Goal: Communication & Community: Share content

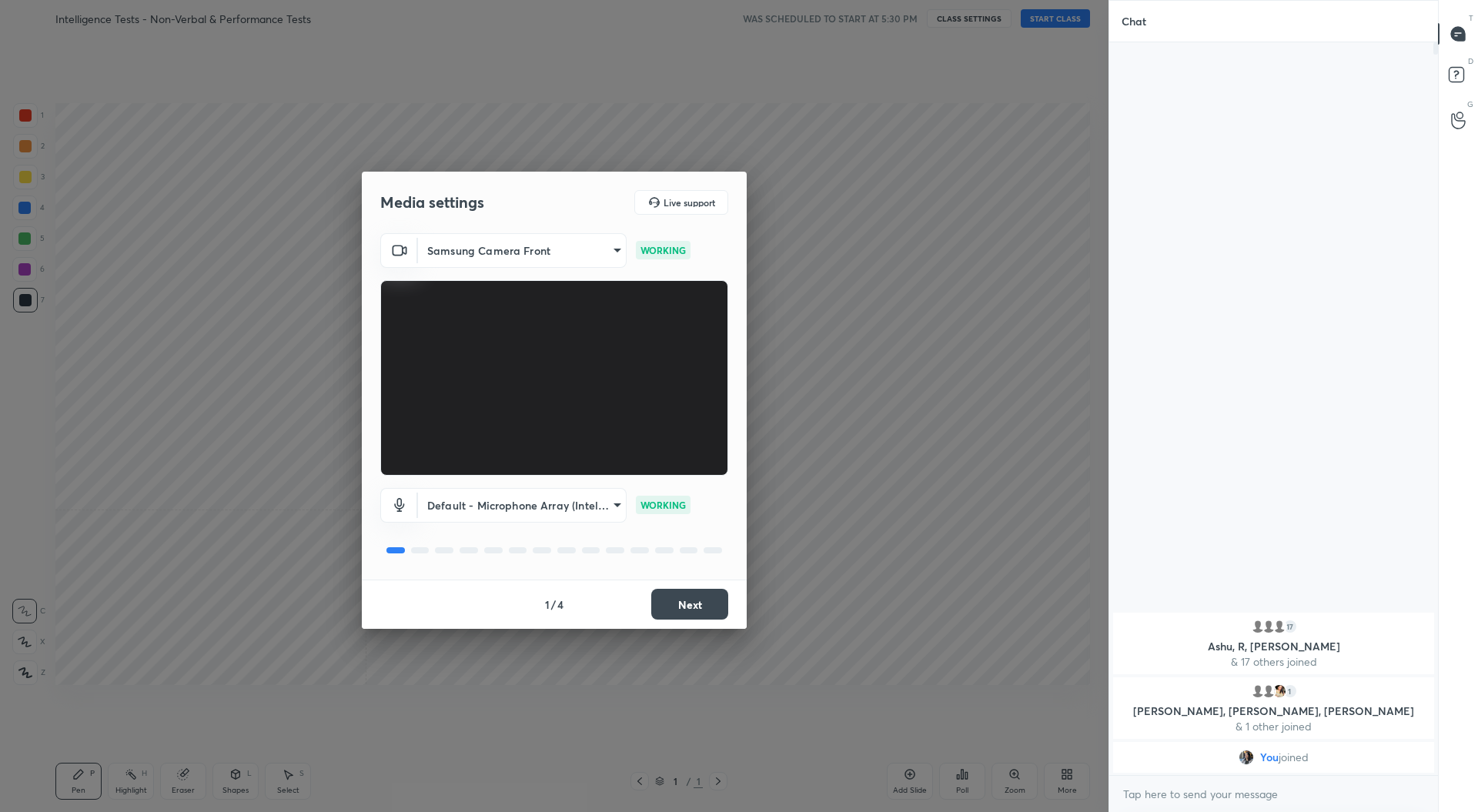
click at [703, 601] on button "Next" at bounding box center [689, 603] width 77 height 30
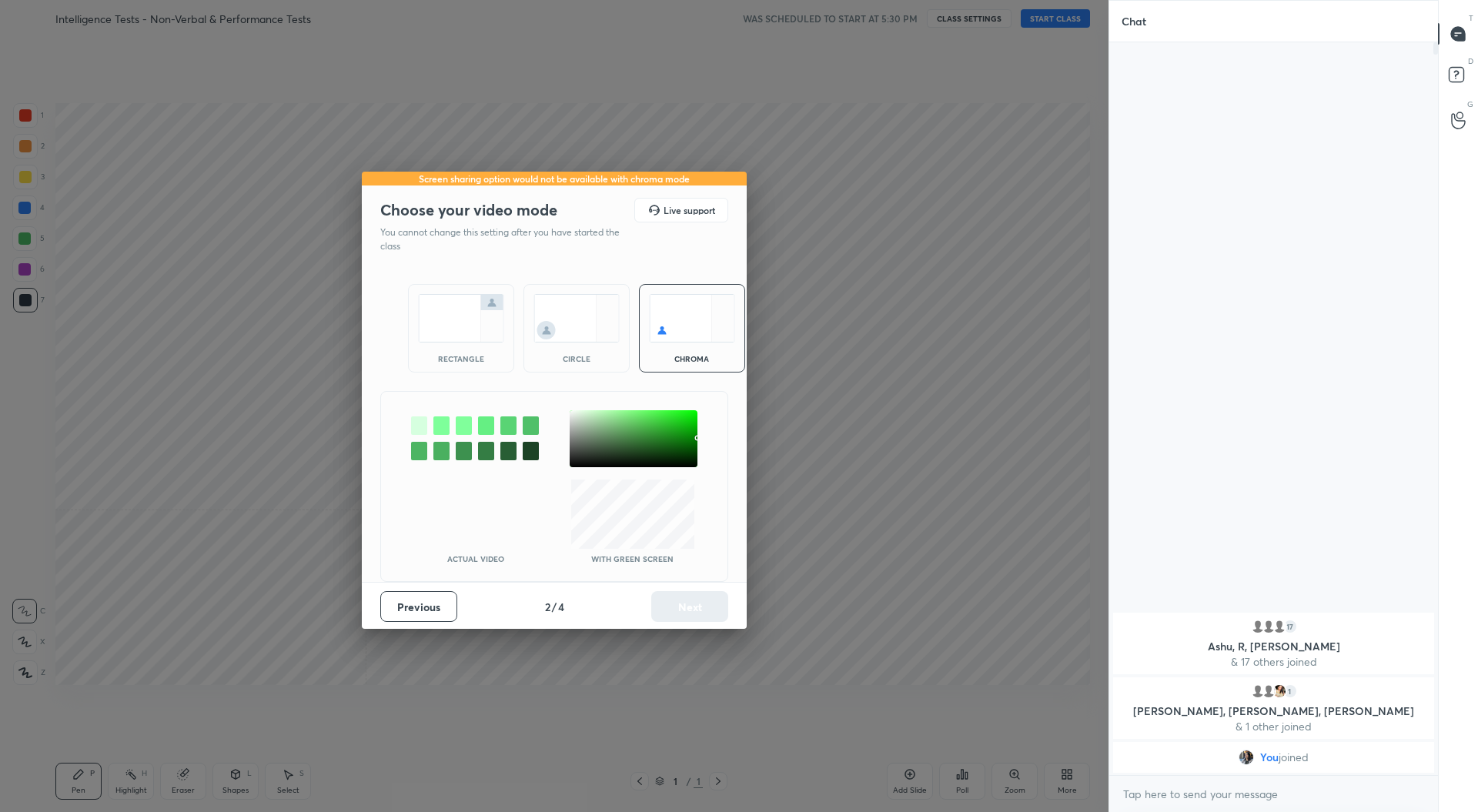
click at [437, 324] on img at bounding box center [461, 318] width 86 height 48
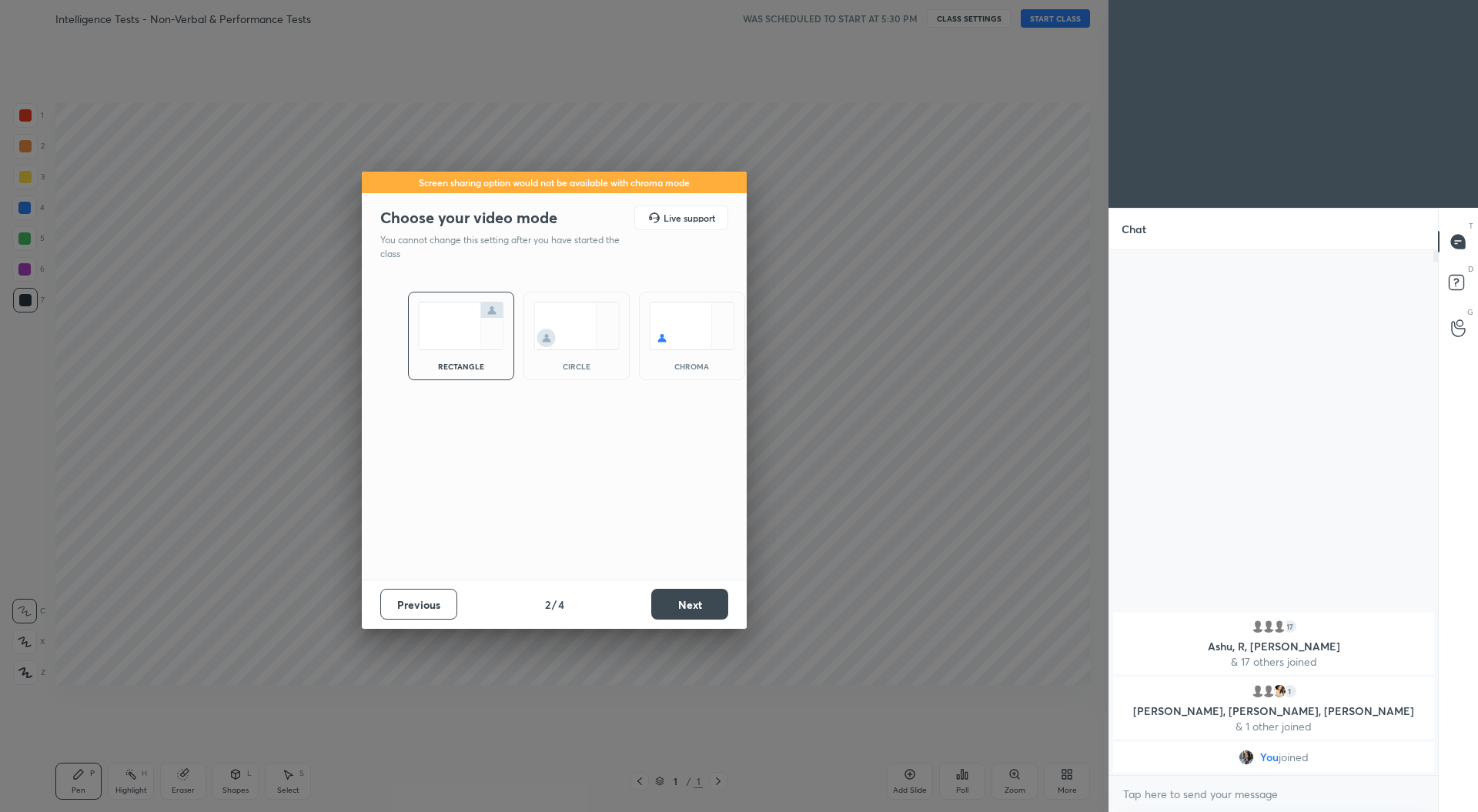
click at [712, 606] on button "Next" at bounding box center [689, 603] width 77 height 30
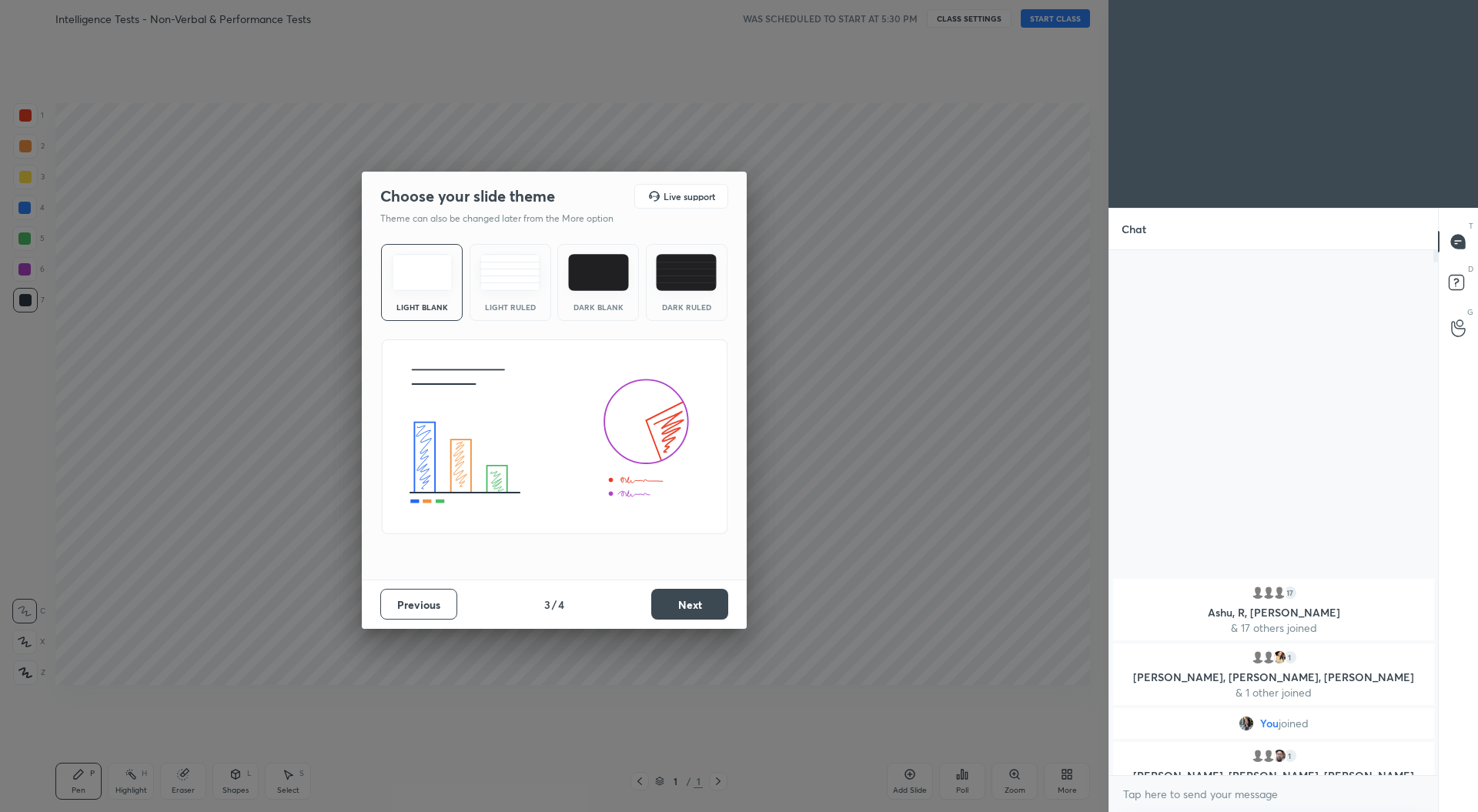
click at [684, 612] on button "Next" at bounding box center [689, 603] width 77 height 30
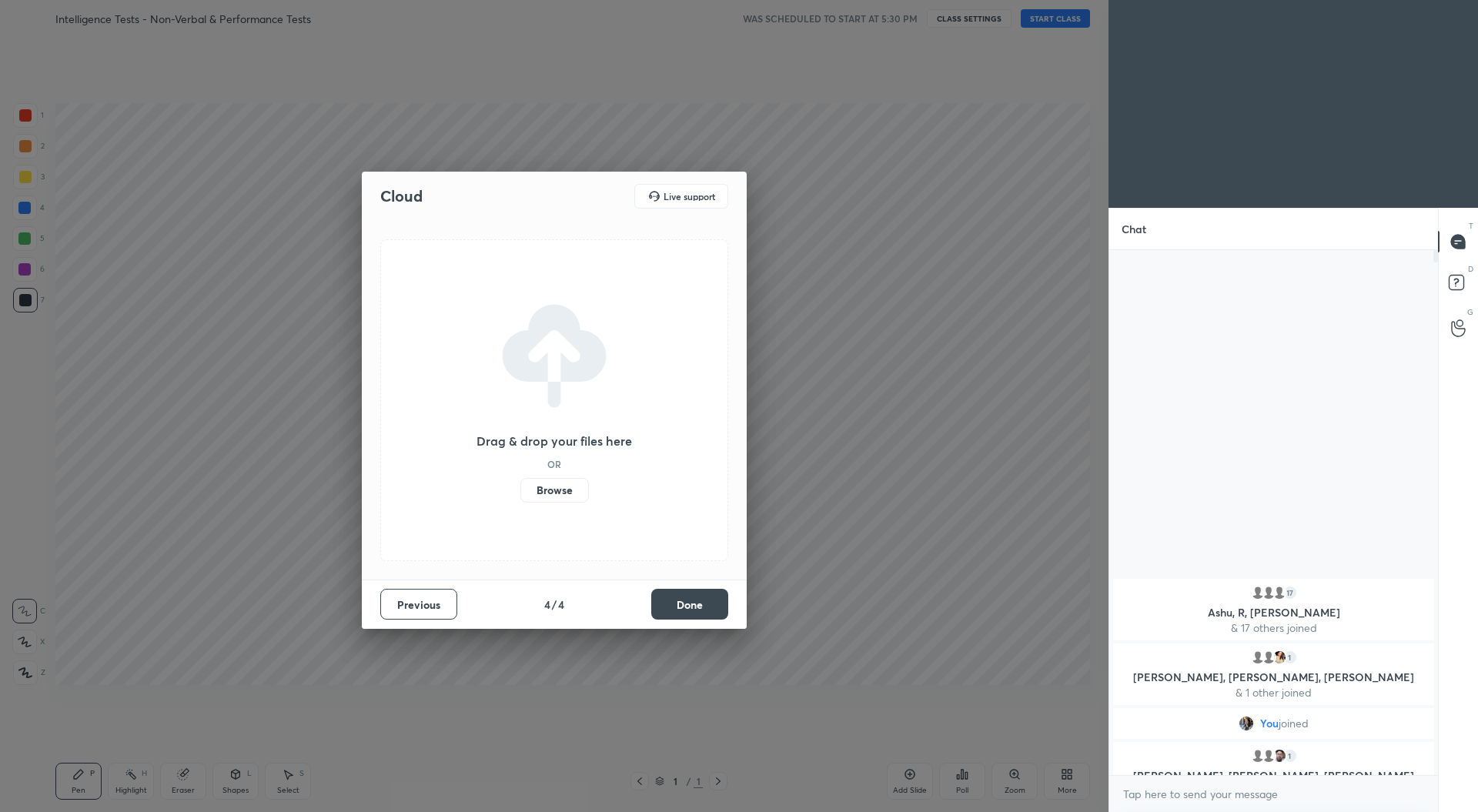
click at [684, 612] on button "Done" at bounding box center [689, 603] width 77 height 30
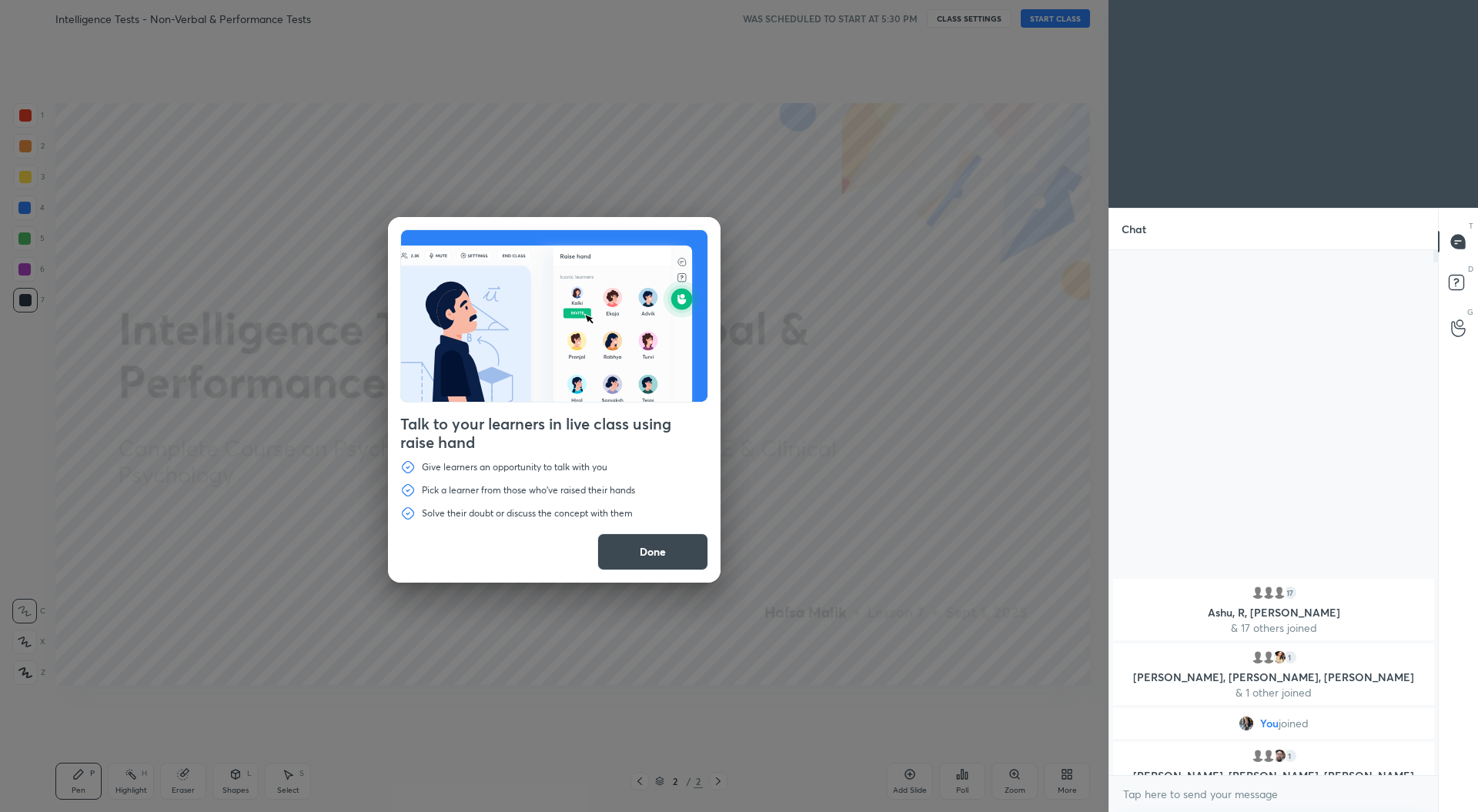
click at [648, 557] on button "Done" at bounding box center [653, 551] width 111 height 37
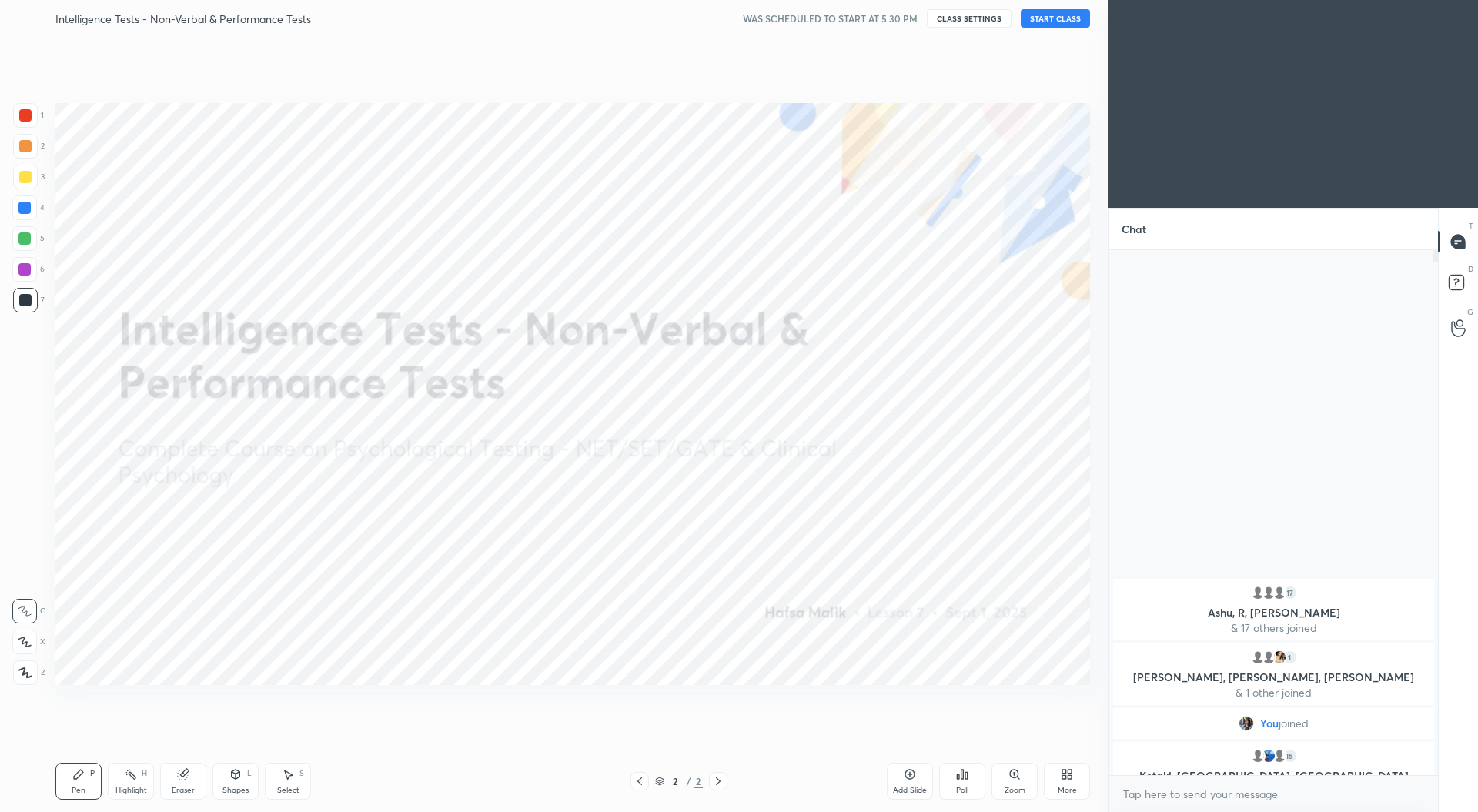
click at [1072, 787] on div "More" at bounding box center [1067, 790] width 20 height 8
click at [996, 621] on div "Upload File" at bounding box center [979, 620] width 62 height 37
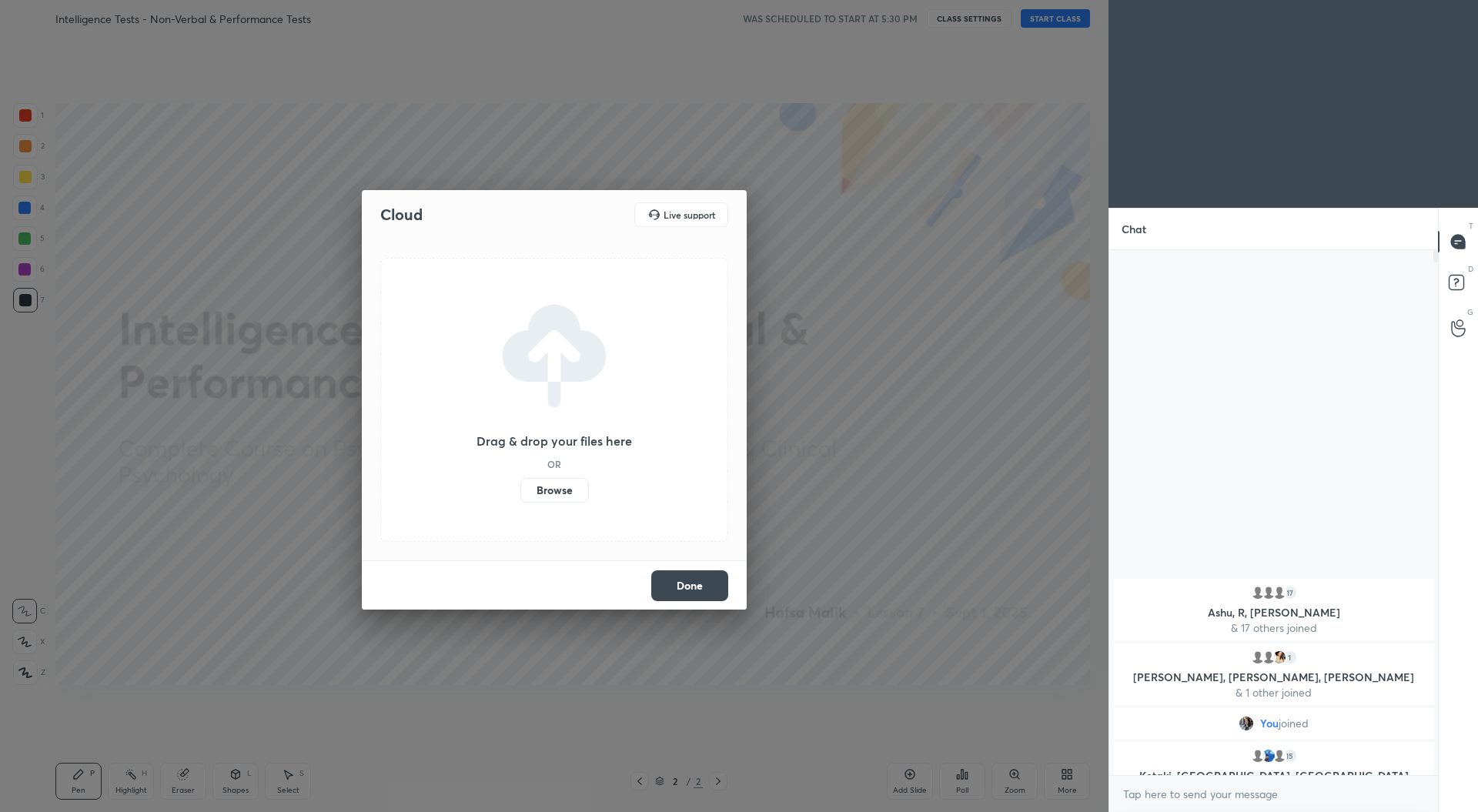
click at [576, 483] on label "Browse" at bounding box center [555, 490] width 69 height 25
click at [521, 483] on input "Browse" at bounding box center [521, 490] width 0 height 25
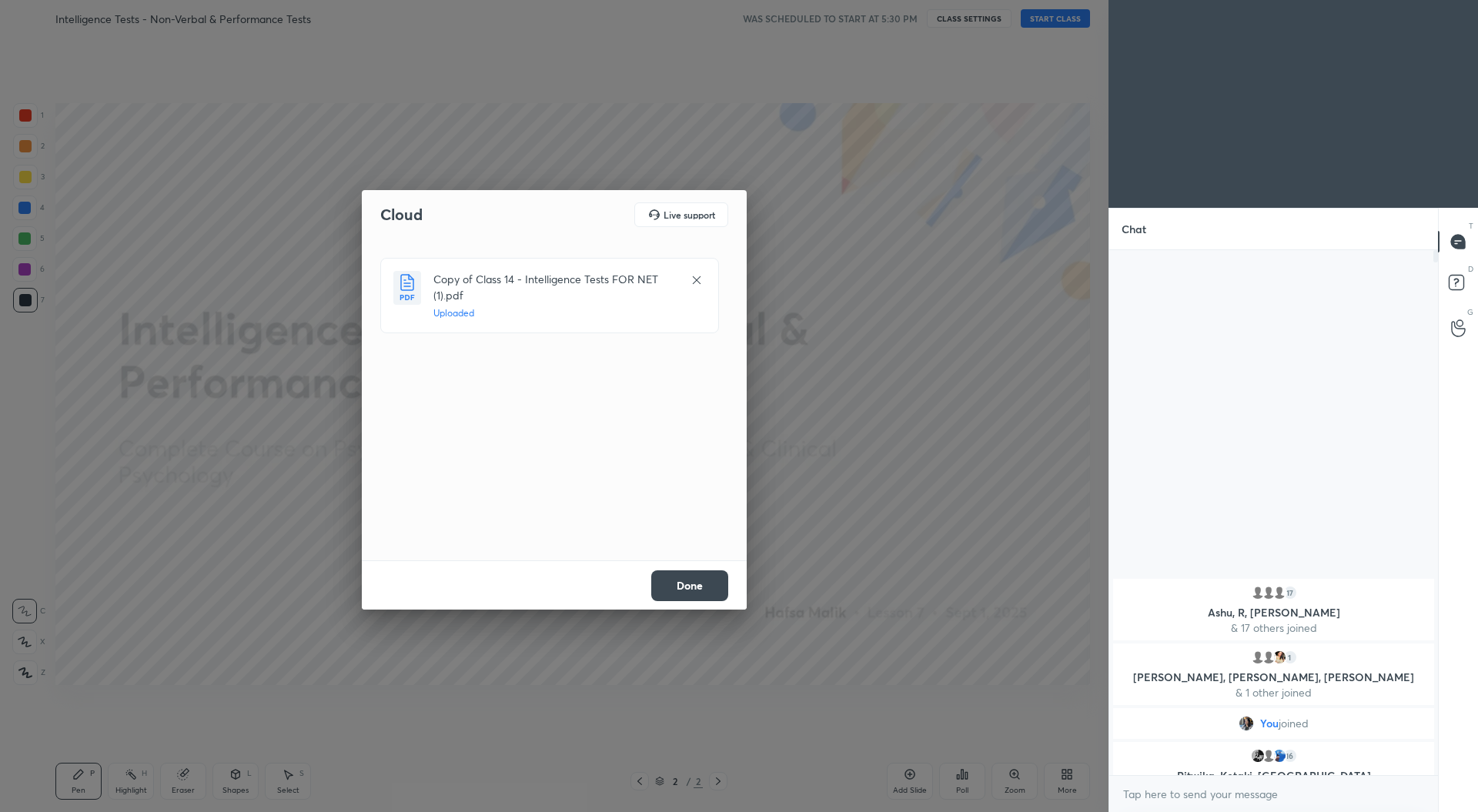
click at [710, 586] on button "Done" at bounding box center [689, 585] width 77 height 30
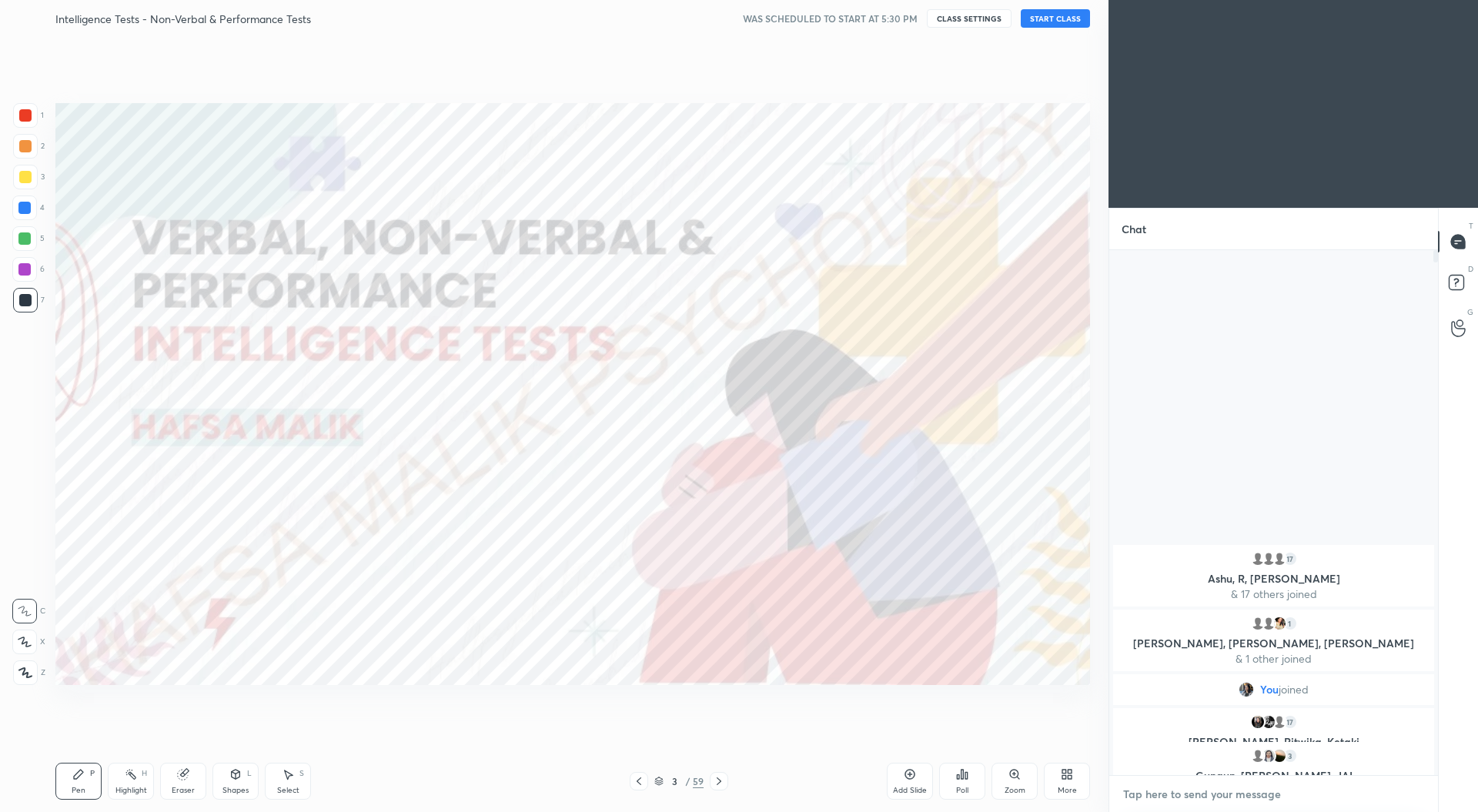
type textarea "x"
click at [1162, 790] on textarea at bounding box center [1273, 794] width 304 height 25
paste textarea "IMPORTANT LINKS SCHEDULE https://docs.google.com/spreadsheets/d/1qj4p4IwFyY6ty1…"
type textarea "IMPORTANT LINKS SCHEDULE https://docs.google.com/spreadsheets/d/1qj4p4IwFyY6ty1…"
type textarea "x"
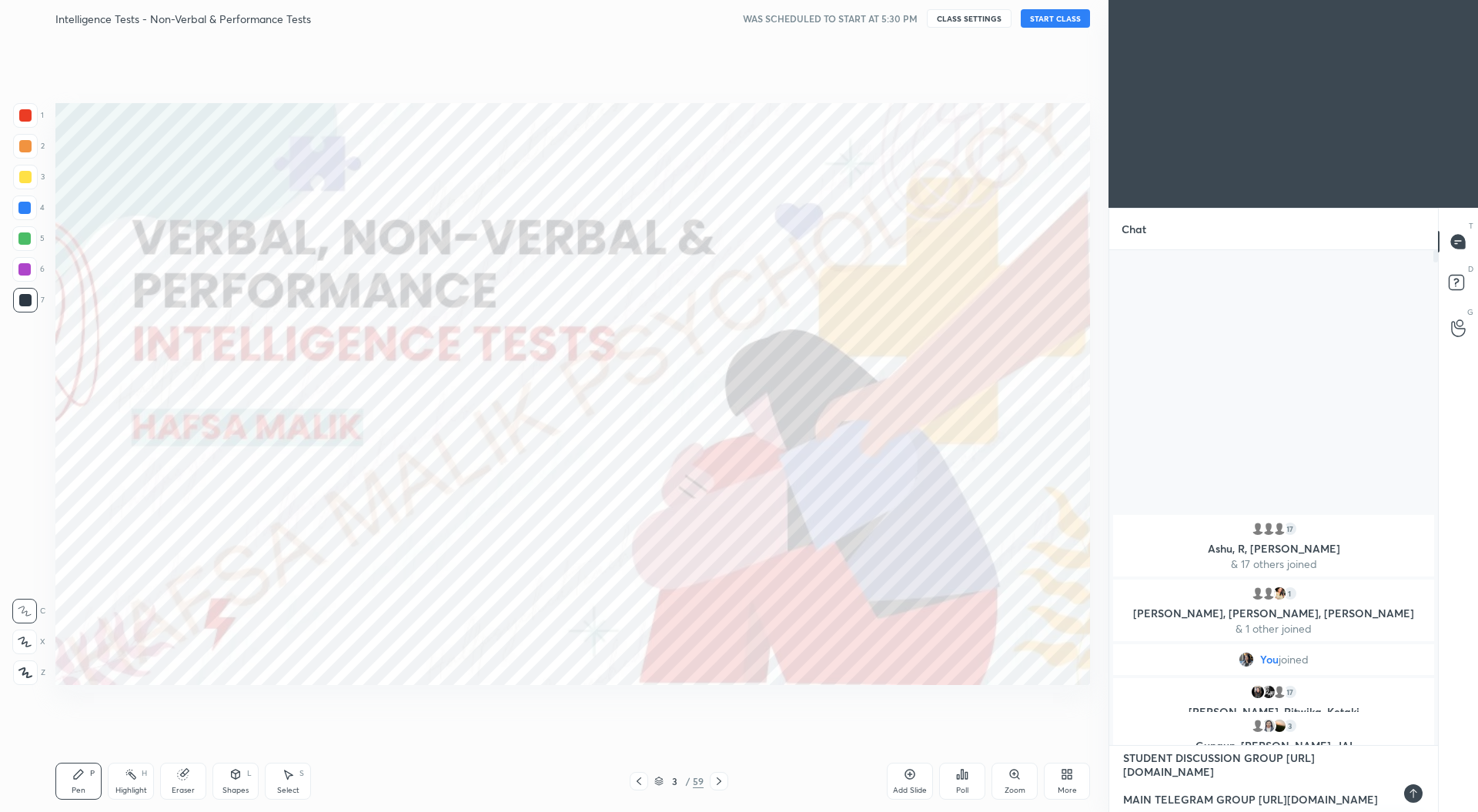
scroll to position [5, 5]
type textarea "IMPORTANT LINKS SCHEDULE https://docs.google.com/spreadsheets/d/1qj4p4IwFyY6ty1…"
type textarea "x"
click at [1415, 792] on icon at bounding box center [1413, 793] width 13 height 13
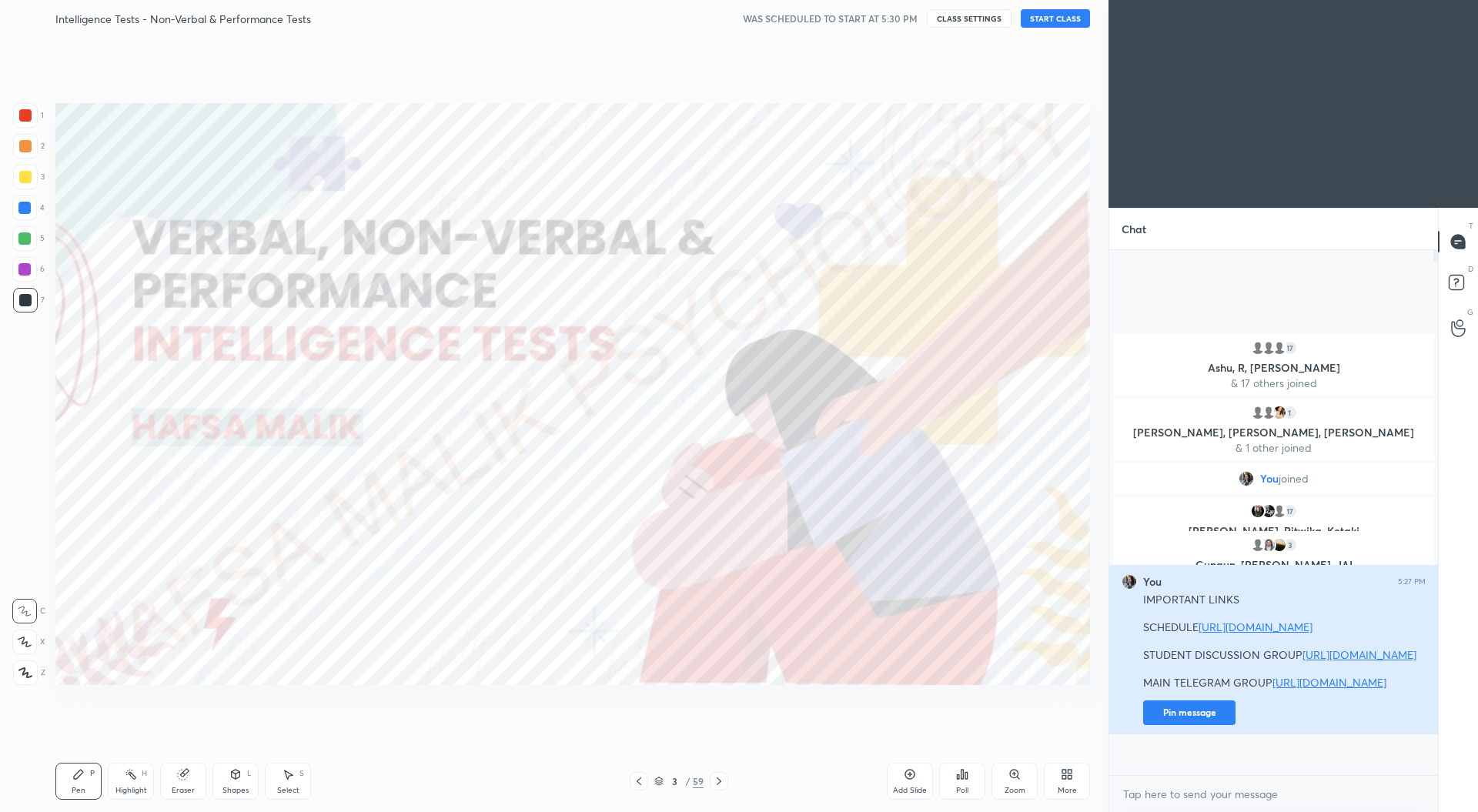
click at [1197, 725] on button "Pin message" at bounding box center [1189, 713] width 92 height 25
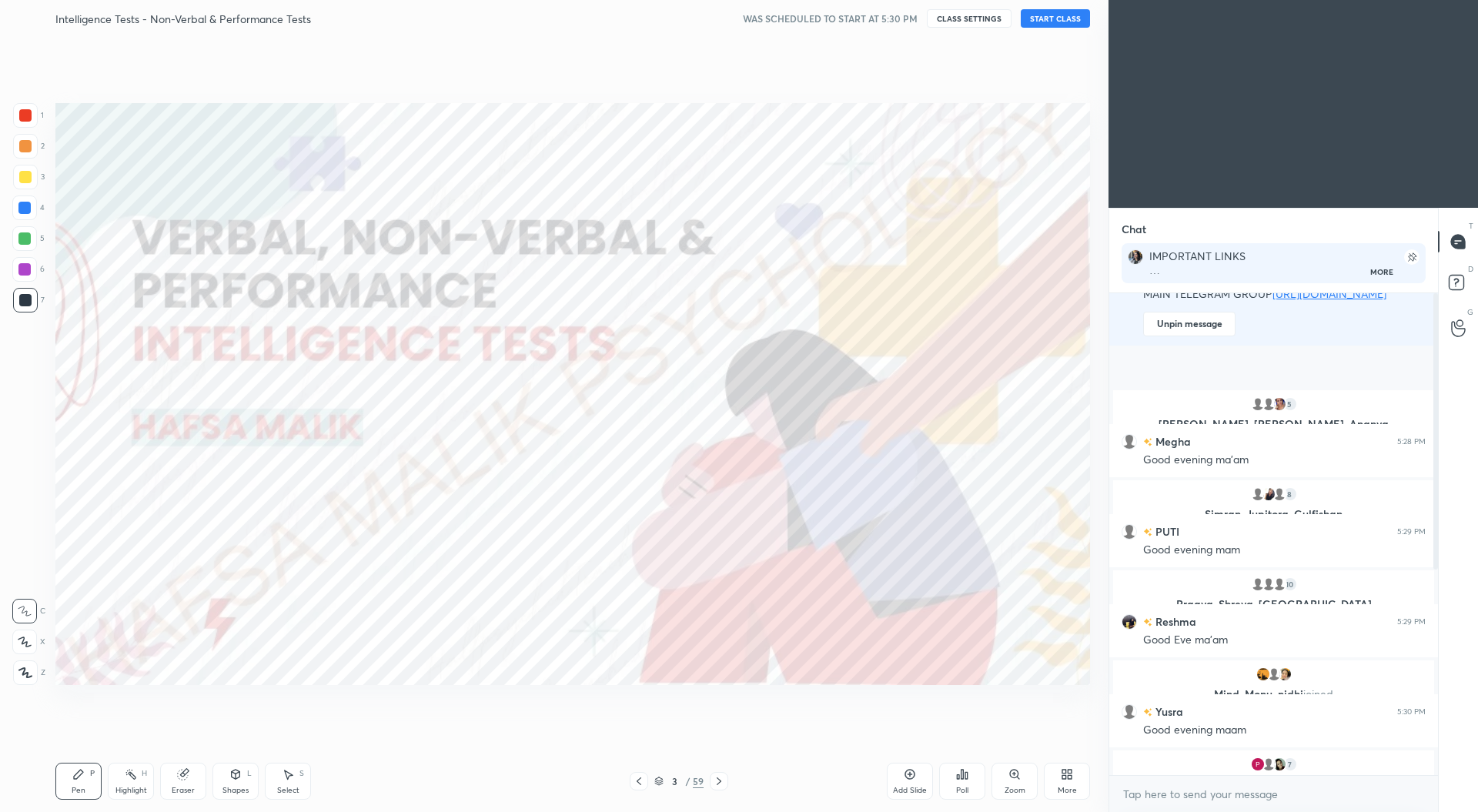
scroll to position [359, 0]
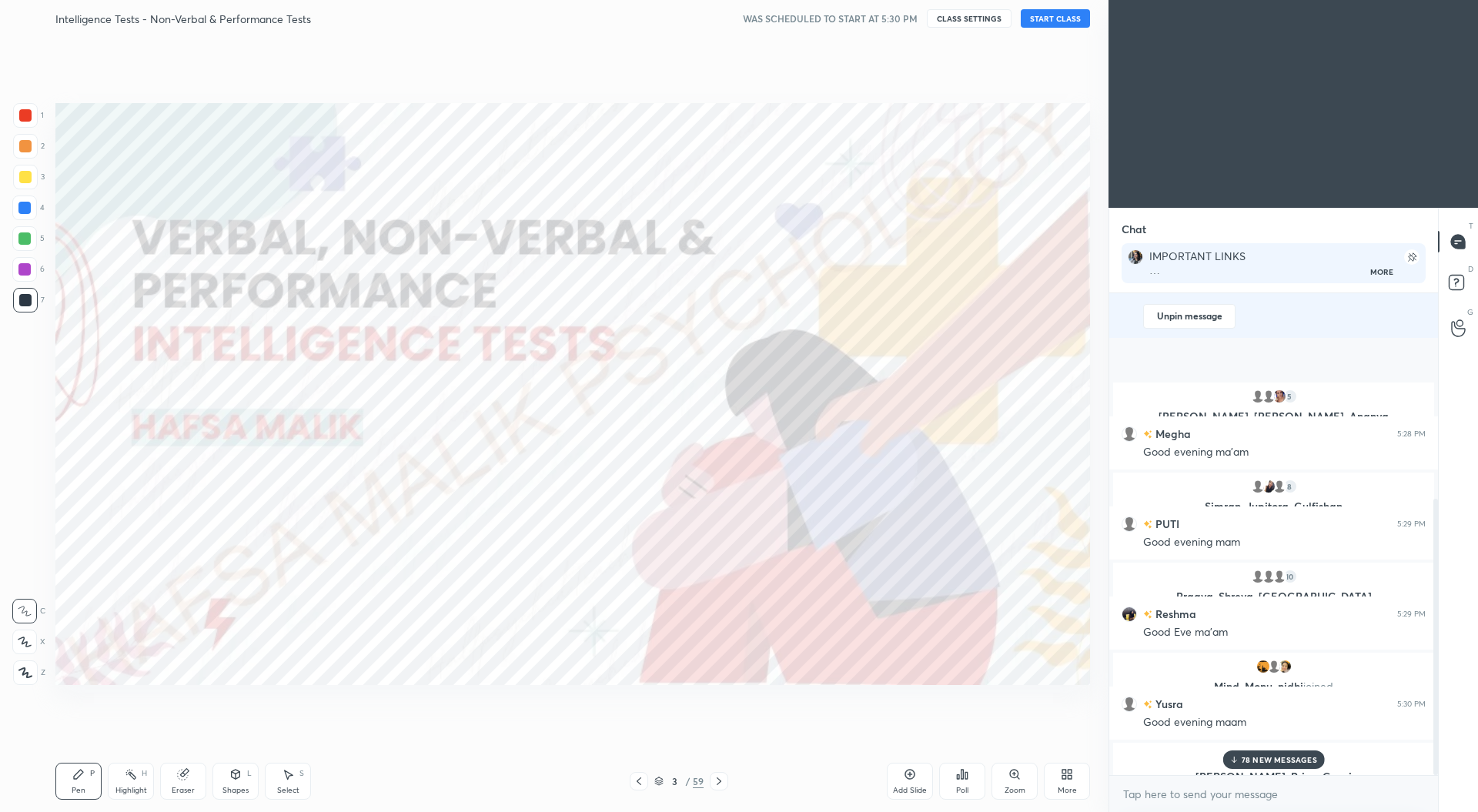
click at [1269, 756] on p "78 NEW MESSAGES" at bounding box center [1279, 760] width 75 height 9
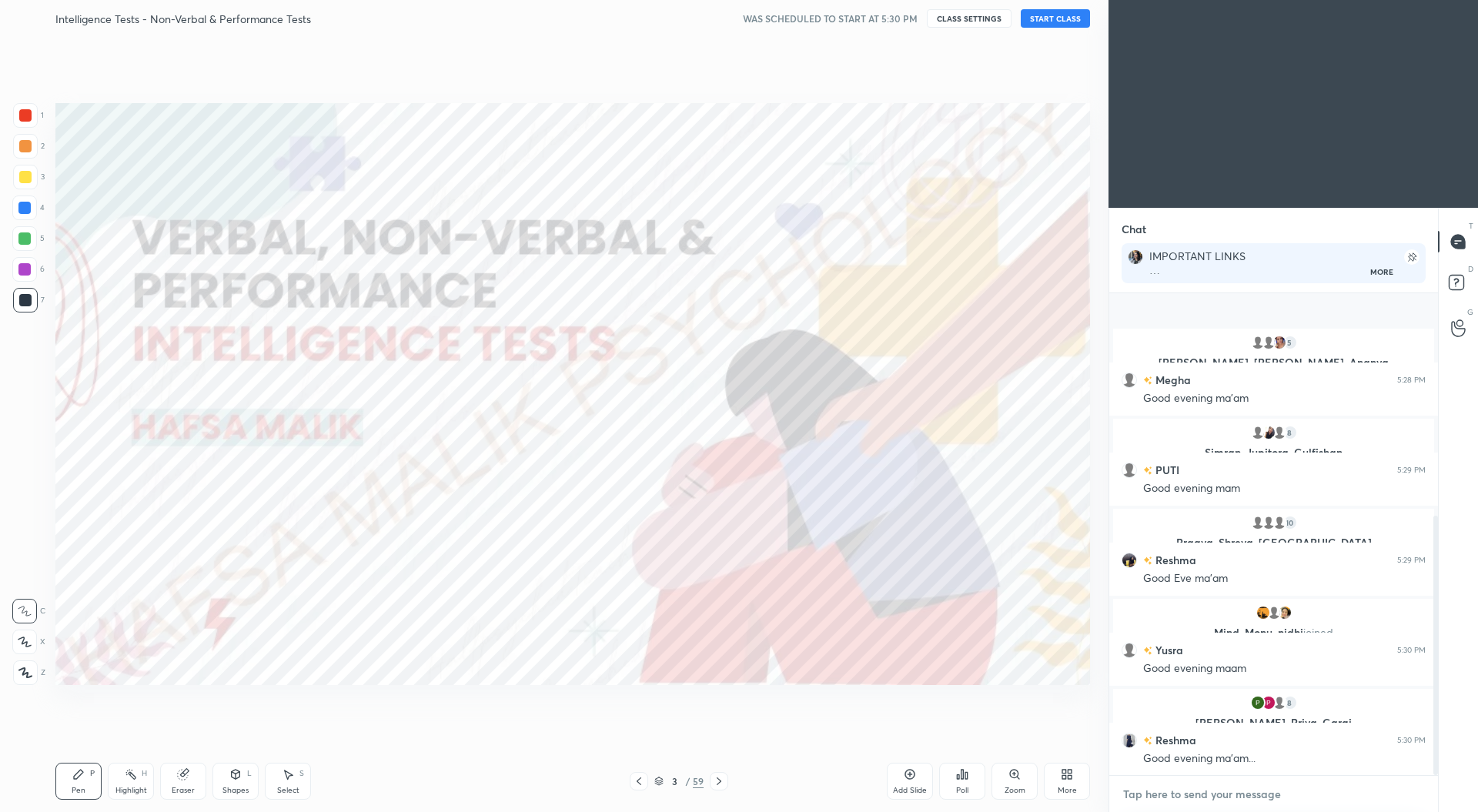
click at [1233, 799] on textarea at bounding box center [1273, 794] width 304 height 25
type textarea "x"
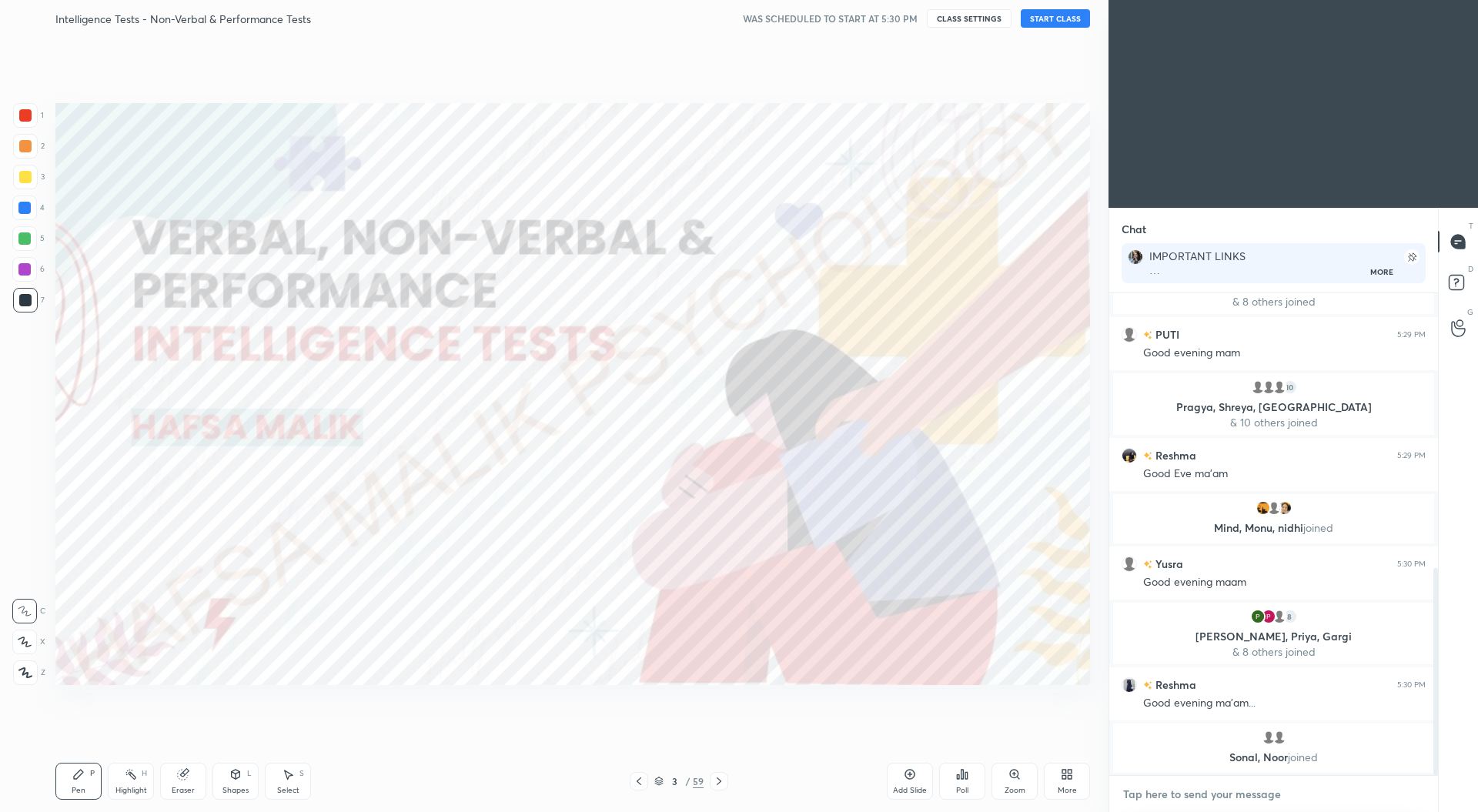
type textarea "G"
type textarea "x"
type textarea "Go"
type textarea "x"
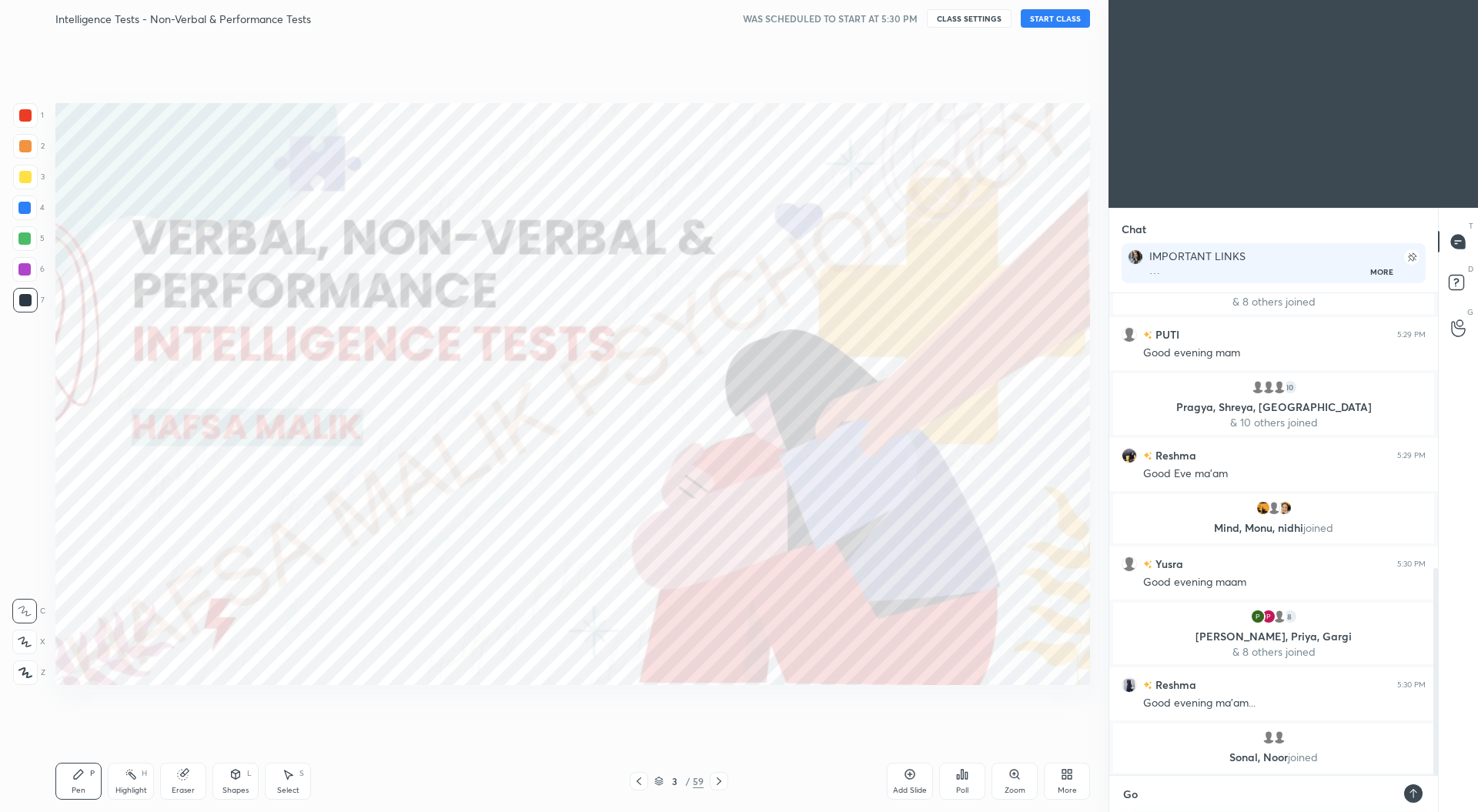
type textarea "Goo"
type textarea "x"
type textarea "Good"
type textarea "x"
type textarea "Good"
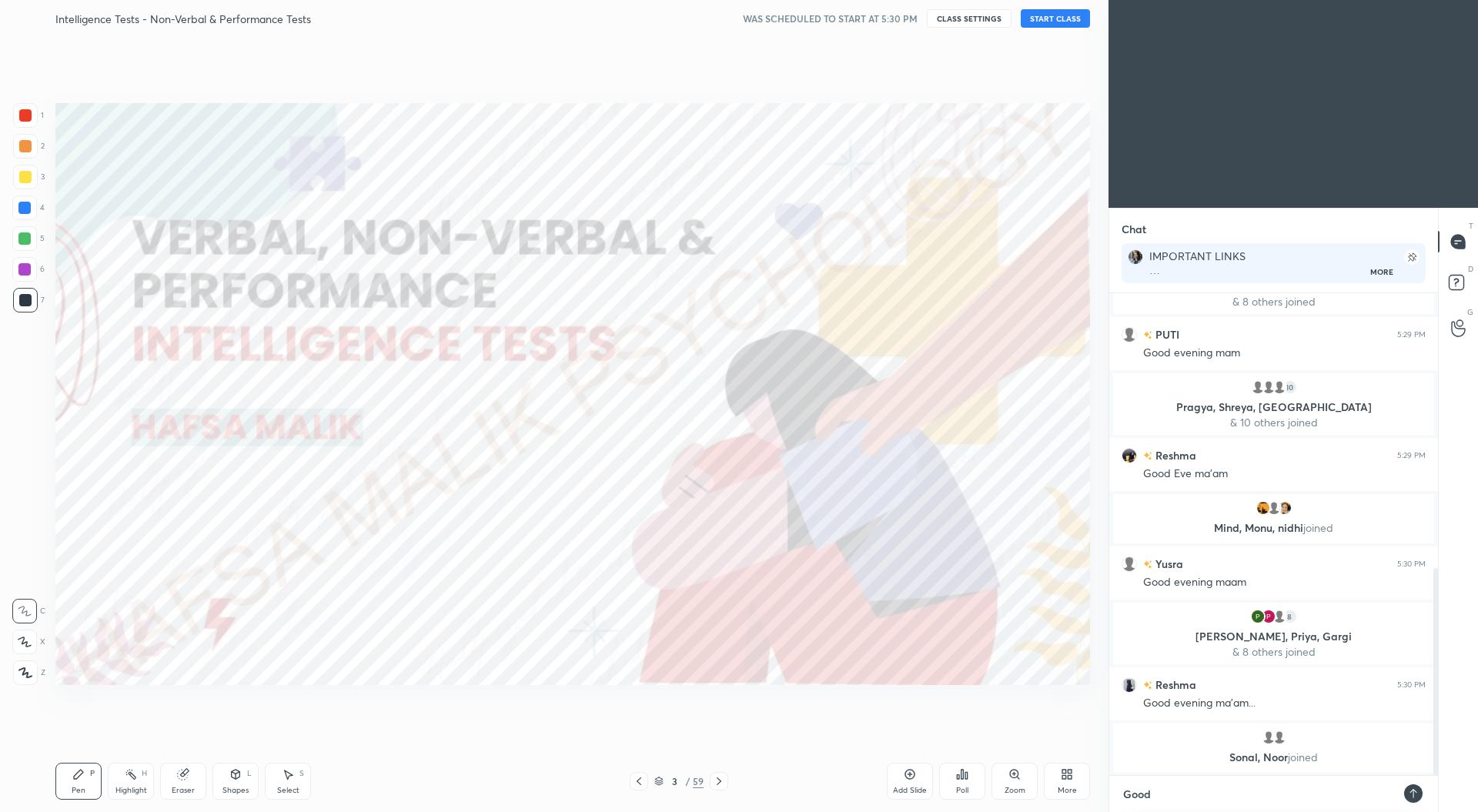
type textarea "x"
type textarea "Good e"
type textarea "x"
type textarea "Good ev"
type textarea "x"
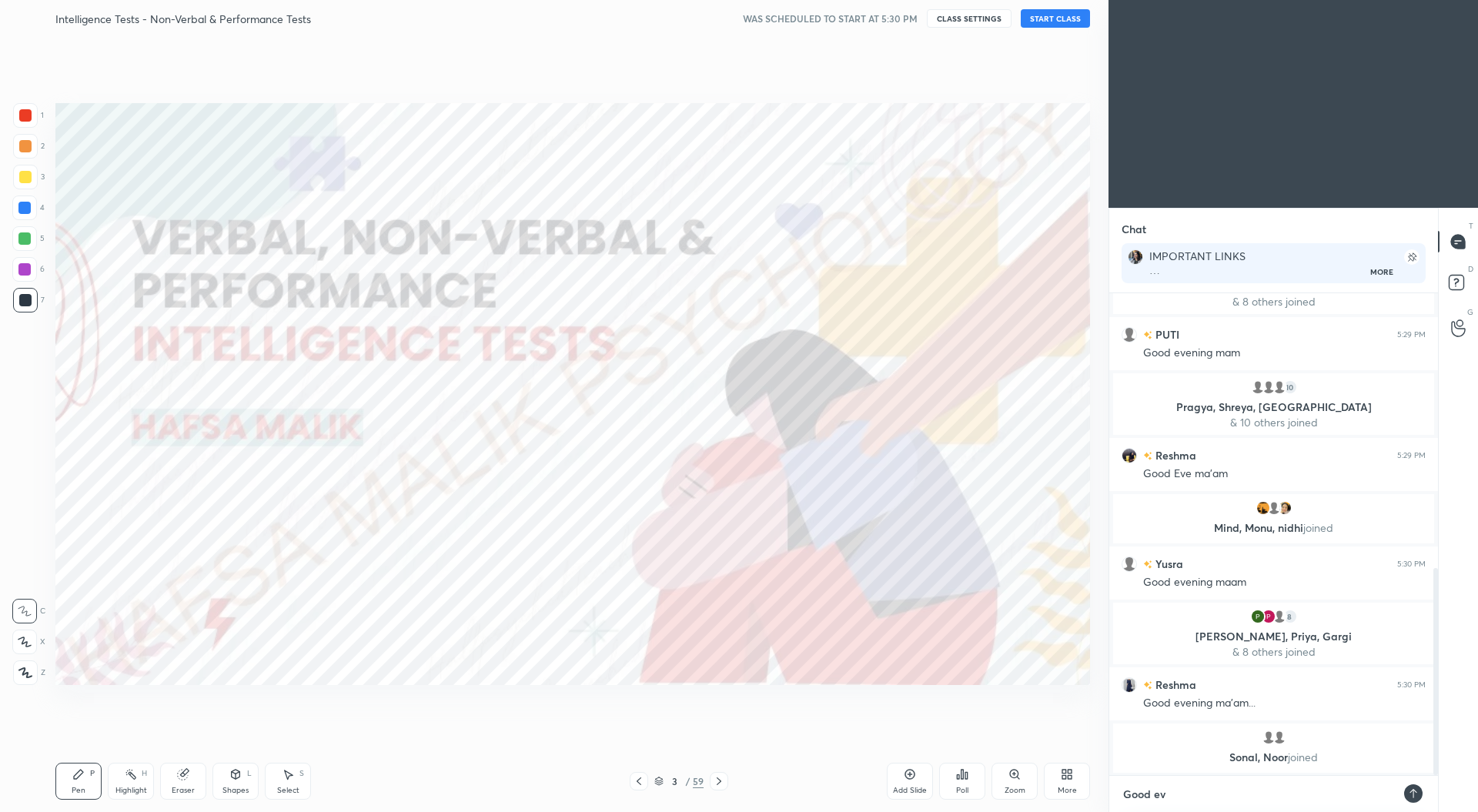
type textarea "Good eve"
type textarea "x"
type textarea "Good even"
type textarea "x"
type textarea "Good eveni"
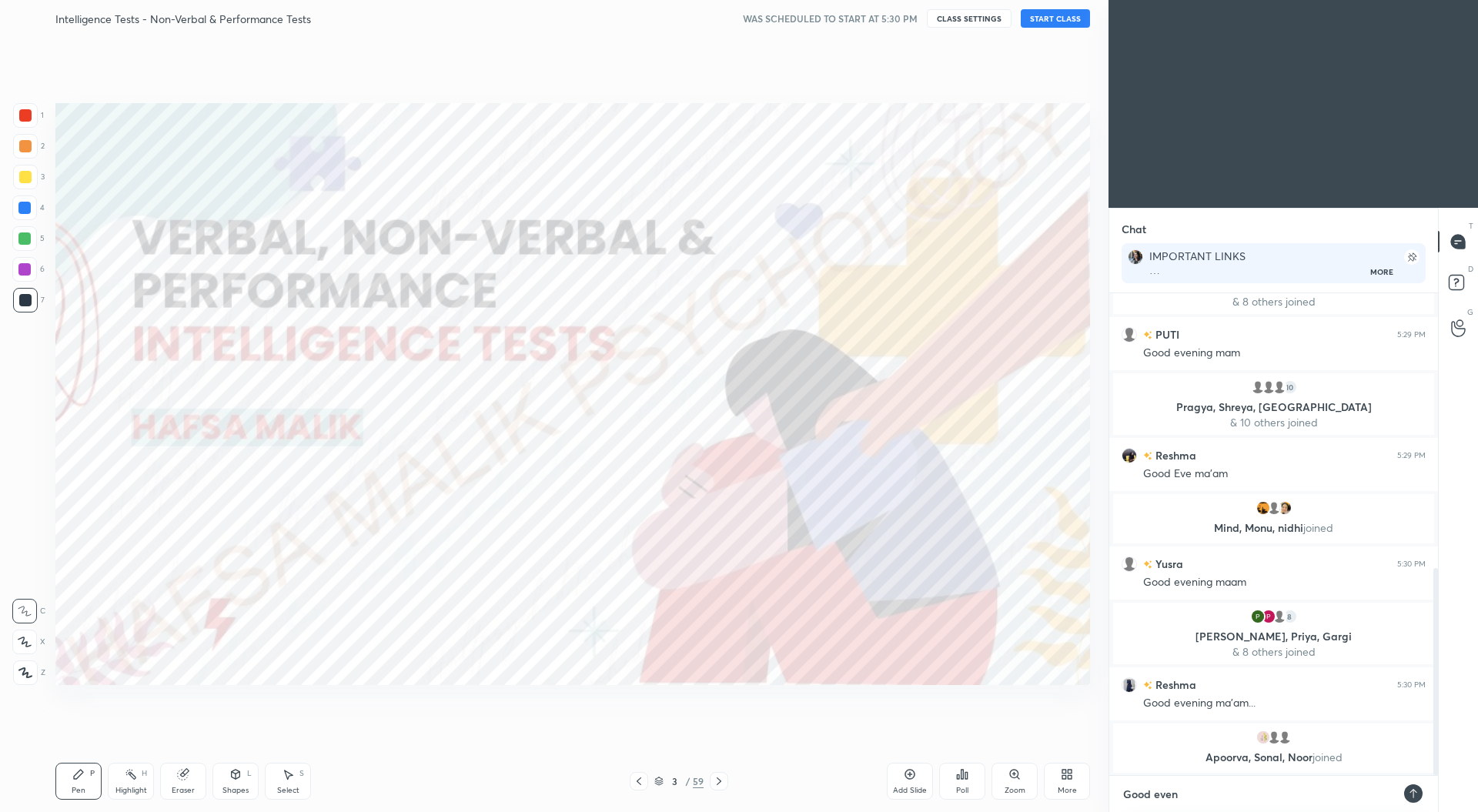
type textarea "x"
type textarea "Good evenin"
type textarea "x"
type textarea "Good evening"
type textarea "x"
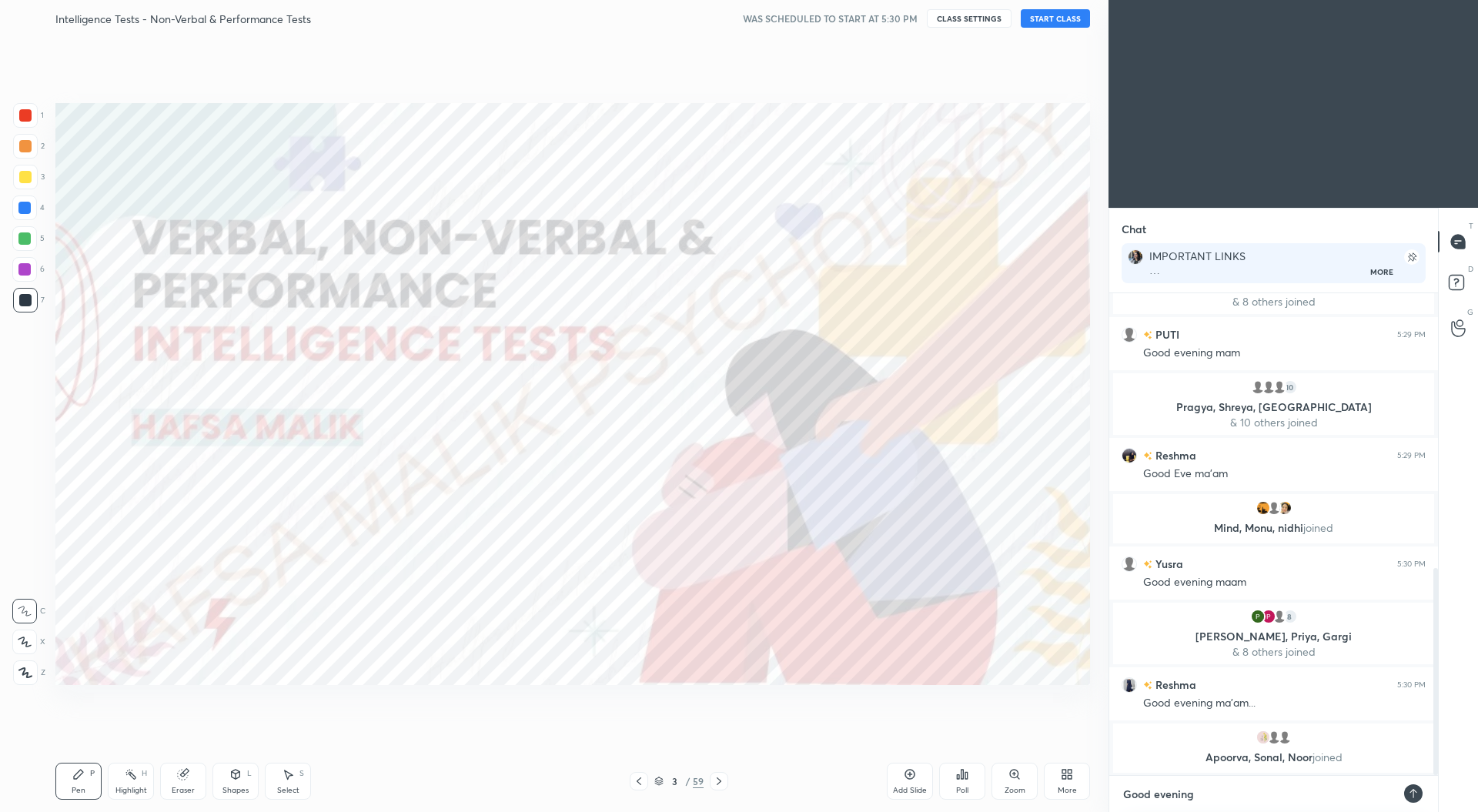
type textarea "Good evening"
type textarea "x"
type textarea "Good evening e"
type textarea "x"
type textarea "Good evening ev"
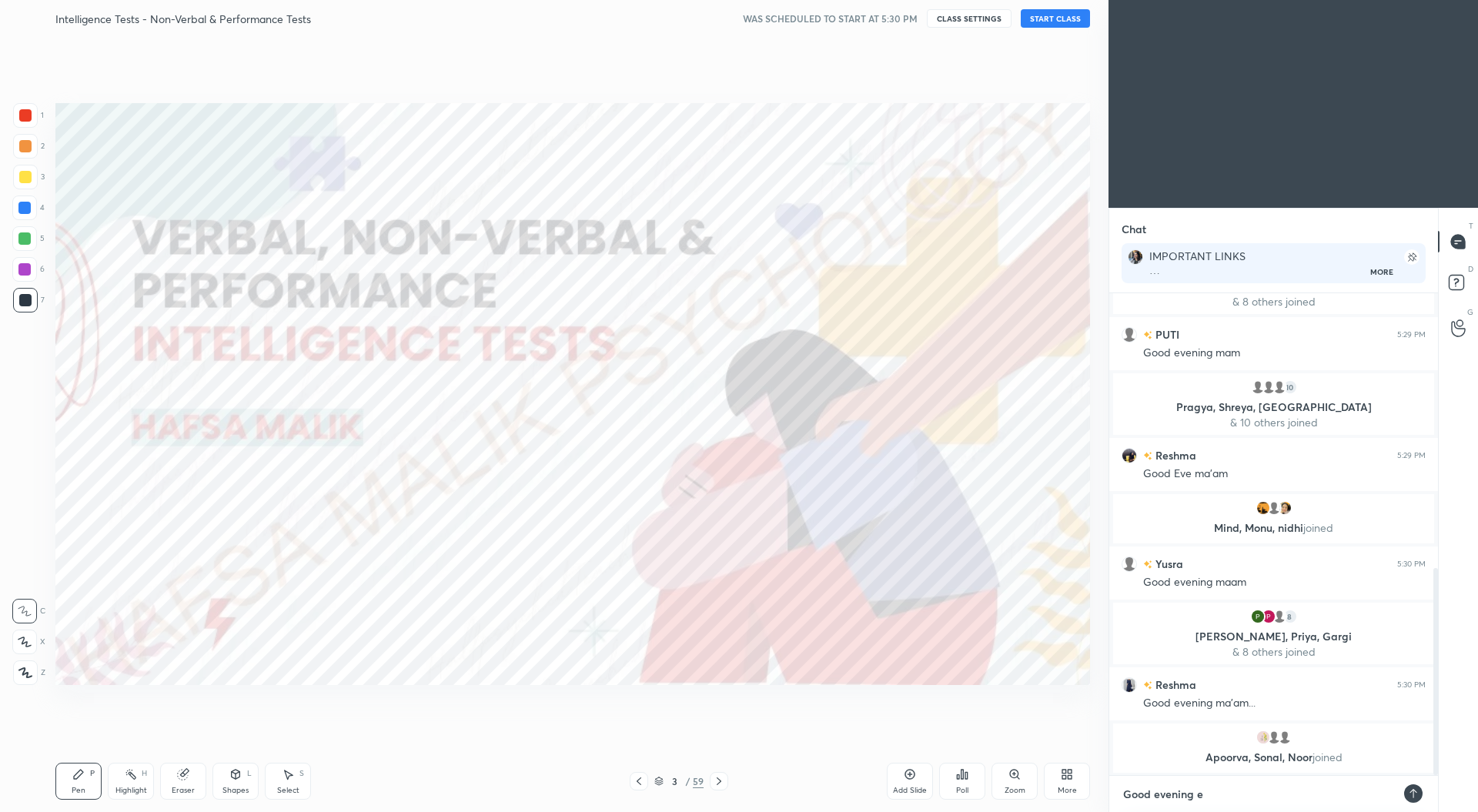
type textarea "x"
type textarea "Good evening eve"
type textarea "x"
type textarea "Good evening ever"
type textarea "x"
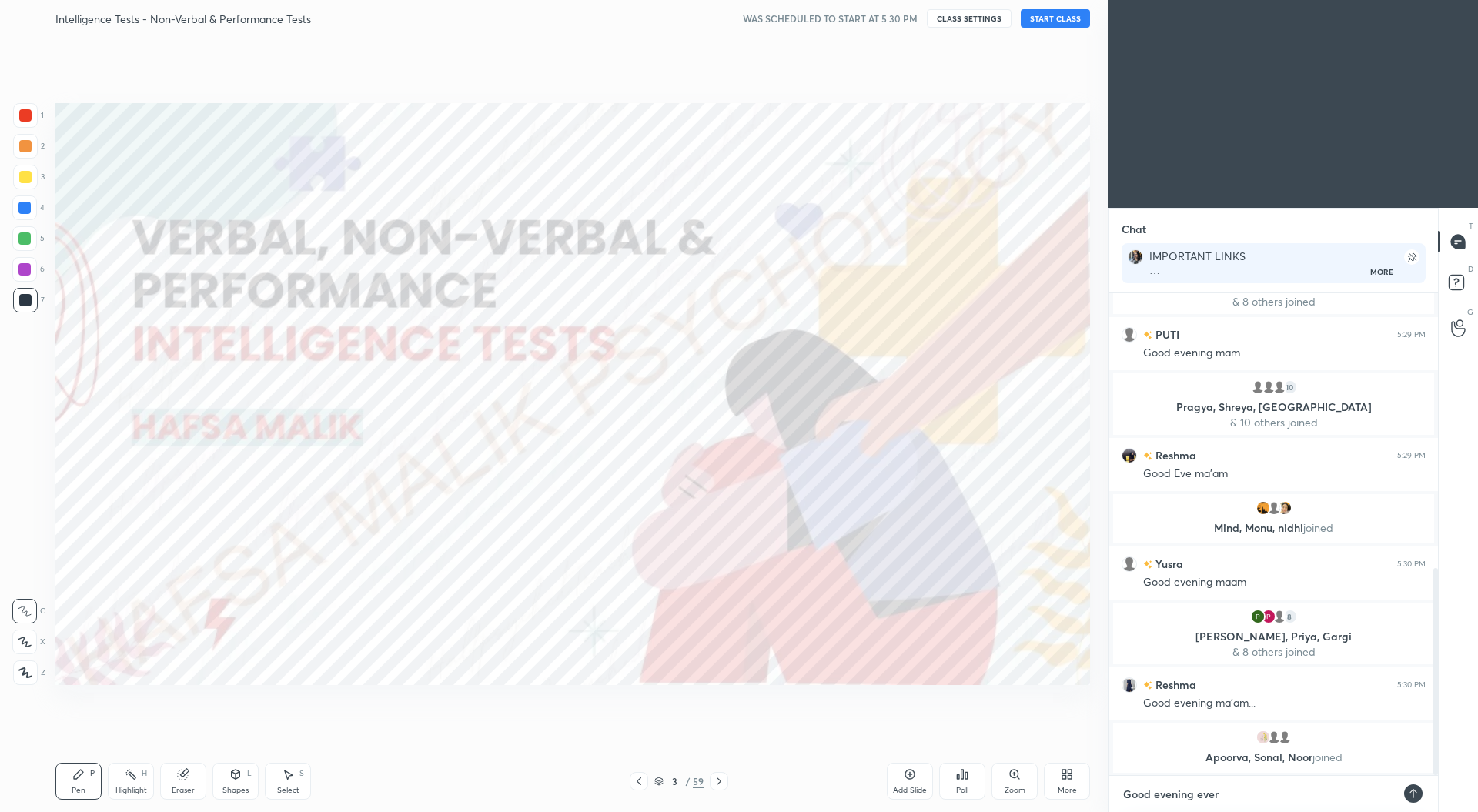
type textarea "Good evening every"
type textarea "x"
type textarea "Good evening everyo"
type textarea "x"
type textarea "Good evening everyon"
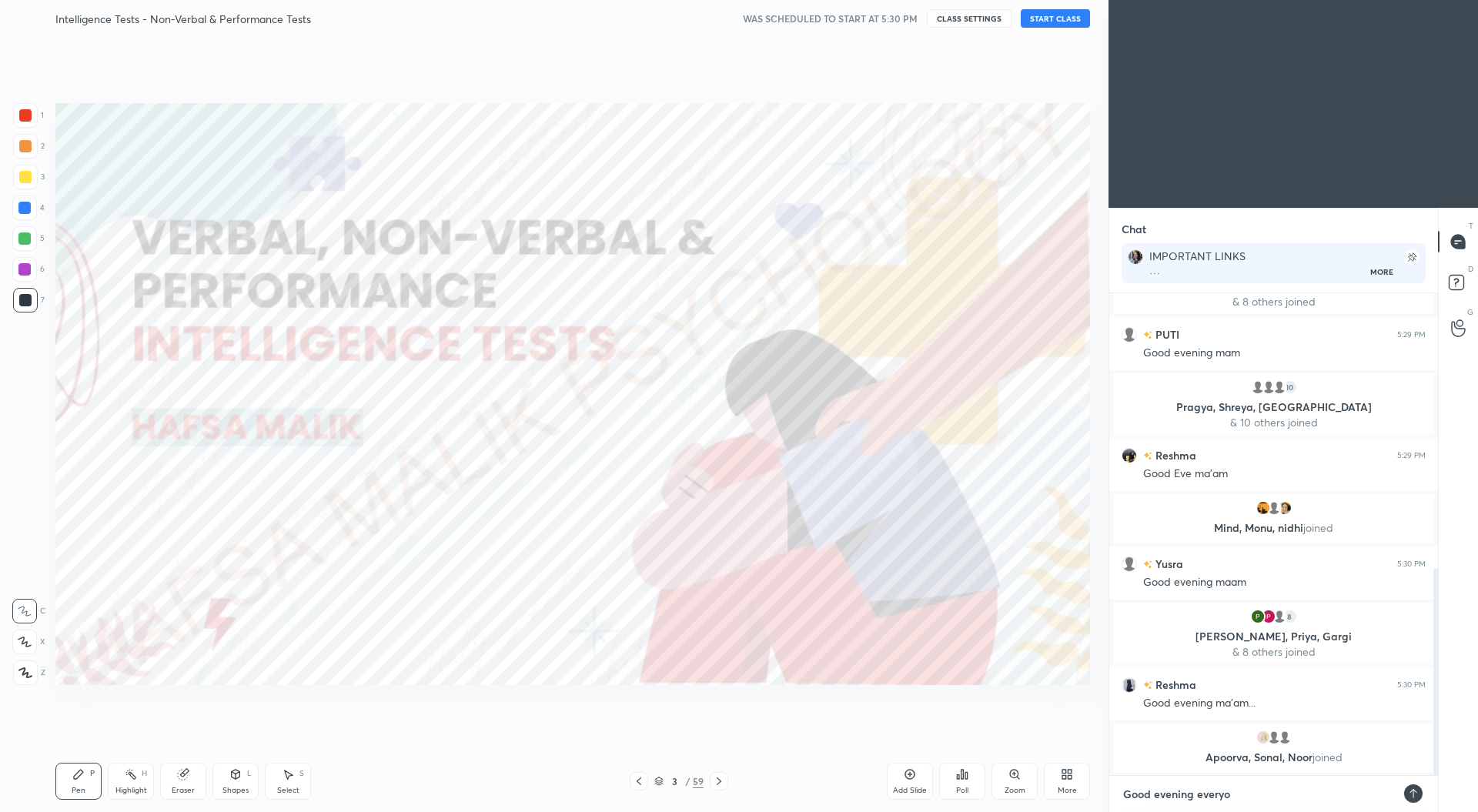
type textarea "x"
type textarea "Good evening everyone"
type textarea "x"
type textarea "Good evening everyone"
type textarea "x"
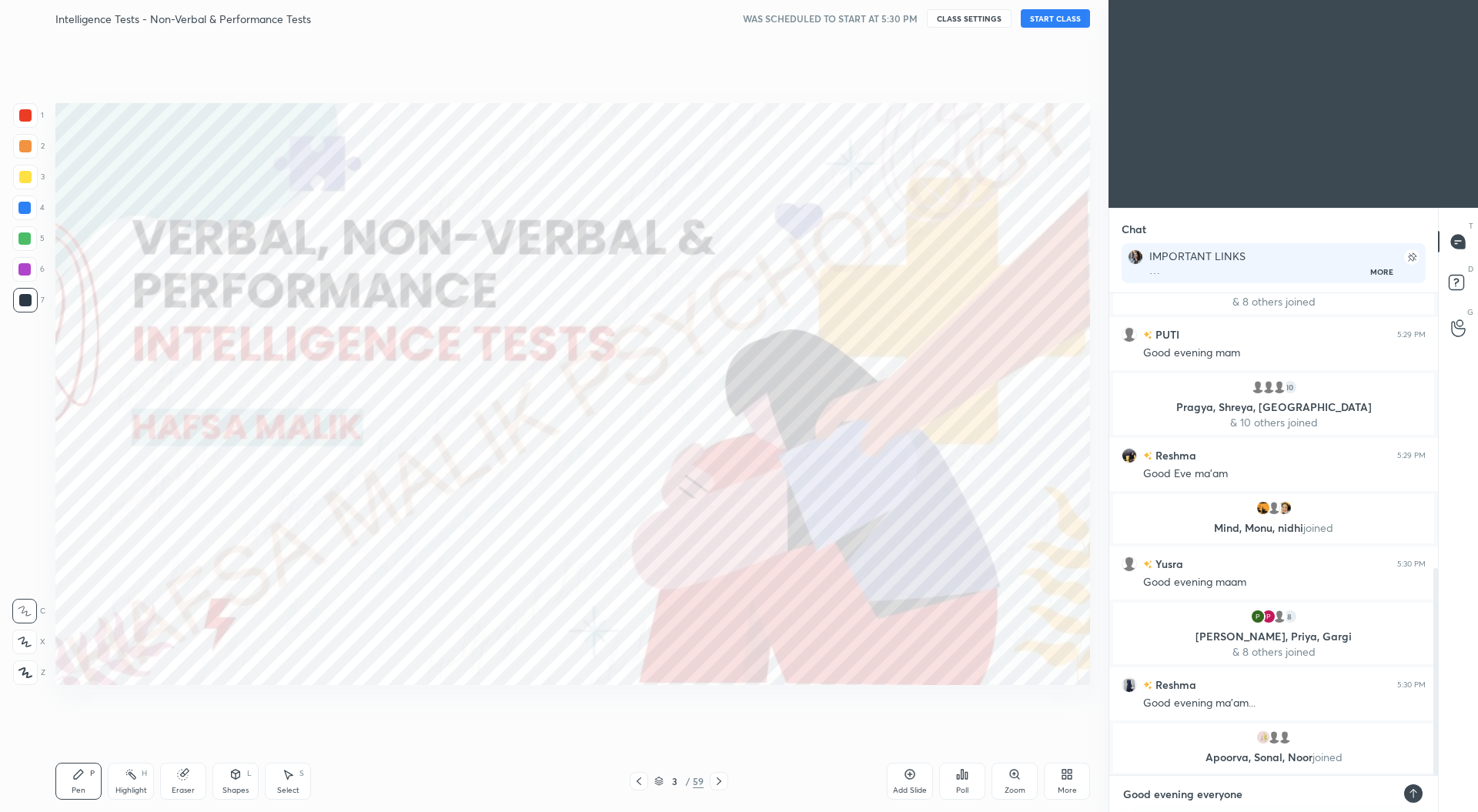
scroll to position [646, 0]
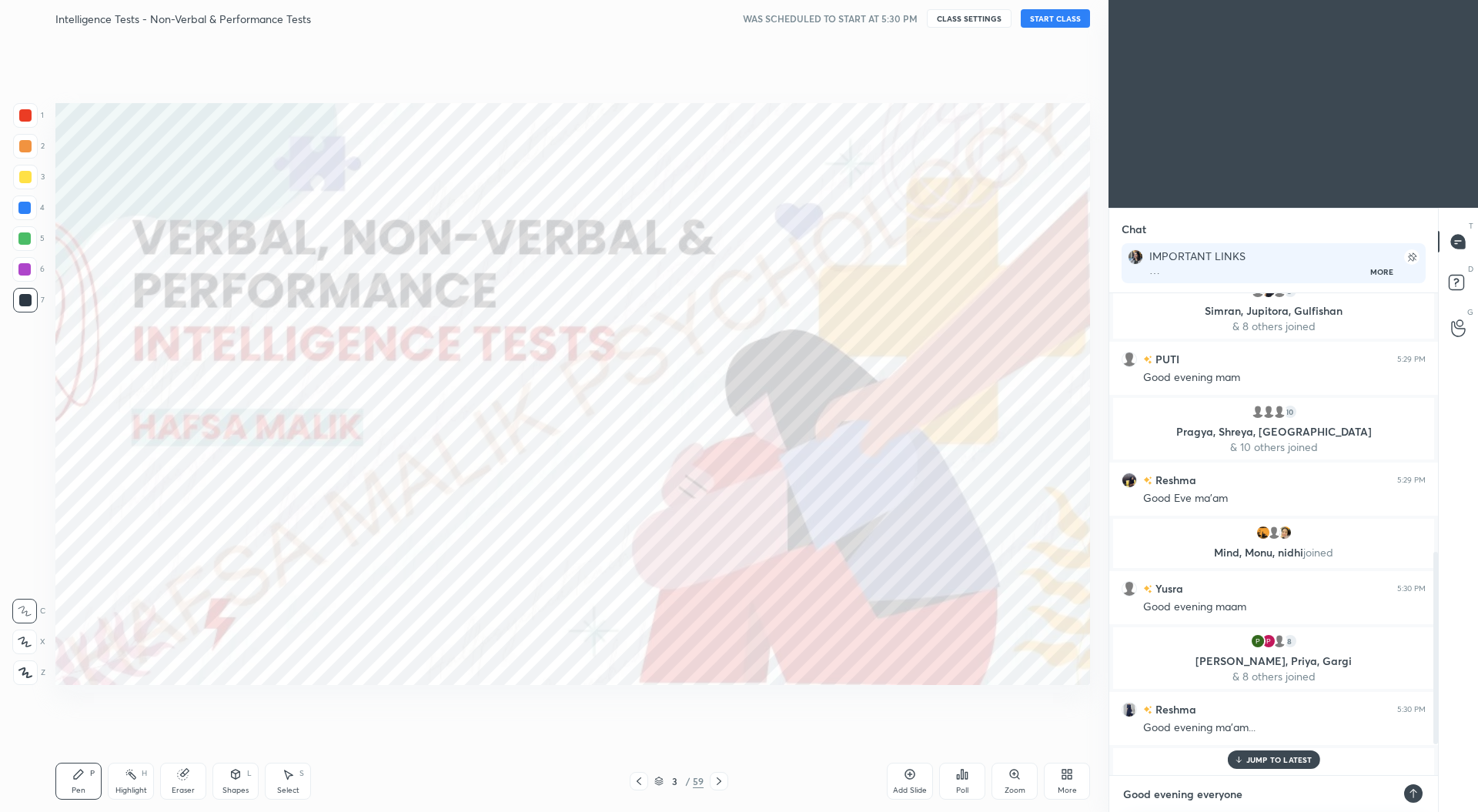
type textarea "Good evening everyone :"
type textarea "x"
type textarea "Good evening everyone :)"
type textarea "x"
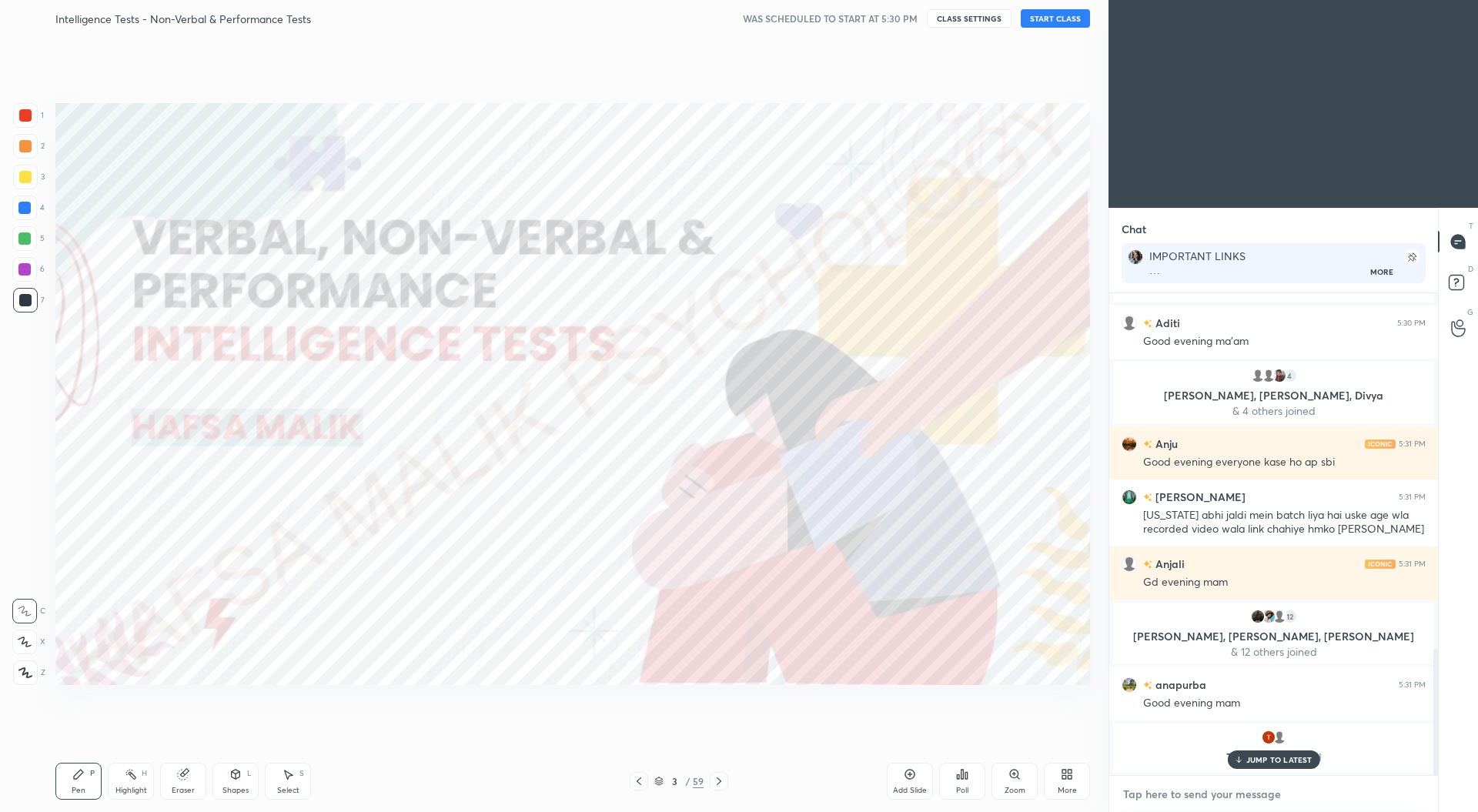
scroll to position [1356, 0]
click at [1056, 19] on button "START CLASS" at bounding box center [1055, 19] width 70 height 19
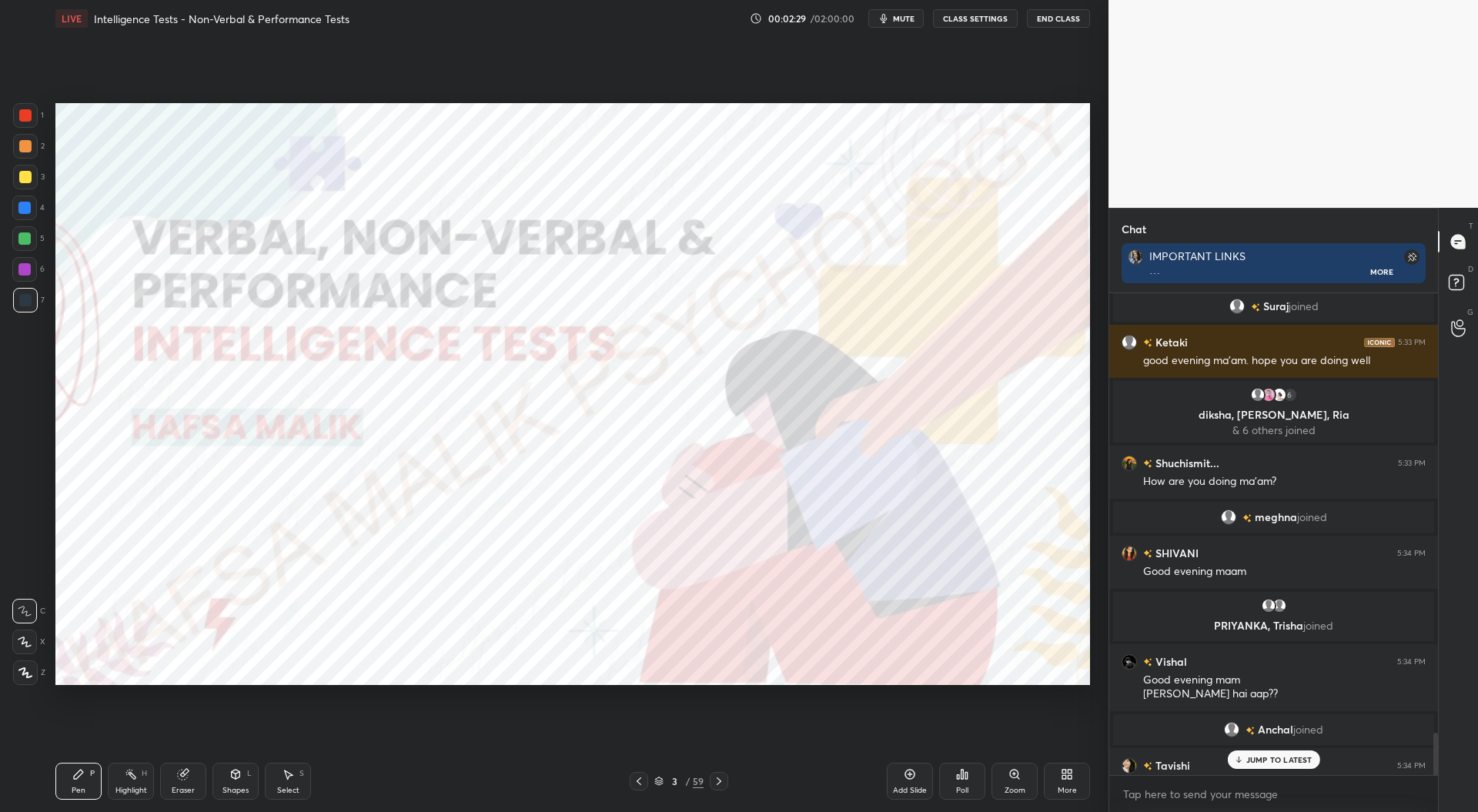
scroll to position [4999, 0]
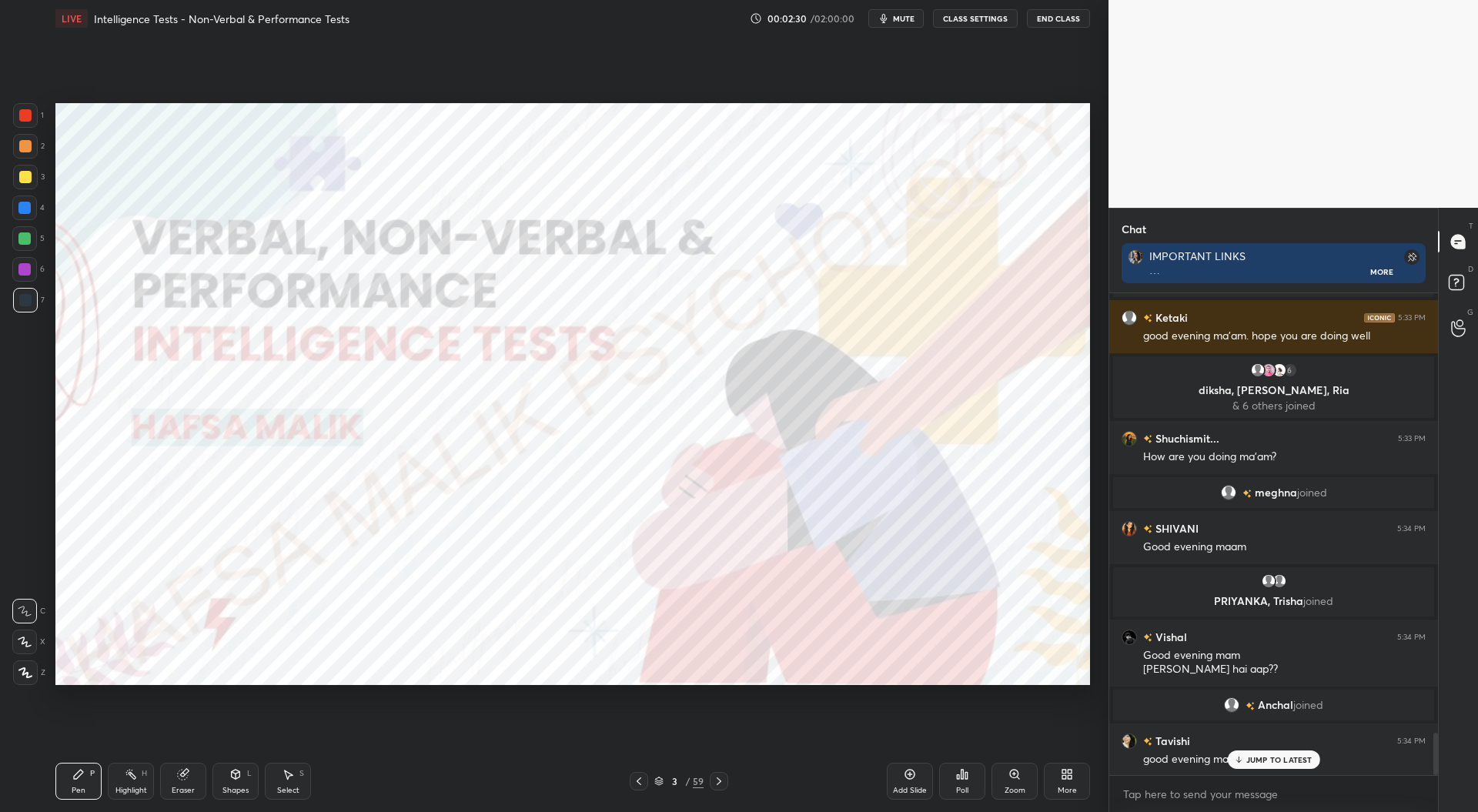
click at [25, 675] on icon at bounding box center [26, 673] width 14 height 11
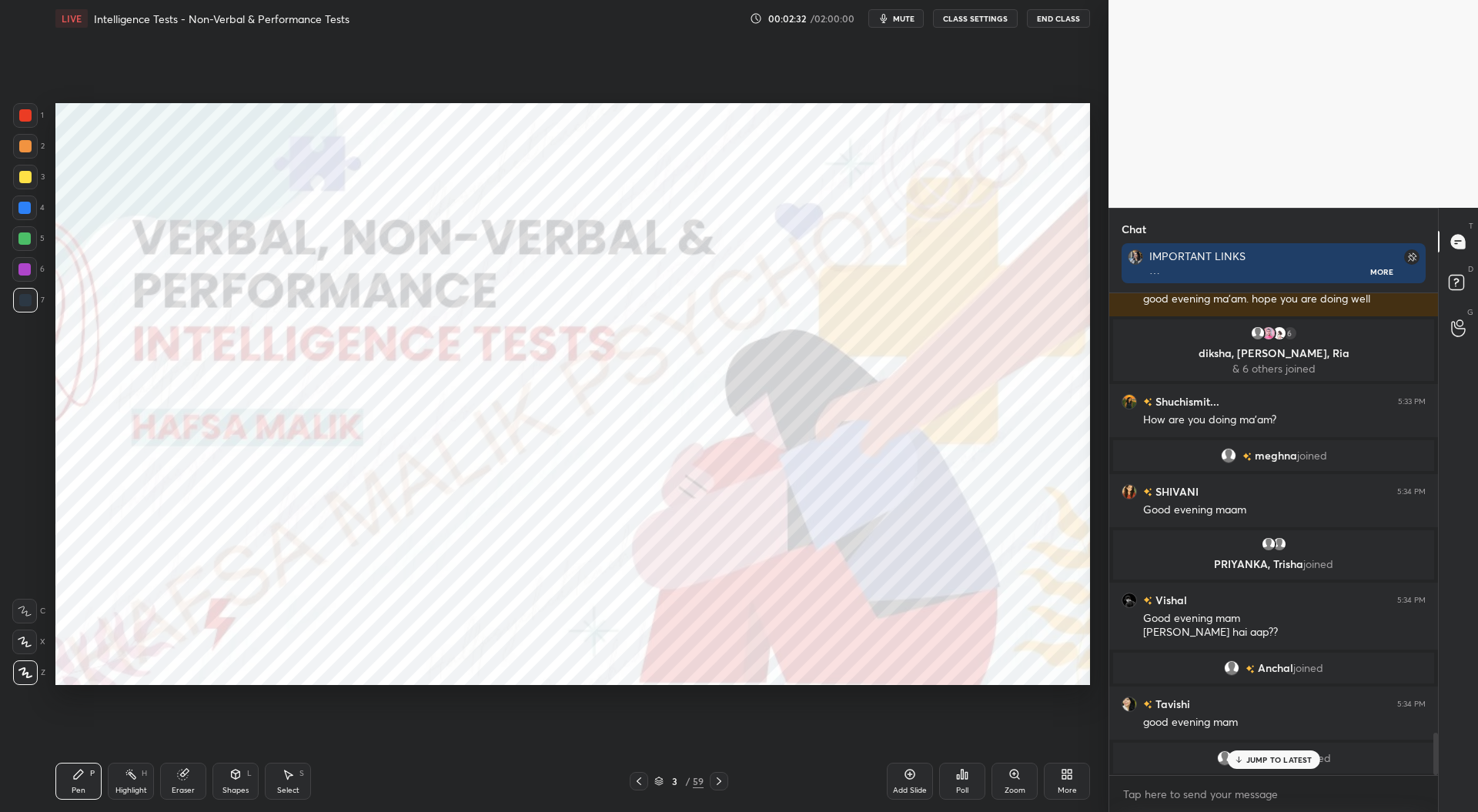
click at [31, 114] on div at bounding box center [26, 116] width 25 height 25
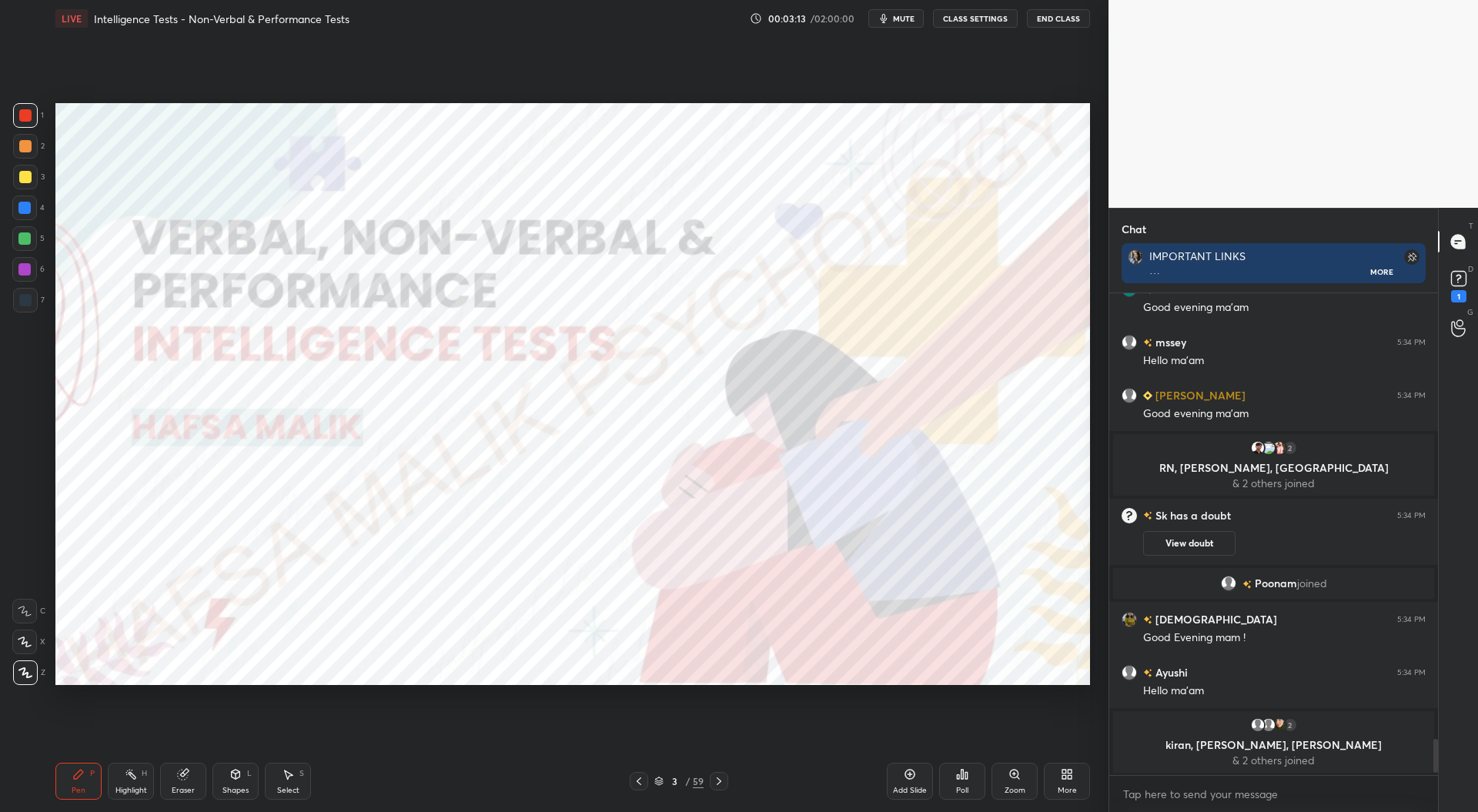
scroll to position [5905, 0]
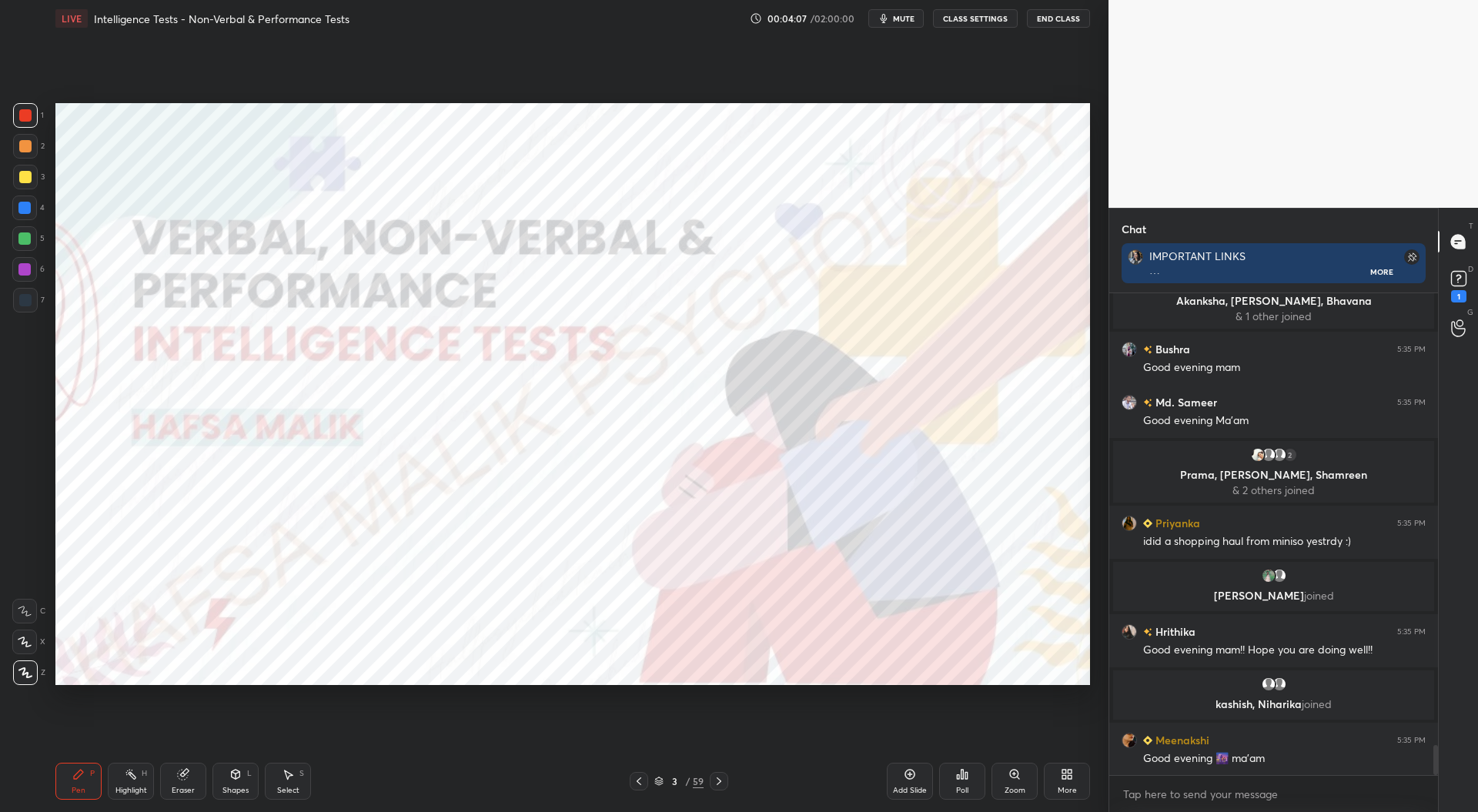
click at [718, 778] on icon at bounding box center [719, 782] width 13 height 13
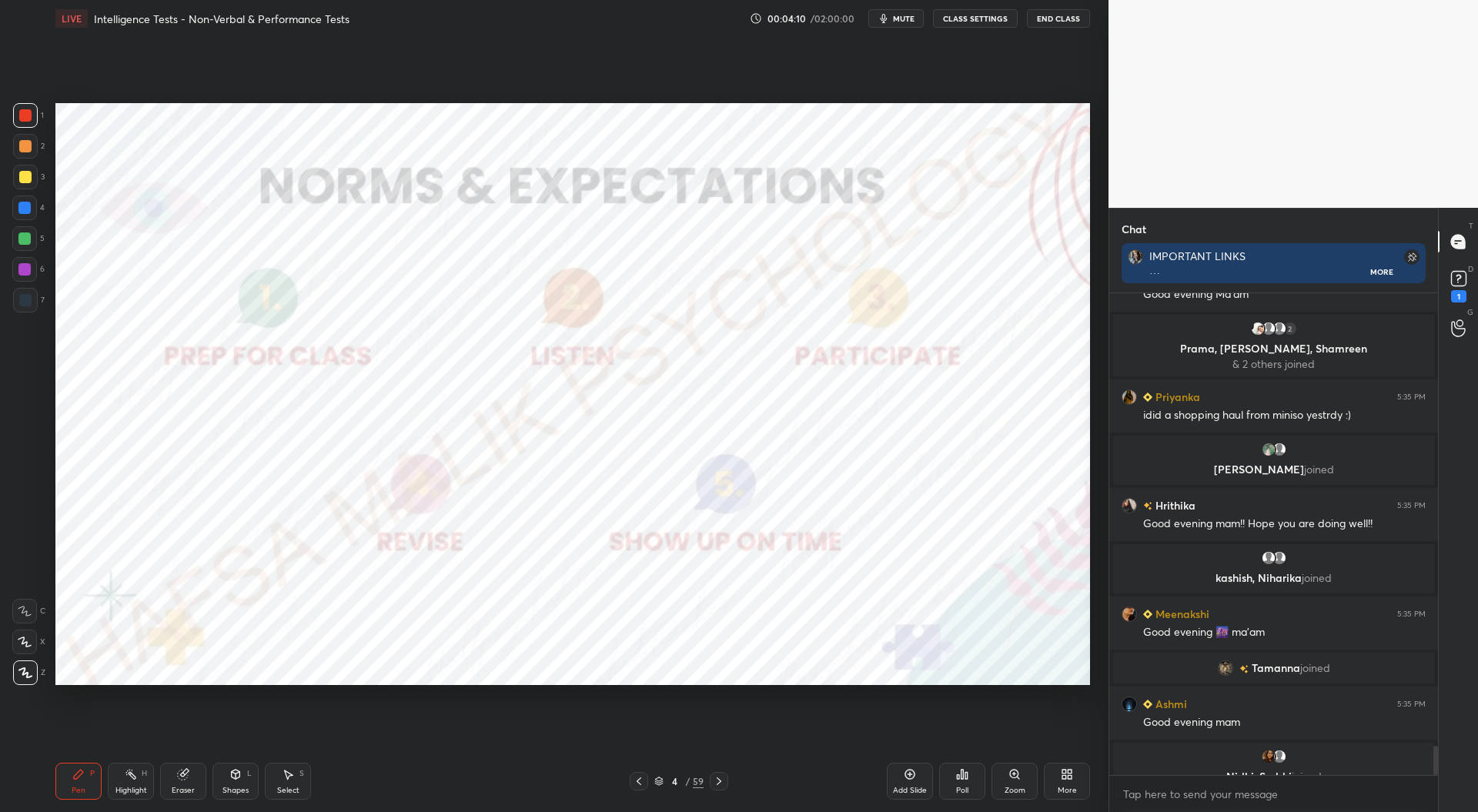
click at [721, 787] on icon at bounding box center [719, 782] width 13 height 13
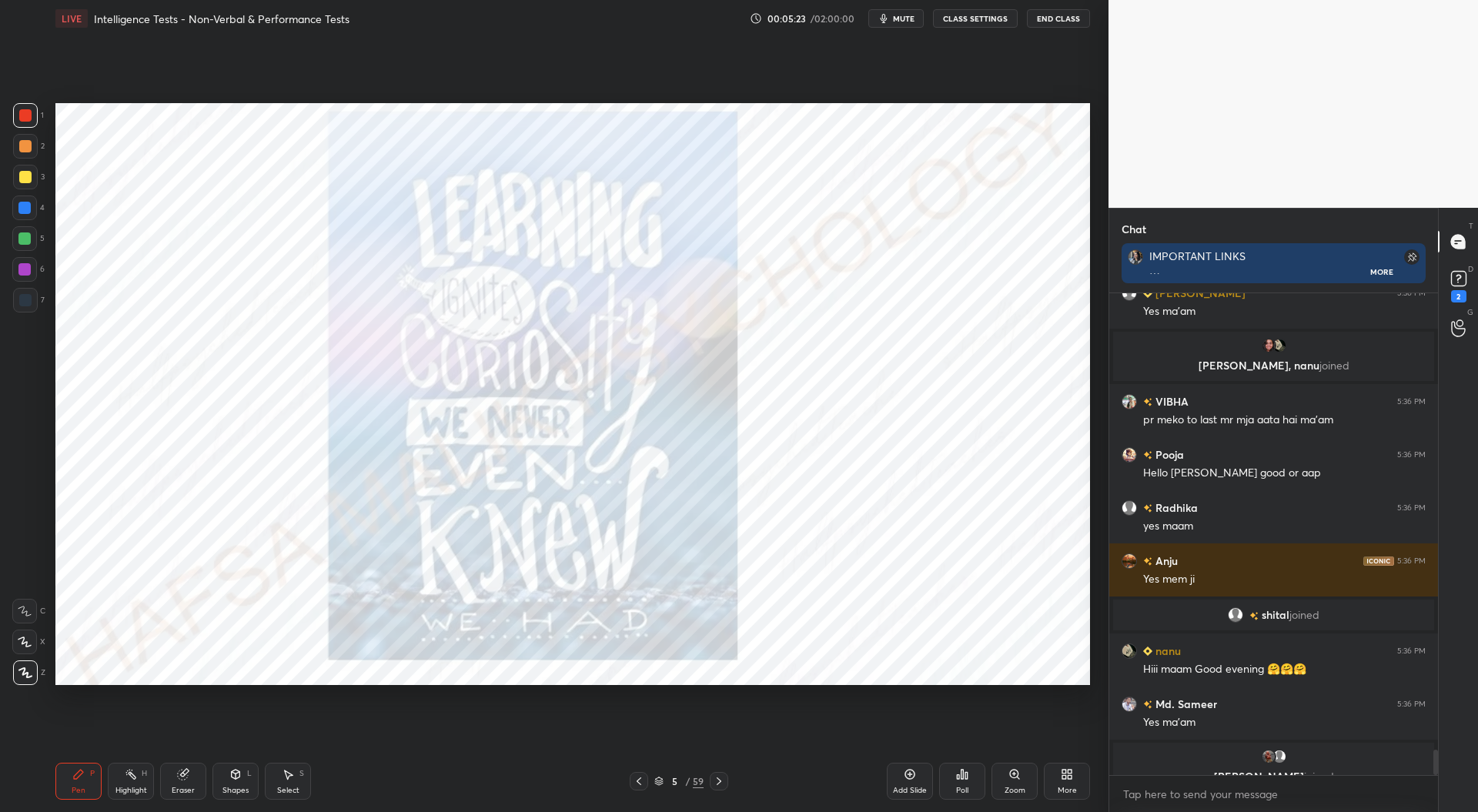
scroll to position [8612, 0]
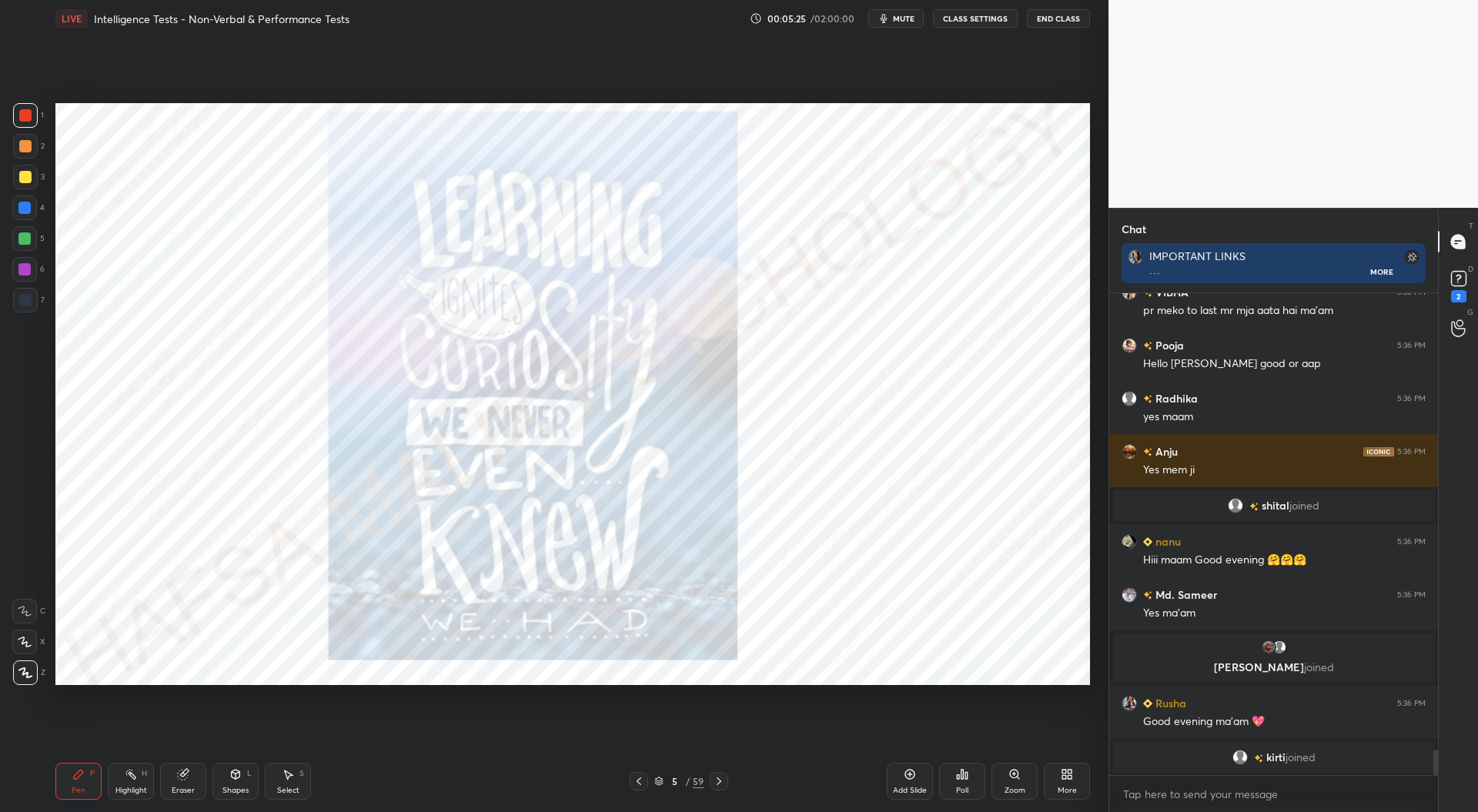
click at [27, 212] on div at bounding box center [25, 208] width 13 height 13
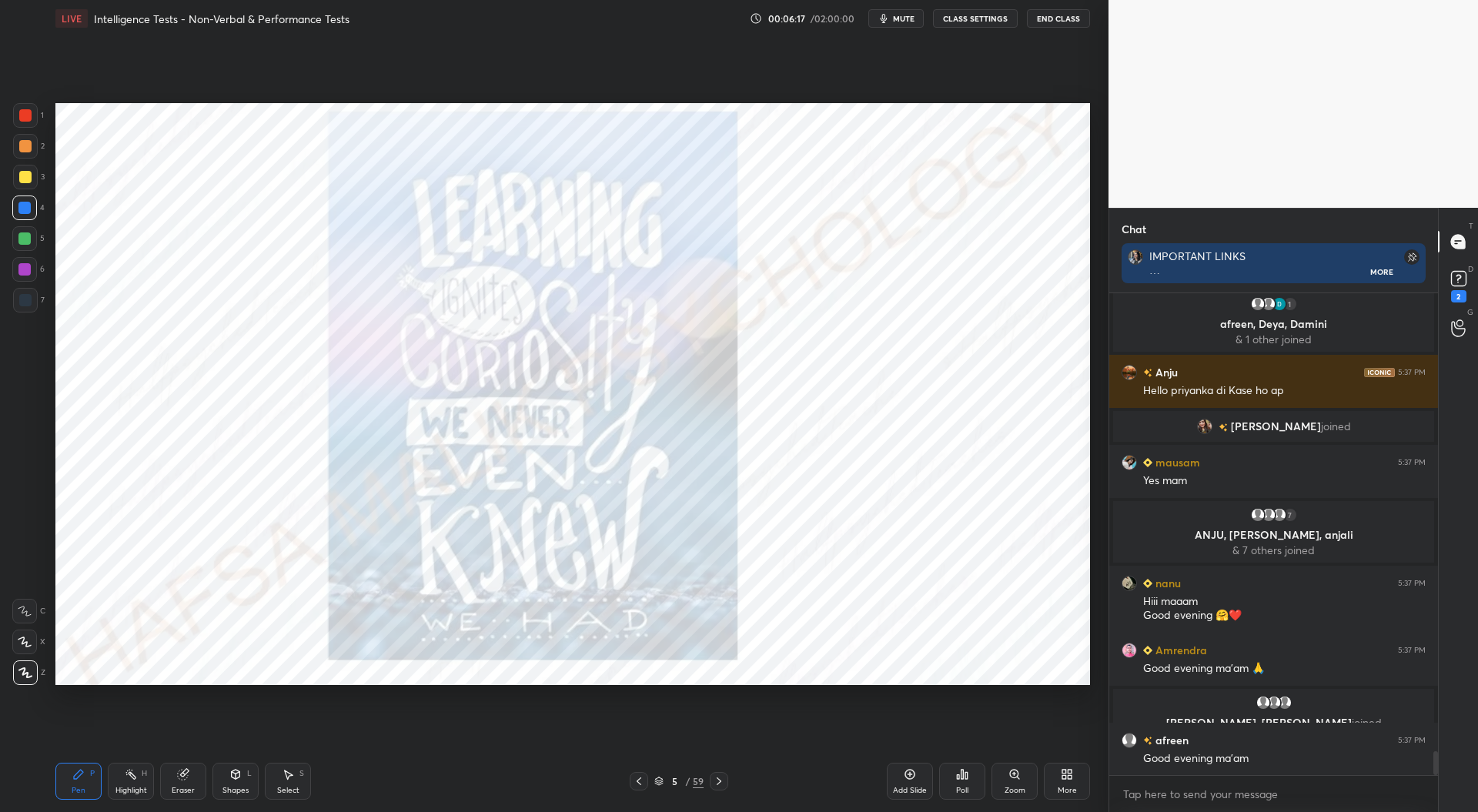
scroll to position [9171, 0]
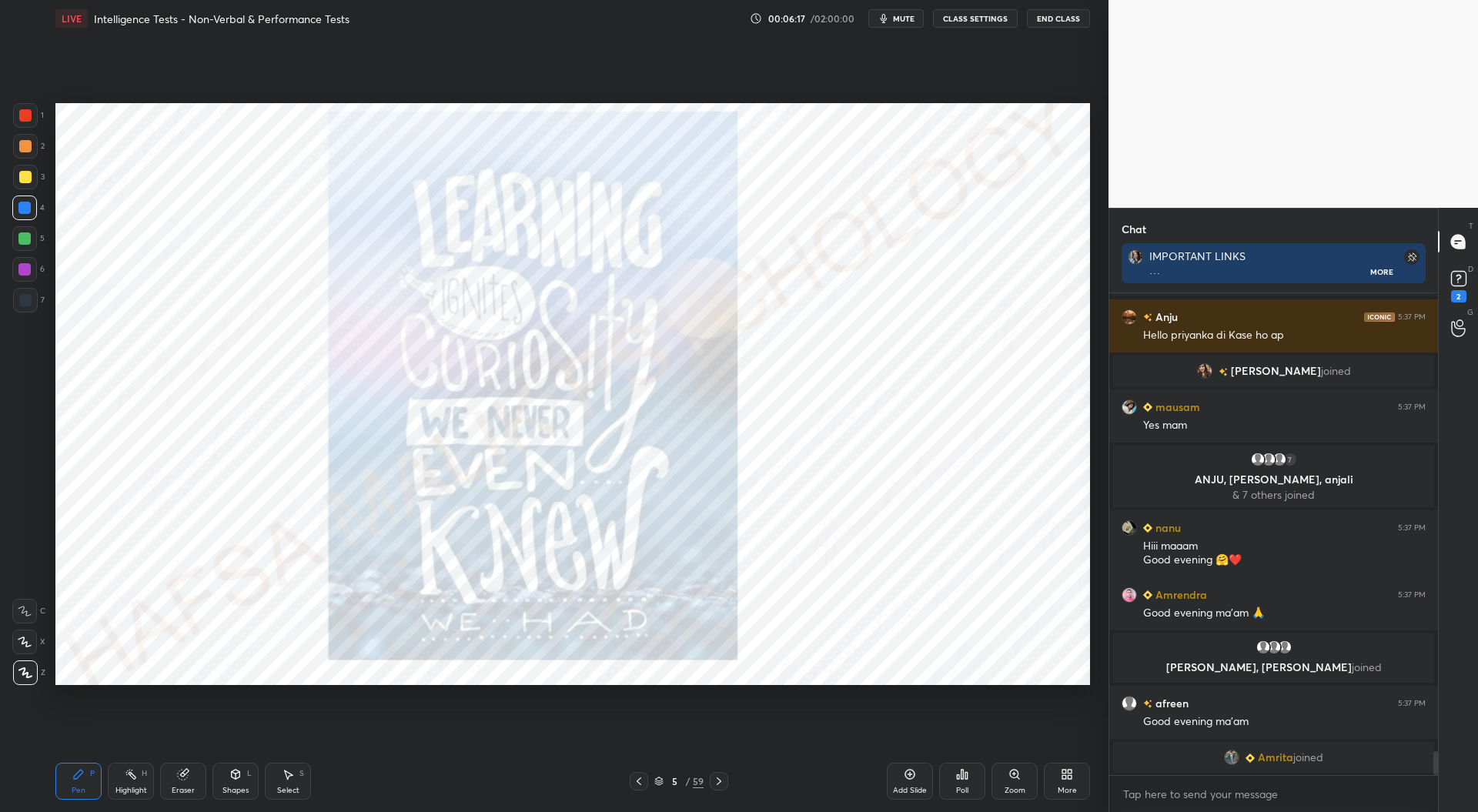
click at [726, 781] on div at bounding box center [719, 782] width 19 height 19
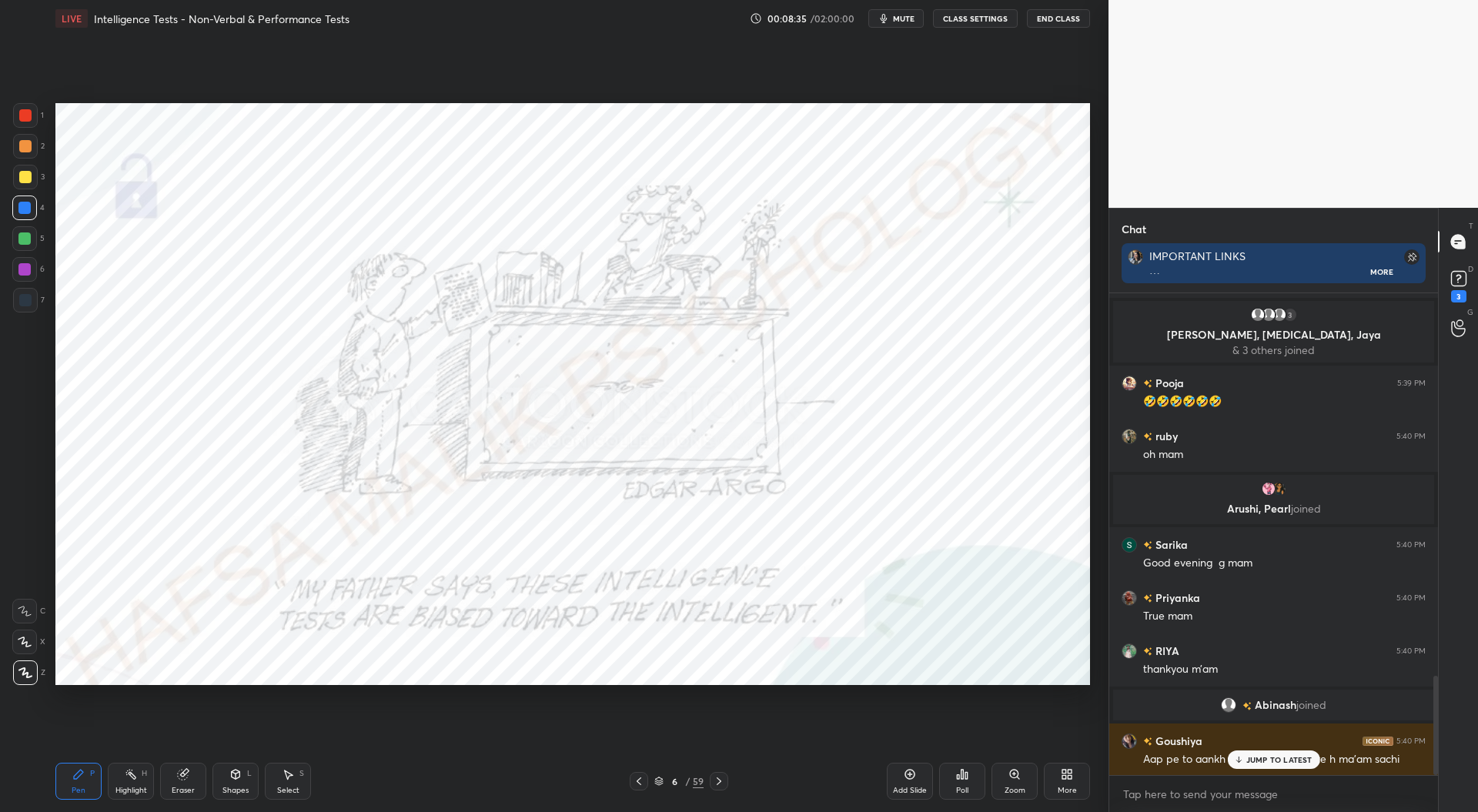
scroll to position [1890, 0]
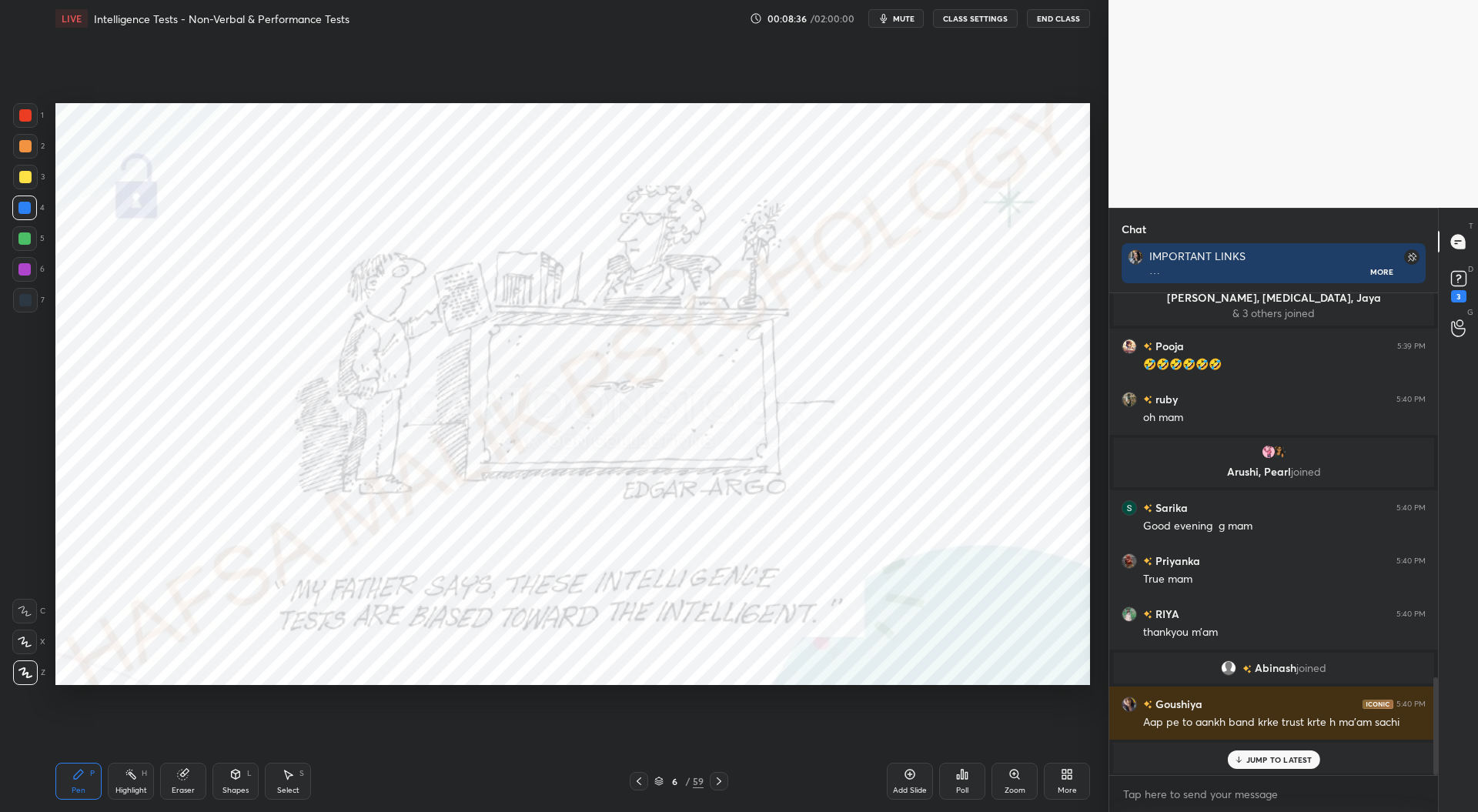
click at [722, 777] on icon at bounding box center [719, 782] width 13 height 13
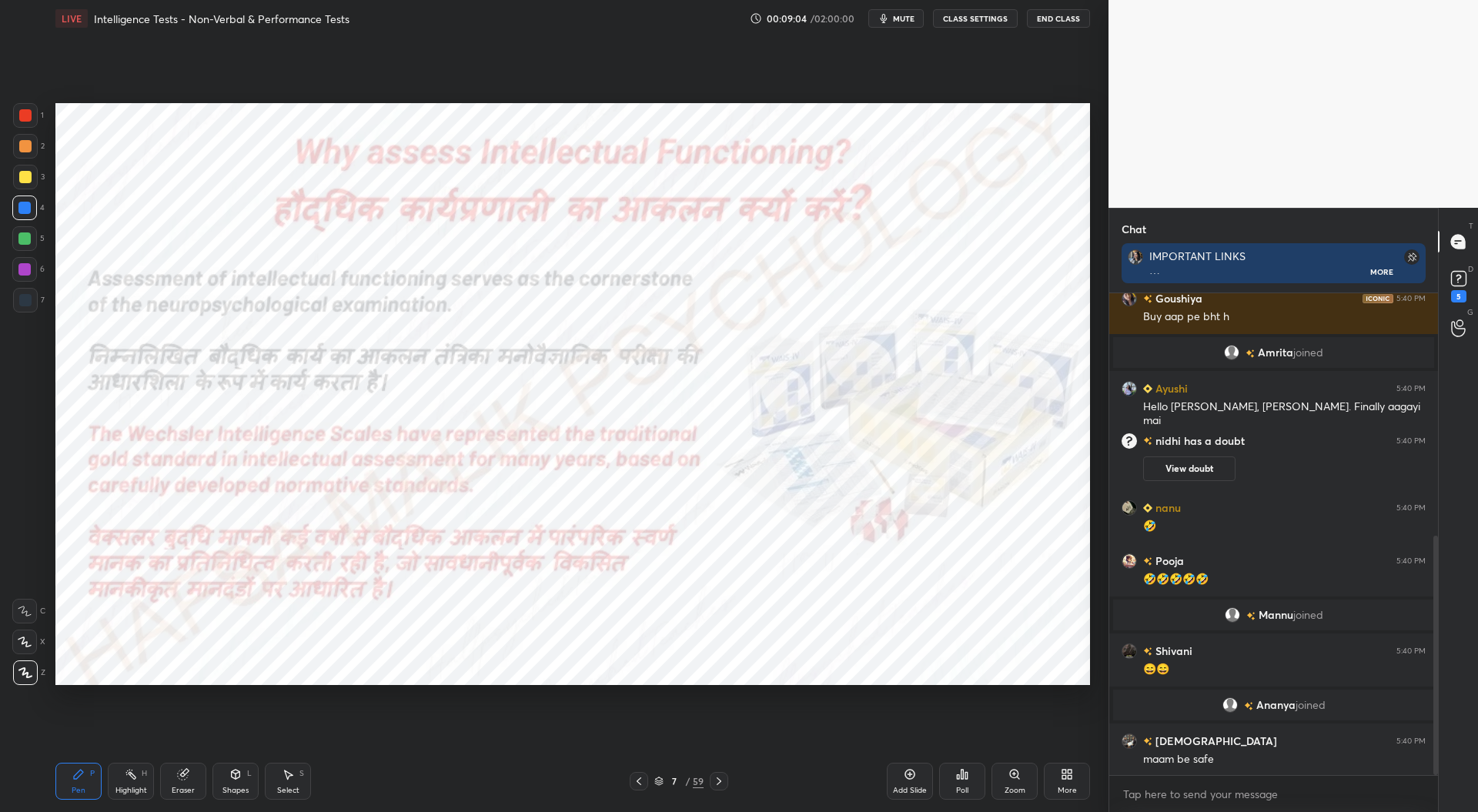
scroll to position [488, 0]
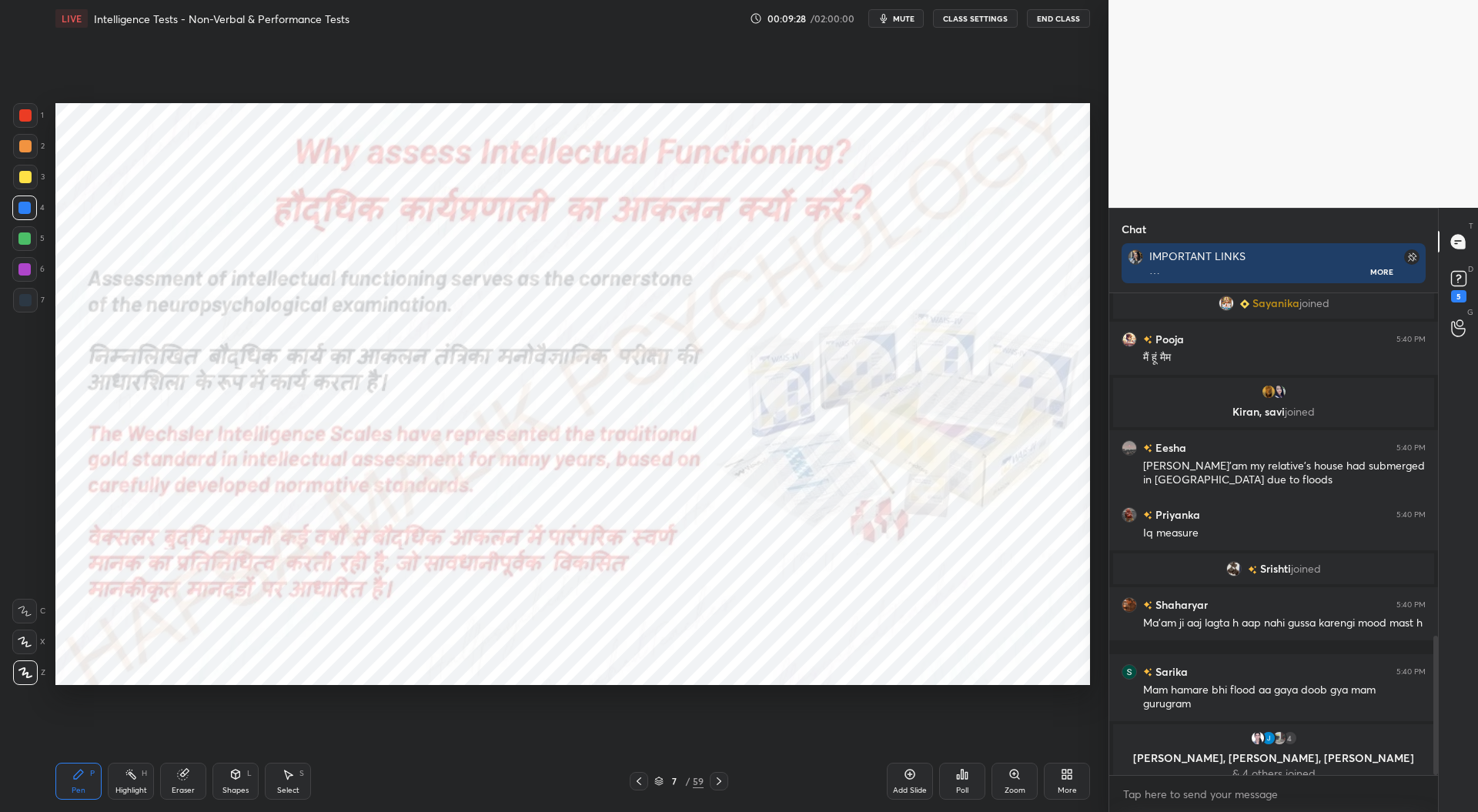
click at [911, 786] on div "Add Slide" at bounding box center [909, 790] width 34 height 8
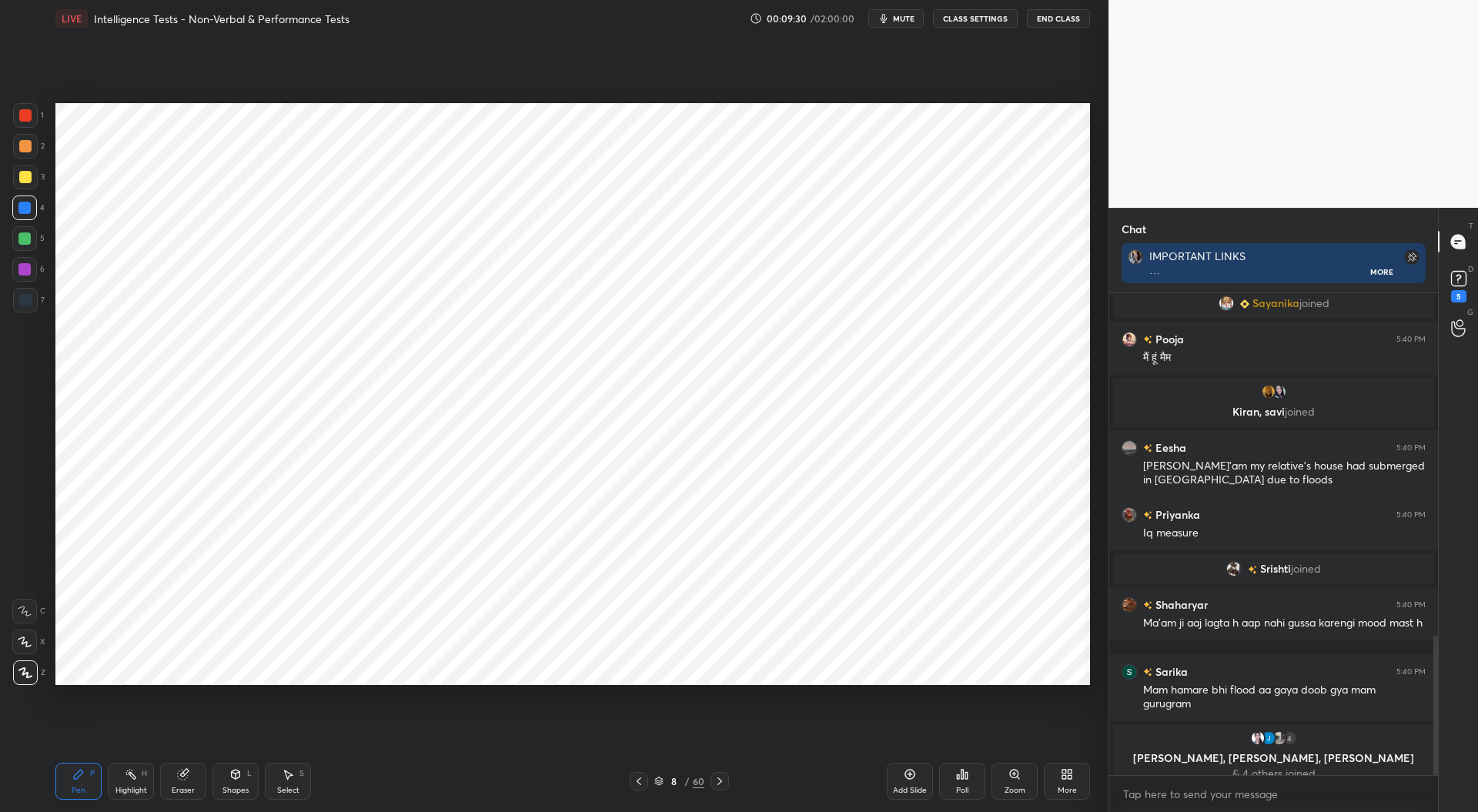
click at [25, 300] on div at bounding box center [26, 300] width 13 height 13
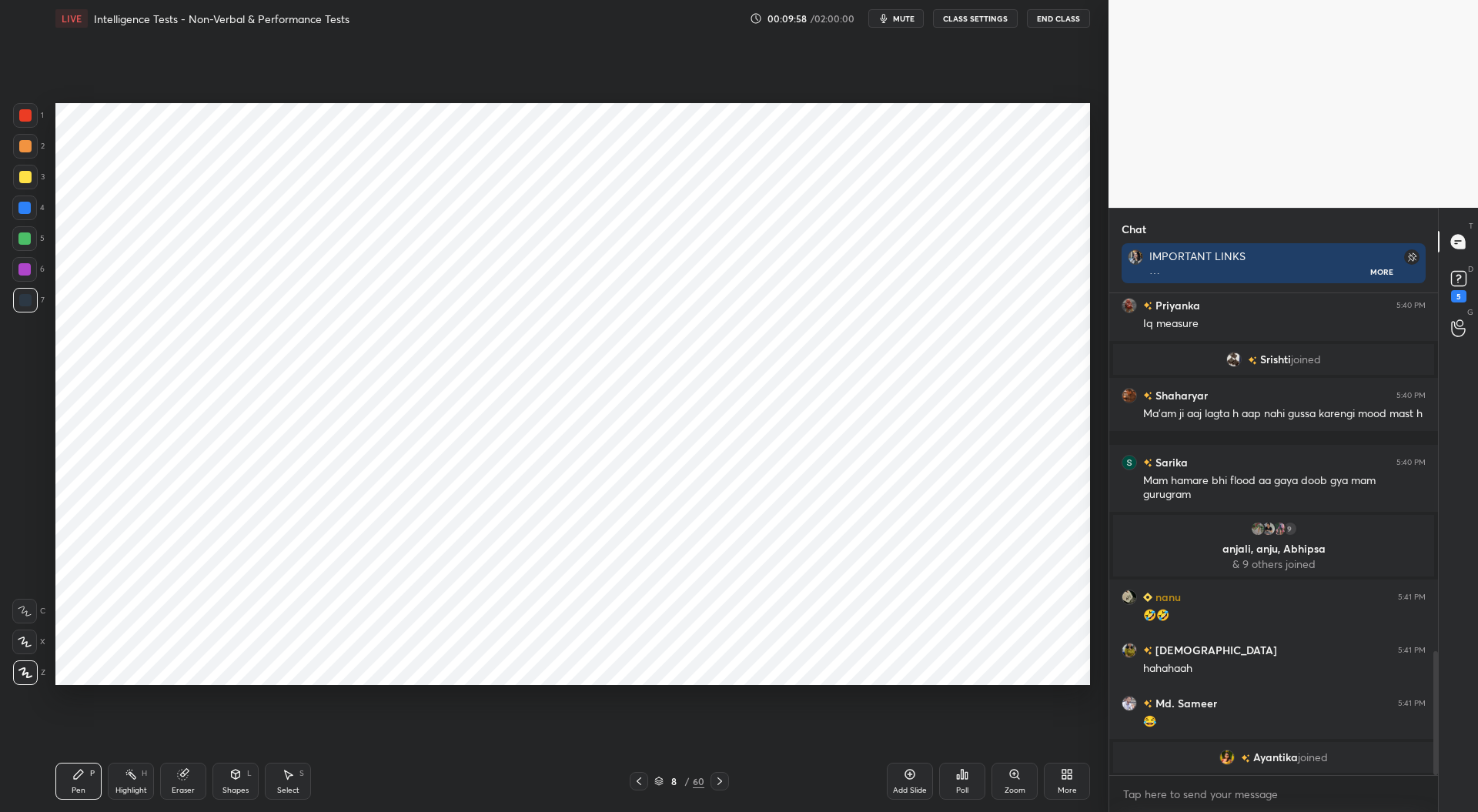
scroll to position [1413, 0]
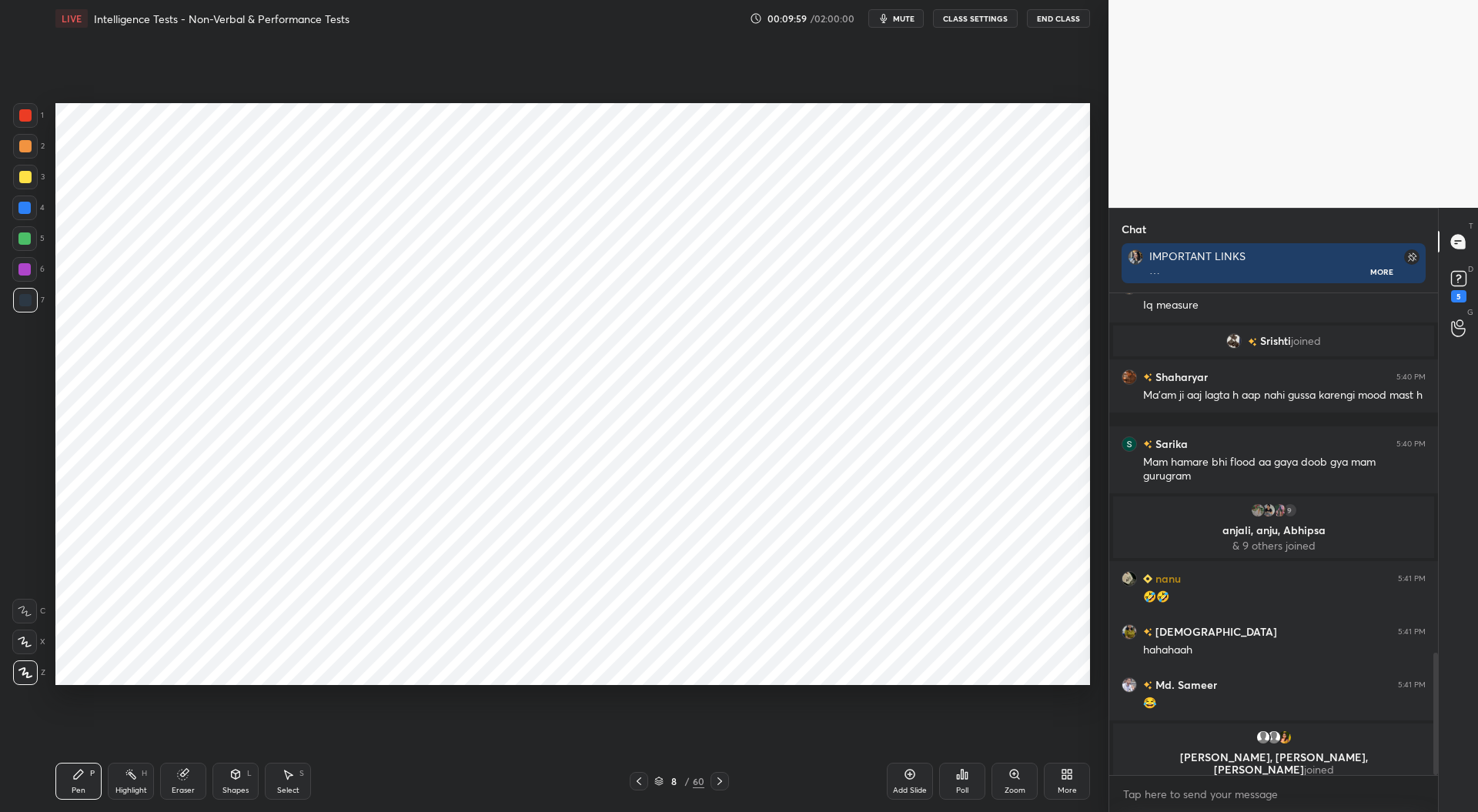
click at [28, 114] on div at bounding box center [26, 116] width 13 height 13
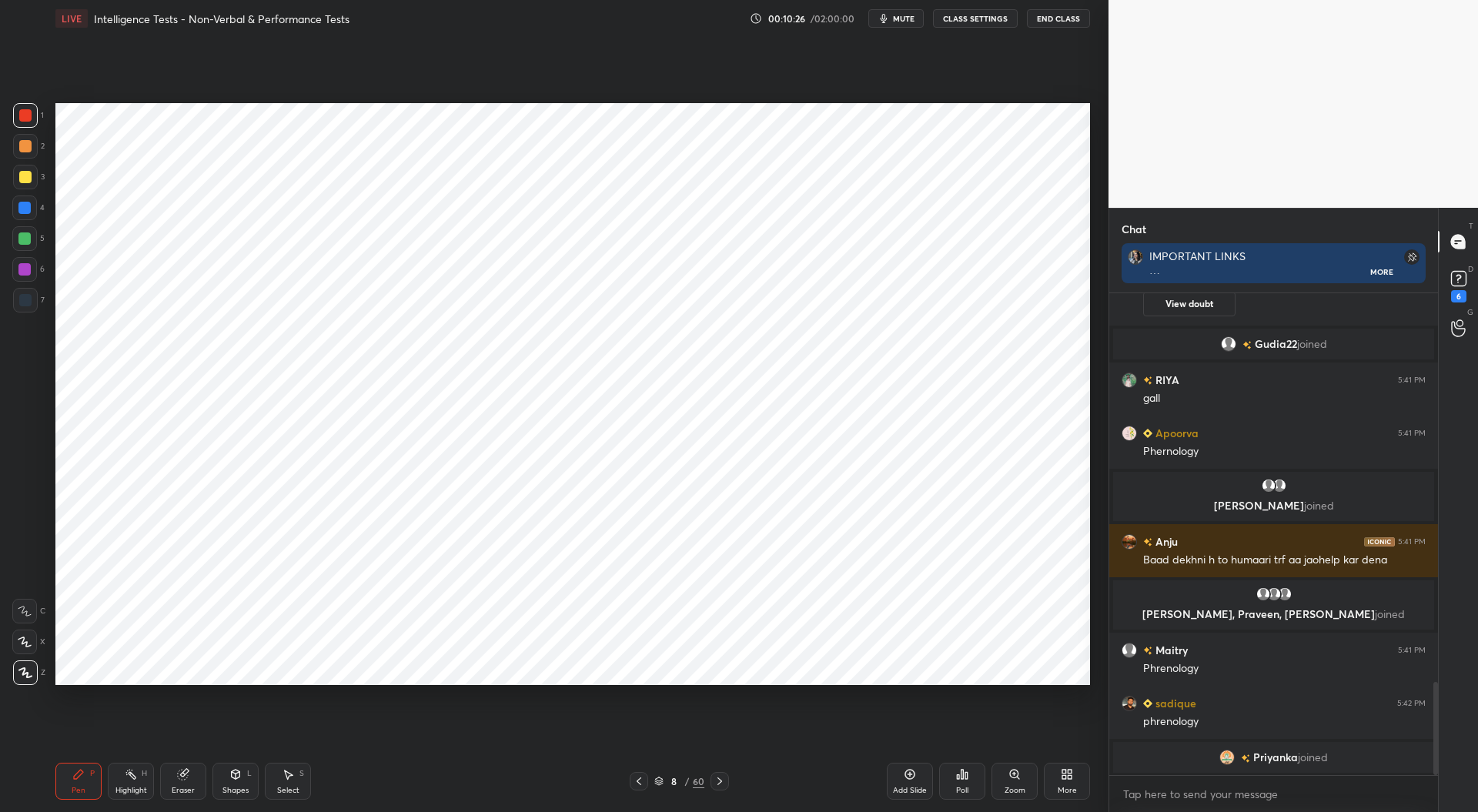
scroll to position [2034, 0]
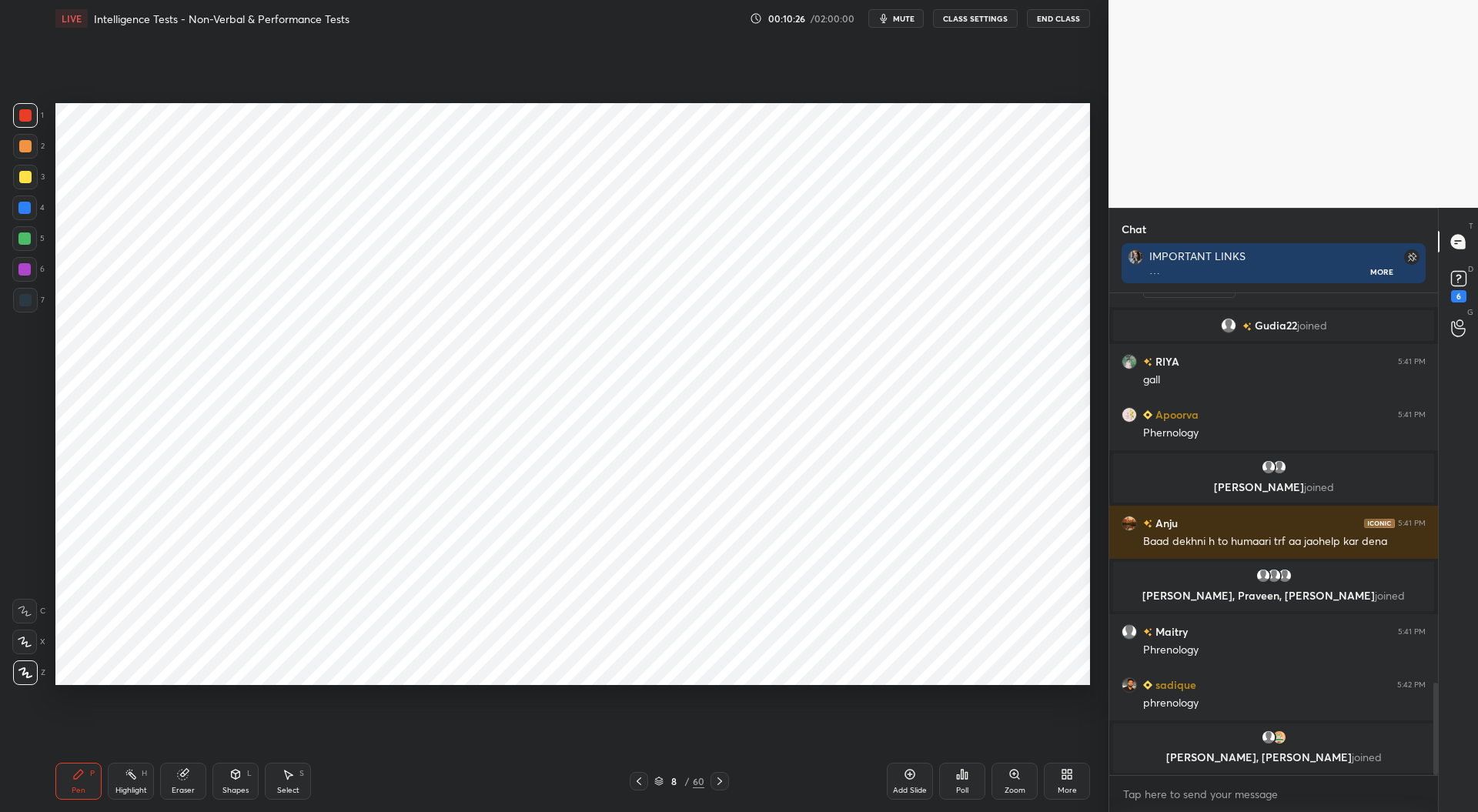
click at [26, 211] on div at bounding box center [25, 208] width 13 height 13
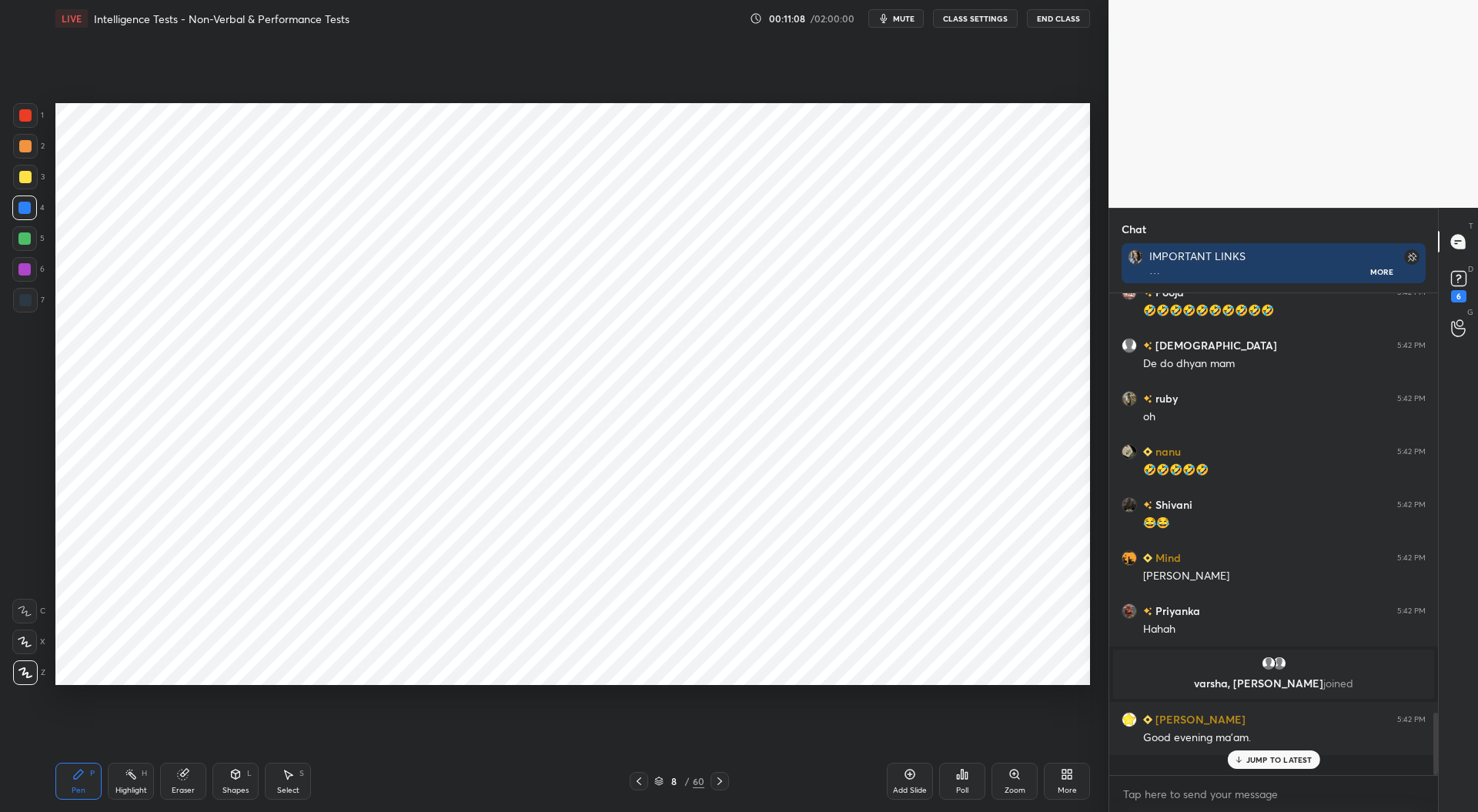
scroll to position [5, 5]
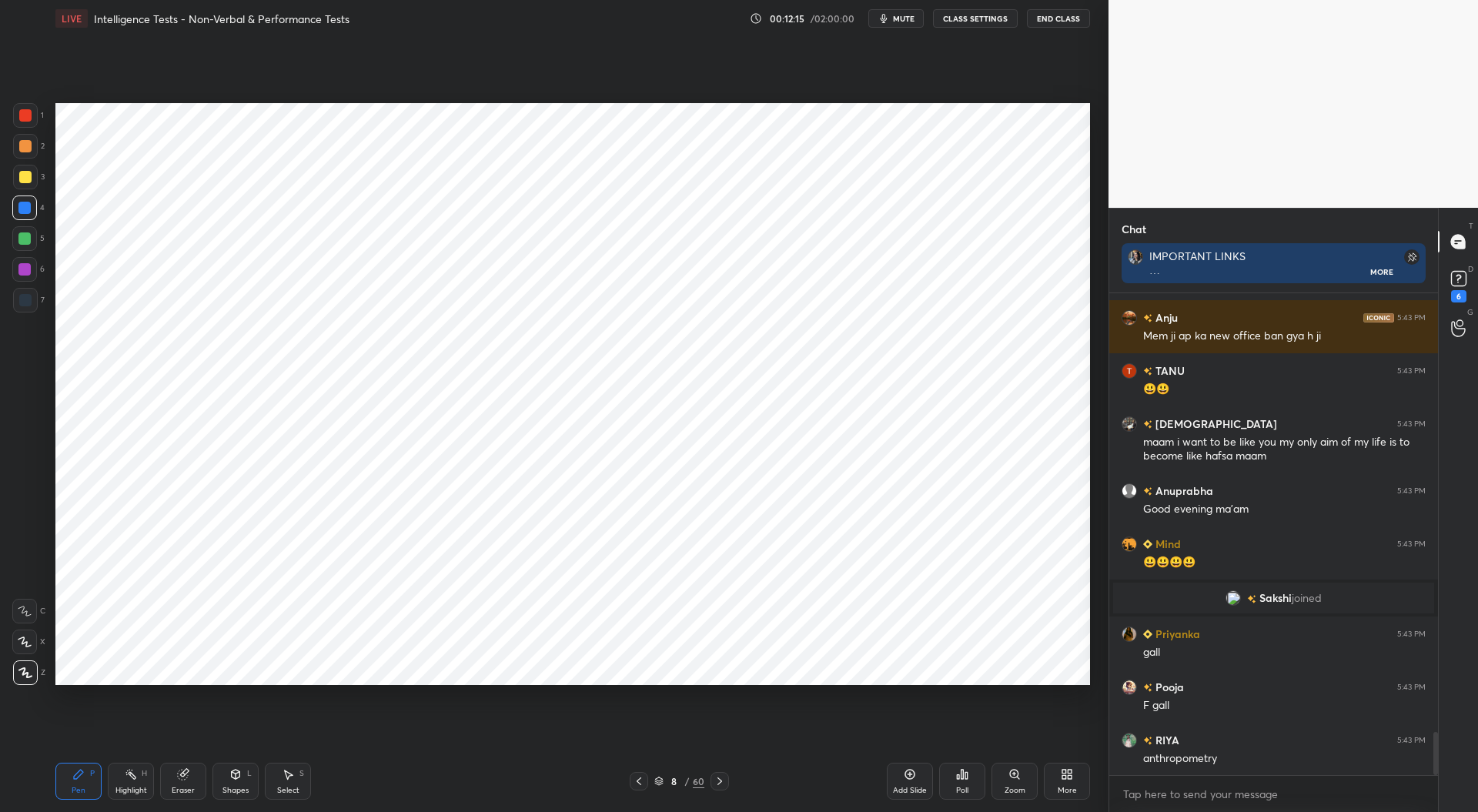
click at [27, 242] on div at bounding box center [25, 238] width 13 height 13
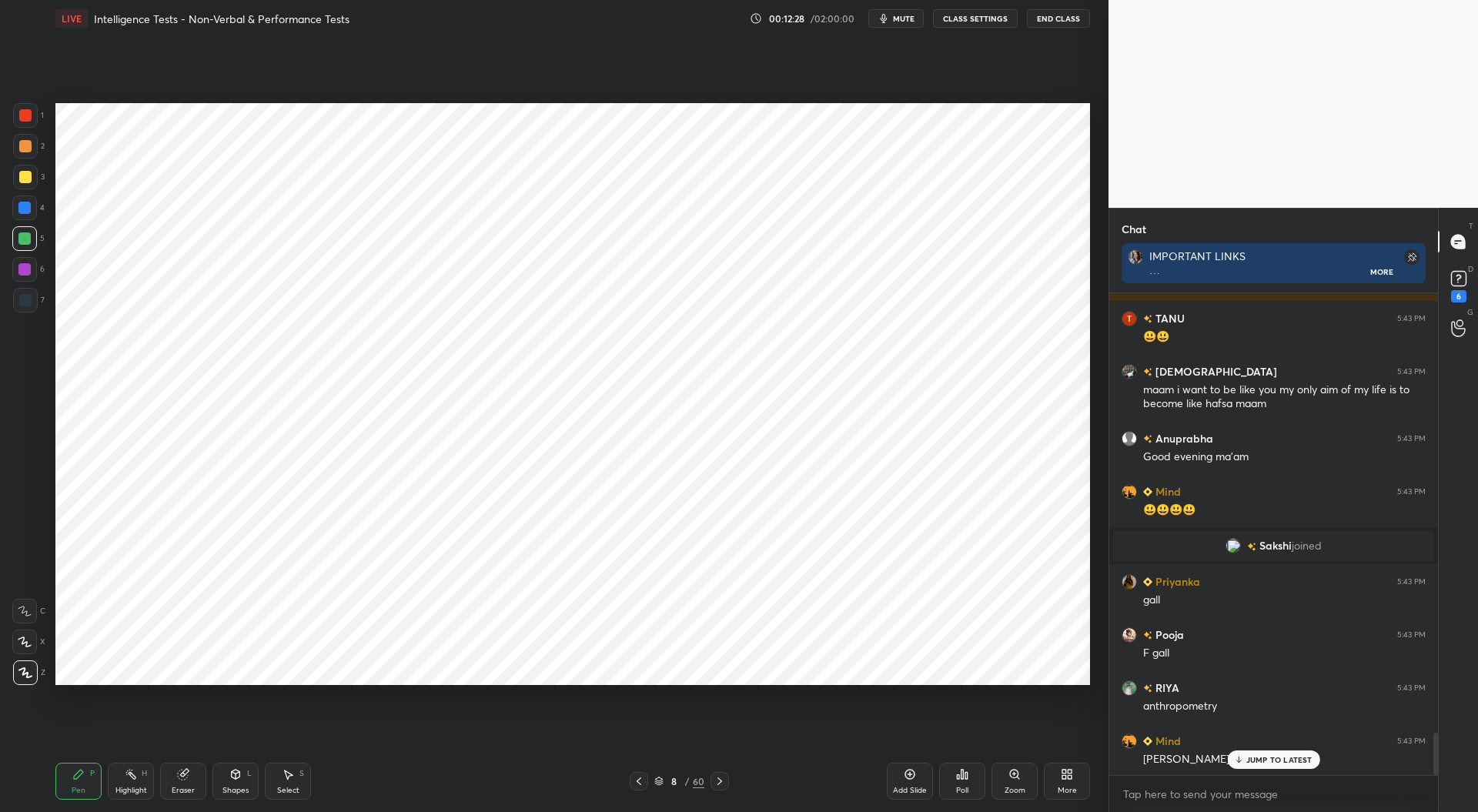
scroll to position [5030, 0]
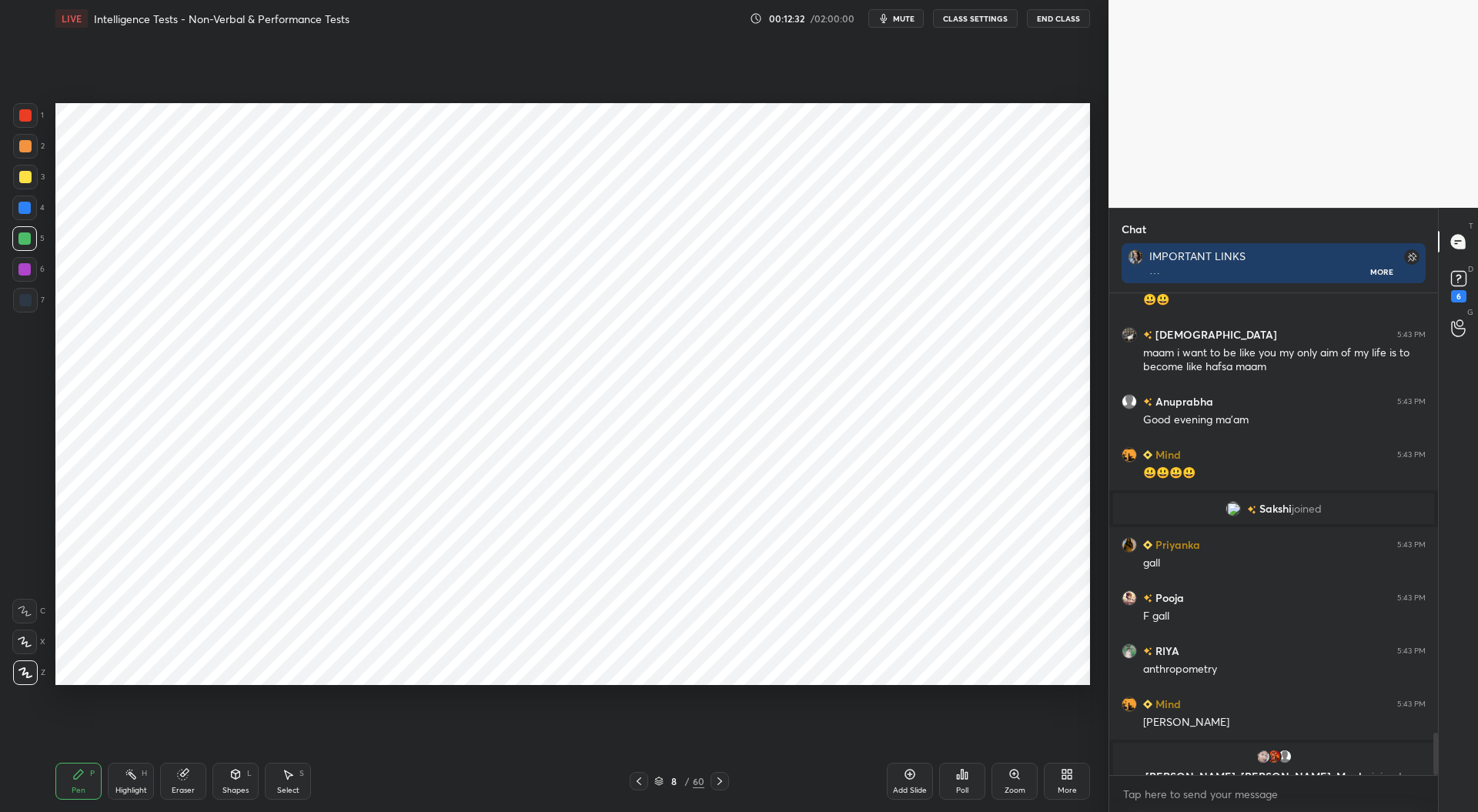
click at [25, 270] on div at bounding box center [25, 270] width 13 height 13
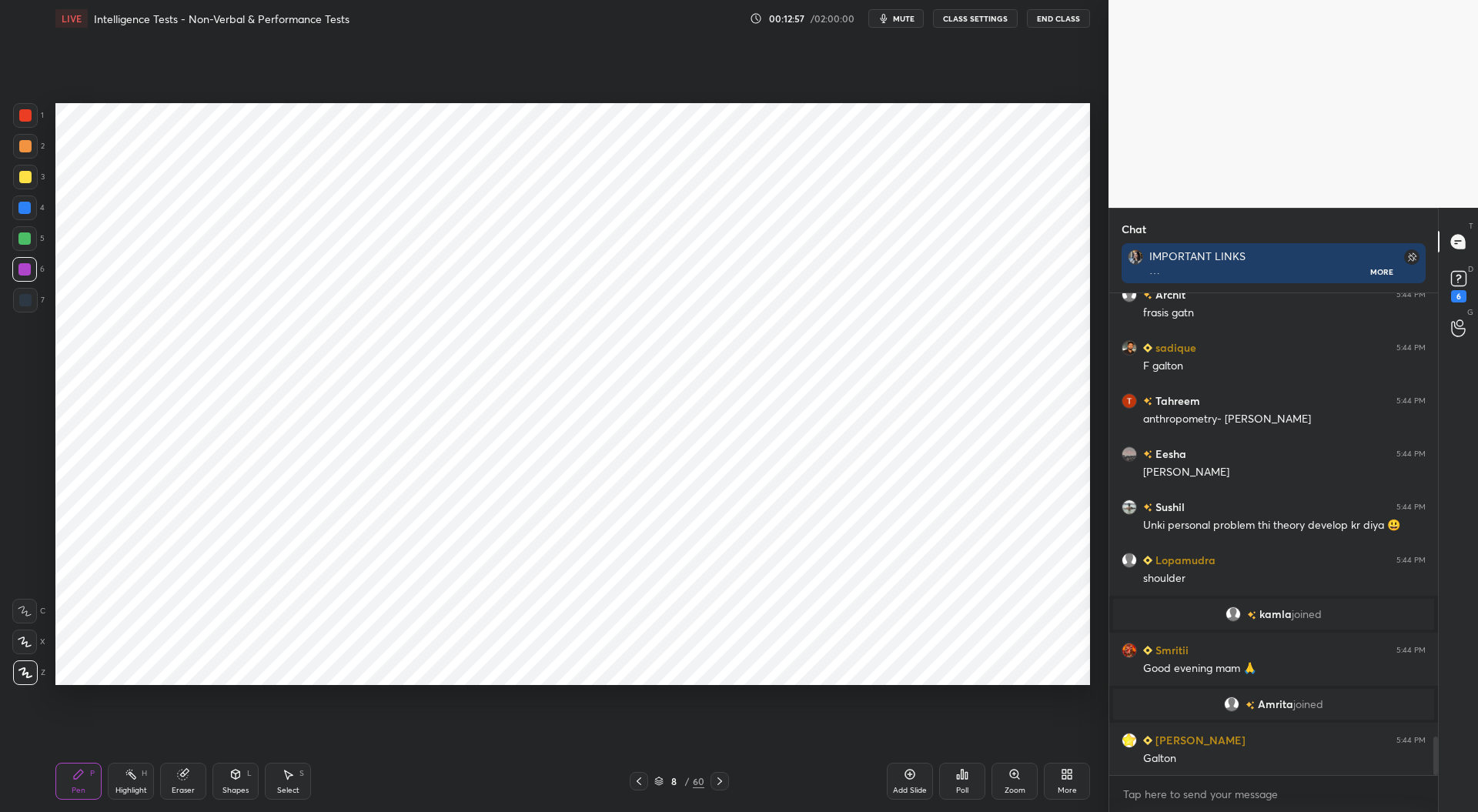
scroll to position [5538, 0]
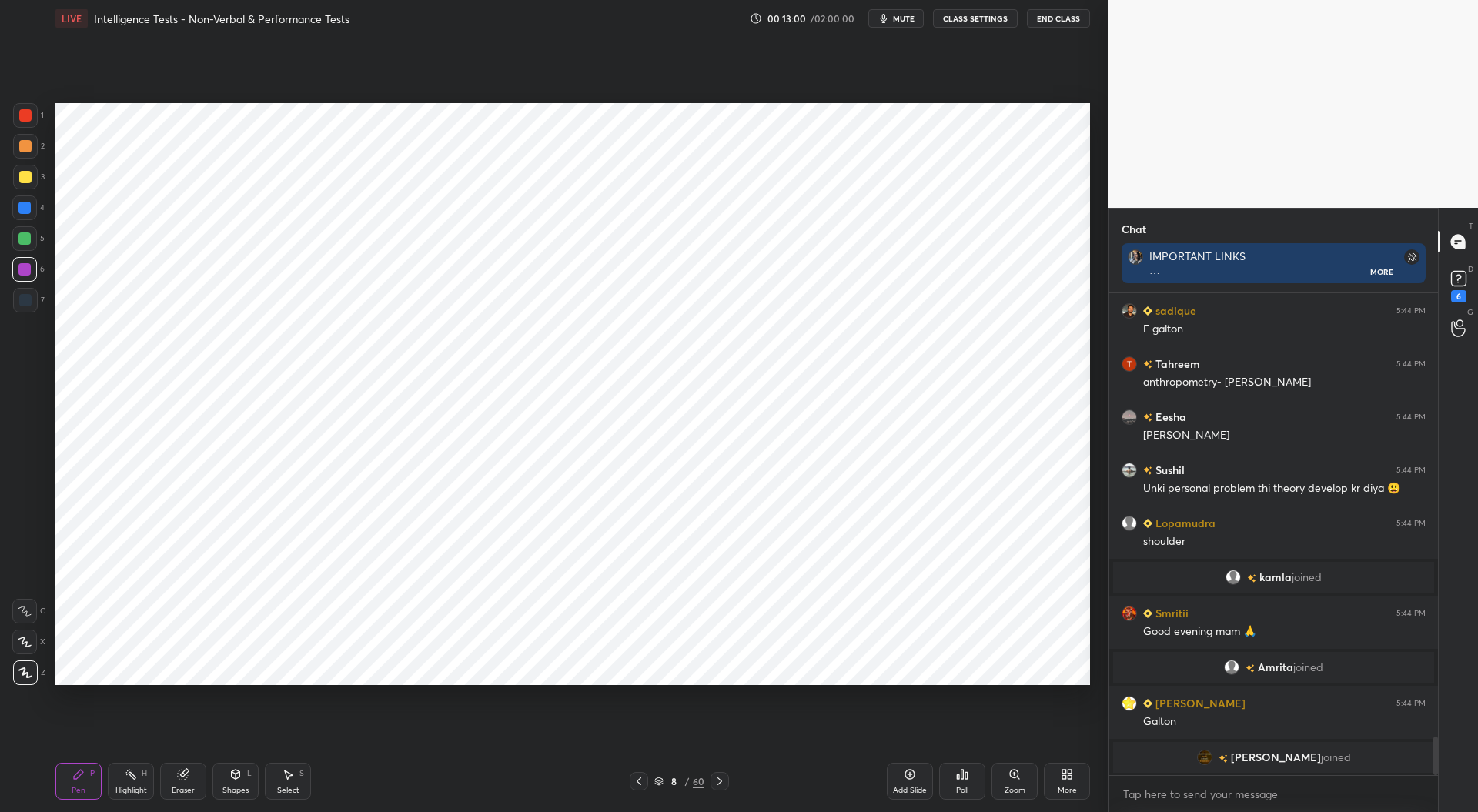
click at [29, 295] on div at bounding box center [26, 300] width 13 height 13
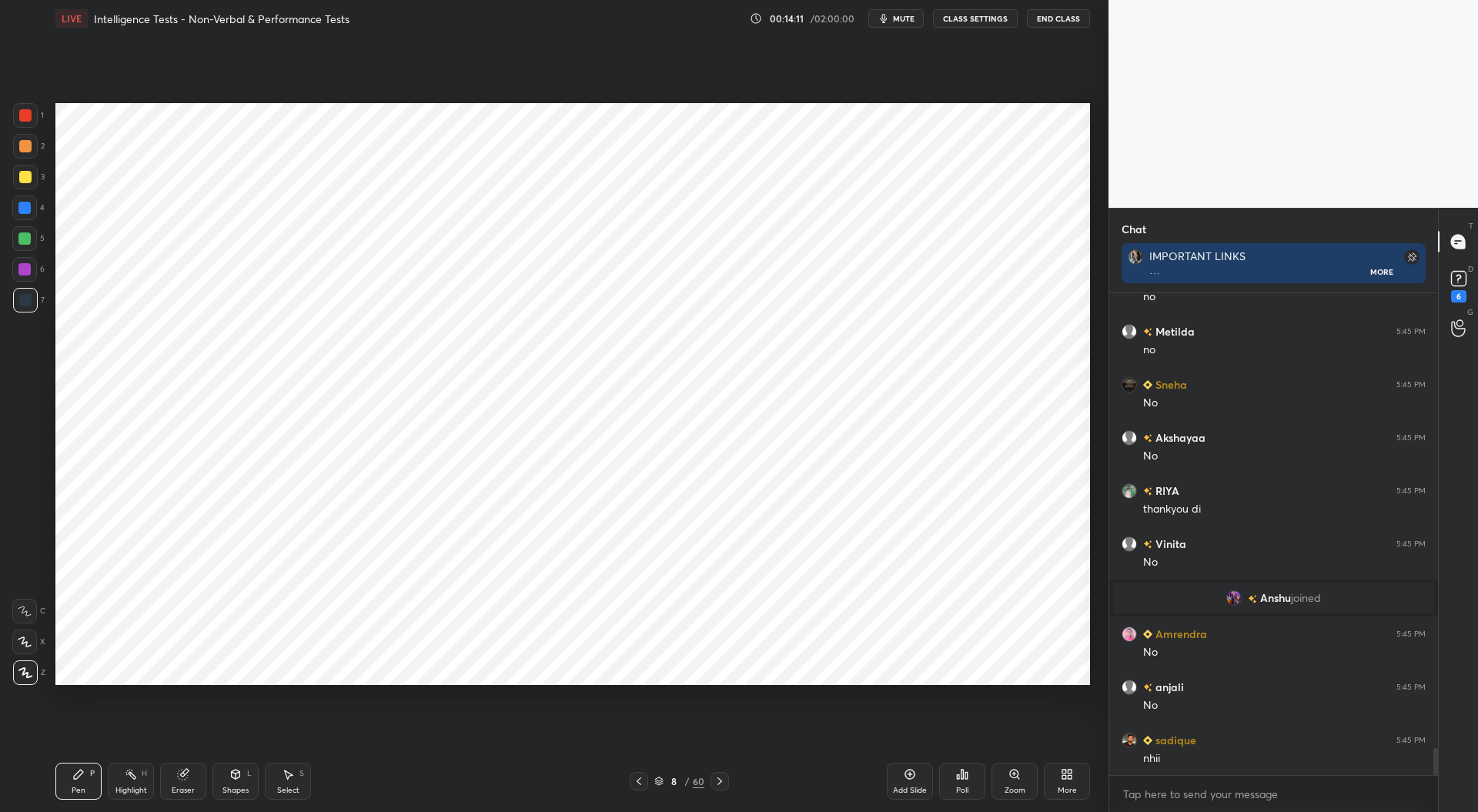
scroll to position [8096, 0]
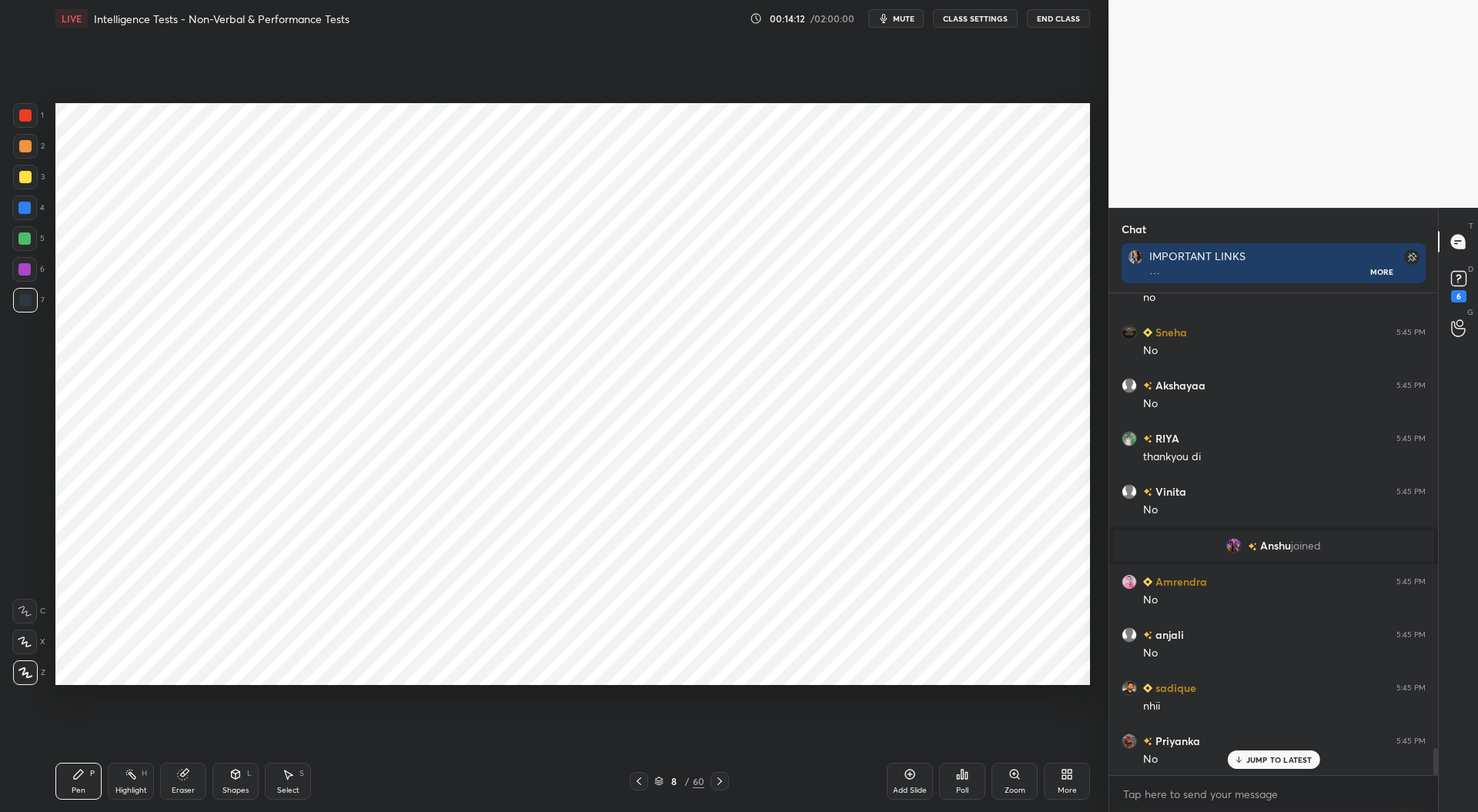
click at [21, 207] on div at bounding box center [25, 208] width 13 height 13
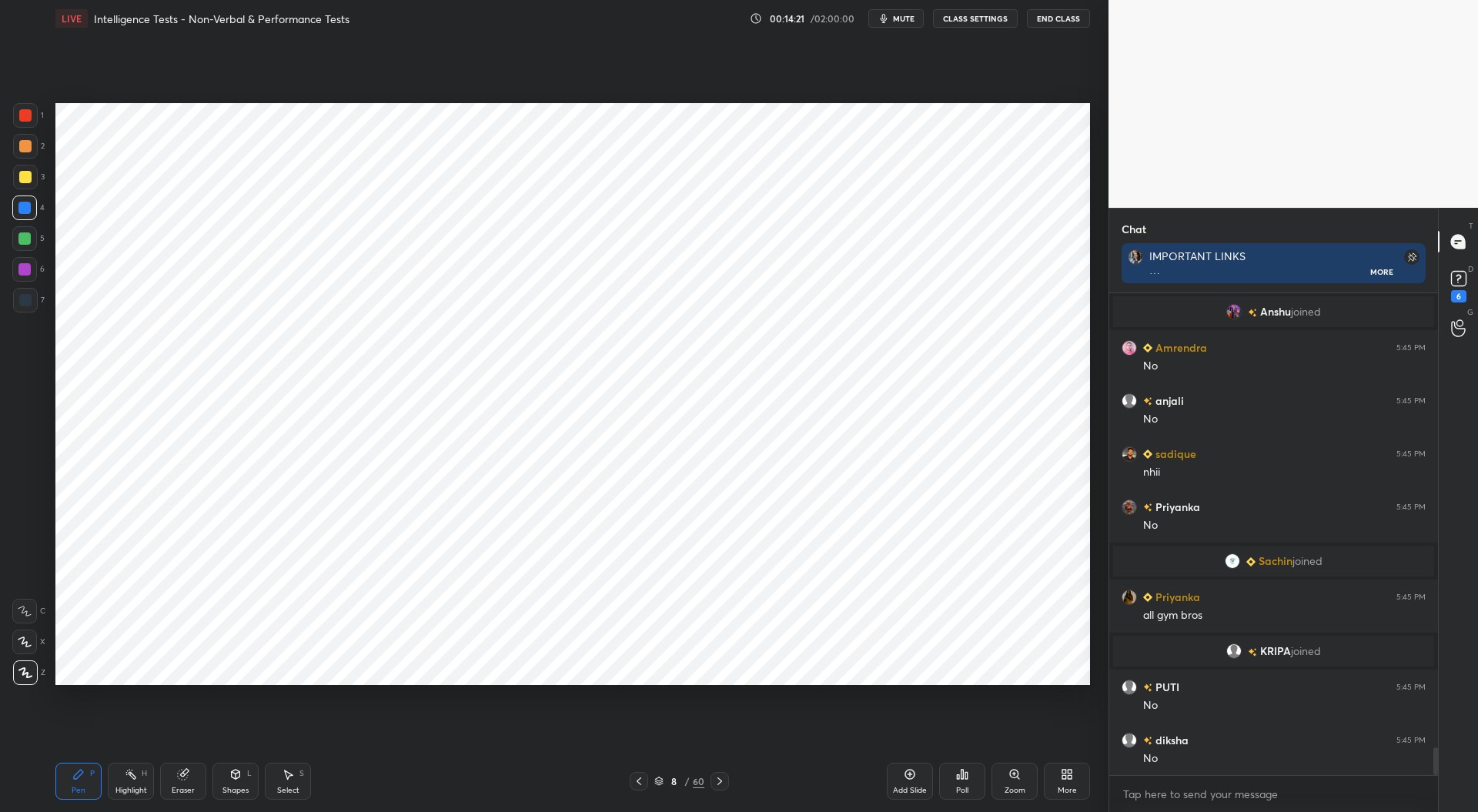
scroll to position [7821, 0]
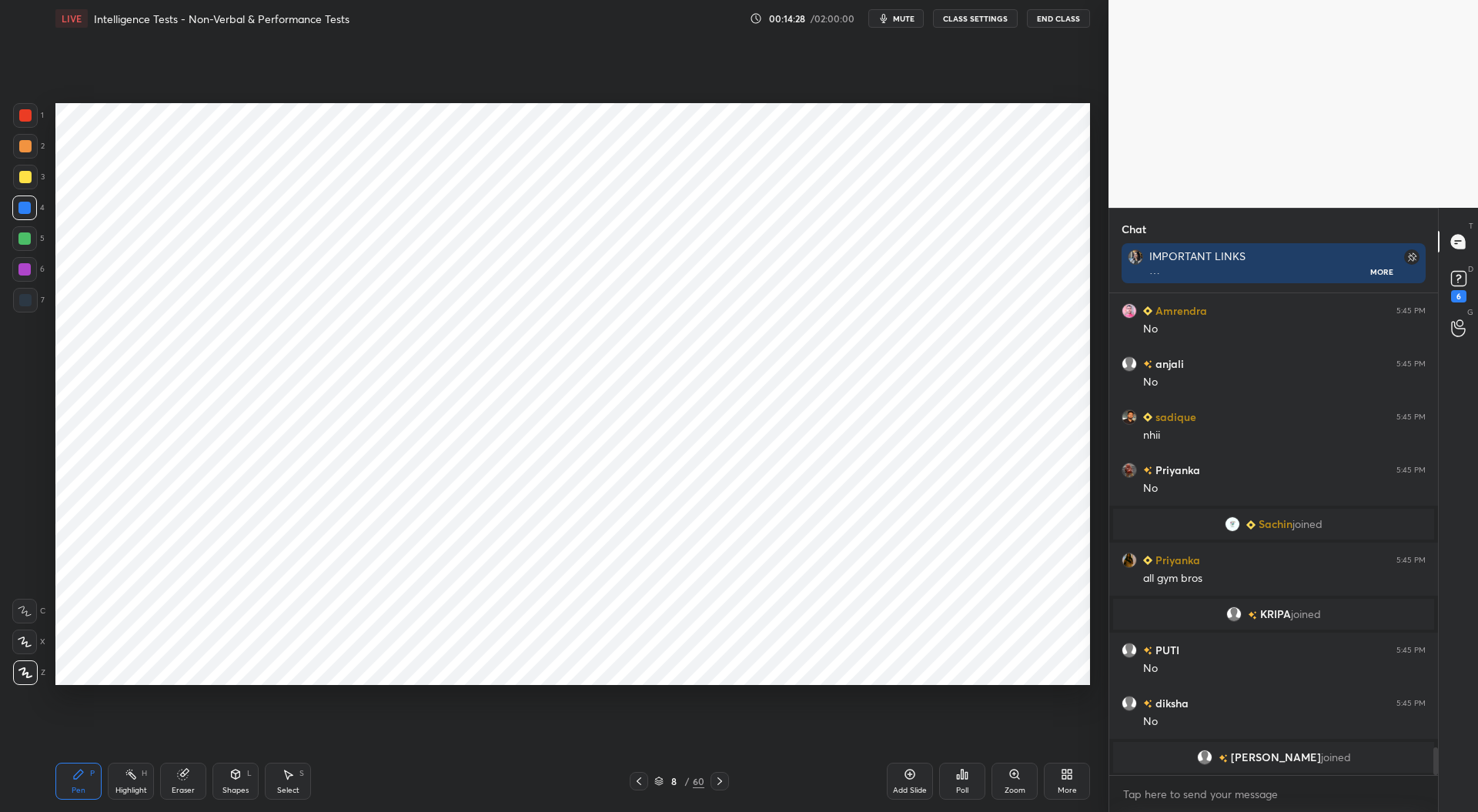
click at [911, 774] on icon at bounding box center [910, 774] width 13 height 13
click at [22, 301] on div at bounding box center [26, 300] width 13 height 13
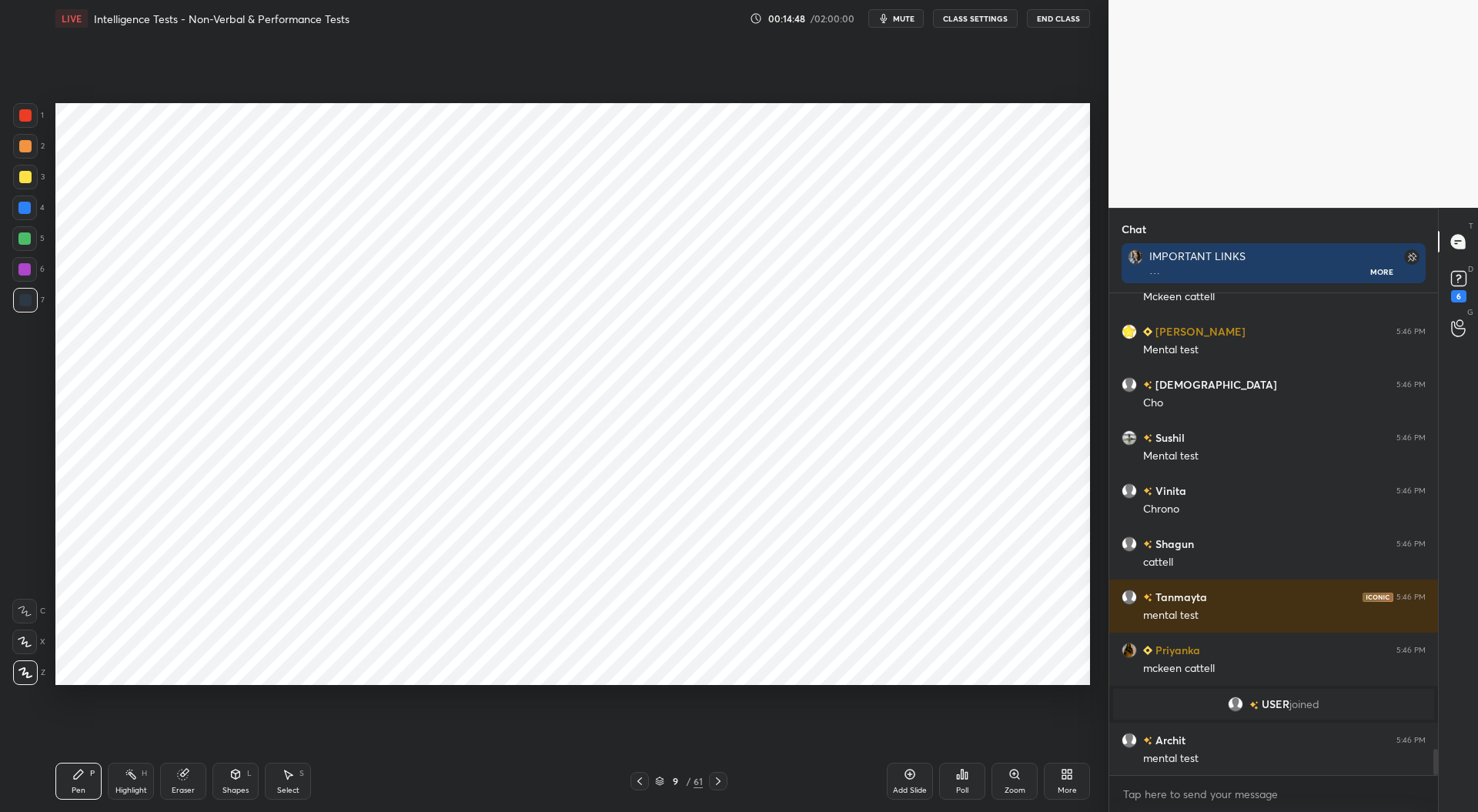
scroll to position [8369, 0]
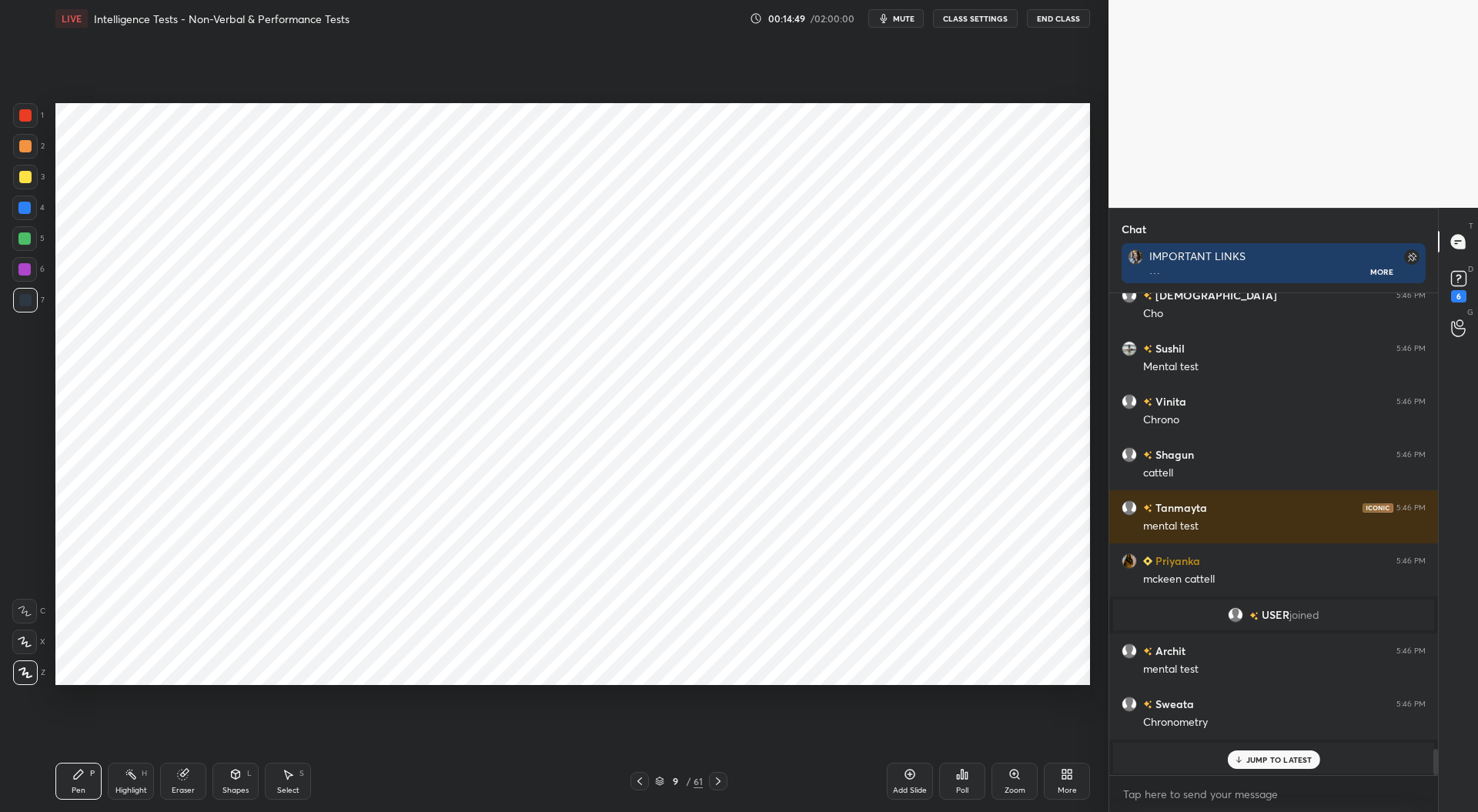
click at [20, 212] on div at bounding box center [25, 208] width 13 height 13
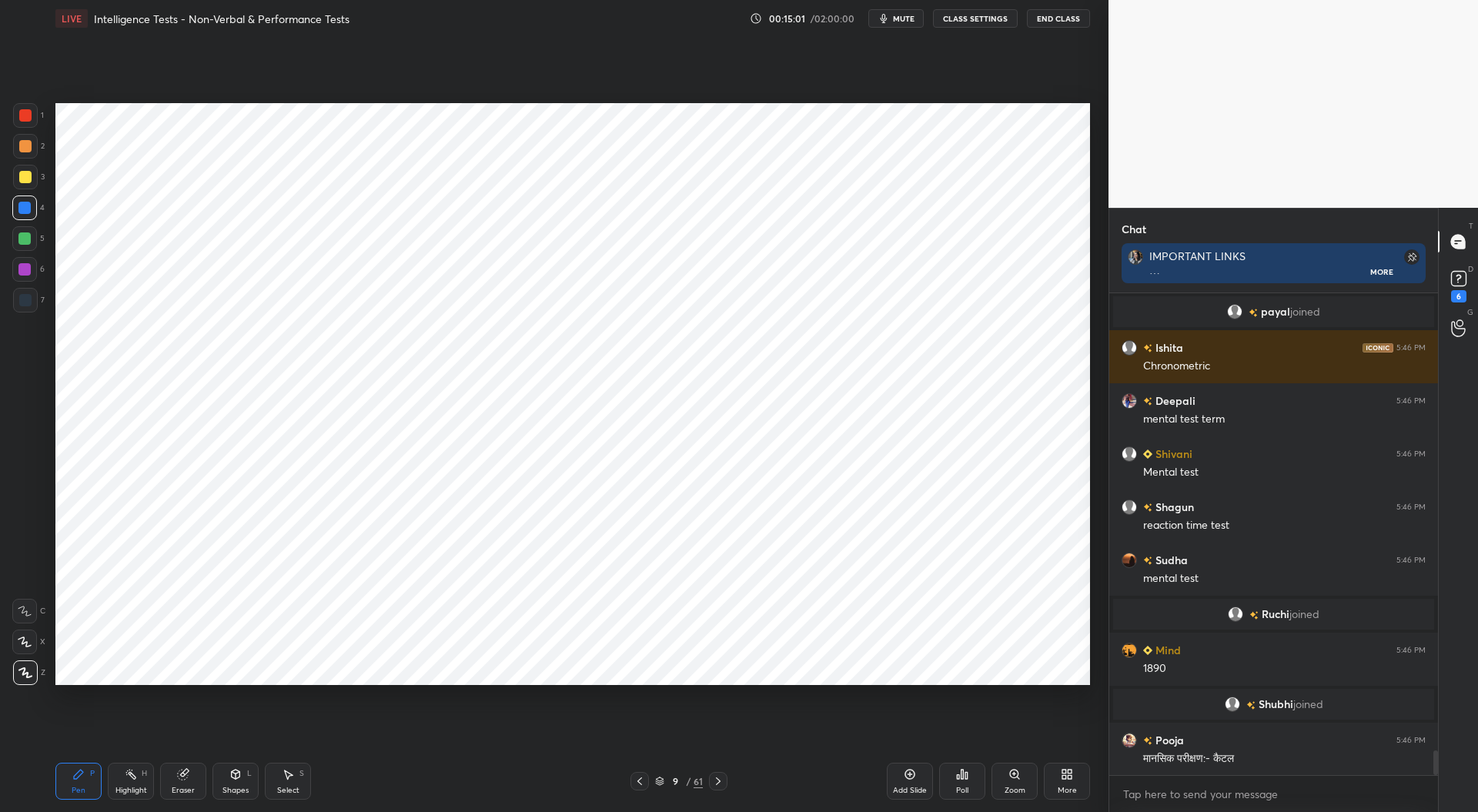
scroll to position [8856, 0]
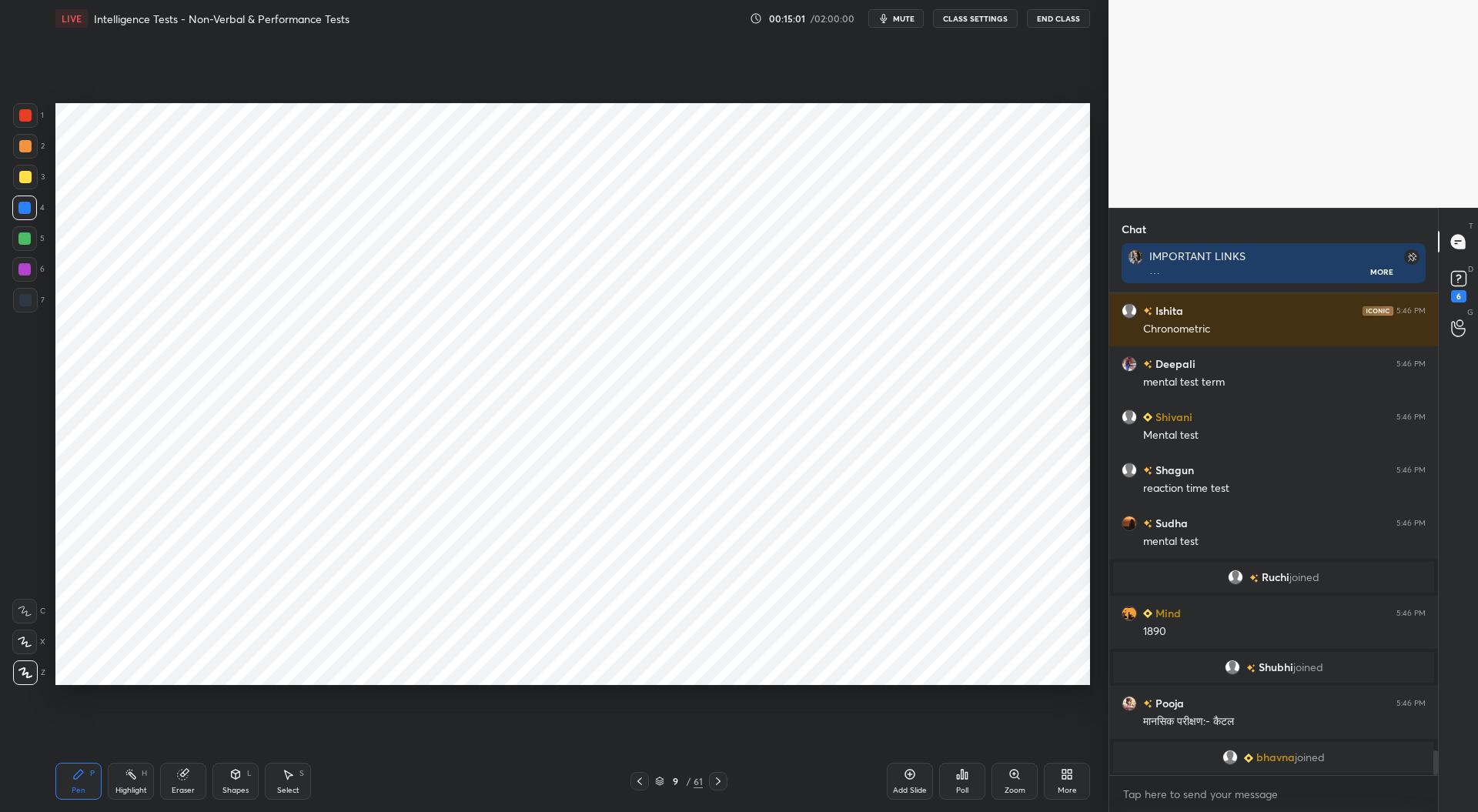
click at [22, 113] on div at bounding box center [26, 116] width 13 height 13
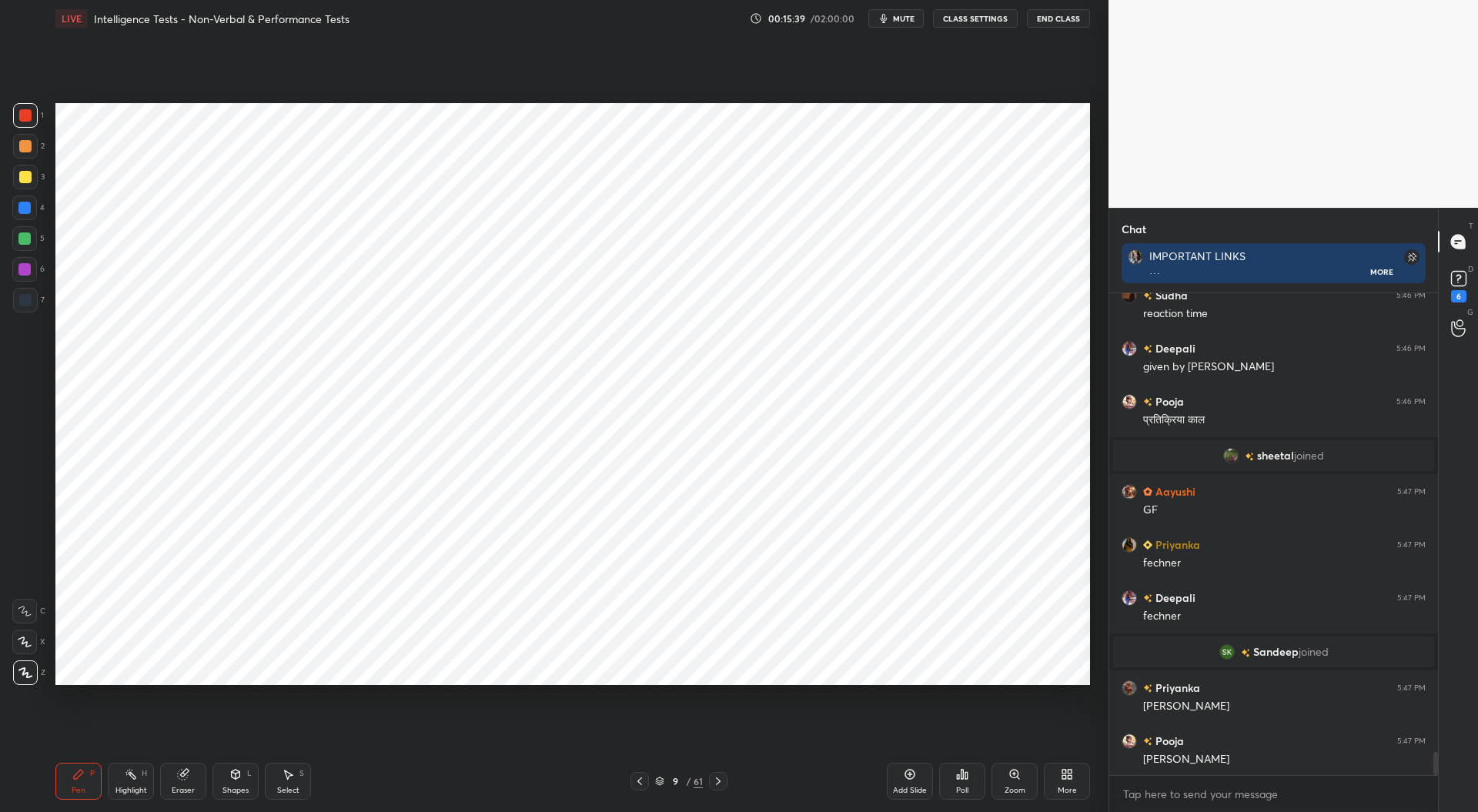
scroll to position [9509, 0]
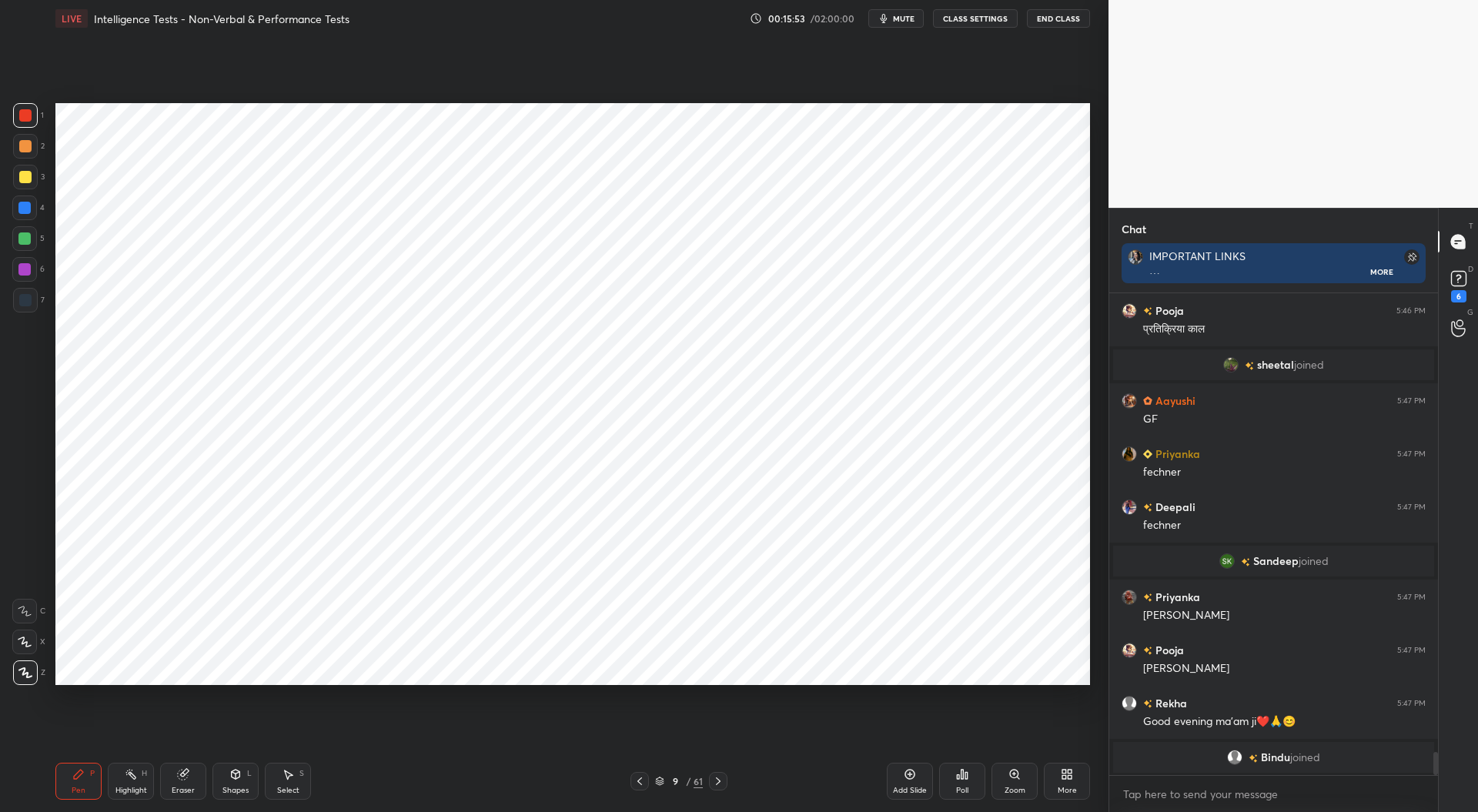
click at [23, 301] on div at bounding box center [26, 300] width 13 height 13
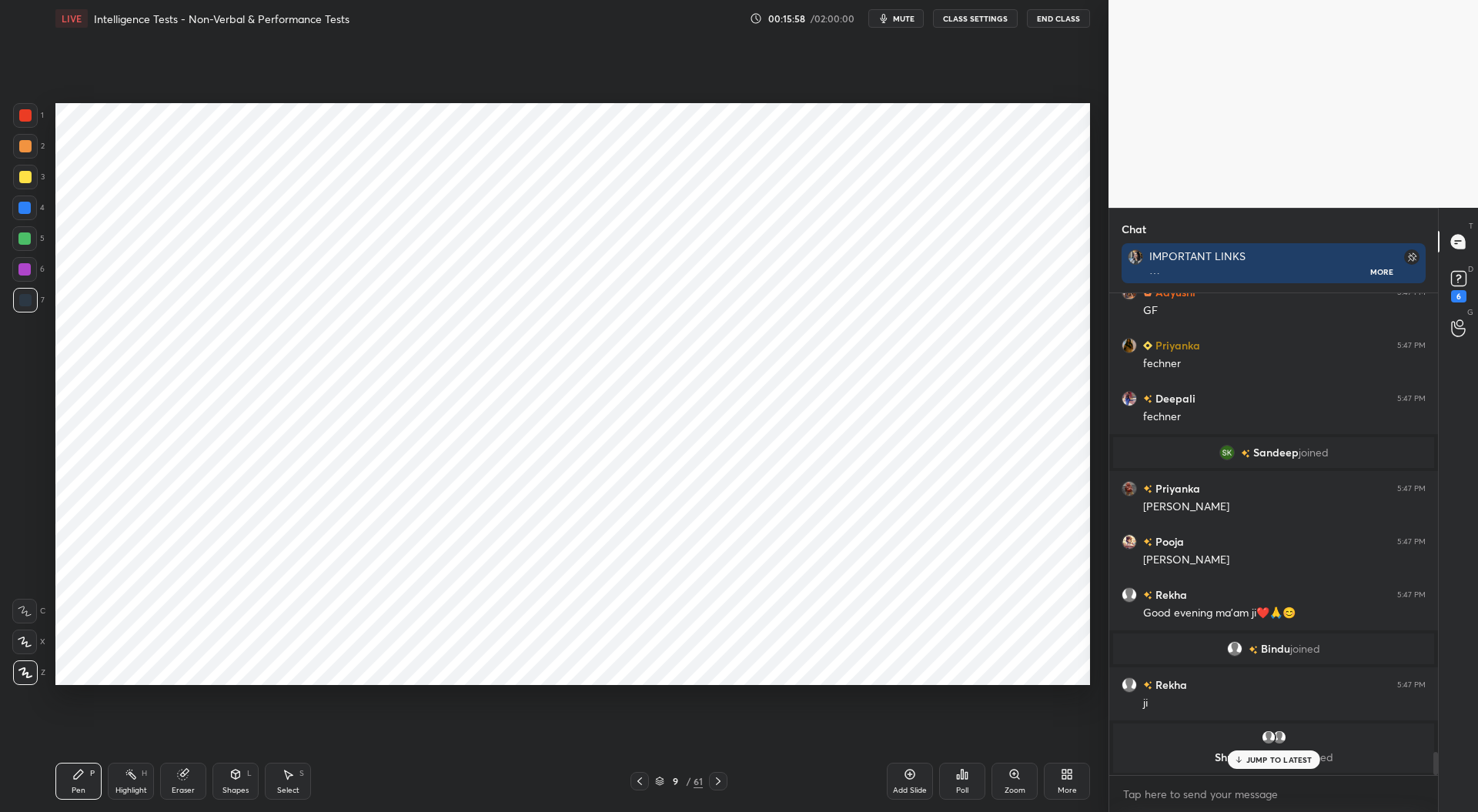
scroll to position [9666, 0]
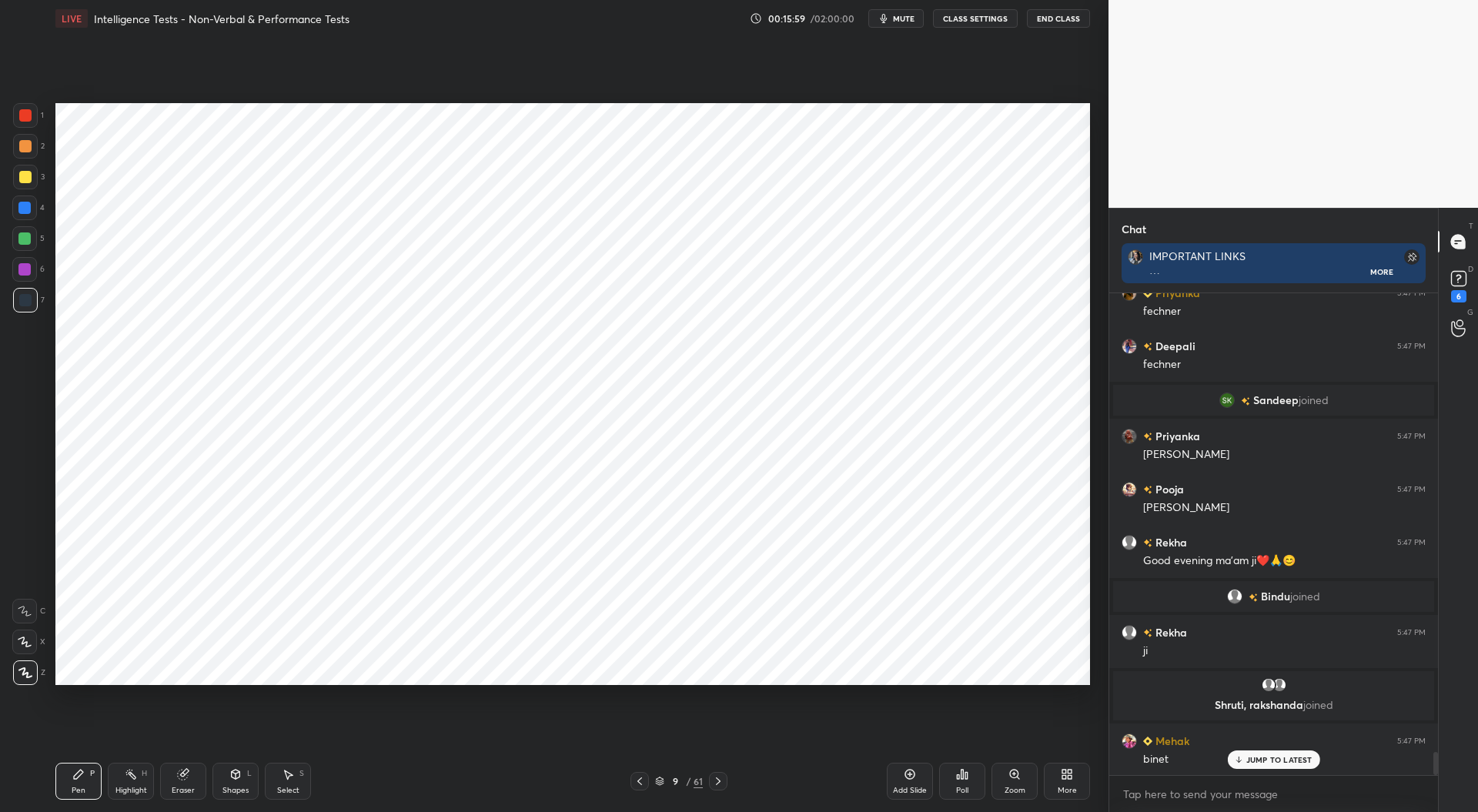
click at [27, 208] on div at bounding box center [25, 208] width 13 height 13
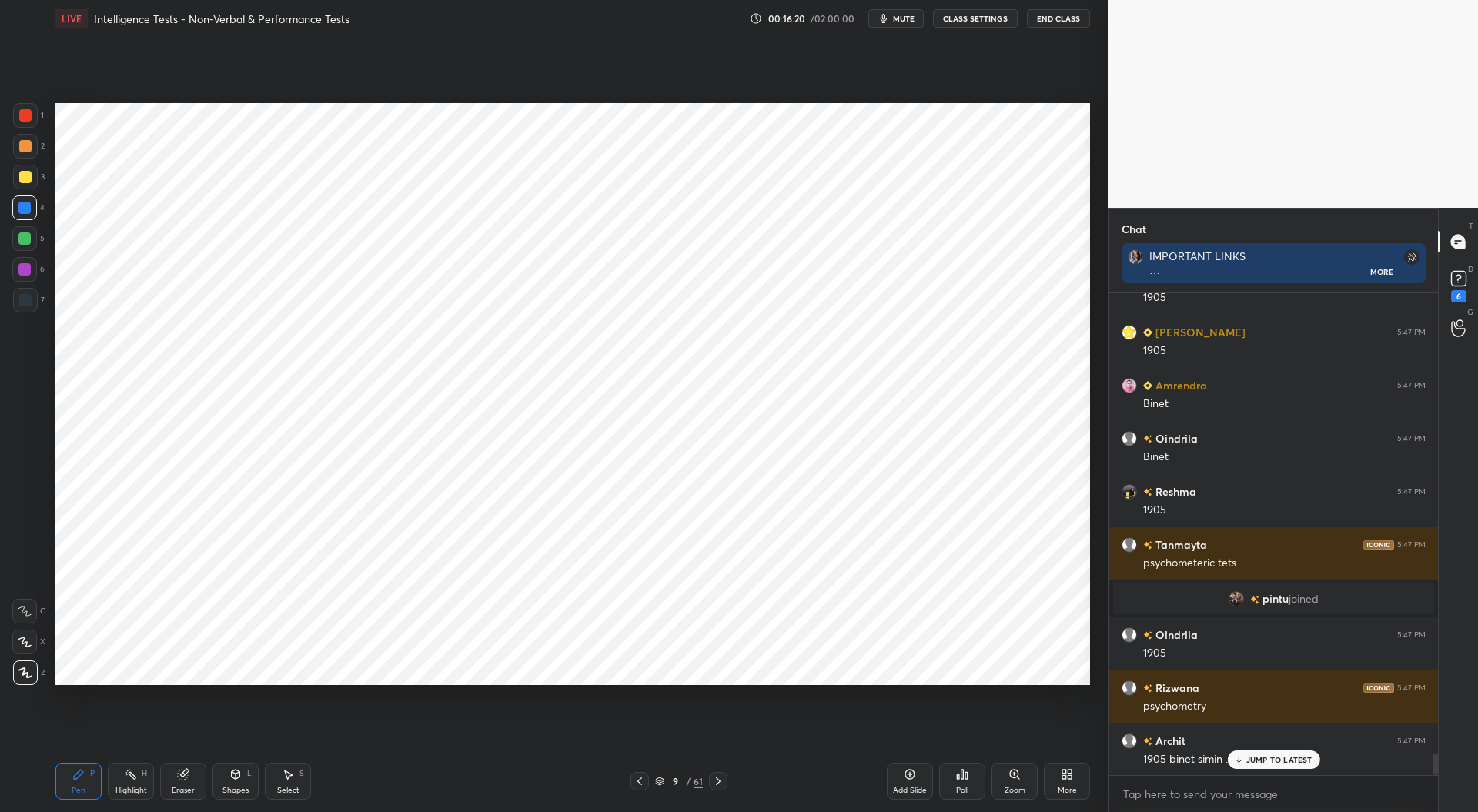
scroll to position [10458, 0]
click at [22, 303] on div at bounding box center [26, 300] width 13 height 13
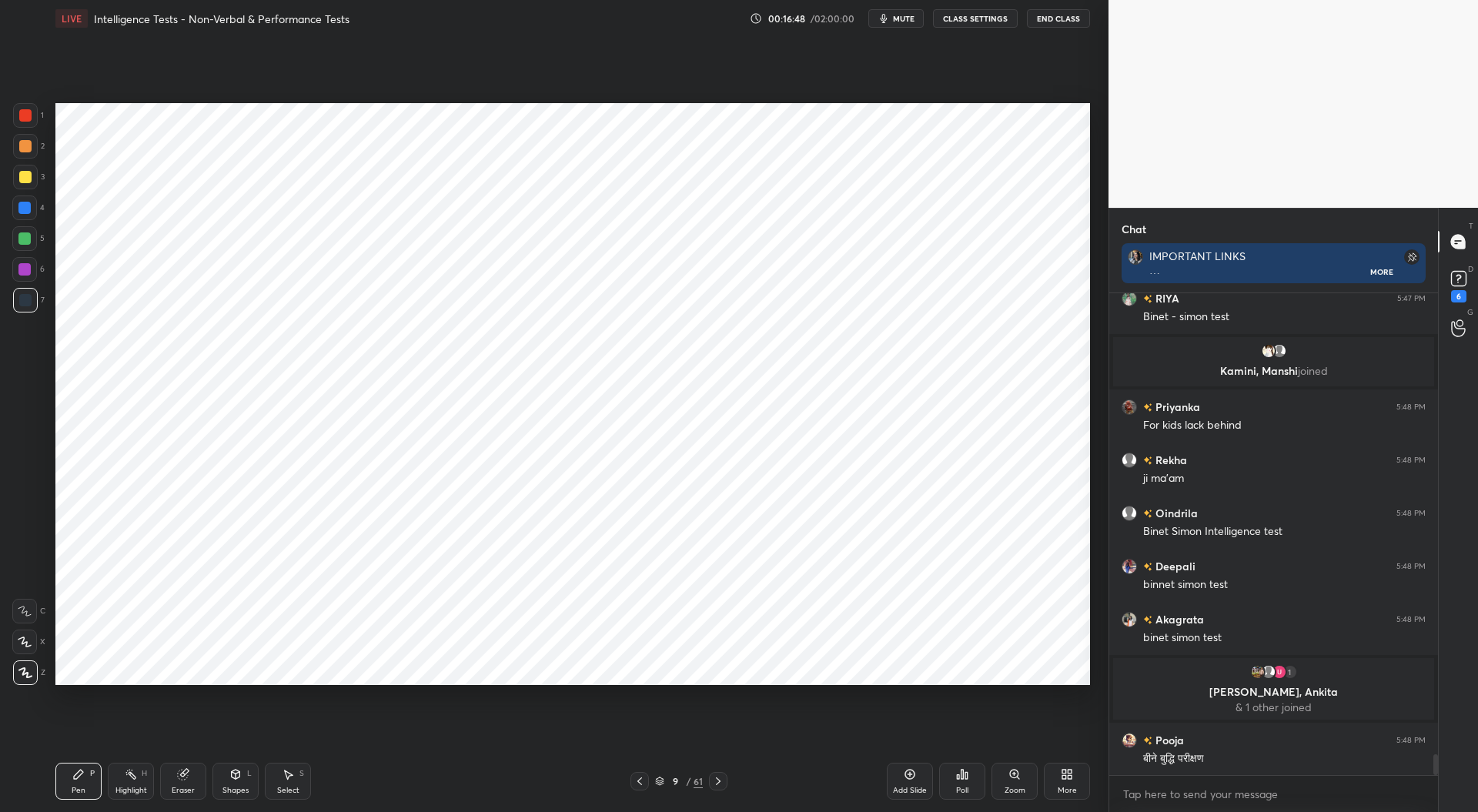
scroll to position [10858, 0]
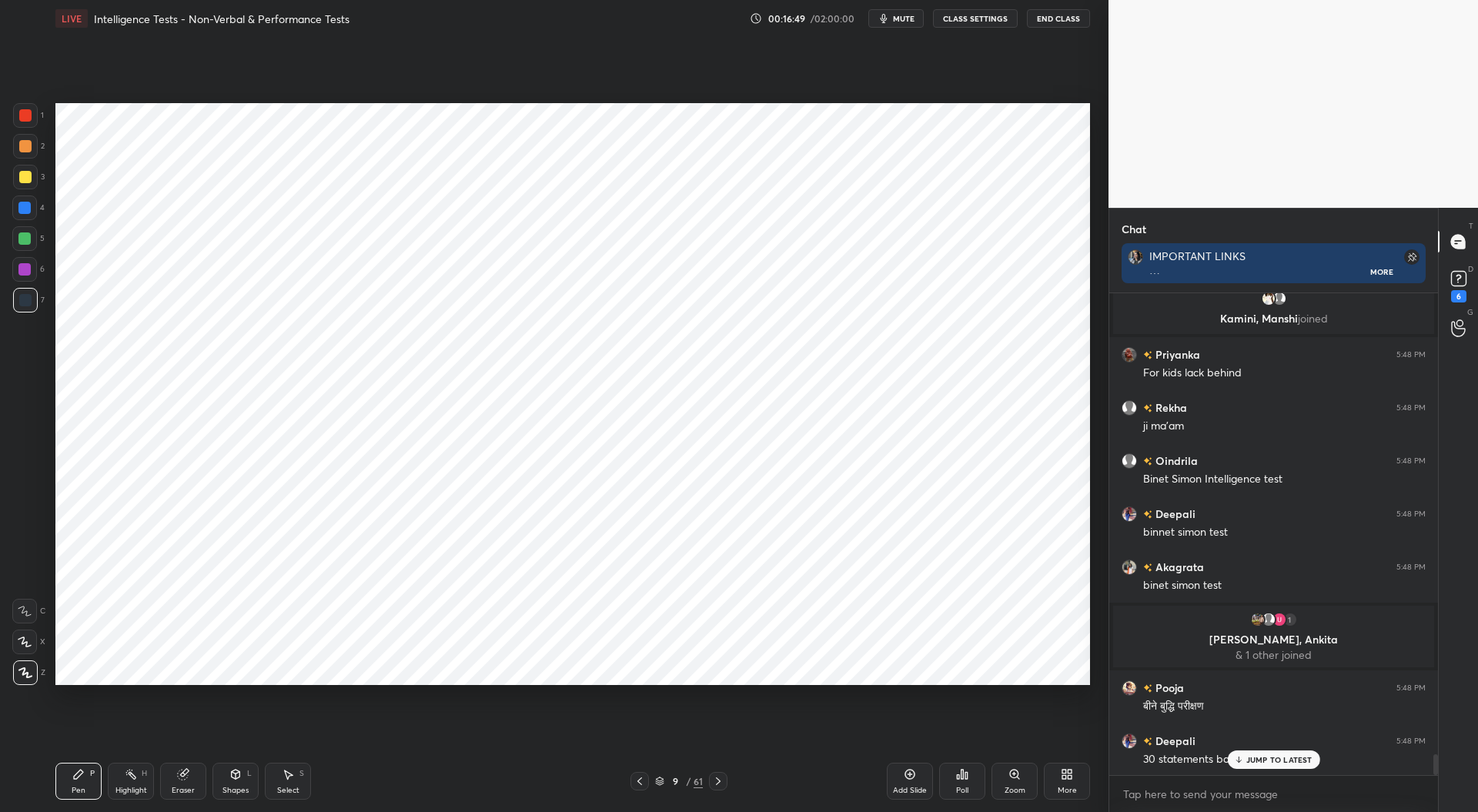
click at [25, 116] on div at bounding box center [26, 116] width 13 height 13
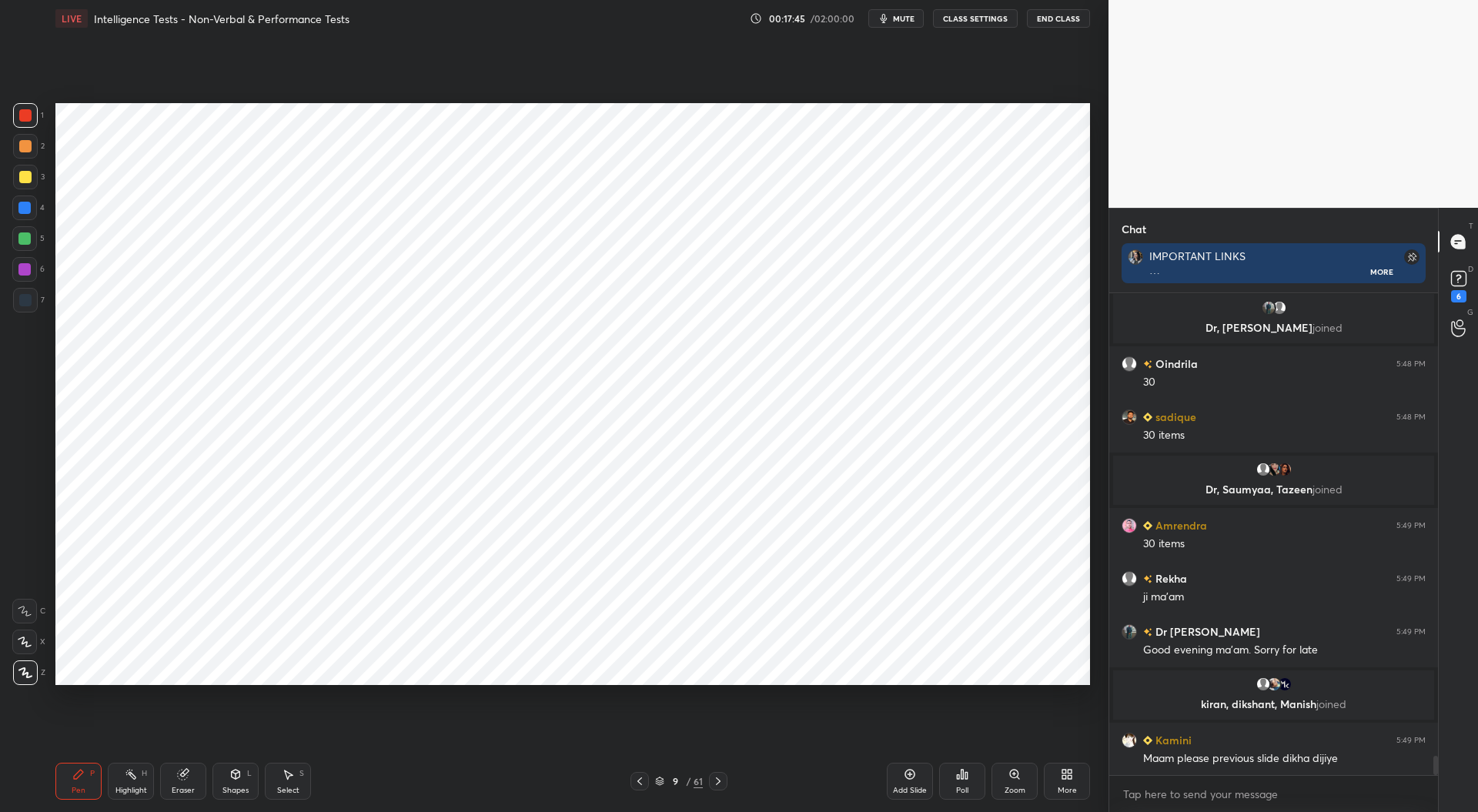
scroll to position [11365, 0]
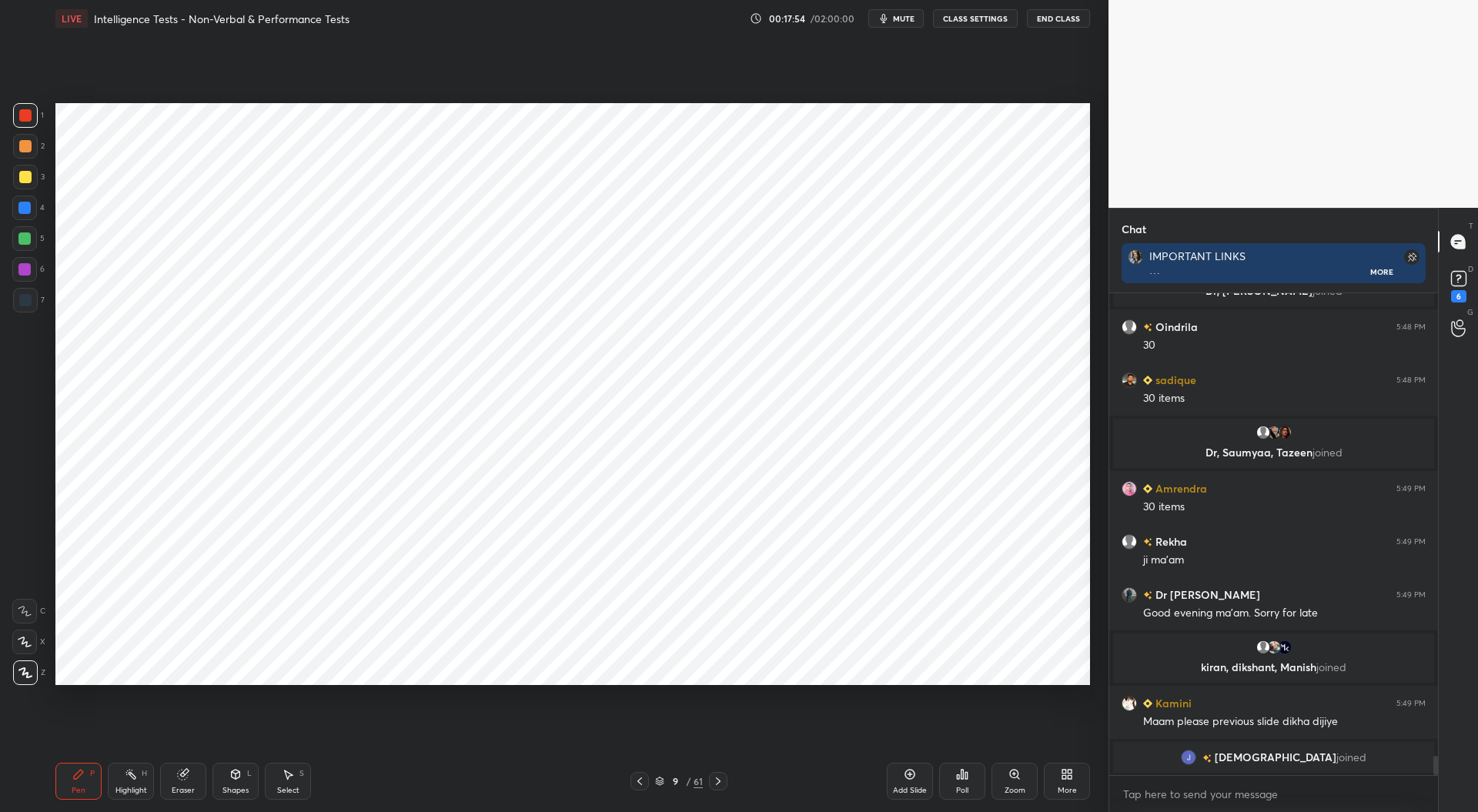
click at [913, 779] on icon at bounding box center [910, 774] width 13 height 13
click at [23, 209] on div at bounding box center [25, 208] width 13 height 13
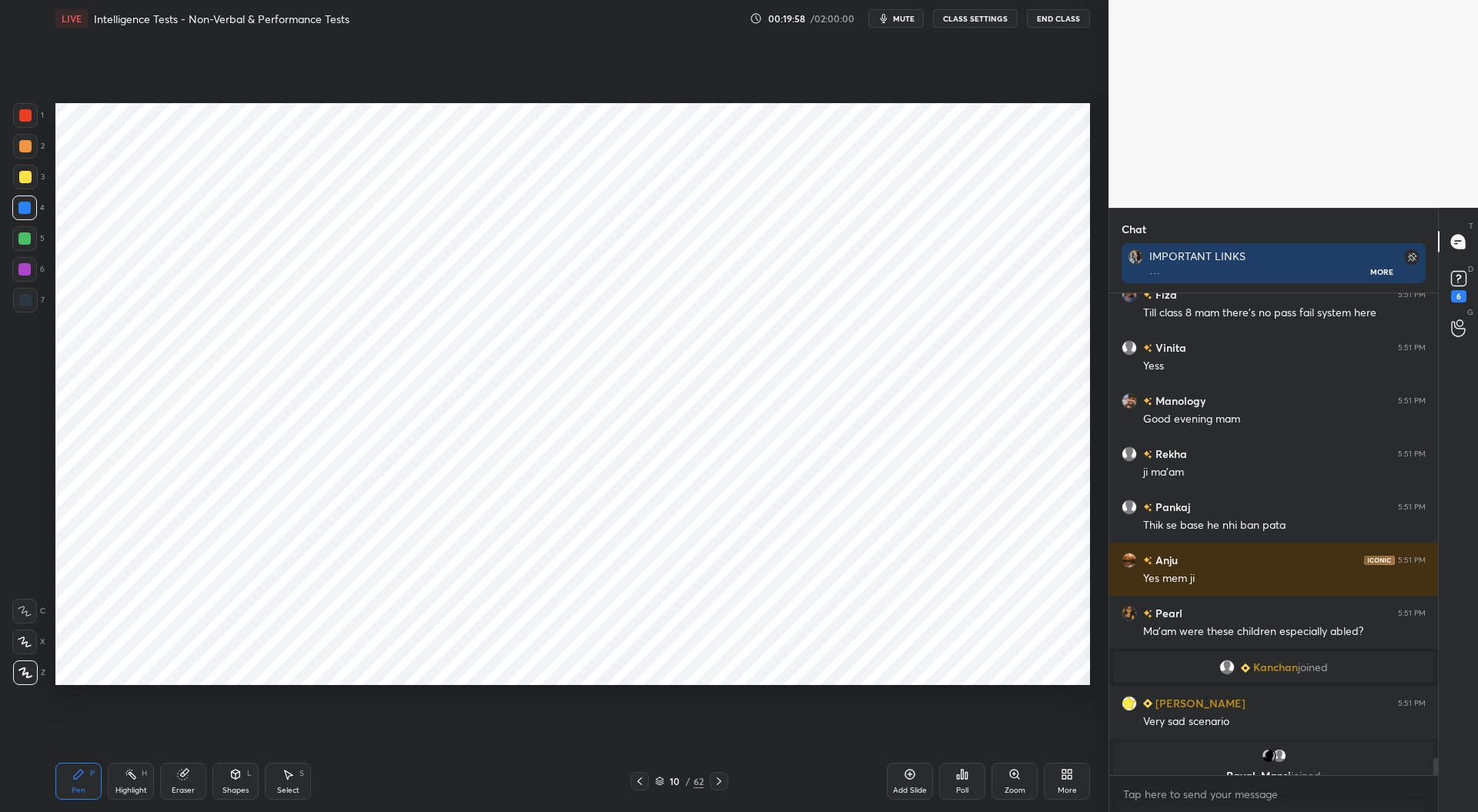
scroll to position [12972, 0]
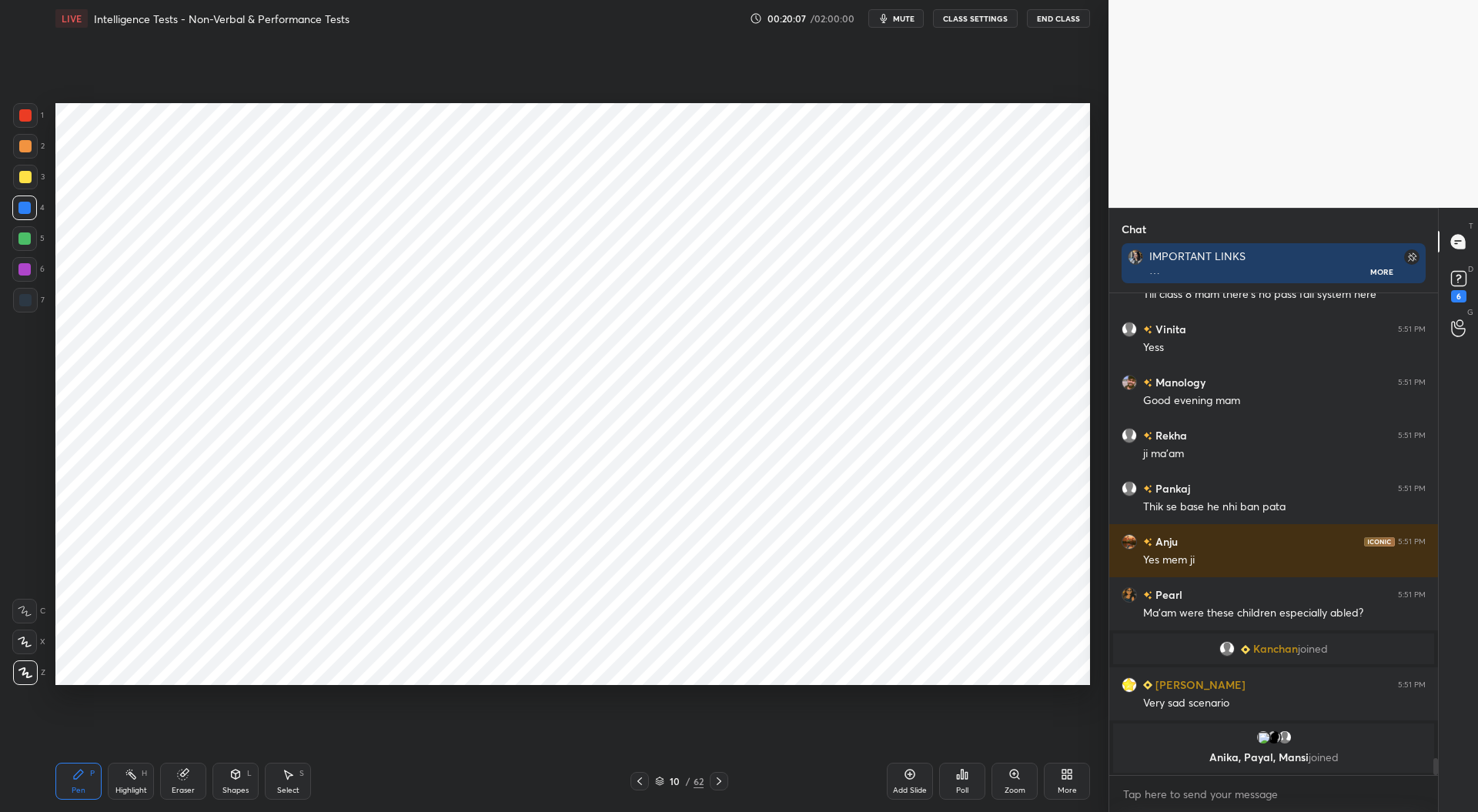
click at [22, 111] on div at bounding box center [26, 116] width 13 height 13
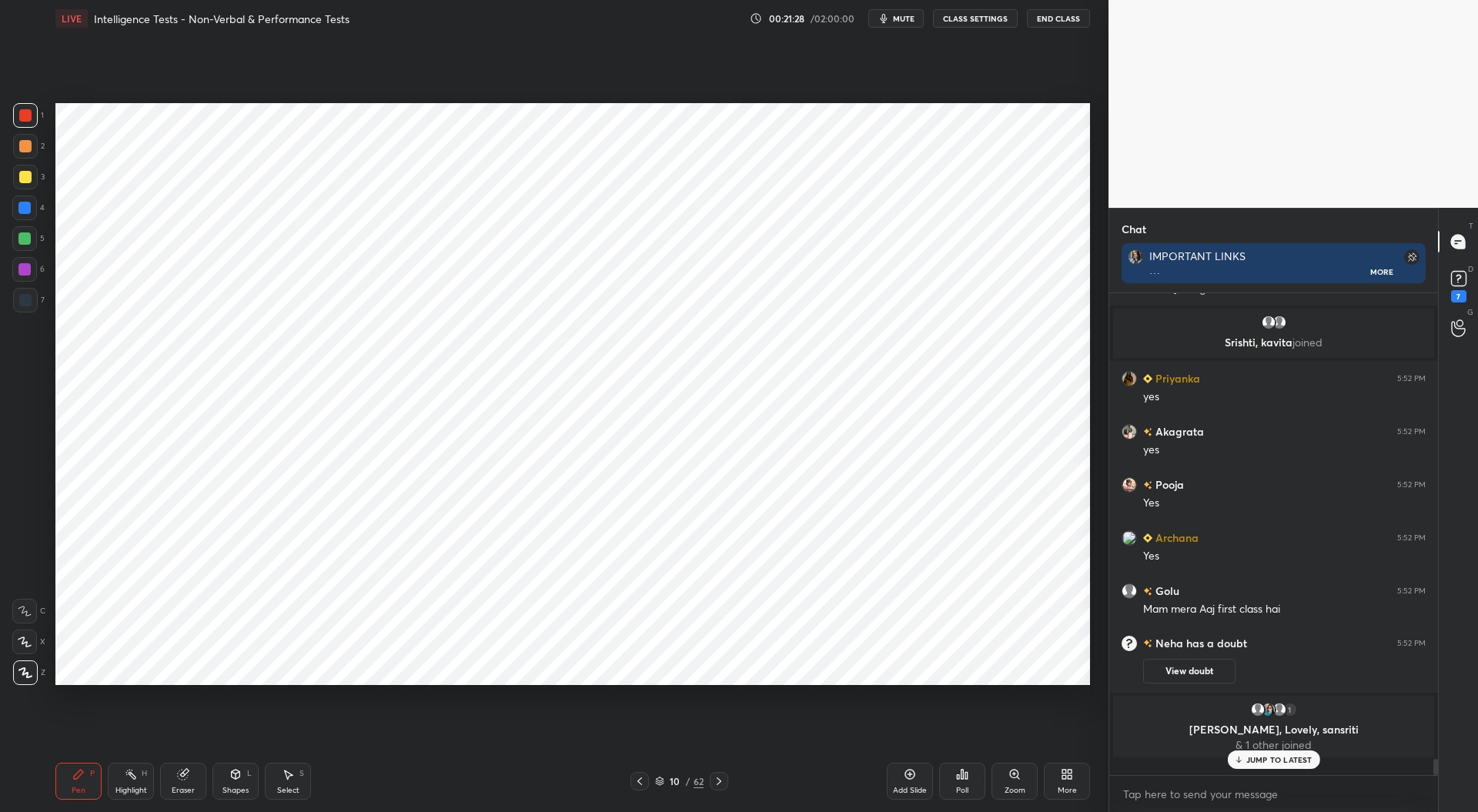
scroll to position [13424, 0]
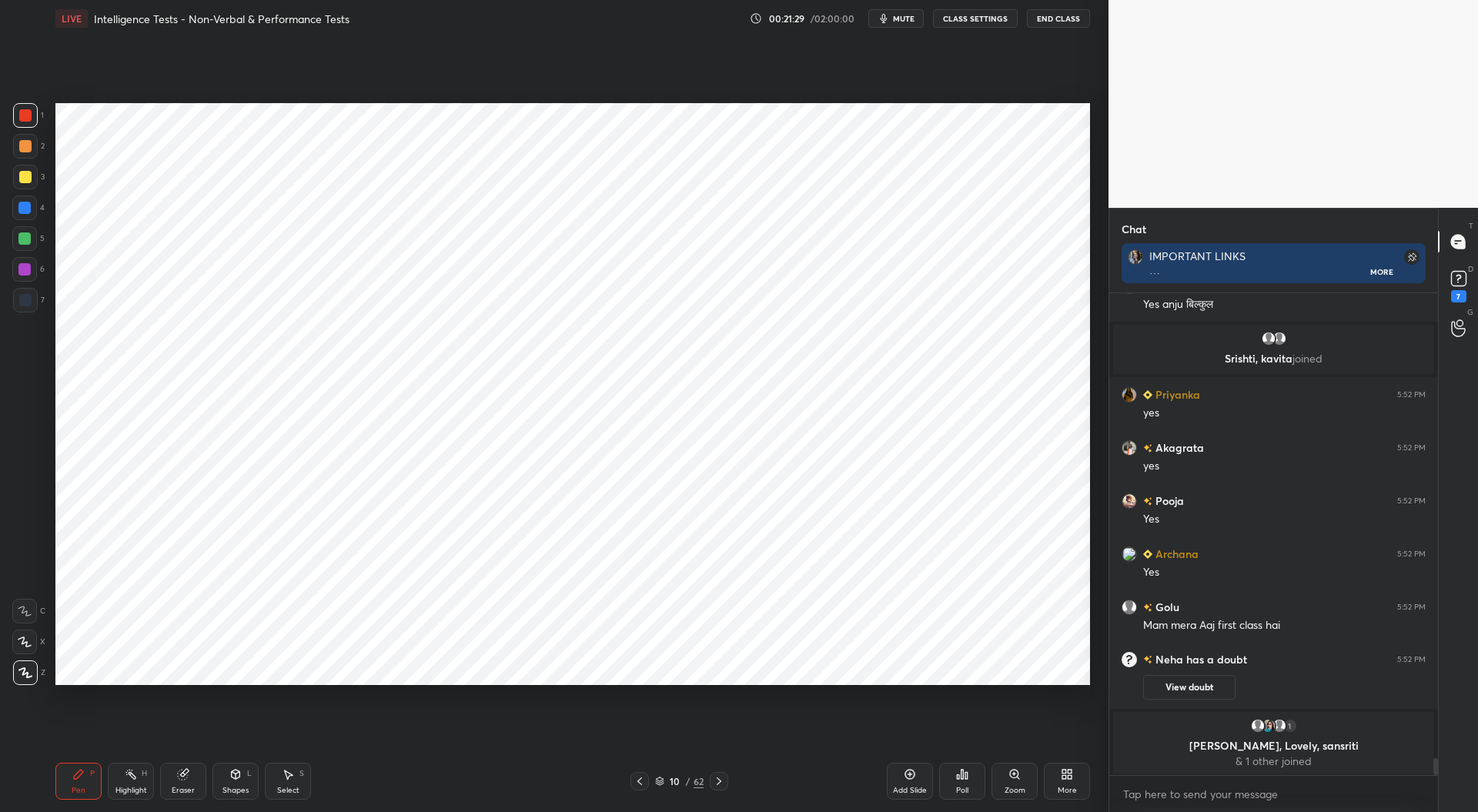
click at [28, 207] on div at bounding box center [25, 208] width 13 height 13
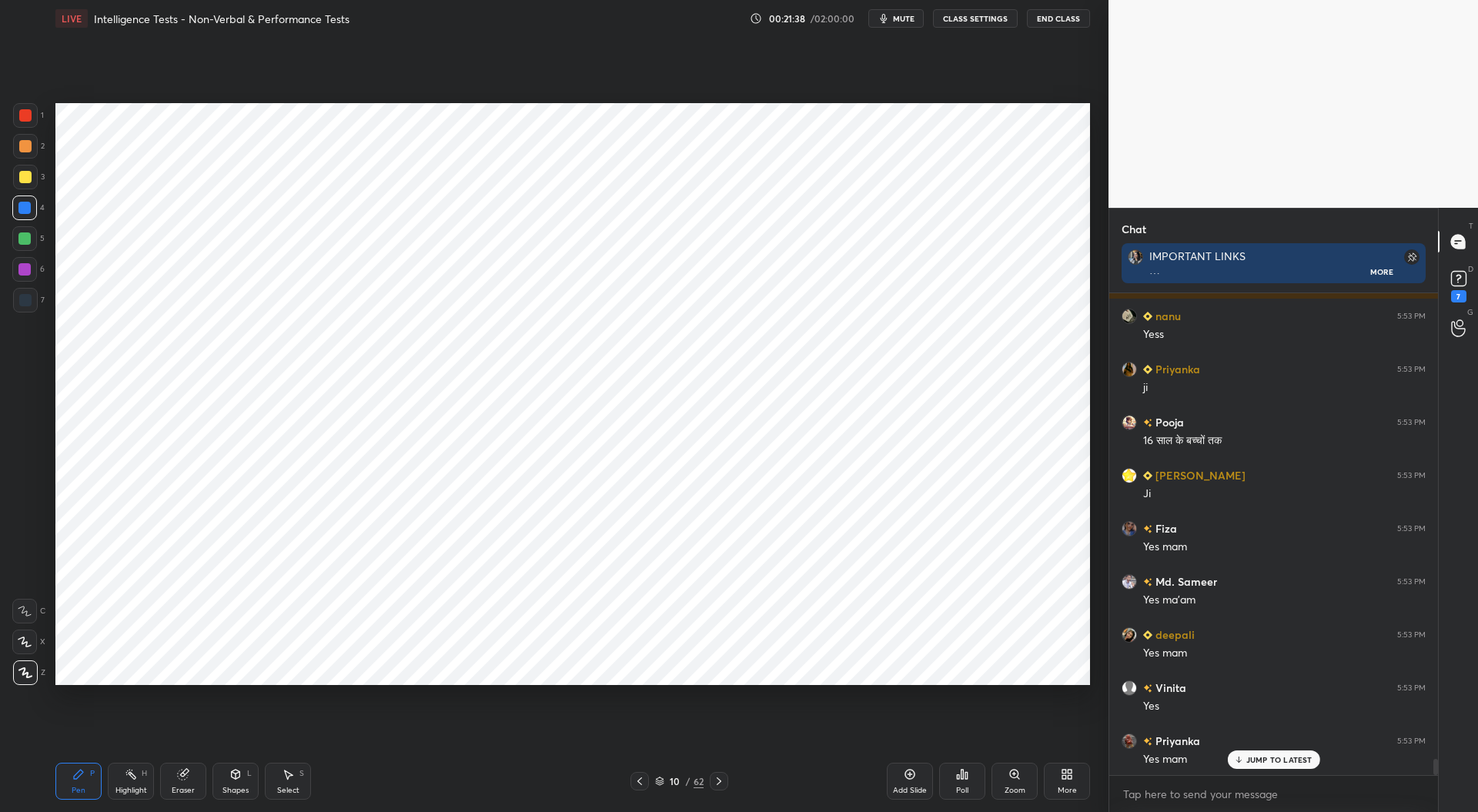
scroll to position [13980, 0]
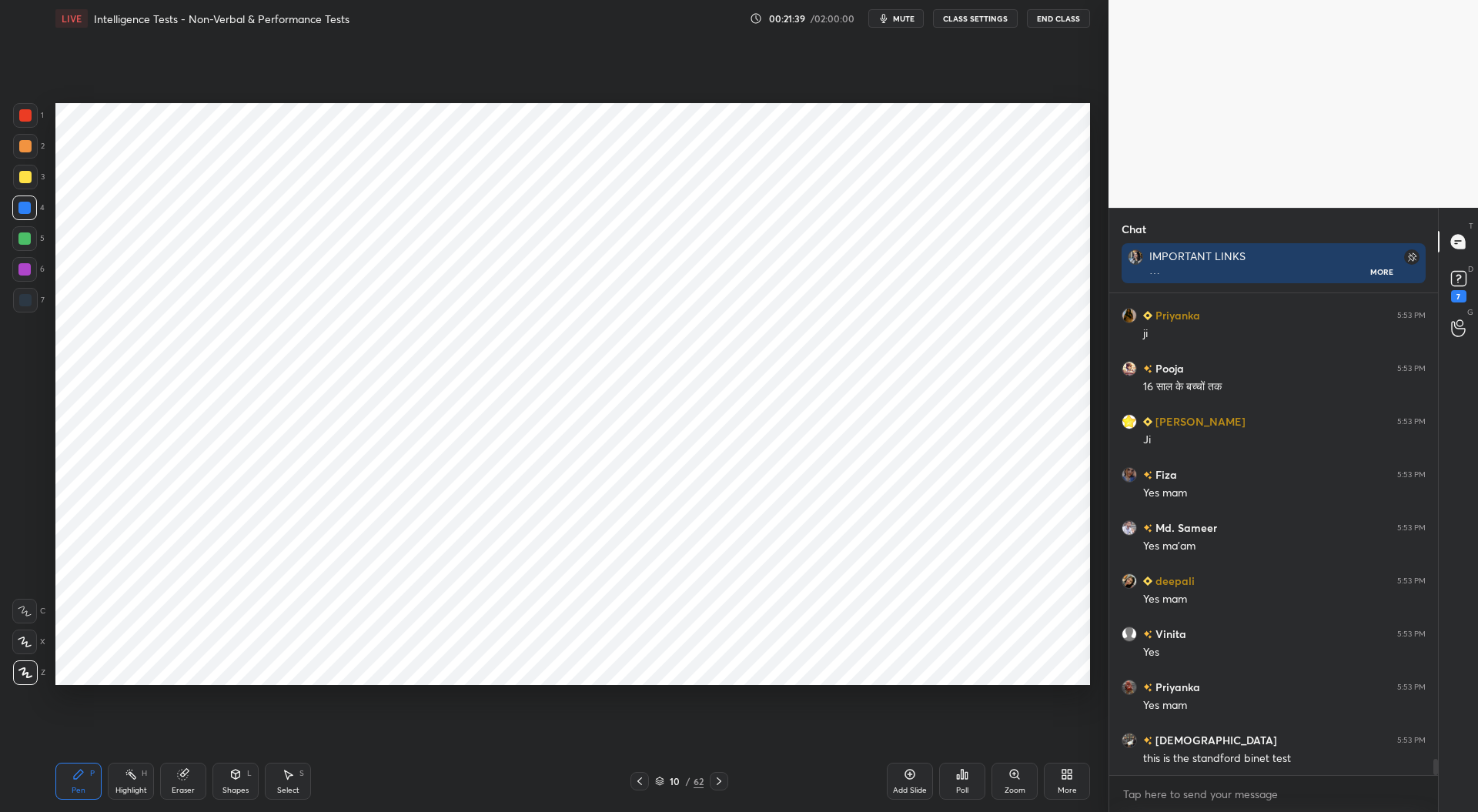
click at [915, 771] on icon at bounding box center [910, 774] width 13 height 13
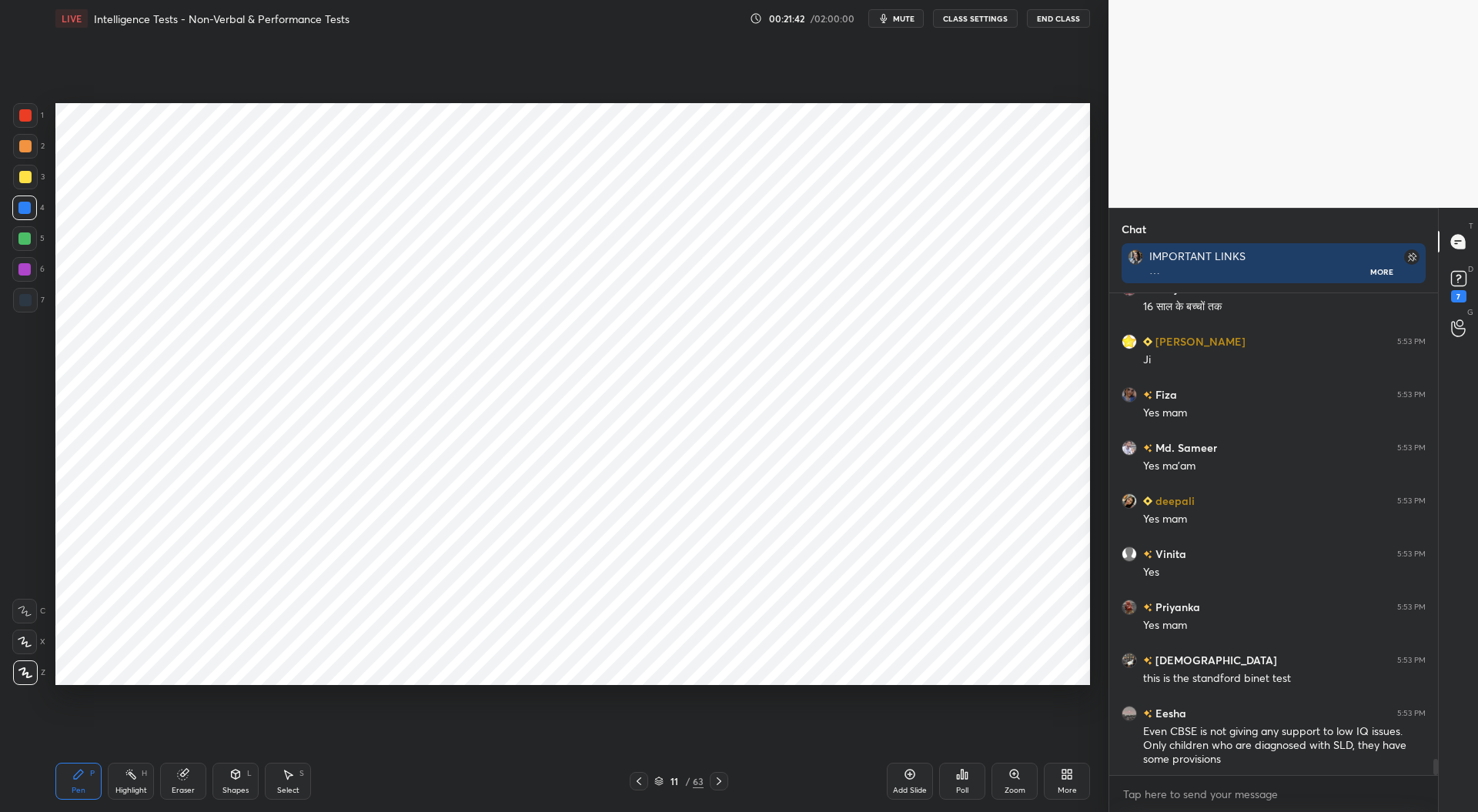
scroll to position [14113, 0]
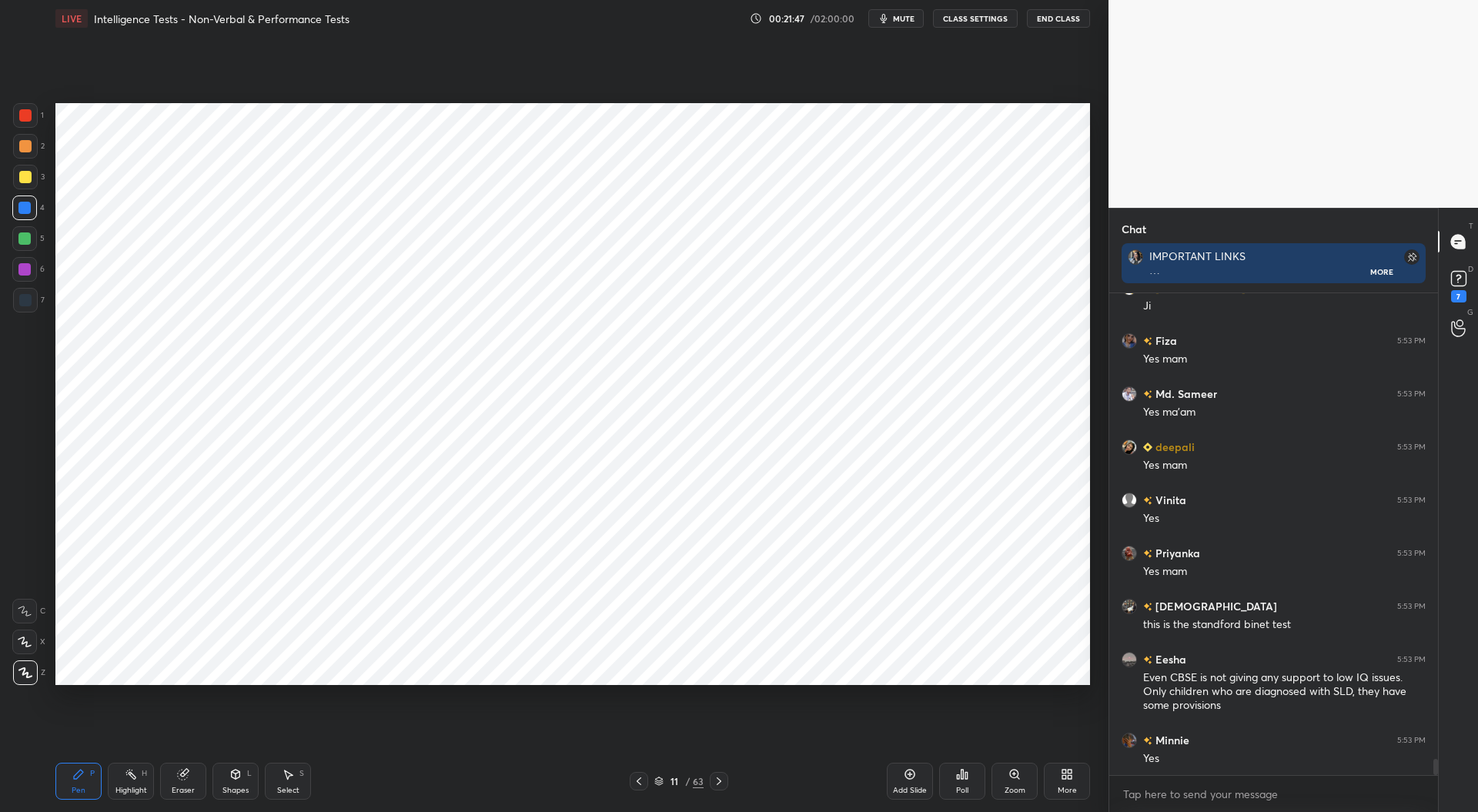
click at [24, 301] on div at bounding box center [26, 300] width 13 height 13
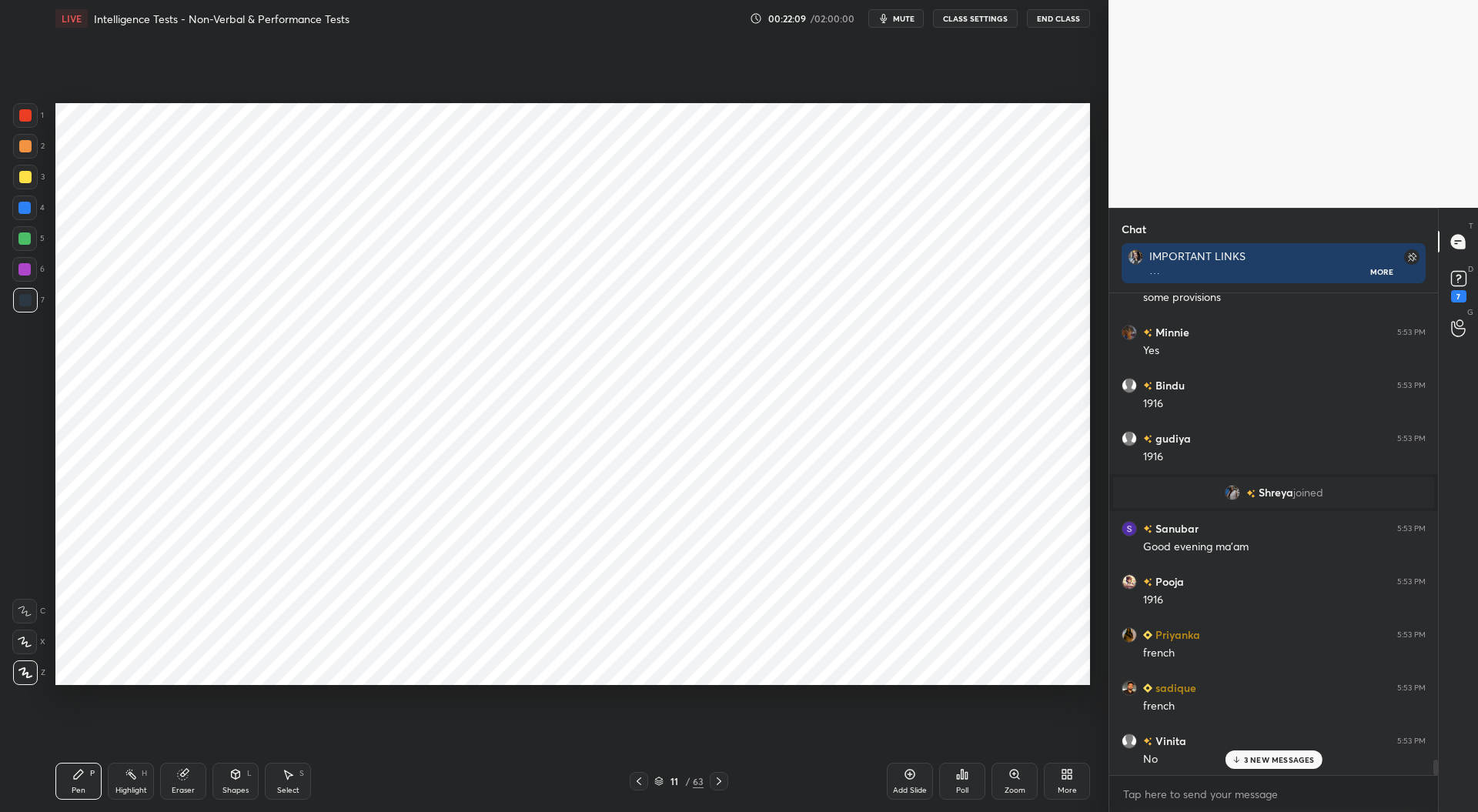
scroll to position [14463, 0]
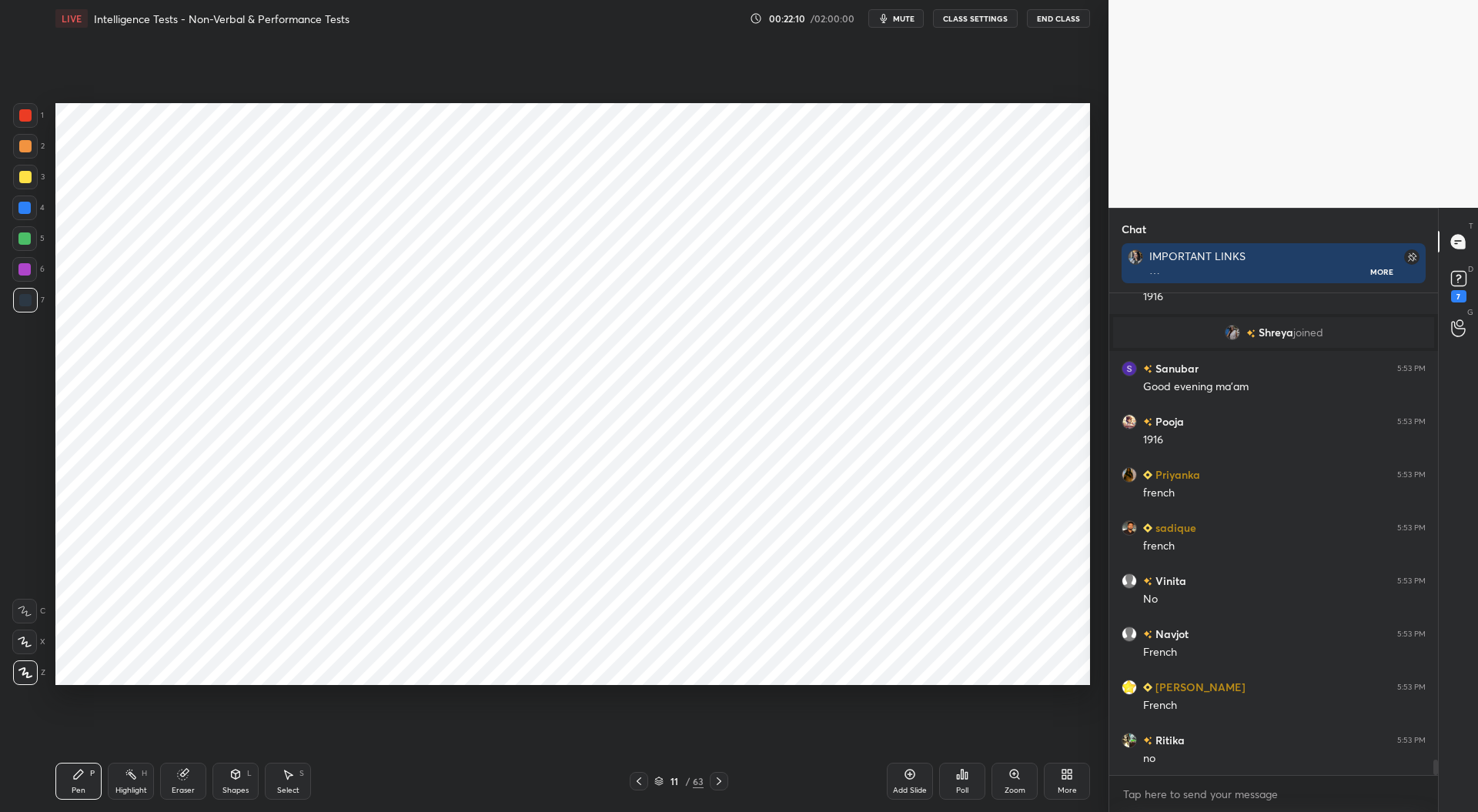
click at [25, 209] on div at bounding box center [25, 208] width 13 height 13
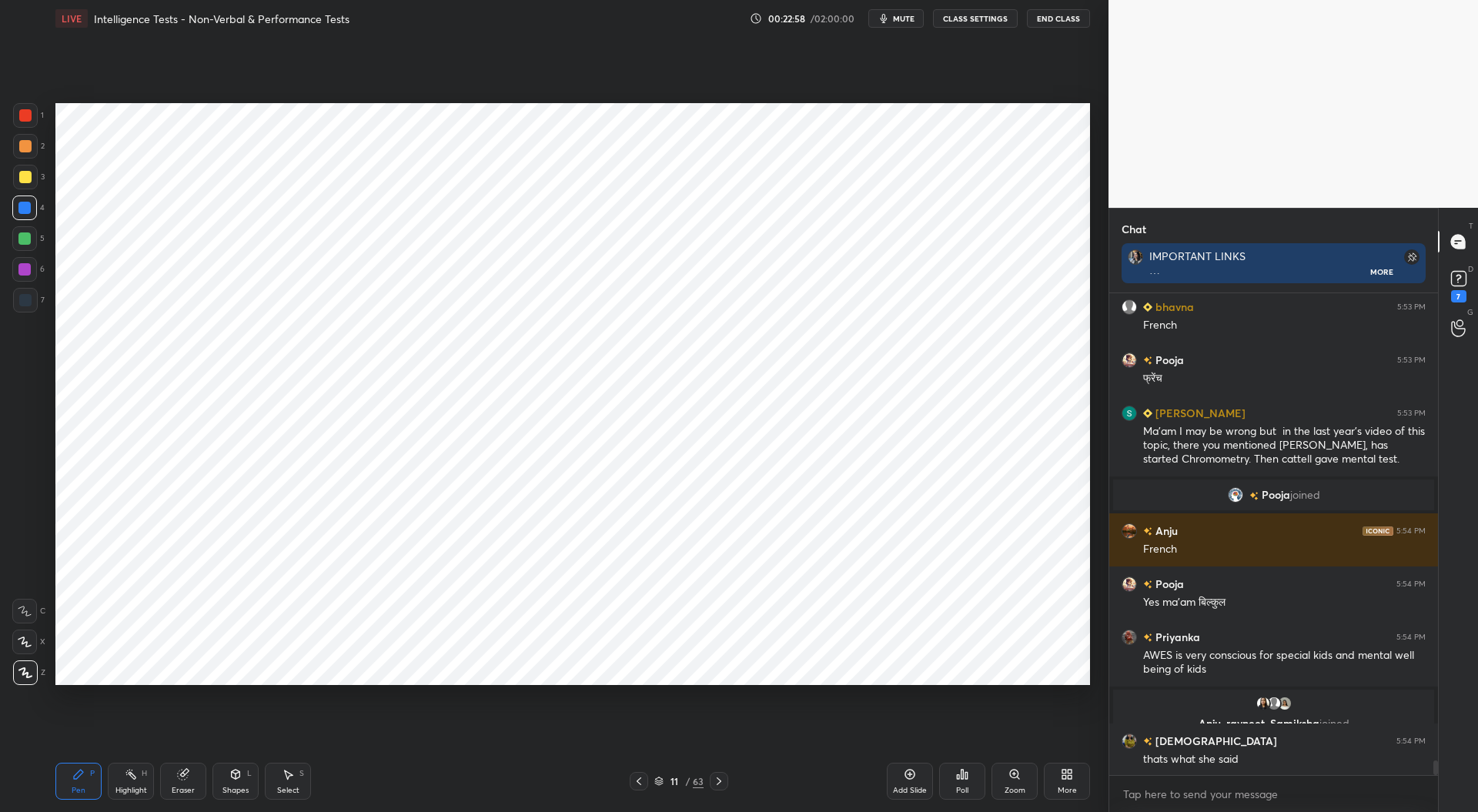
scroll to position [15430, 0]
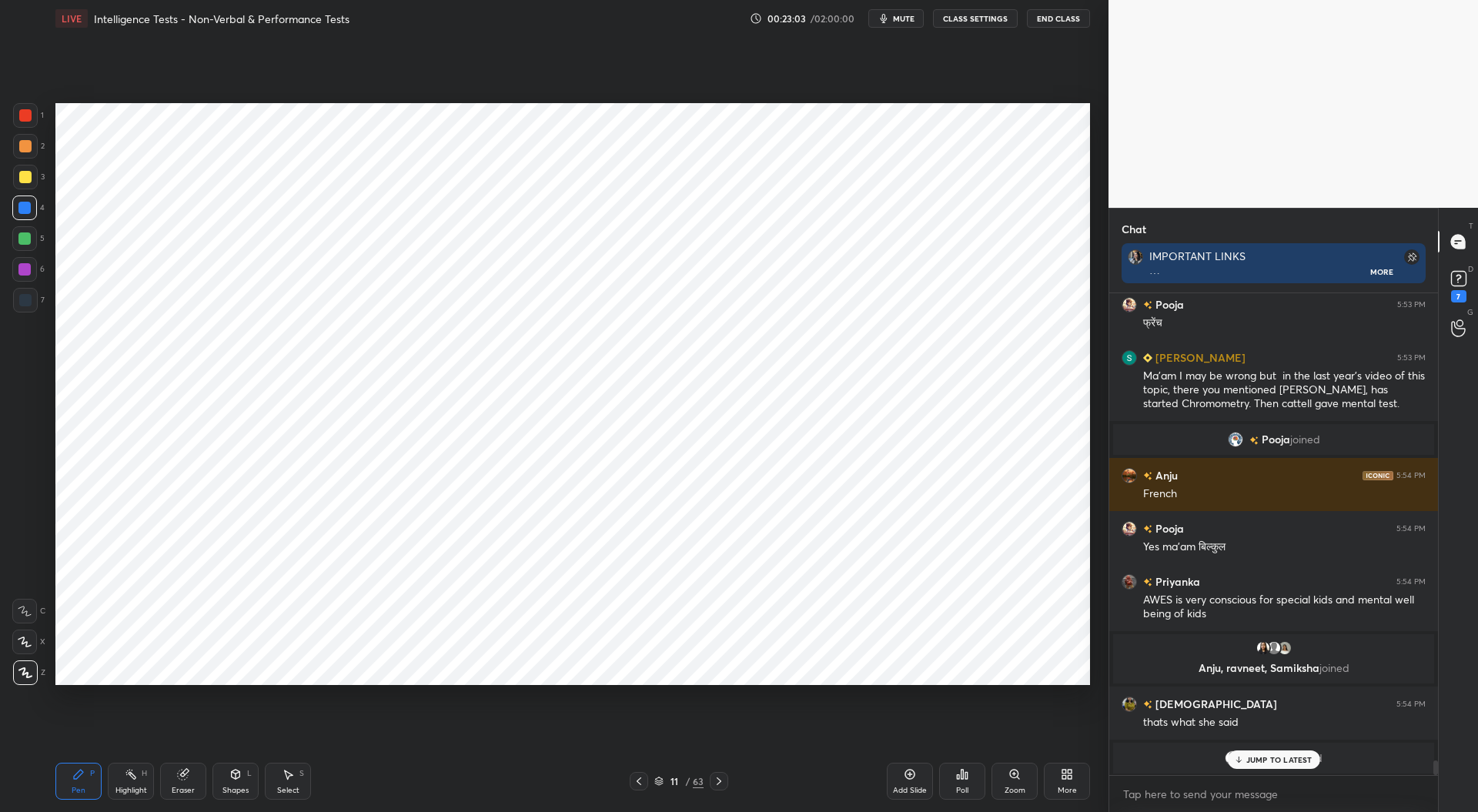
click at [1279, 752] on span "Advita" at bounding box center [1275, 758] width 34 height 13
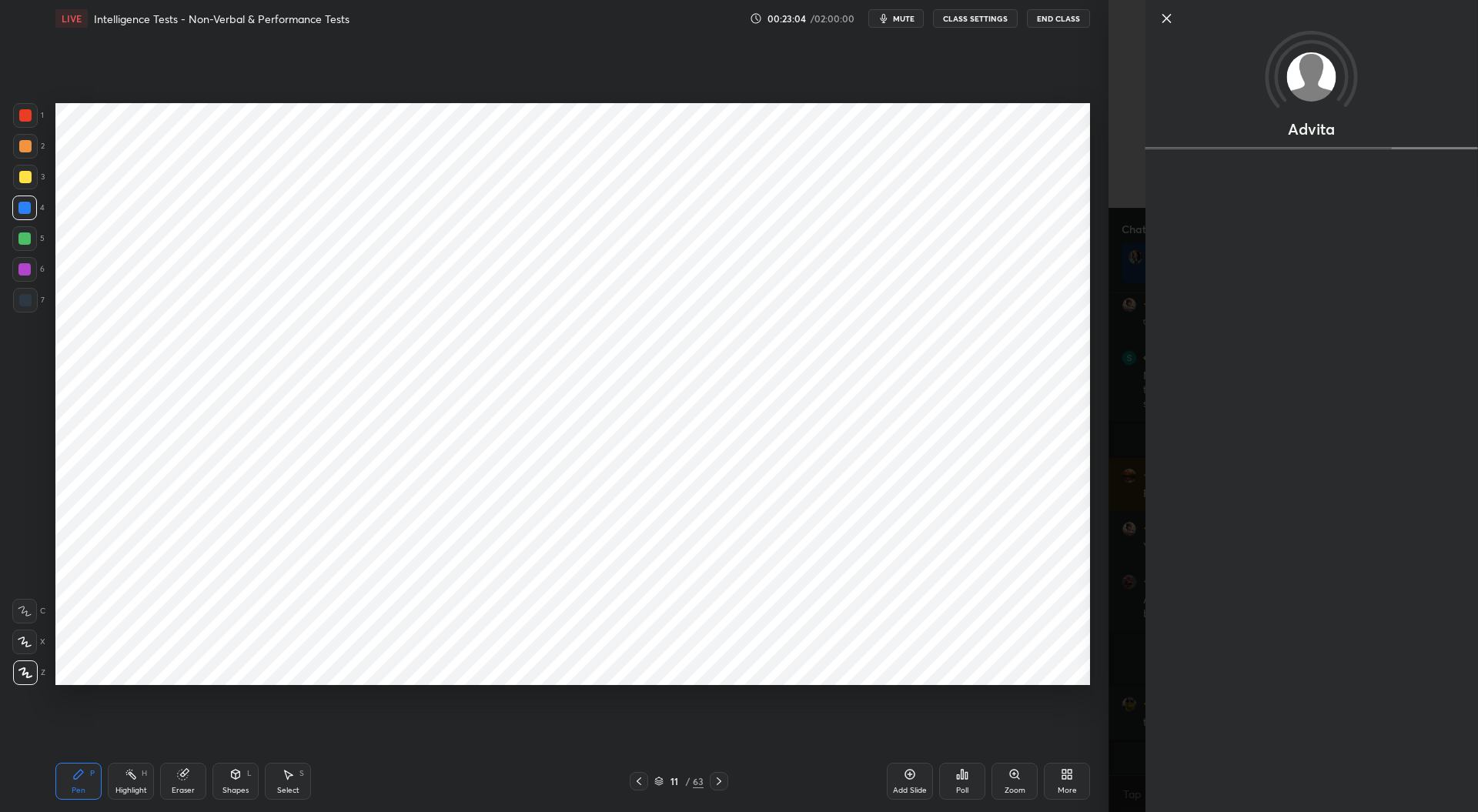
click at [1111, 710] on div "Advita" at bounding box center [1293, 406] width 370 height 812
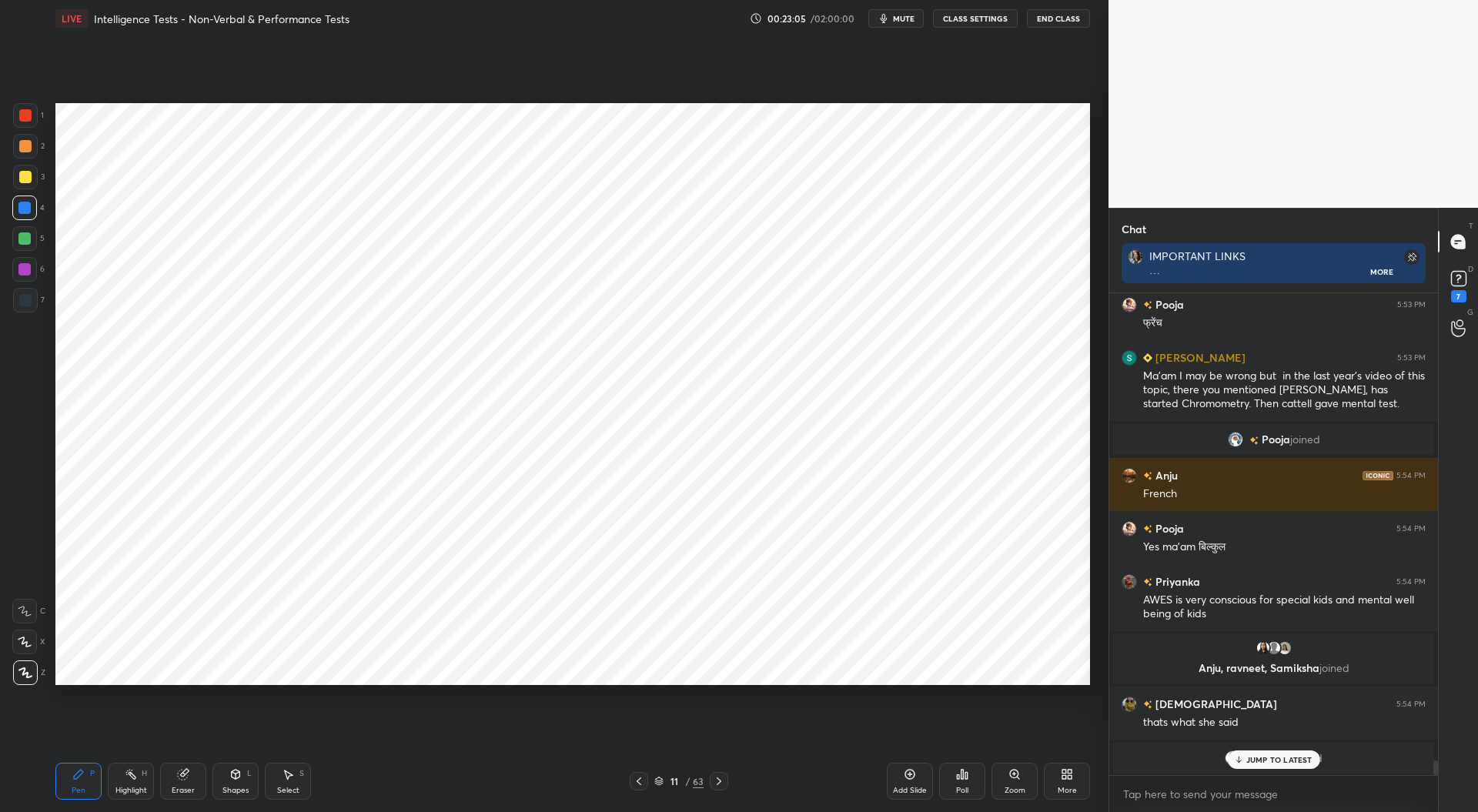
click at [1283, 757] on p "JUMP TO LATEST" at bounding box center [1279, 760] width 66 height 9
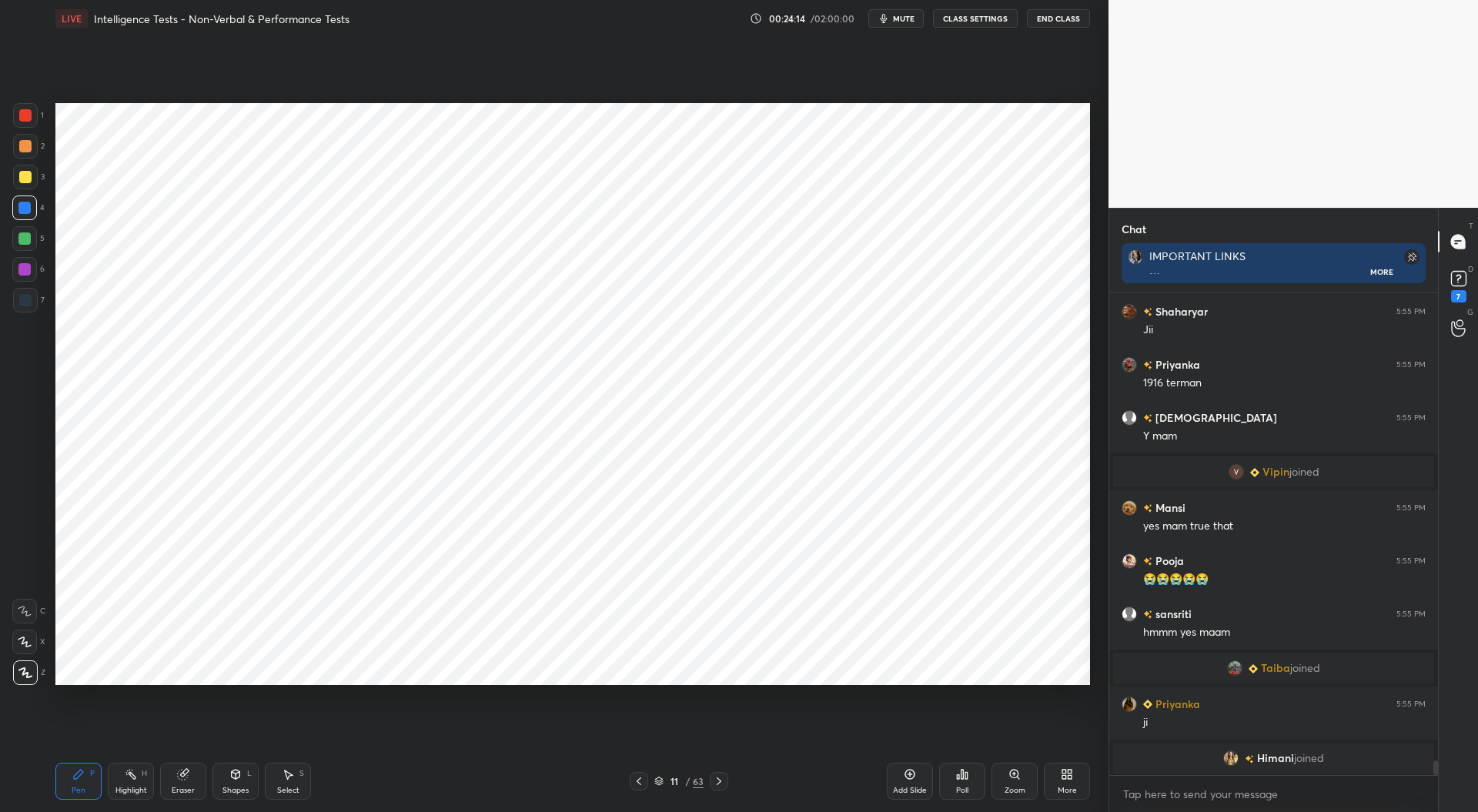
scroll to position [15814, 0]
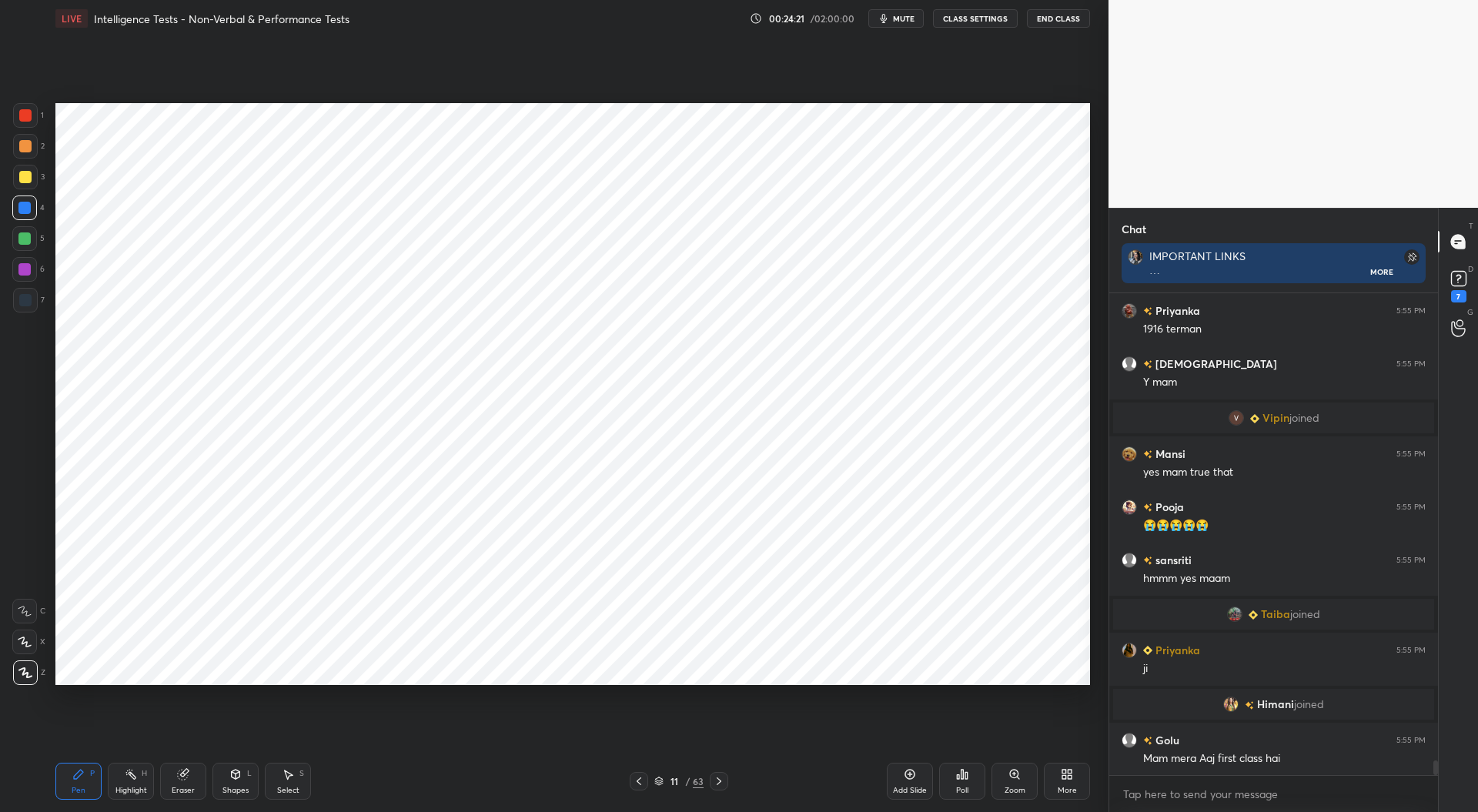
click at [23, 110] on div at bounding box center [26, 116] width 13 height 13
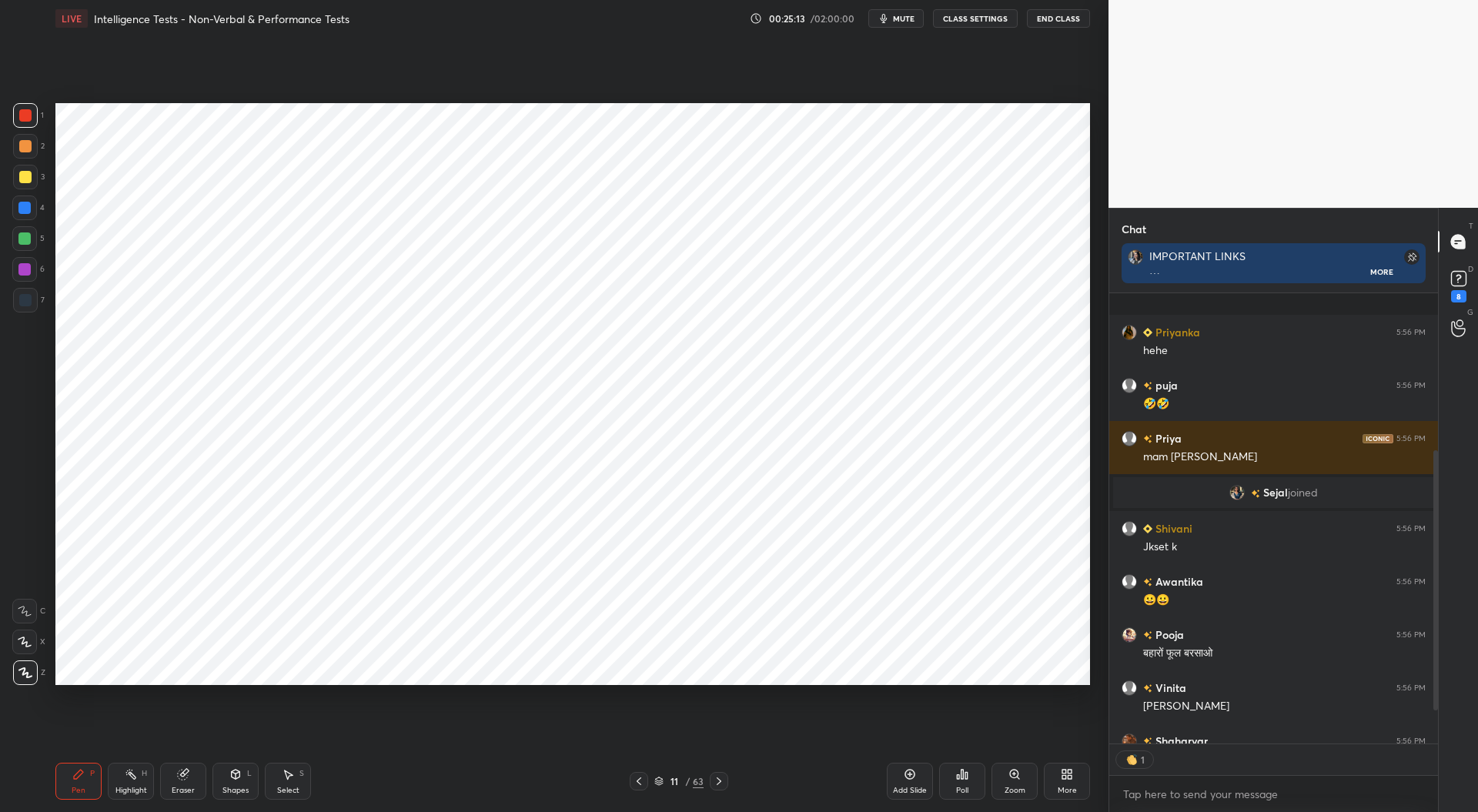
scroll to position [342, 0]
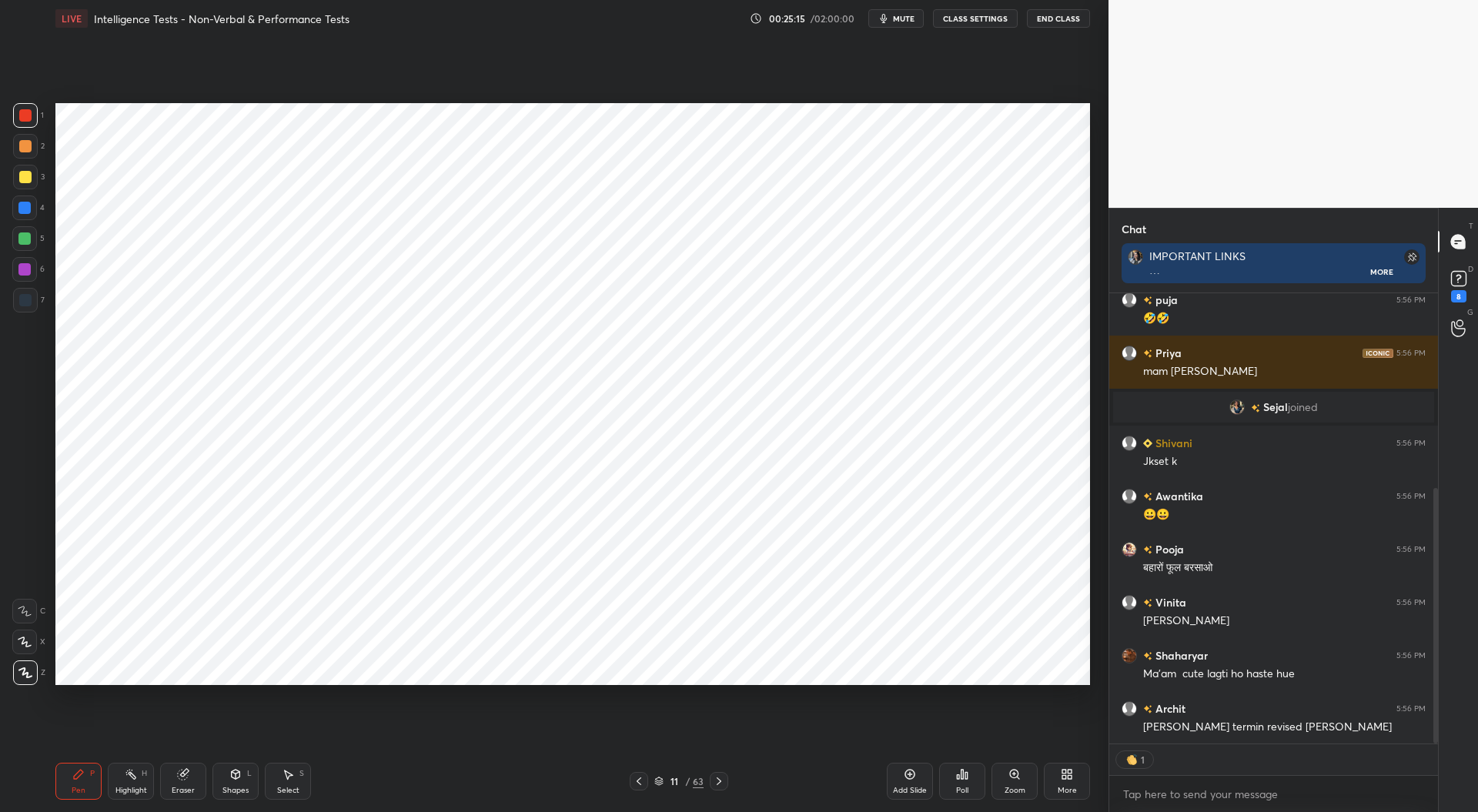
click at [23, 268] on div at bounding box center [25, 270] width 13 height 13
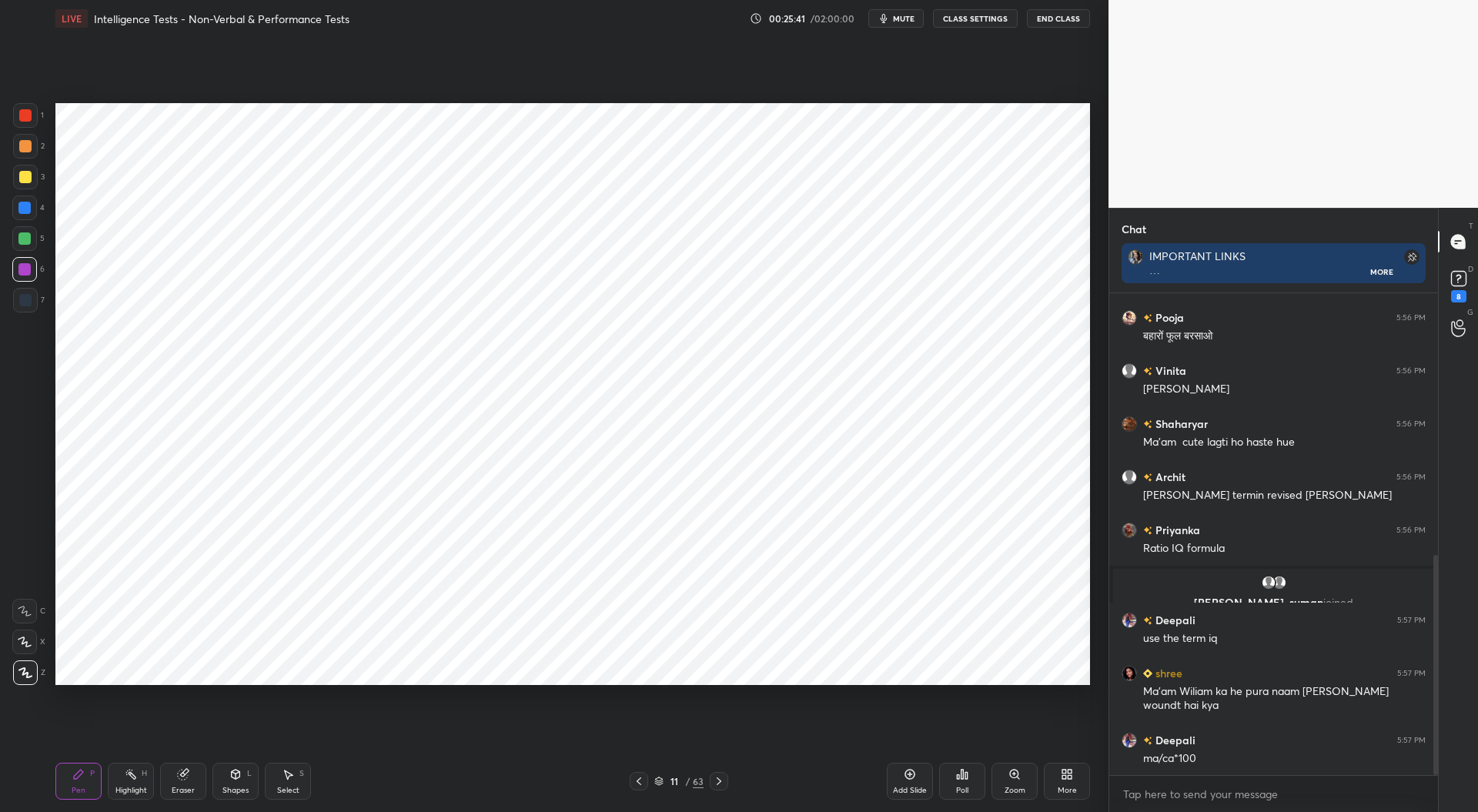
scroll to position [627, 0]
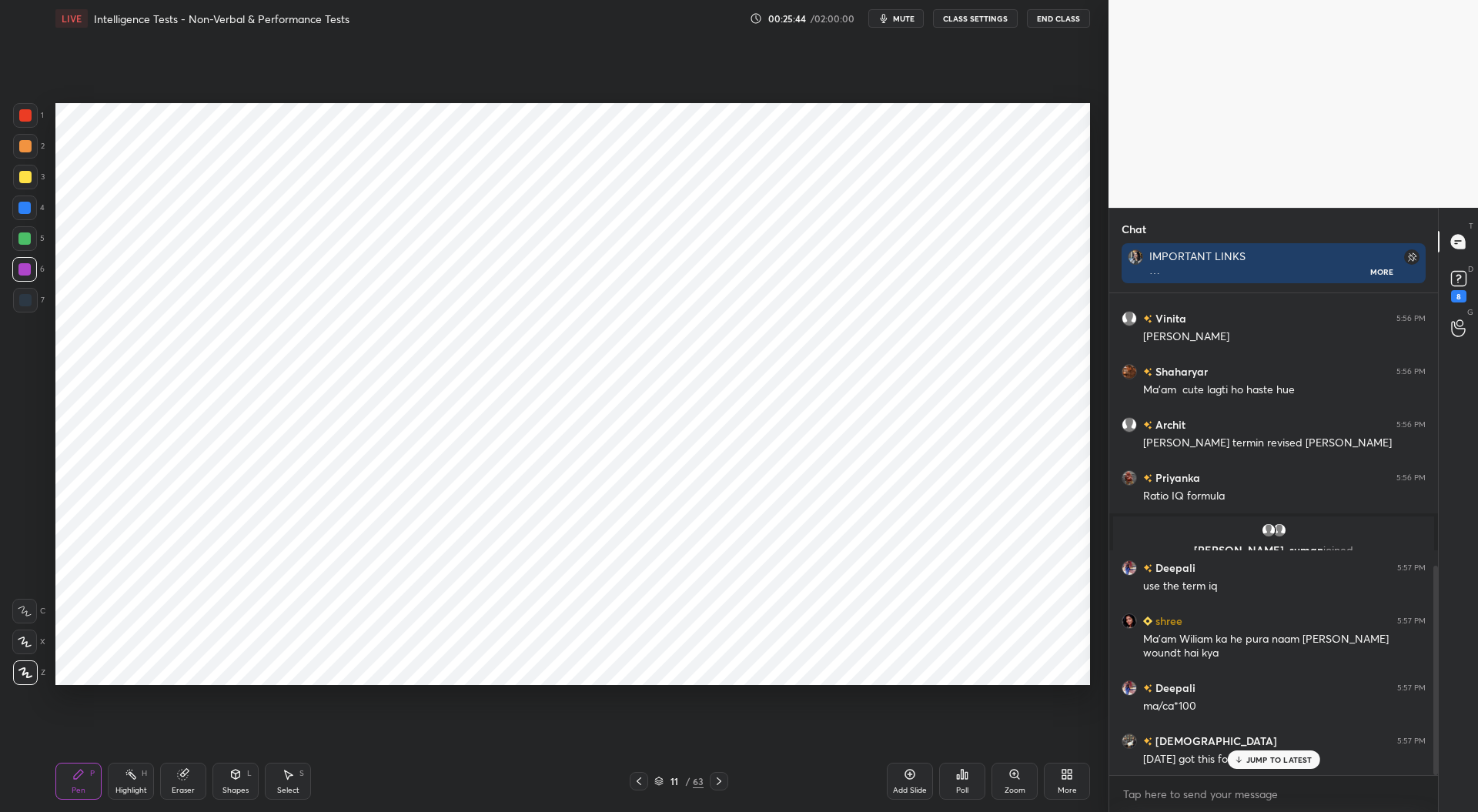
click at [24, 299] on div at bounding box center [26, 300] width 13 height 13
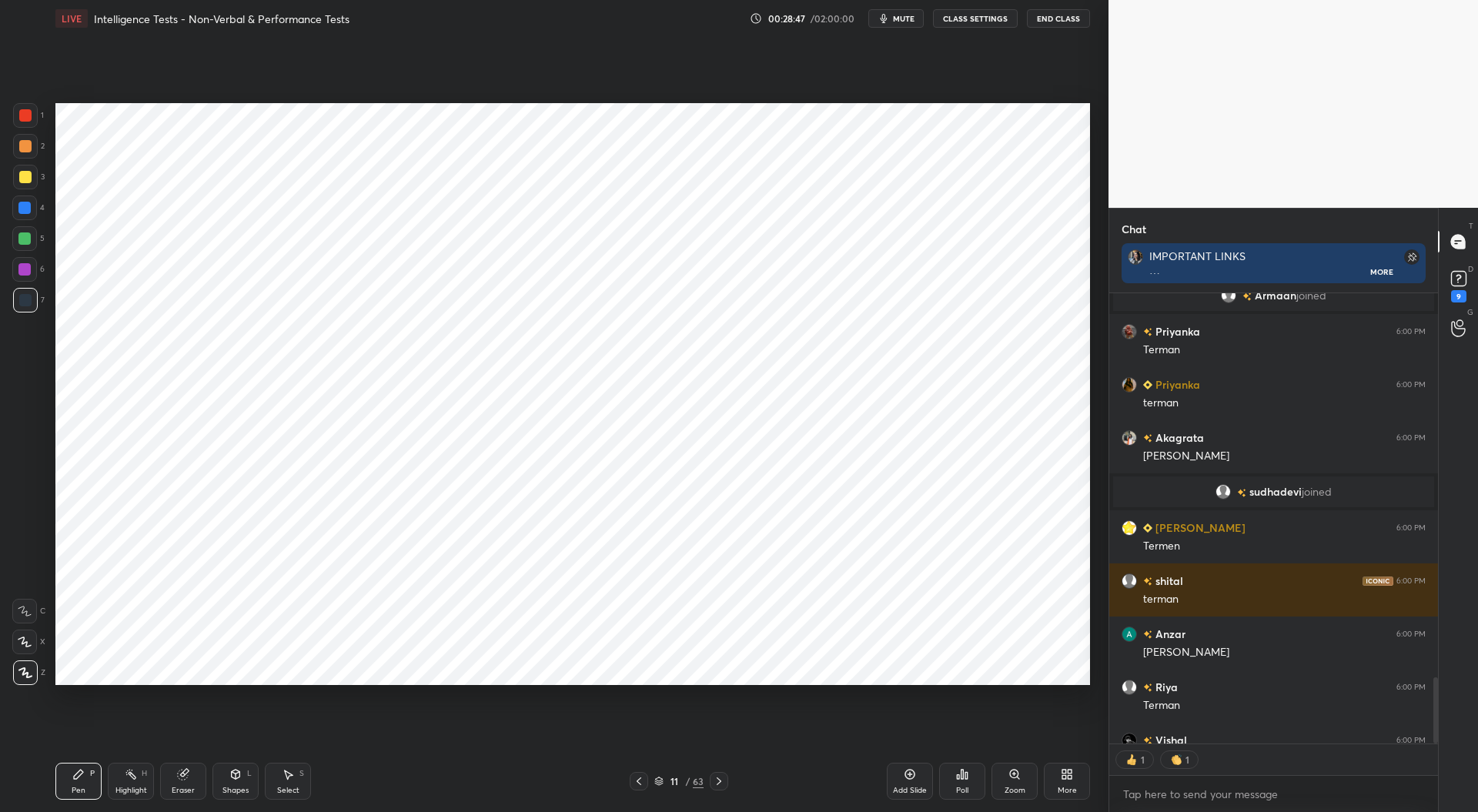
scroll to position [2880, 0]
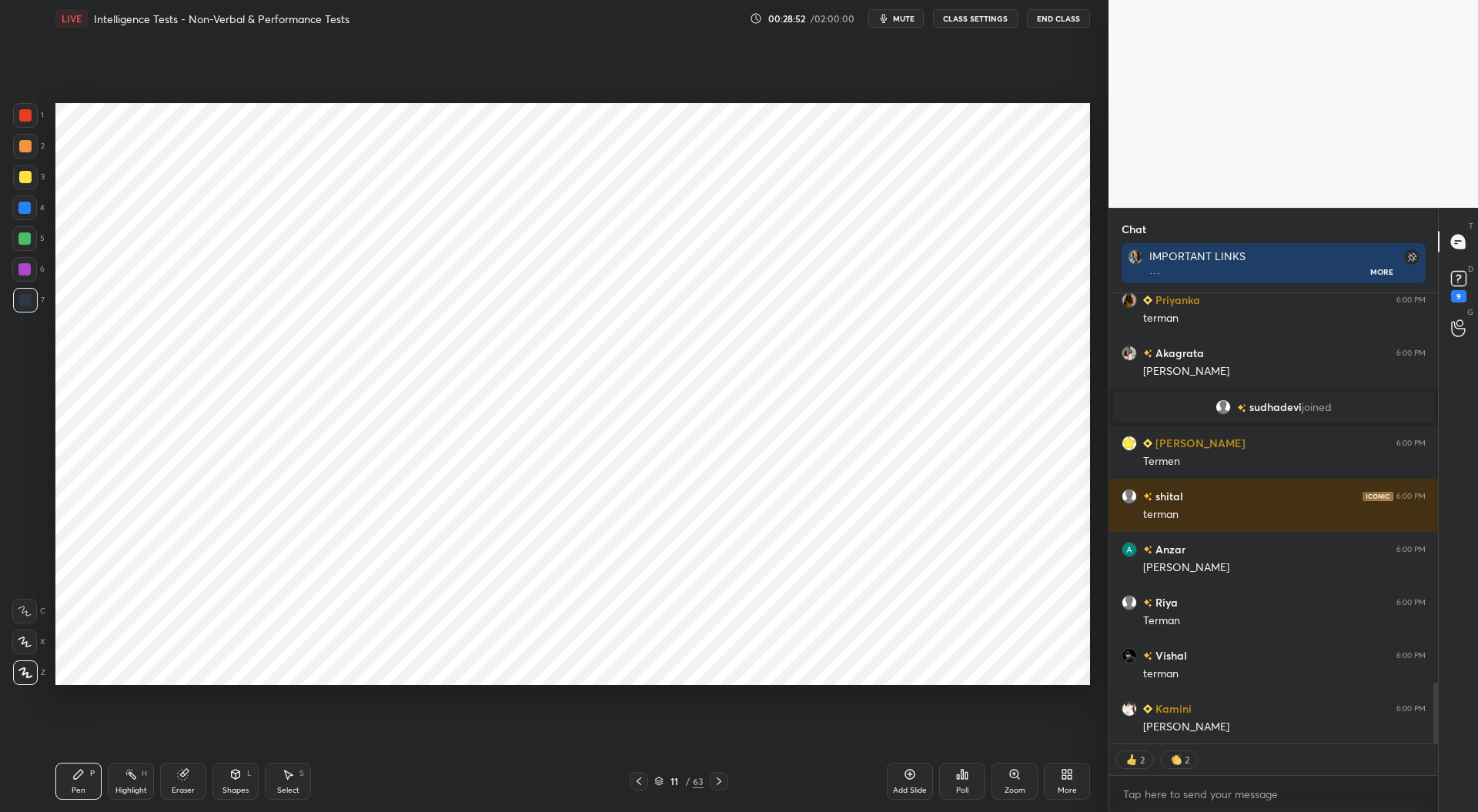
click at [912, 775] on icon at bounding box center [910, 774] width 5 height 5
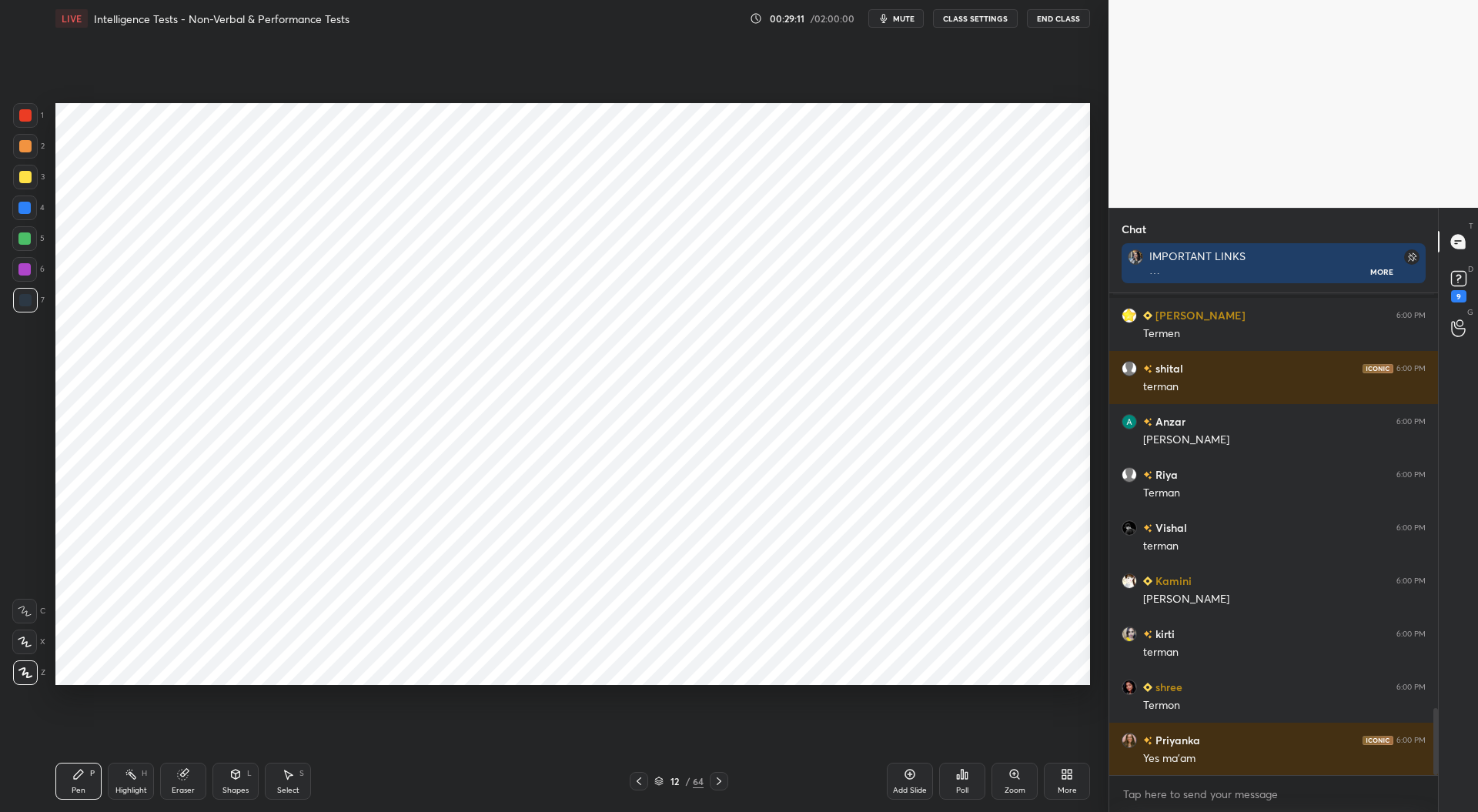
scroll to position [3044, 0]
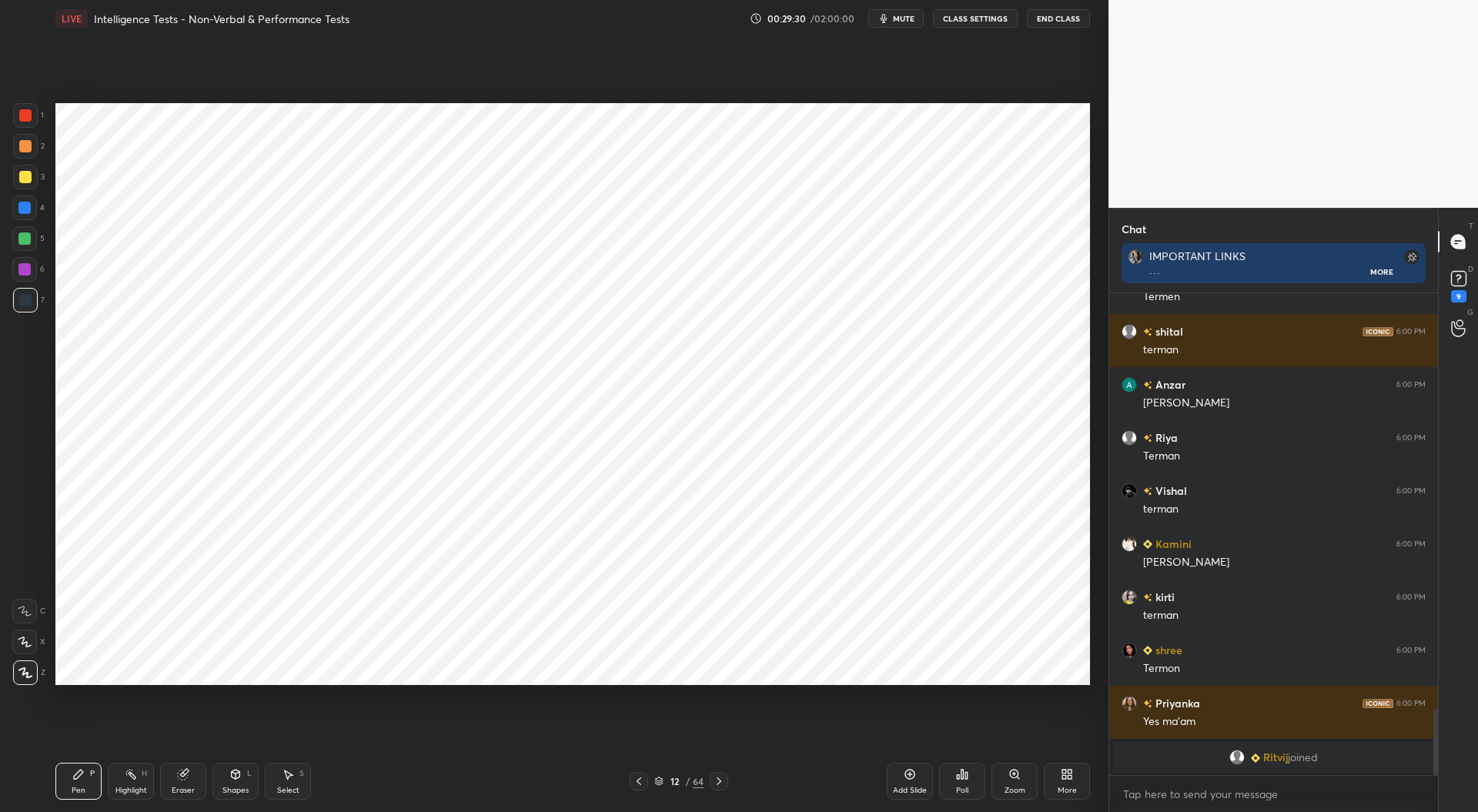
click at [26, 274] on div at bounding box center [25, 270] width 13 height 13
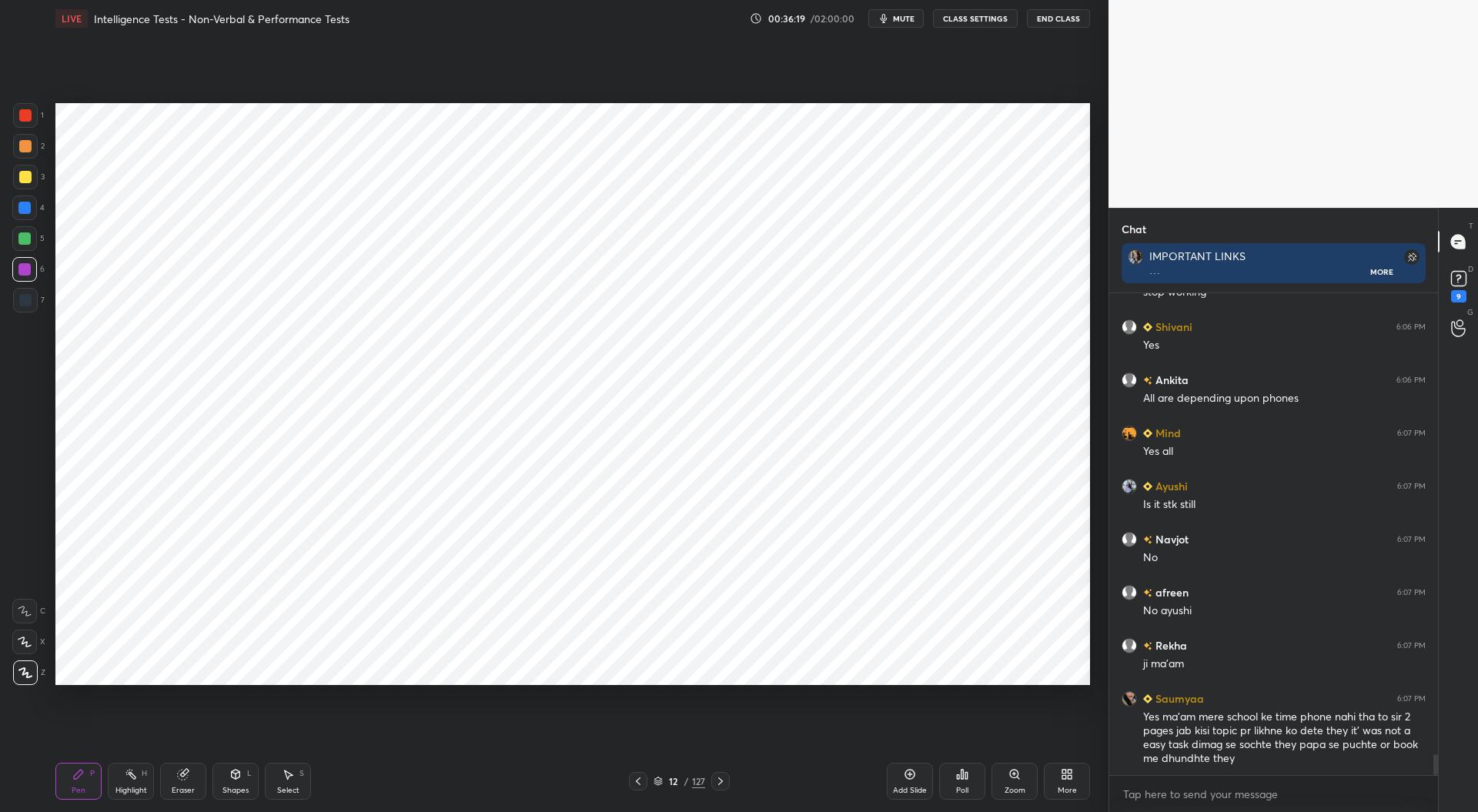
scroll to position [10883, 0]
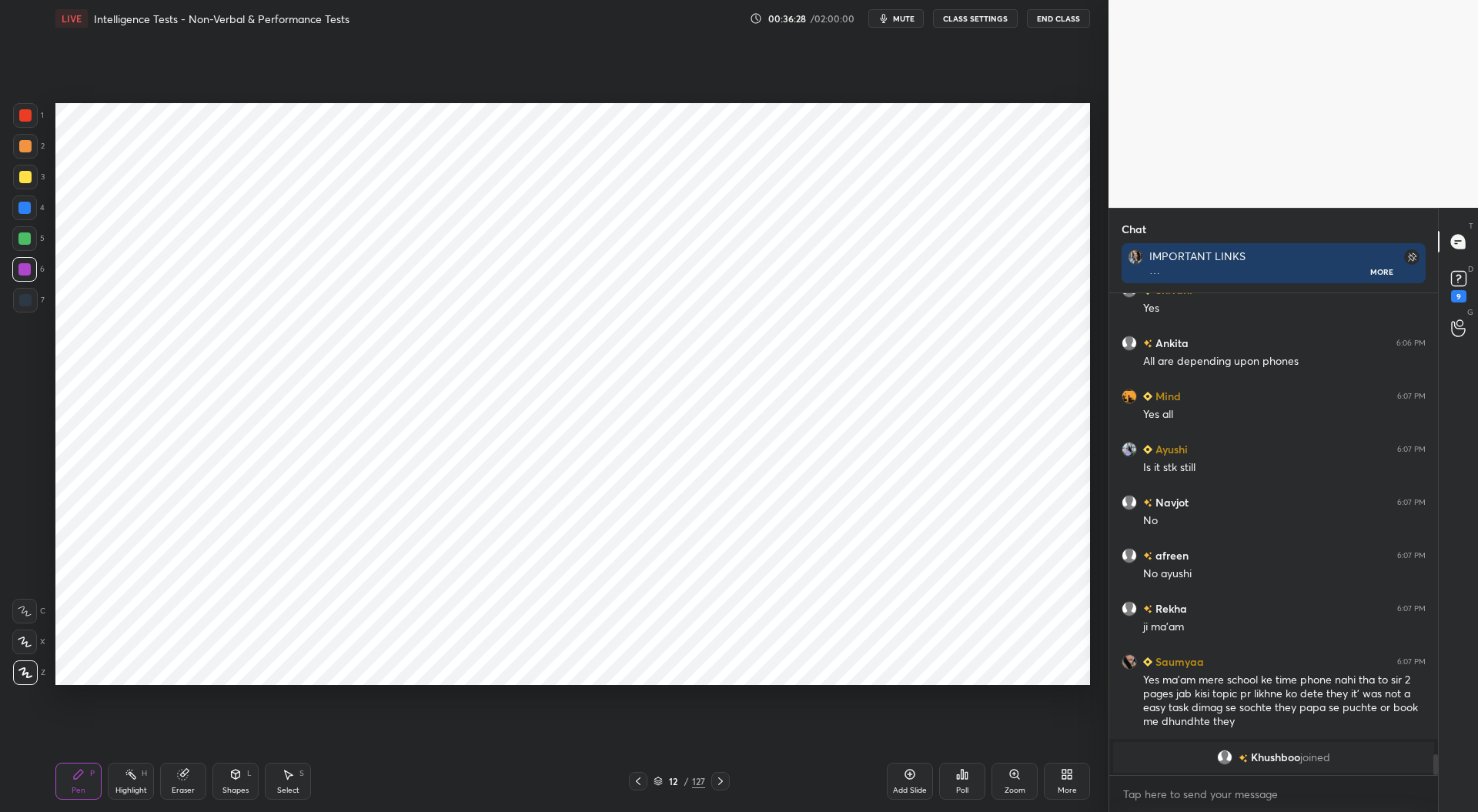
click at [26, 114] on div at bounding box center [26, 116] width 13 height 13
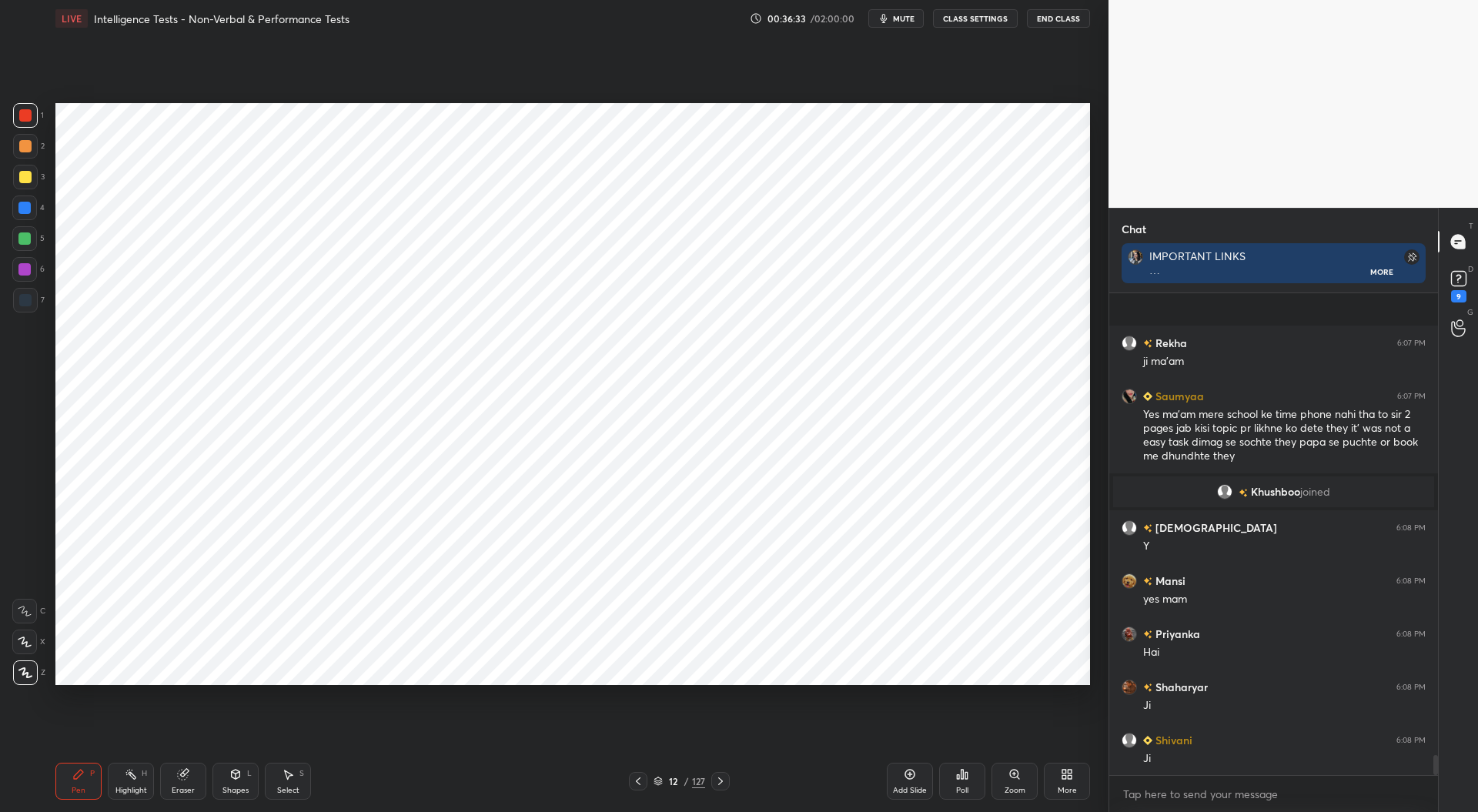
scroll to position [11094, 0]
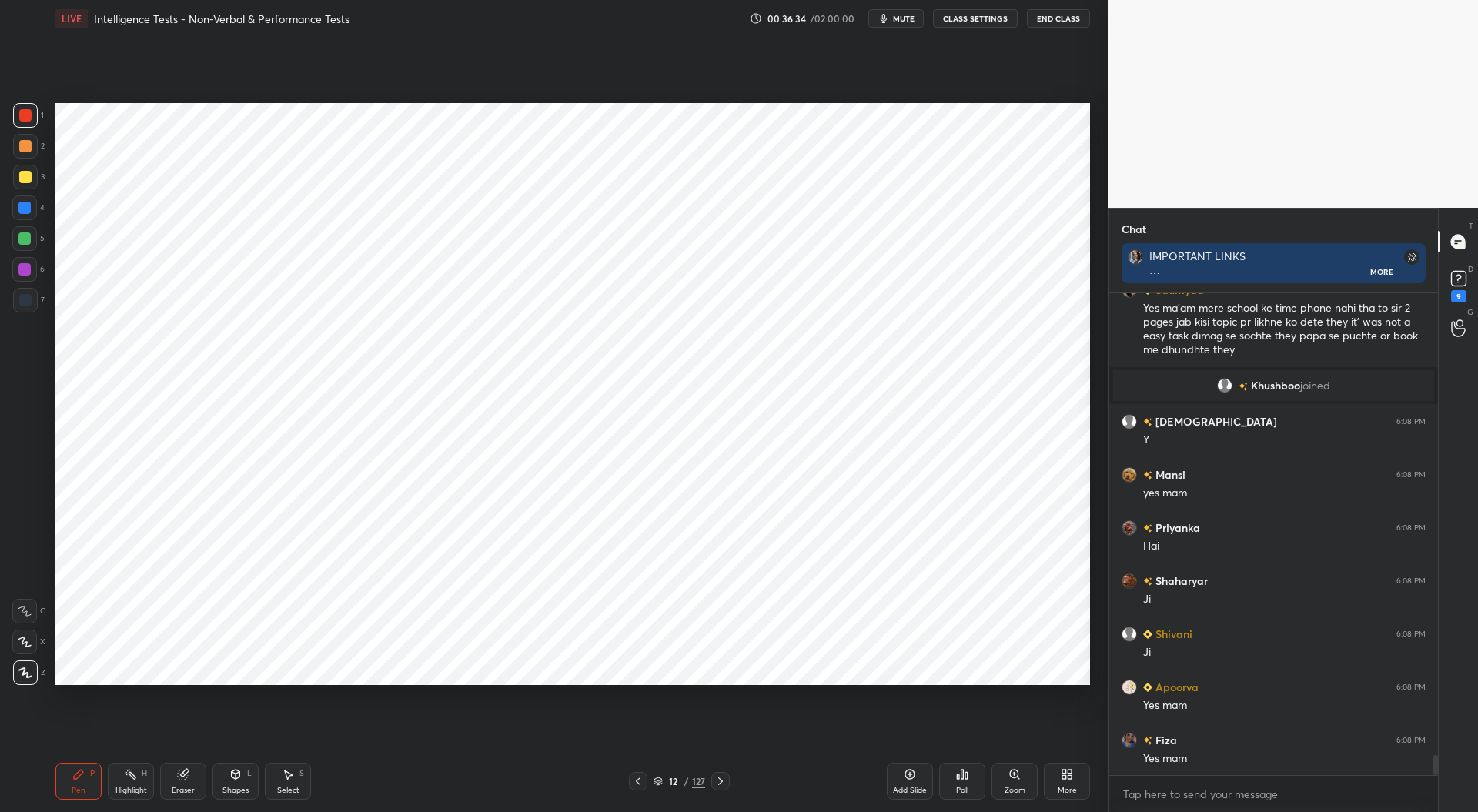
click at [914, 777] on icon at bounding box center [910, 774] width 10 height 10
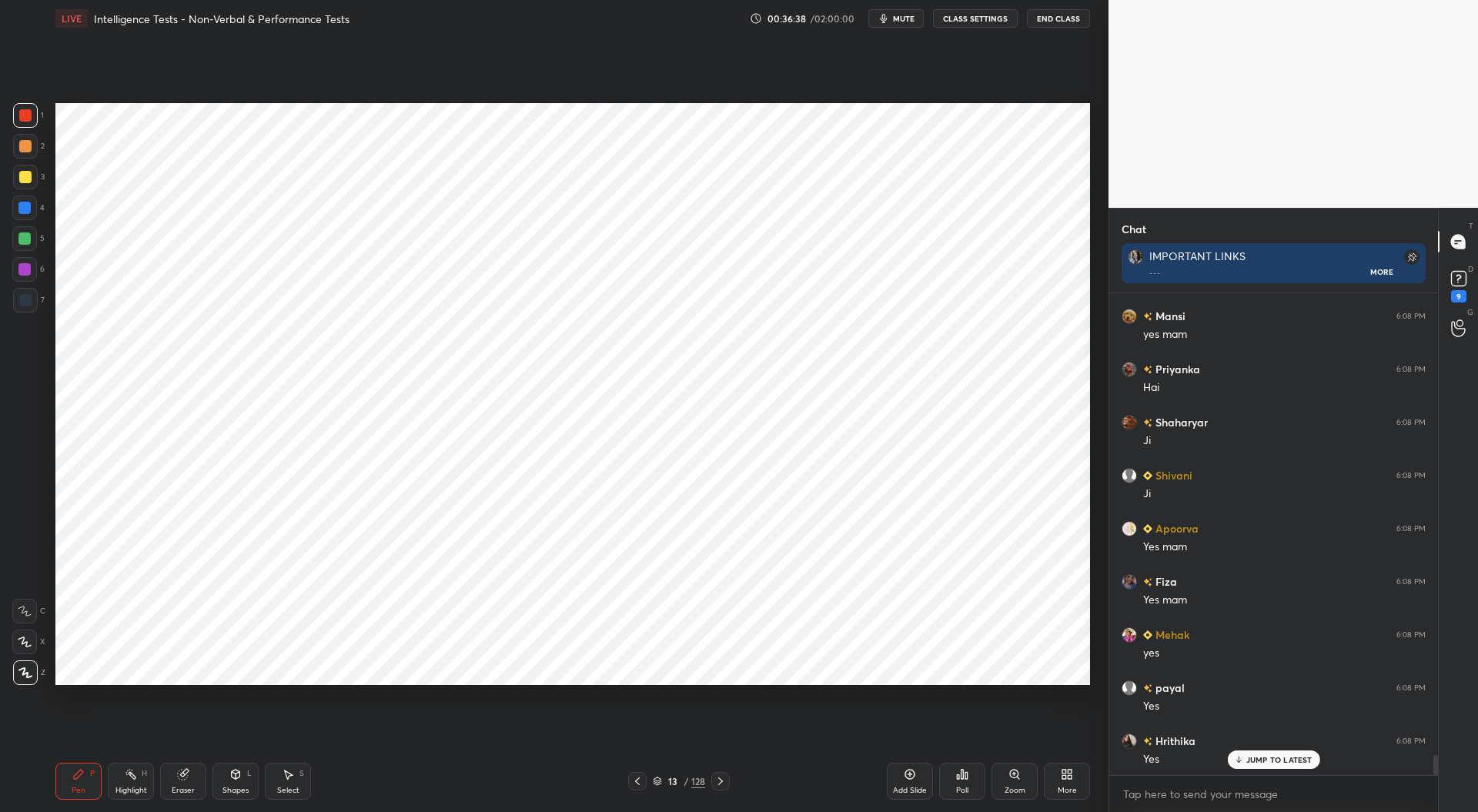
scroll to position [11306, 0]
click at [25, 207] on div at bounding box center [25, 208] width 13 height 13
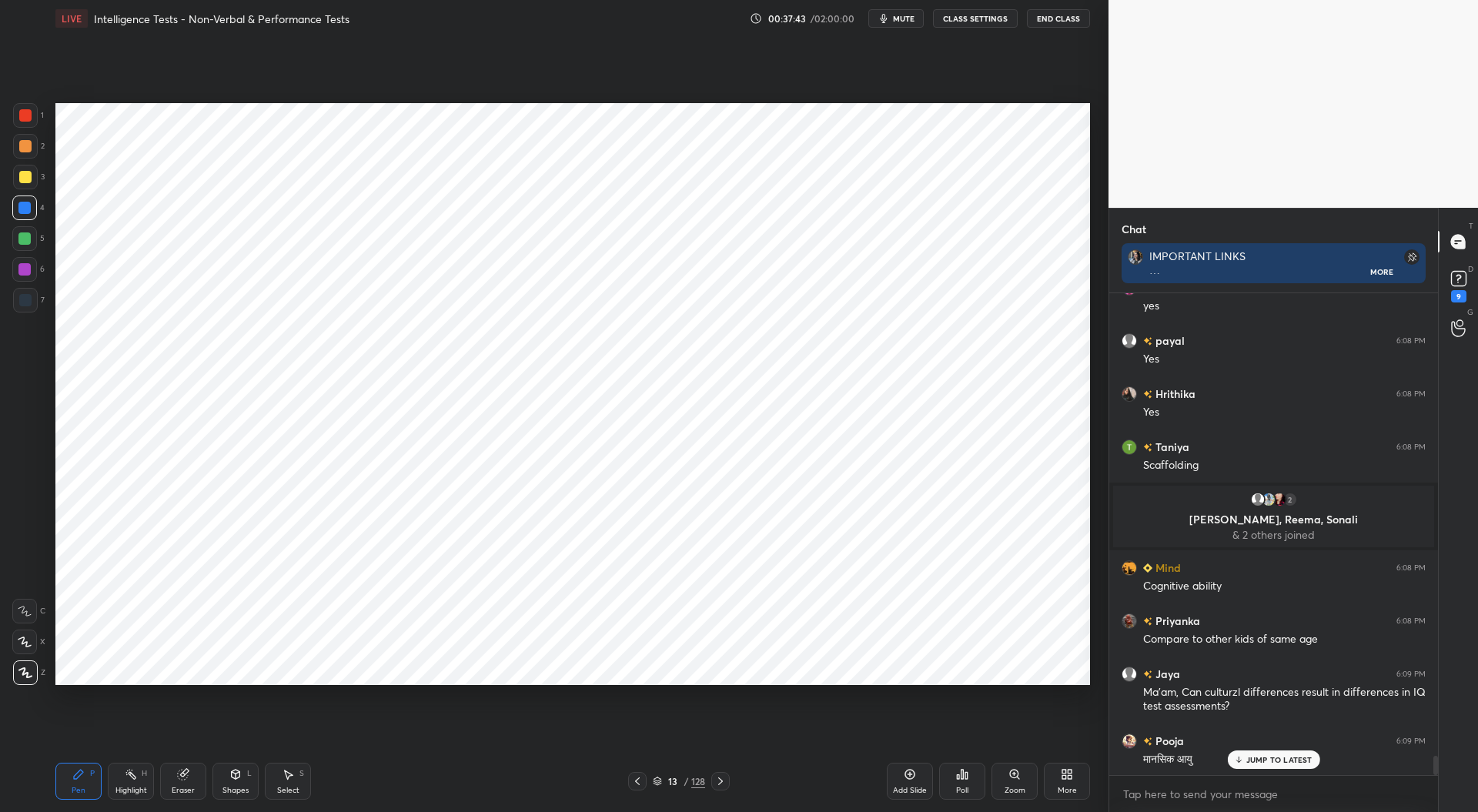
scroll to position [11524, 0]
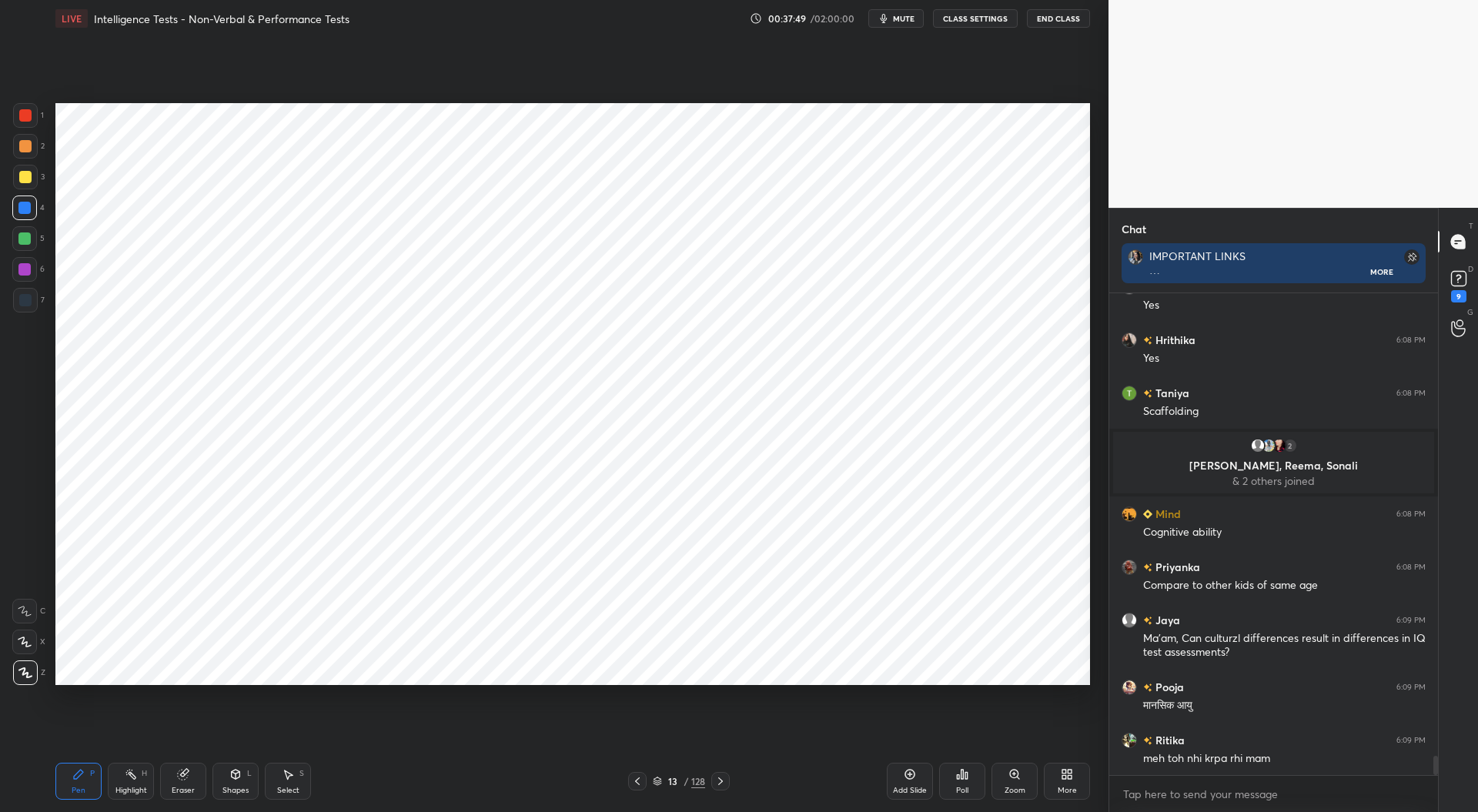
click at [25, 112] on div at bounding box center [26, 116] width 13 height 13
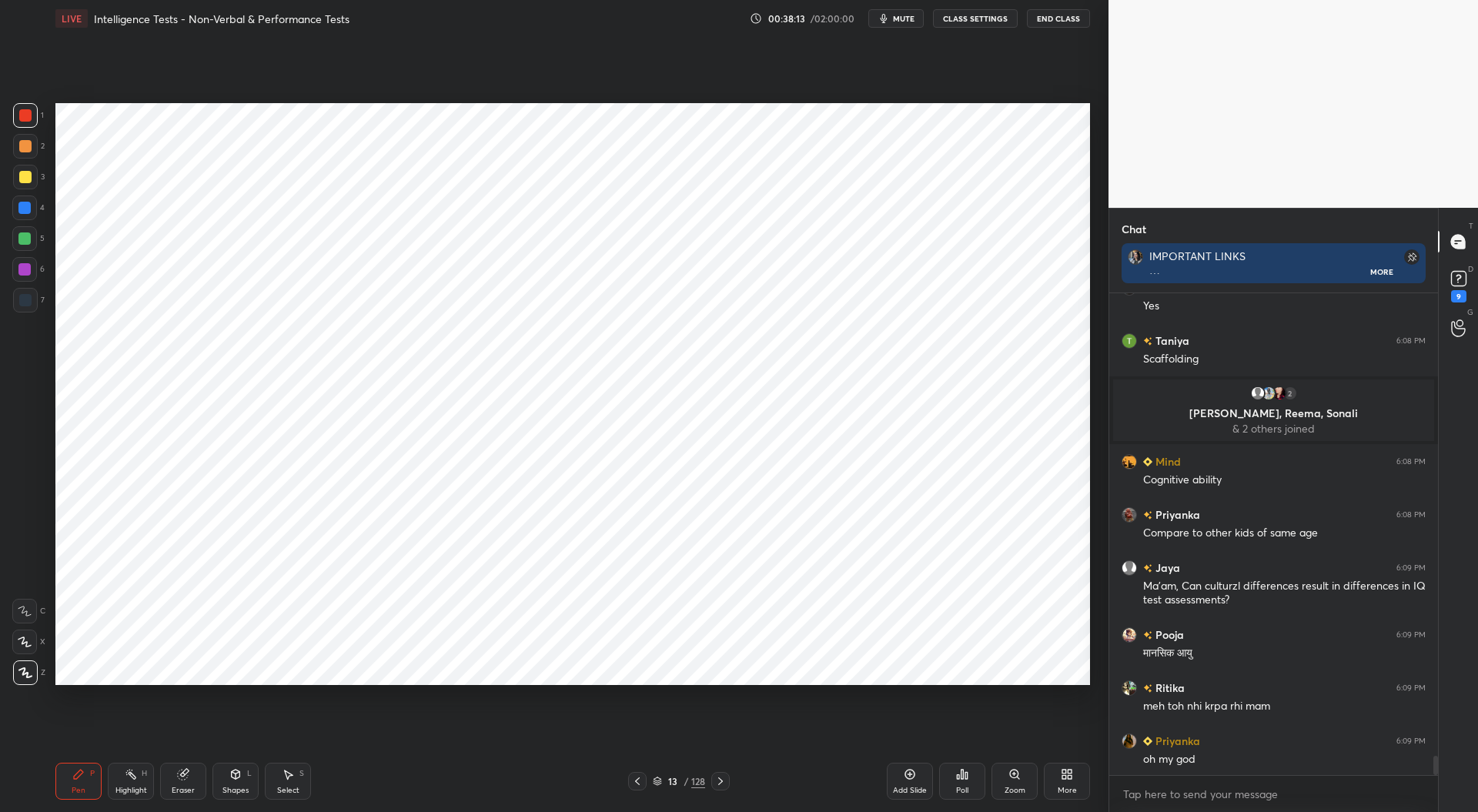
scroll to position [11629, 0]
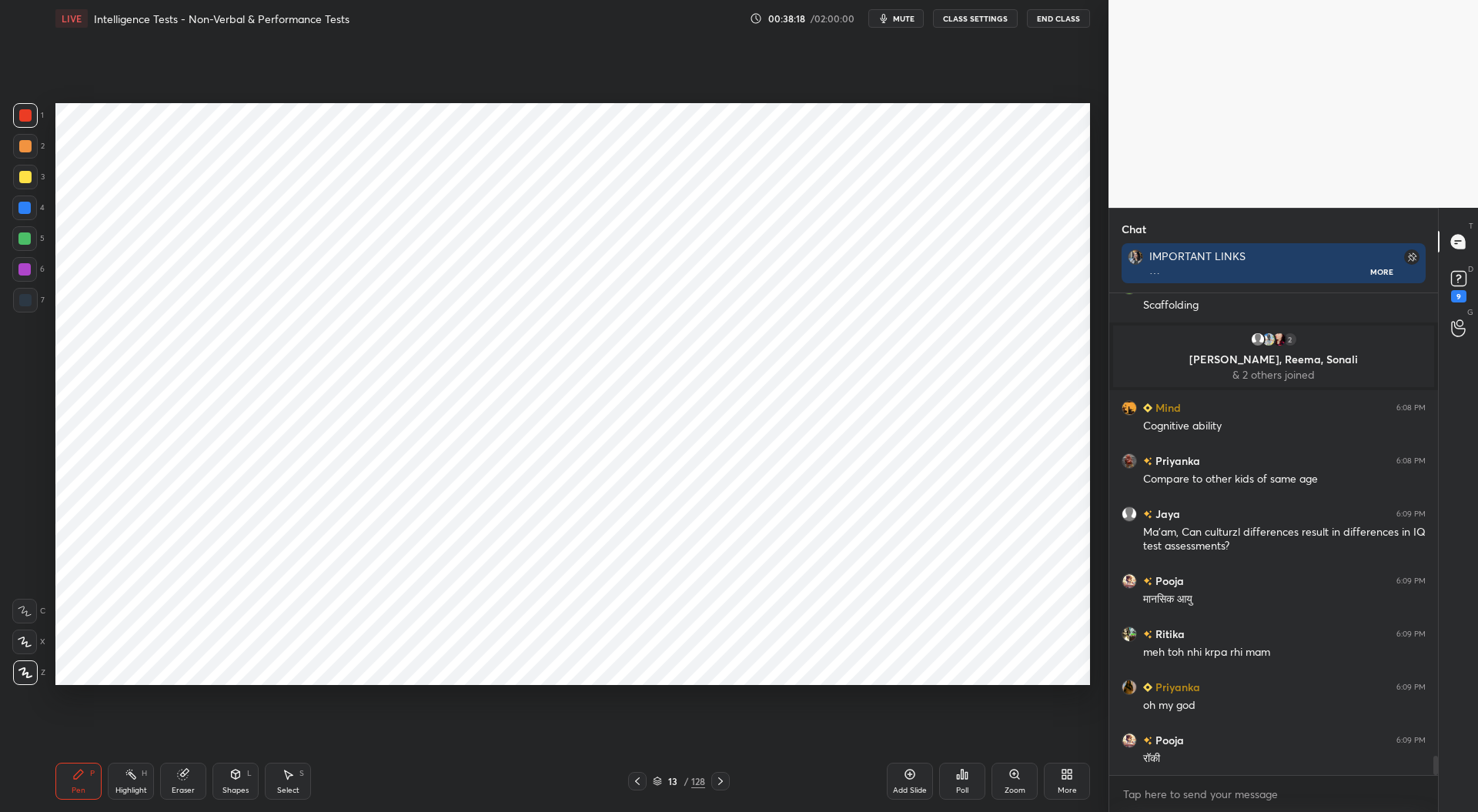
click at [27, 209] on div at bounding box center [25, 208] width 13 height 13
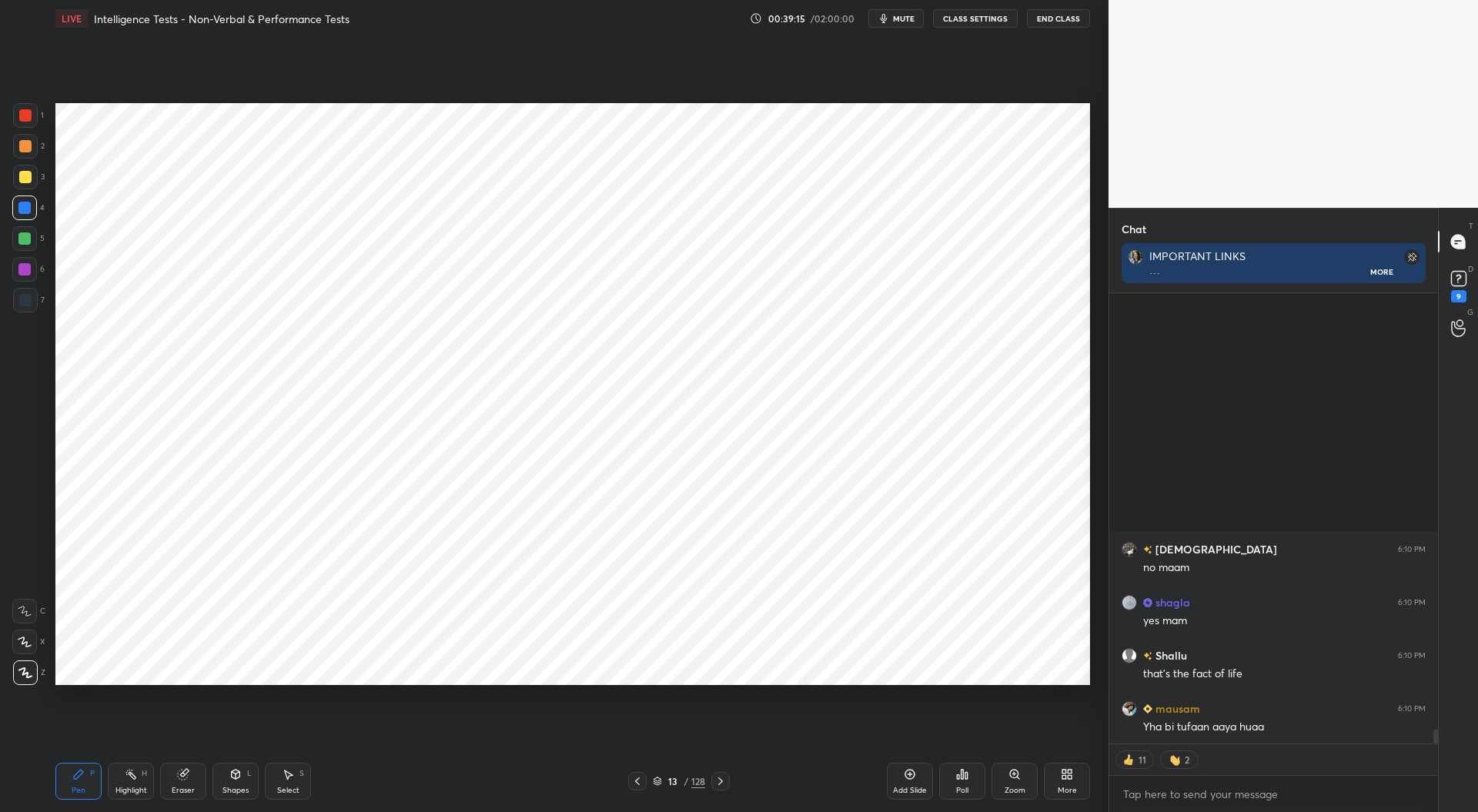
scroll to position [14050, 0]
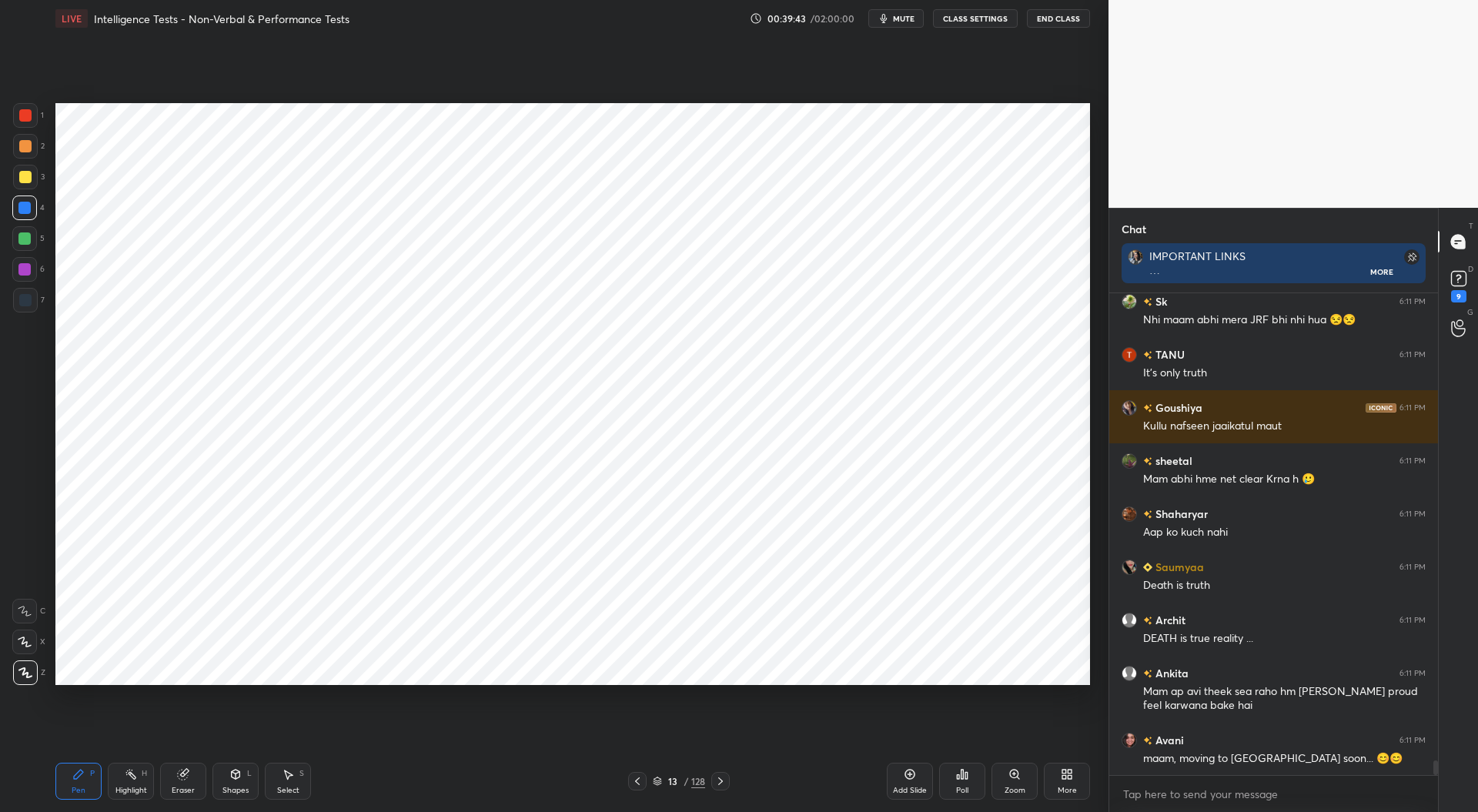
click at [22, 116] on div at bounding box center [26, 116] width 13 height 13
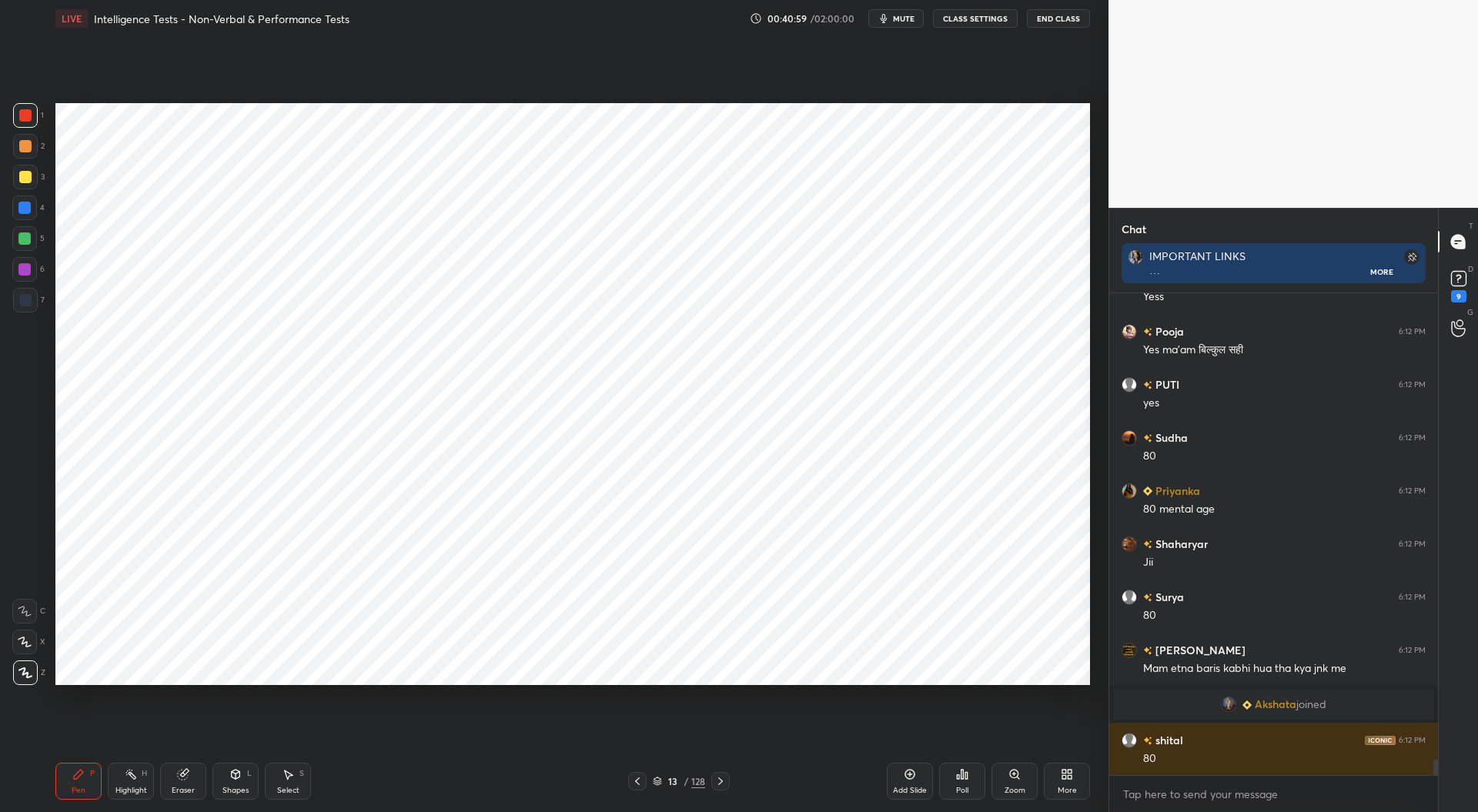
scroll to position [14909, 0]
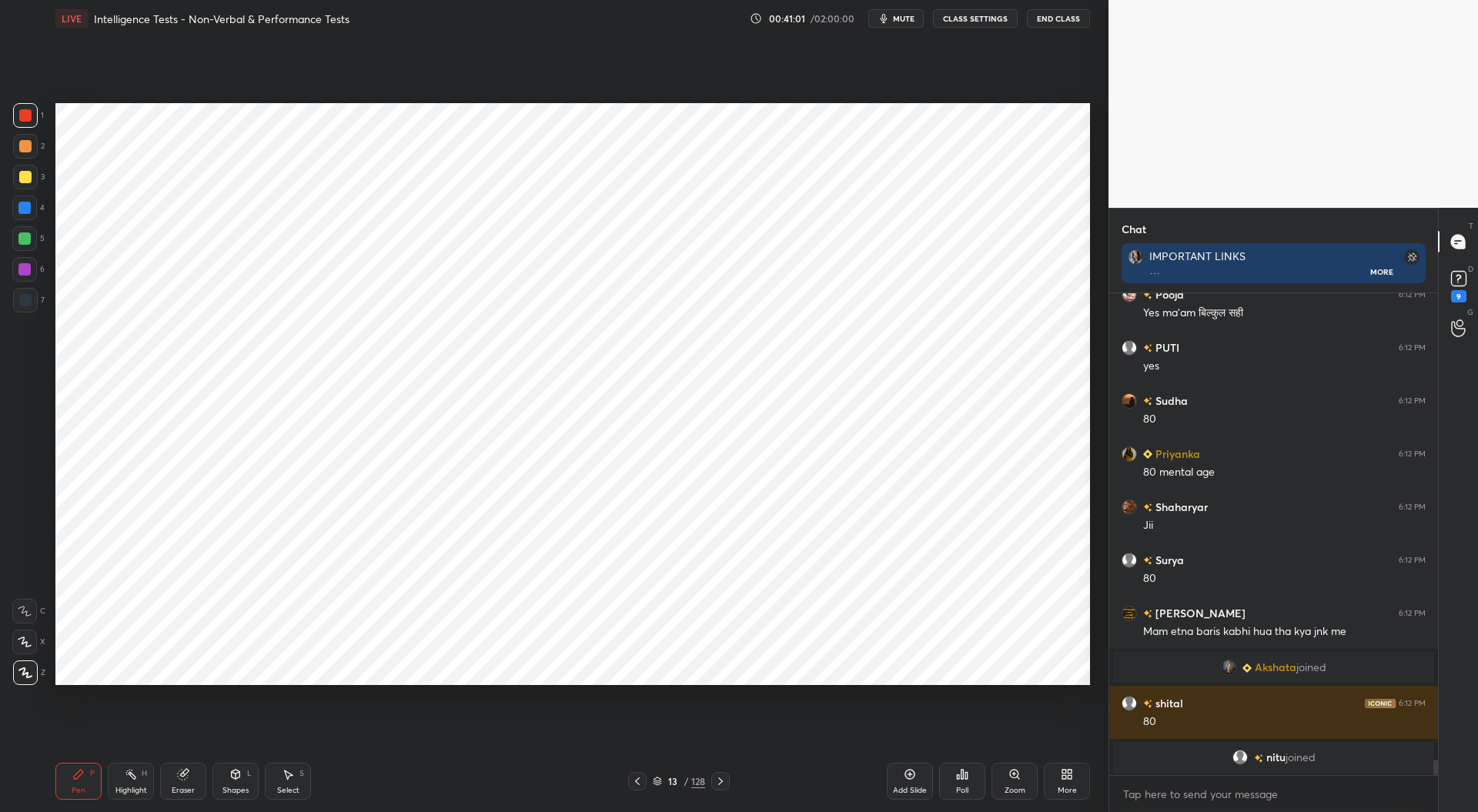
click at [27, 266] on div at bounding box center [25, 270] width 13 height 13
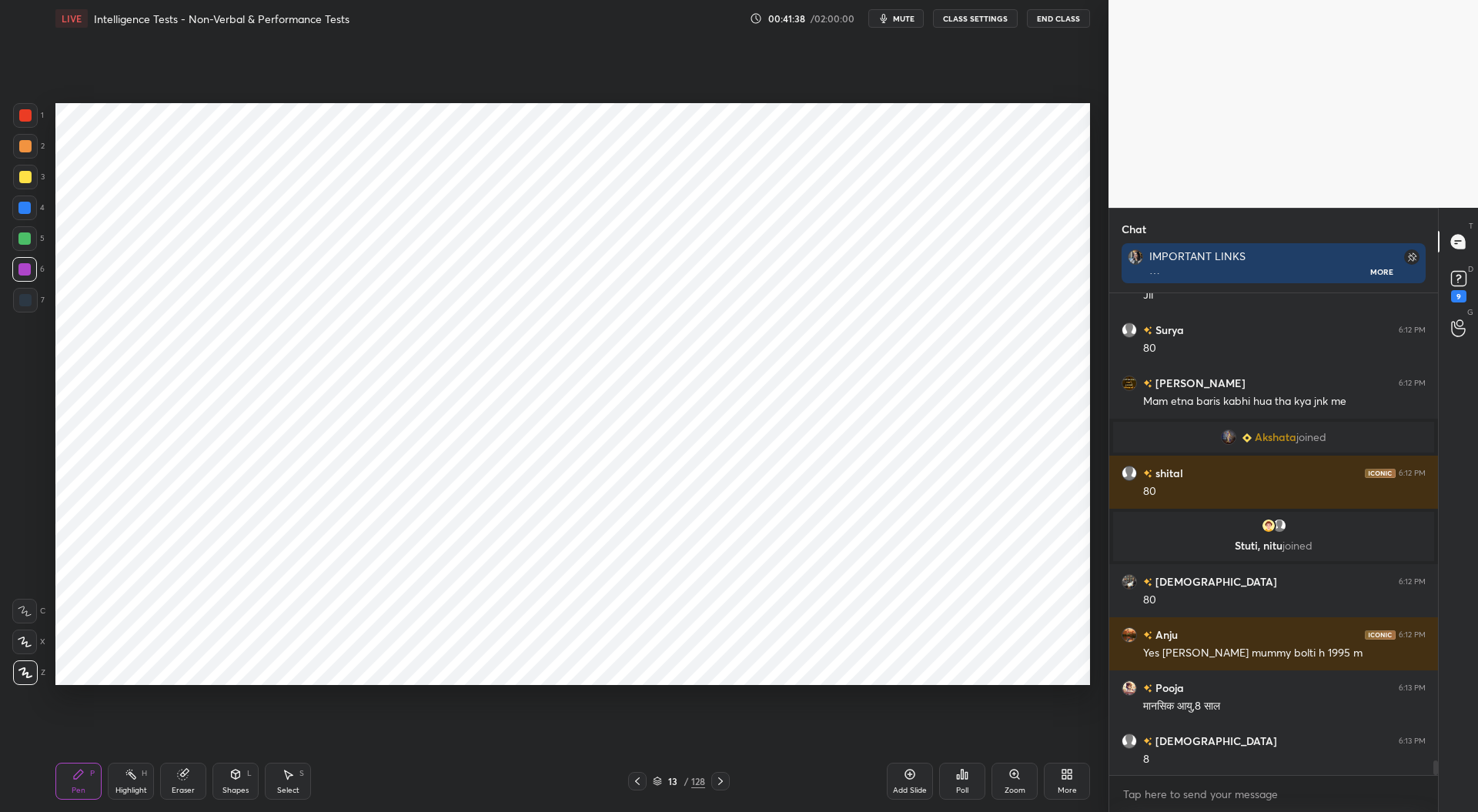
scroll to position [15179, 0]
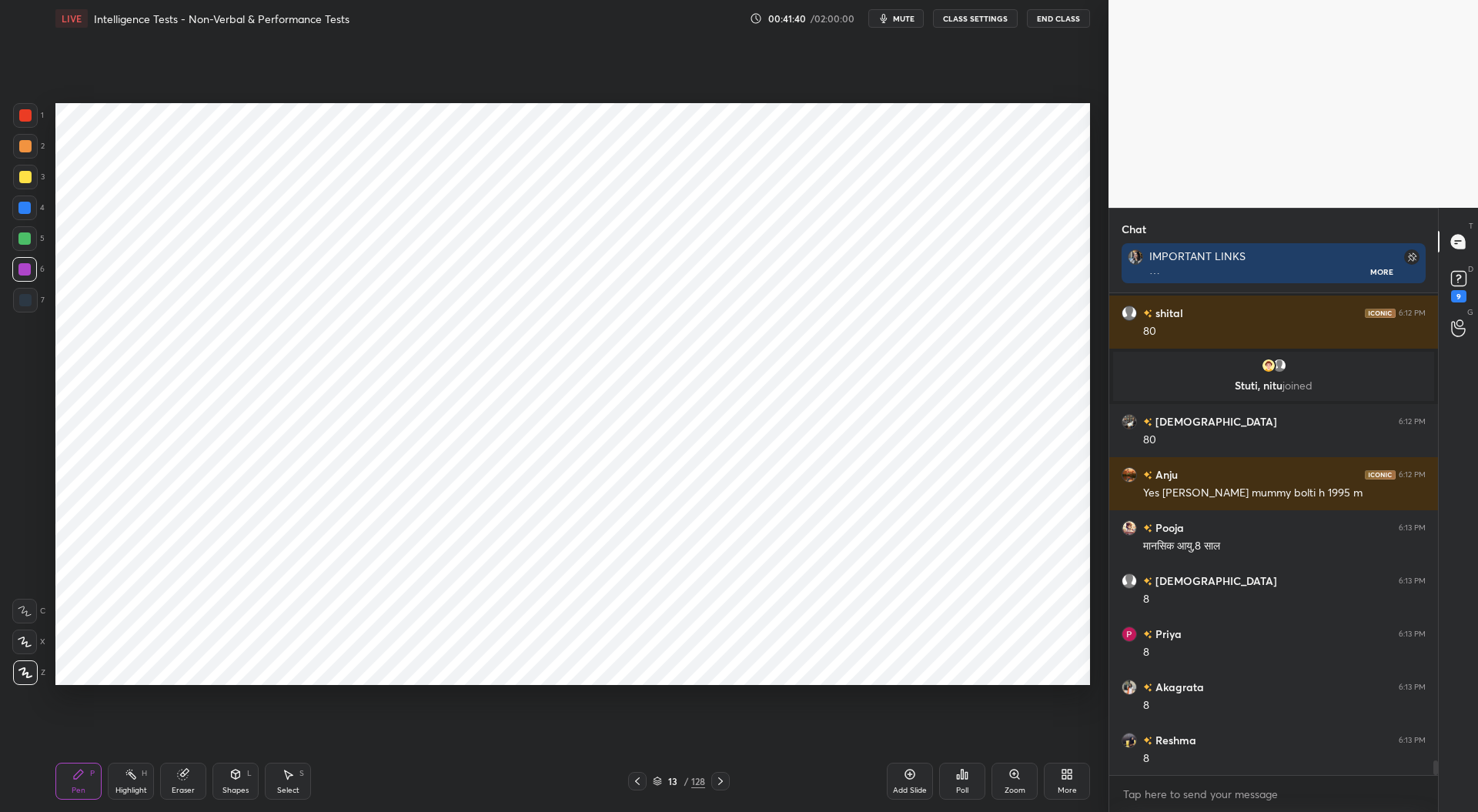
click at [912, 774] on icon at bounding box center [910, 774] width 13 height 13
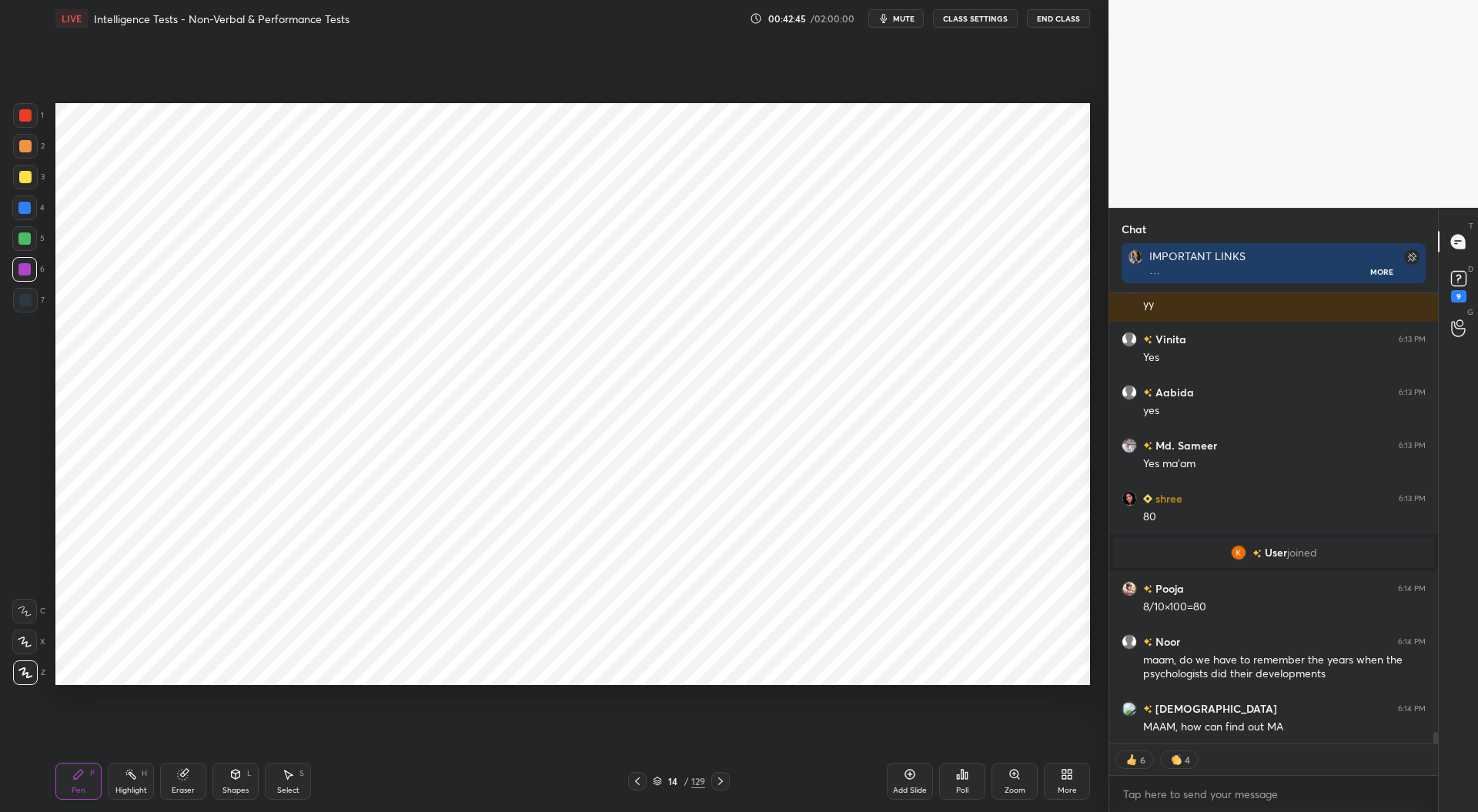
scroll to position [17566, 0]
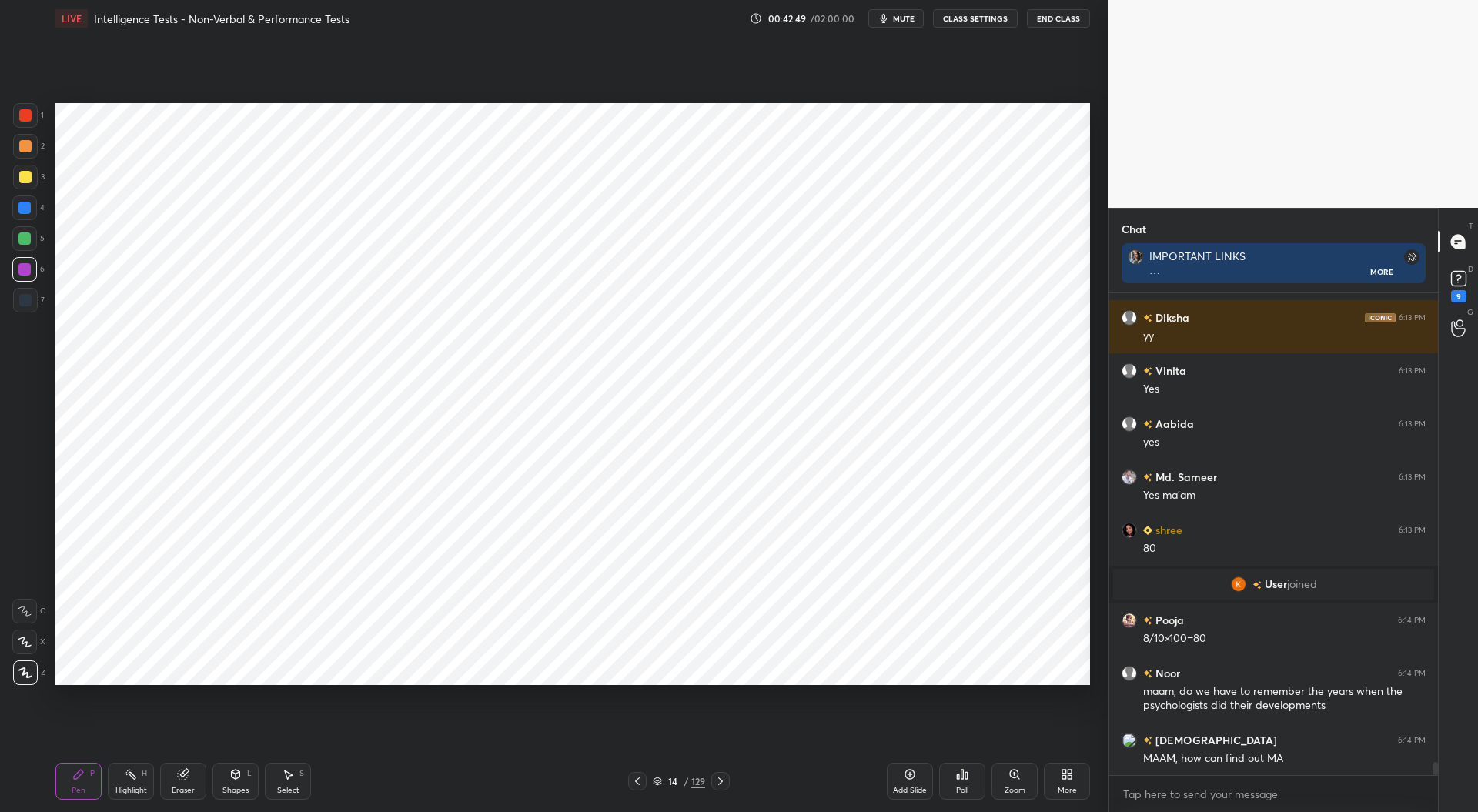
click at [26, 212] on div at bounding box center [25, 208] width 13 height 13
click at [639, 778] on icon at bounding box center [637, 782] width 13 height 13
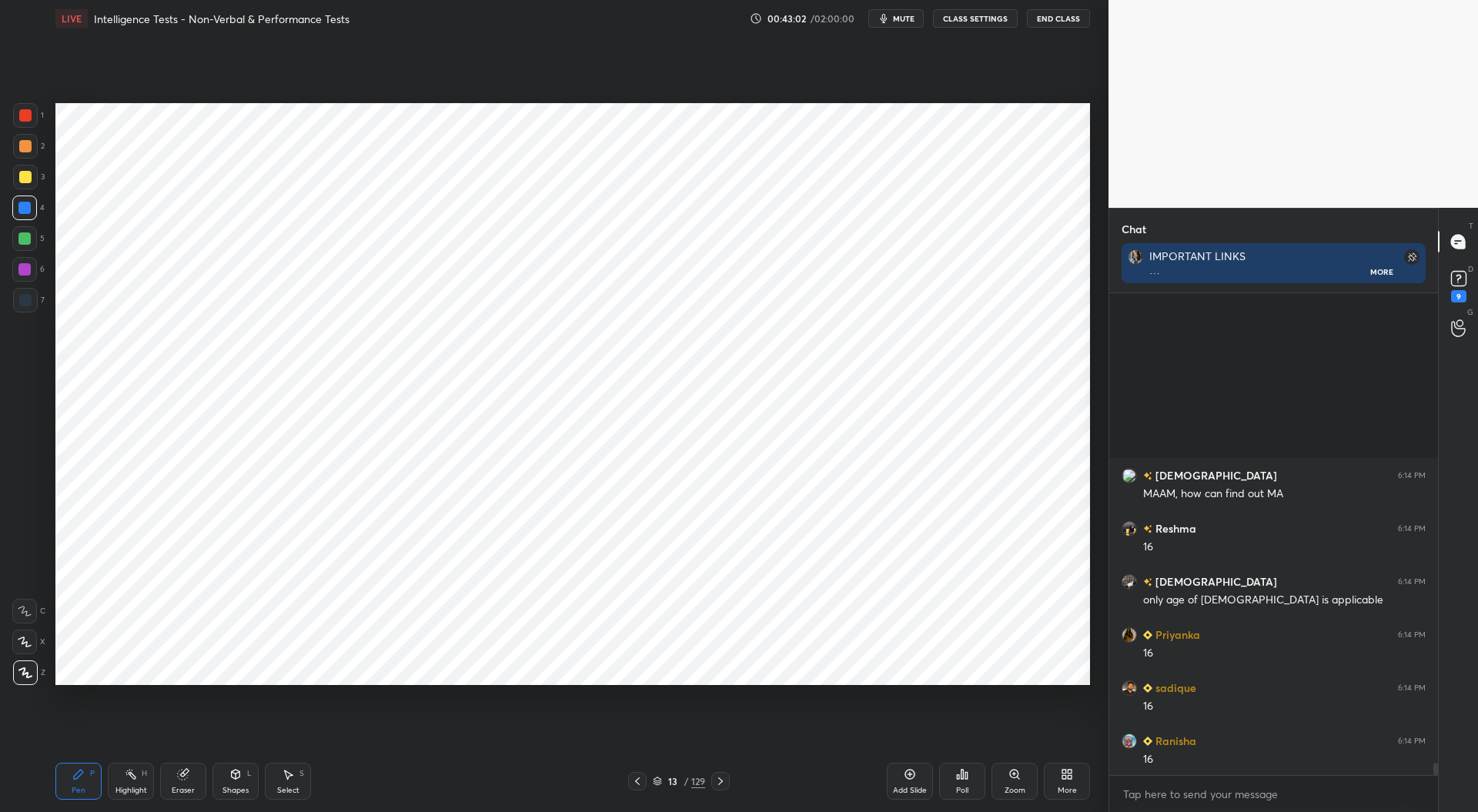
scroll to position [18097, 0]
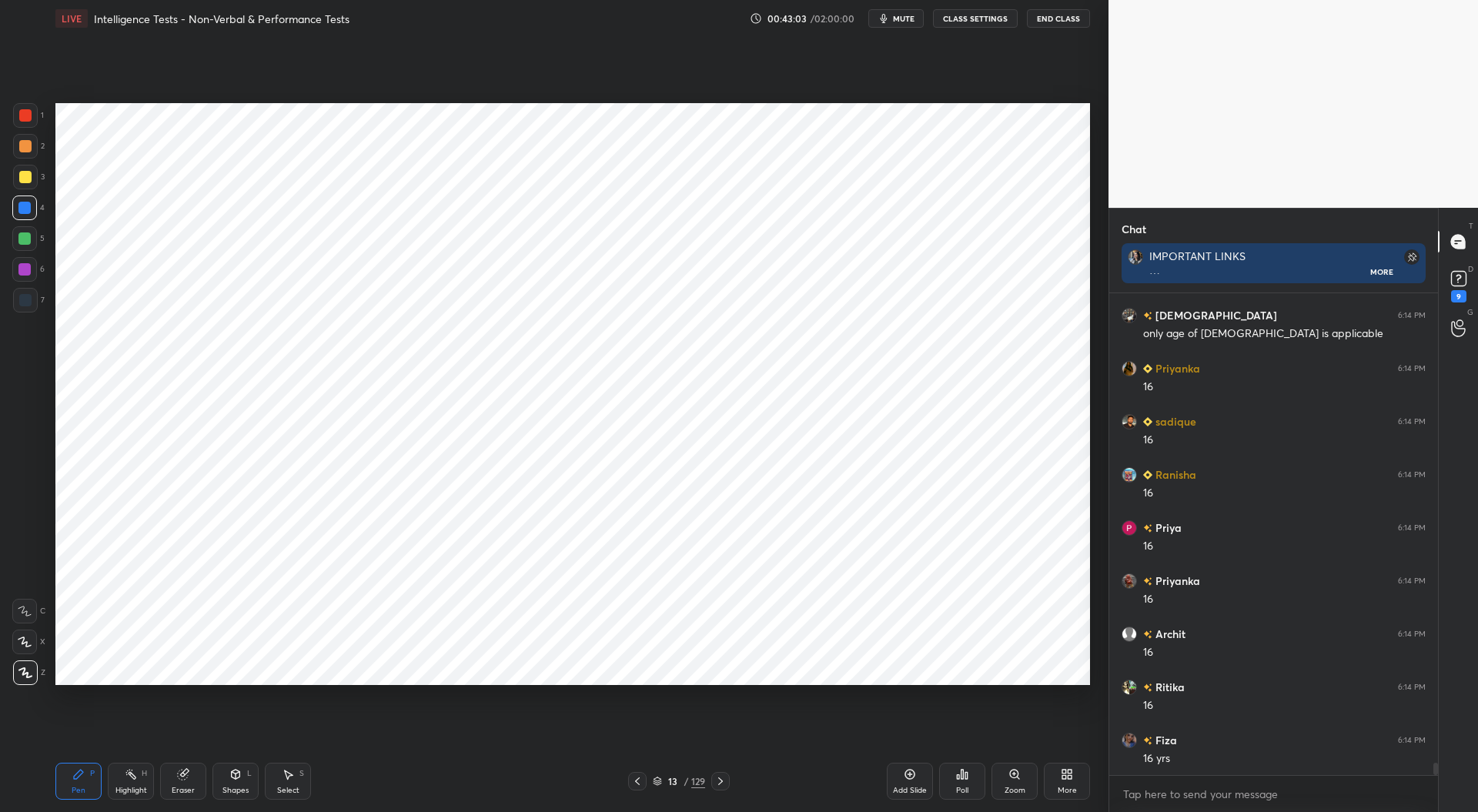
click at [722, 785] on icon at bounding box center [721, 782] width 13 height 13
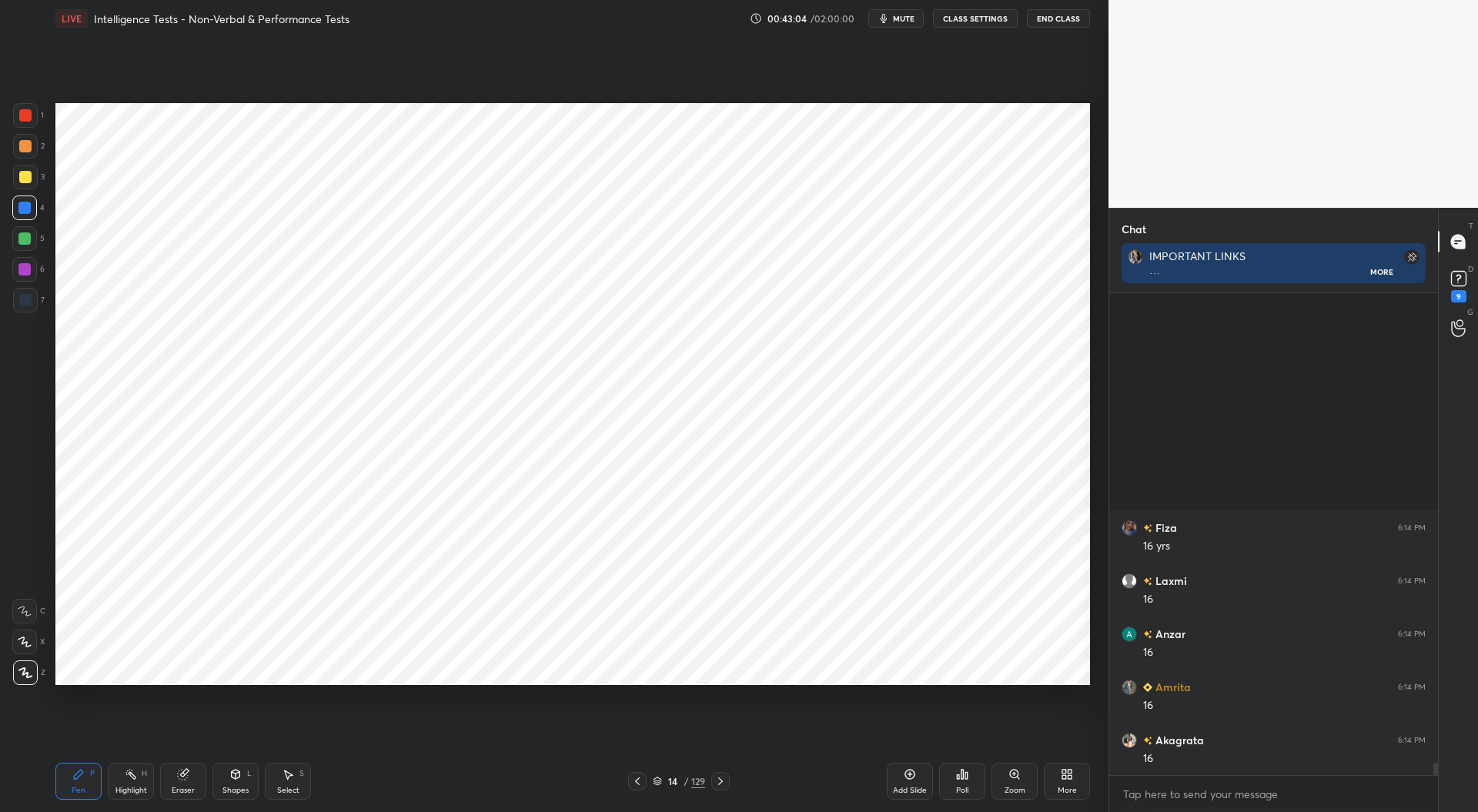
scroll to position [18628, 0]
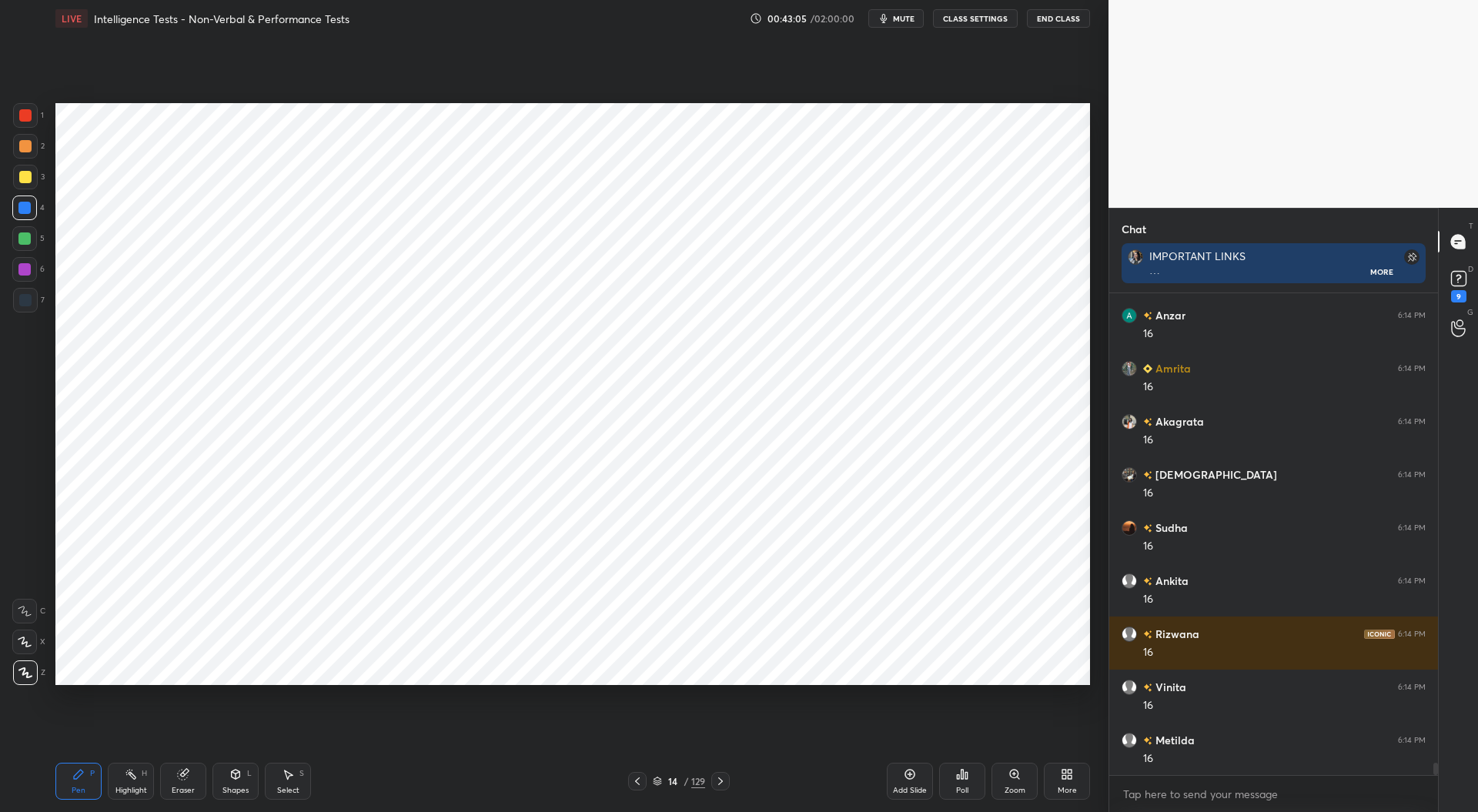
click at [28, 113] on div at bounding box center [26, 116] width 13 height 13
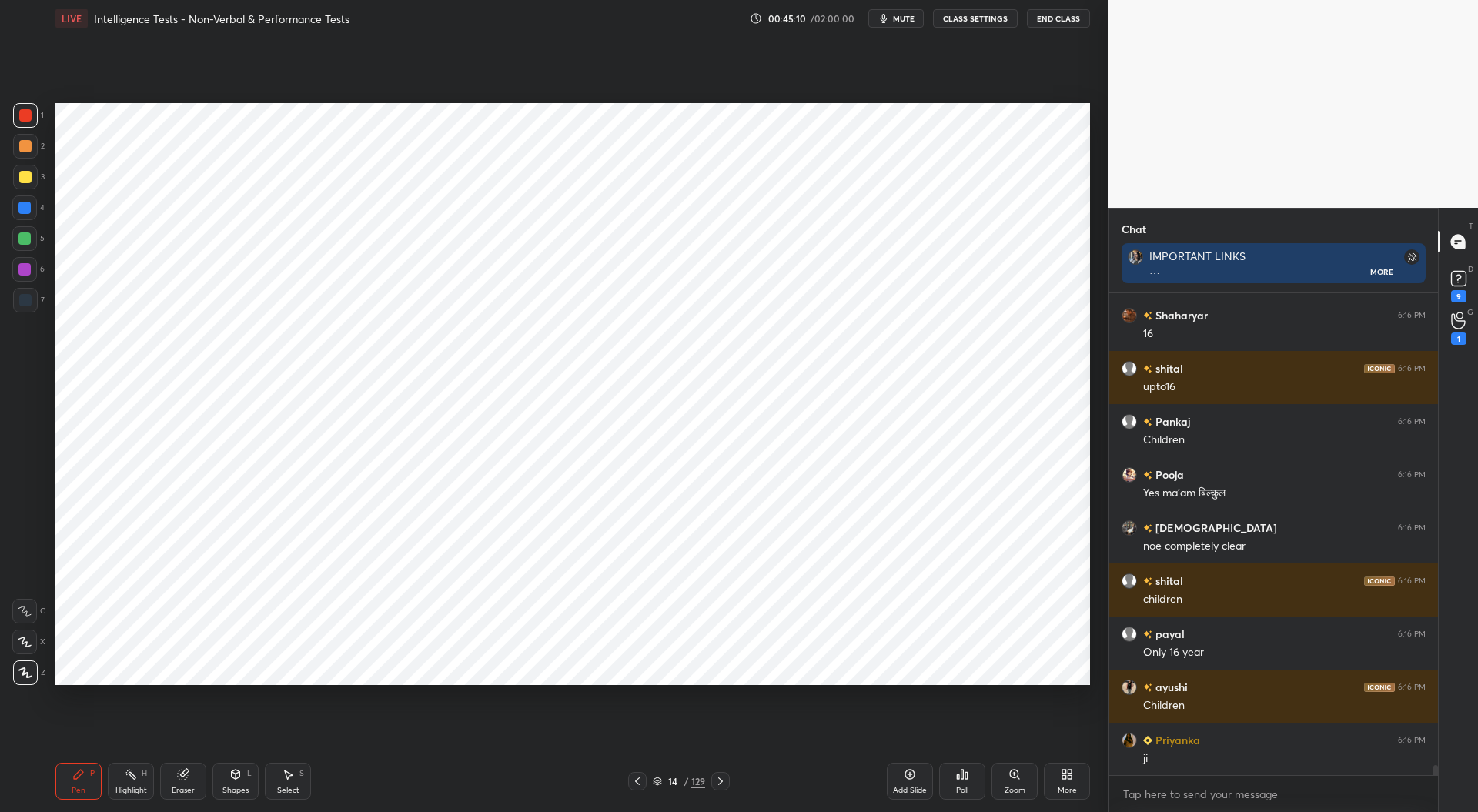
scroll to position [22238, 0]
click at [639, 778] on icon at bounding box center [637, 782] width 5 height 8
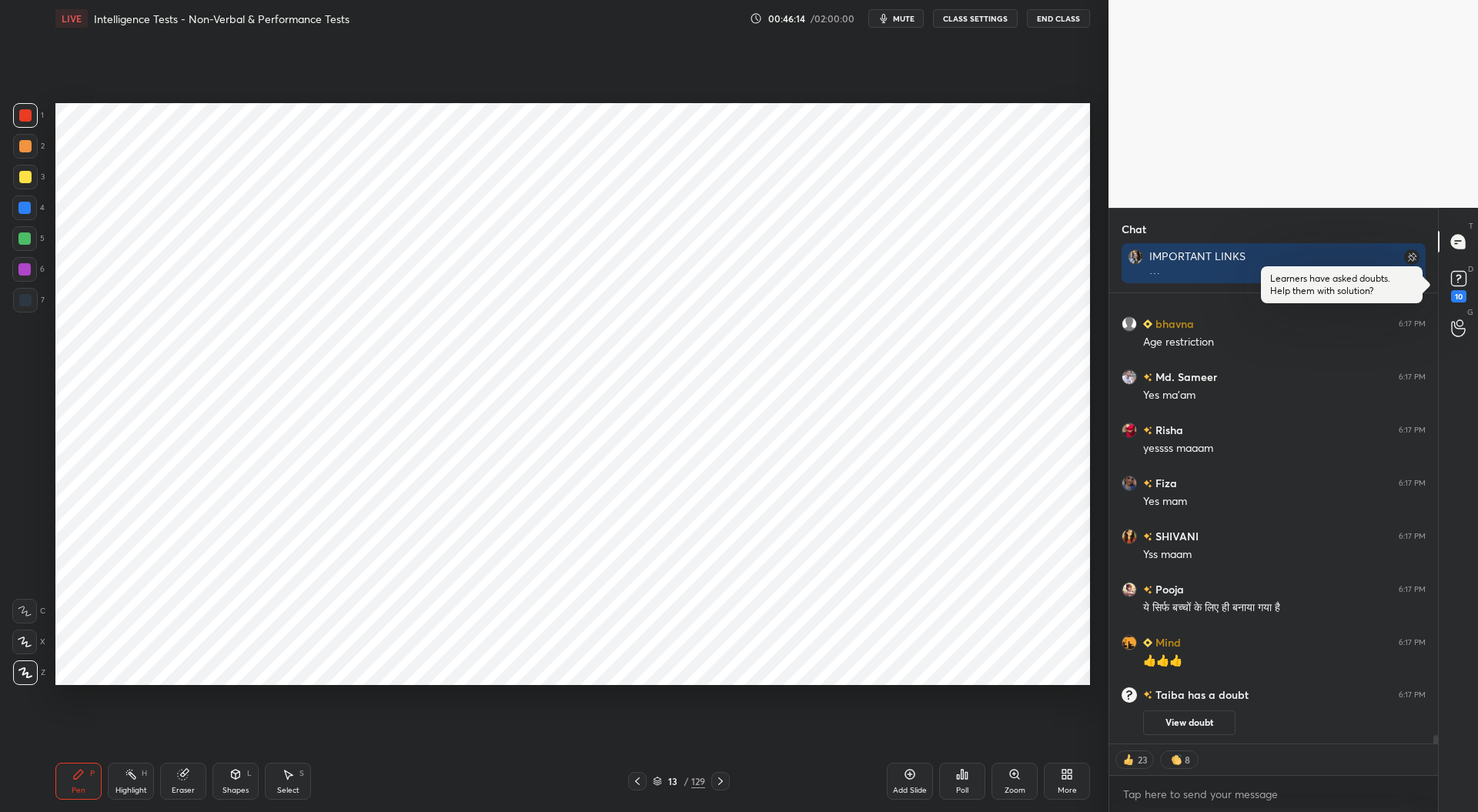
scroll to position [23879, 0]
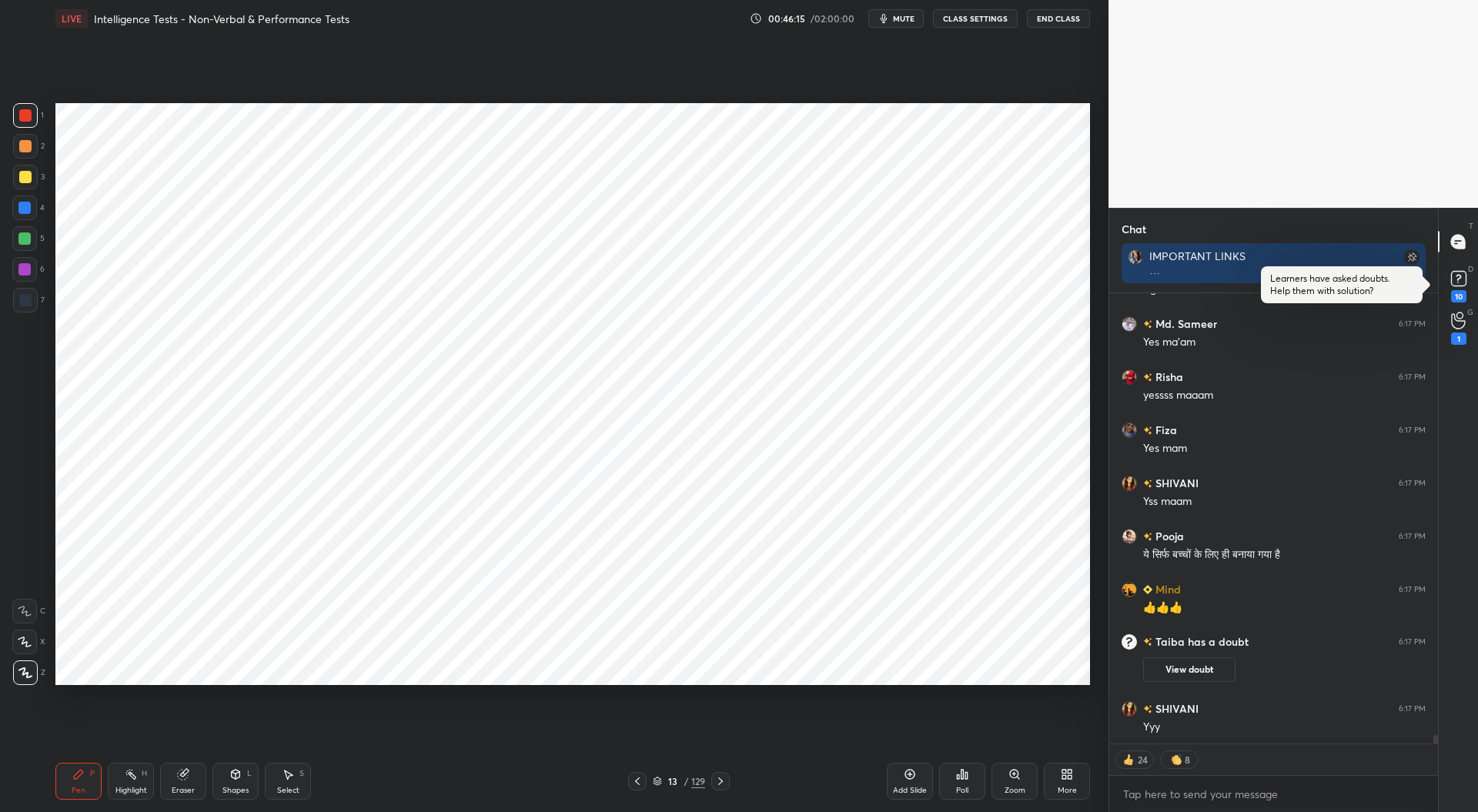
click at [1216, 664] on div "Samvedana 6:17 PM no Awantika 6:17 PM No kirti 6:17 PM no sansriti 6:17 PM no A…" at bounding box center [1273, 518] width 328 height 451
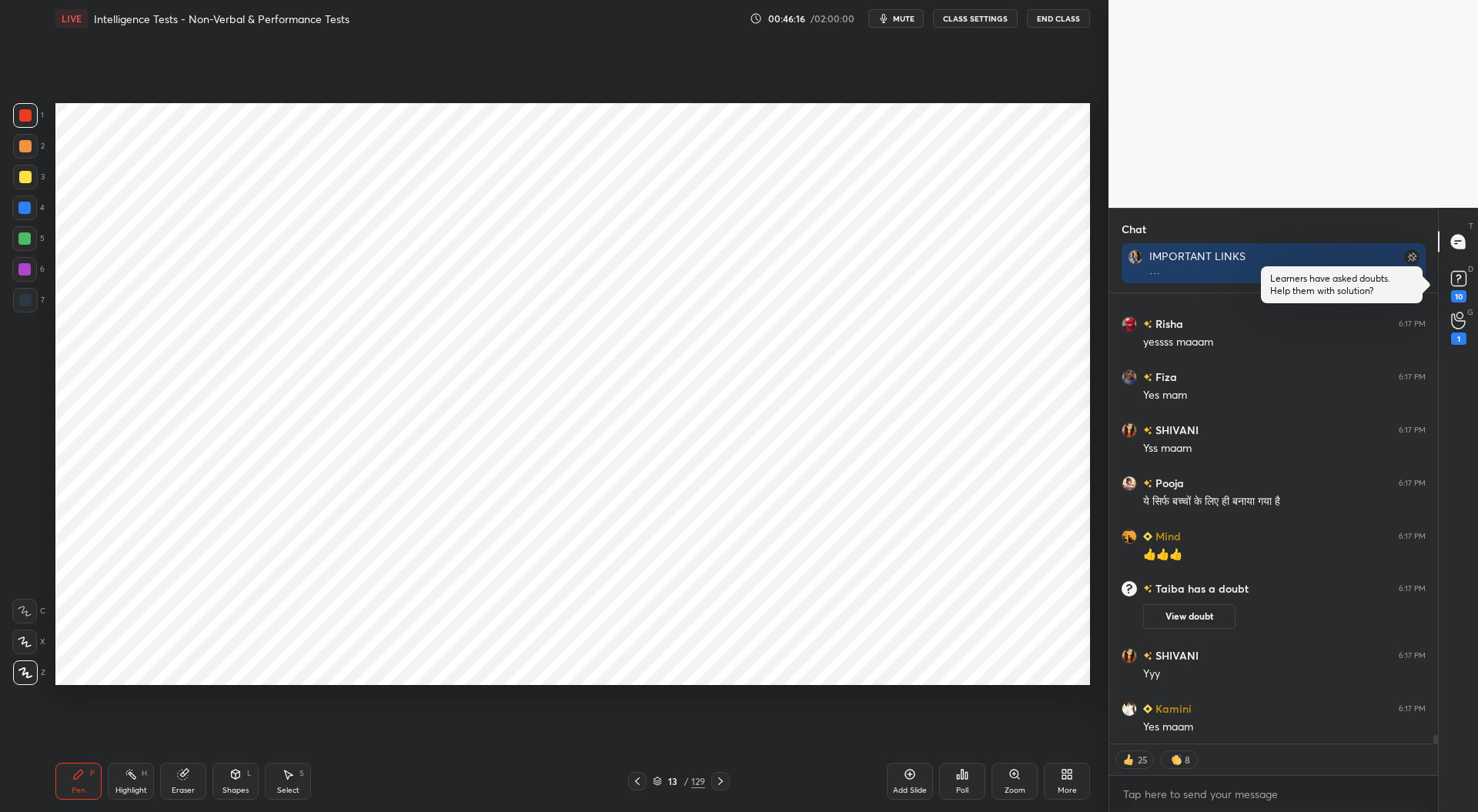
scroll to position [23940, 0]
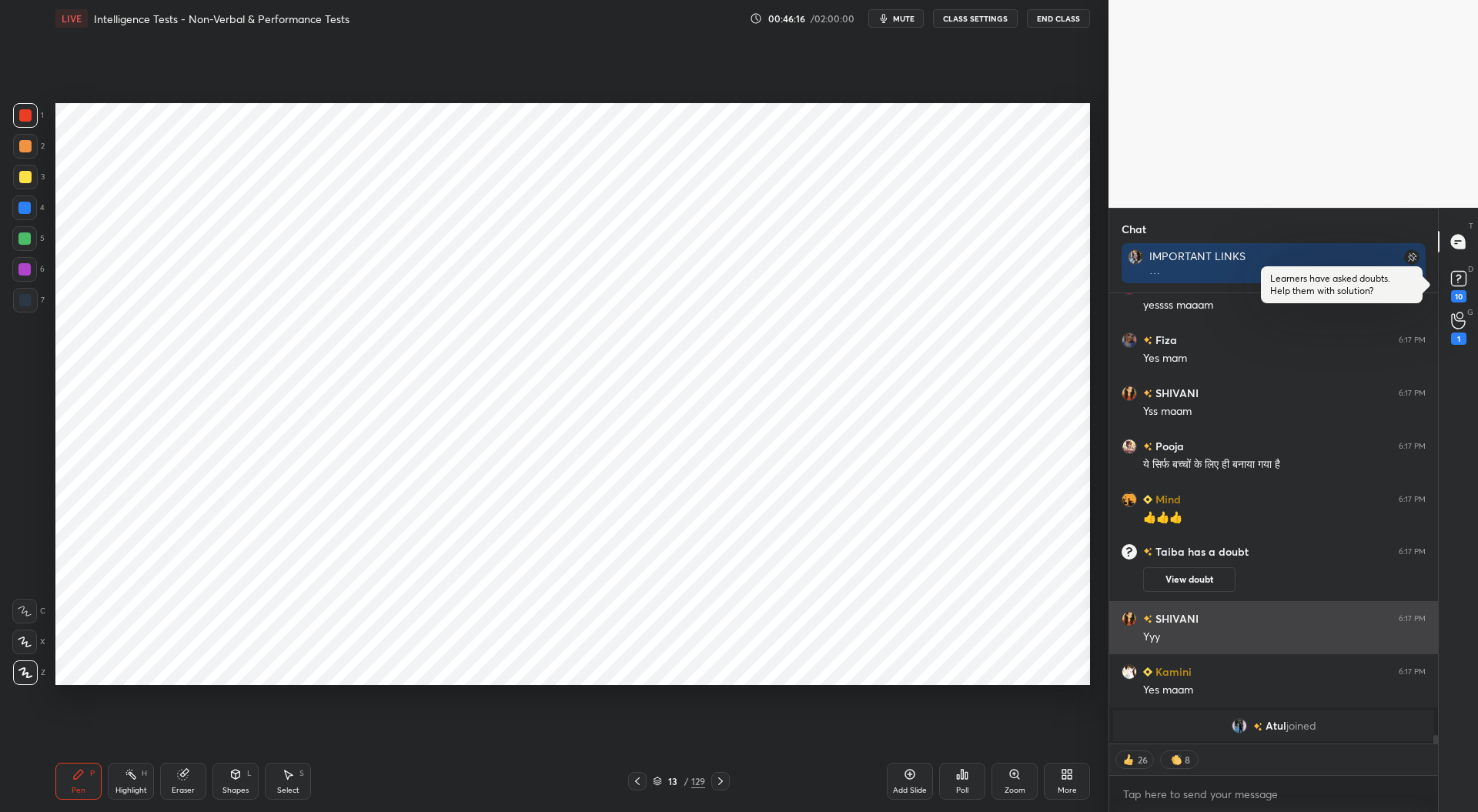
click at [1207, 610] on div "SHIVANI 6:17 PM" at bounding box center [1273, 618] width 304 height 16
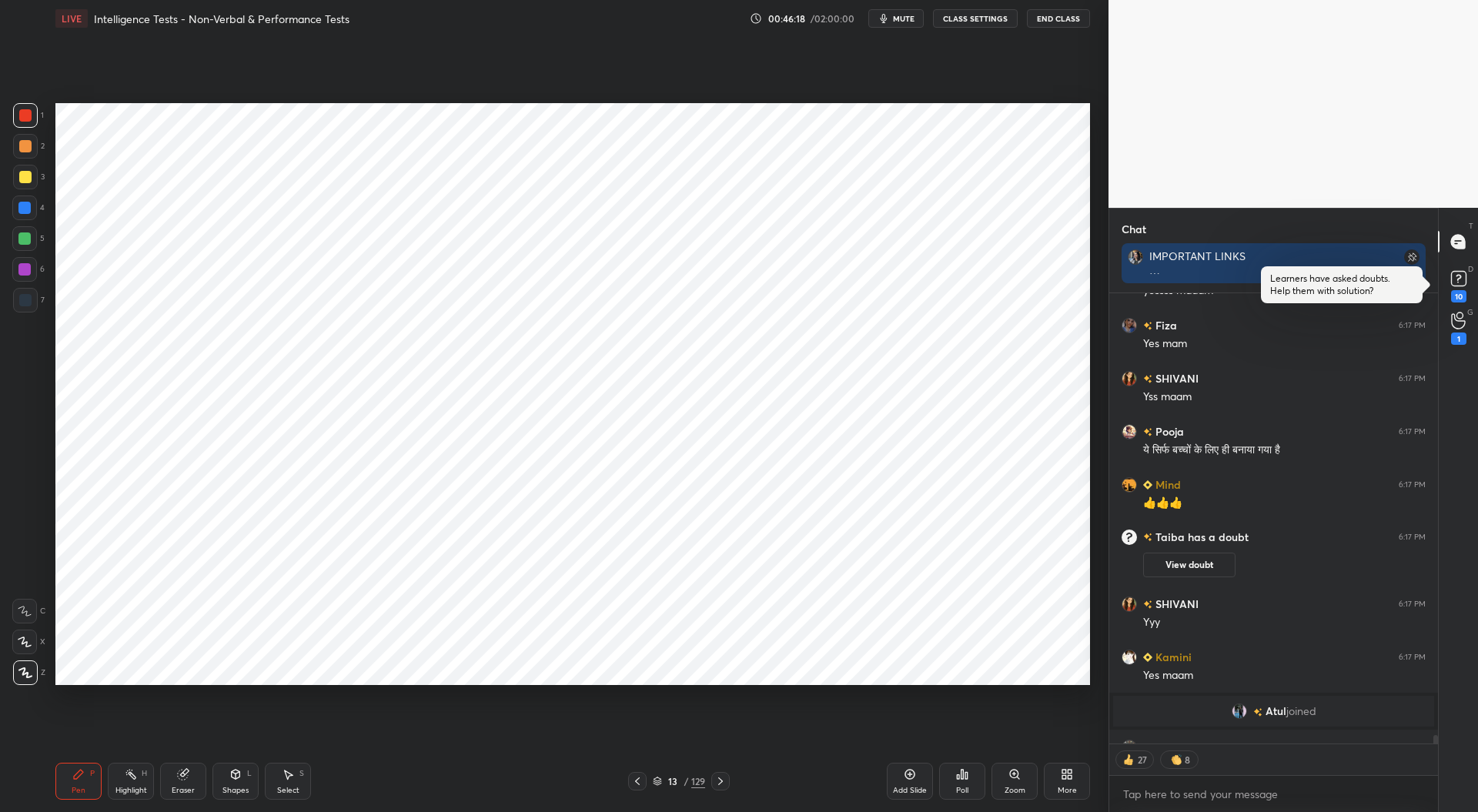
scroll to position [23978, 0]
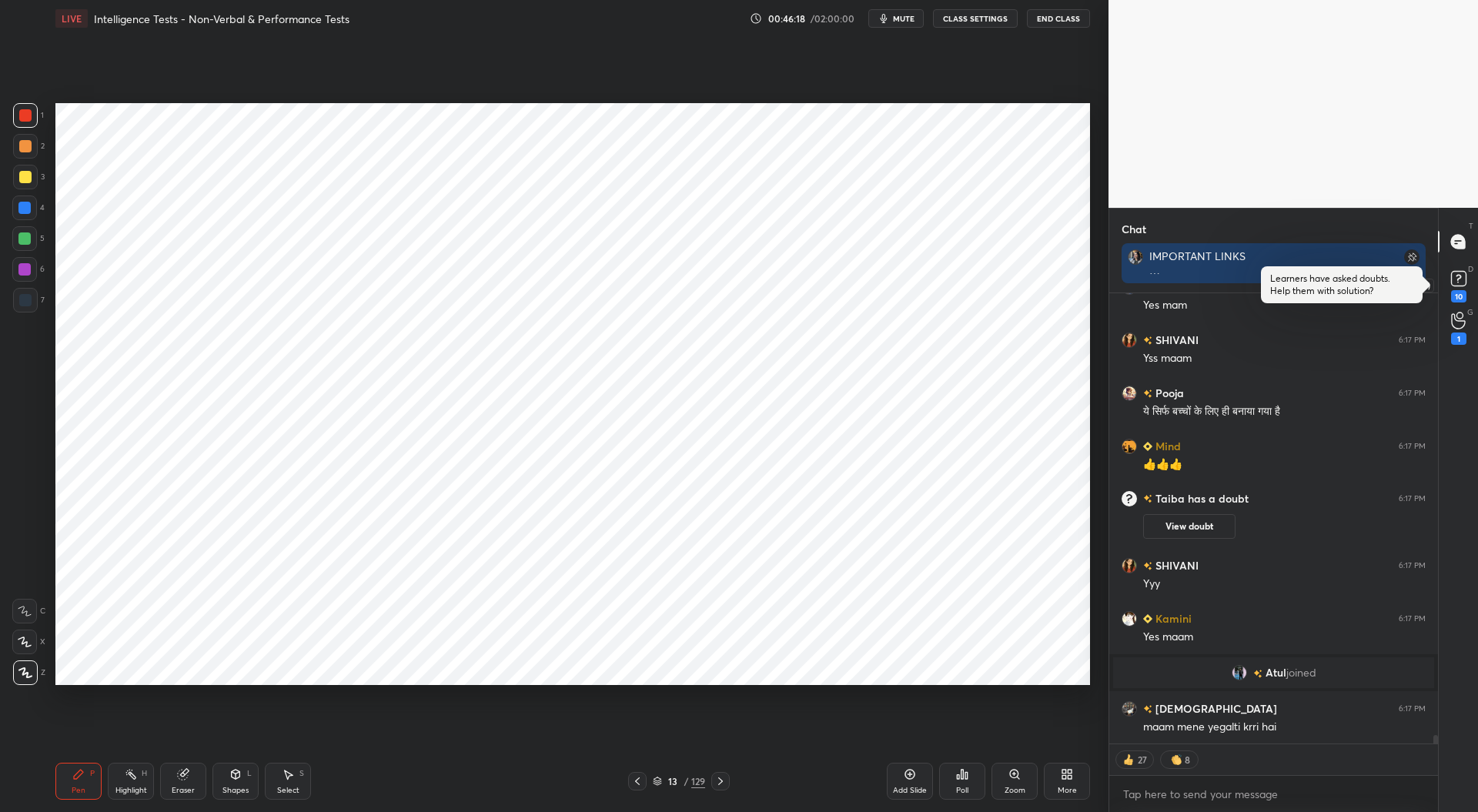
click at [1457, 276] on rect at bounding box center [1458, 279] width 15 height 15
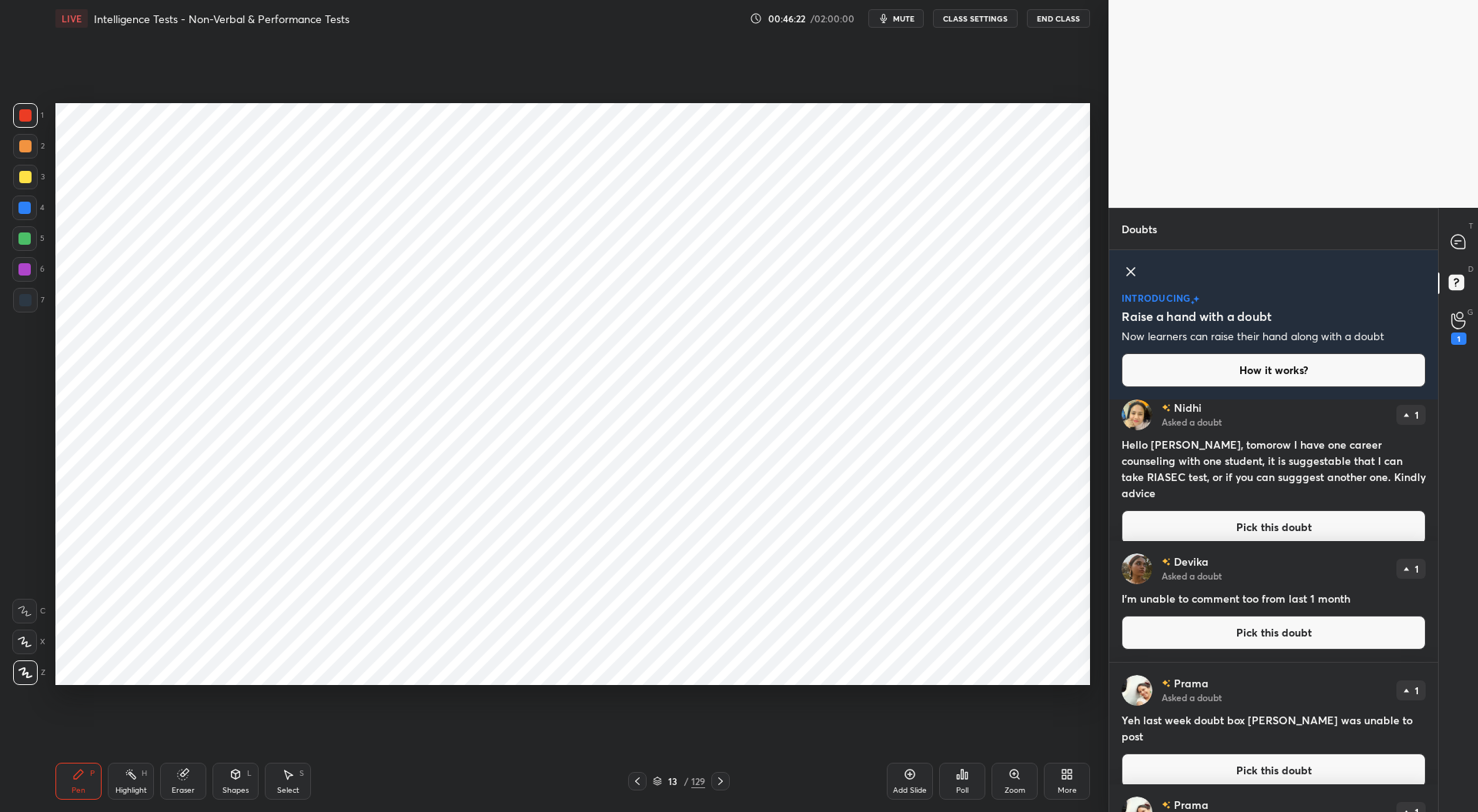
scroll to position [816, 0]
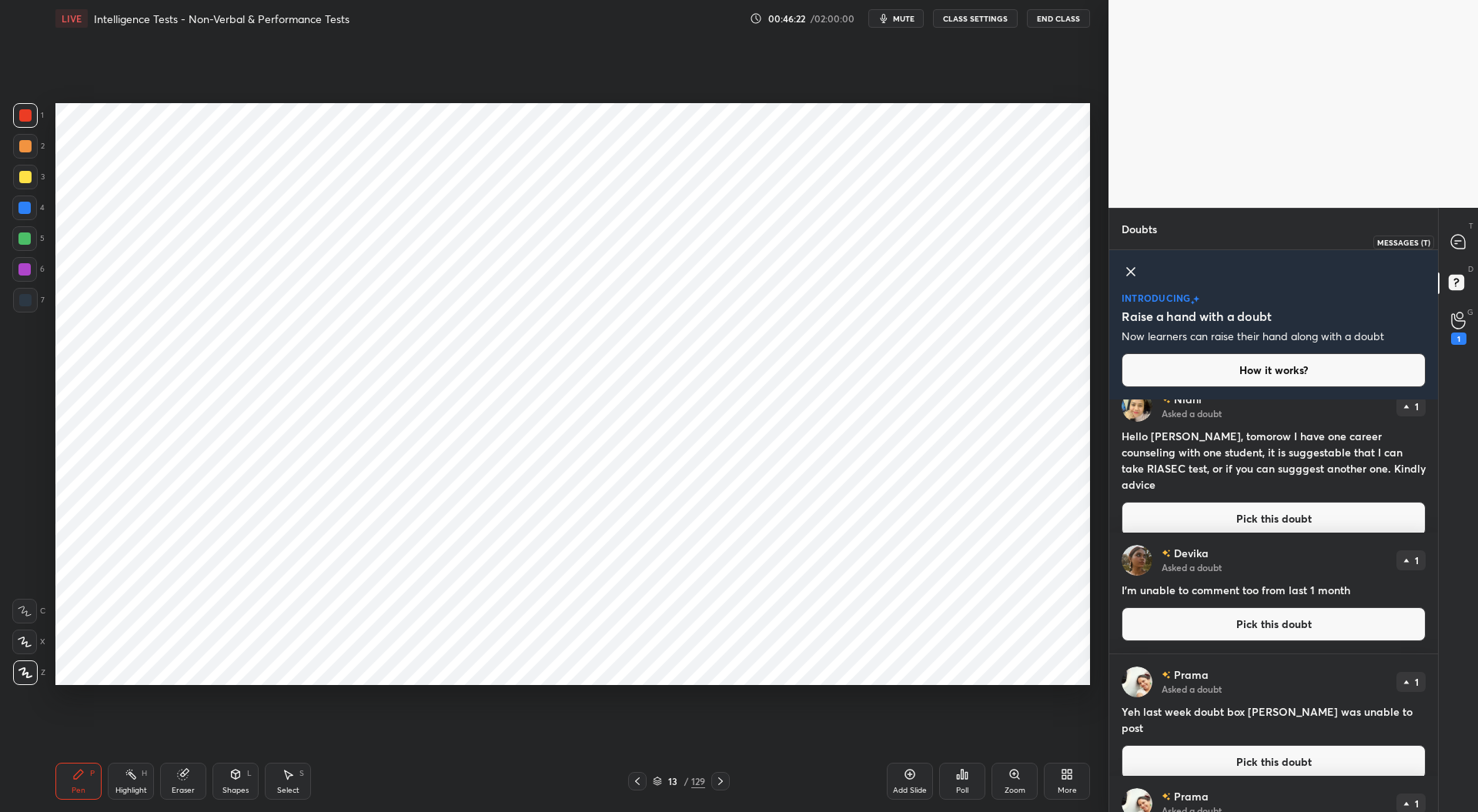
click at [1459, 239] on icon at bounding box center [1458, 241] width 14 height 14
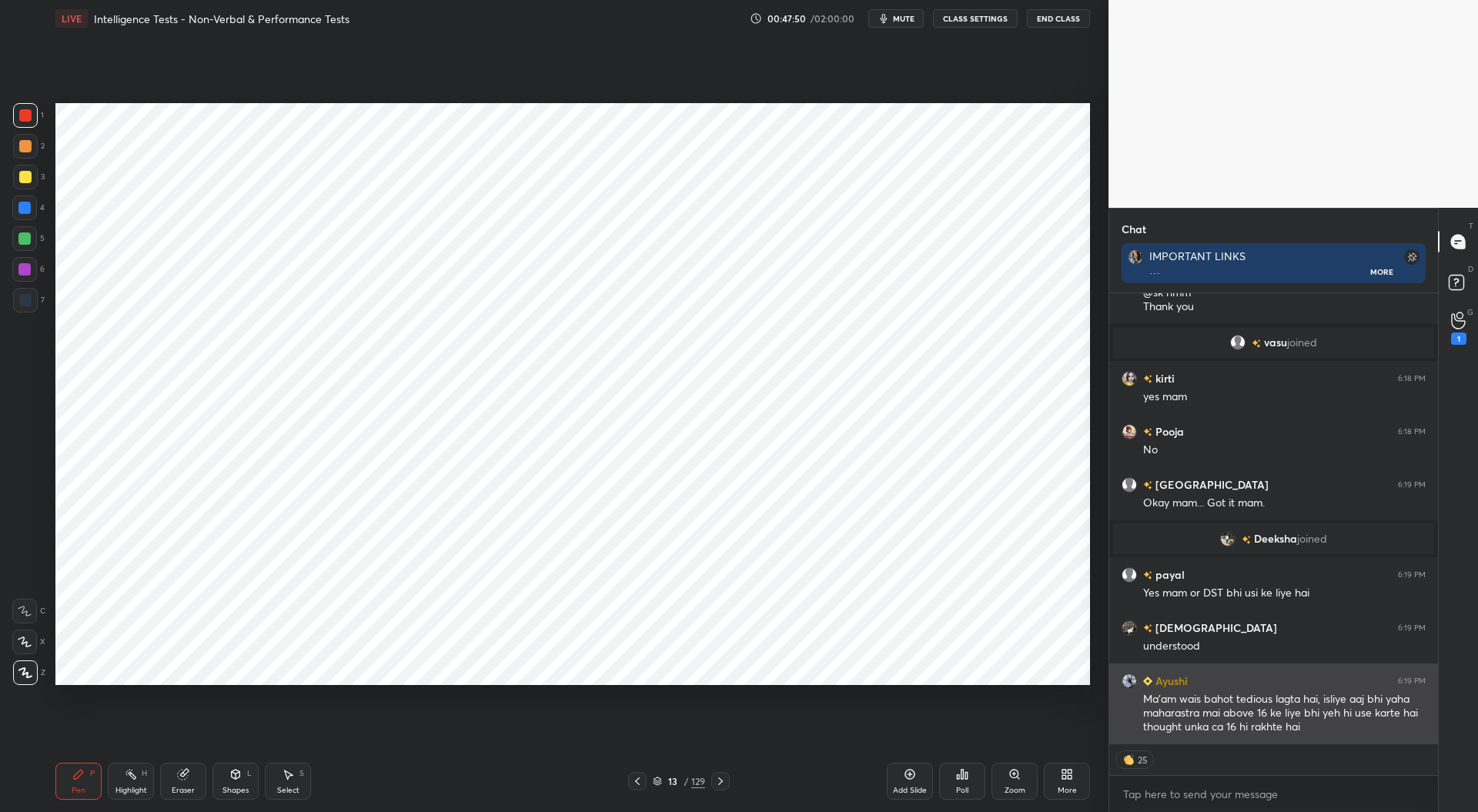
scroll to position [24777, 0]
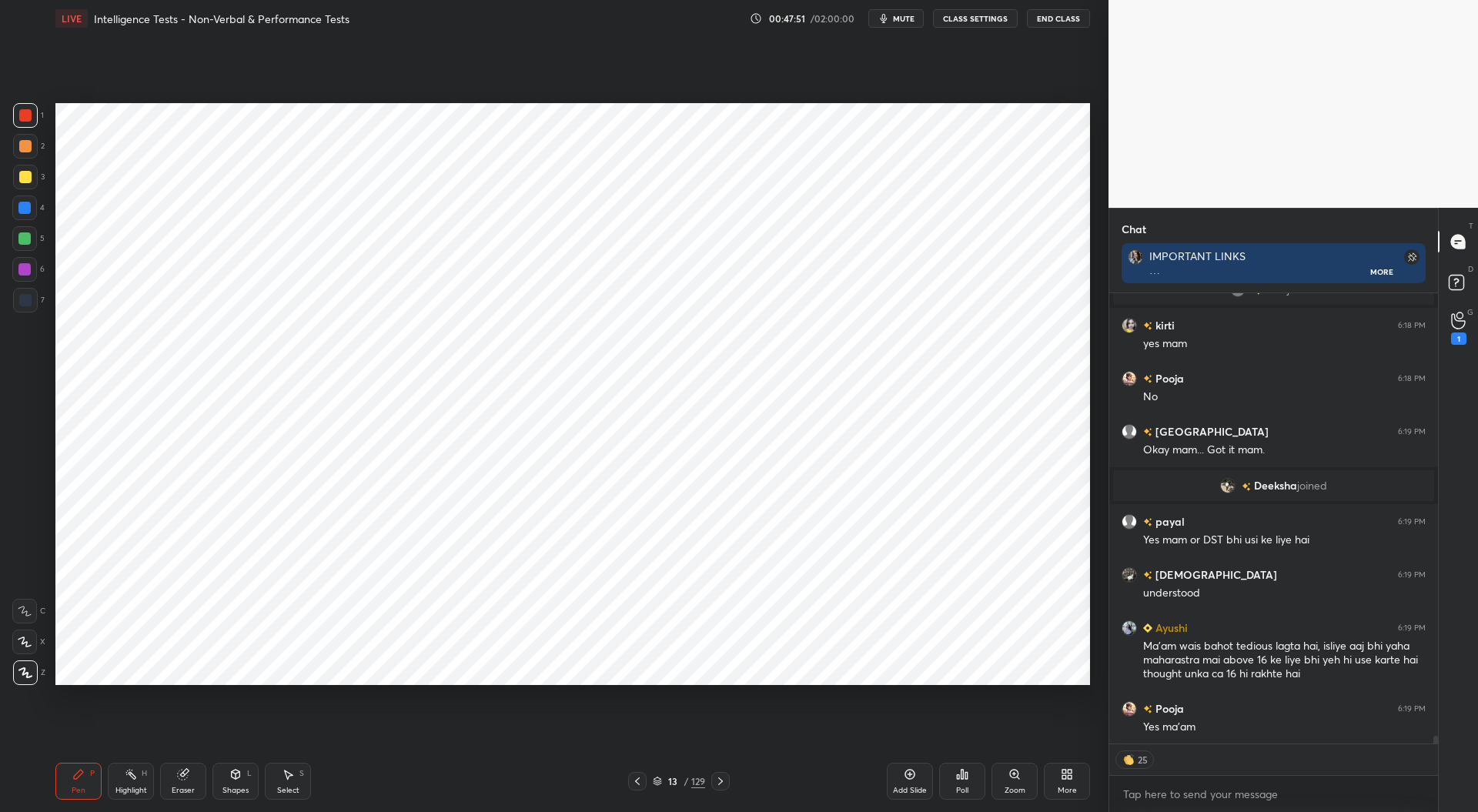
click at [721, 778] on icon at bounding box center [721, 782] width 13 height 13
click at [724, 778] on icon at bounding box center [721, 782] width 13 height 13
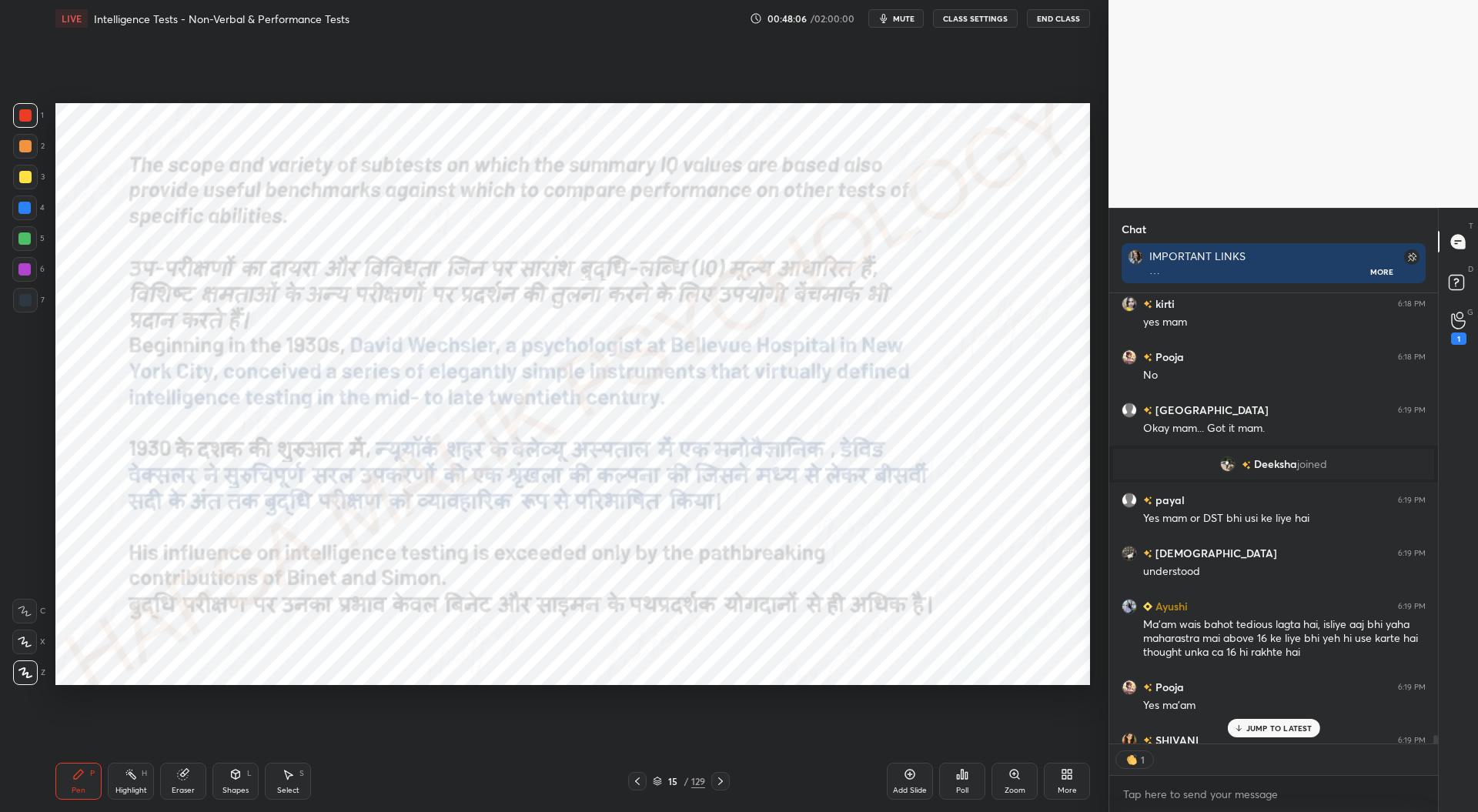
scroll to position [5, 5]
click at [639, 779] on icon at bounding box center [637, 782] width 13 height 13
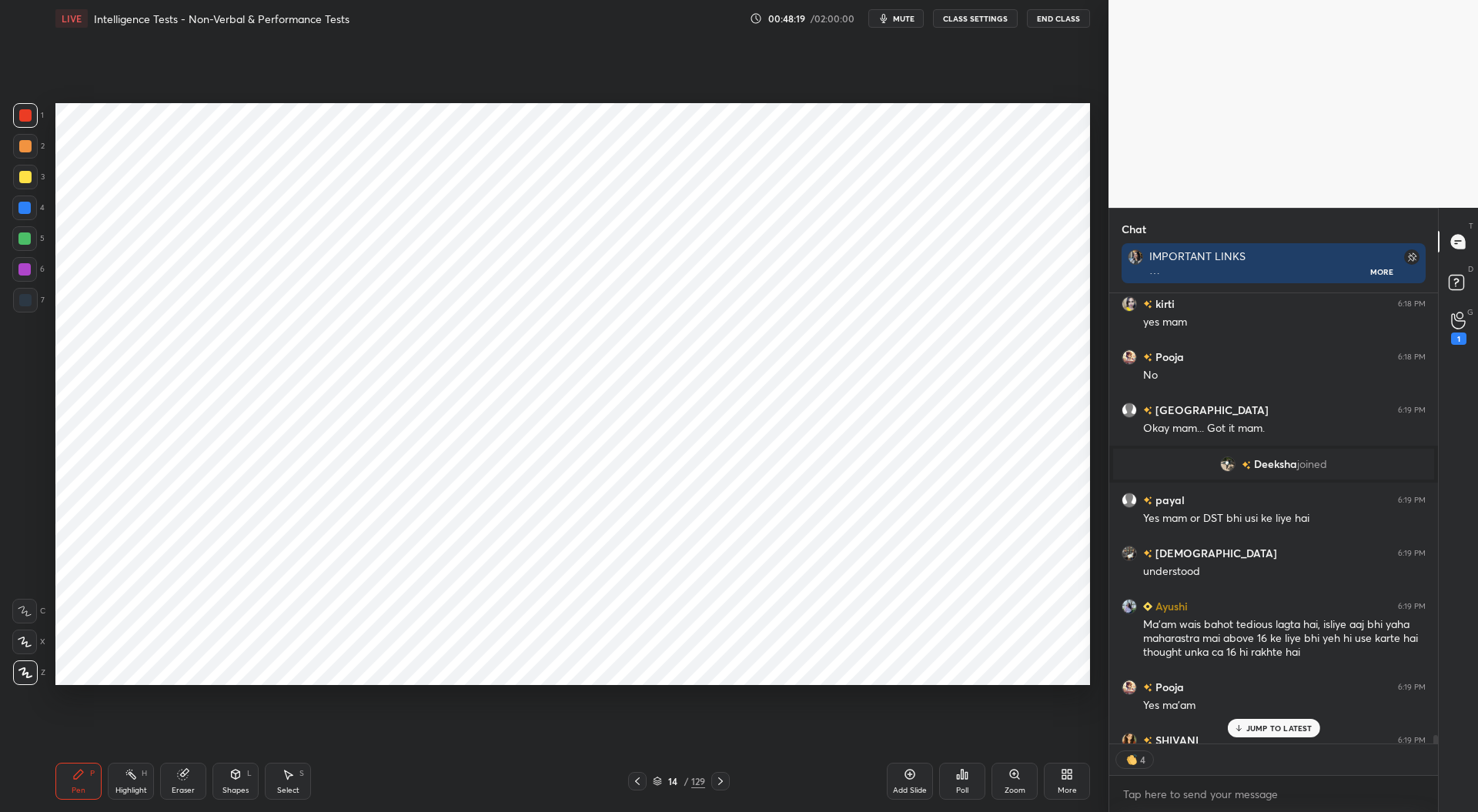
click at [25, 308] on div at bounding box center [26, 300] width 25 height 25
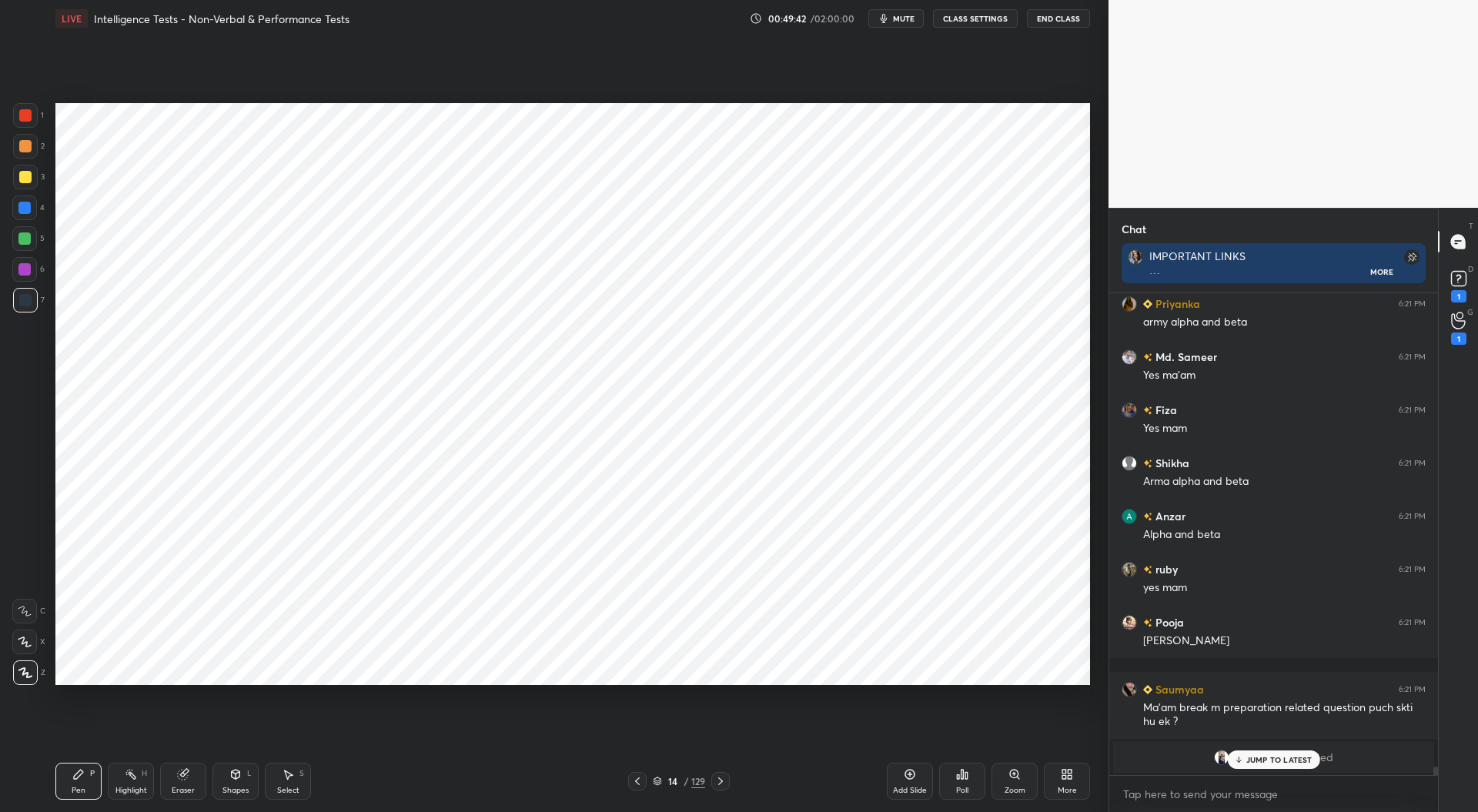
scroll to position [477, 324]
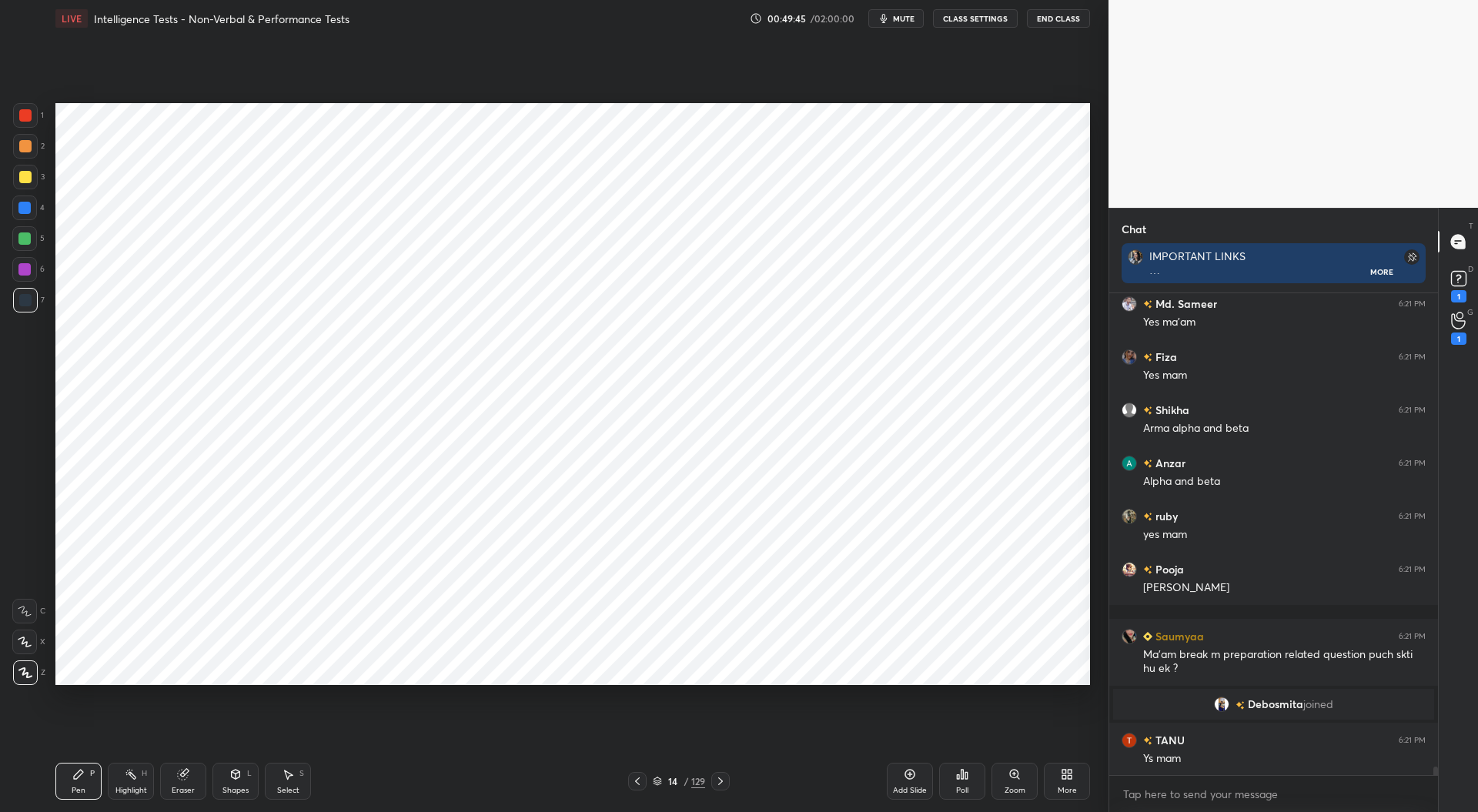
click at [717, 780] on icon at bounding box center [721, 782] width 13 height 13
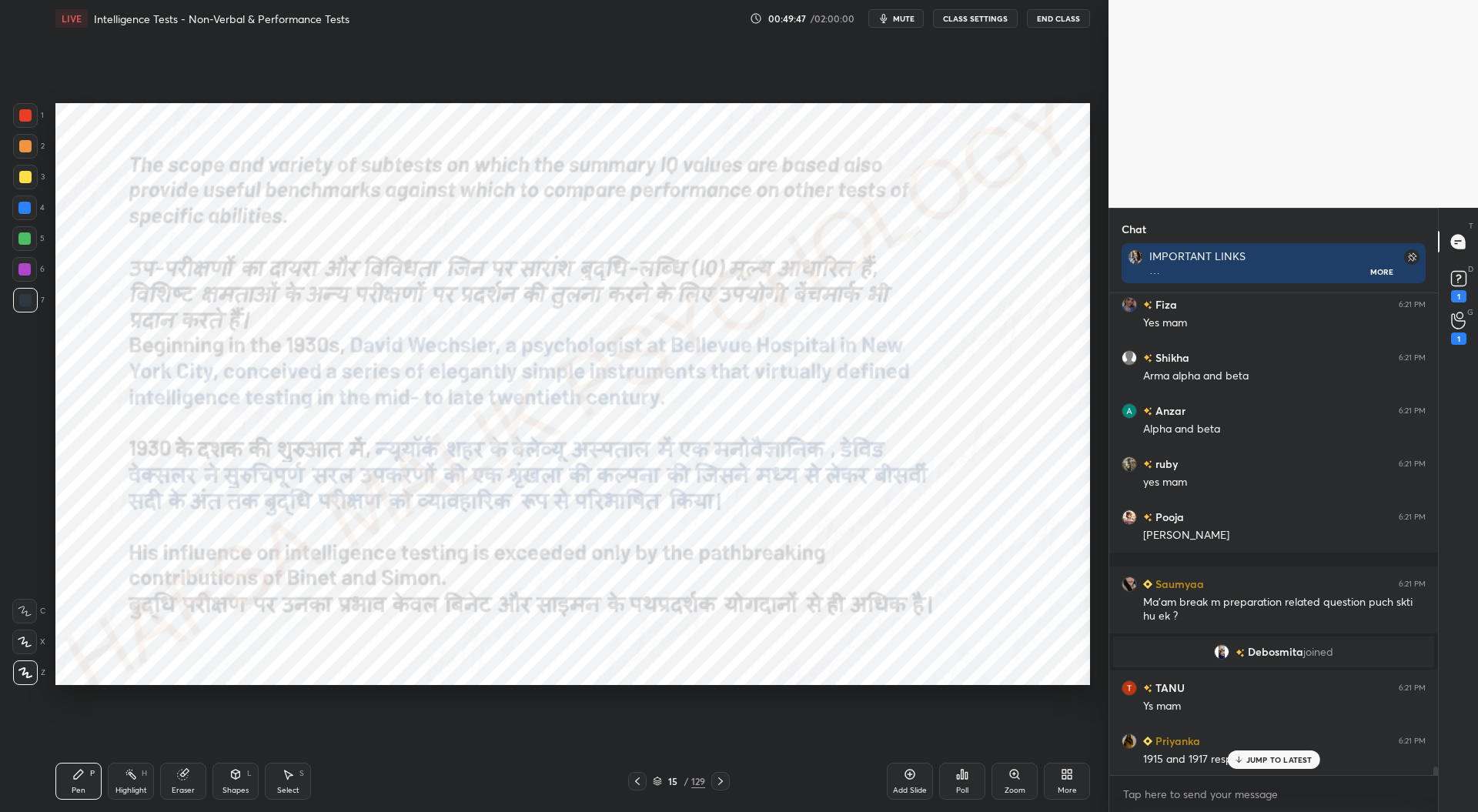
click at [645, 778] on div at bounding box center [637, 782] width 19 height 19
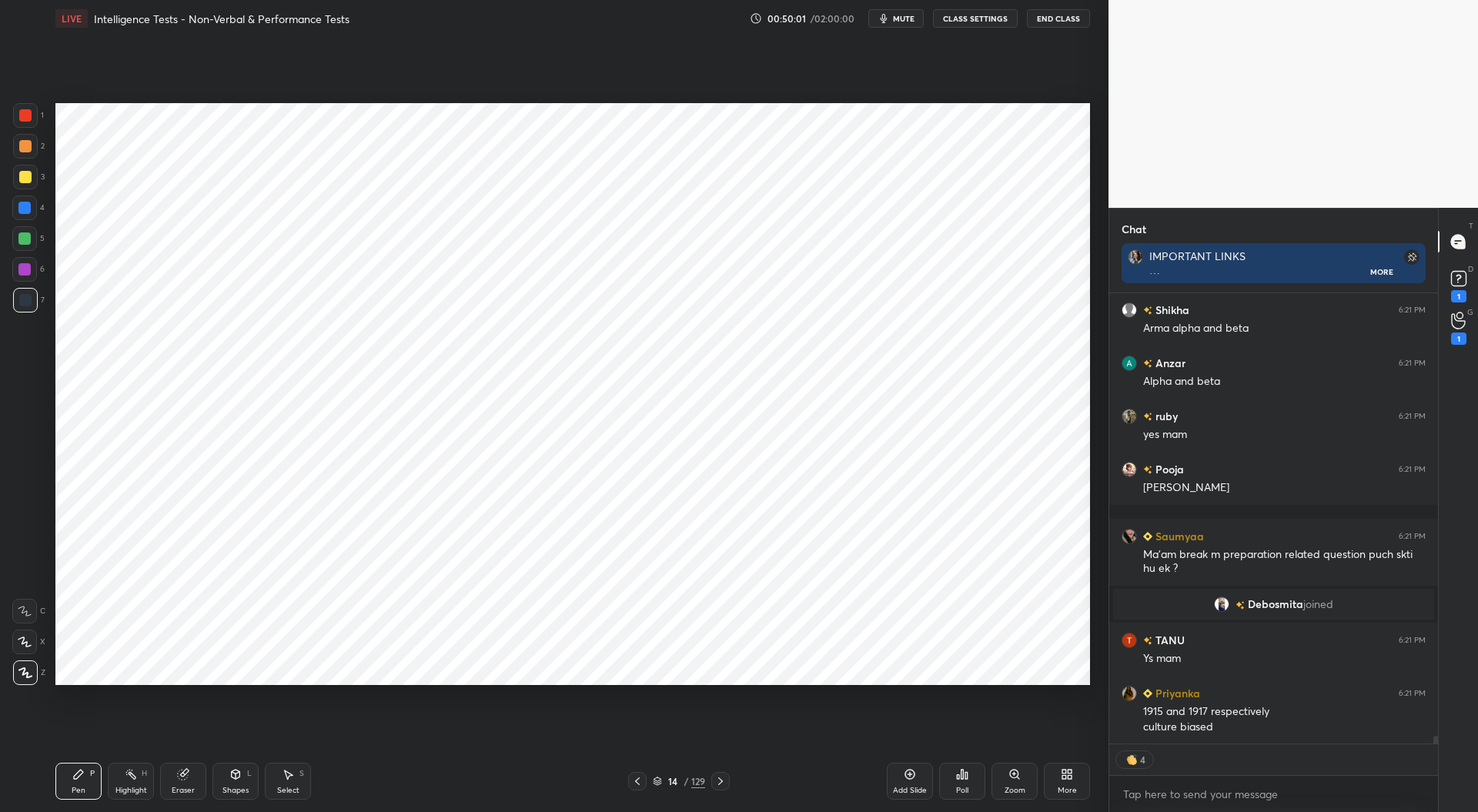
click at [720, 790] on div at bounding box center [721, 782] width 19 height 19
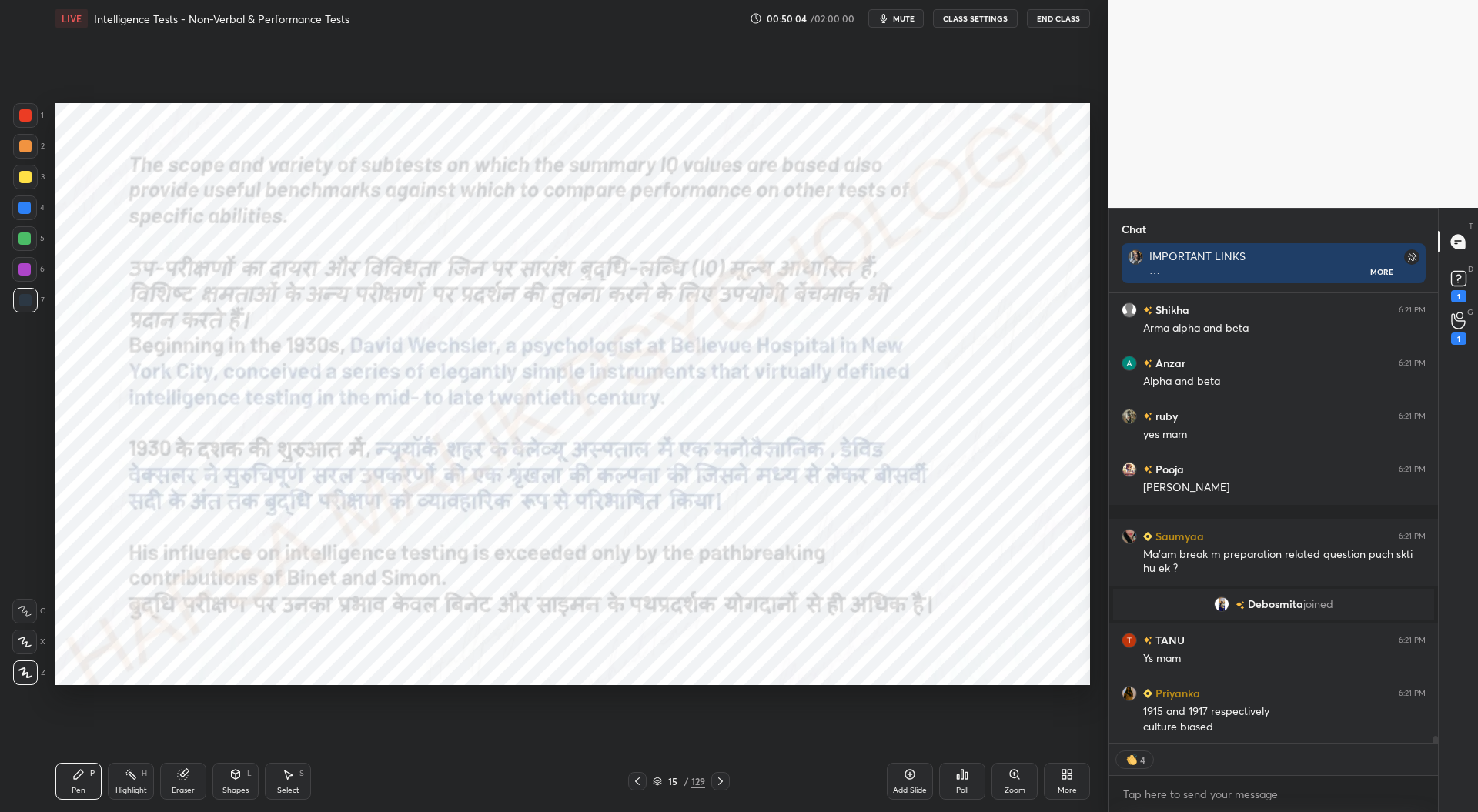
click at [635, 778] on icon at bounding box center [637, 782] width 13 height 13
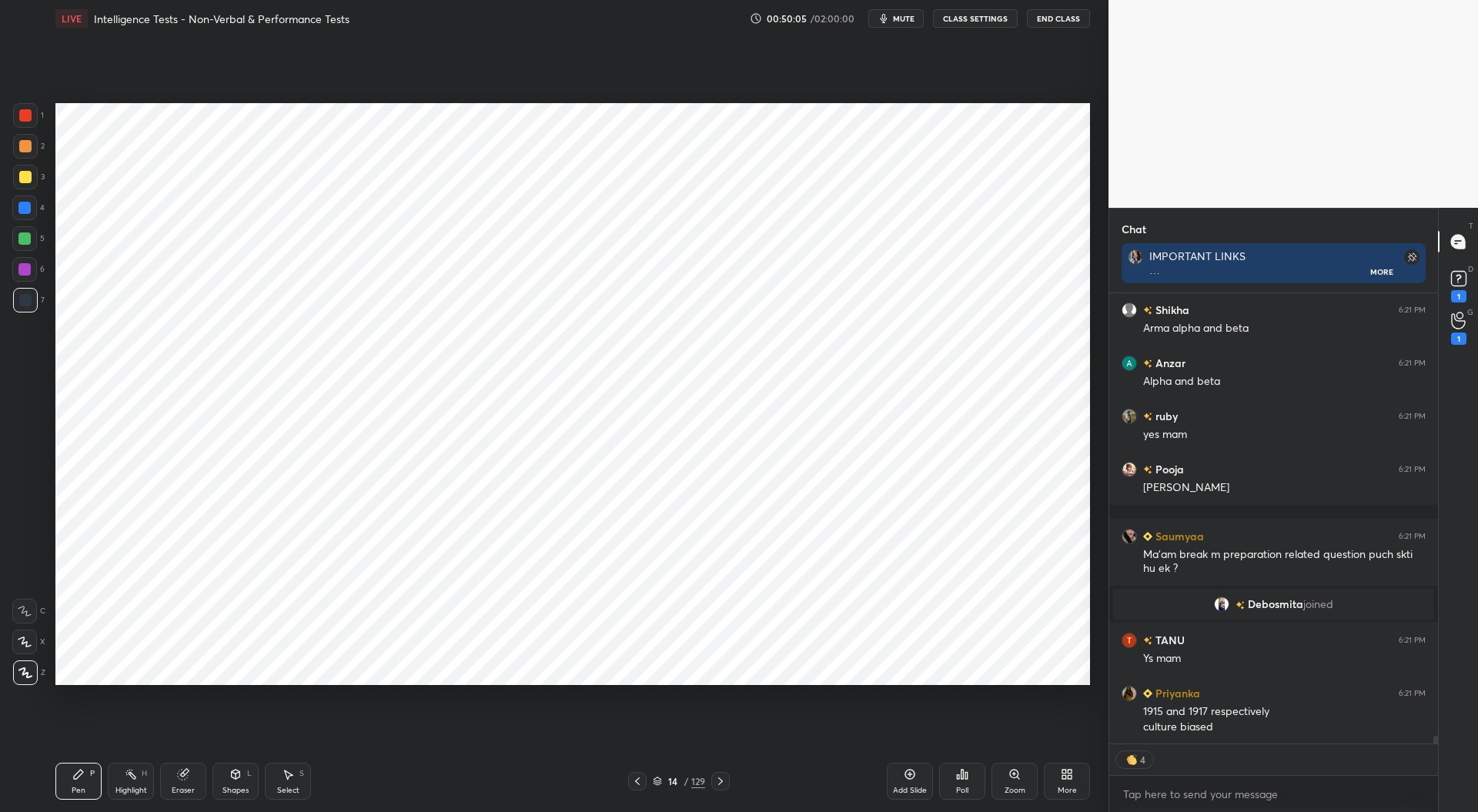
click at [916, 779] on div "Add Slide" at bounding box center [909, 781] width 46 height 37
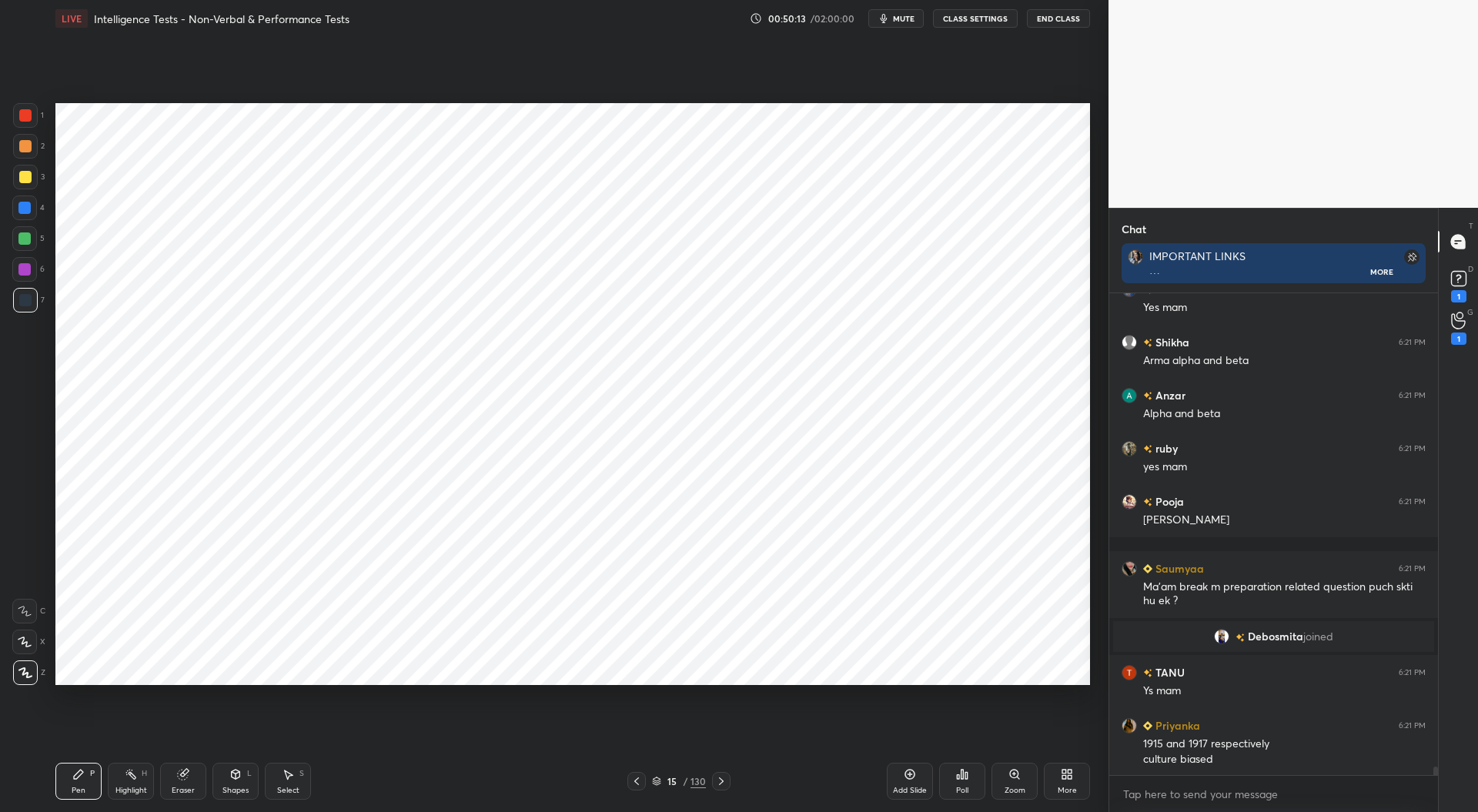
click at [639, 785] on icon at bounding box center [636, 782] width 13 height 13
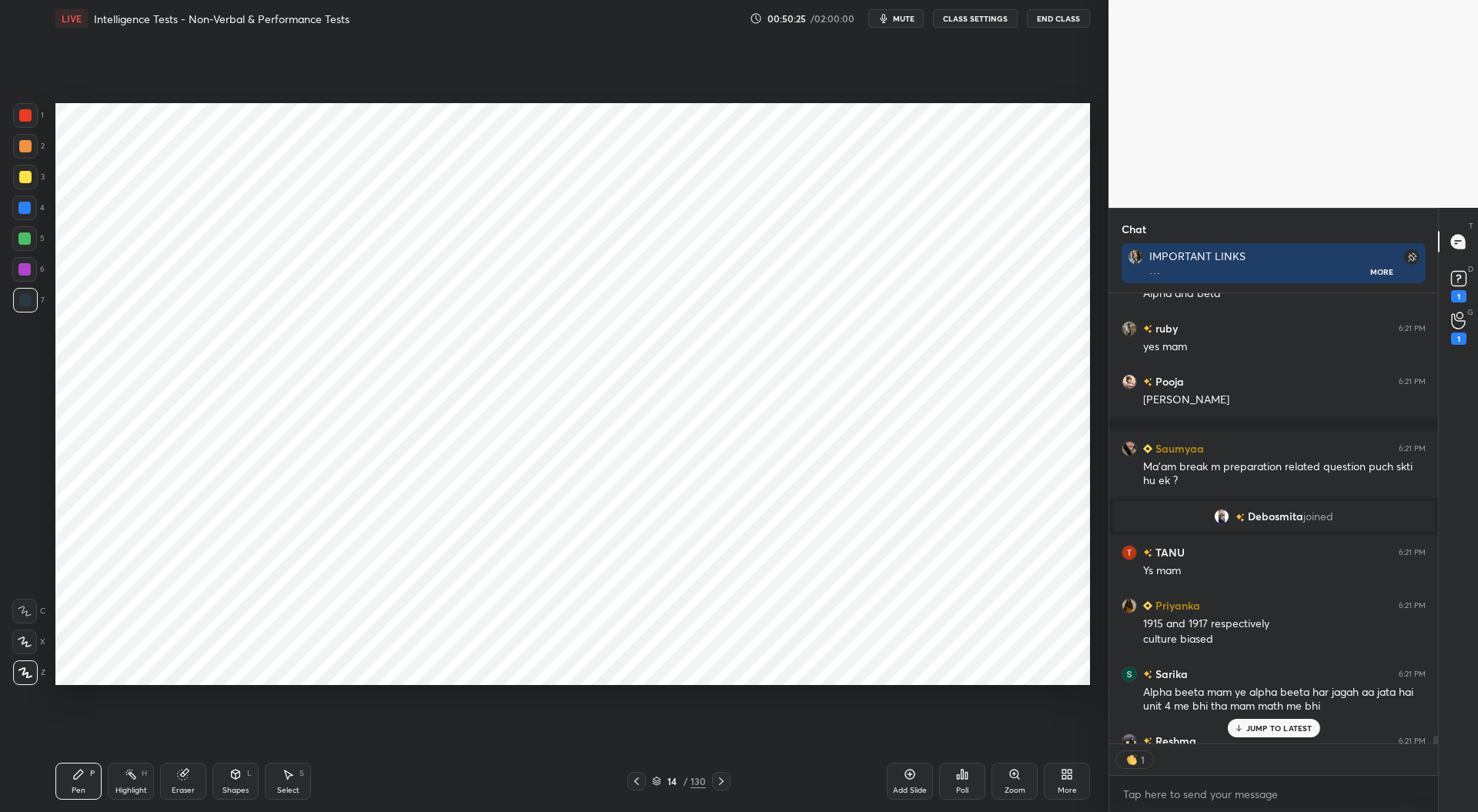
scroll to position [5, 5]
click at [727, 771] on div "Pen P Highlight H Eraser Shapes L Select S 14 / 130 Add Slide Poll Zoom More" at bounding box center [572, 781] width 1034 height 62
click at [728, 771] on div "Pen P Highlight H Eraser Shapes L Select S 14 / 130 Add Slide Poll Zoom More" at bounding box center [572, 781] width 1034 height 62
click at [720, 780] on icon at bounding box center [721, 782] width 13 height 13
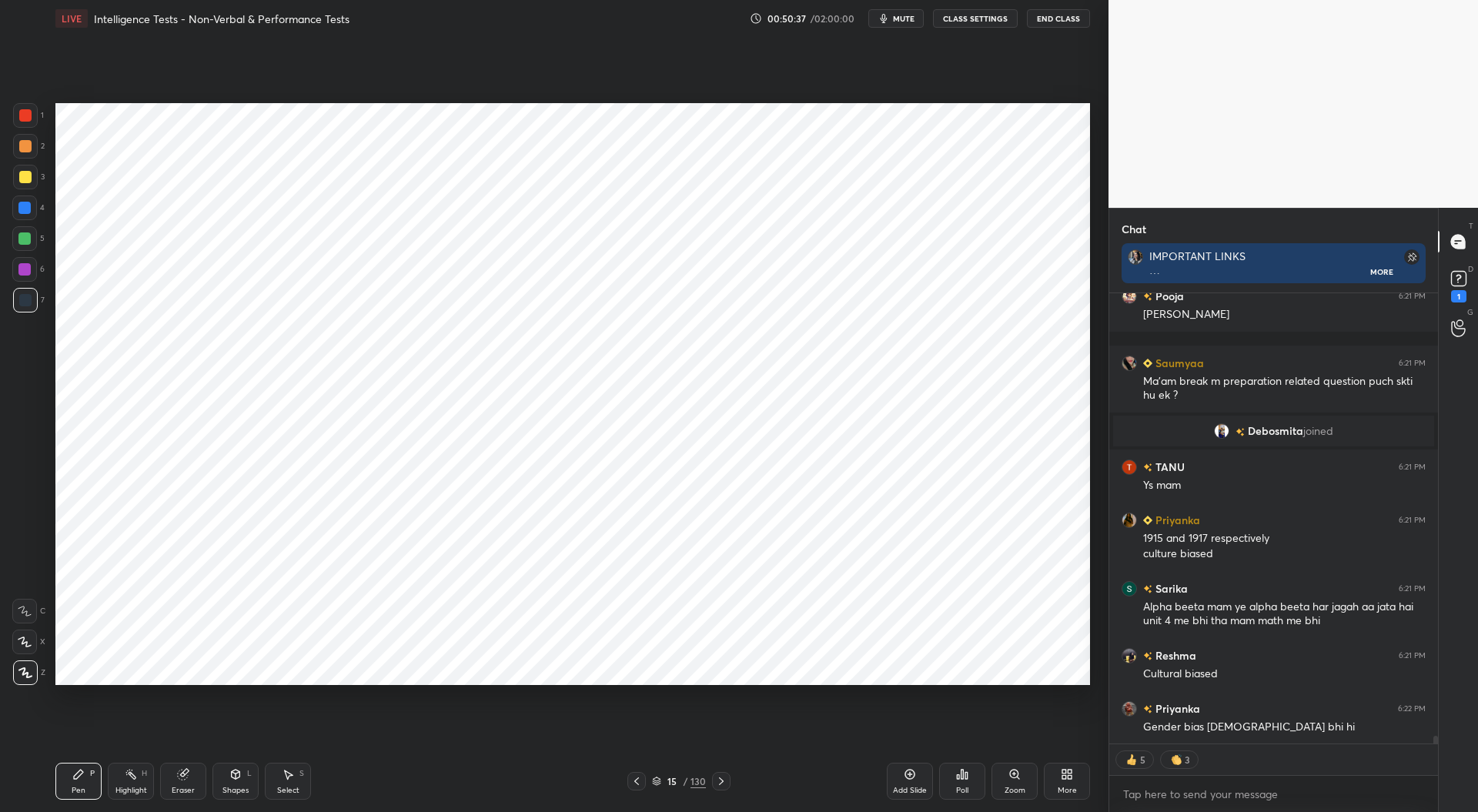
click at [24, 117] on div at bounding box center [26, 116] width 13 height 13
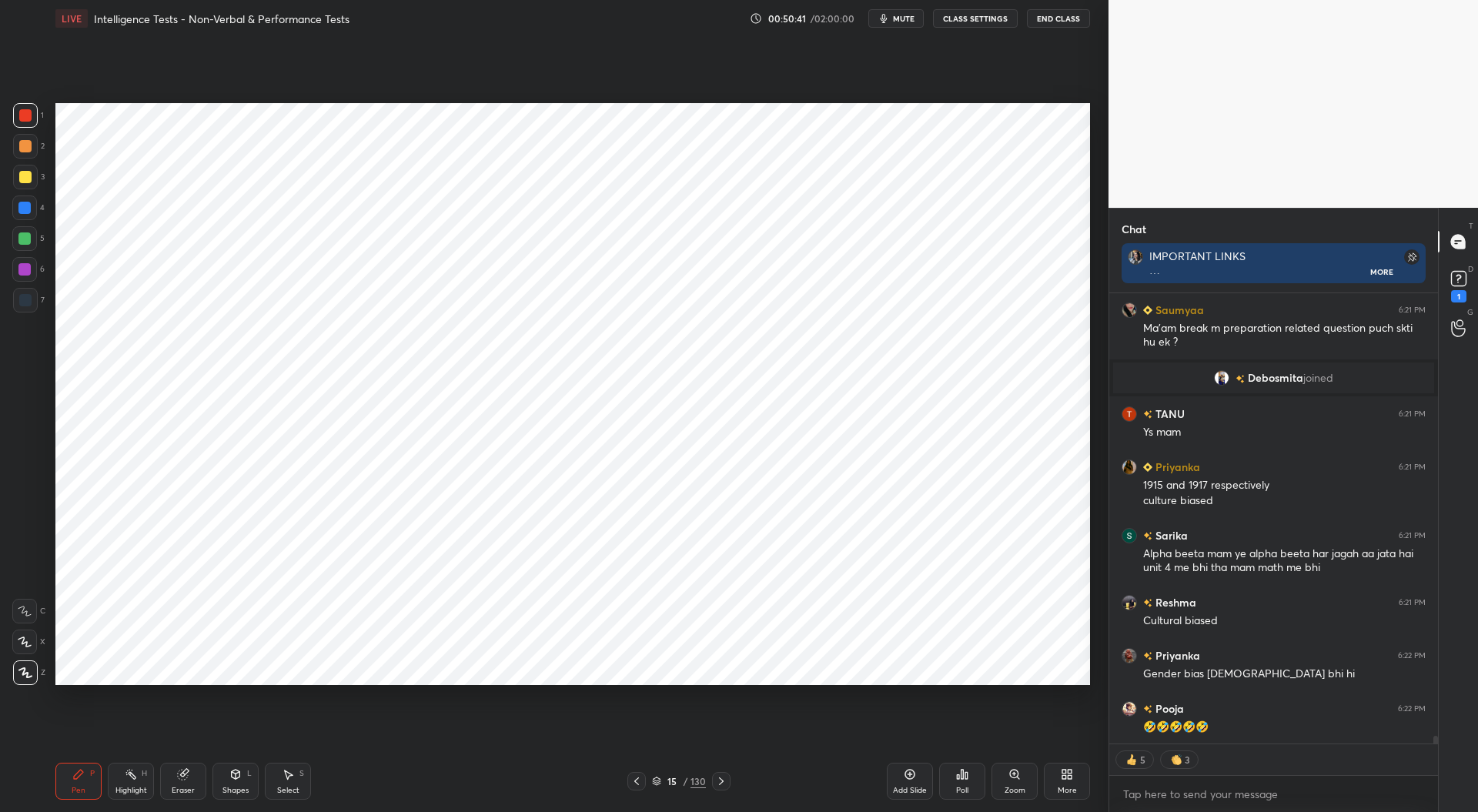
type textarea "x"
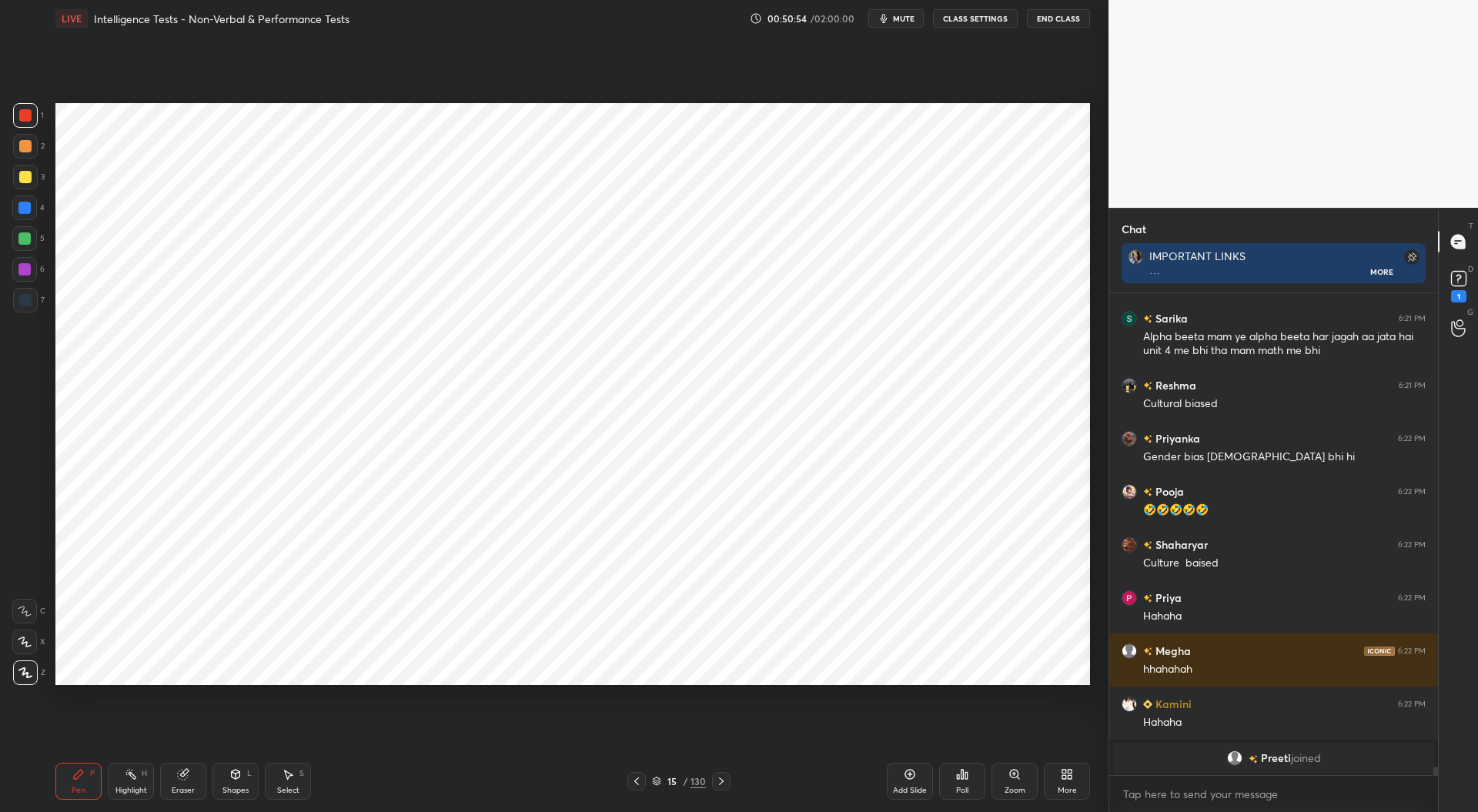
scroll to position [26968, 0]
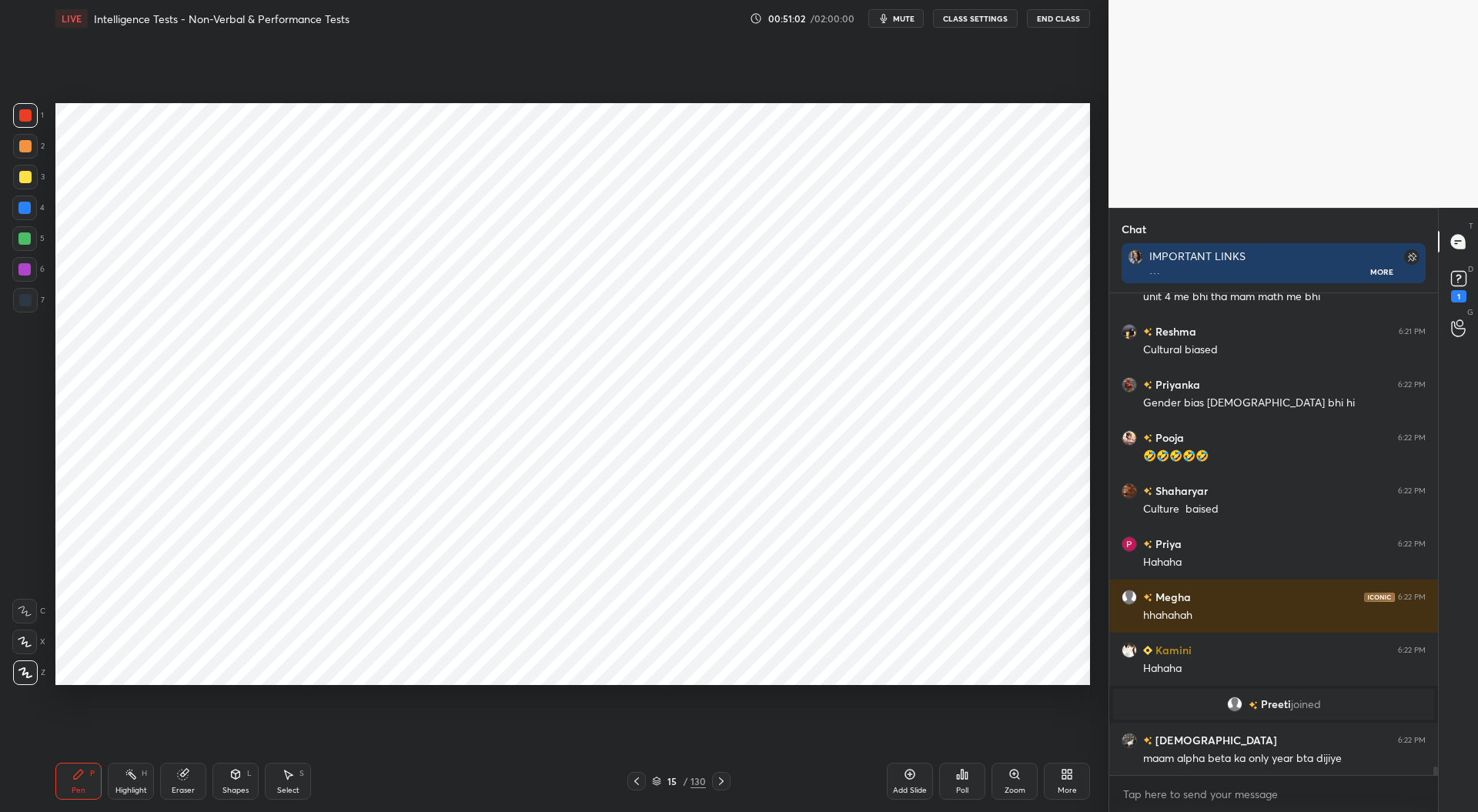
click at [22, 209] on div at bounding box center [25, 208] width 13 height 13
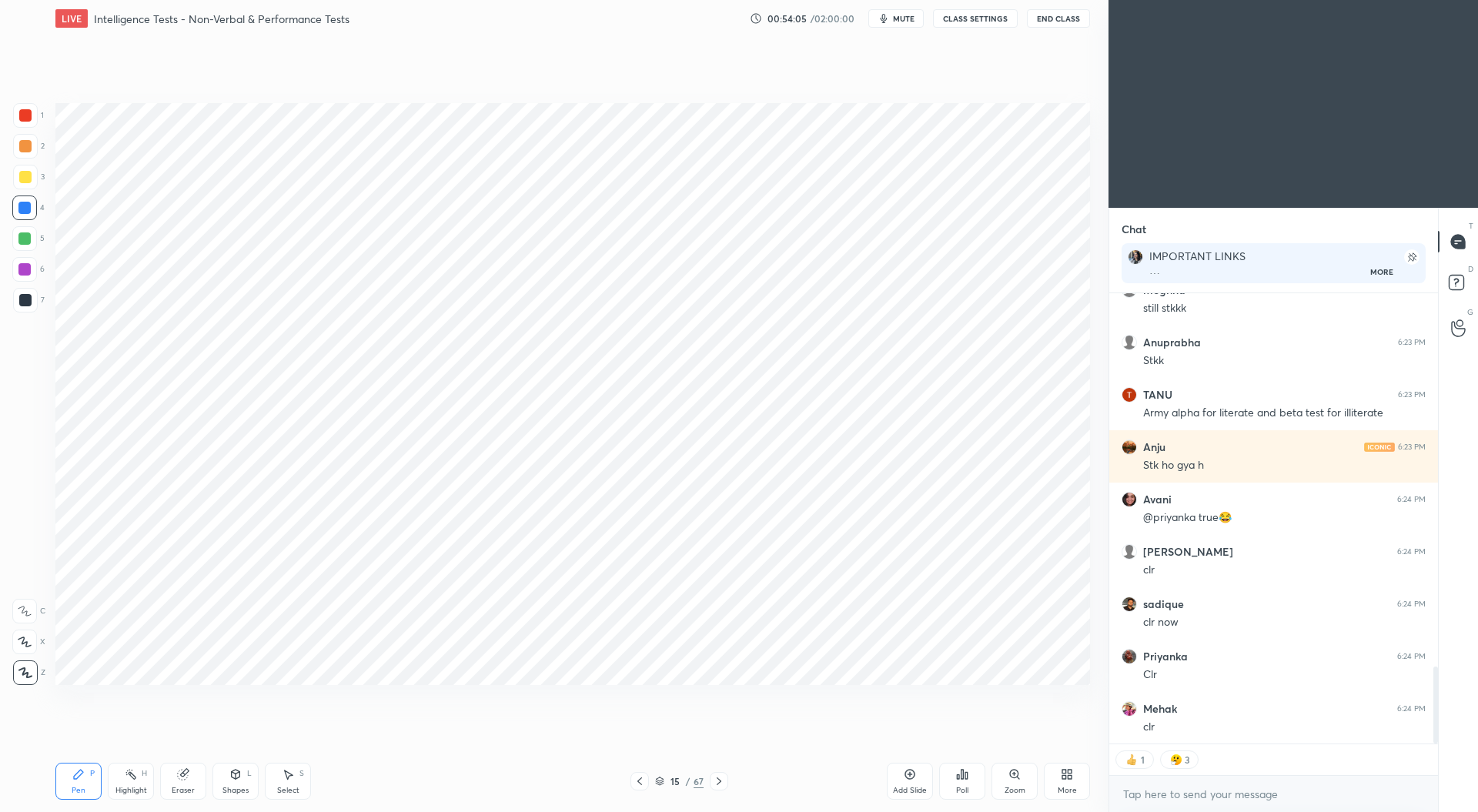
scroll to position [2215, 0]
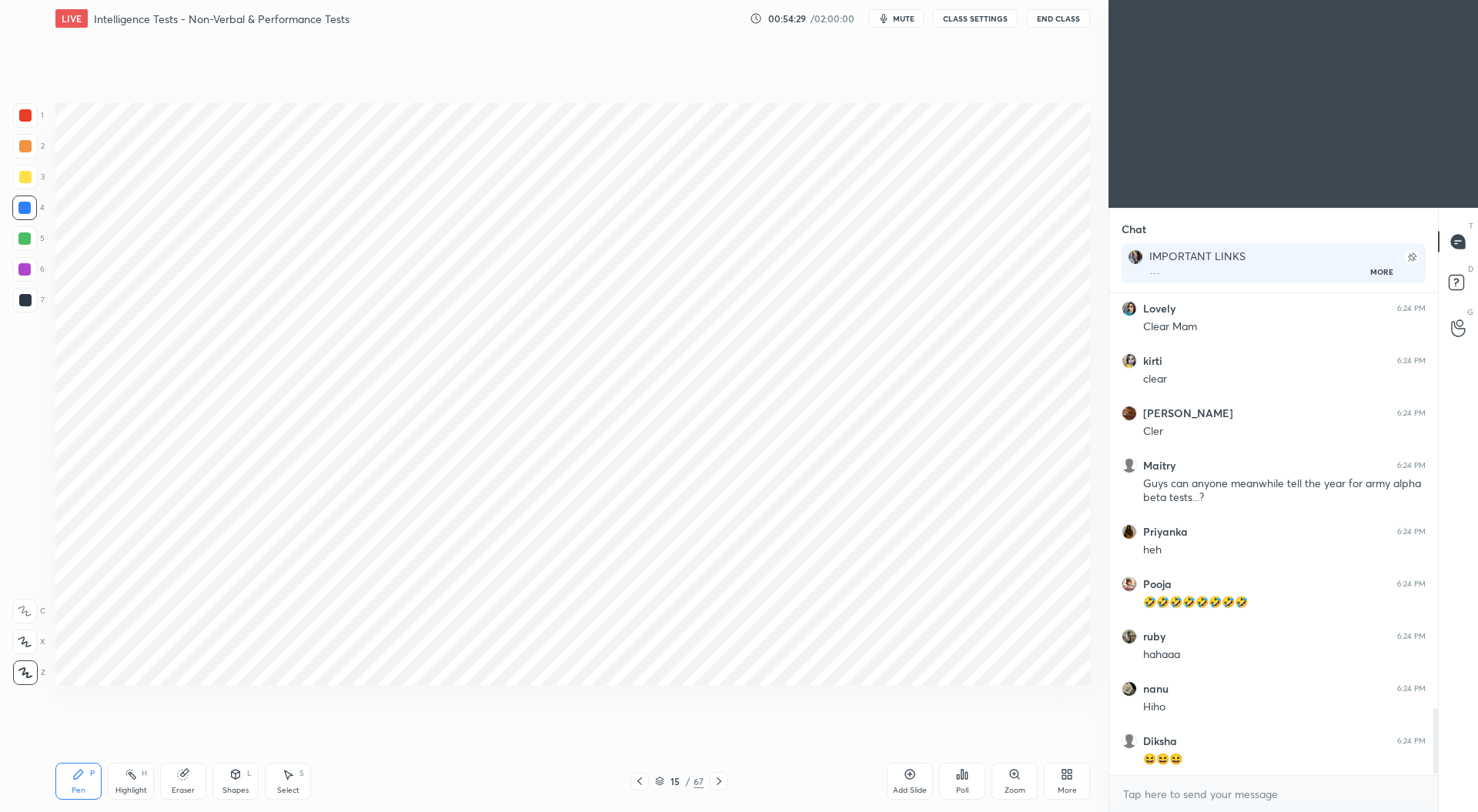
click at [21, 237] on div at bounding box center [25, 238] width 13 height 13
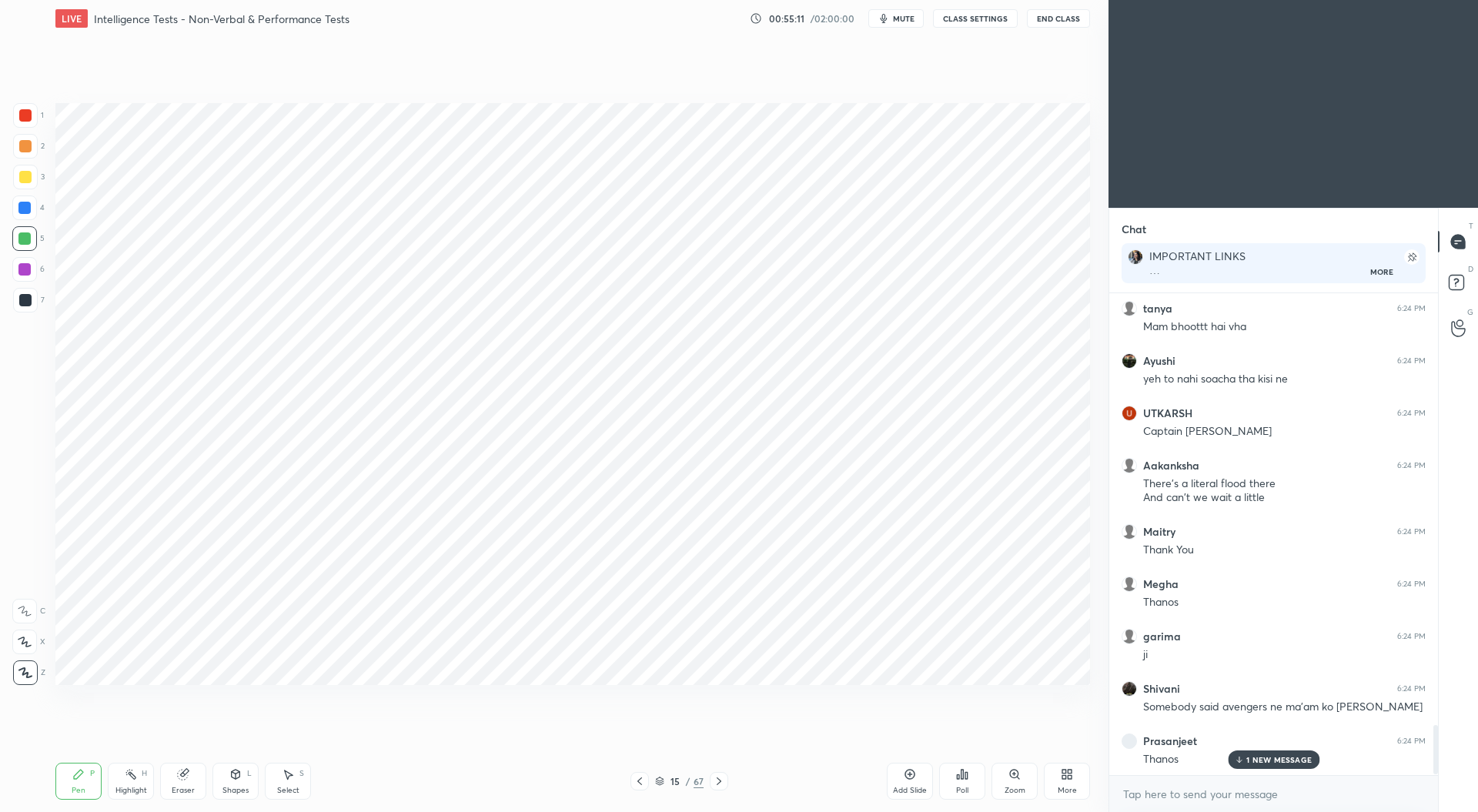
scroll to position [4251, 0]
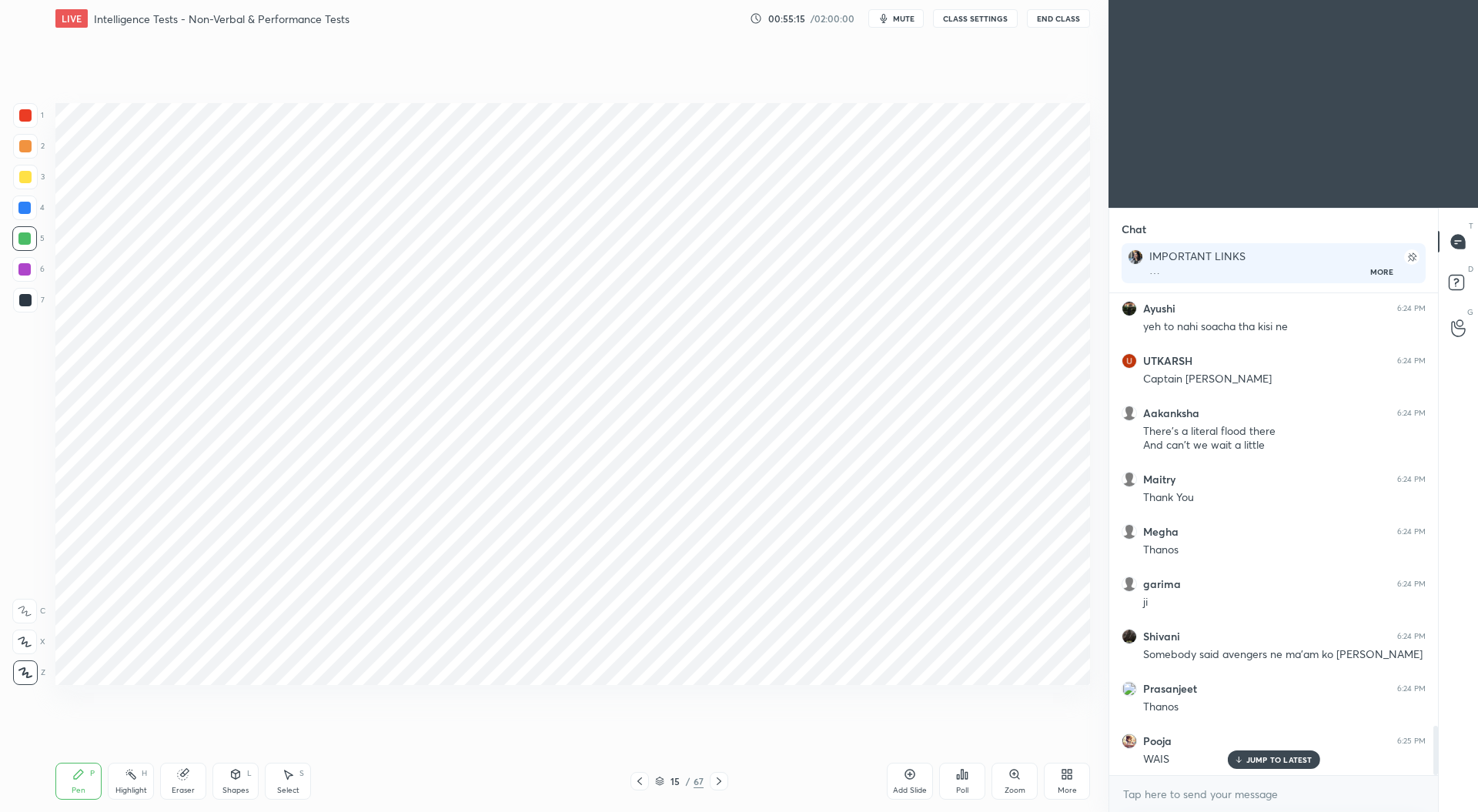
click at [26, 114] on div at bounding box center [26, 116] width 13 height 13
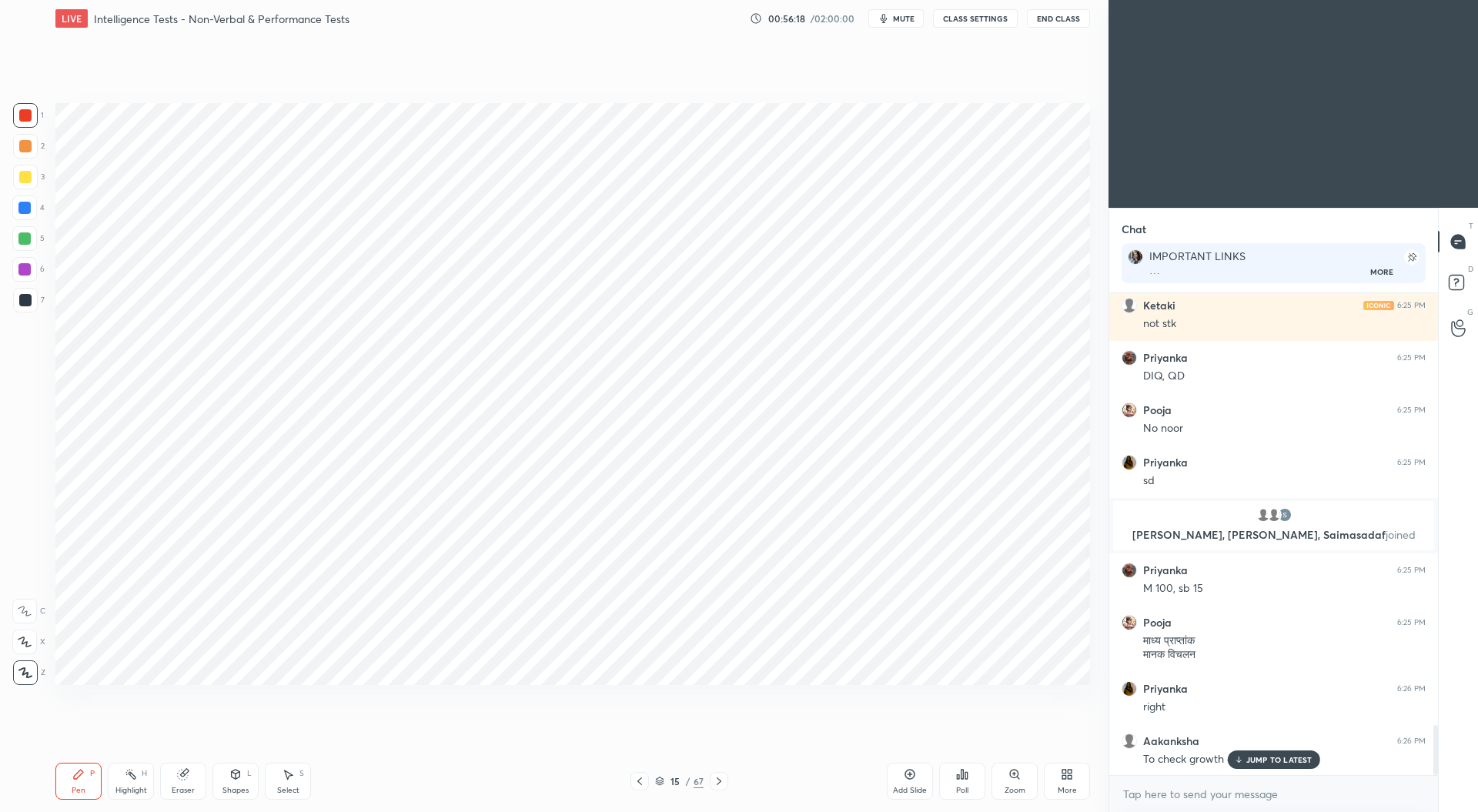
scroll to position [4217, 0]
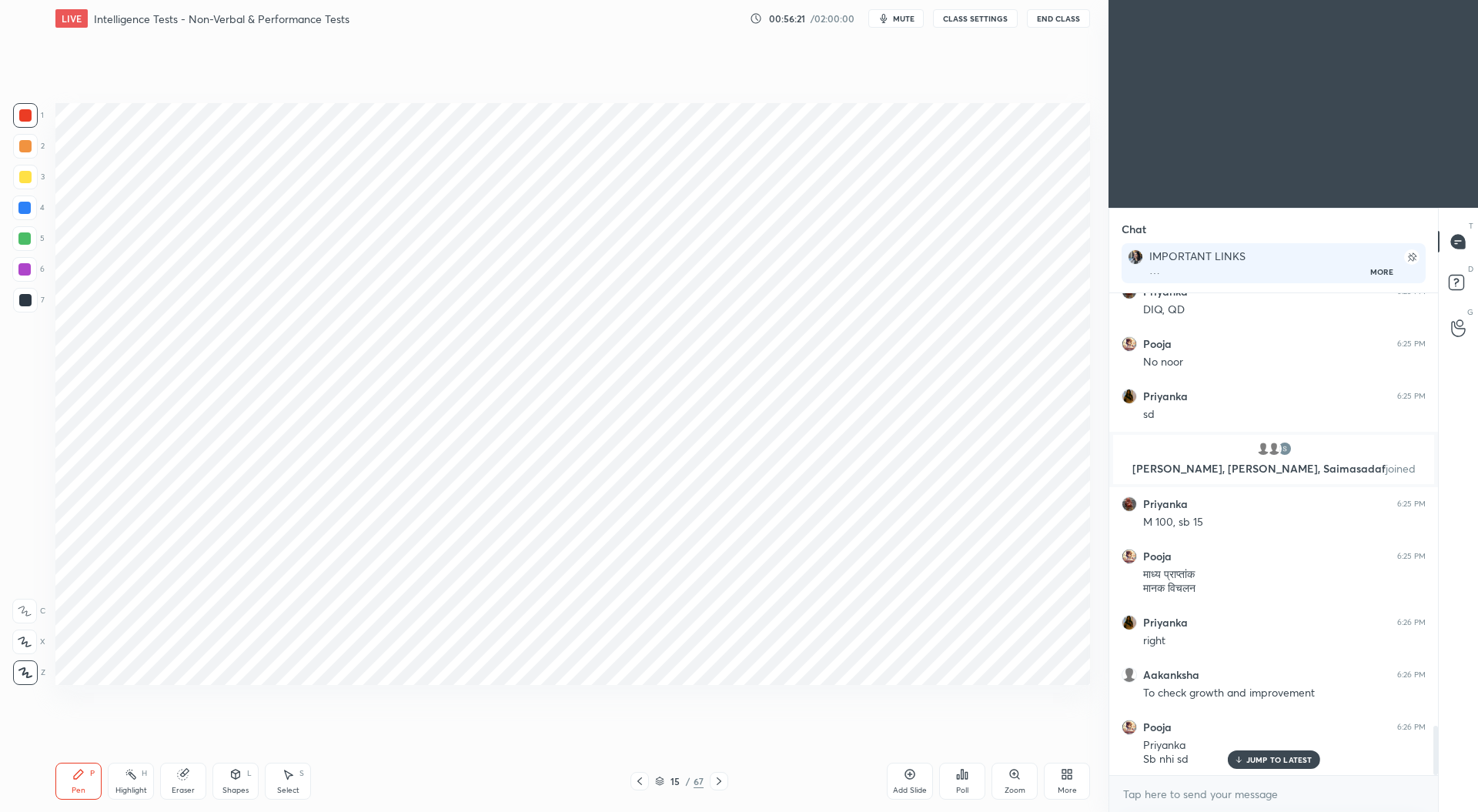
click at [23, 207] on div at bounding box center [25, 208] width 13 height 13
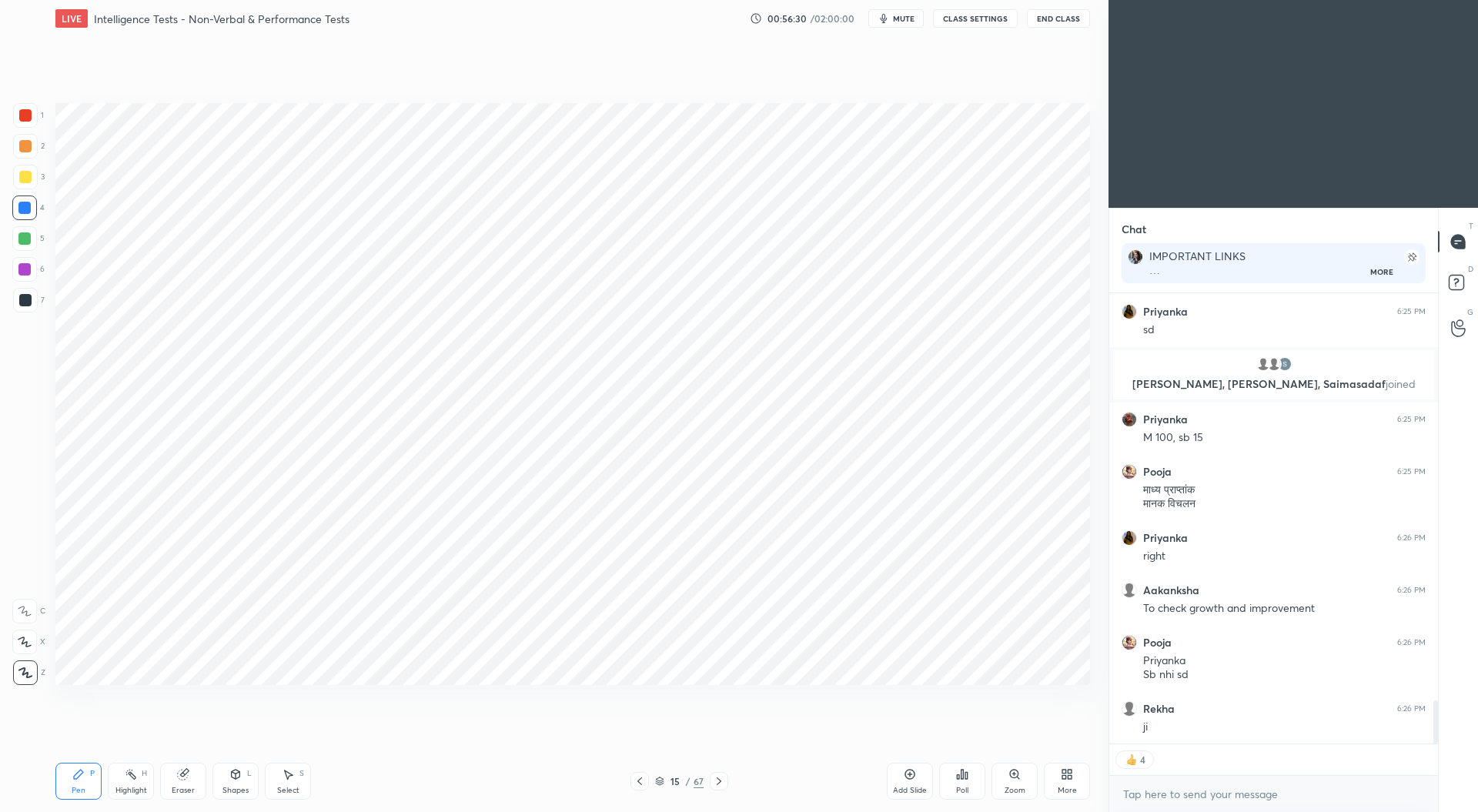
scroll to position [4354, 0]
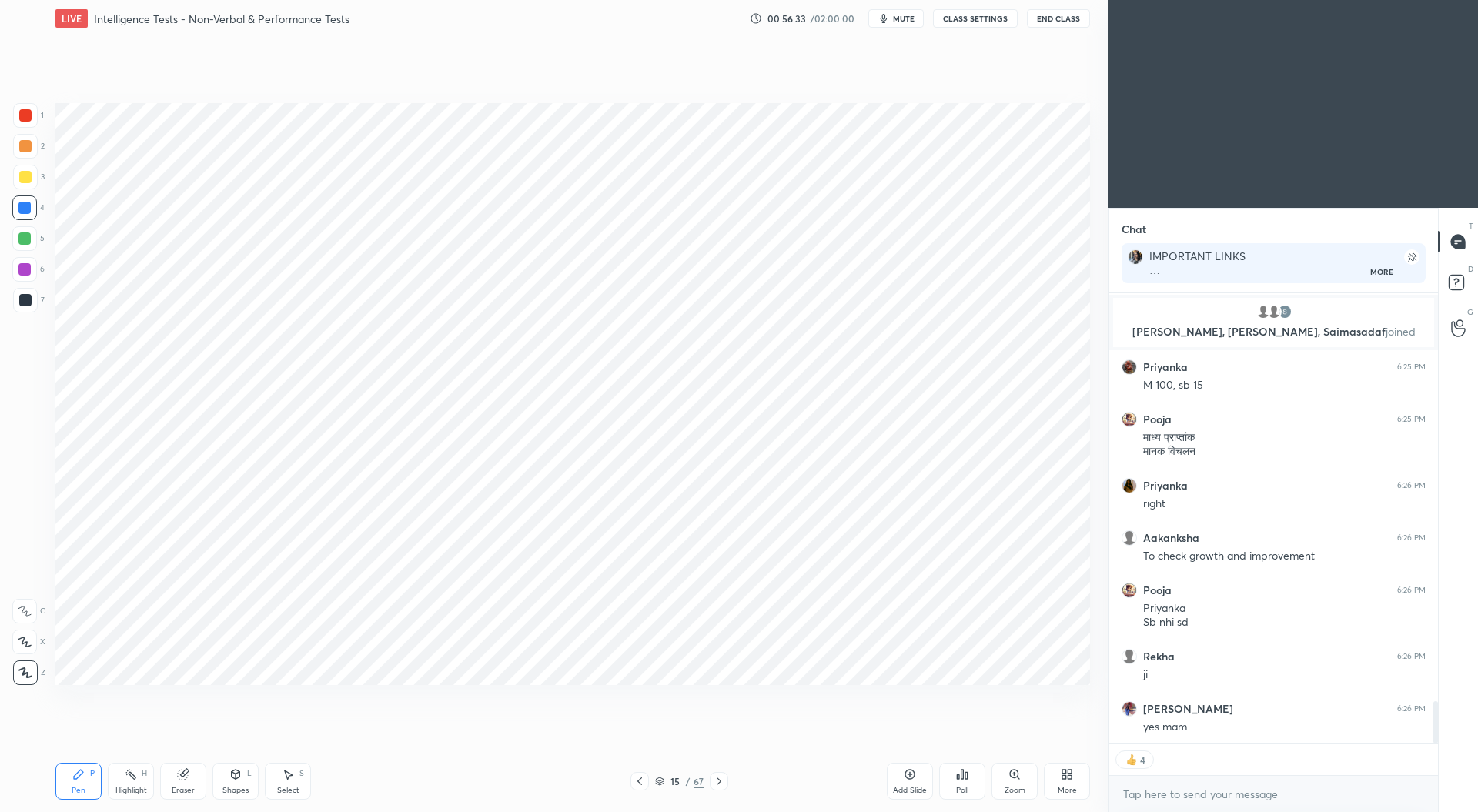
type textarea "x"
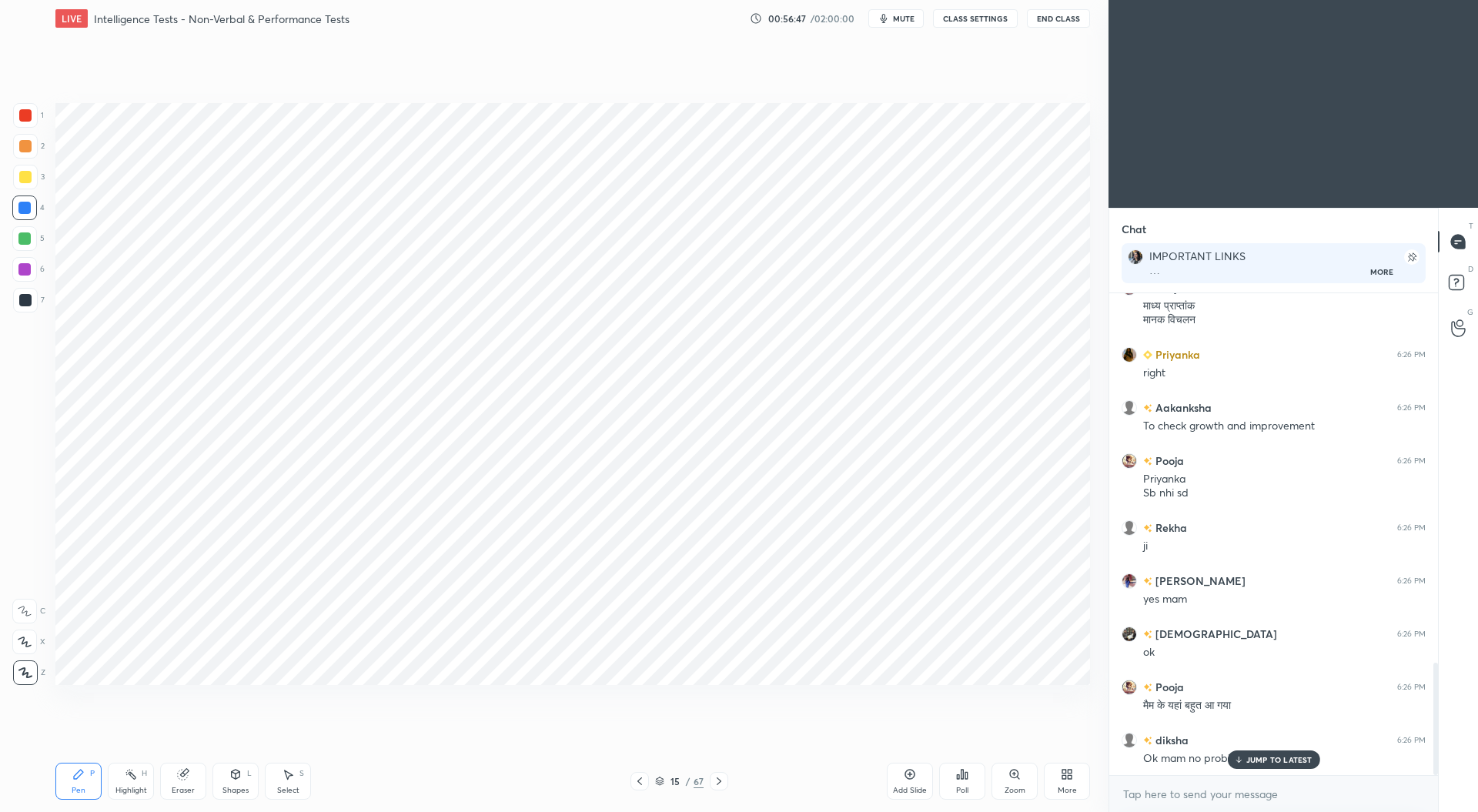
scroll to position [1585, 0]
click at [1254, 763] on p "JUMP TO LATEST" at bounding box center [1279, 760] width 66 height 9
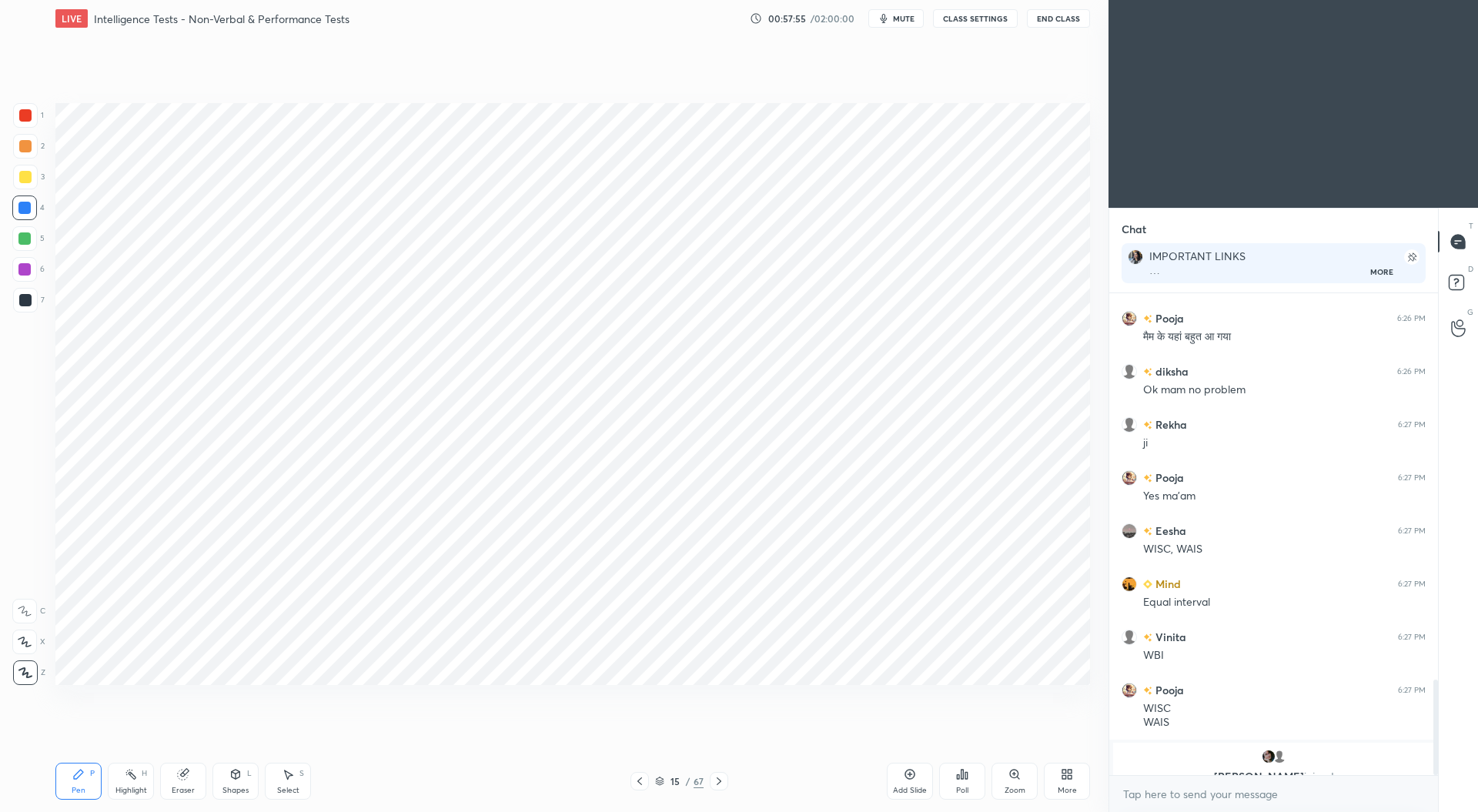
scroll to position [2009, 0]
click at [23, 233] on div at bounding box center [25, 238] width 13 height 13
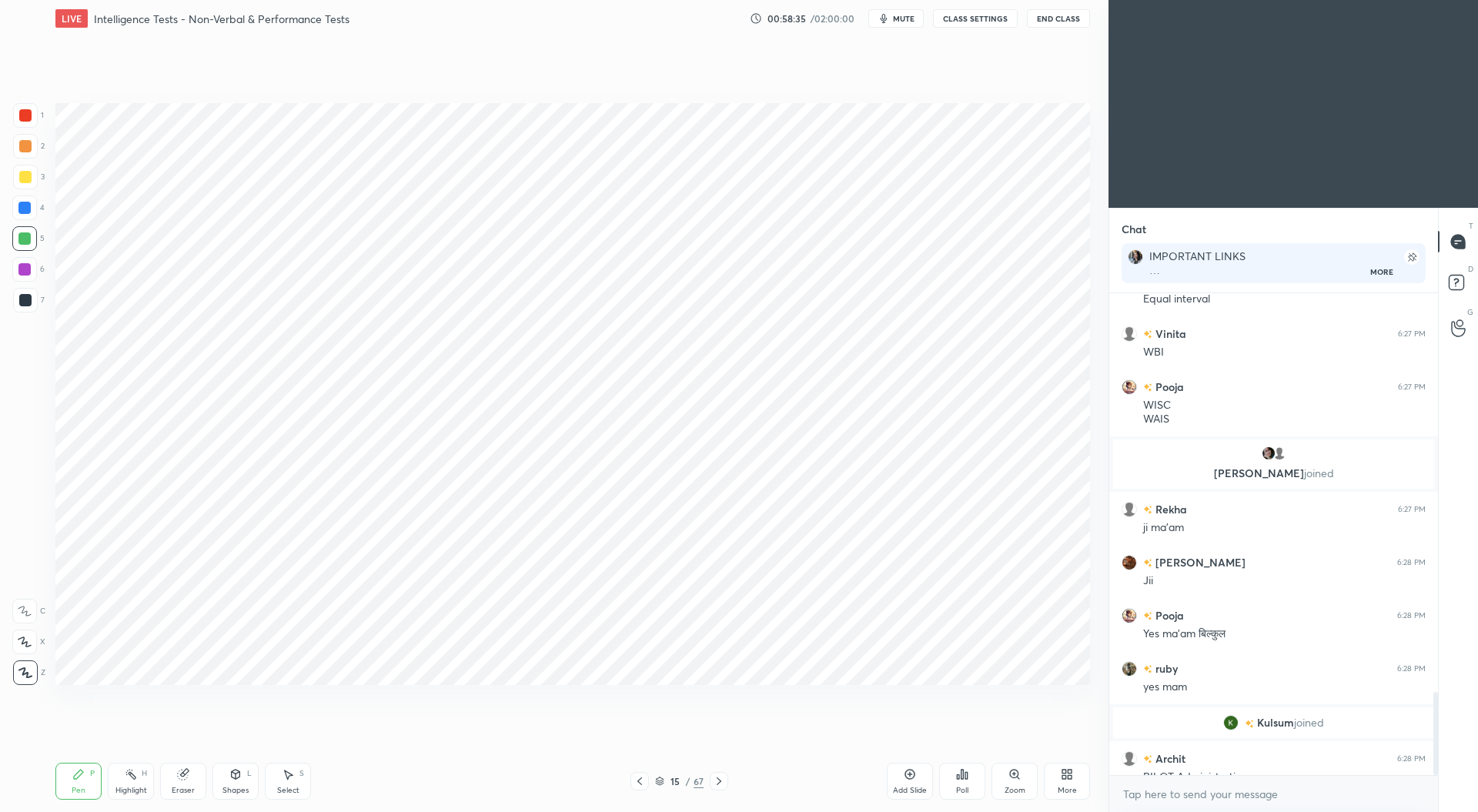
scroll to position [2313, 0]
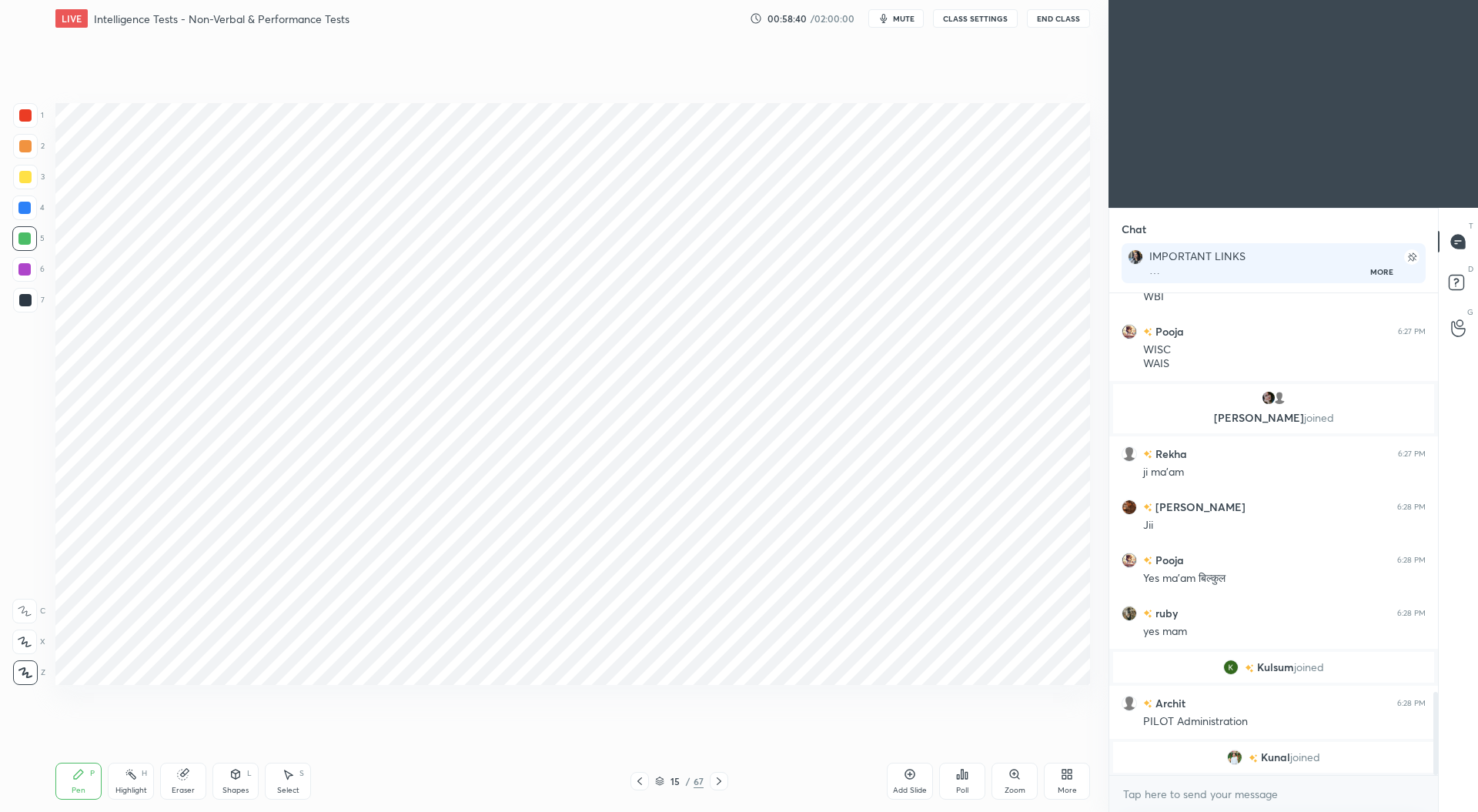
click at [23, 264] on div at bounding box center [25, 270] width 13 height 13
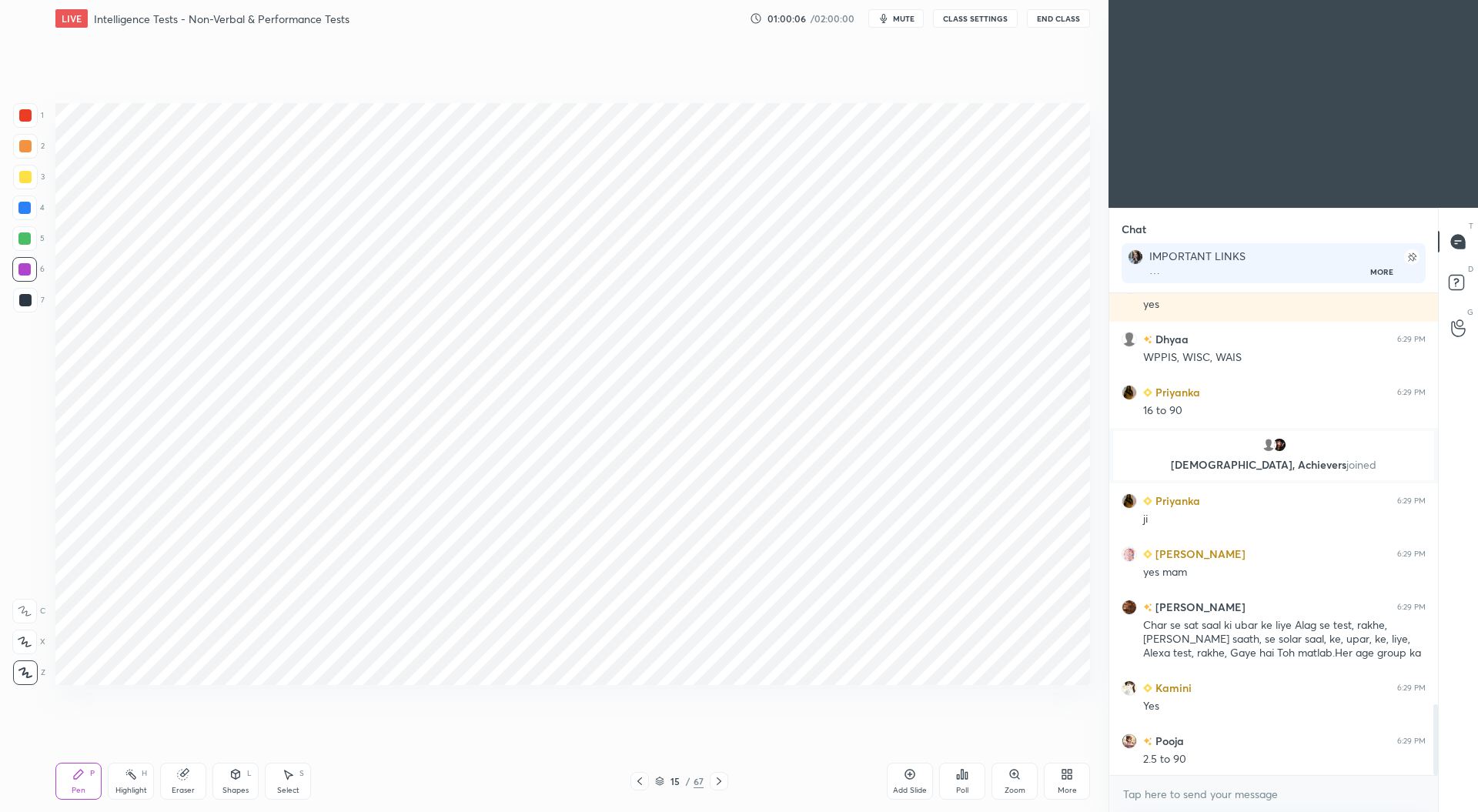
scroll to position [2810, 0]
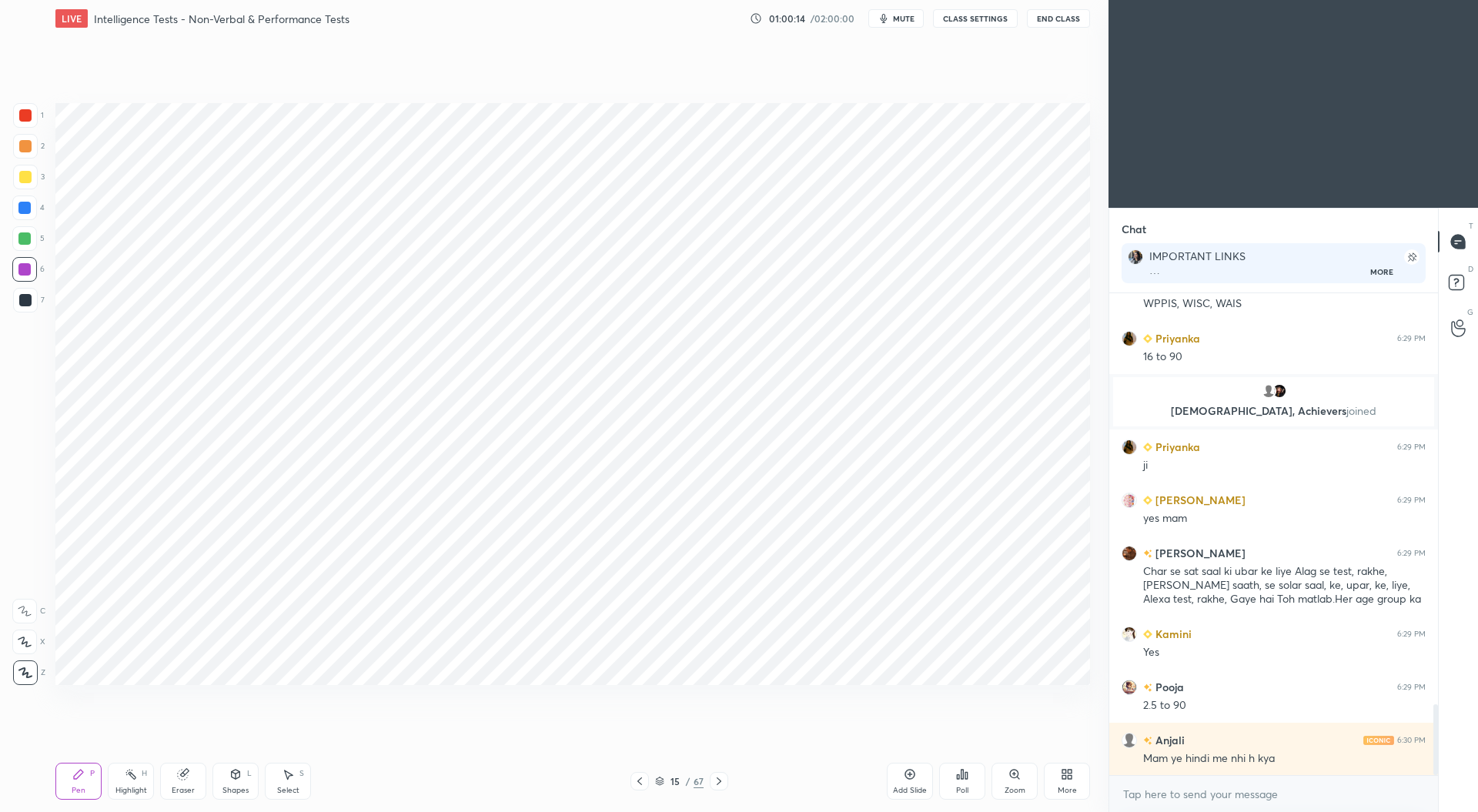
click at [723, 773] on div at bounding box center [719, 782] width 19 height 19
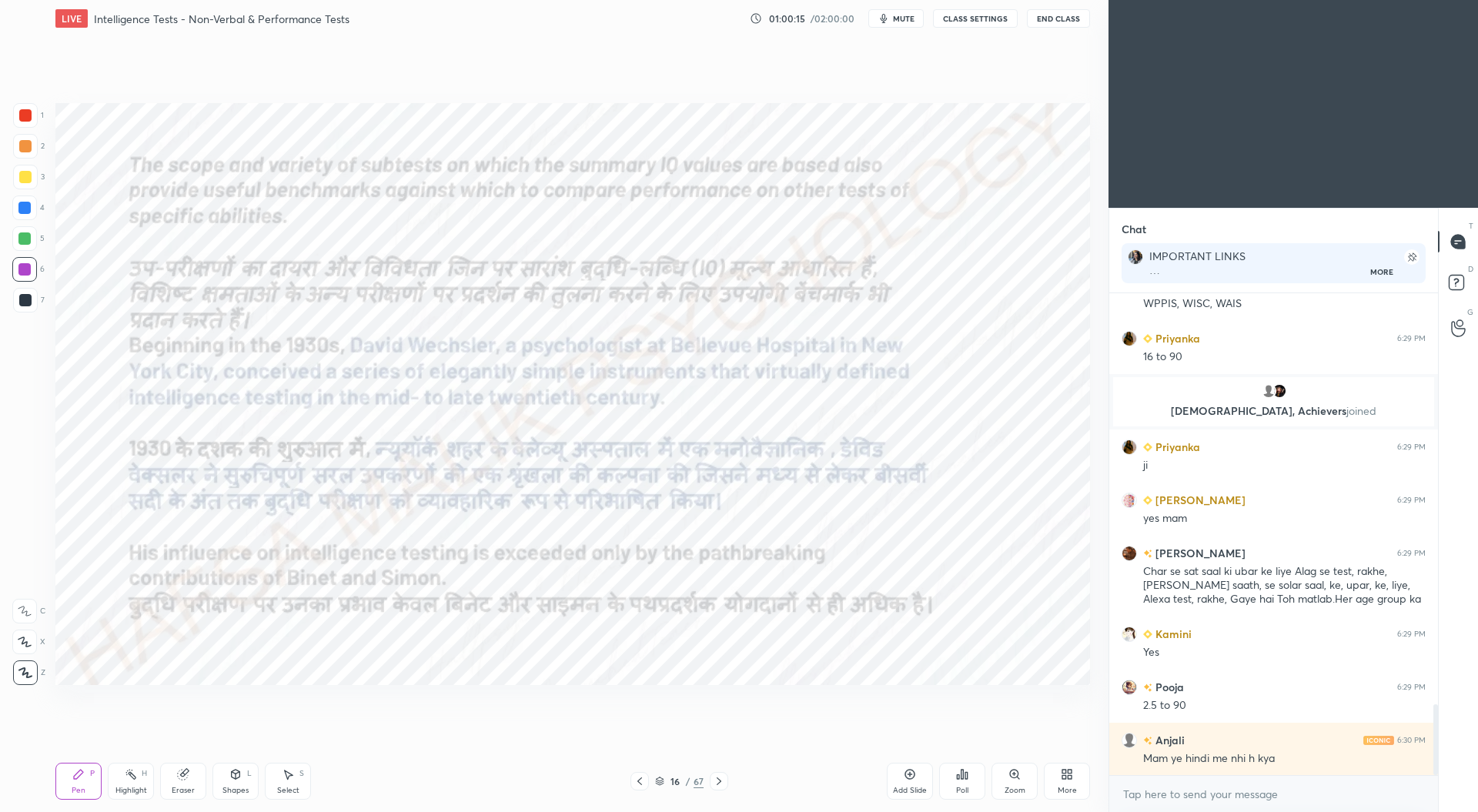
click at [724, 775] on div at bounding box center [719, 782] width 19 height 19
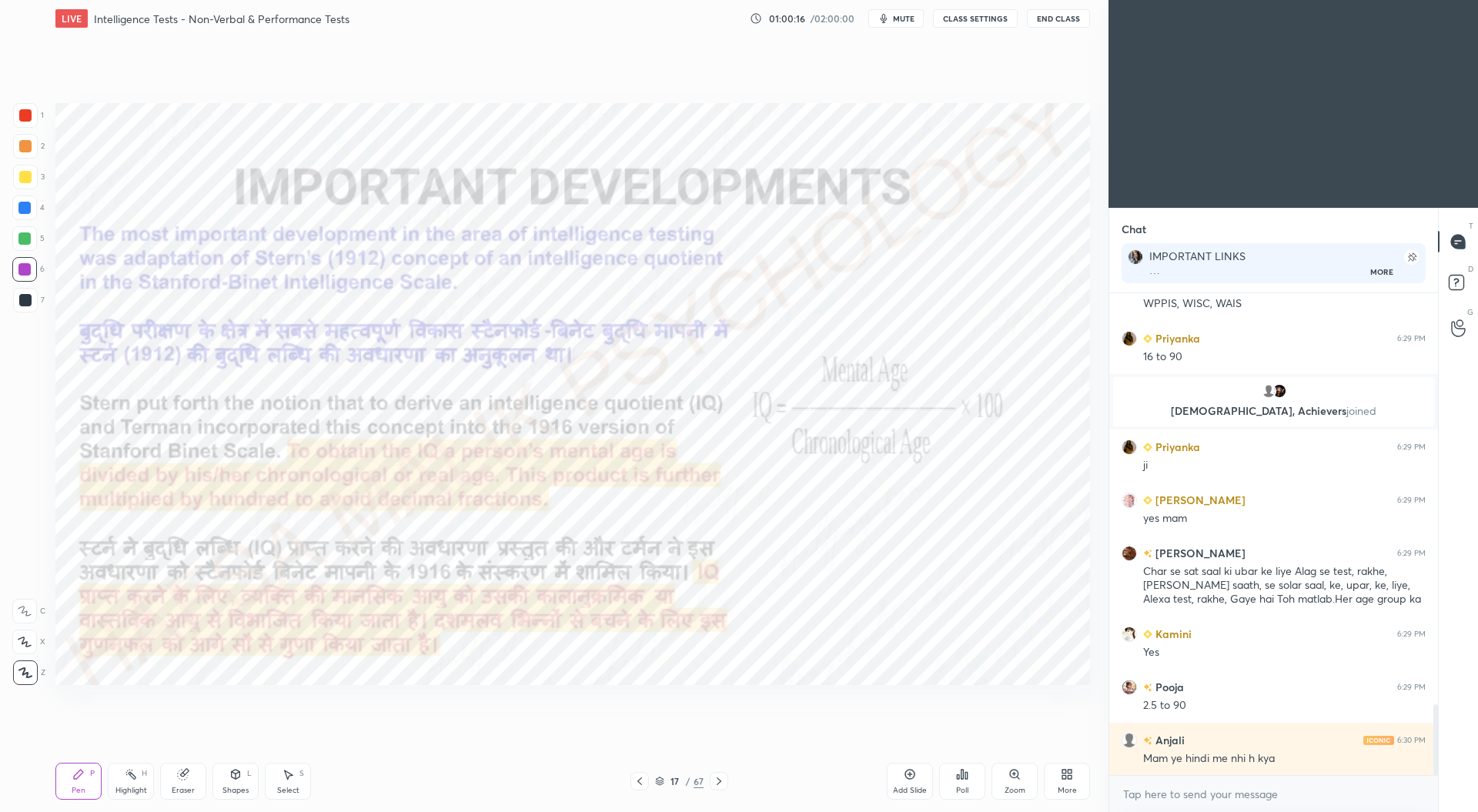
click at [722, 774] on div at bounding box center [719, 782] width 19 height 19
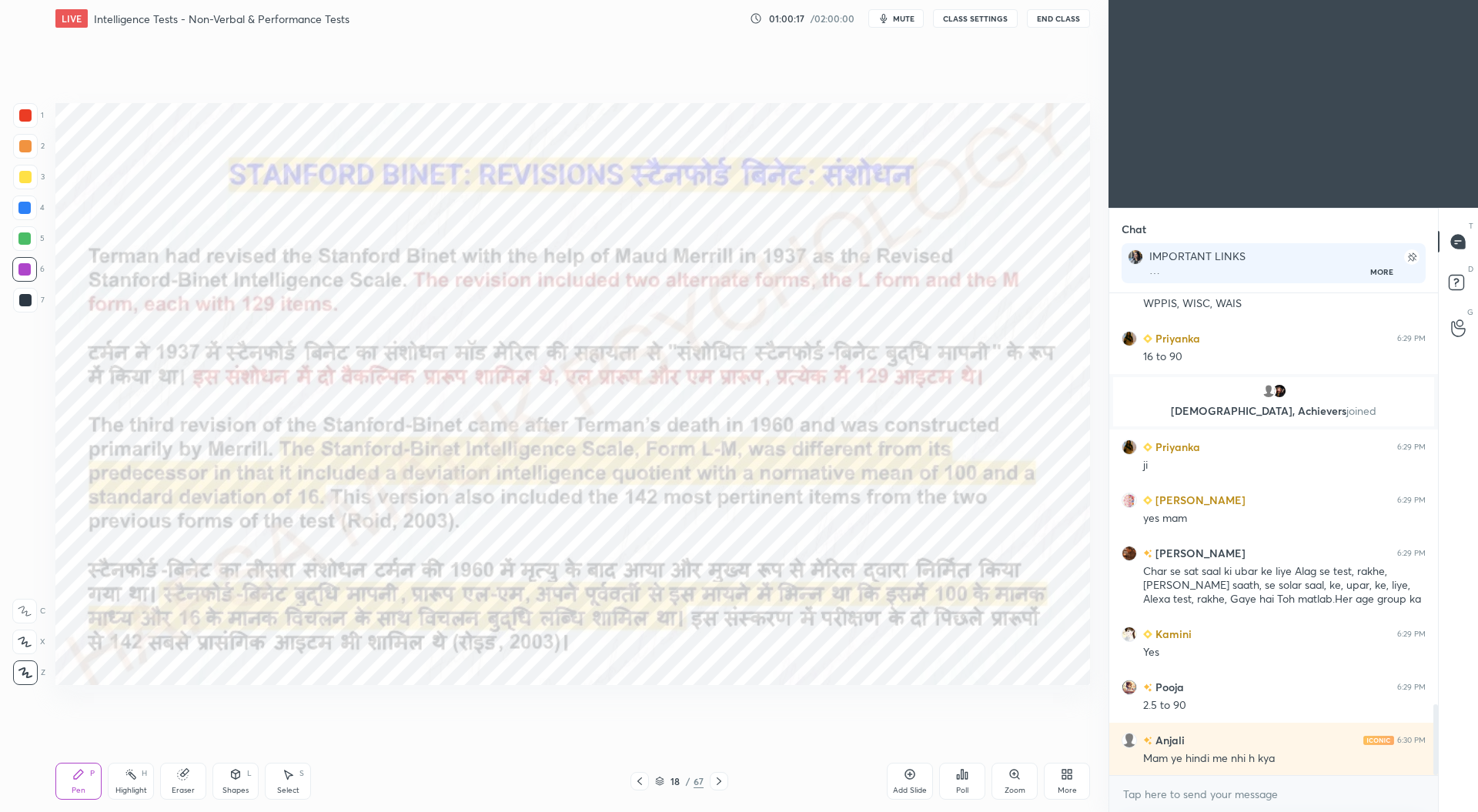
click at [725, 780] on div at bounding box center [719, 782] width 19 height 19
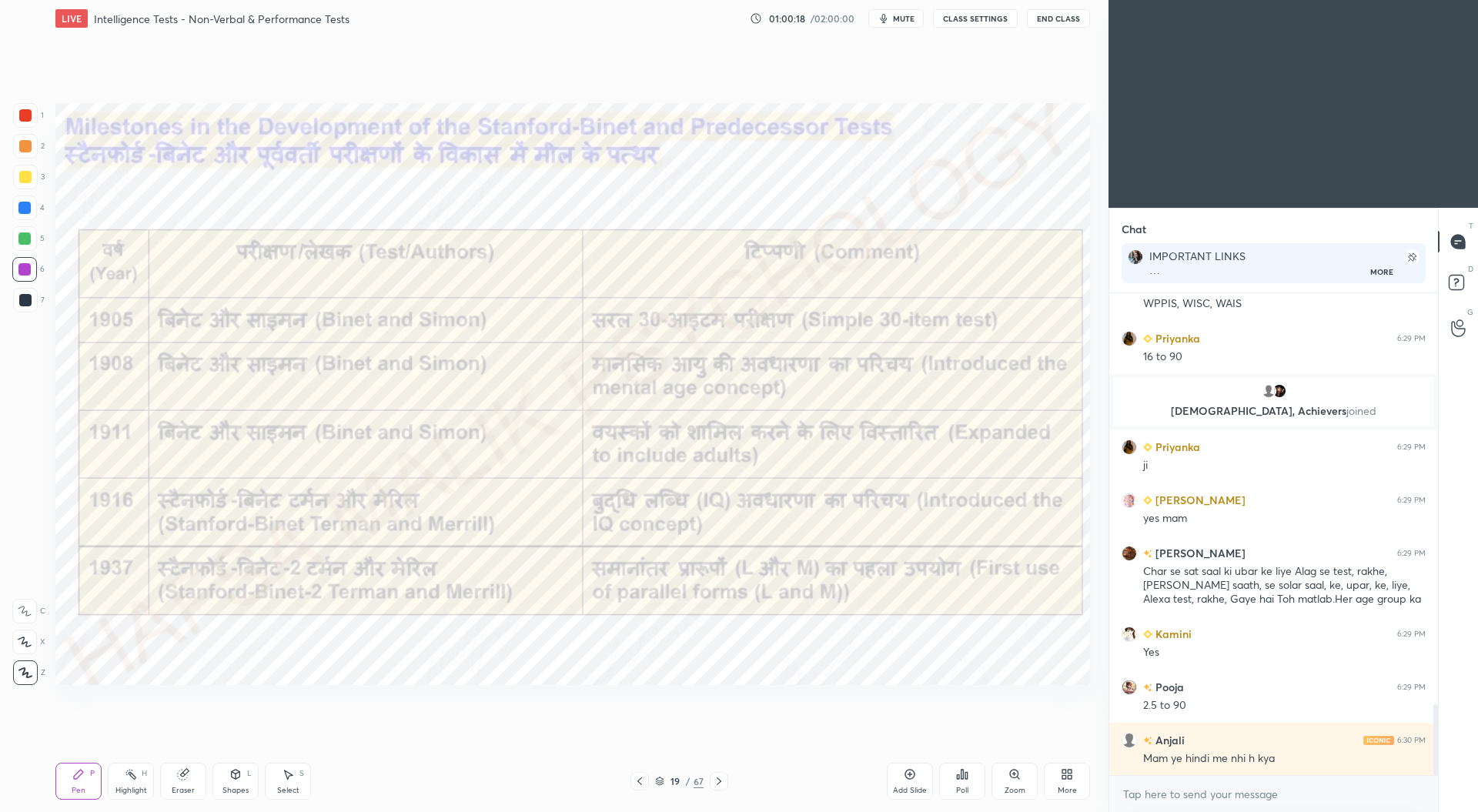
click at [725, 784] on div at bounding box center [719, 782] width 19 height 19
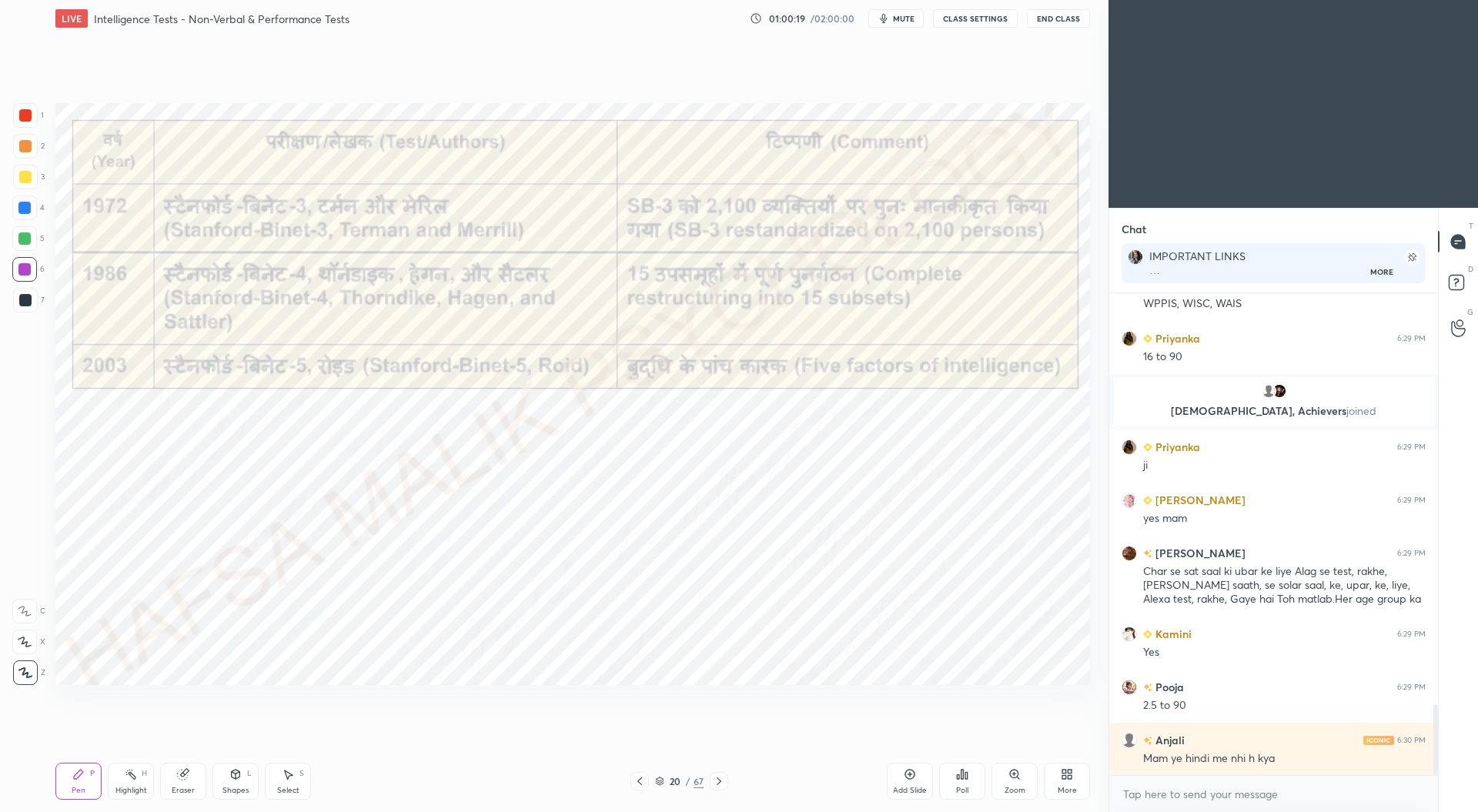
click at [728, 783] on div at bounding box center [719, 782] width 19 height 19
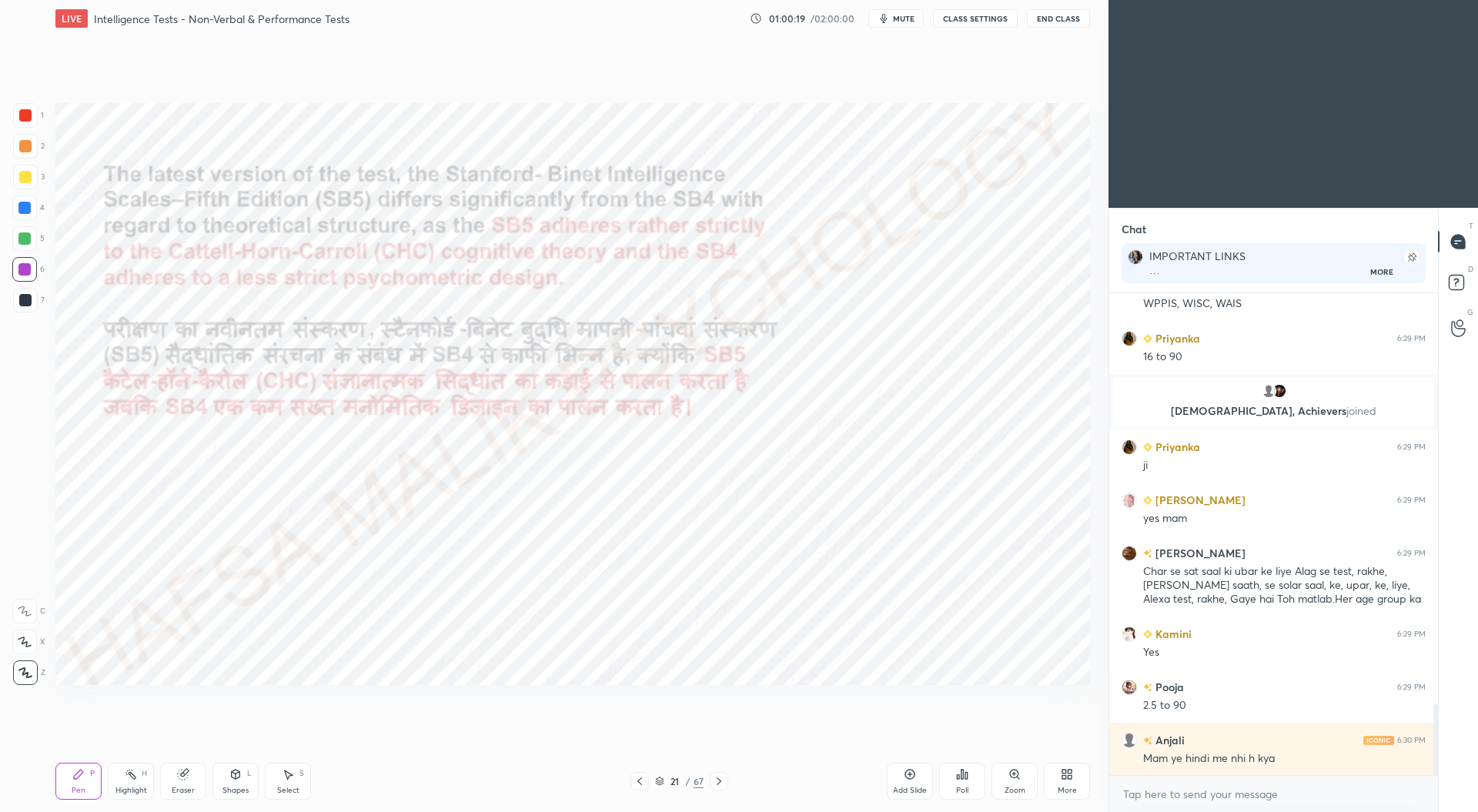
click at [728, 784] on div at bounding box center [719, 782] width 19 height 19
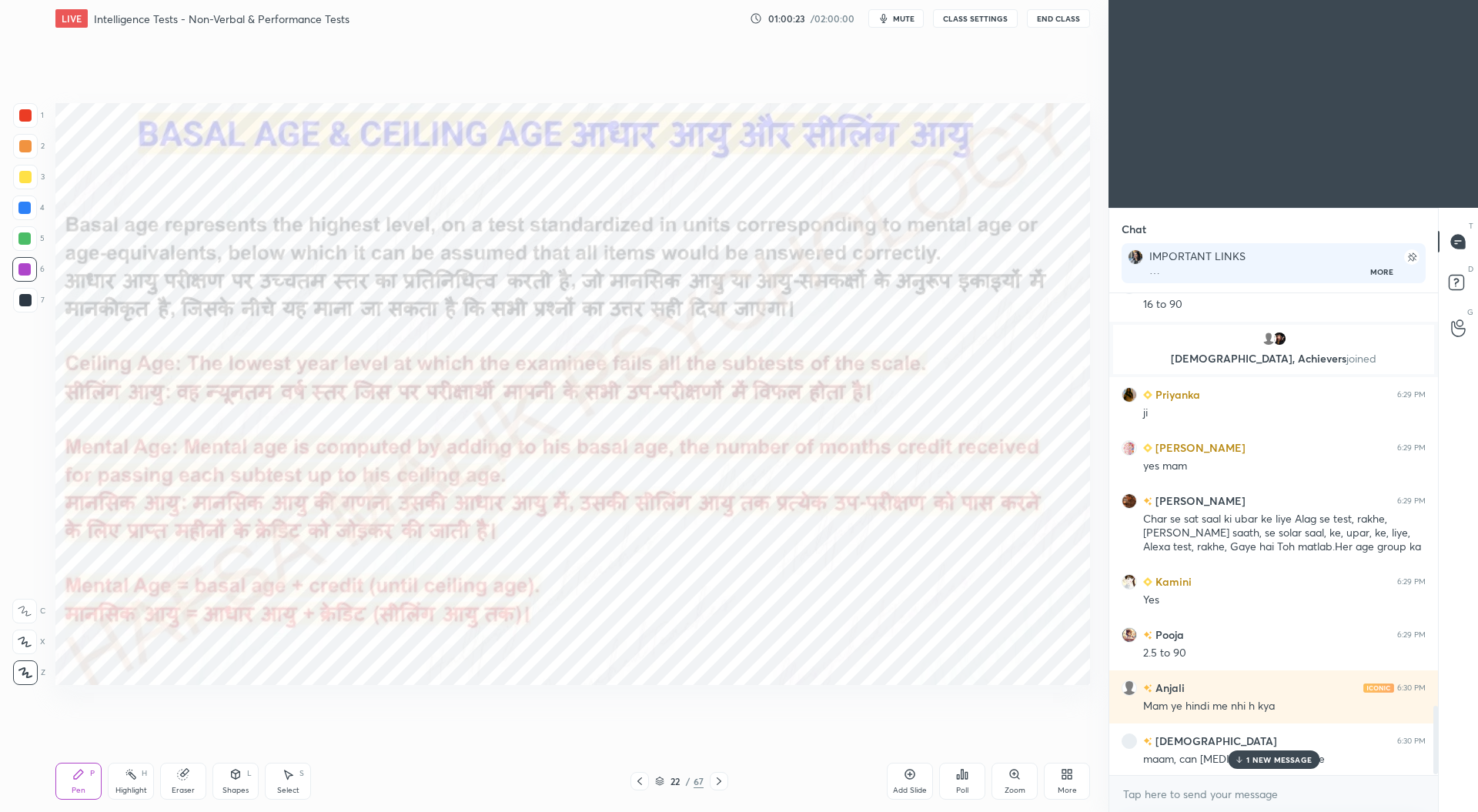
scroll to position [2917, 0]
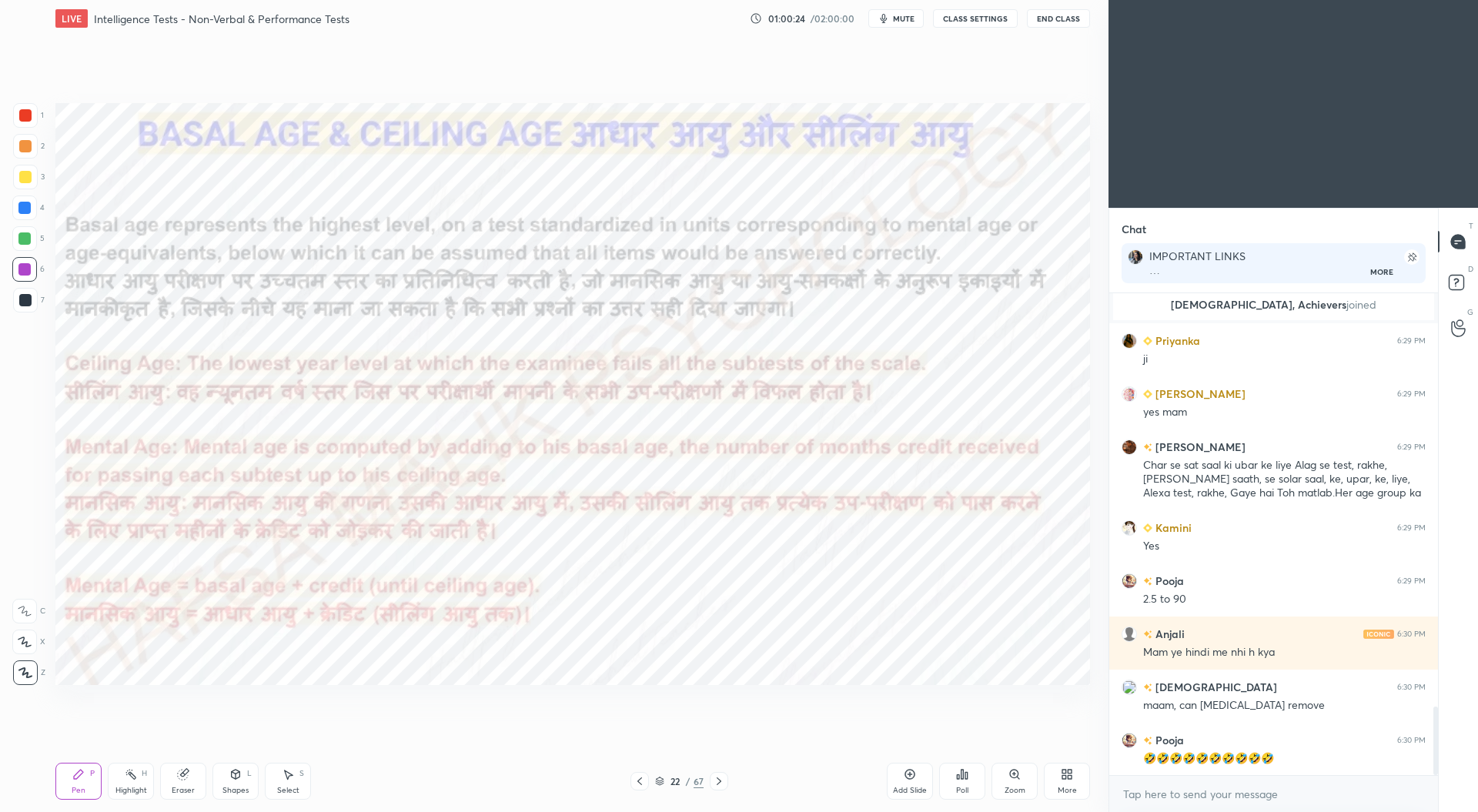
click at [642, 783] on icon at bounding box center [639, 782] width 13 height 13
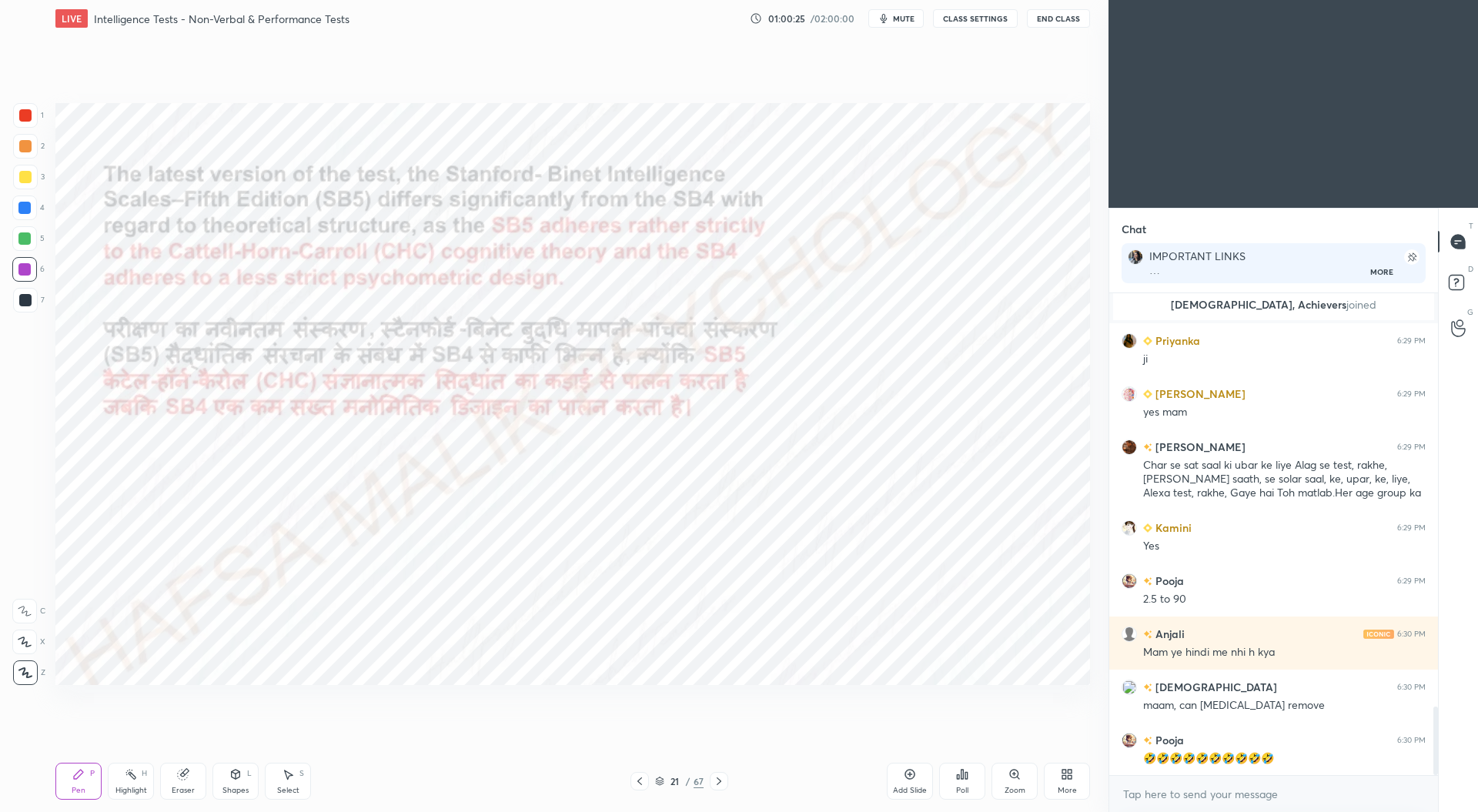
click at [646, 774] on div at bounding box center [639, 782] width 19 height 19
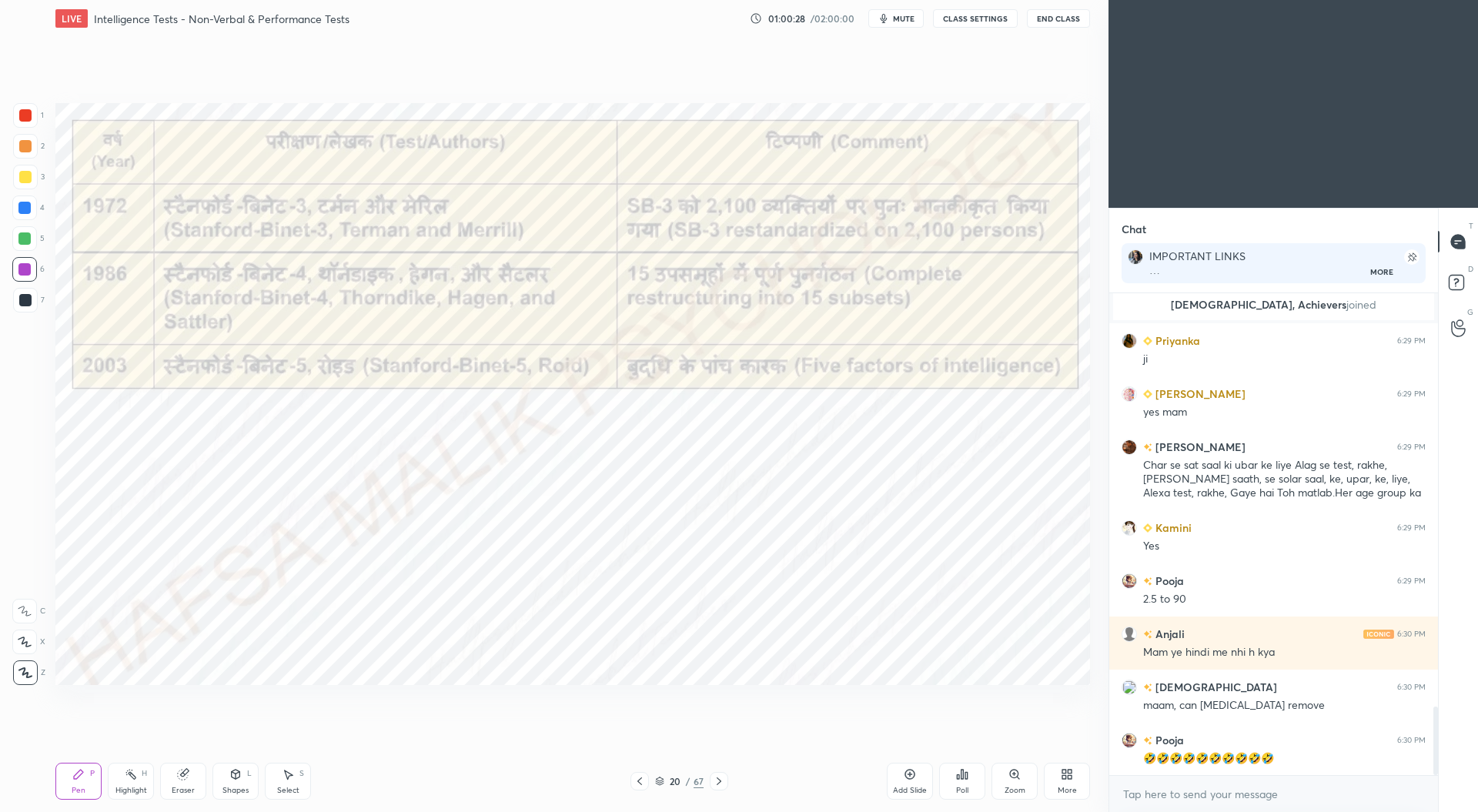
click at [643, 778] on icon at bounding box center [639, 782] width 13 height 13
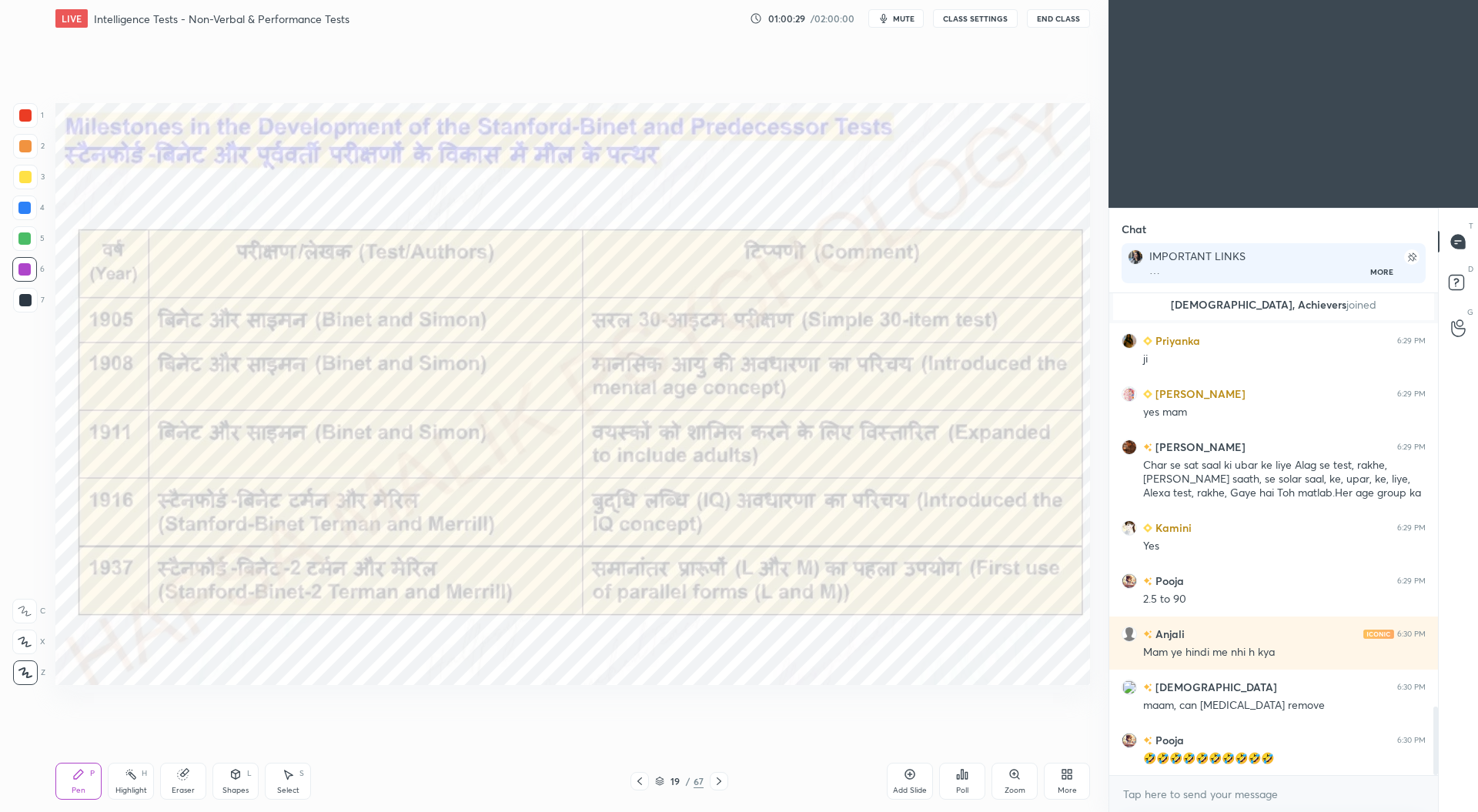
click at [636, 779] on icon at bounding box center [639, 782] width 13 height 13
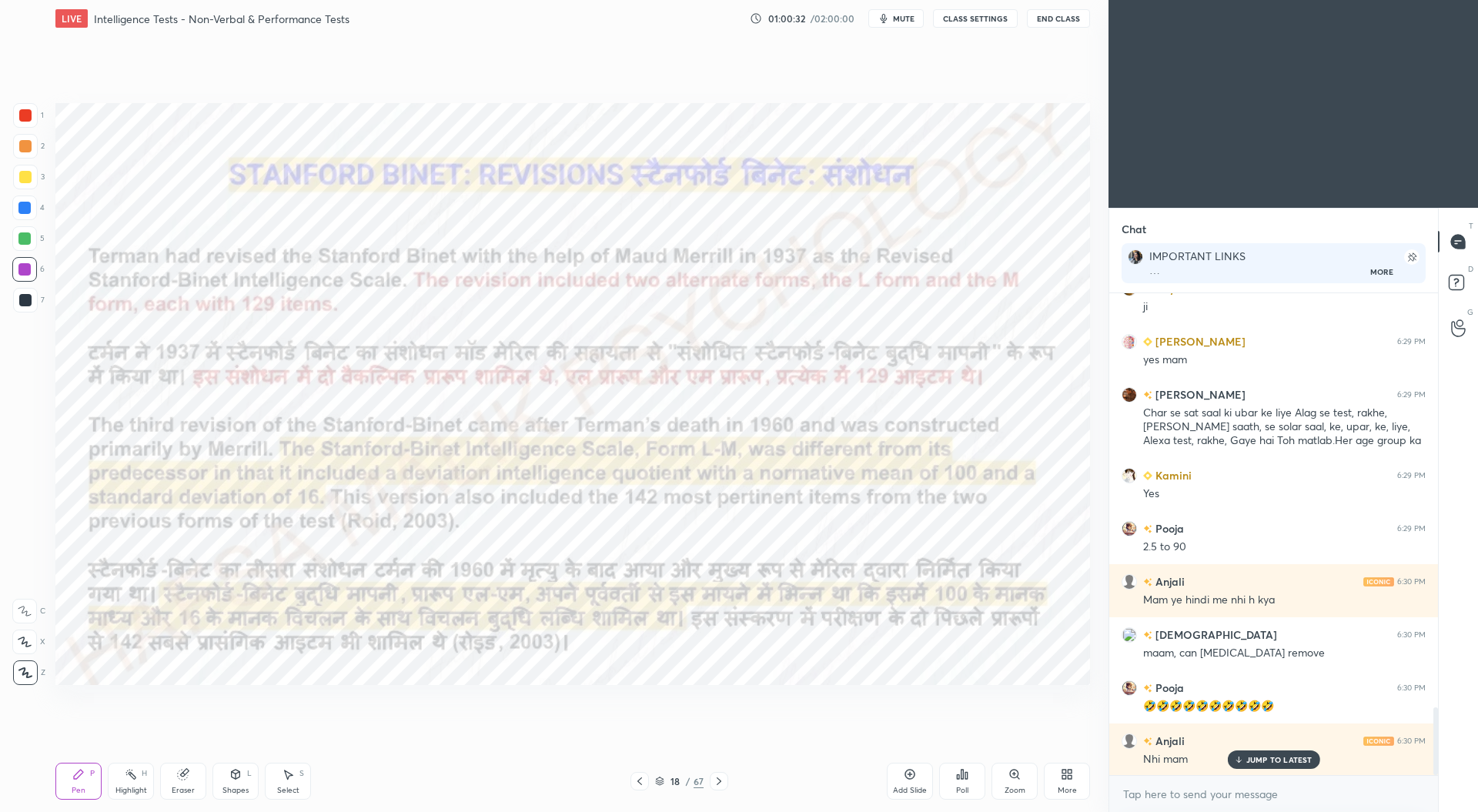
click at [643, 778] on icon at bounding box center [639, 782] width 13 height 13
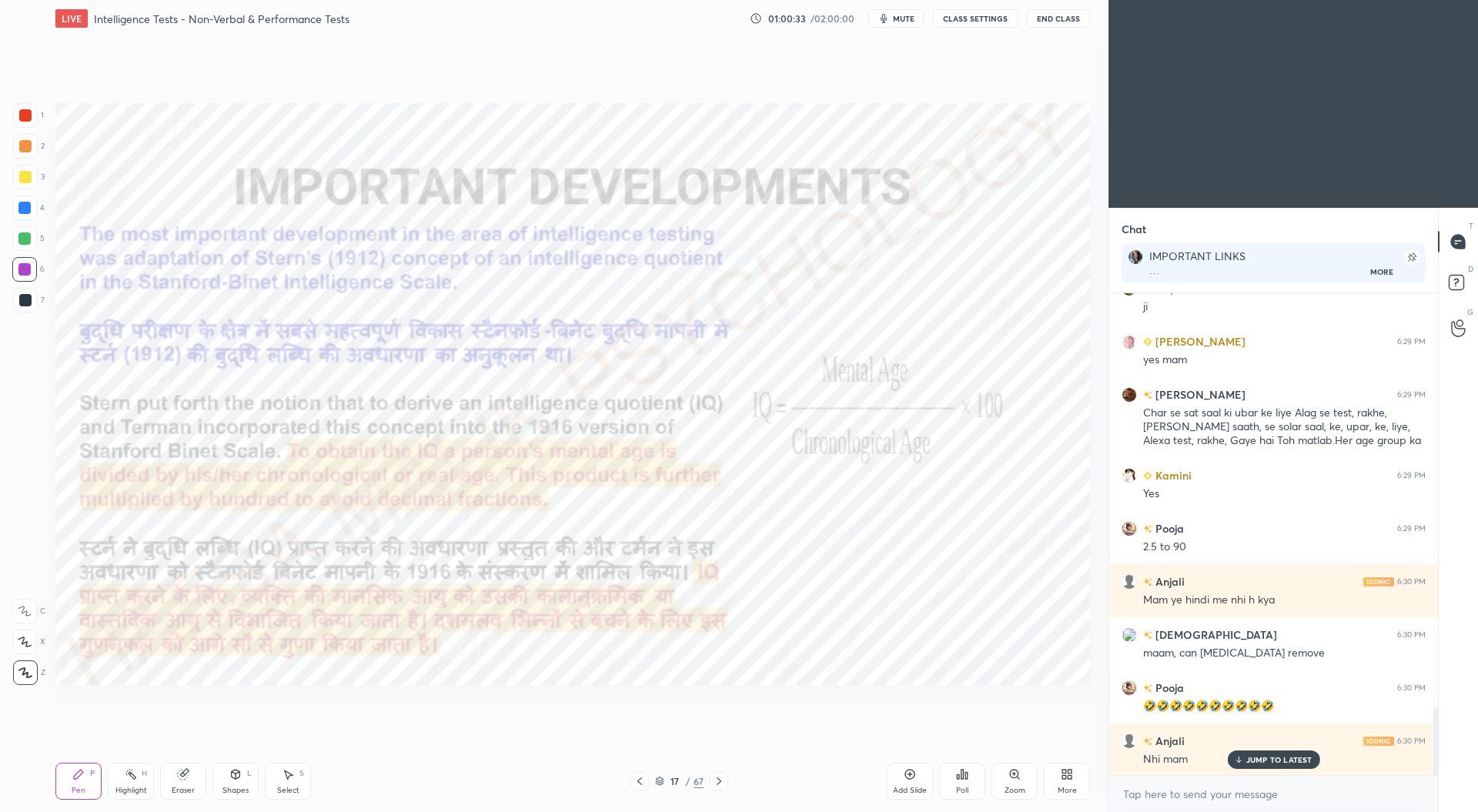
click at [642, 777] on icon at bounding box center [639, 782] width 13 height 13
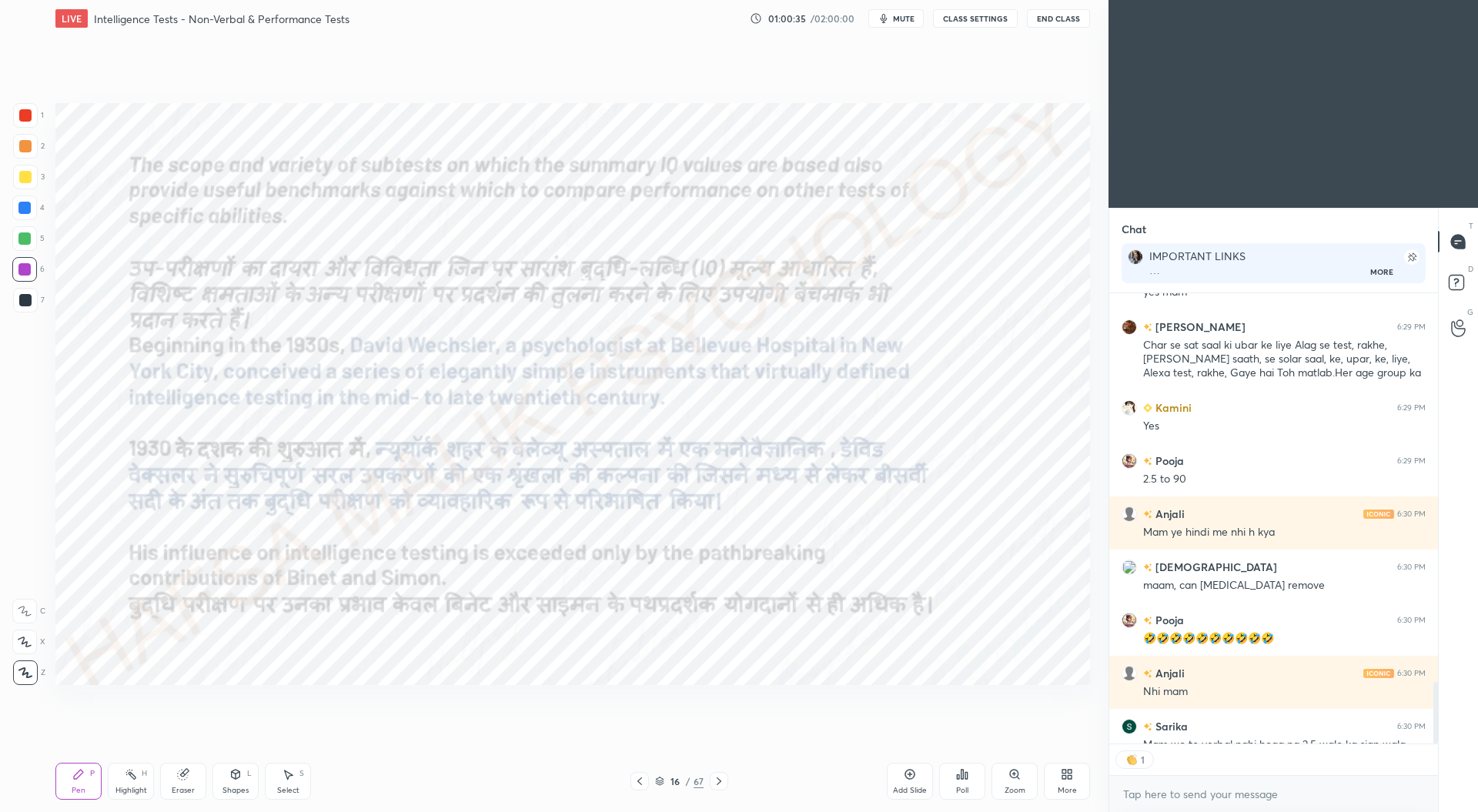
scroll to position [5, 5]
click at [640, 776] on icon at bounding box center [639, 782] width 13 height 13
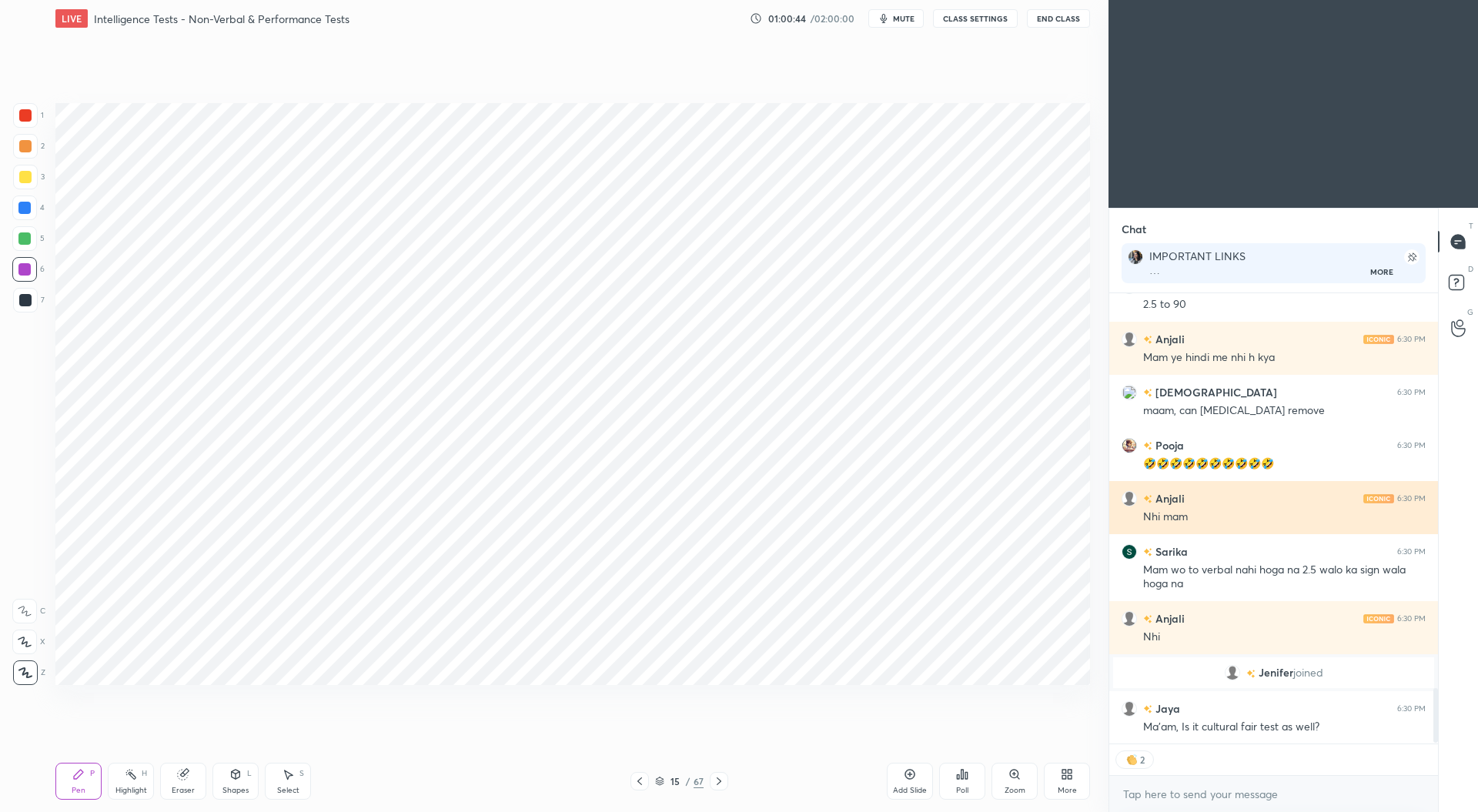
scroll to position [3264, 0]
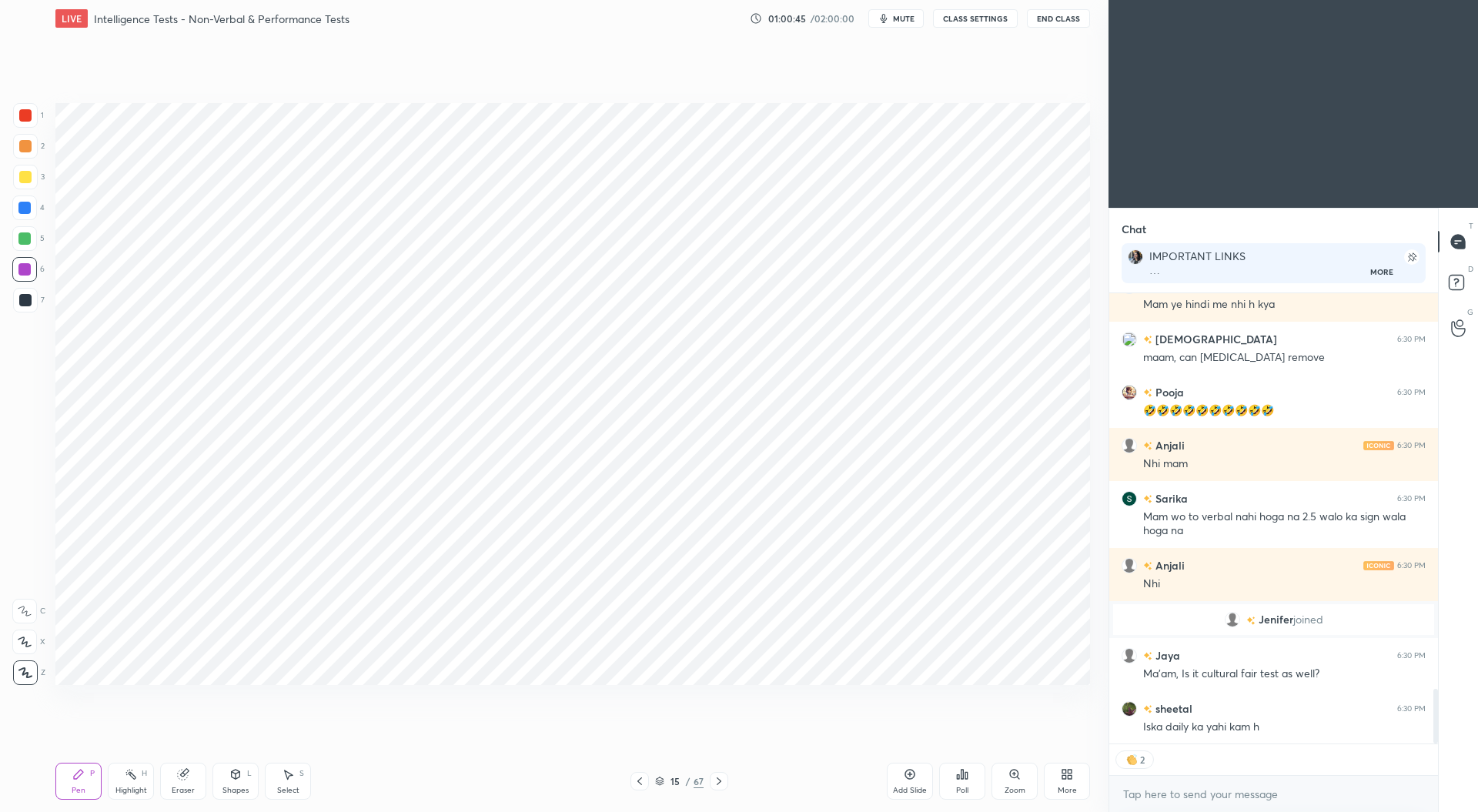
click at [26, 210] on div at bounding box center [25, 208] width 13 height 13
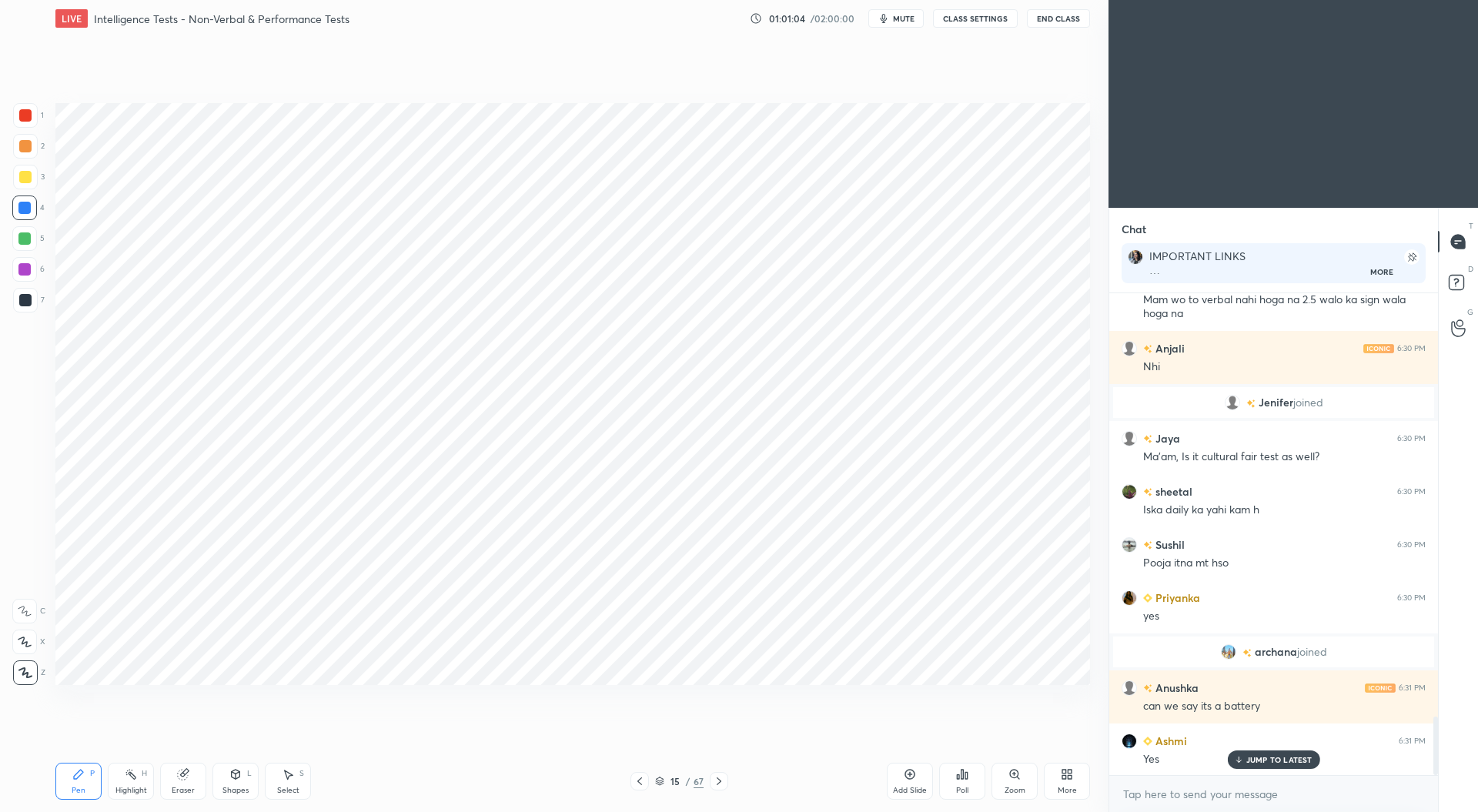
scroll to position [3536, 0]
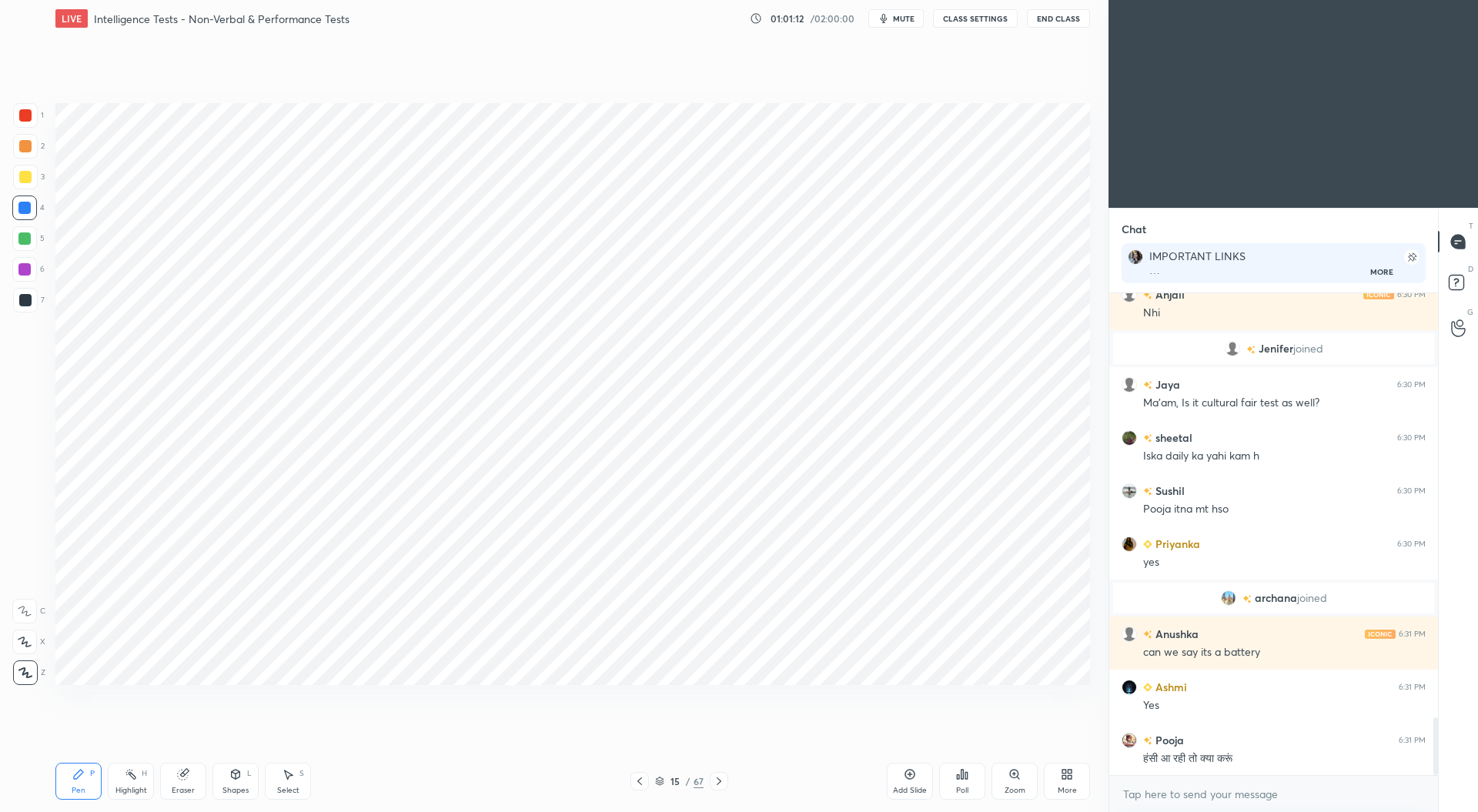
click at [26, 266] on div at bounding box center [25, 270] width 13 height 13
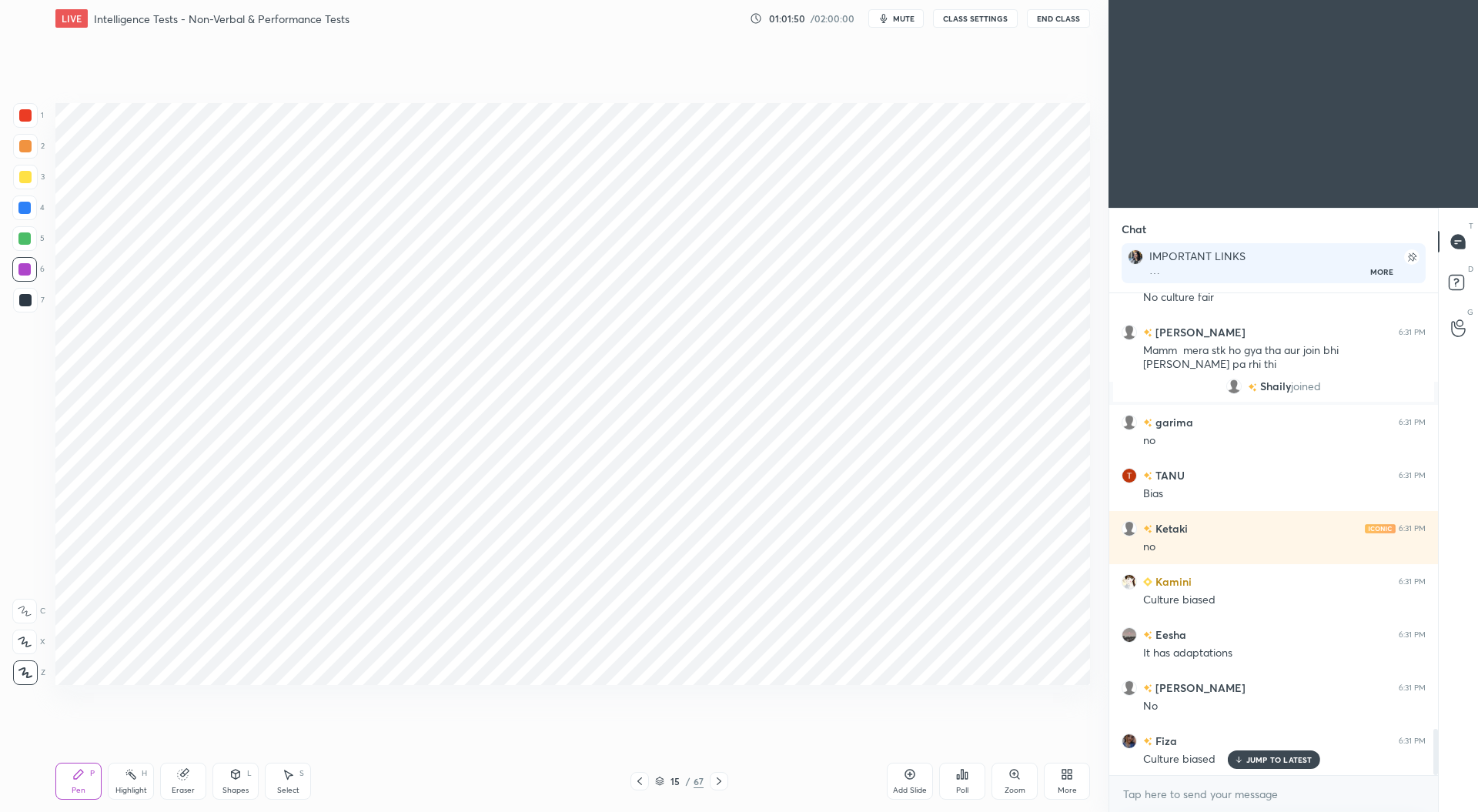
scroll to position [4634, 0]
click at [26, 115] on div at bounding box center [26, 116] width 13 height 13
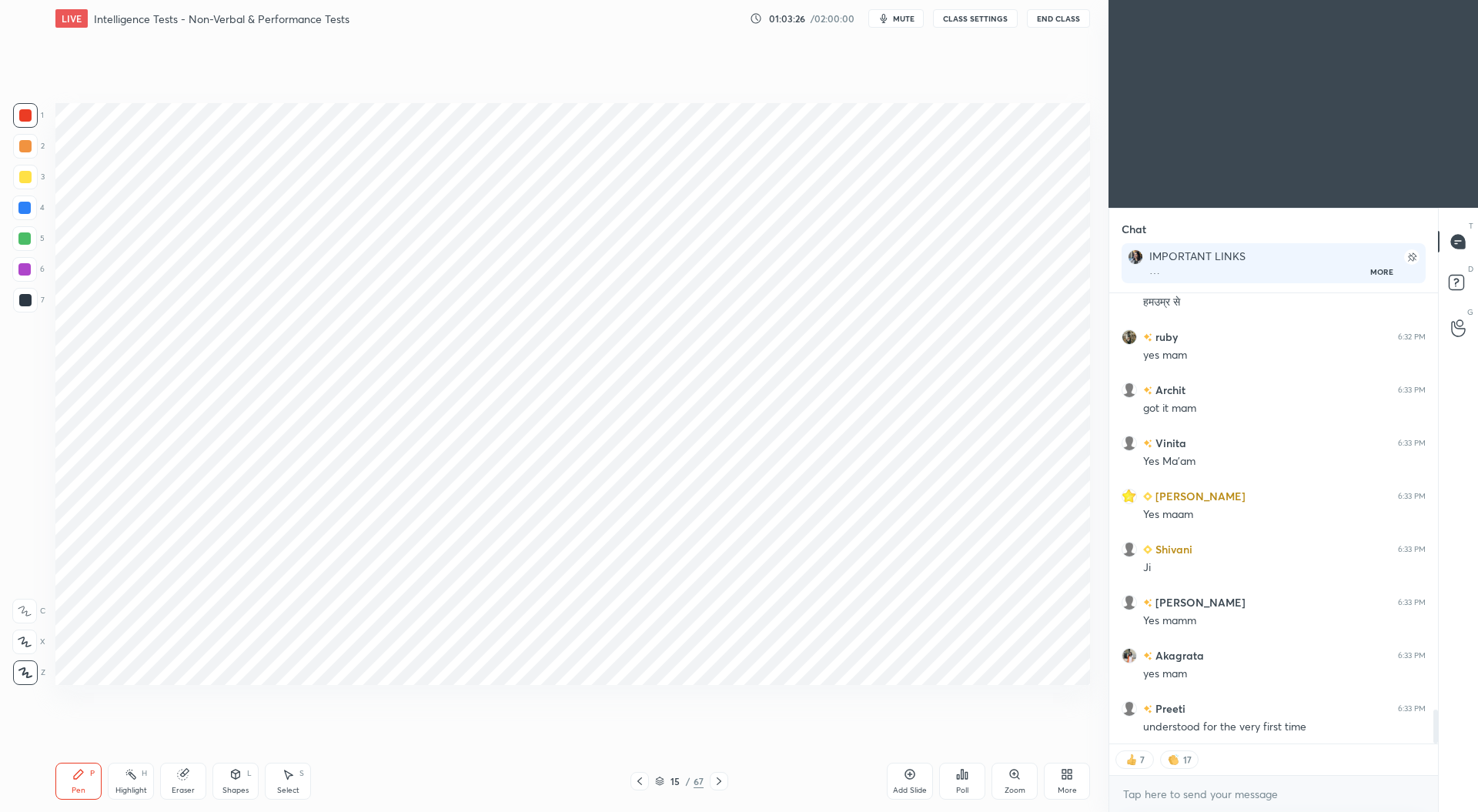
scroll to position [5515, 0]
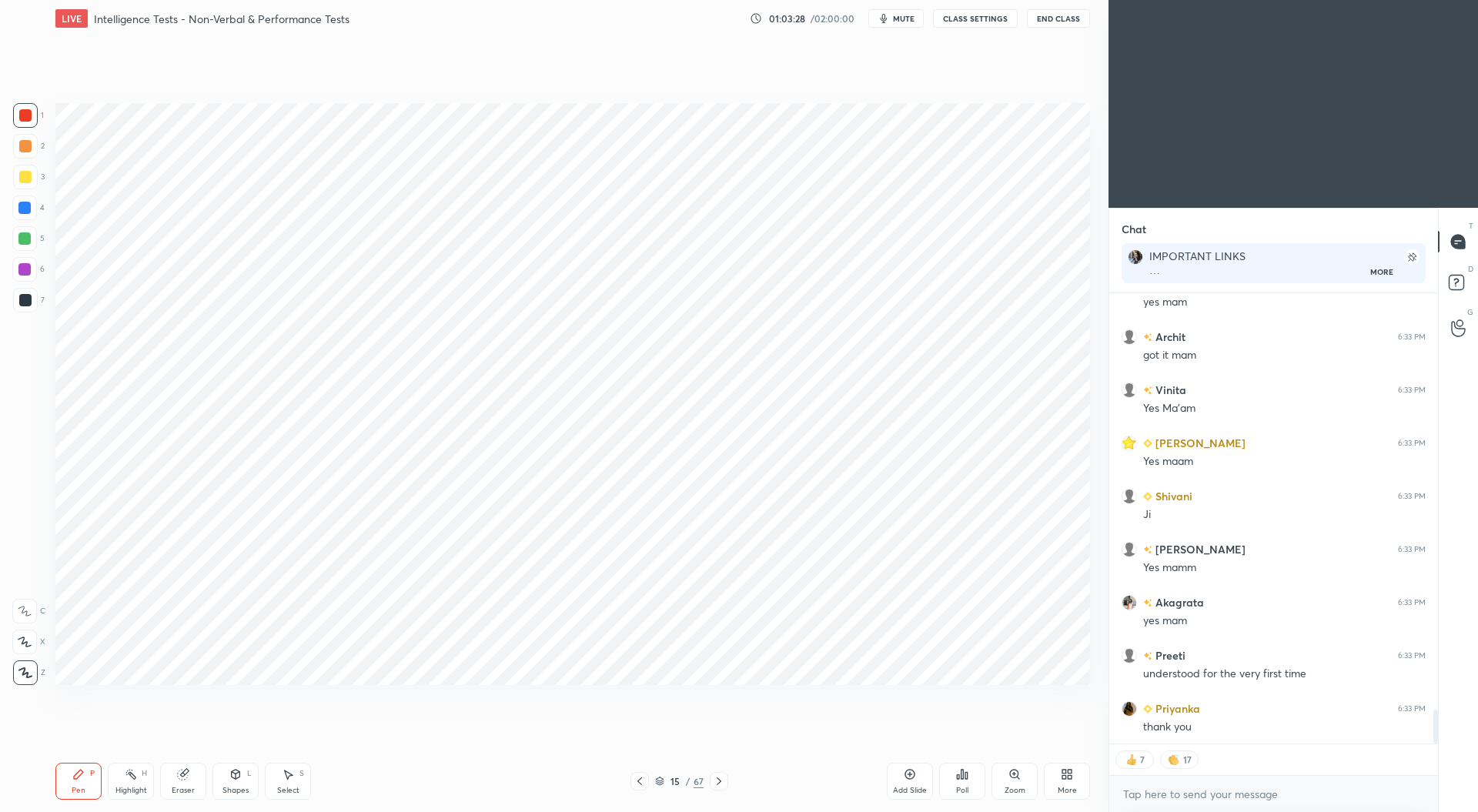
click at [717, 781] on icon at bounding box center [719, 782] width 13 height 13
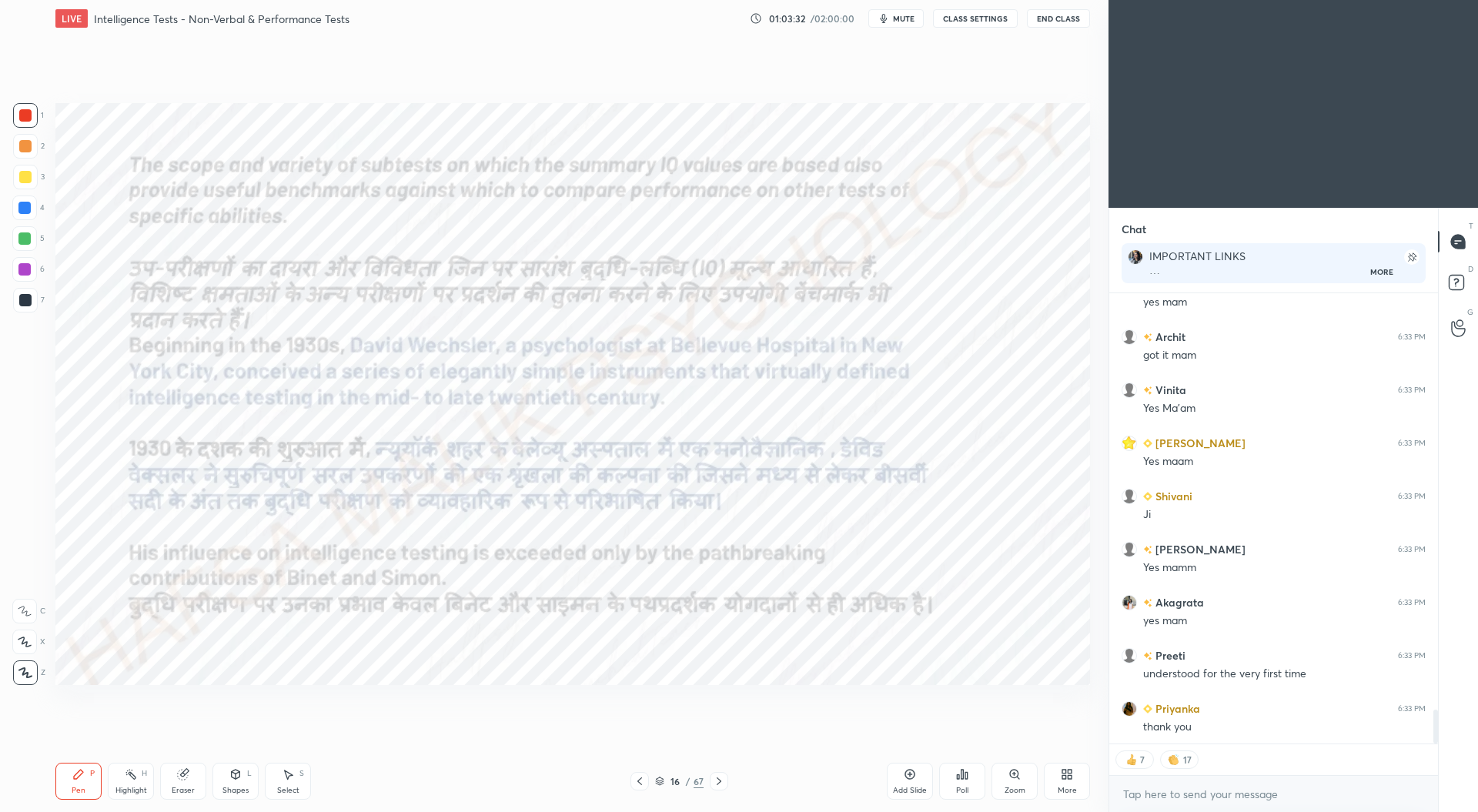
click at [646, 779] on div at bounding box center [639, 782] width 19 height 19
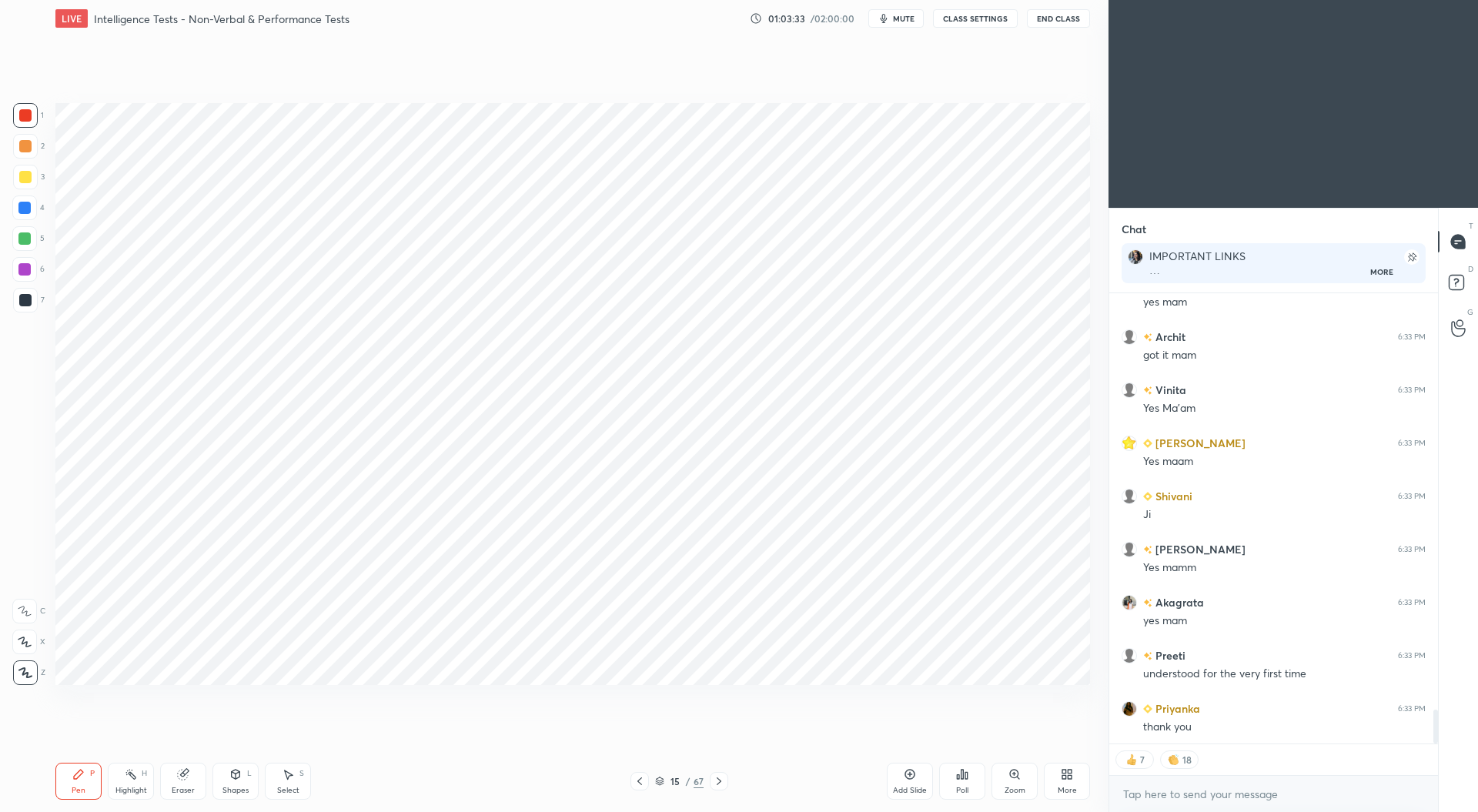
click at [914, 782] on div "Add Slide" at bounding box center [909, 781] width 46 height 37
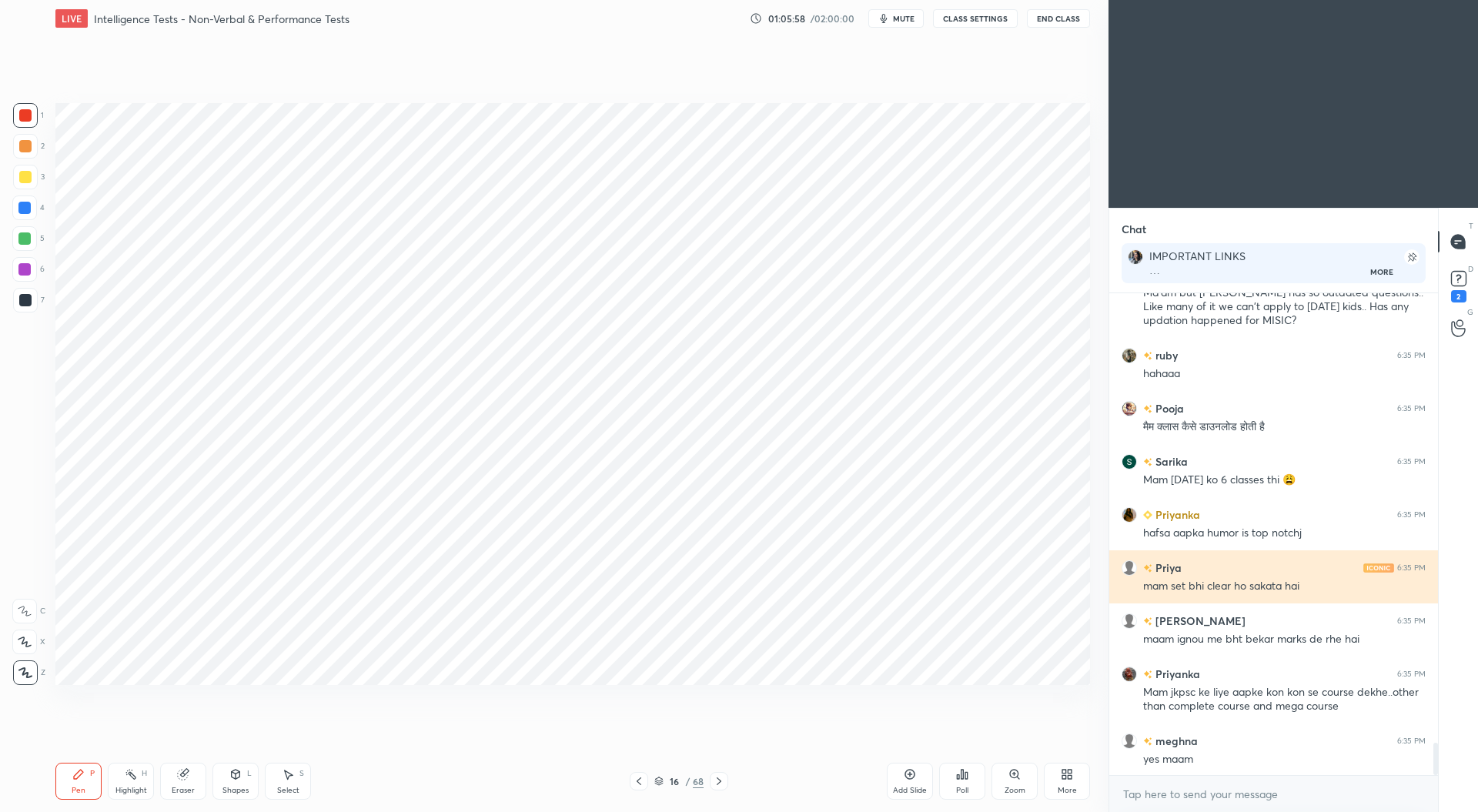
scroll to position [6832, 0]
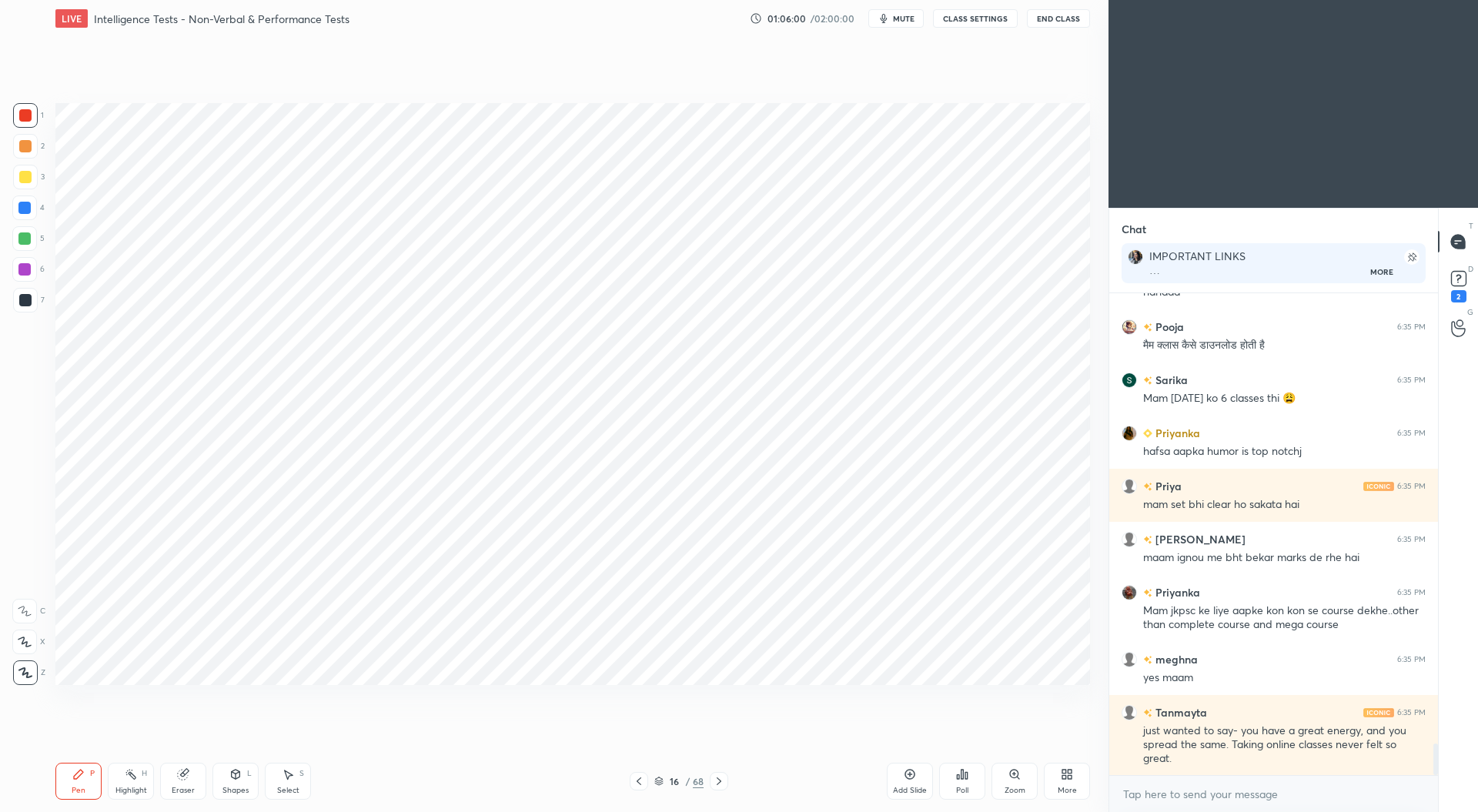
click at [188, 786] on div "Eraser" at bounding box center [184, 790] width 23 height 8
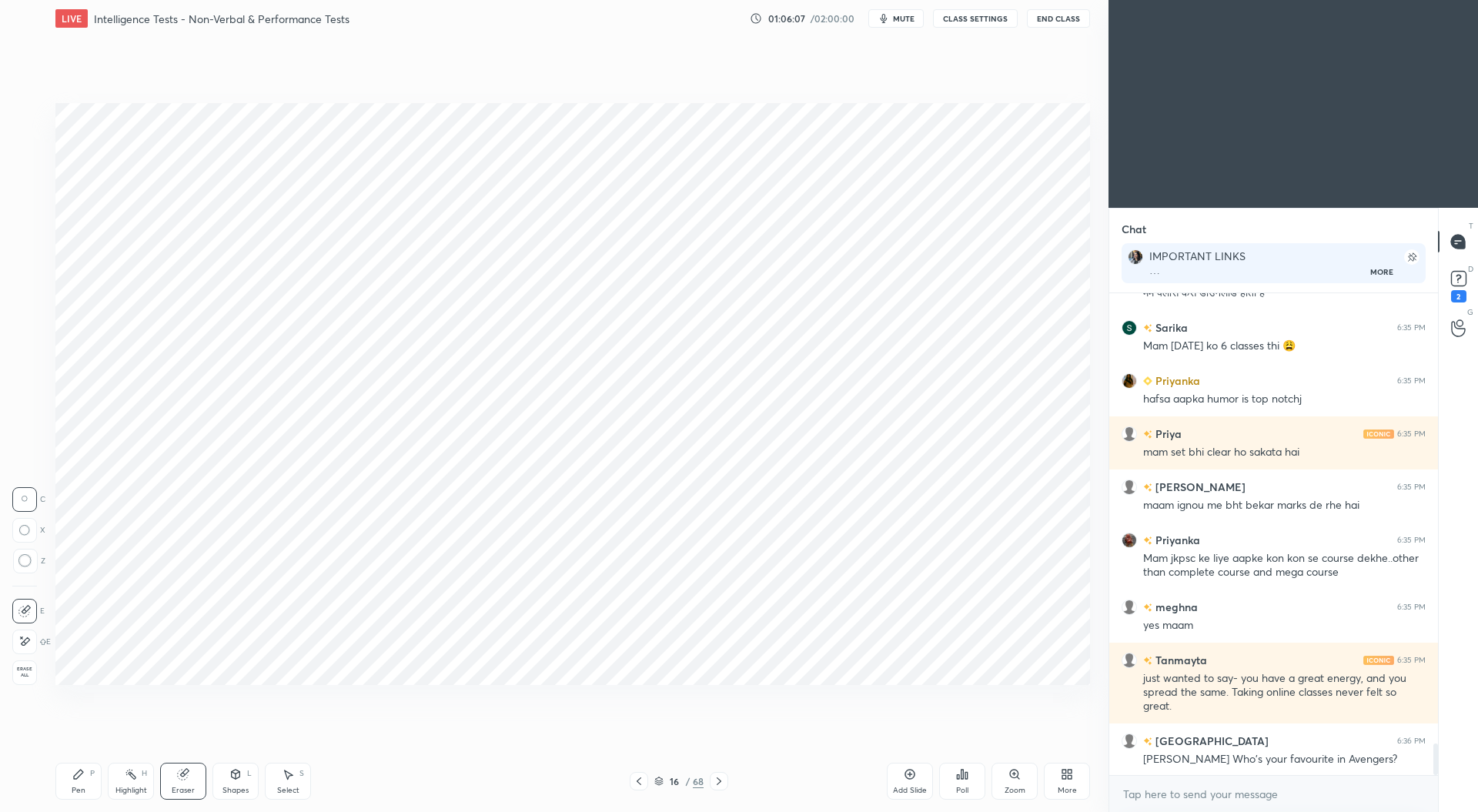
click at [26, 642] on icon at bounding box center [25, 641] width 13 height 13
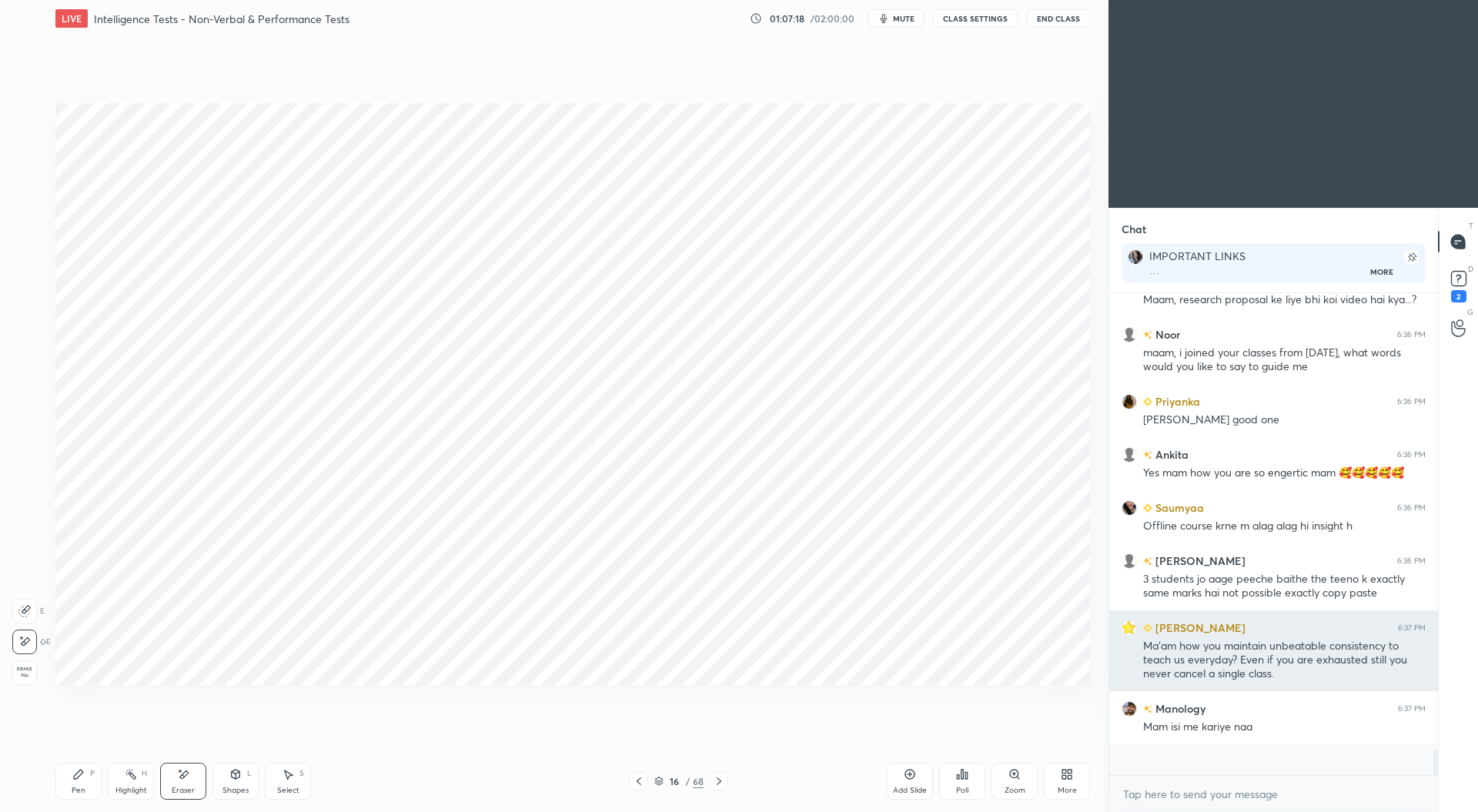
scroll to position [8042, 0]
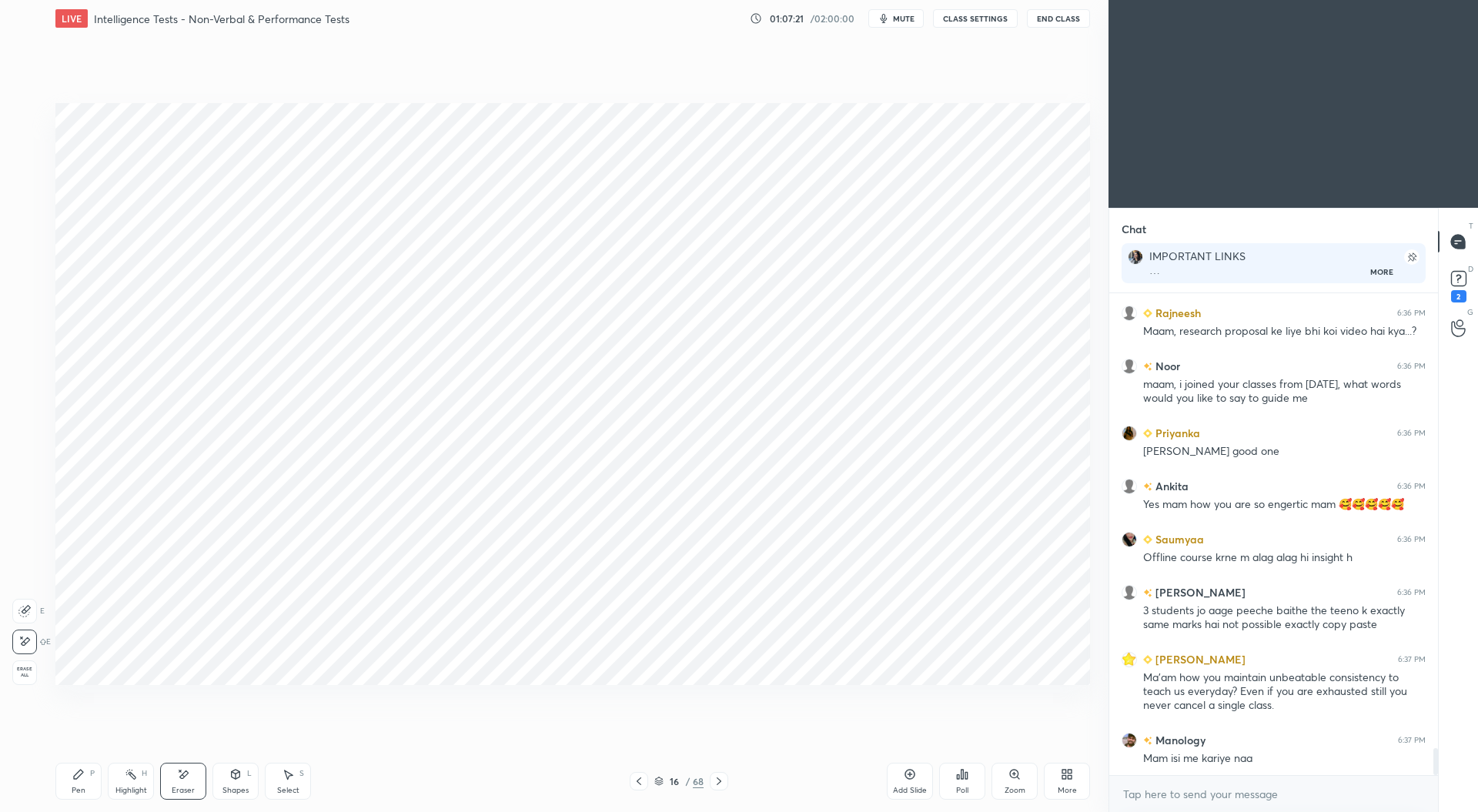
click at [86, 778] on div "Pen P" at bounding box center [78, 781] width 46 height 37
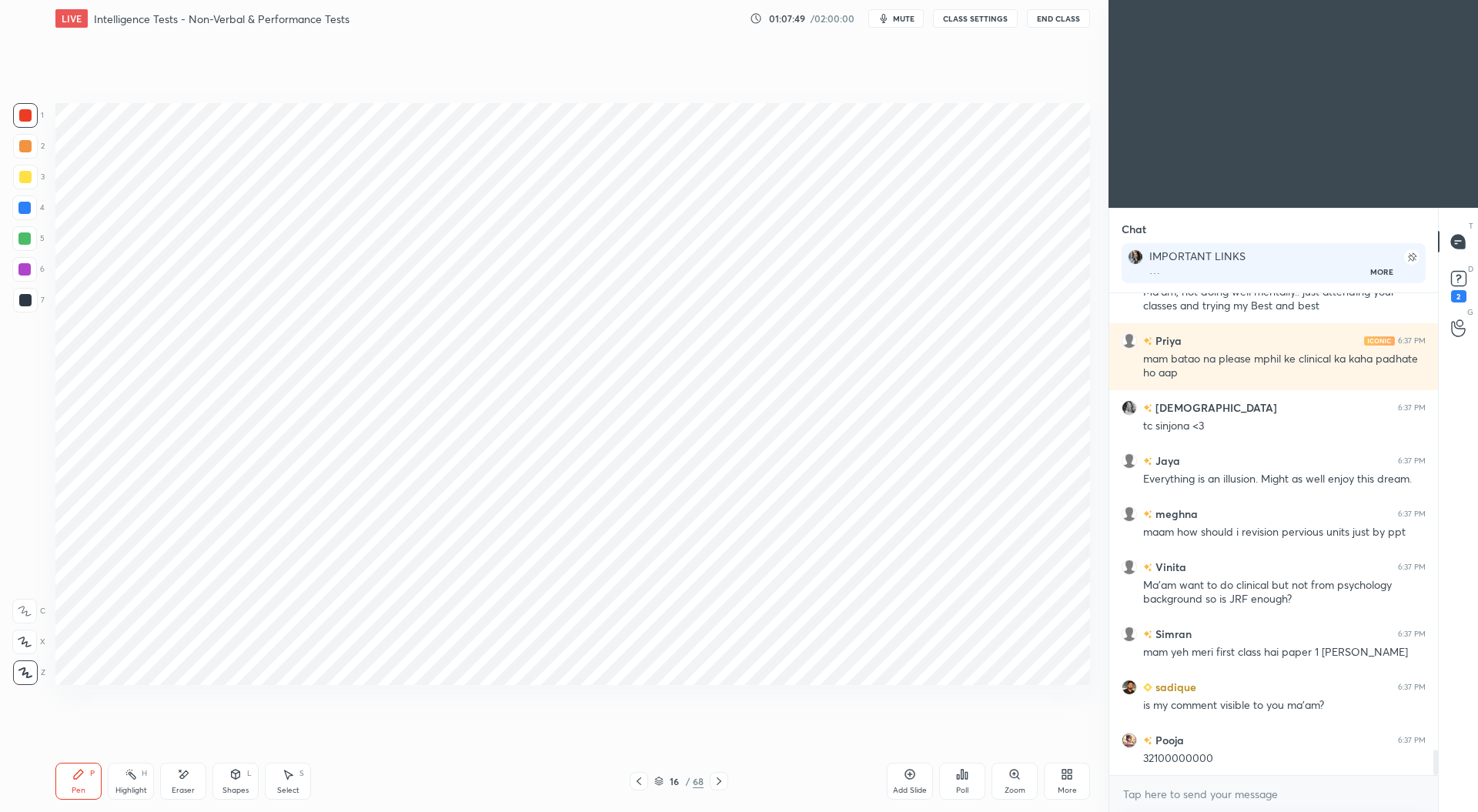
scroll to position [8828, 0]
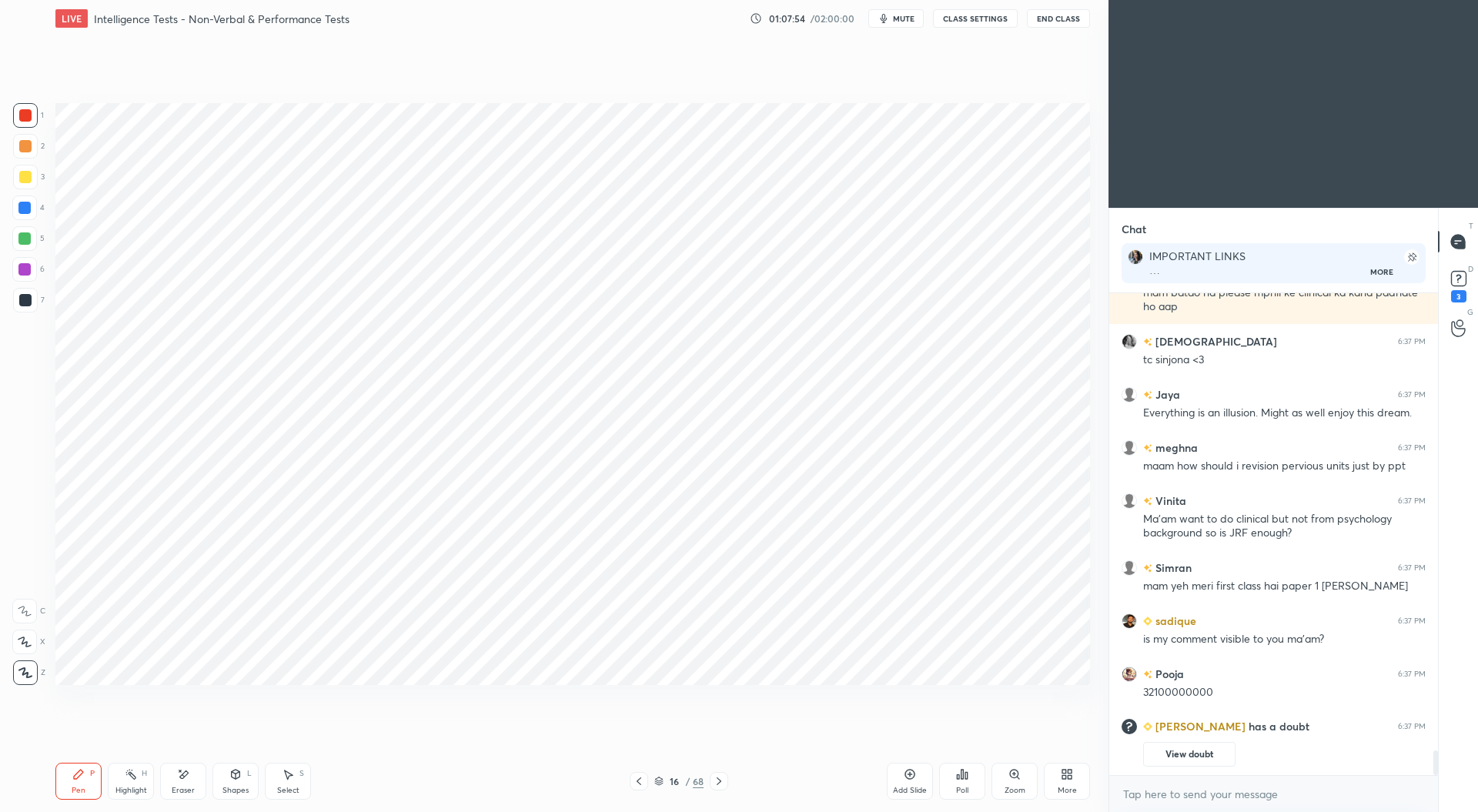
click at [639, 778] on icon at bounding box center [639, 782] width 13 height 13
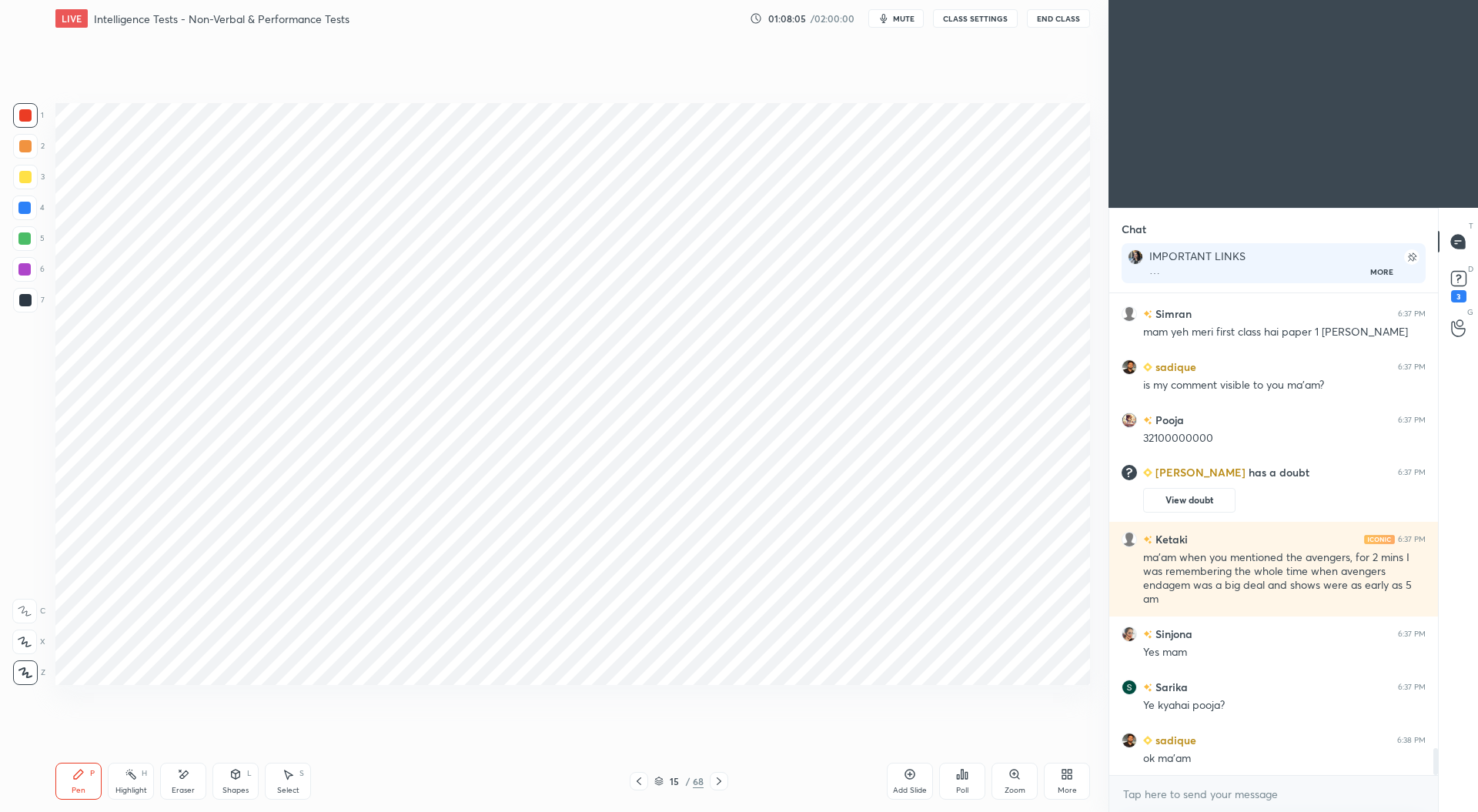
scroll to position [8117, 0]
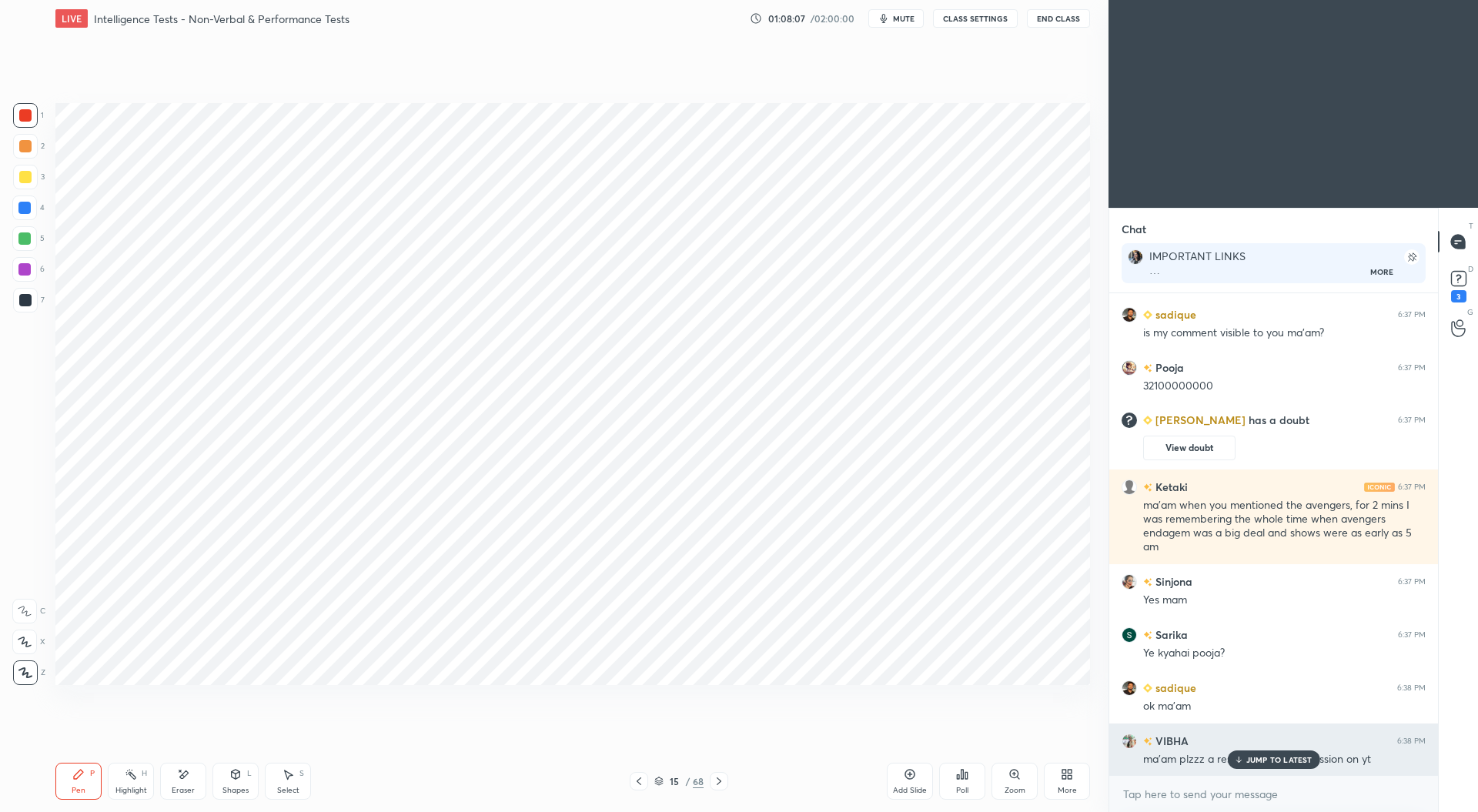
click at [1266, 764] on p "JUMP TO LATEST" at bounding box center [1279, 760] width 66 height 9
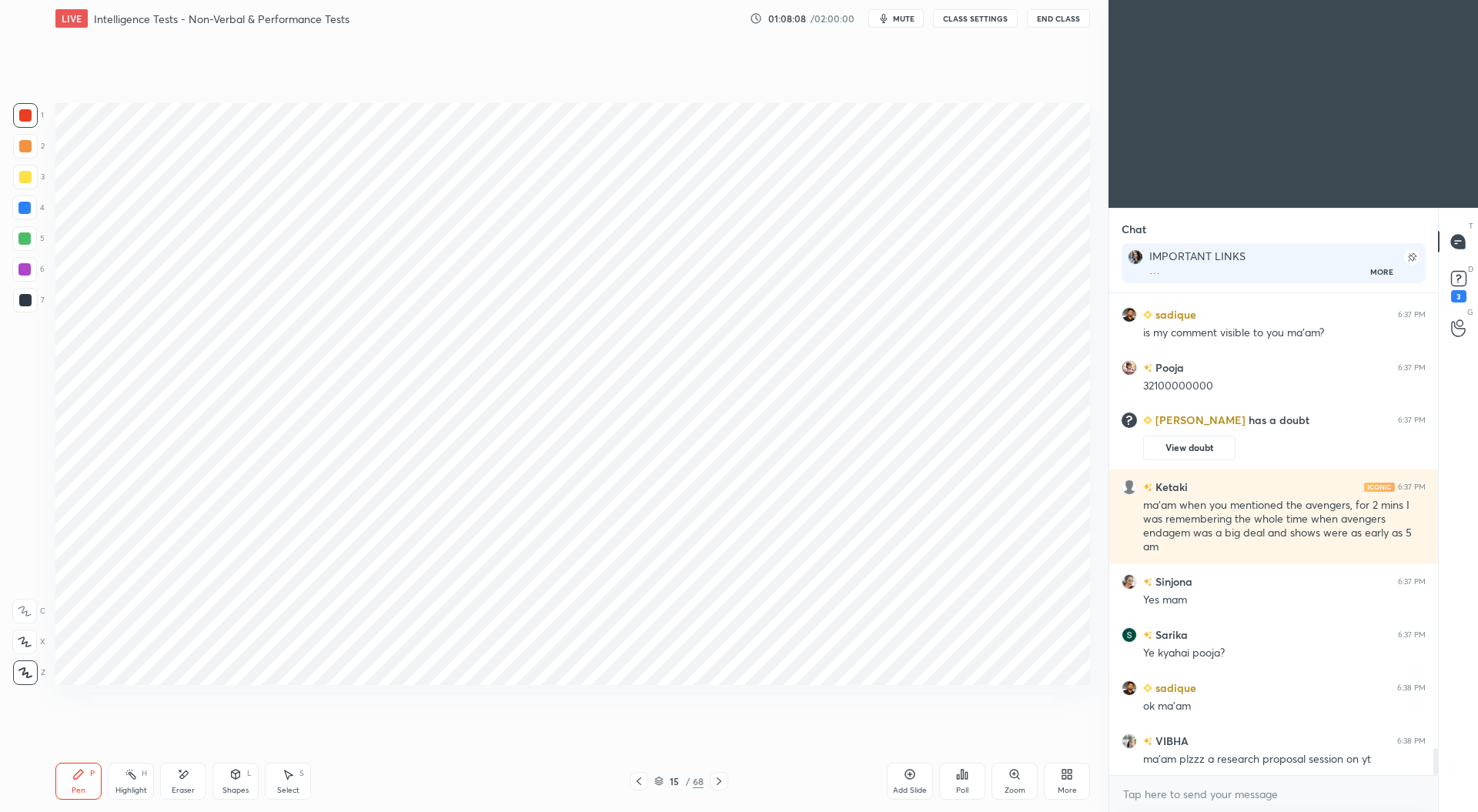
scroll to position [8171, 0]
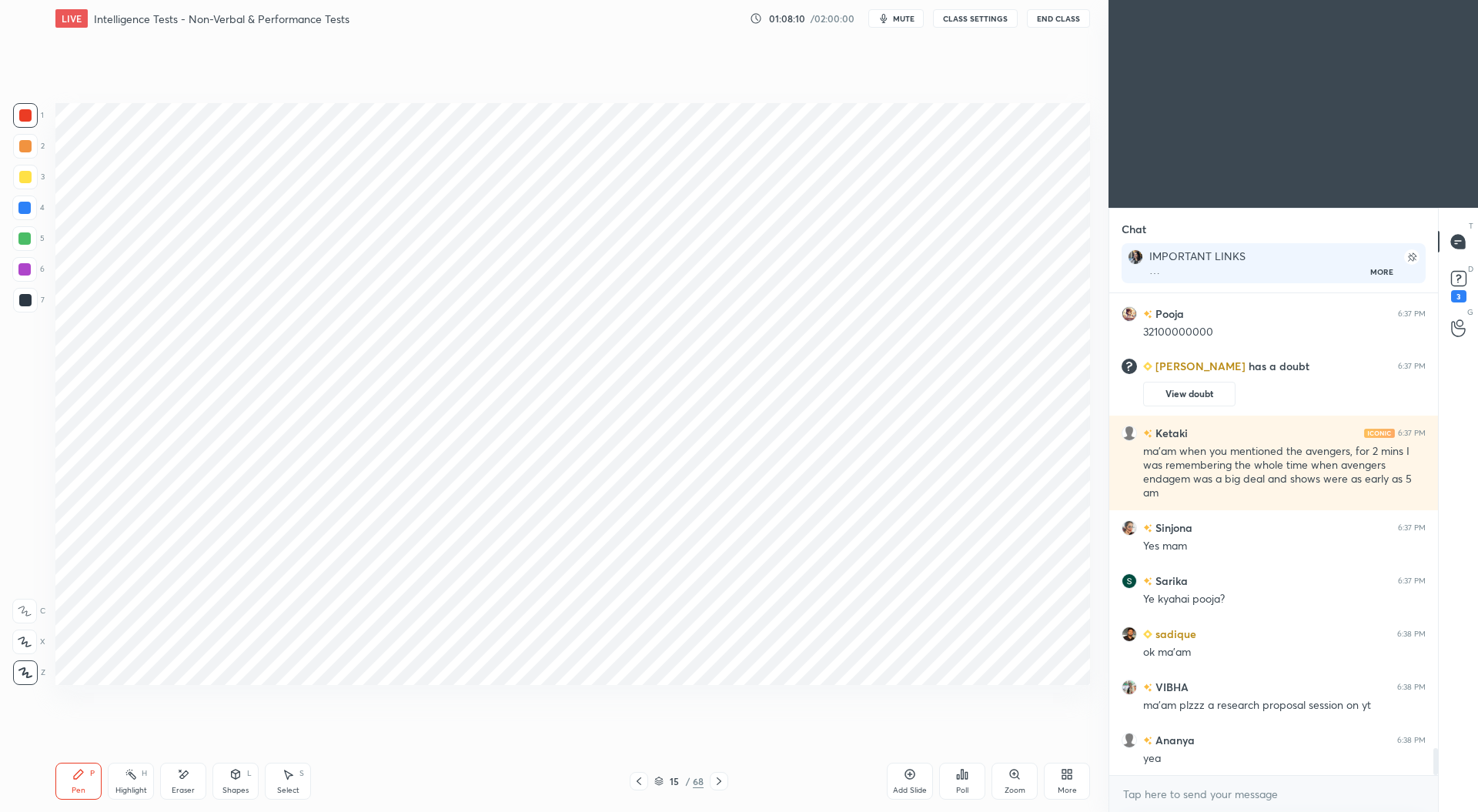
click at [716, 778] on icon at bounding box center [719, 782] width 13 height 13
click at [724, 782] on icon at bounding box center [719, 782] width 13 height 13
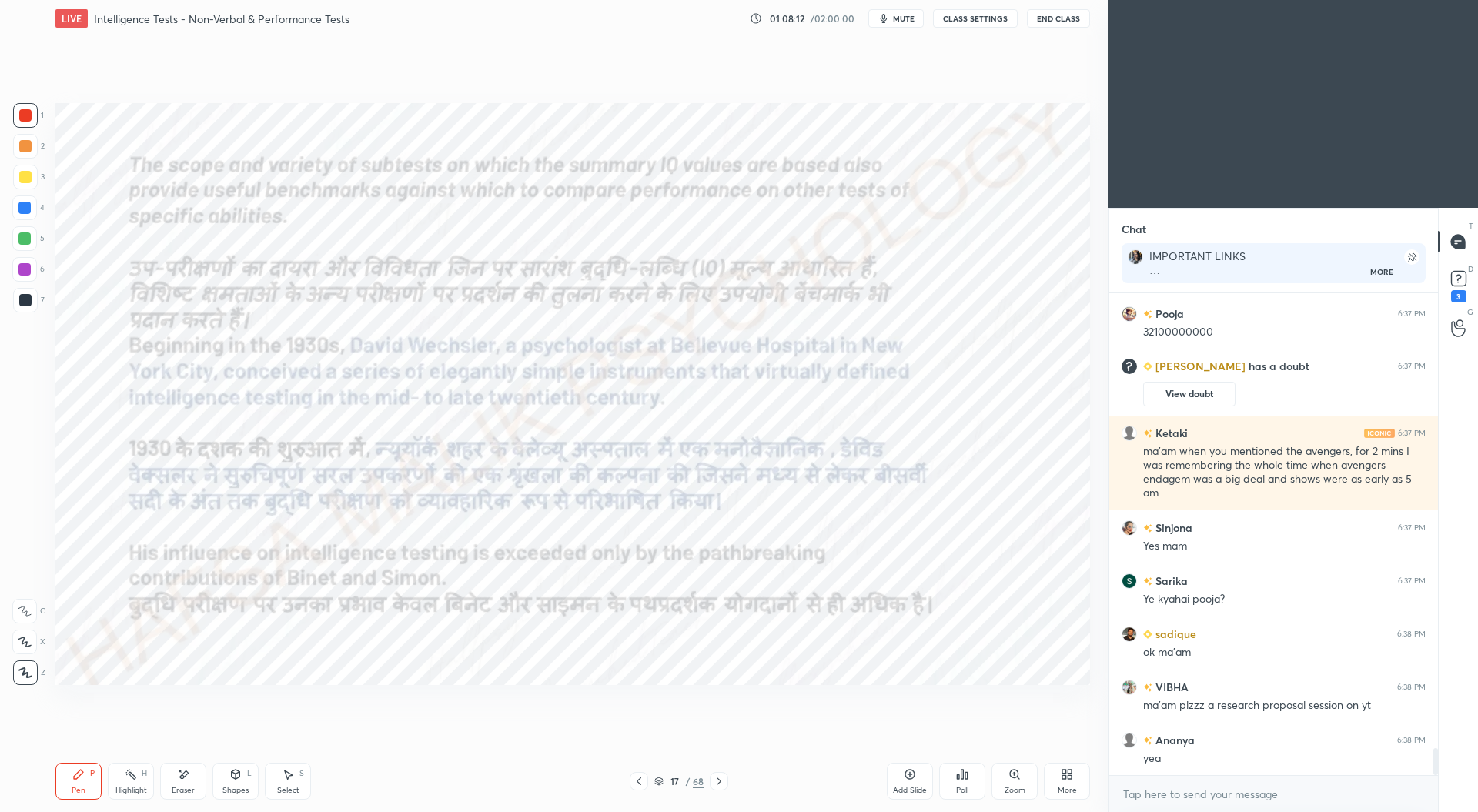
click at [725, 778] on icon at bounding box center [719, 782] width 13 height 13
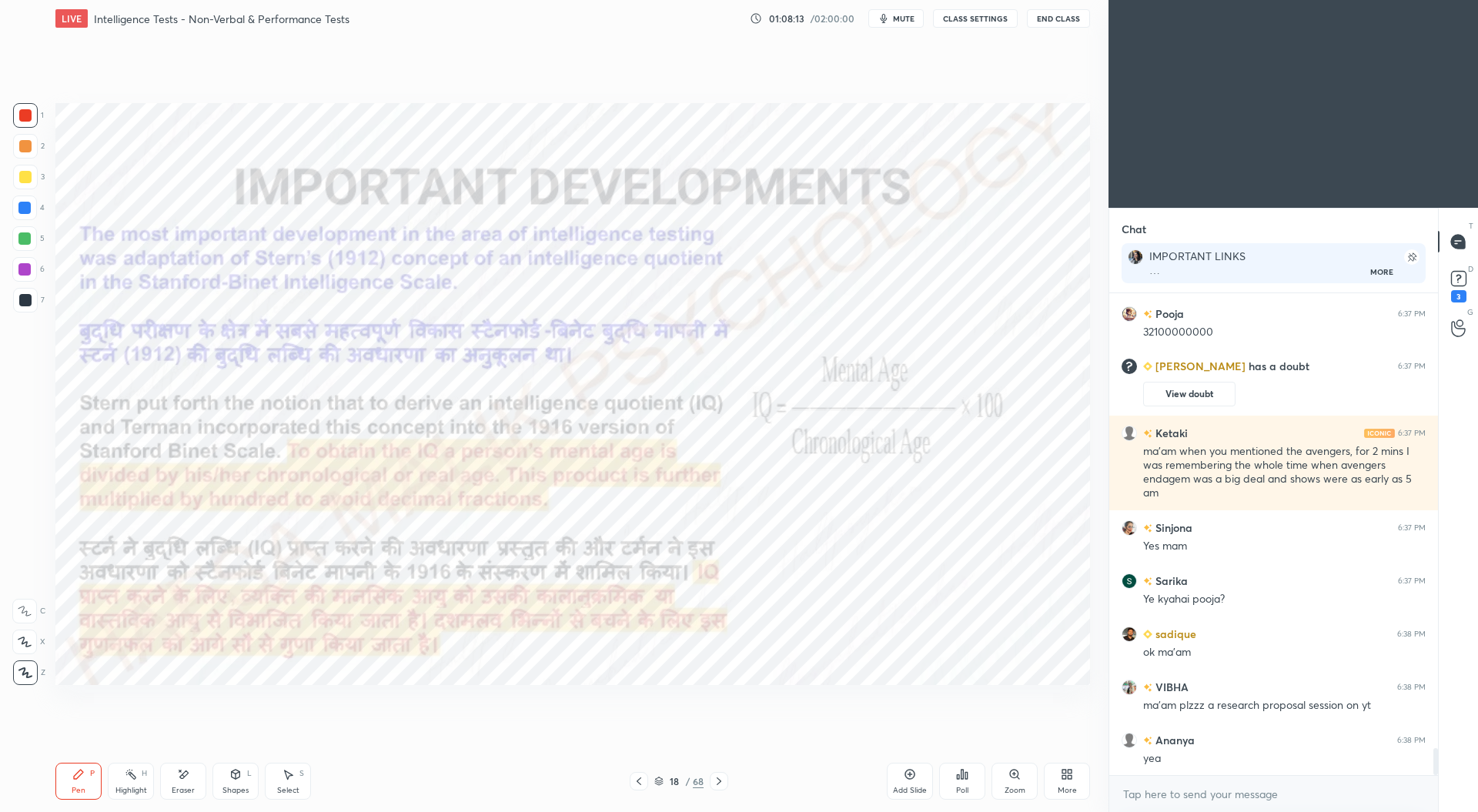
click at [722, 782] on icon at bounding box center [719, 782] width 13 height 13
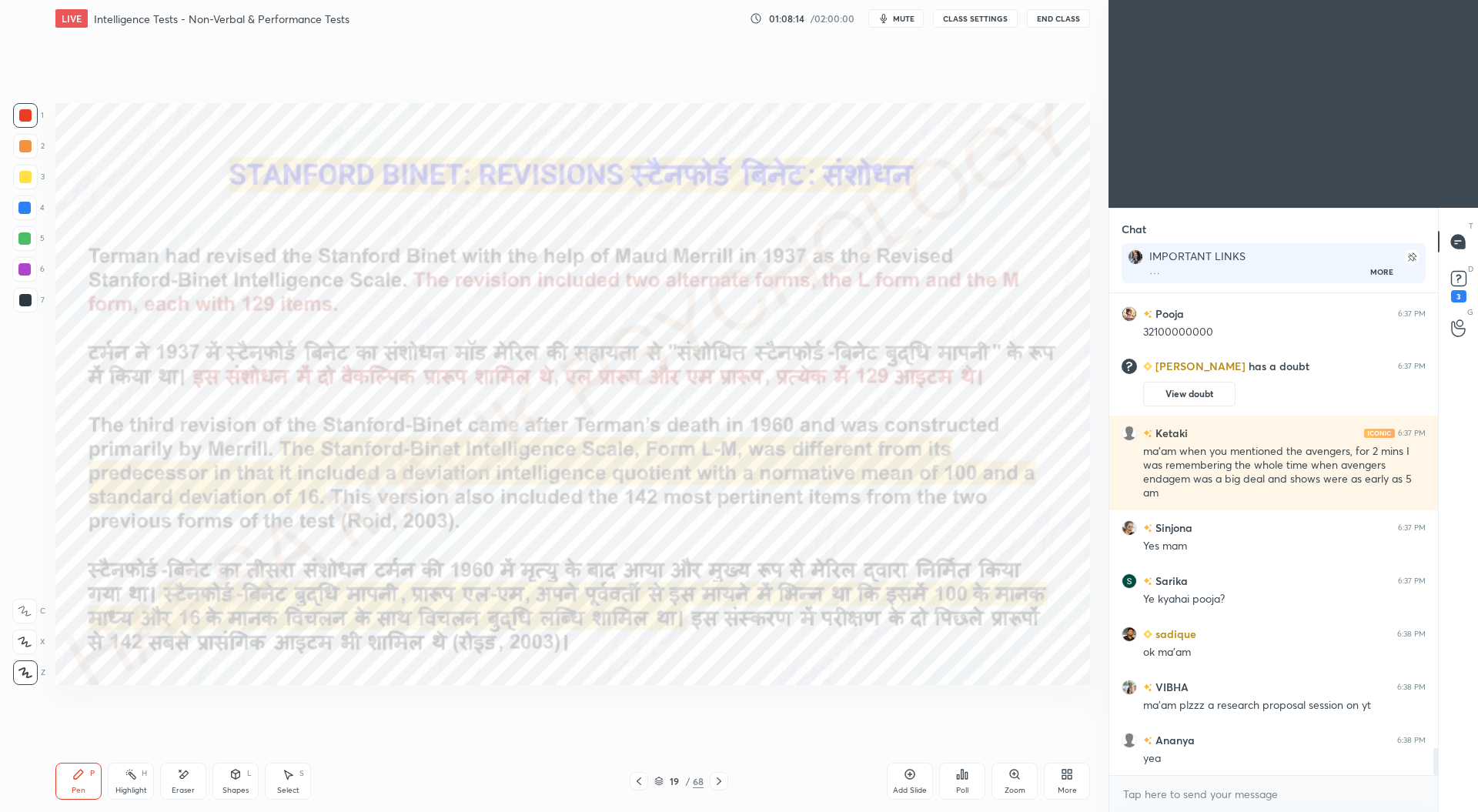
click at [721, 775] on icon at bounding box center [719, 782] width 13 height 13
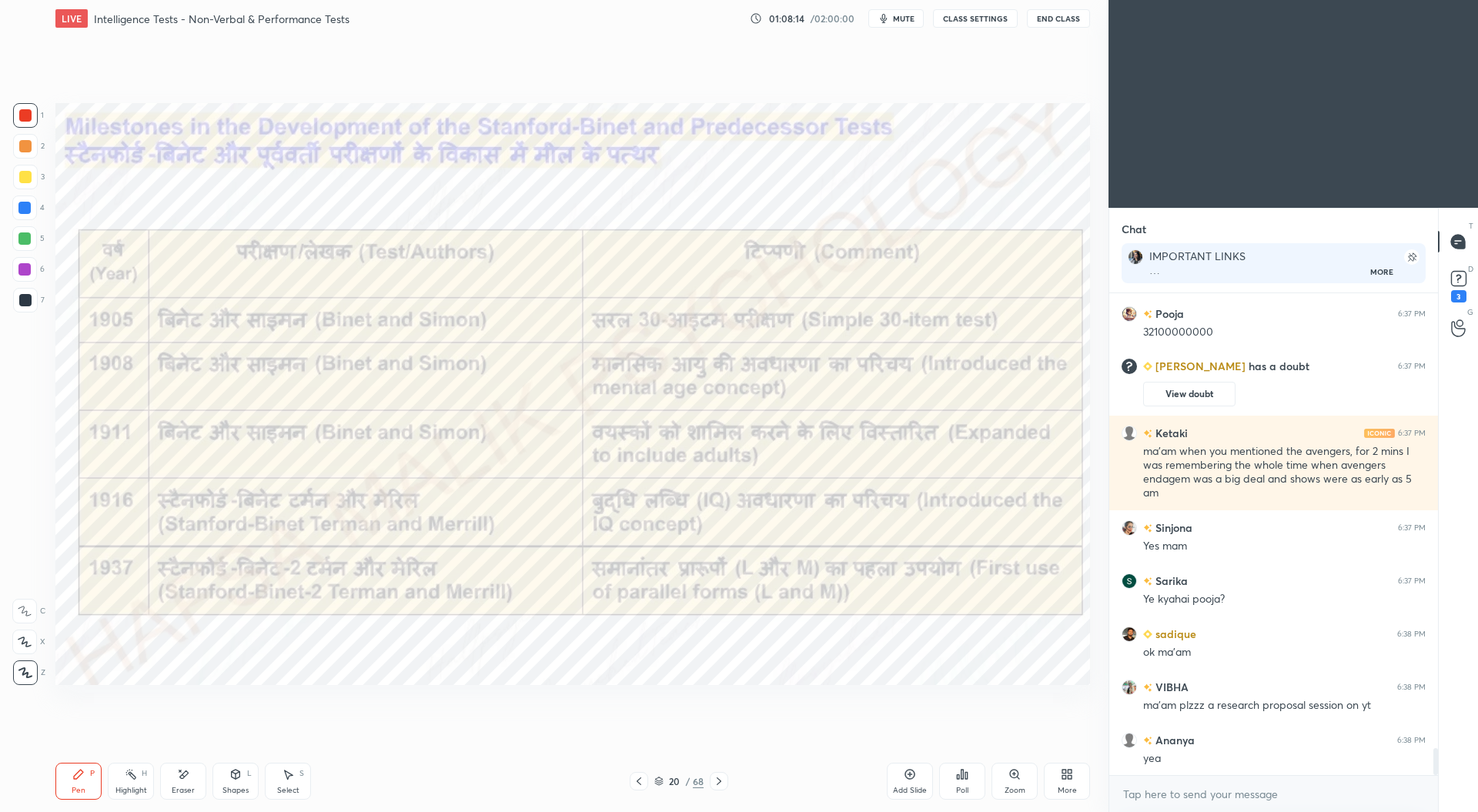
click at [719, 780] on icon at bounding box center [719, 782] width 5 height 8
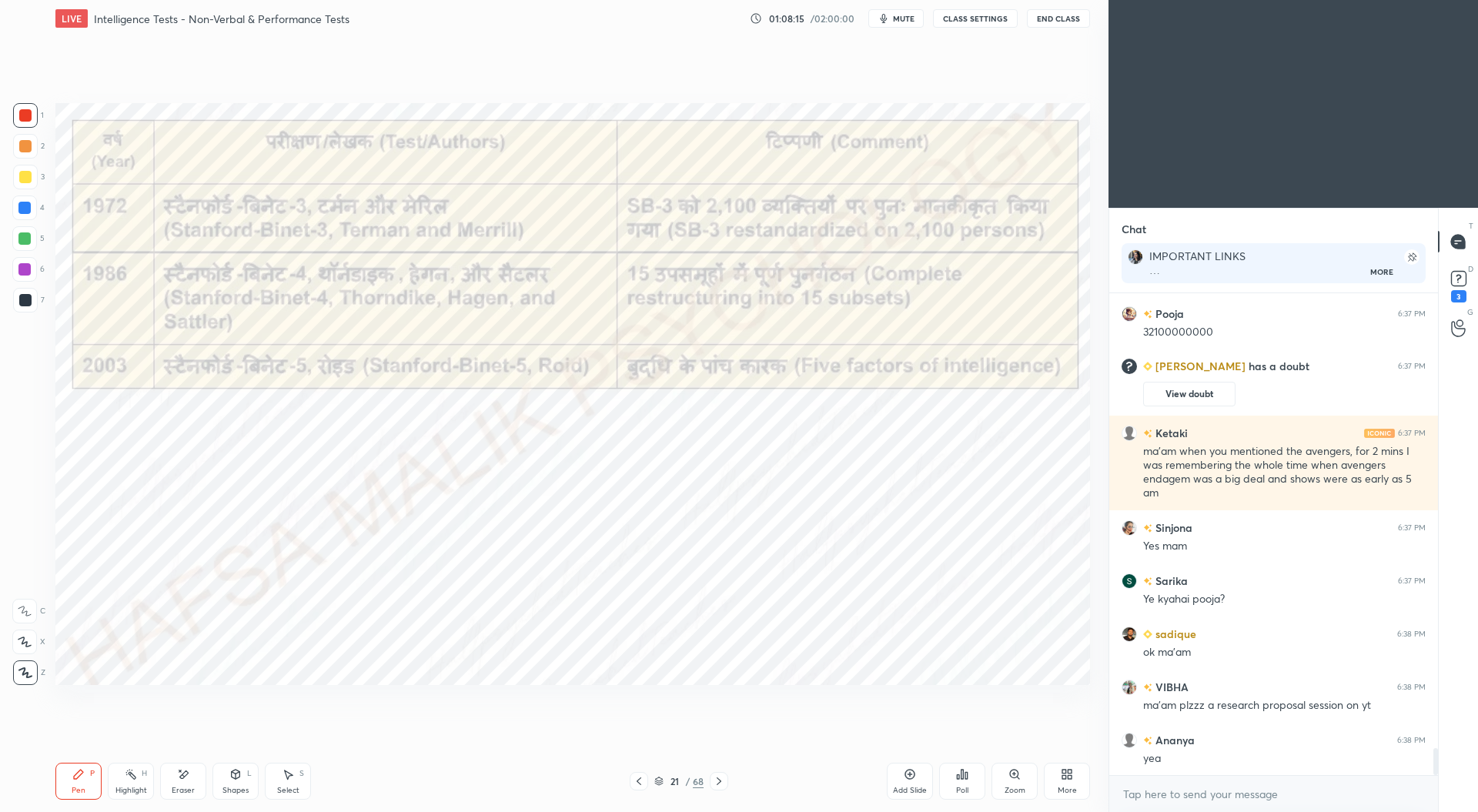
click at [719, 782] on icon at bounding box center [719, 782] width 13 height 13
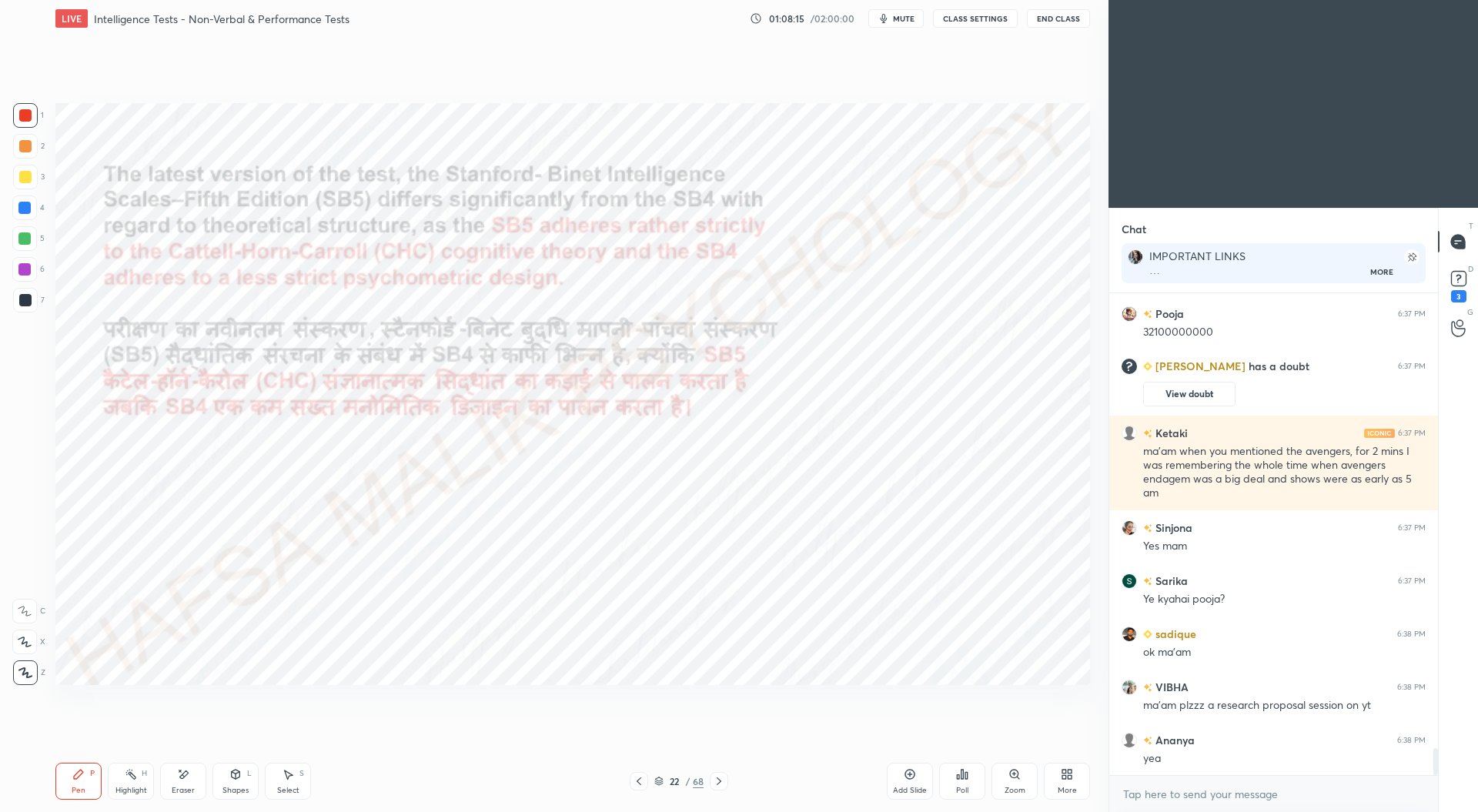
click at [719, 778] on icon at bounding box center [719, 782] width 13 height 13
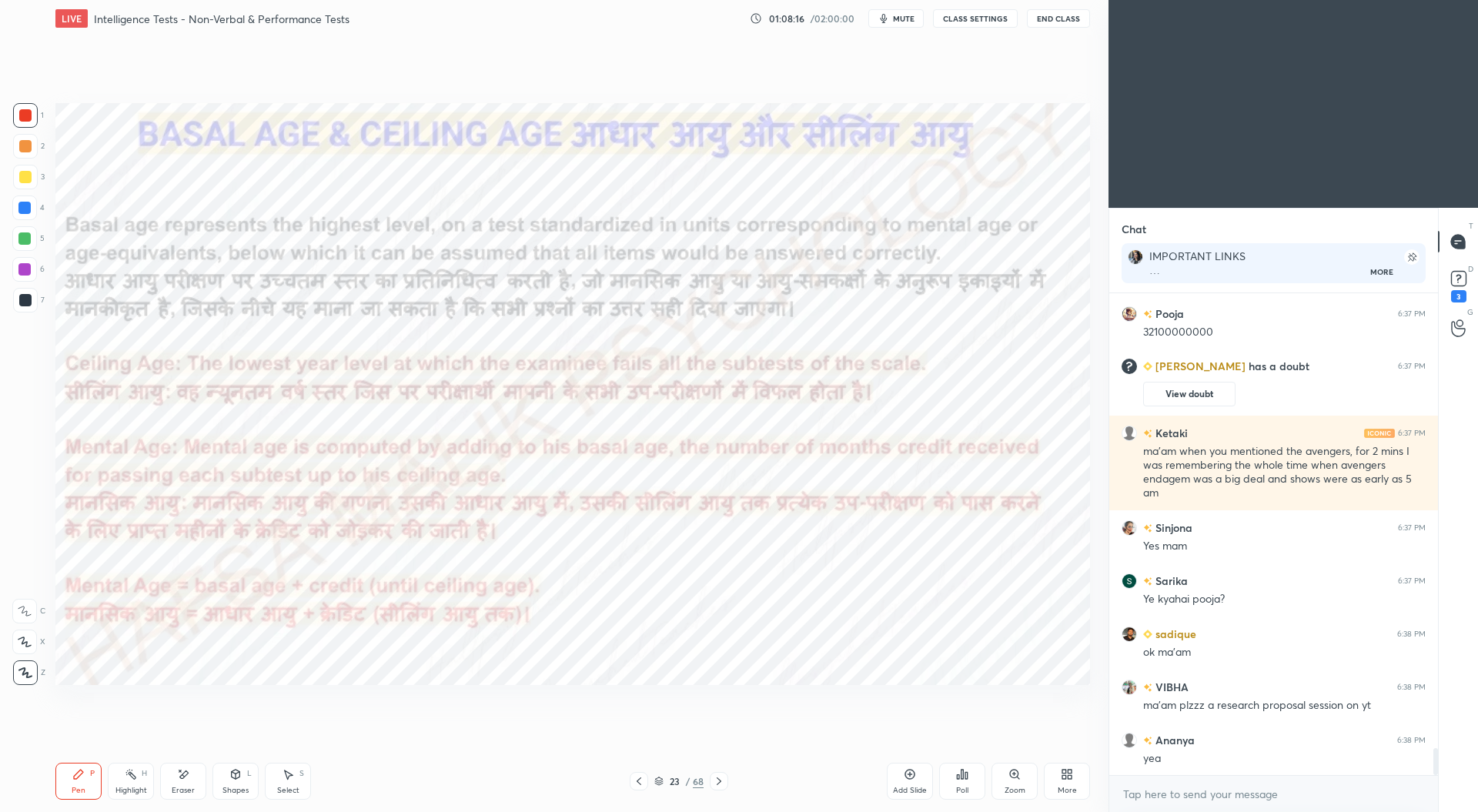
click at [719, 782] on icon at bounding box center [719, 782] width 5 height 8
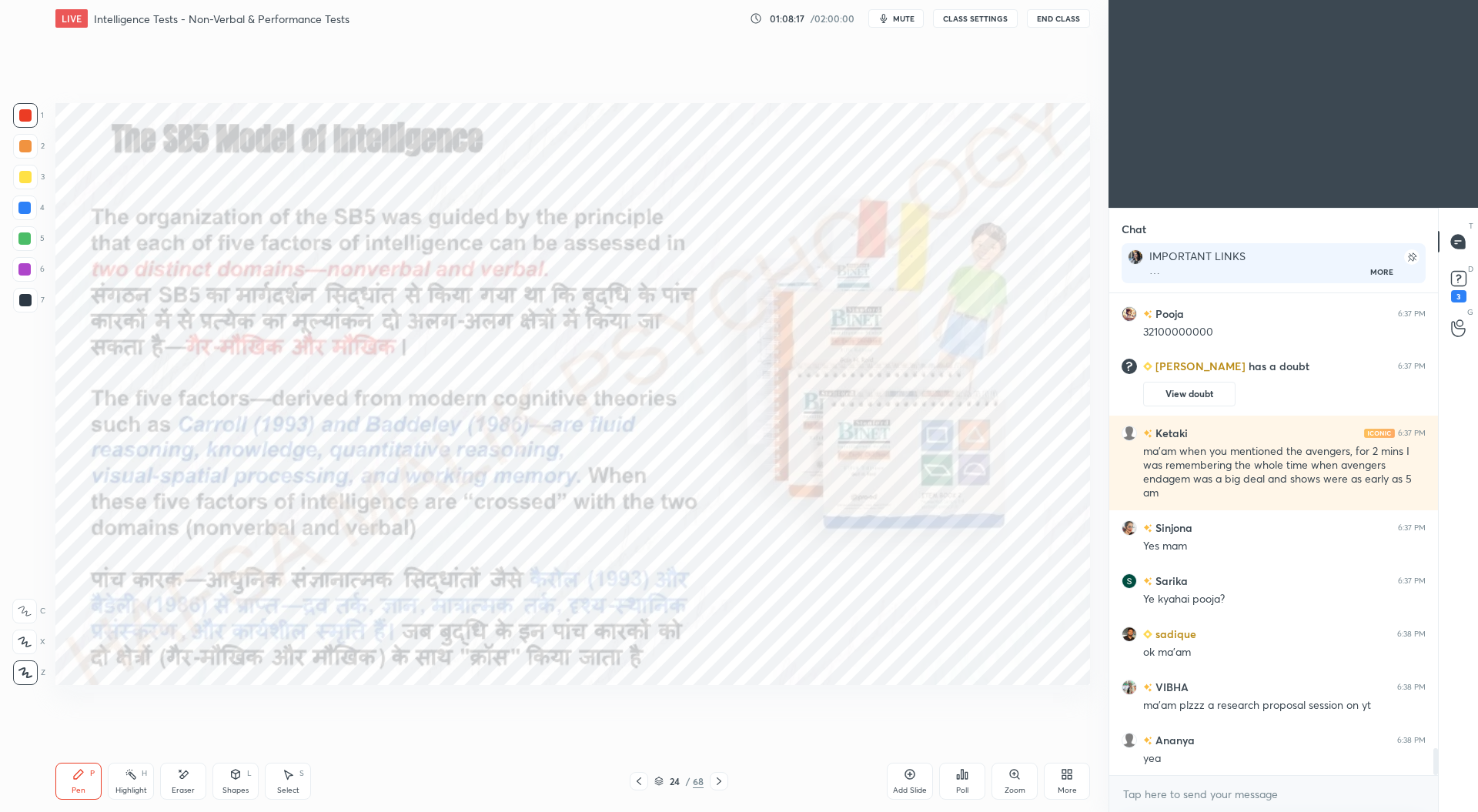
click at [718, 783] on icon at bounding box center [719, 782] width 5 height 8
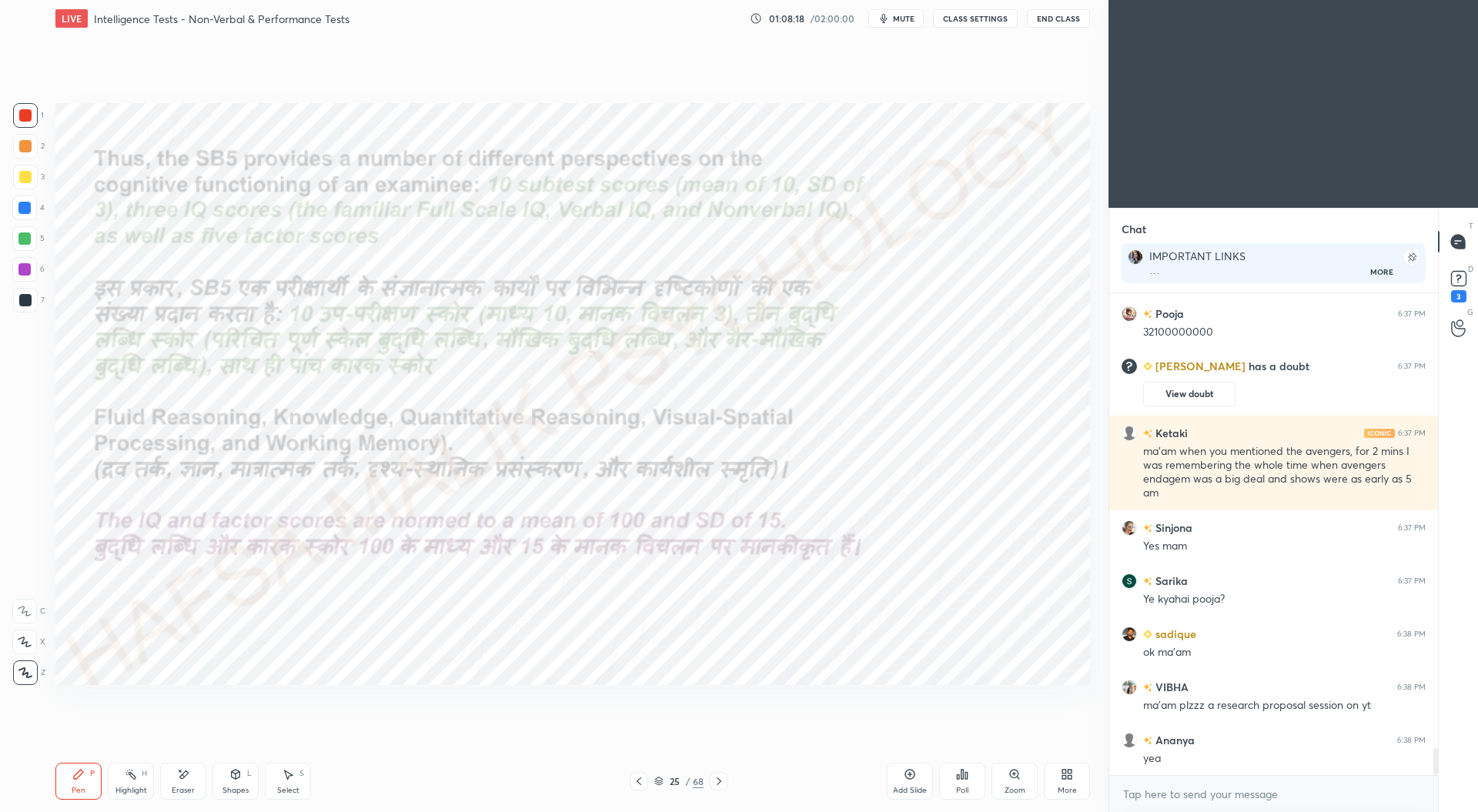
click at [719, 785] on icon at bounding box center [719, 782] width 13 height 13
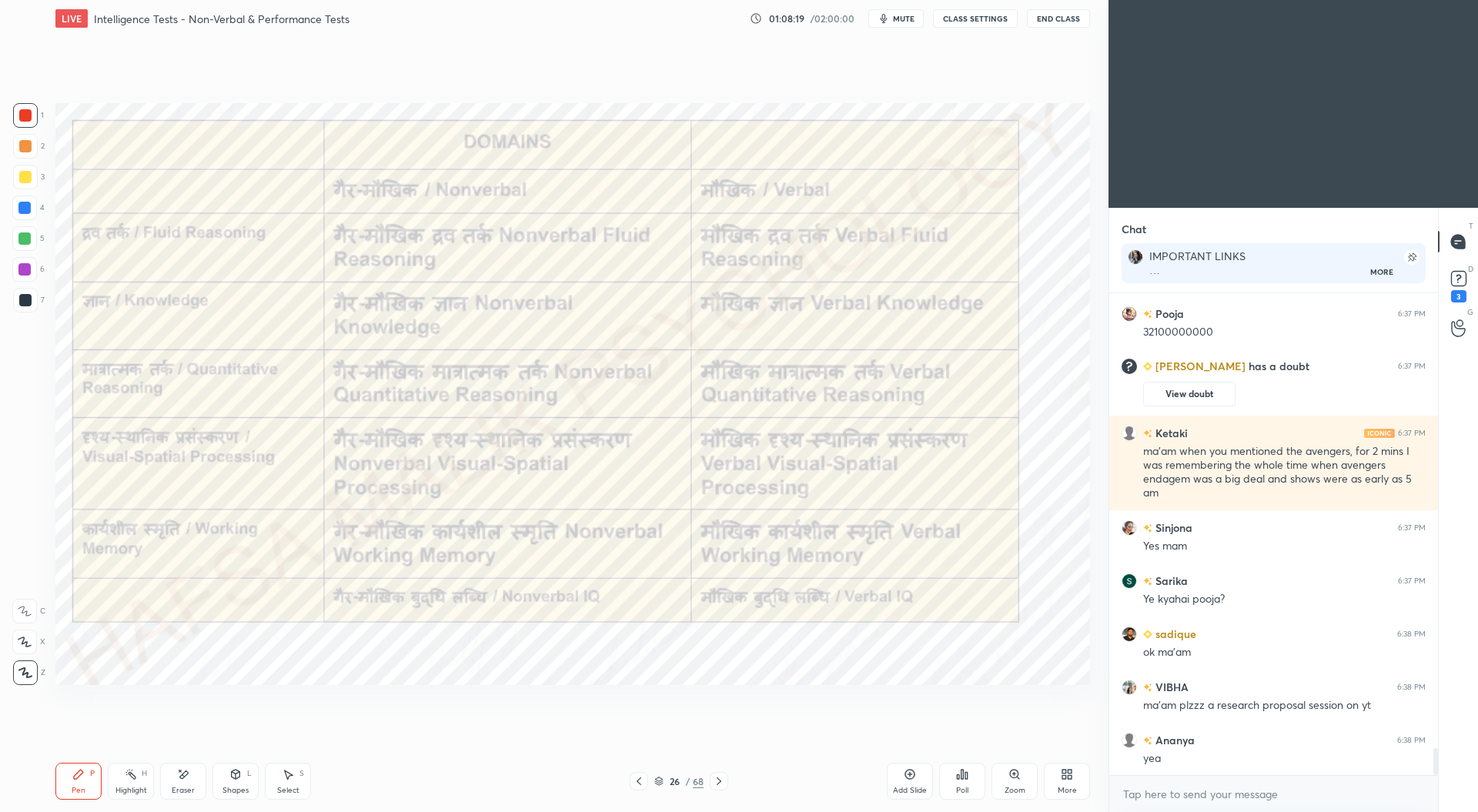
click at [724, 781] on icon at bounding box center [719, 782] width 13 height 13
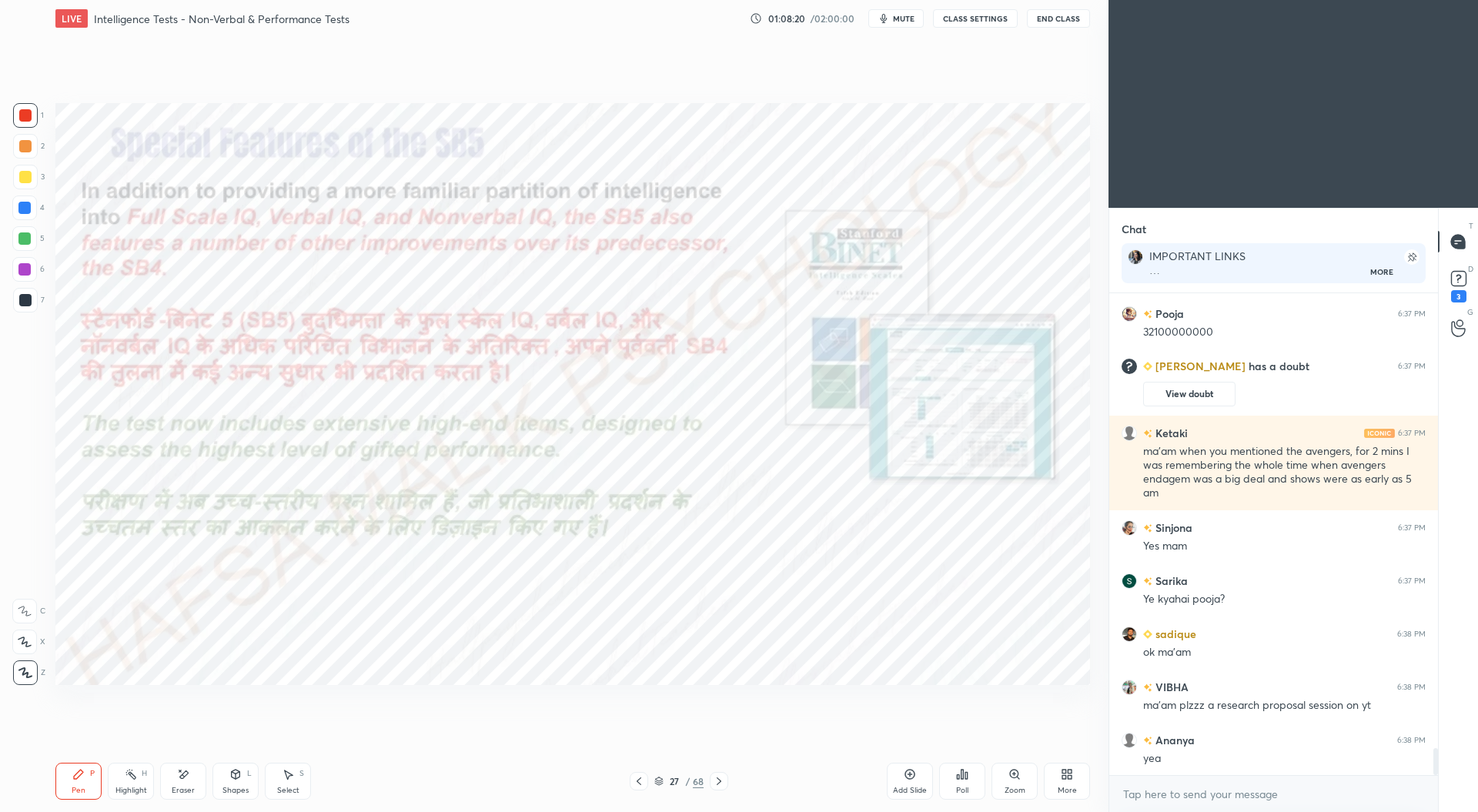
click at [725, 782] on div at bounding box center [719, 782] width 19 height 19
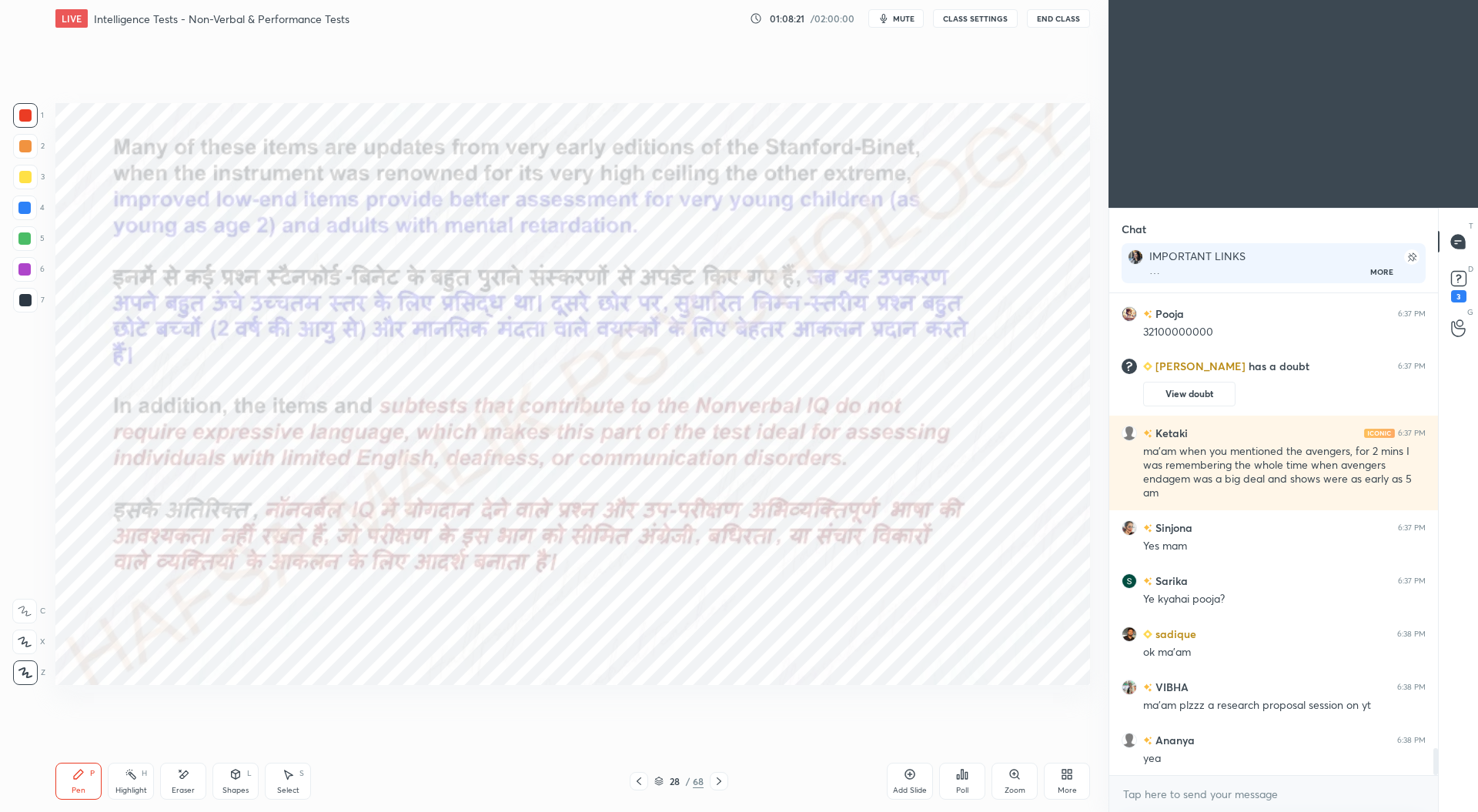
click at [726, 784] on div at bounding box center [719, 782] width 19 height 19
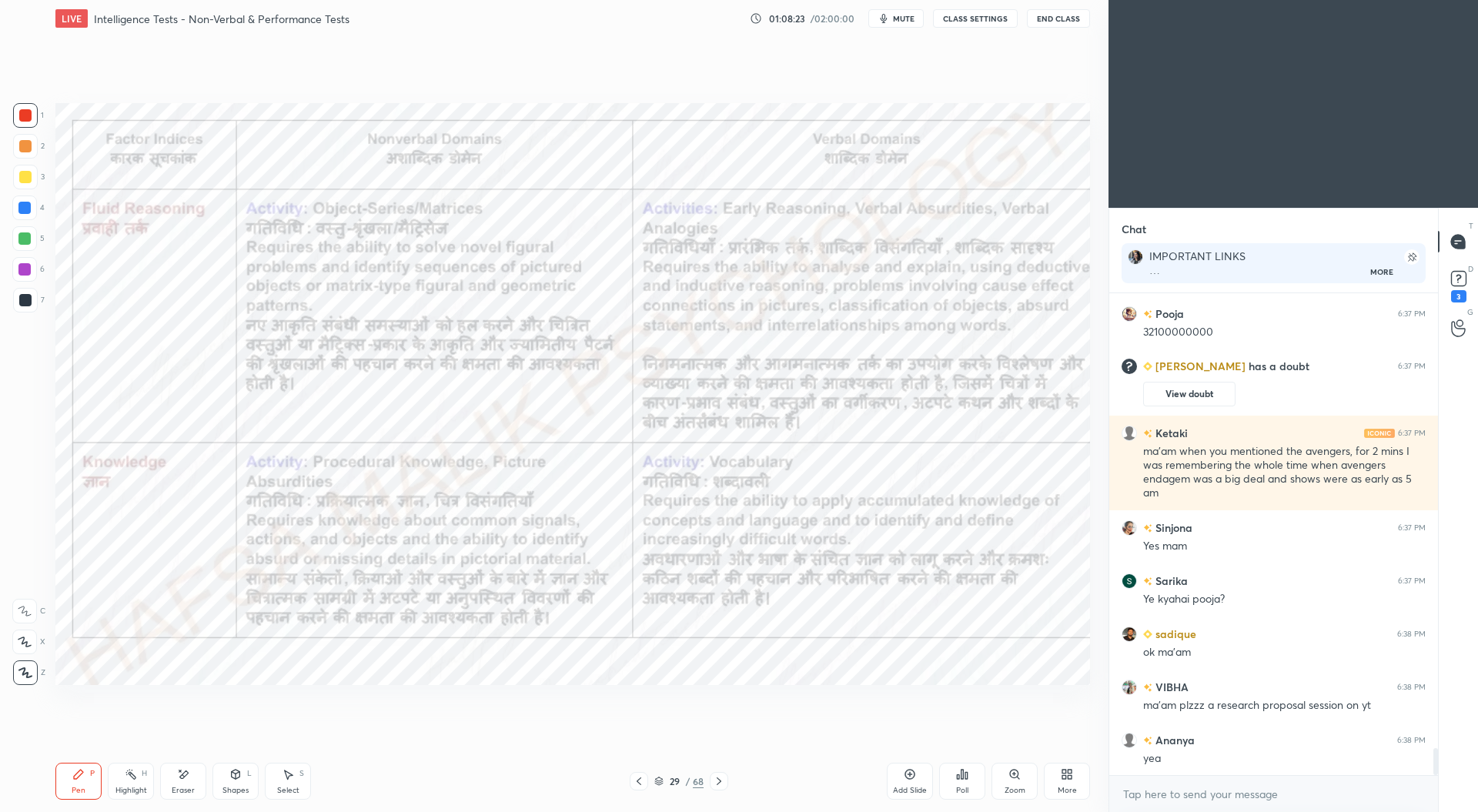
click at [721, 785] on icon at bounding box center [719, 782] width 13 height 13
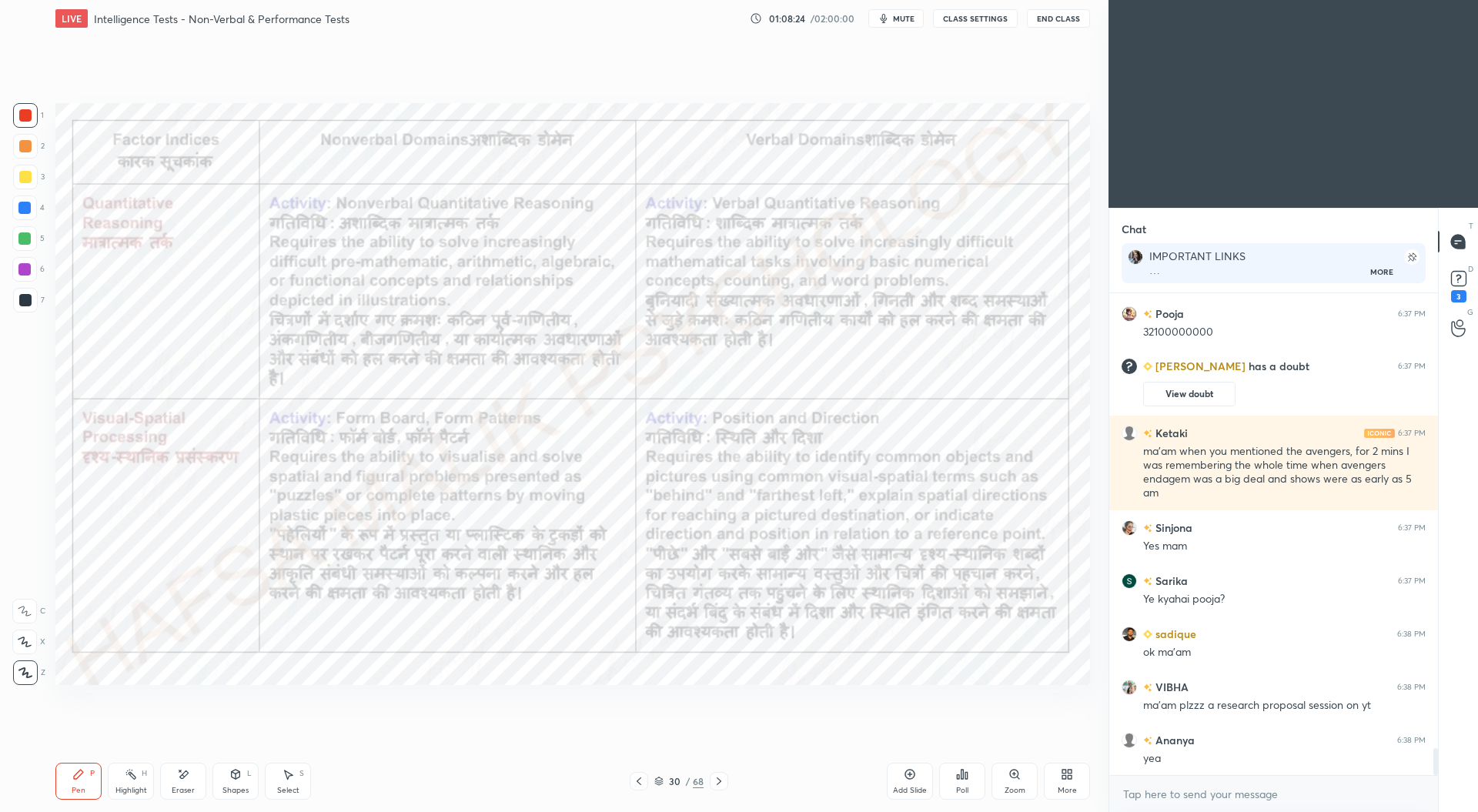
click at [718, 778] on icon at bounding box center [719, 782] width 5 height 8
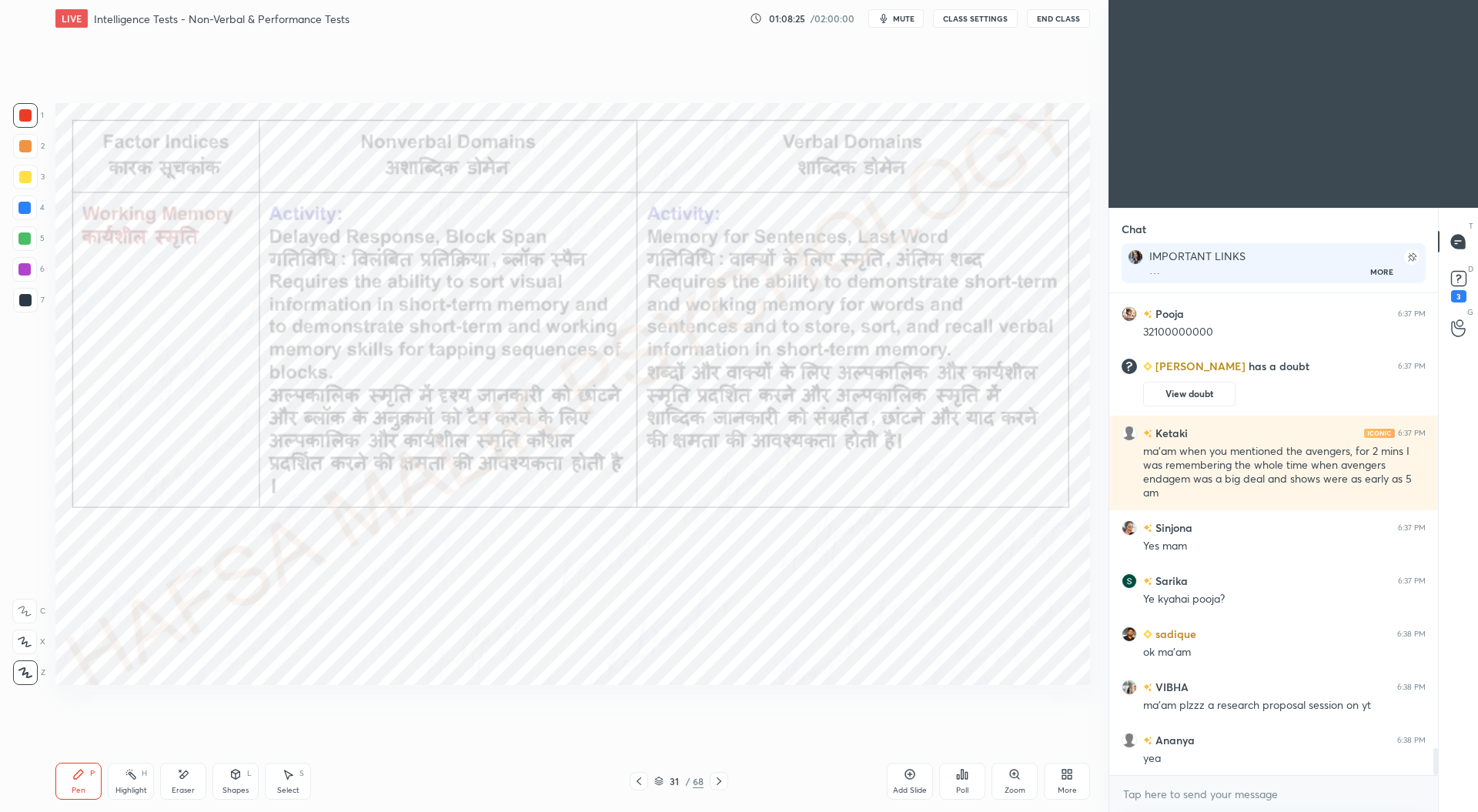
click at [718, 778] on icon at bounding box center [719, 782] width 13 height 13
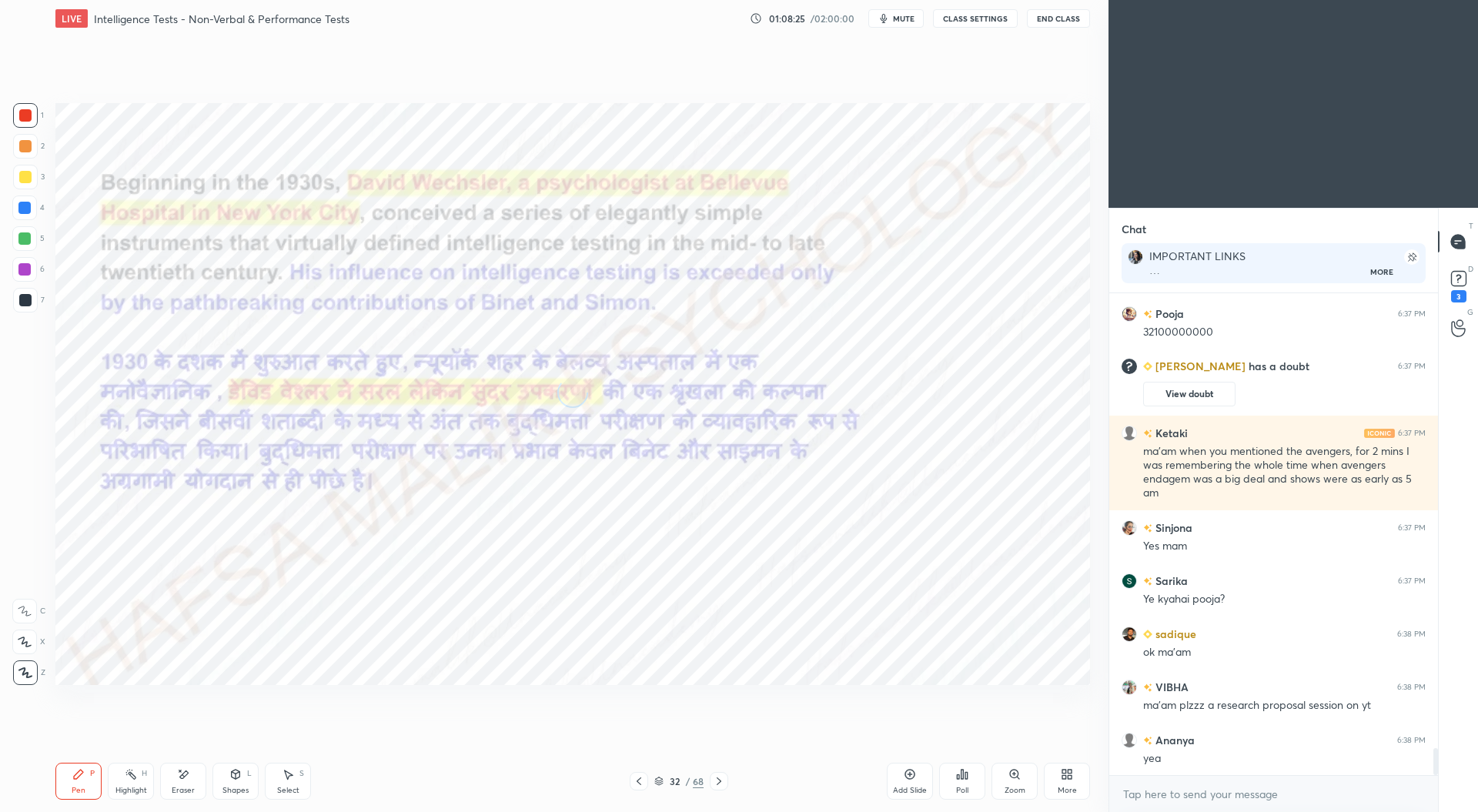
scroll to position [8237, 0]
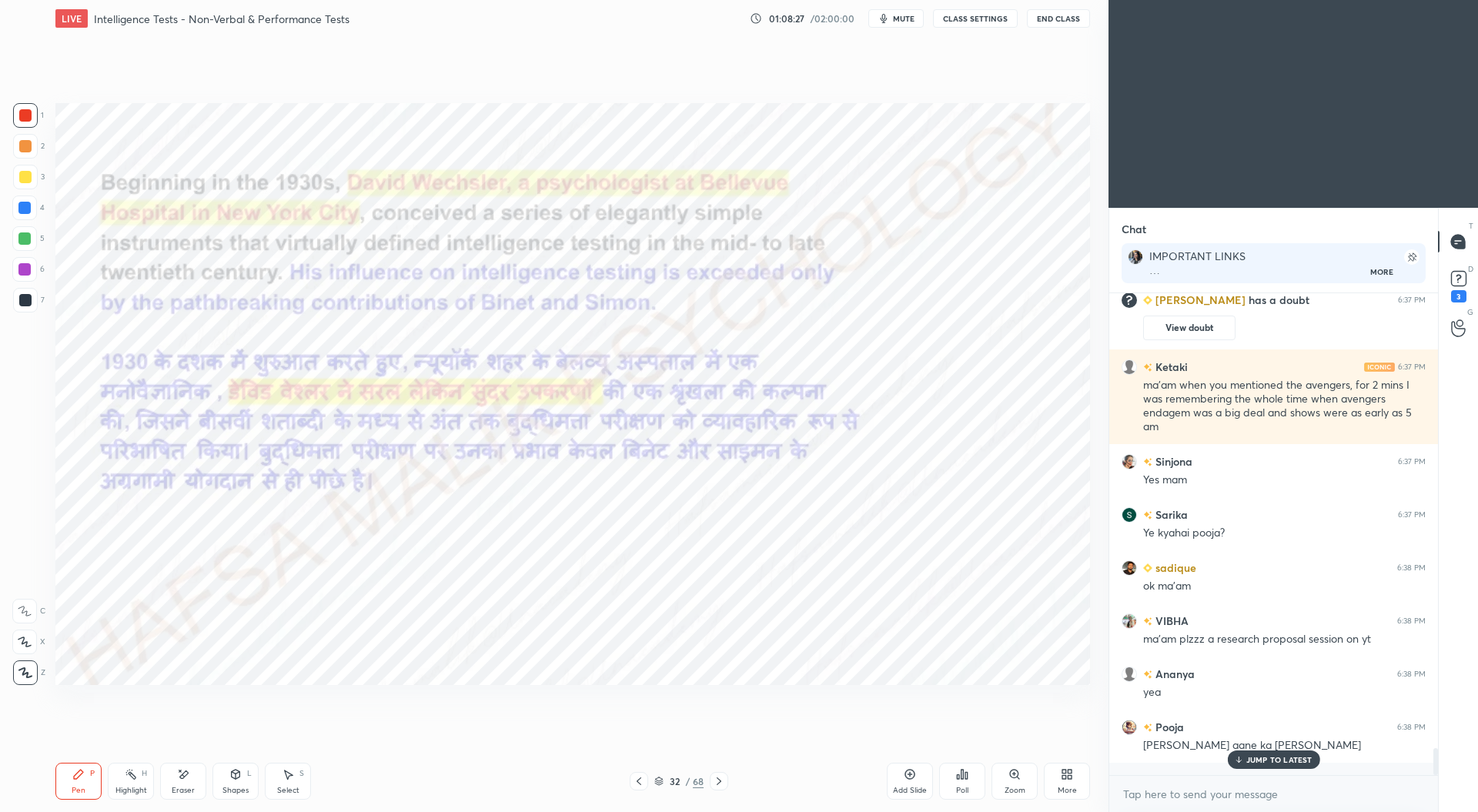
click at [725, 777] on icon at bounding box center [719, 782] width 13 height 13
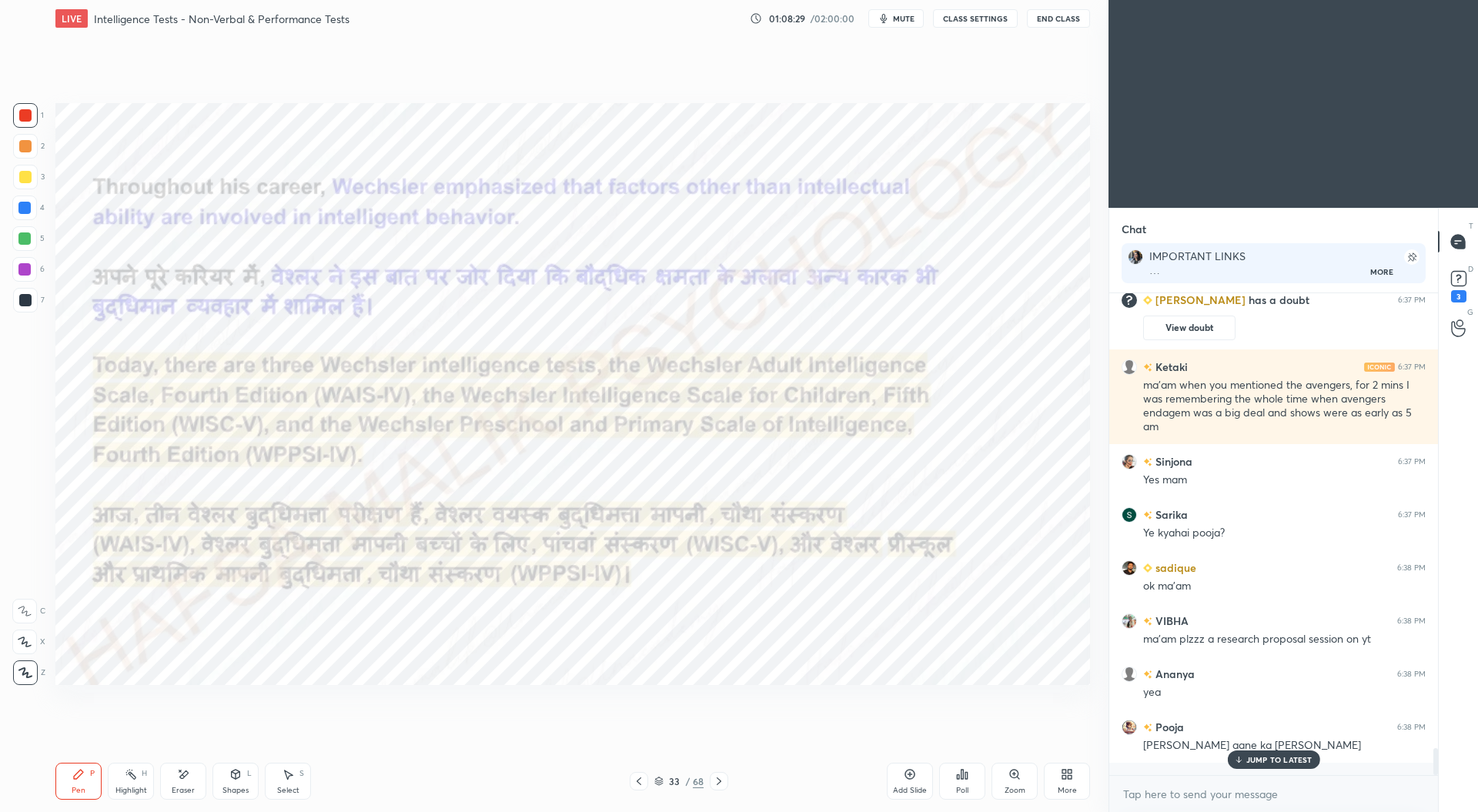
click at [647, 778] on div at bounding box center [639, 782] width 19 height 19
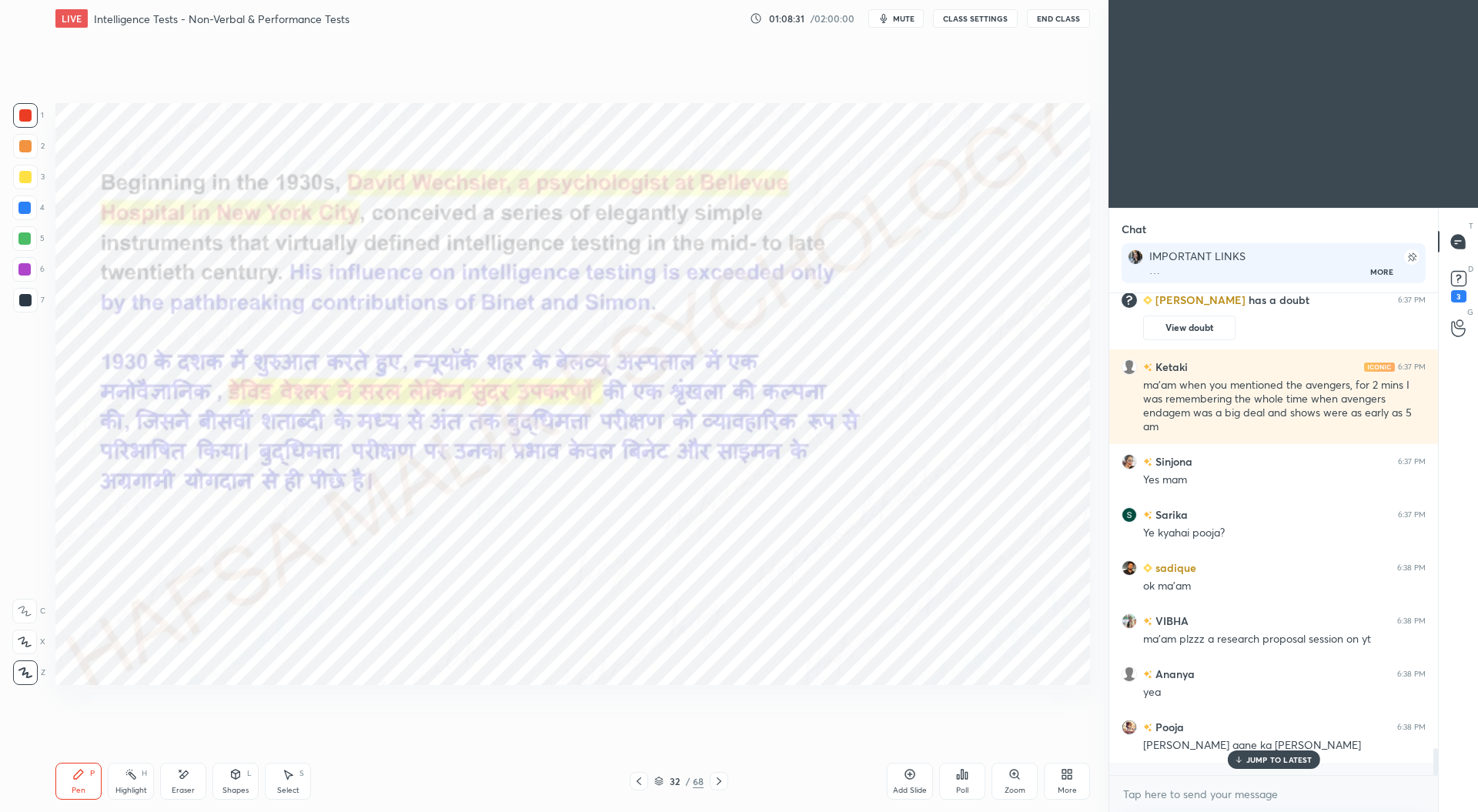
click at [643, 782] on icon at bounding box center [639, 782] width 13 height 13
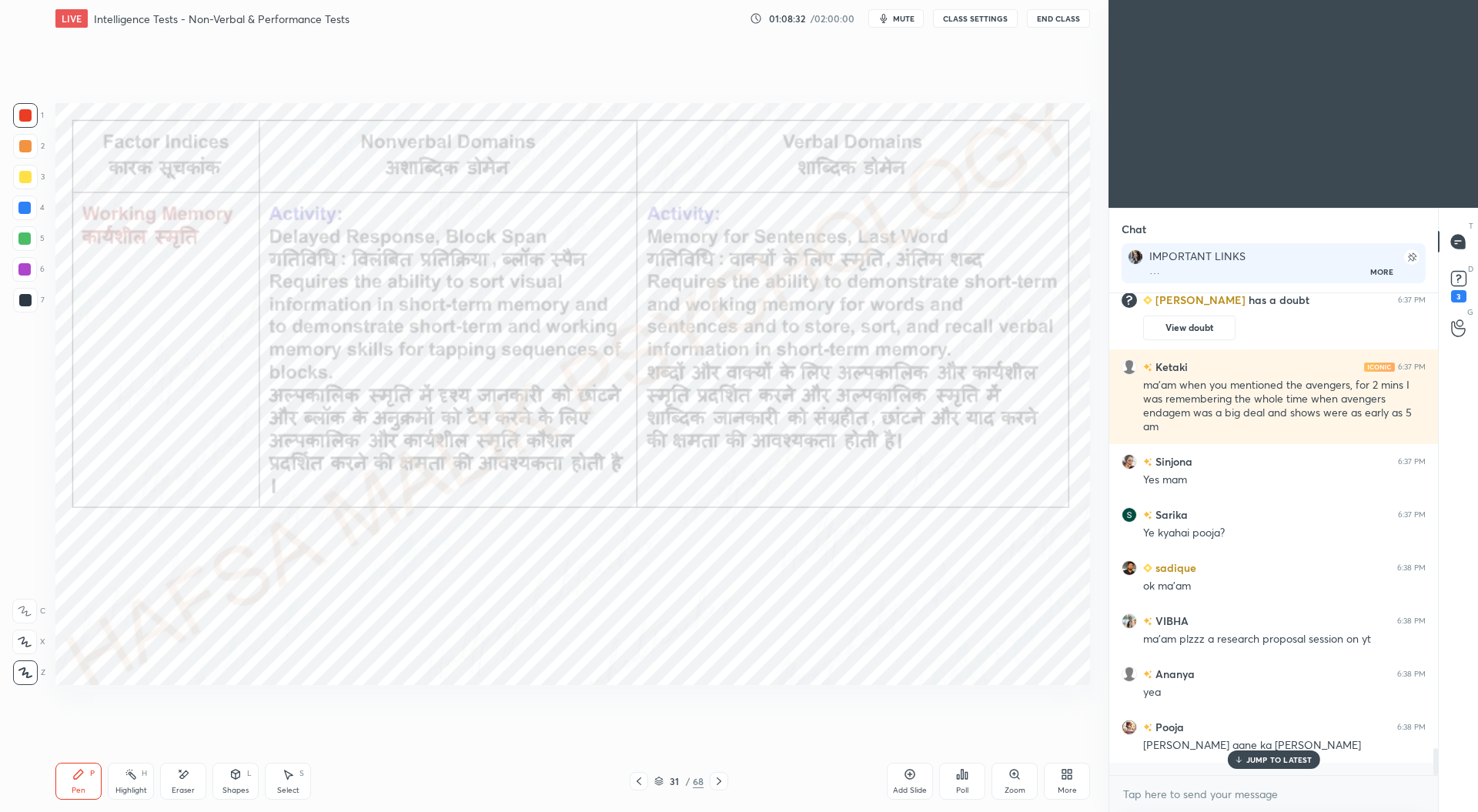
click at [722, 782] on icon at bounding box center [719, 782] width 13 height 13
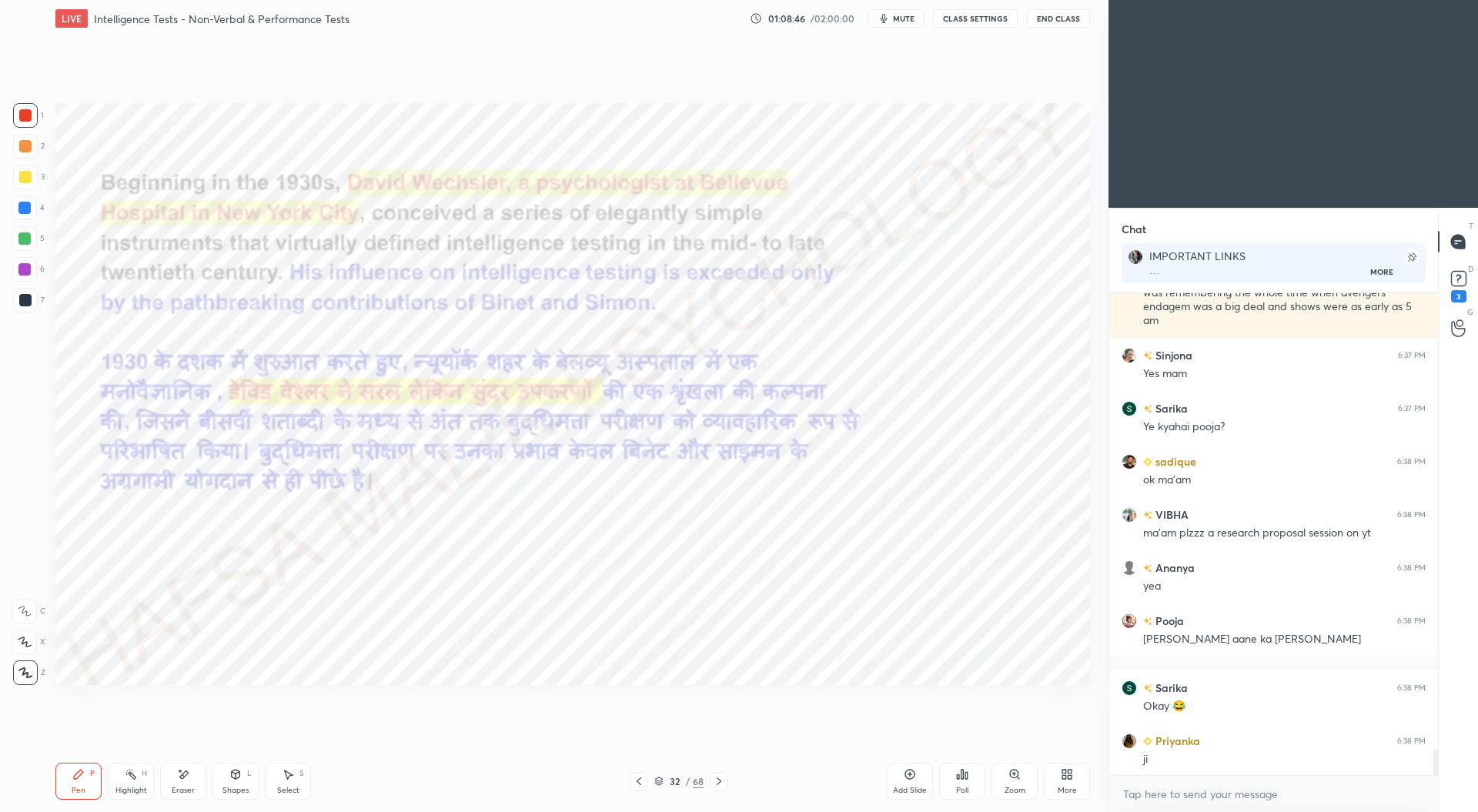
scroll to position [8397, 0]
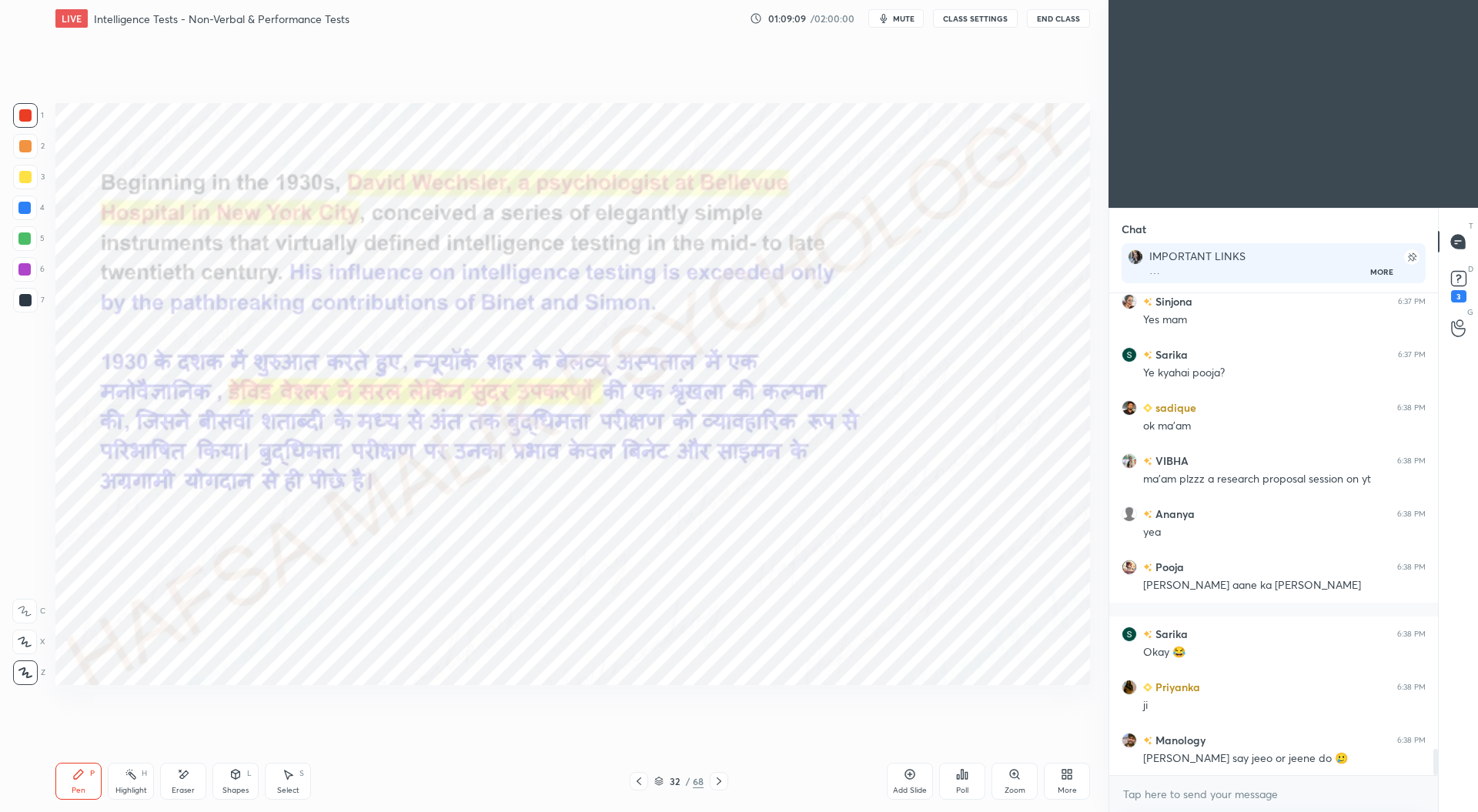
click at [23, 204] on div at bounding box center [25, 208] width 13 height 13
click at [721, 778] on icon at bounding box center [719, 782] width 13 height 13
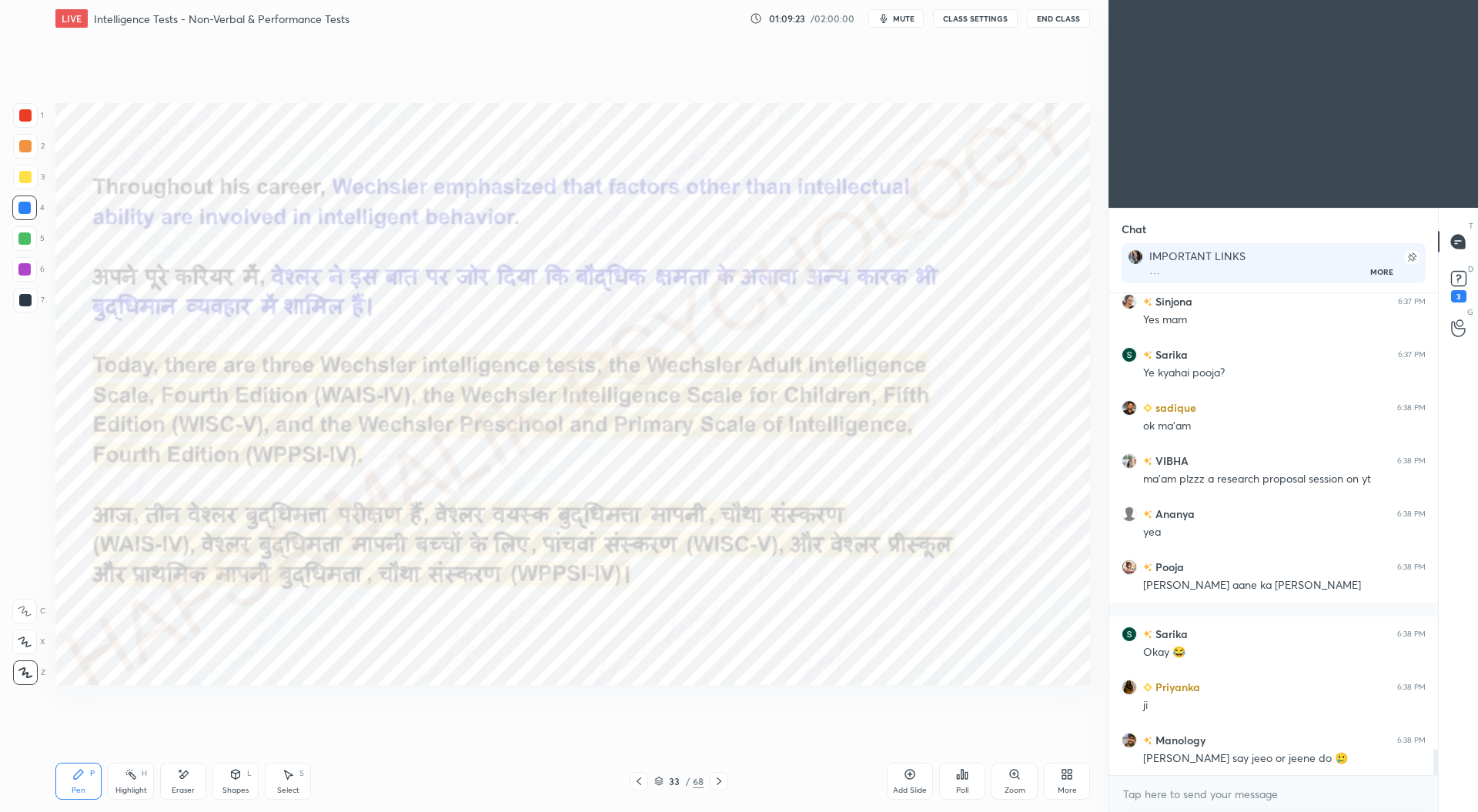
click at [718, 779] on icon at bounding box center [719, 782] width 13 height 13
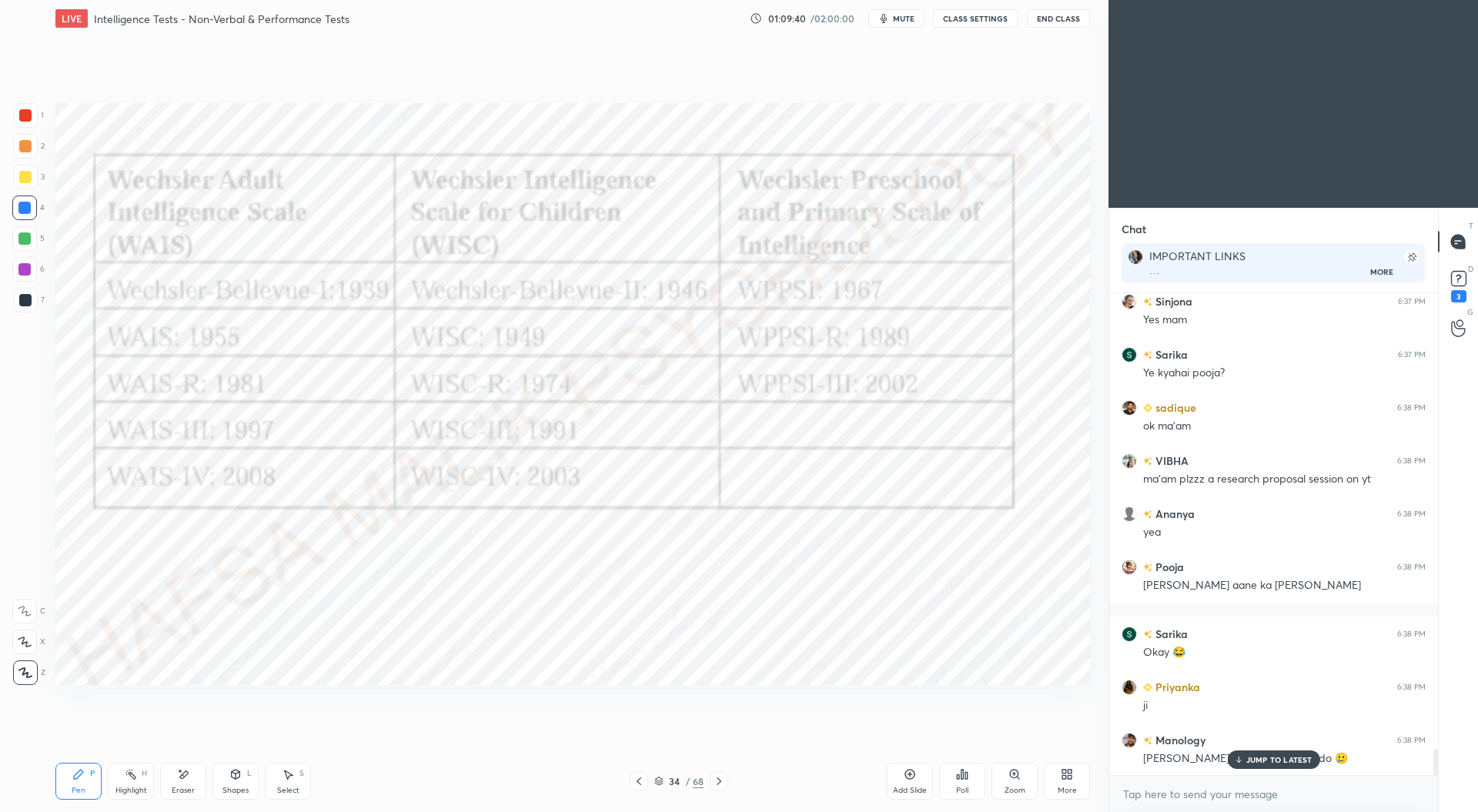
scroll to position [8450, 0]
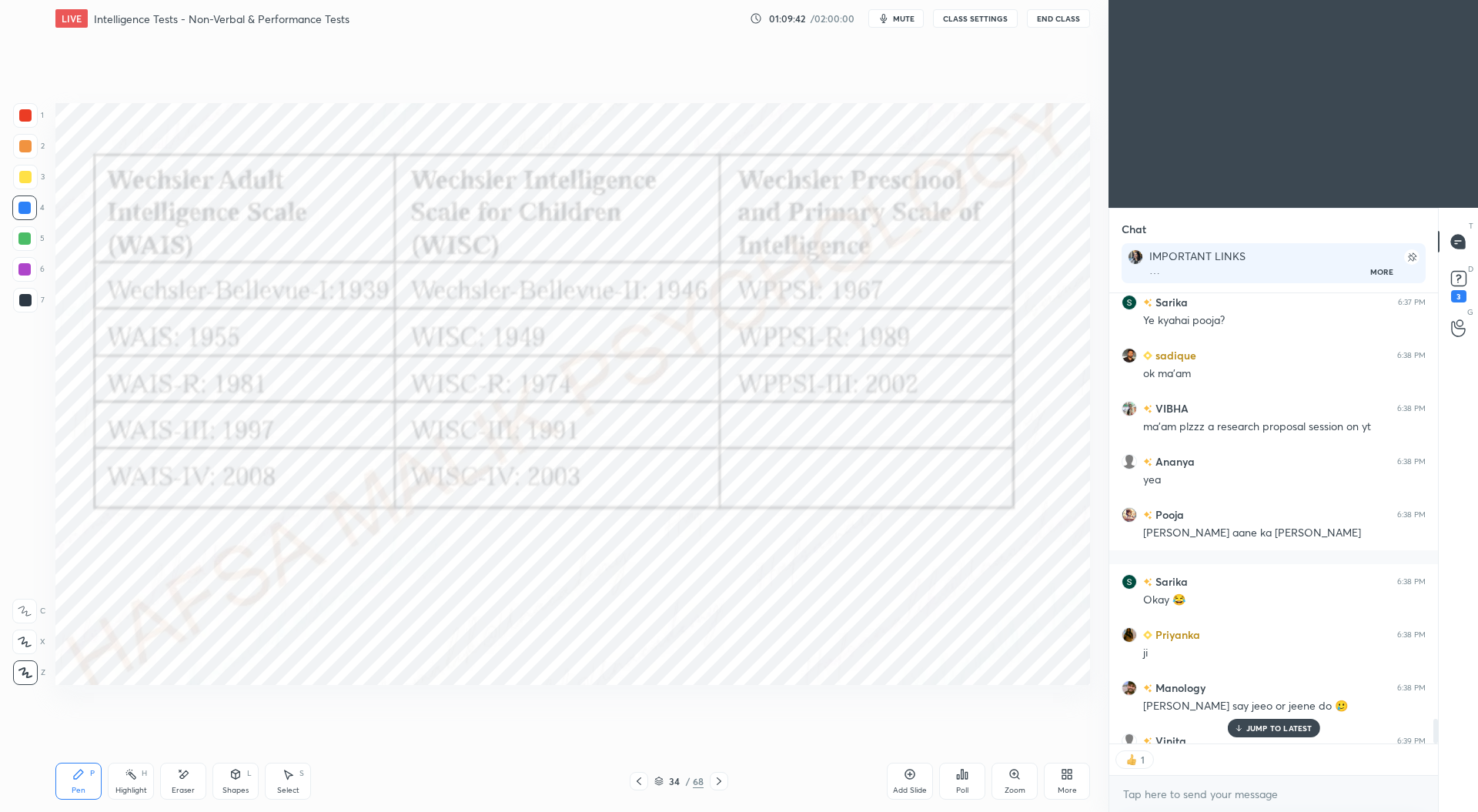
click at [722, 775] on icon at bounding box center [719, 782] width 13 height 13
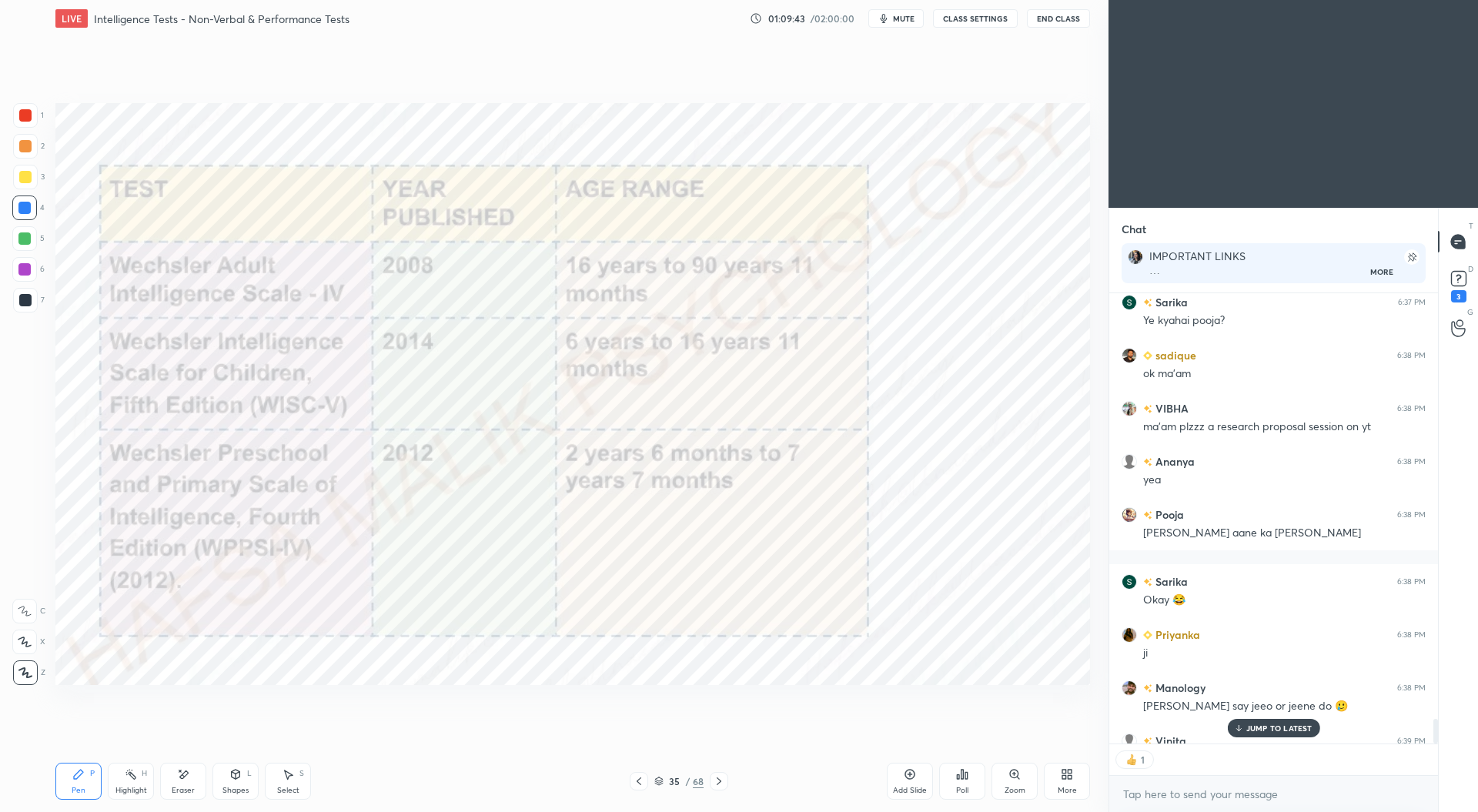
click at [718, 769] on div "Pen P Highlight H Eraser Shapes L Select S 35 / 68 Add Slide Poll Zoom More" at bounding box center [572, 781] width 1034 height 62
click at [721, 778] on icon at bounding box center [719, 782] width 13 height 13
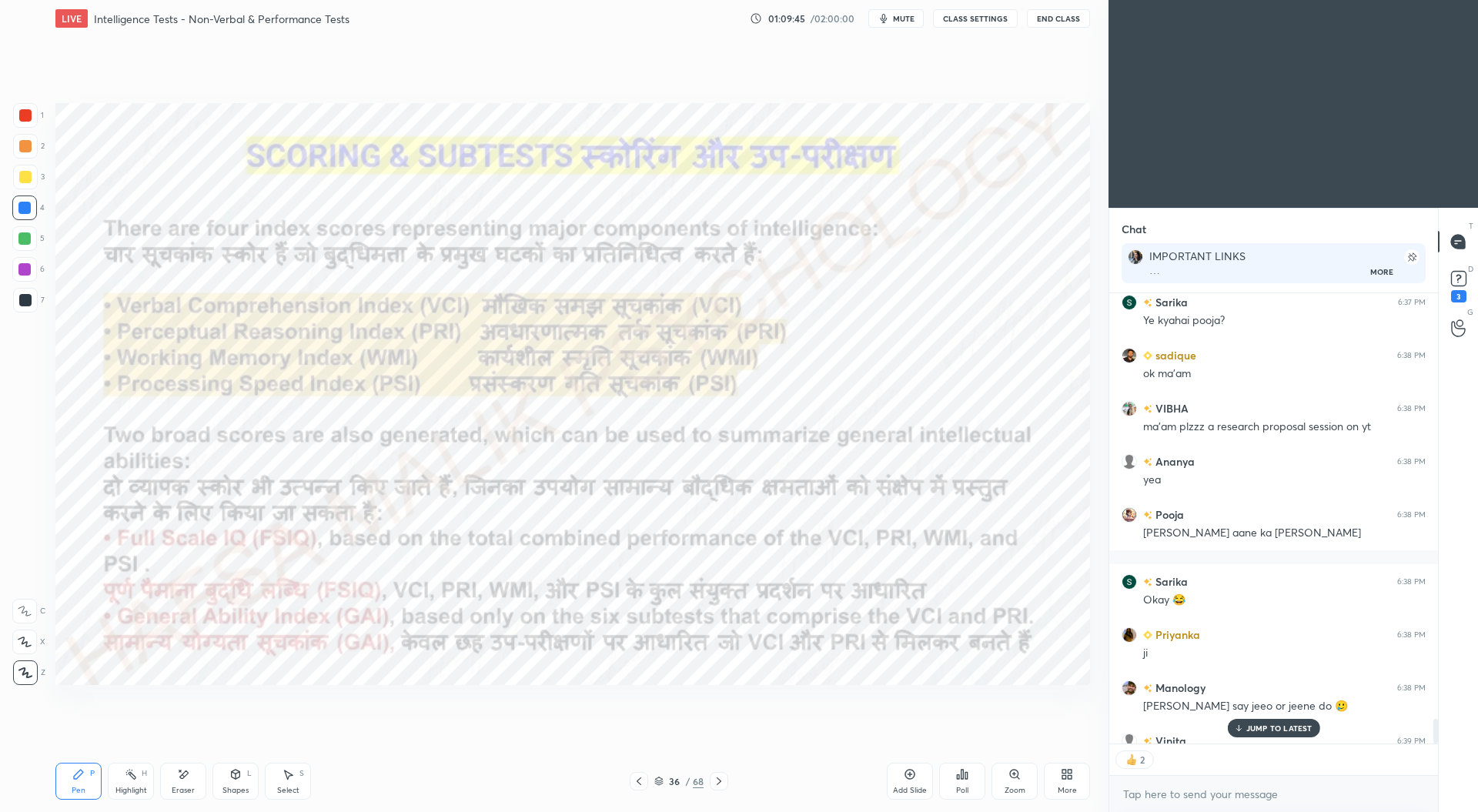
click at [639, 781] on icon at bounding box center [639, 782] width 13 height 13
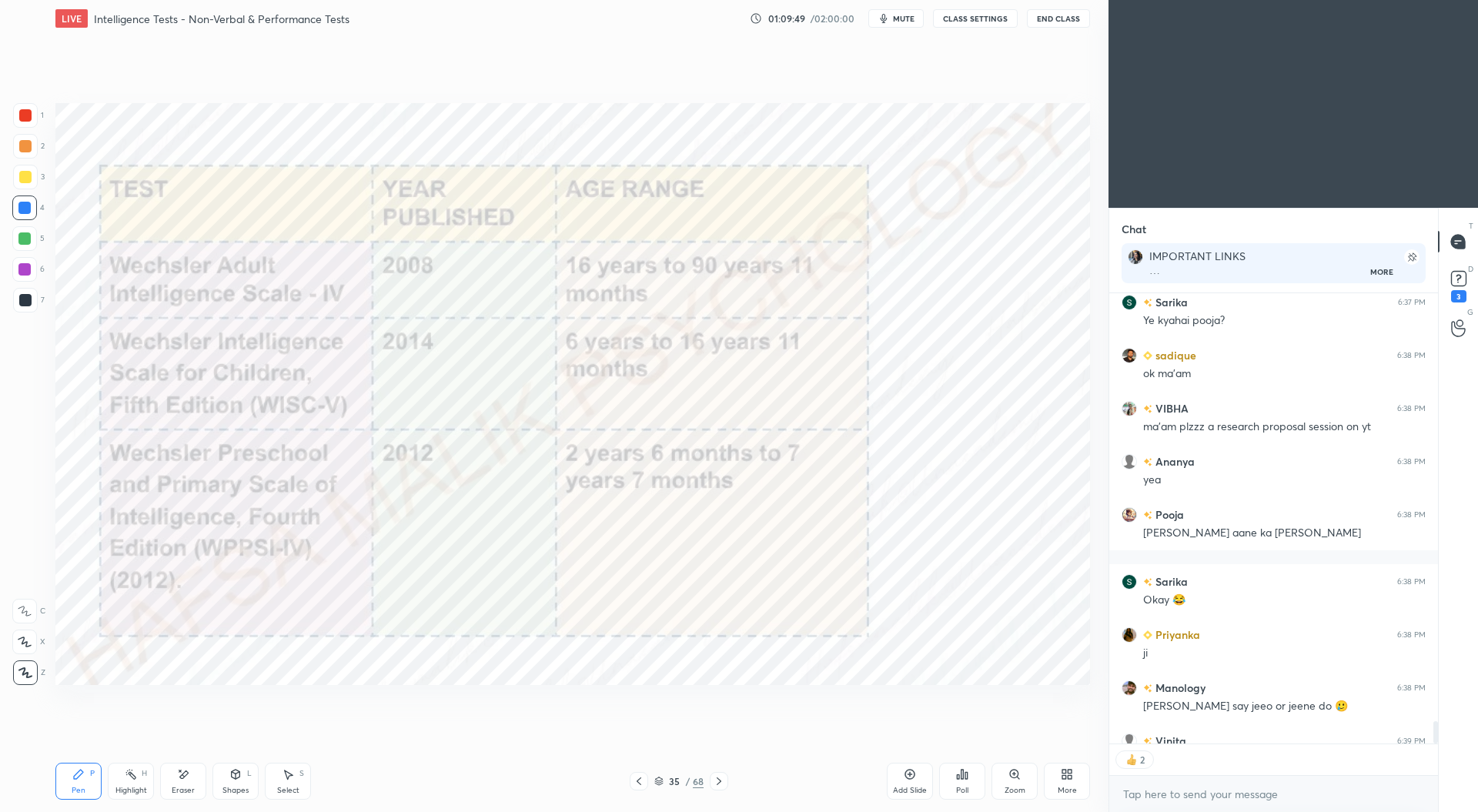
click at [632, 777] on icon at bounding box center [639, 782] width 13 height 13
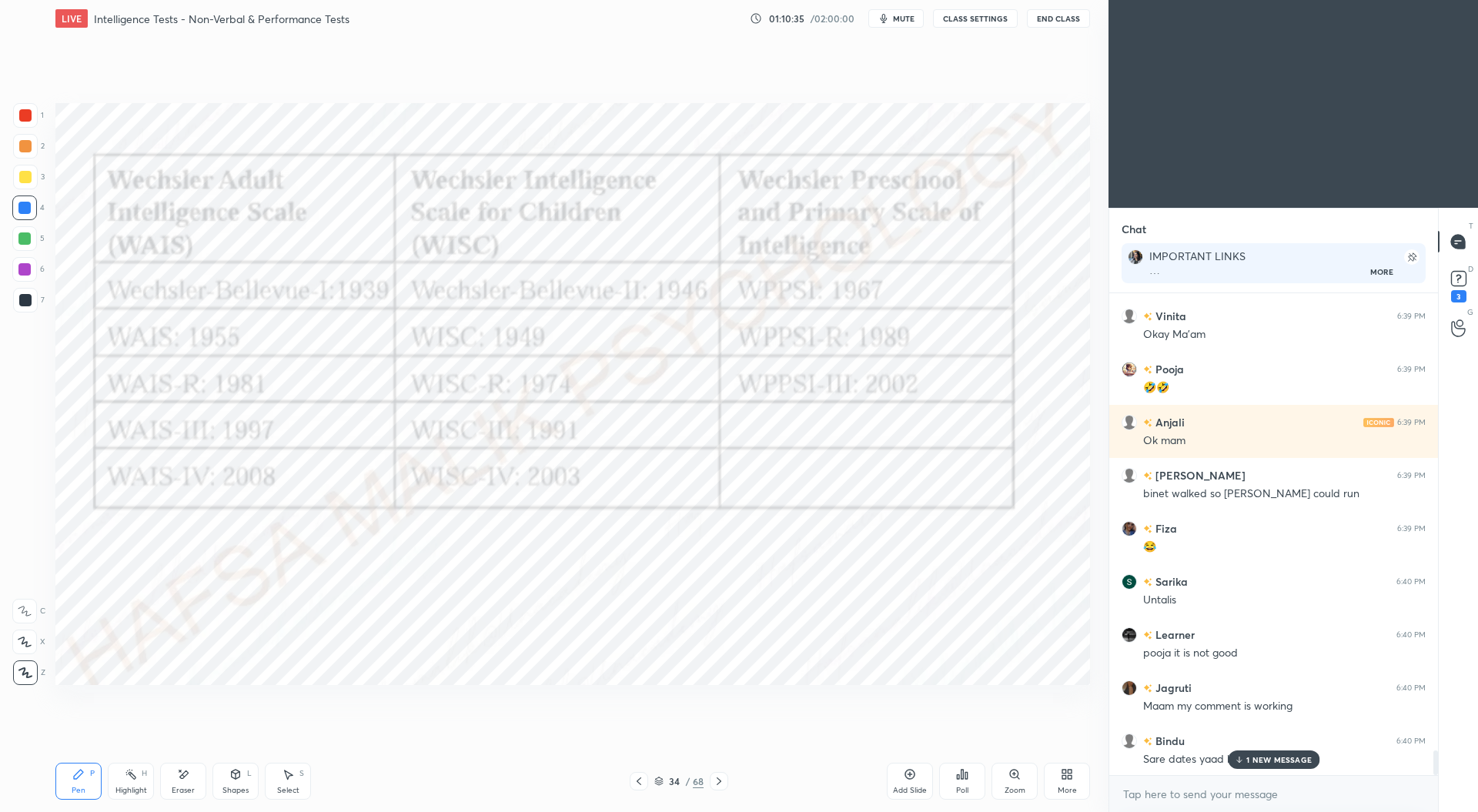
scroll to position [8928, 0]
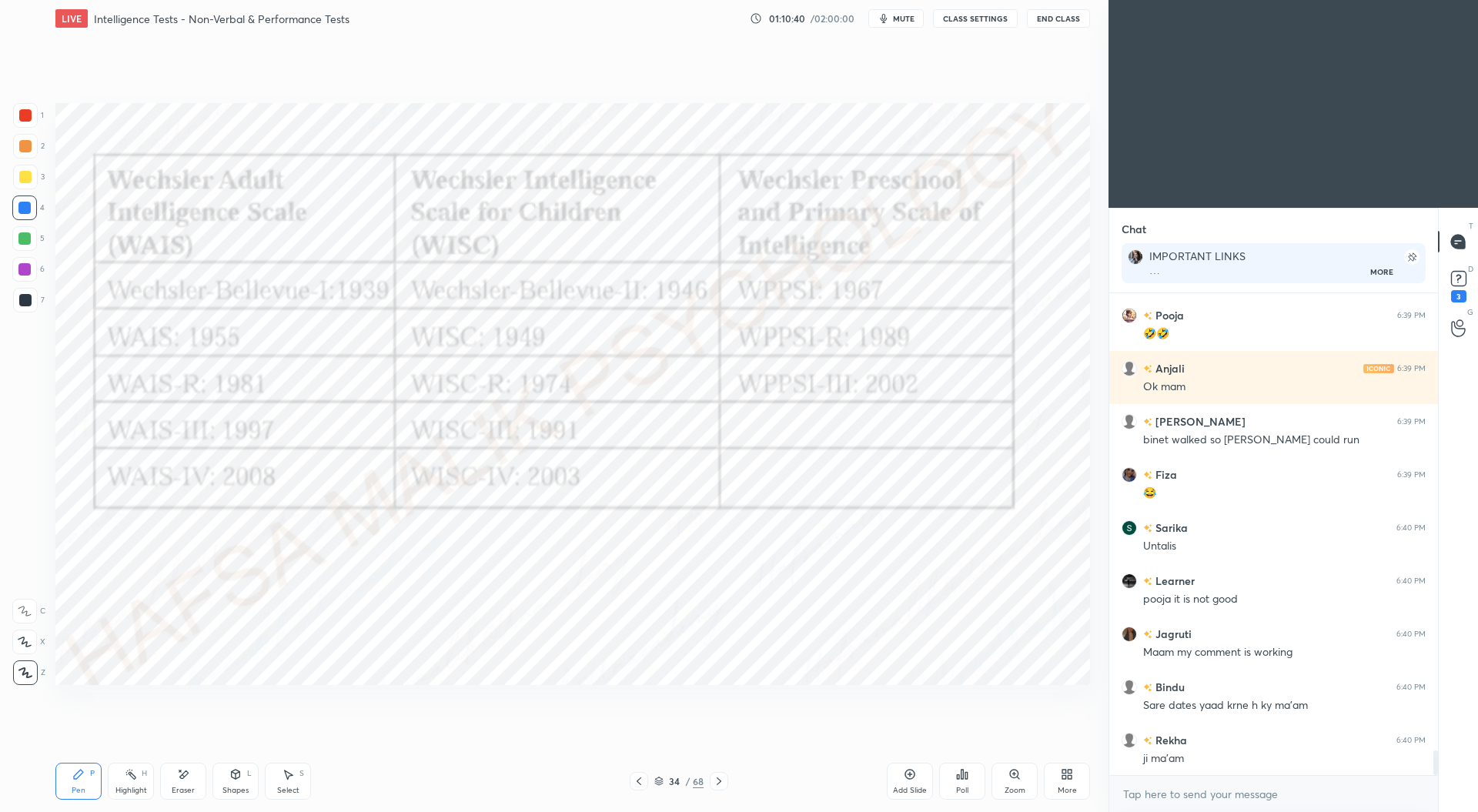
click at [16, 115] on div at bounding box center [26, 116] width 25 height 25
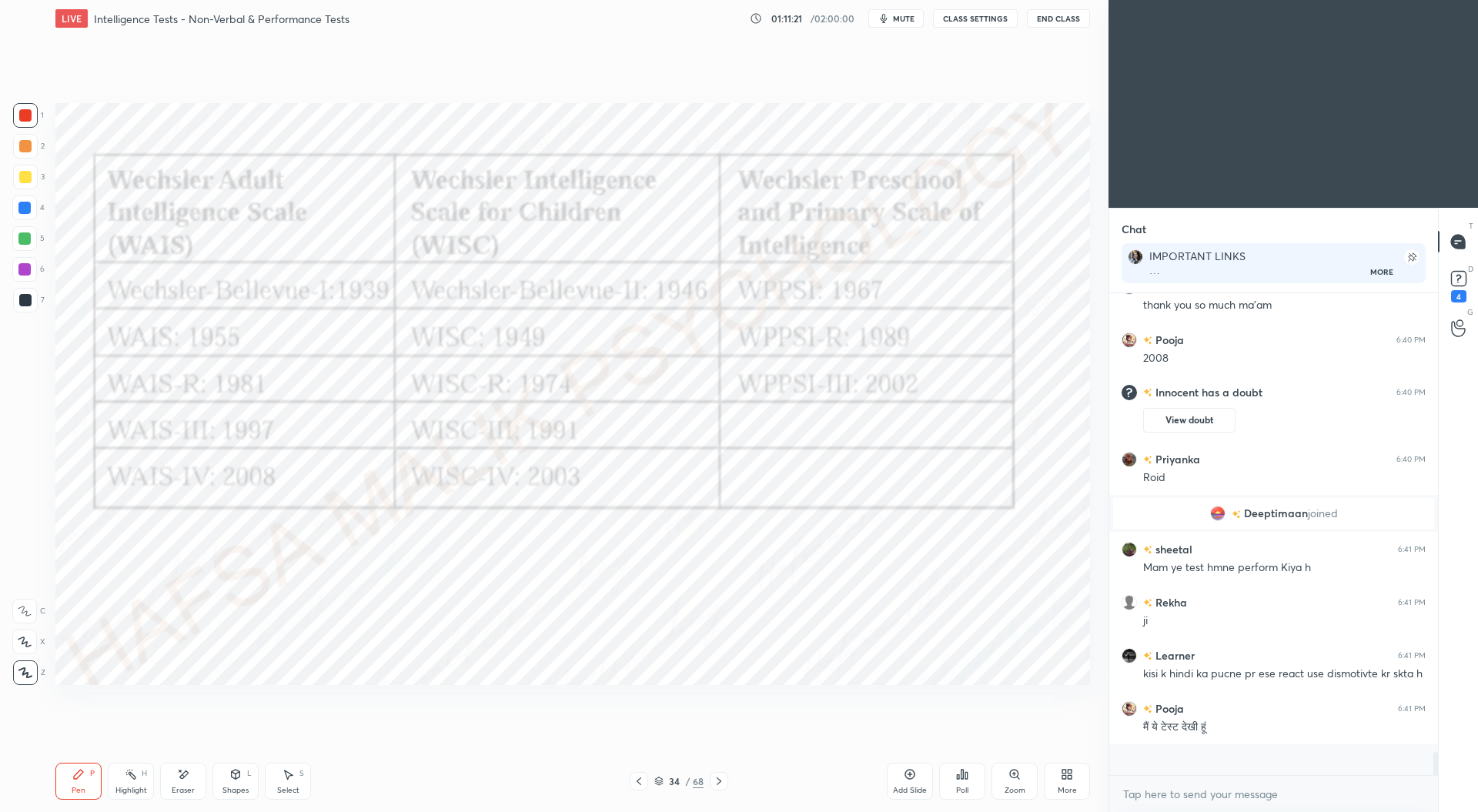
scroll to position [8898, 0]
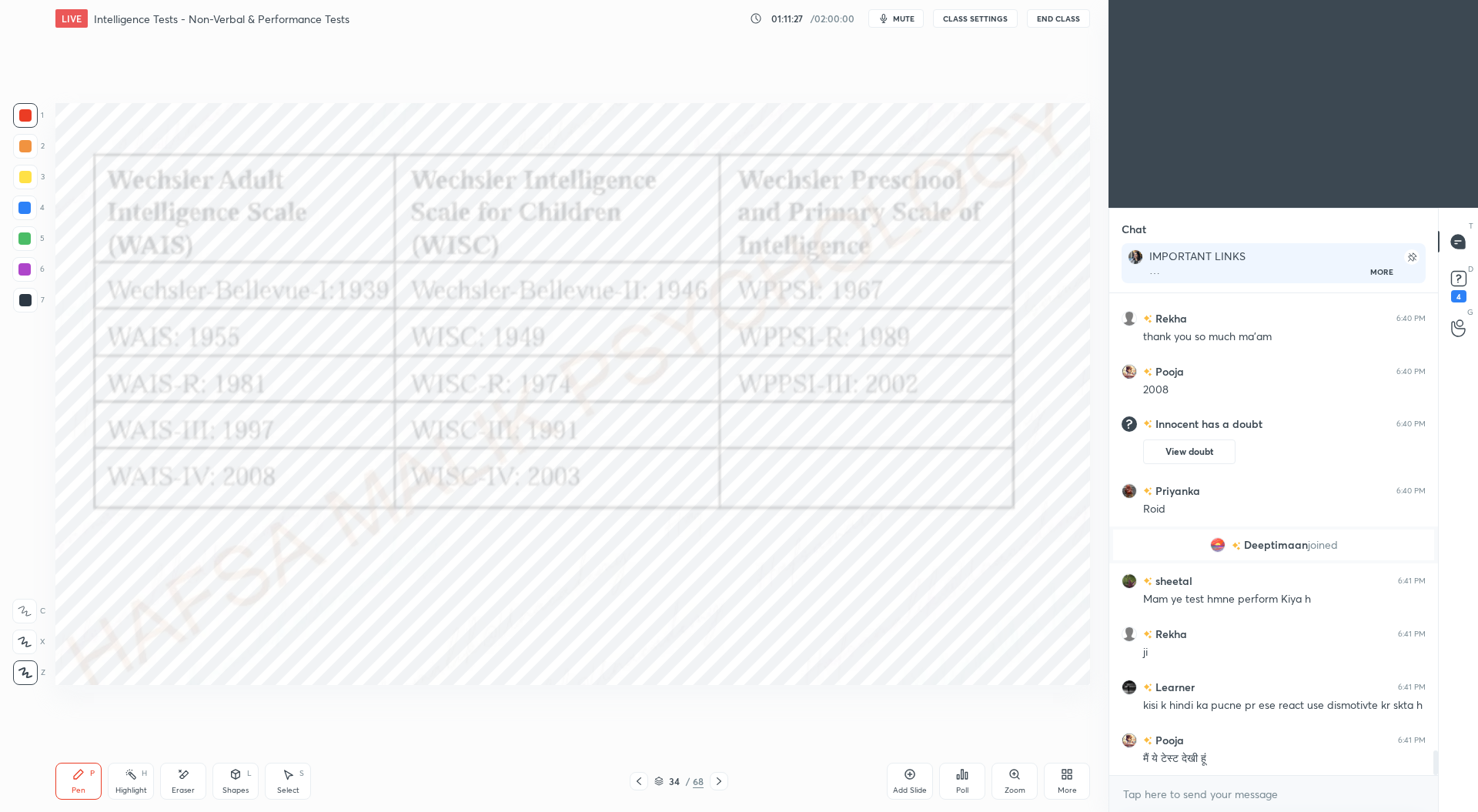
click at [718, 782] on icon at bounding box center [719, 782] width 13 height 13
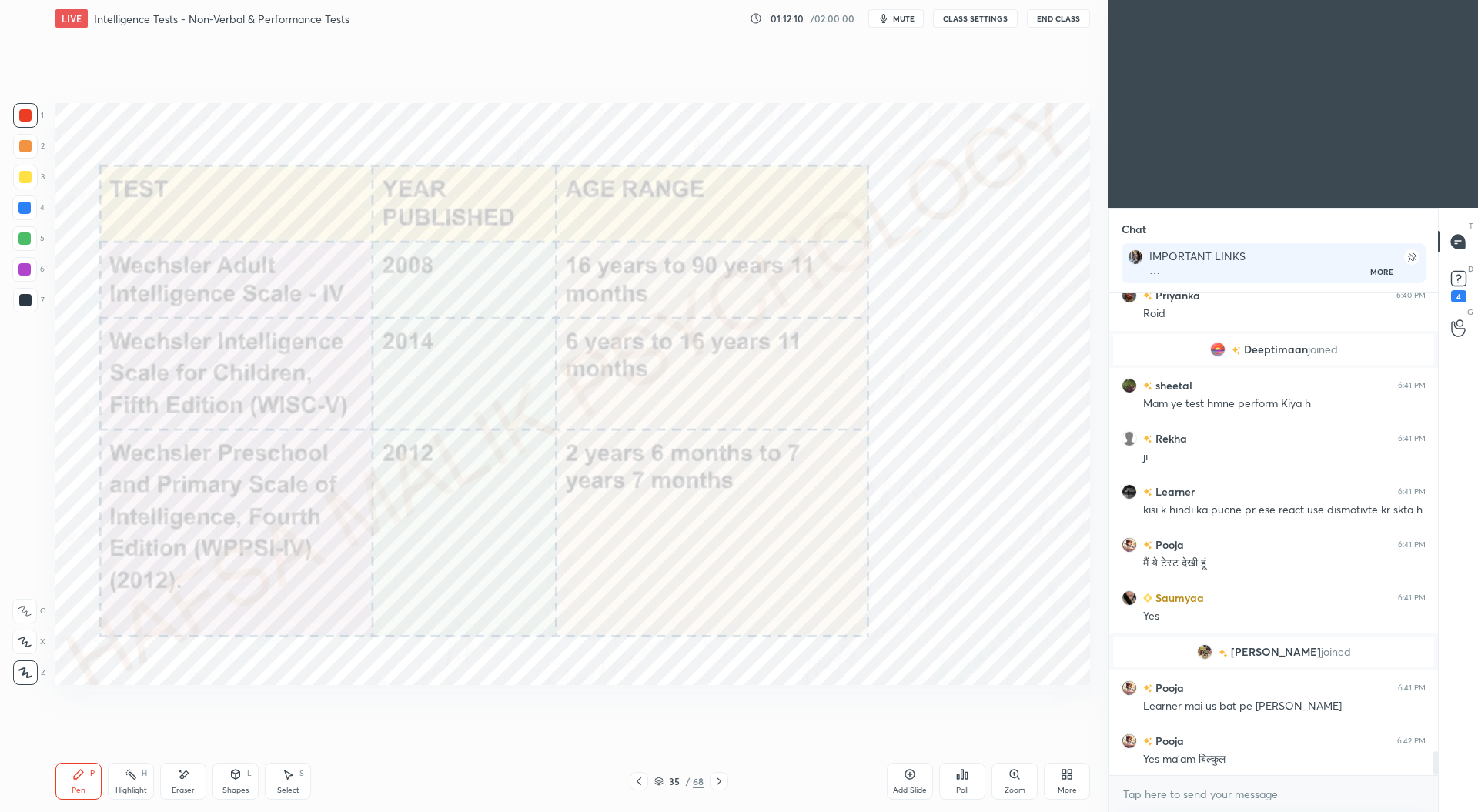
scroll to position [9147, 0]
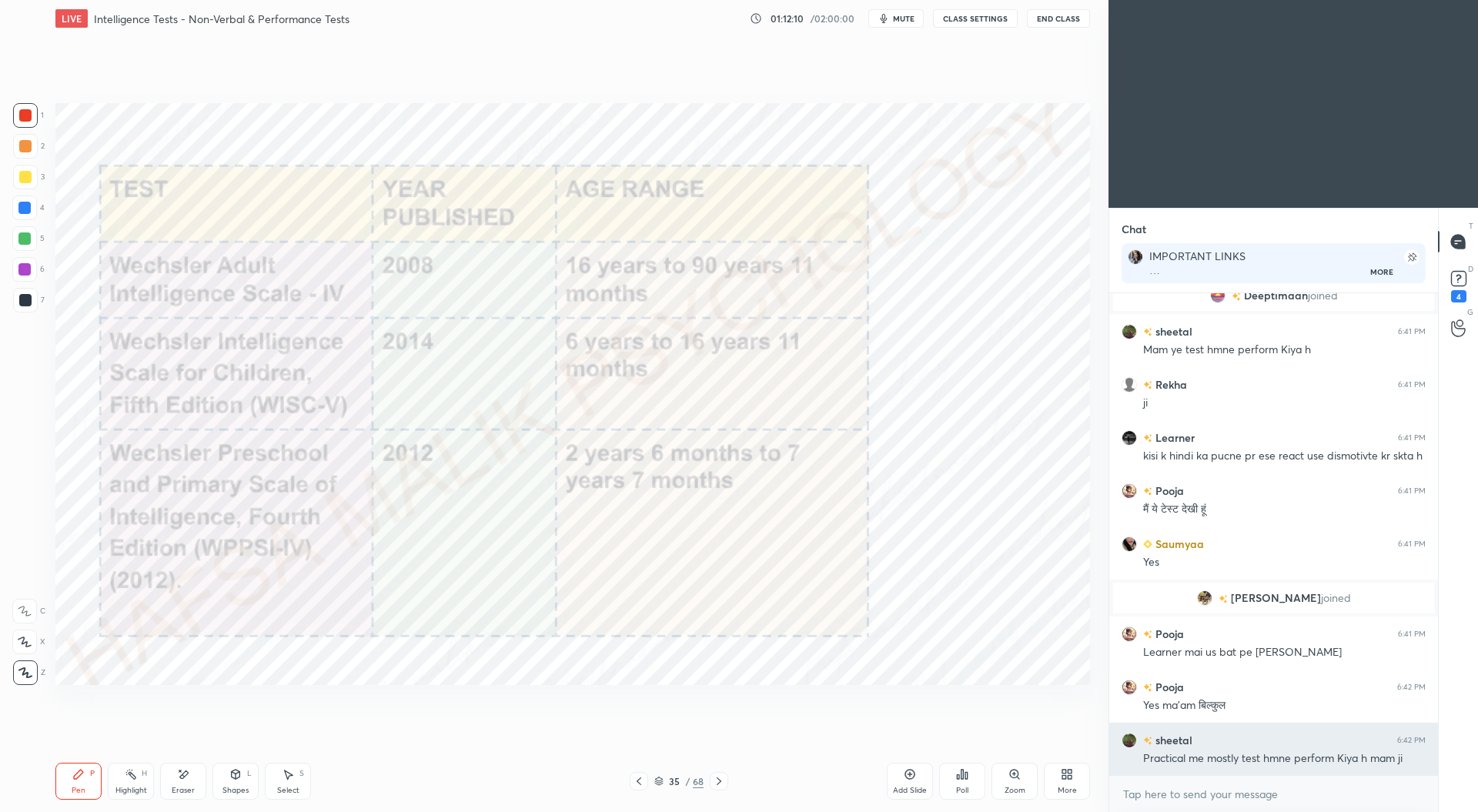
click at [1244, 760] on div "Practical me mostly test hmne perform Kiya h mam ji" at bounding box center [1283, 759] width 282 height 16
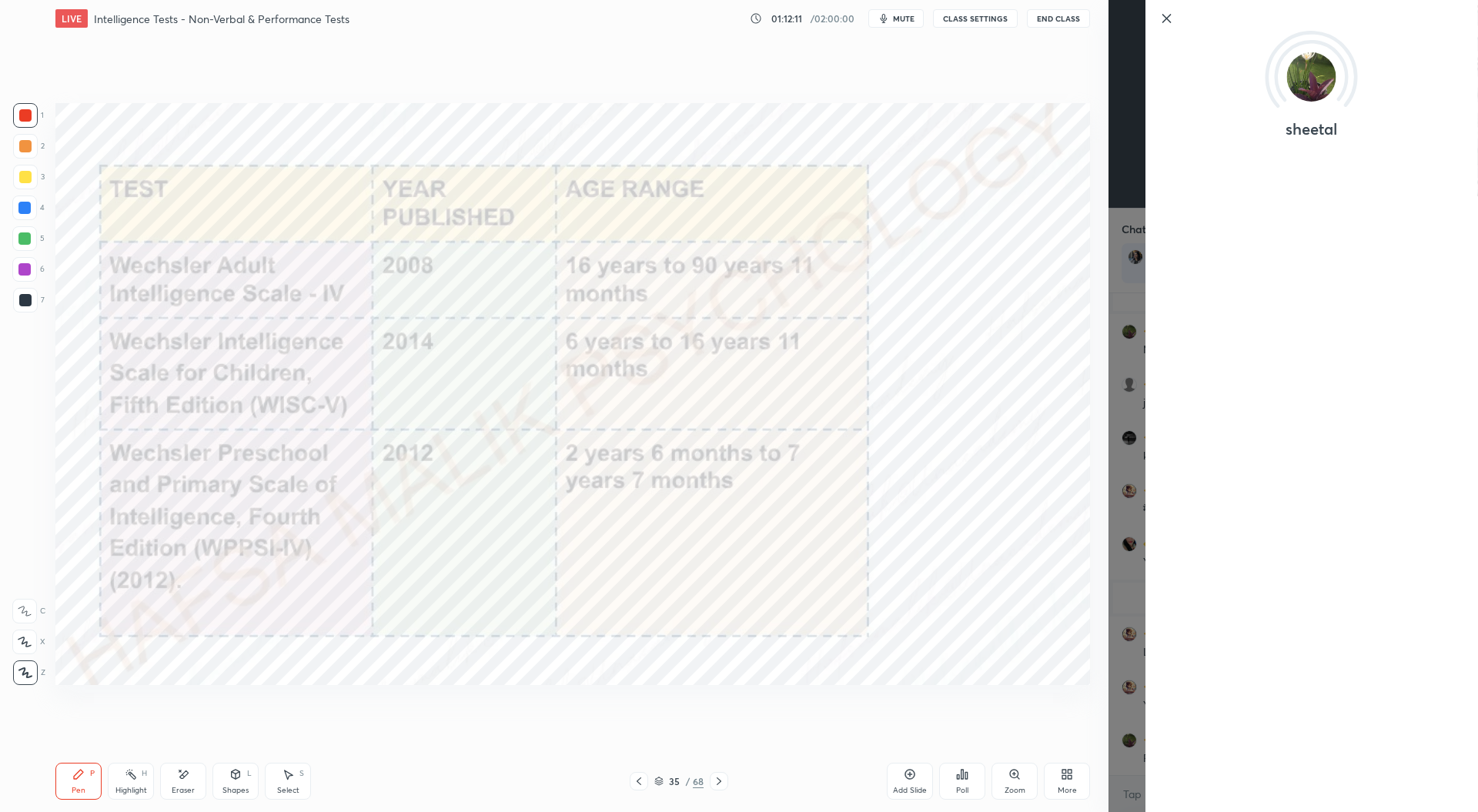
click at [1012, 696] on div "Setting up your live class Poll for secs No correct answer Start poll" at bounding box center [572, 393] width 1047 height 714
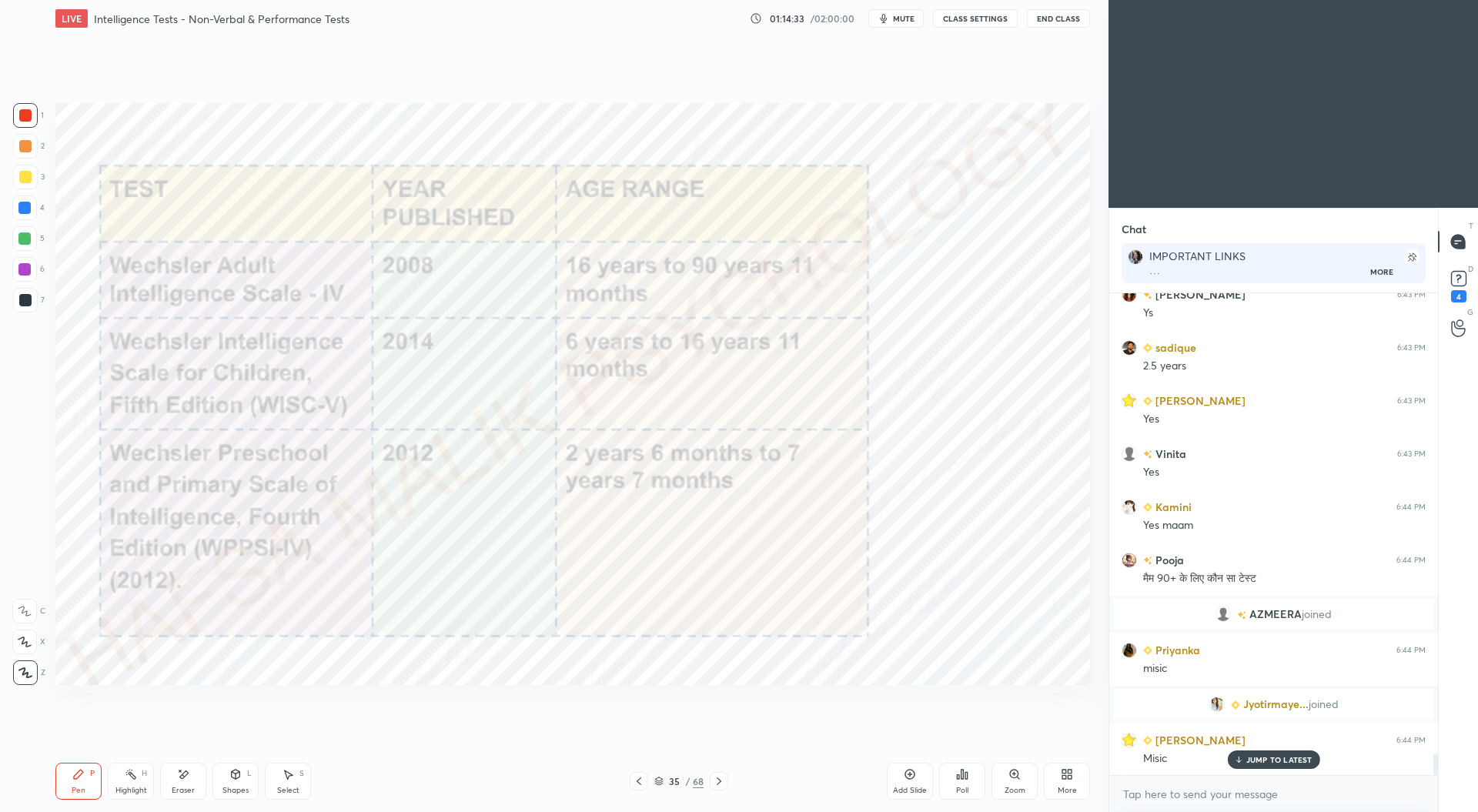
scroll to position [10493, 0]
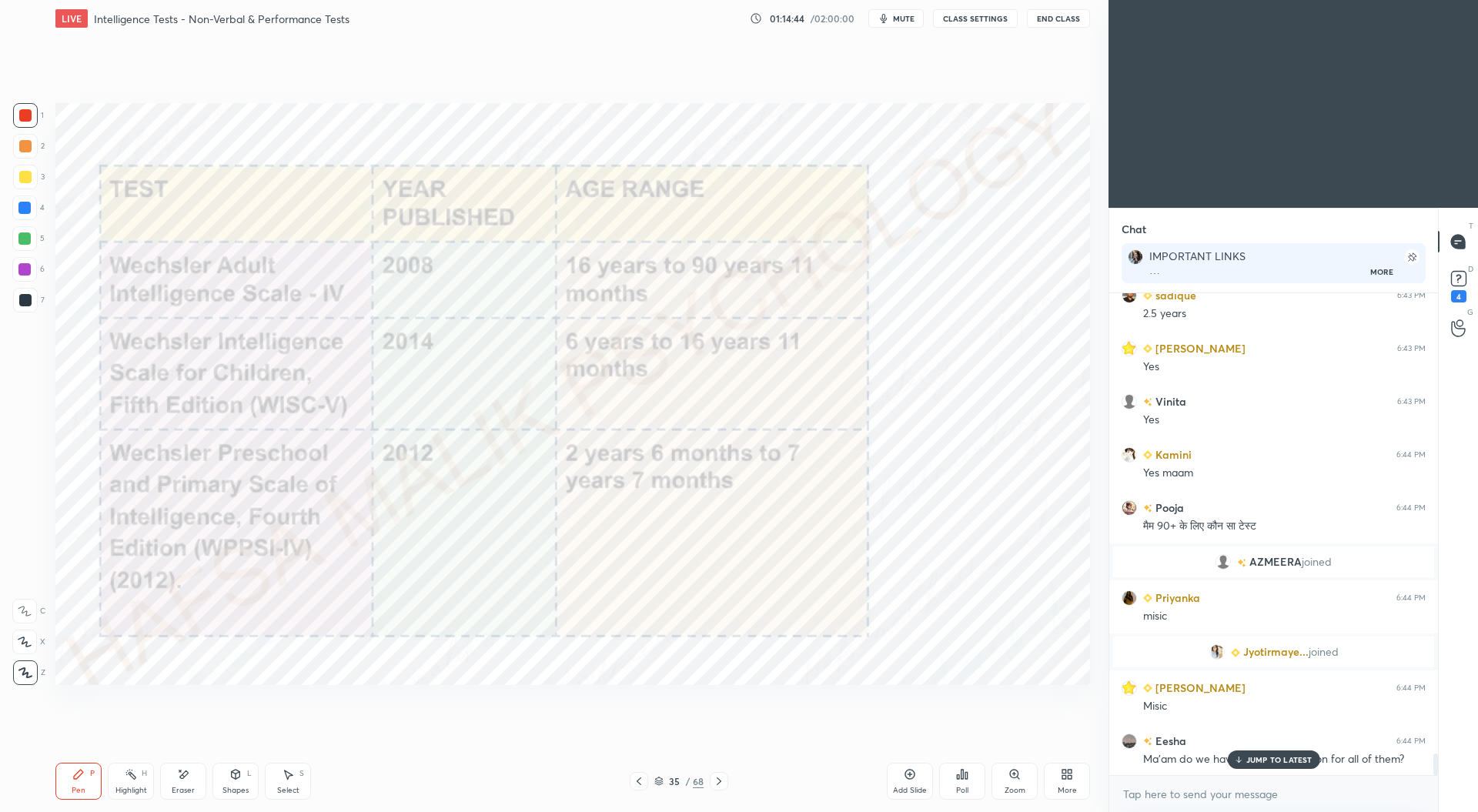
click at [183, 772] on icon at bounding box center [183, 774] width 13 height 13
click at [74, 778] on icon at bounding box center [79, 774] width 9 height 9
click at [1268, 758] on p "JUMP TO LATEST" at bounding box center [1279, 760] width 66 height 9
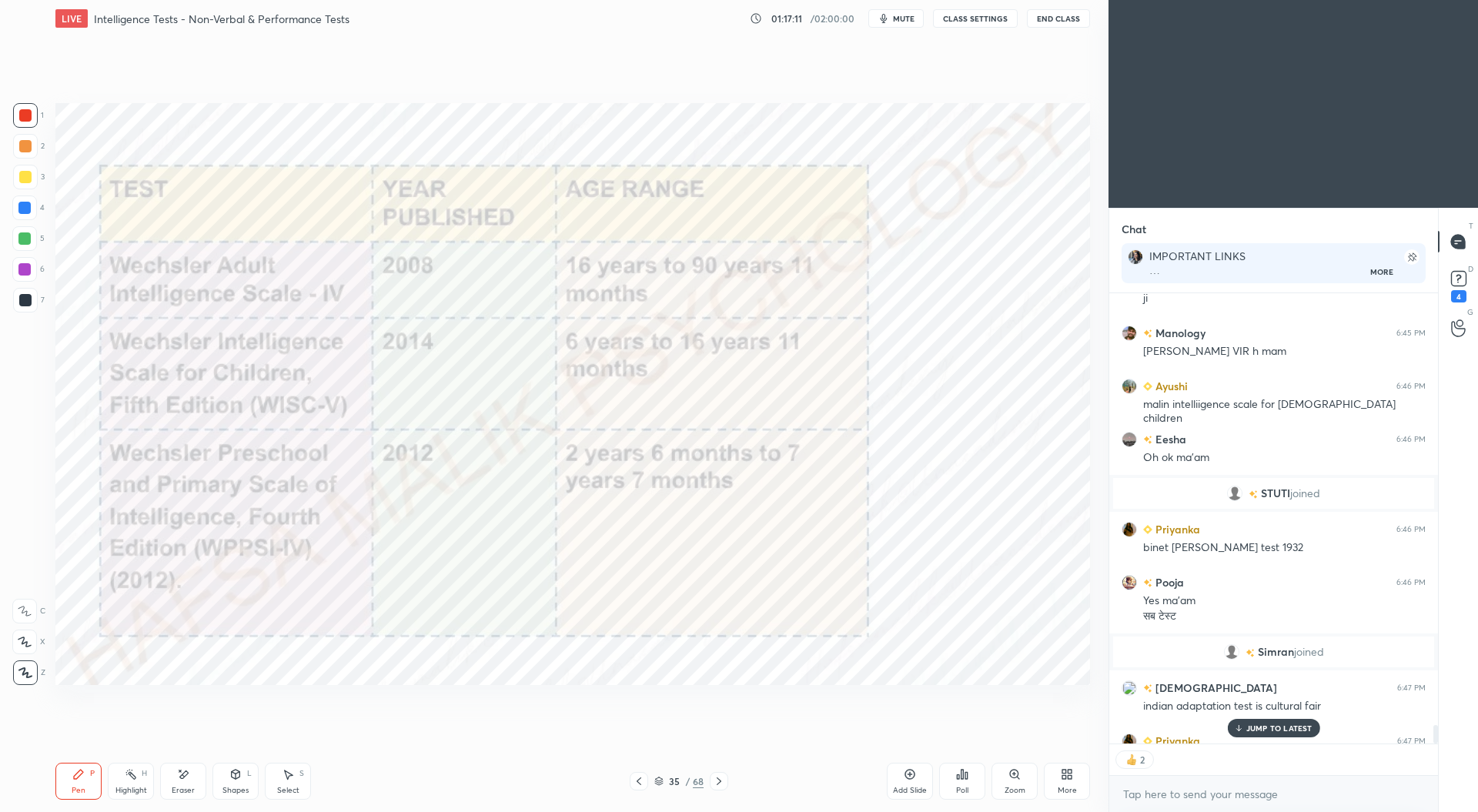
scroll to position [11338, 0]
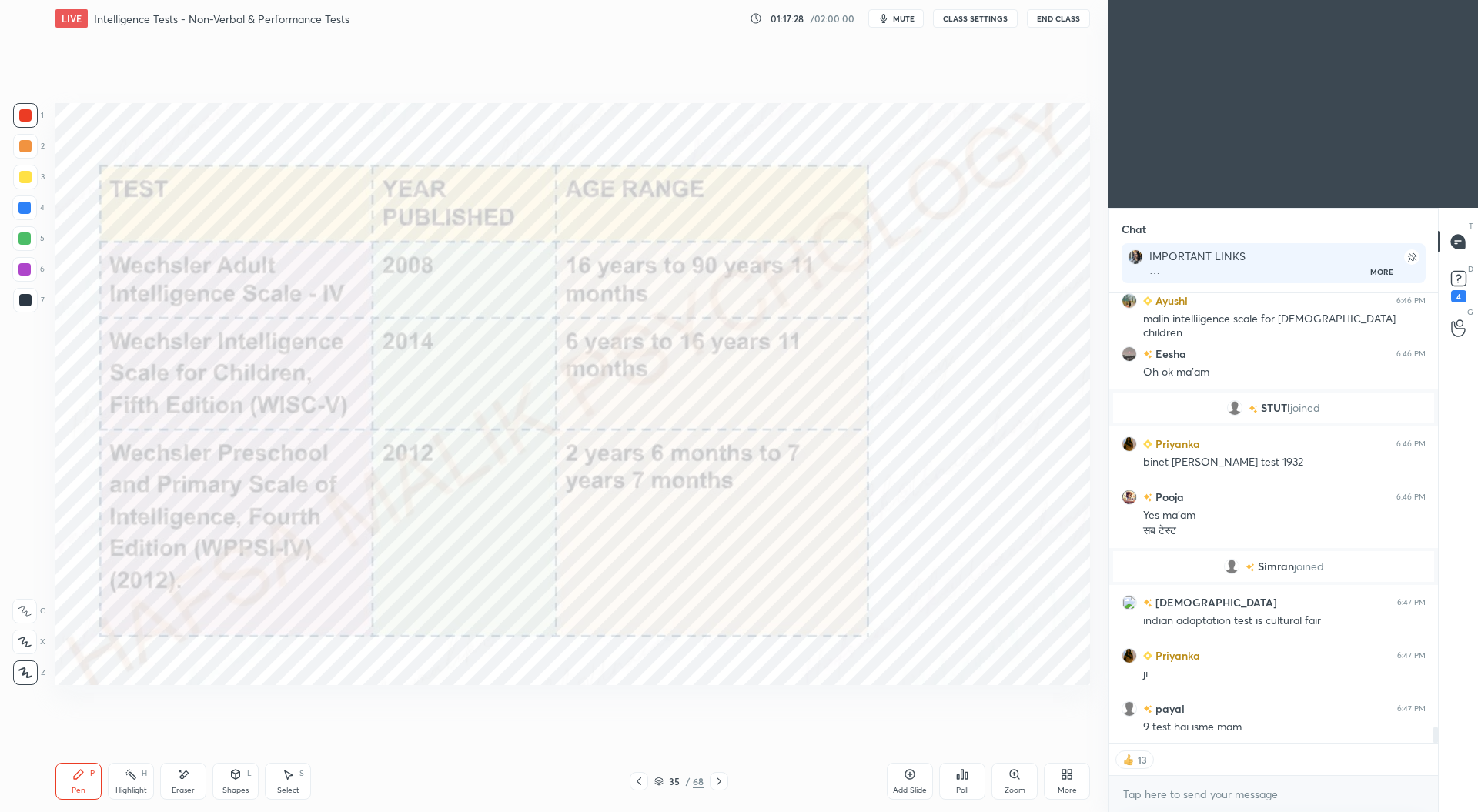
click at [724, 779] on icon at bounding box center [719, 782] width 13 height 13
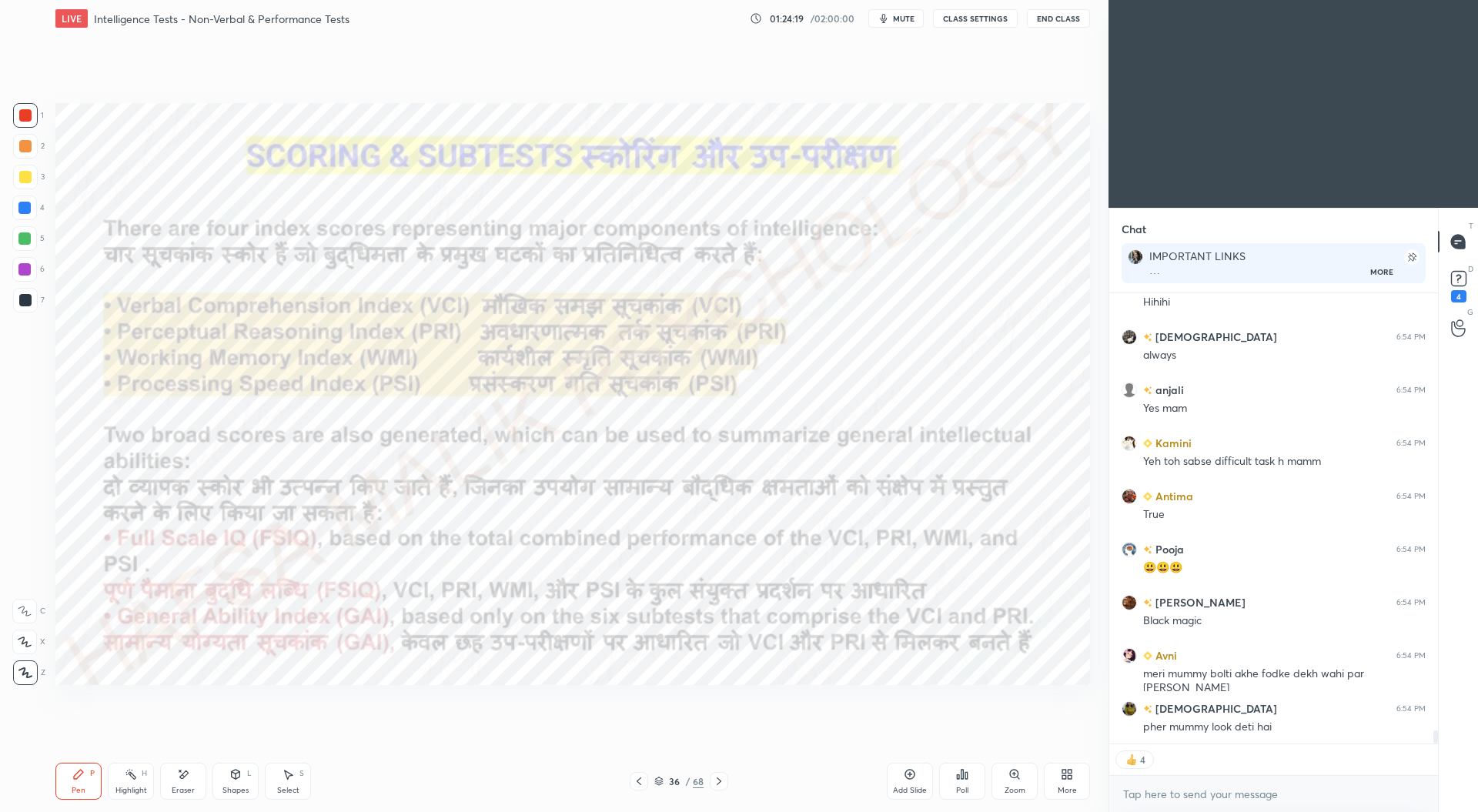
scroll to position [15394, 0]
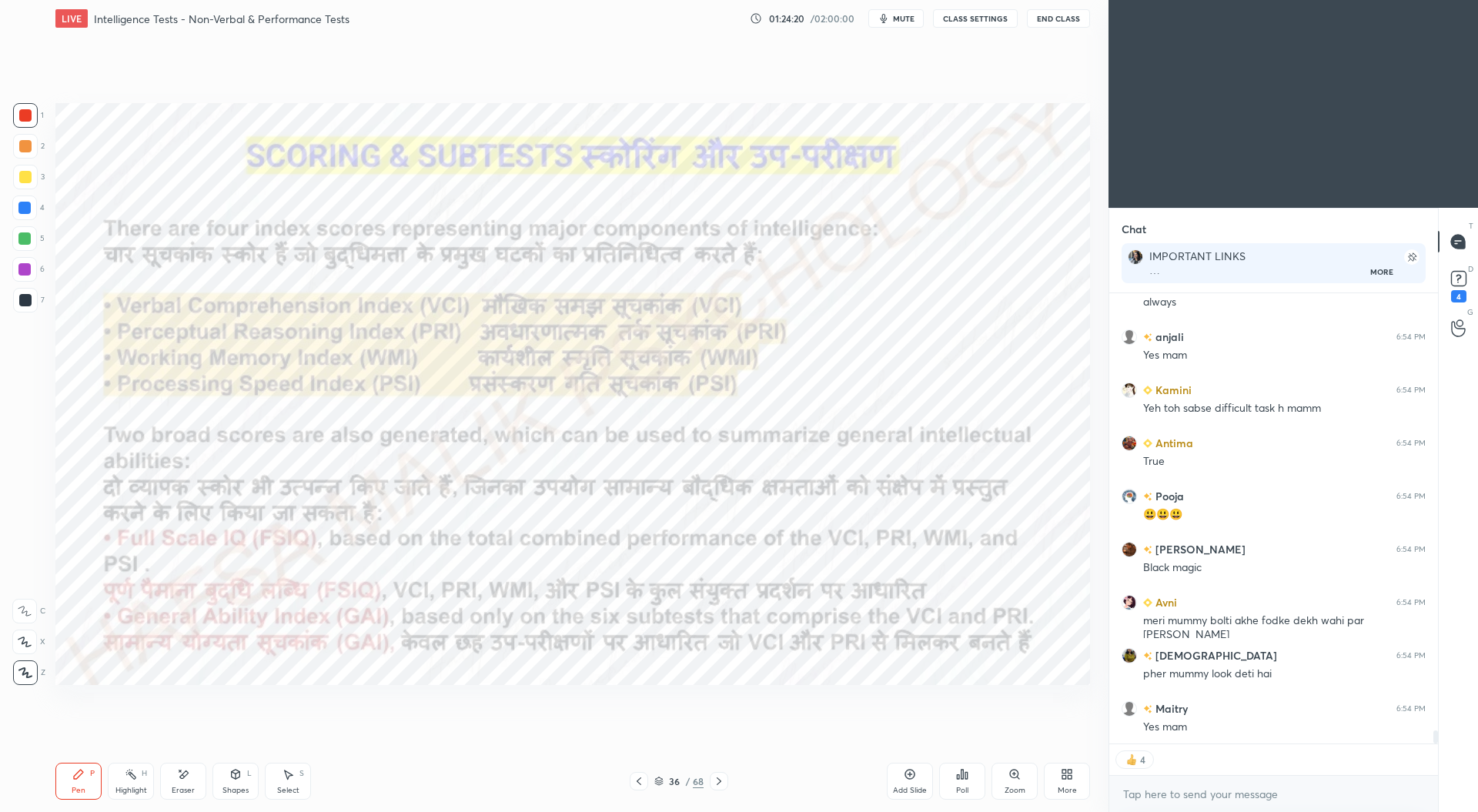
click at [722, 776] on icon at bounding box center [719, 782] width 13 height 13
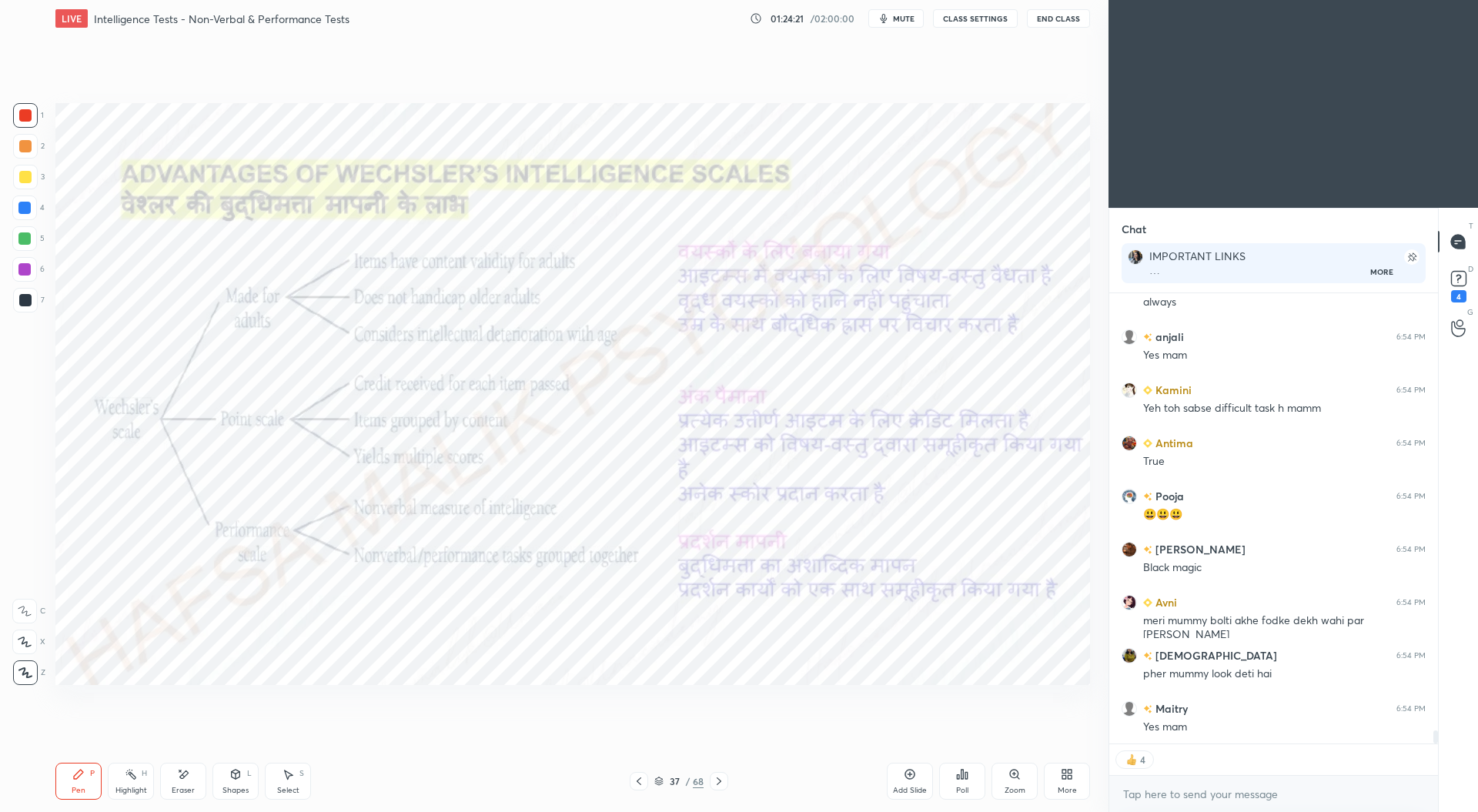
click at [722, 771] on div "Pen P Highlight H Eraser Shapes L Select S 37 / 68 Add Slide Poll Zoom More" at bounding box center [572, 781] width 1034 height 62
click at [724, 779] on icon at bounding box center [719, 782] width 13 height 13
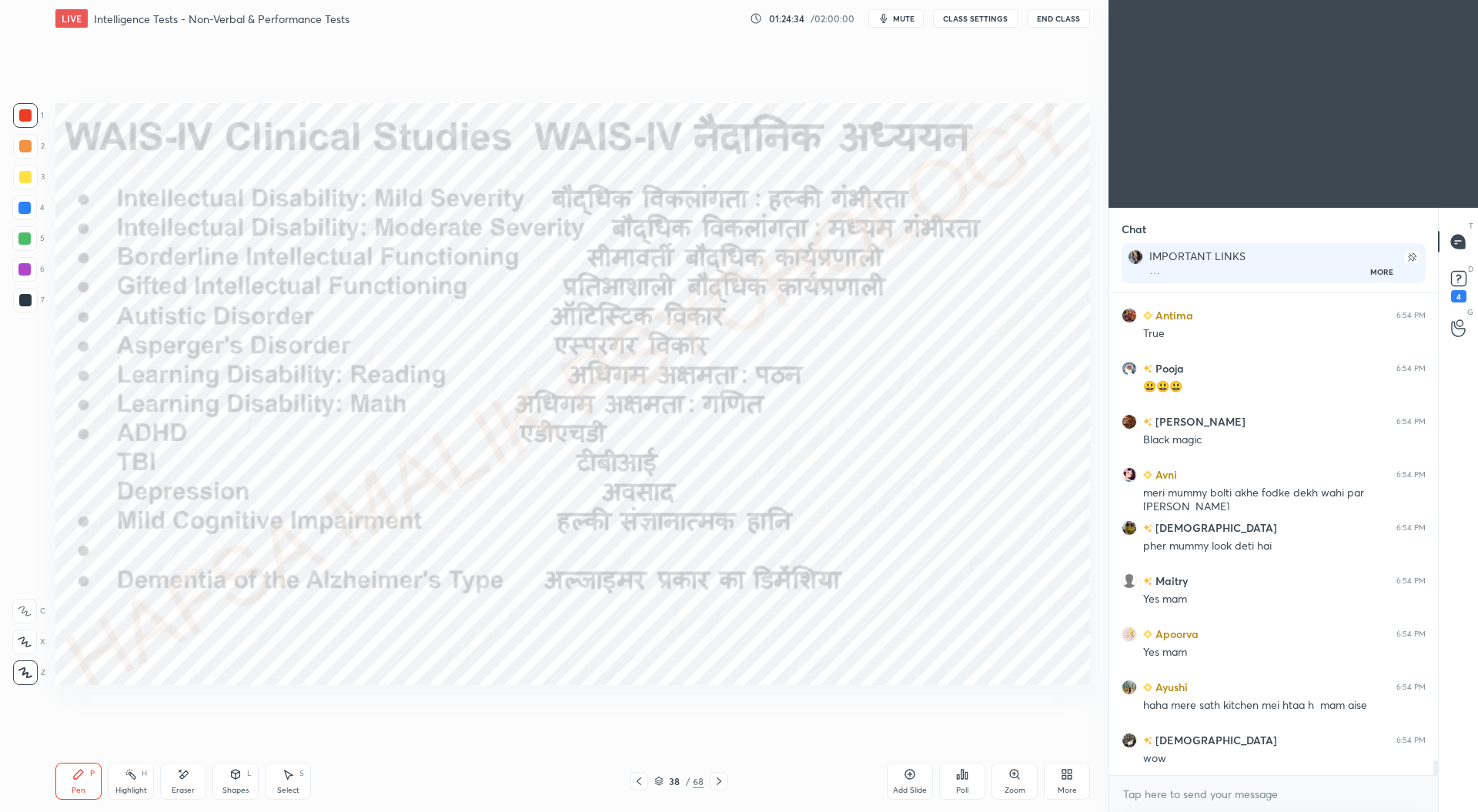
scroll to position [15628, 0]
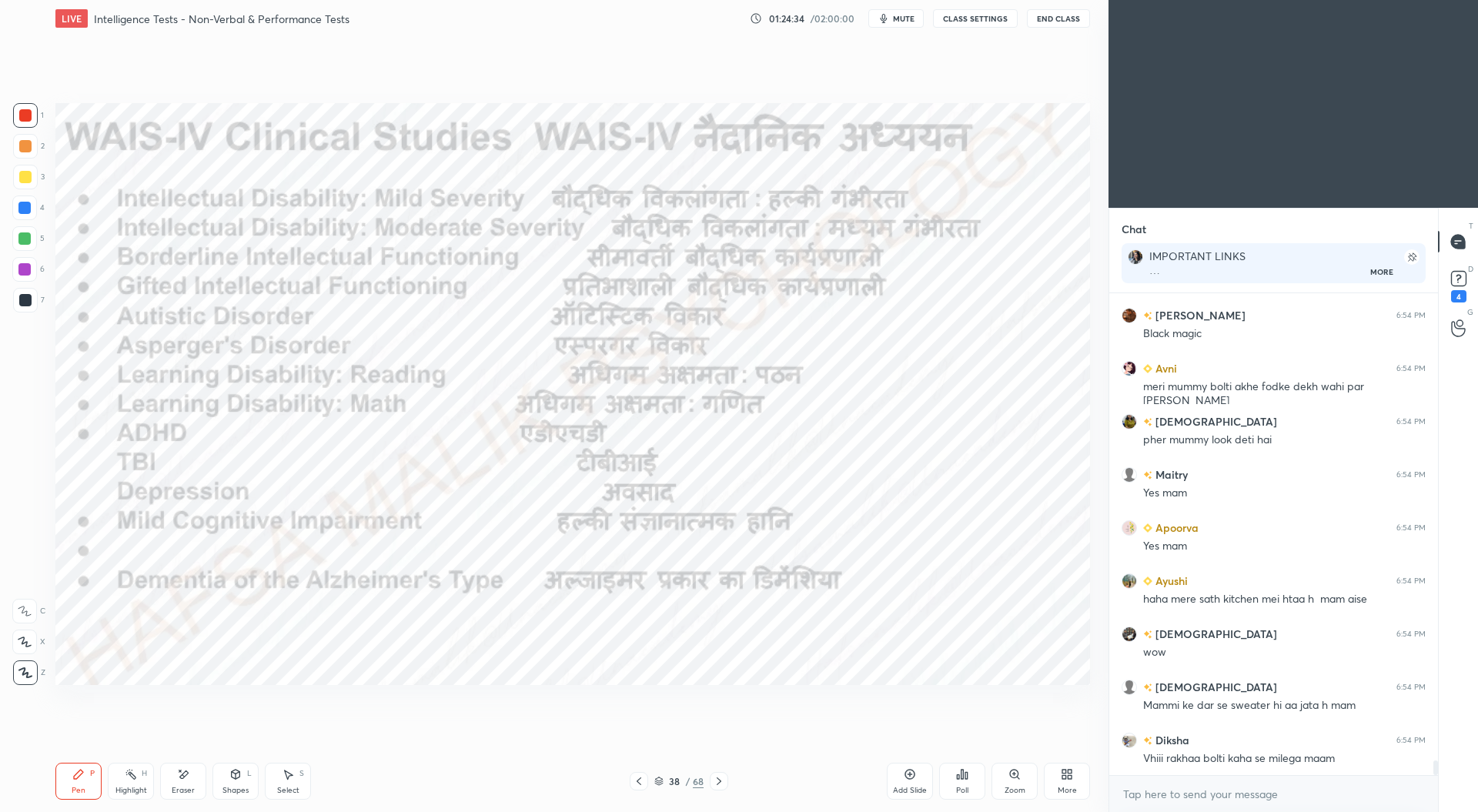
click at [724, 782] on icon at bounding box center [719, 782] width 13 height 13
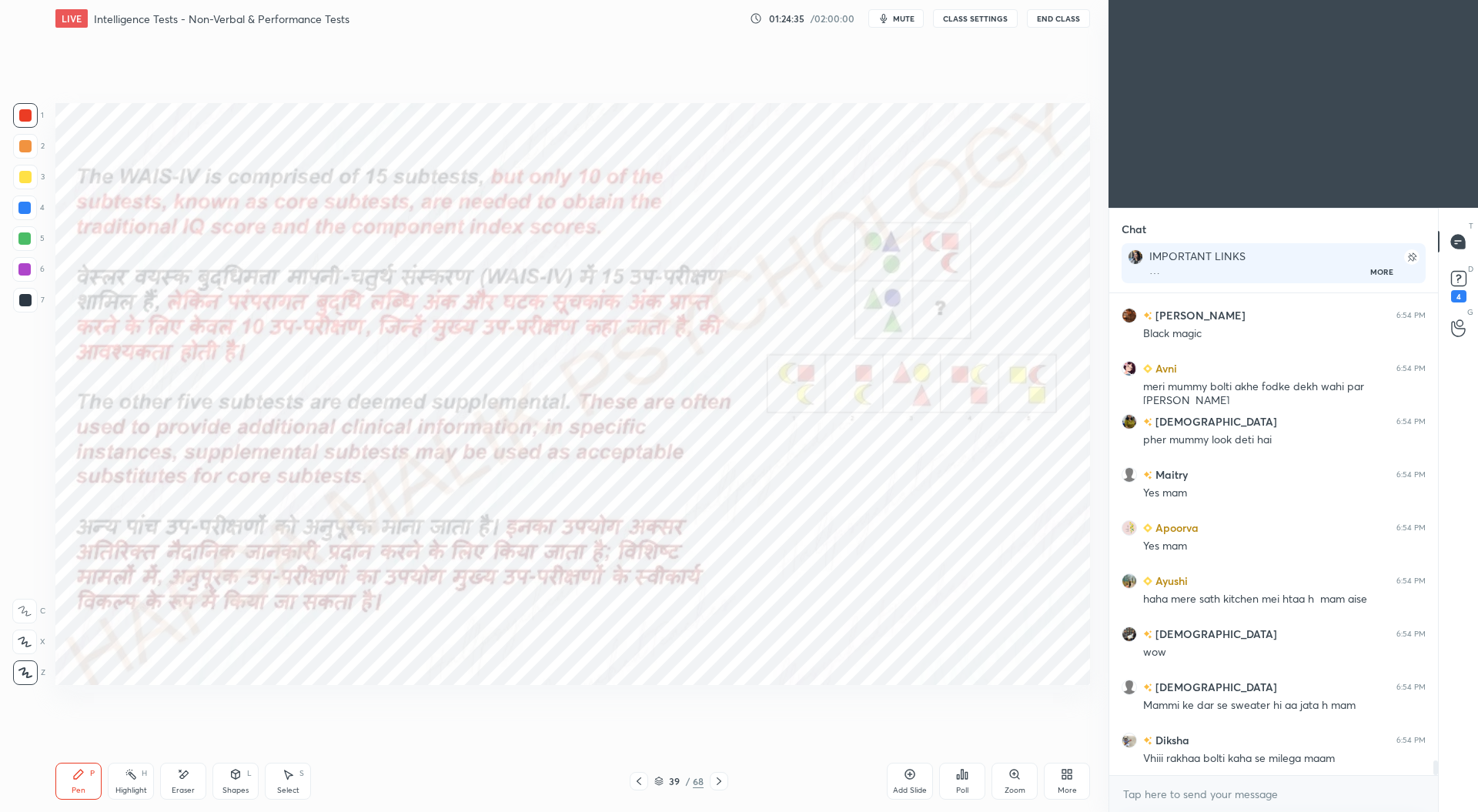
click at [643, 779] on icon at bounding box center [639, 782] width 13 height 13
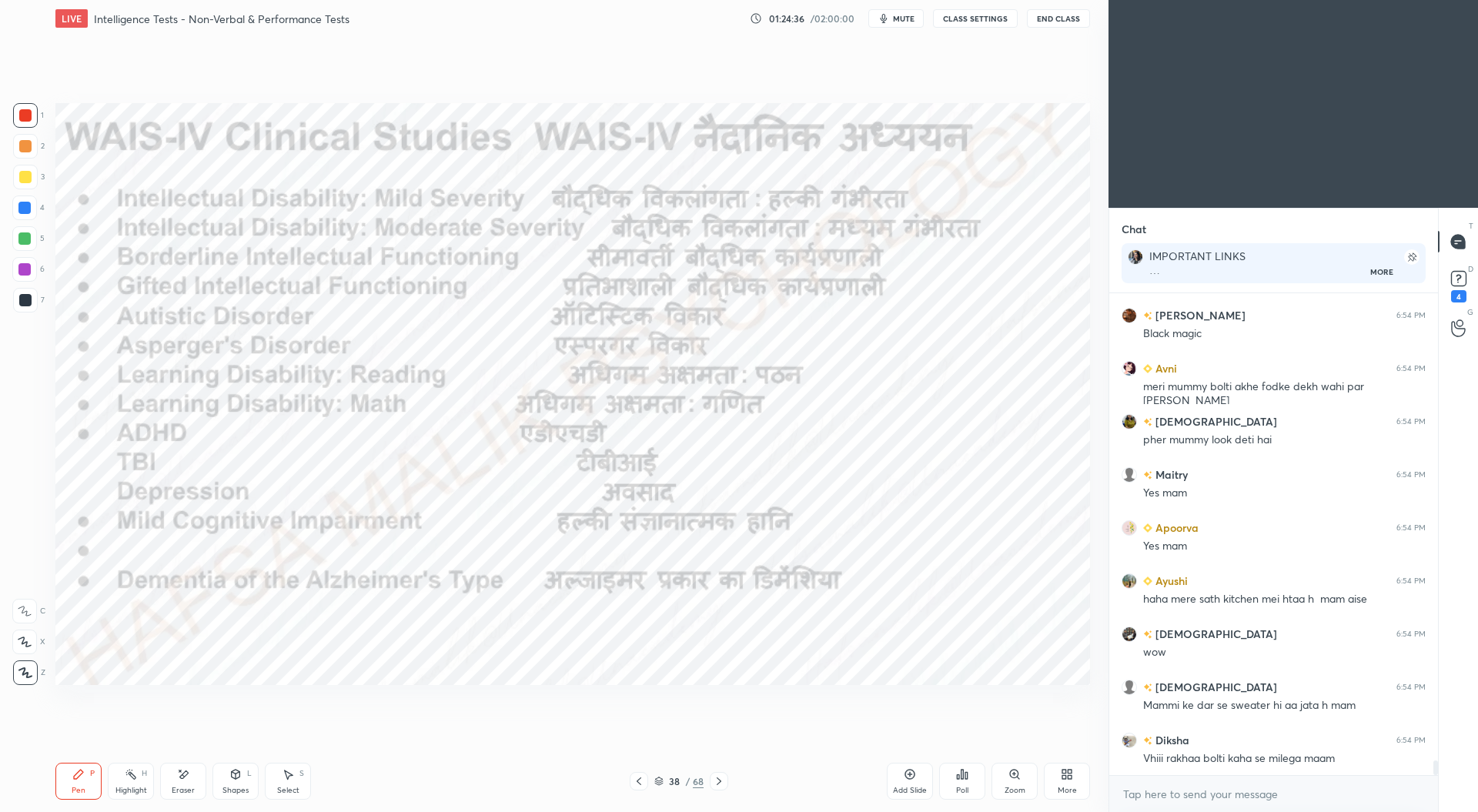
scroll to position [15680, 0]
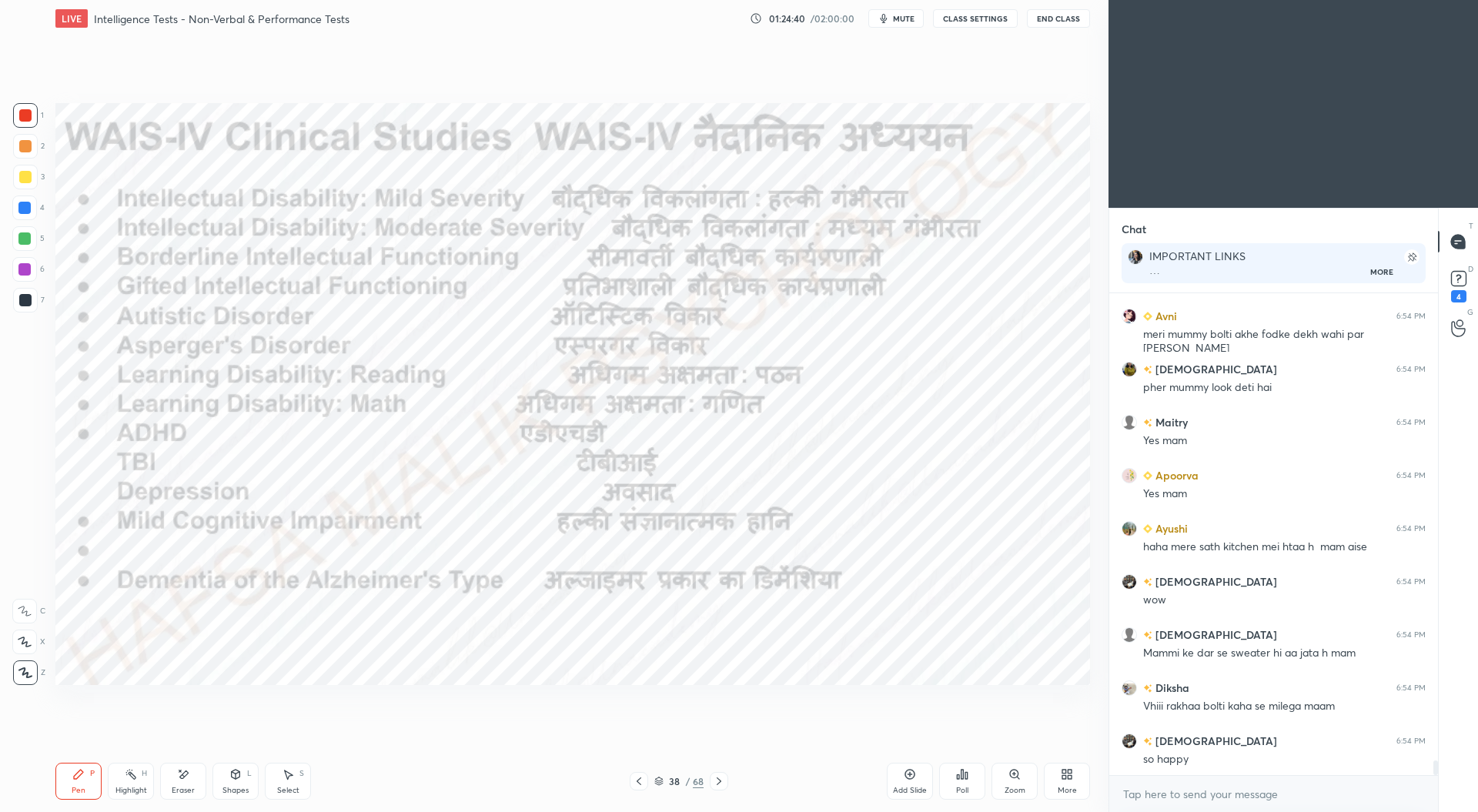
click at [717, 773] on div at bounding box center [719, 782] width 19 height 19
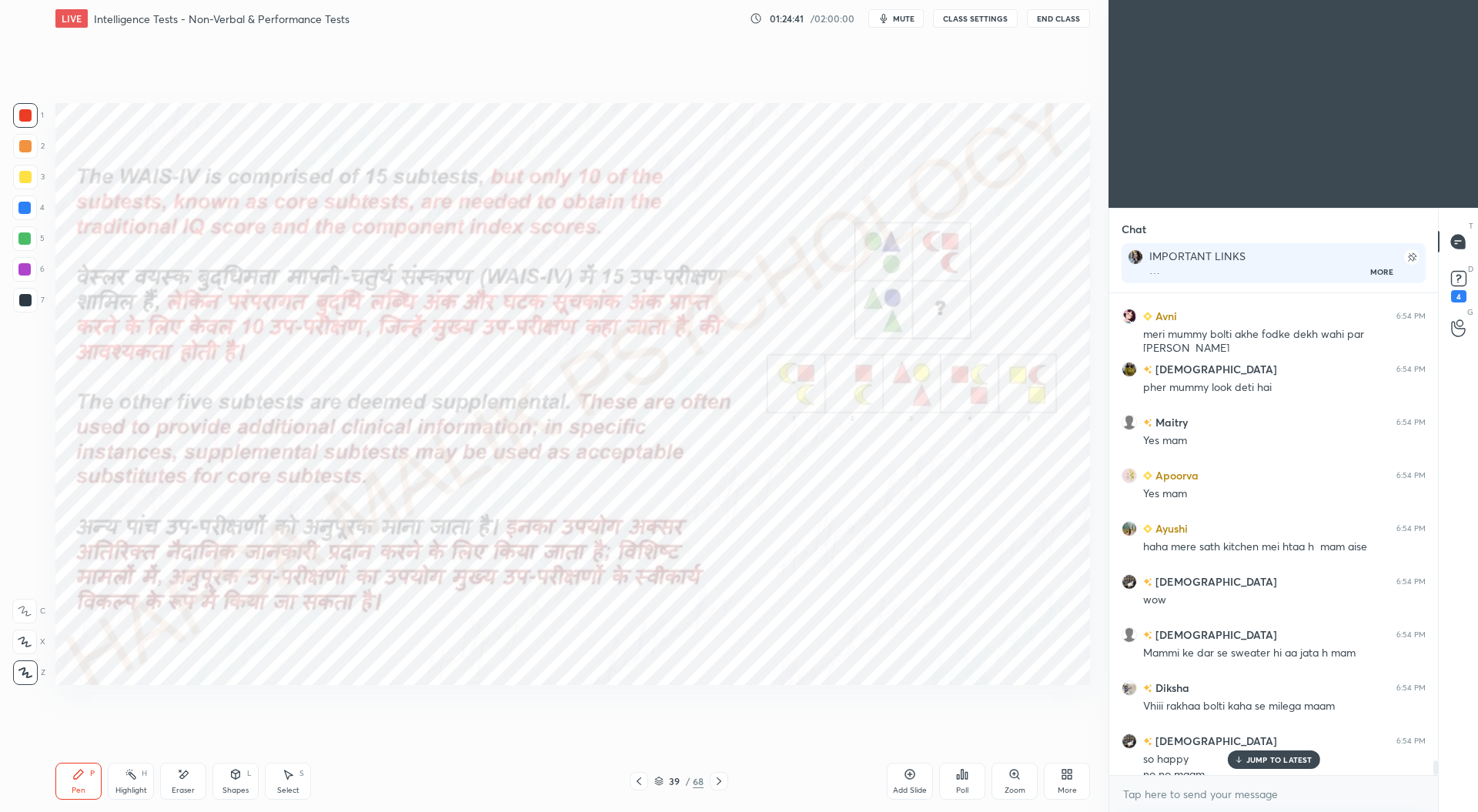
scroll to position [15695, 0]
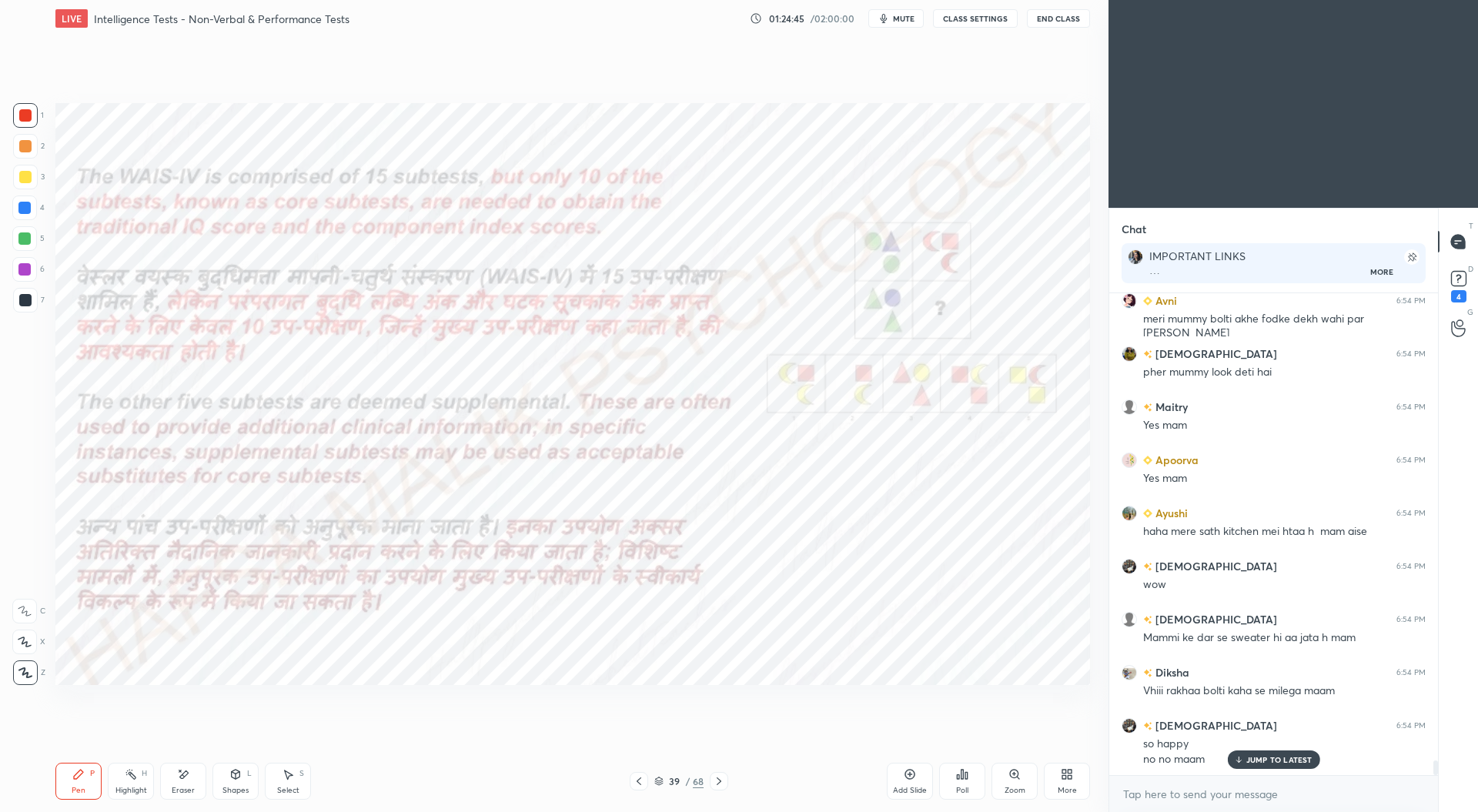
click at [721, 779] on icon at bounding box center [719, 782] width 13 height 13
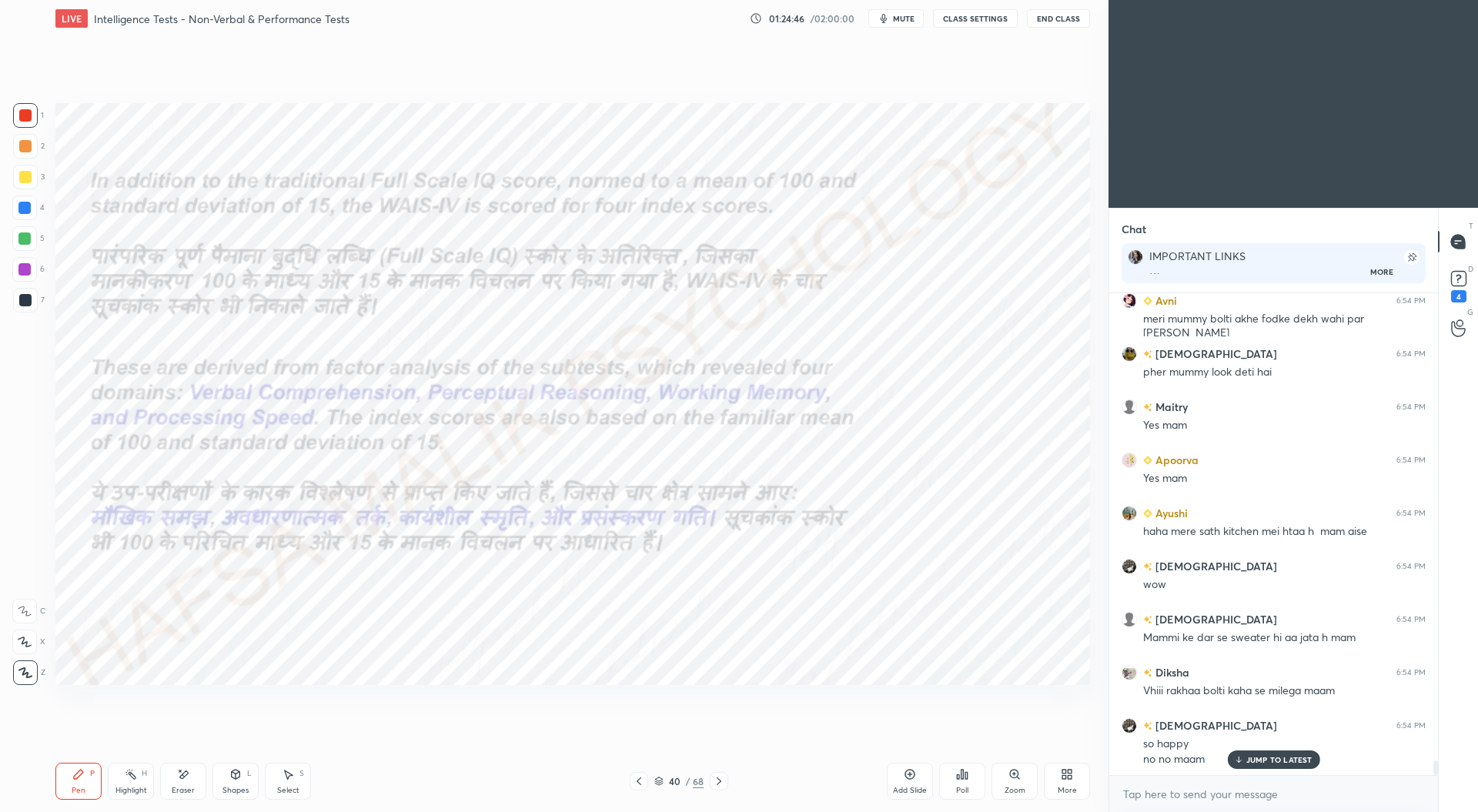
click at [722, 778] on icon at bounding box center [719, 782] width 13 height 13
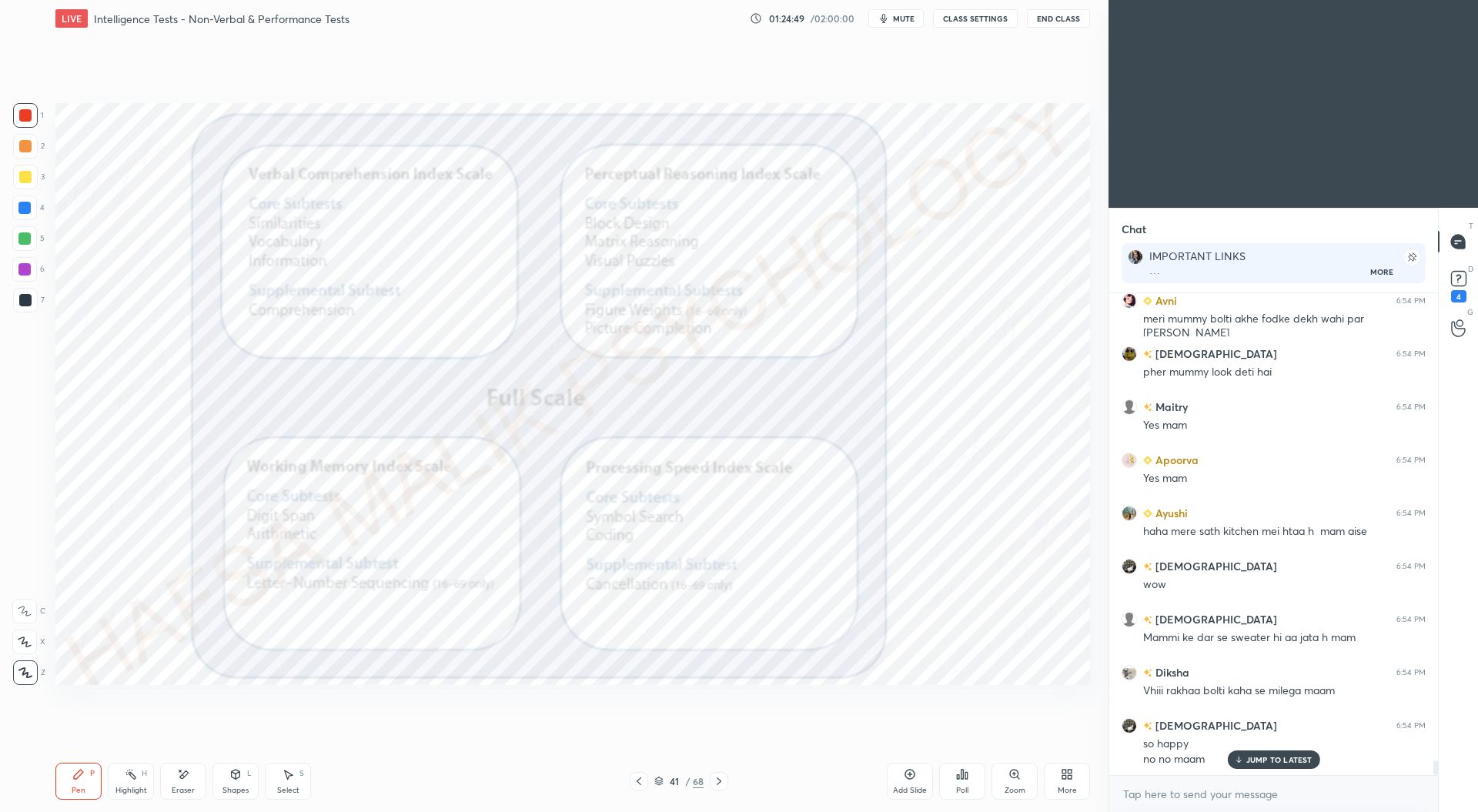
click at [724, 779] on icon at bounding box center [719, 782] width 13 height 13
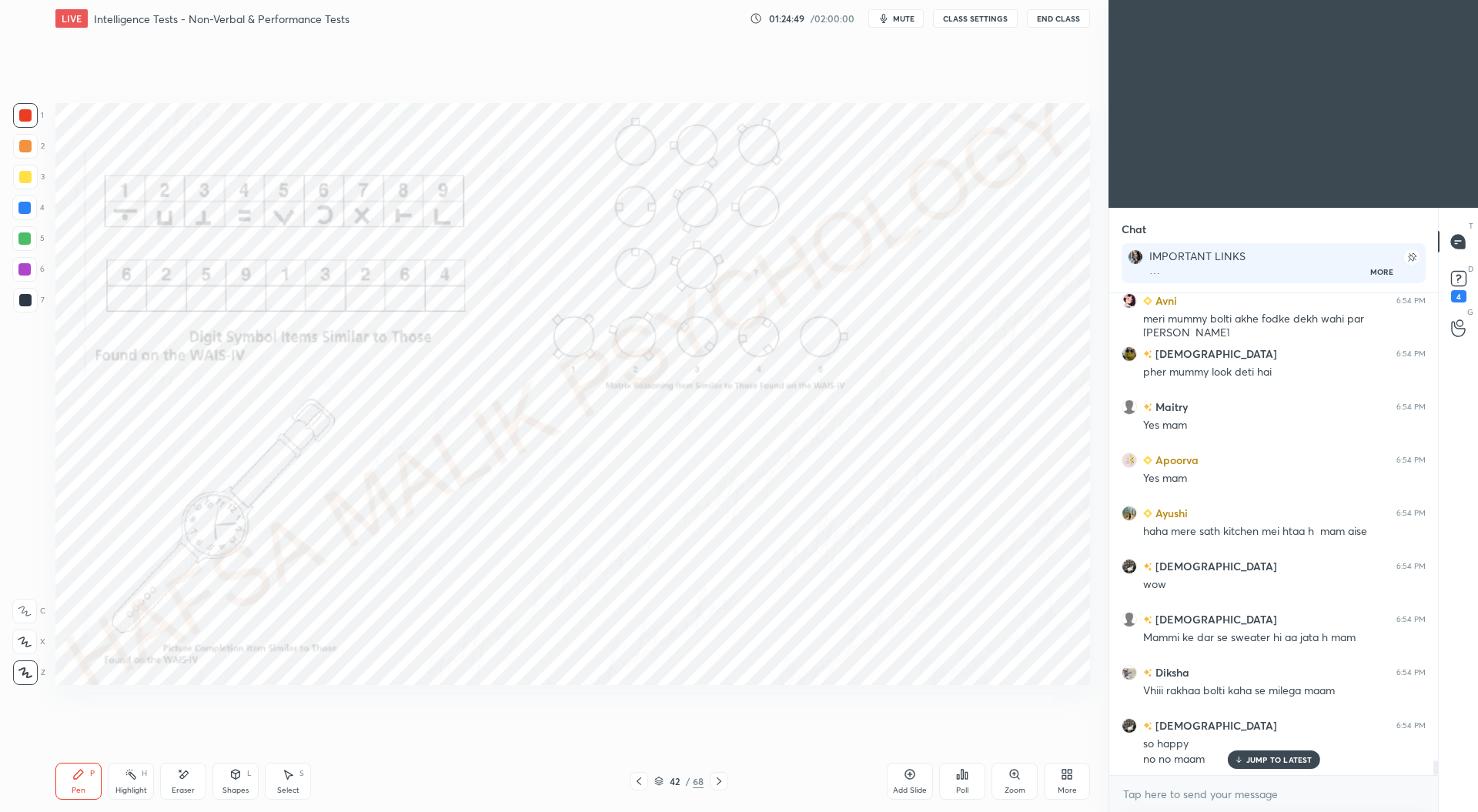
click at [717, 780] on icon at bounding box center [719, 782] width 13 height 13
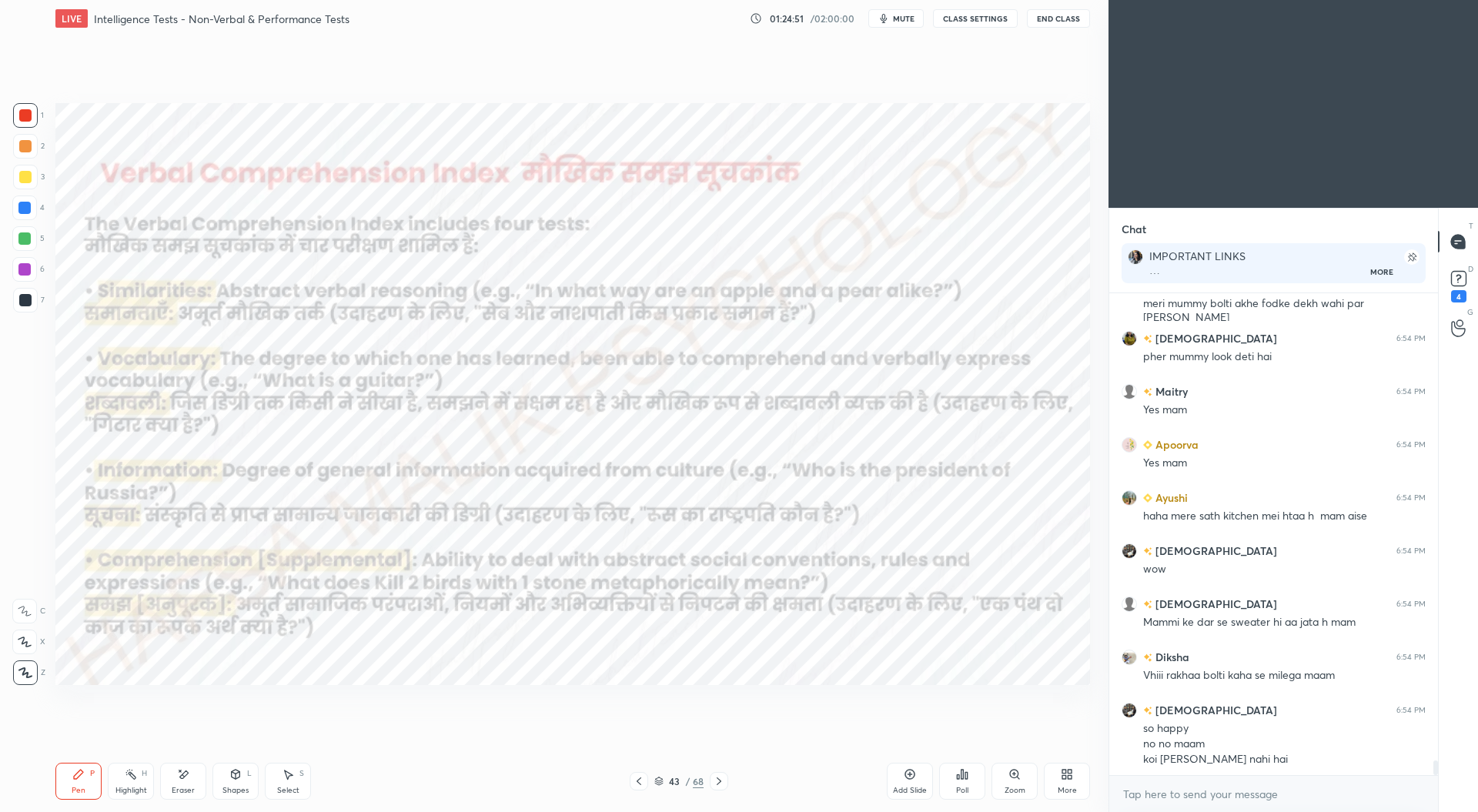
scroll to position [15765, 0]
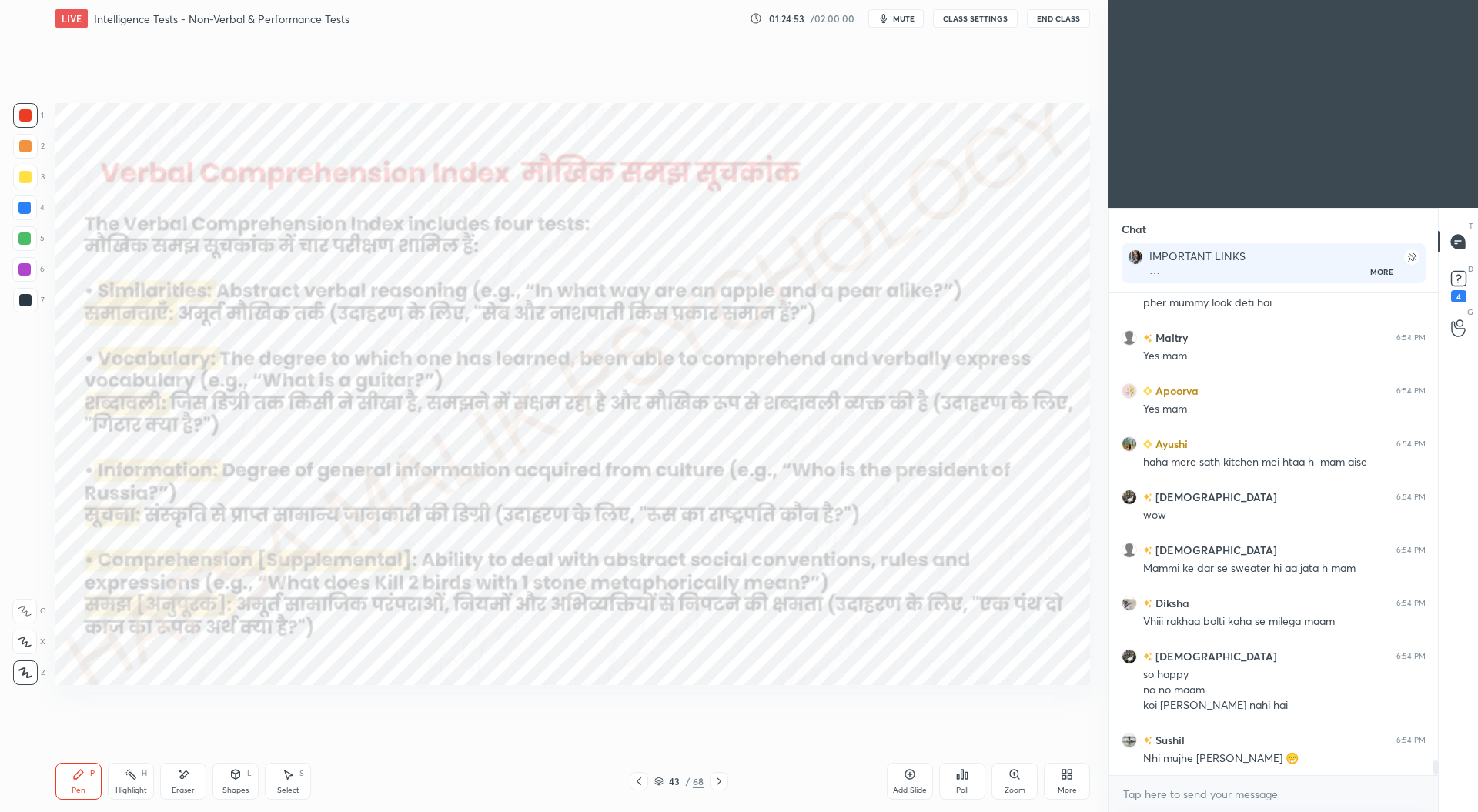
click at [639, 778] on icon at bounding box center [639, 782] width 5 height 8
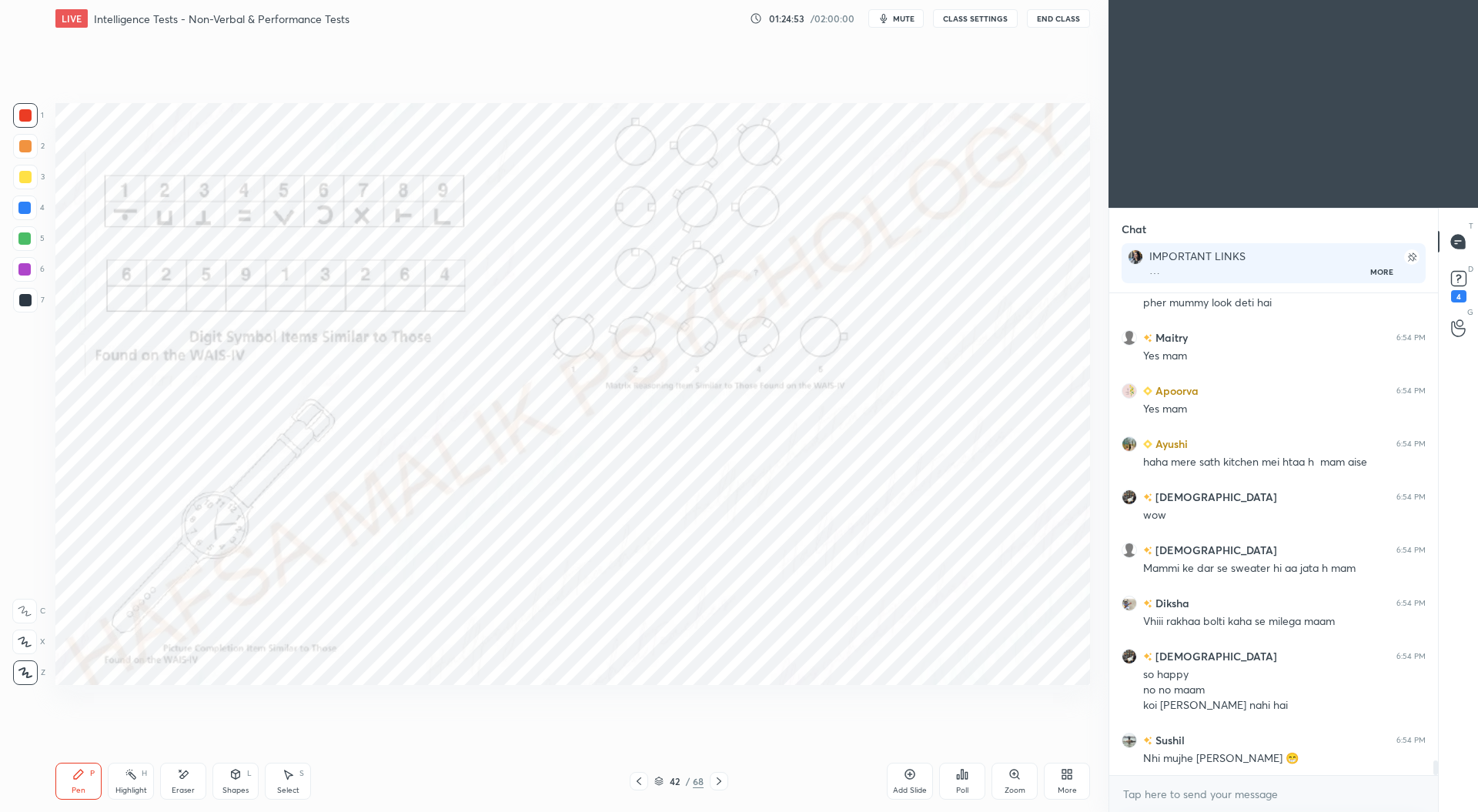
click at [639, 779] on icon at bounding box center [639, 782] width 13 height 13
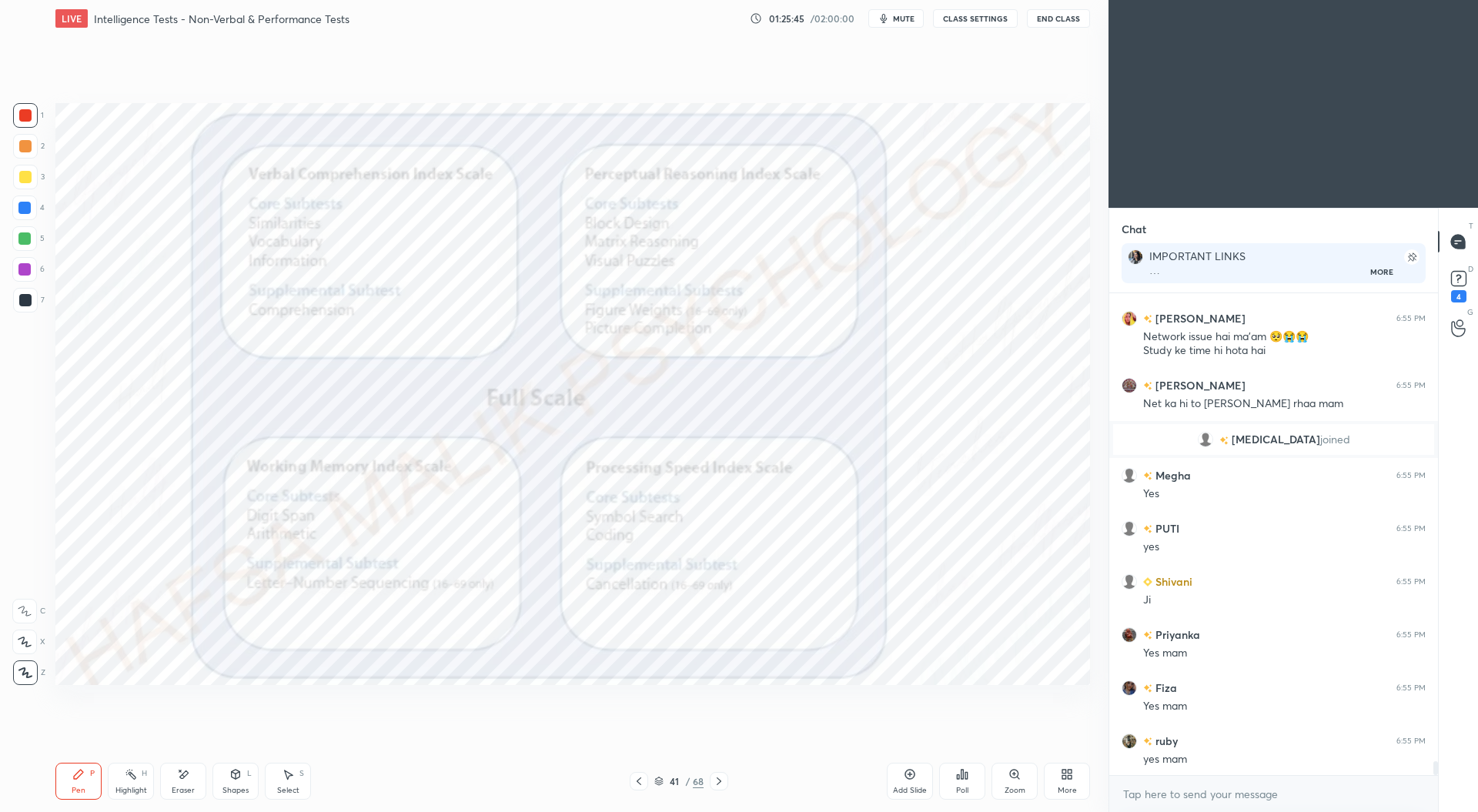
scroll to position [15962, 0]
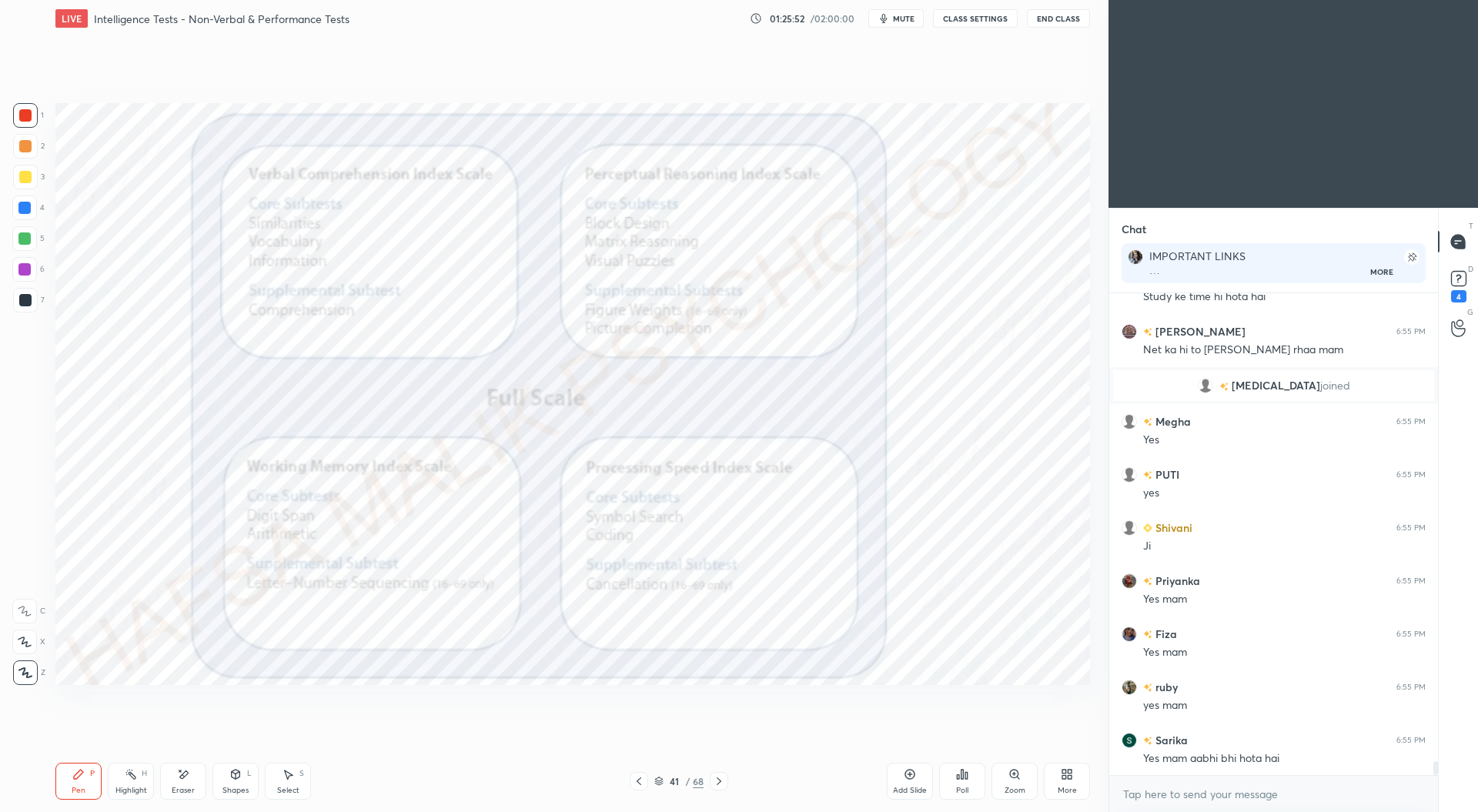
click at [722, 781] on icon at bounding box center [719, 782] width 13 height 13
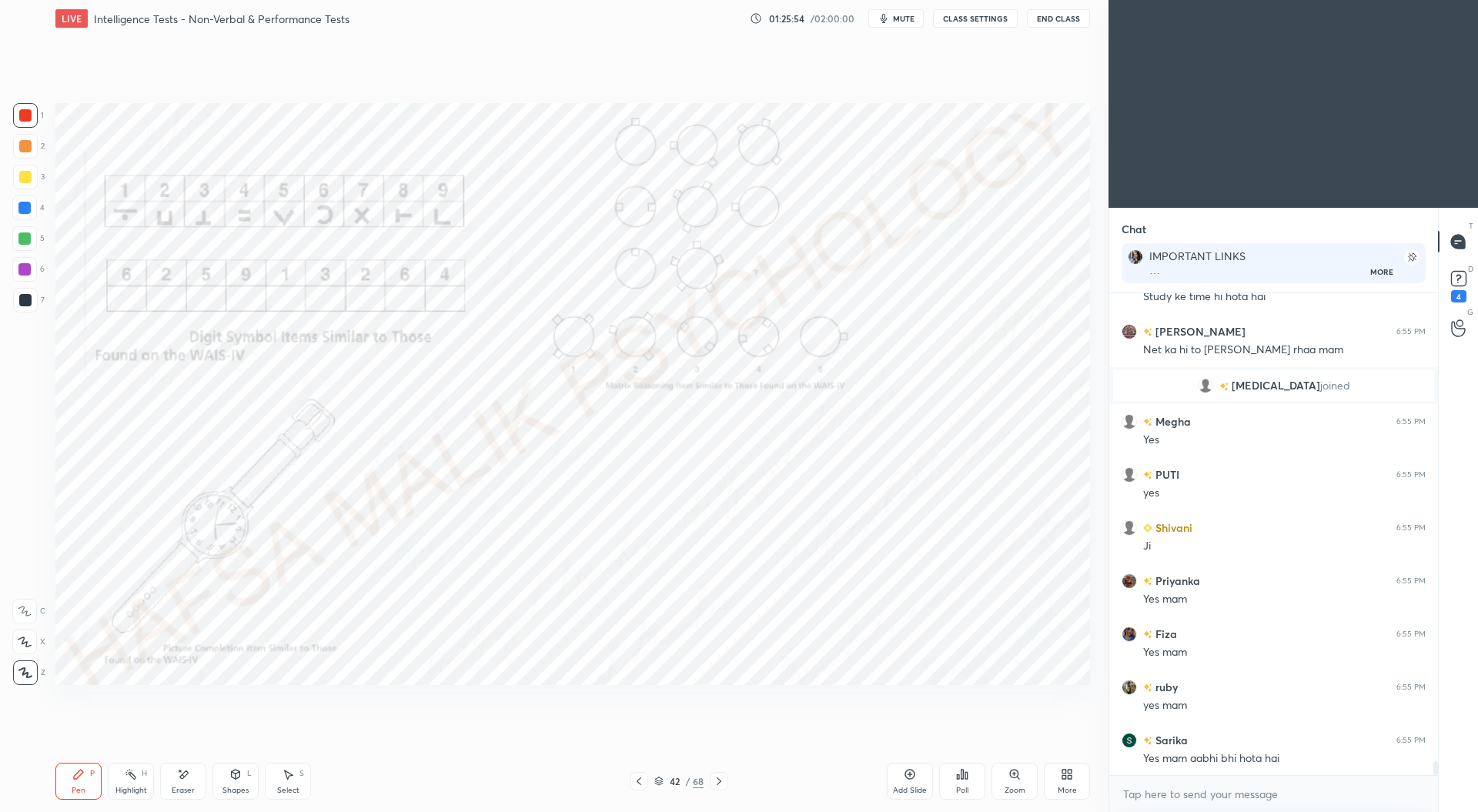
click at [725, 783] on div at bounding box center [719, 782] width 19 height 19
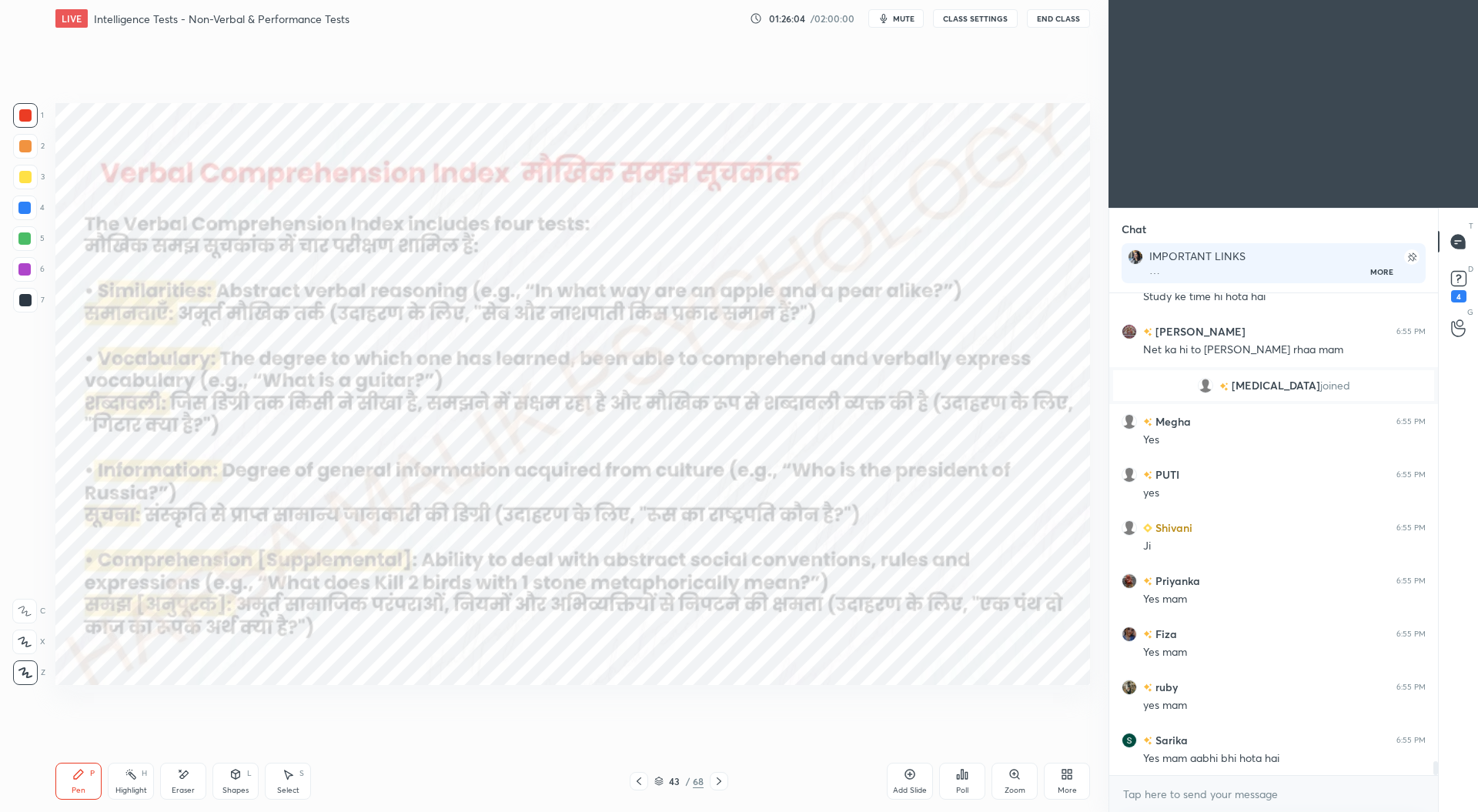
click at [642, 778] on icon at bounding box center [639, 782] width 13 height 13
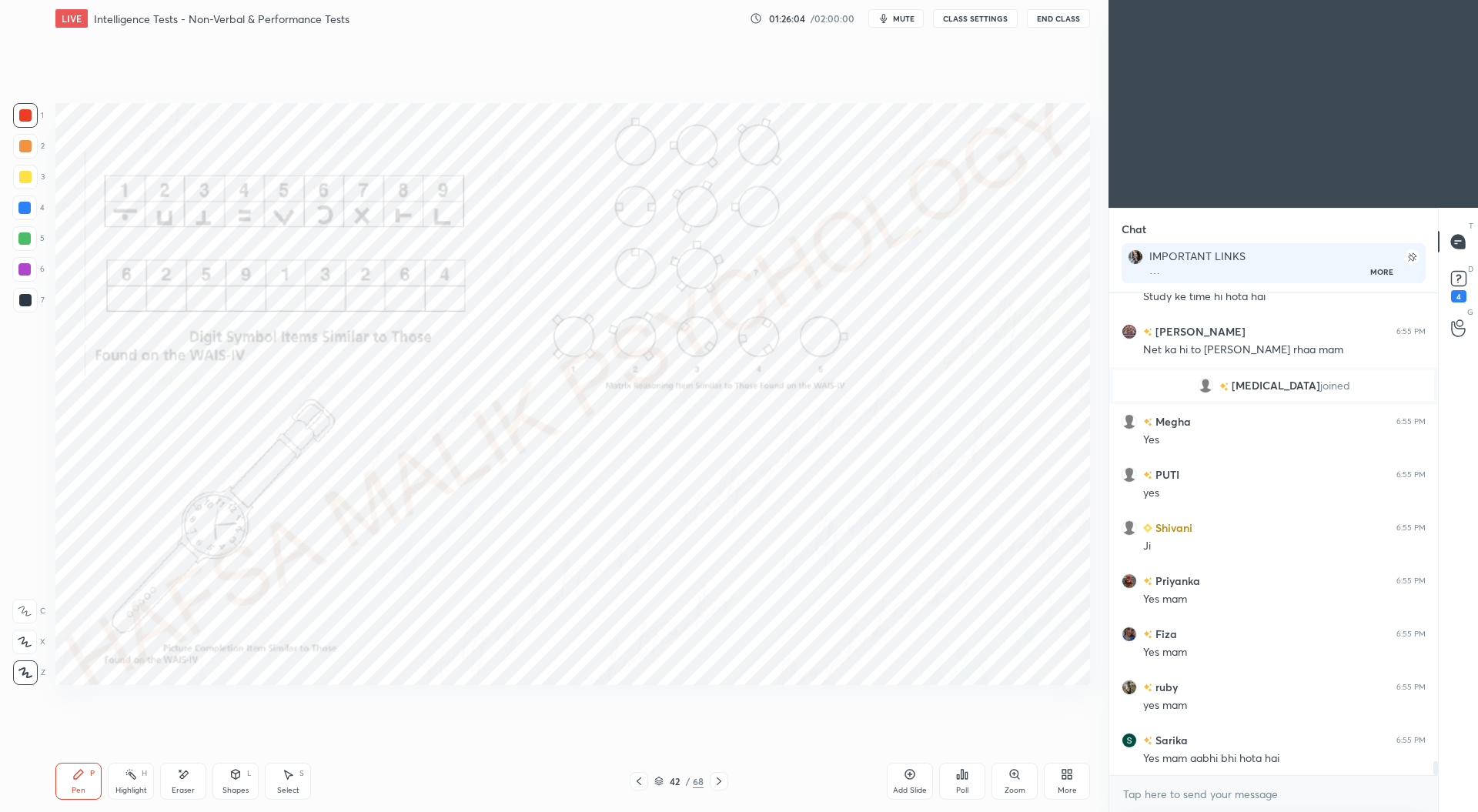
click at [642, 777] on icon at bounding box center [639, 782] width 13 height 13
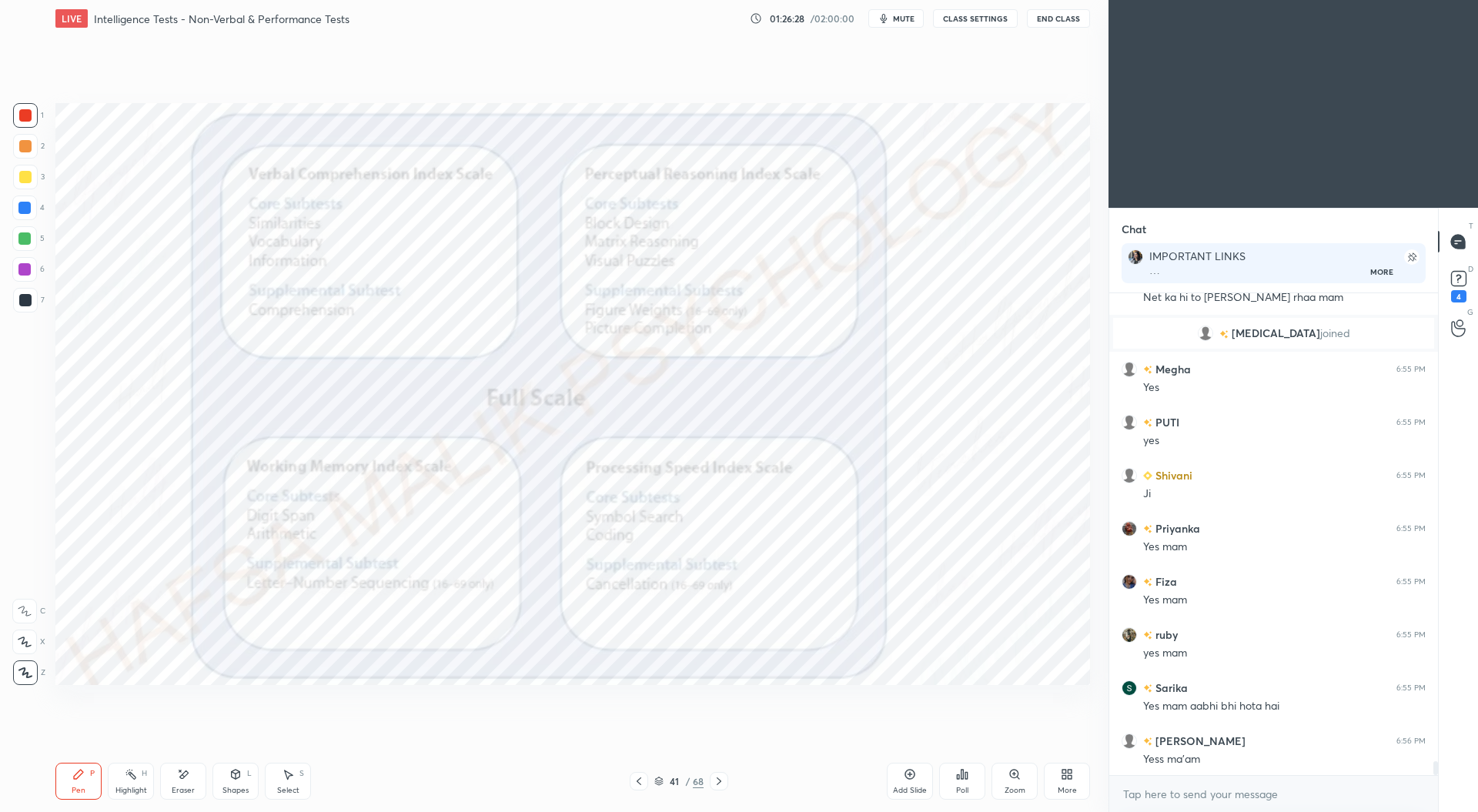
scroll to position [16068, 0]
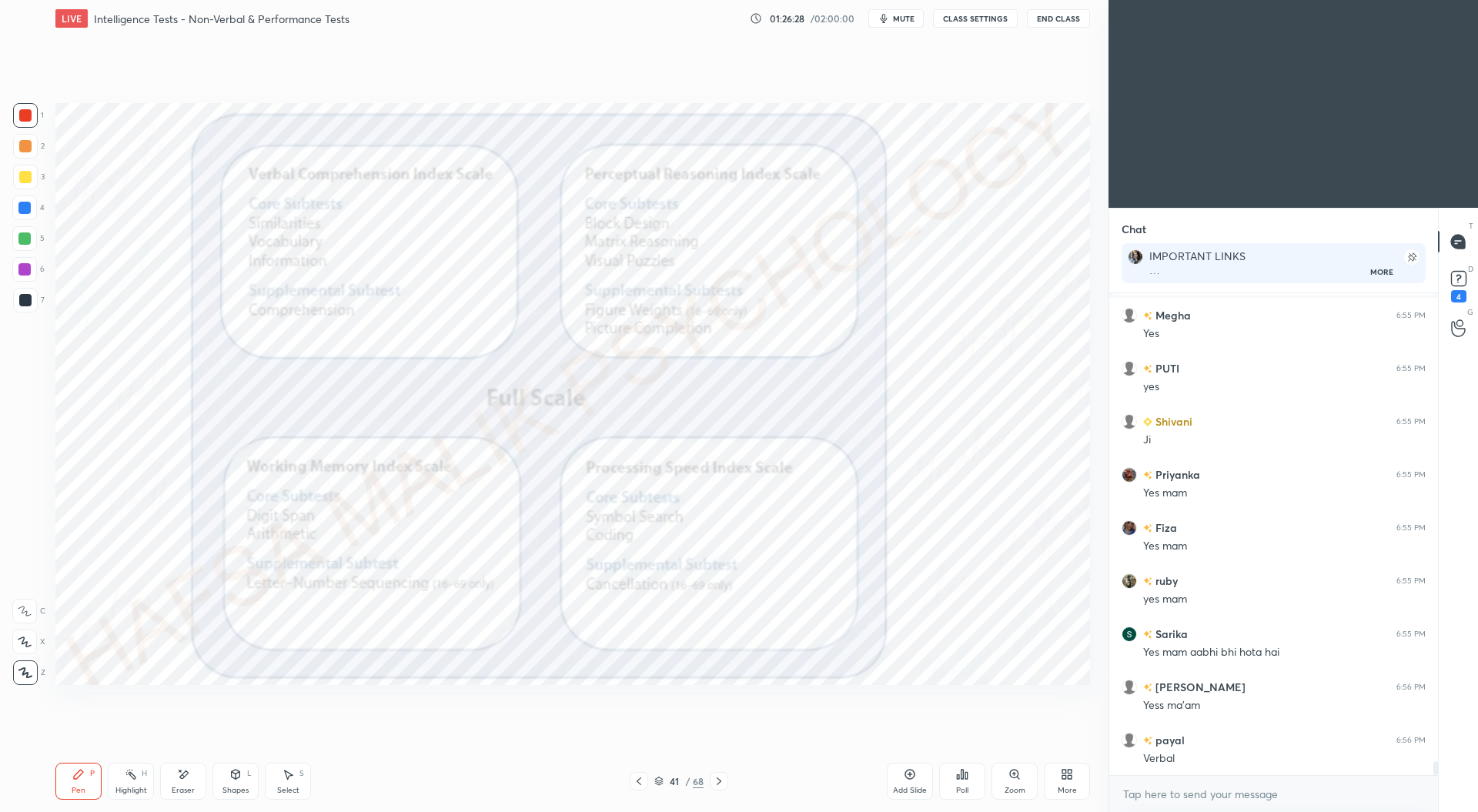
click at [719, 774] on div at bounding box center [719, 782] width 19 height 19
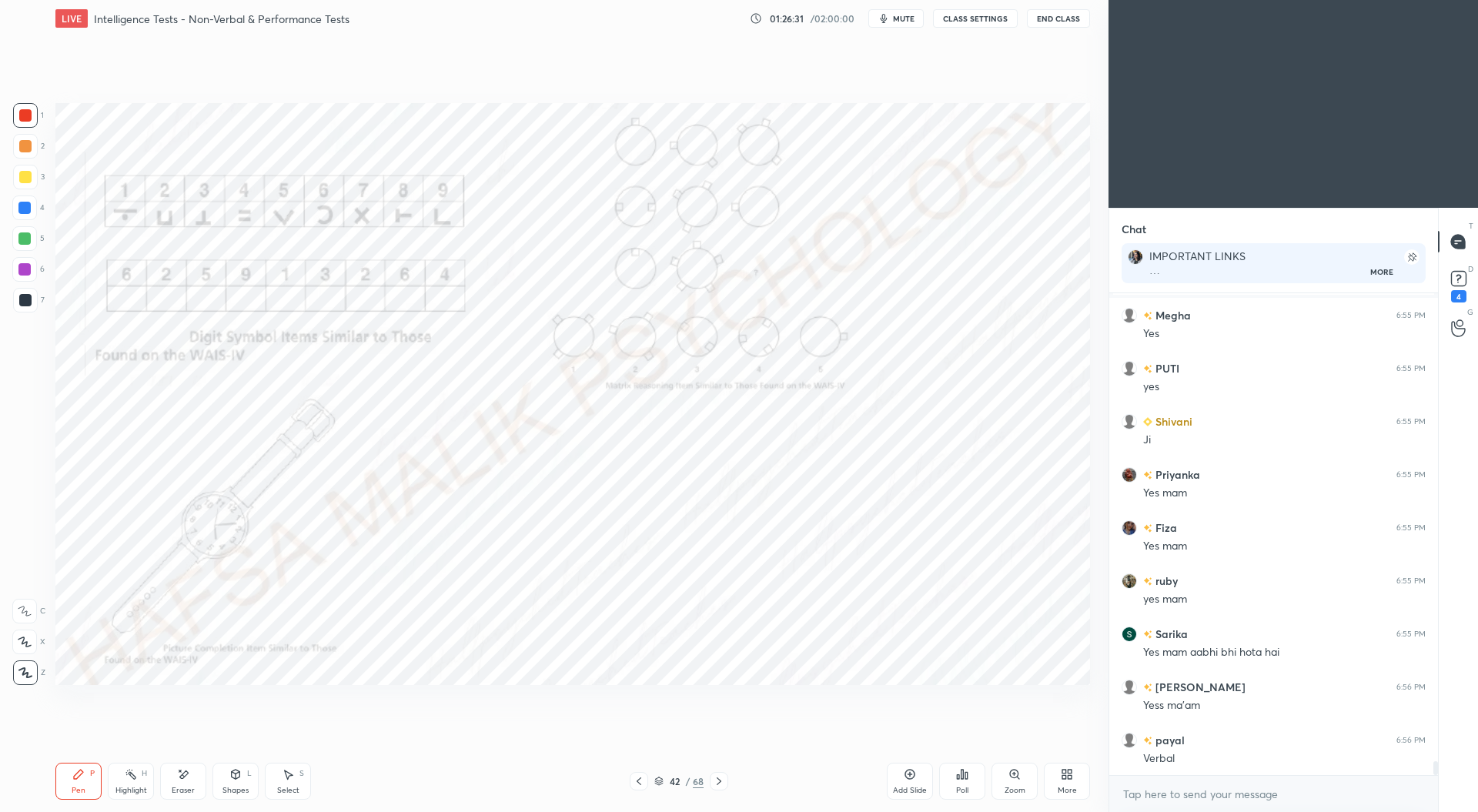
click at [722, 776] on icon at bounding box center [719, 782] width 13 height 13
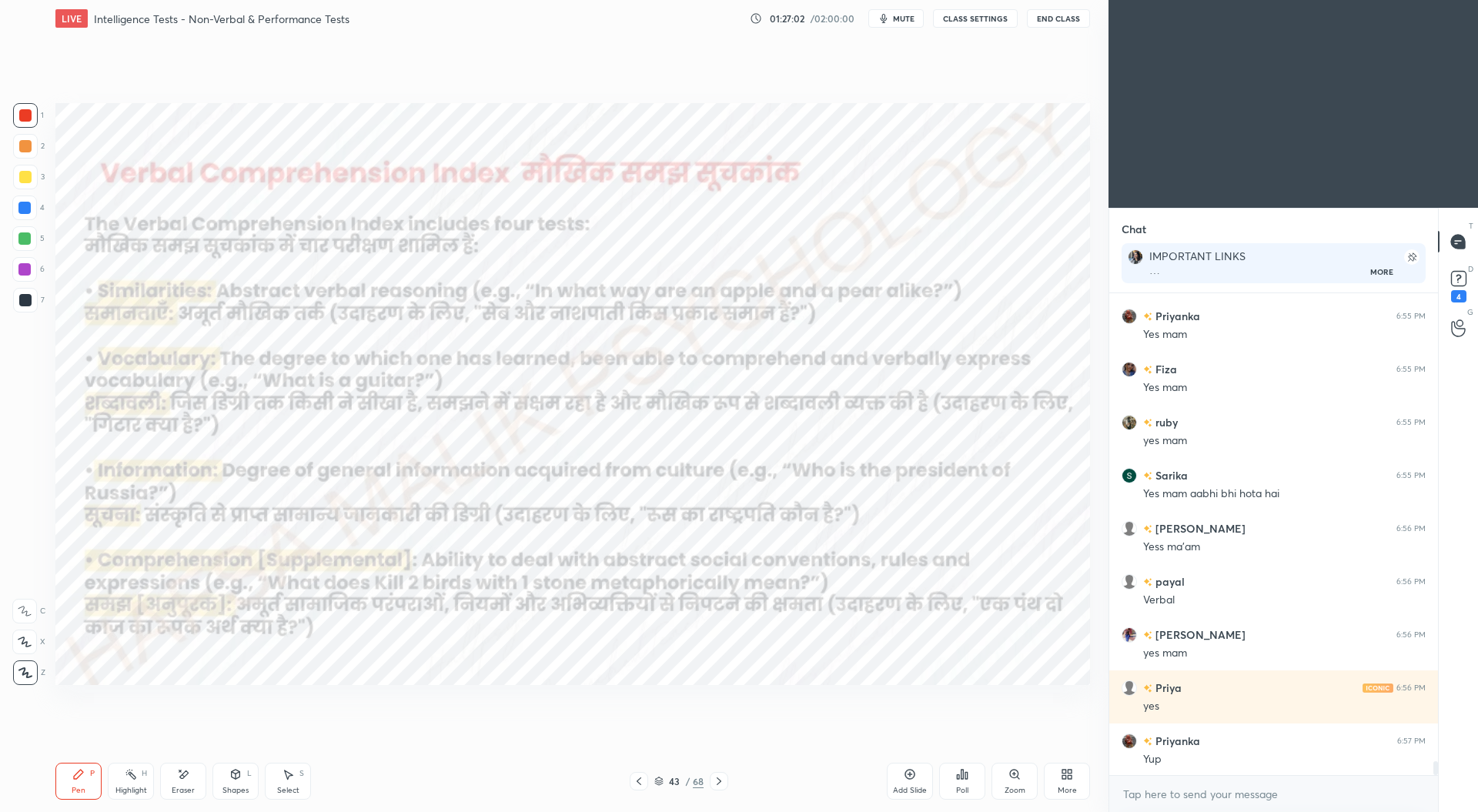
scroll to position [16281, 0]
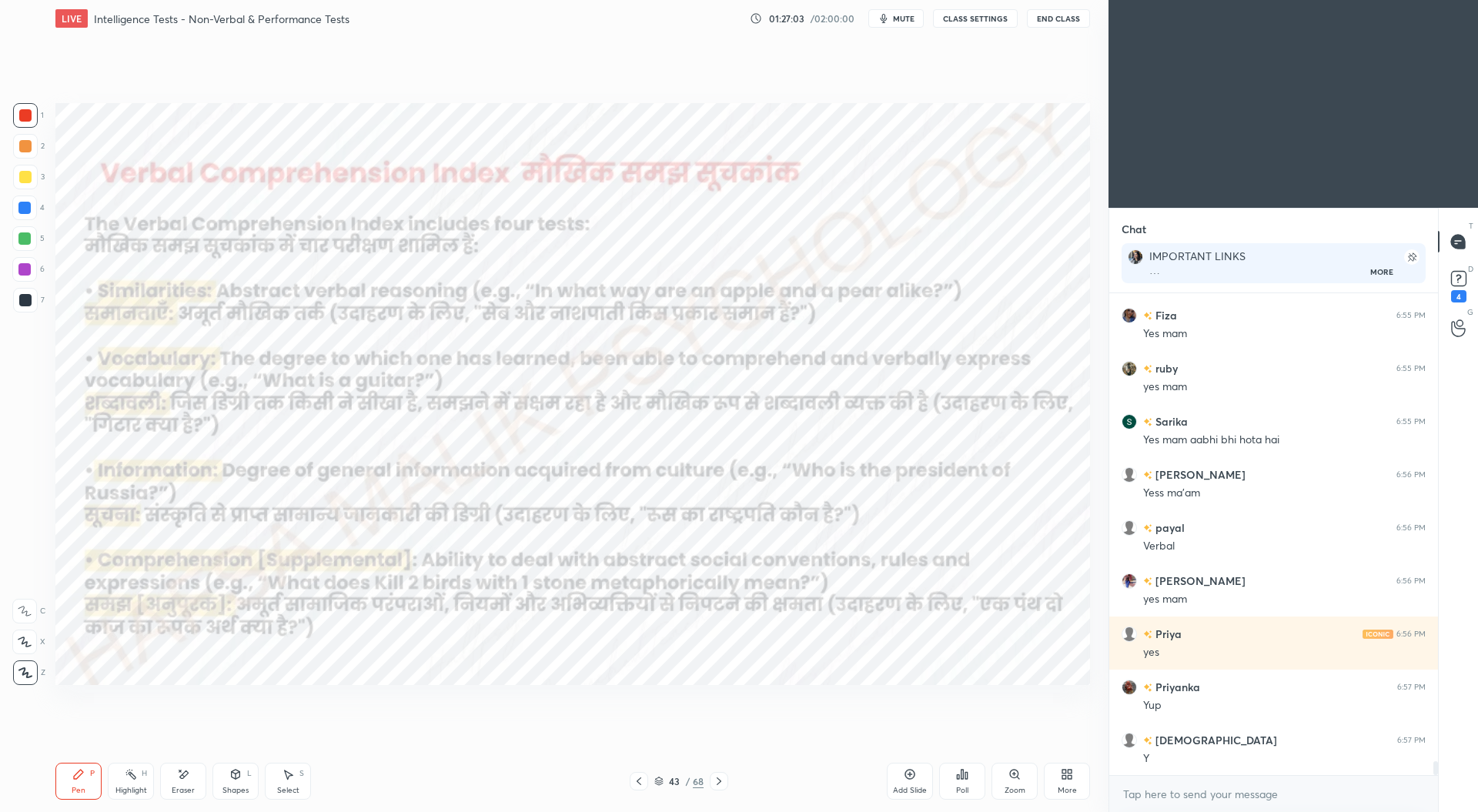
click at [27, 269] on div at bounding box center [25, 270] width 13 height 13
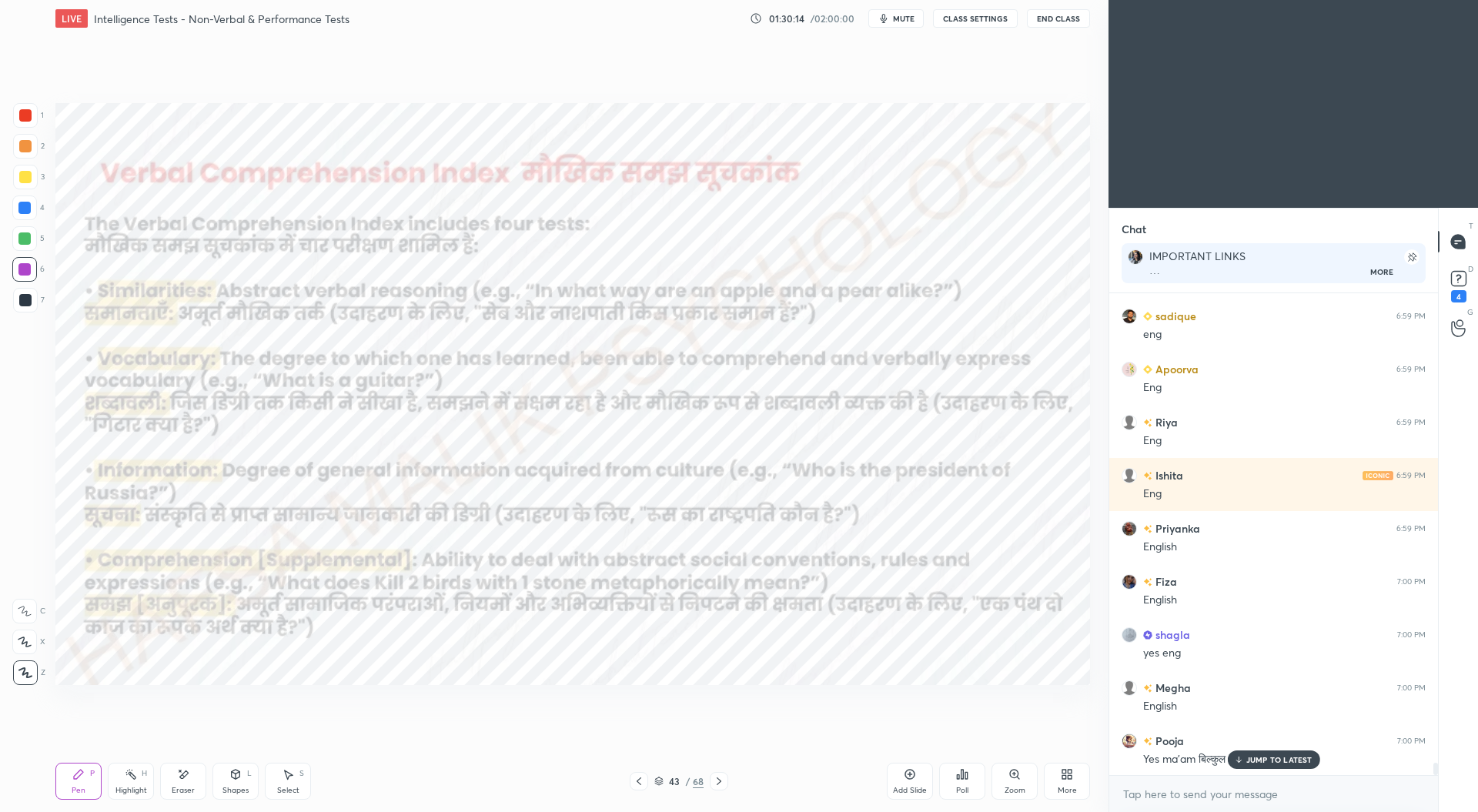
scroll to position [18153, 0]
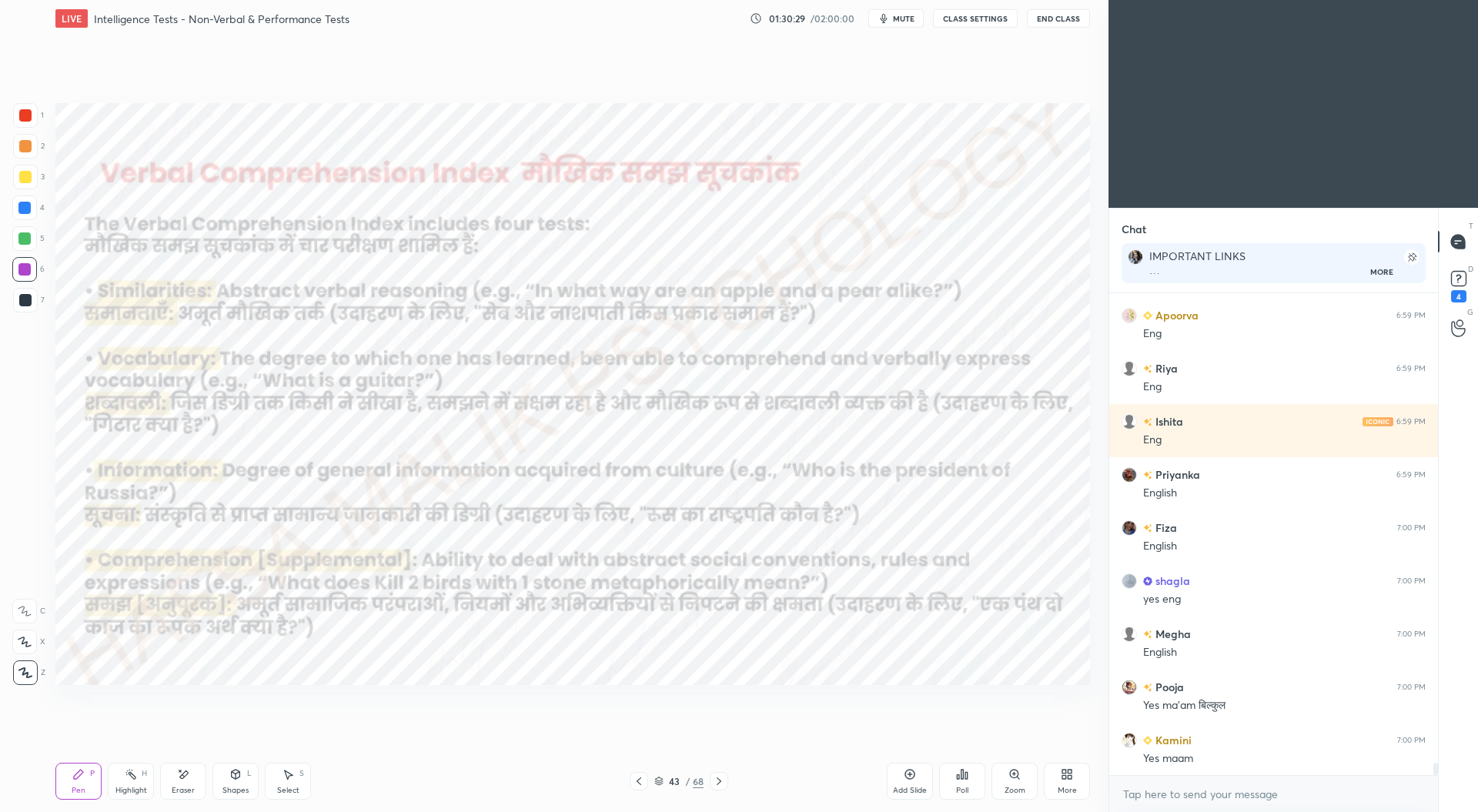
click at [19, 110] on div at bounding box center [26, 116] width 25 height 25
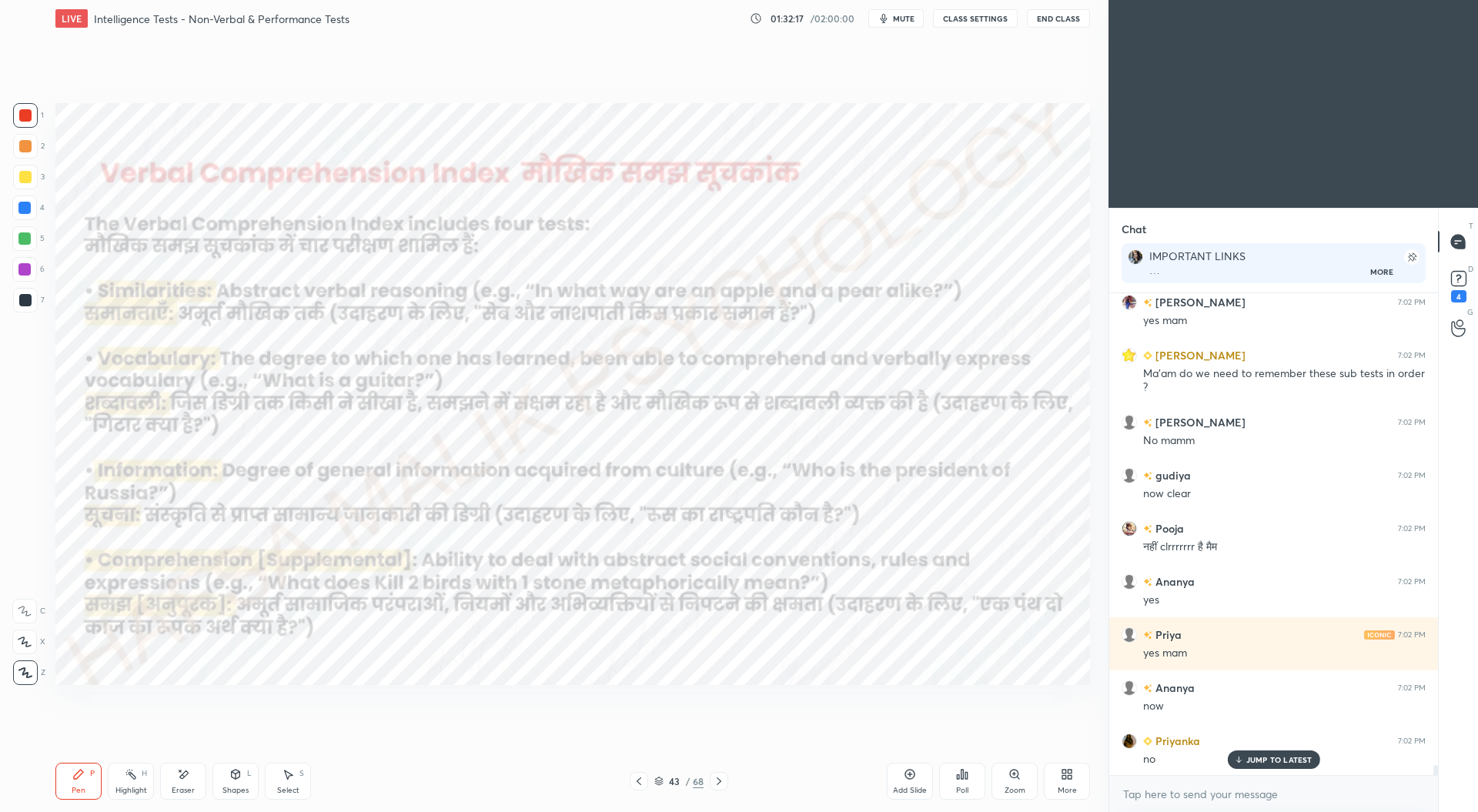
scroll to position [0, 0]
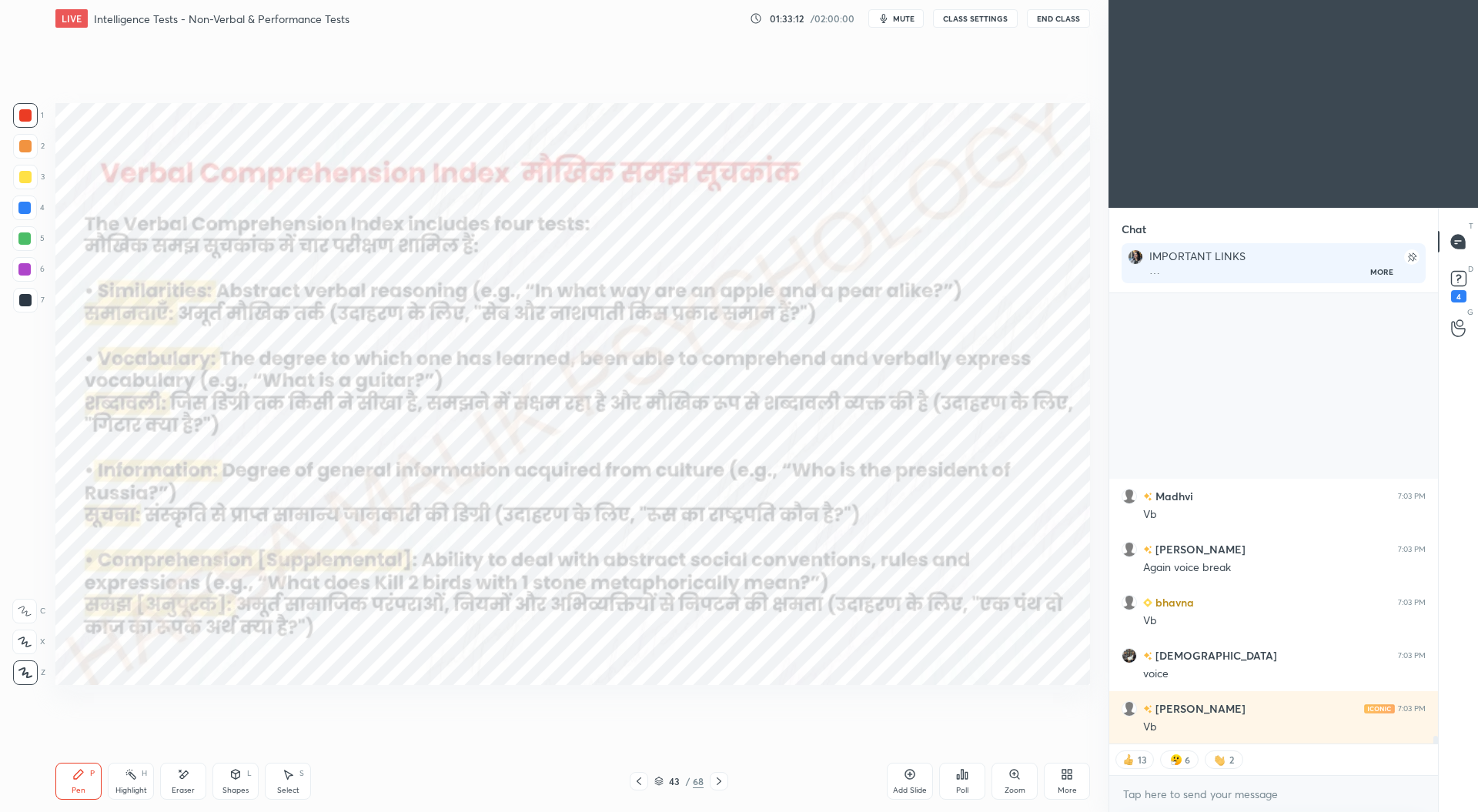
type textarea "x"
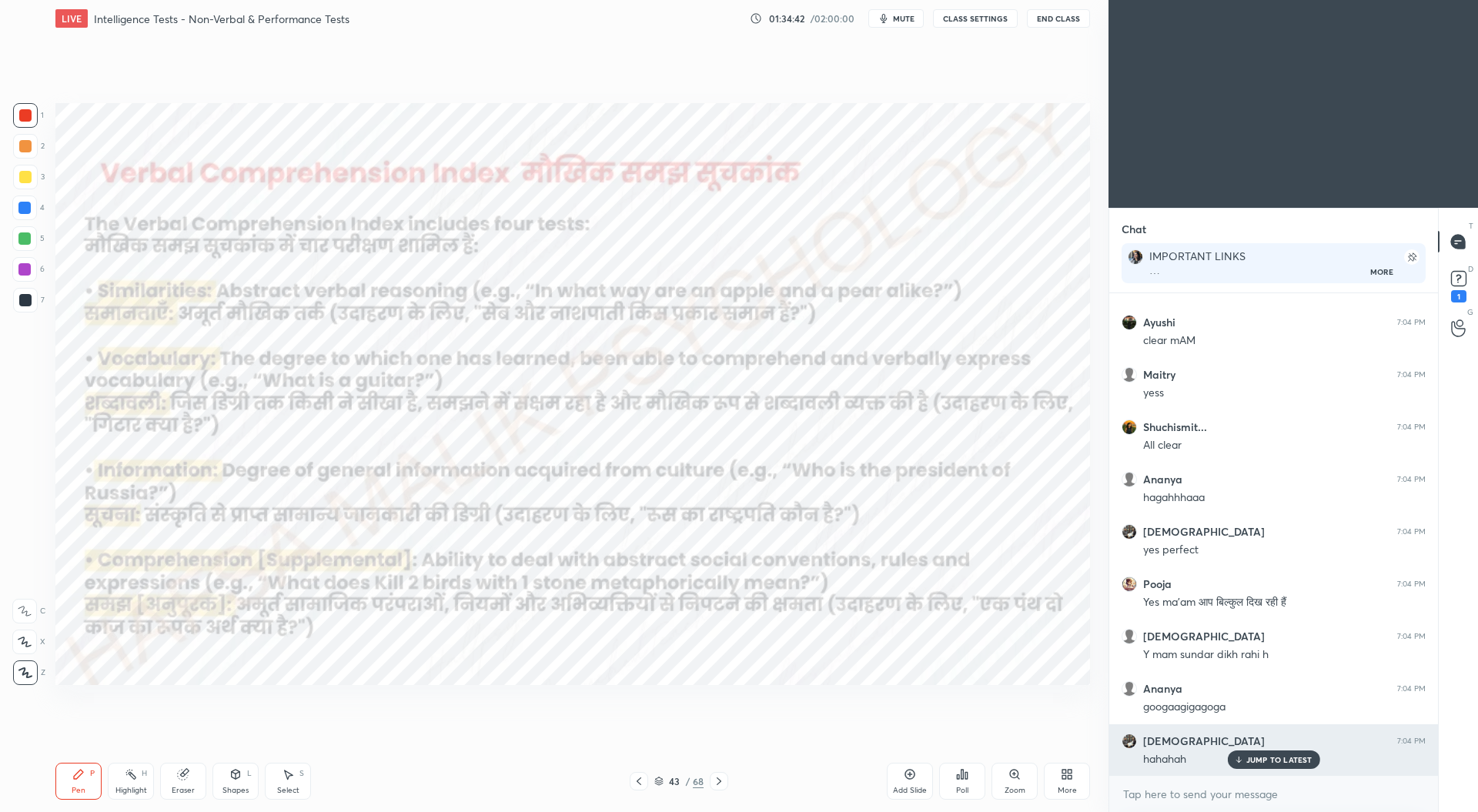
click at [1258, 760] on p "JUMP TO LATEST" at bounding box center [1279, 760] width 66 height 9
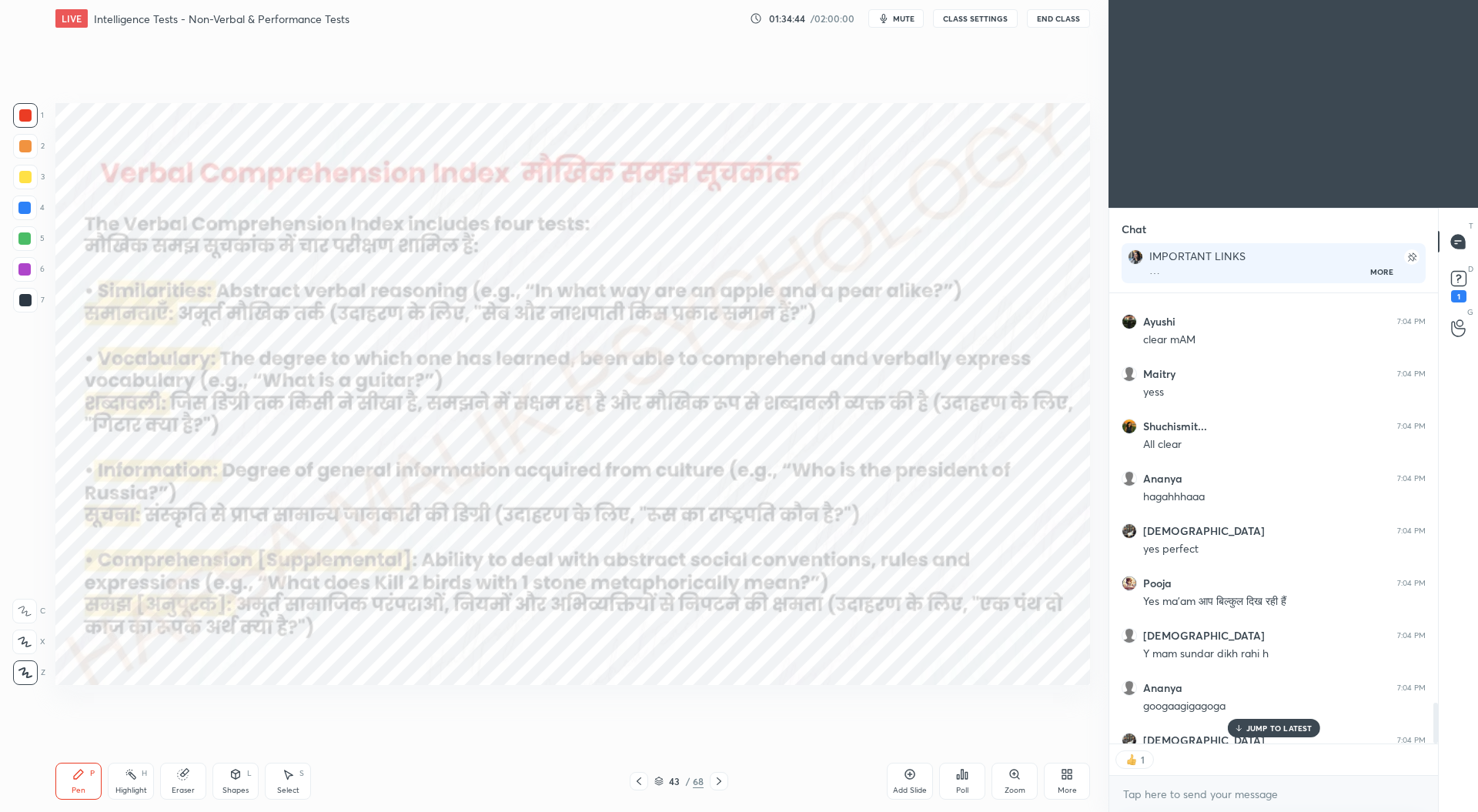
scroll to position [5, 5]
click at [1282, 724] on p "JUMP TO LATEST" at bounding box center [1279, 728] width 66 height 9
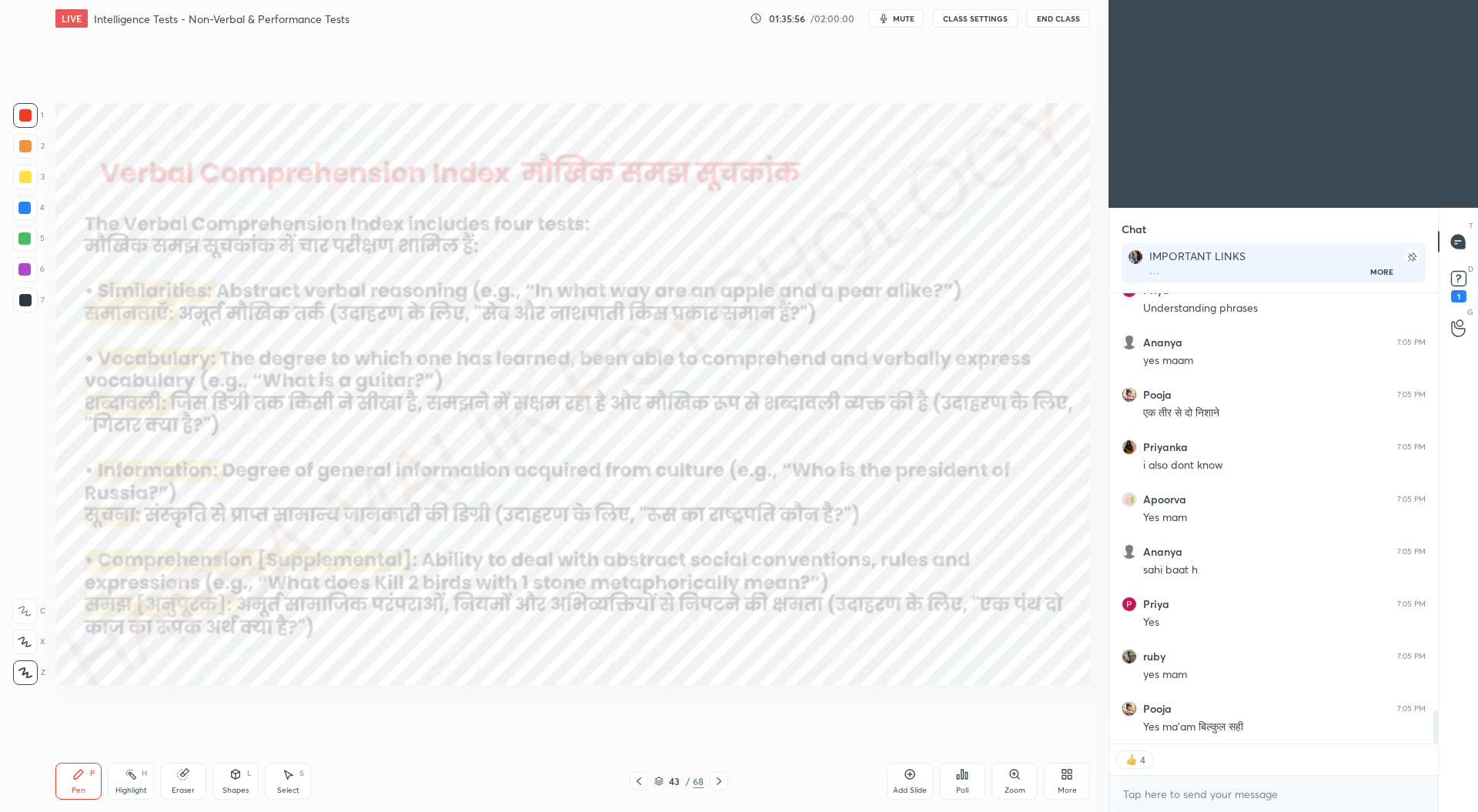
scroll to position [5700, 0]
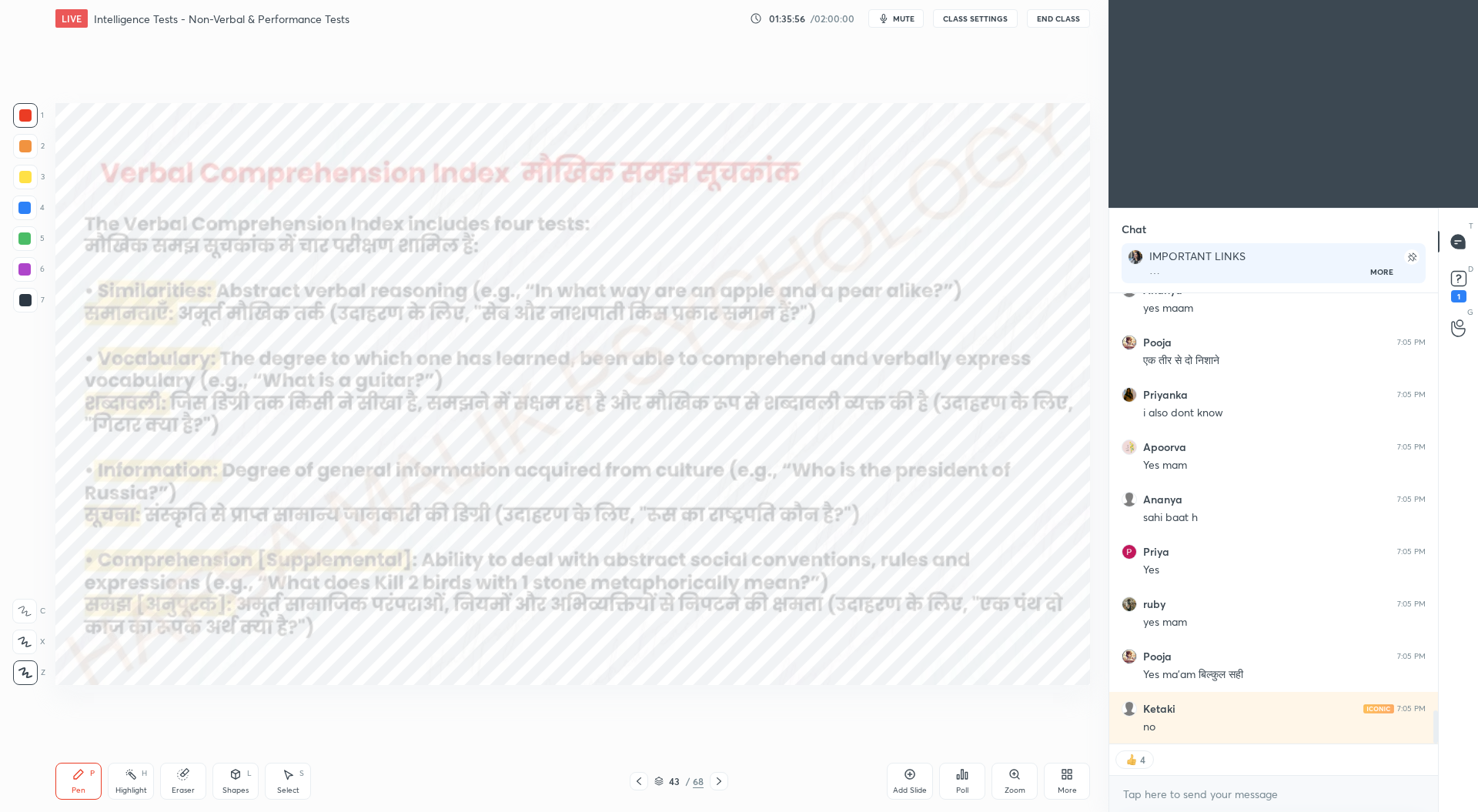
click at [718, 782] on icon at bounding box center [719, 782] width 13 height 13
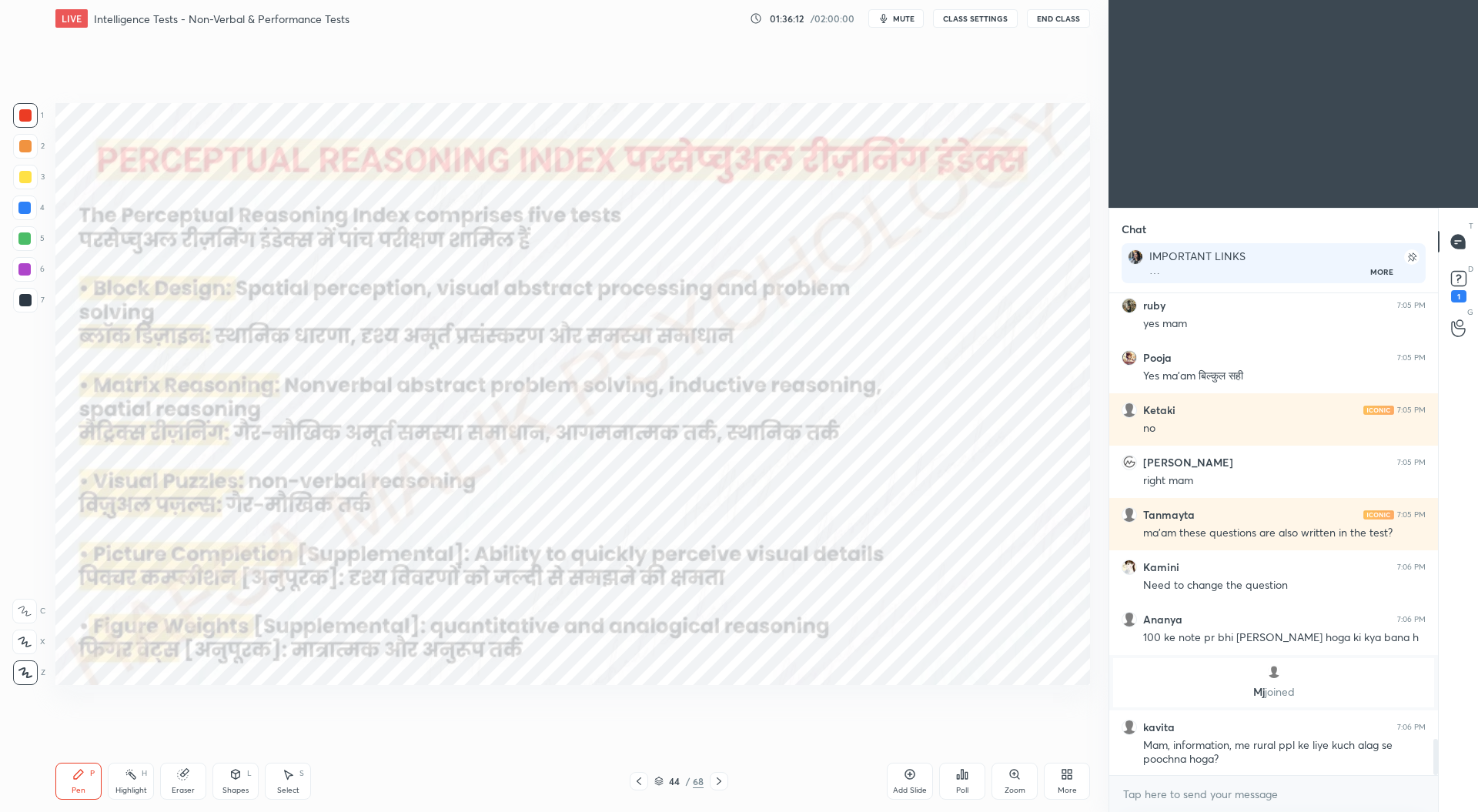
scroll to position [6051, 0]
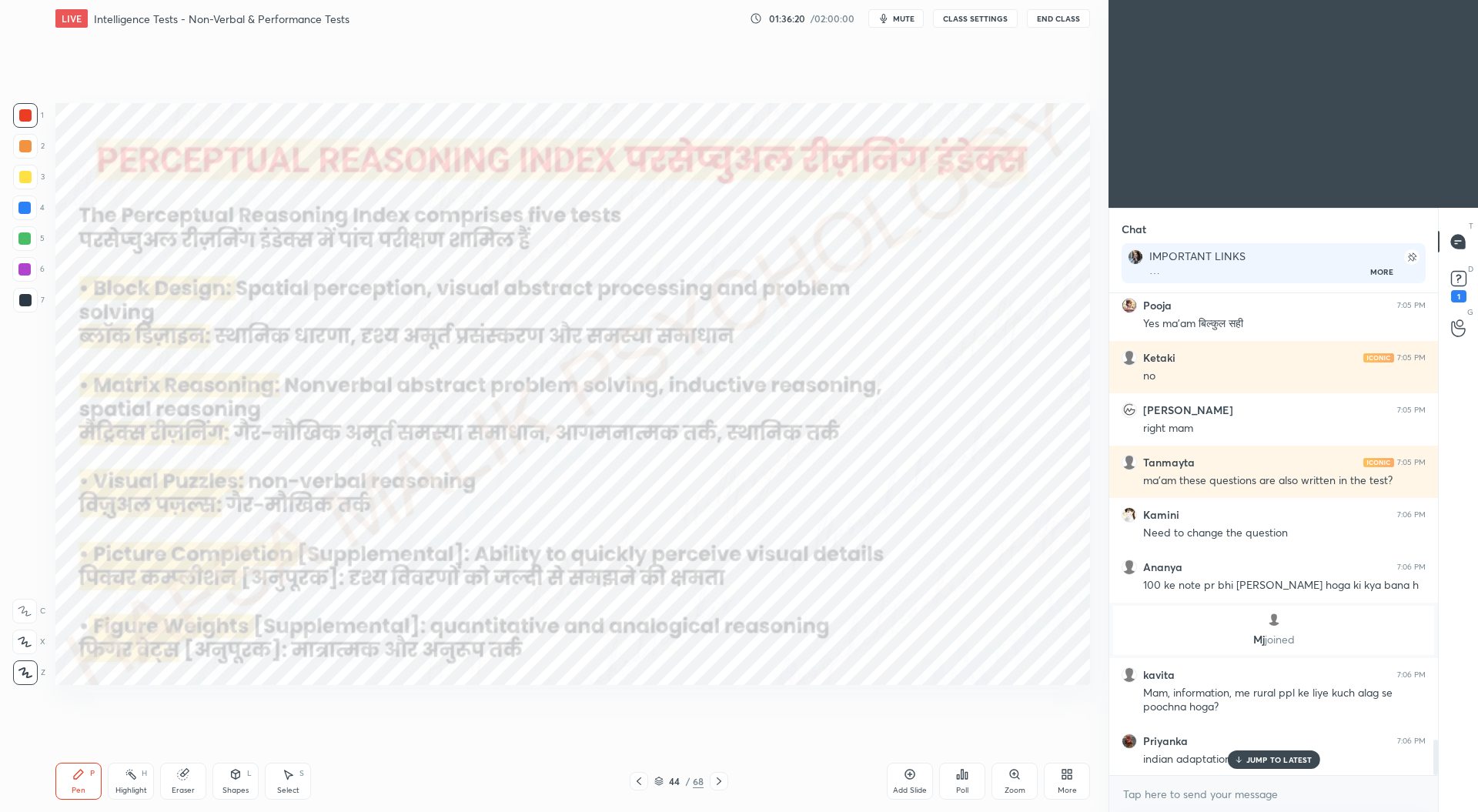
click at [1304, 753] on div "Ananya 7:04 PM yes Deeksha 7:04 PM Wechsler is from USA and asking question abo…" at bounding box center [1273, 534] width 328 height 482
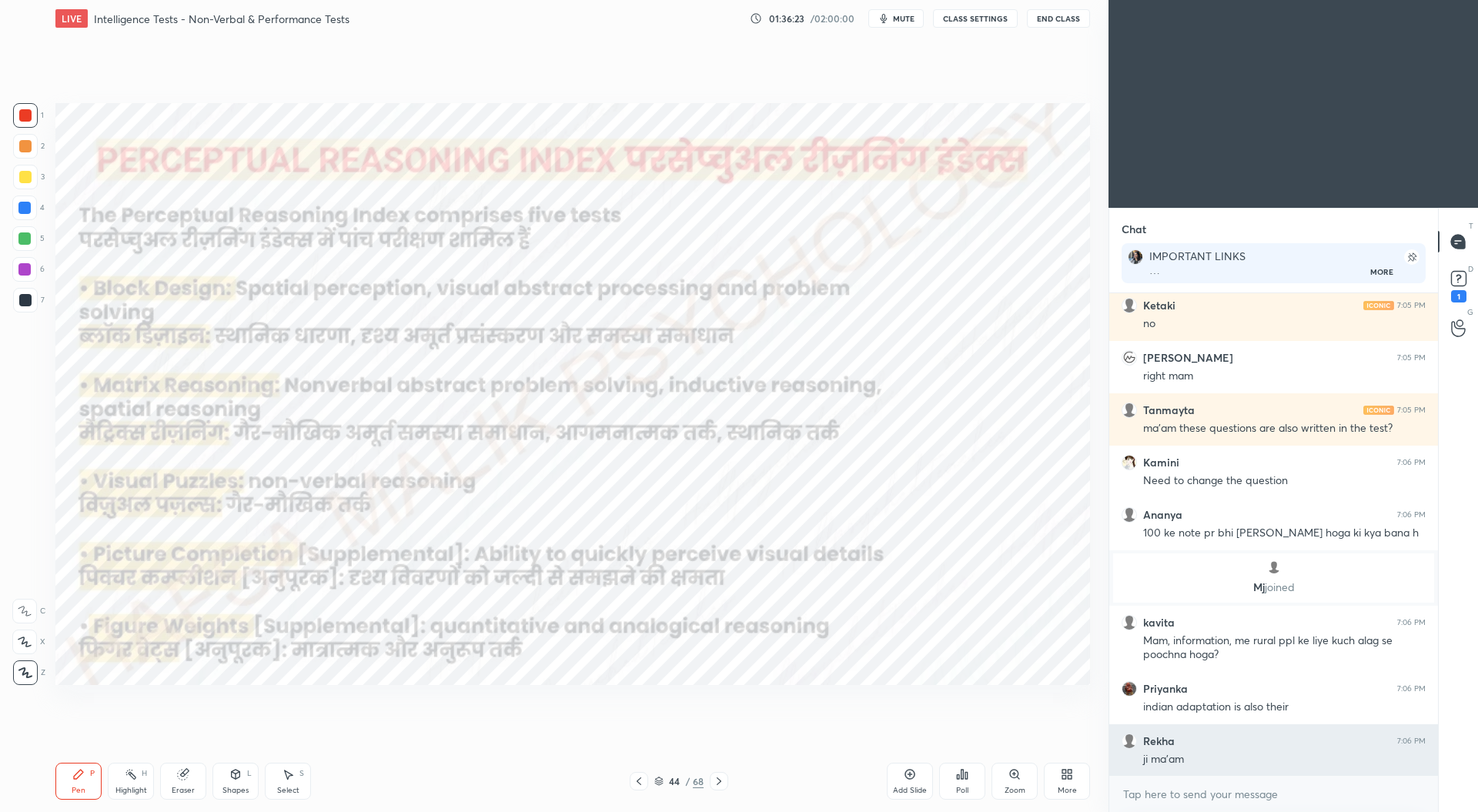
scroll to position [6156, 0]
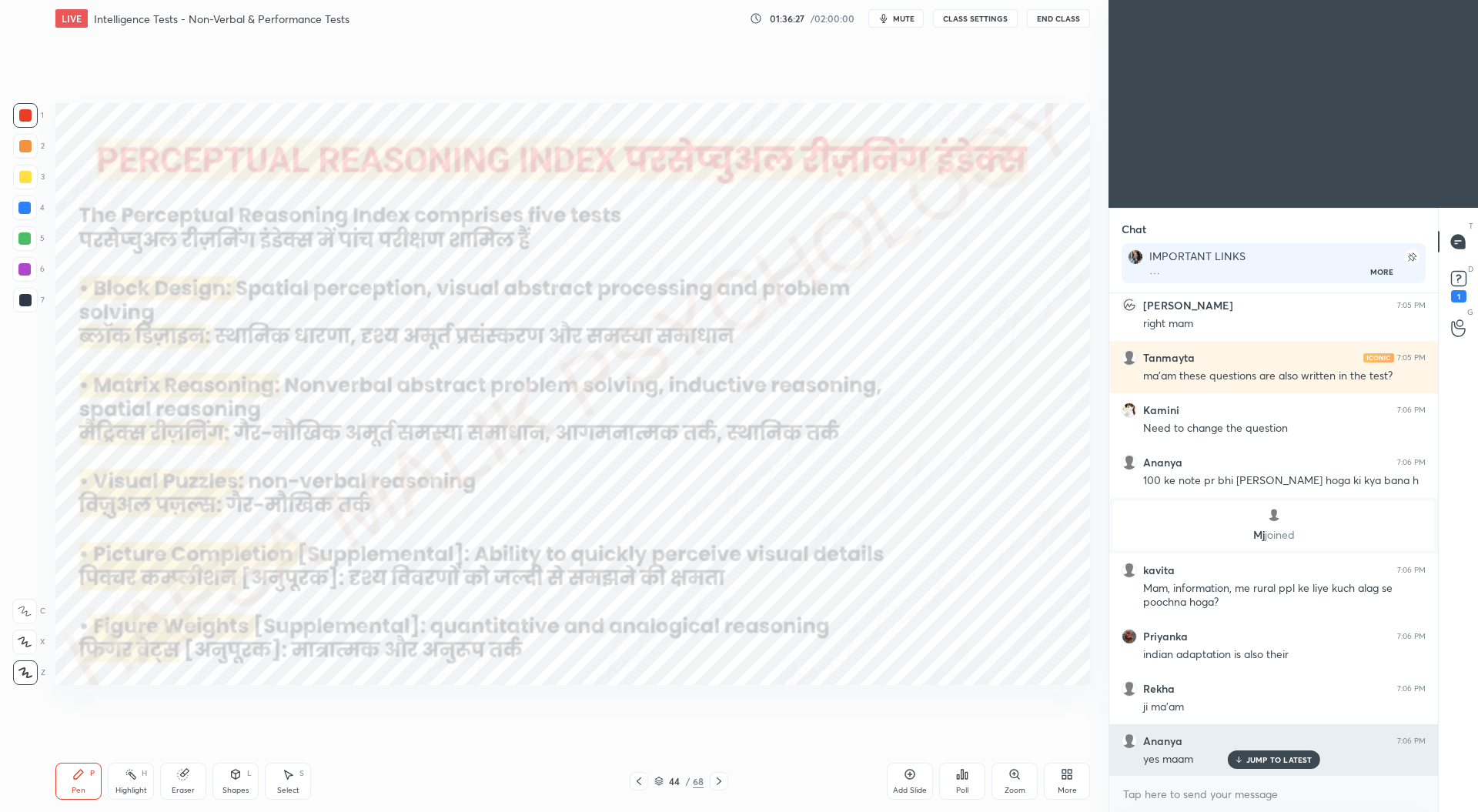
click at [1266, 755] on p "JUMP TO LATEST" at bounding box center [1279, 760] width 66 height 9
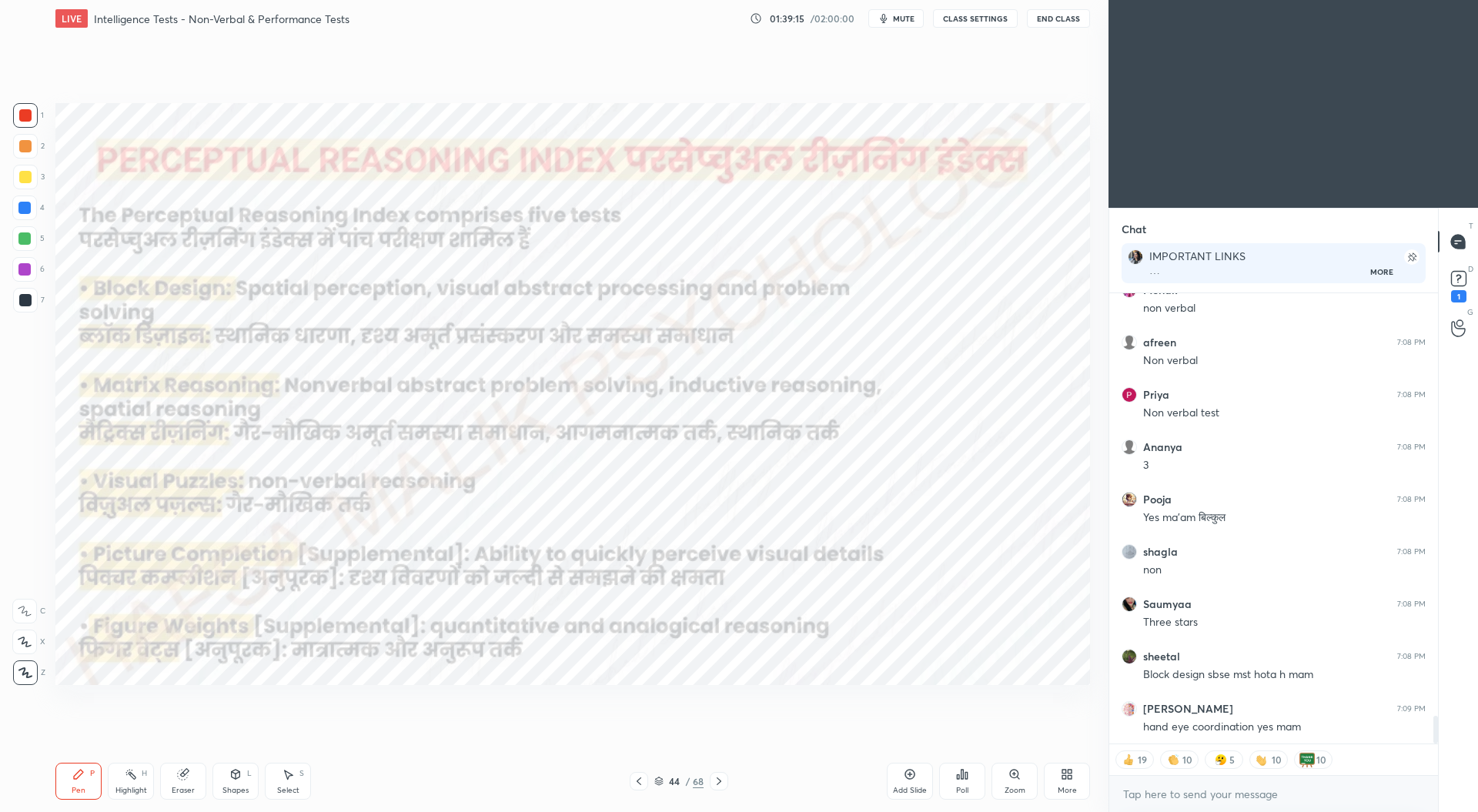
scroll to position [6886, 0]
click at [718, 778] on icon at bounding box center [719, 782] width 13 height 13
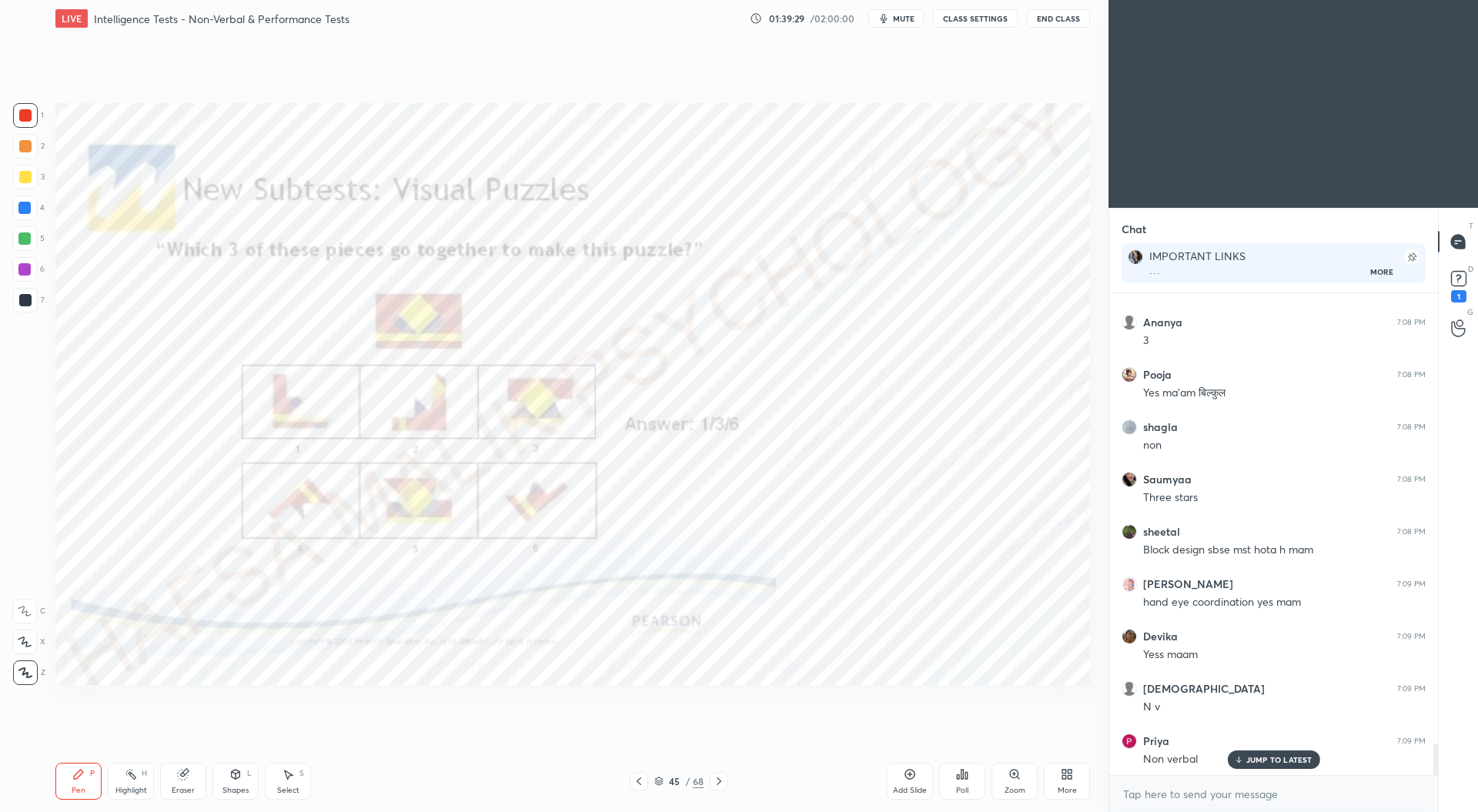
scroll to position [7010, 0]
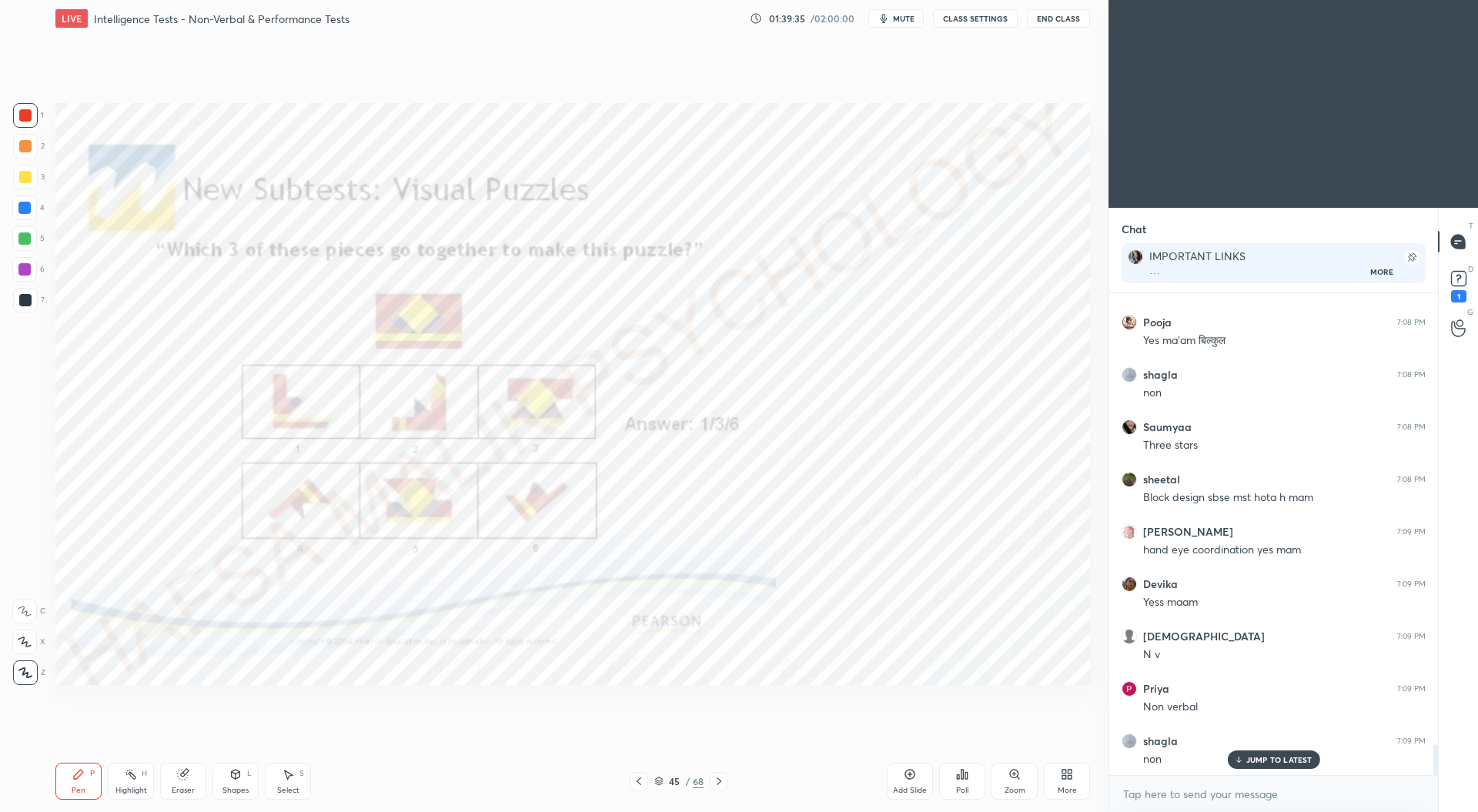
click at [640, 781] on icon at bounding box center [639, 782] width 13 height 13
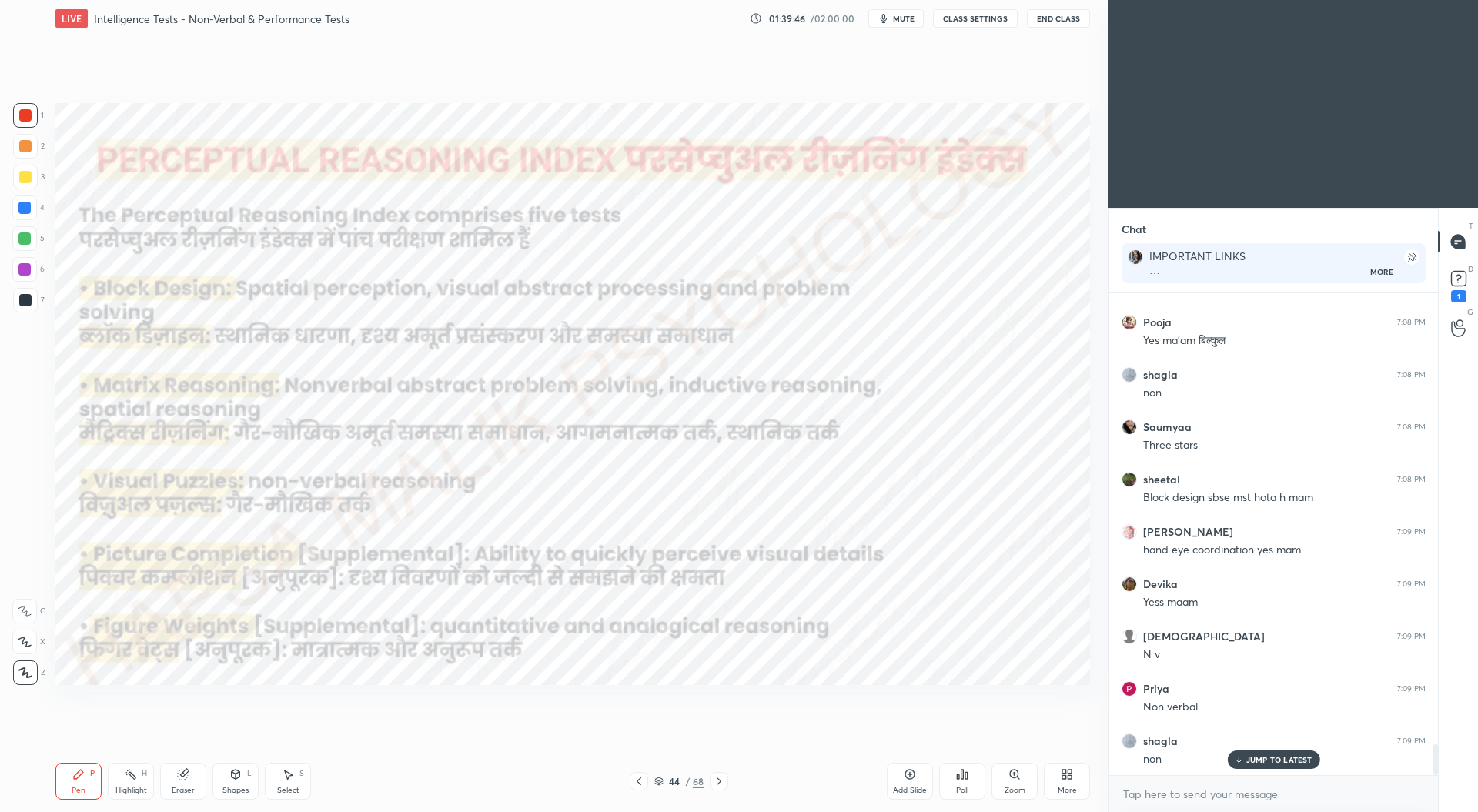
click at [721, 782] on icon at bounding box center [719, 782] width 13 height 13
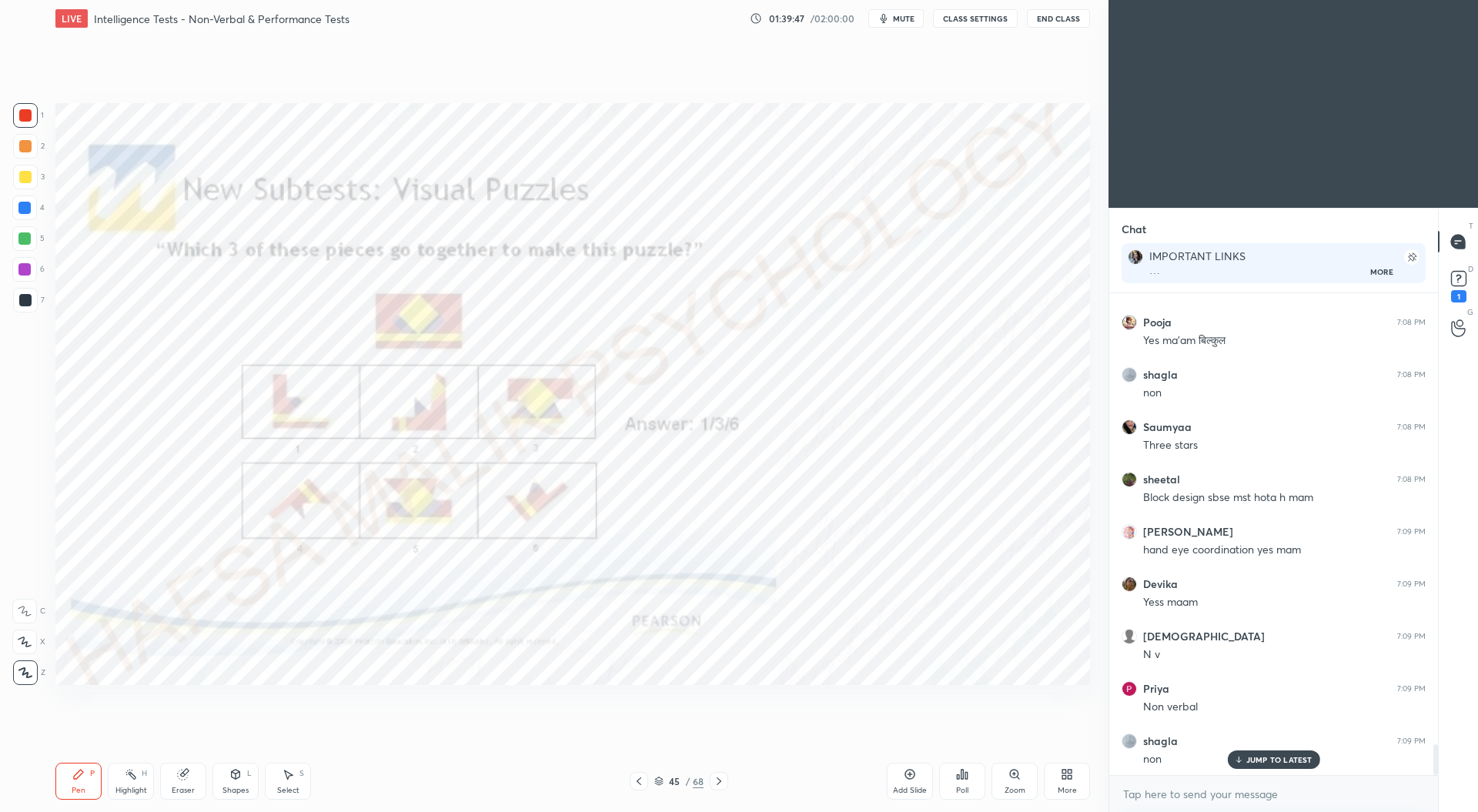
click at [724, 782] on icon at bounding box center [719, 782] width 13 height 13
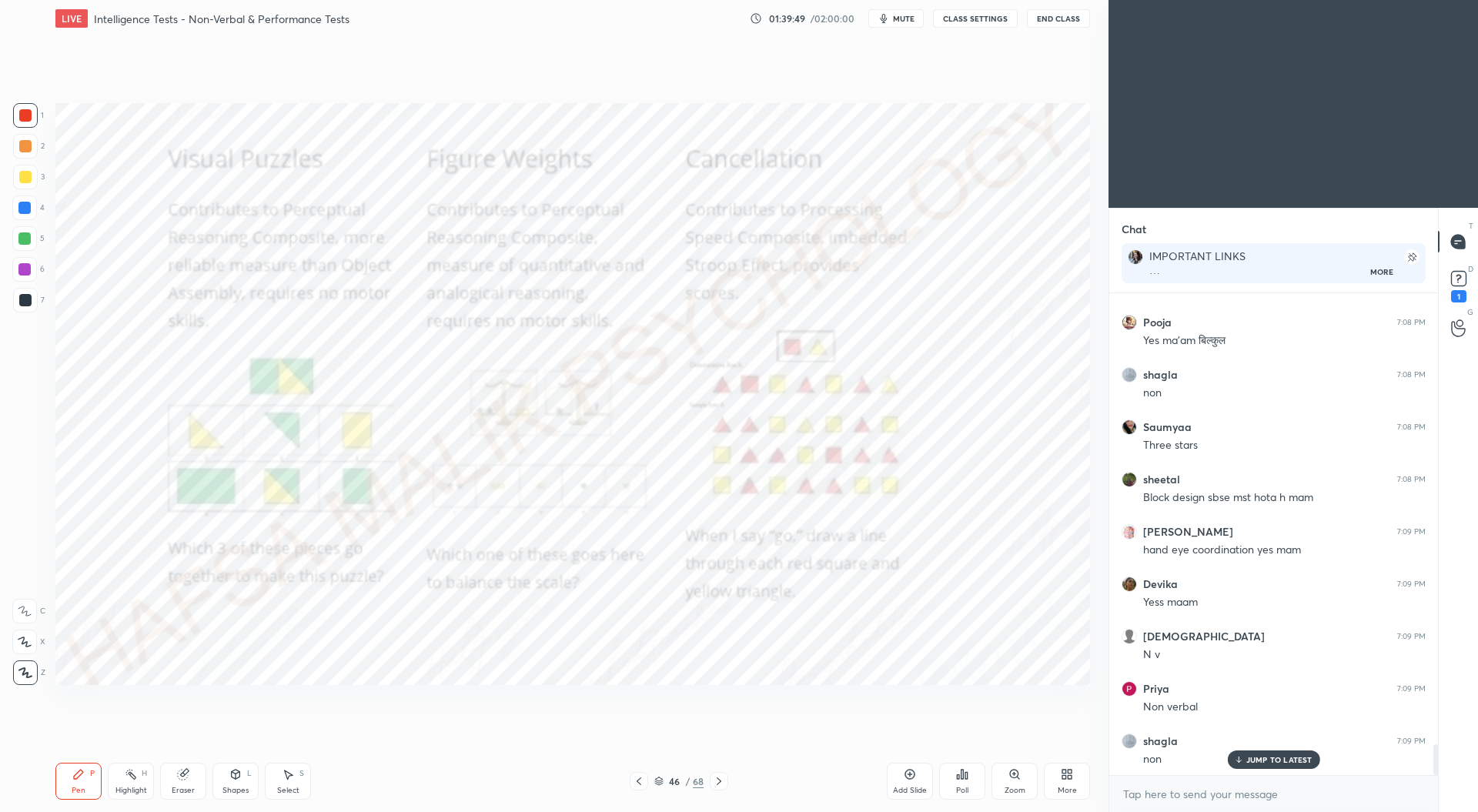
click at [725, 779] on icon at bounding box center [719, 782] width 13 height 13
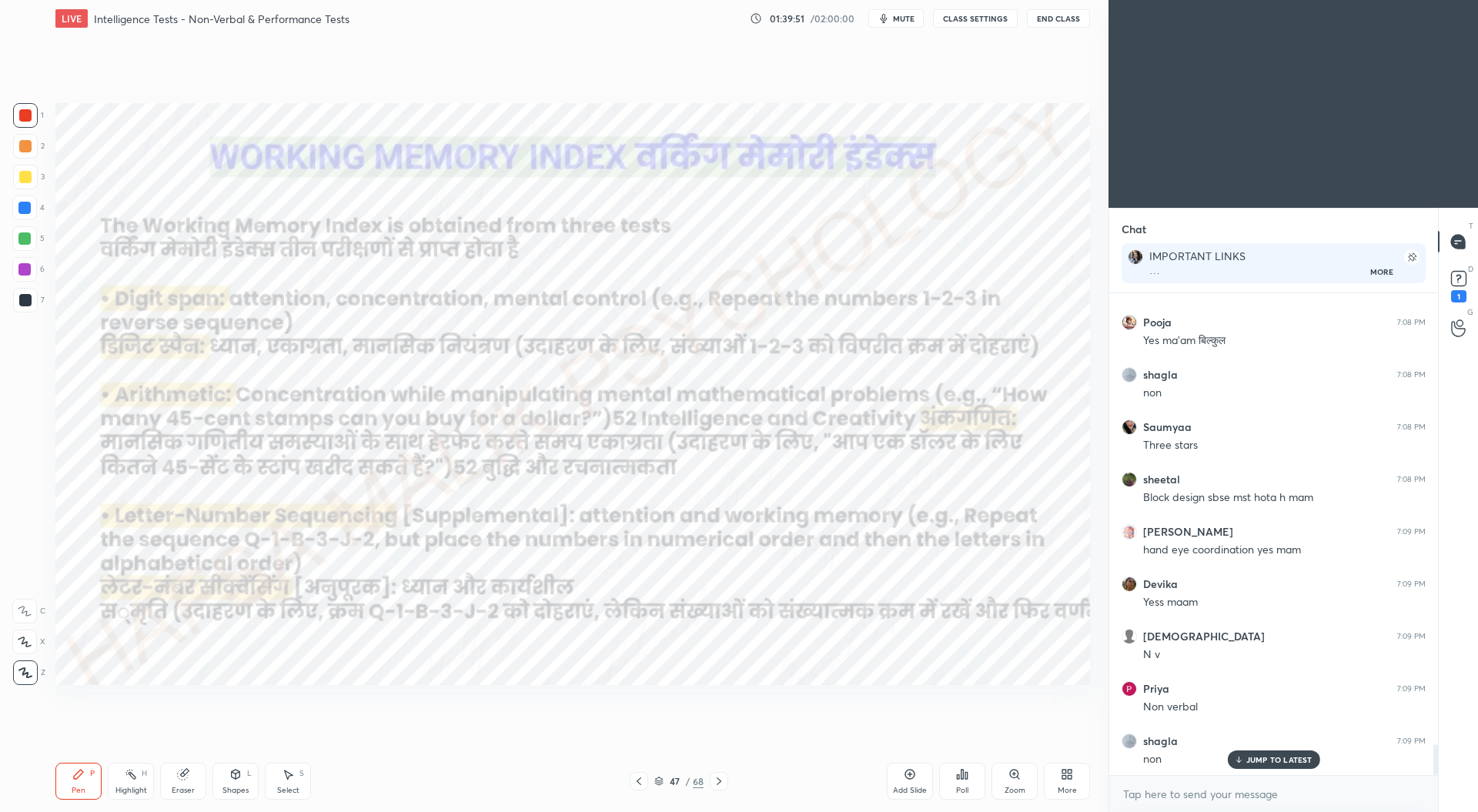
click at [639, 779] on icon at bounding box center [639, 782] width 13 height 13
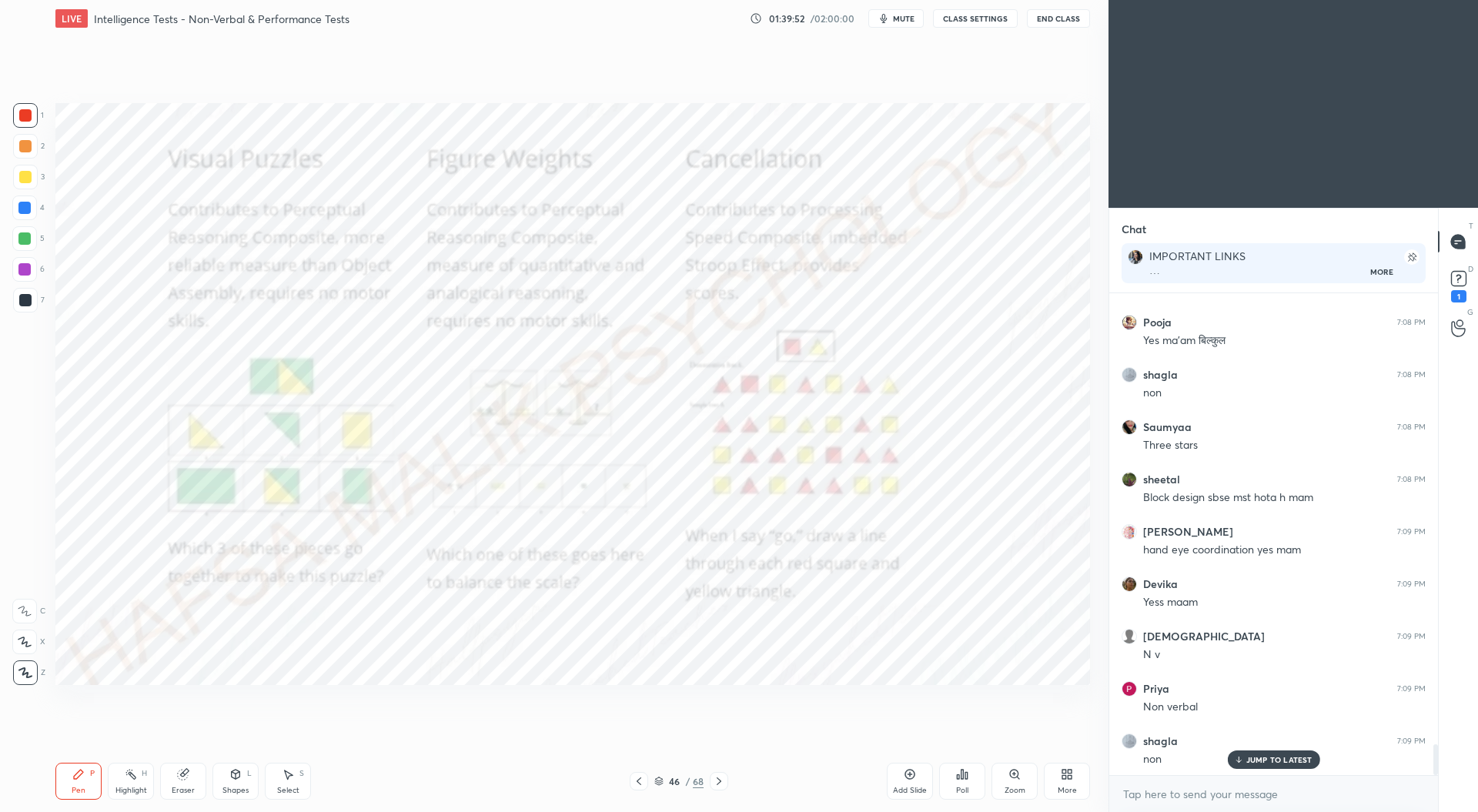
click at [641, 778] on icon at bounding box center [639, 782] width 13 height 13
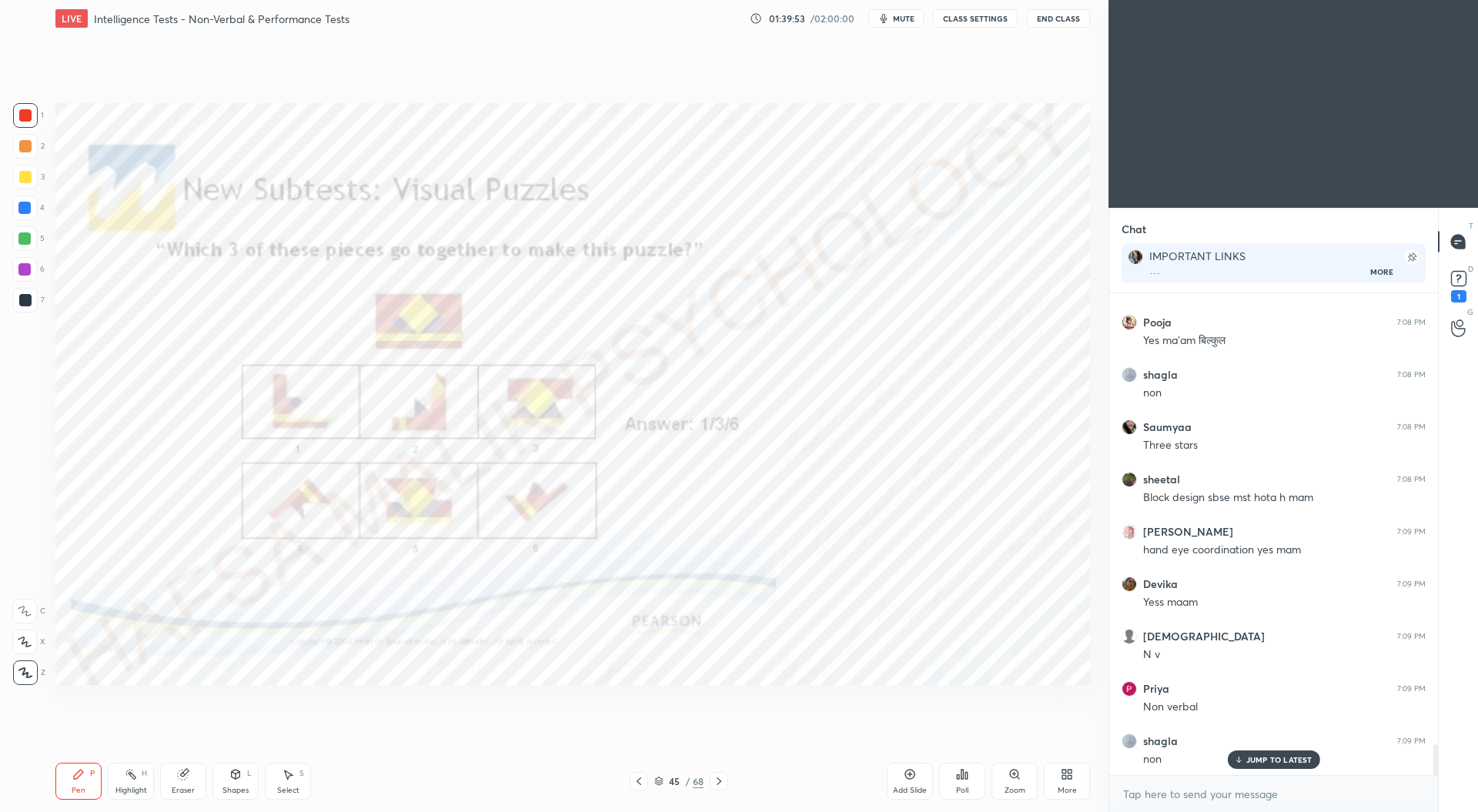
click at [642, 775] on icon at bounding box center [639, 782] width 13 height 13
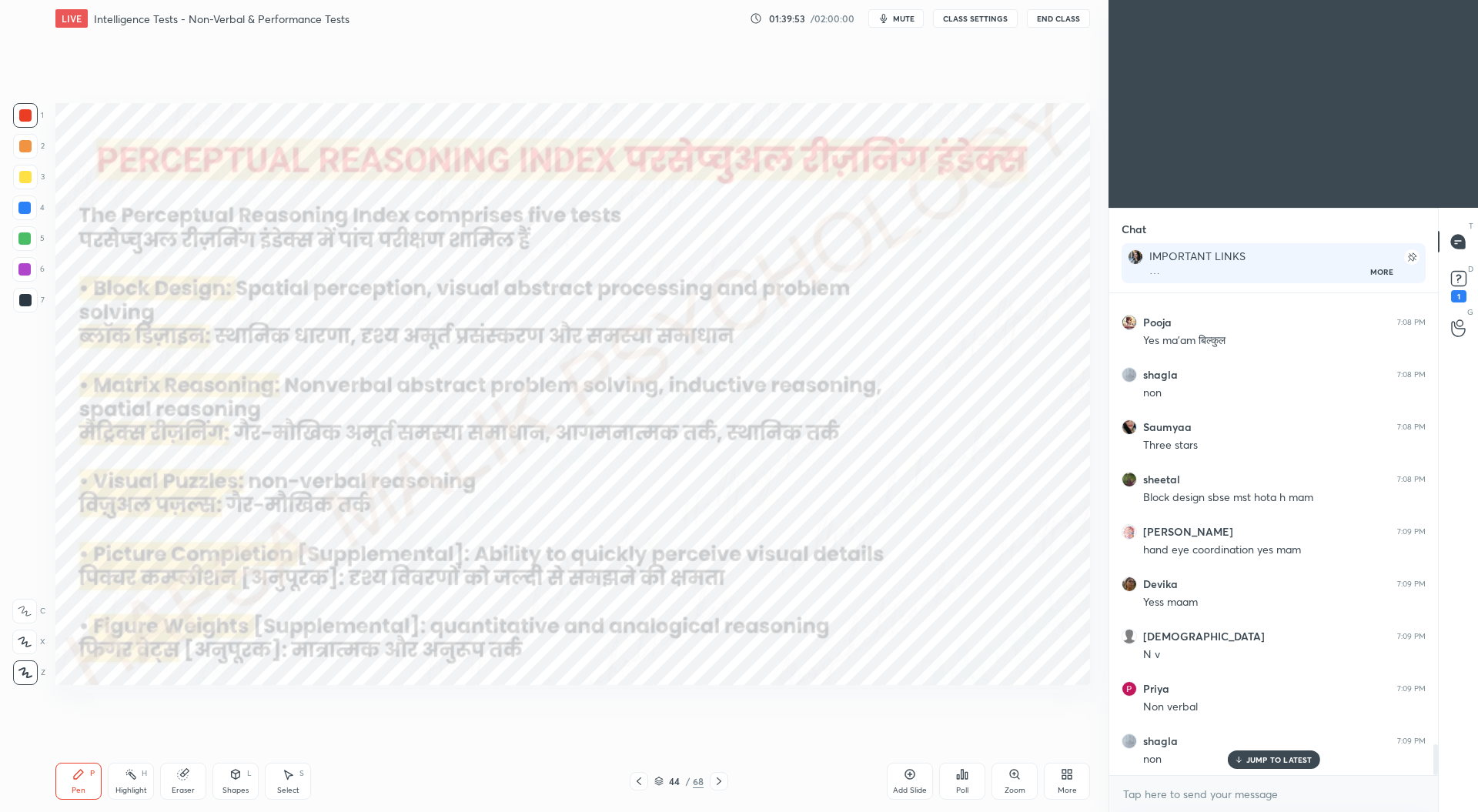
click at [643, 777] on icon at bounding box center [639, 782] width 13 height 13
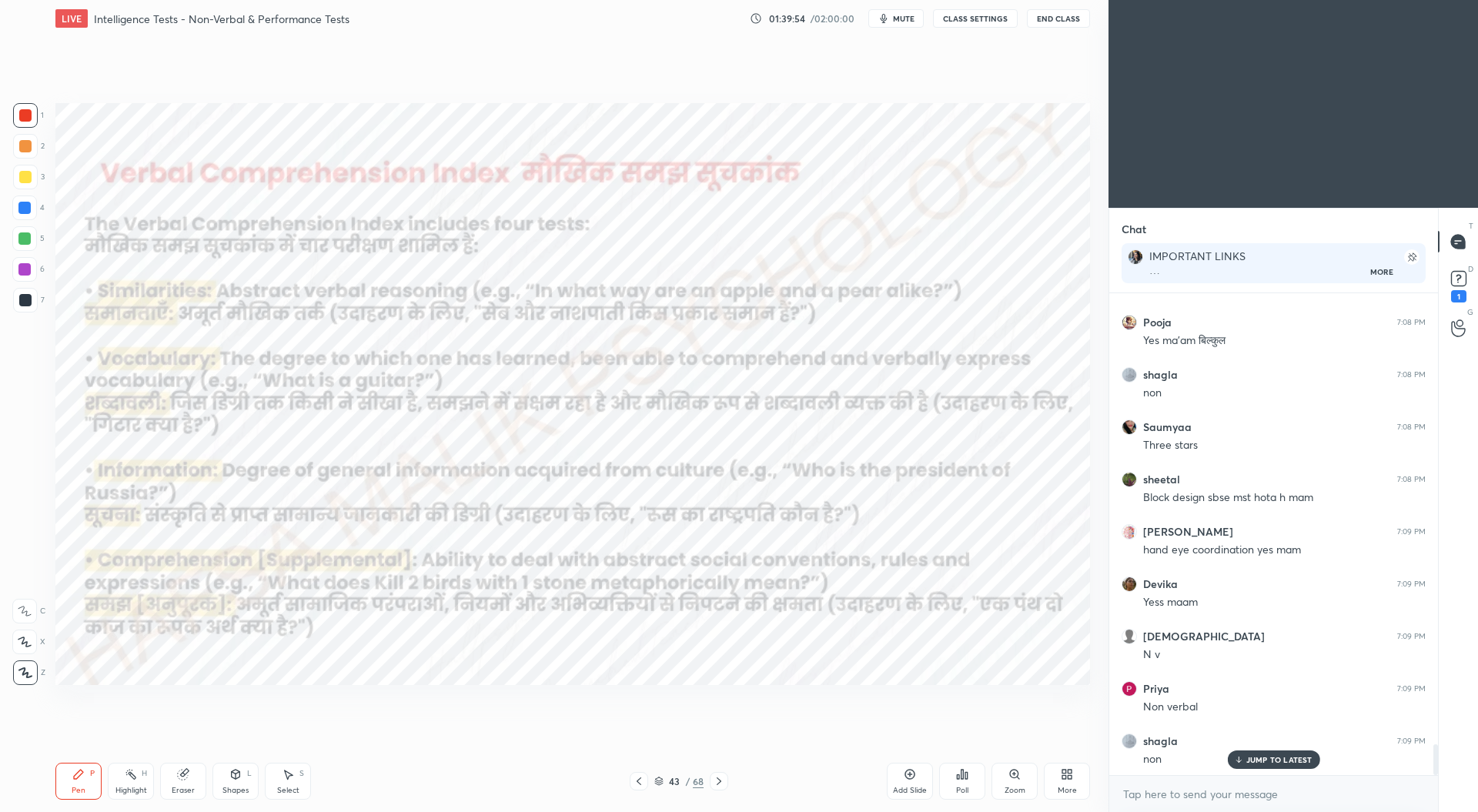
click at [645, 777] on div at bounding box center [639, 782] width 19 height 19
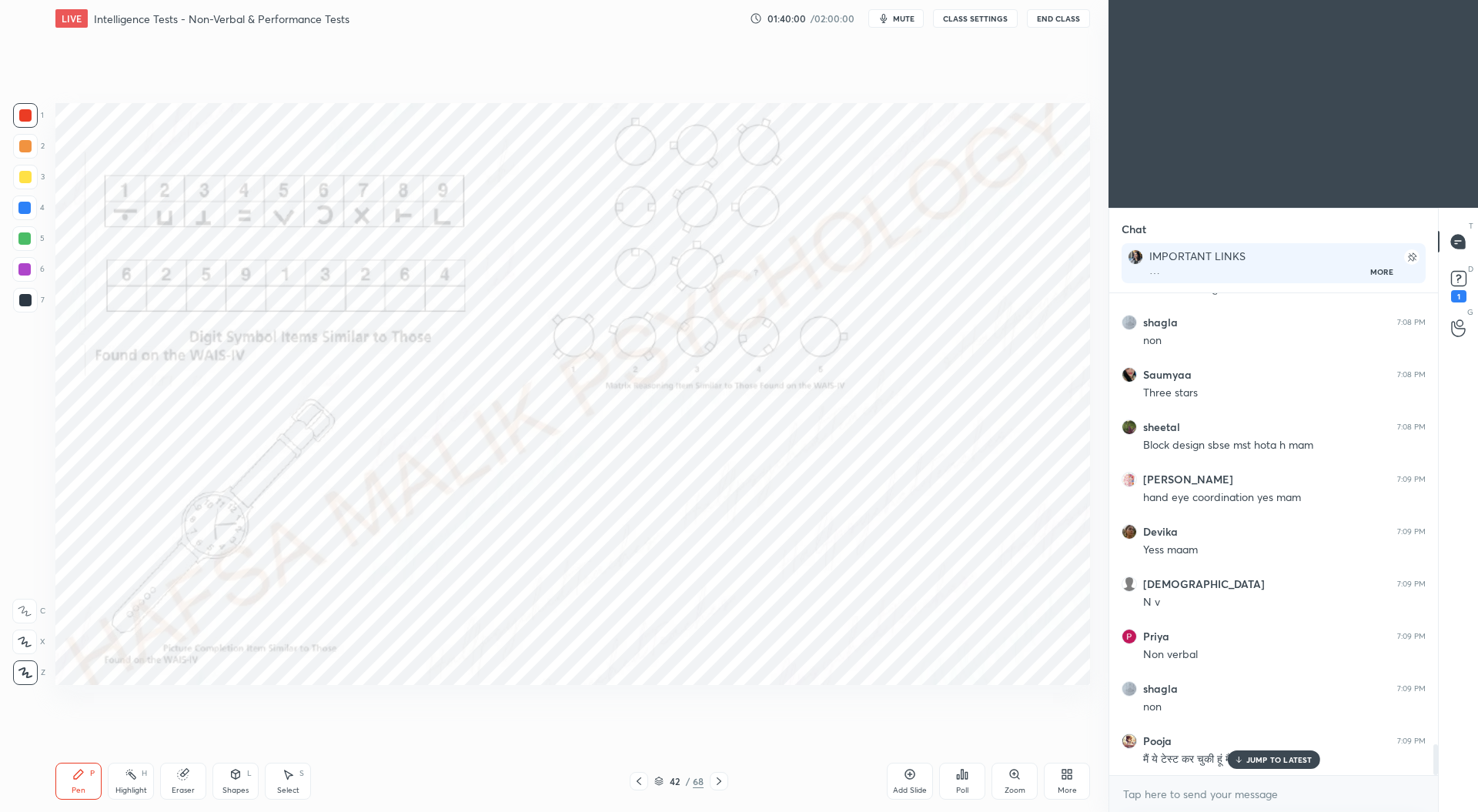
scroll to position [7115, 0]
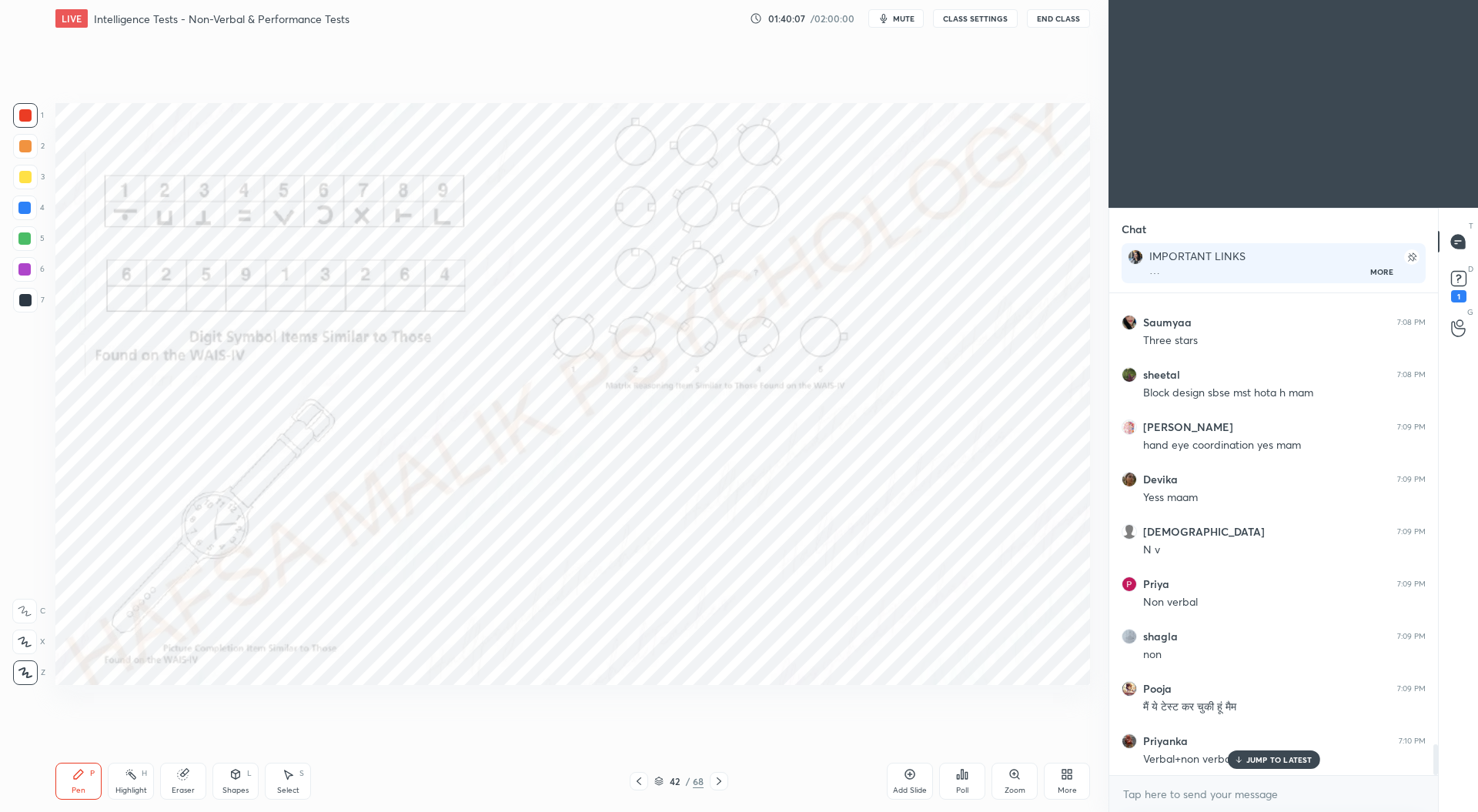
click at [718, 780] on icon at bounding box center [719, 782] width 13 height 13
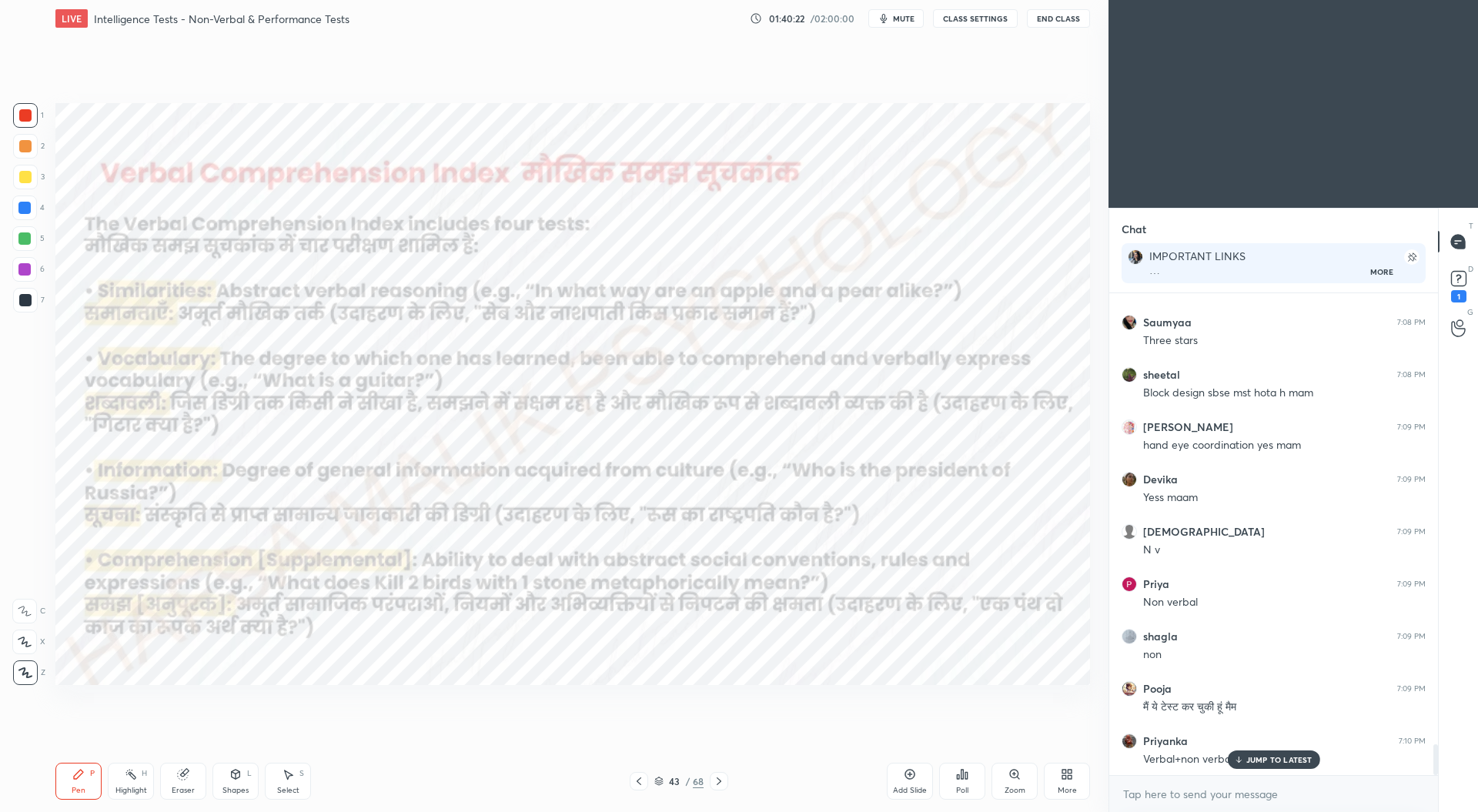
click at [715, 778] on icon at bounding box center [719, 782] width 13 height 13
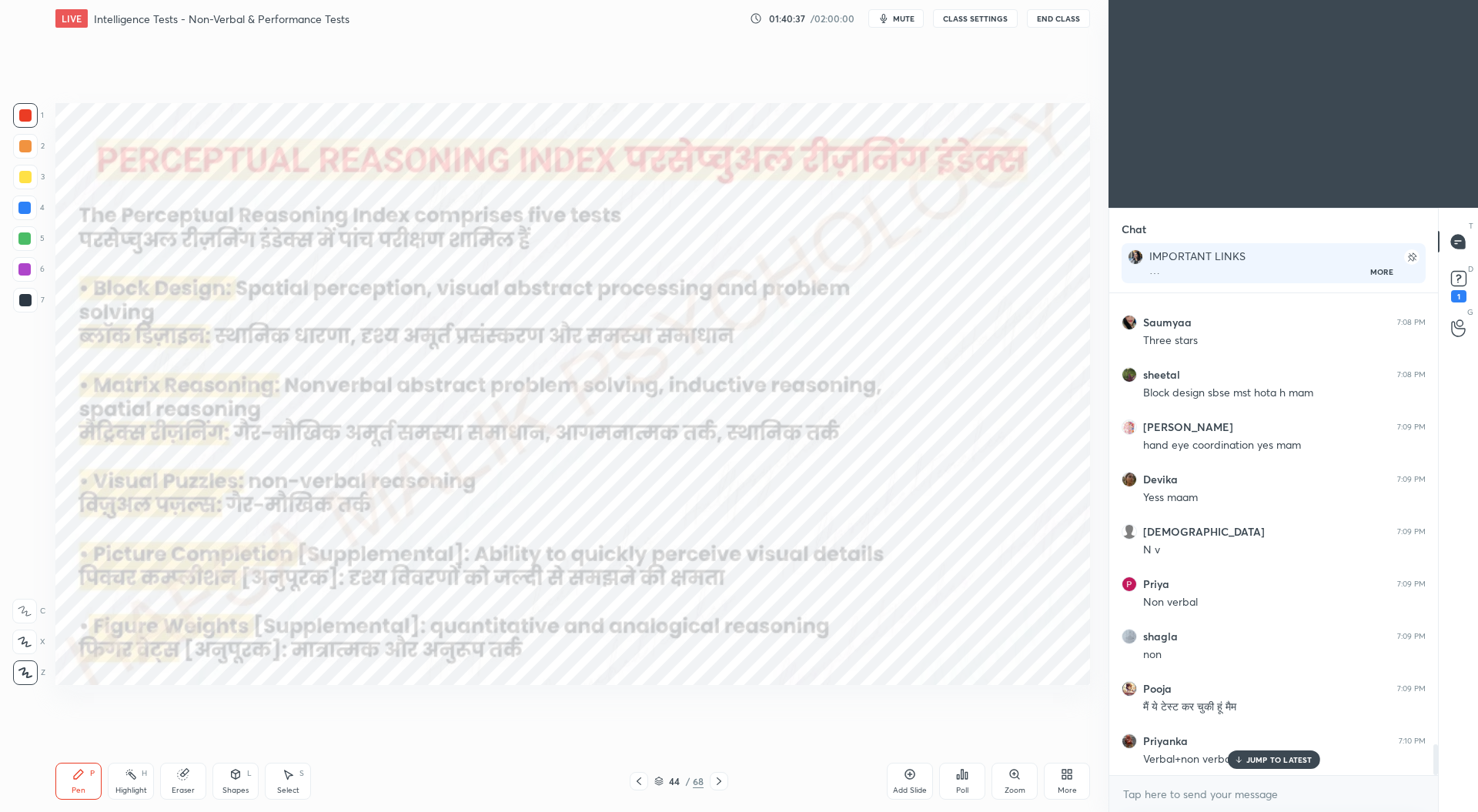
click at [718, 781] on icon at bounding box center [719, 782] width 13 height 13
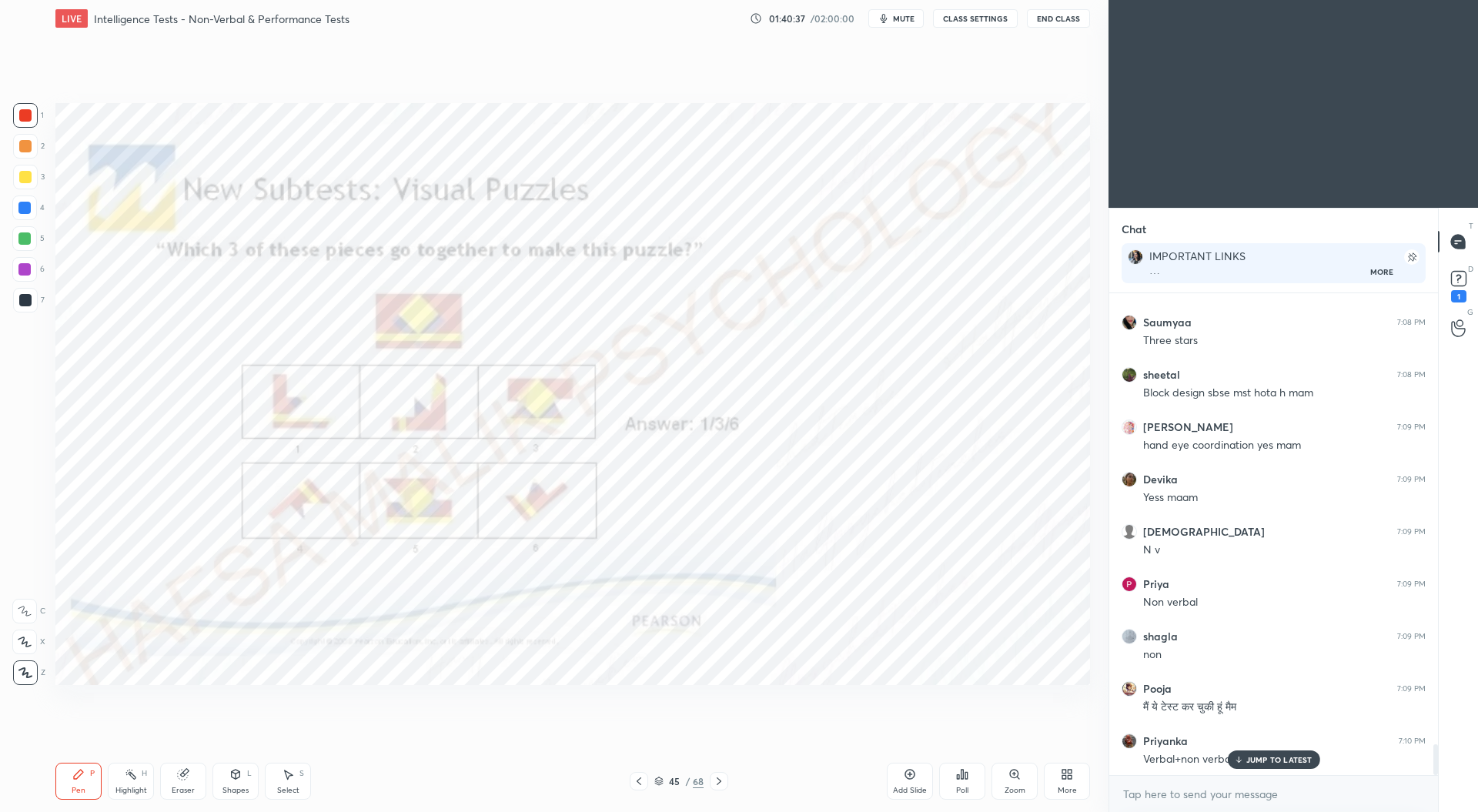
click at [716, 782] on icon at bounding box center [719, 782] width 13 height 13
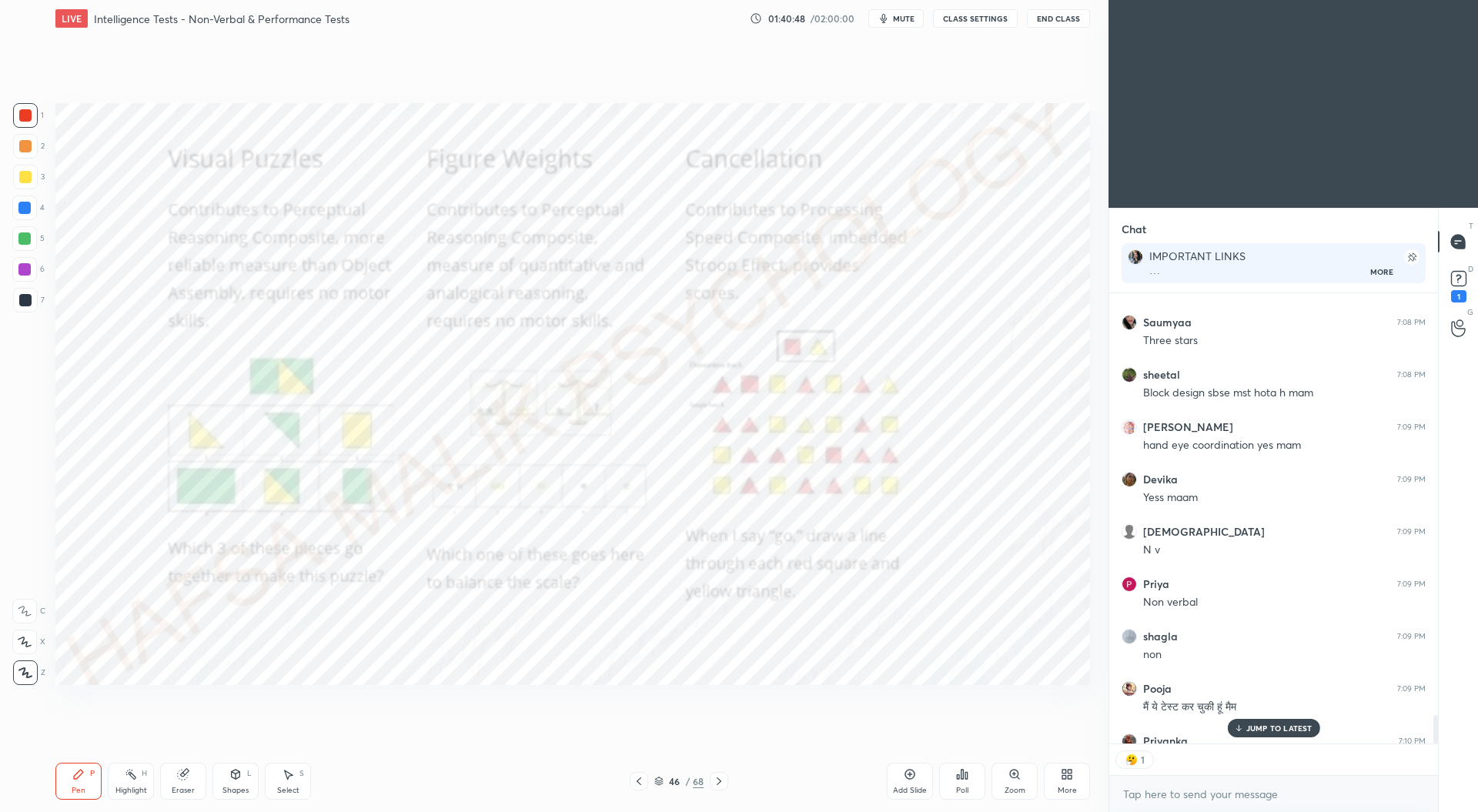
scroll to position [5, 5]
click at [1018, 769] on icon at bounding box center [1015, 774] width 13 height 13
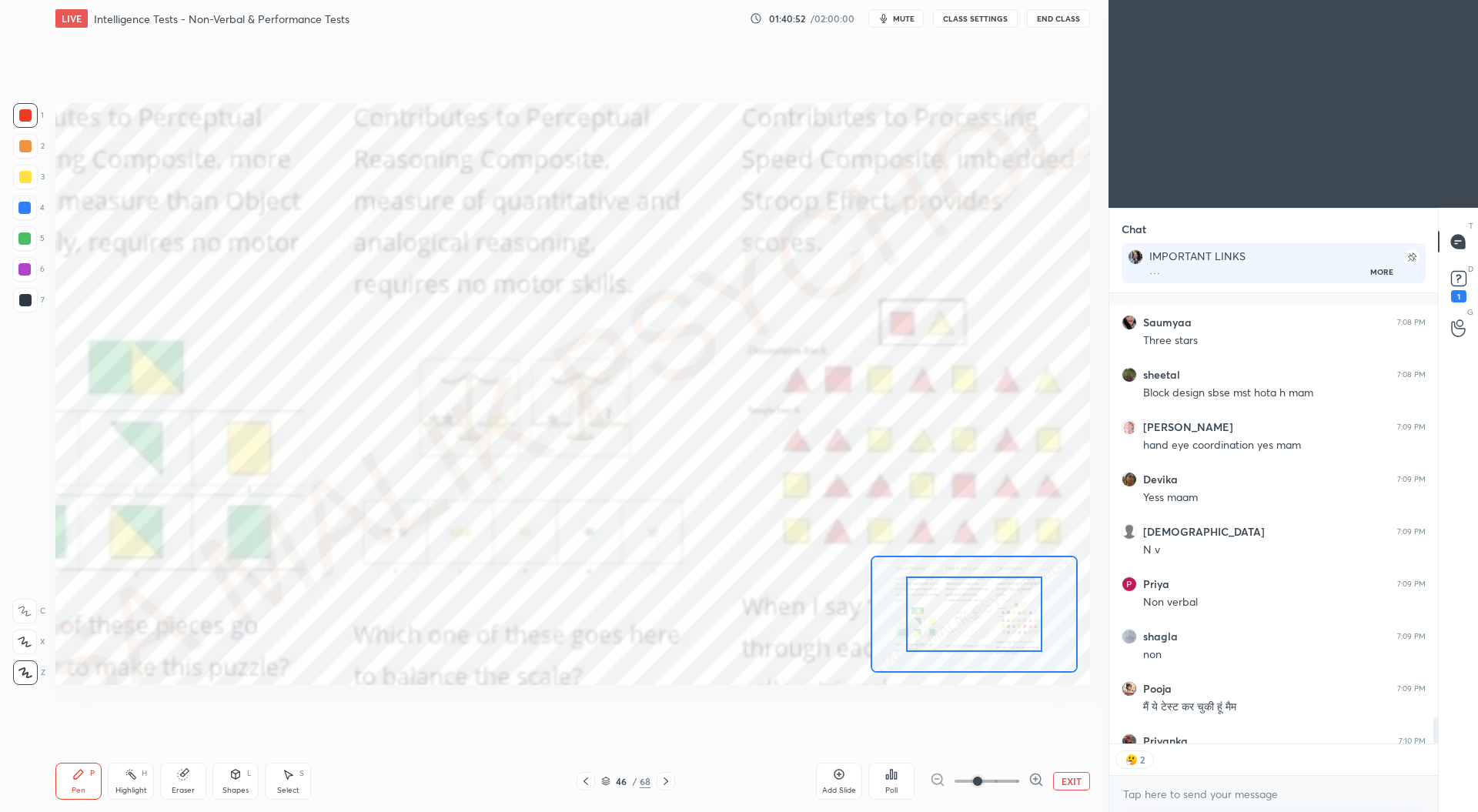
scroll to position [7200, 0]
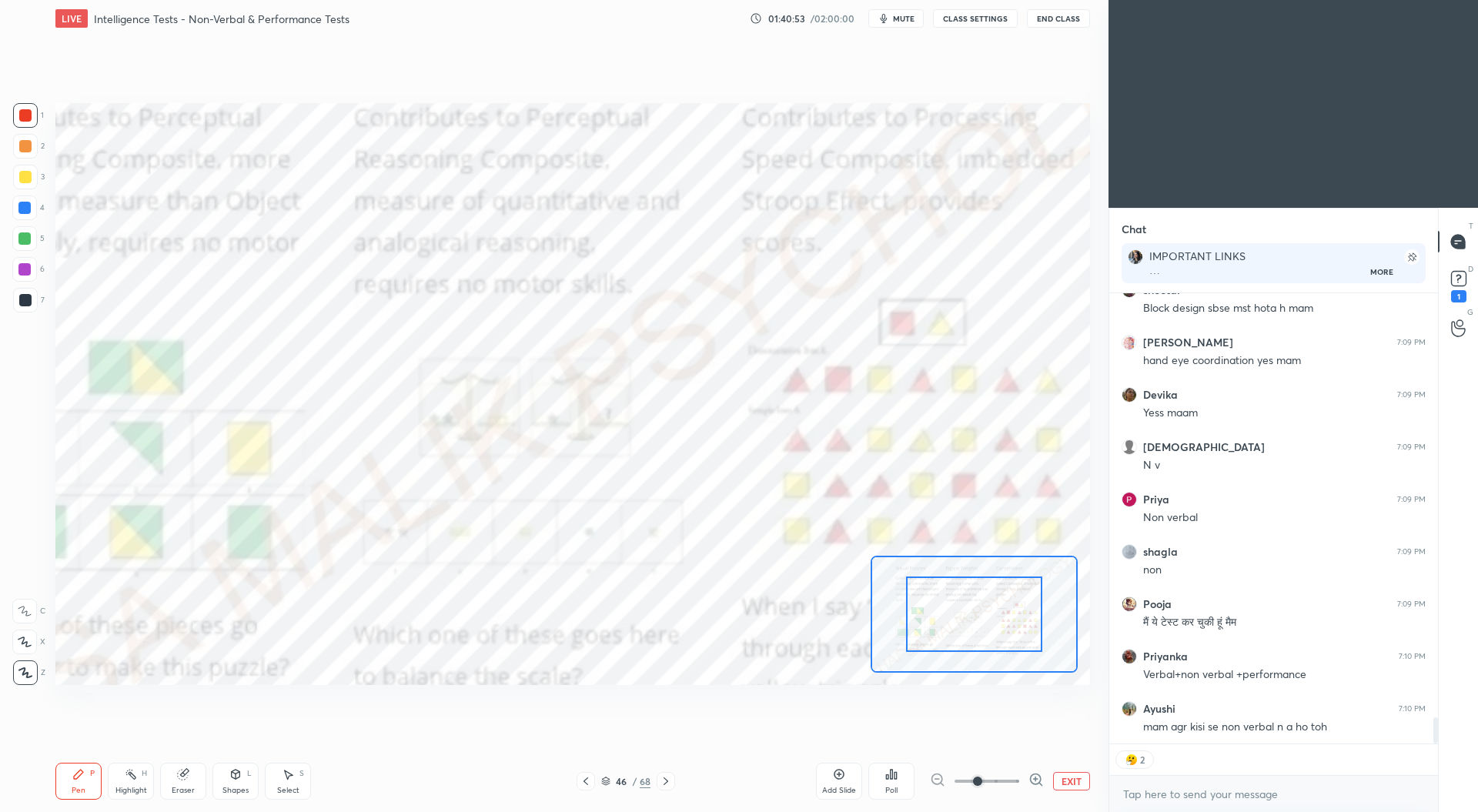
click at [1032, 775] on icon at bounding box center [1036, 780] width 16 height 16
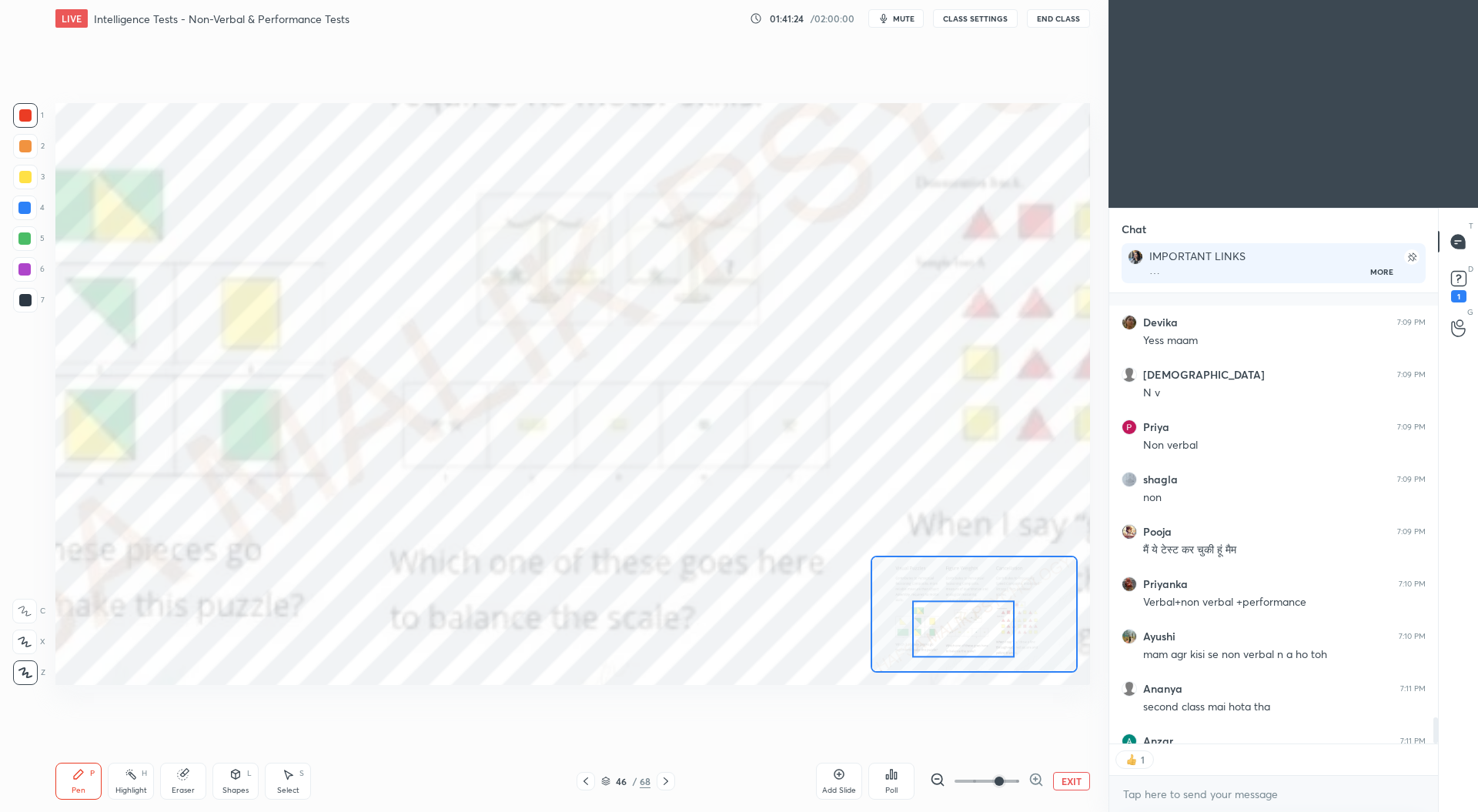
scroll to position [7356, 0]
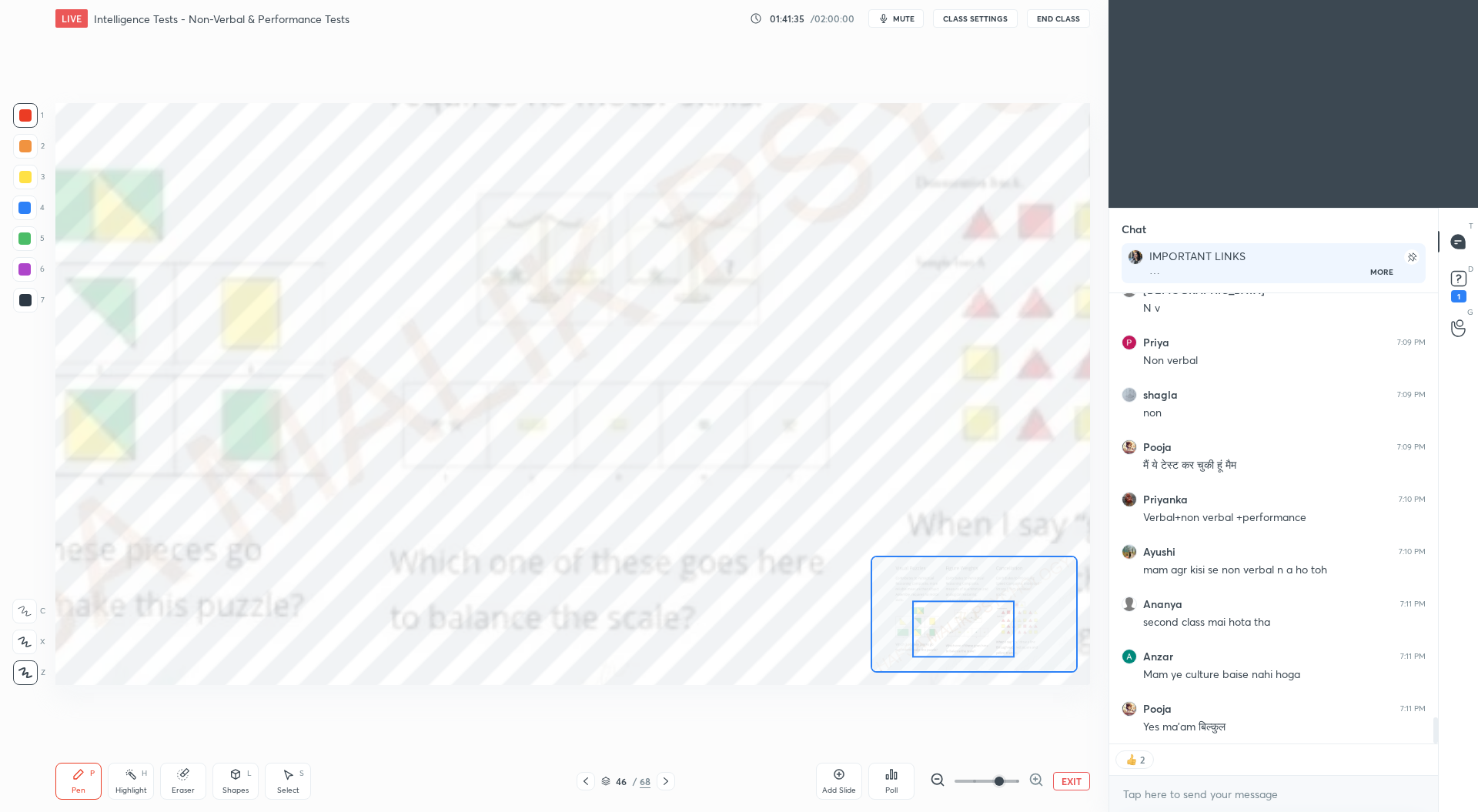
click at [1078, 786] on button "EXIT" at bounding box center [1071, 782] width 37 height 19
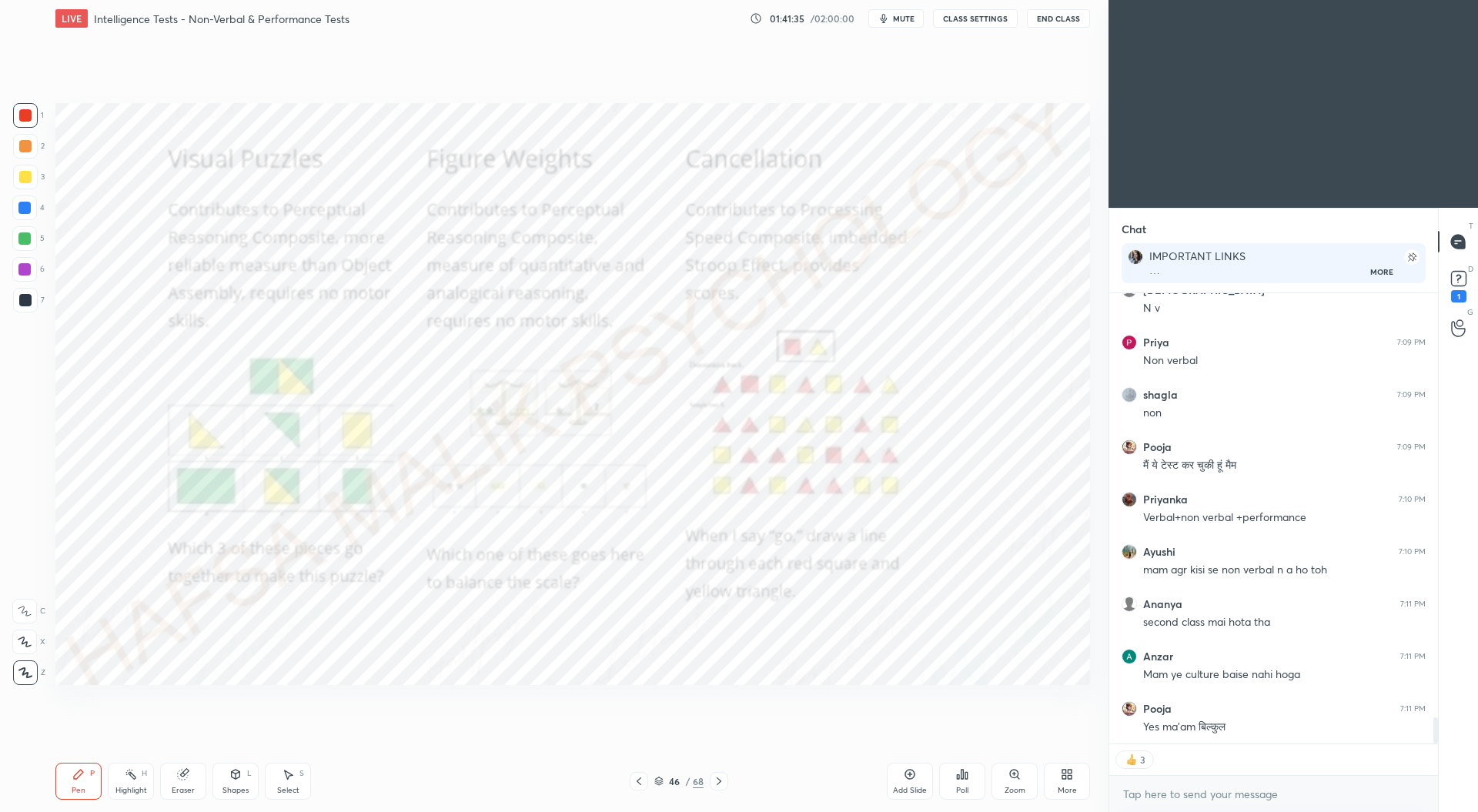
scroll to position [7409, 0]
click at [638, 782] on icon at bounding box center [639, 782] width 13 height 13
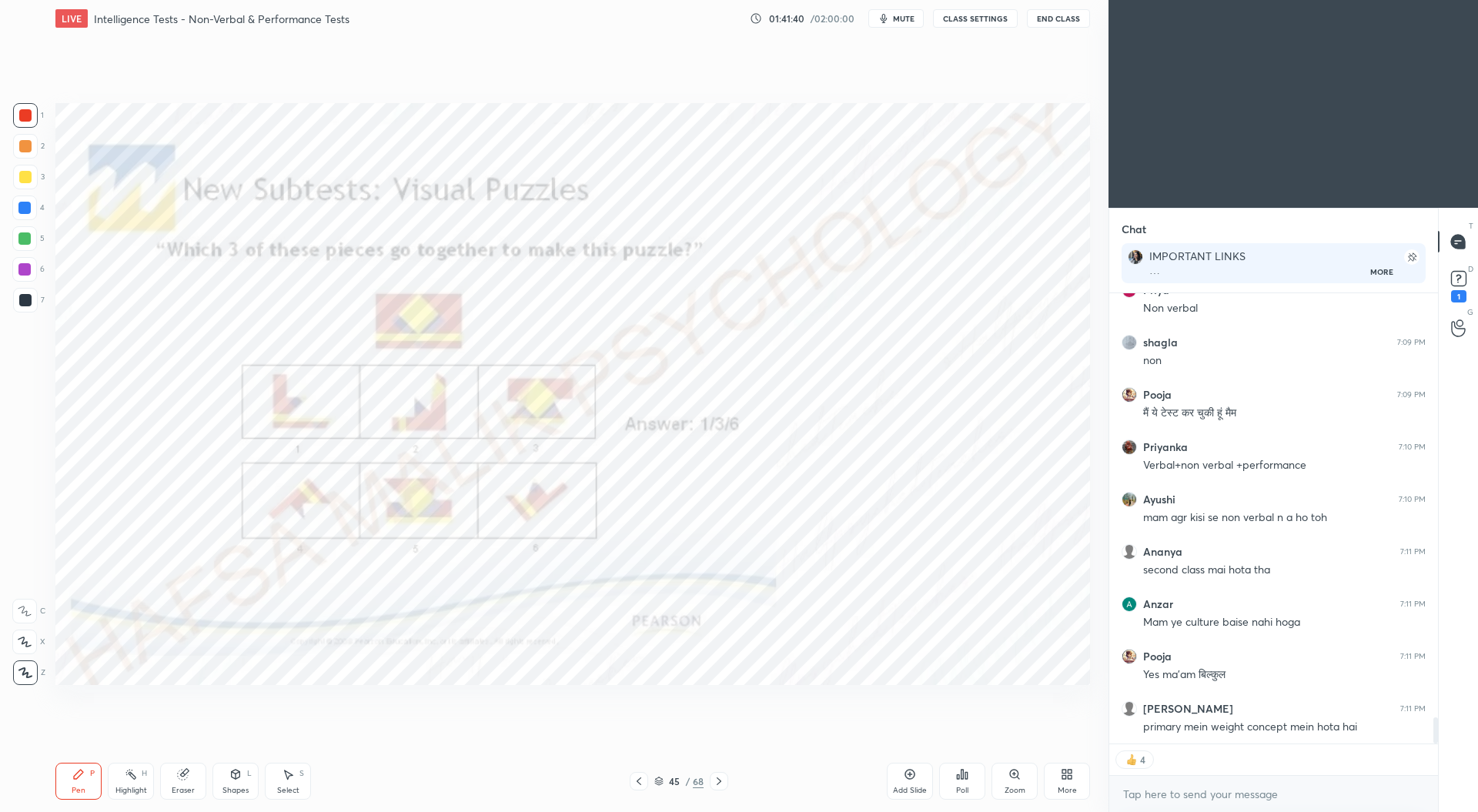
click at [641, 778] on icon at bounding box center [639, 782] width 13 height 13
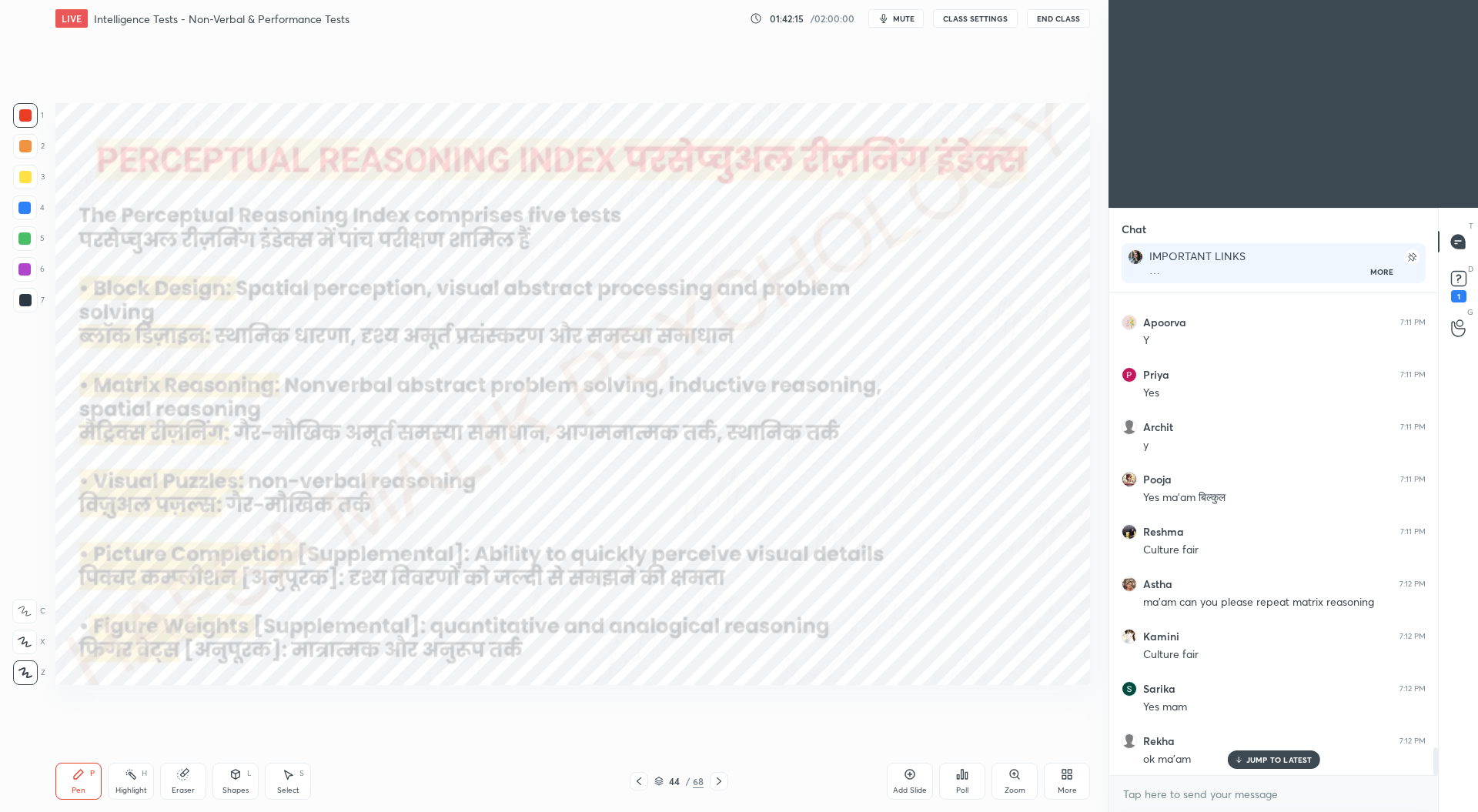
scroll to position [8005, 0]
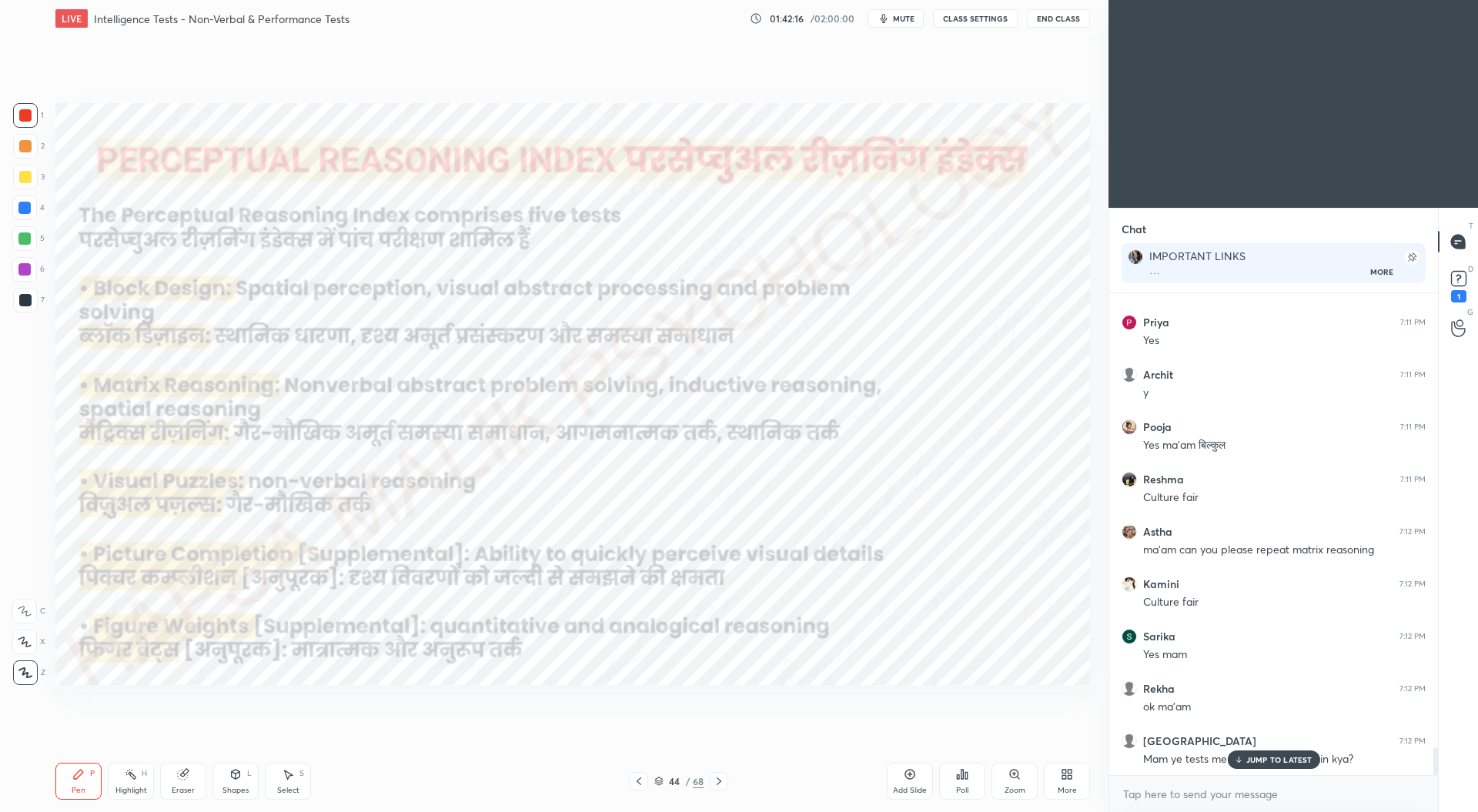
click at [716, 785] on icon at bounding box center [719, 782] width 13 height 13
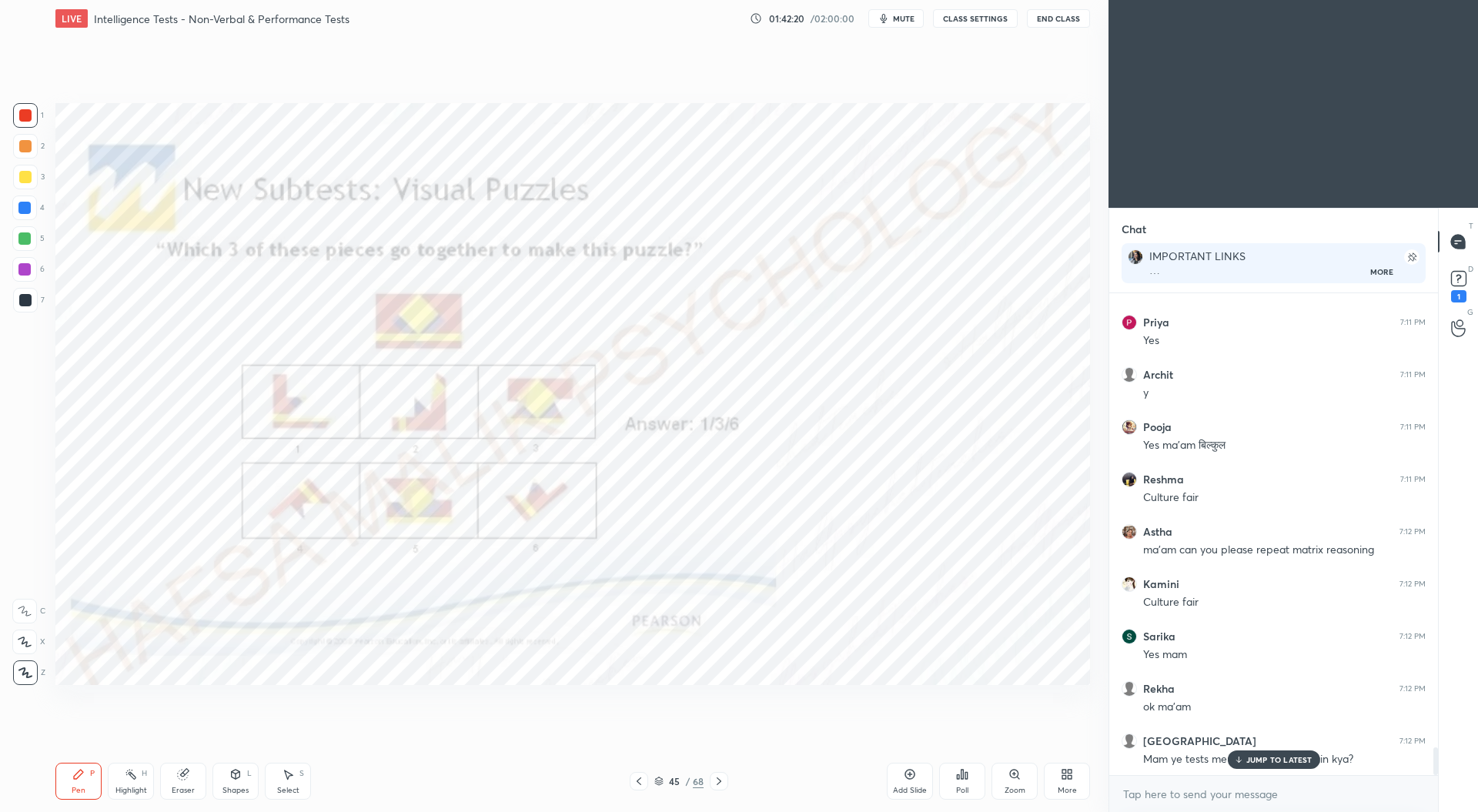
click at [718, 782] on icon at bounding box center [719, 782] width 13 height 13
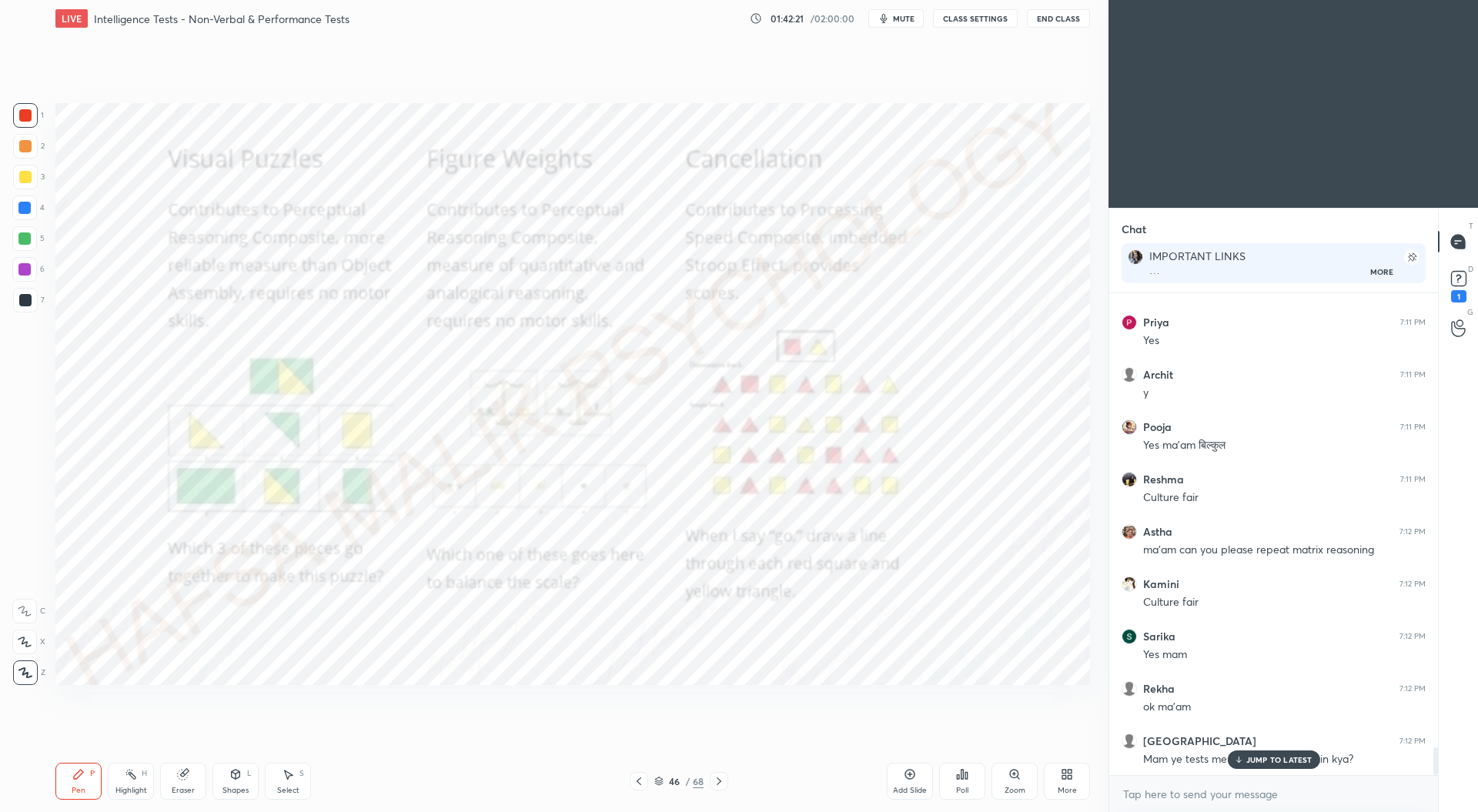
click at [716, 782] on icon at bounding box center [719, 782] width 13 height 13
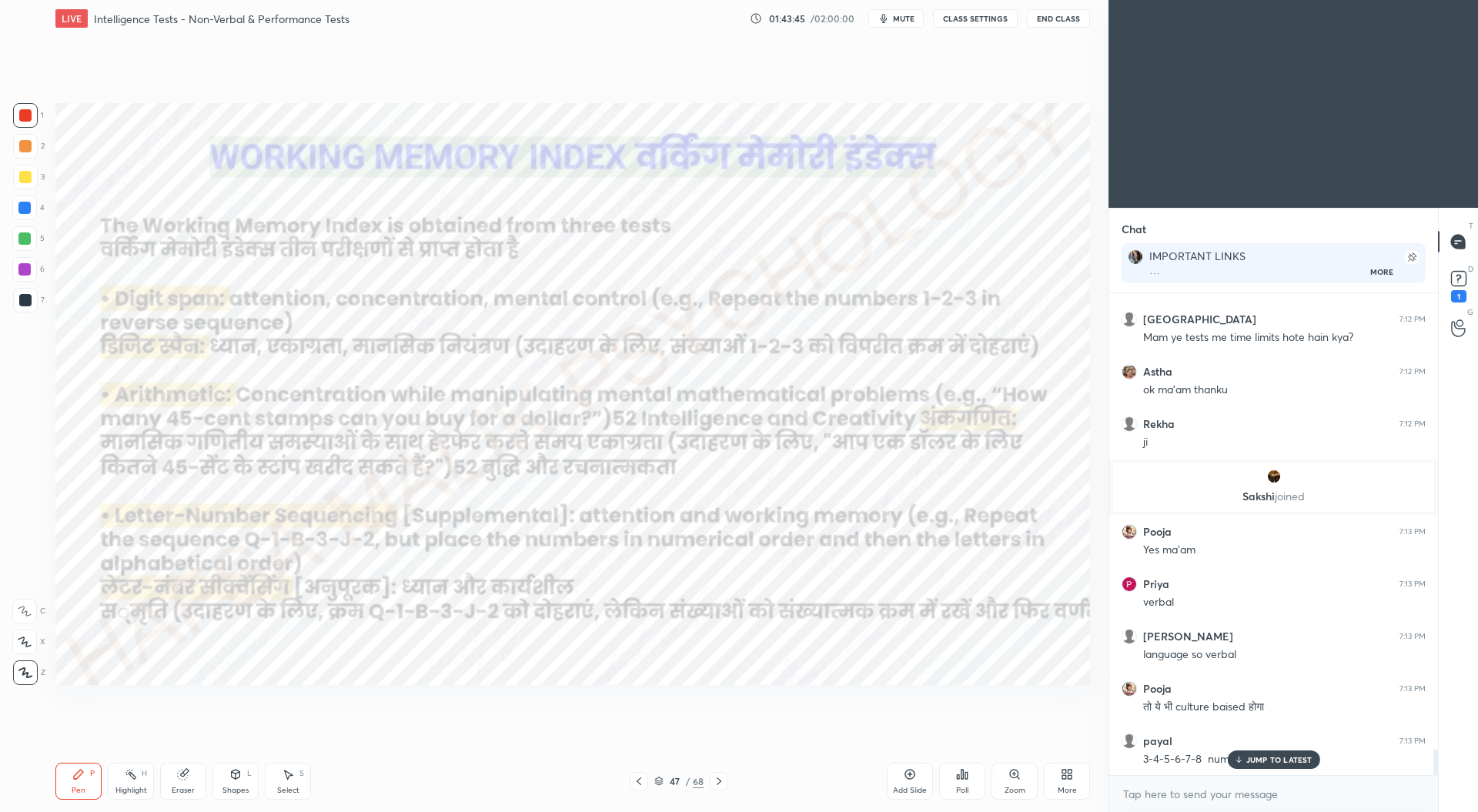
scroll to position [8479, 0]
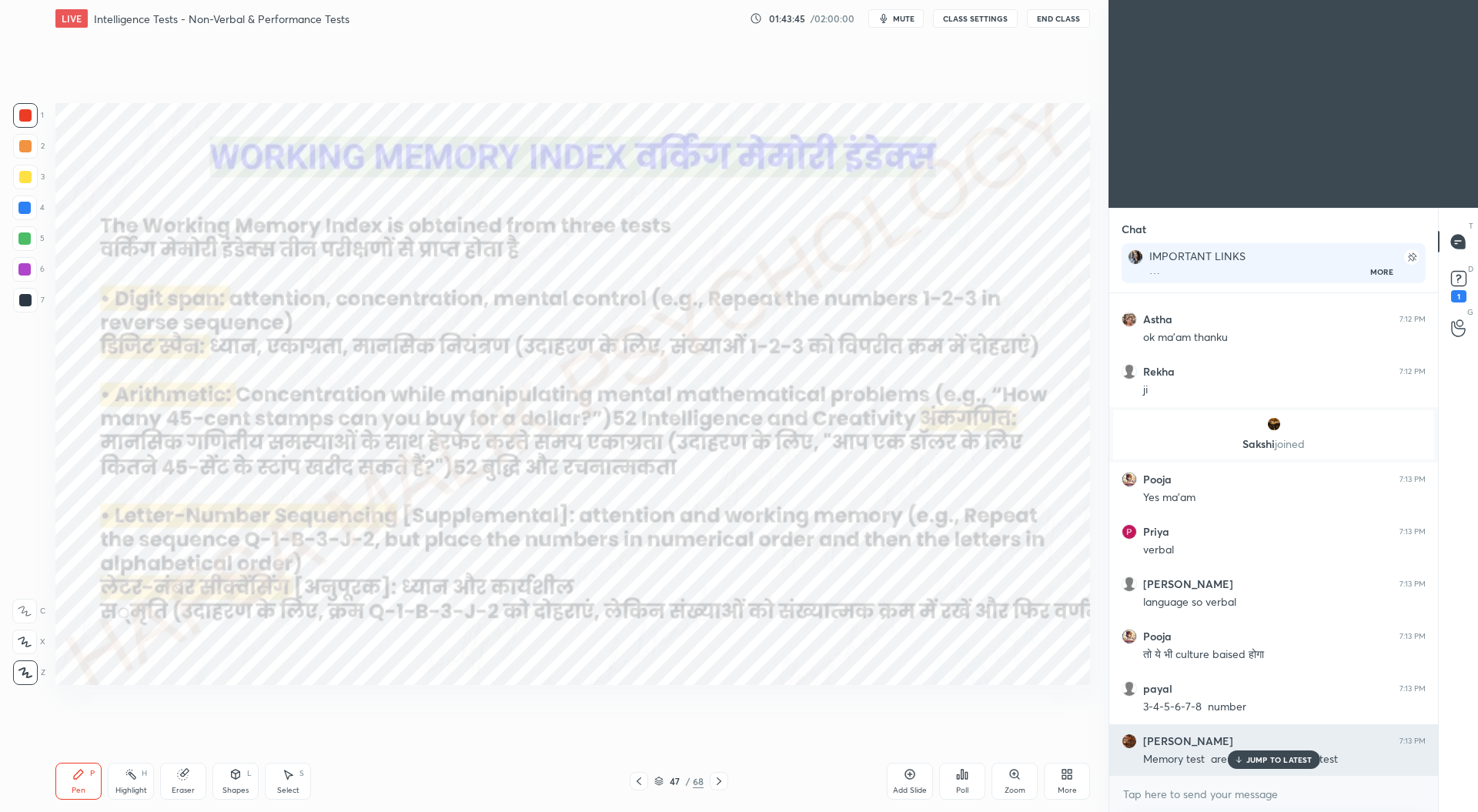
click at [1275, 759] on p "JUMP TO LATEST" at bounding box center [1279, 760] width 66 height 9
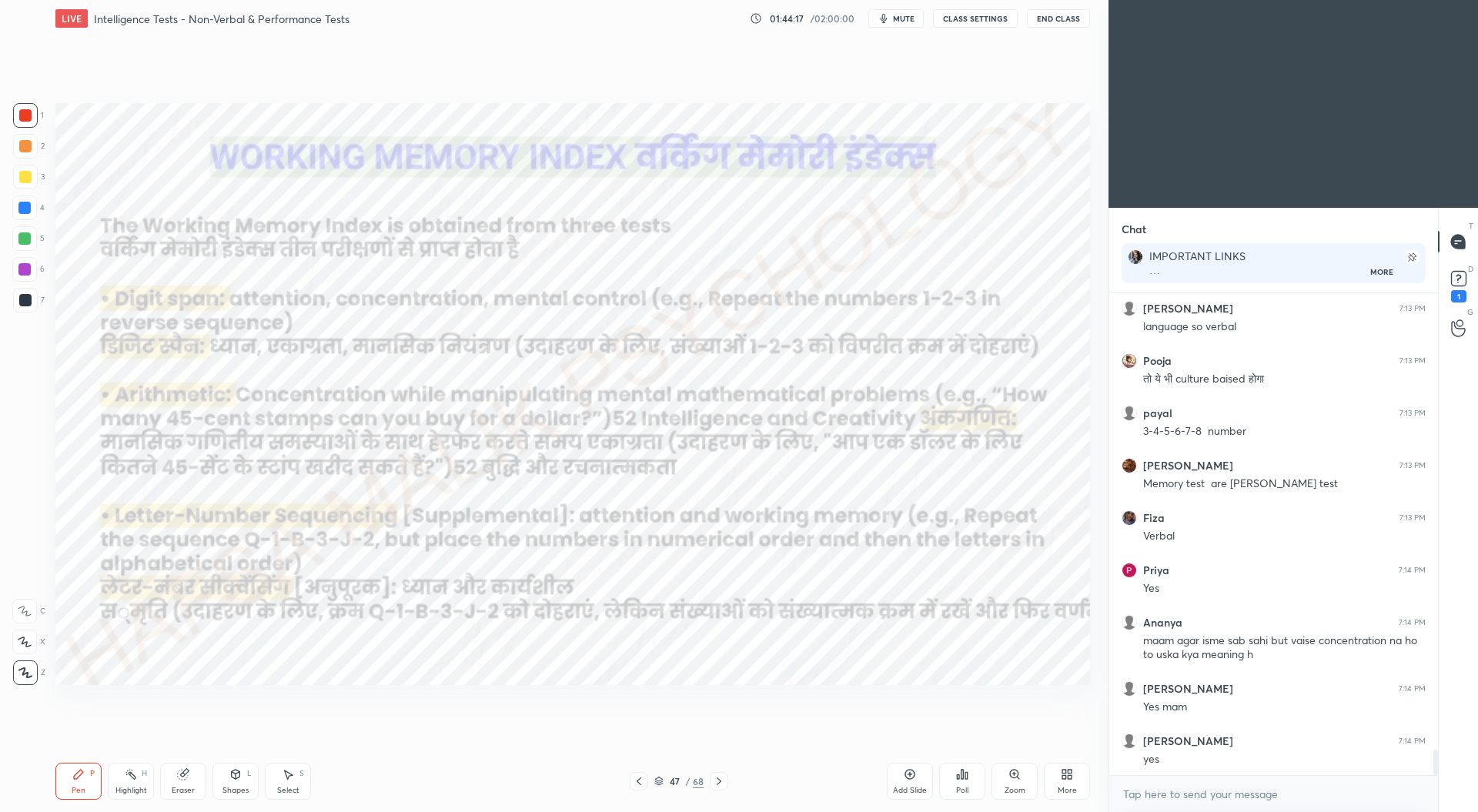
scroll to position [8807, 0]
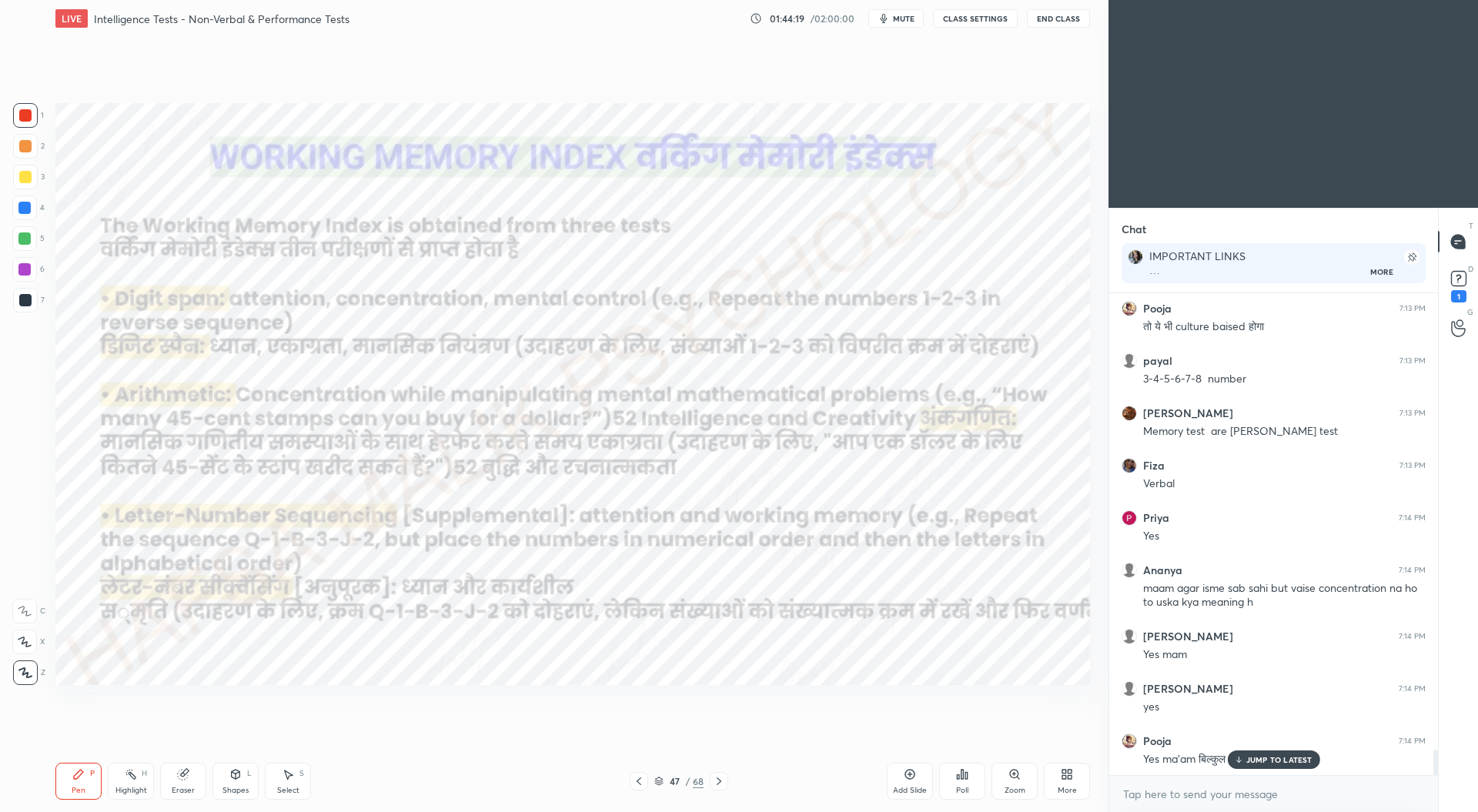
click at [179, 786] on div "Eraser" at bounding box center [184, 790] width 23 height 8
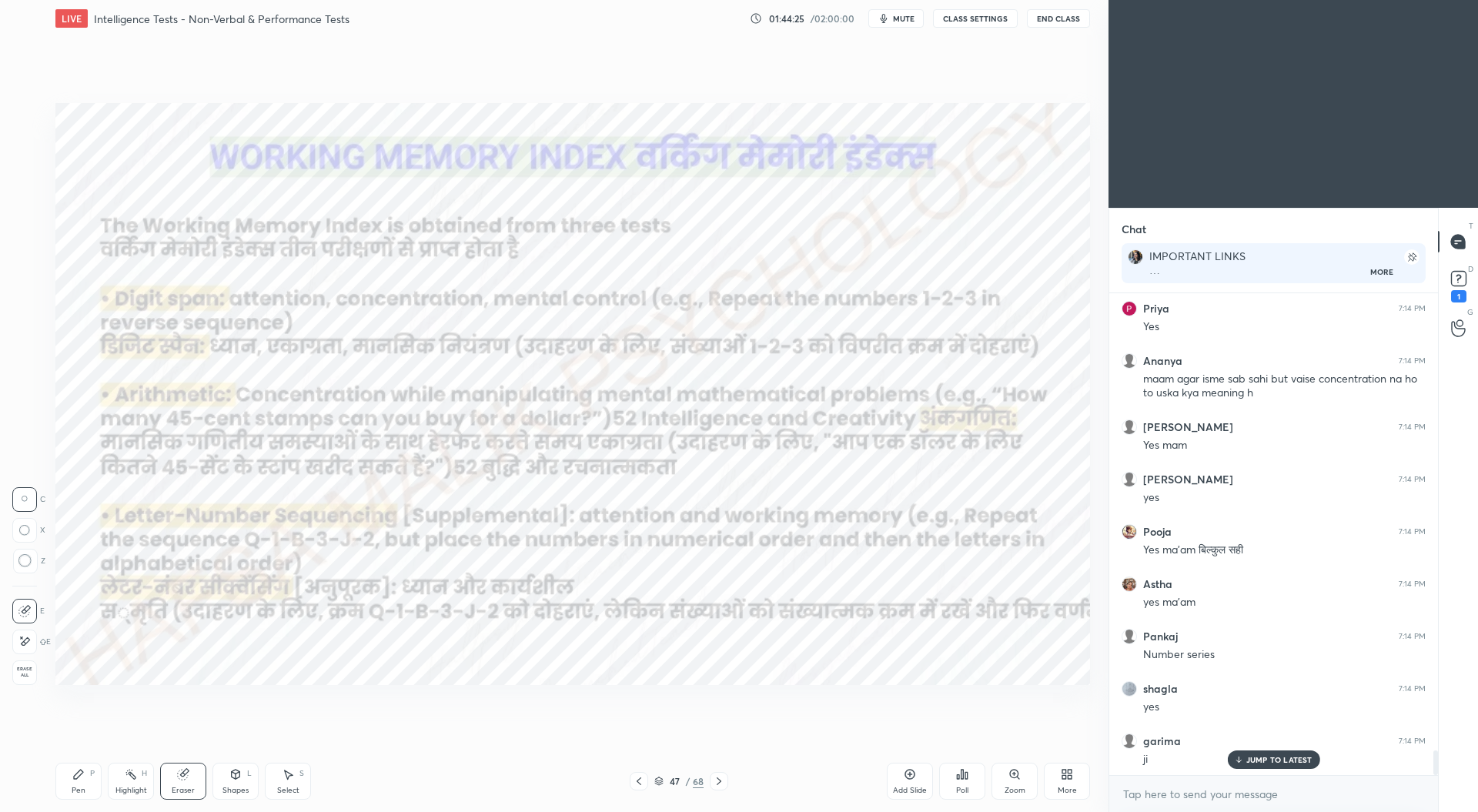
scroll to position [9068, 0]
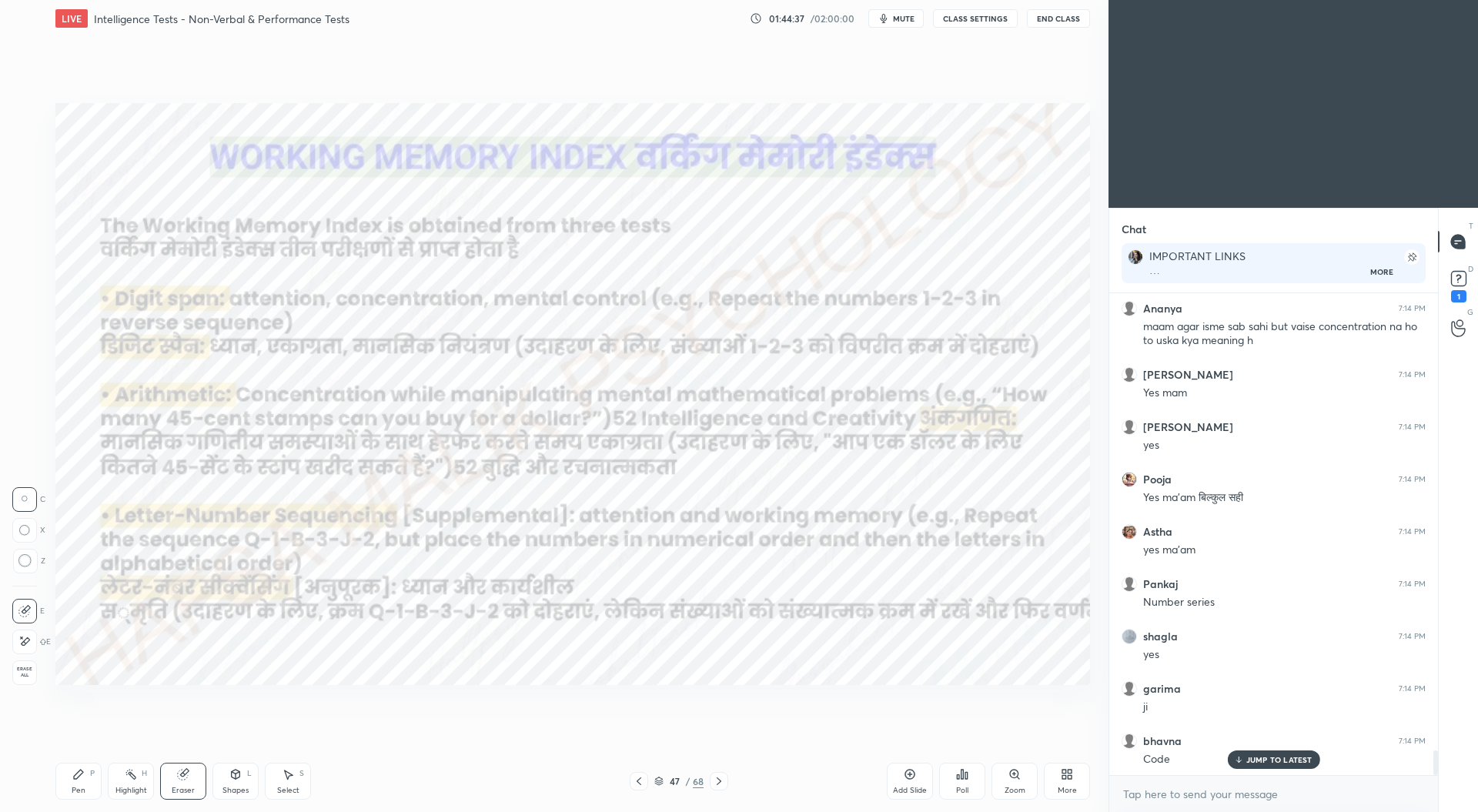
click at [78, 778] on icon at bounding box center [79, 774] width 13 height 13
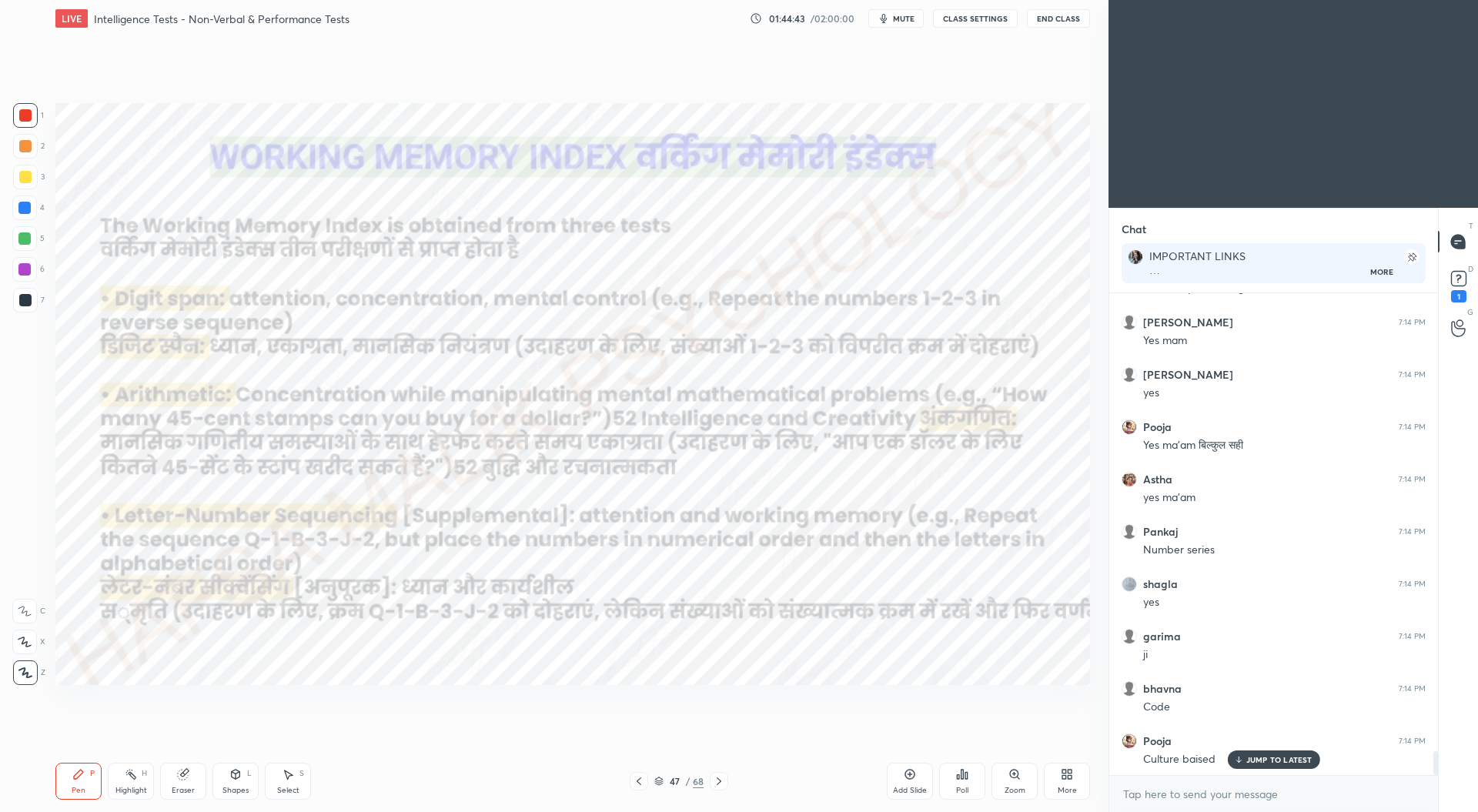
click at [725, 782] on icon at bounding box center [719, 782] width 13 height 13
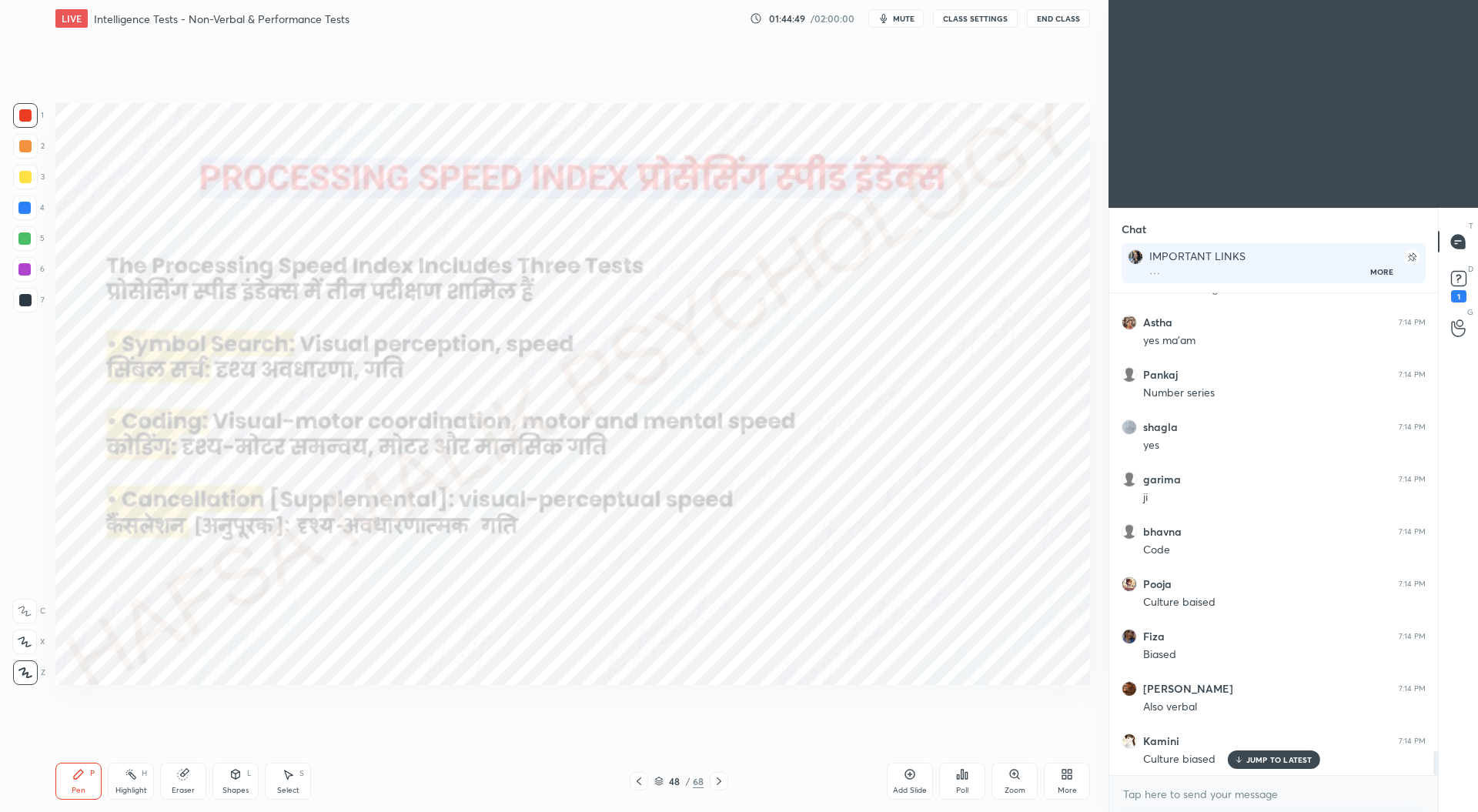
scroll to position [9330, 0]
click at [640, 780] on icon at bounding box center [639, 782] width 13 height 13
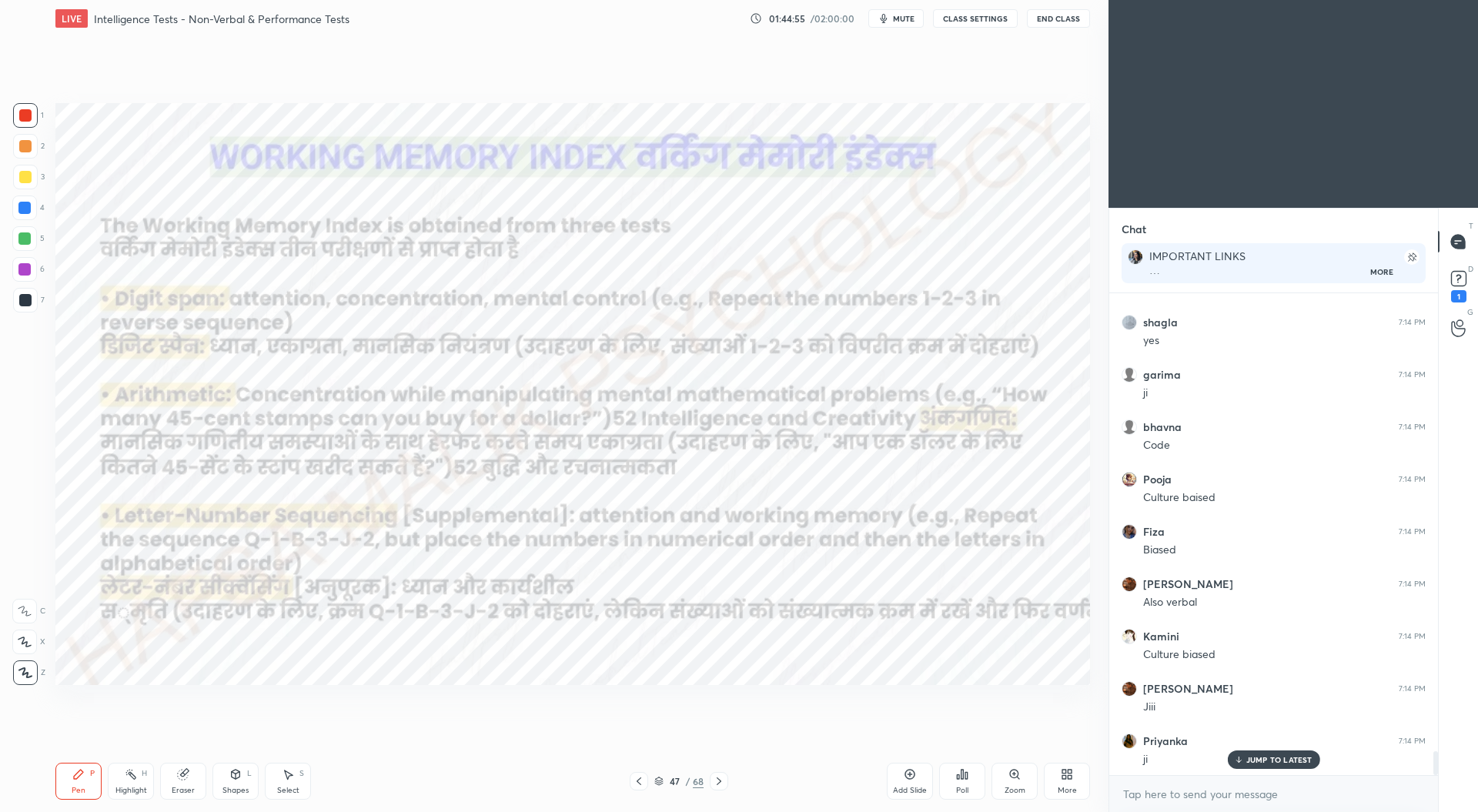
scroll to position [9435, 0]
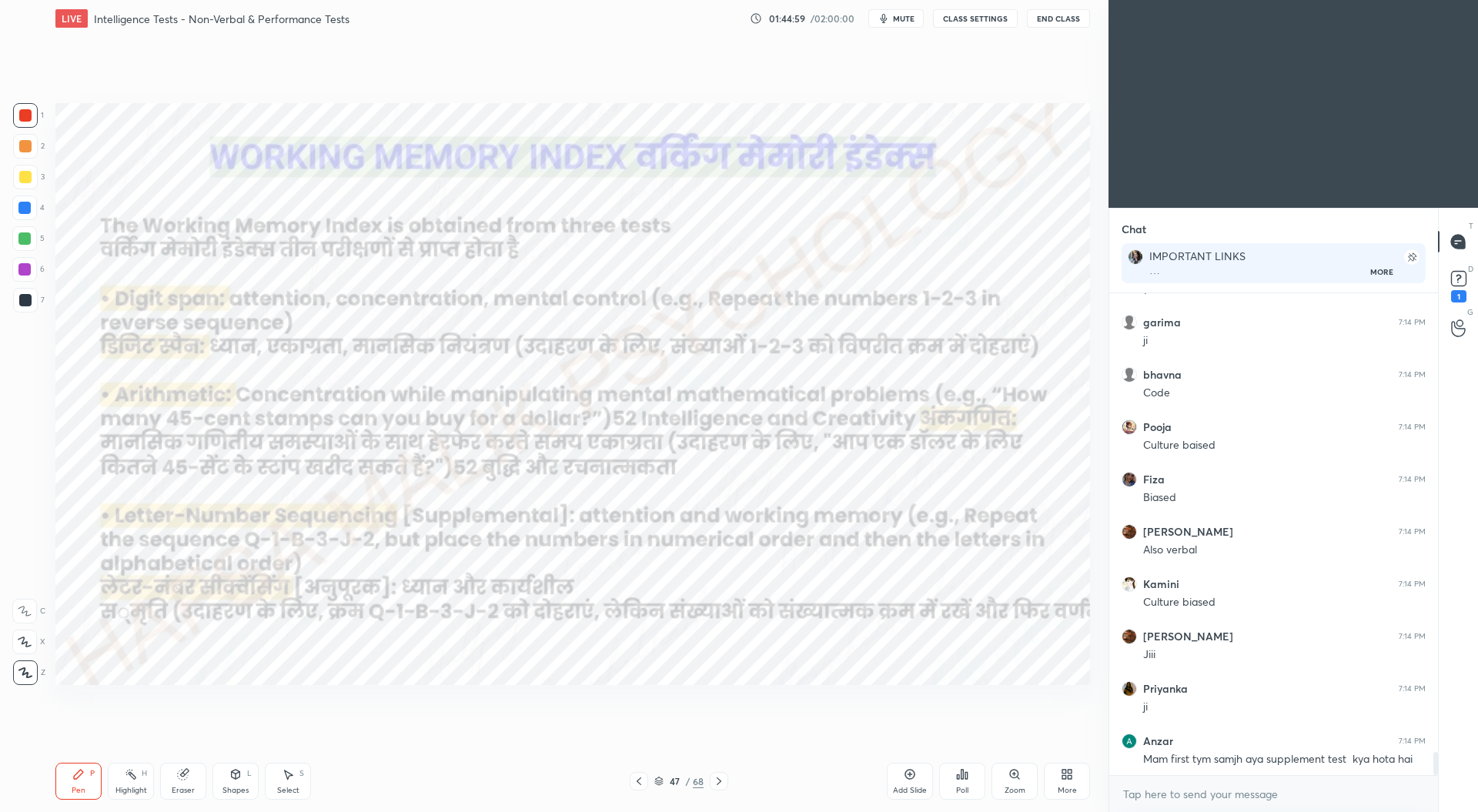
click at [720, 779] on icon at bounding box center [719, 782] width 13 height 13
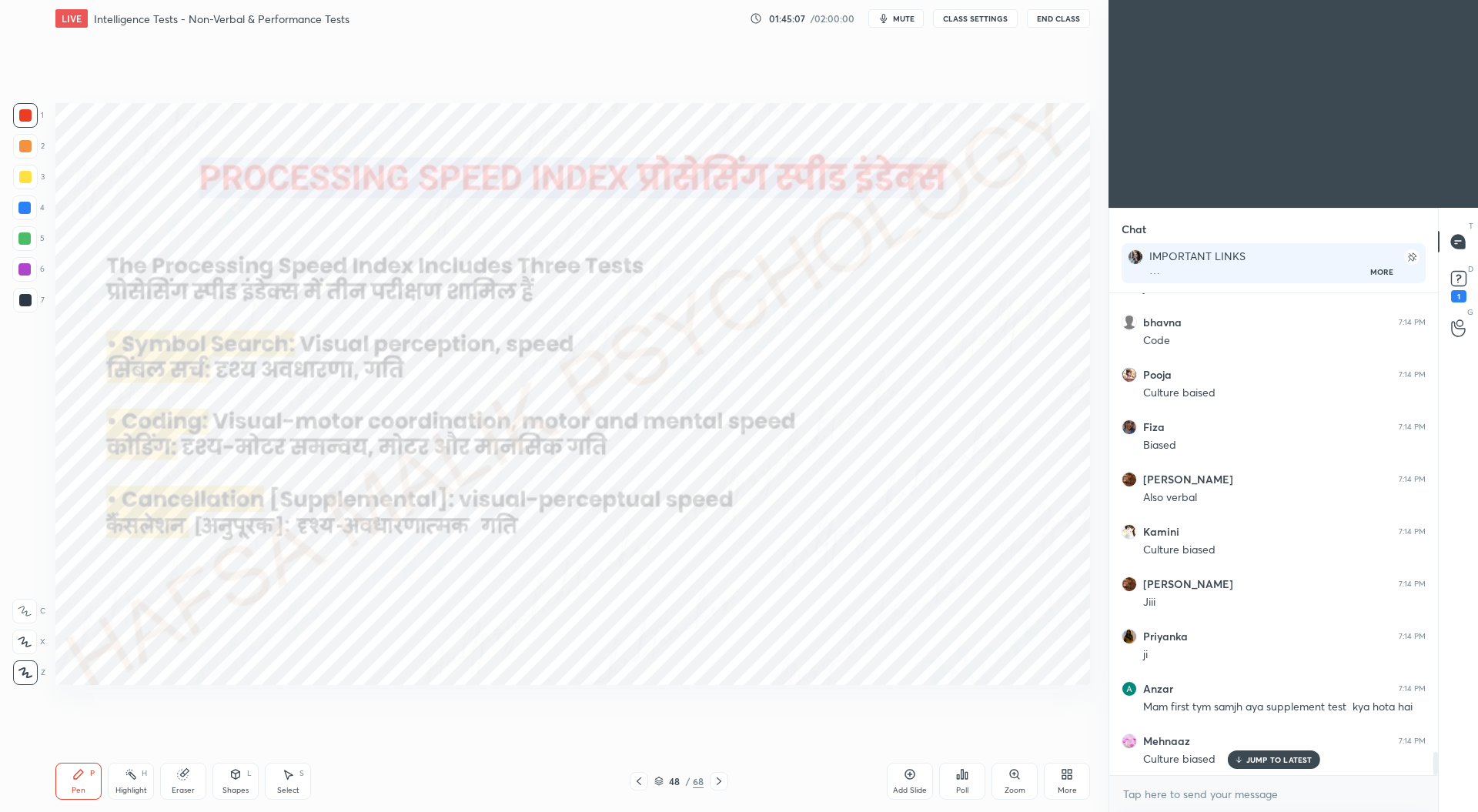
scroll to position [9539, 0]
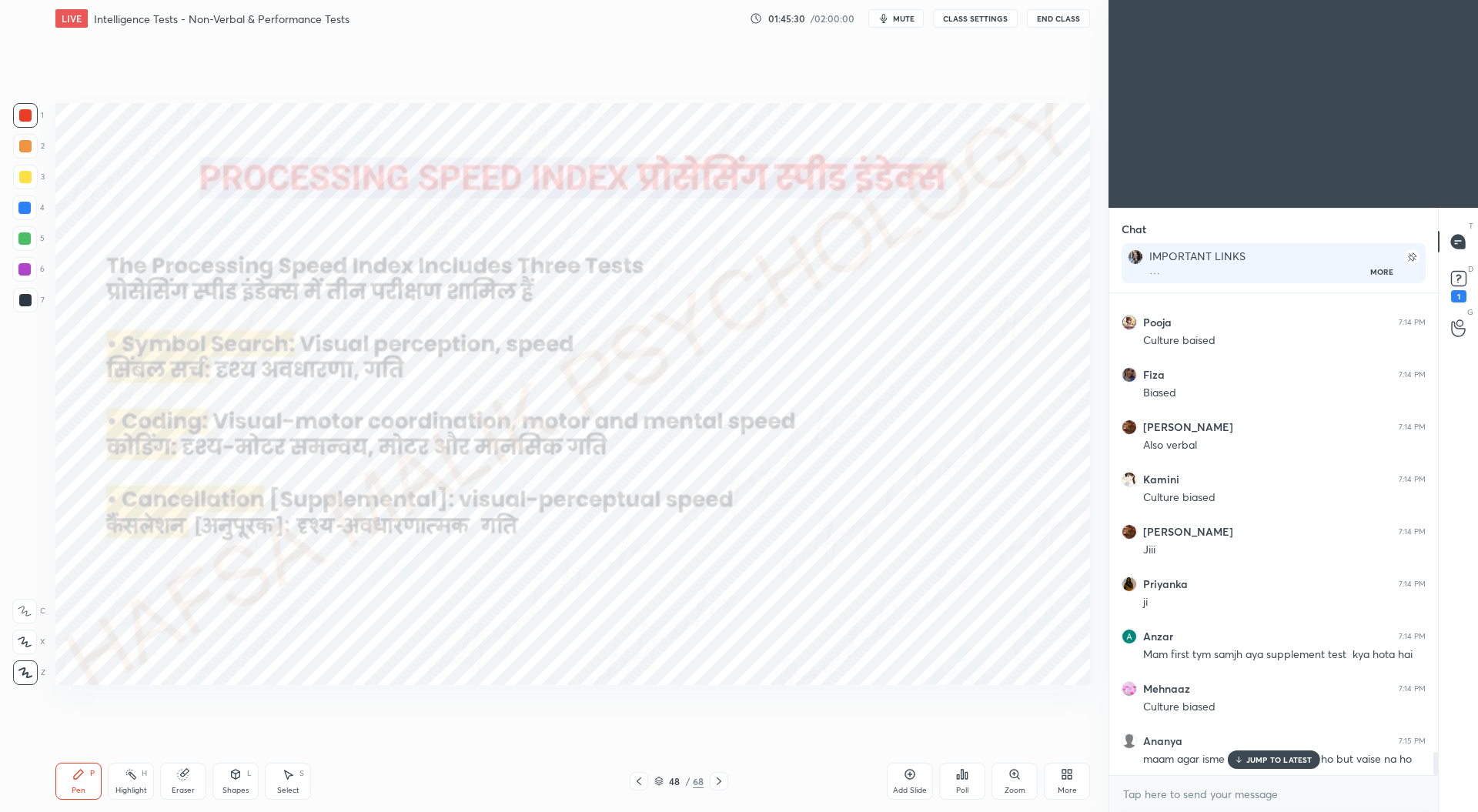
click at [719, 781] on icon at bounding box center [719, 782] width 13 height 13
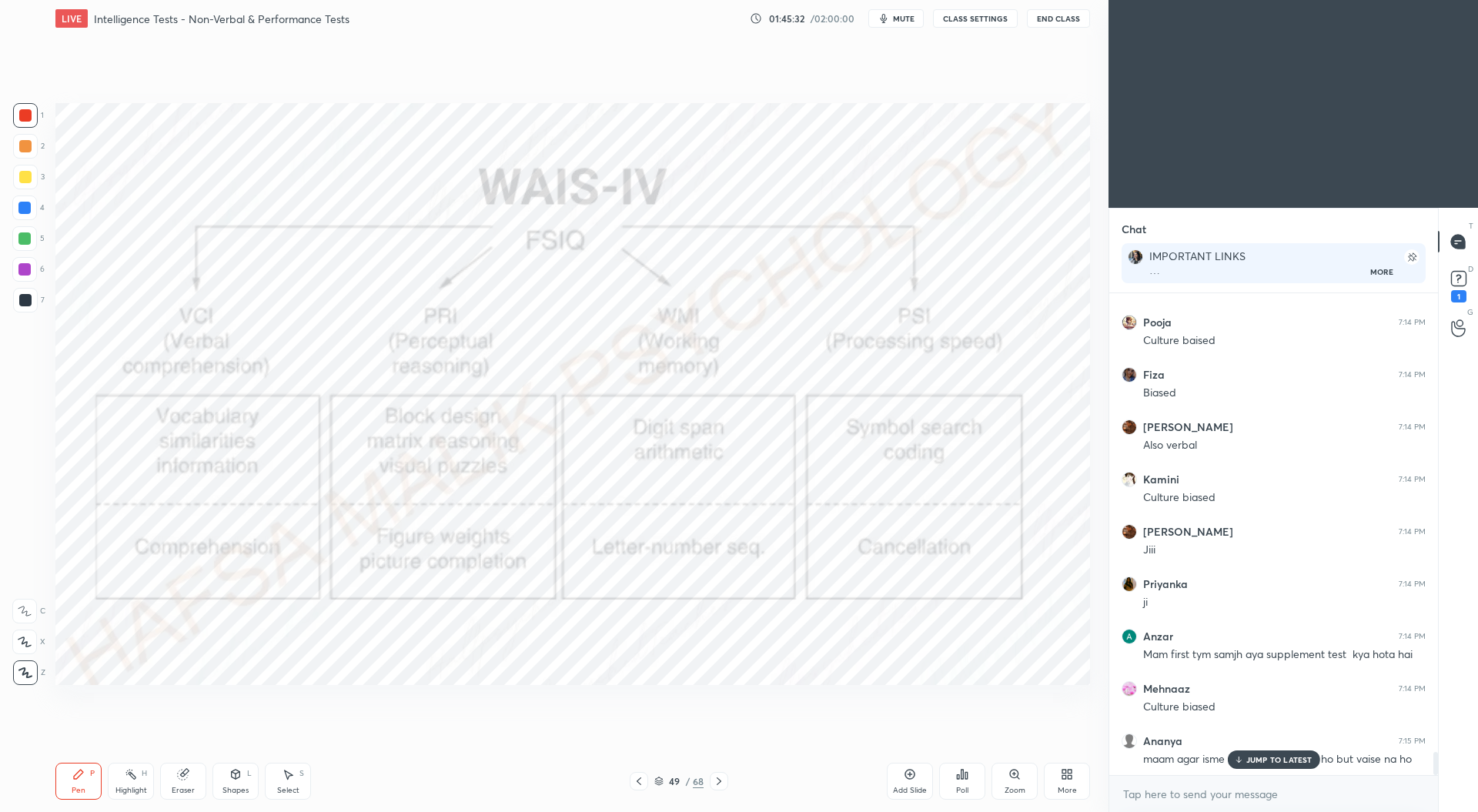
click at [722, 783] on icon at bounding box center [719, 782] width 13 height 13
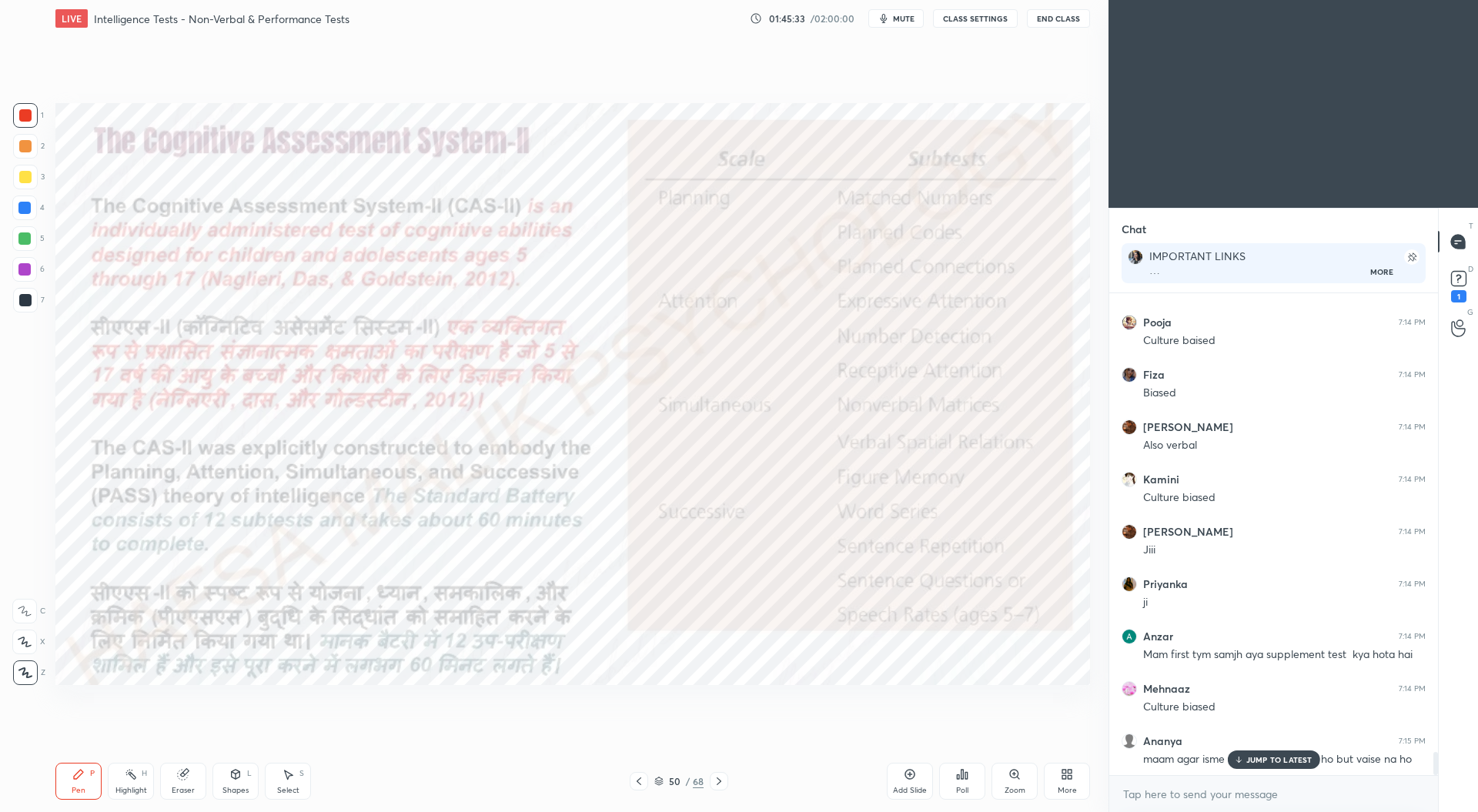
click at [639, 785] on icon at bounding box center [639, 782] width 13 height 13
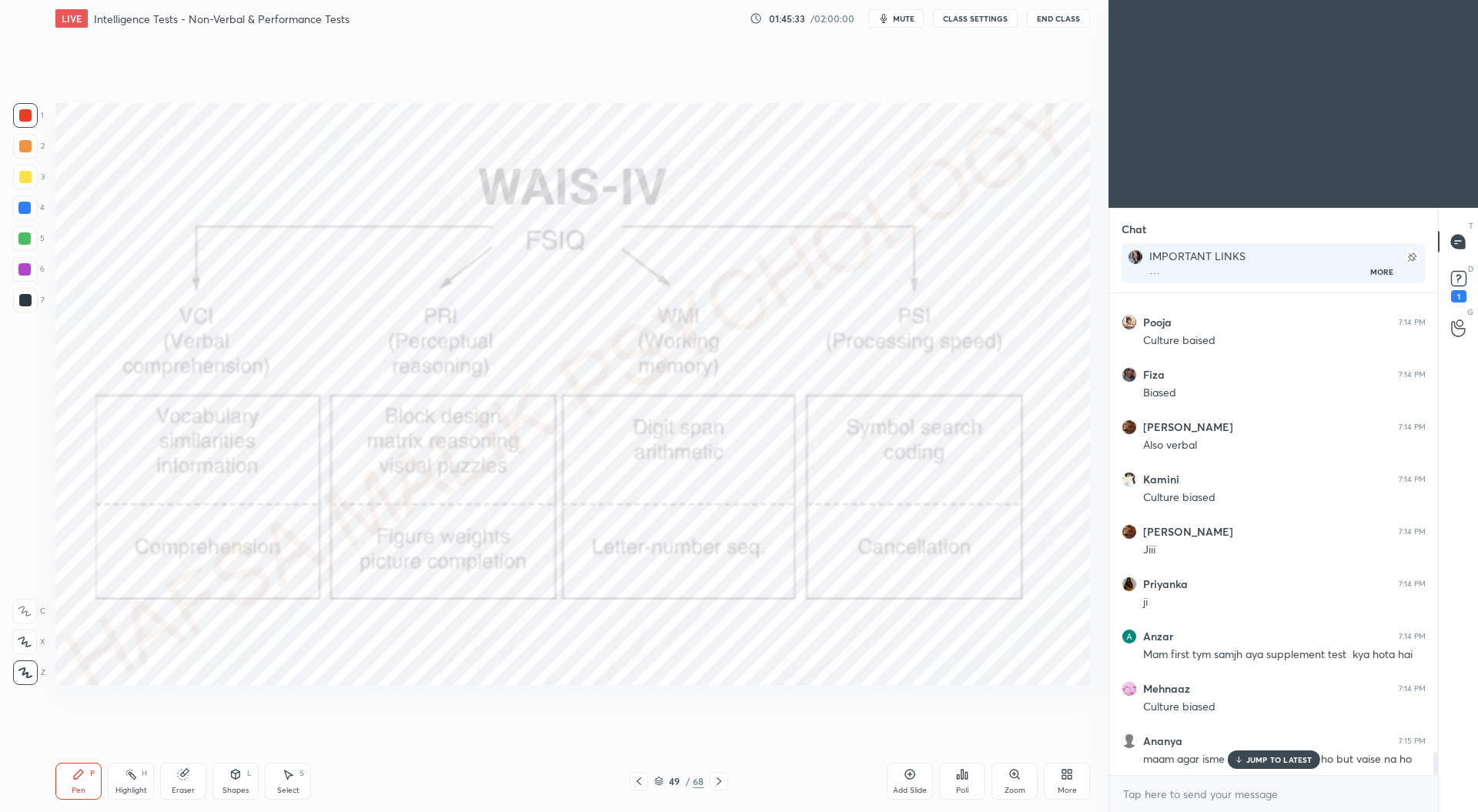
click at [639, 785] on icon at bounding box center [639, 782] width 13 height 13
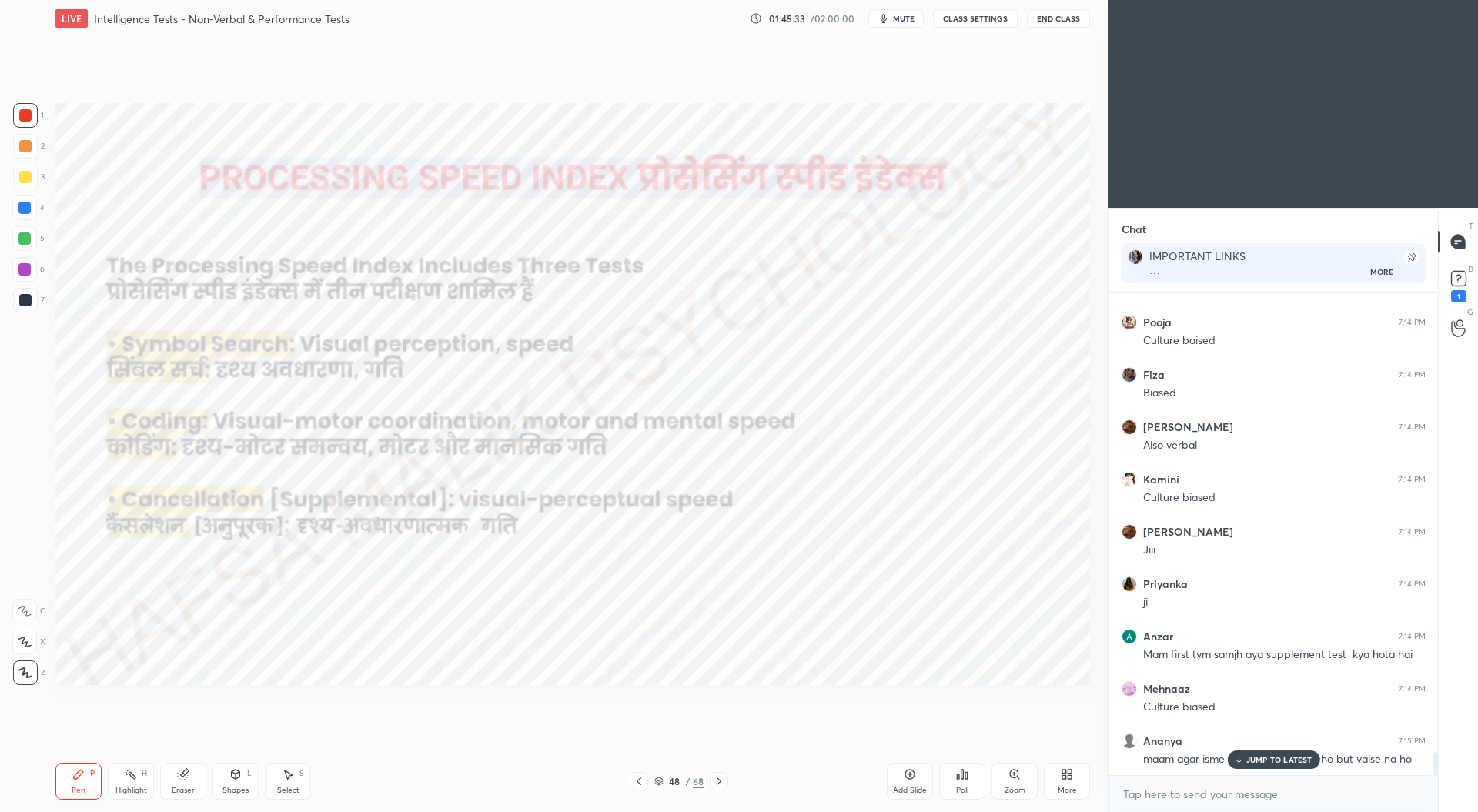
click at [640, 782] on icon at bounding box center [639, 782] width 13 height 13
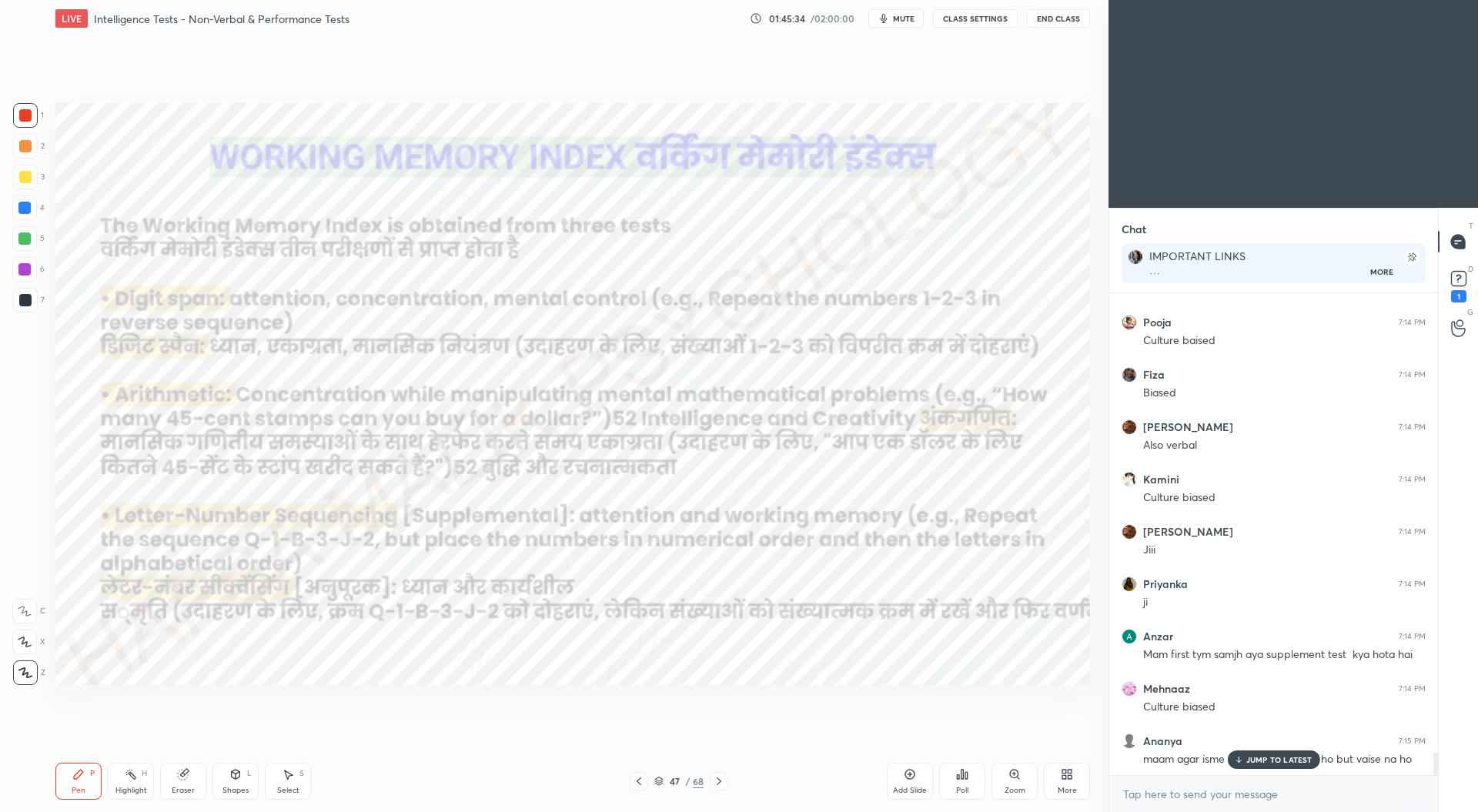
click at [642, 782] on icon at bounding box center [639, 782] width 13 height 13
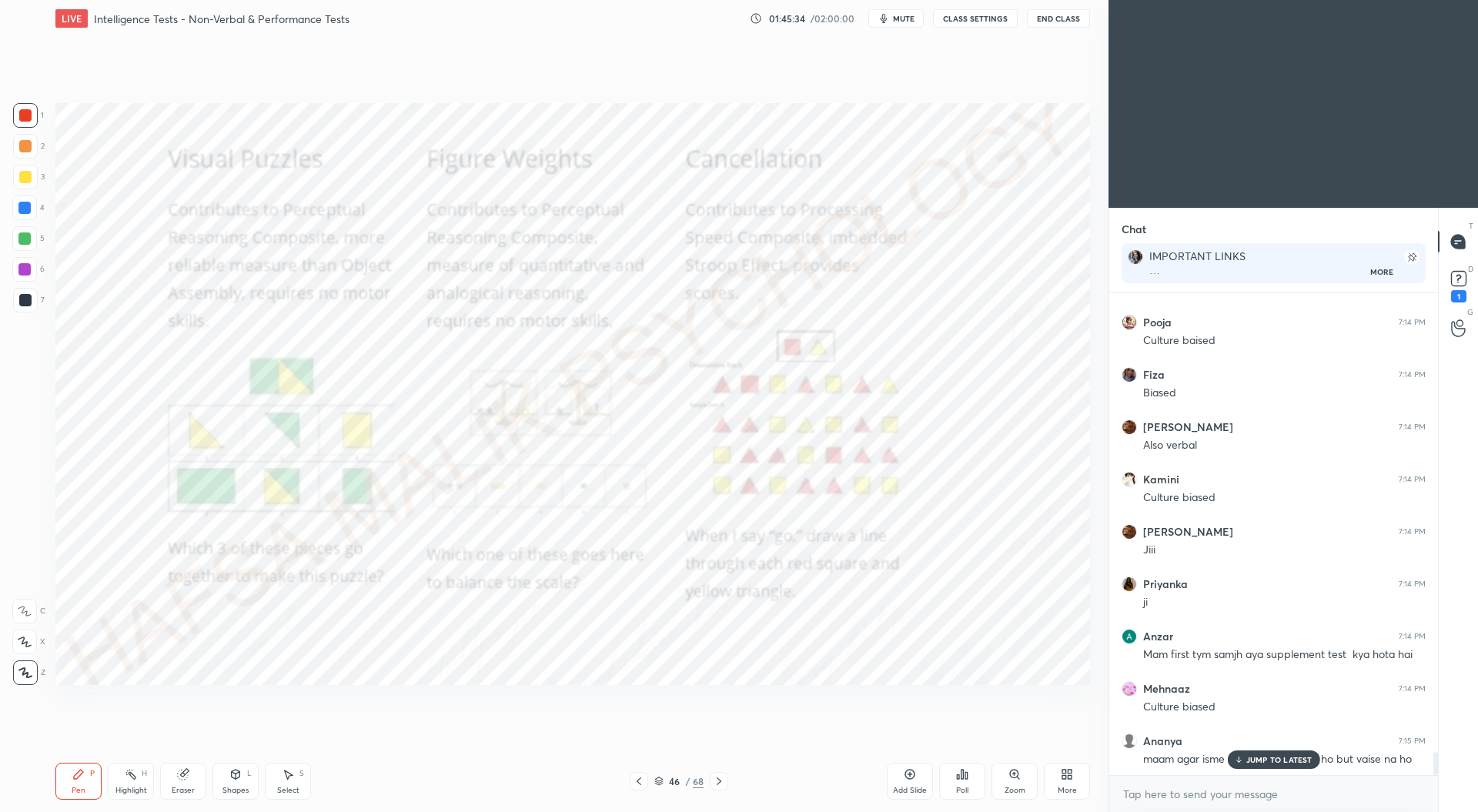
click at [643, 781] on icon at bounding box center [639, 782] width 13 height 13
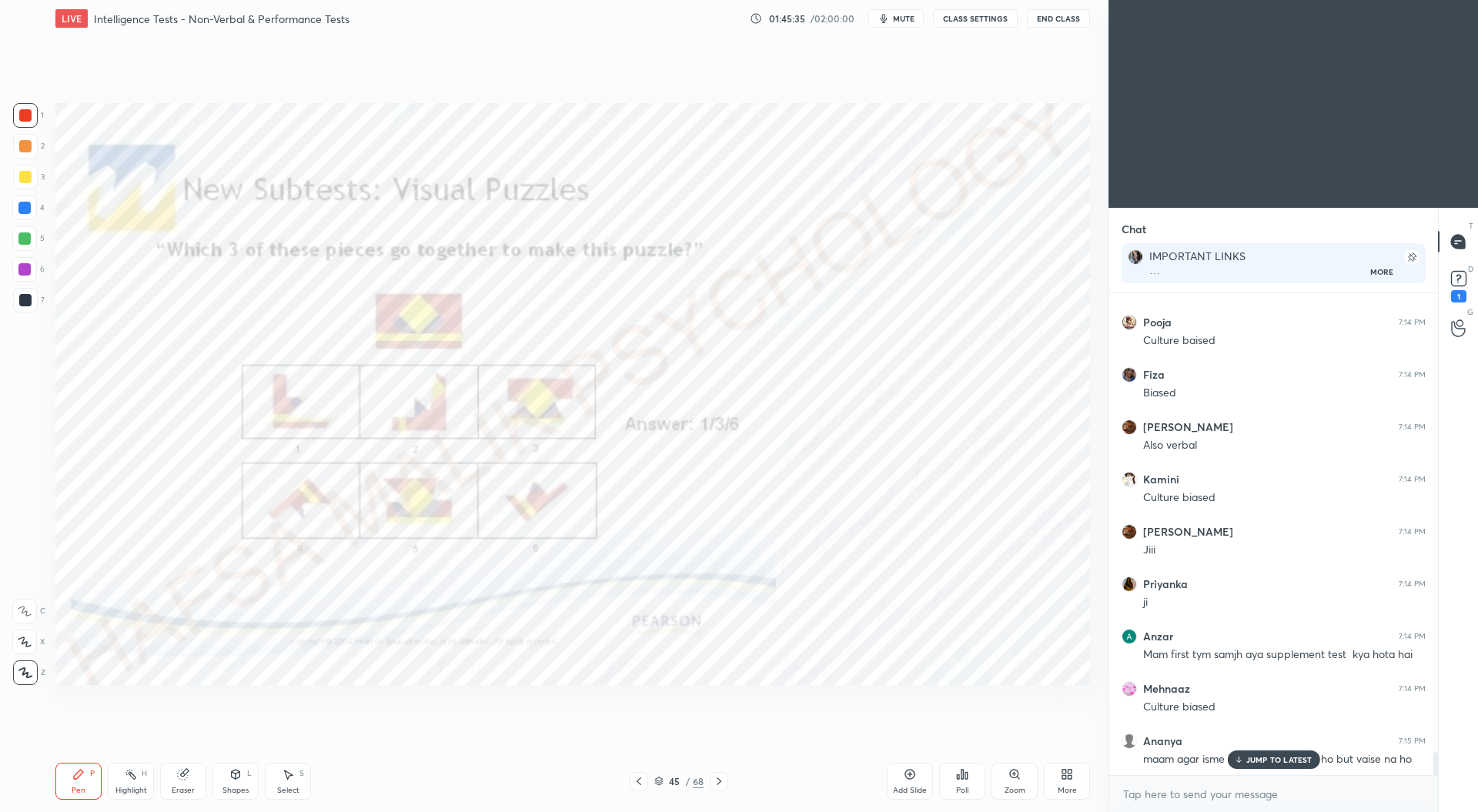
click at [646, 782] on div at bounding box center [639, 782] width 19 height 19
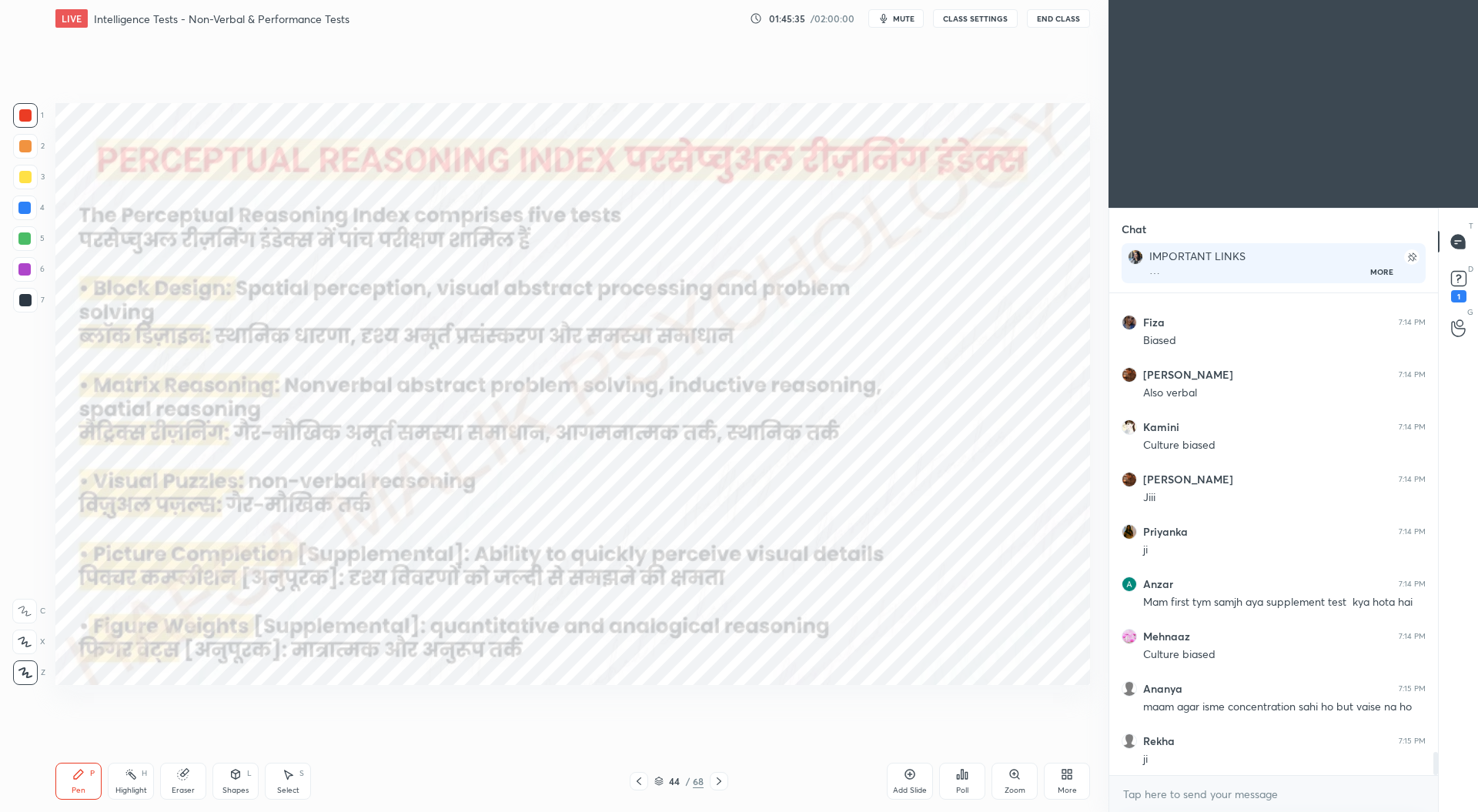
click at [648, 781] on div "44 / 68" at bounding box center [678, 782] width 98 height 19
click at [642, 779] on icon at bounding box center [639, 782] width 13 height 13
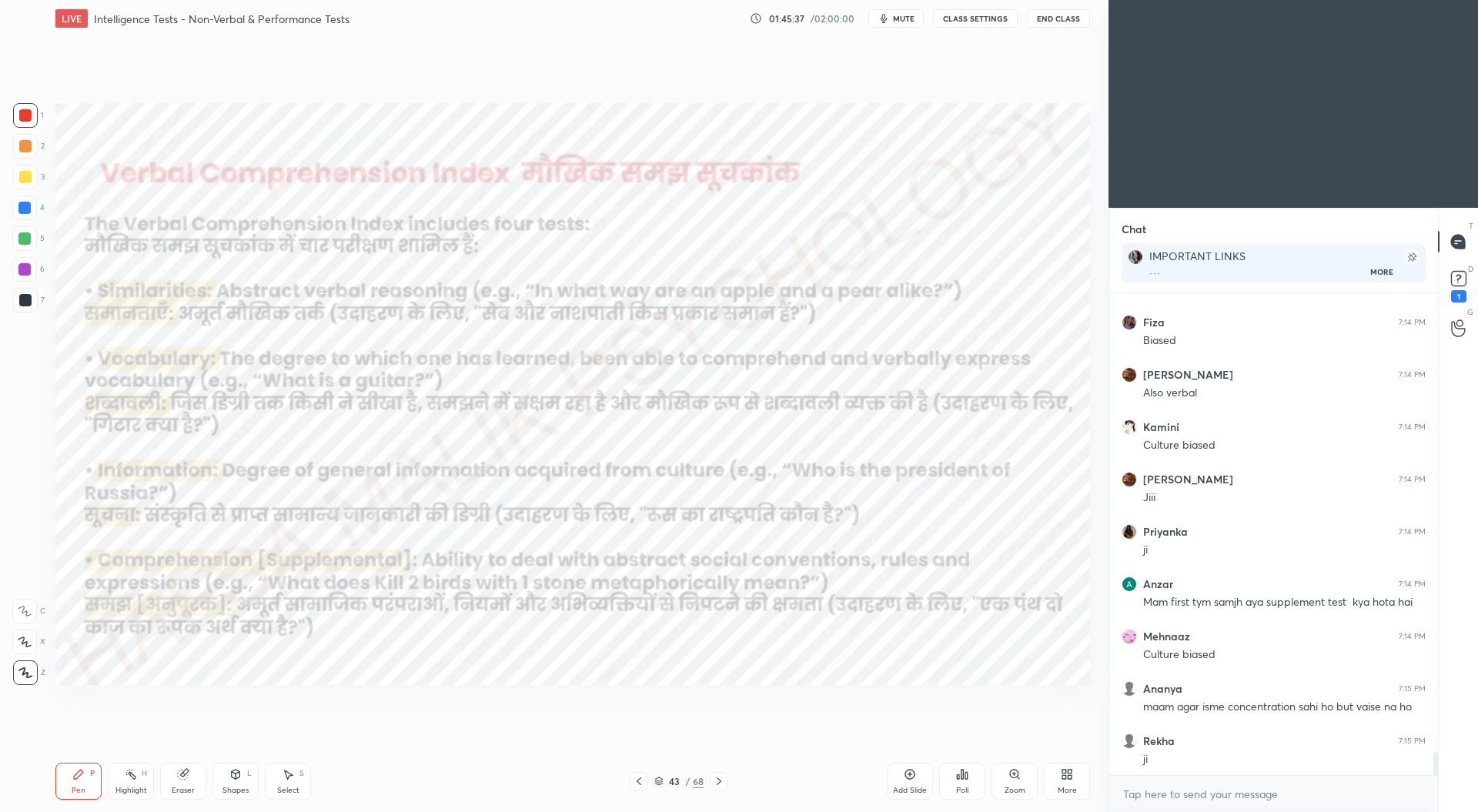
click at [640, 782] on icon at bounding box center [639, 782] width 13 height 13
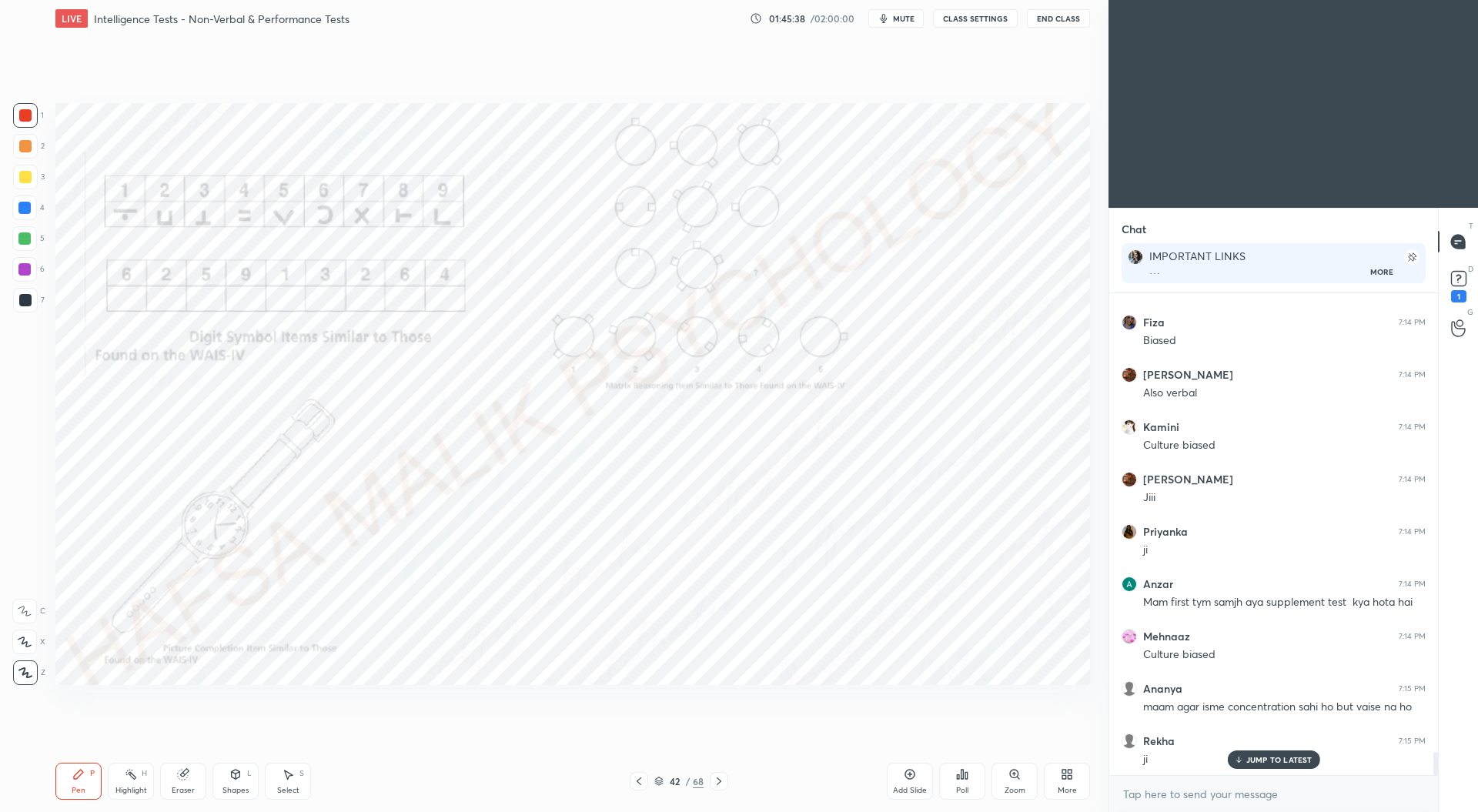
scroll to position [9647, 0]
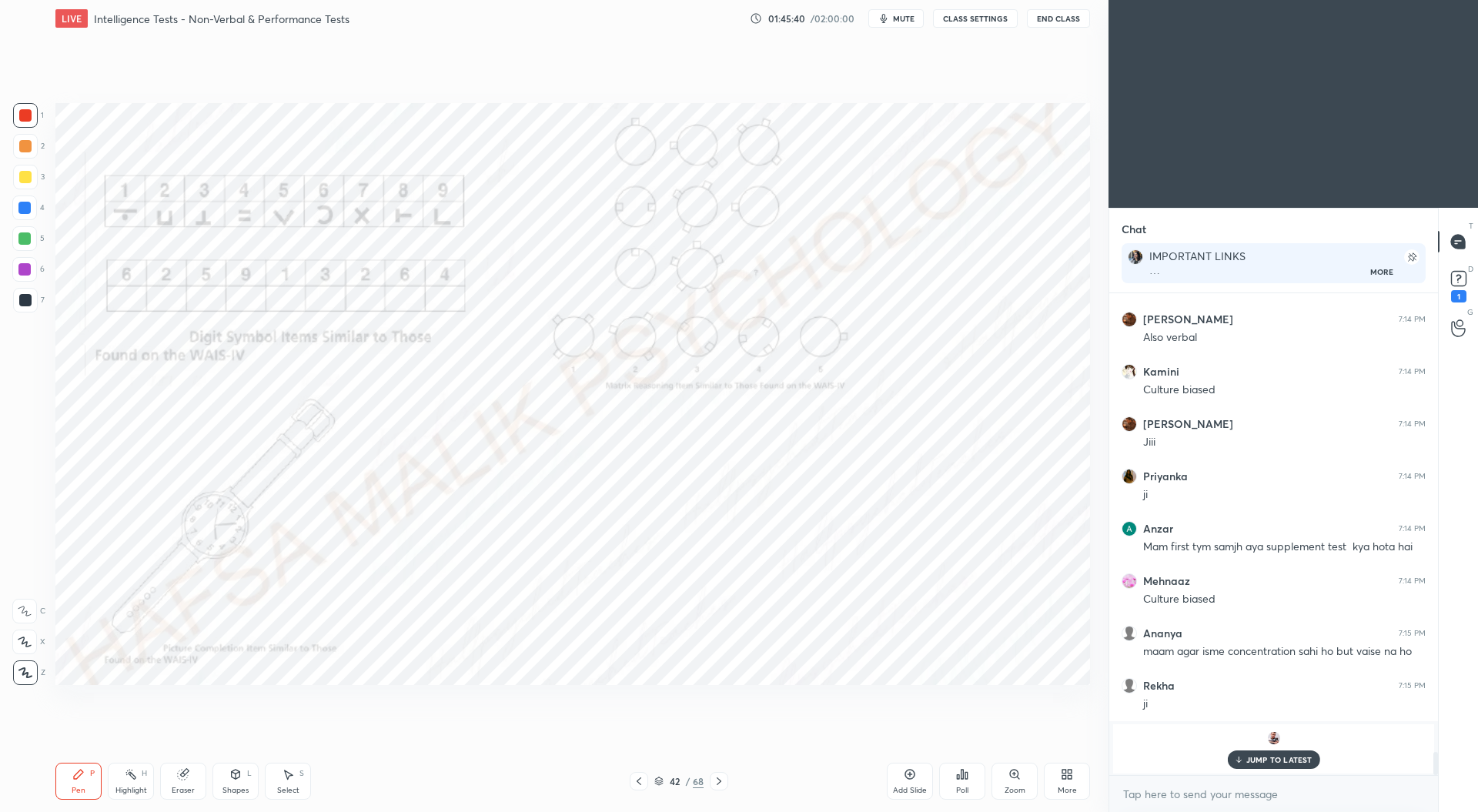
click at [722, 784] on icon at bounding box center [719, 782] width 13 height 13
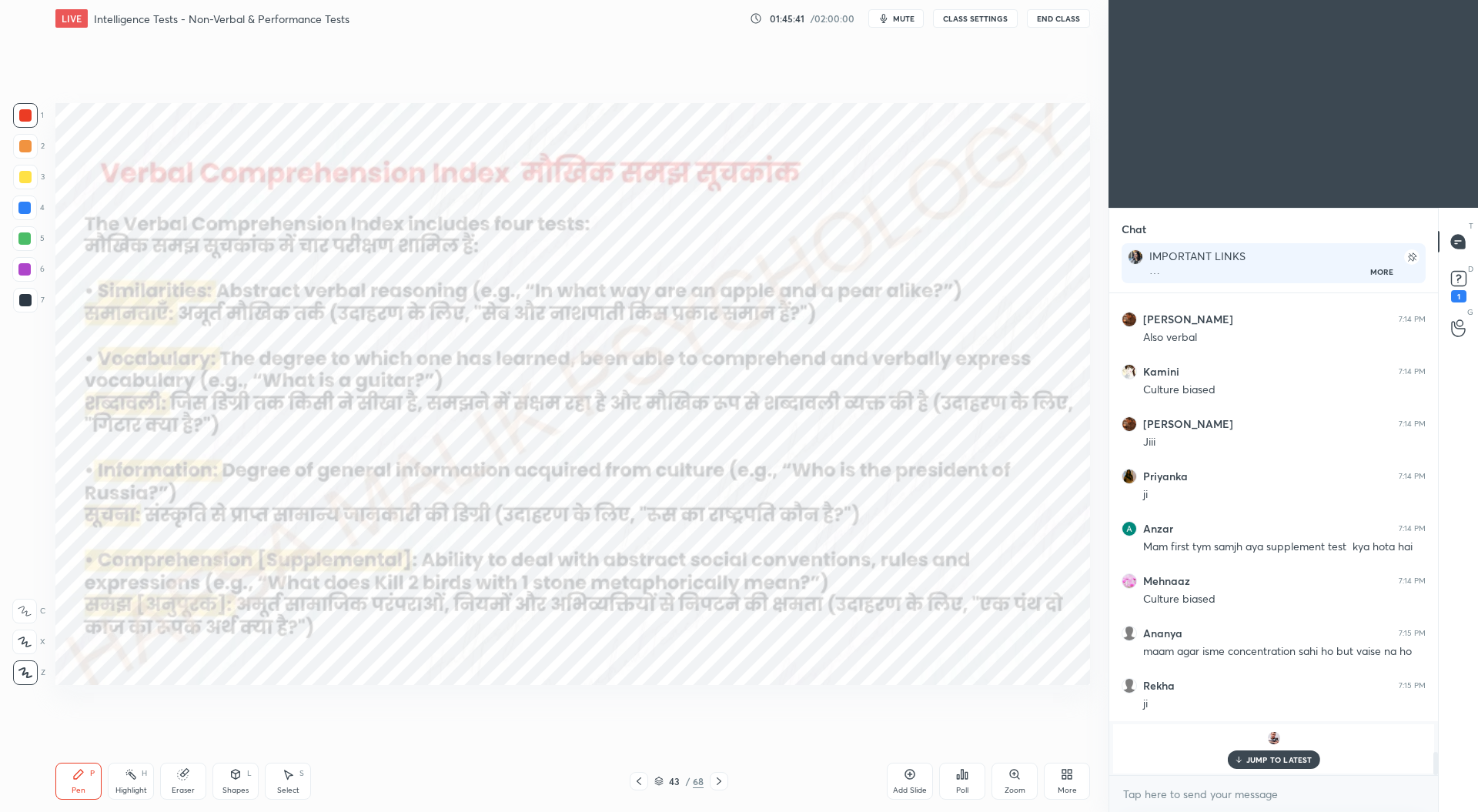
click at [718, 789] on div at bounding box center [719, 782] width 19 height 19
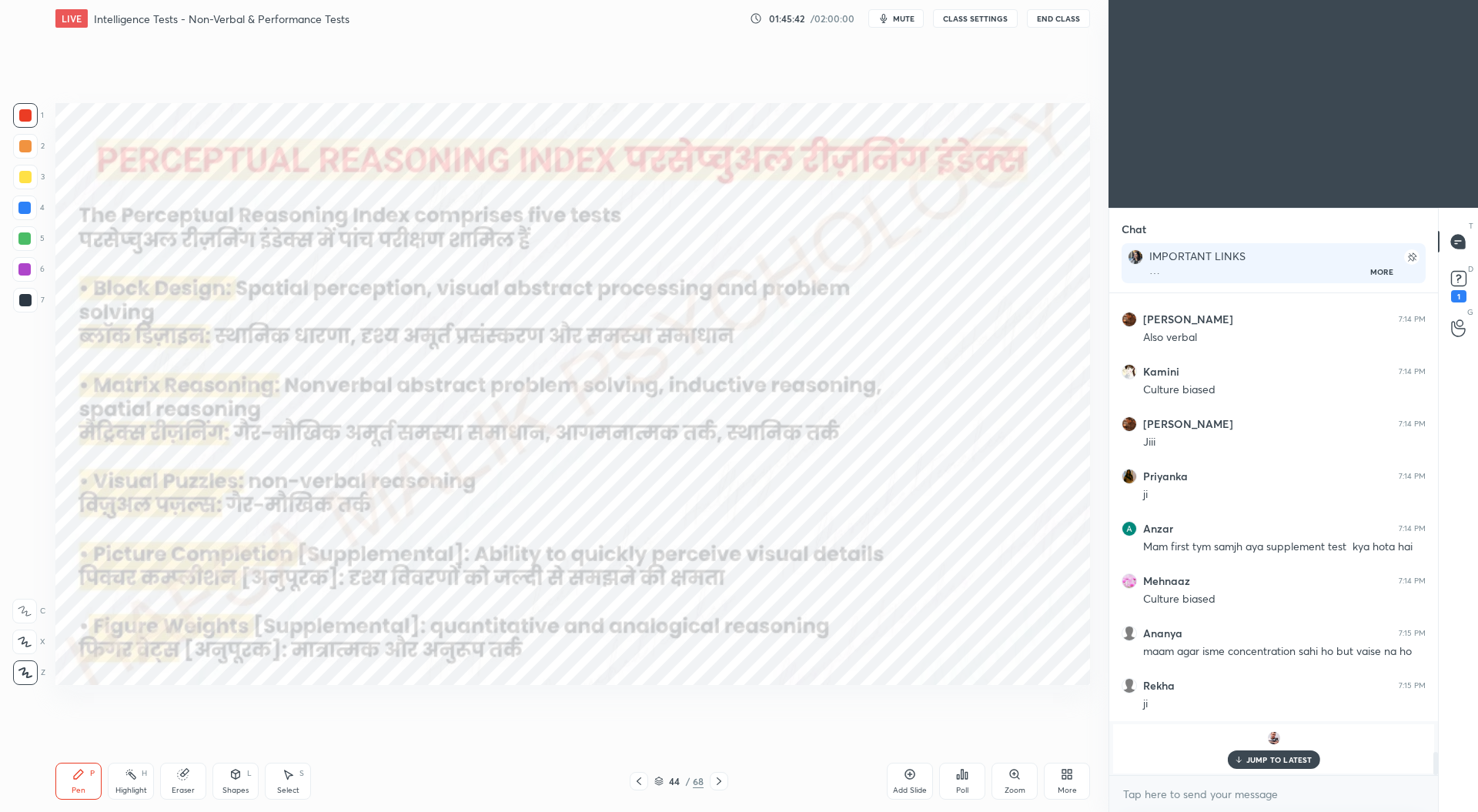
click at [719, 781] on icon at bounding box center [719, 782] width 13 height 13
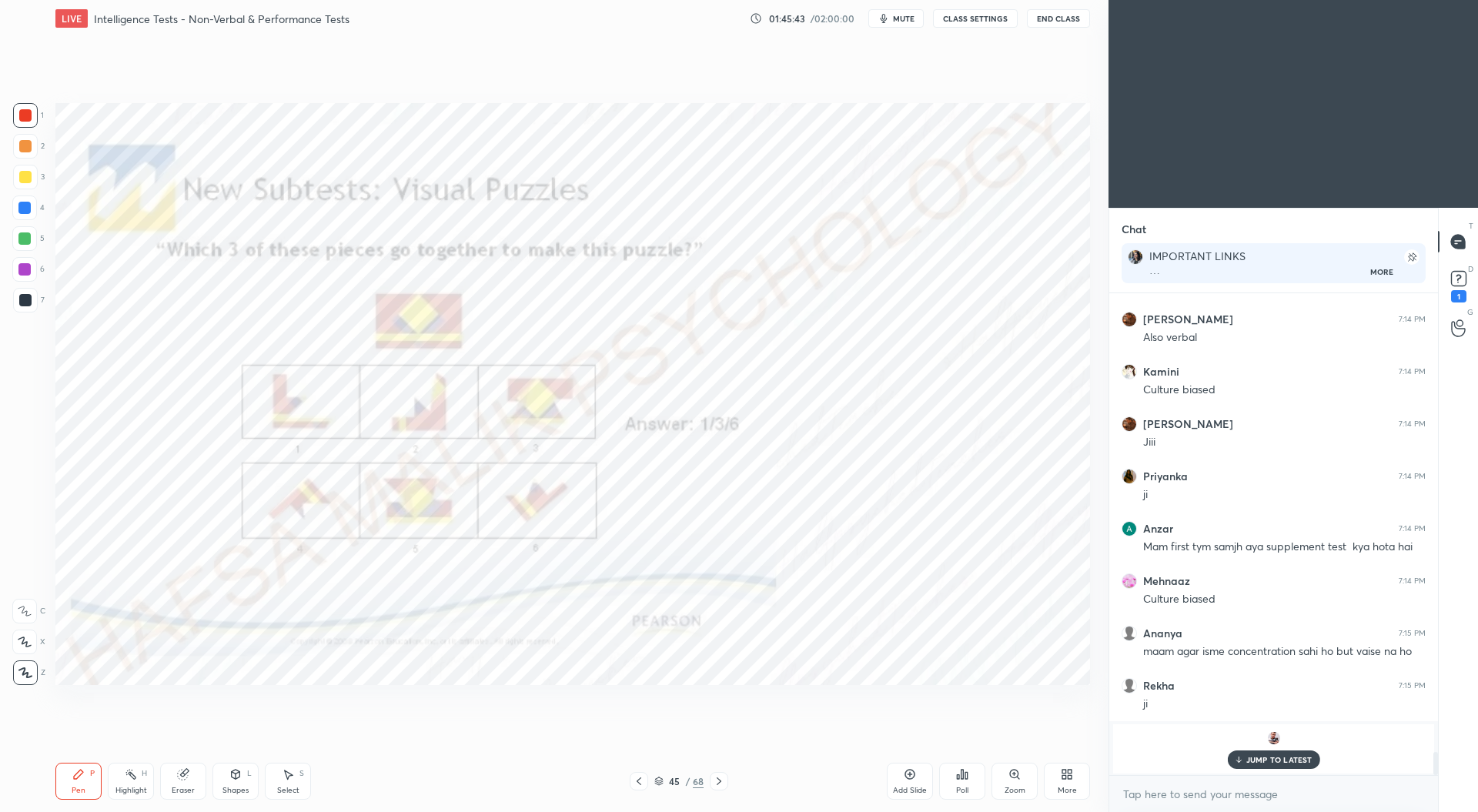
click at [722, 779] on icon at bounding box center [719, 782] width 13 height 13
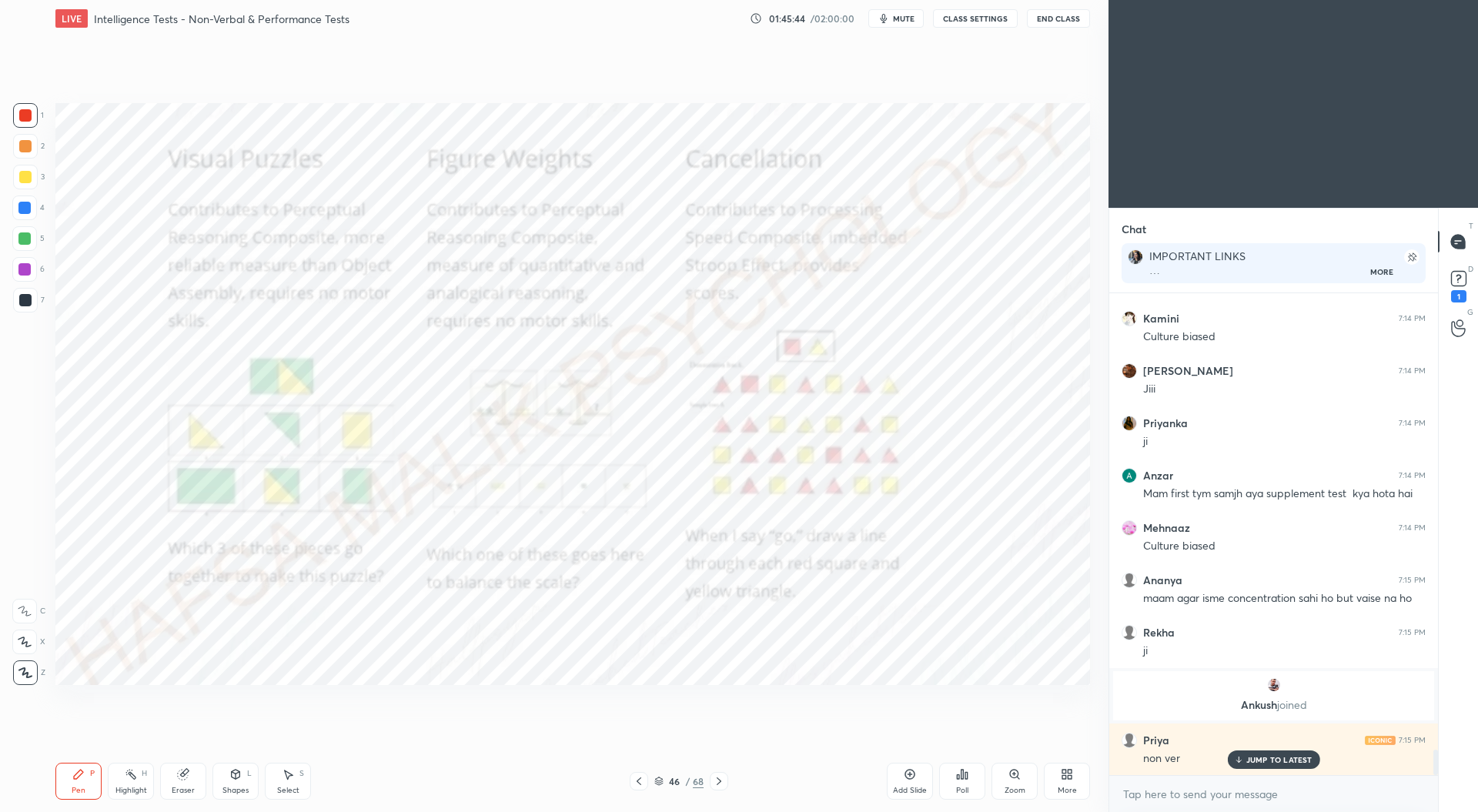
scroll to position [8751, 0]
click at [719, 783] on icon at bounding box center [719, 782] width 13 height 13
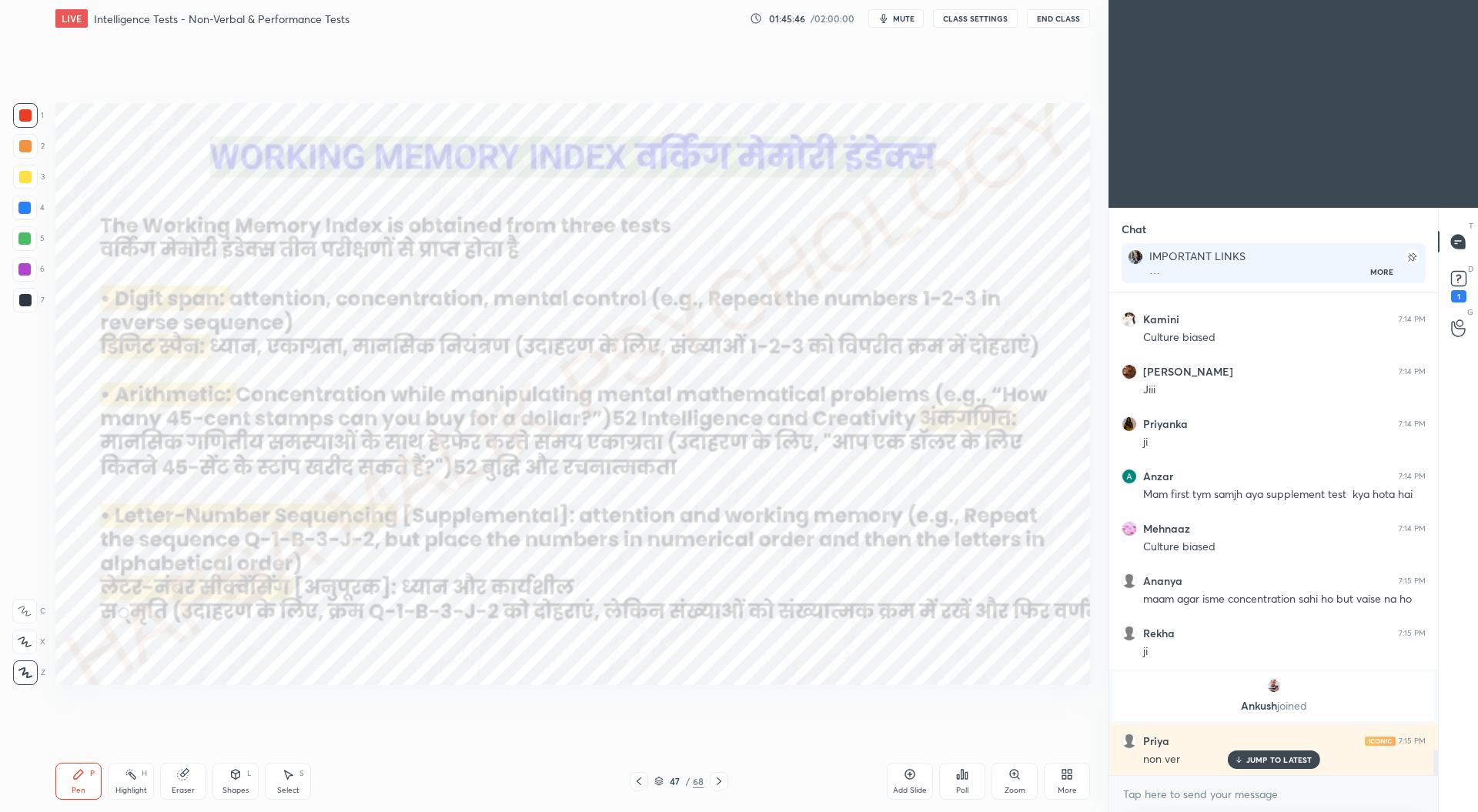
scroll to position [8804, 0]
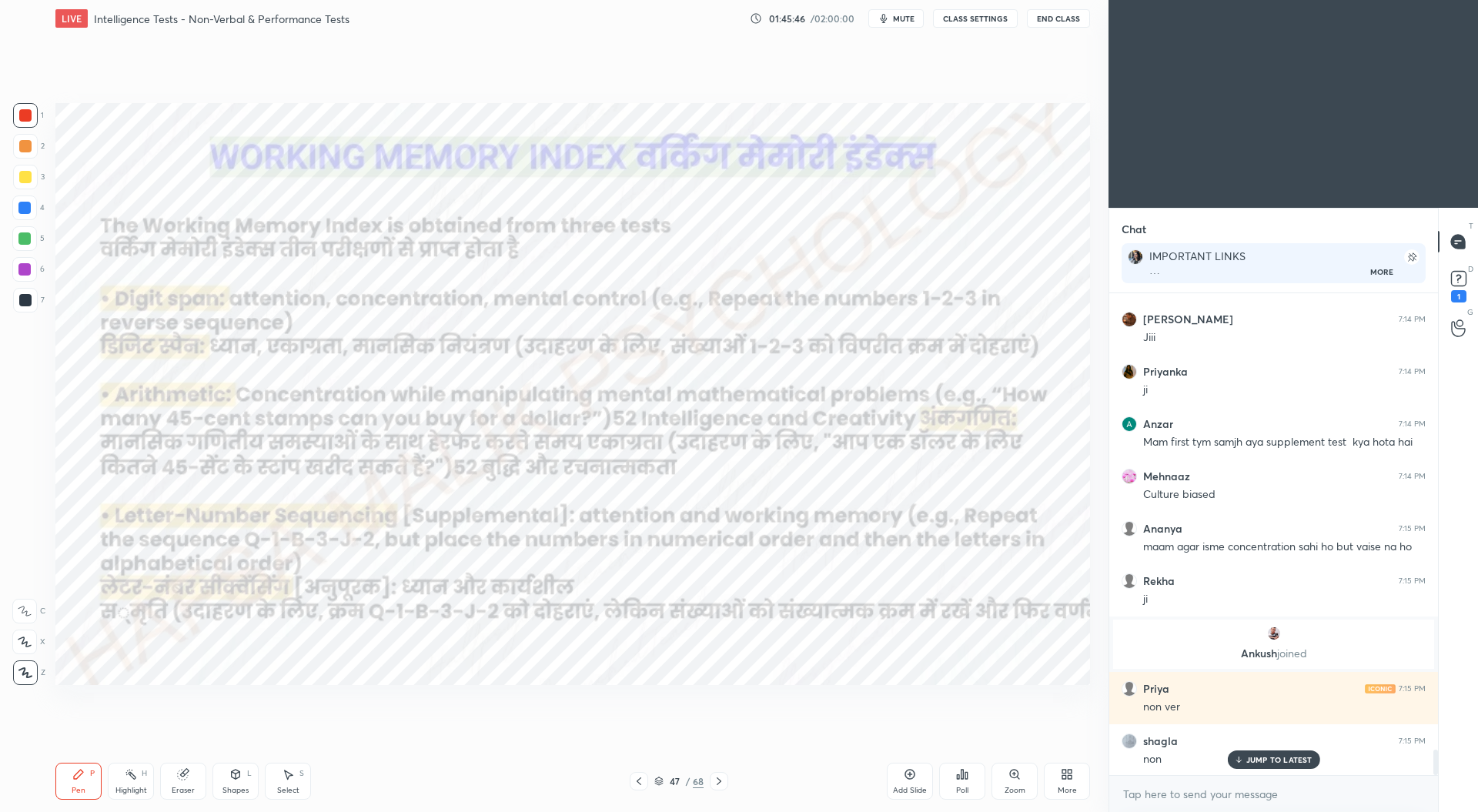
click at [719, 782] on icon at bounding box center [719, 782] width 5 height 8
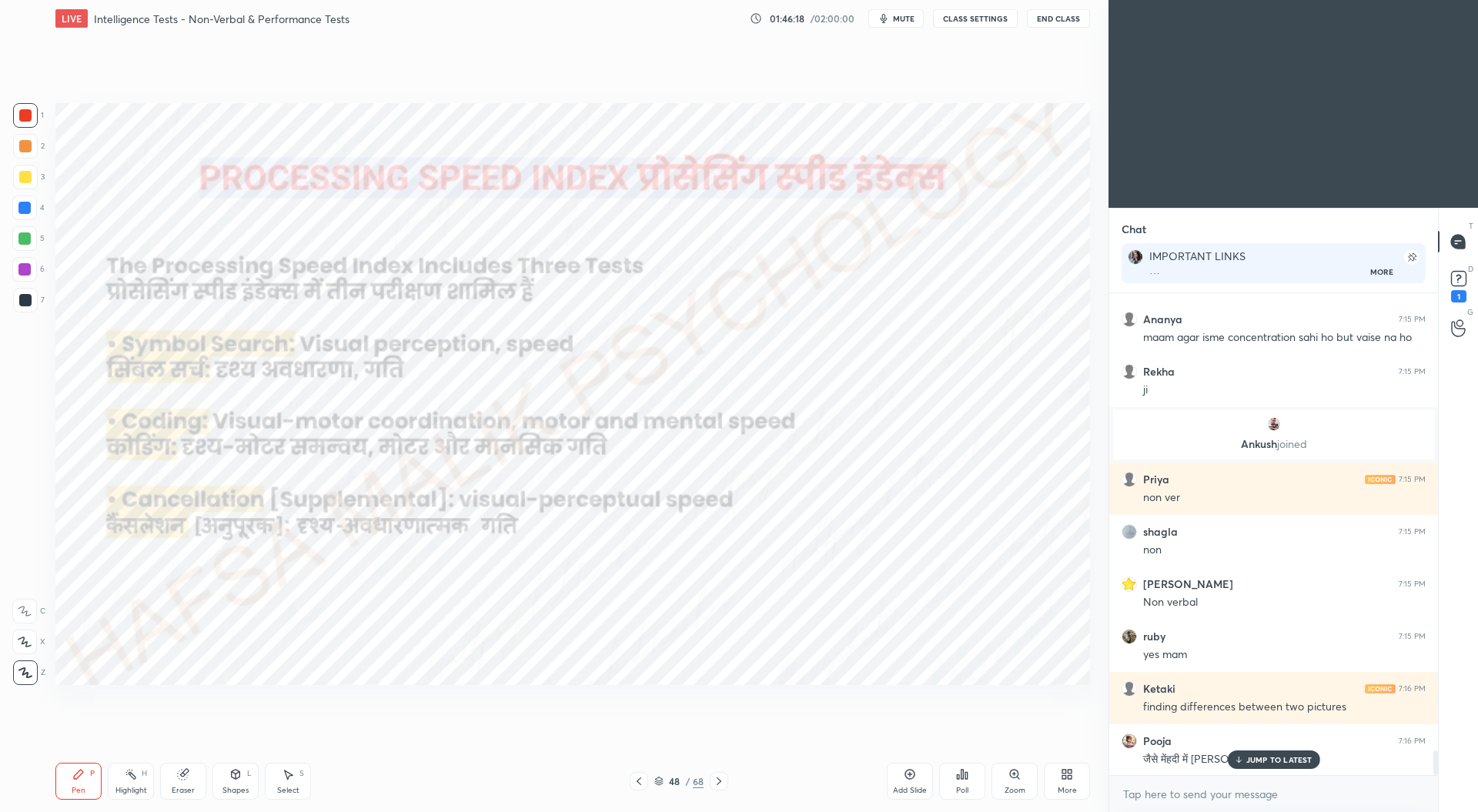
scroll to position [9065, 0]
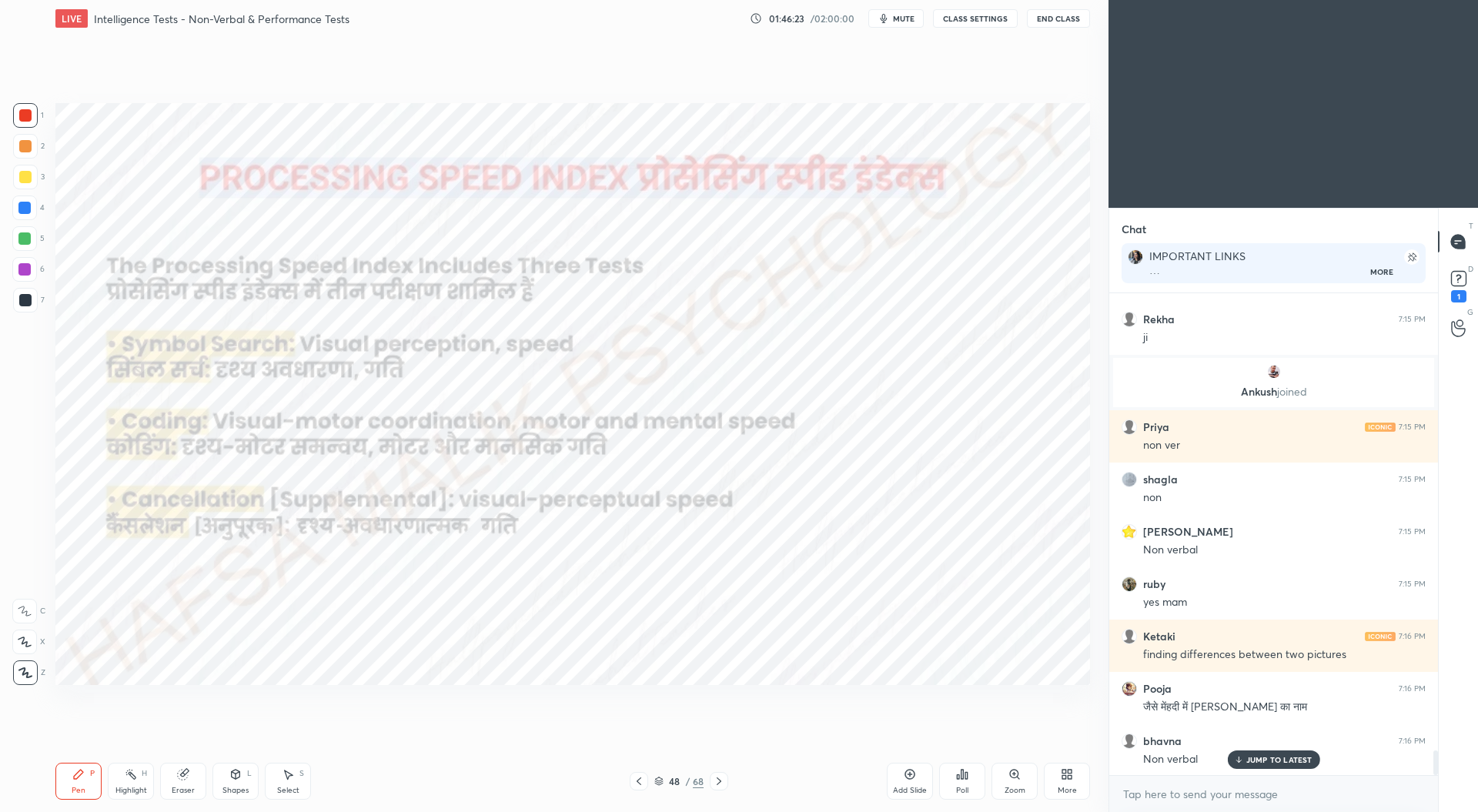
click at [638, 778] on icon at bounding box center [639, 782] width 13 height 13
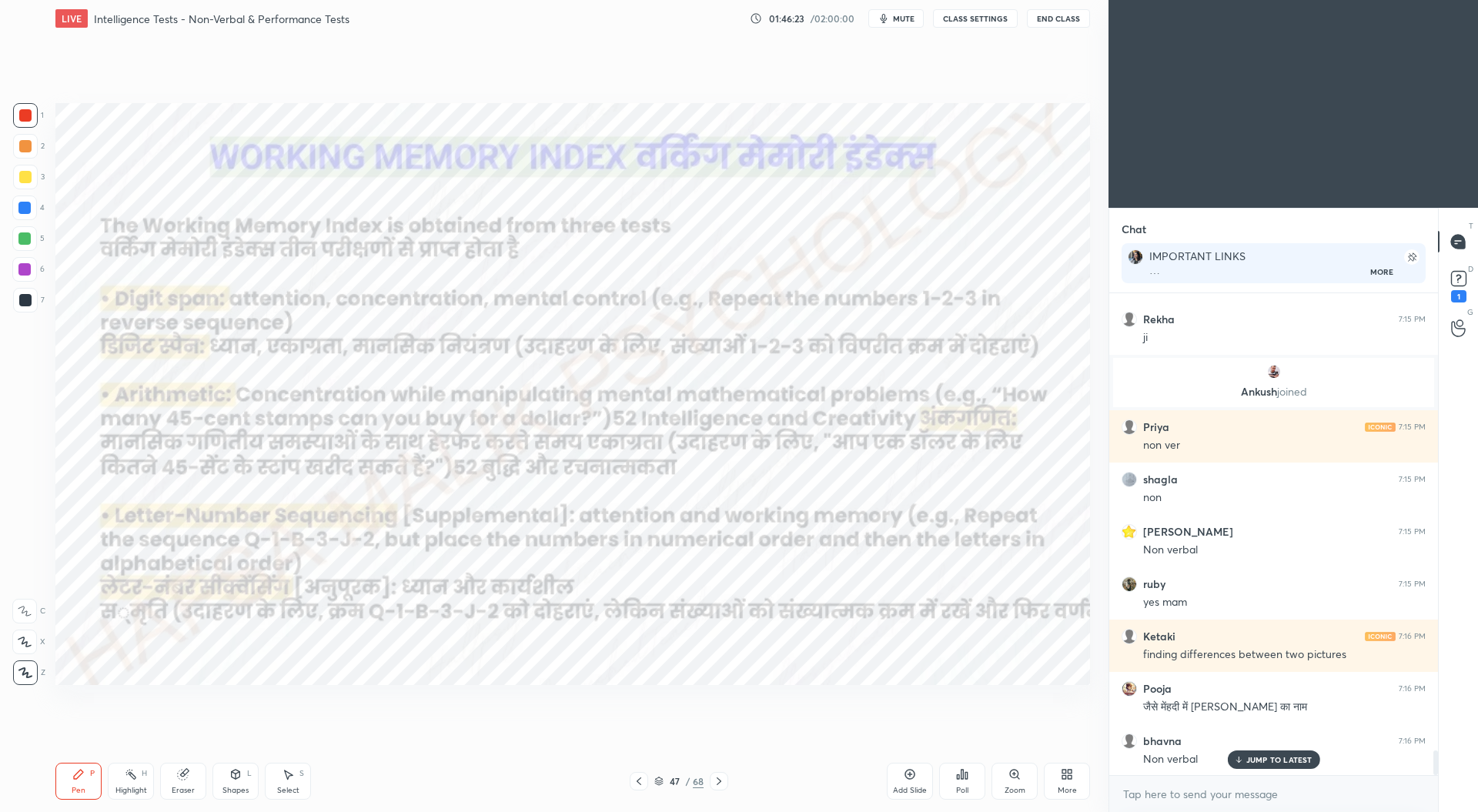
click at [637, 778] on icon at bounding box center [639, 782] width 13 height 13
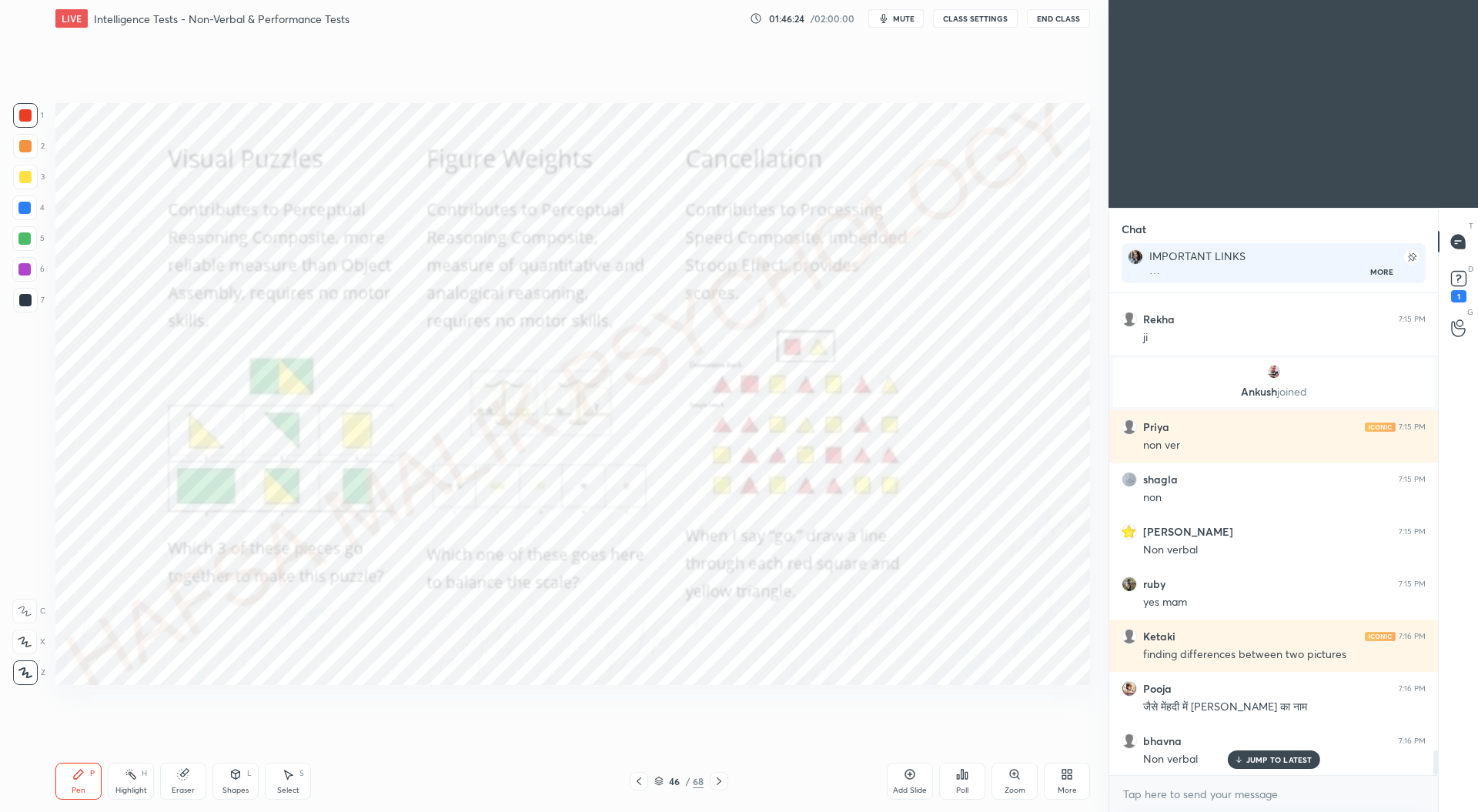
click at [639, 778] on icon at bounding box center [639, 782] width 13 height 13
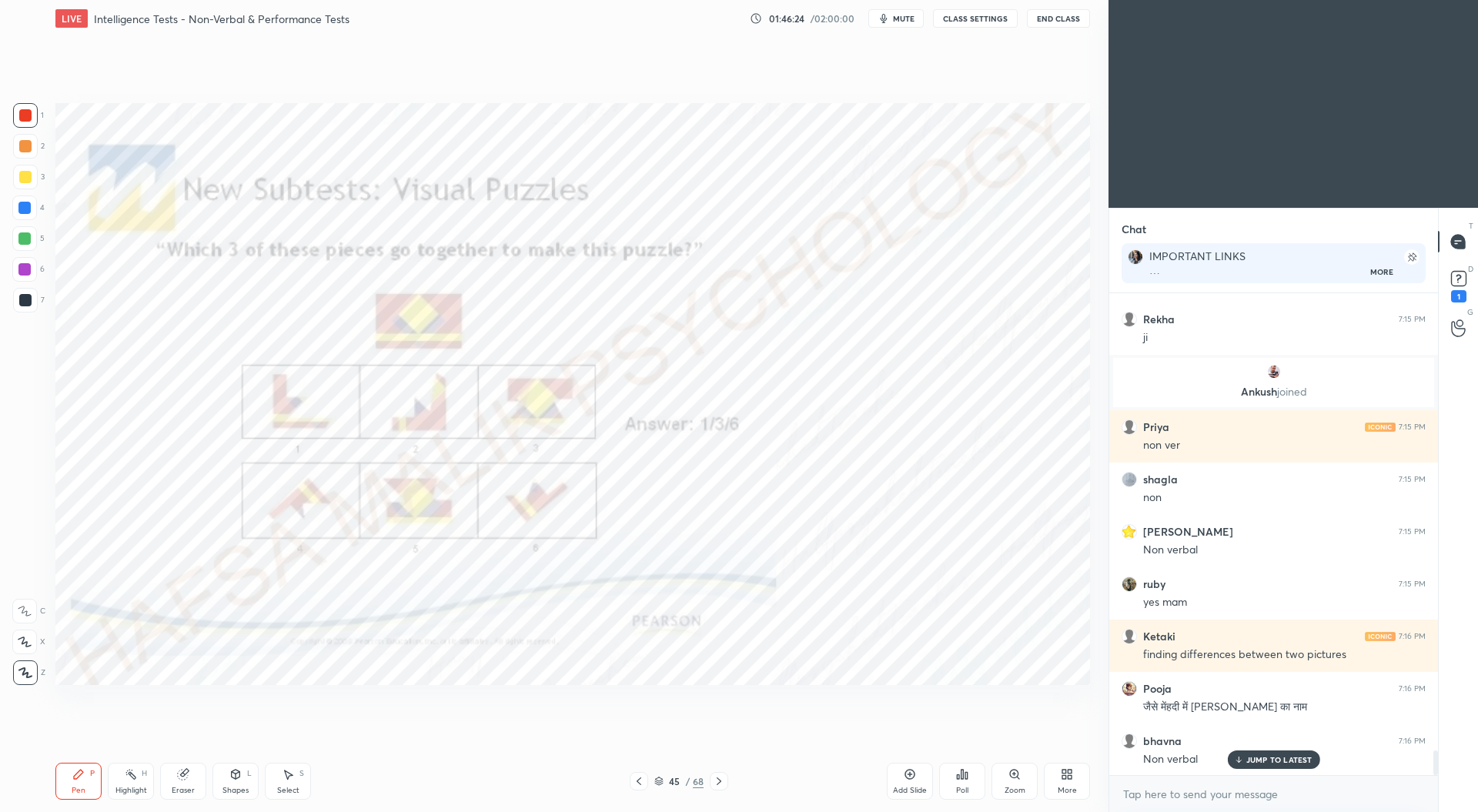
click at [641, 777] on icon at bounding box center [639, 782] width 13 height 13
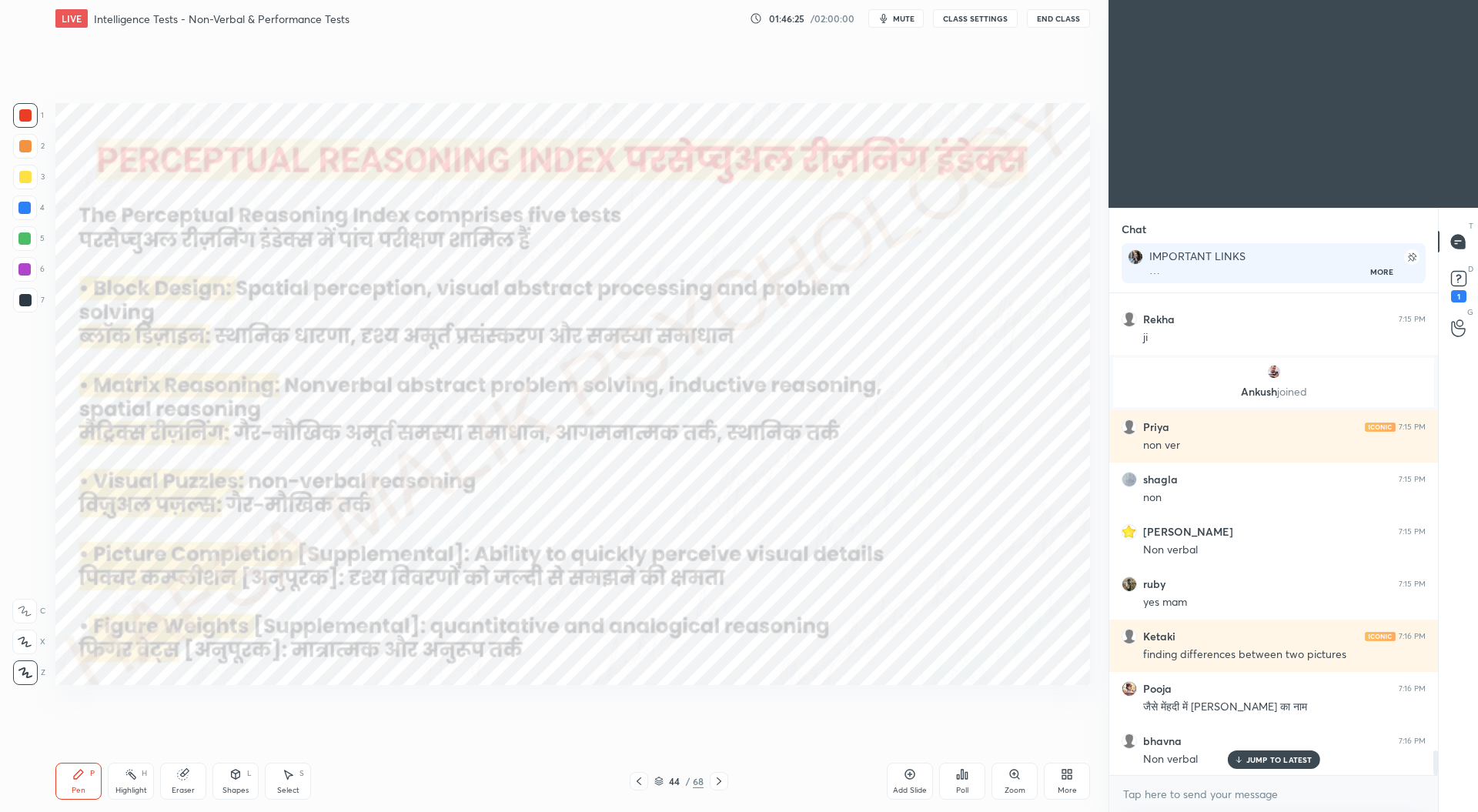
click at [639, 777] on icon at bounding box center [639, 782] width 13 height 13
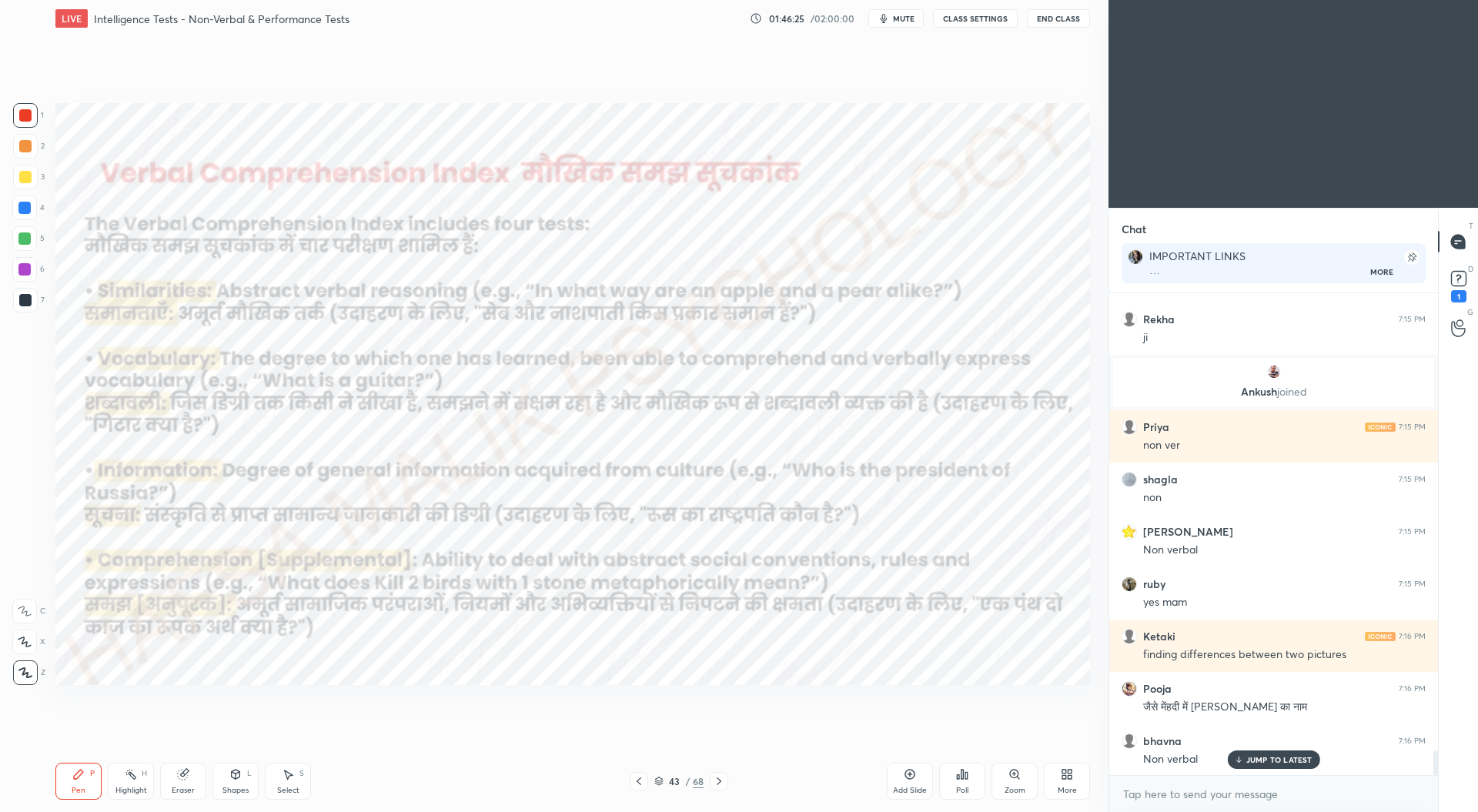
click at [642, 775] on div at bounding box center [639, 782] width 19 height 19
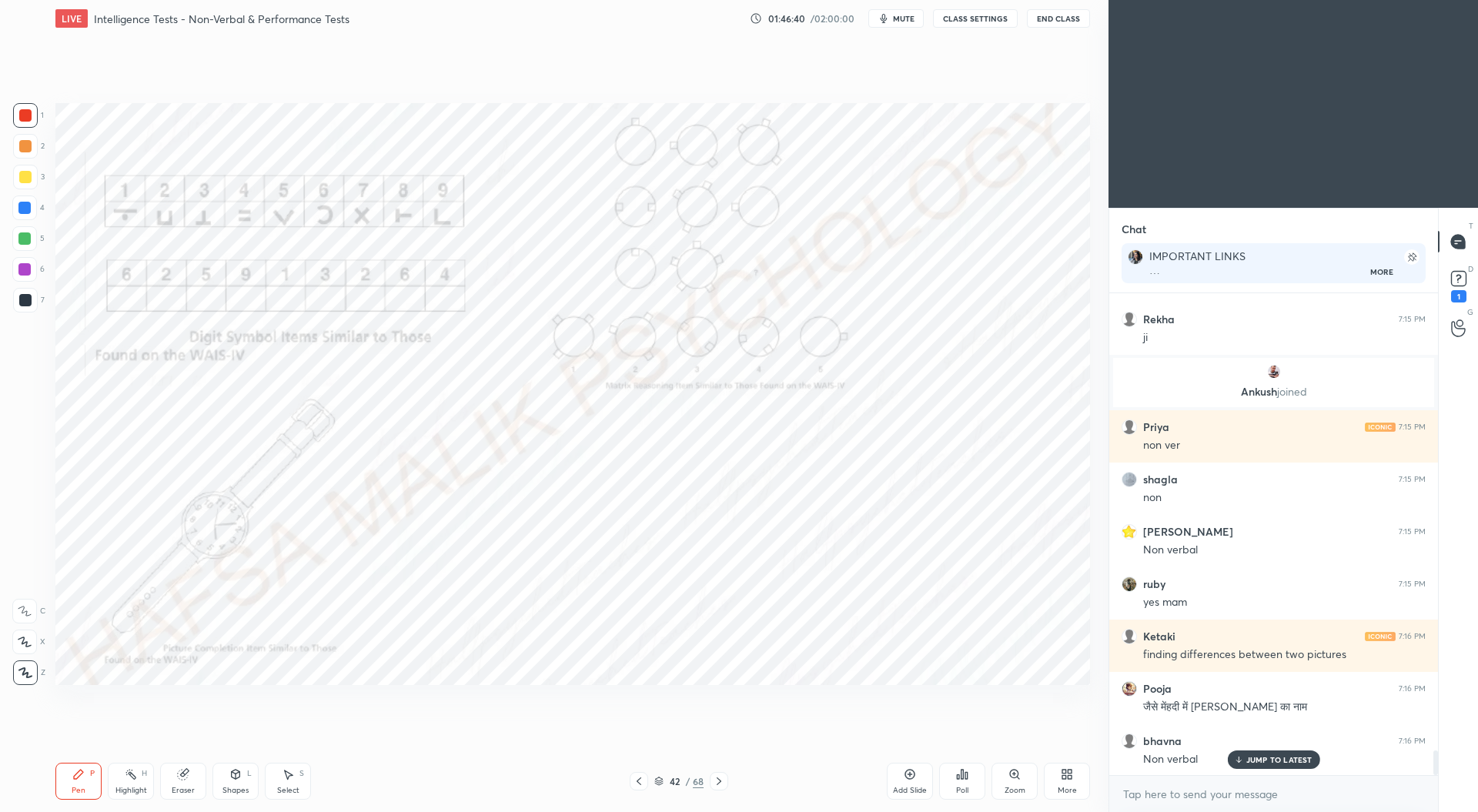
click at [1021, 786] on div "Zoom" at bounding box center [1015, 790] width 21 height 8
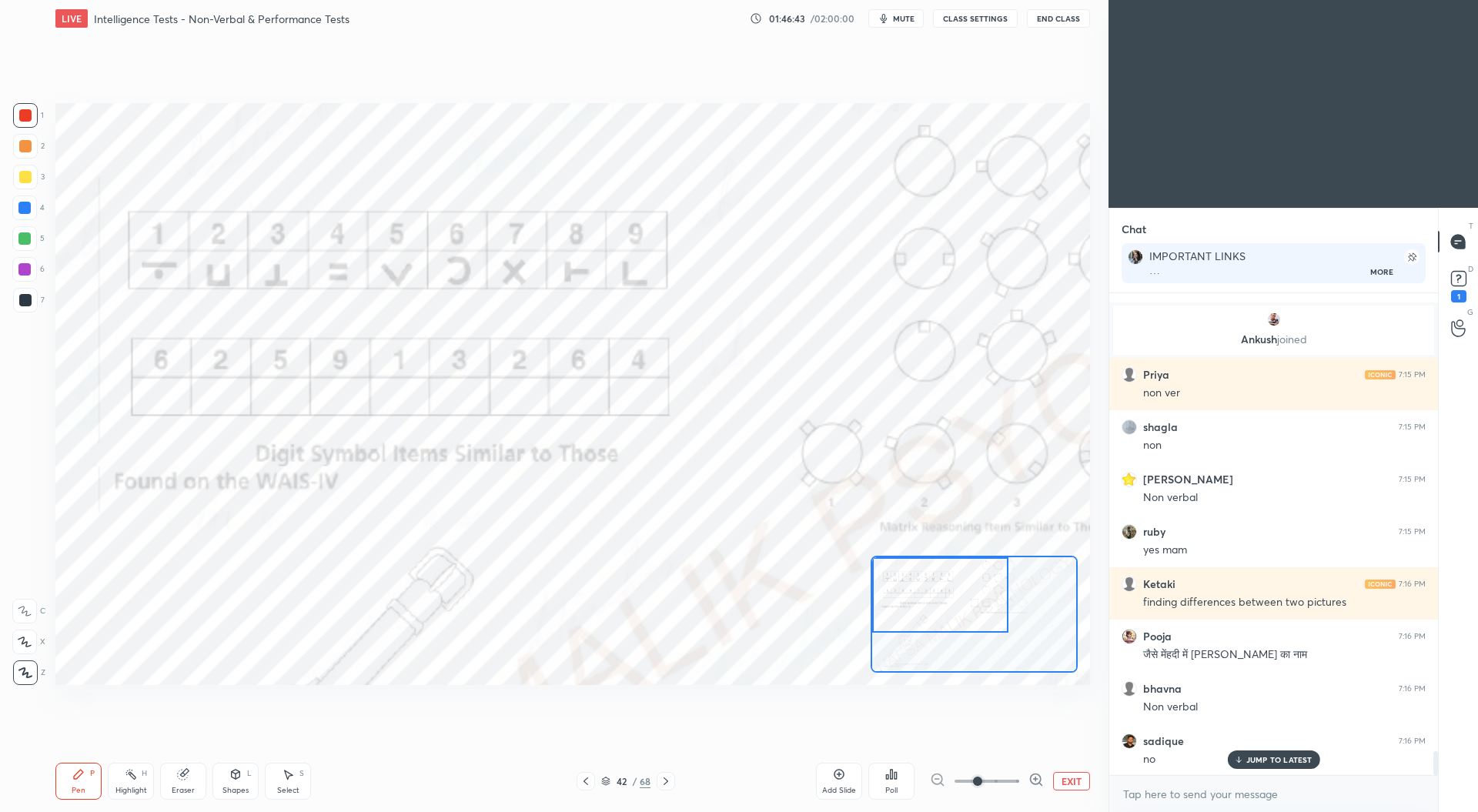
scroll to position [9379, 0]
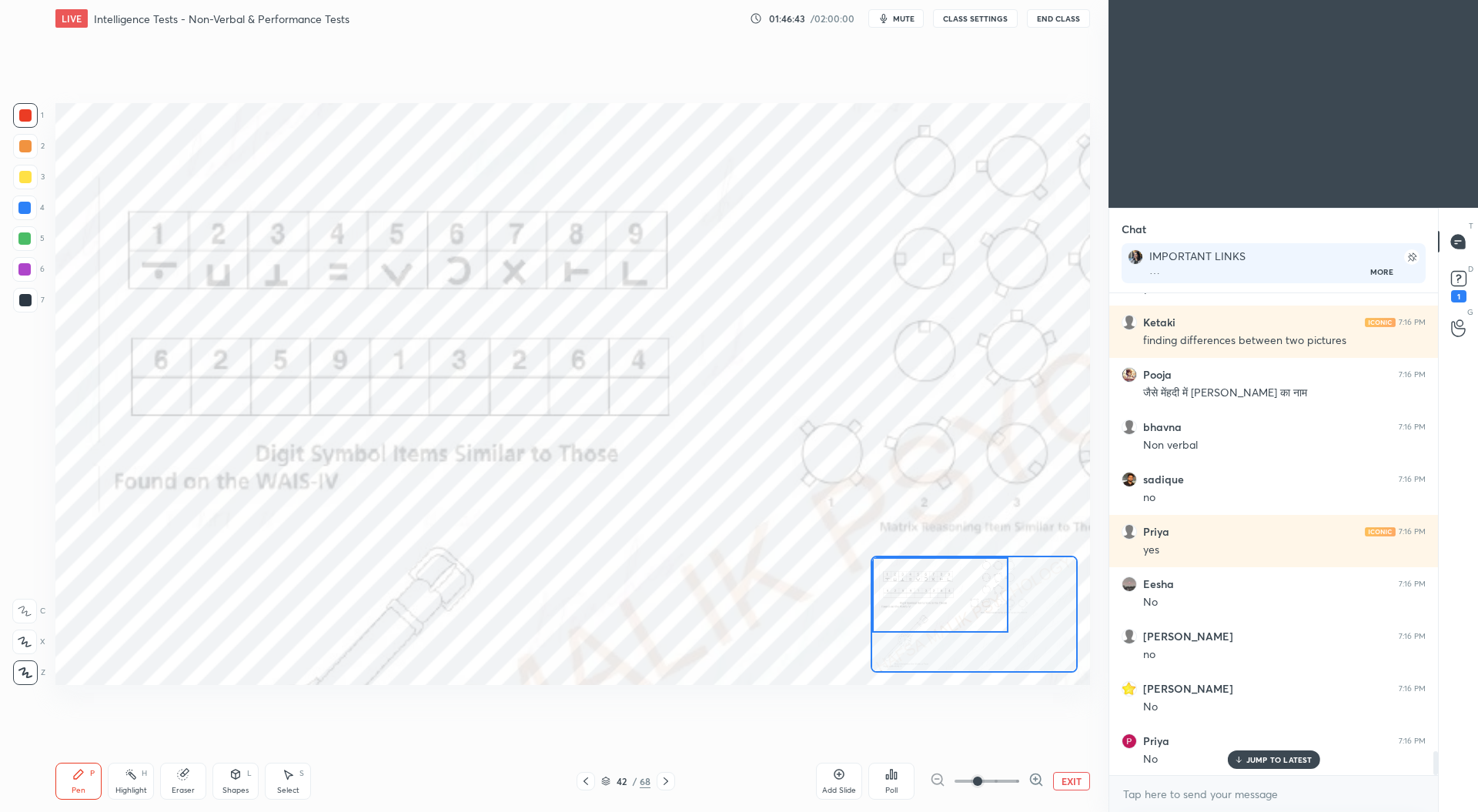
click at [1032, 779] on icon at bounding box center [1036, 780] width 16 height 16
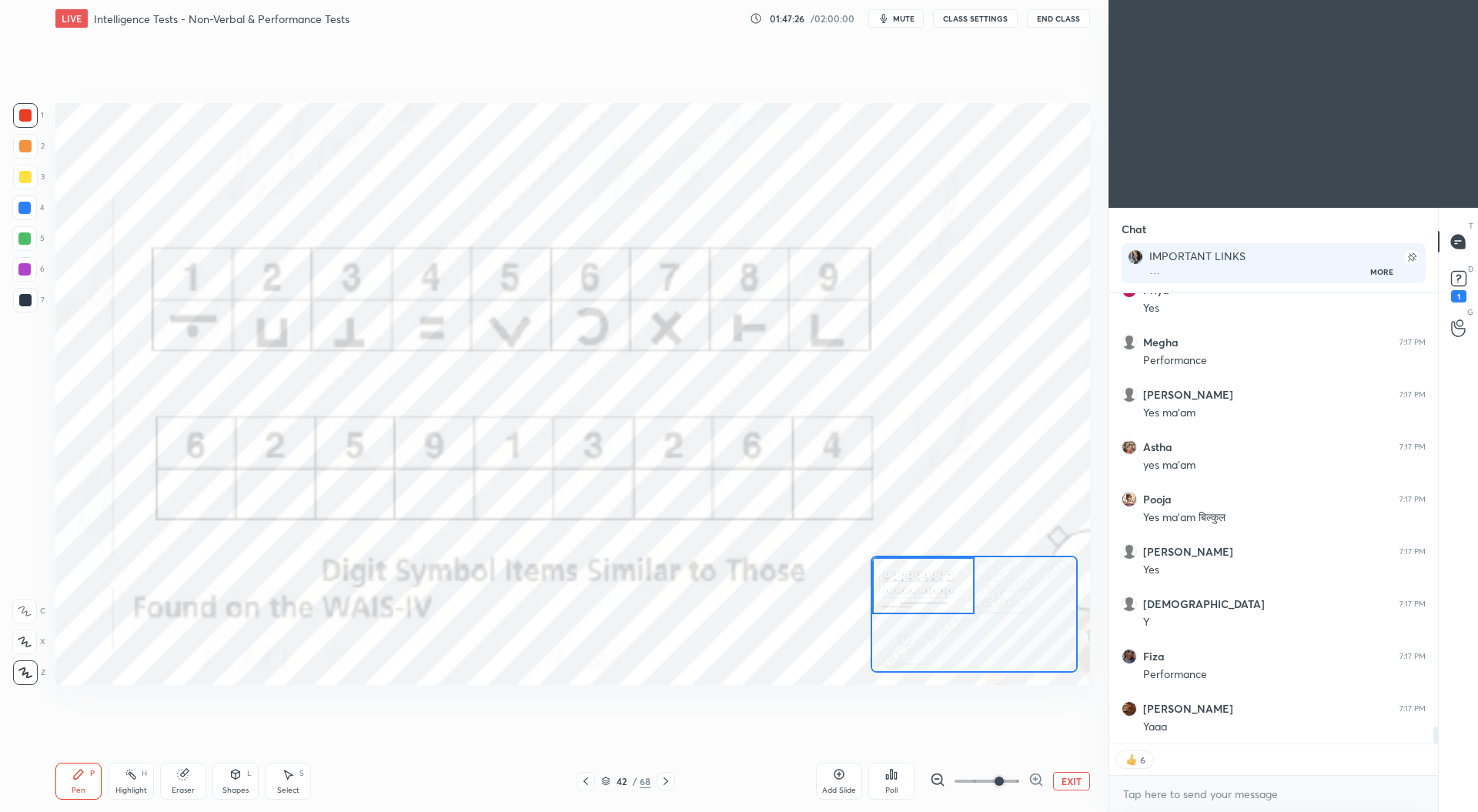
scroll to position [11742, 0]
click at [1069, 778] on button "EXIT" at bounding box center [1071, 782] width 37 height 19
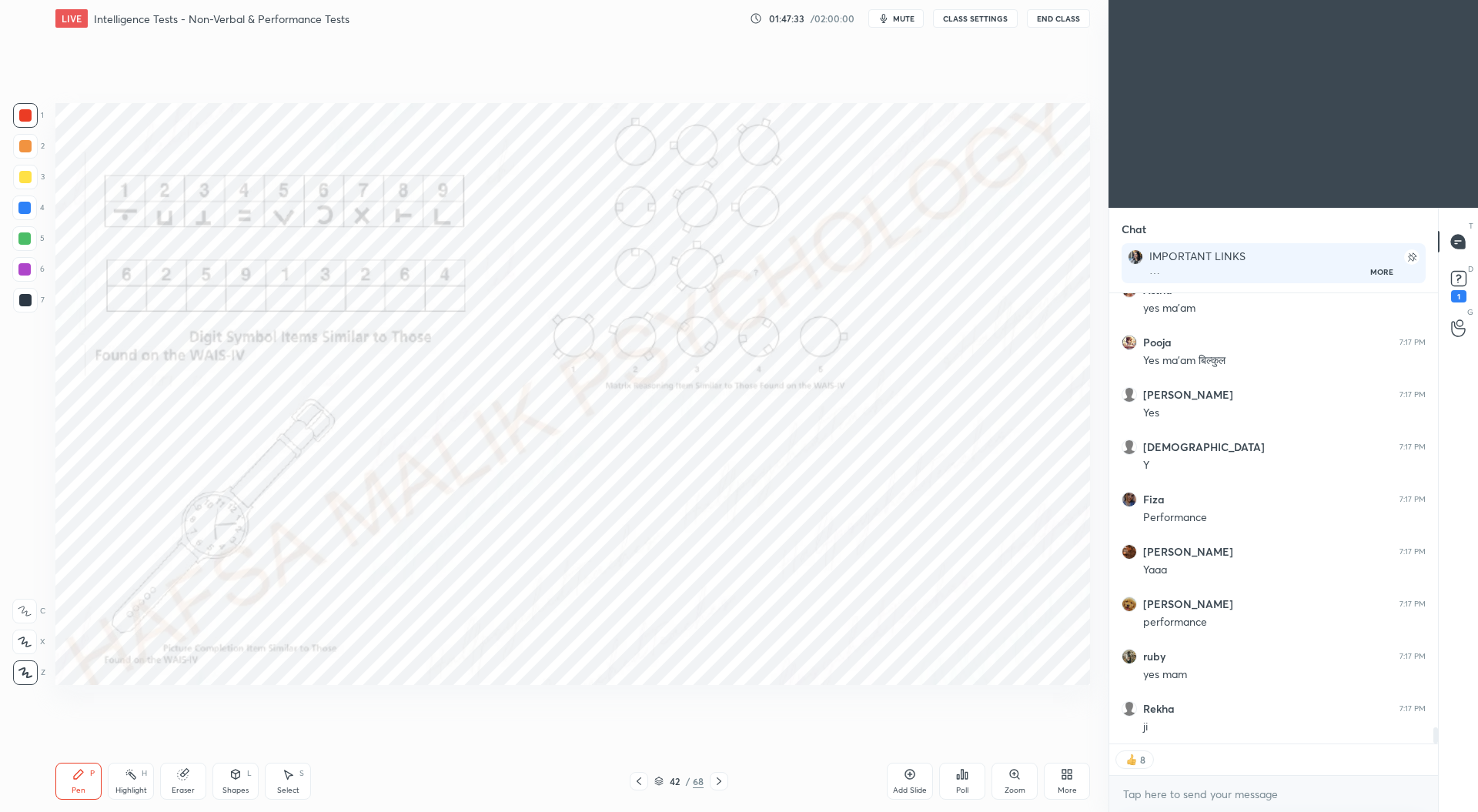
scroll to position [11899, 0]
click at [721, 785] on icon at bounding box center [719, 782] width 13 height 13
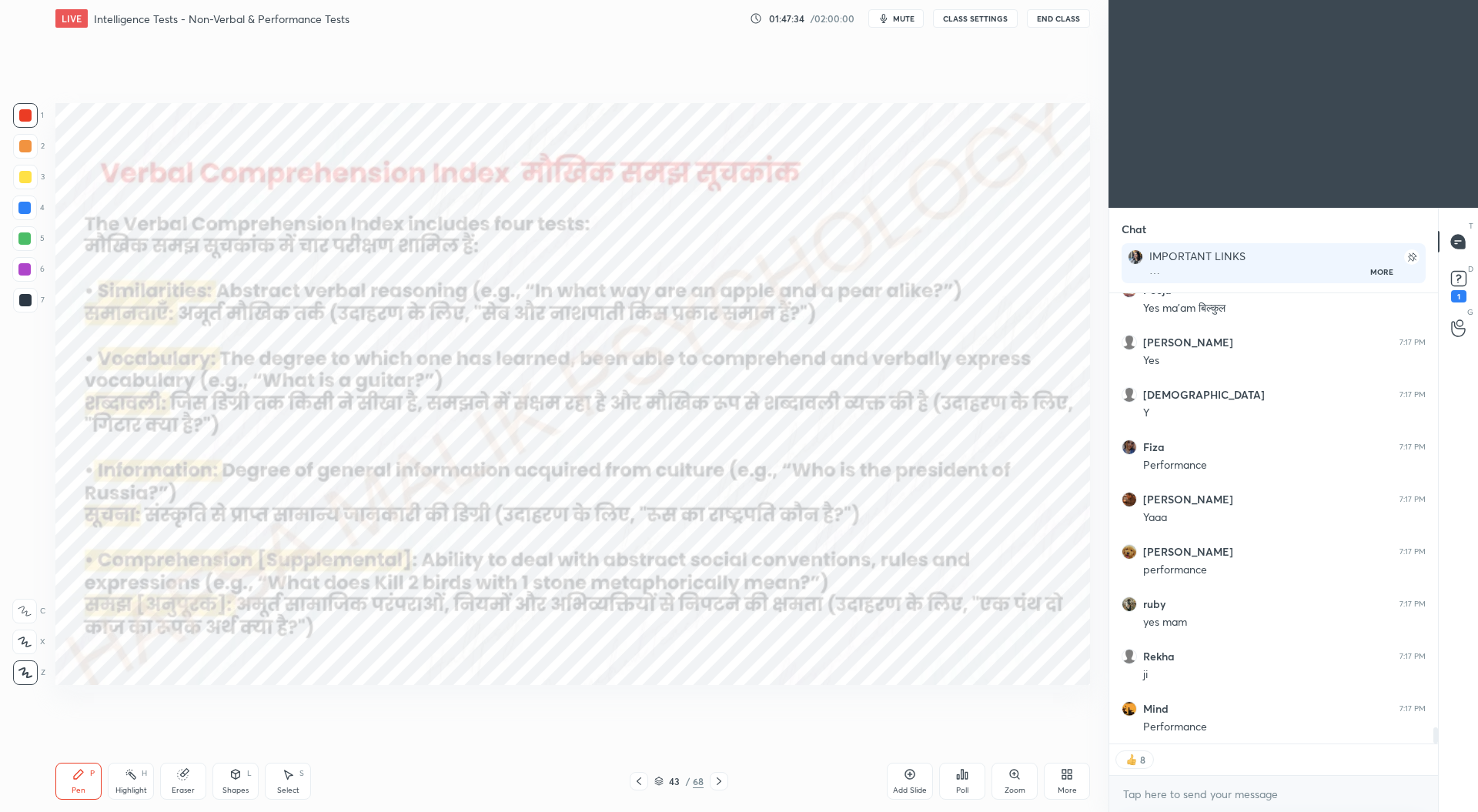
click at [721, 779] on icon at bounding box center [719, 782] width 13 height 13
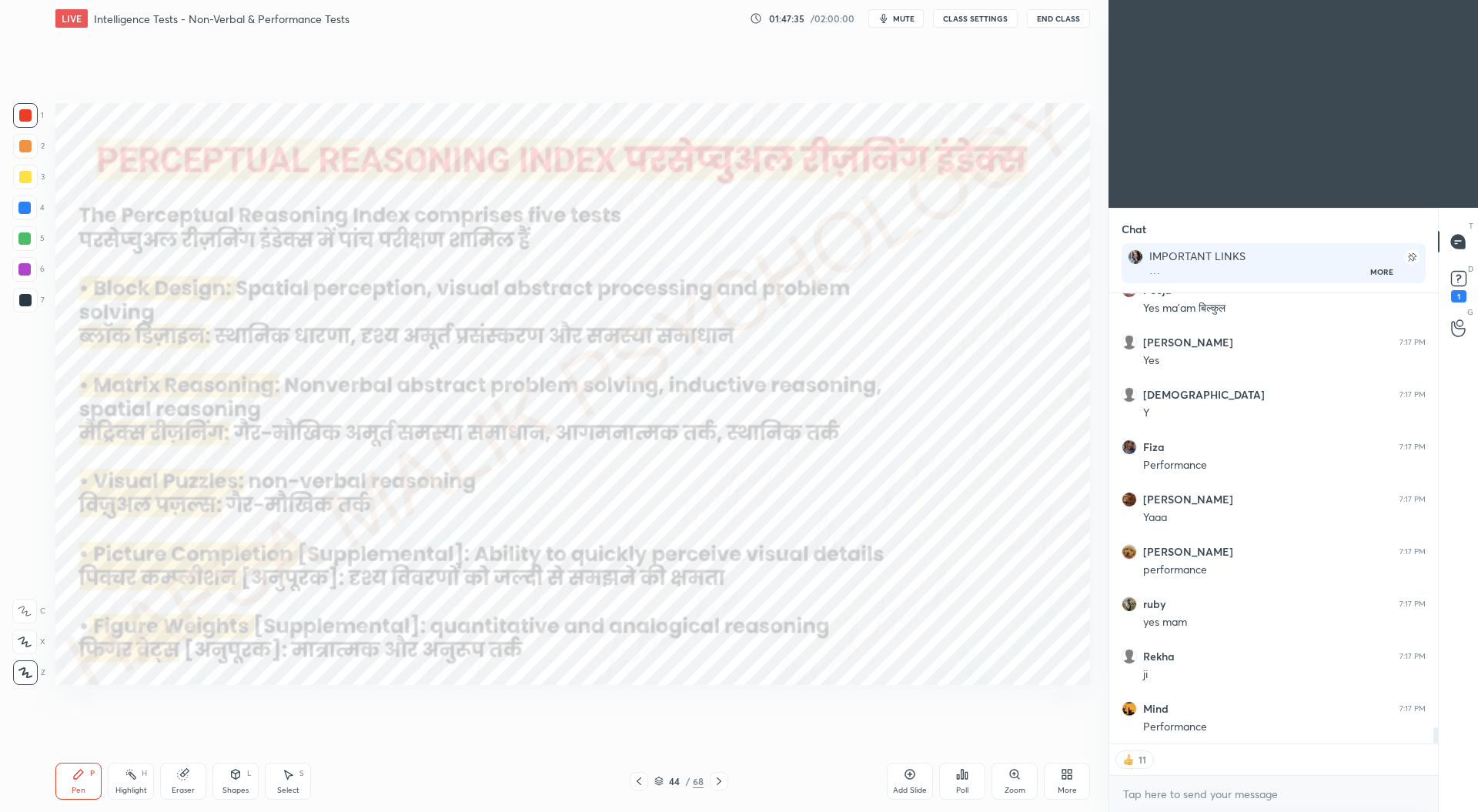
click at [721, 780] on icon at bounding box center [719, 782] width 13 height 13
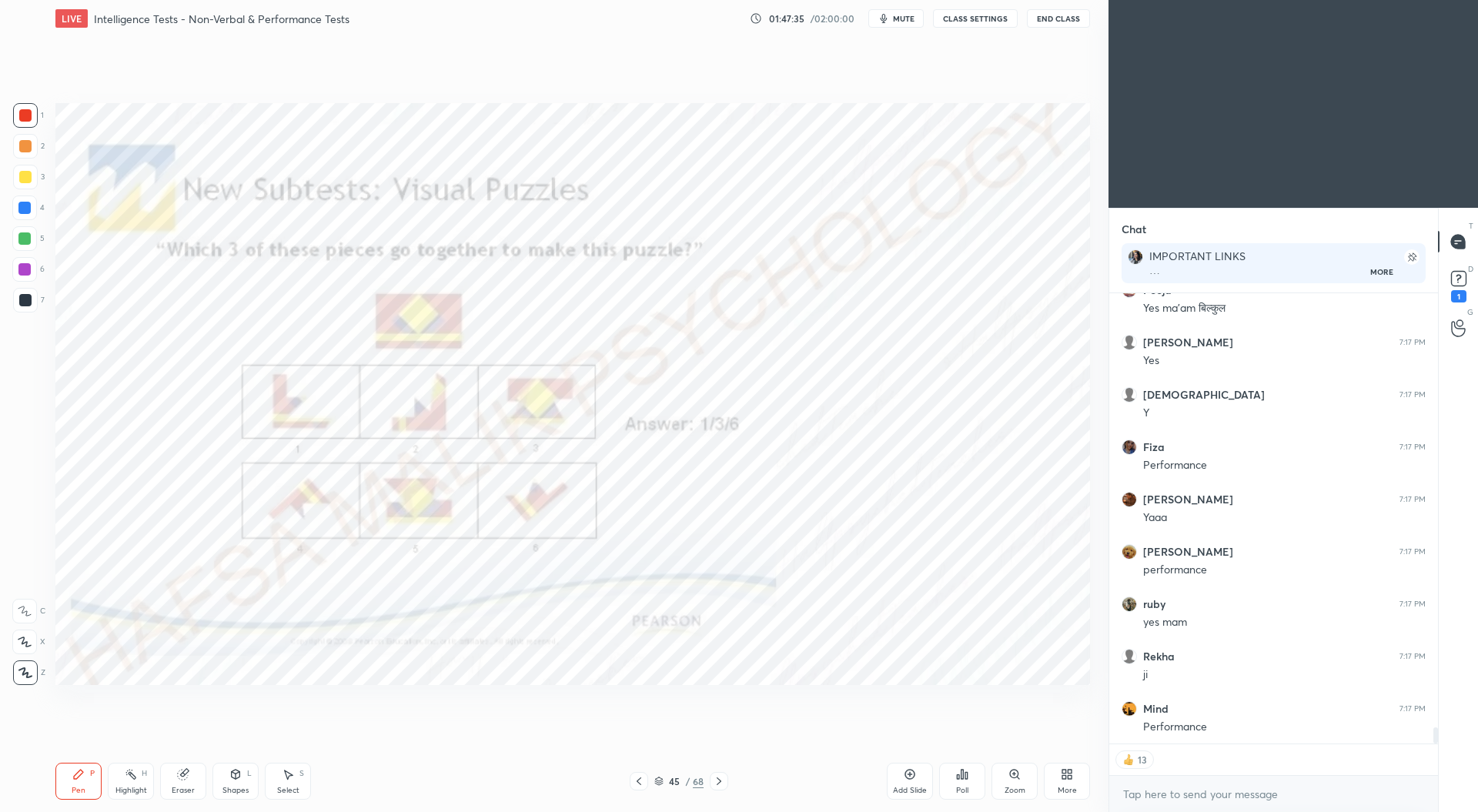
click at [721, 778] on icon at bounding box center [719, 782] width 13 height 13
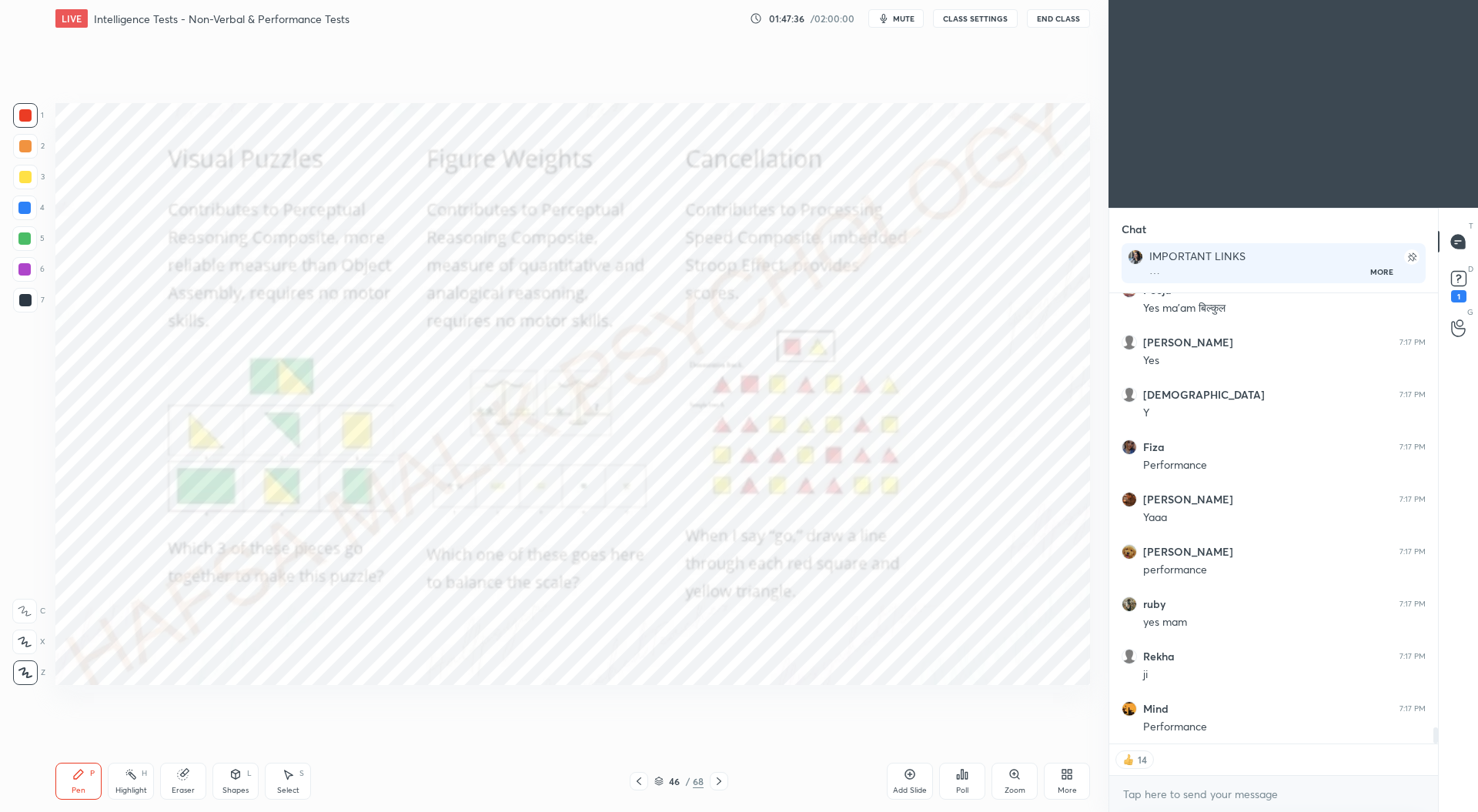
click at [724, 777] on icon at bounding box center [719, 782] width 13 height 13
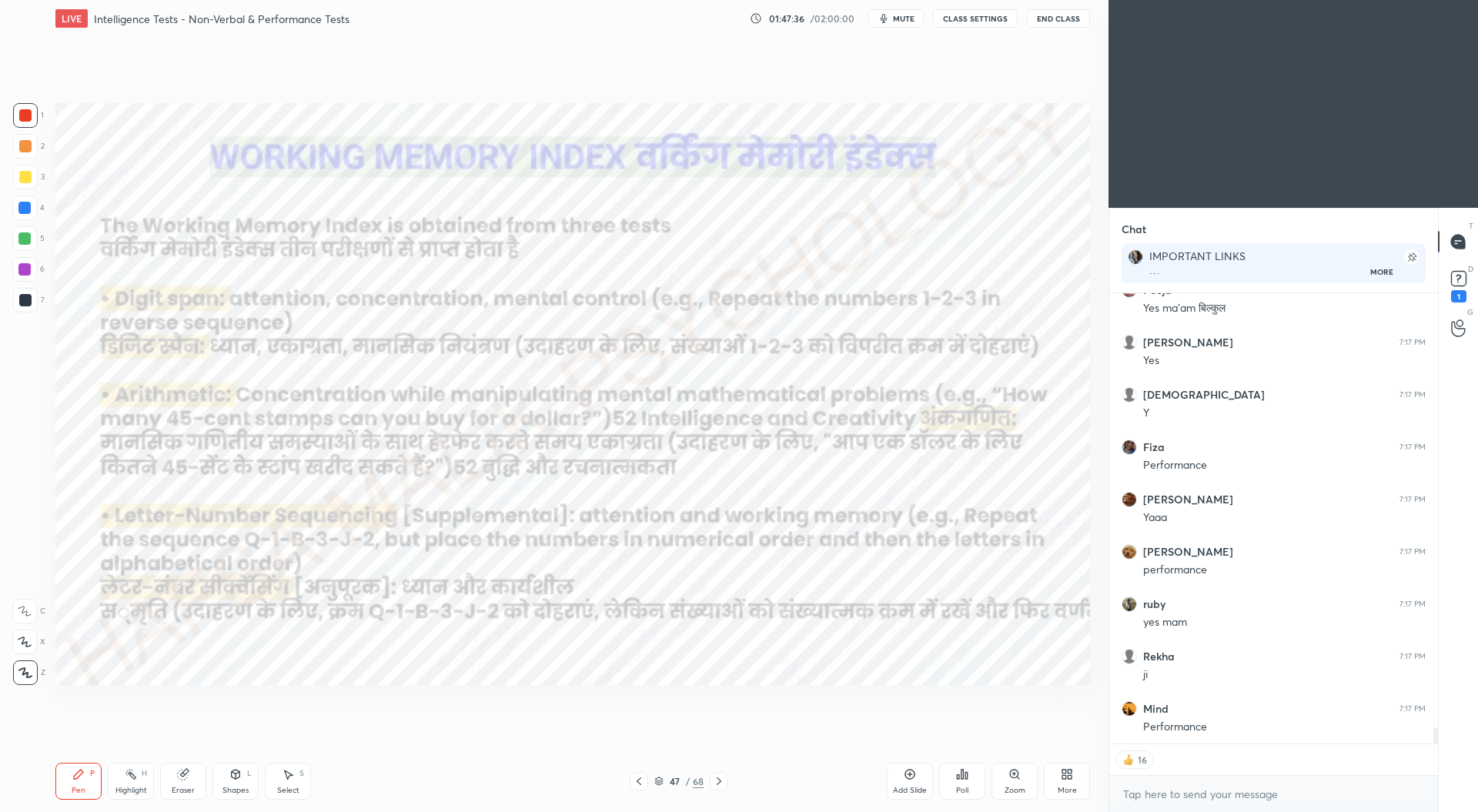
click at [722, 778] on icon at bounding box center [719, 782] width 13 height 13
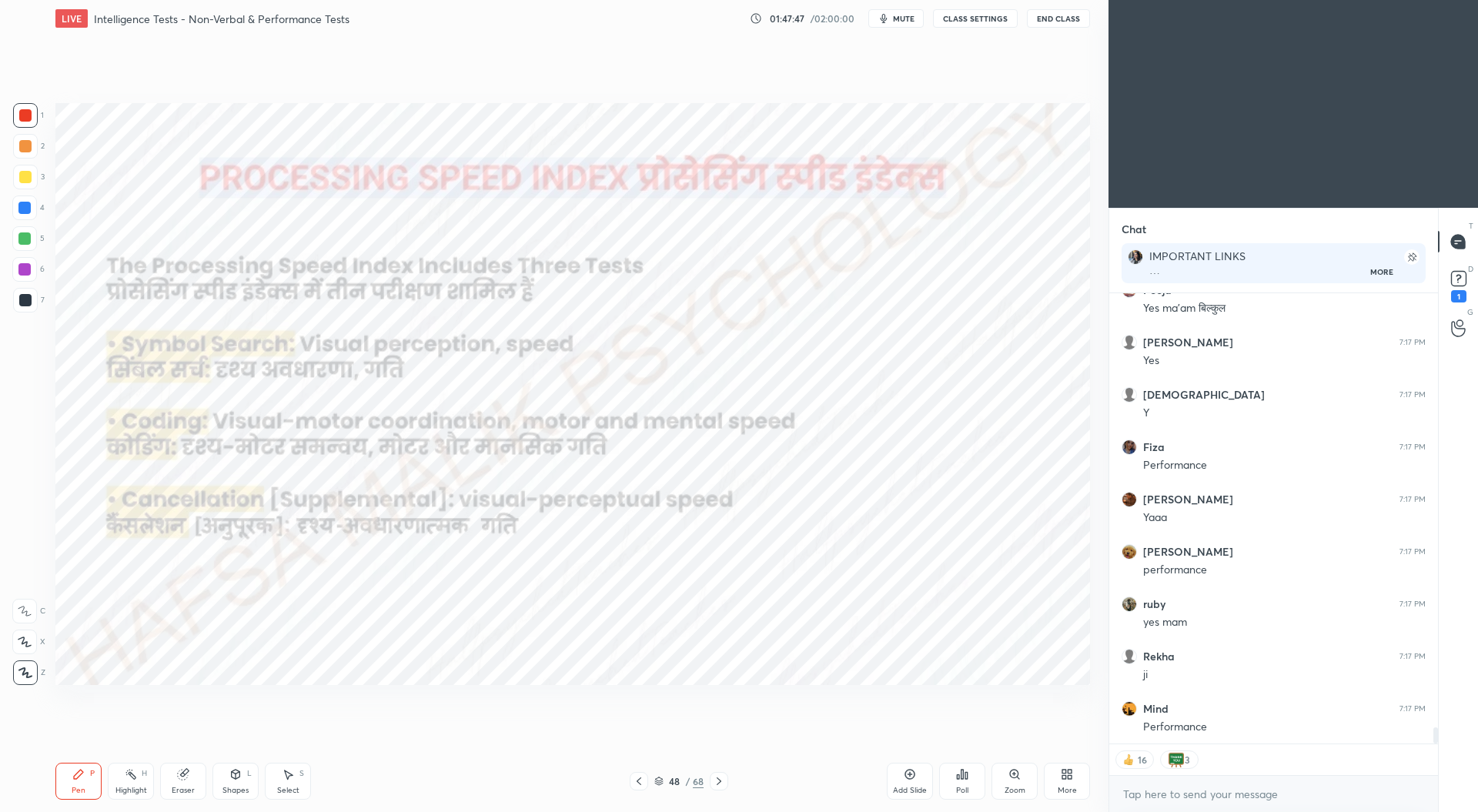
click at [639, 784] on icon at bounding box center [639, 782] width 5 height 8
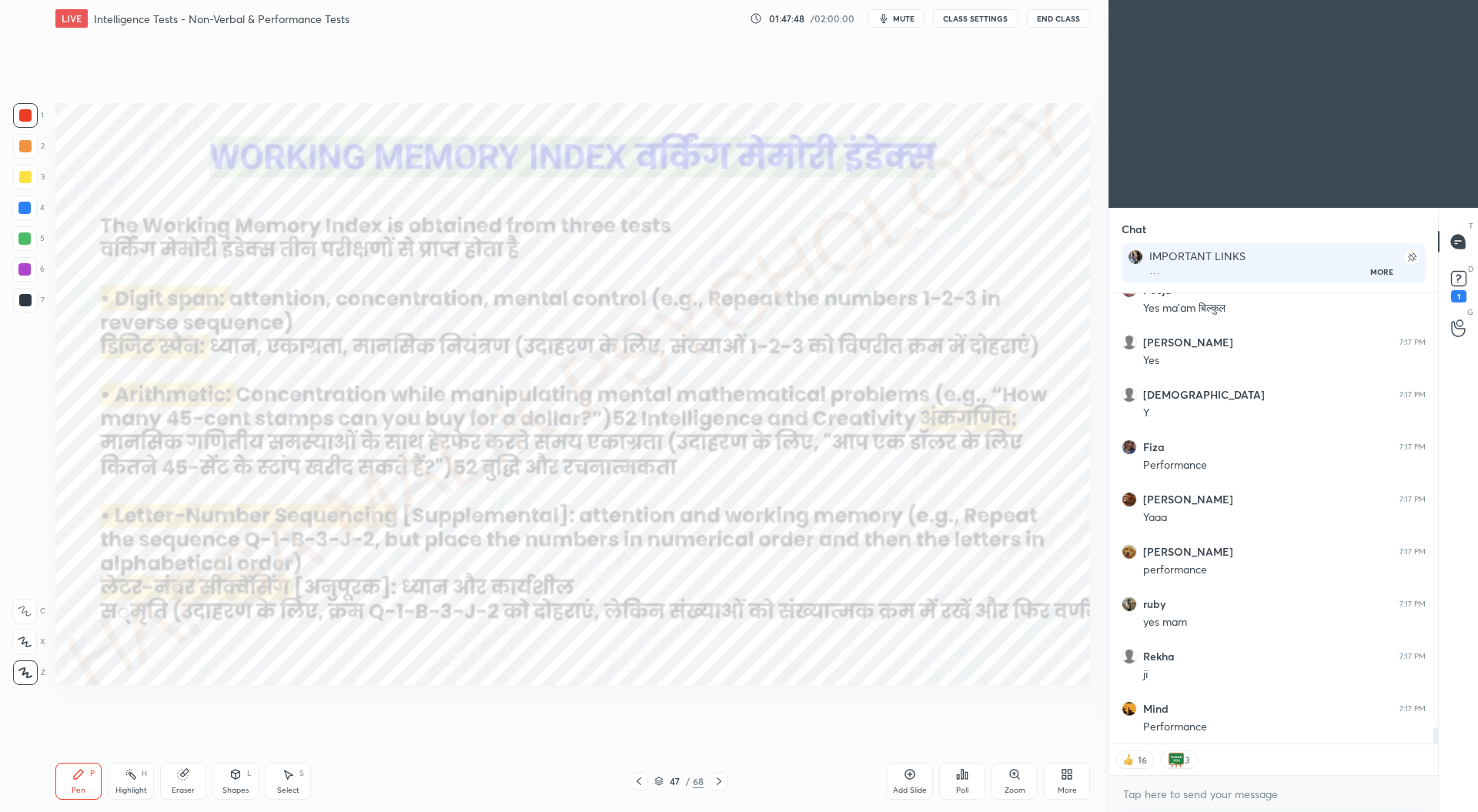
click at [641, 782] on icon at bounding box center [639, 782] width 13 height 13
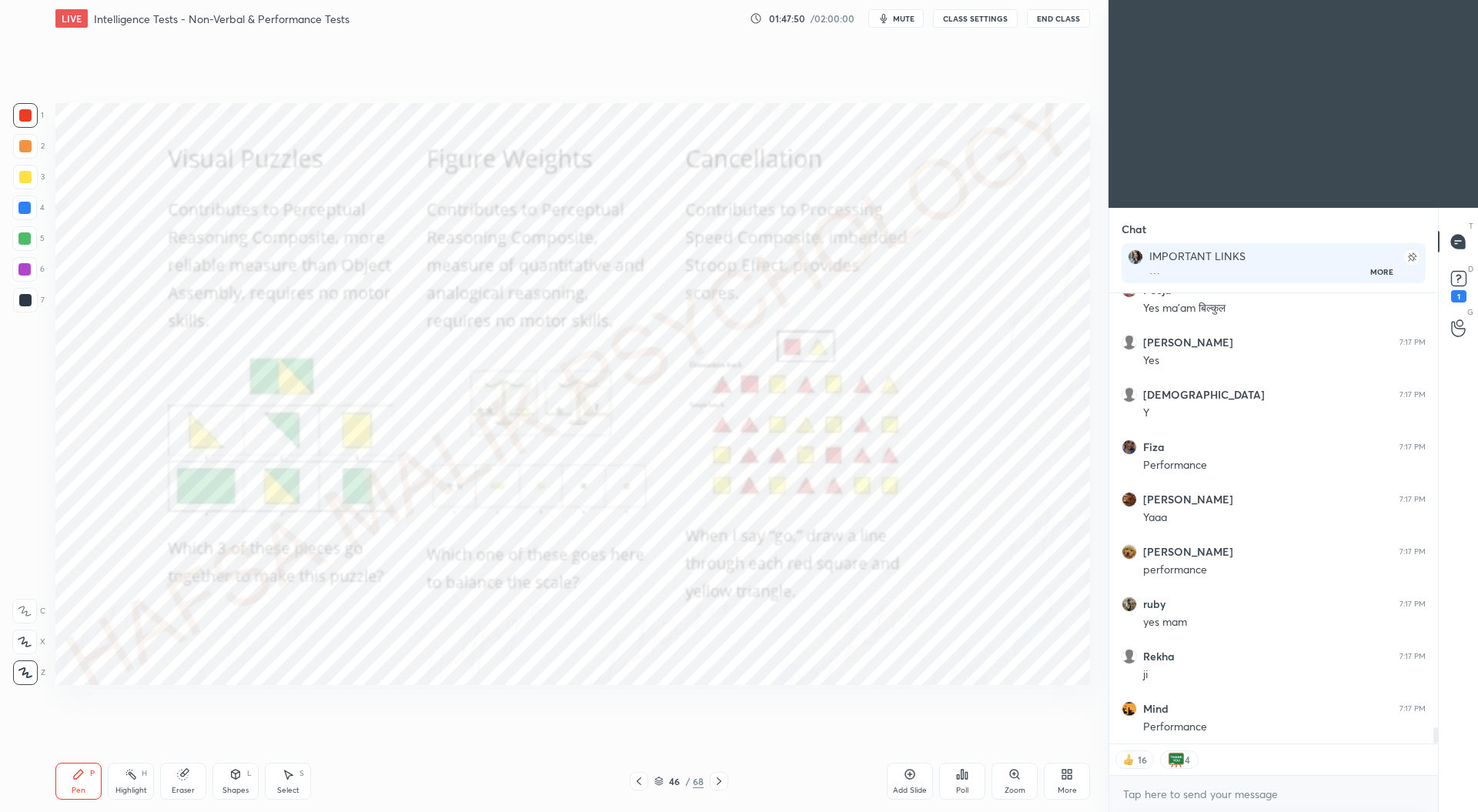
click at [1018, 777] on icon at bounding box center [1015, 774] width 13 height 13
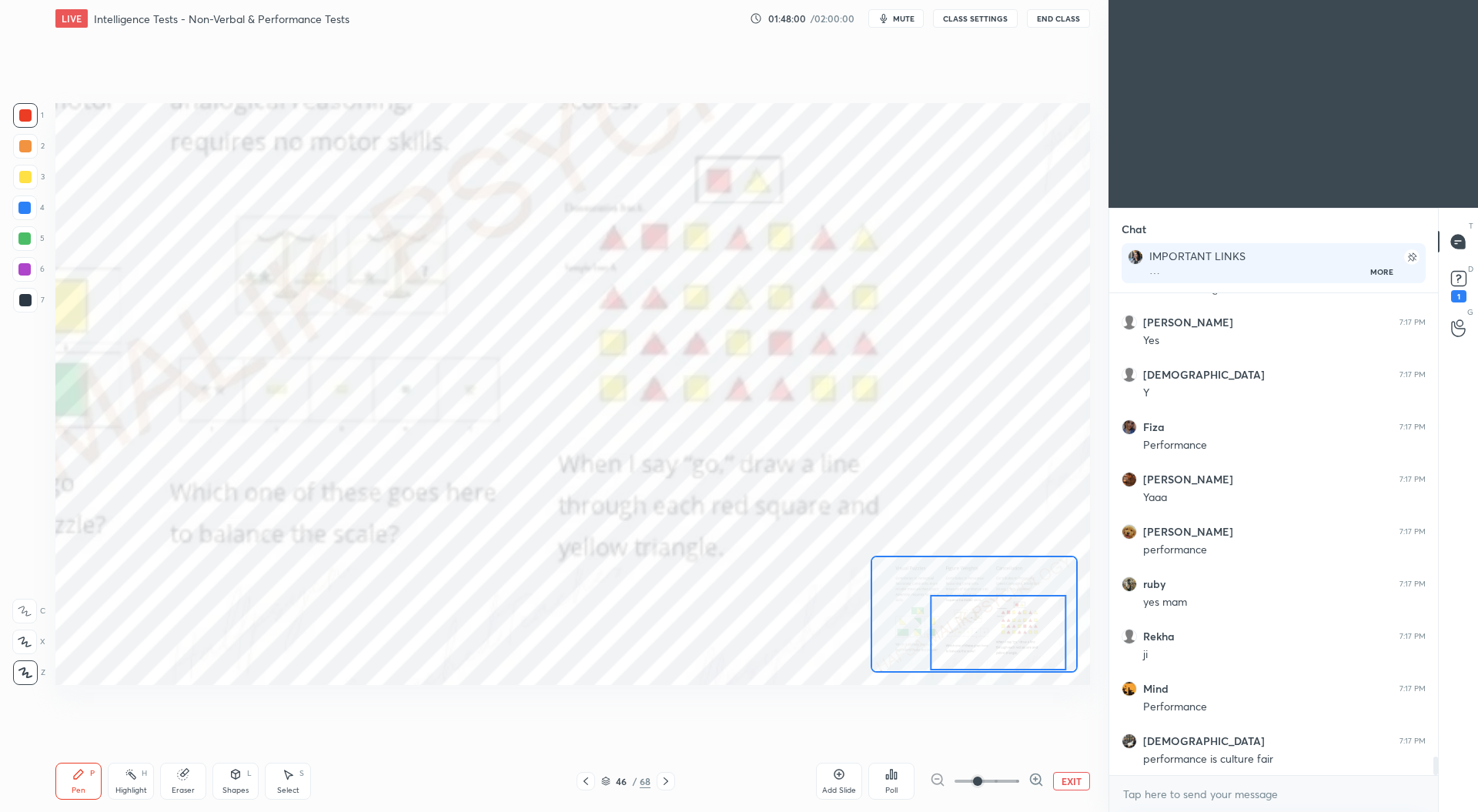
scroll to position [11919, 0]
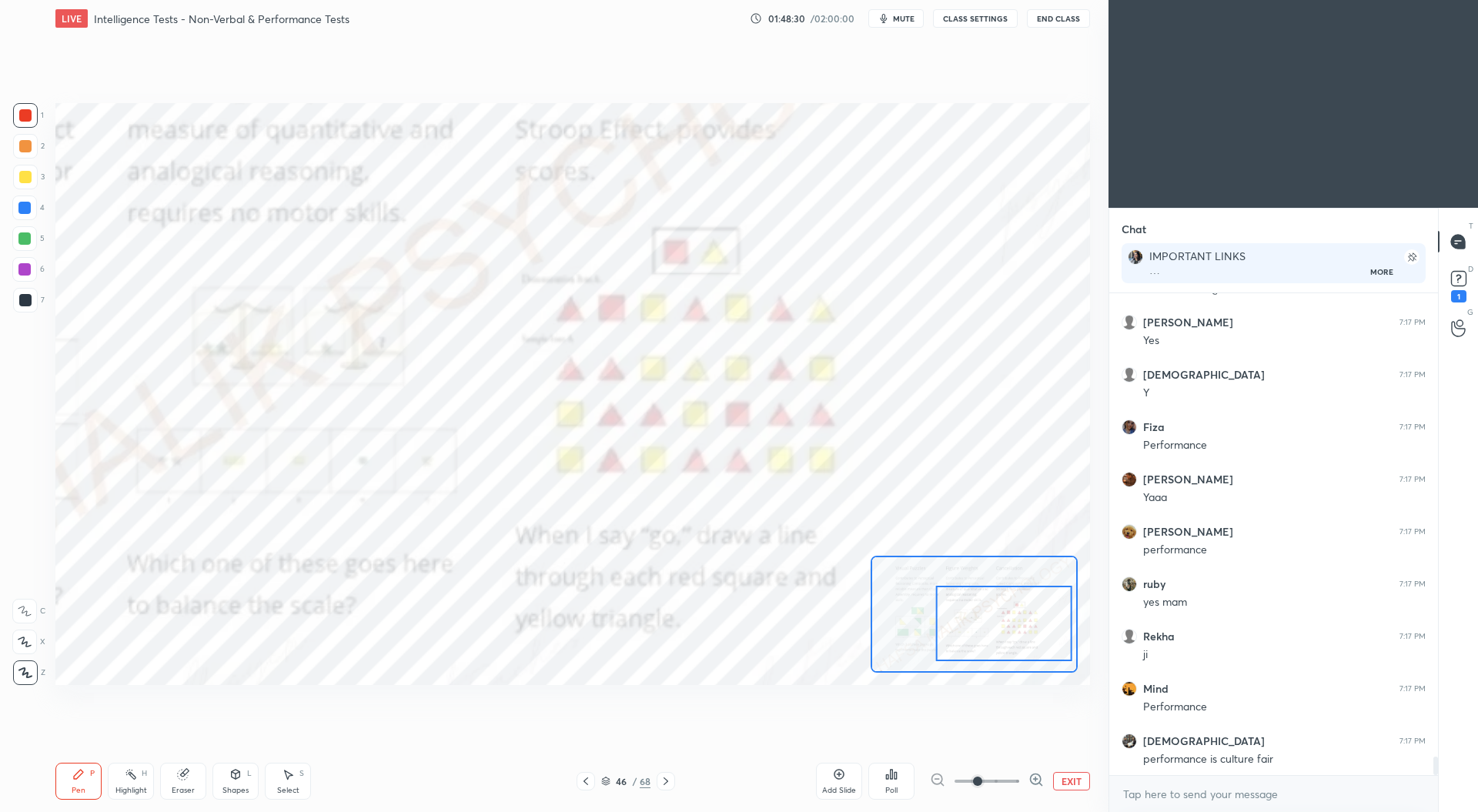
click at [1072, 781] on button "EXIT" at bounding box center [1071, 782] width 37 height 19
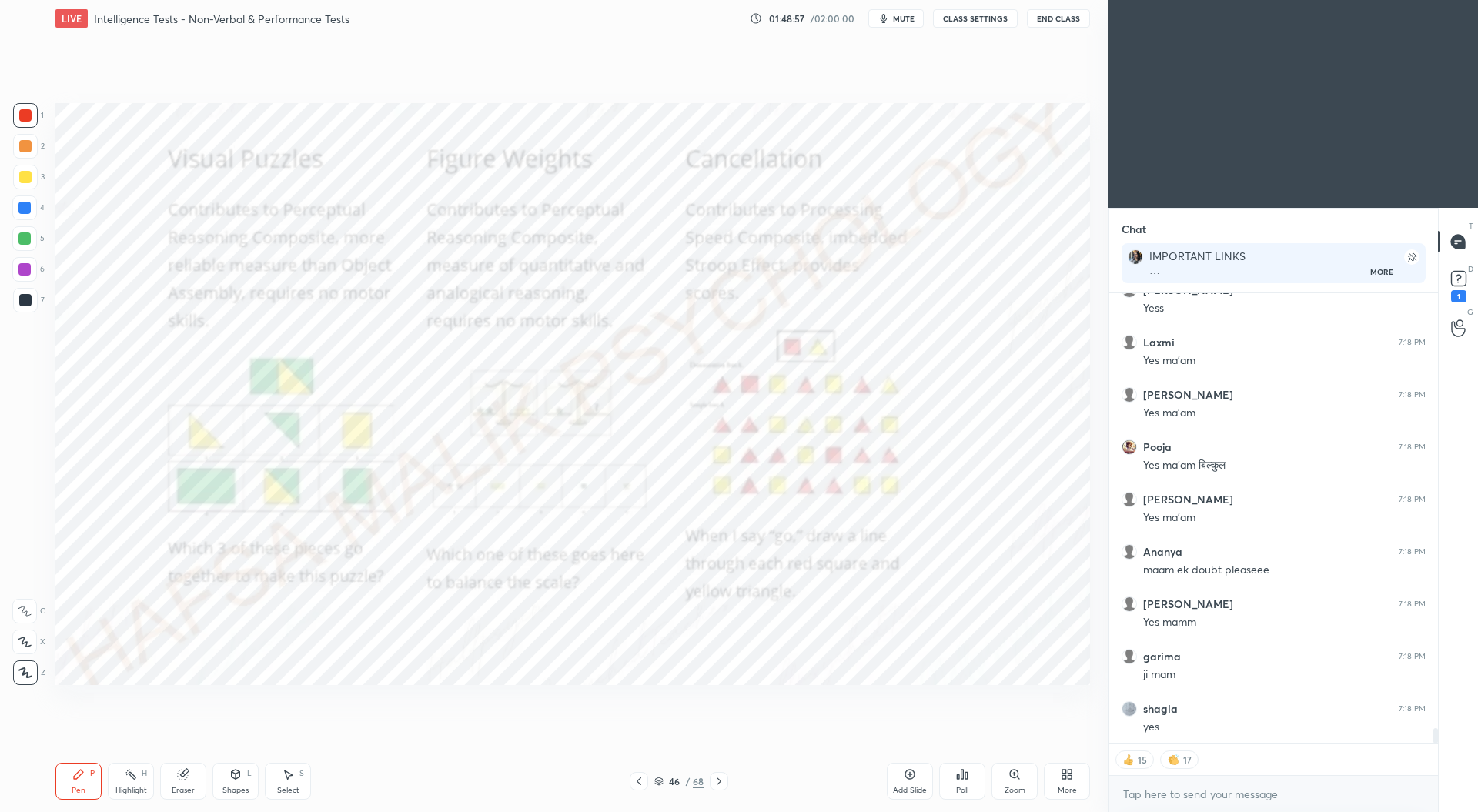
scroll to position [12631, 0]
click at [721, 781] on icon at bounding box center [719, 782] width 13 height 13
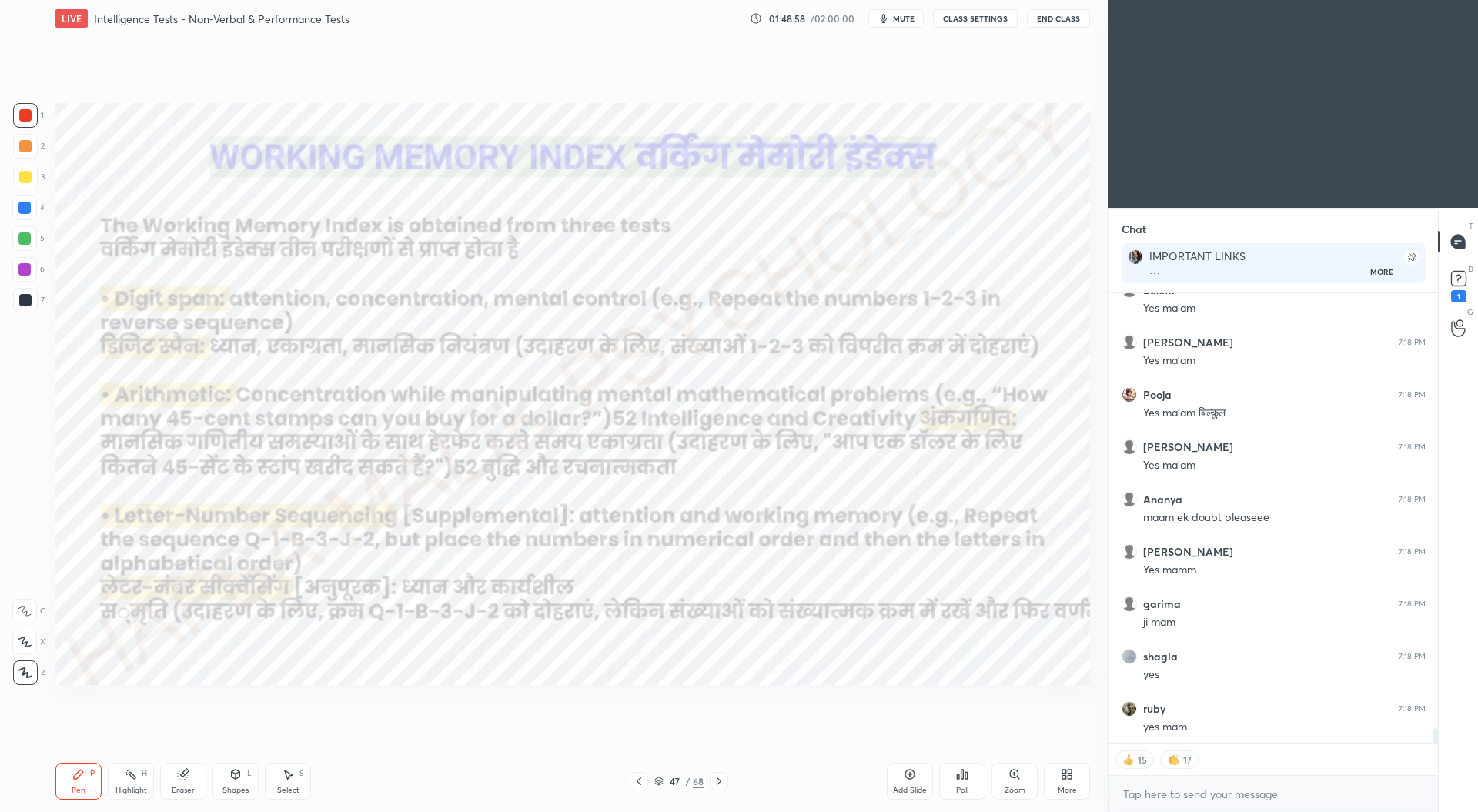
click at [721, 774] on div at bounding box center [719, 782] width 19 height 19
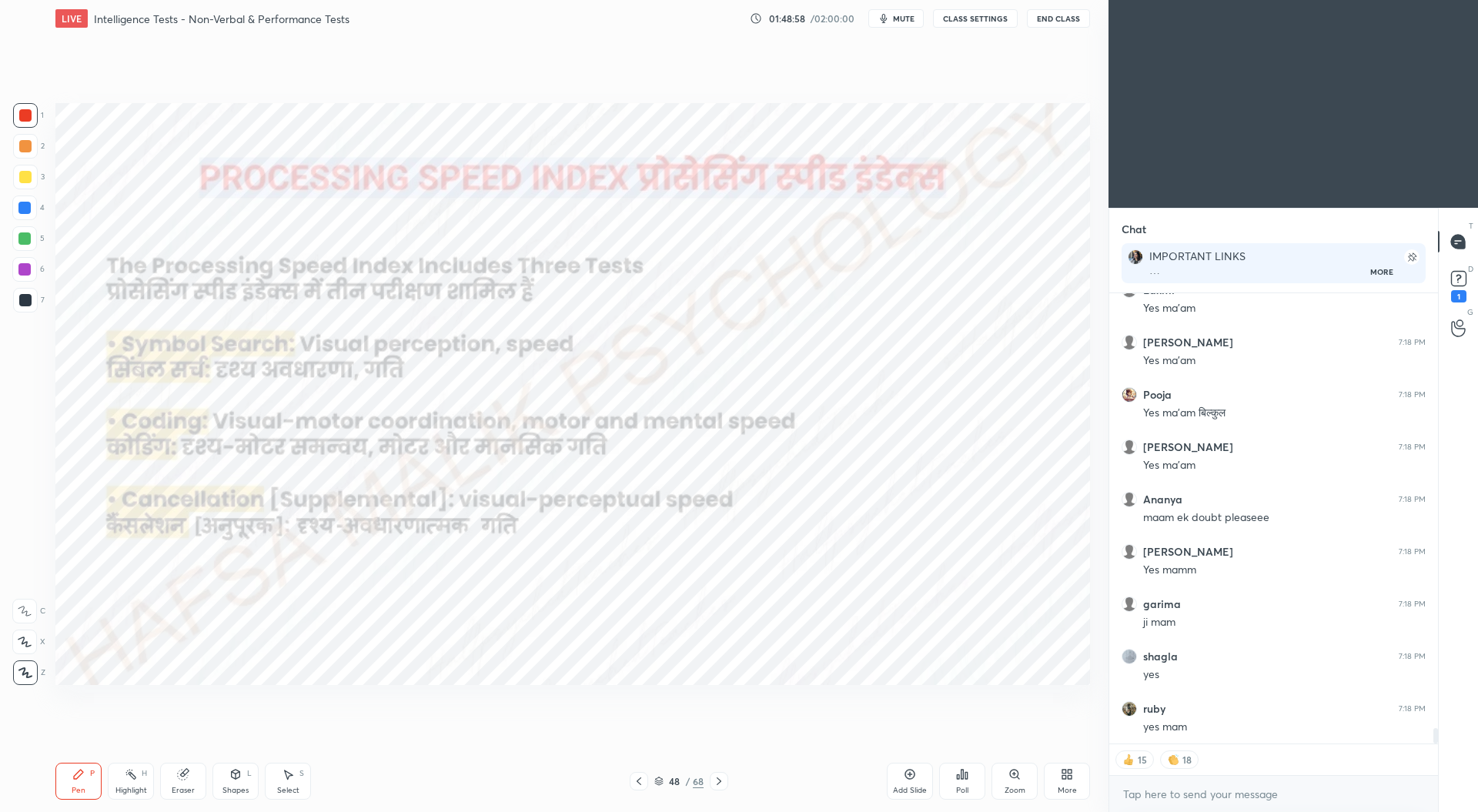
scroll to position [12683, 0]
click at [721, 774] on div at bounding box center [719, 782] width 19 height 19
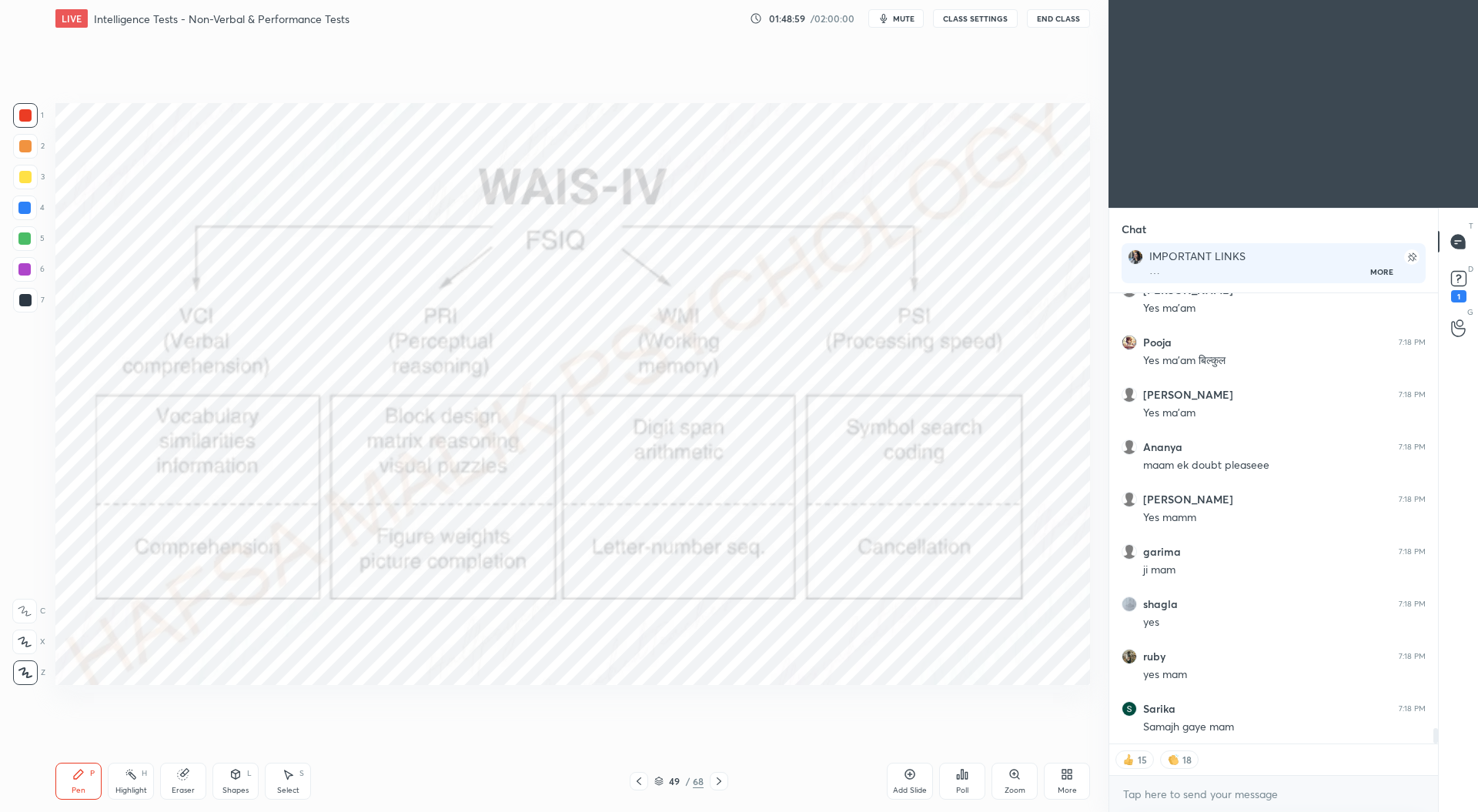
scroll to position [12736, 0]
click at [642, 782] on icon at bounding box center [639, 782] width 13 height 13
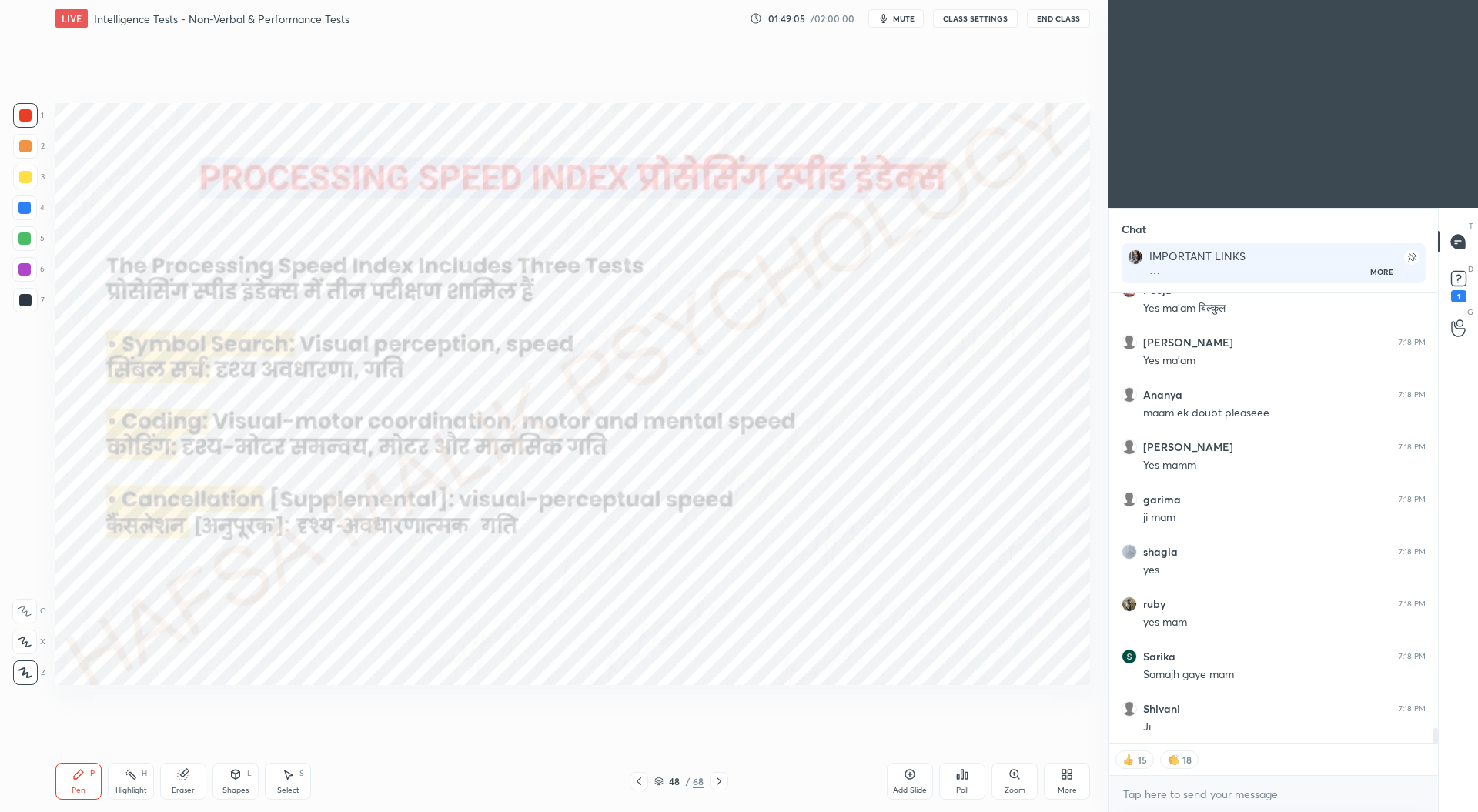
click at [642, 780] on icon at bounding box center [639, 782] width 13 height 13
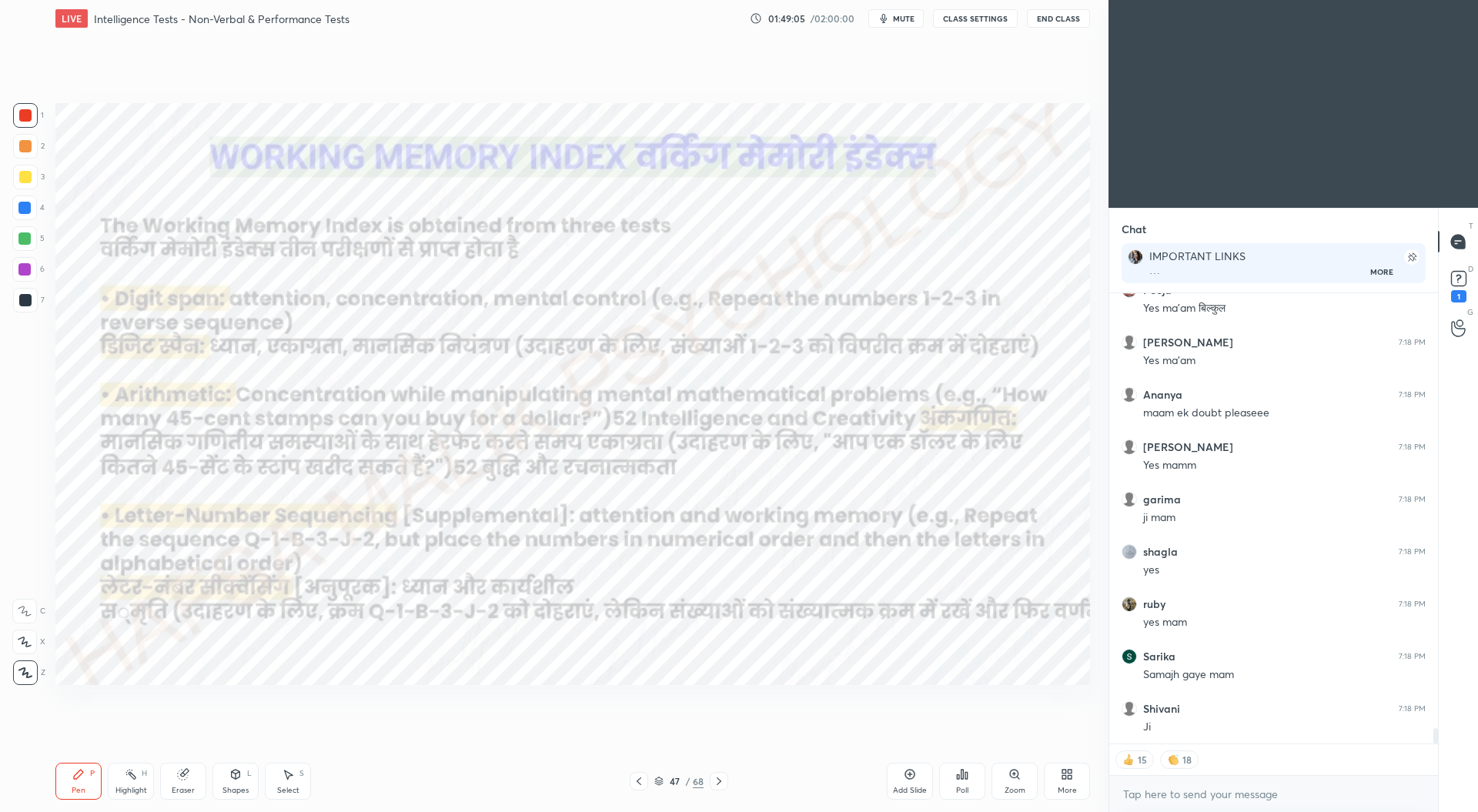
scroll to position [12788, 0]
click at [642, 778] on icon at bounding box center [639, 782] width 13 height 13
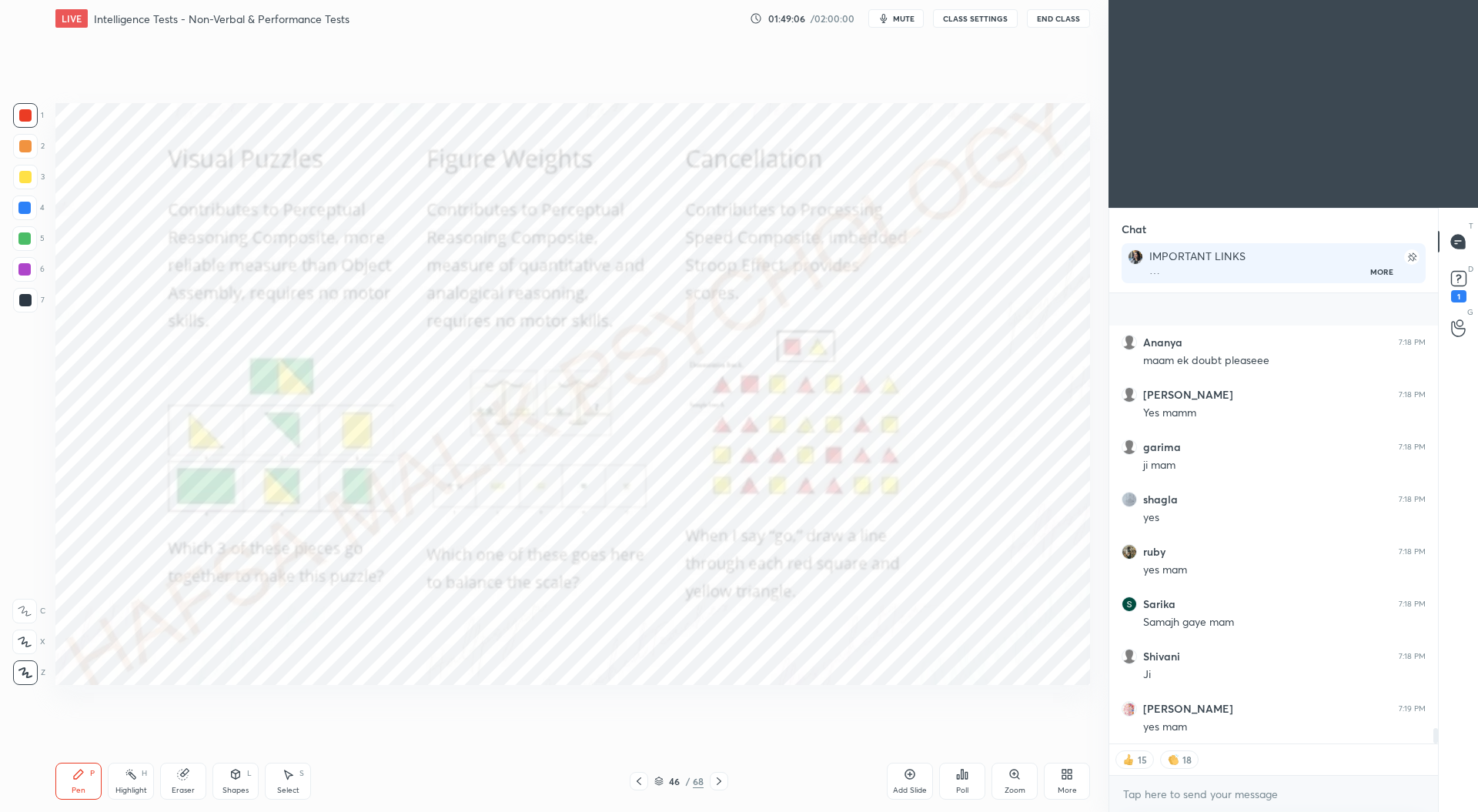
scroll to position [12896, 0]
click at [642, 778] on icon at bounding box center [639, 782] width 13 height 13
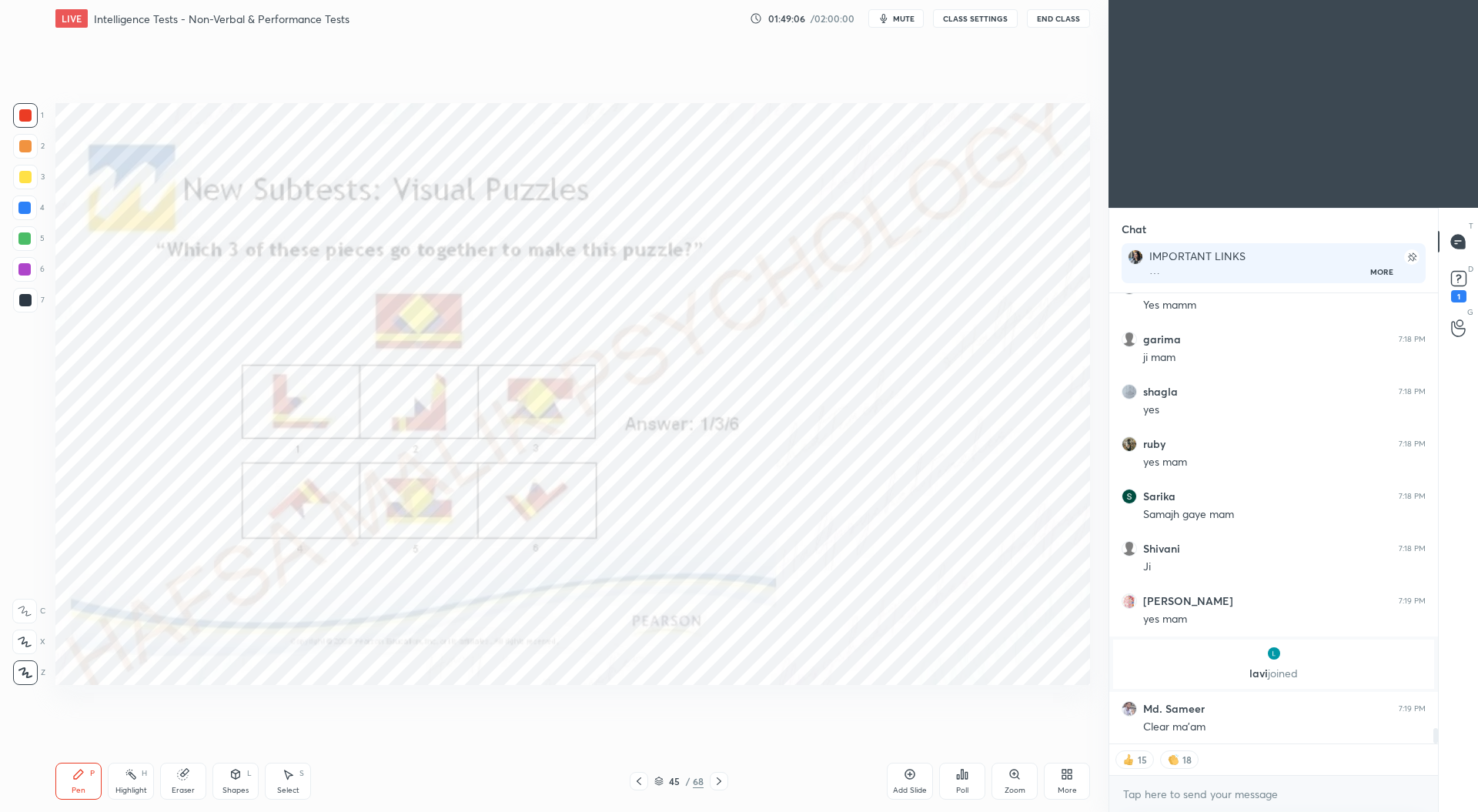
click at [643, 779] on icon at bounding box center [639, 782] width 13 height 13
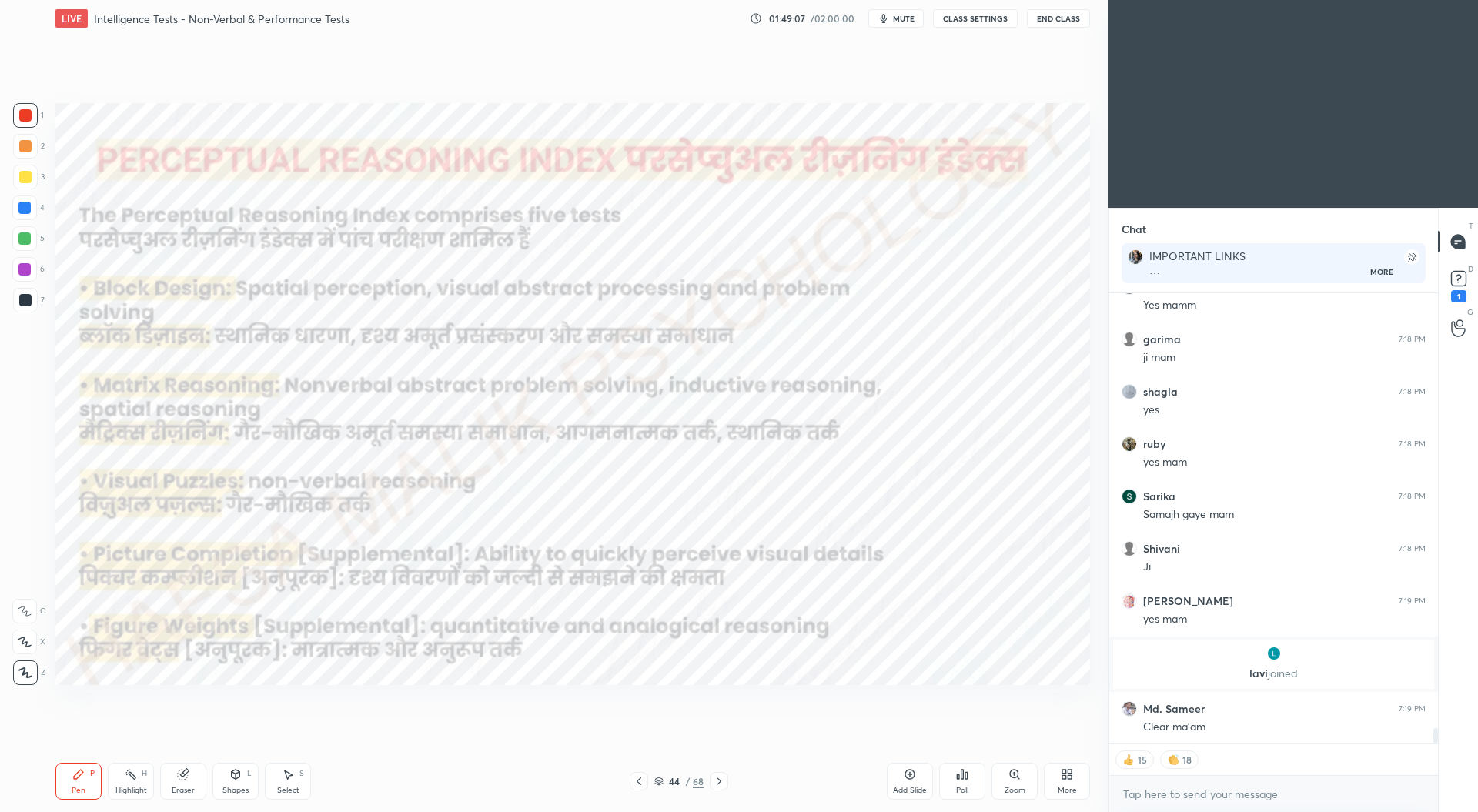
click at [640, 782] on icon at bounding box center [639, 782] width 13 height 13
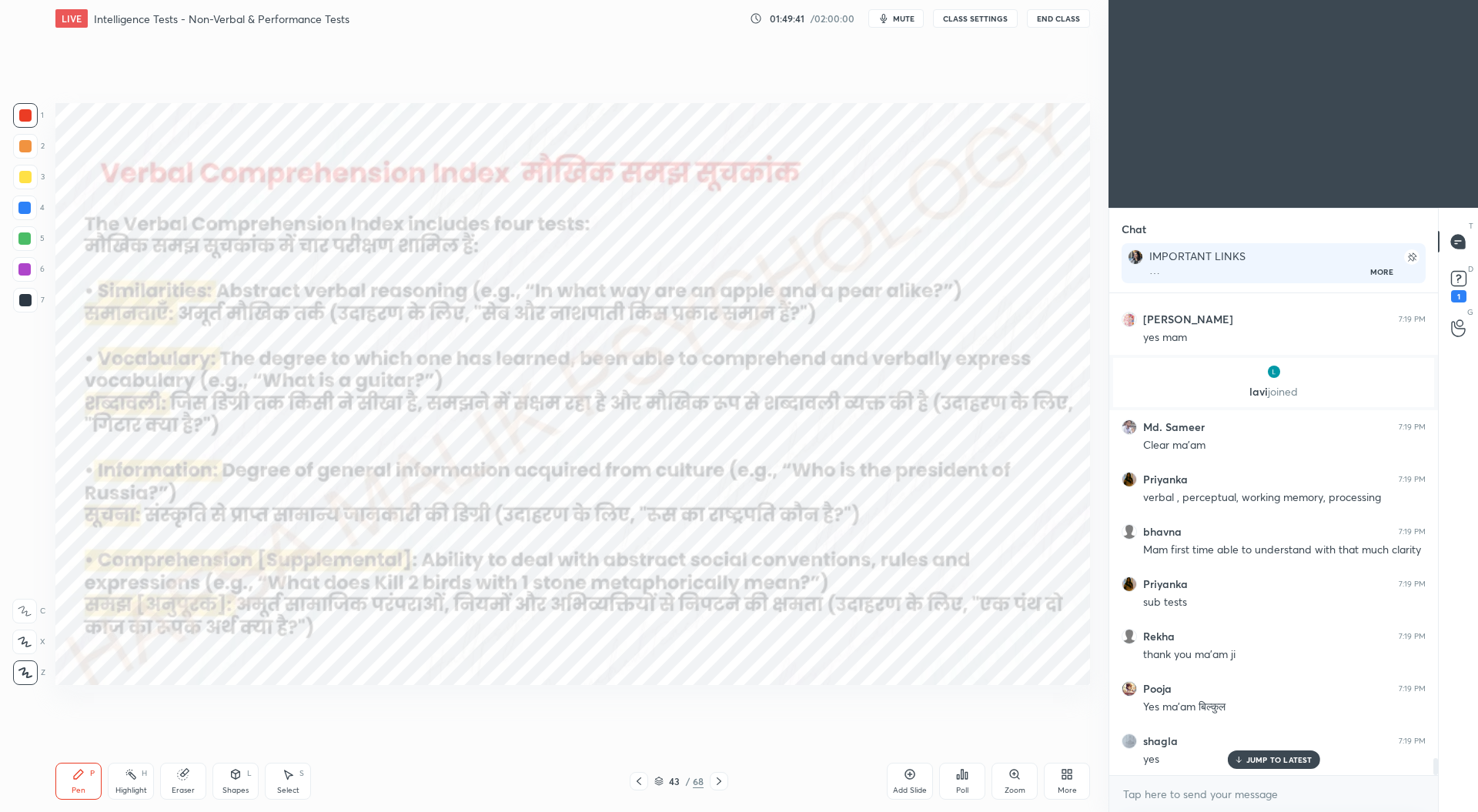
scroll to position [13230, 0]
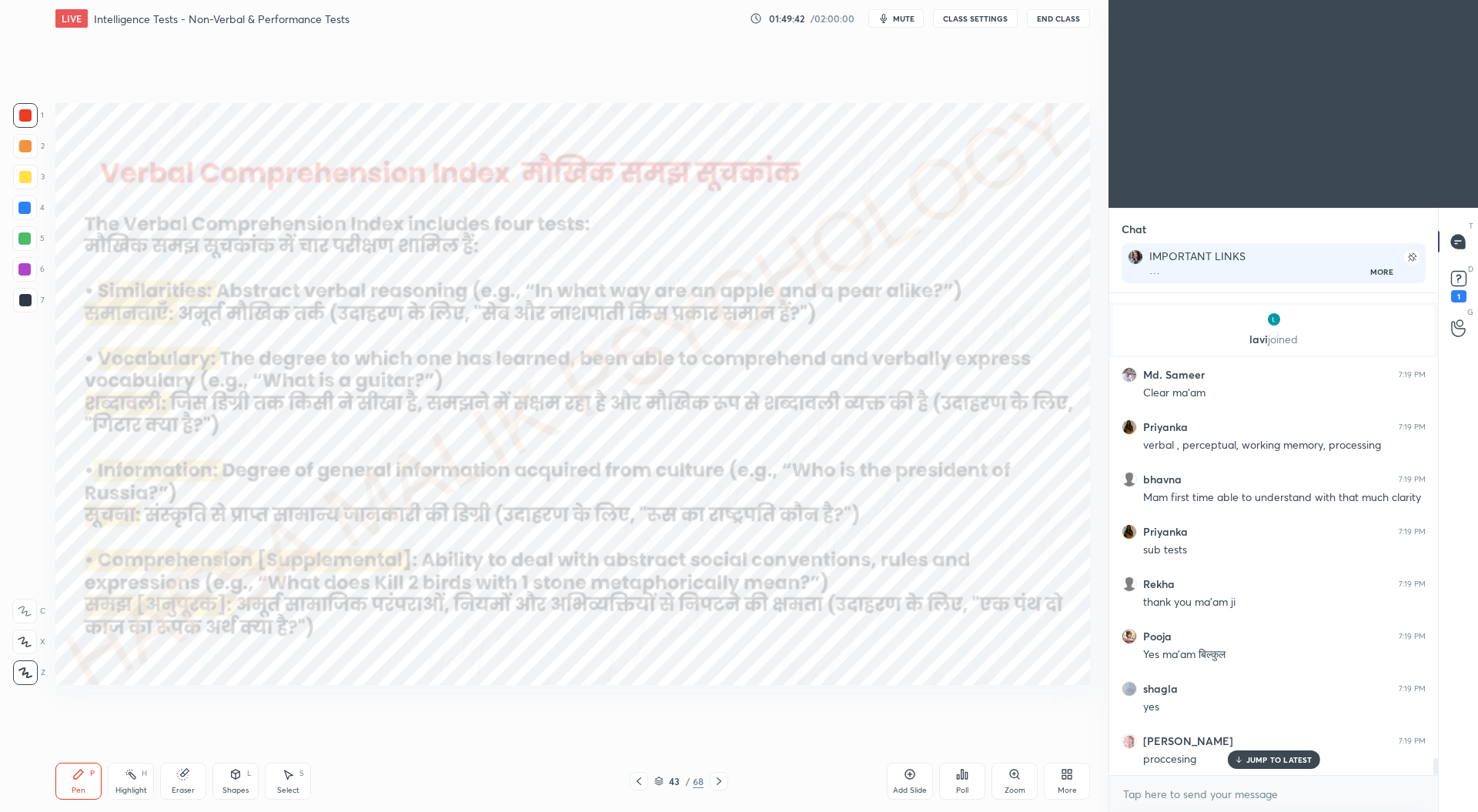
click at [639, 778] on icon at bounding box center [639, 782] width 13 height 13
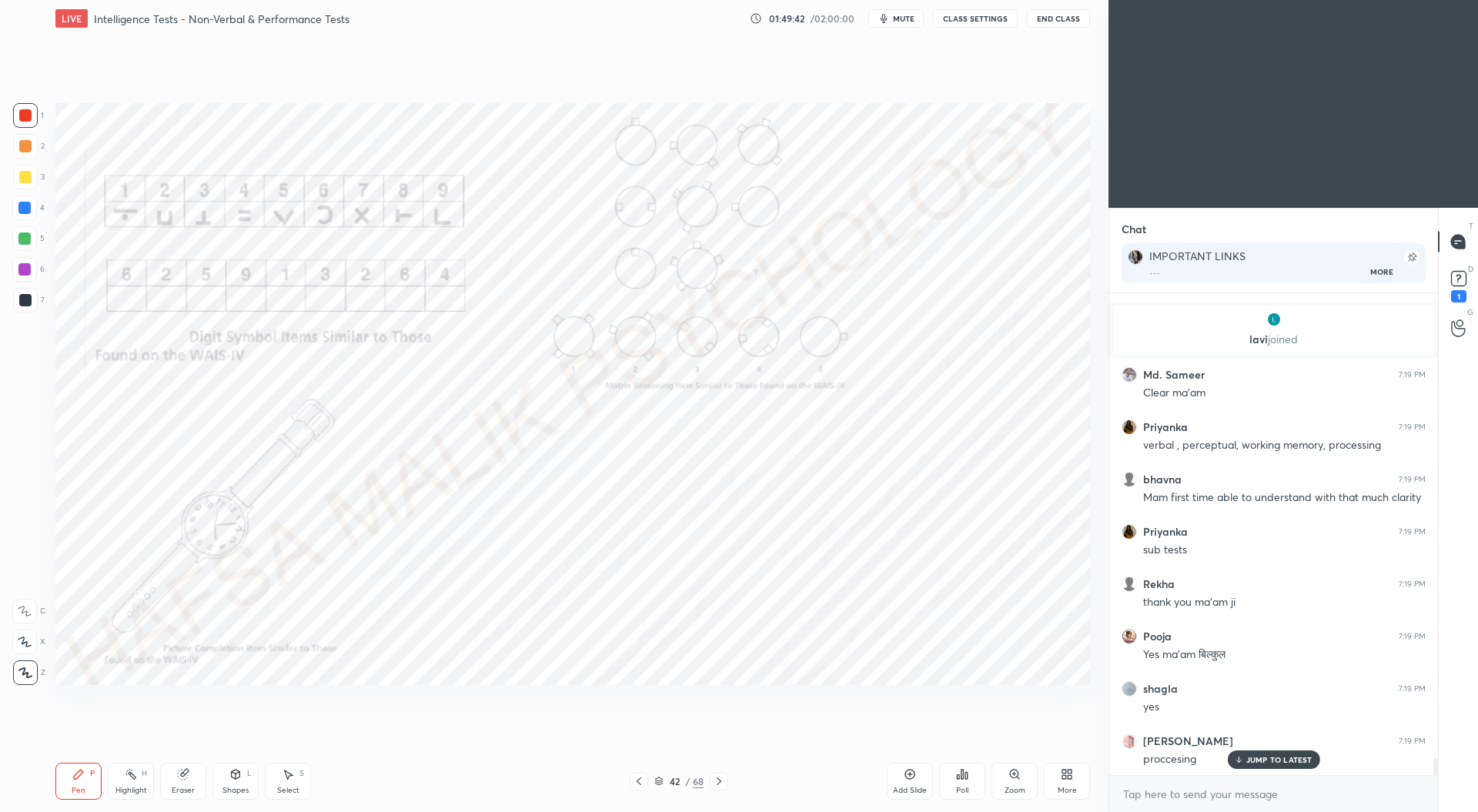
click at [639, 774] on div at bounding box center [639, 782] width 19 height 19
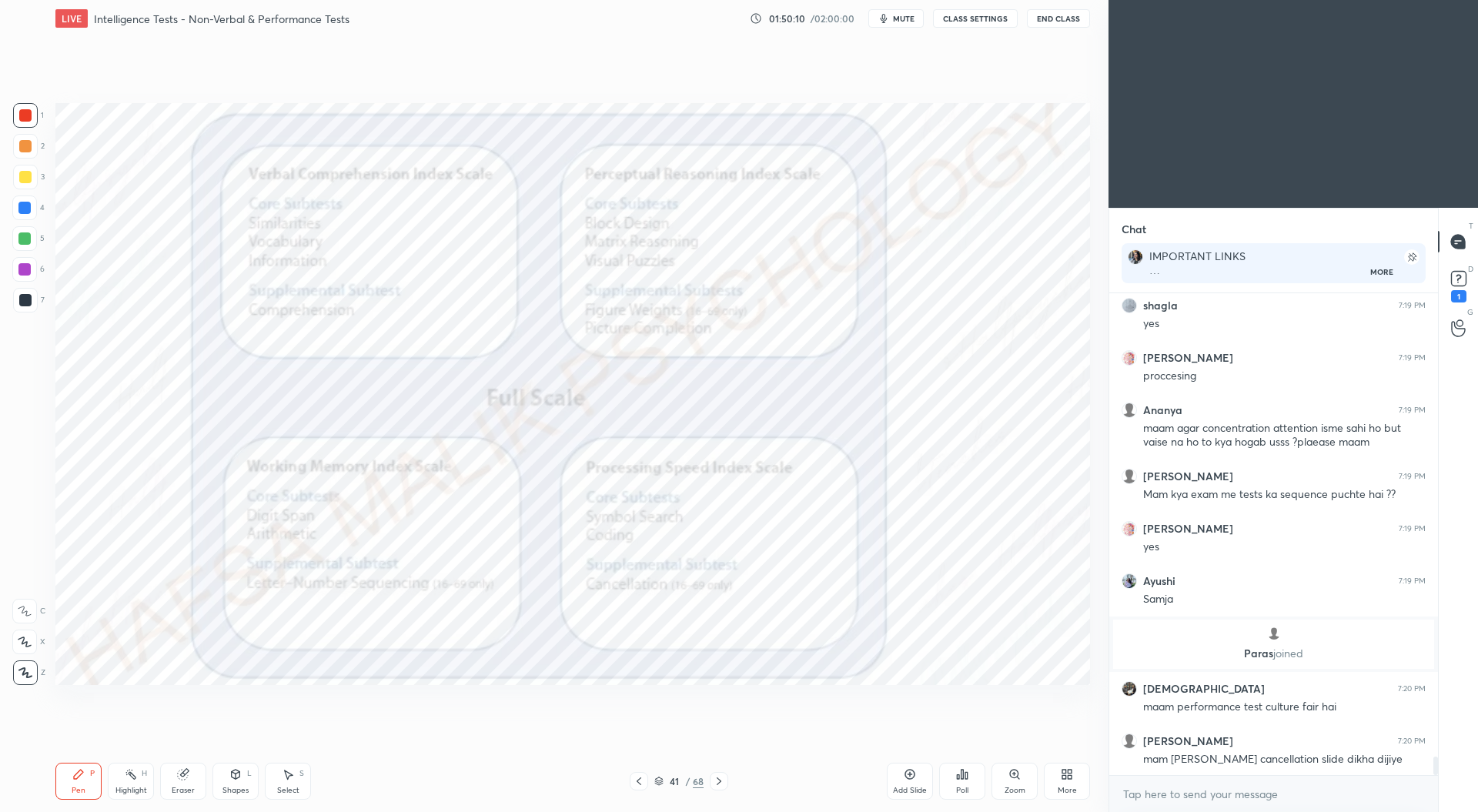
scroll to position [12308, 0]
click at [721, 778] on icon at bounding box center [719, 782] width 13 height 13
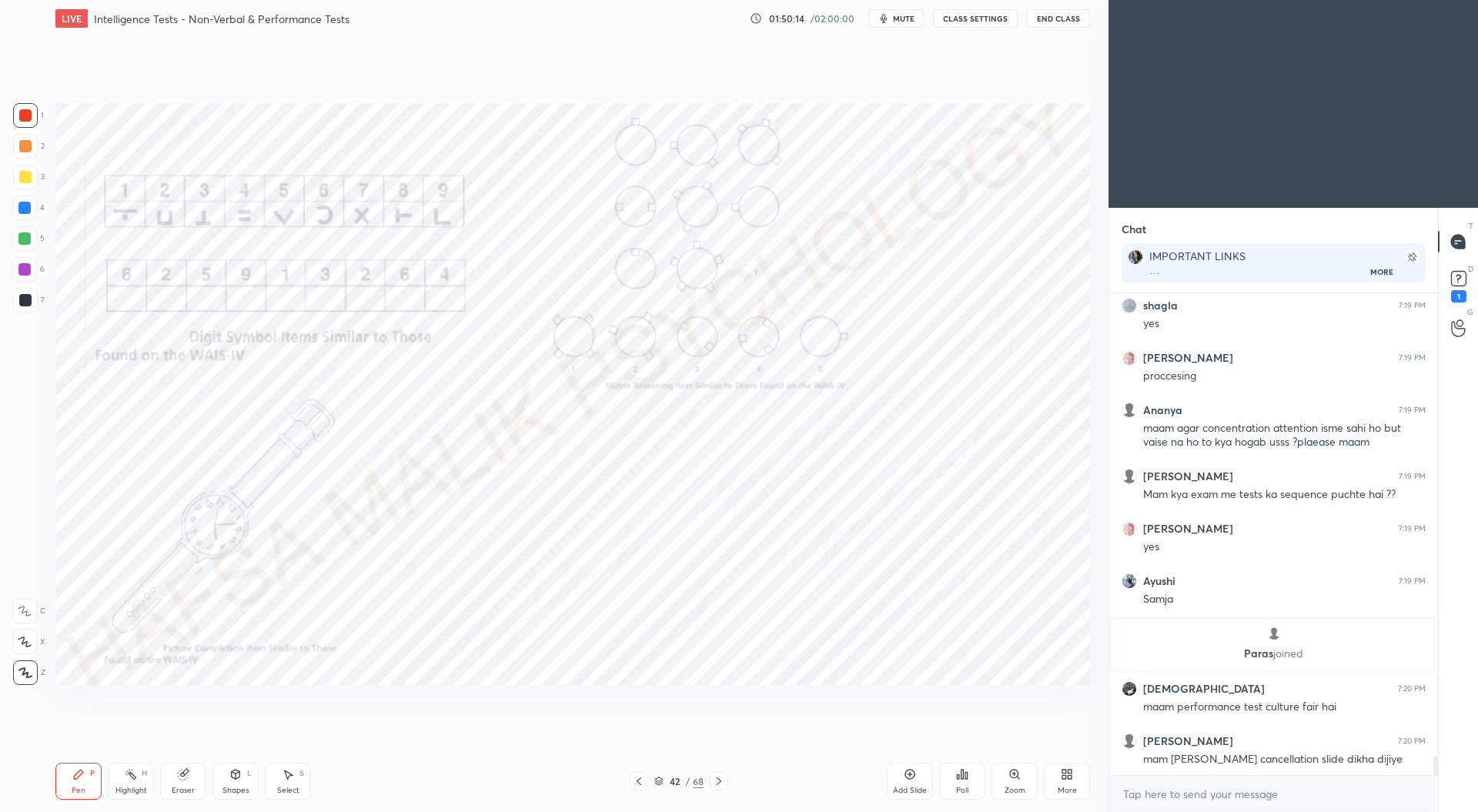
click at [719, 777] on icon at bounding box center [719, 782] width 13 height 13
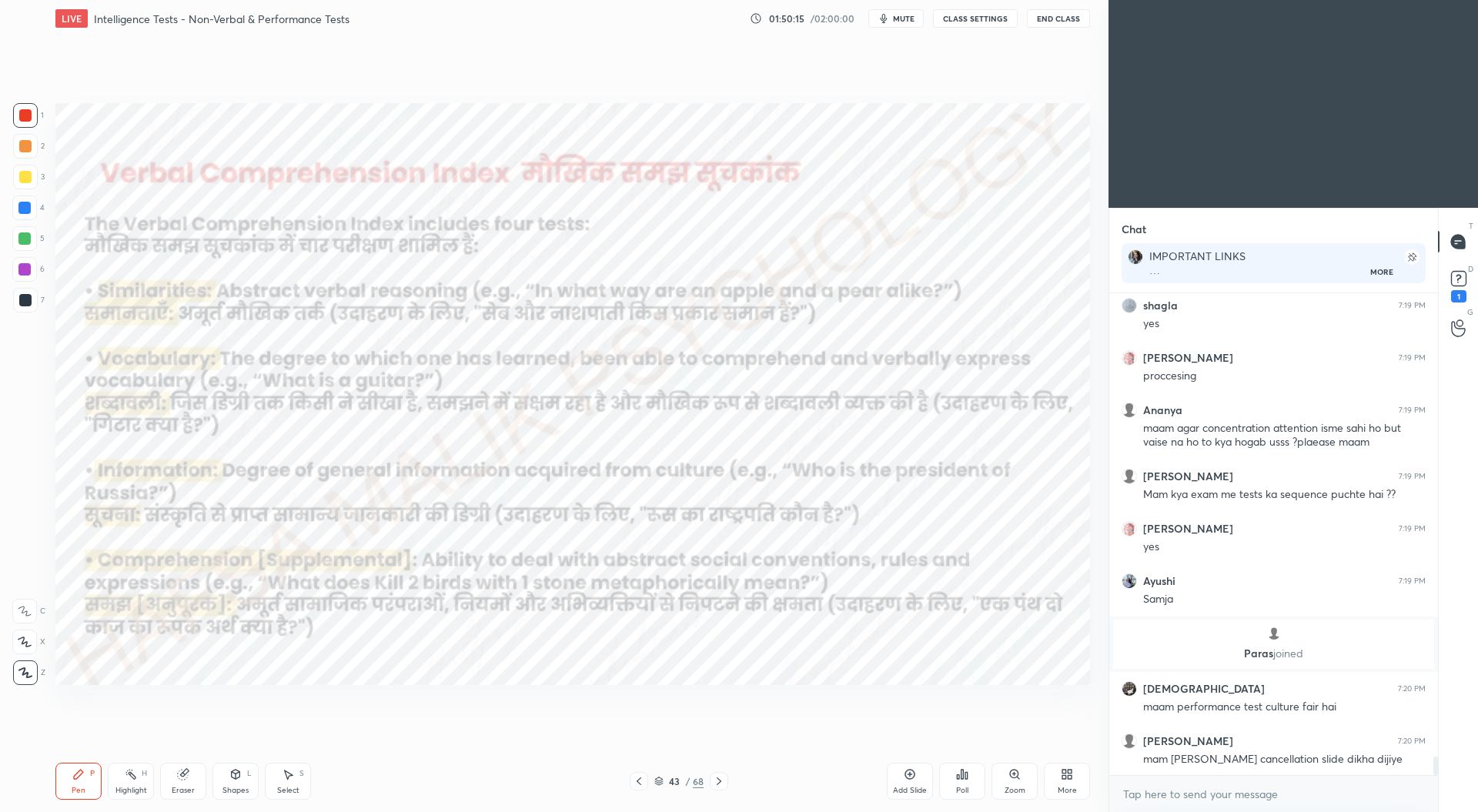
click at [722, 777] on icon at bounding box center [719, 782] width 13 height 13
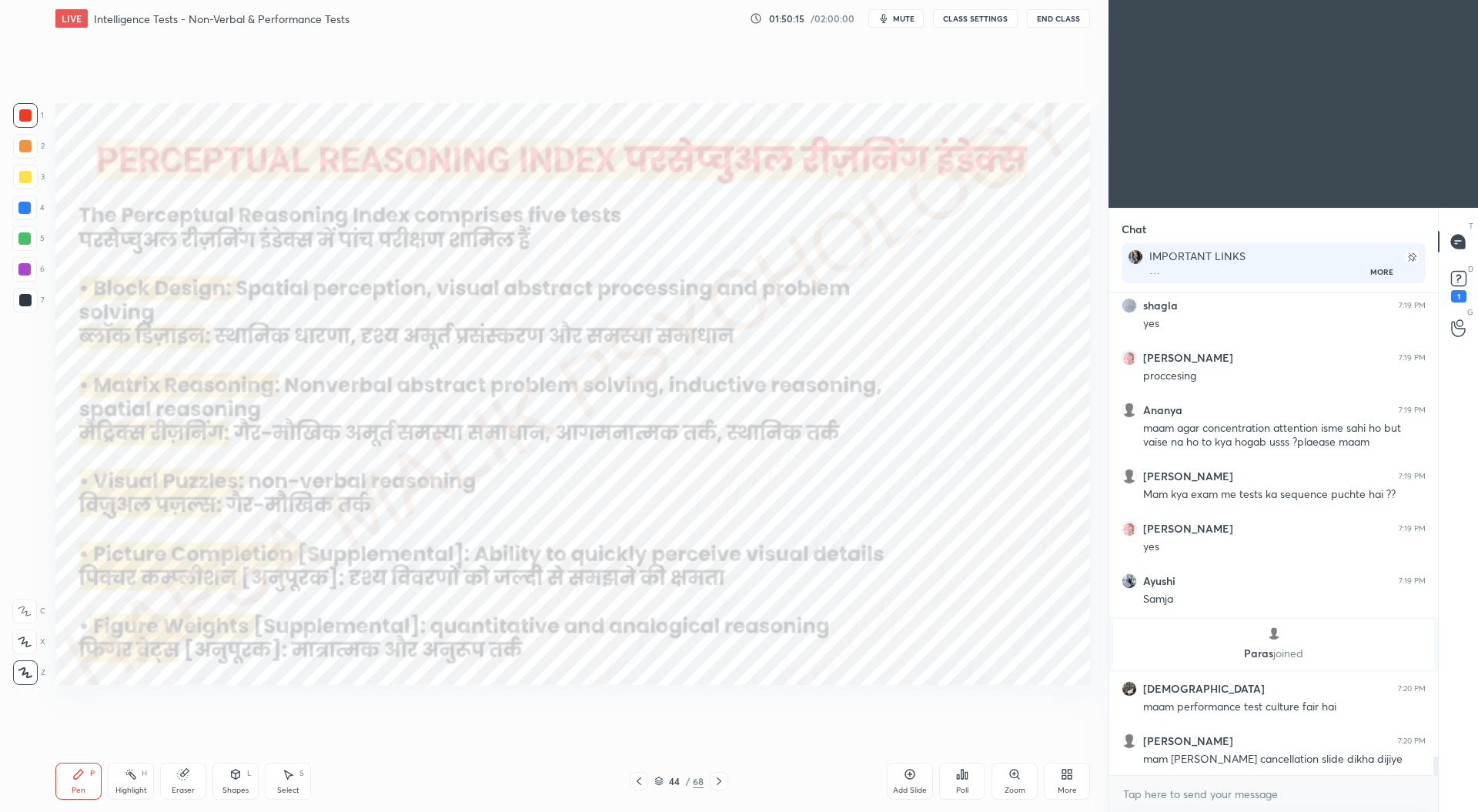
click at [722, 771] on div "Pen P Highlight H Eraser Shapes L Select S 44 / 68 Add Slide Poll Zoom More" at bounding box center [572, 781] width 1034 height 62
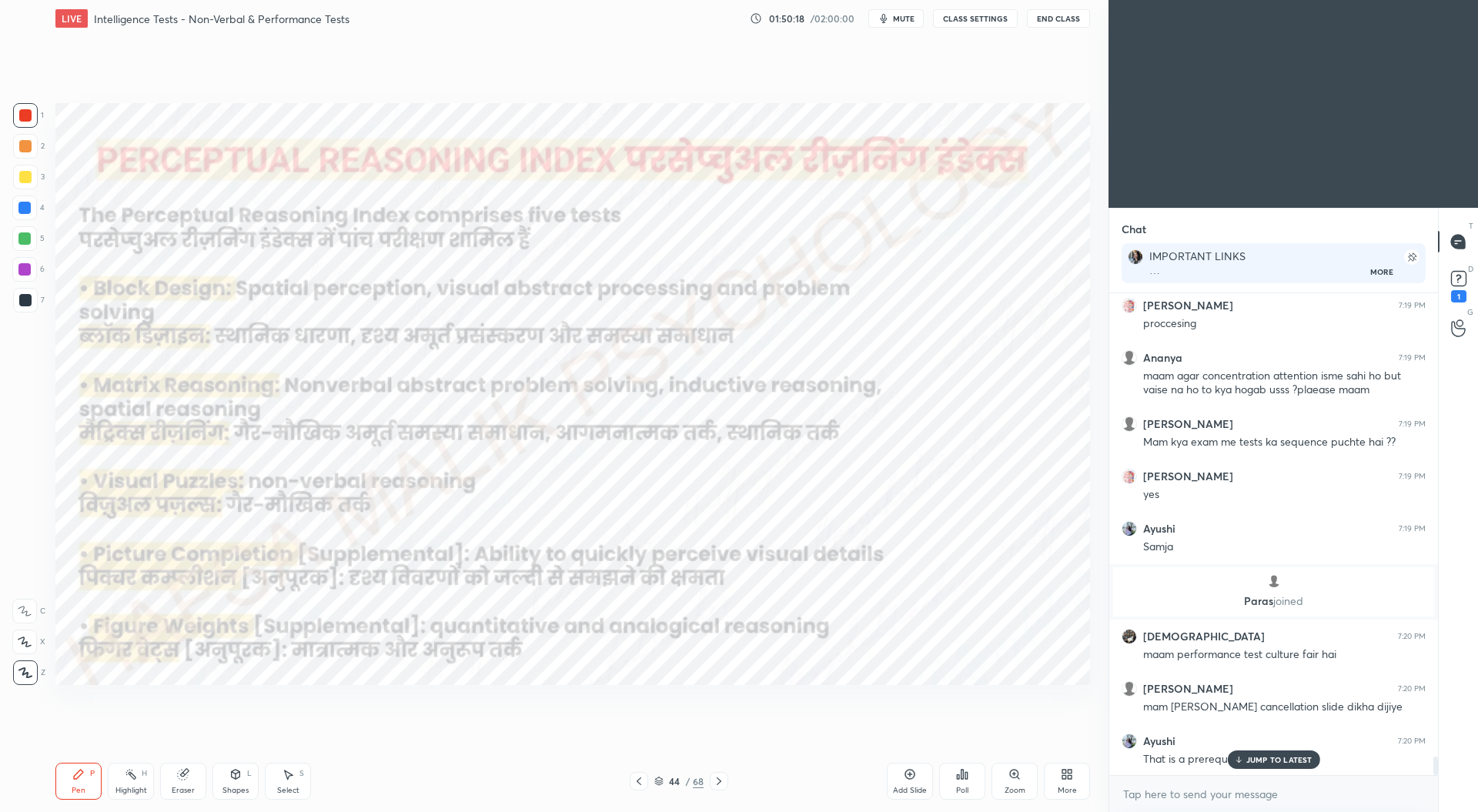
click at [721, 784] on icon at bounding box center [719, 782] width 13 height 13
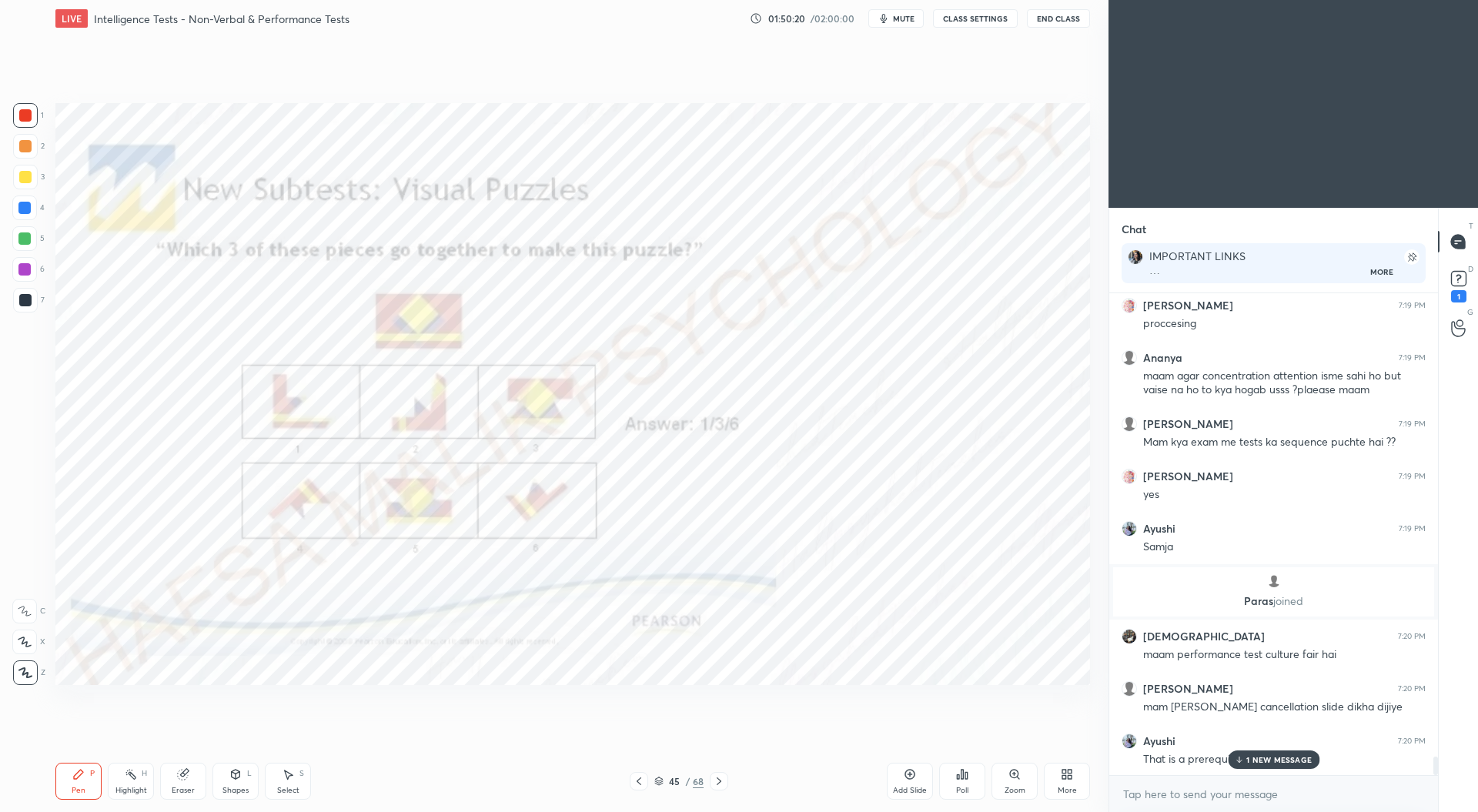
scroll to position [12413, 0]
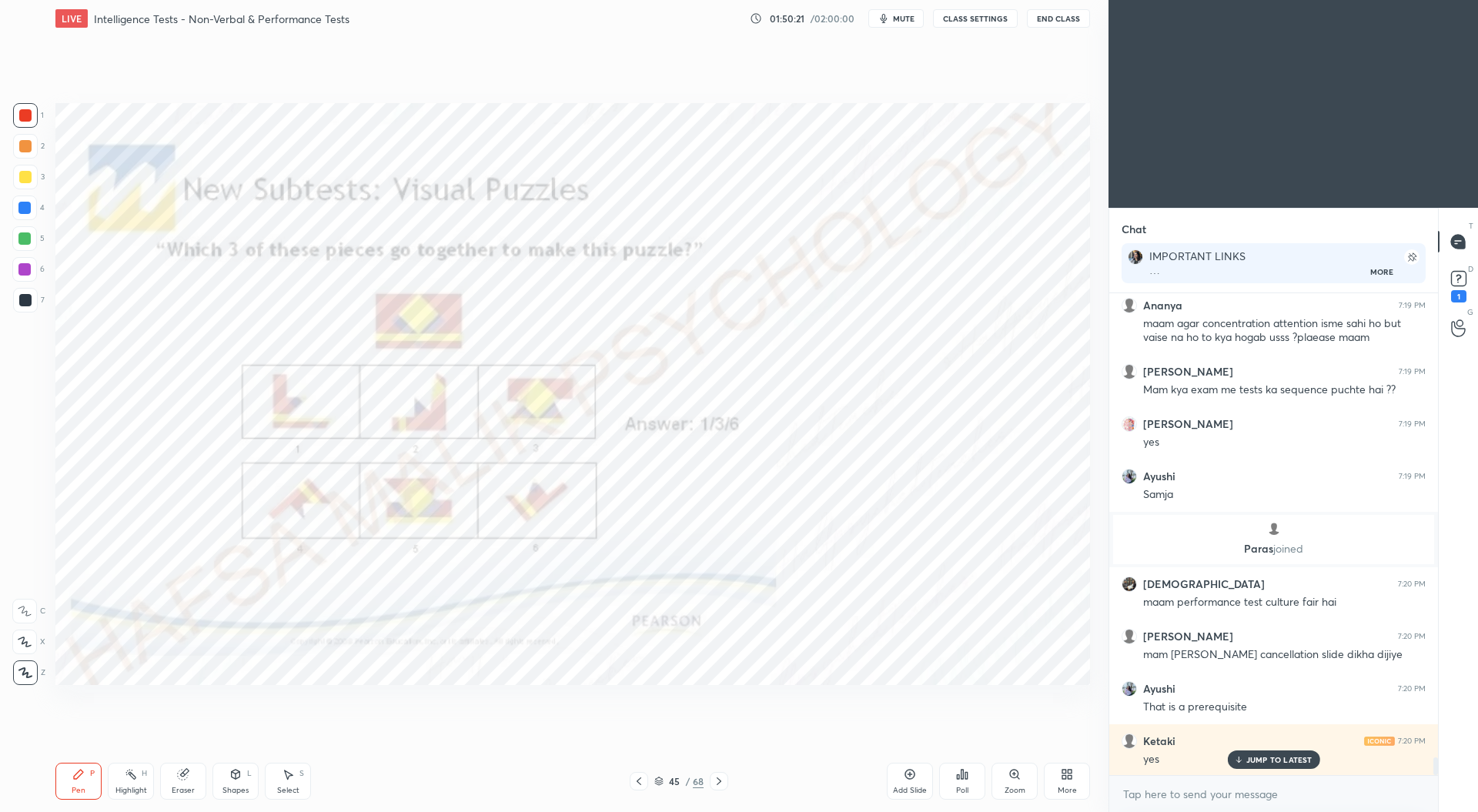
click at [720, 775] on icon at bounding box center [719, 782] width 13 height 13
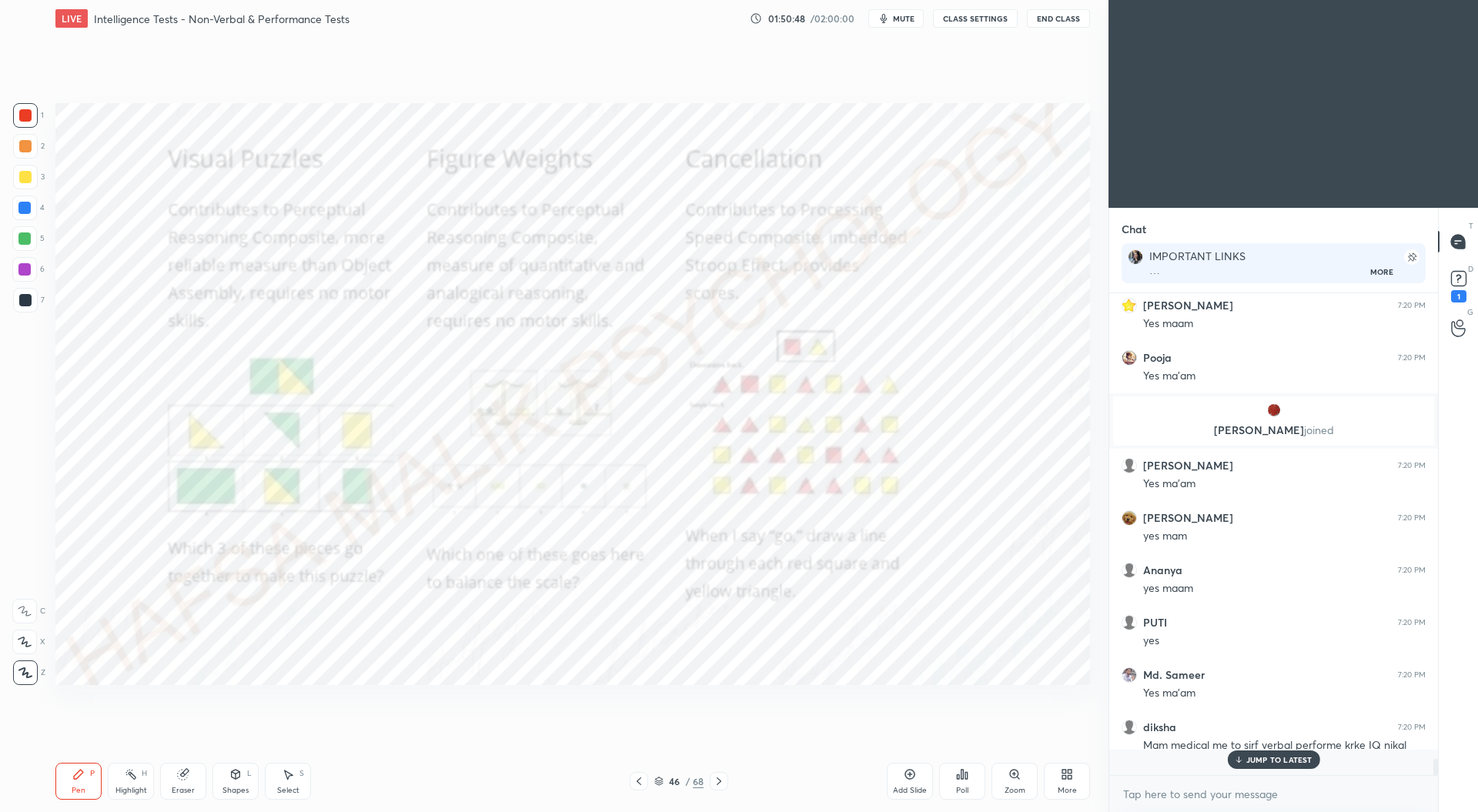
scroll to position [13005, 0]
click at [639, 774] on div at bounding box center [639, 782] width 19 height 19
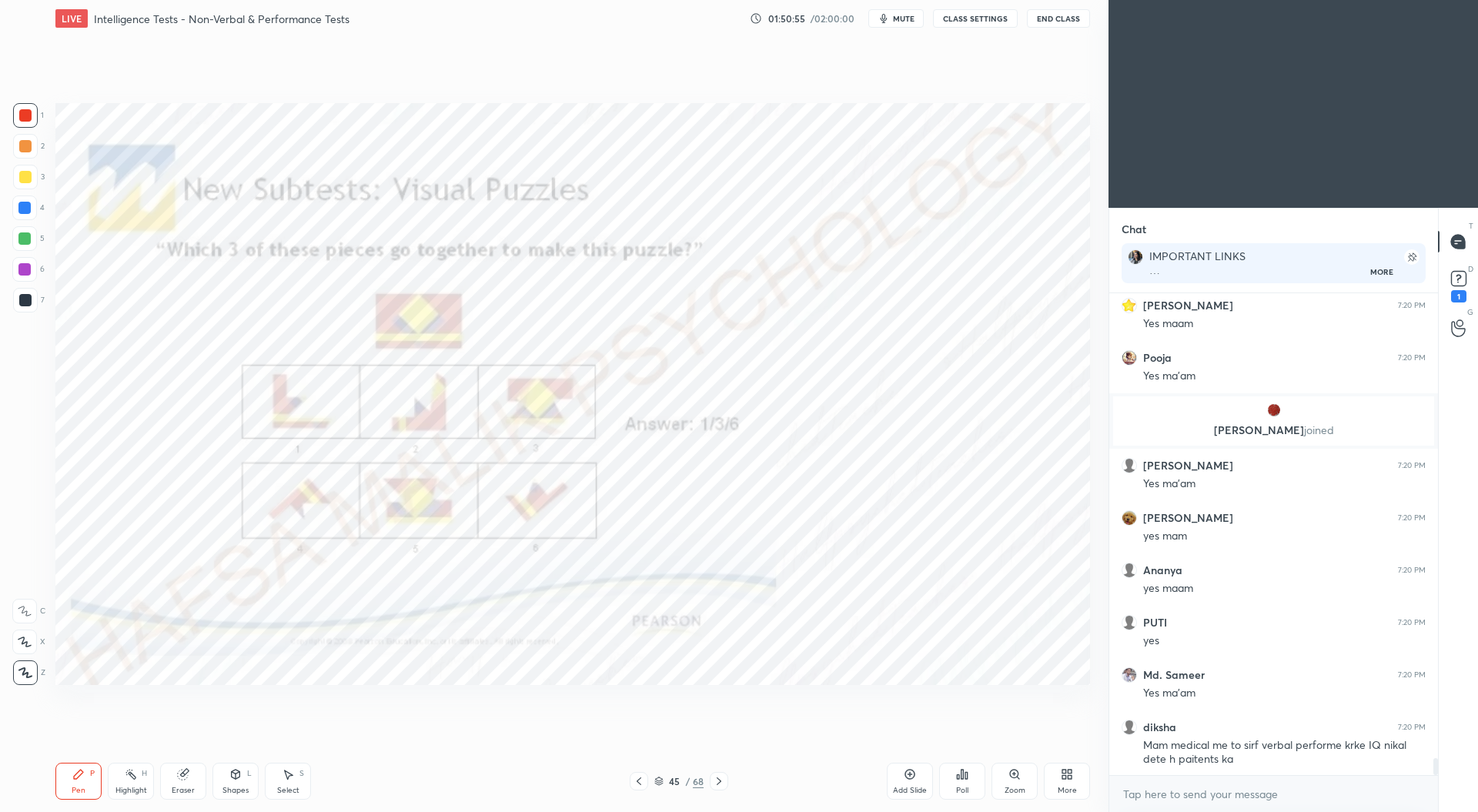
click at [642, 778] on icon at bounding box center [639, 782] width 13 height 13
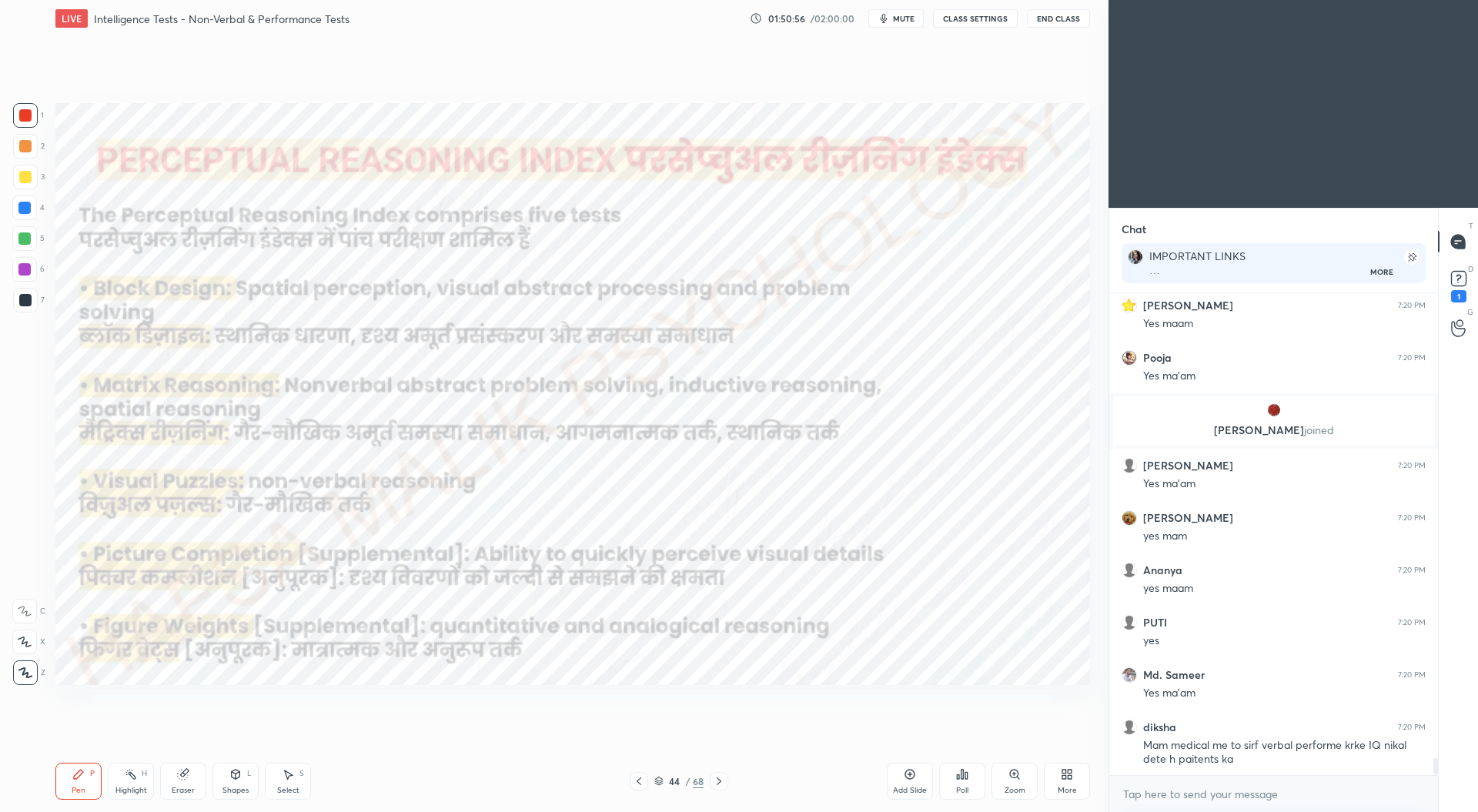
click at [643, 777] on icon at bounding box center [639, 782] width 13 height 13
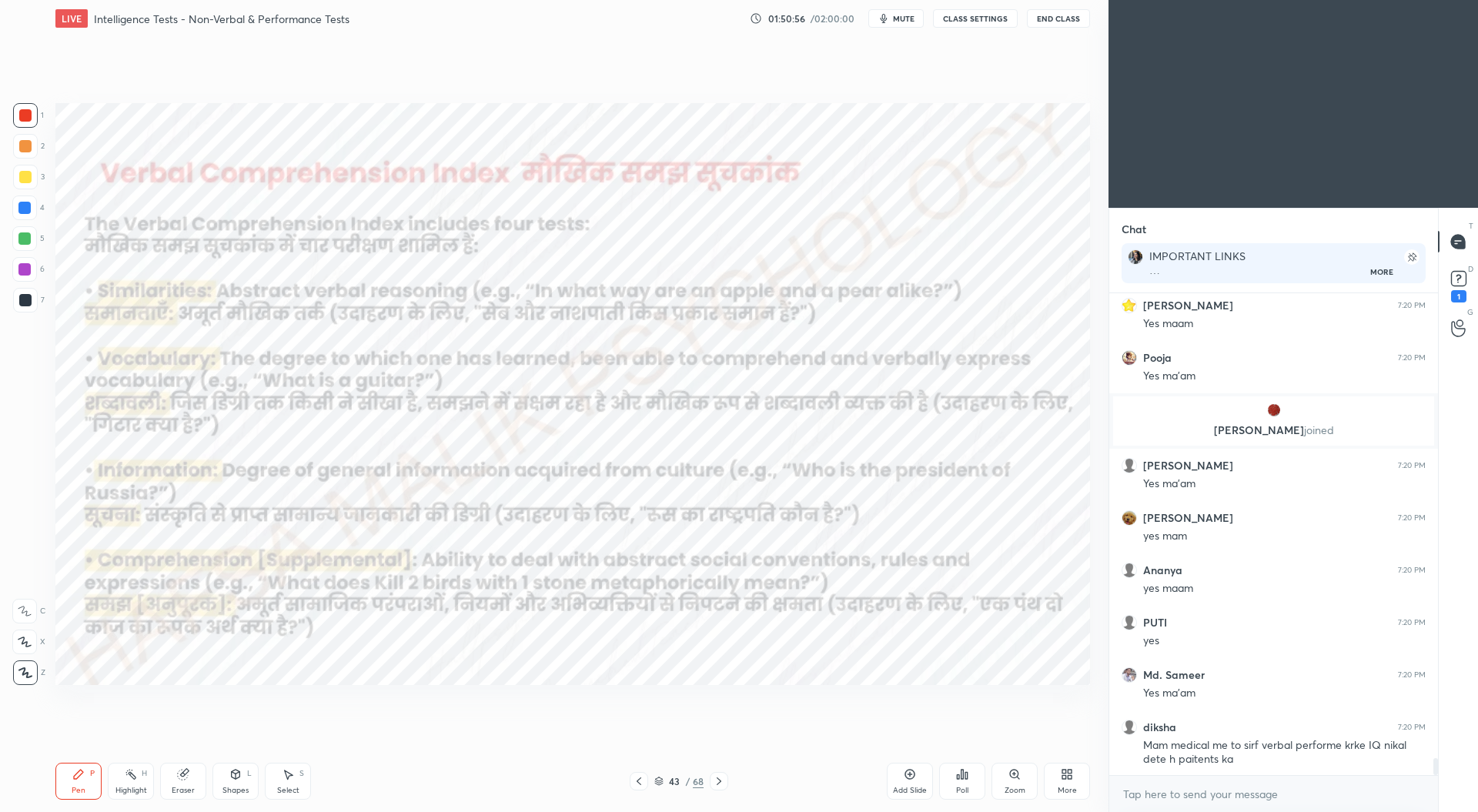
click at [645, 775] on div at bounding box center [639, 782] width 19 height 19
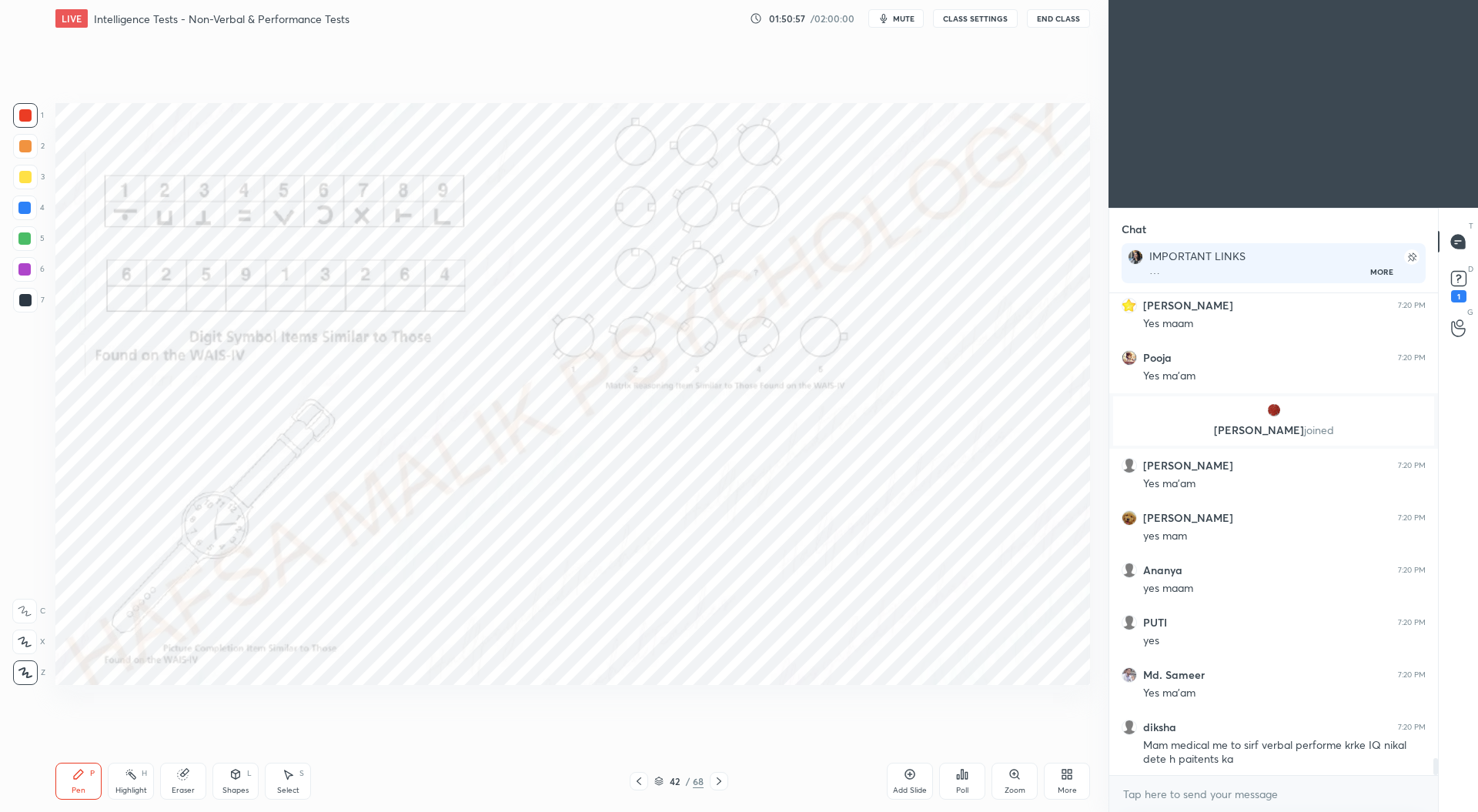
click at [651, 774] on div "42 / 68" at bounding box center [678, 782] width 98 height 19
click at [639, 781] on icon at bounding box center [639, 782] width 13 height 13
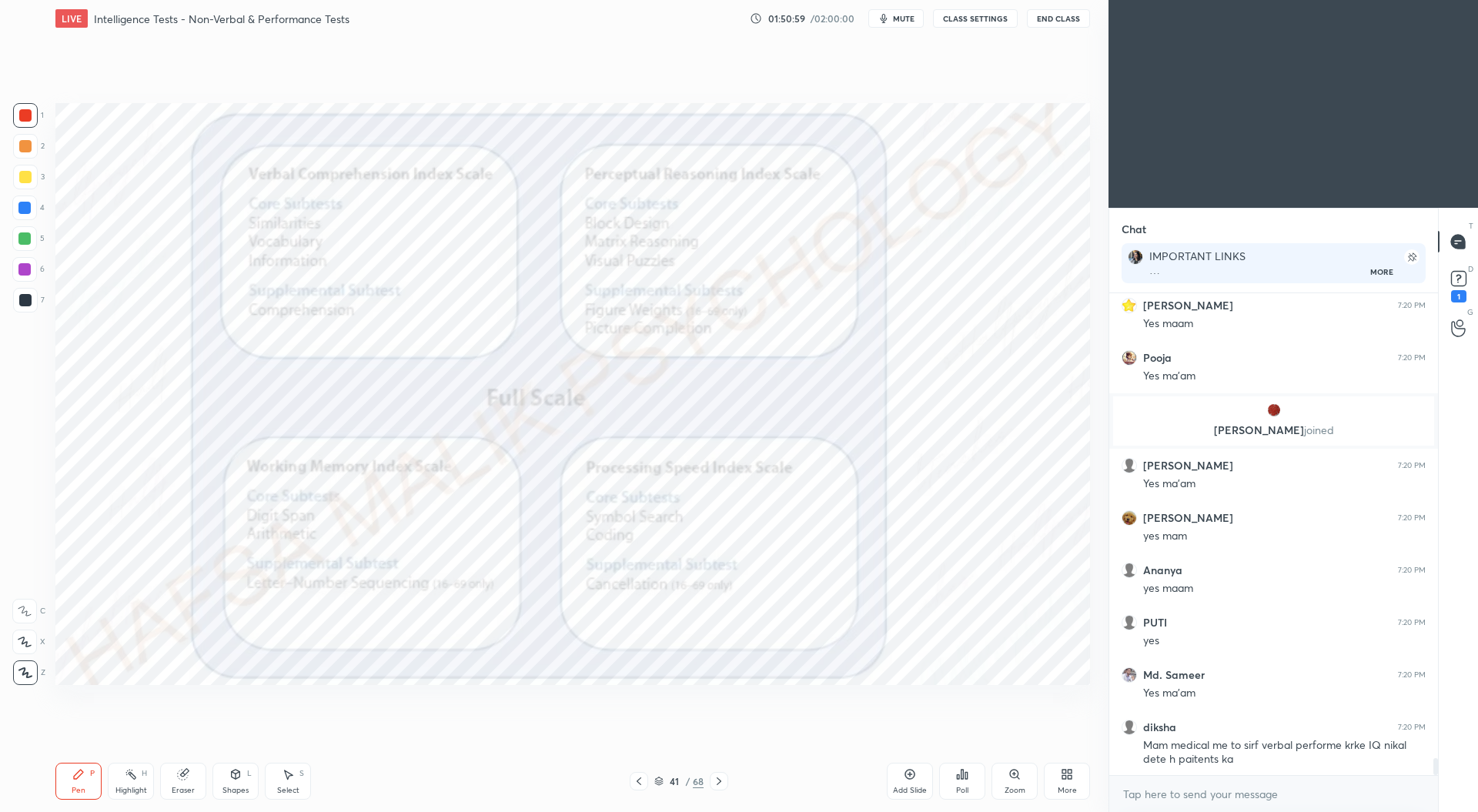
click at [632, 780] on icon at bounding box center [639, 782] width 13 height 13
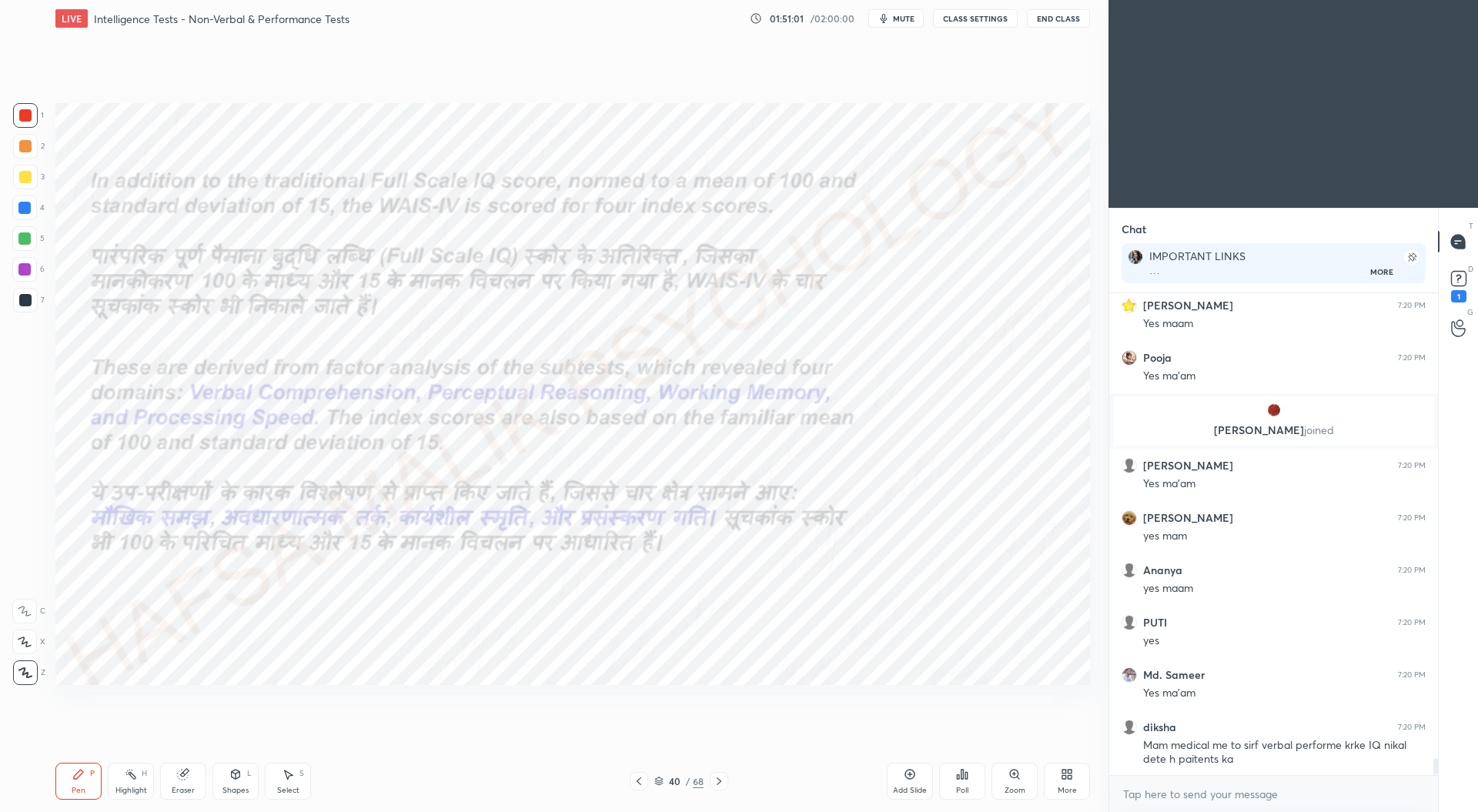
click at [642, 782] on icon at bounding box center [639, 782] width 13 height 13
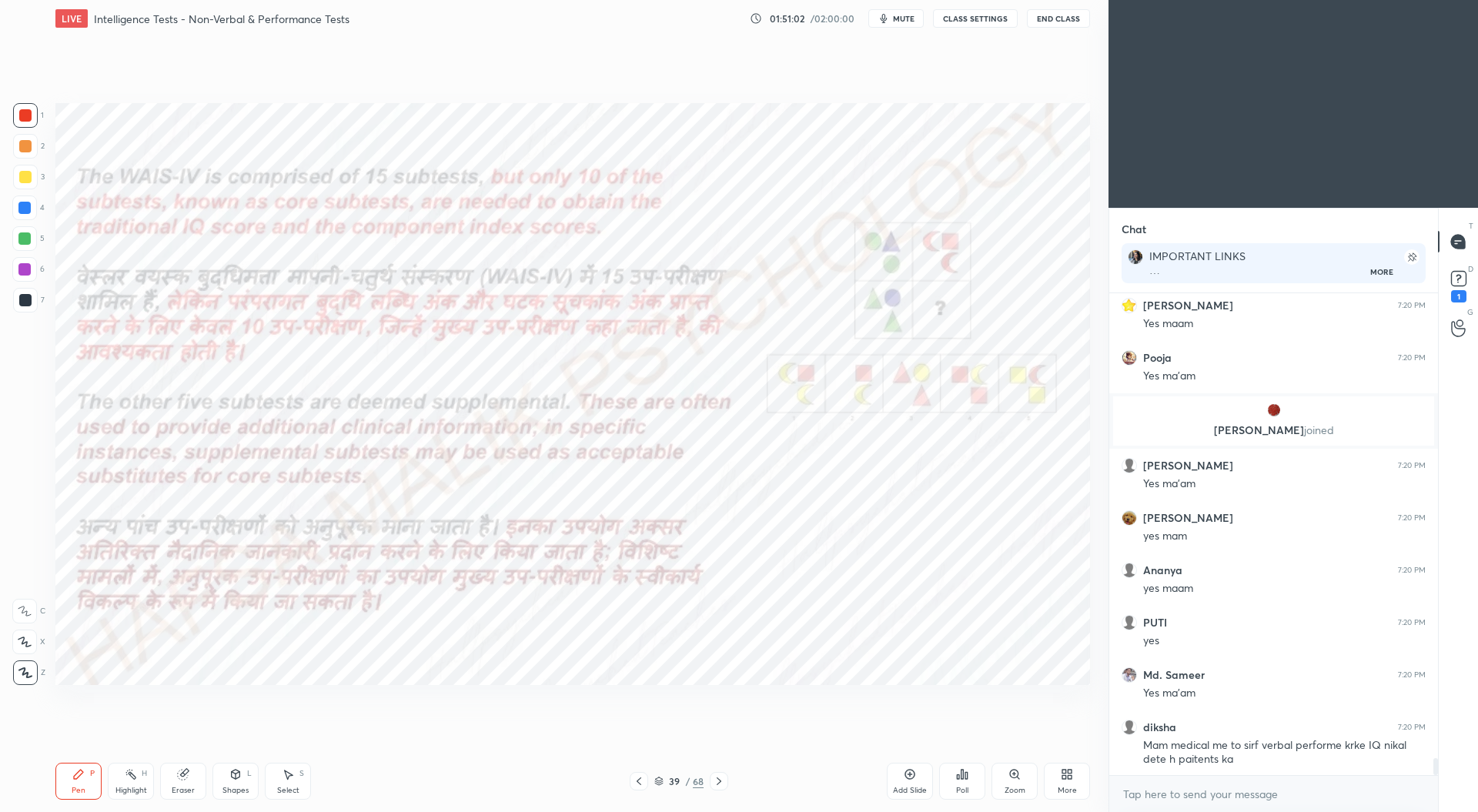
click at [642, 783] on icon at bounding box center [639, 782] width 13 height 13
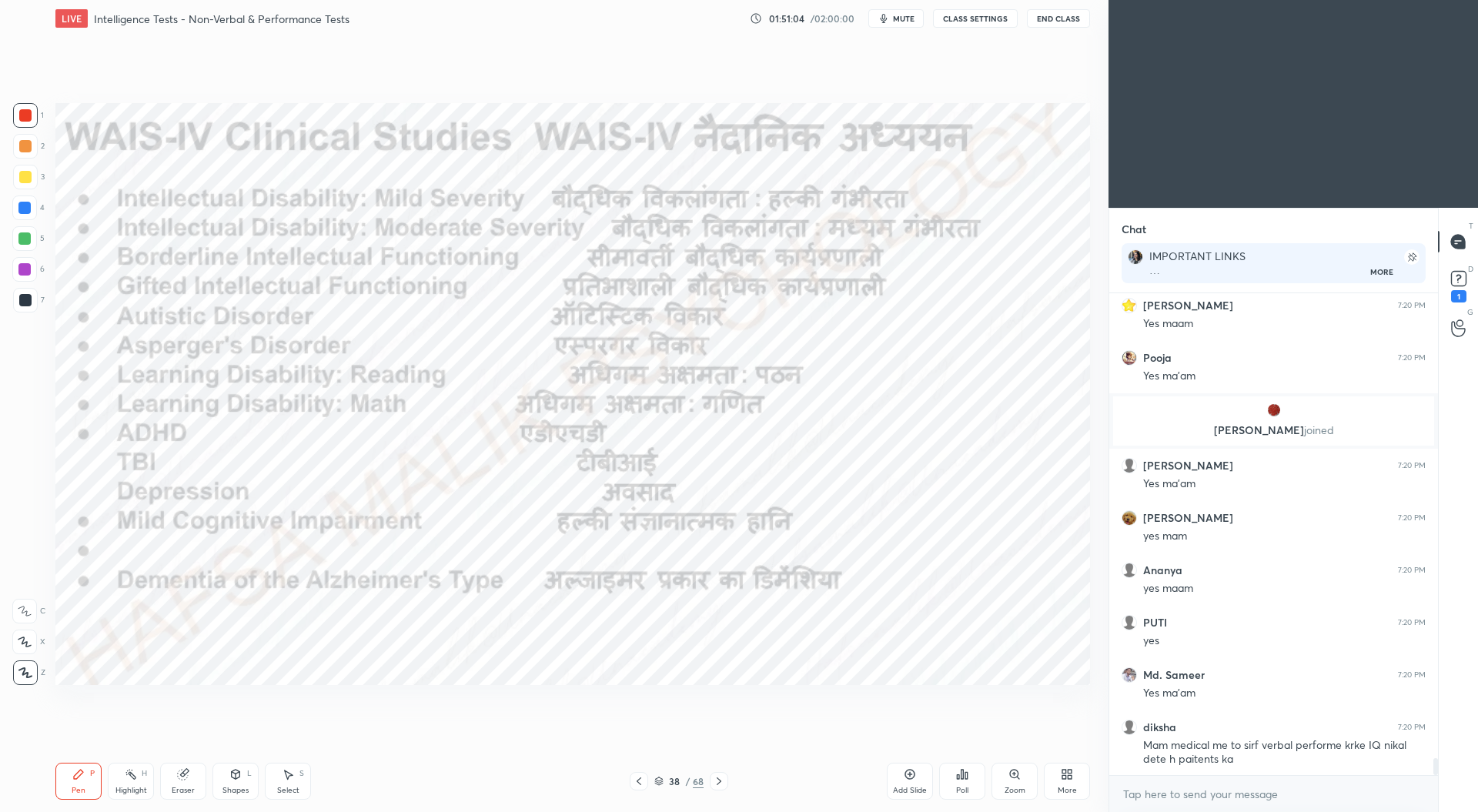
scroll to position [13085, 0]
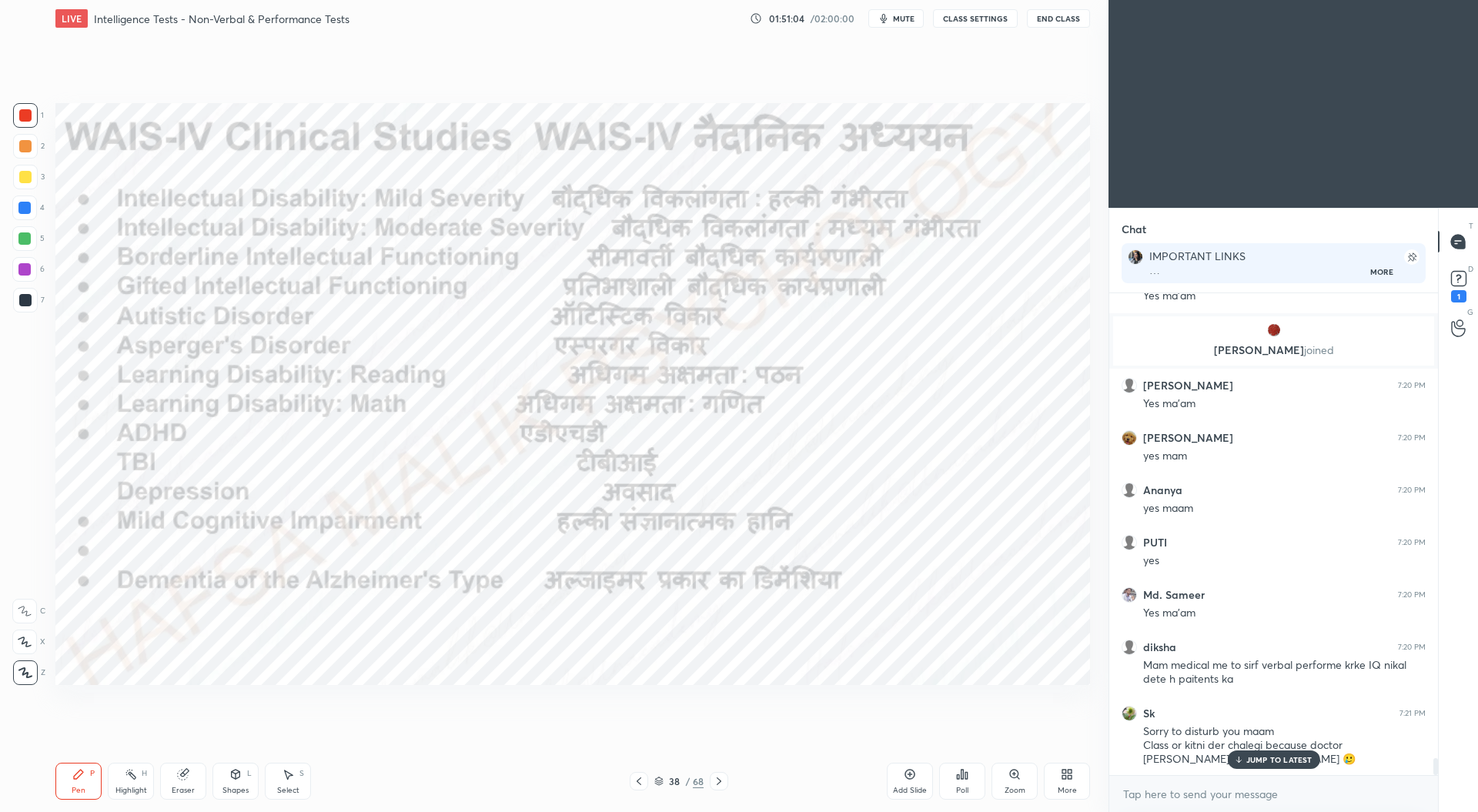
click at [637, 774] on div at bounding box center [639, 782] width 19 height 19
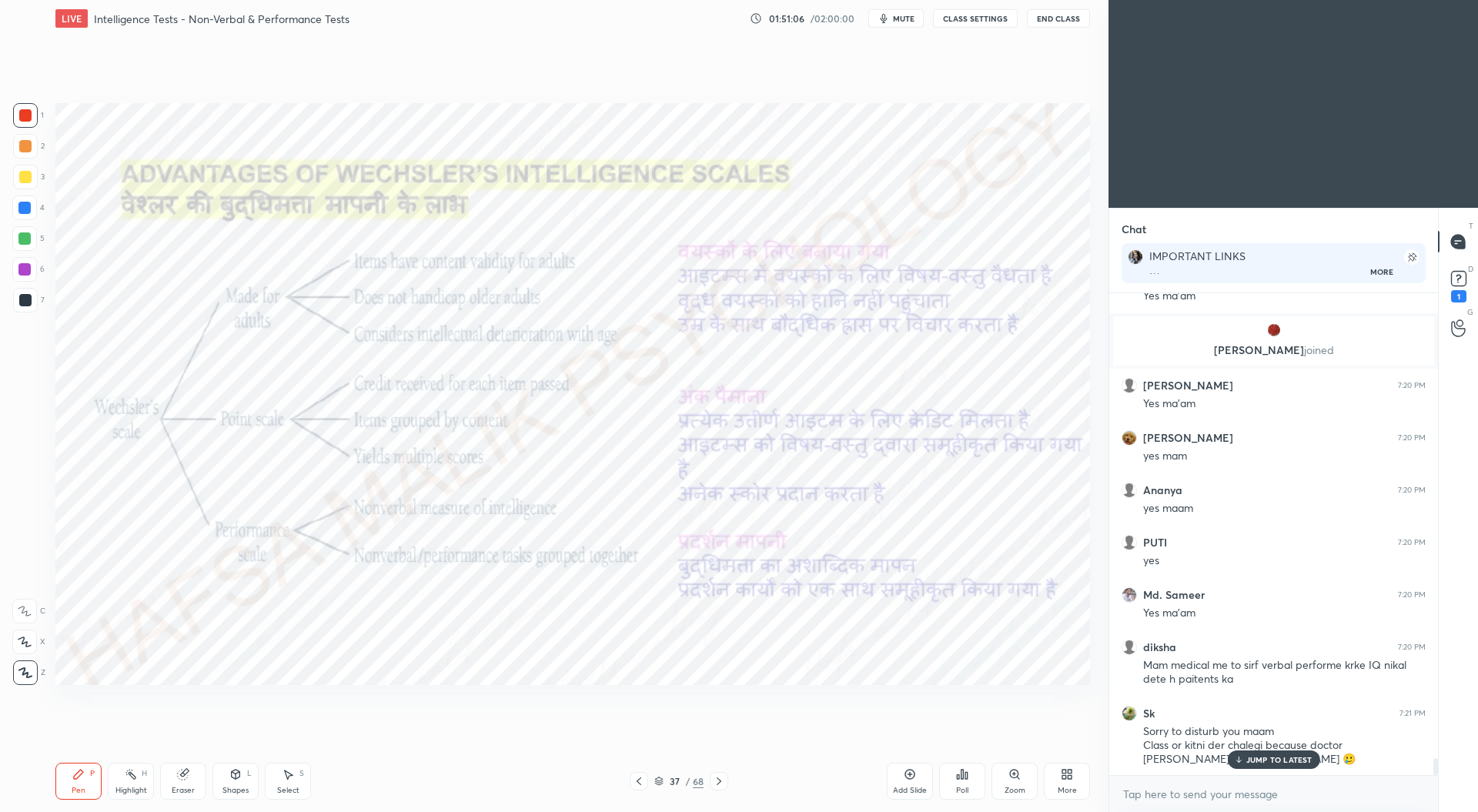
scroll to position [13137, 0]
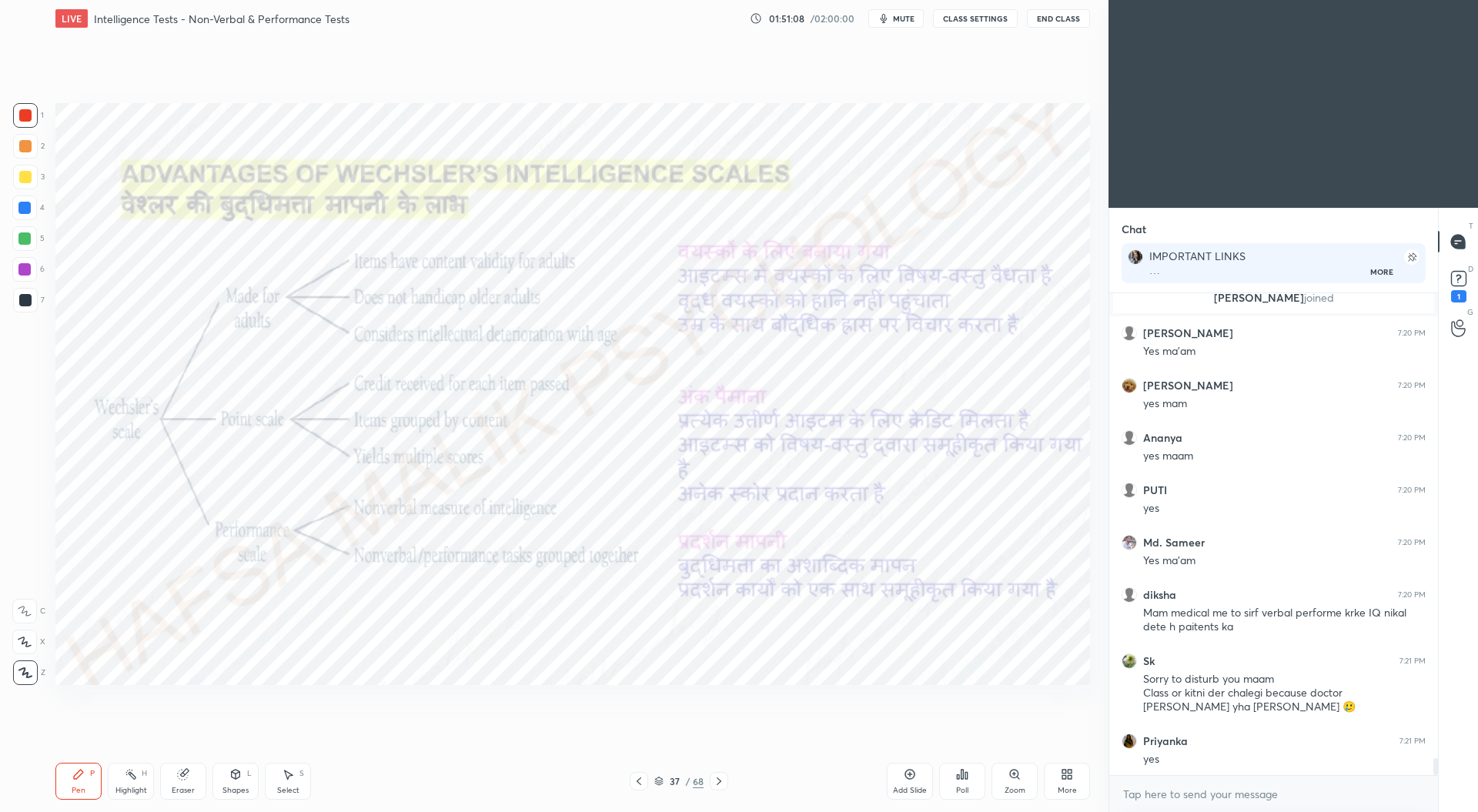
click at [642, 782] on icon at bounding box center [639, 782] width 13 height 13
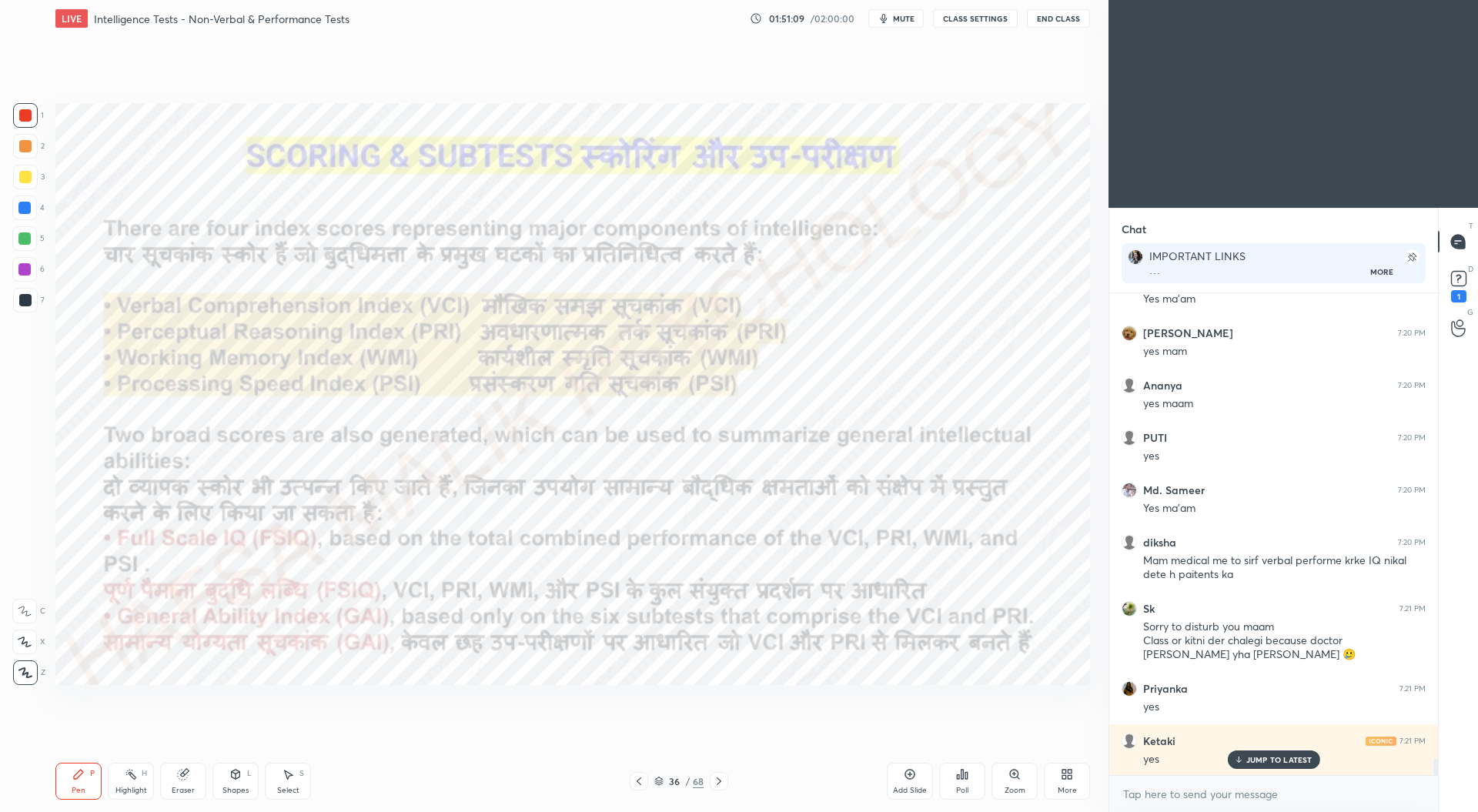
scroll to position [13294, 0]
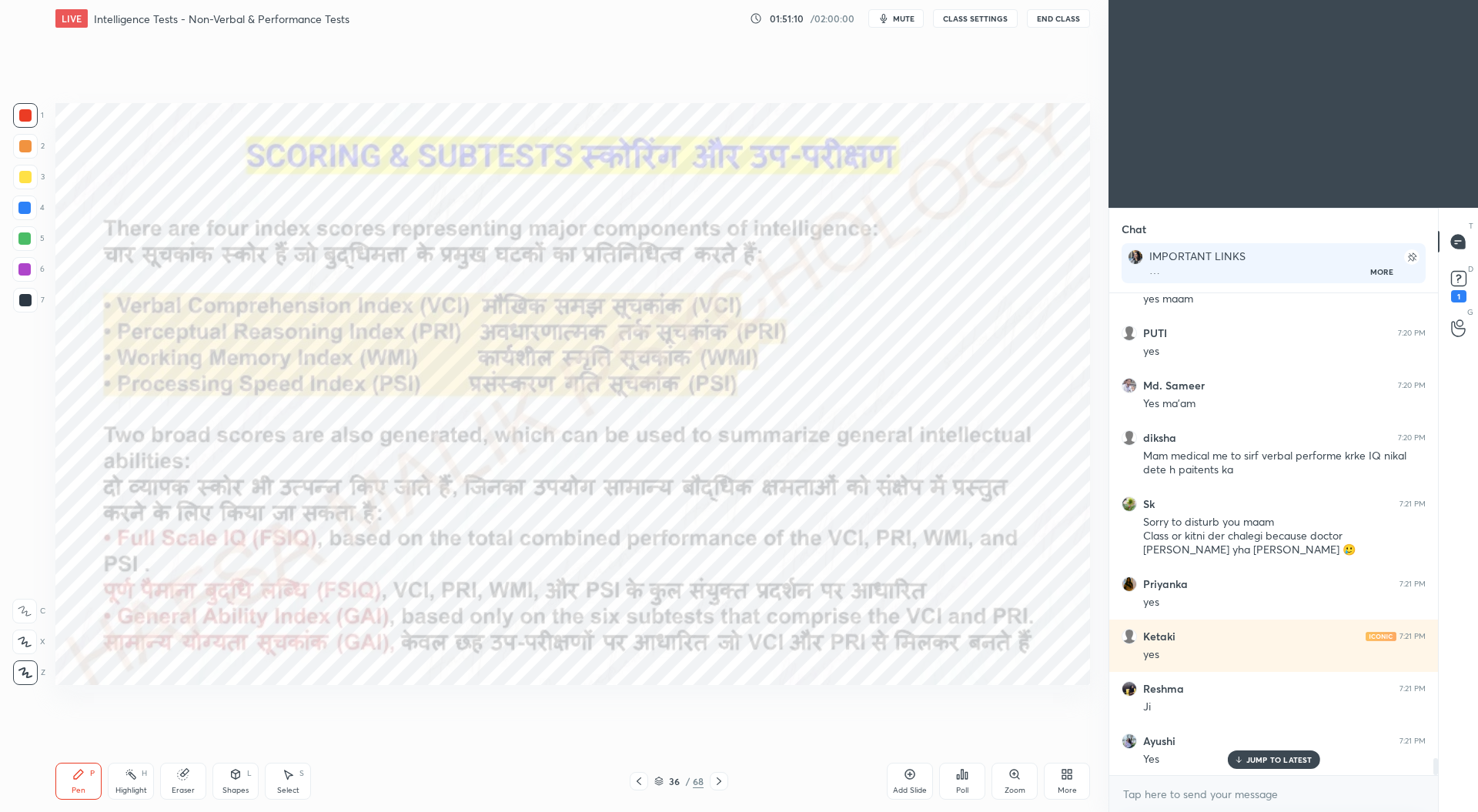
click at [642, 782] on icon at bounding box center [639, 782] width 13 height 13
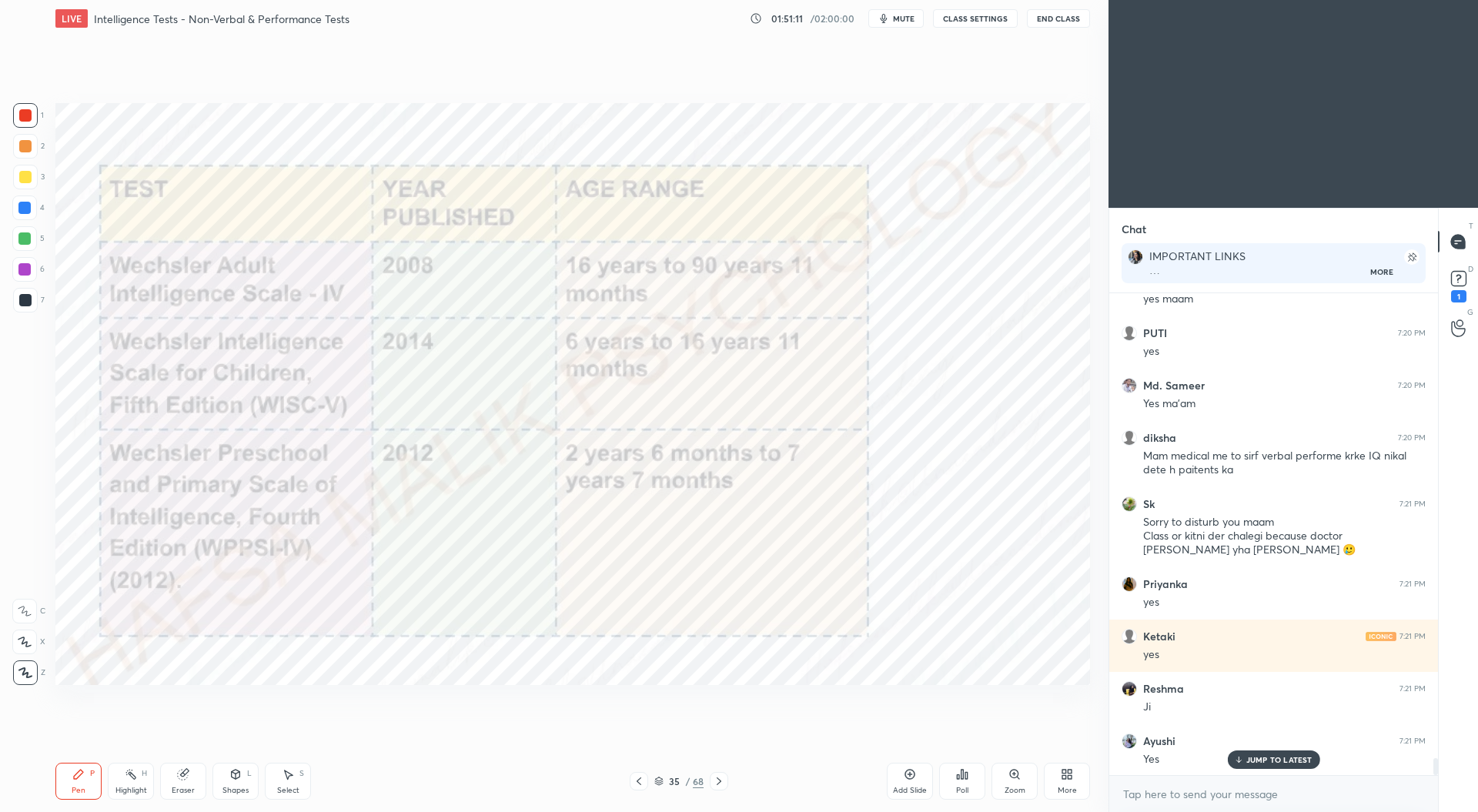
click at [640, 782] on icon at bounding box center [639, 782] width 13 height 13
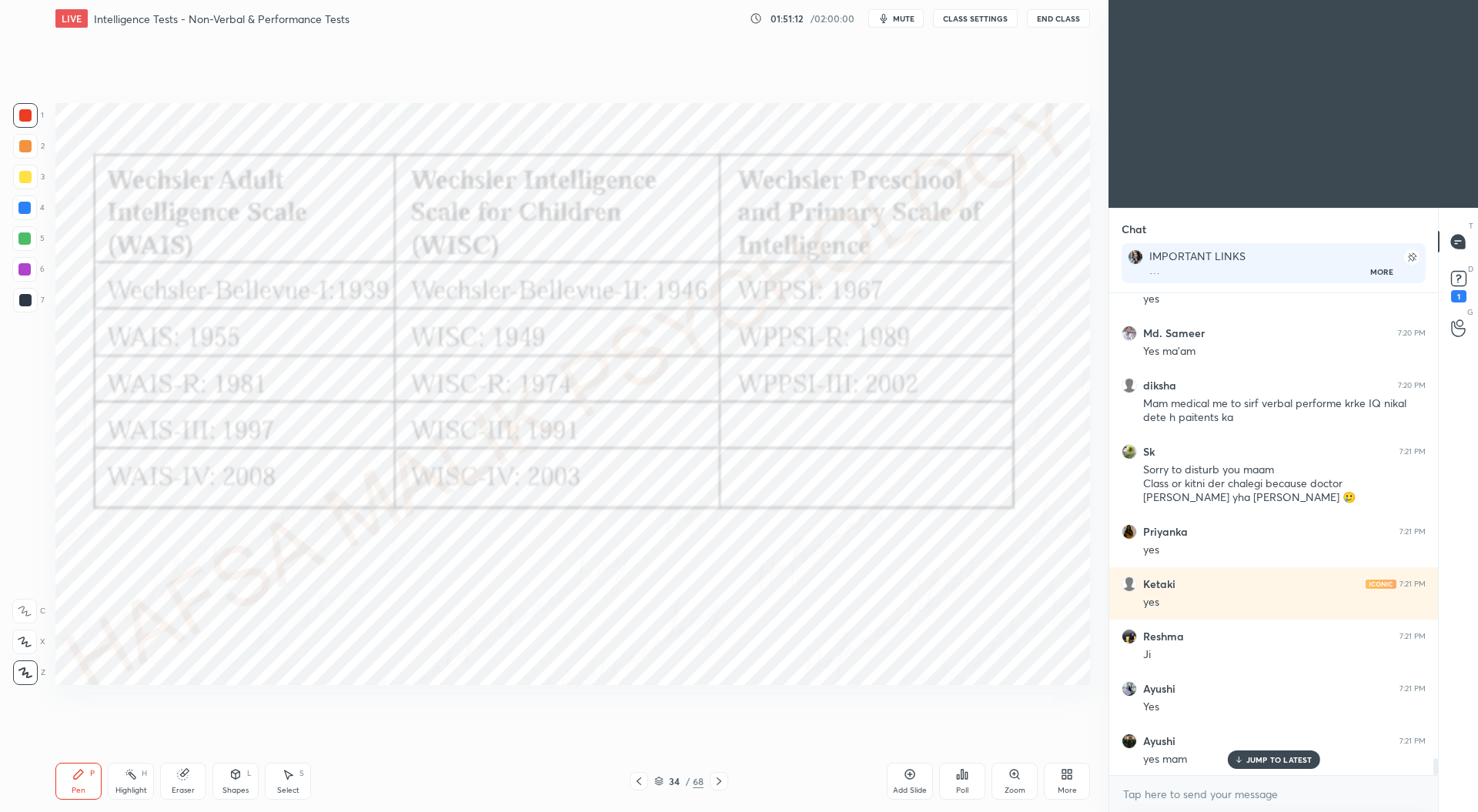
click at [639, 780] on icon at bounding box center [639, 782] width 13 height 13
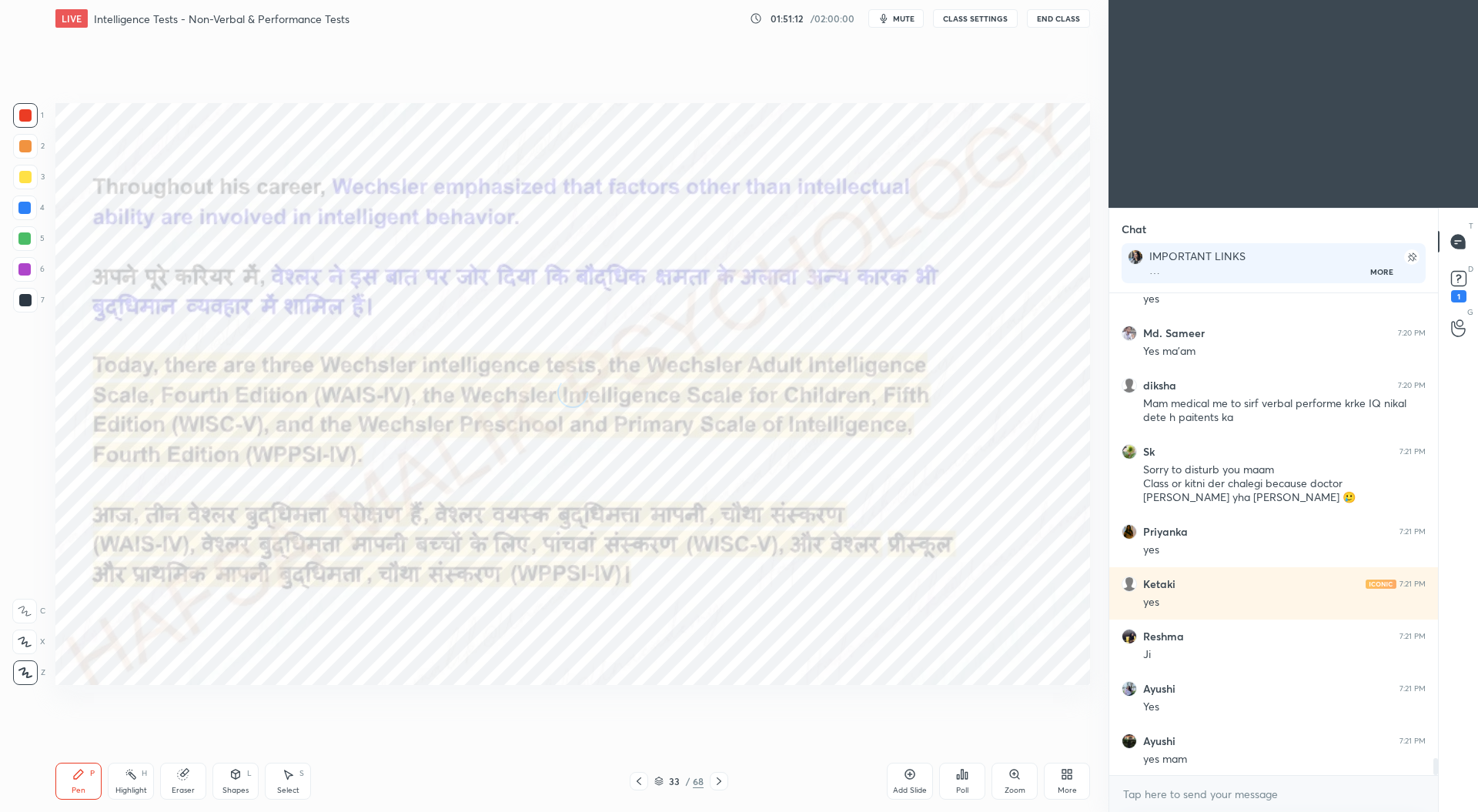
scroll to position [13399, 0]
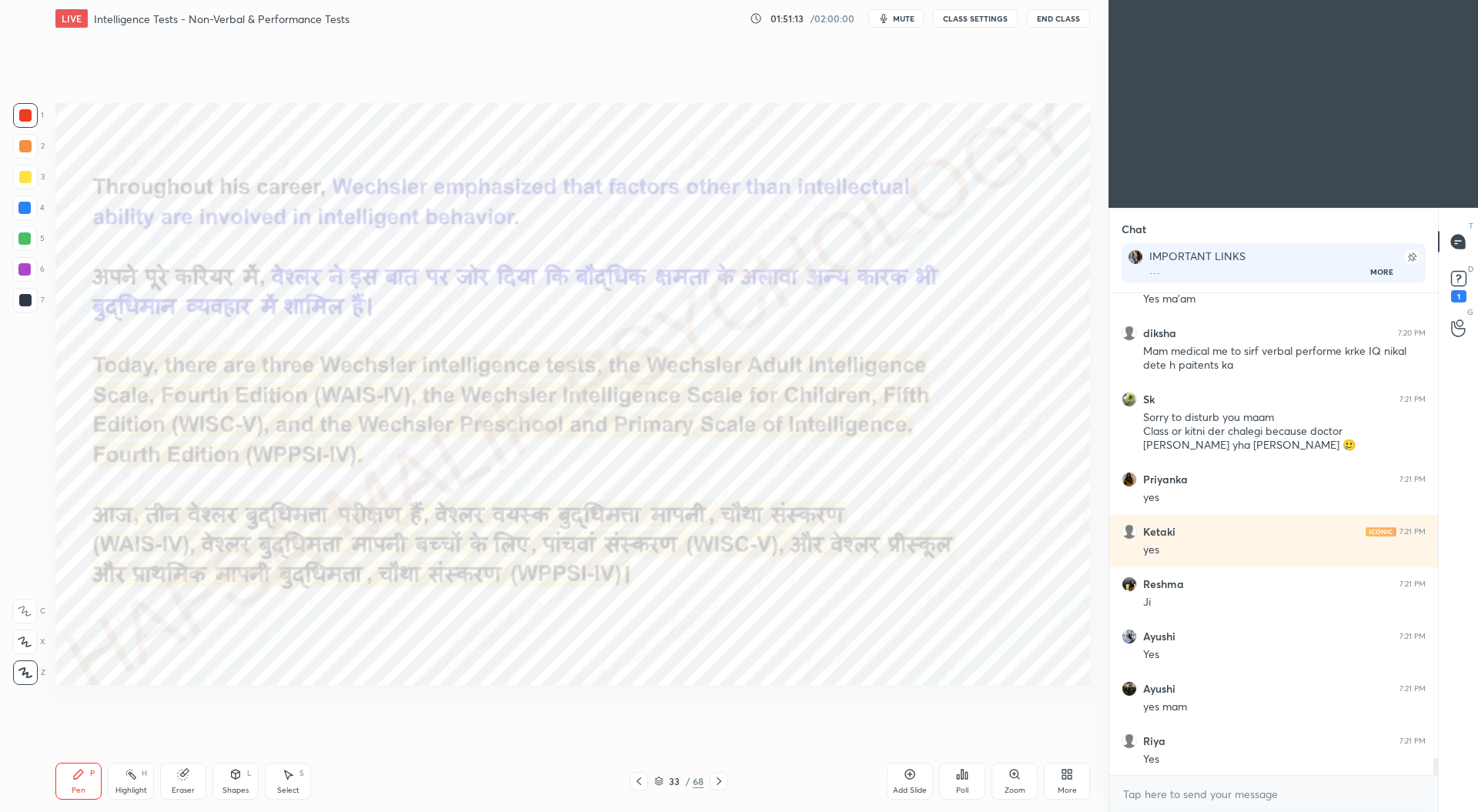
click at [641, 782] on icon at bounding box center [639, 782] width 13 height 13
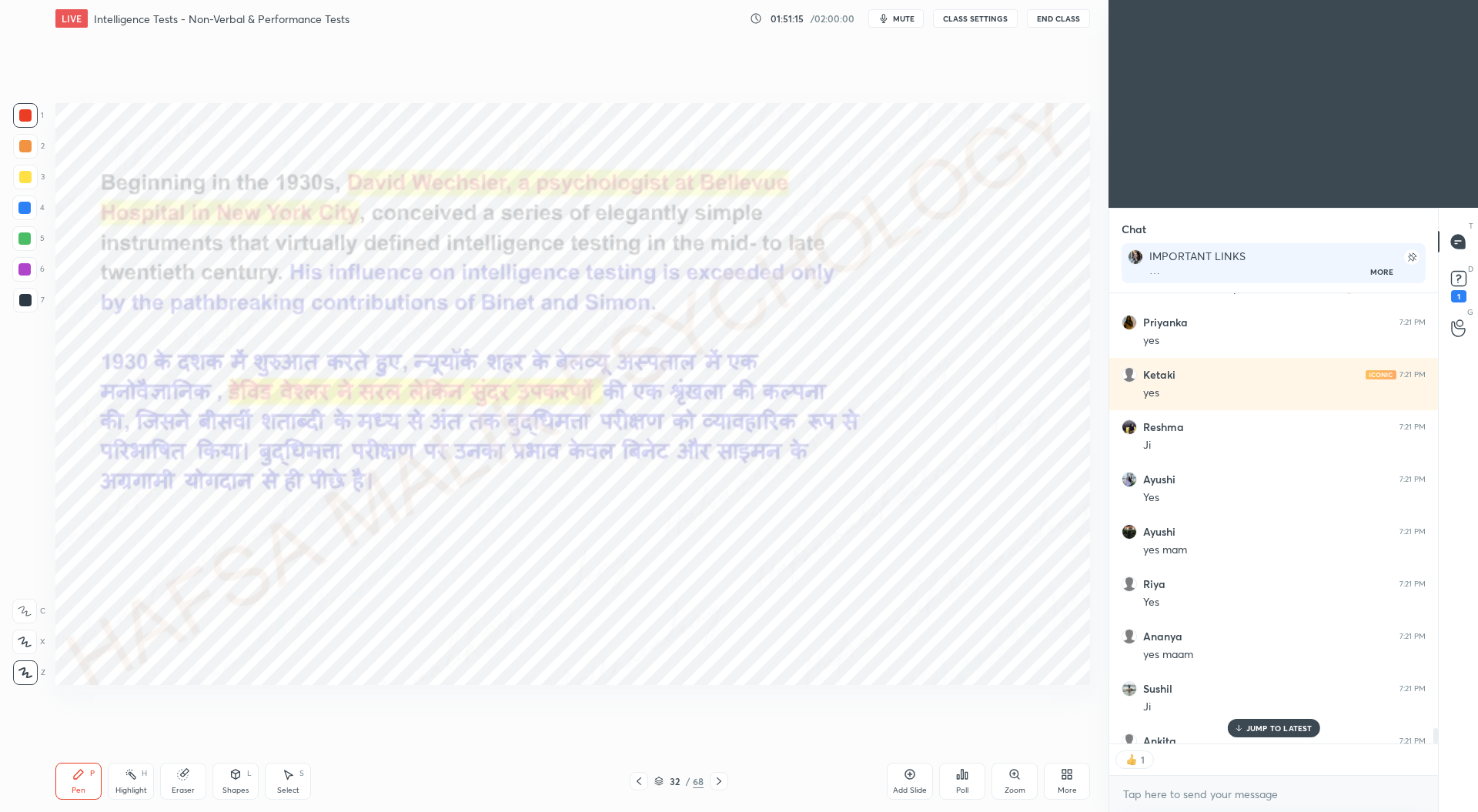
scroll to position [5, 5]
click at [639, 778] on icon at bounding box center [639, 782] width 5 height 8
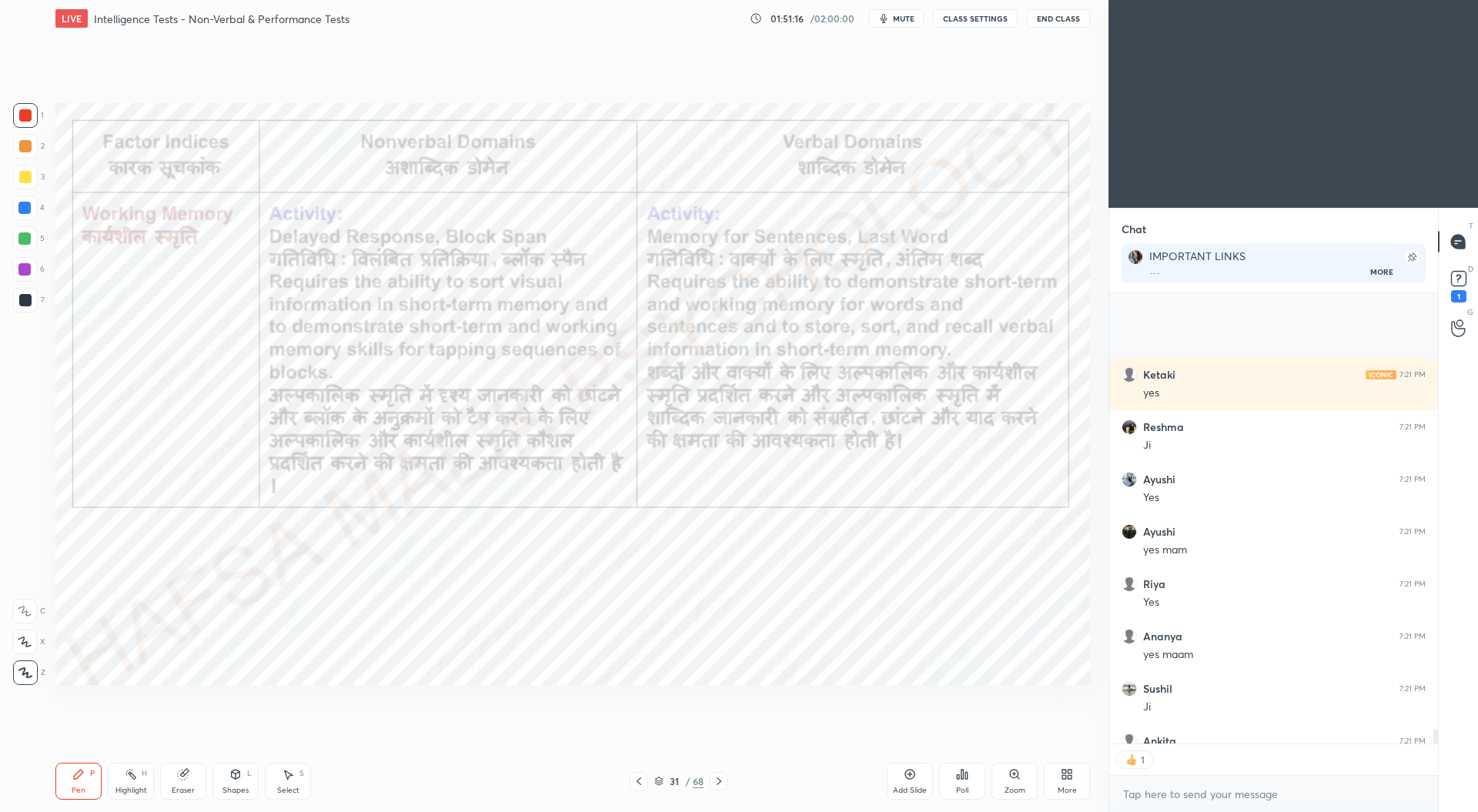
scroll to position [13693, 0]
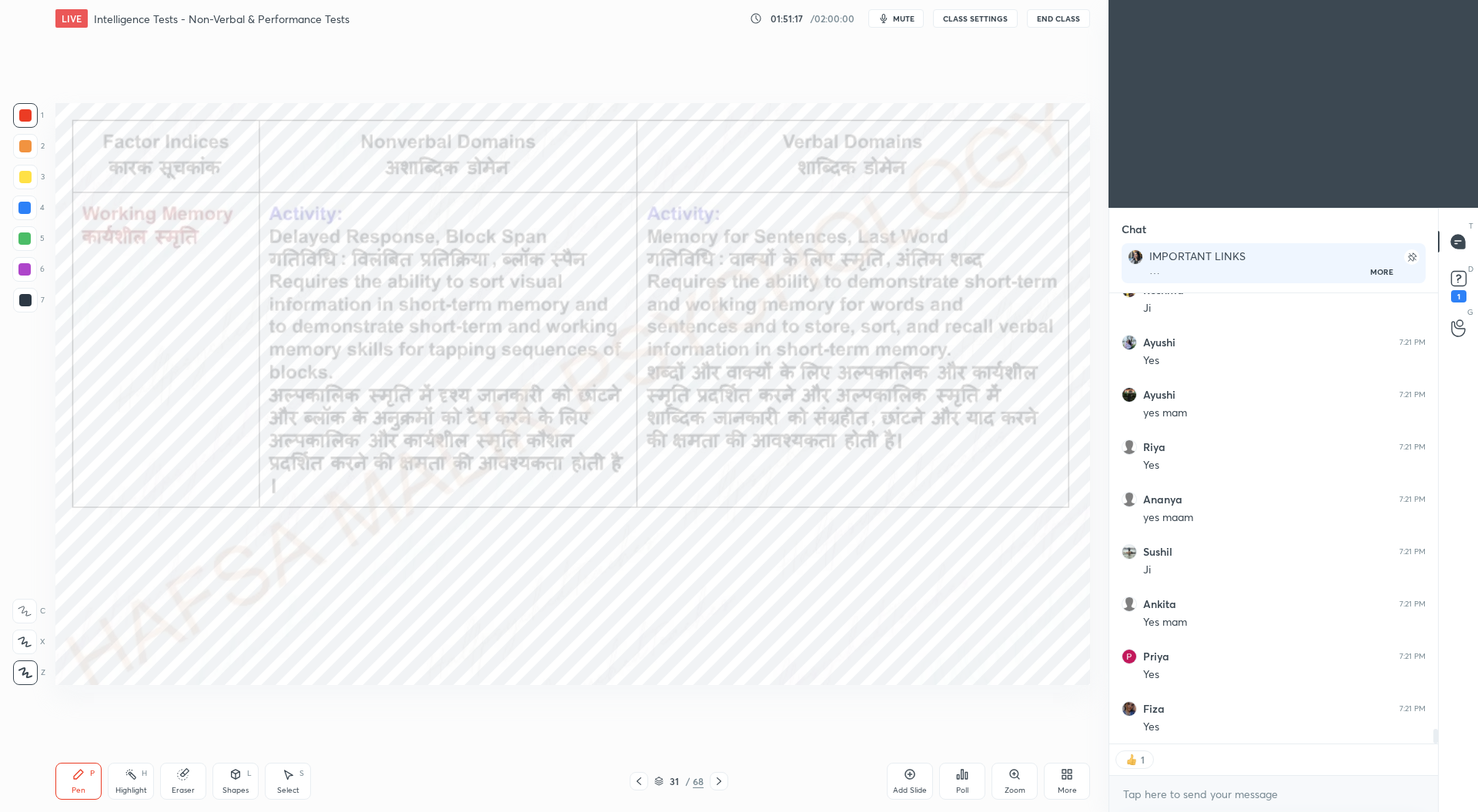
click at [716, 780] on icon at bounding box center [719, 782] width 13 height 13
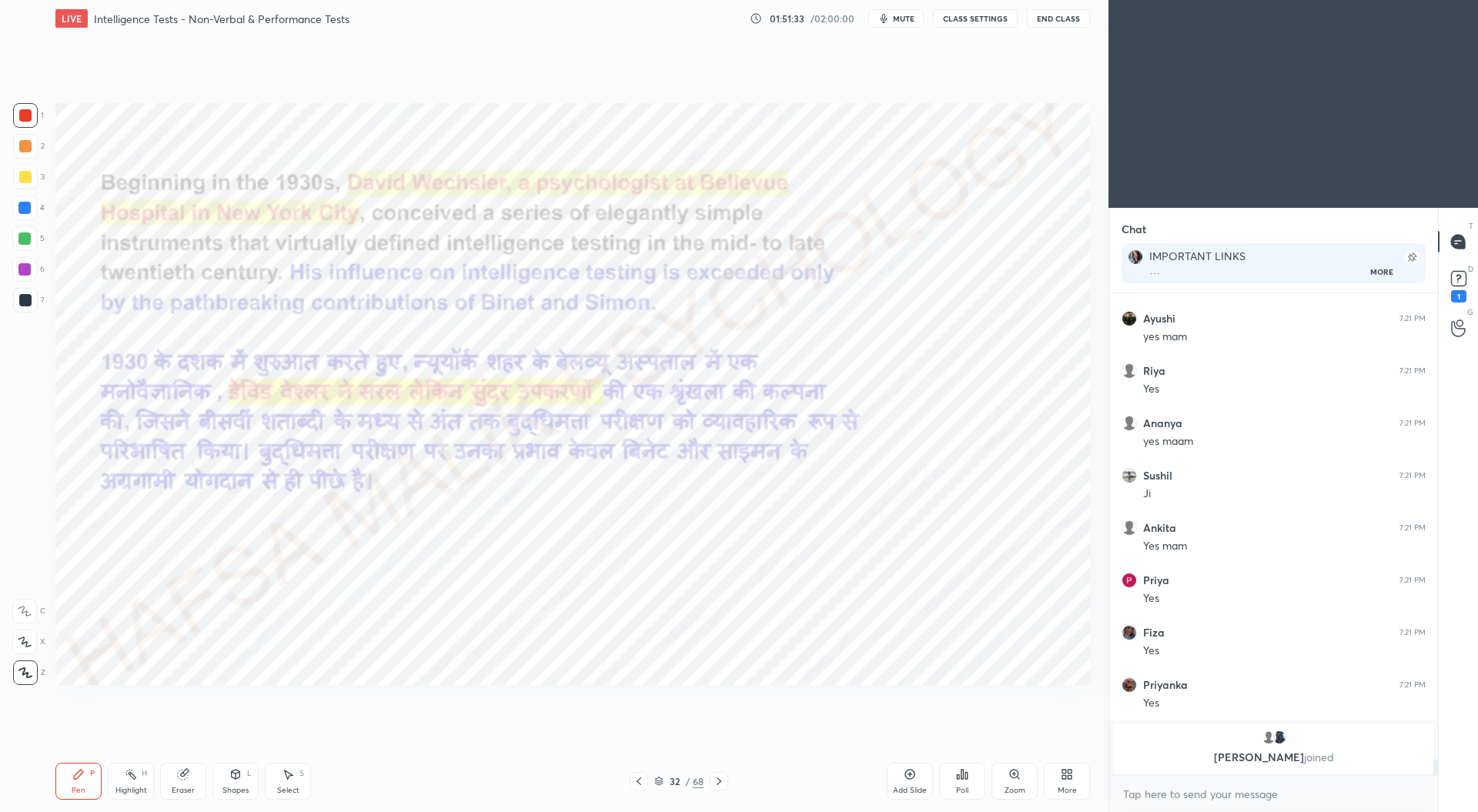
scroll to position [13769, 0]
click at [27, 203] on div at bounding box center [25, 208] width 13 height 13
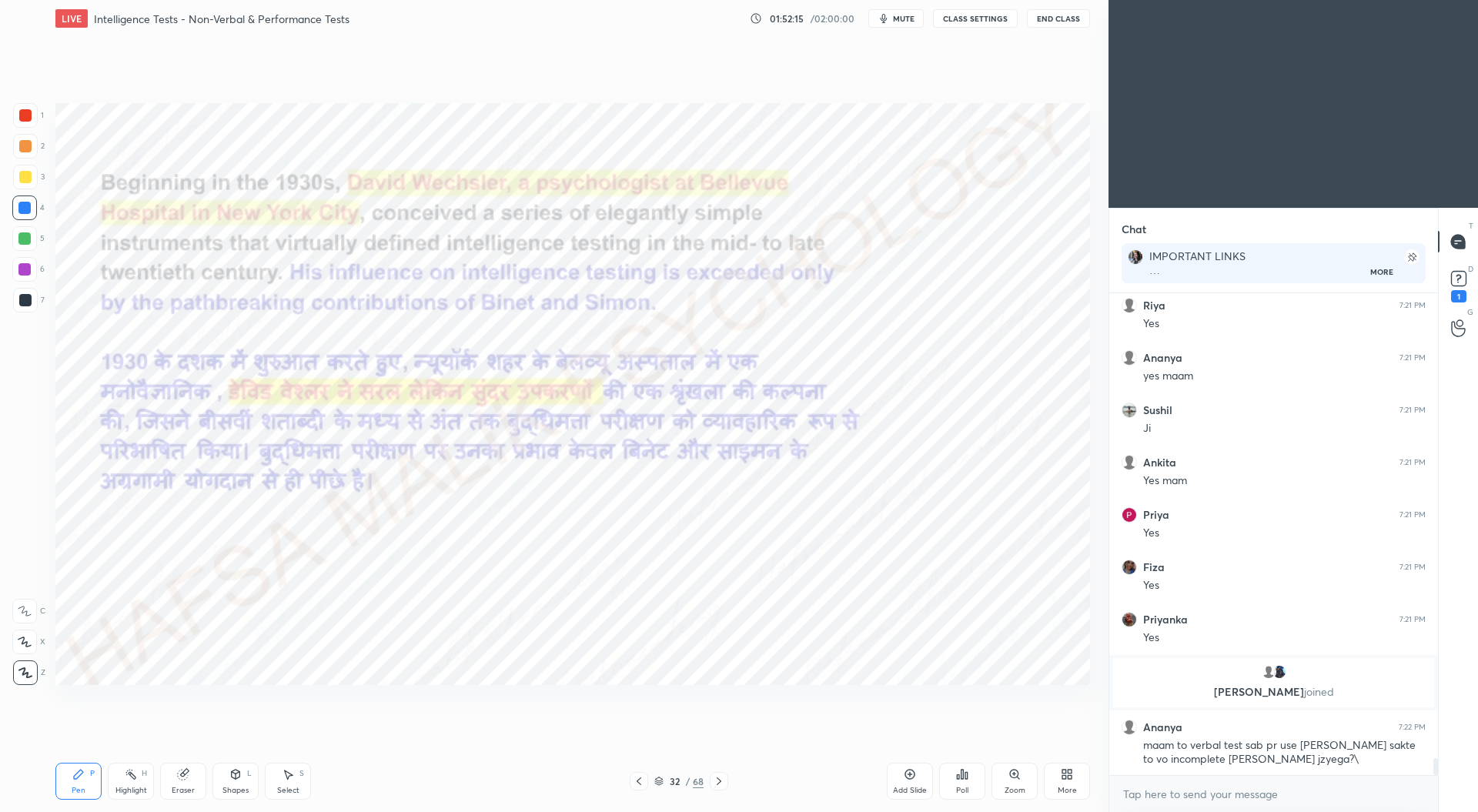
click at [22, 115] on div at bounding box center [26, 116] width 13 height 13
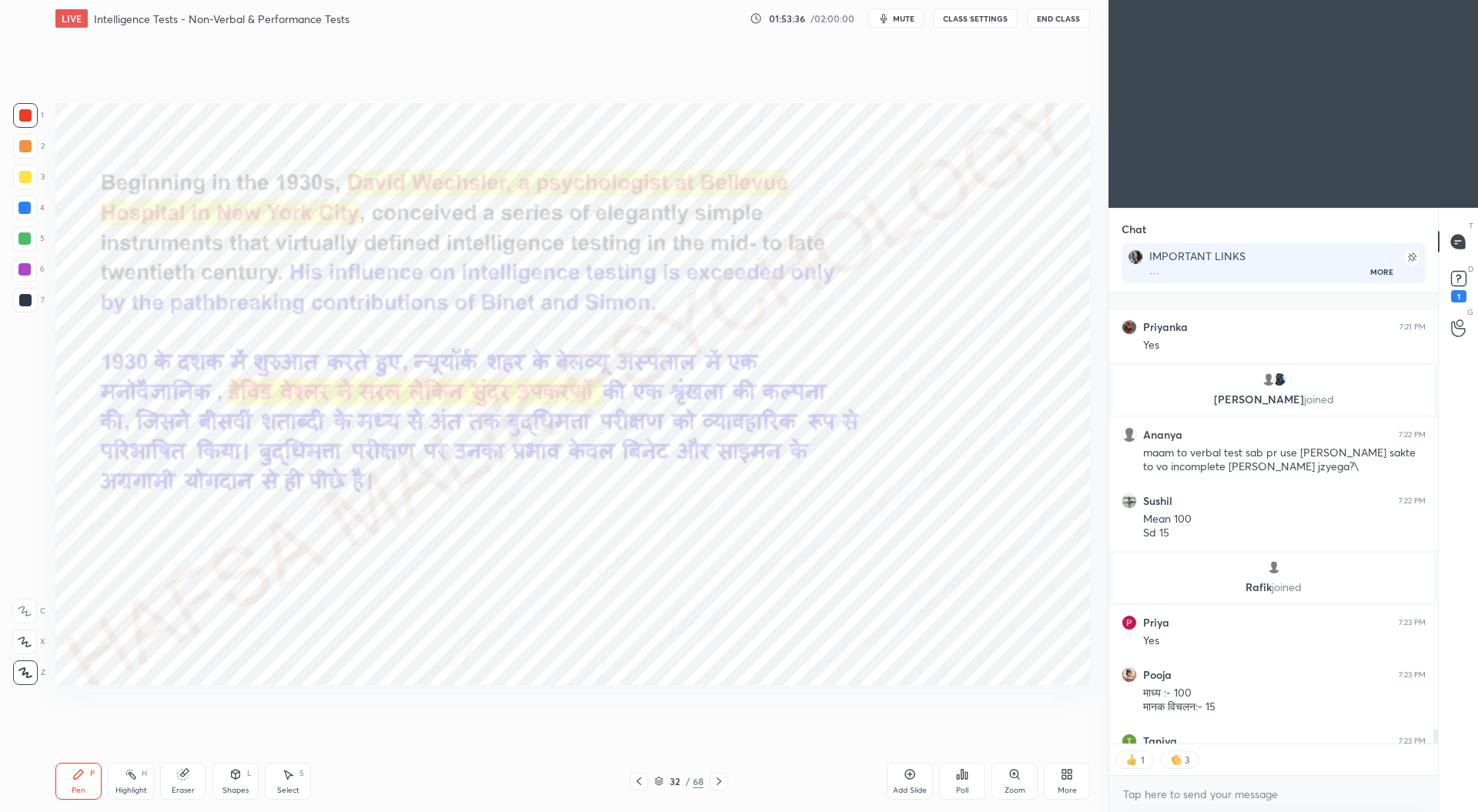
scroll to position [13787, 0]
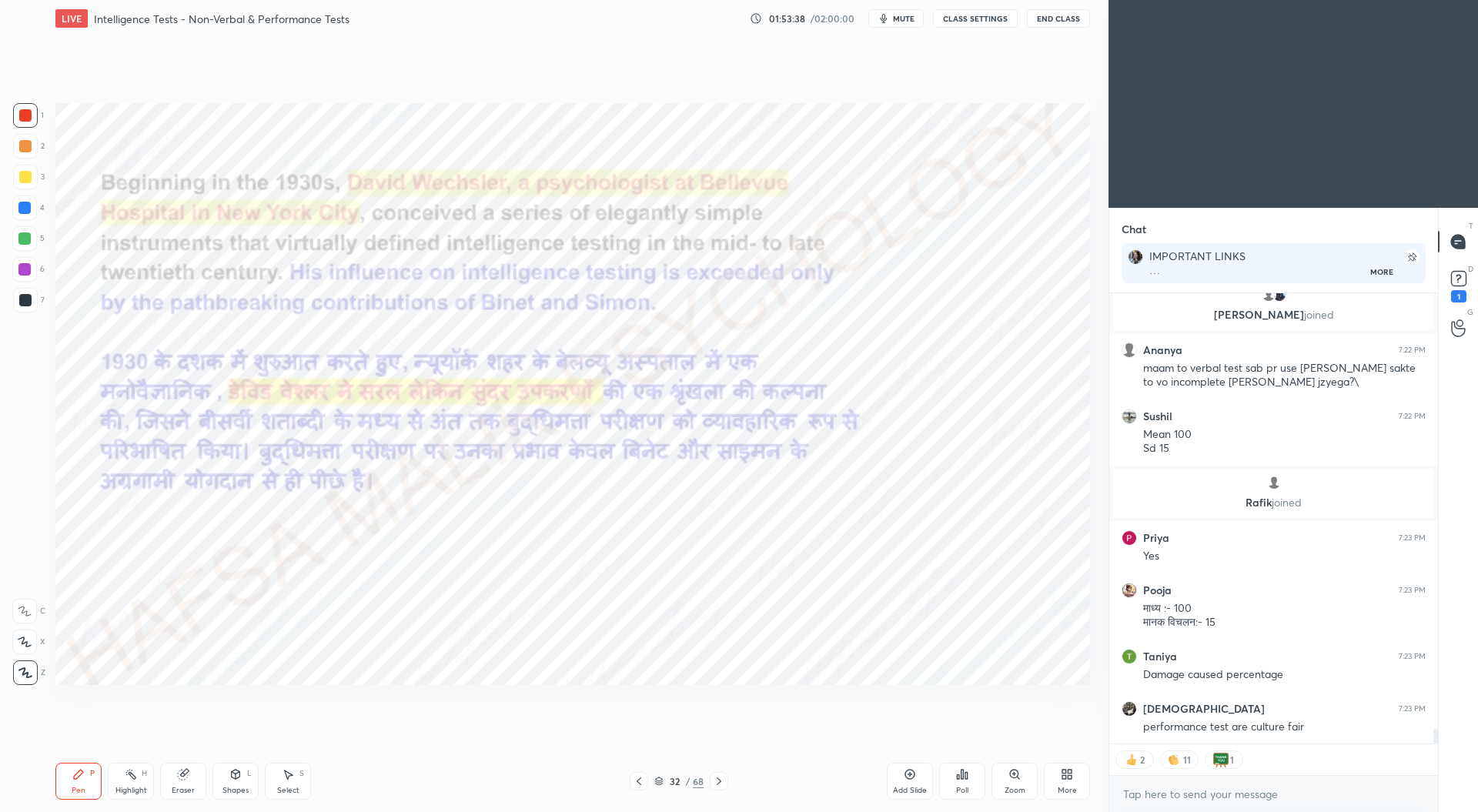
click at [718, 782] on icon at bounding box center [719, 782] width 13 height 13
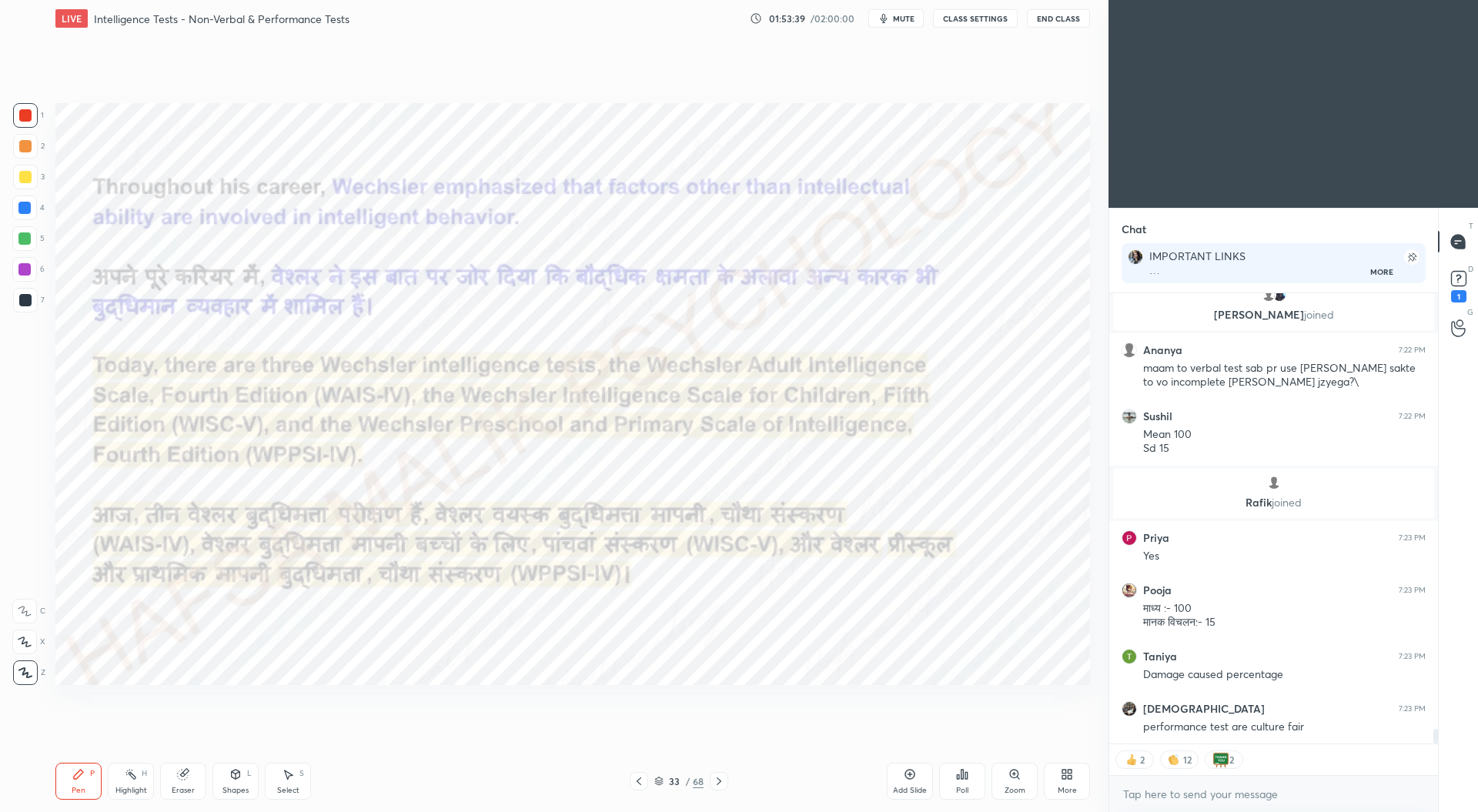
scroll to position [13839, 0]
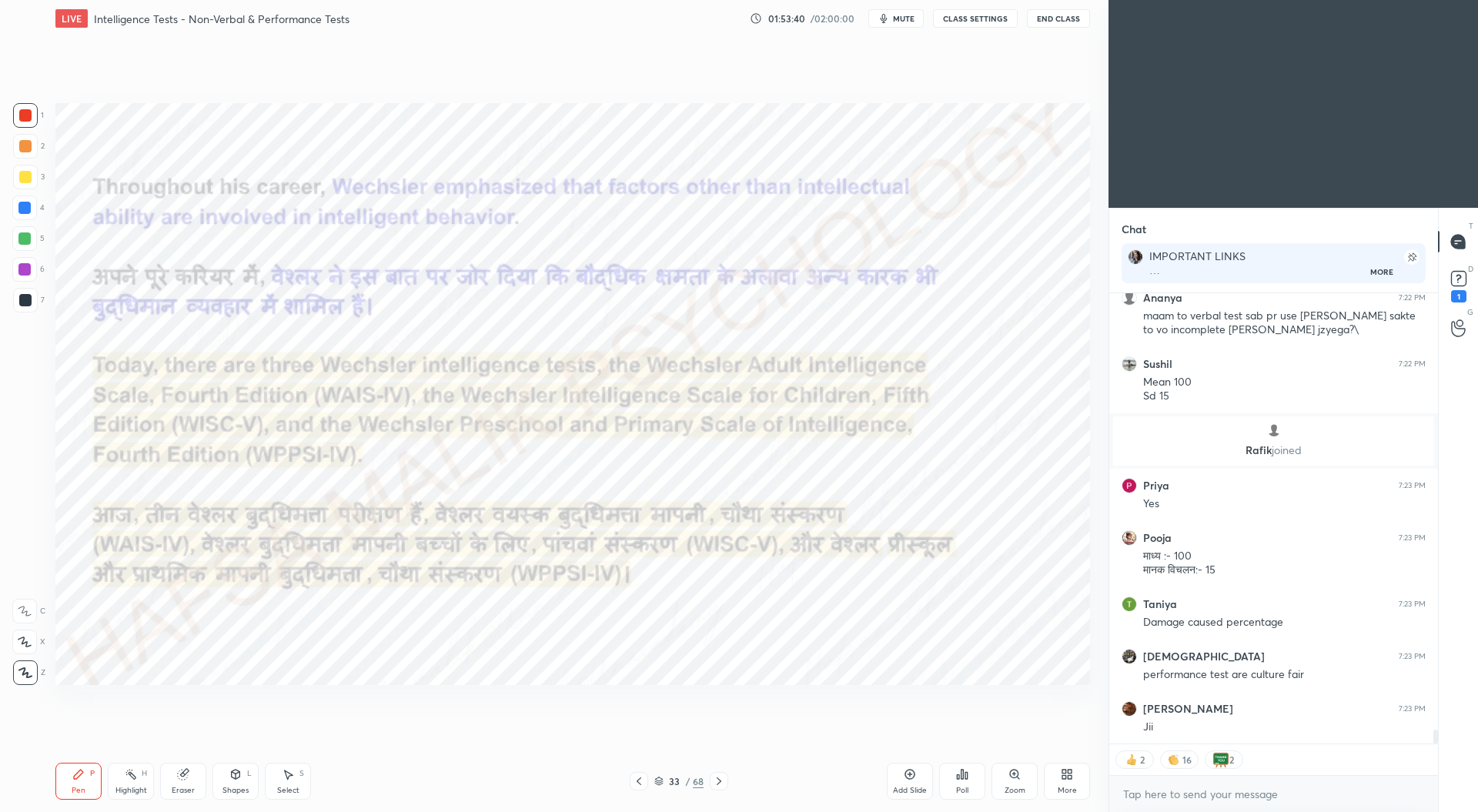
click at [721, 785] on icon at bounding box center [719, 782] width 13 height 13
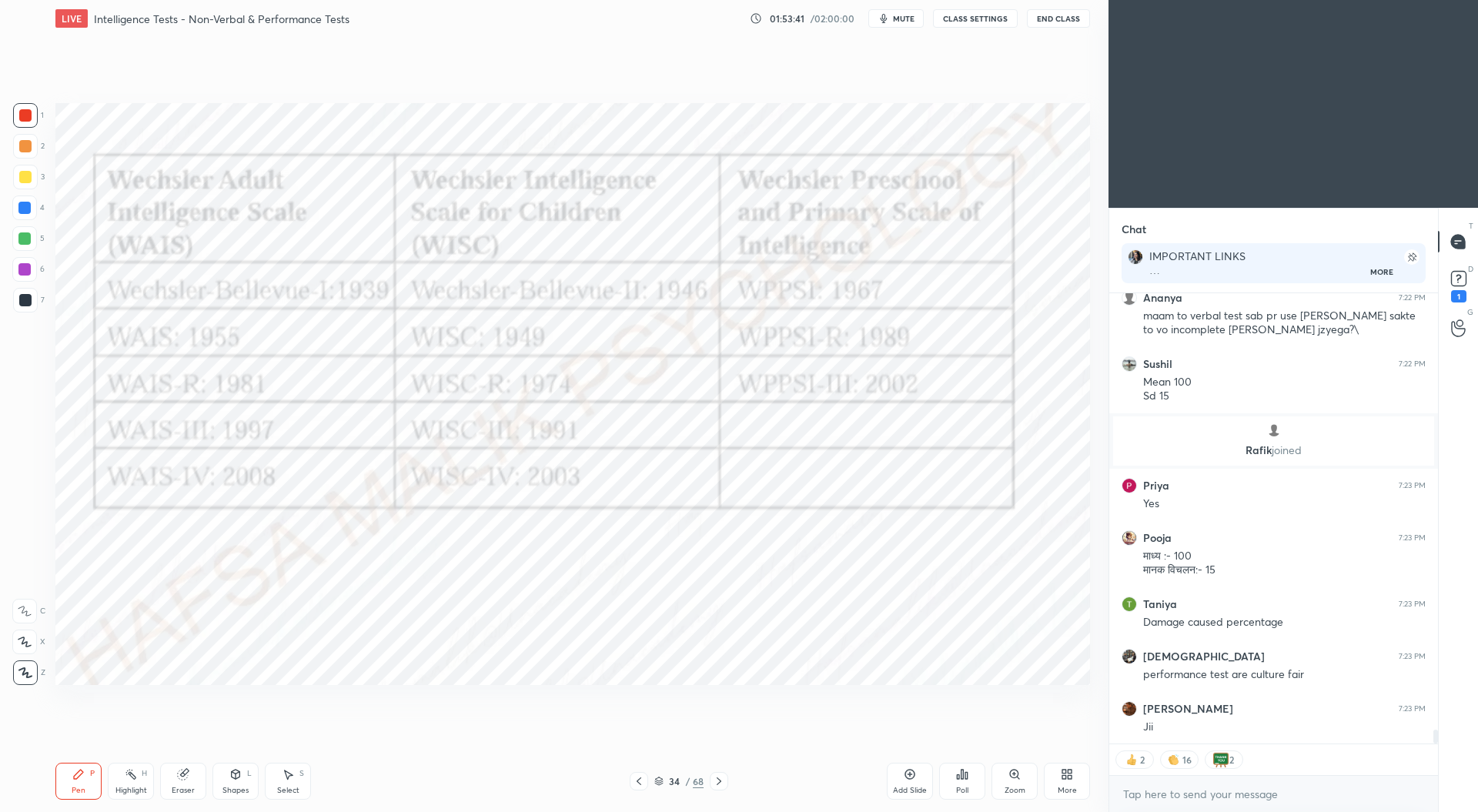
scroll to position [13892, 0]
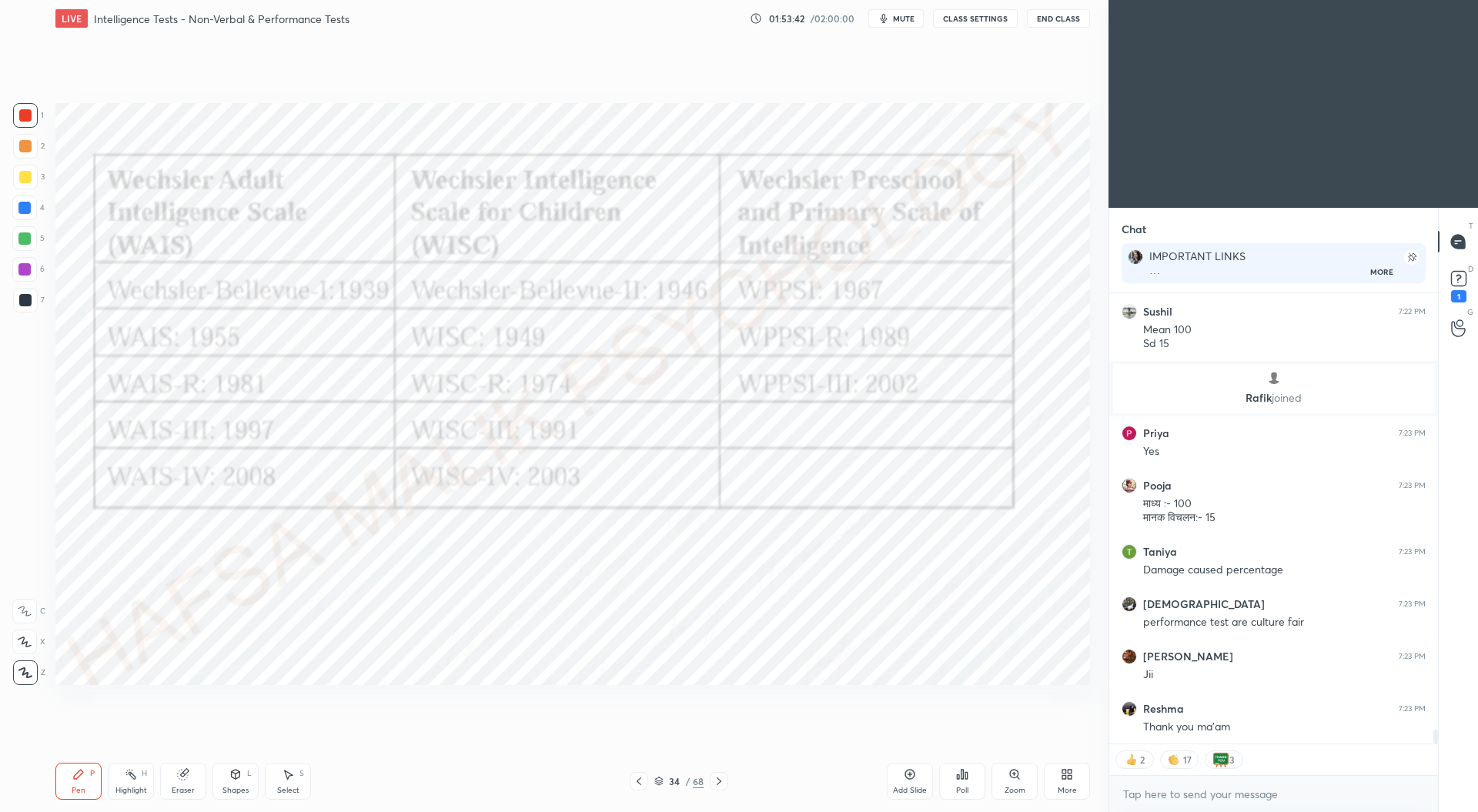
click at [717, 784] on icon at bounding box center [719, 782] width 5 height 8
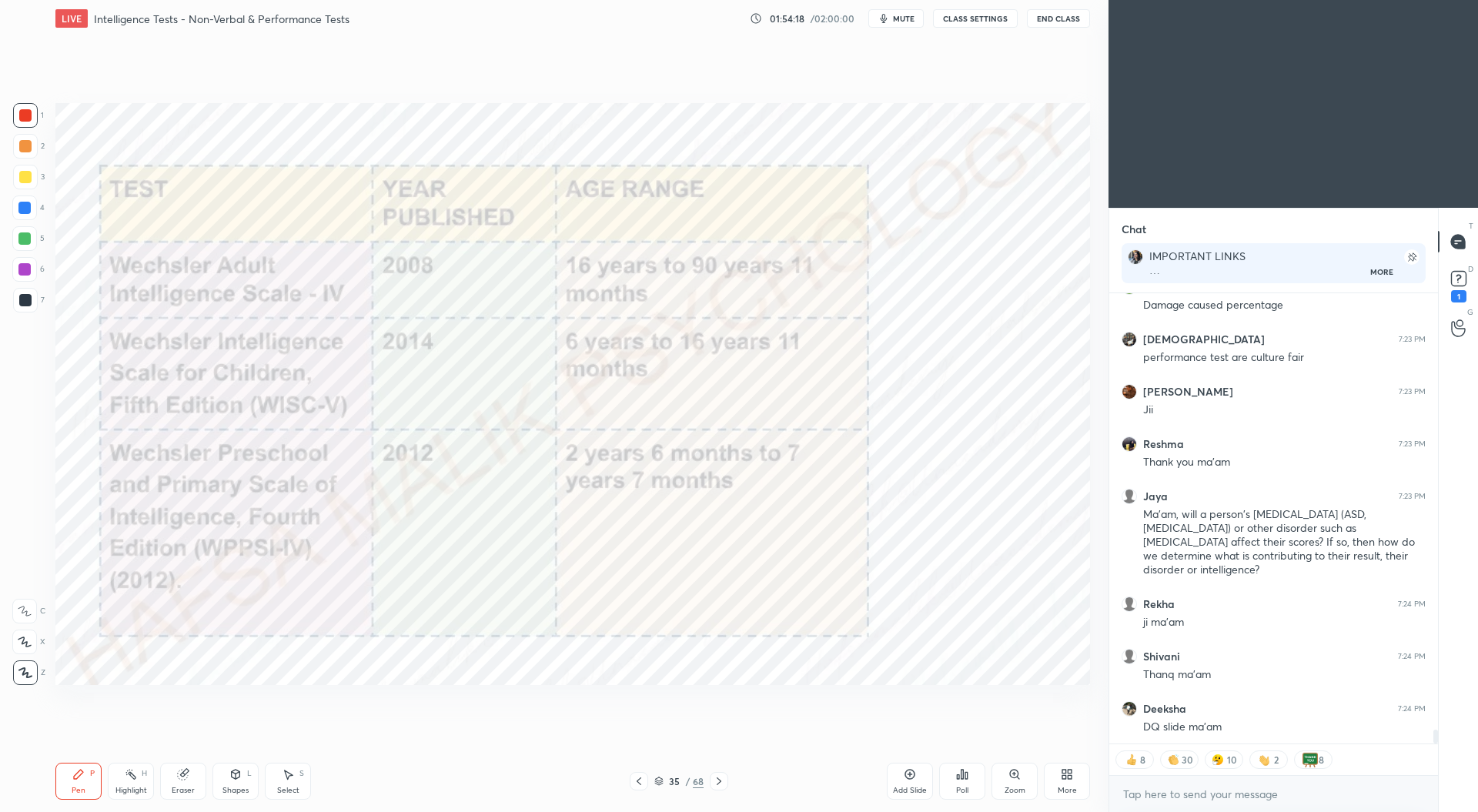
scroll to position [14209, 0]
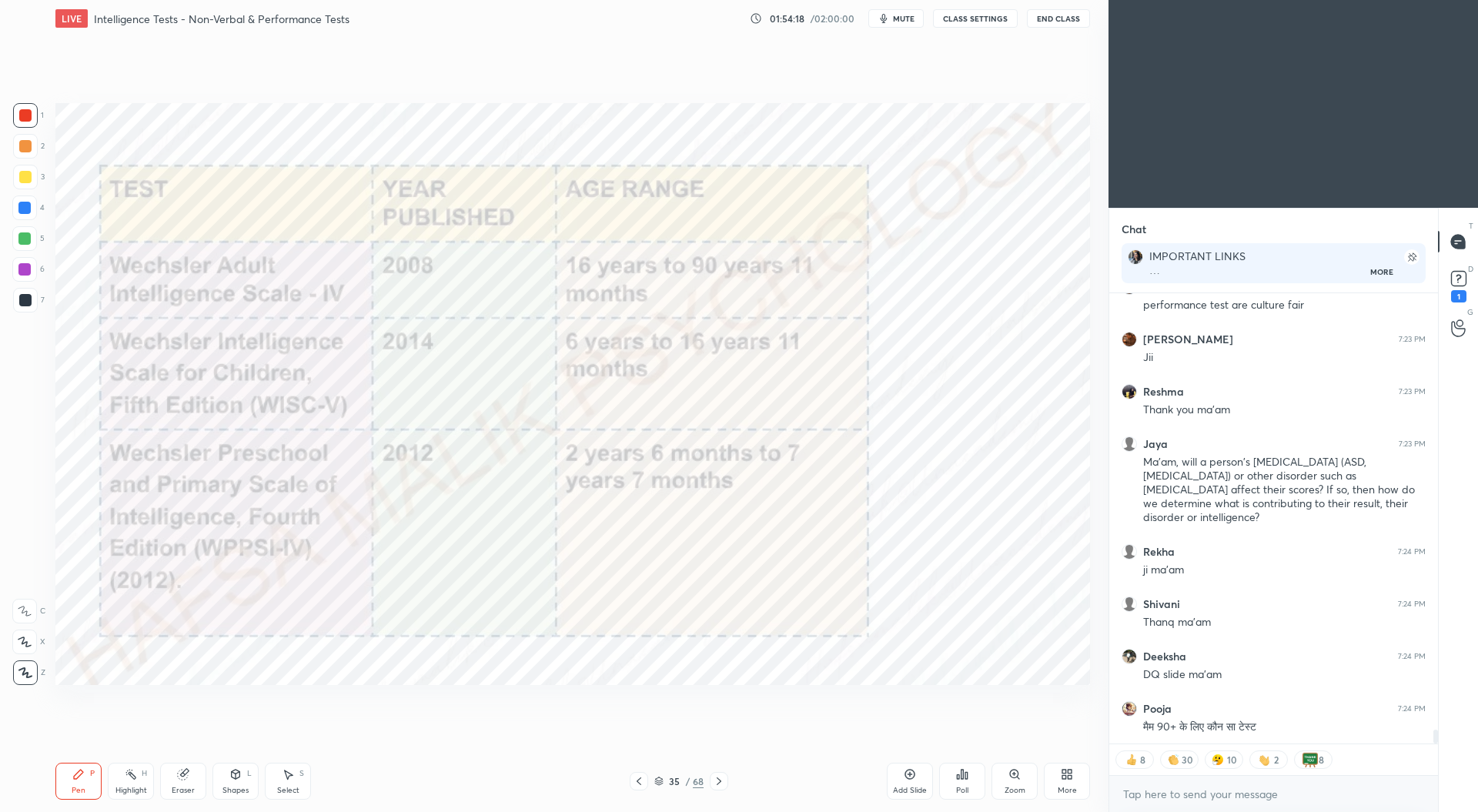
click at [642, 777] on icon at bounding box center [639, 782] width 13 height 13
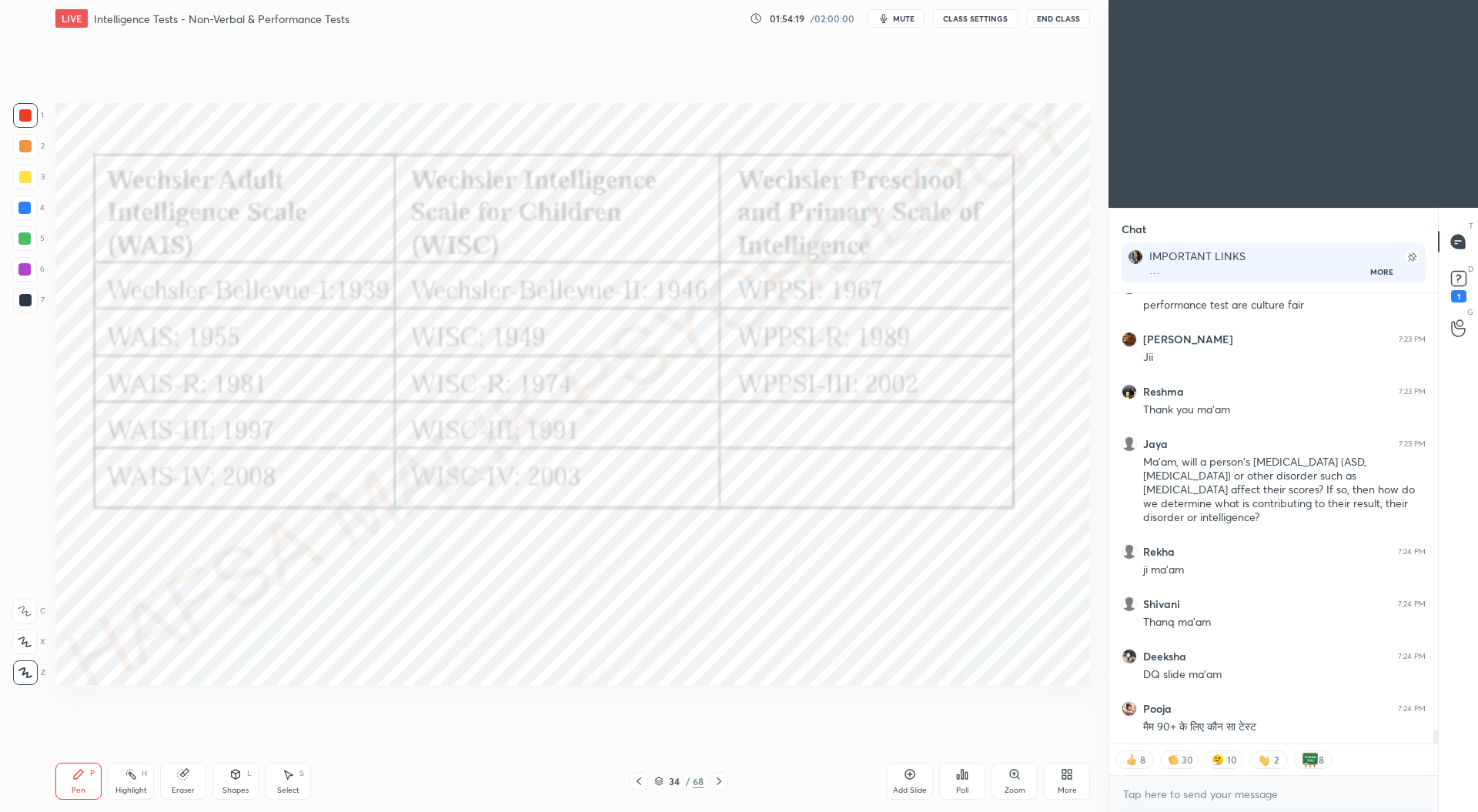
click at [639, 775] on icon at bounding box center [639, 782] width 13 height 13
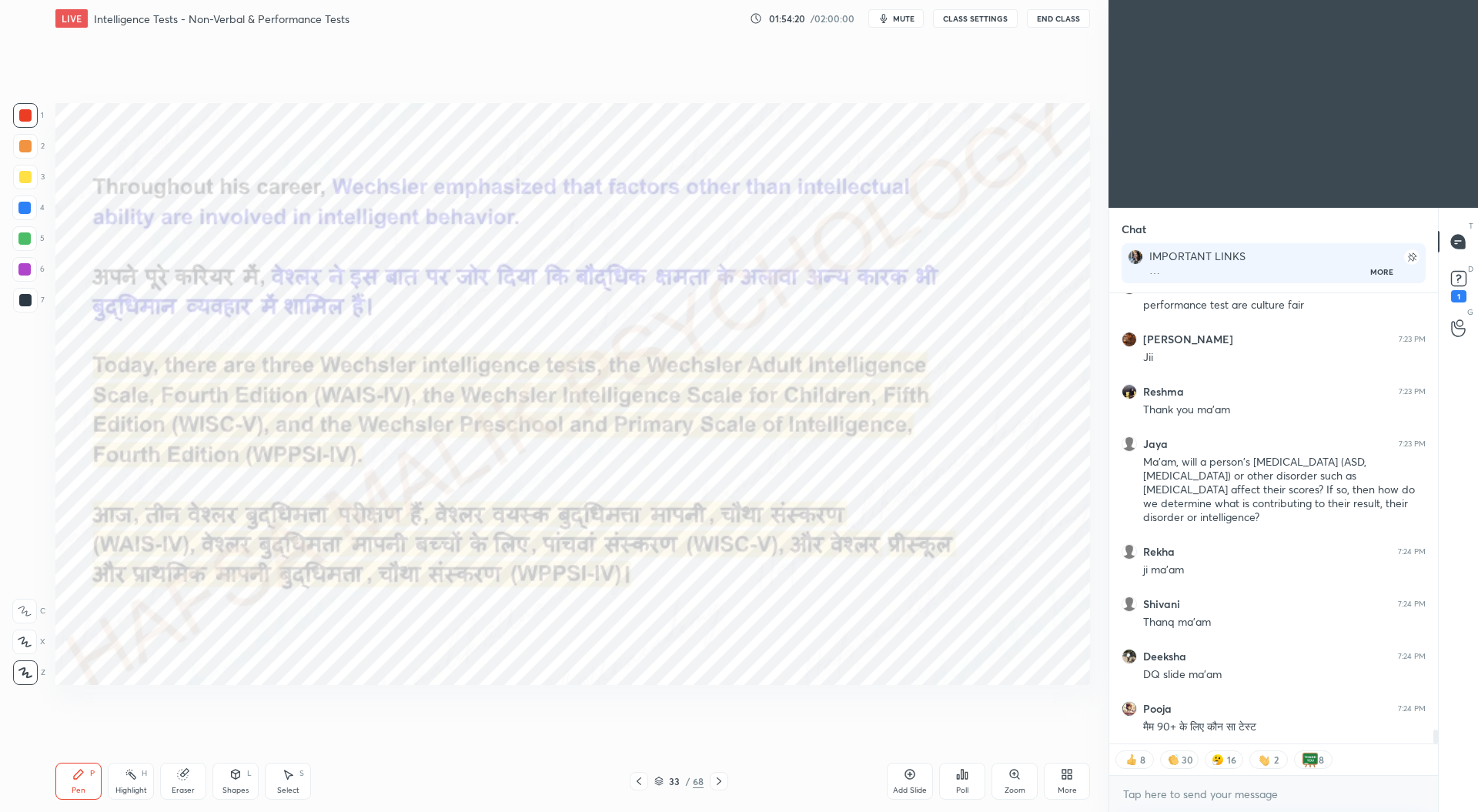
click at [642, 779] on icon at bounding box center [639, 782] width 13 height 13
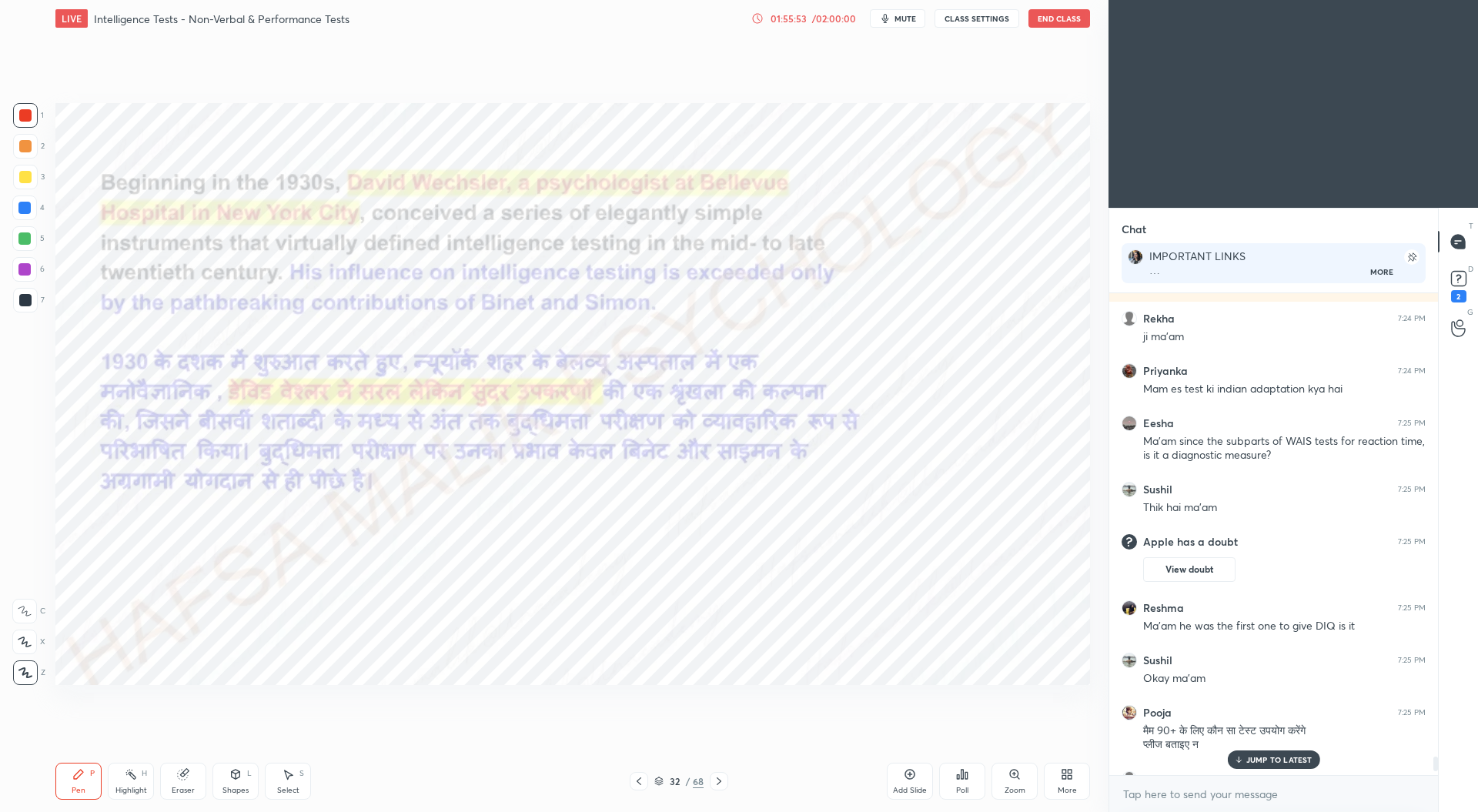
scroll to position [14904, 0]
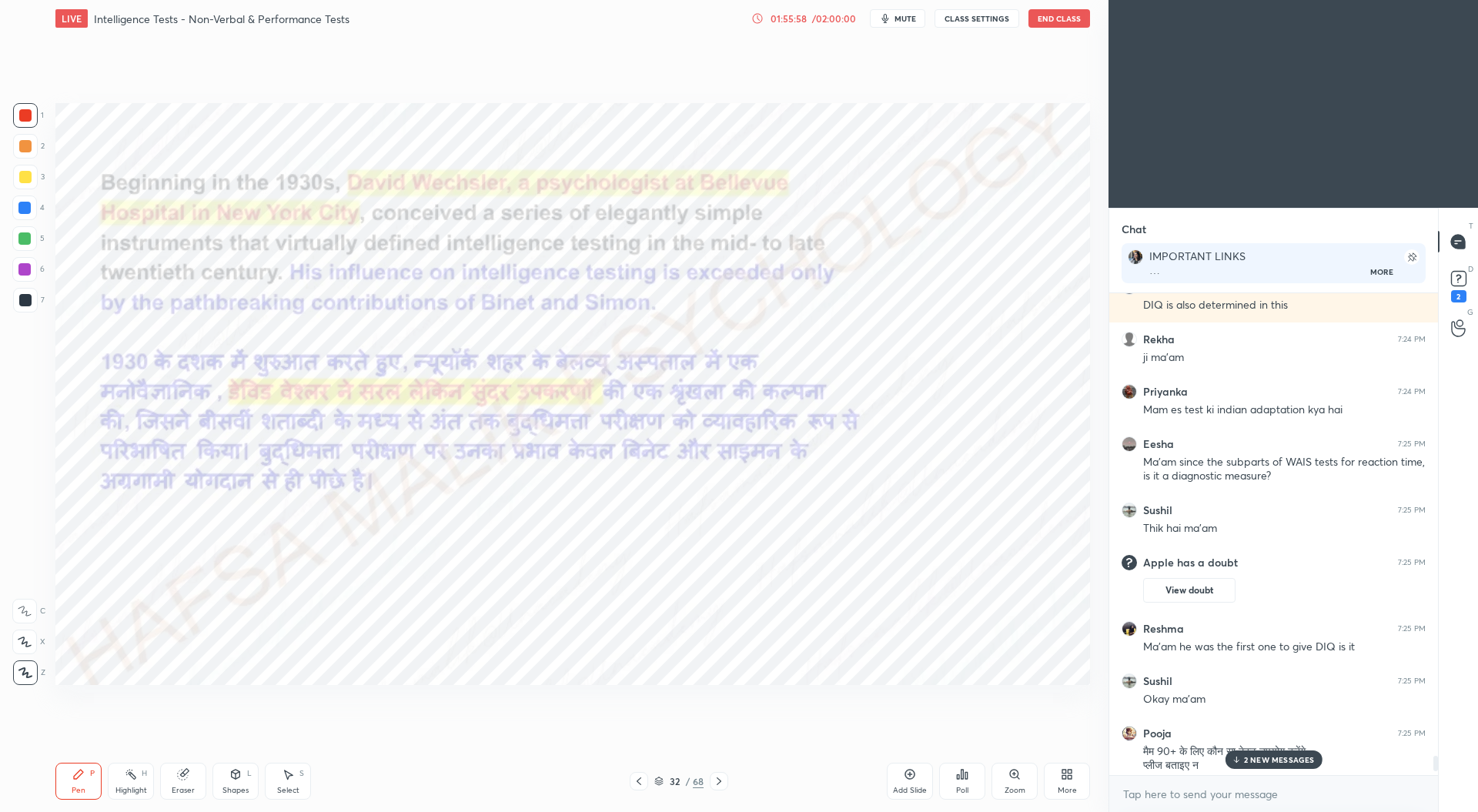
click at [827, 15] on div "/ 02:00:00" at bounding box center [833, 19] width 48 height 9
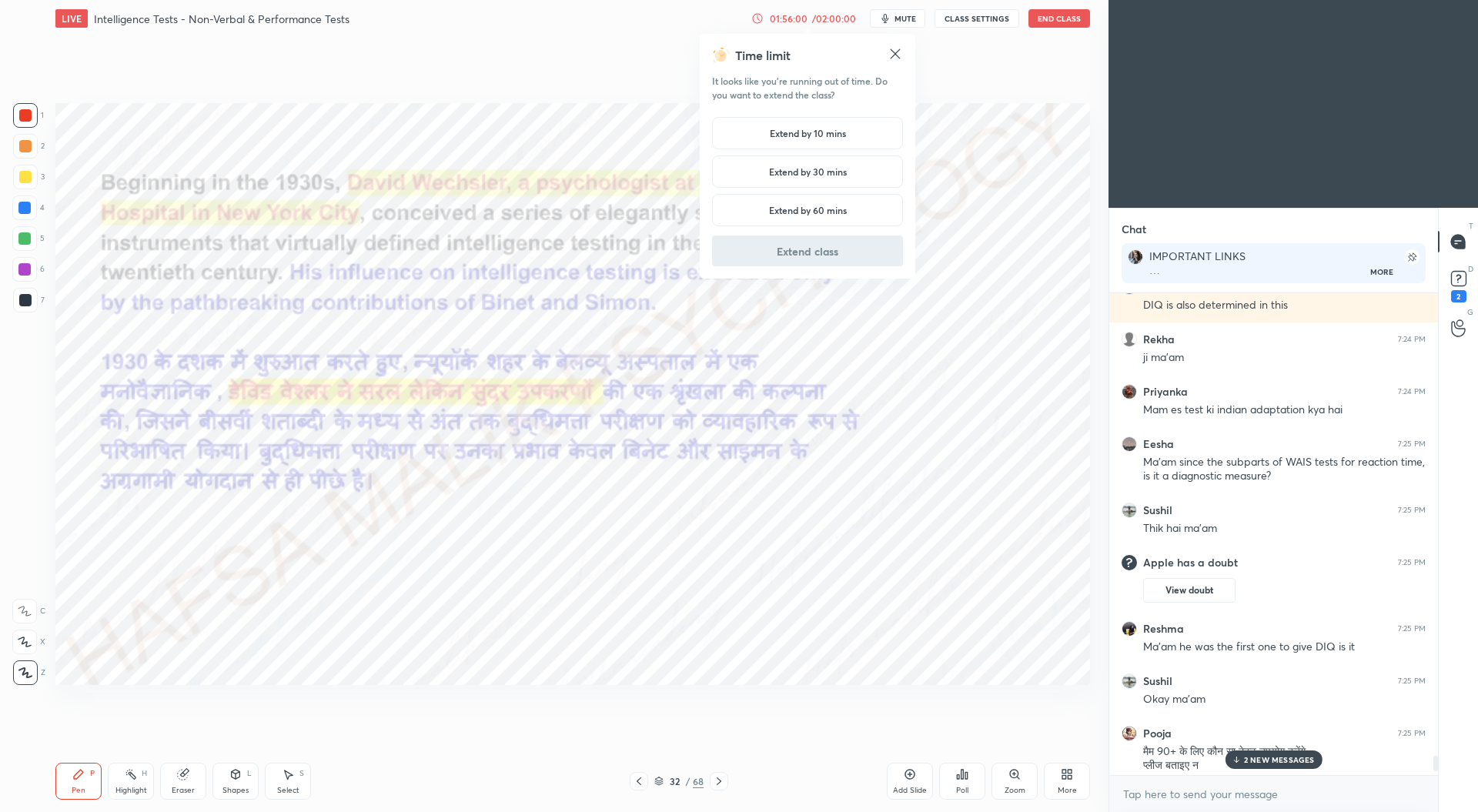
click at [824, 172] on h5 "Extend by 30 mins" at bounding box center [807, 172] width 77 height 14
click at [826, 250] on button "Extend class" at bounding box center [807, 250] width 191 height 30
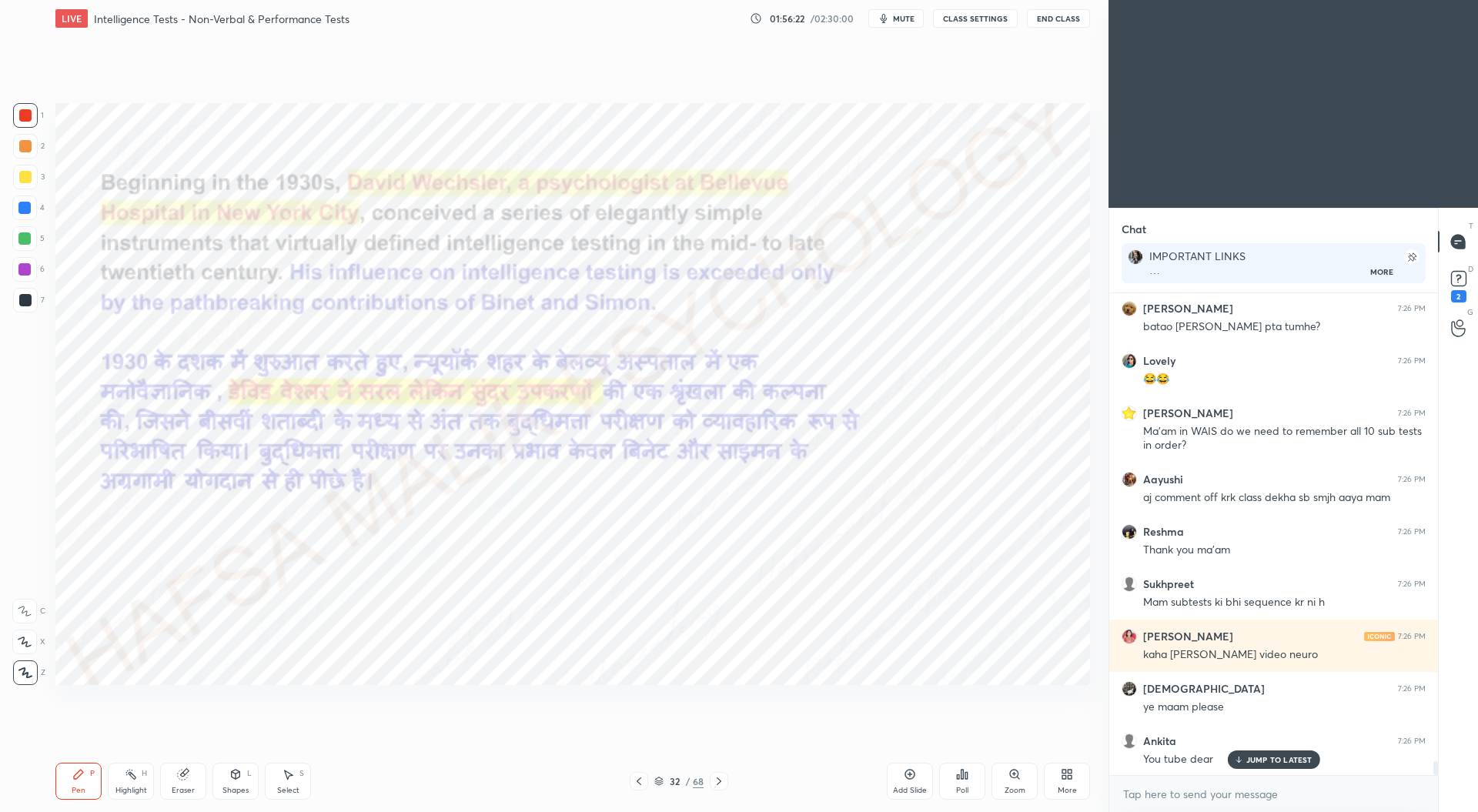
scroll to position [15960, 0]
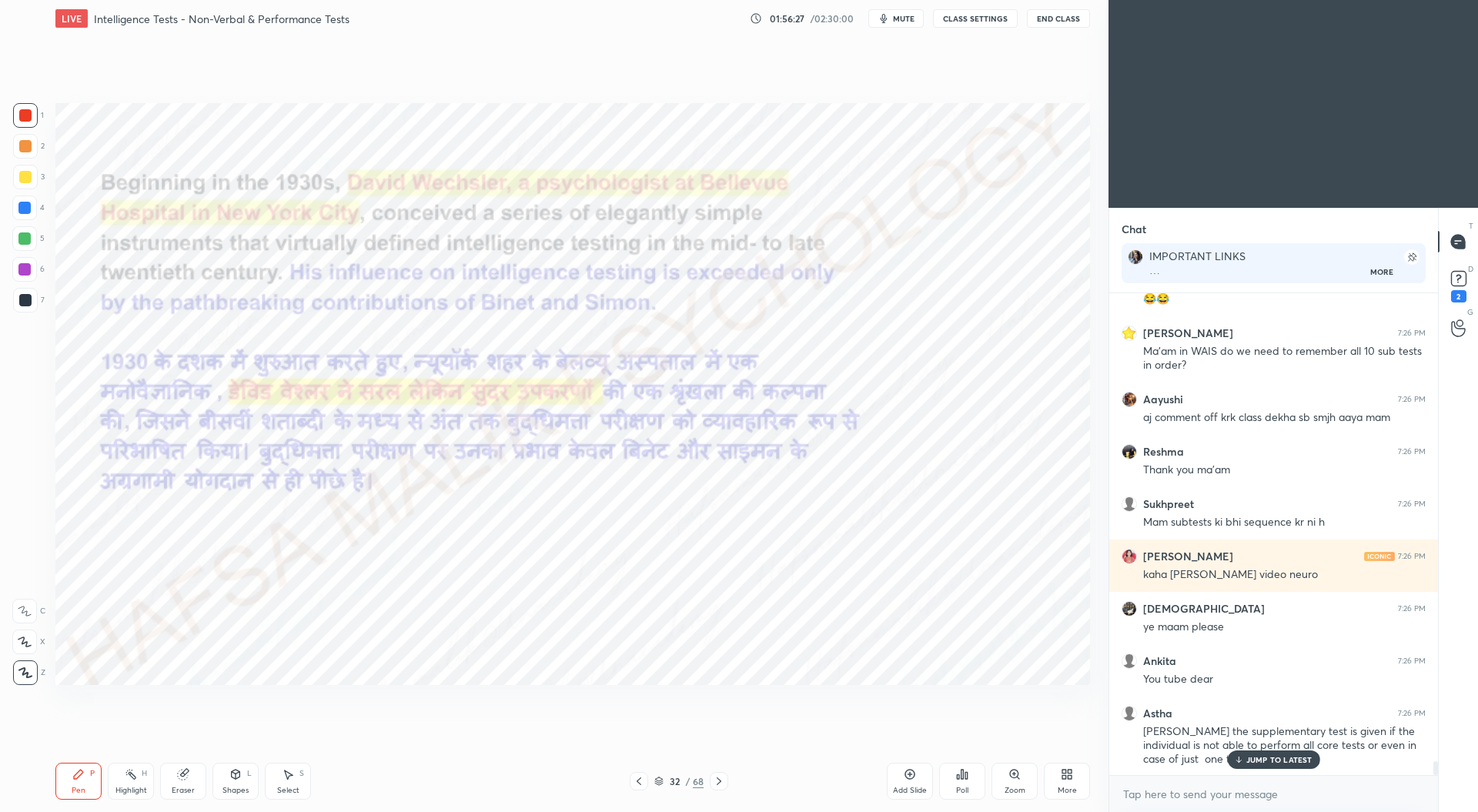
click at [721, 775] on div at bounding box center [719, 782] width 19 height 19
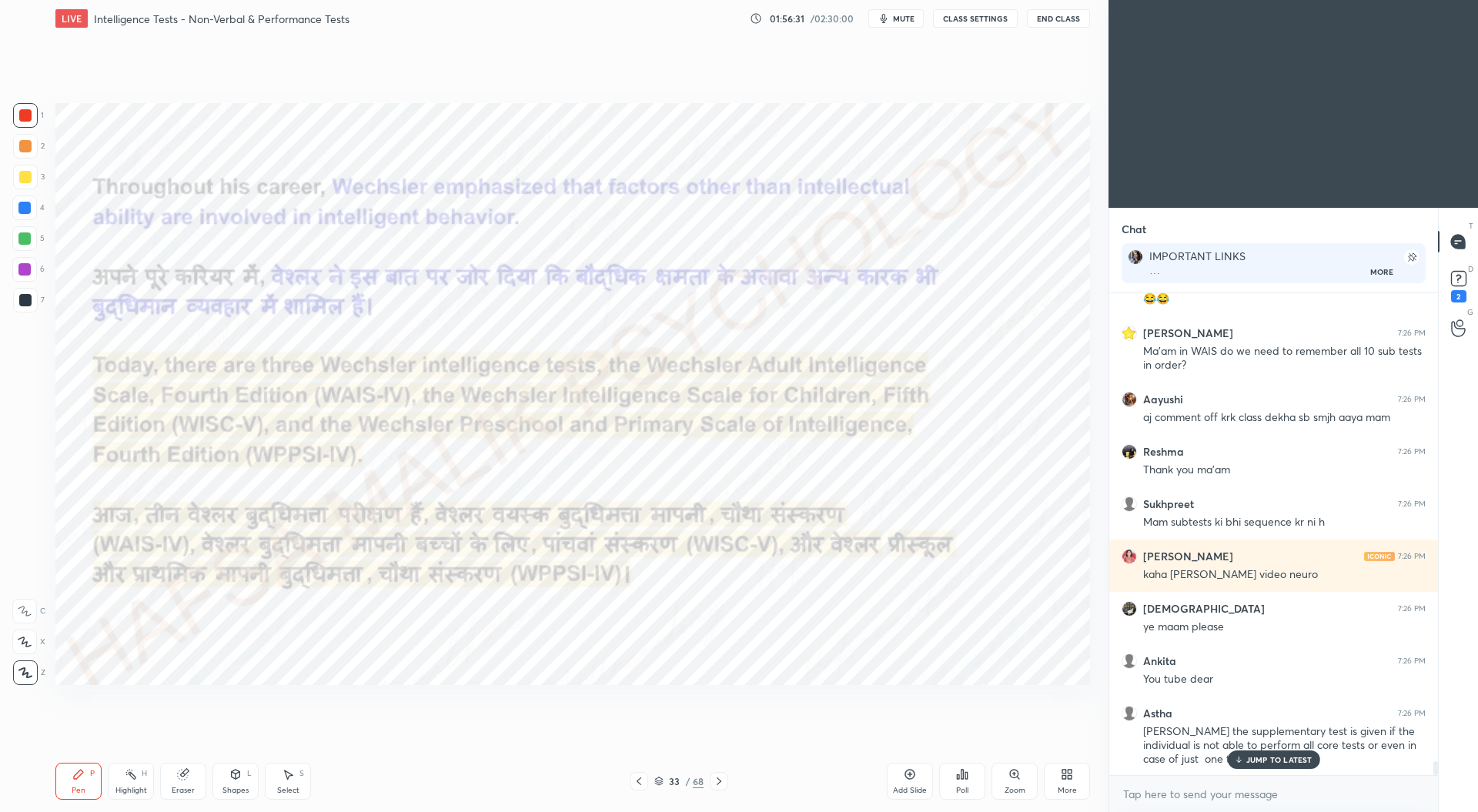
click at [721, 777] on icon at bounding box center [719, 782] width 13 height 13
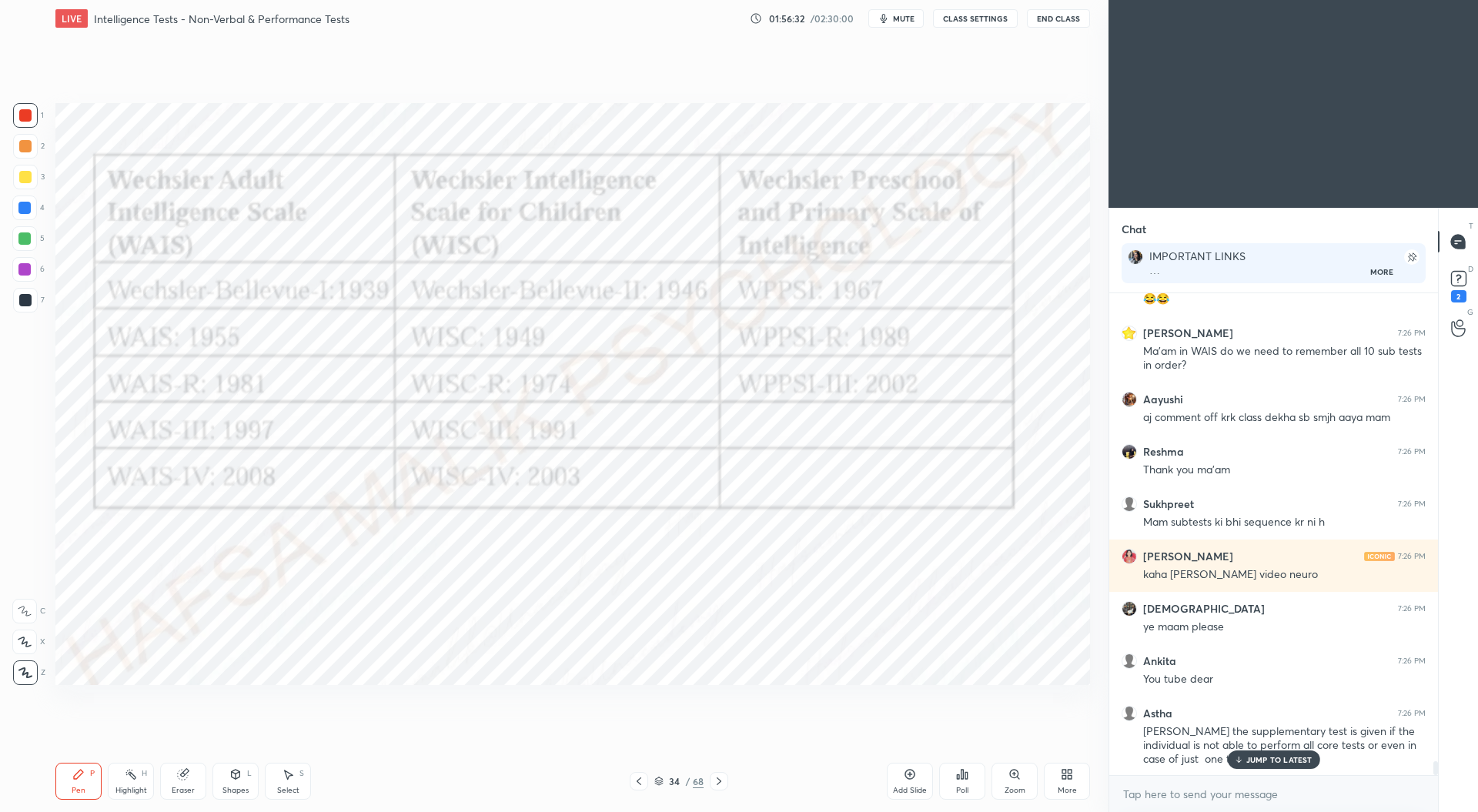
click at [722, 774] on div at bounding box center [719, 782] width 19 height 19
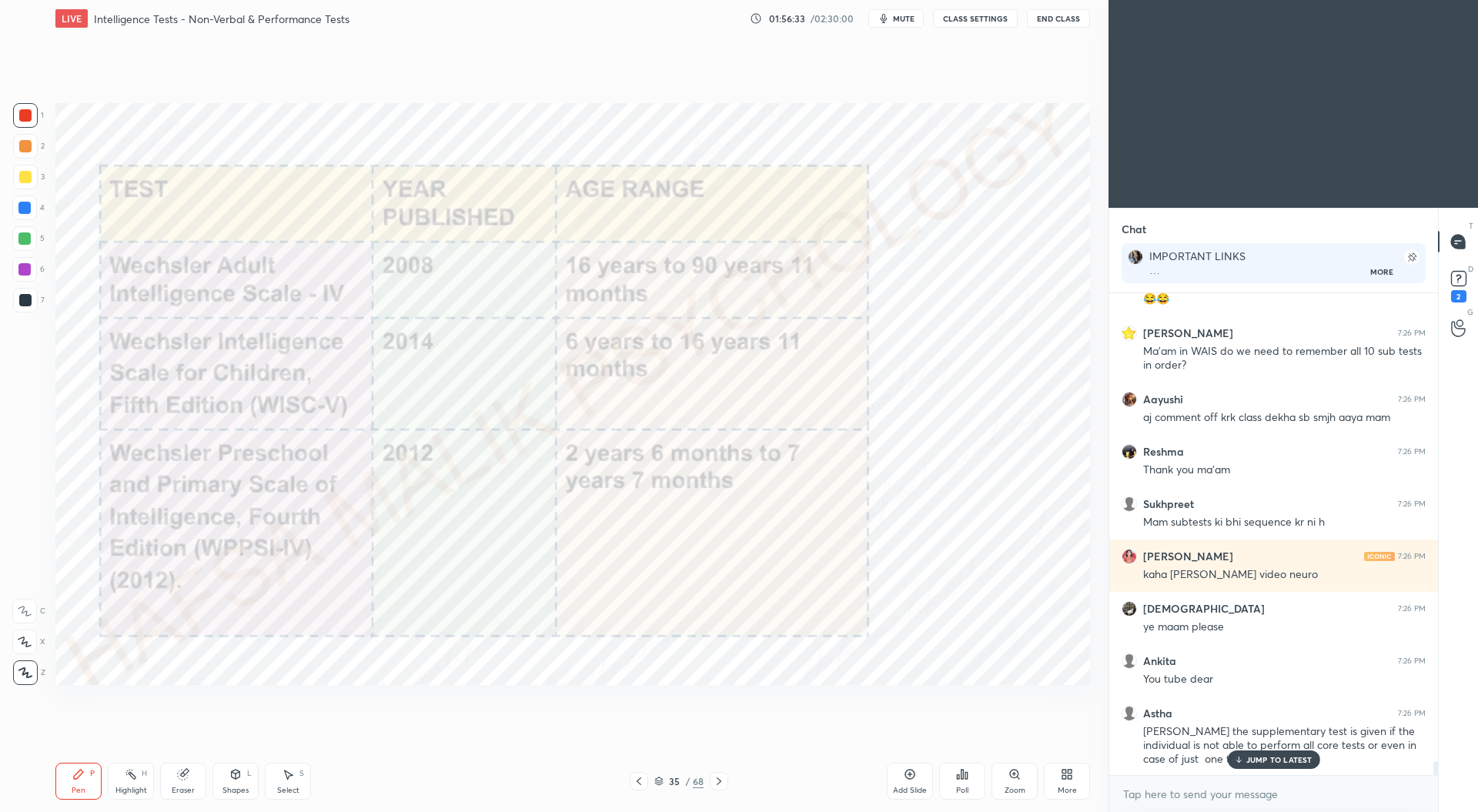
click at [721, 778] on icon at bounding box center [719, 782] width 13 height 13
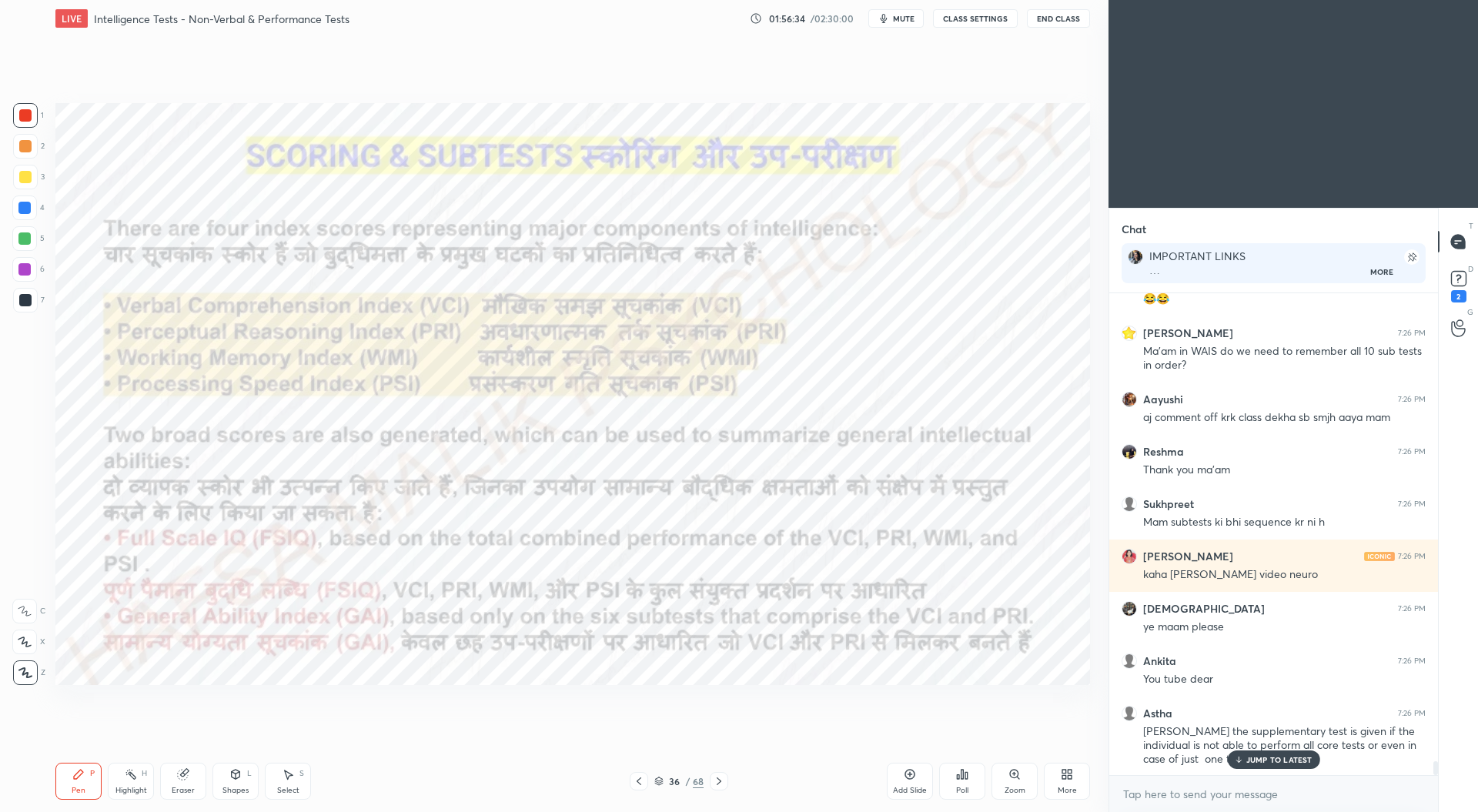
click at [722, 775] on div at bounding box center [719, 782] width 19 height 19
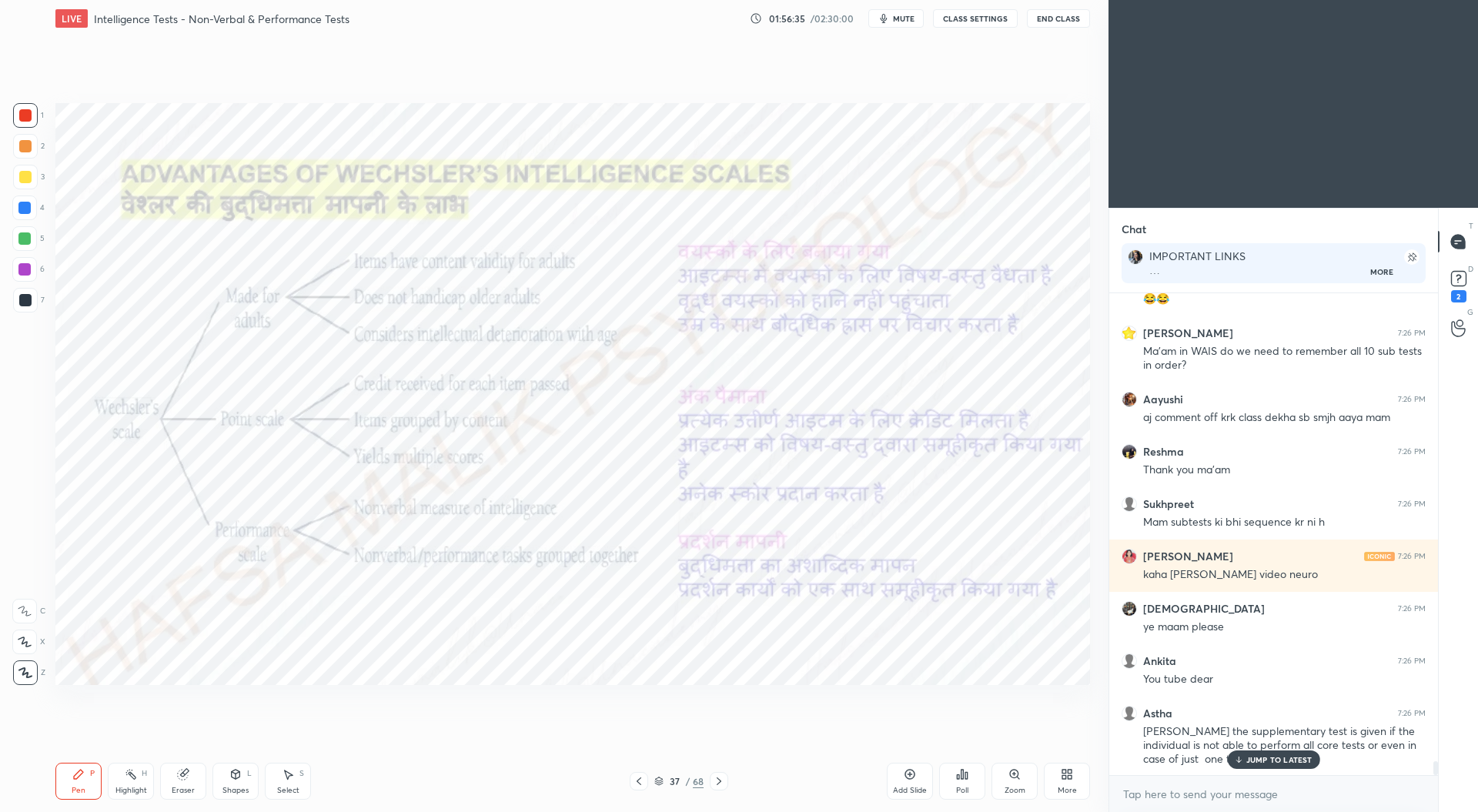
click at [721, 773] on div at bounding box center [719, 782] width 19 height 19
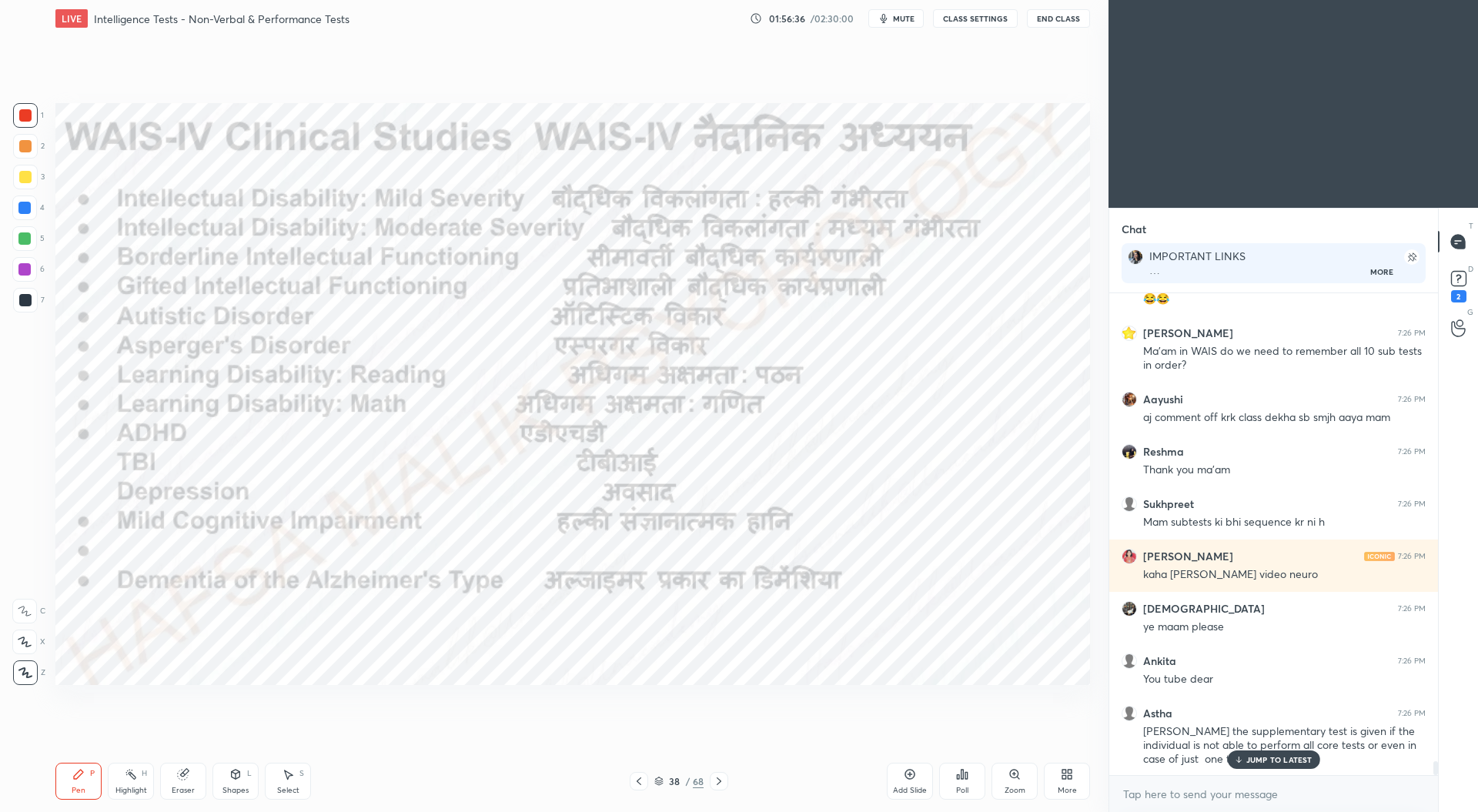
click at [721, 774] on div at bounding box center [719, 782] width 19 height 19
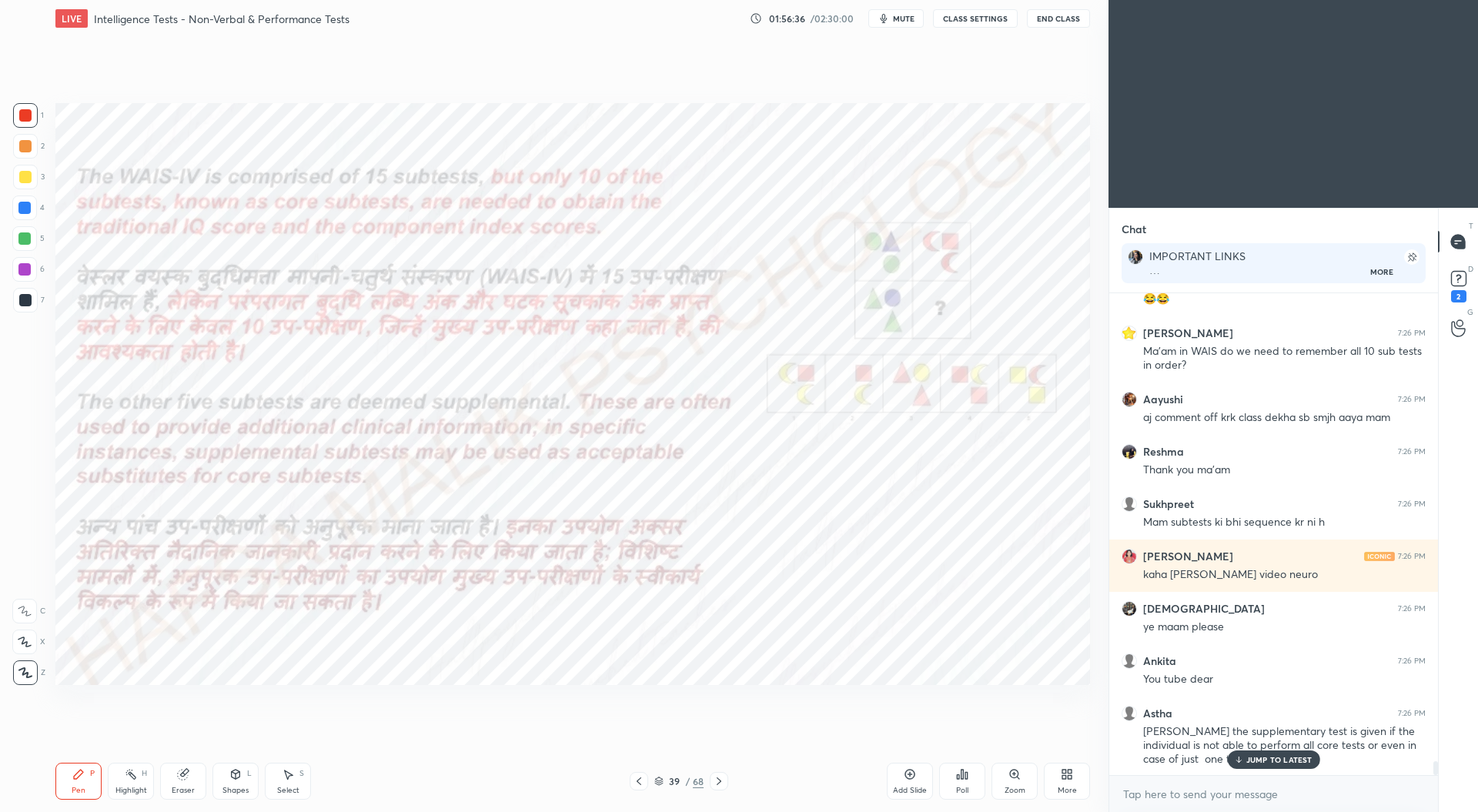
click at [720, 774] on div at bounding box center [719, 782] width 19 height 19
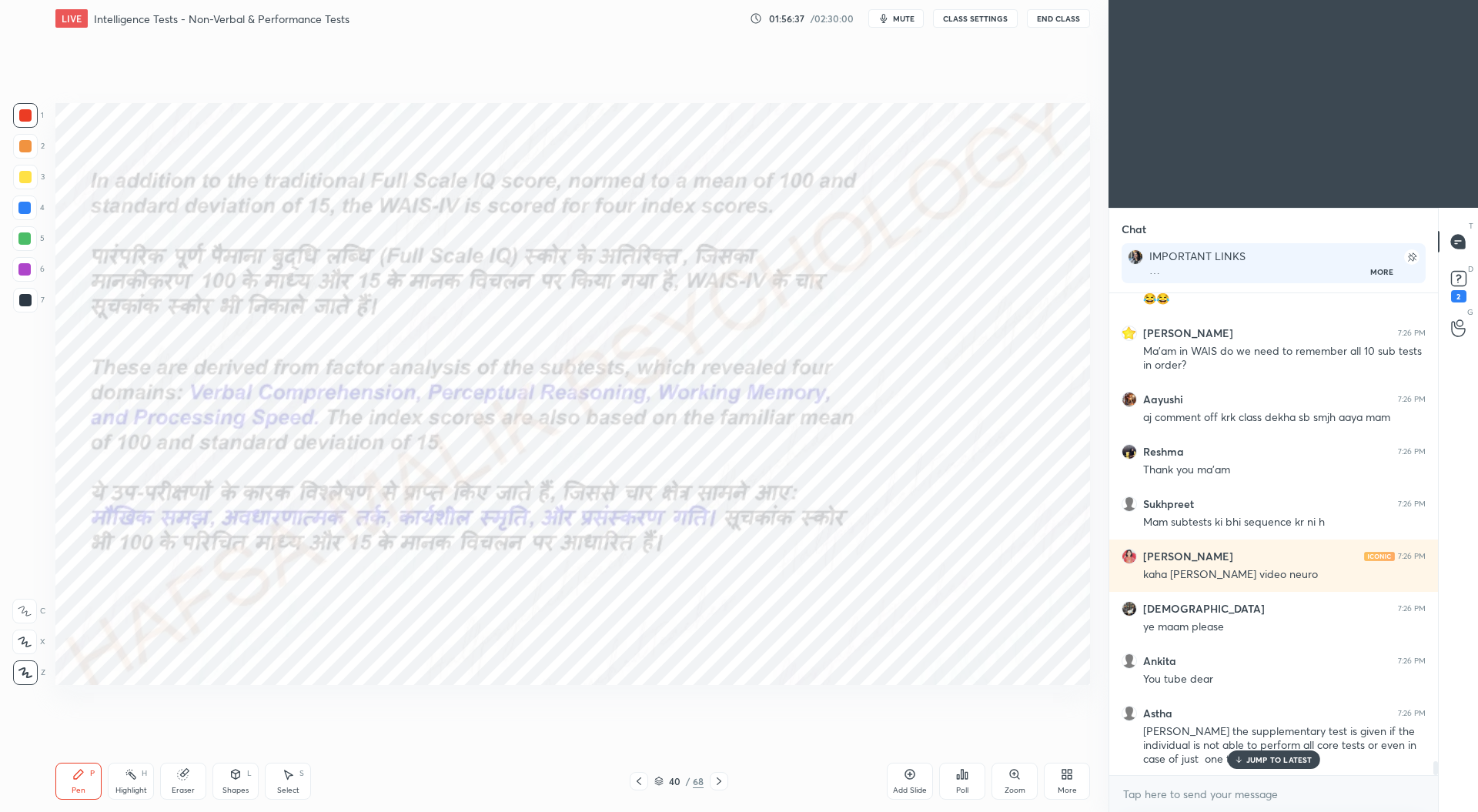
click at [722, 774] on div at bounding box center [719, 782] width 19 height 19
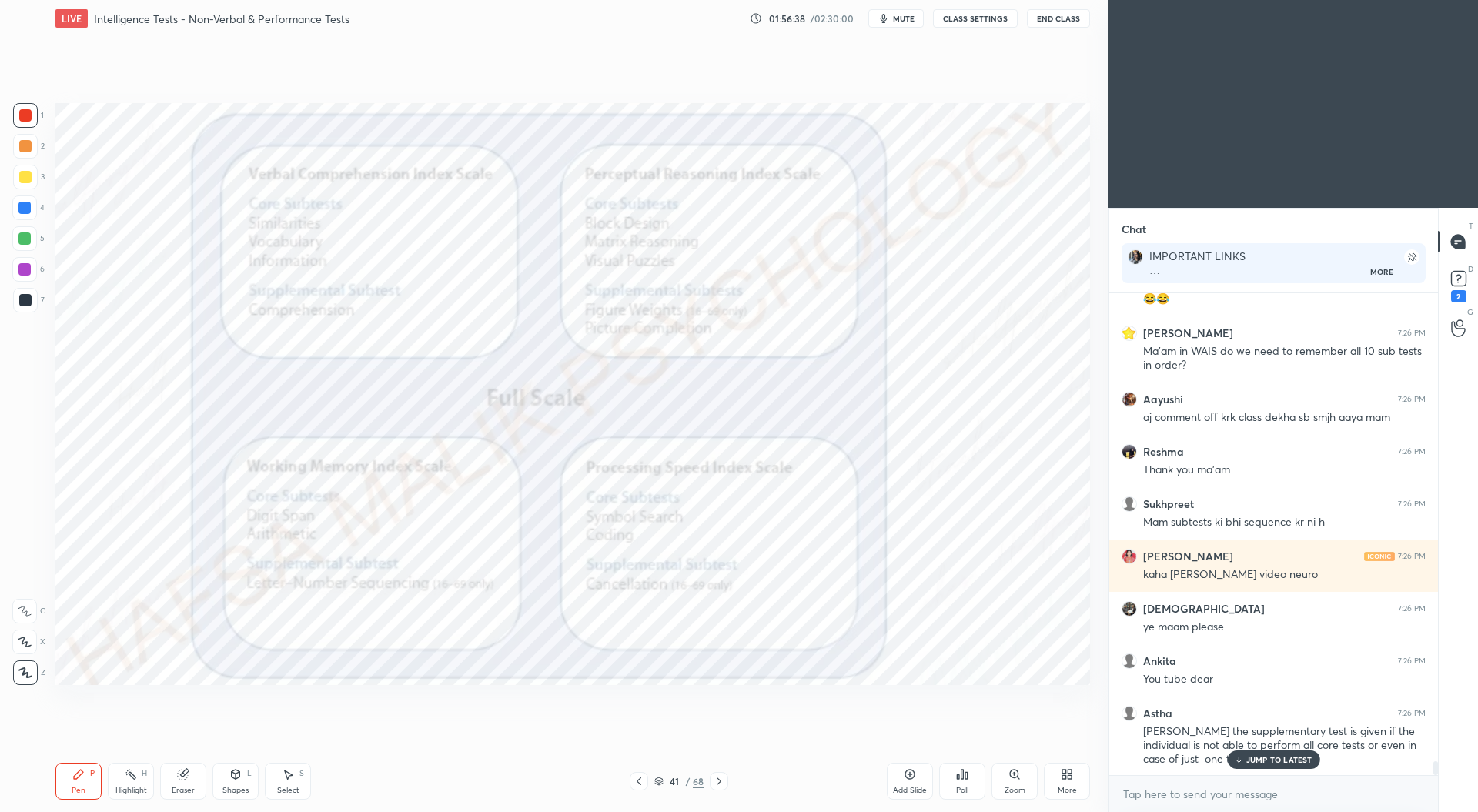
scroll to position [16013, 0]
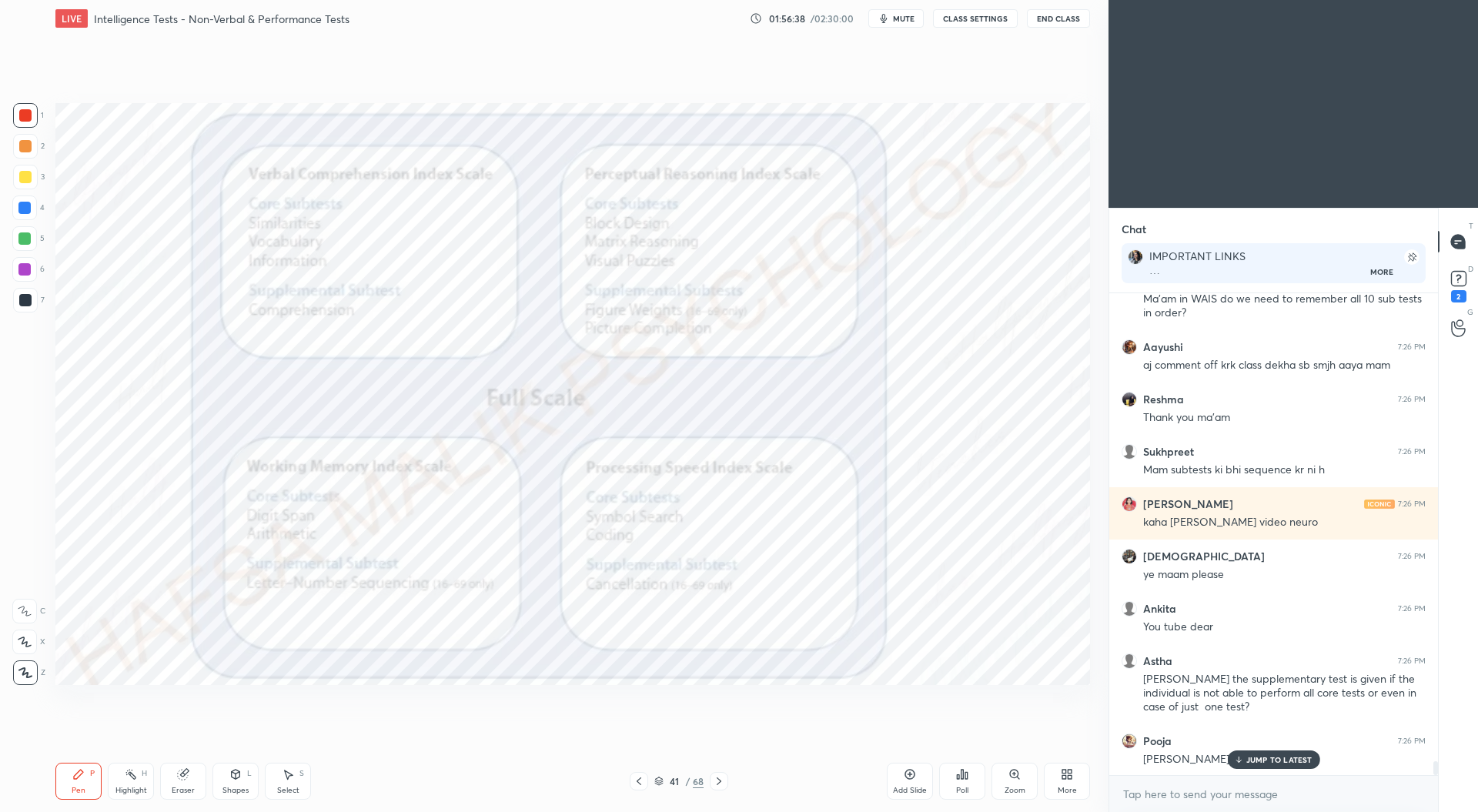
click at [719, 778] on icon at bounding box center [719, 782] width 13 height 13
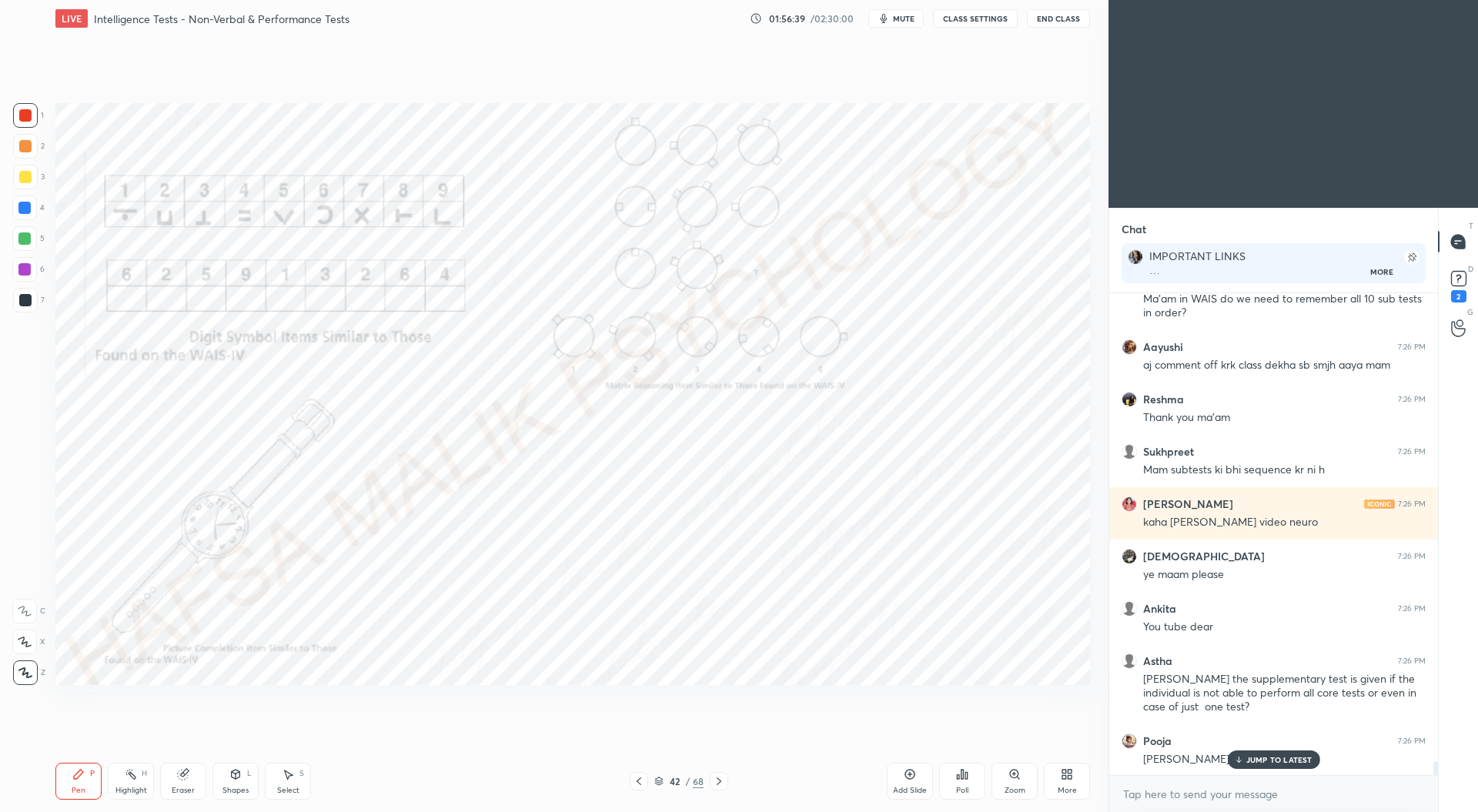
click at [719, 778] on icon at bounding box center [719, 782] width 13 height 13
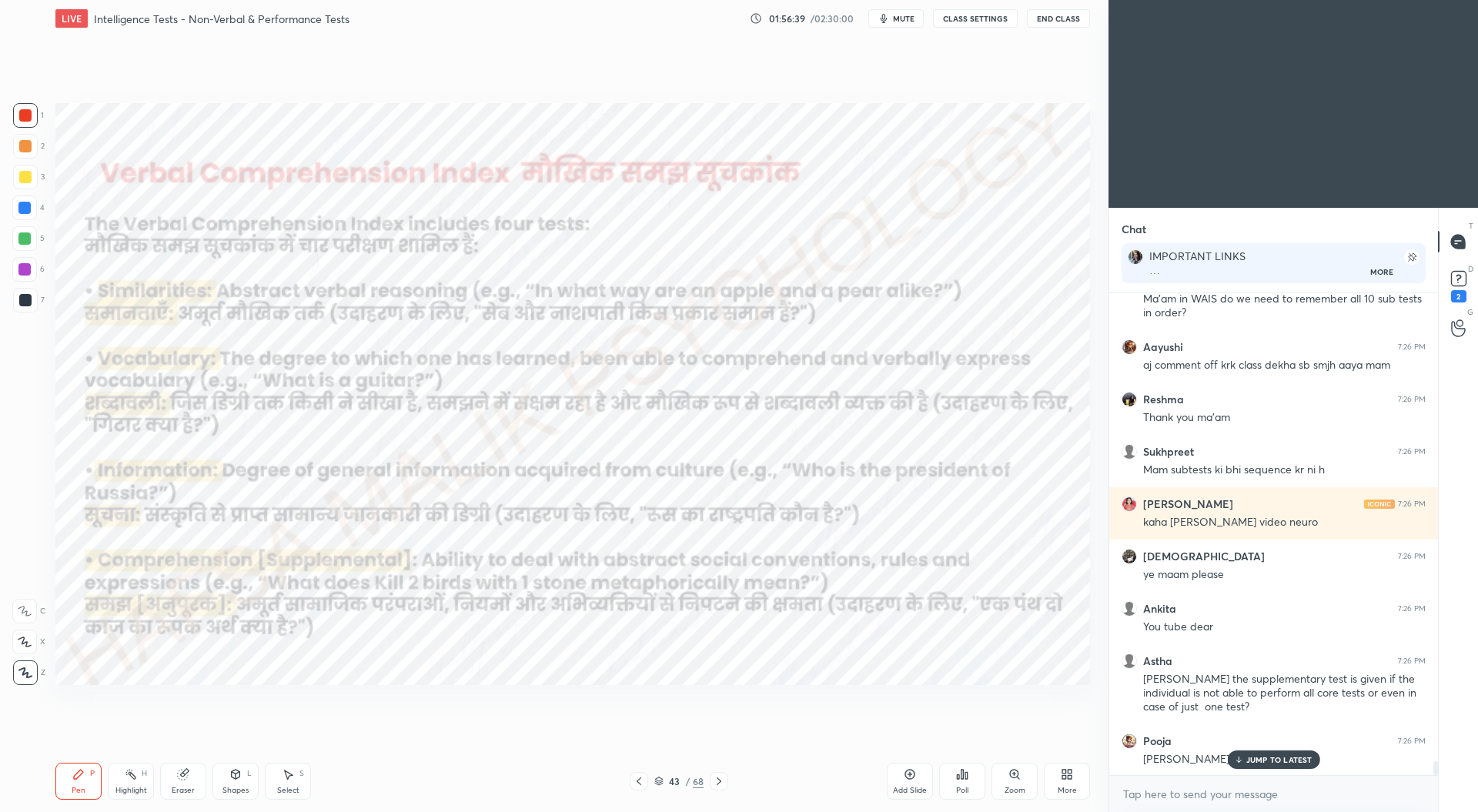
click at [721, 778] on icon at bounding box center [719, 782] width 13 height 13
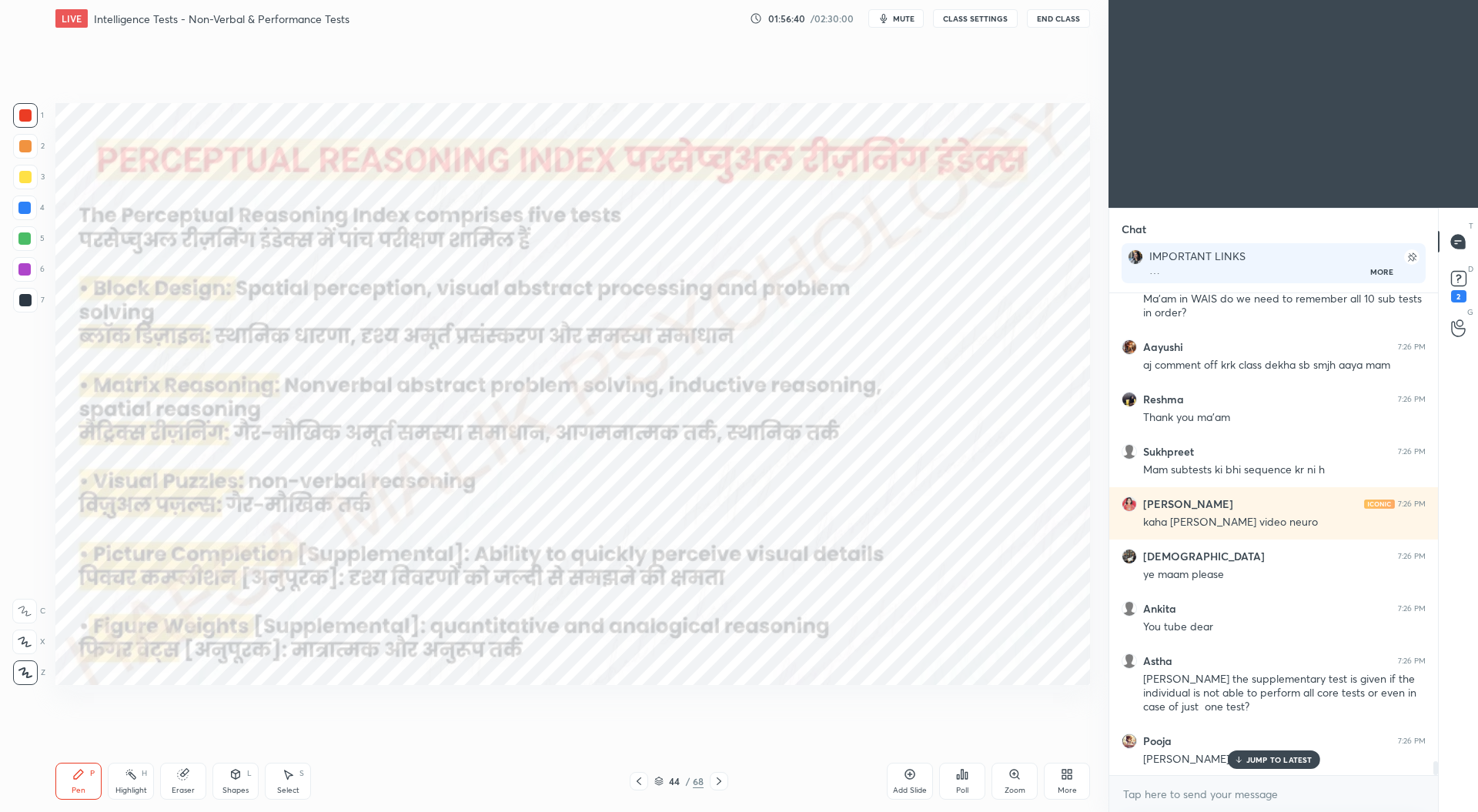
click at [720, 779] on icon at bounding box center [719, 782] width 13 height 13
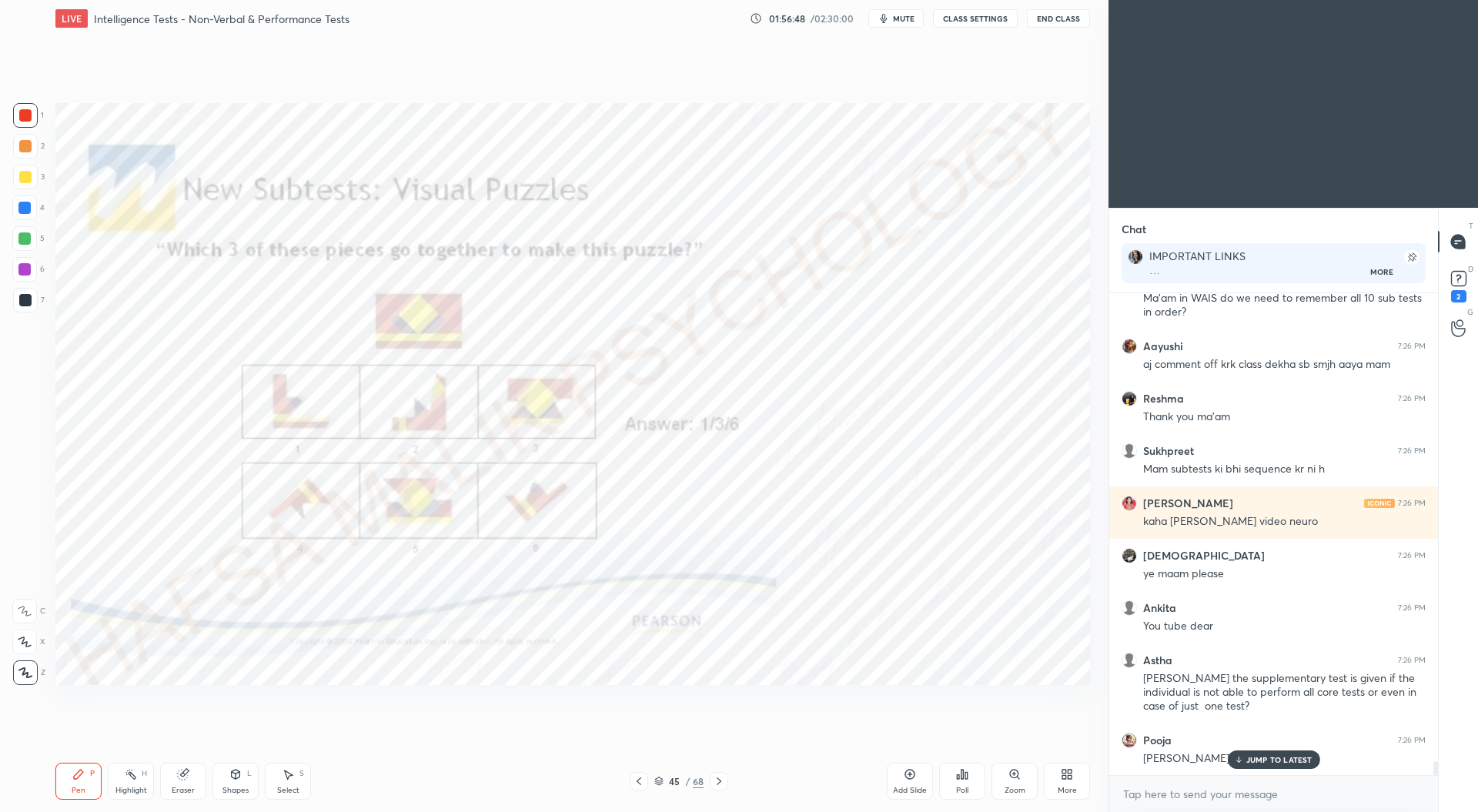
scroll to position [5, 5]
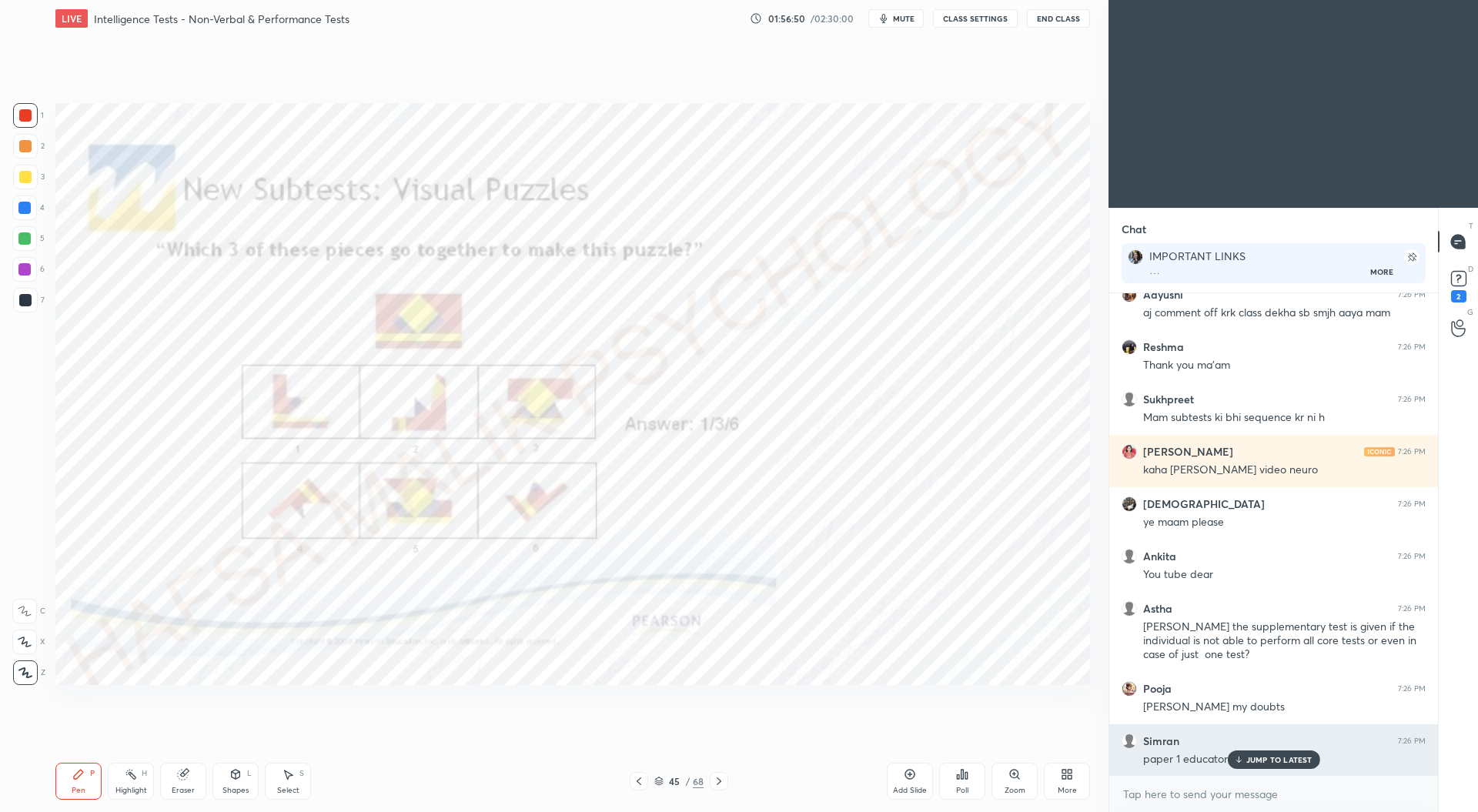
click at [1255, 753] on div "JUMP TO LATEST" at bounding box center [1273, 760] width 92 height 19
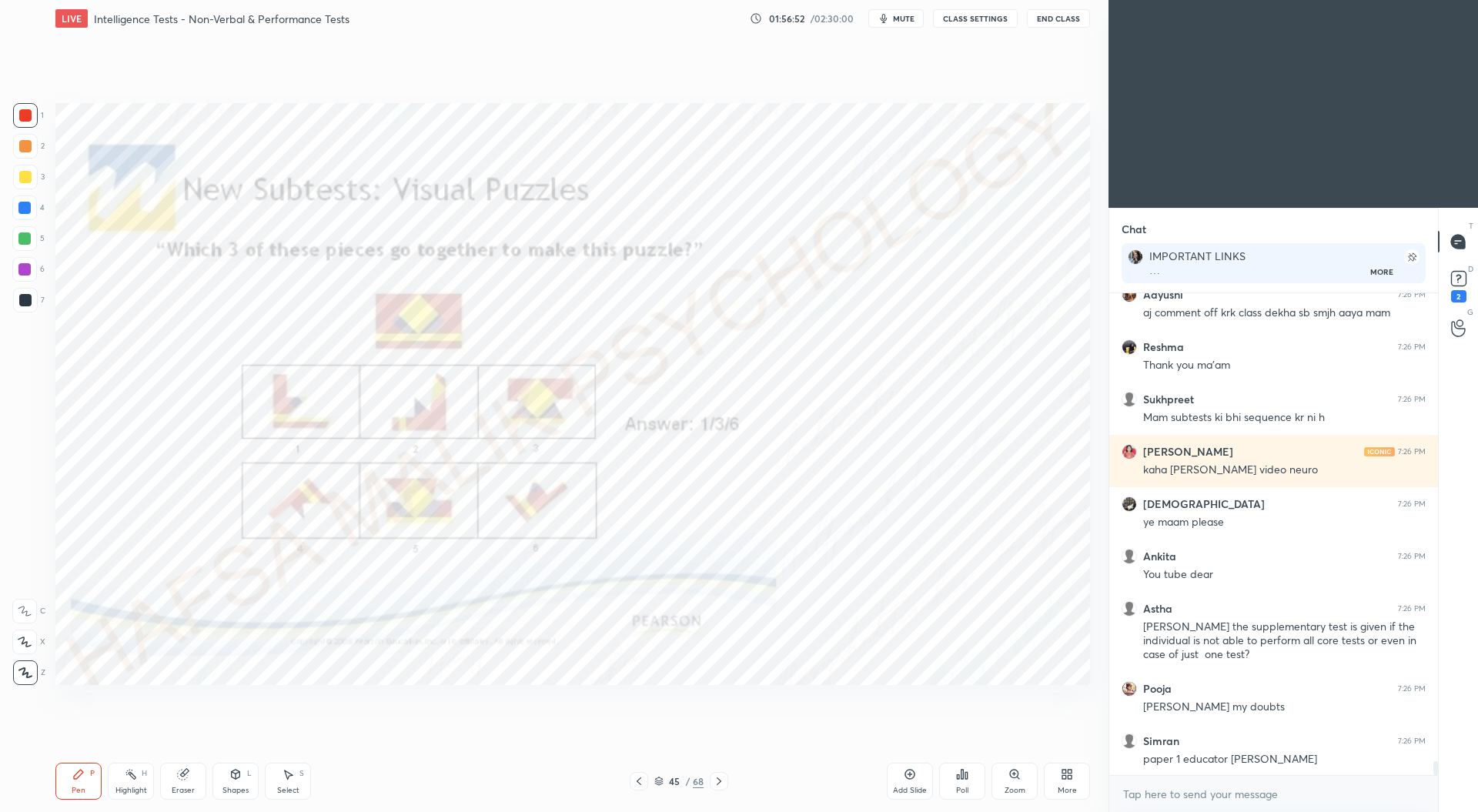
click at [718, 778] on icon at bounding box center [719, 782] width 5 height 8
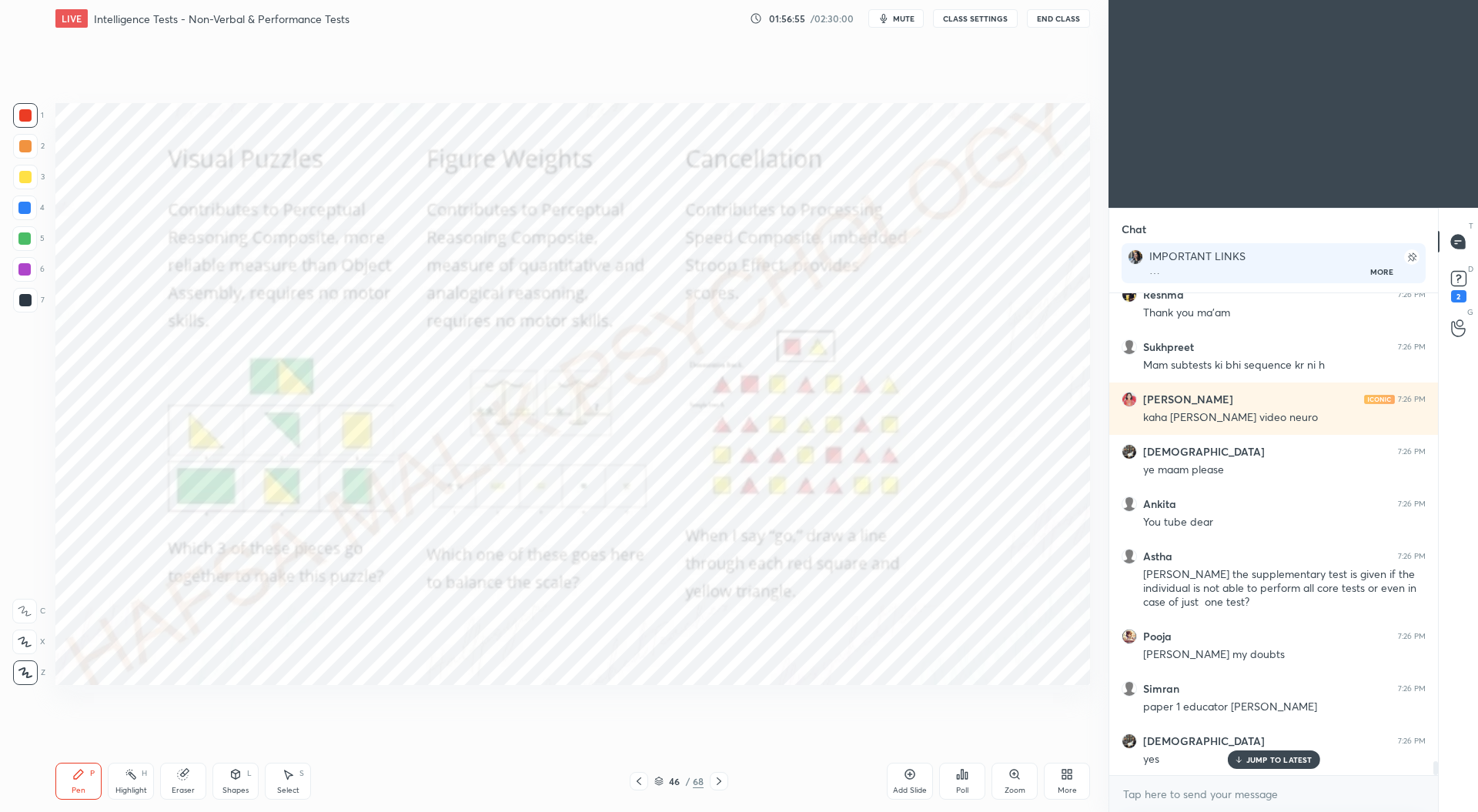
click at [716, 787] on icon at bounding box center [719, 782] width 13 height 13
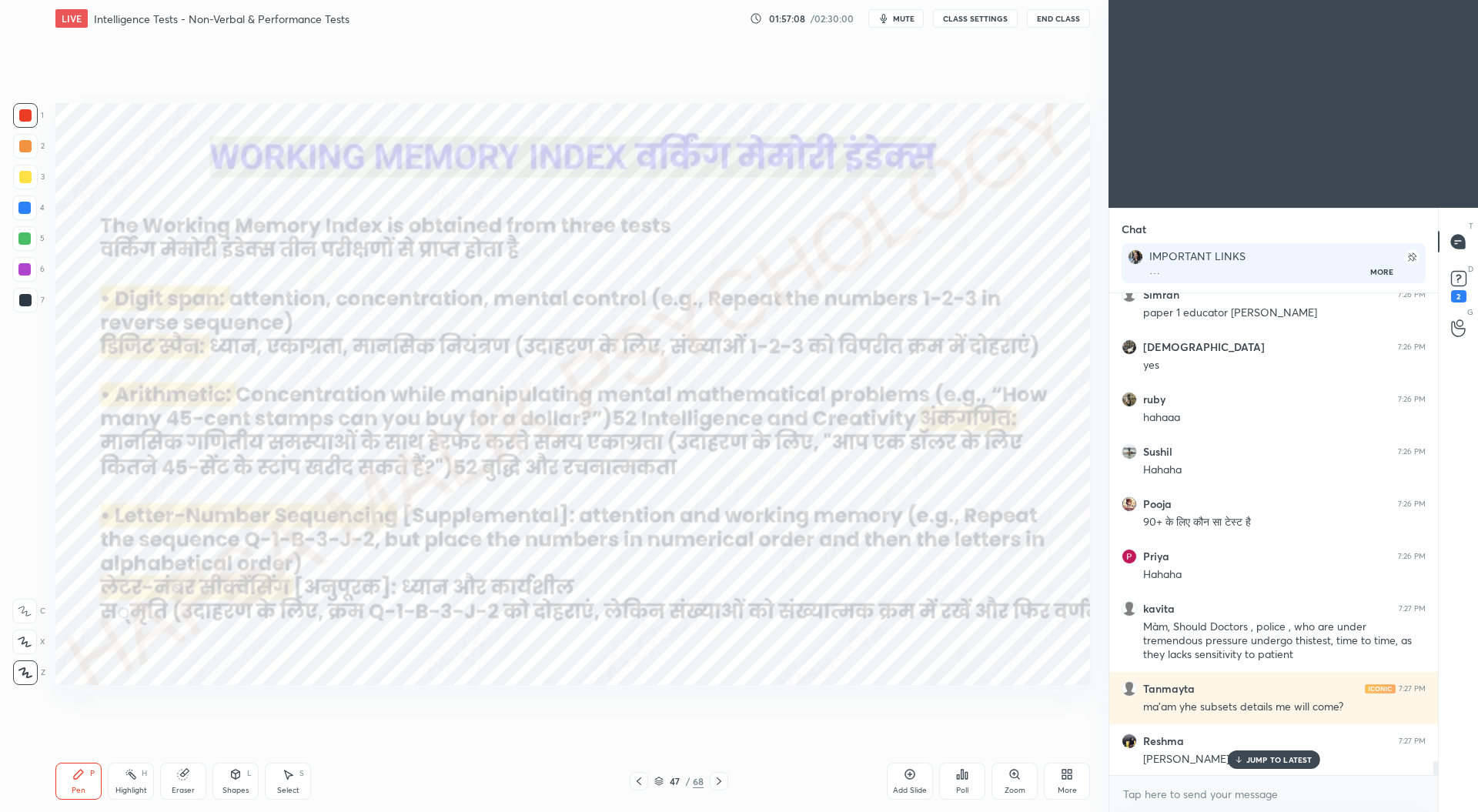
click at [720, 779] on icon at bounding box center [719, 782] width 13 height 13
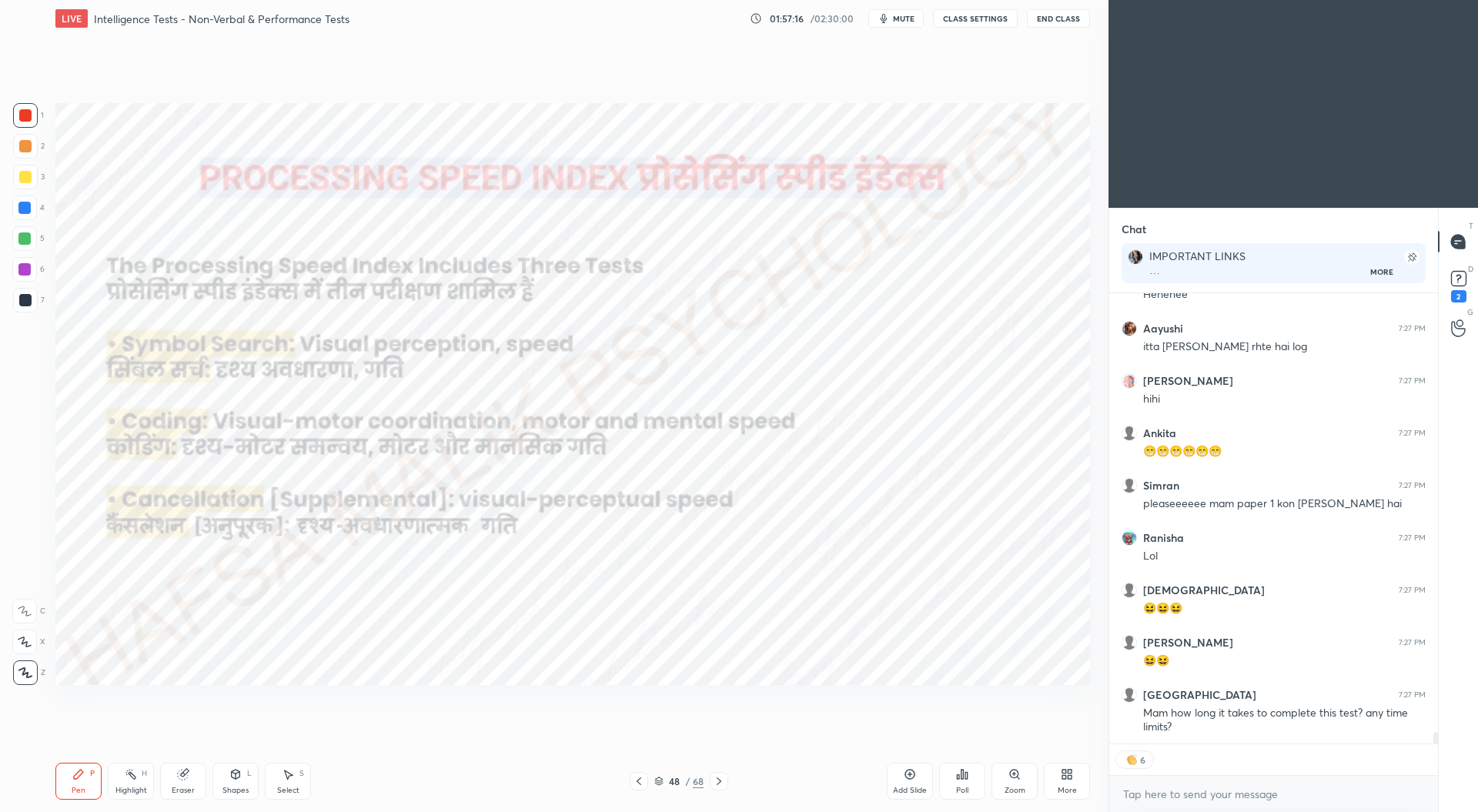
click at [720, 782] on icon at bounding box center [719, 782] width 5 height 8
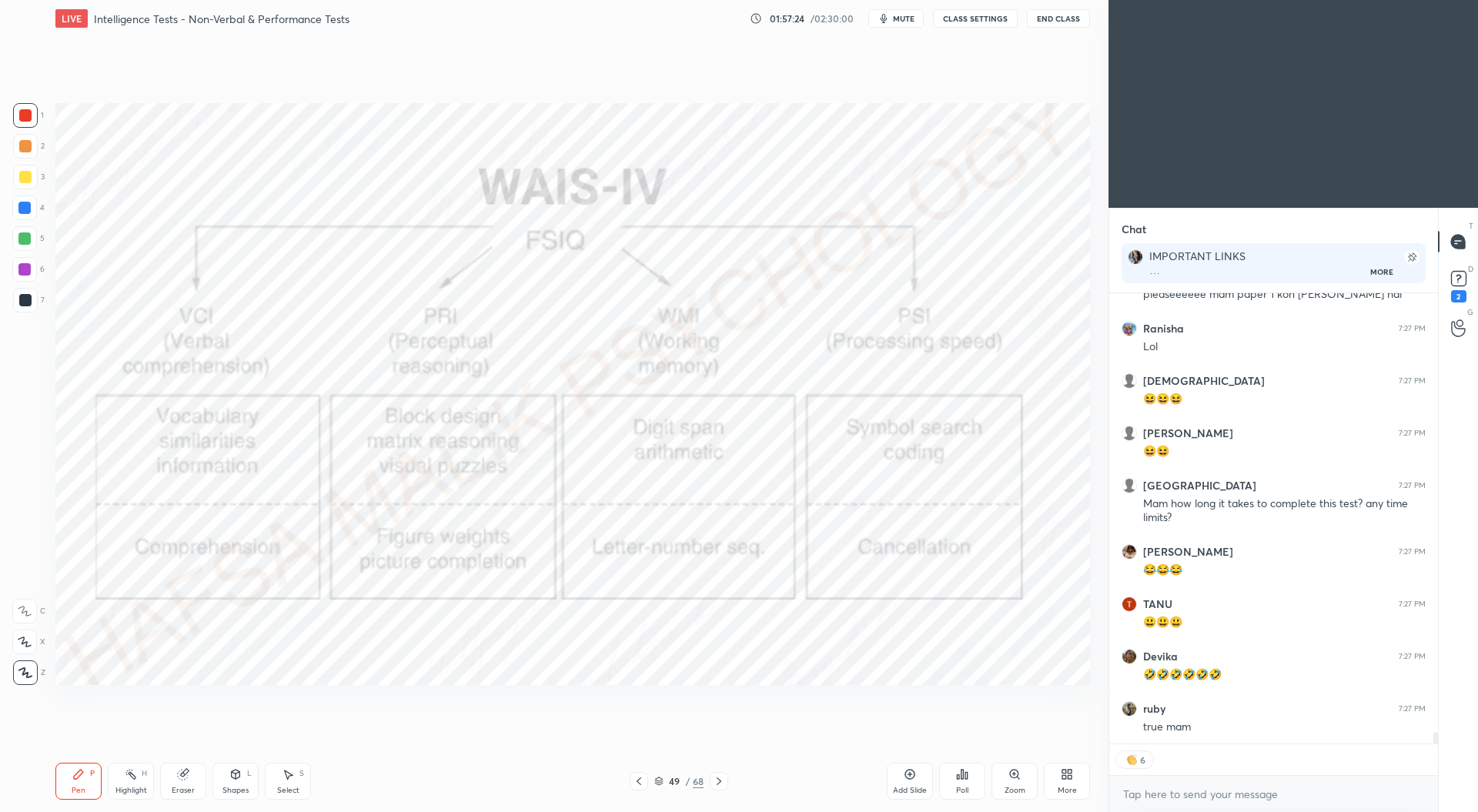
click at [657, 785] on icon at bounding box center [659, 782] width 9 height 9
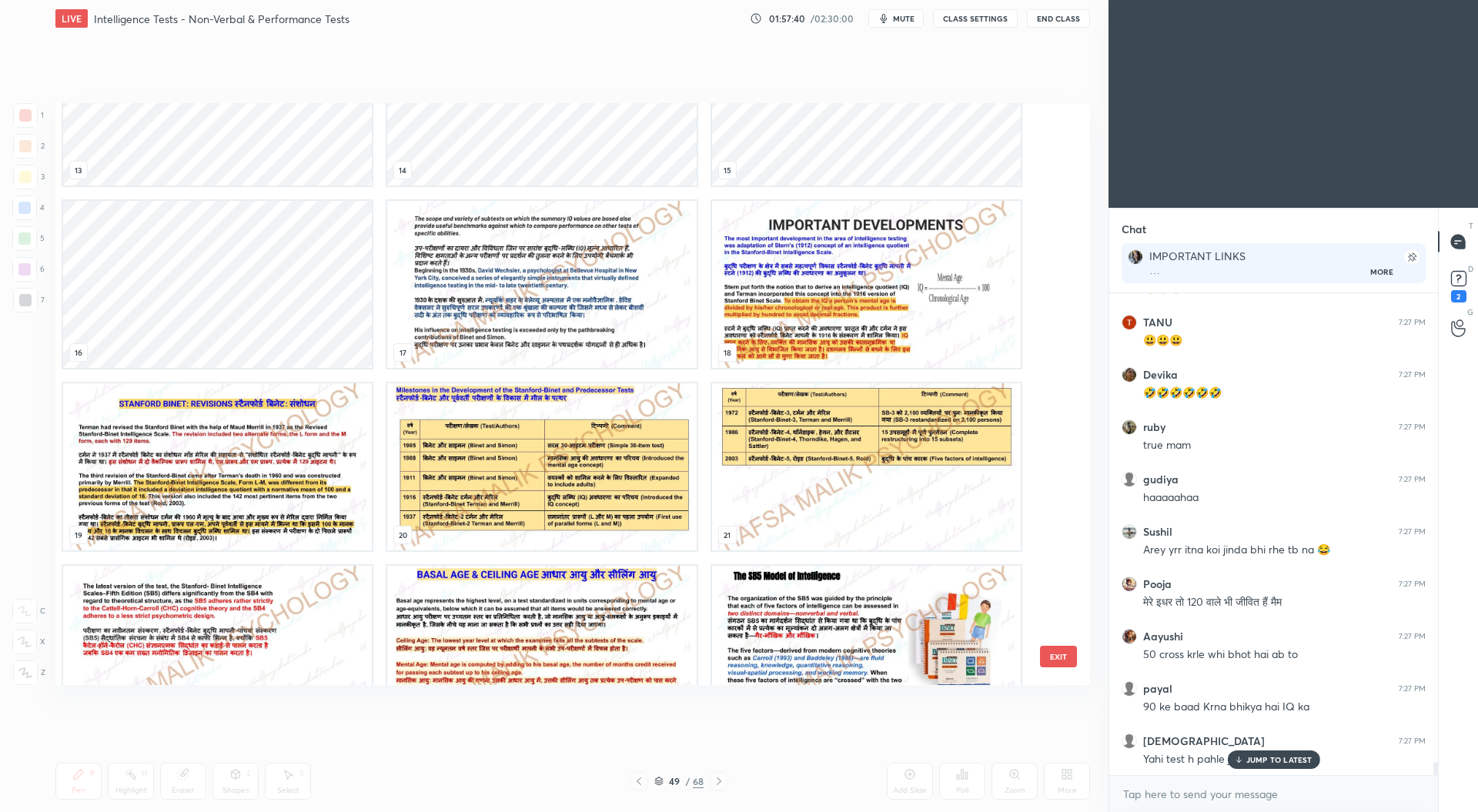
click at [597, 460] on img "grid" at bounding box center [541, 467] width 309 height 167
click at [603, 462] on img "grid" at bounding box center [541, 467] width 309 height 167
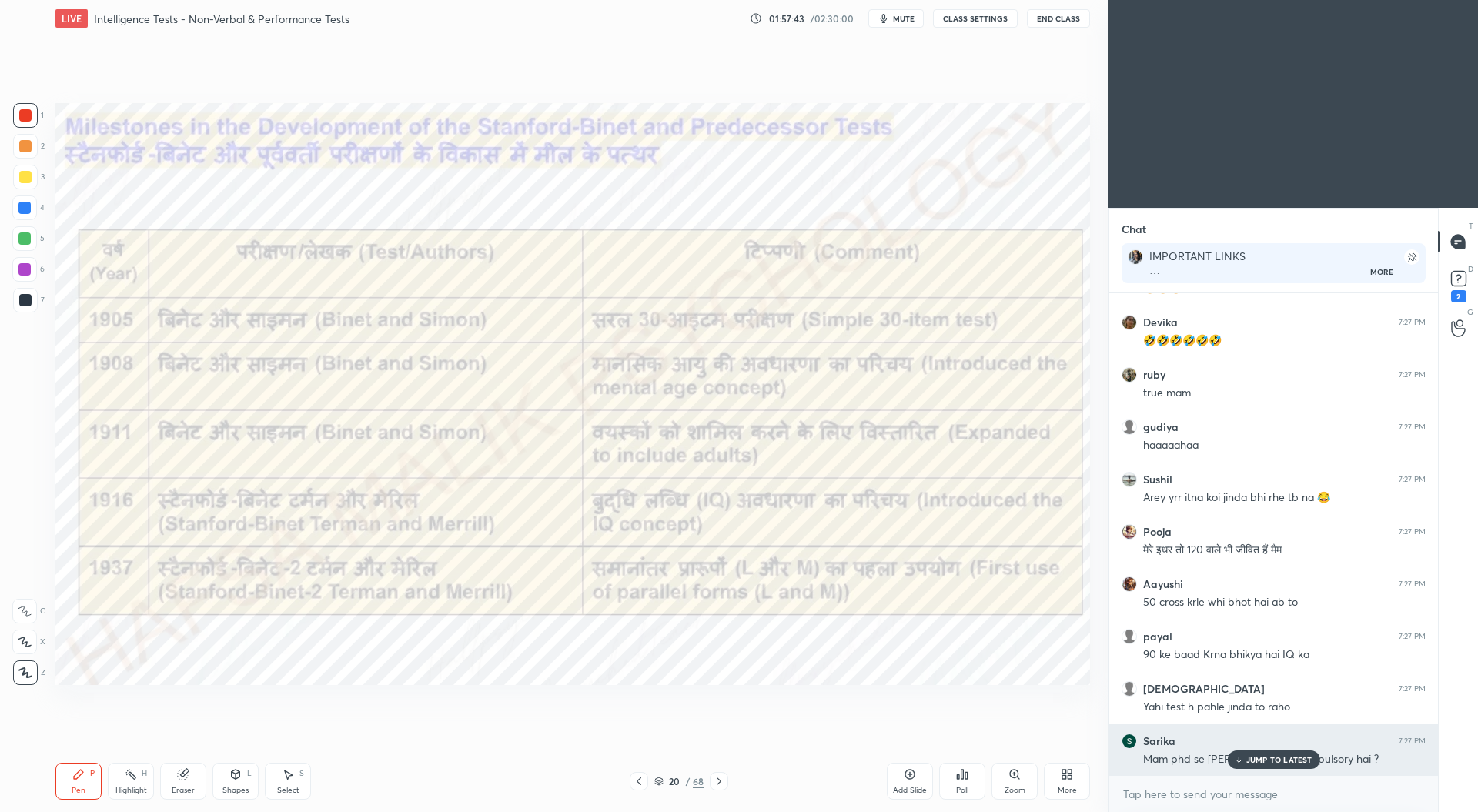
click at [1283, 754] on div "JUMP TO LATEST" at bounding box center [1273, 760] width 92 height 19
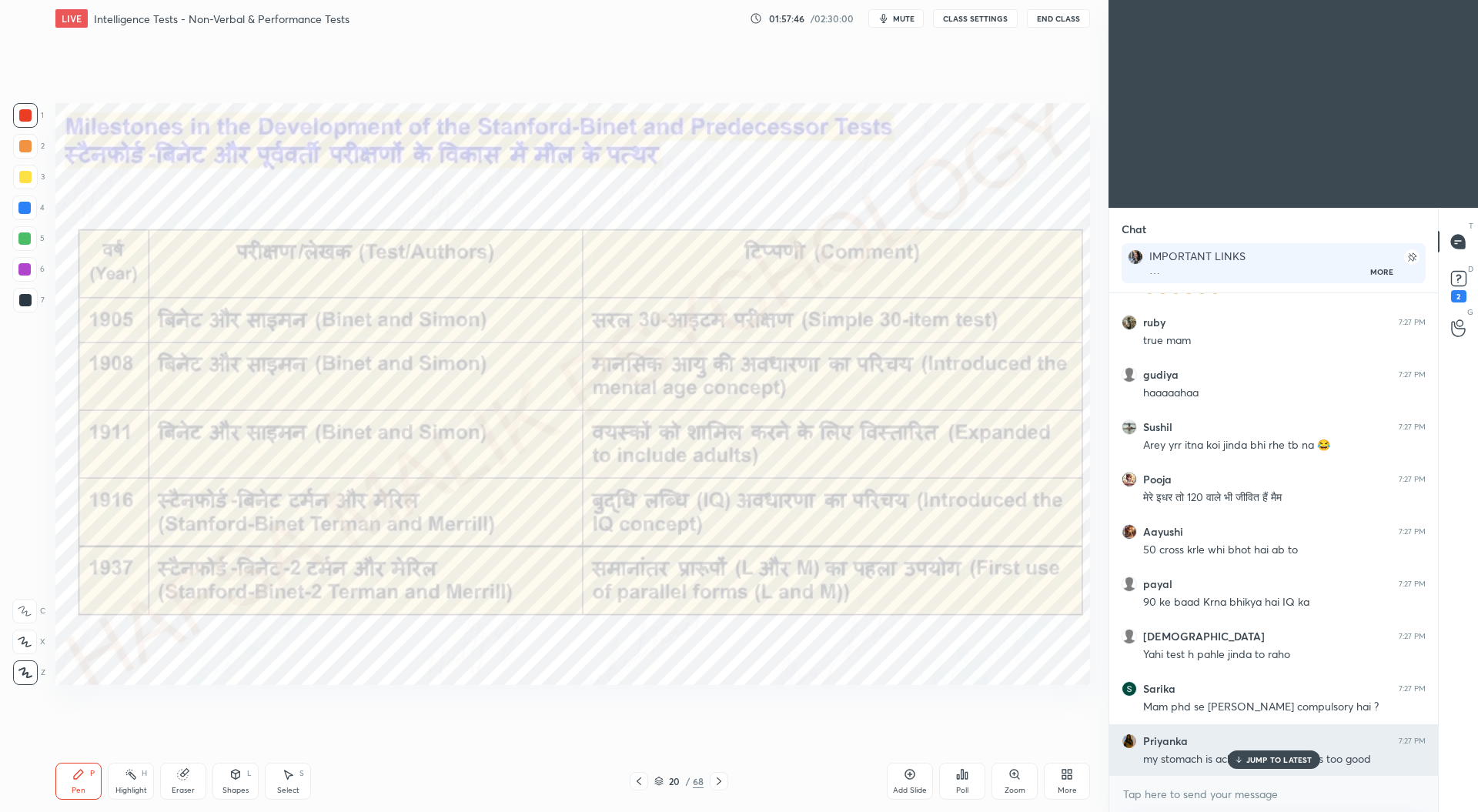
click at [1290, 752] on div "JUMP TO LATEST" at bounding box center [1273, 760] width 92 height 19
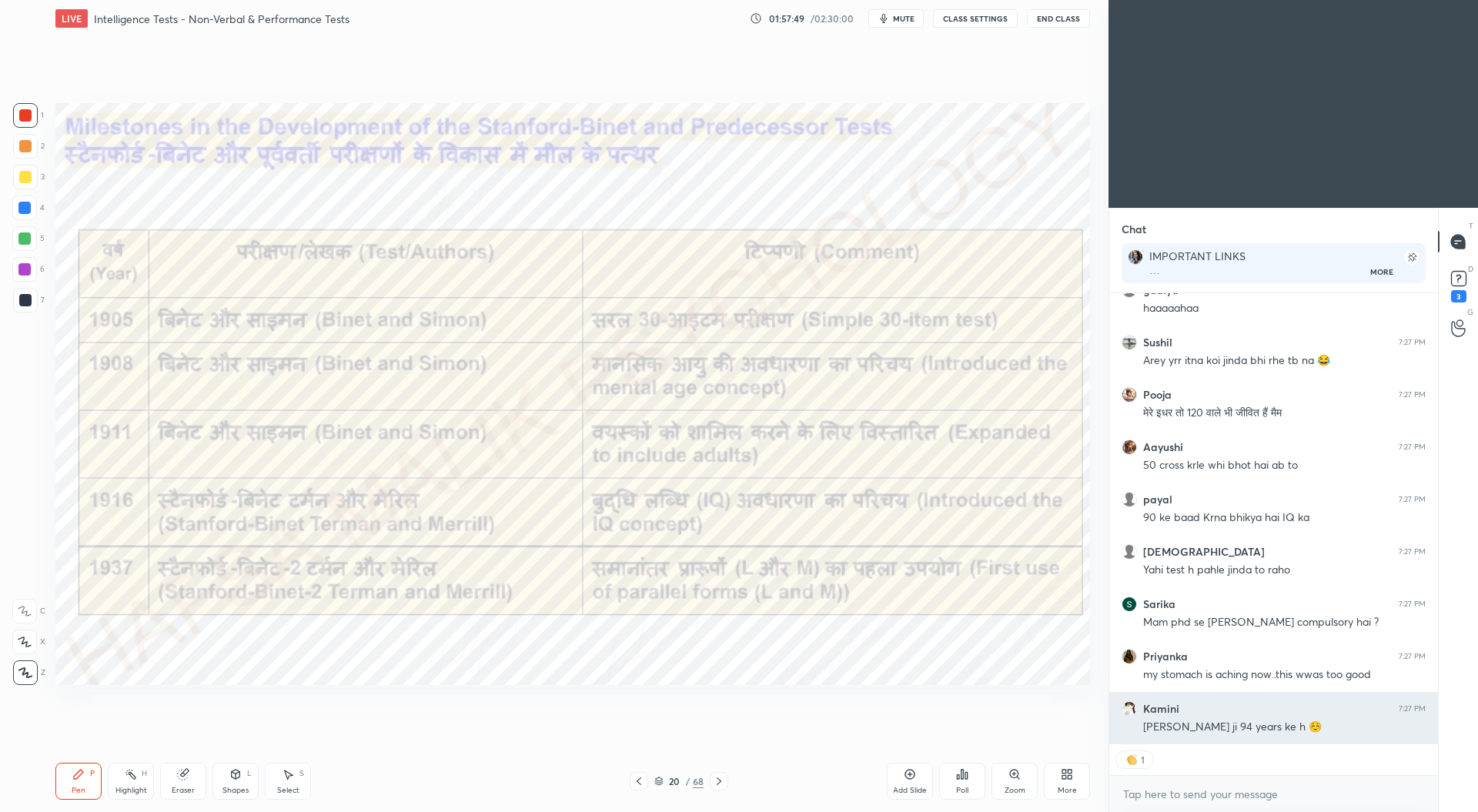
click at [1280, 723] on div "Mere Nana ji 94 years ke h ☺️" at bounding box center [1283, 728] width 282 height 16
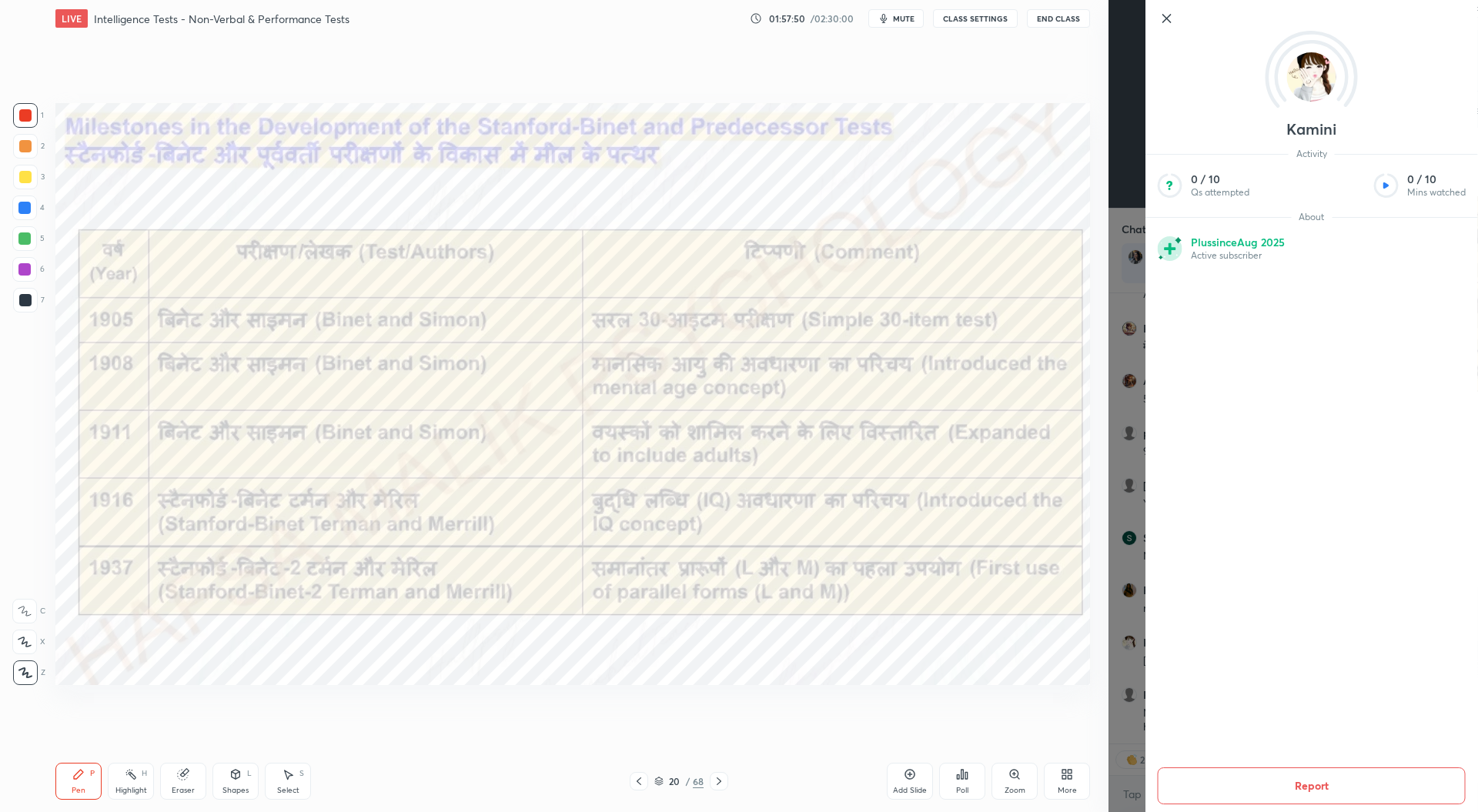
click at [1137, 667] on div "Kamini Activity 0 / 10 Qs attempted 0 / 10 Mins watched About Plus since Aug 20…" at bounding box center [1293, 406] width 370 height 812
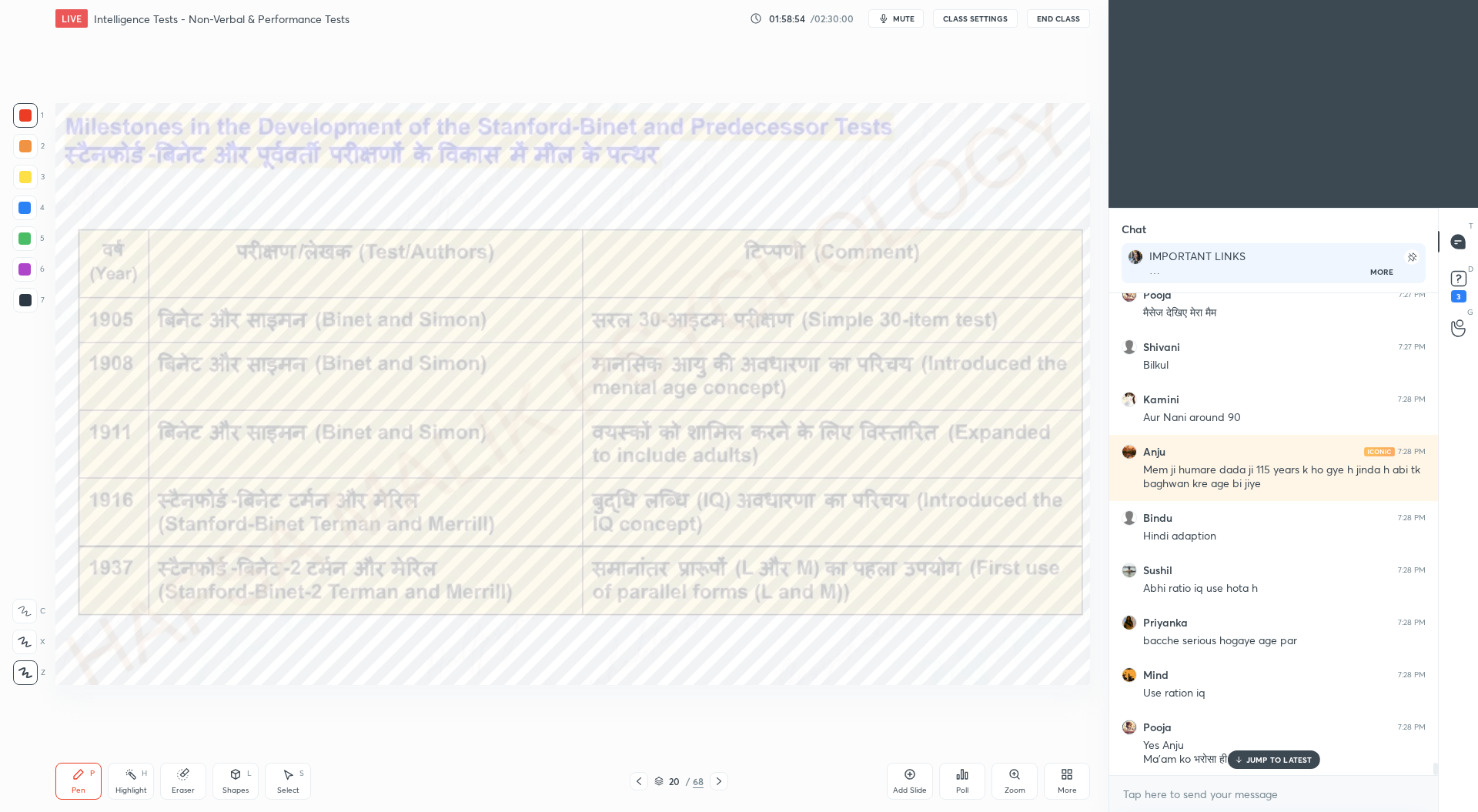
scroll to position [18607, 0]
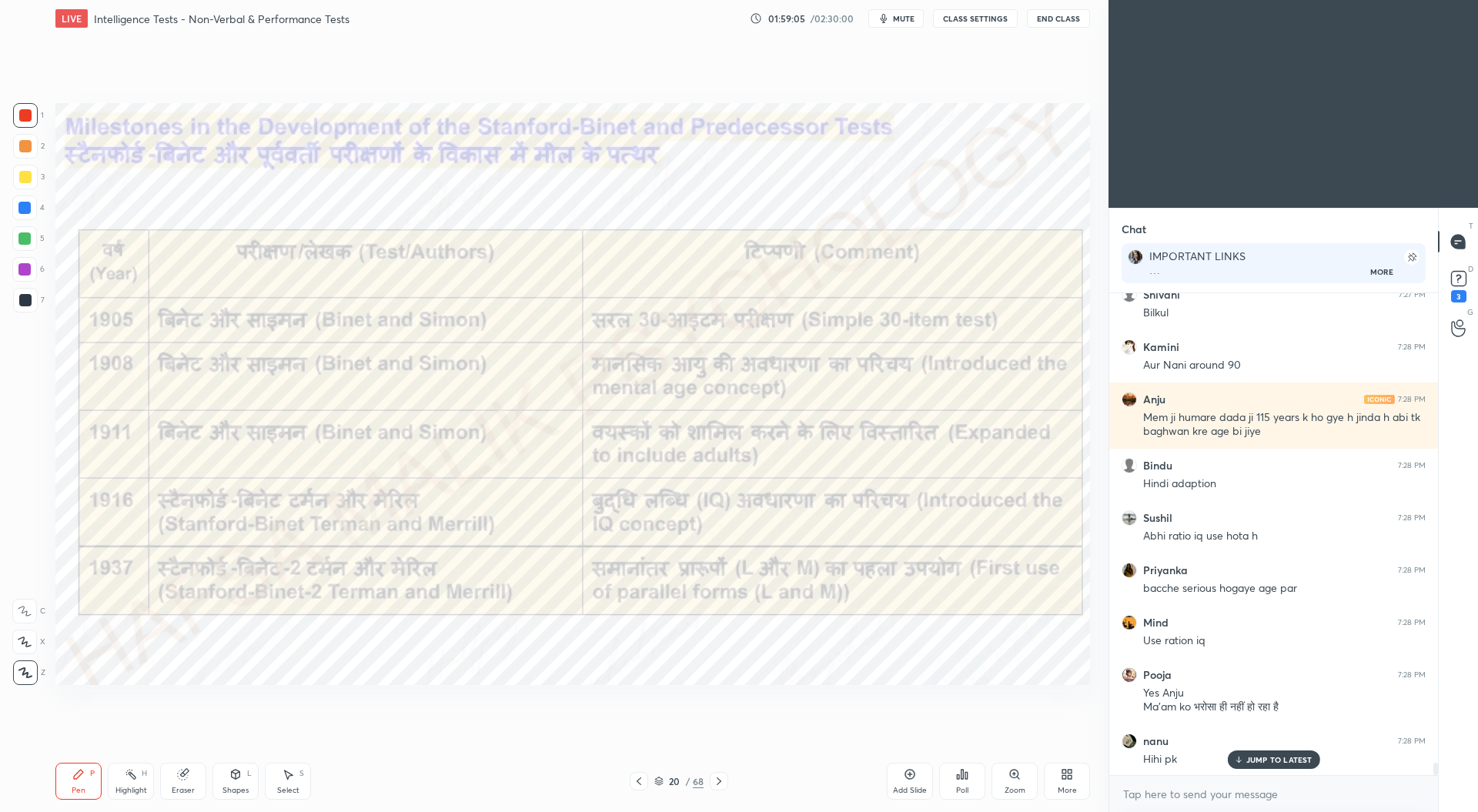
click at [722, 782] on icon at bounding box center [719, 782] width 13 height 13
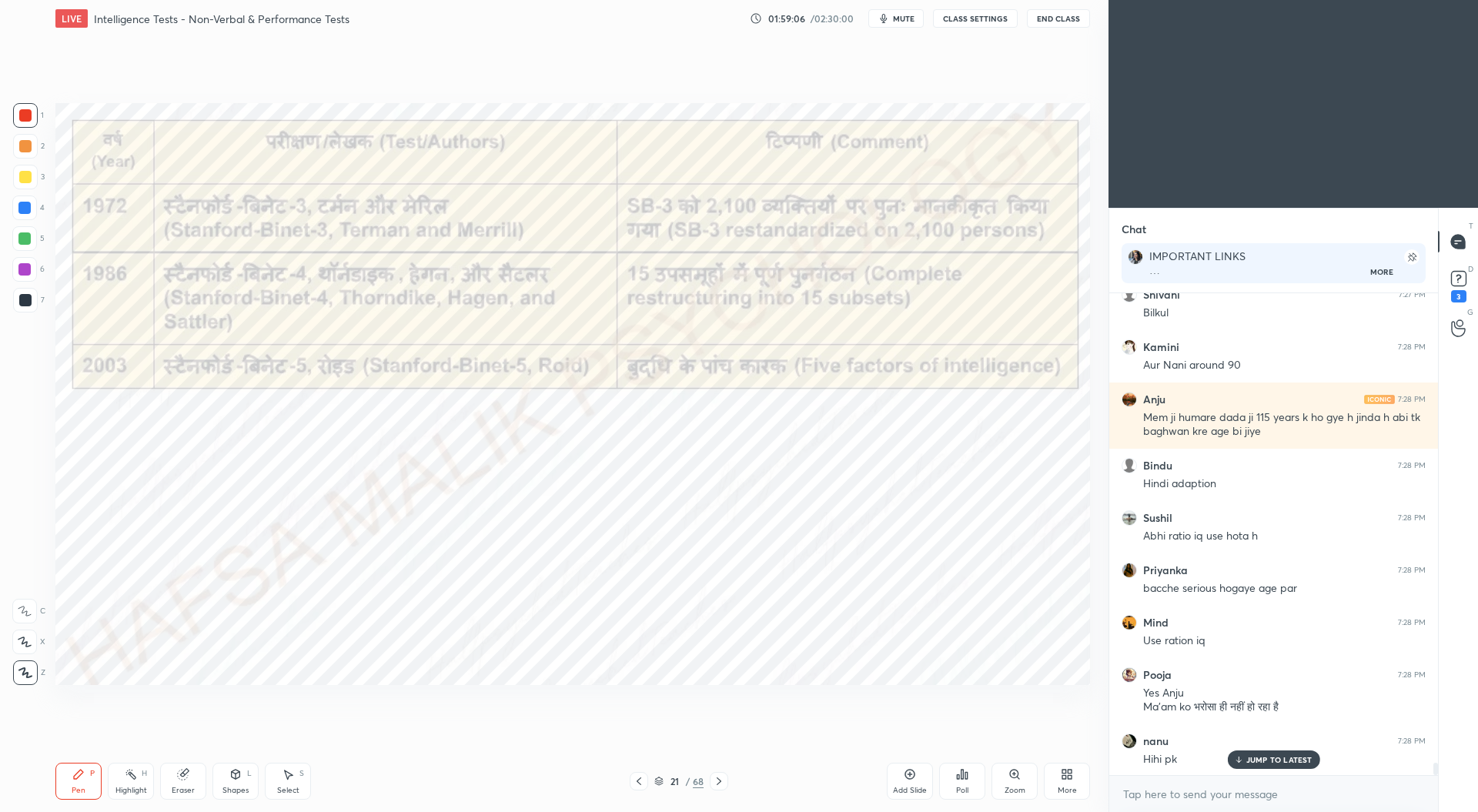
click at [642, 778] on icon at bounding box center [639, 782] width 13 height 13
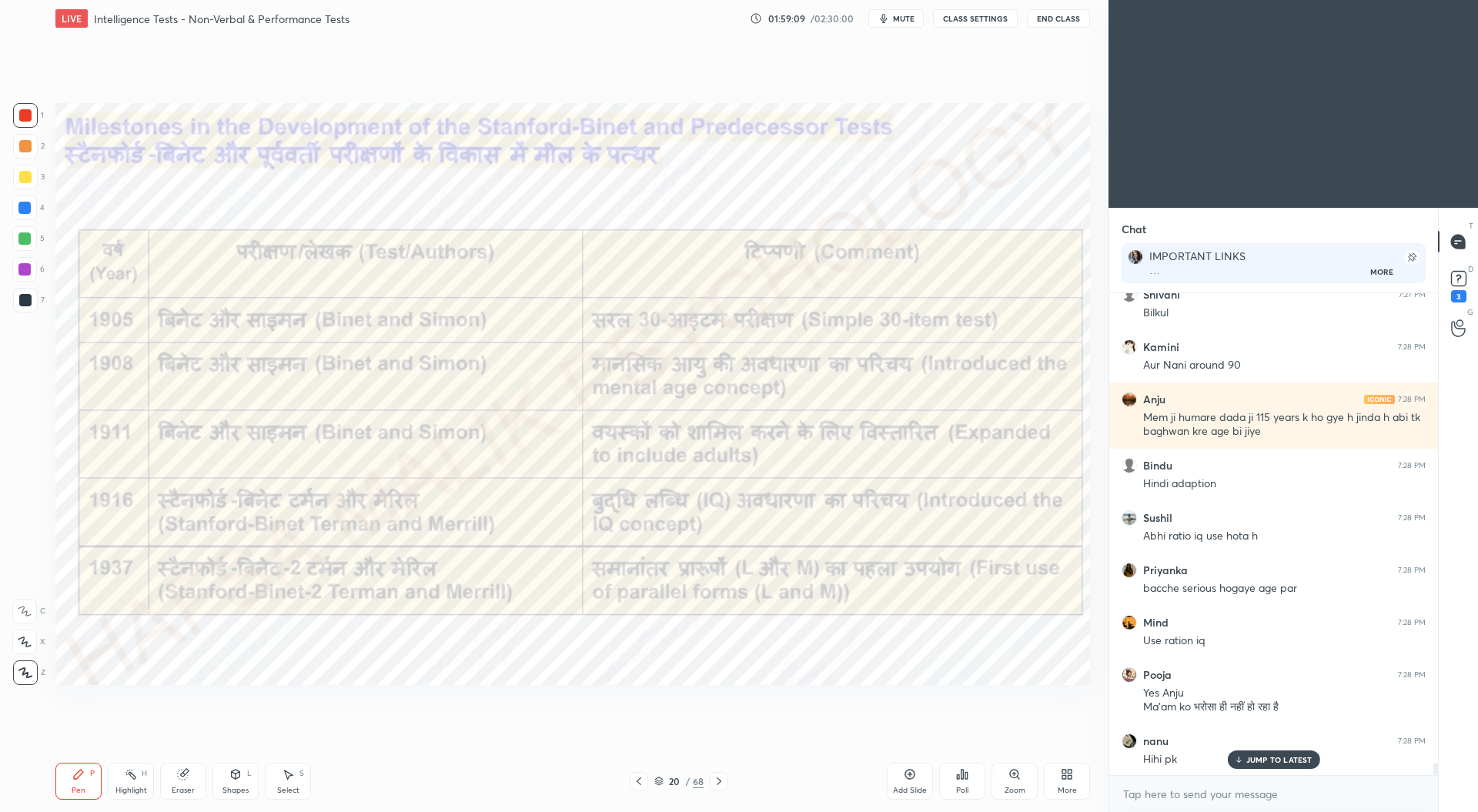
click at [21, 269] on div at bounding box center [25, 270] width 13 height 13
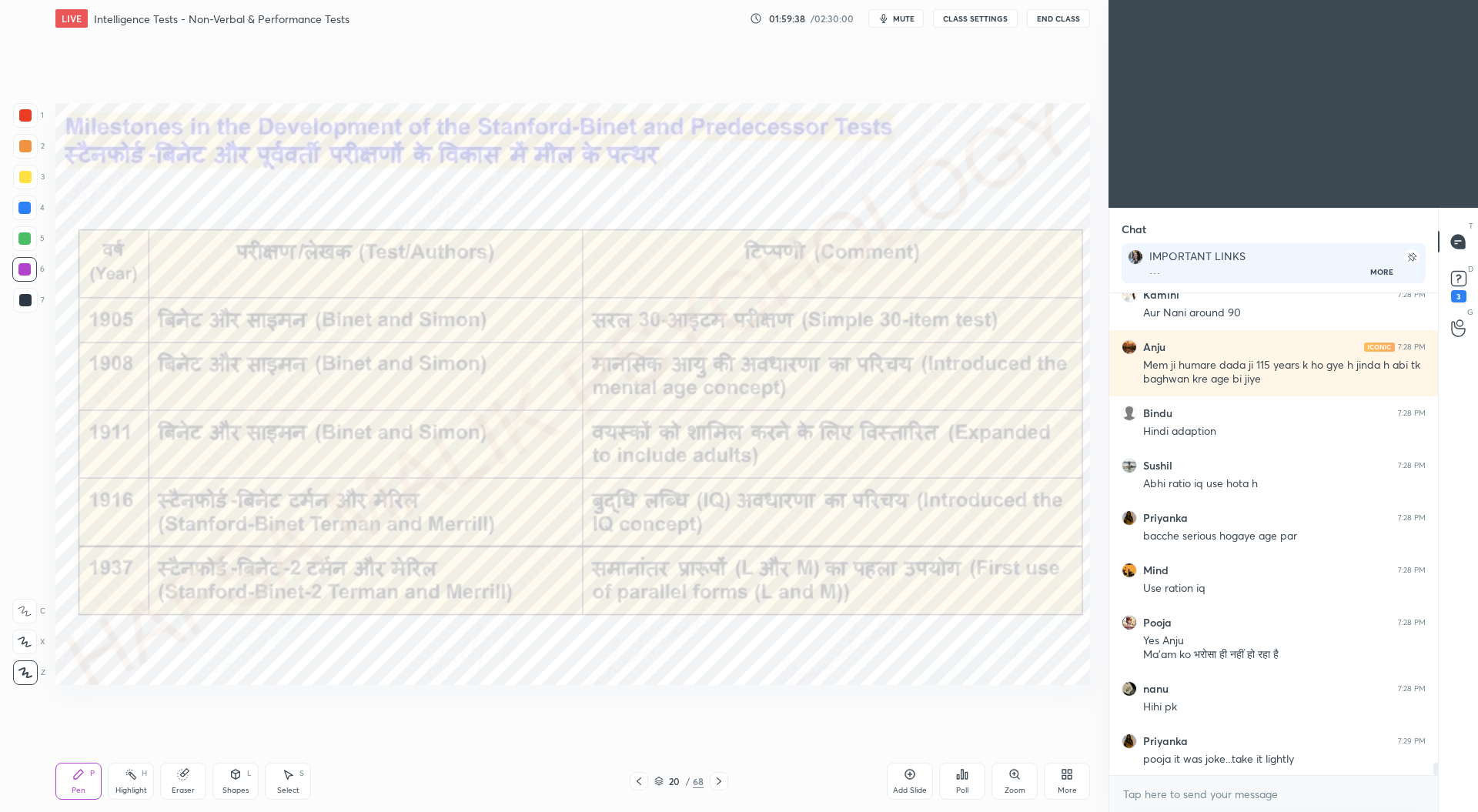
click at [725, 786] on icon at bounding box center [719, 782] width 13 height 13
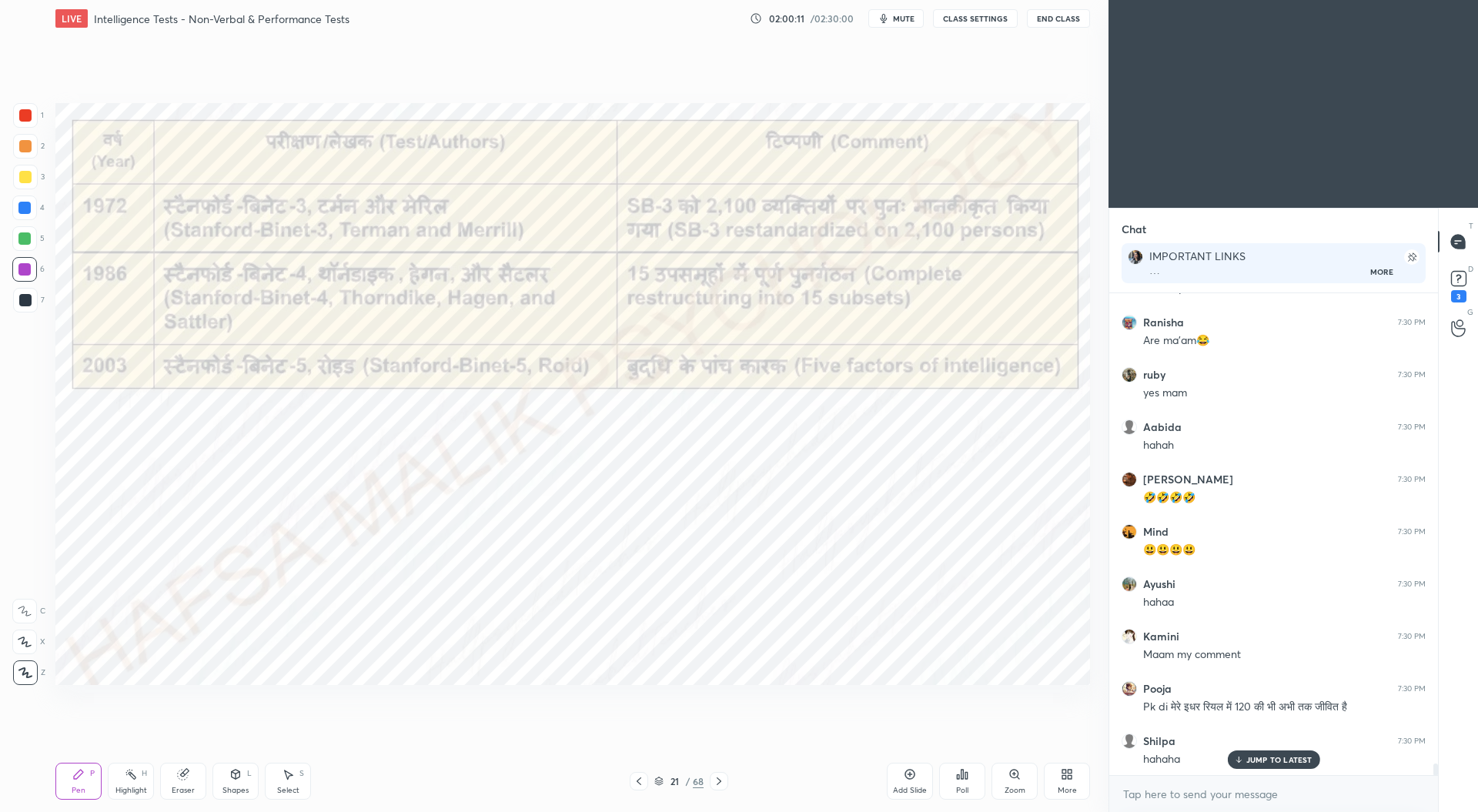
scroll to position [19883, 0]
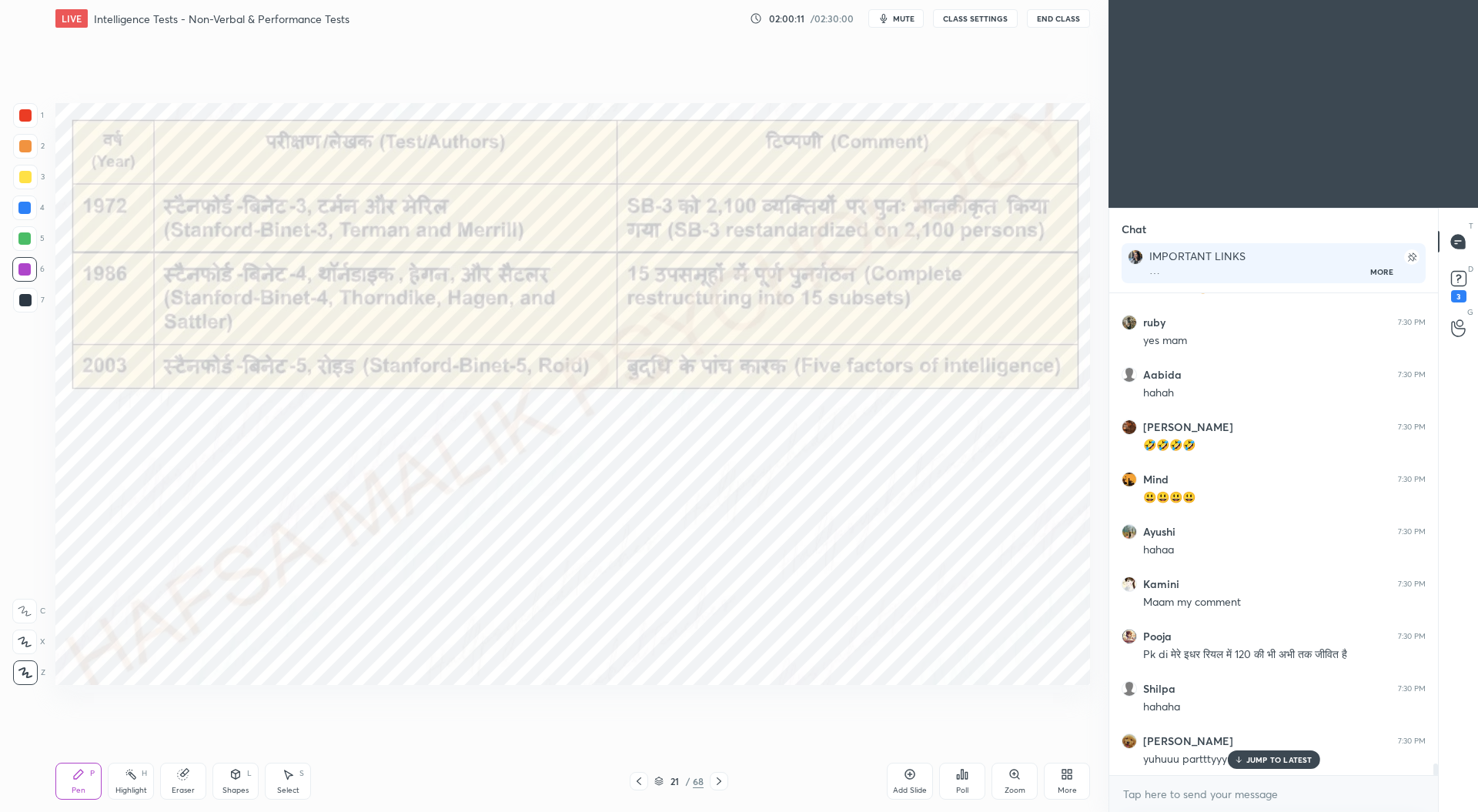
click at [23, 116] on div at bounding box center [26, 116] width 13 height 13
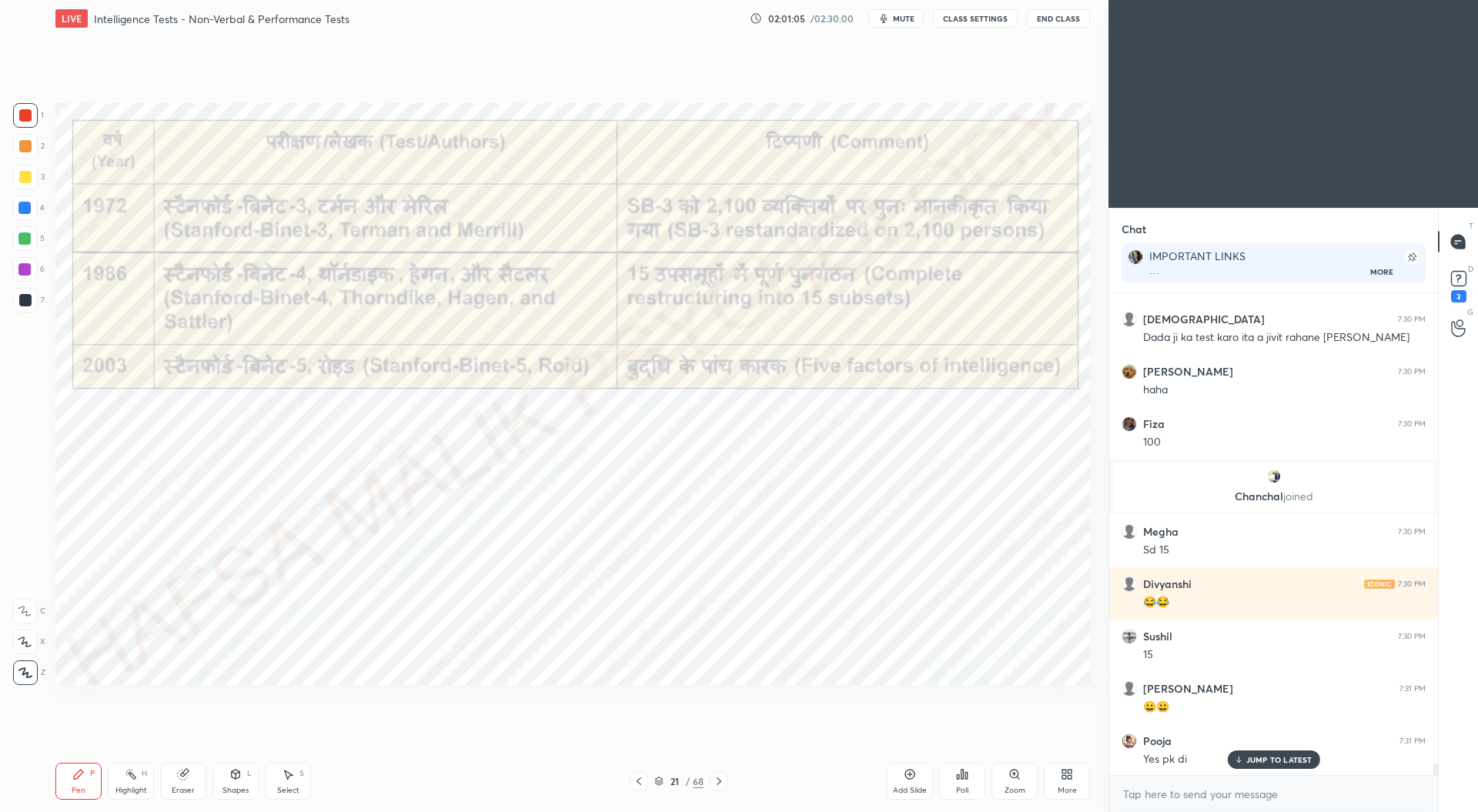
scroll to position [19272, 0]
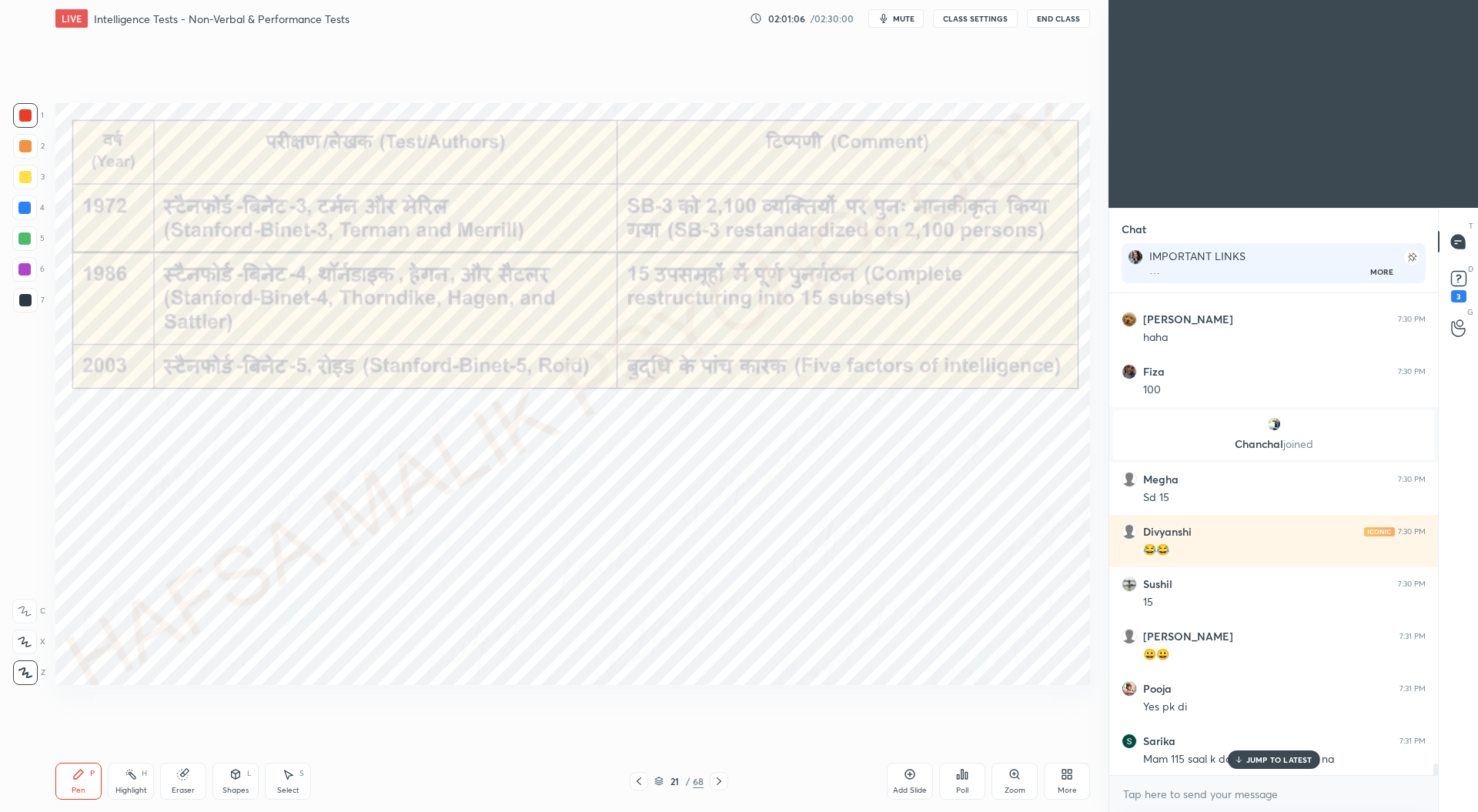
click at [22, 270] on div at bounding box center [25, 270] width 13 height 13
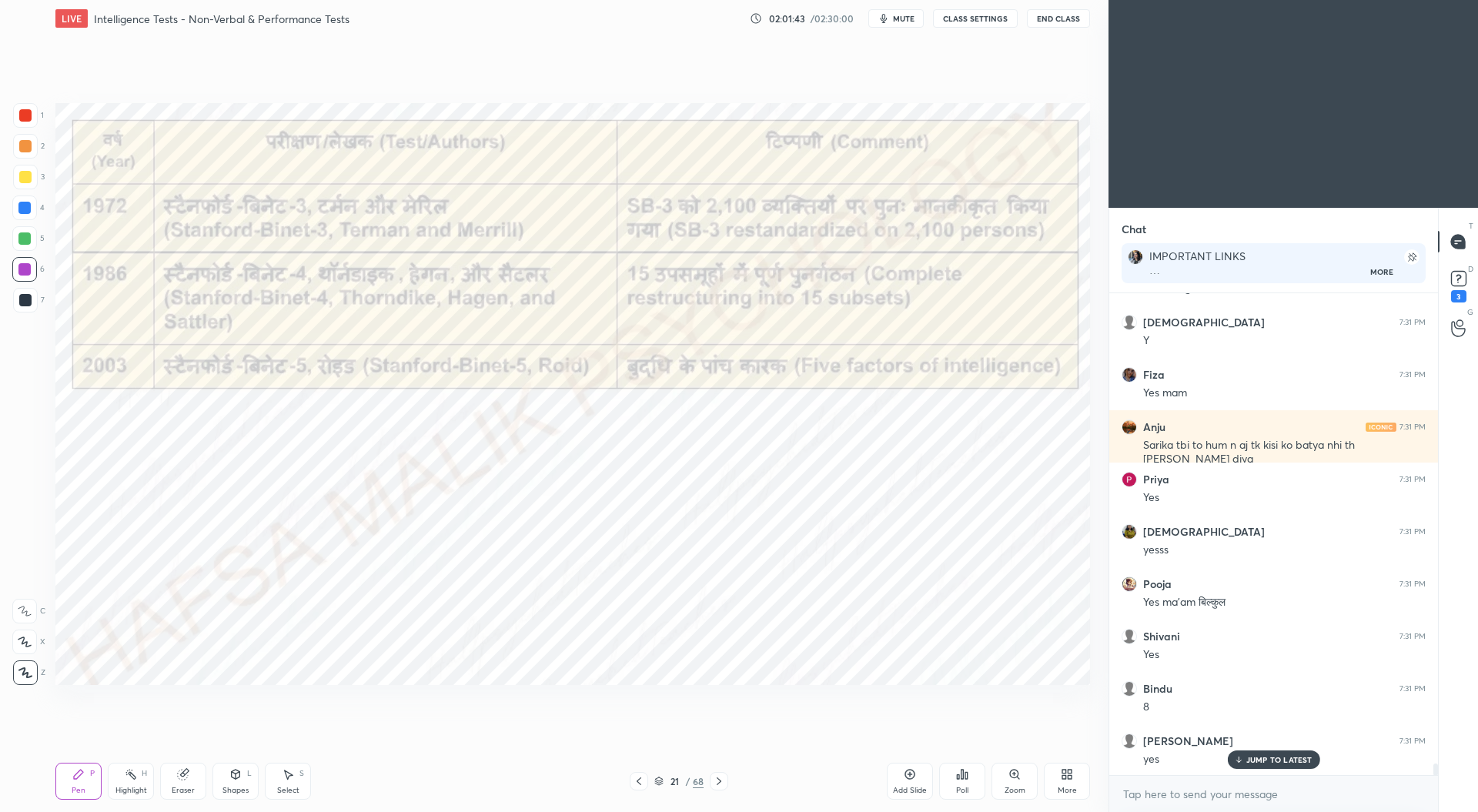
scroll to position [19901, 0]
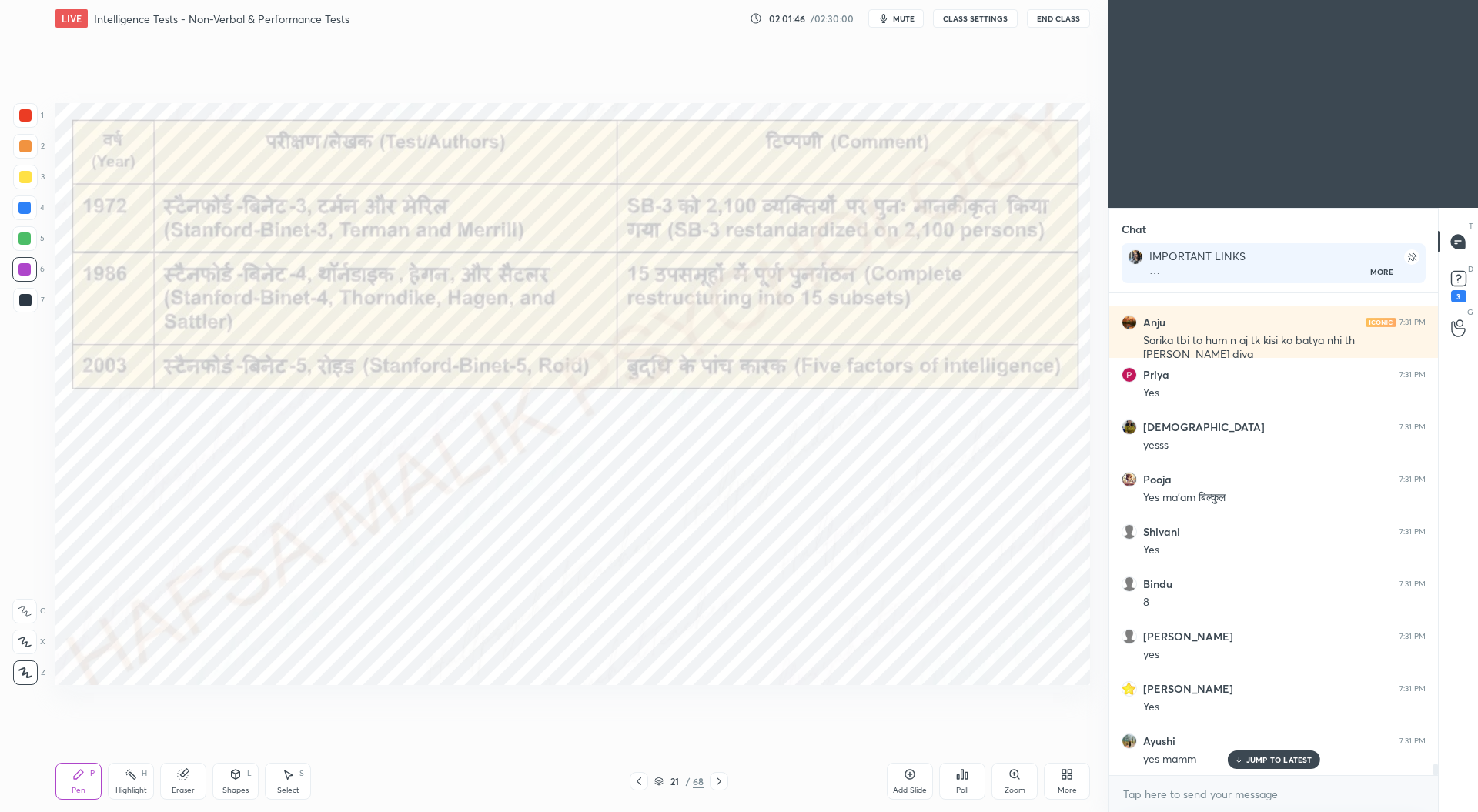
click at [719, 778] on icon at bounding box center [719, 782] width 13 height 13
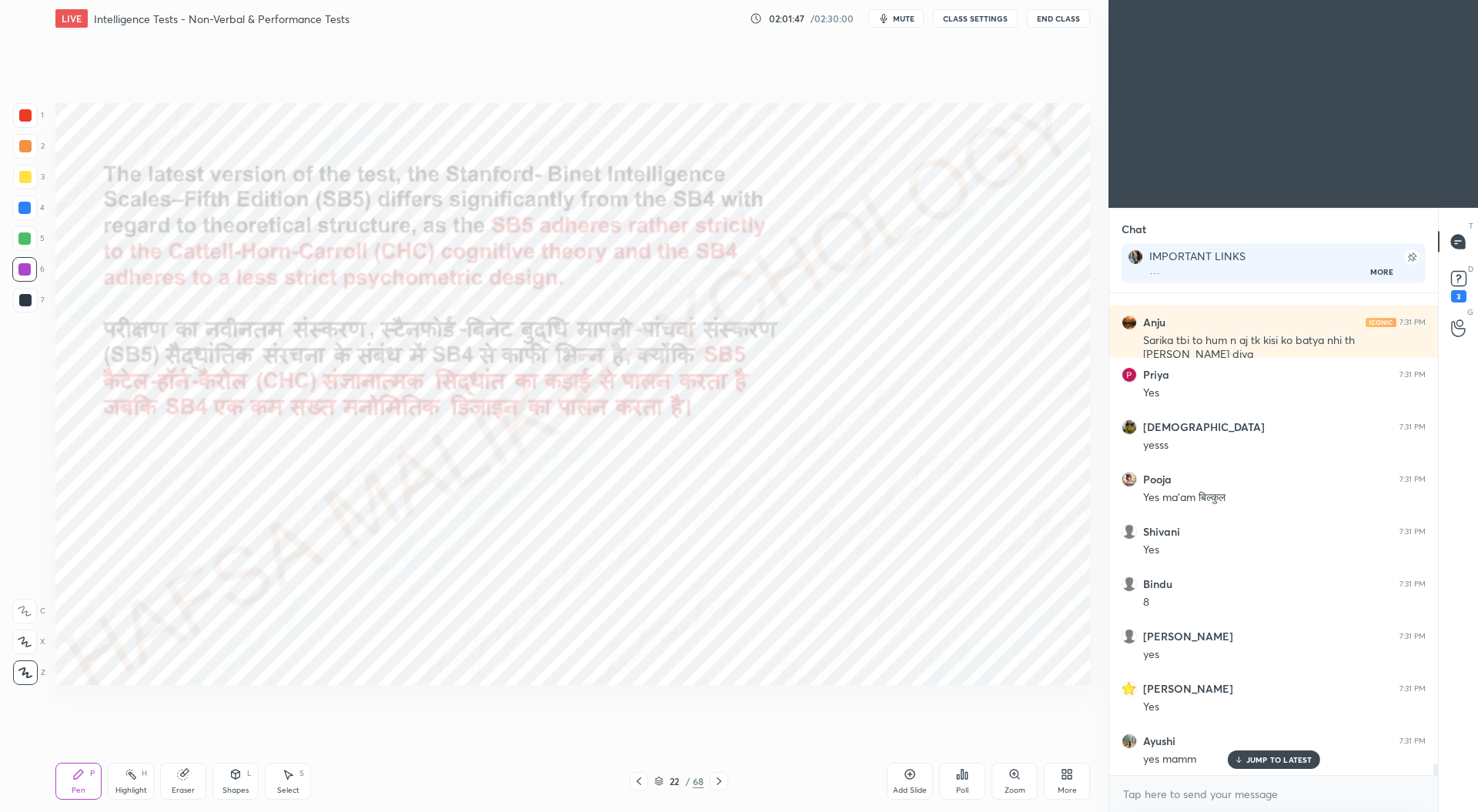
click at [711, 771] on div "Pen P Highlight H Eraser Shapes L Select S 22 / 68 Add Slide Poll Zoom More" at bounding box center [572, 781] width 1034 height 62
click at [722, 778] on icon at bounding box center [719, 782] width 13 height 13
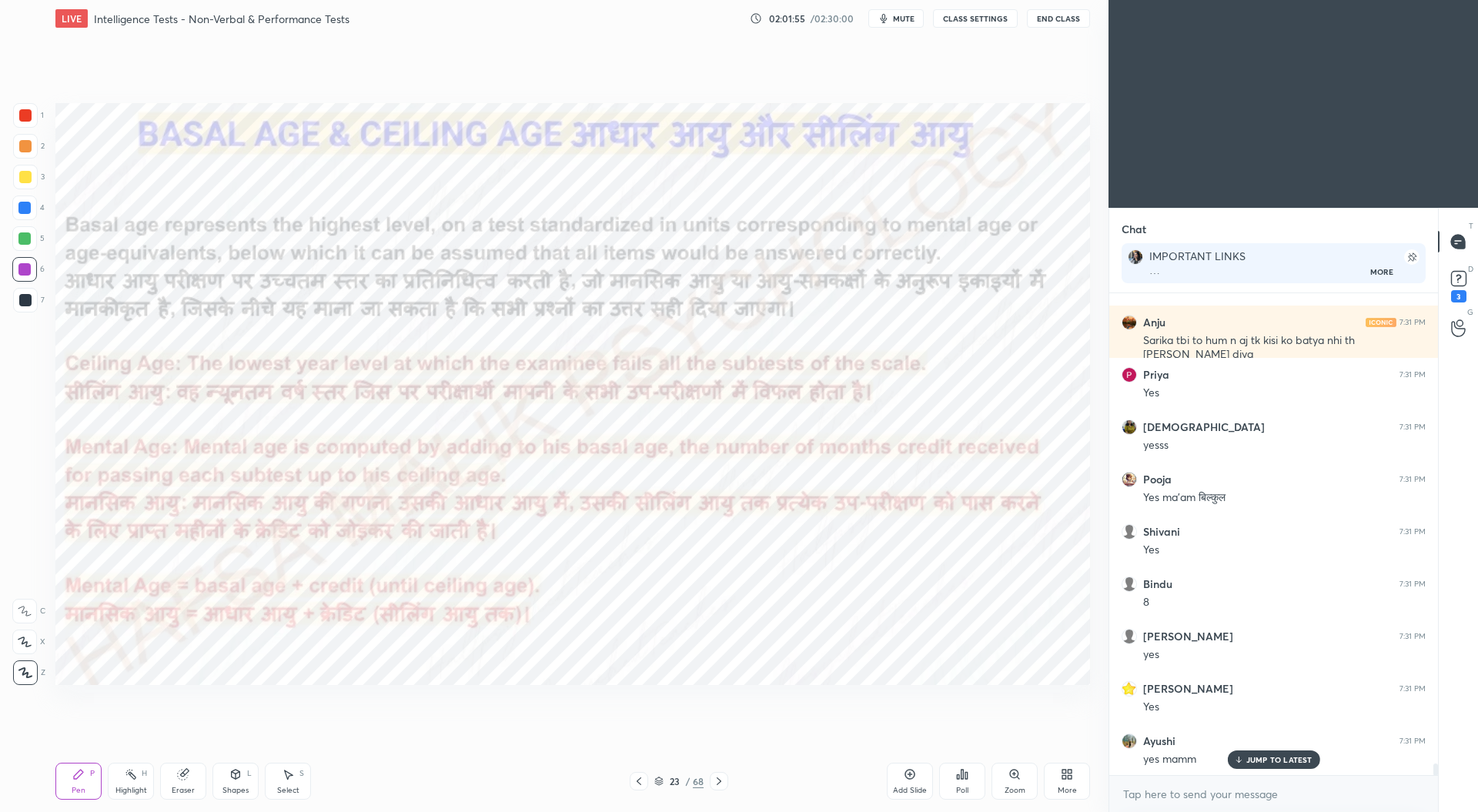
click at [722, 782] on icon at bounding box center [719, 782] width 13 height 13
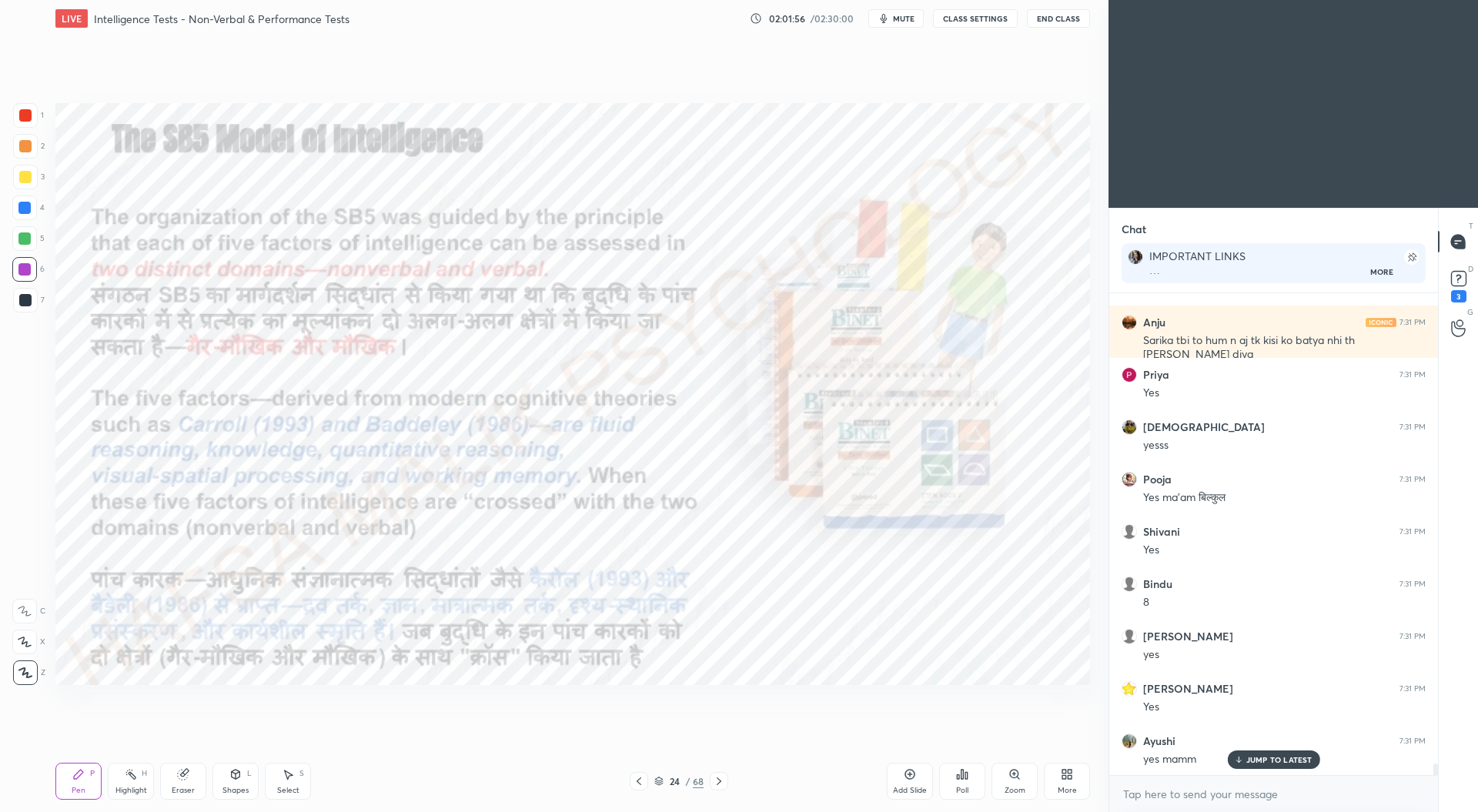
click at [721, 779] on icon at bounding box center [719, 782] width 13 height 13
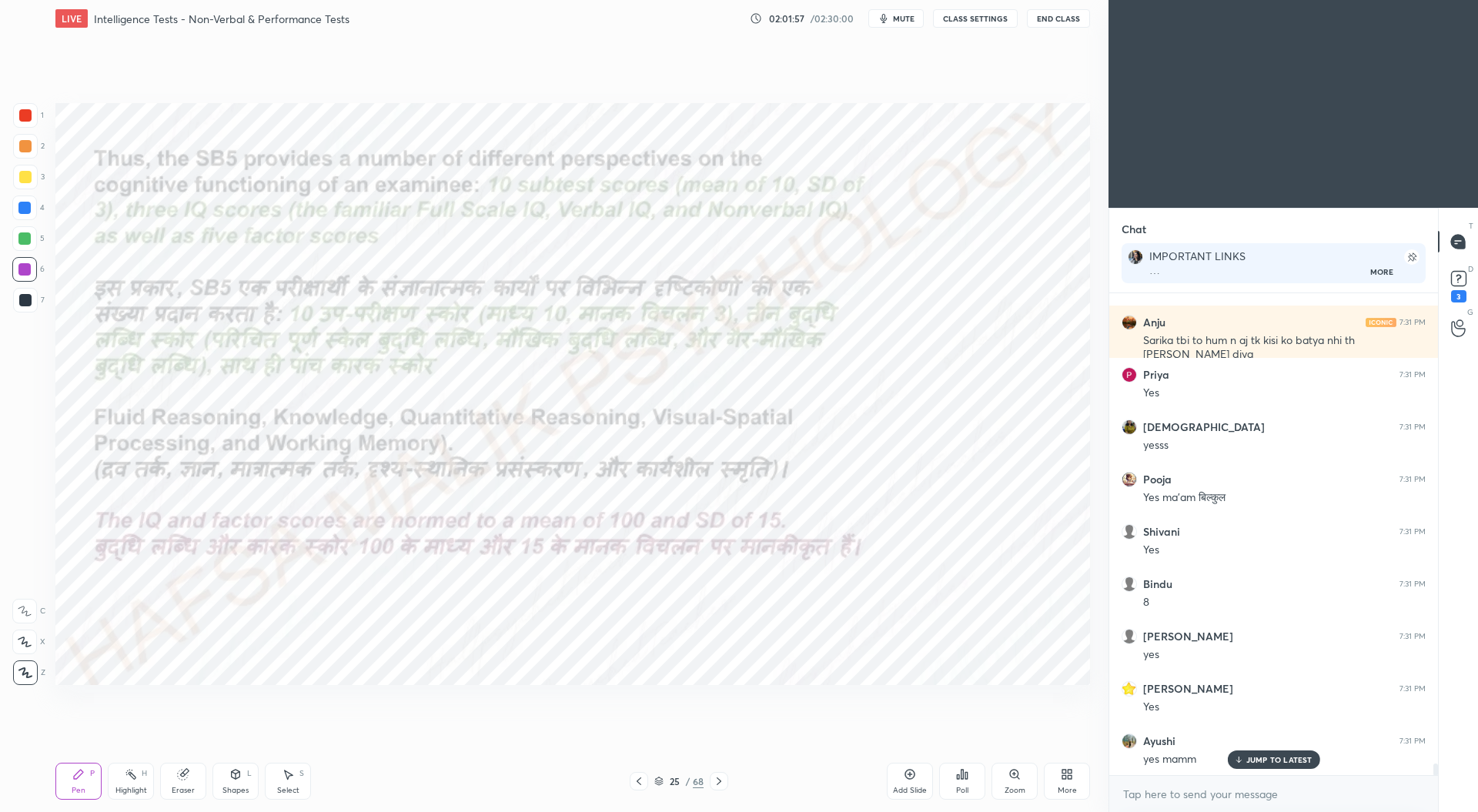
click at [641, 779] on icon at bounding box center [639, 782] width 13 height 13
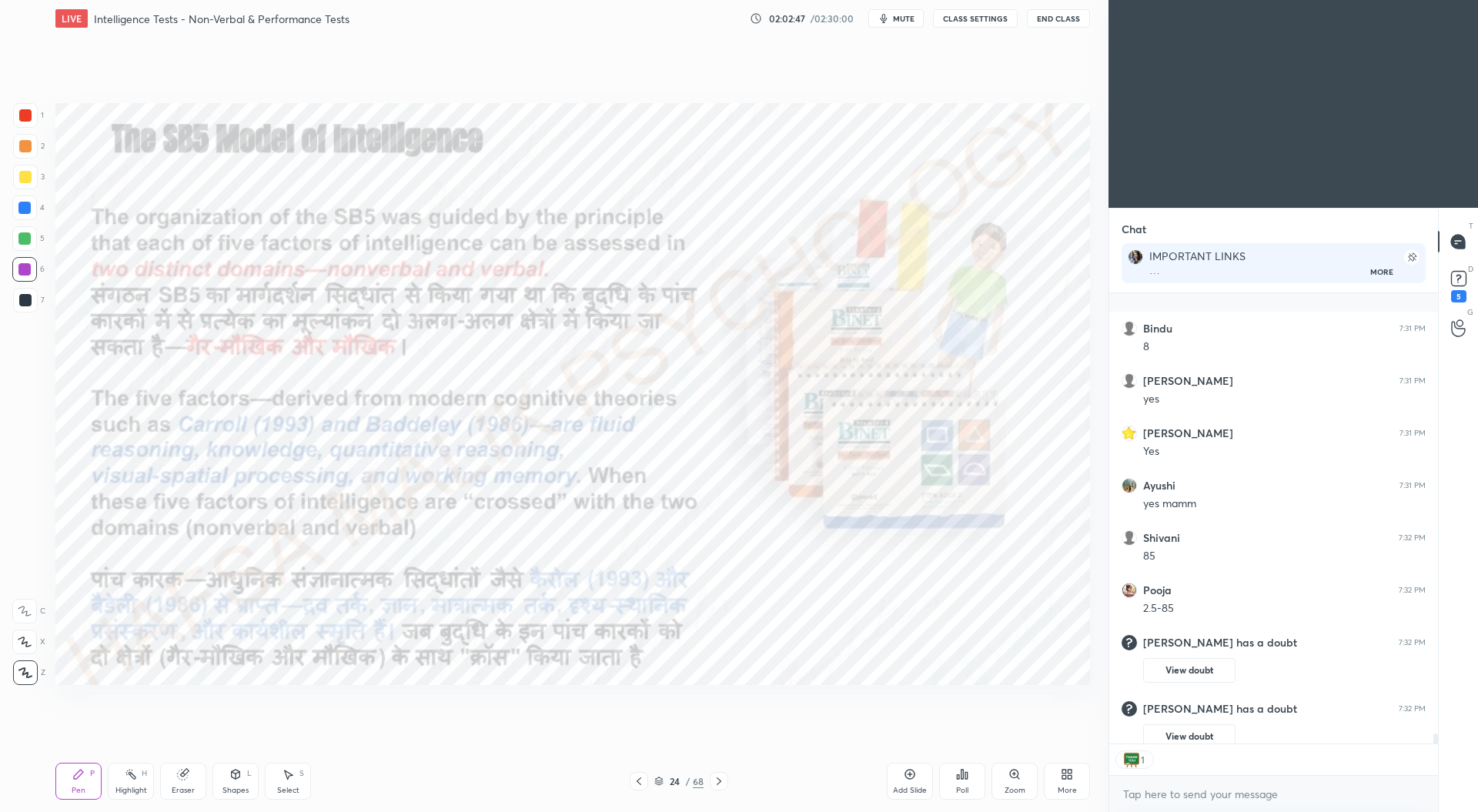
scroll to position [20014, 0]
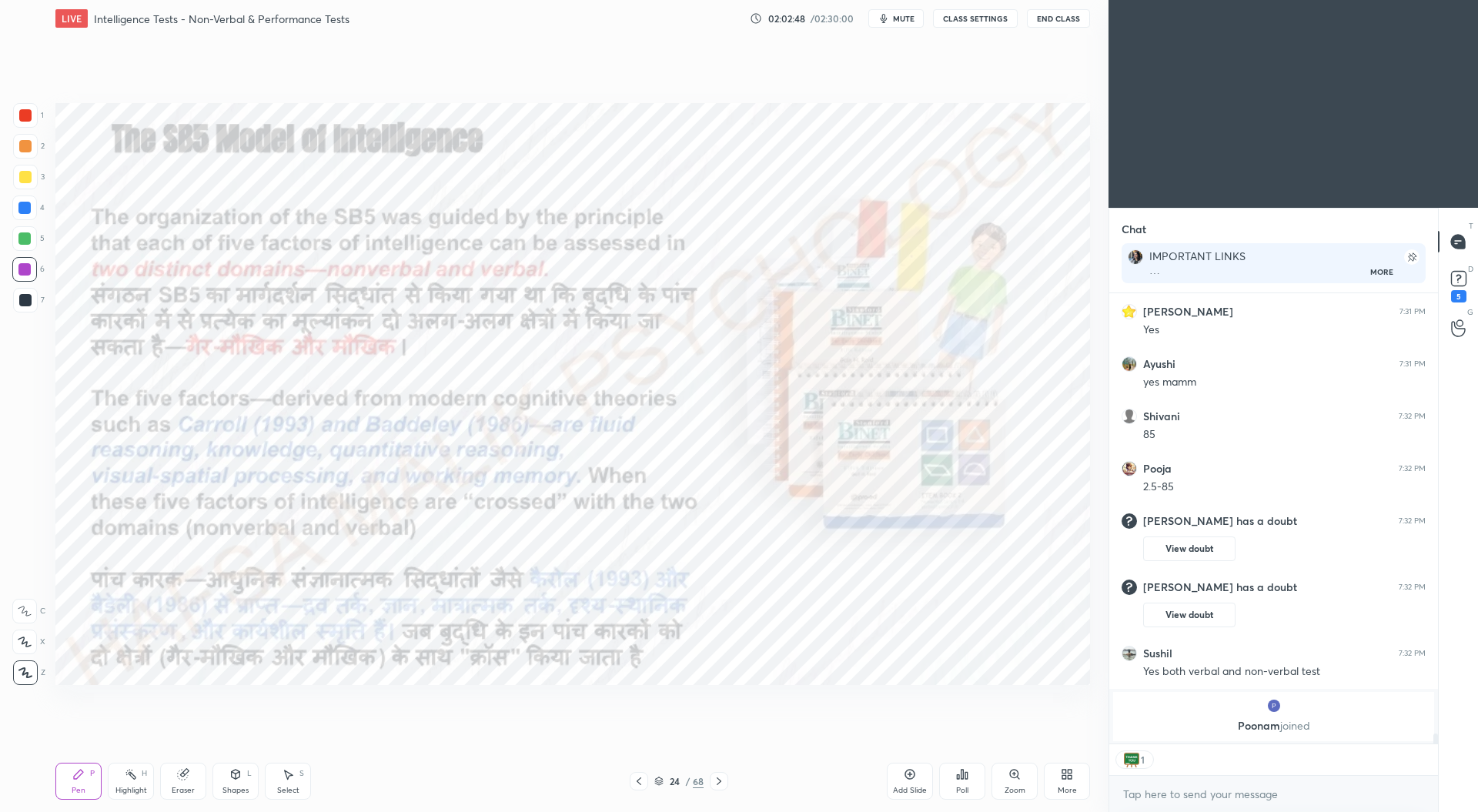
click at [639, 781] on icon at bounding box center [639, 782] width 13 height 13
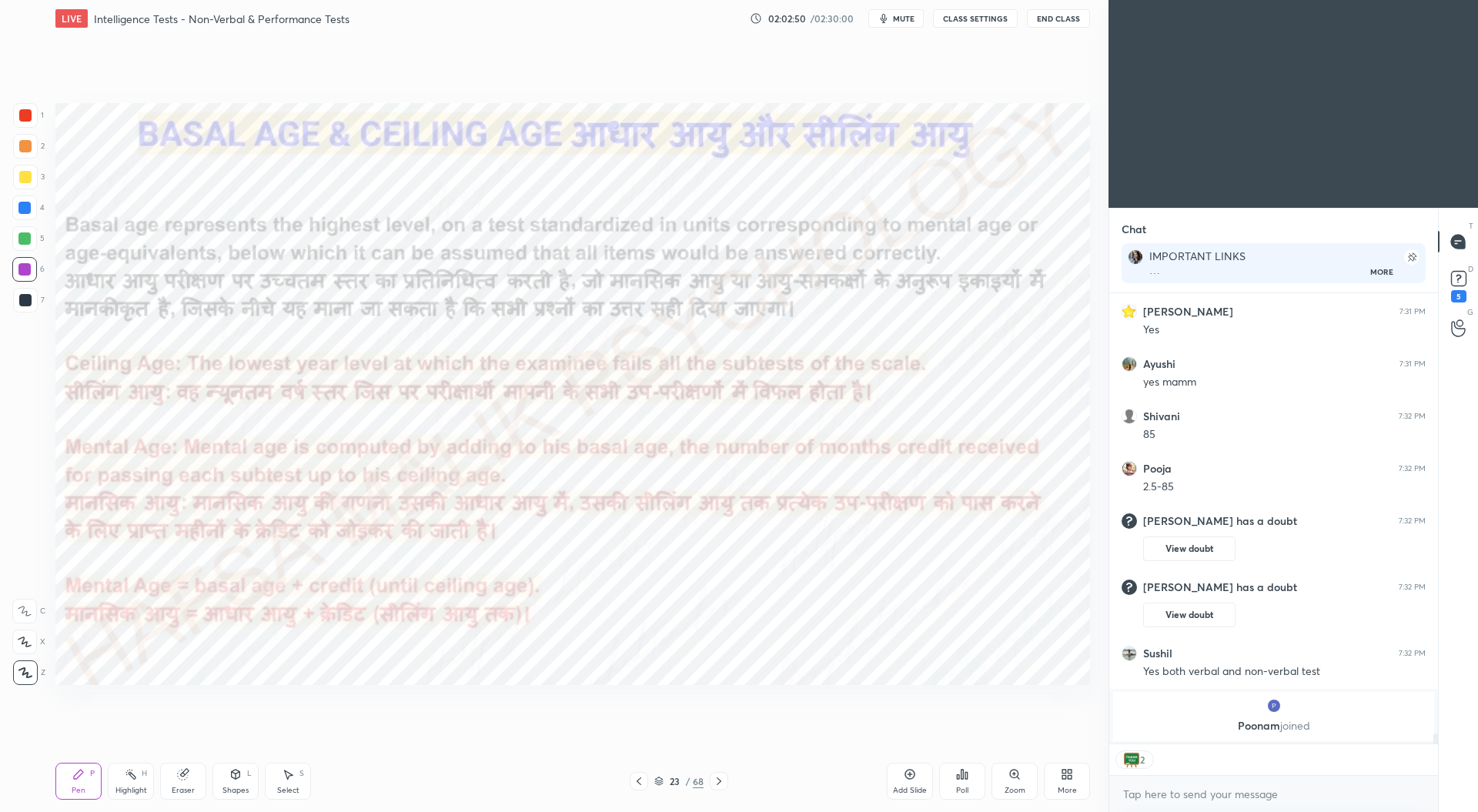
click at [632, 777] on icon at bounding box center [639, 782] width 13 height 13
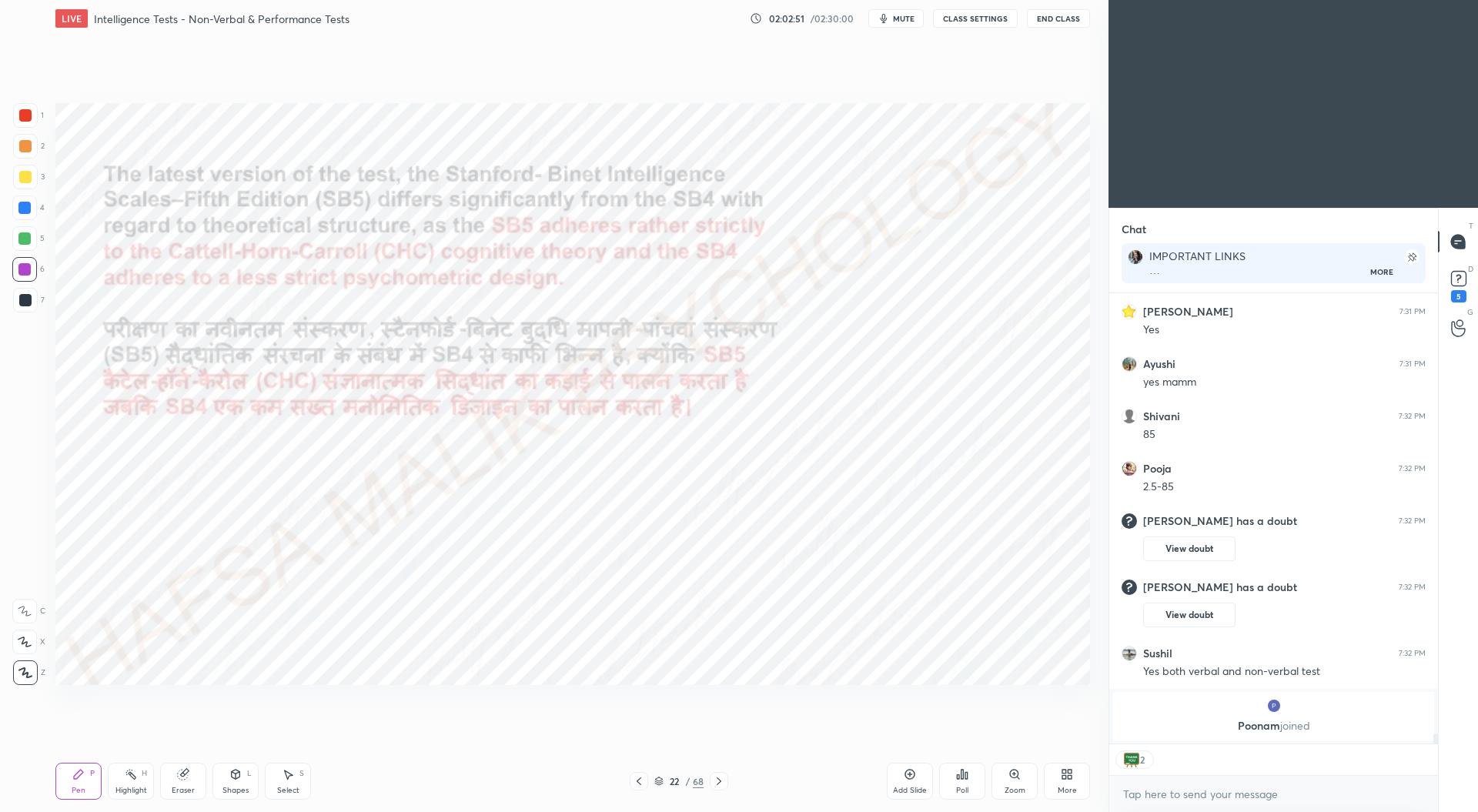
click at [719, 778] on icon at bounding box center [719, 782] width 13 height 13
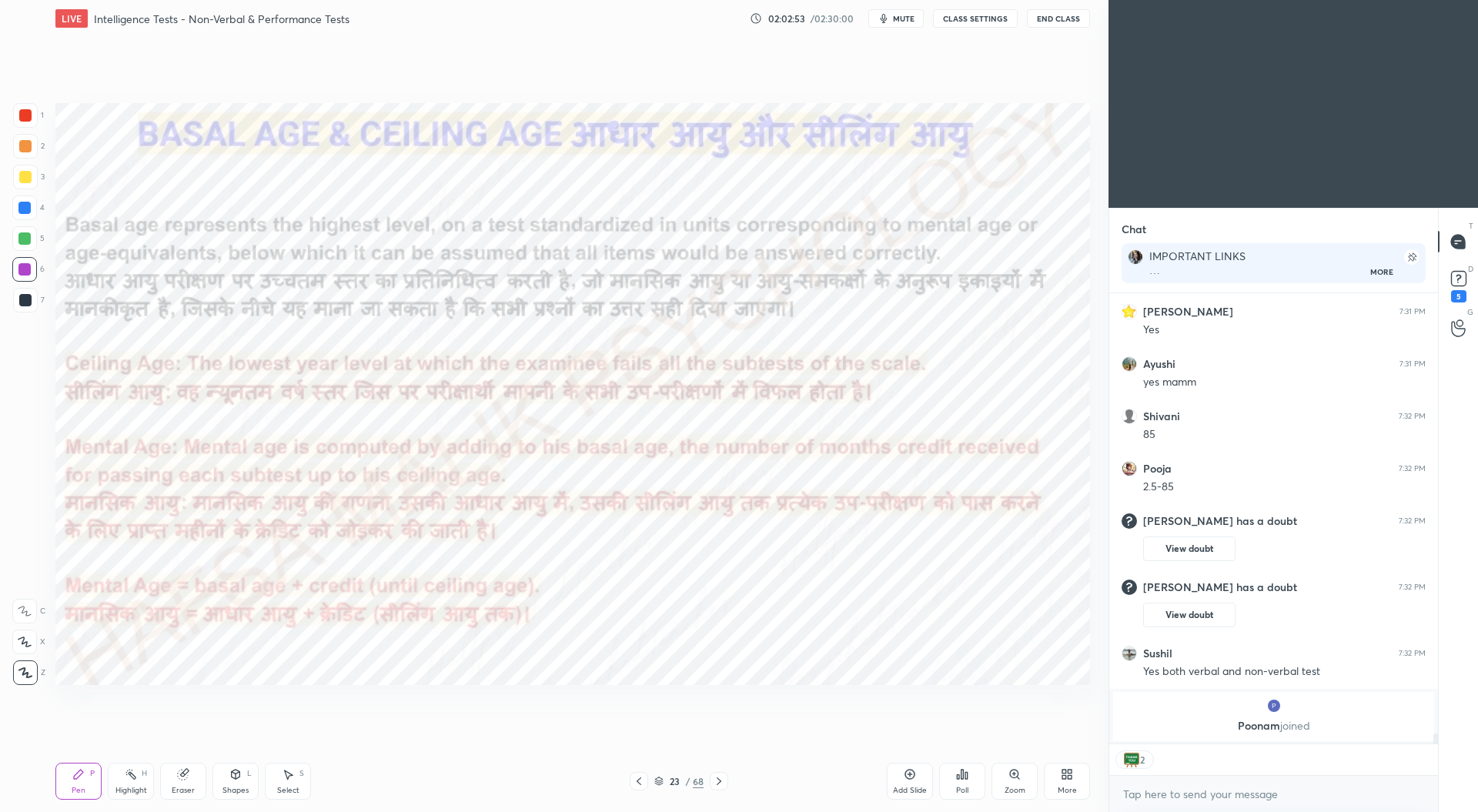
click at [23, 113] on div at bounding box center [26, 116] width 13 height 13
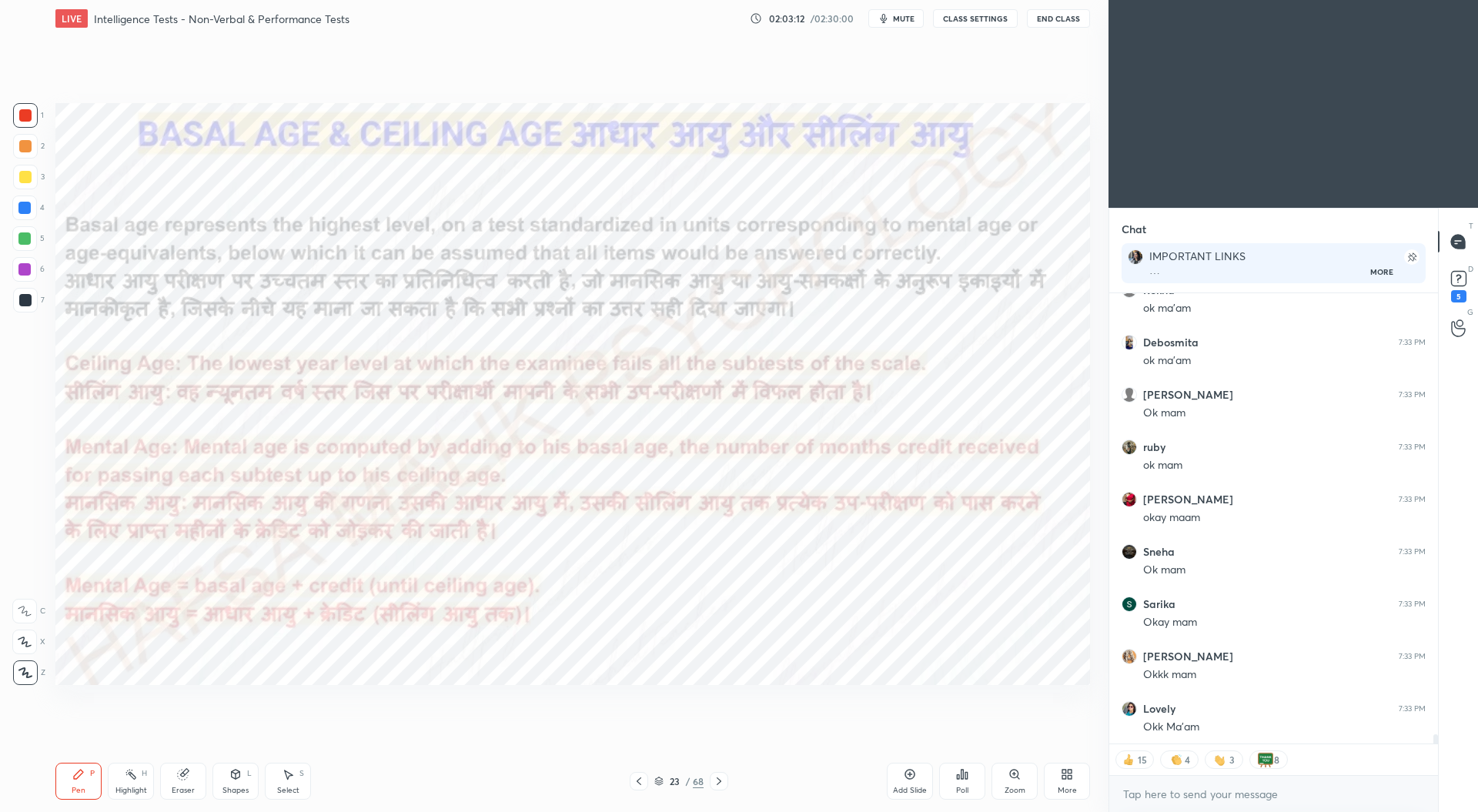
scroll to position [20870, 0]
click at [719, 777] on icon at bounding box center [719, 782] width 13 height 13
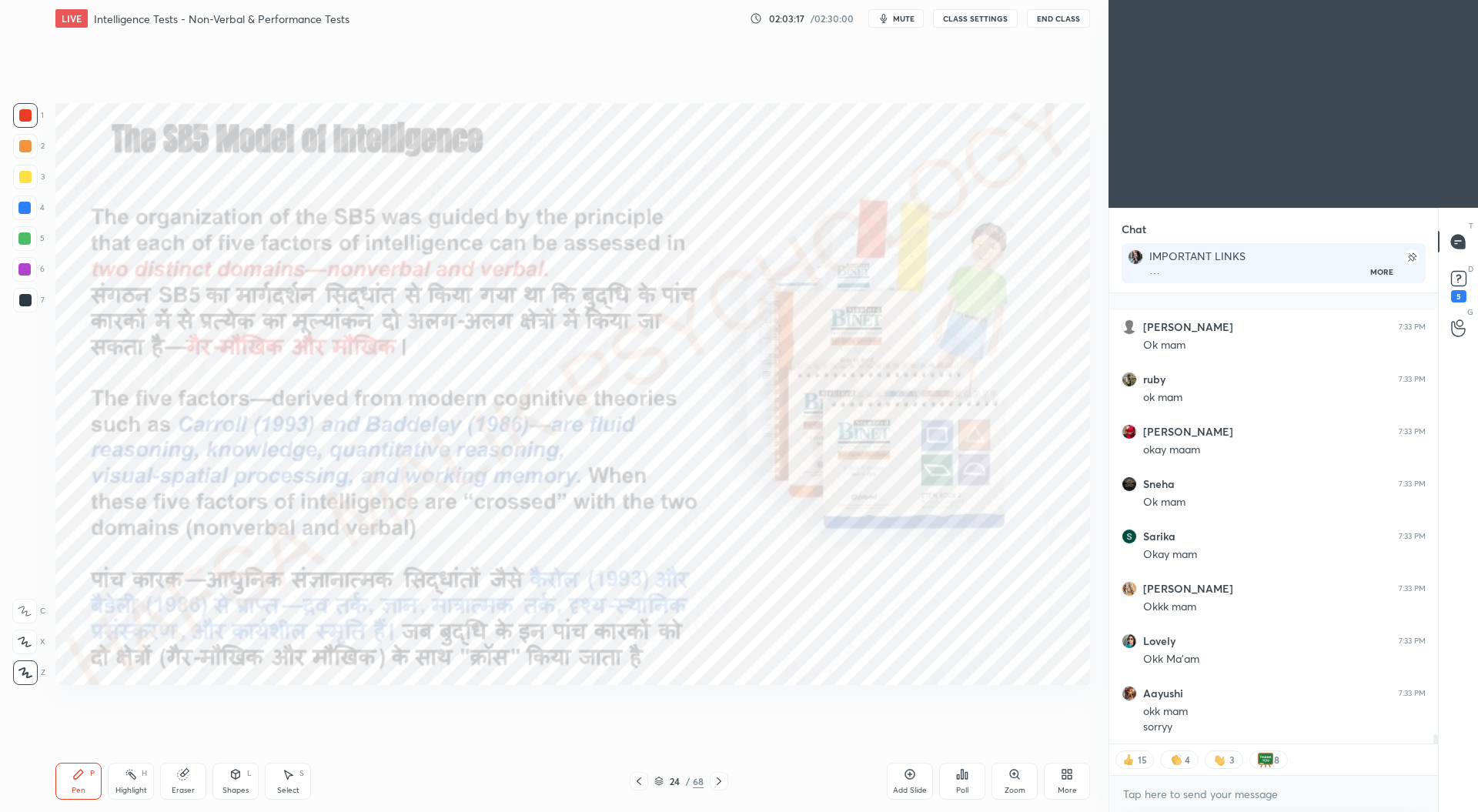
scroll to position [20990, 0]
click at [721, 783] on icon at bounding box center [719, 782] width 13 height 13
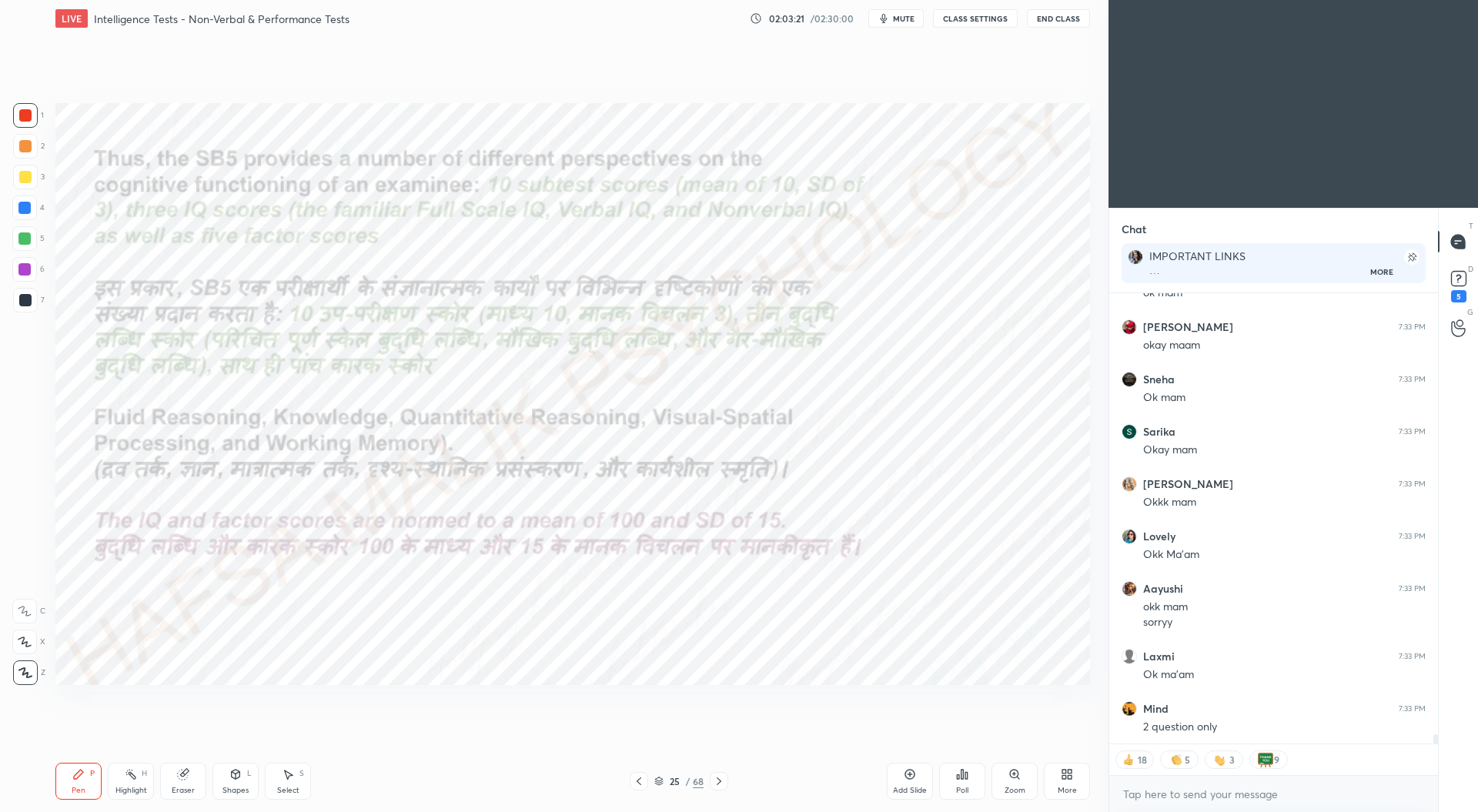
scroll to position [21042, 0]
click at [725, 783] on icon at bounding box center [719, 782] width 13 height 13
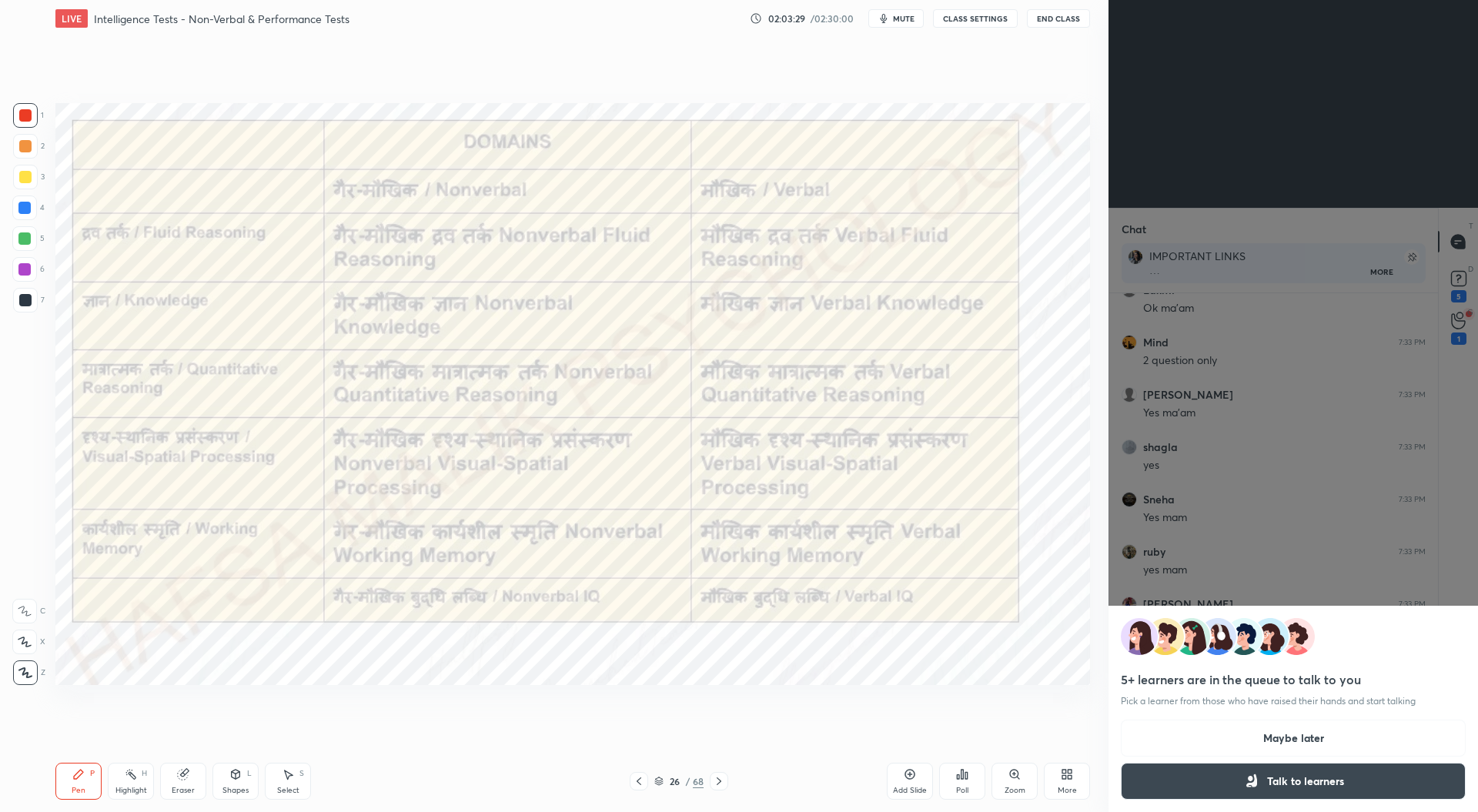
scroll to position [20979, 0]
click at [1319, 738] on button "Maybe later" at bounding box center [1293, 738] width 345 height 37
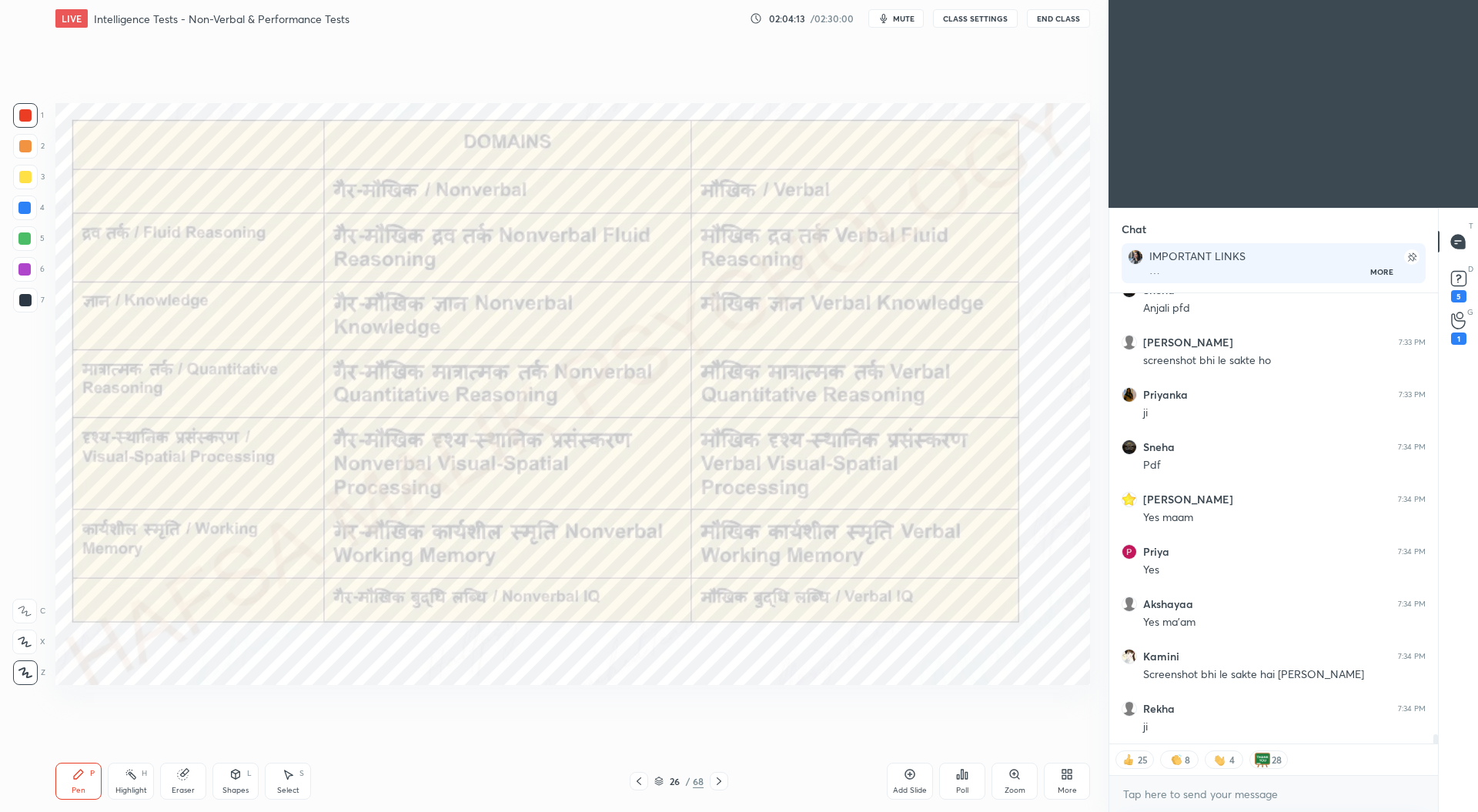
scroll to position [21765, 0]
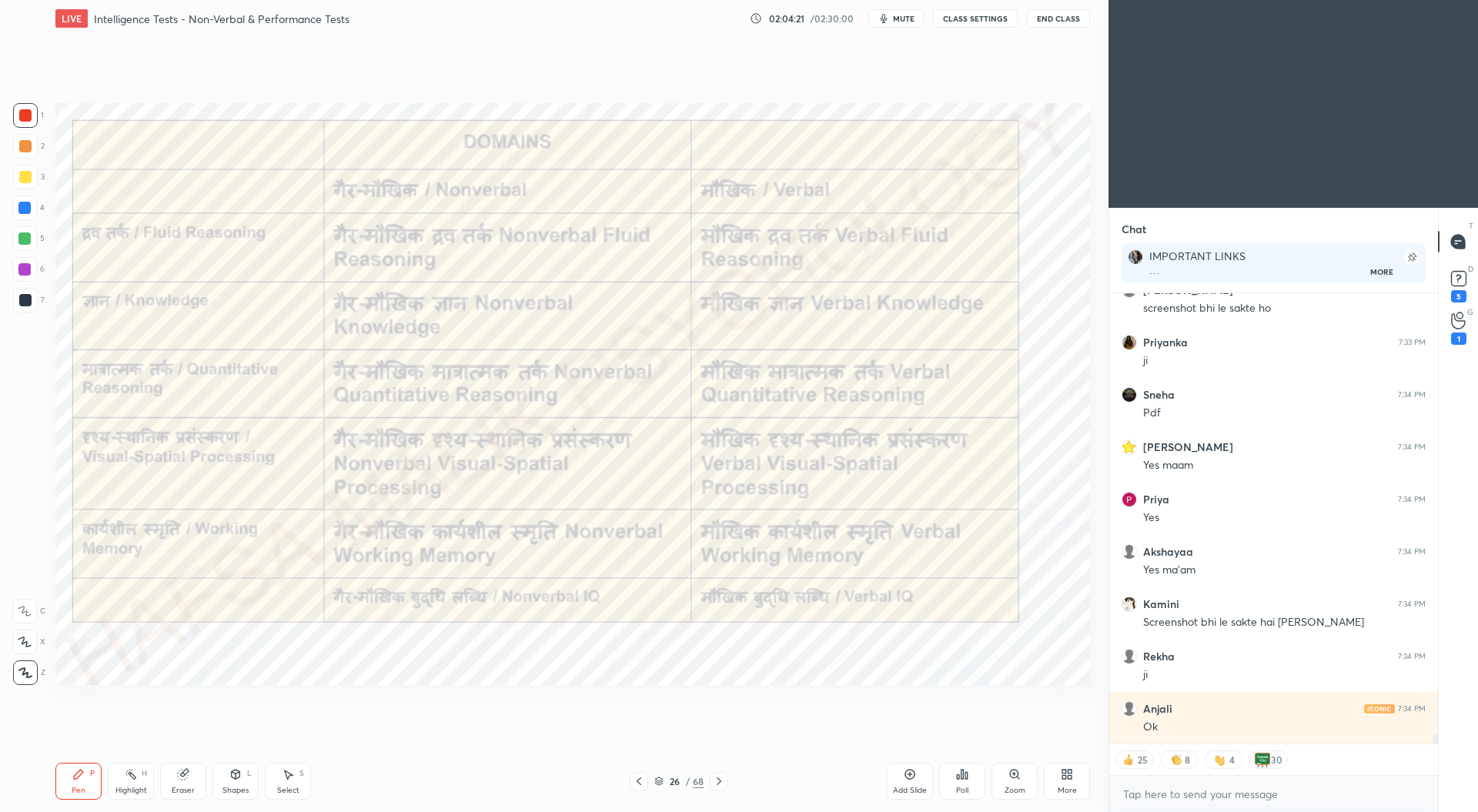
click at [720, 776] on icon at bounding box center [719, 782] width 13 height 13
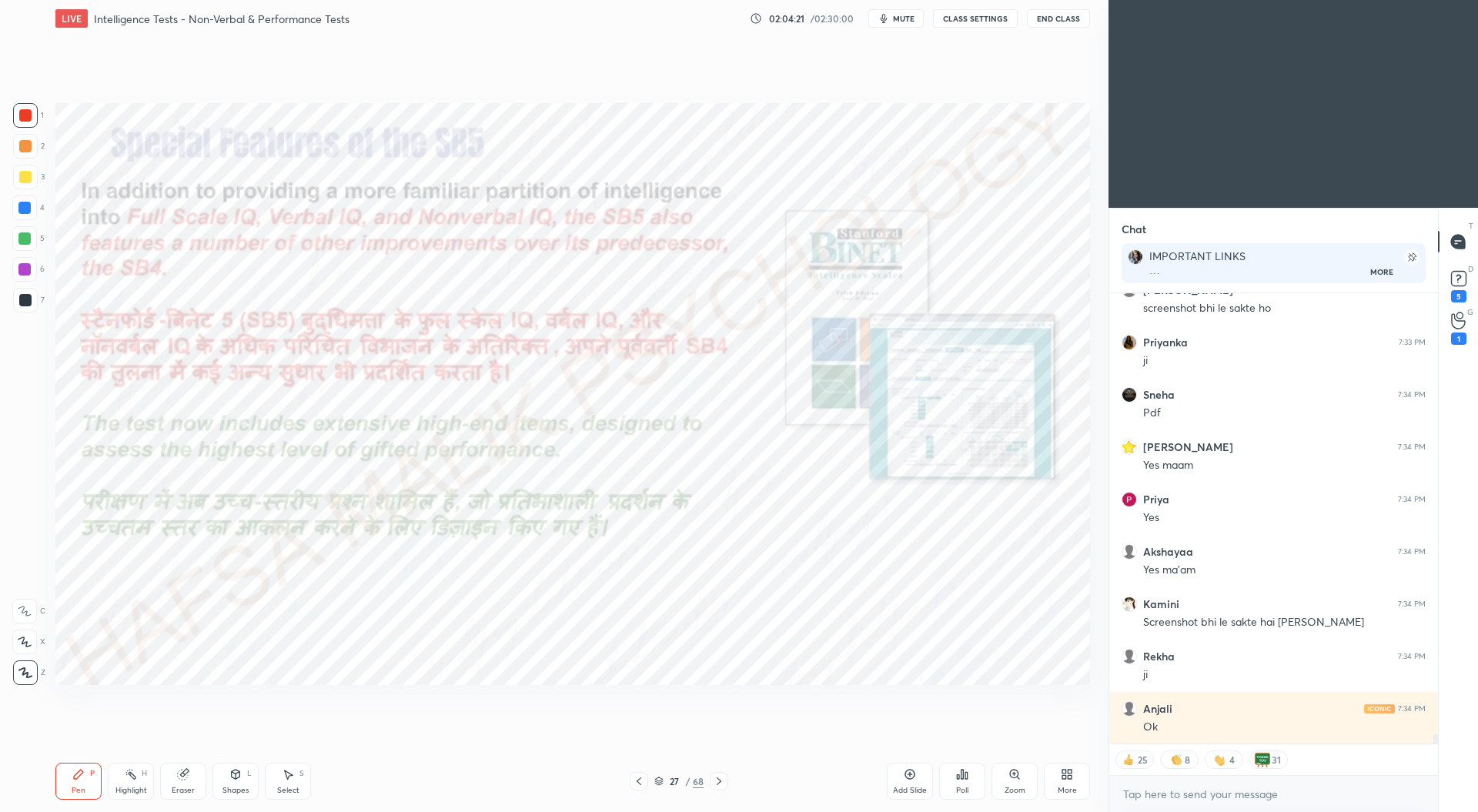
click at [721, 777] on icon at bounding box center [719, 782] width 13 height 13
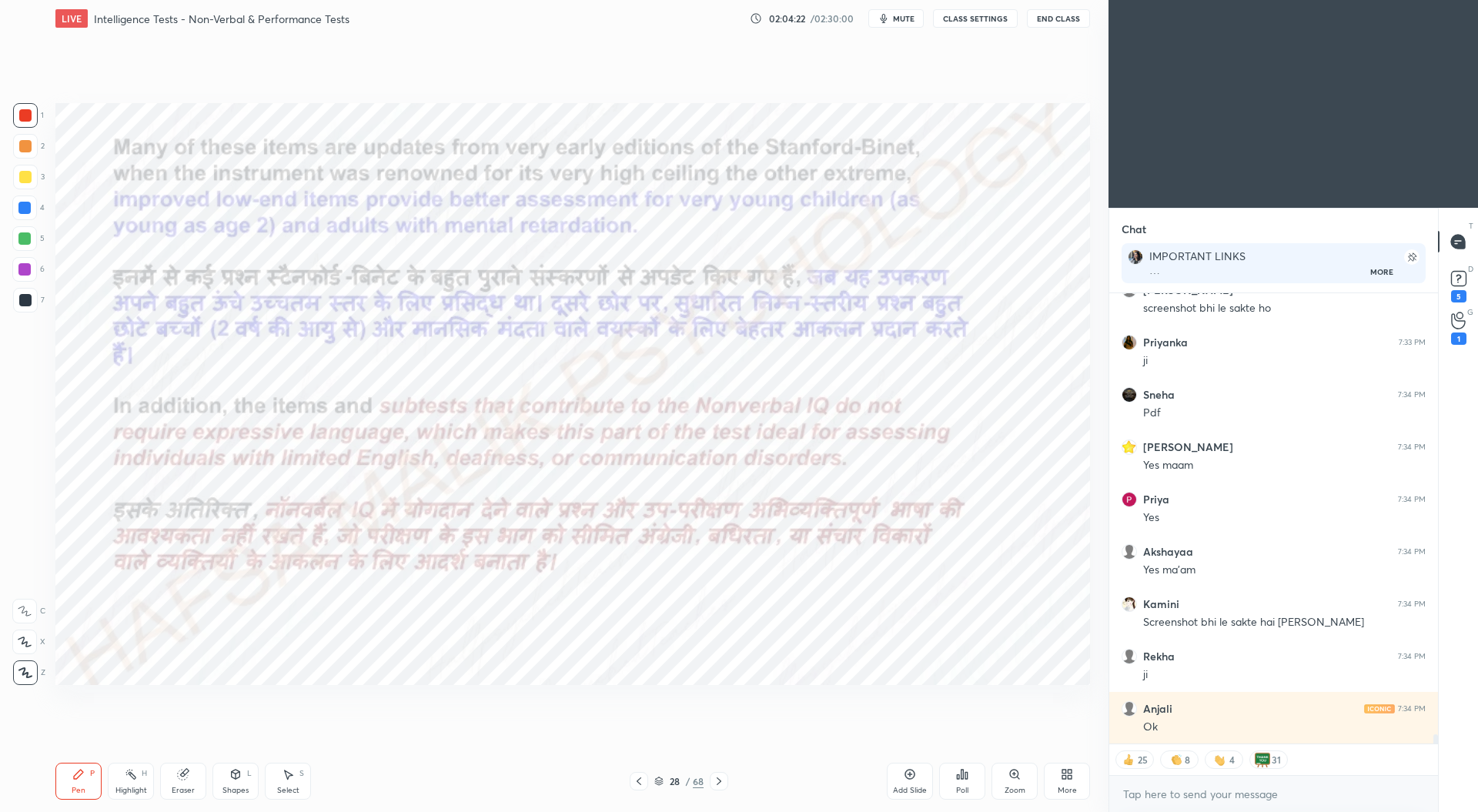
click at [718, 778] on icon at bounding box center [719, 782] width 5 height 8
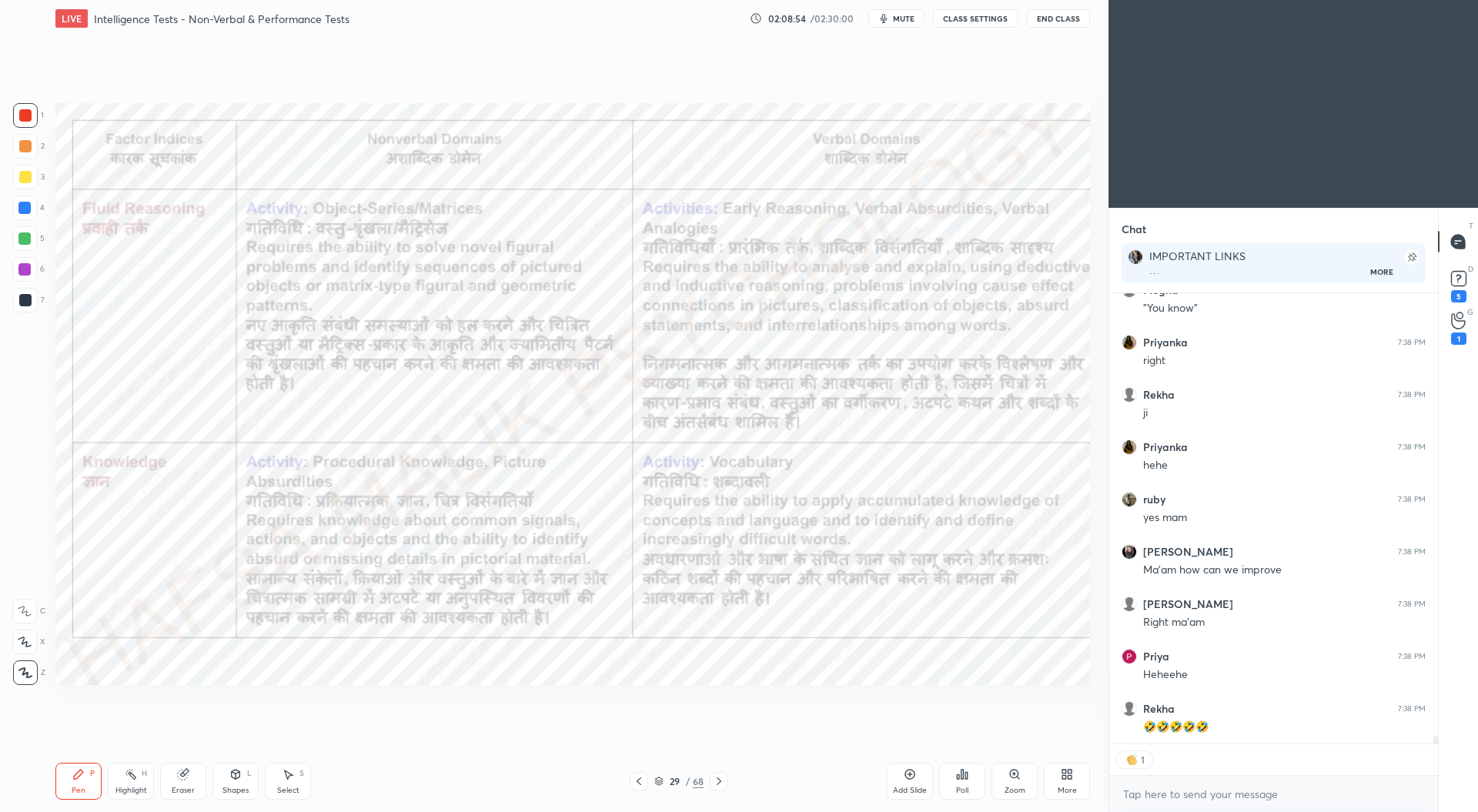
scroll to position [25217, 0]
click at [720, 778] on icon at bounding box center [719, 782] width 13 height 13
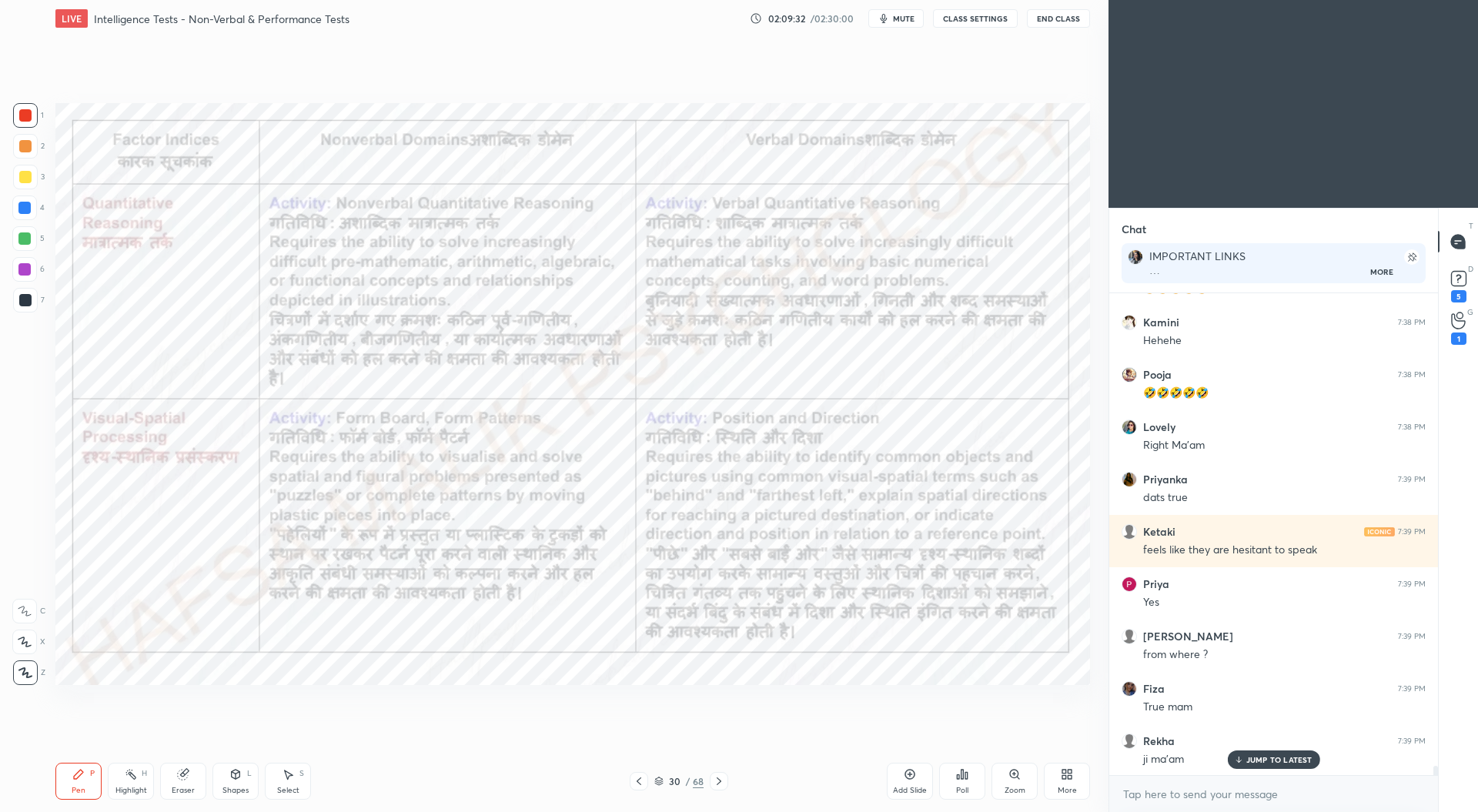
scroll to position [25655, 0]
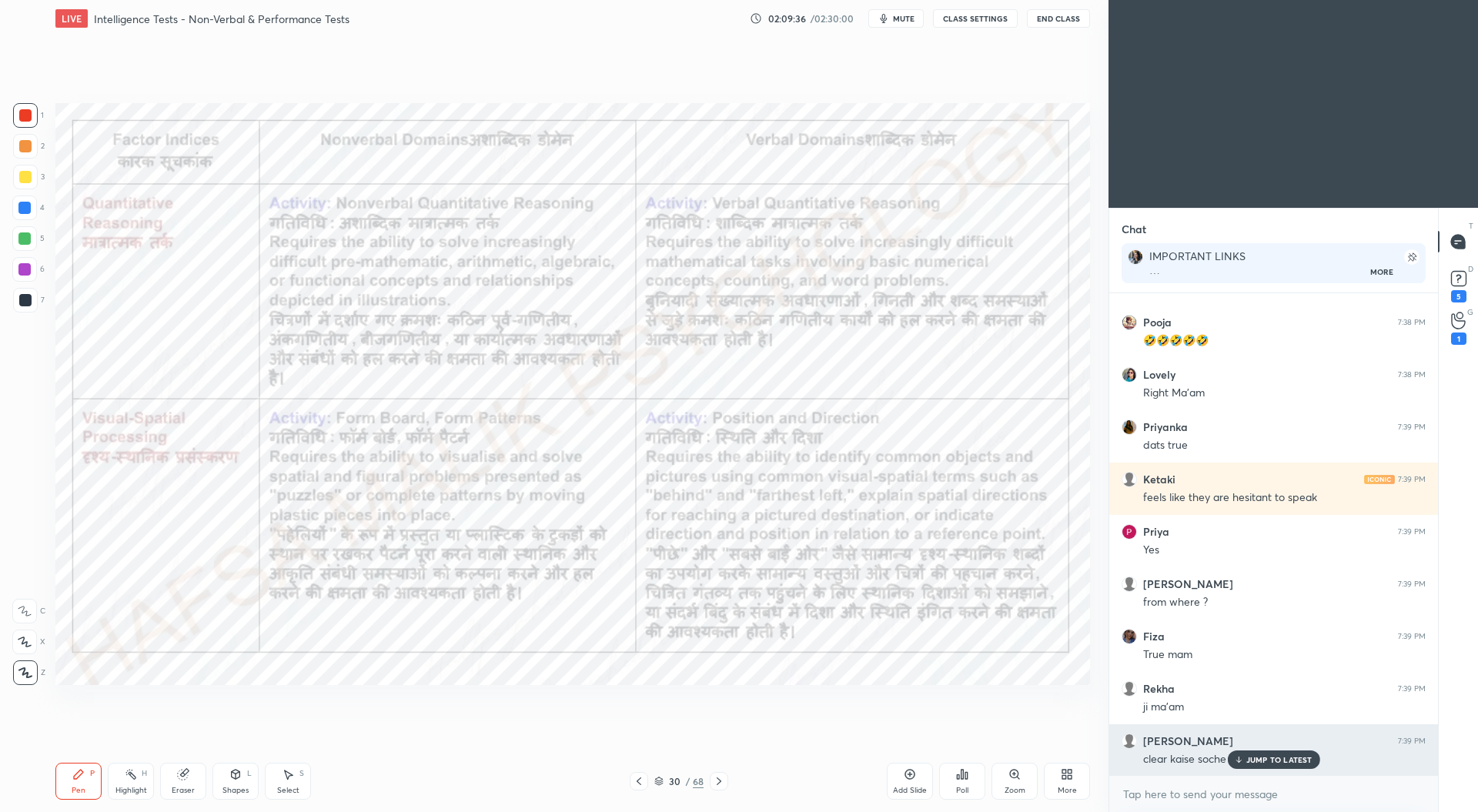
click at [1259, 761] on p "JUMP TO LATEST" at bounding box center [1279, 760] width 66 height 9
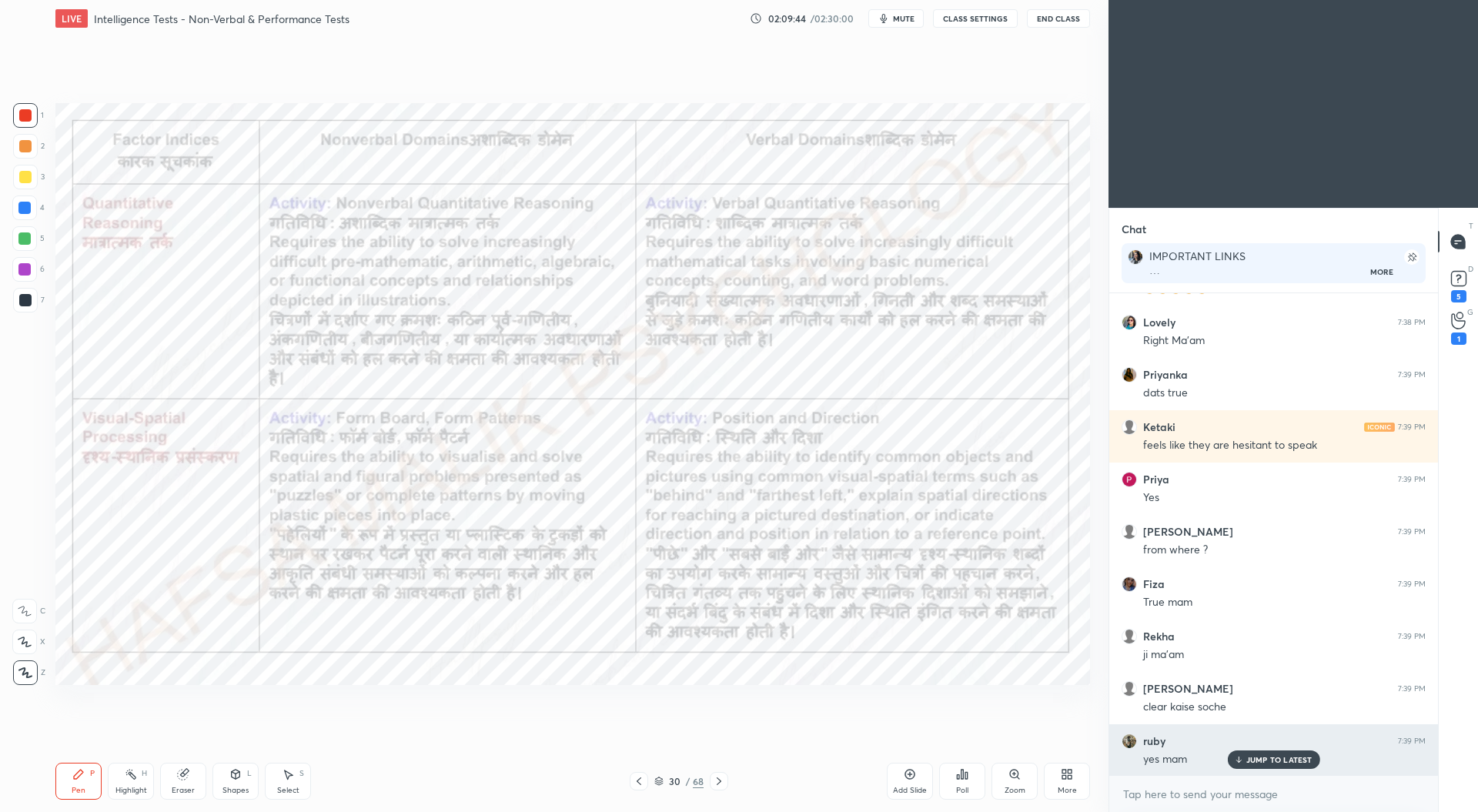
scroll to position [25760, 0]
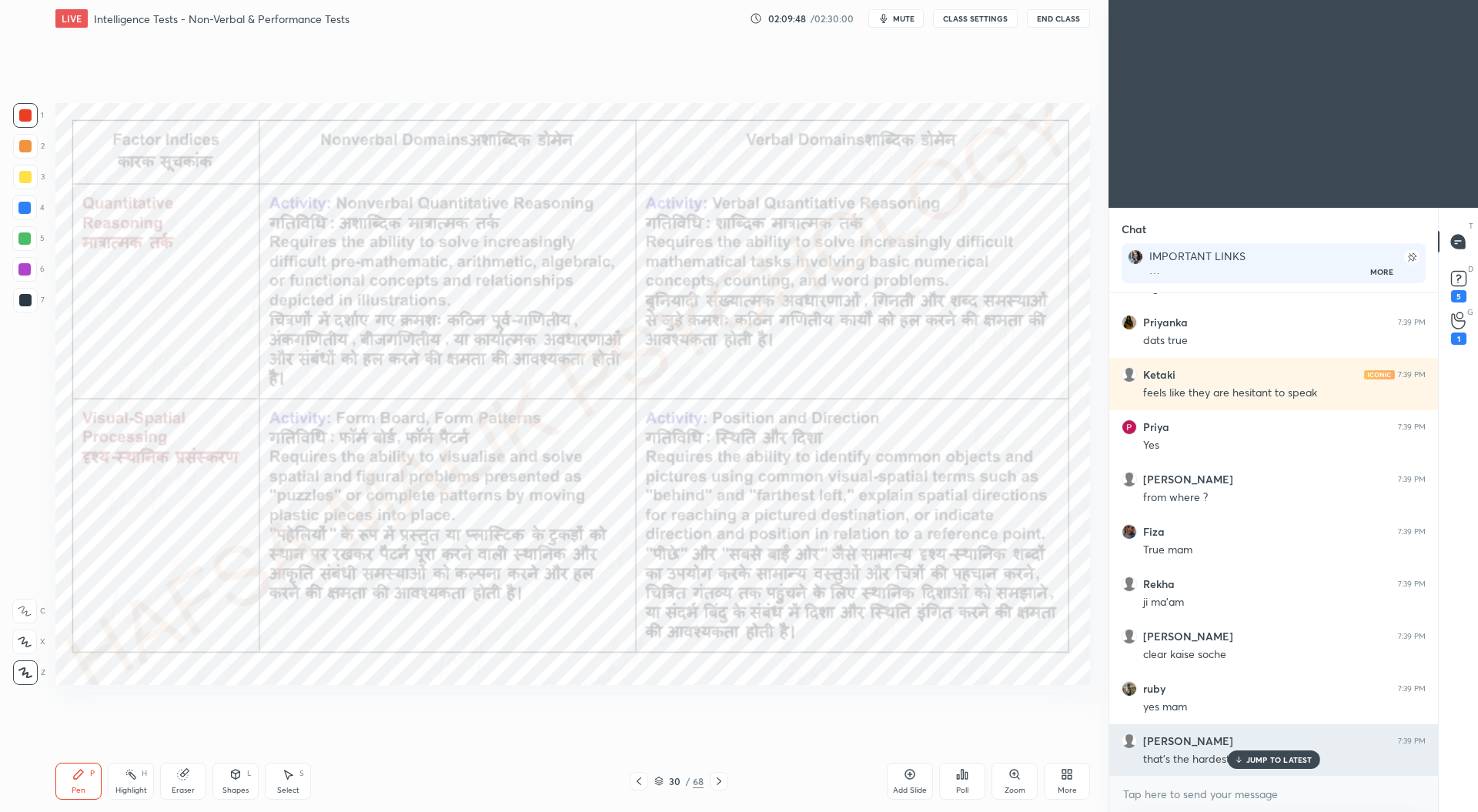
click at [1266, 756] on p "JUMP TO LATEST" at bounding box center [1279, 760] width 66 height 9
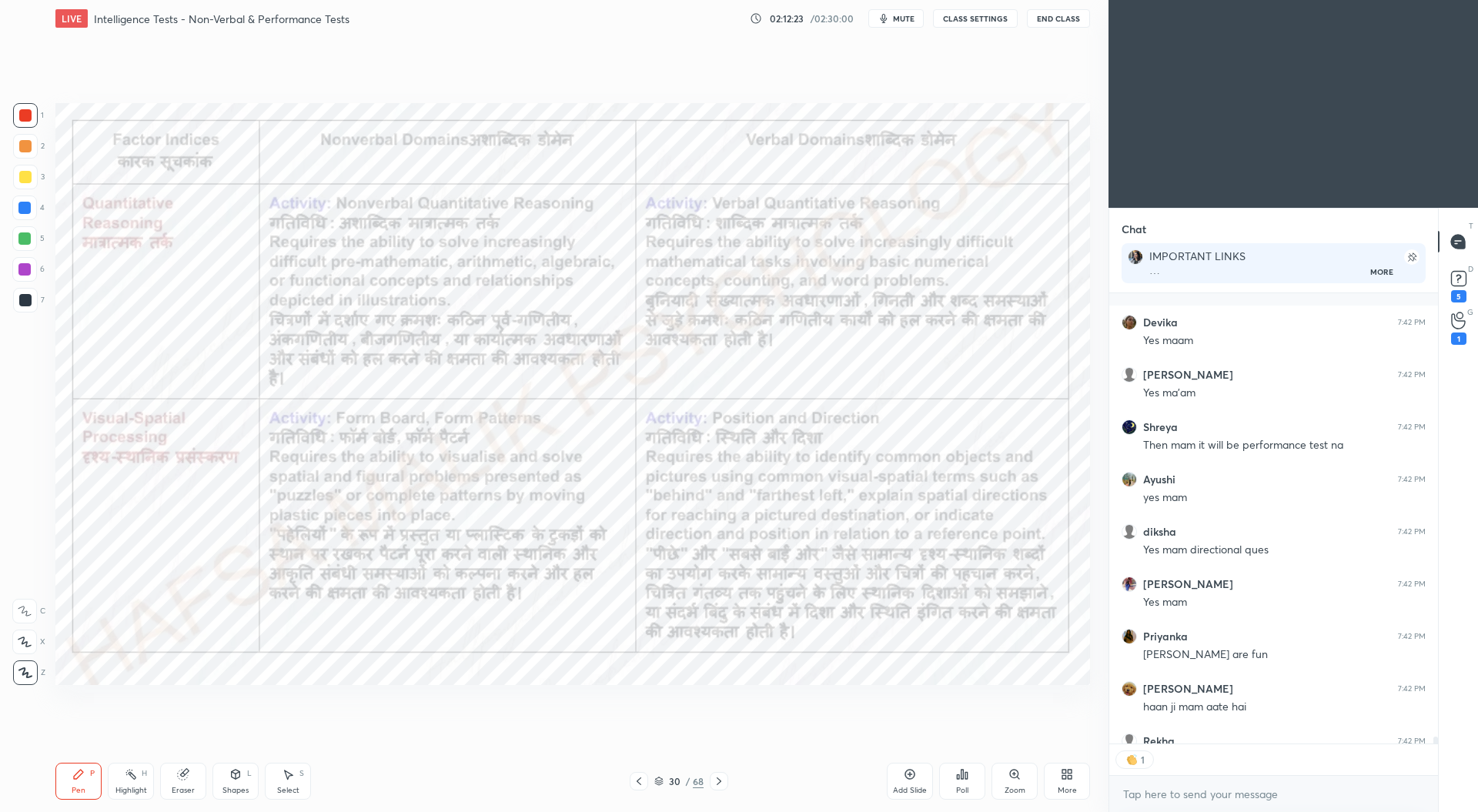
scroll to position [27646, 0]
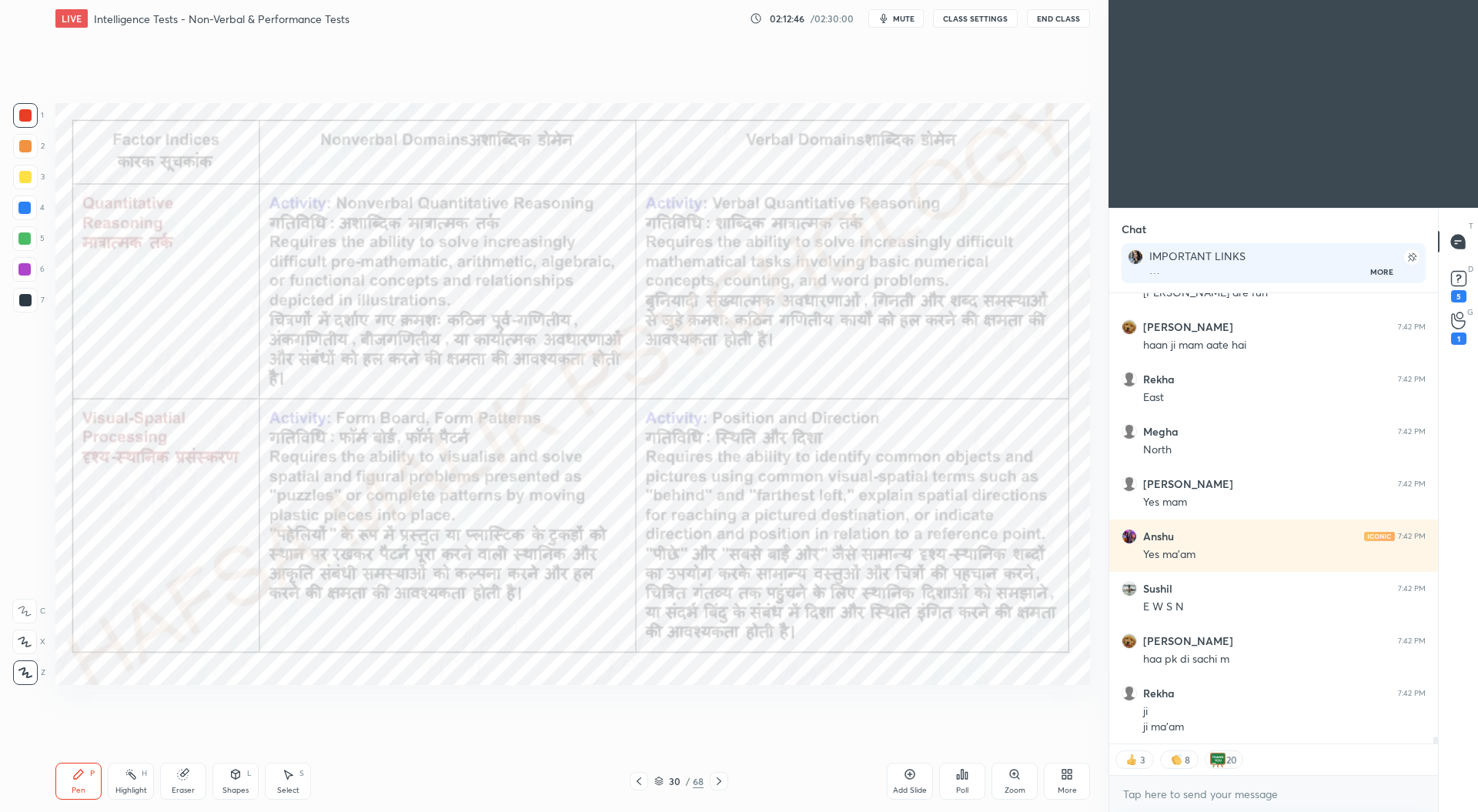
click at [724, 775] on icon at bounding box center [719, 782] width 13 height 13
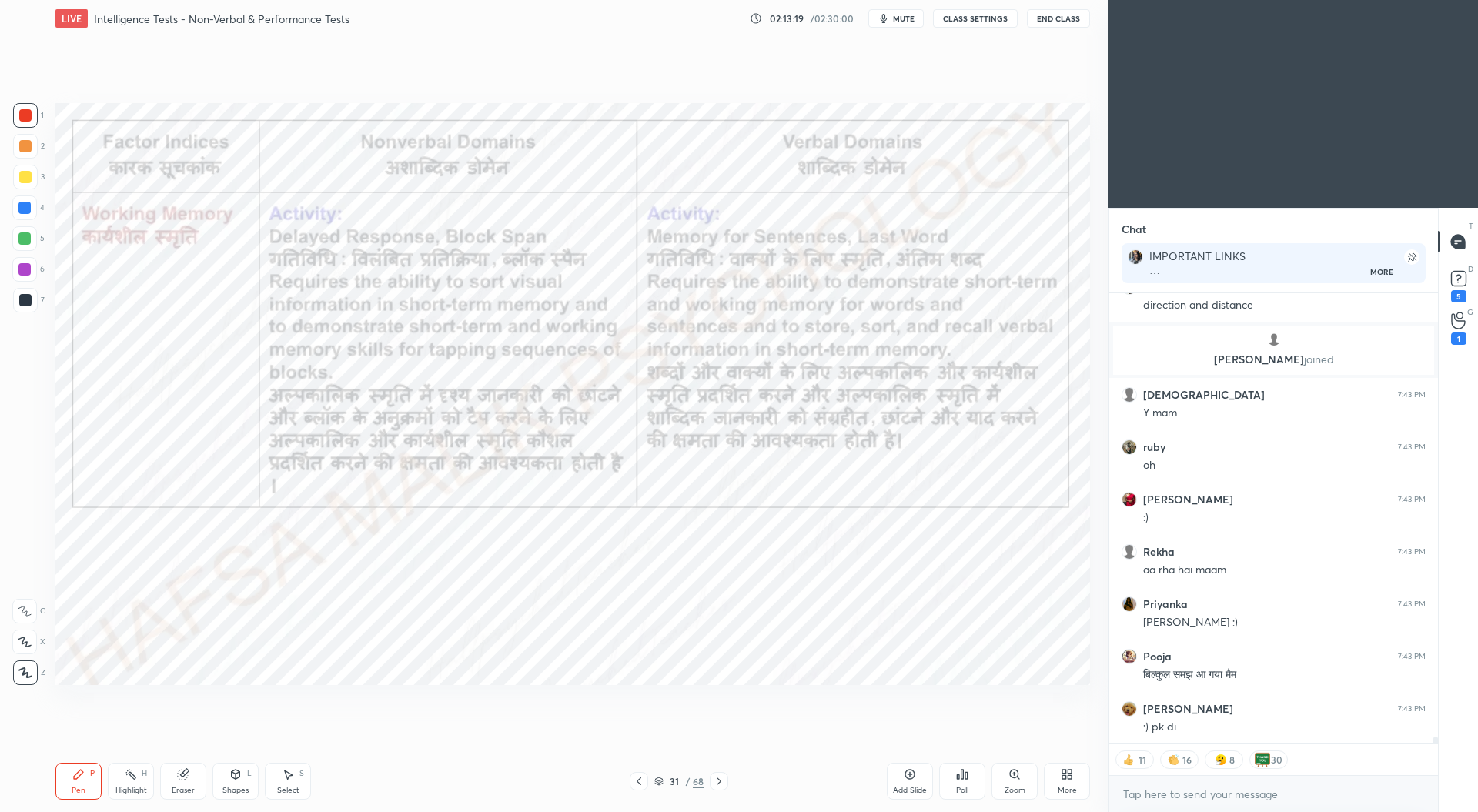
scroll to position [27970, 0]
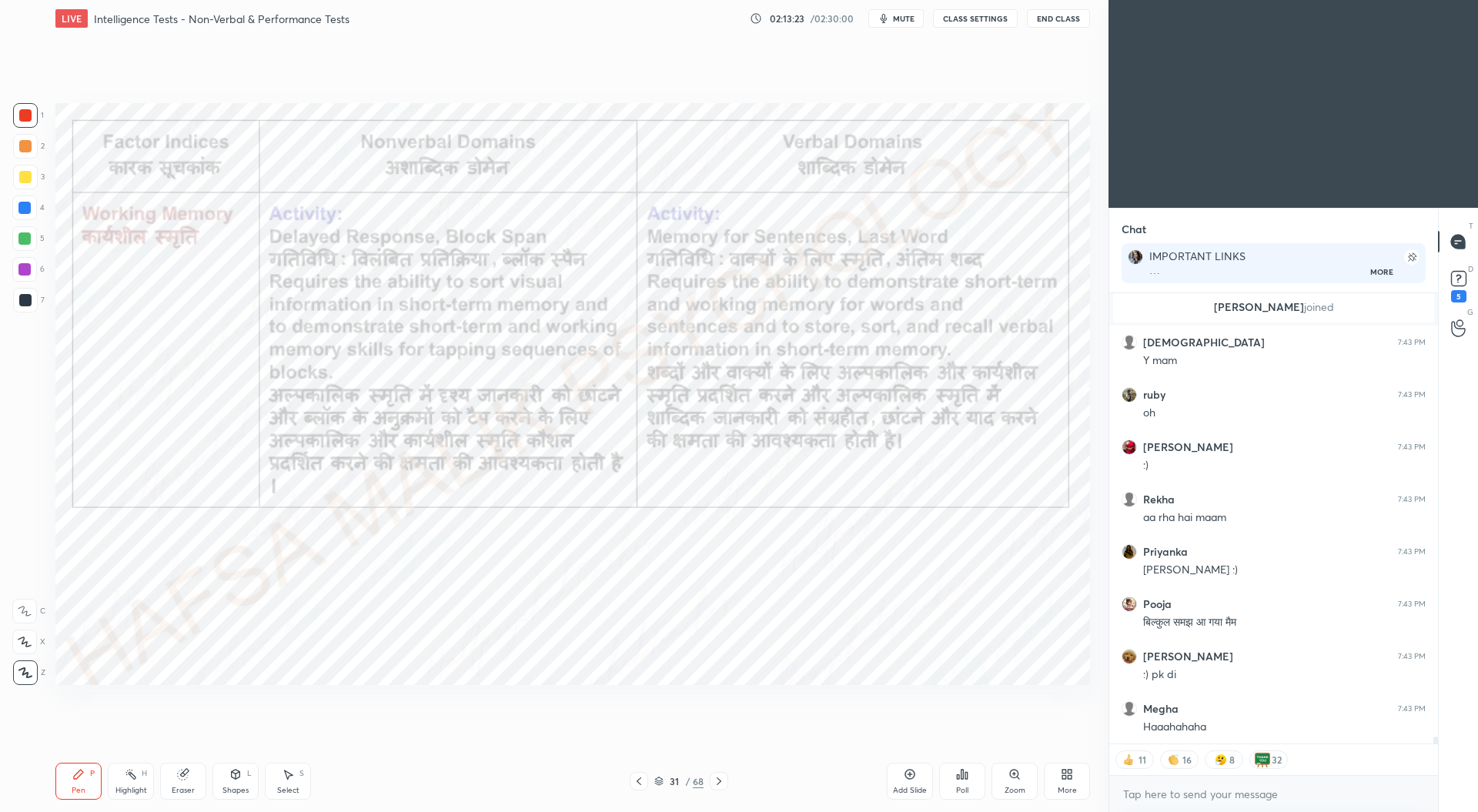
click at [639, 776] on icon at bounding box center [639, 782] width 13 height 13
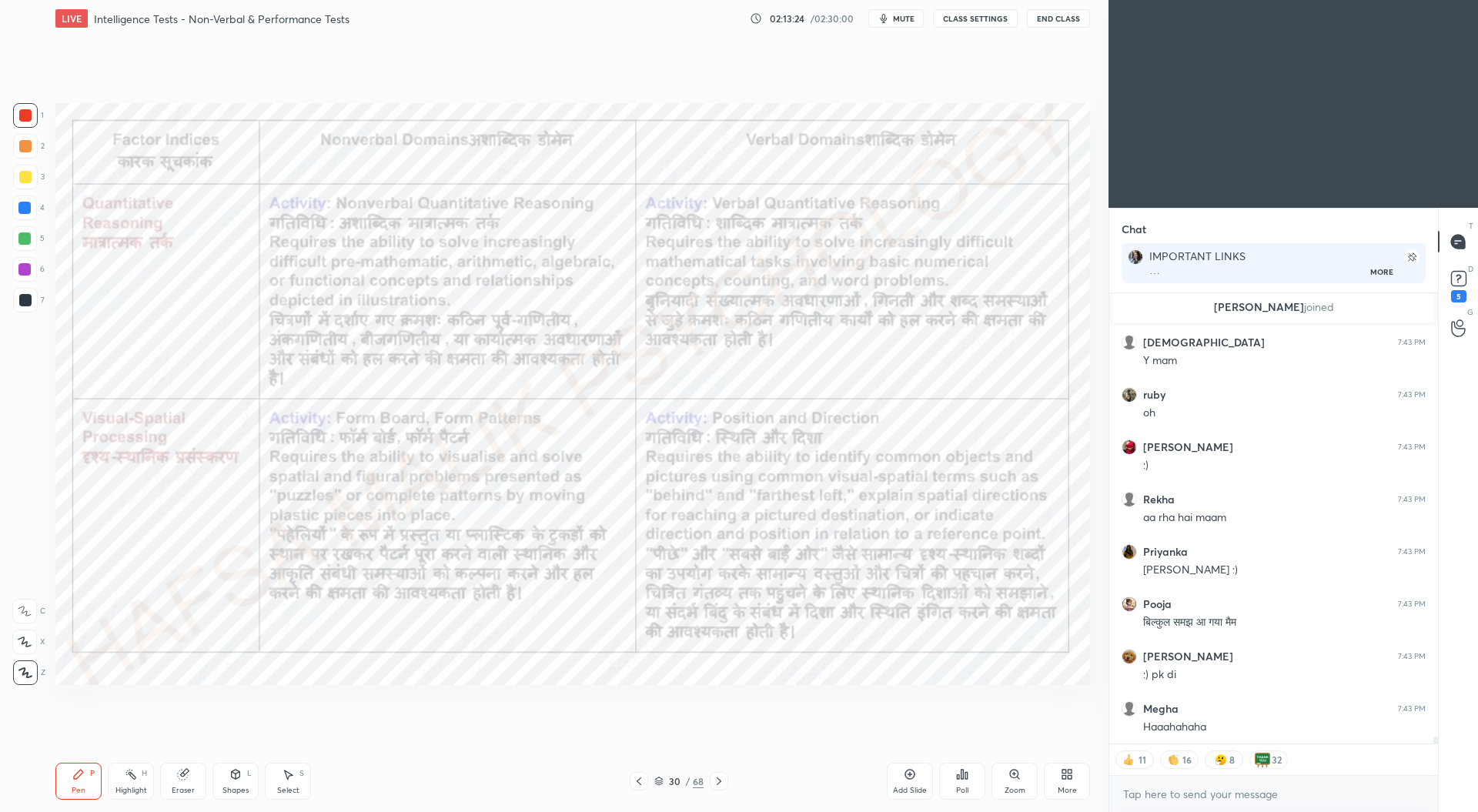
click at [640, 773] on div at bounding box center [639, 782] width 19 height 19
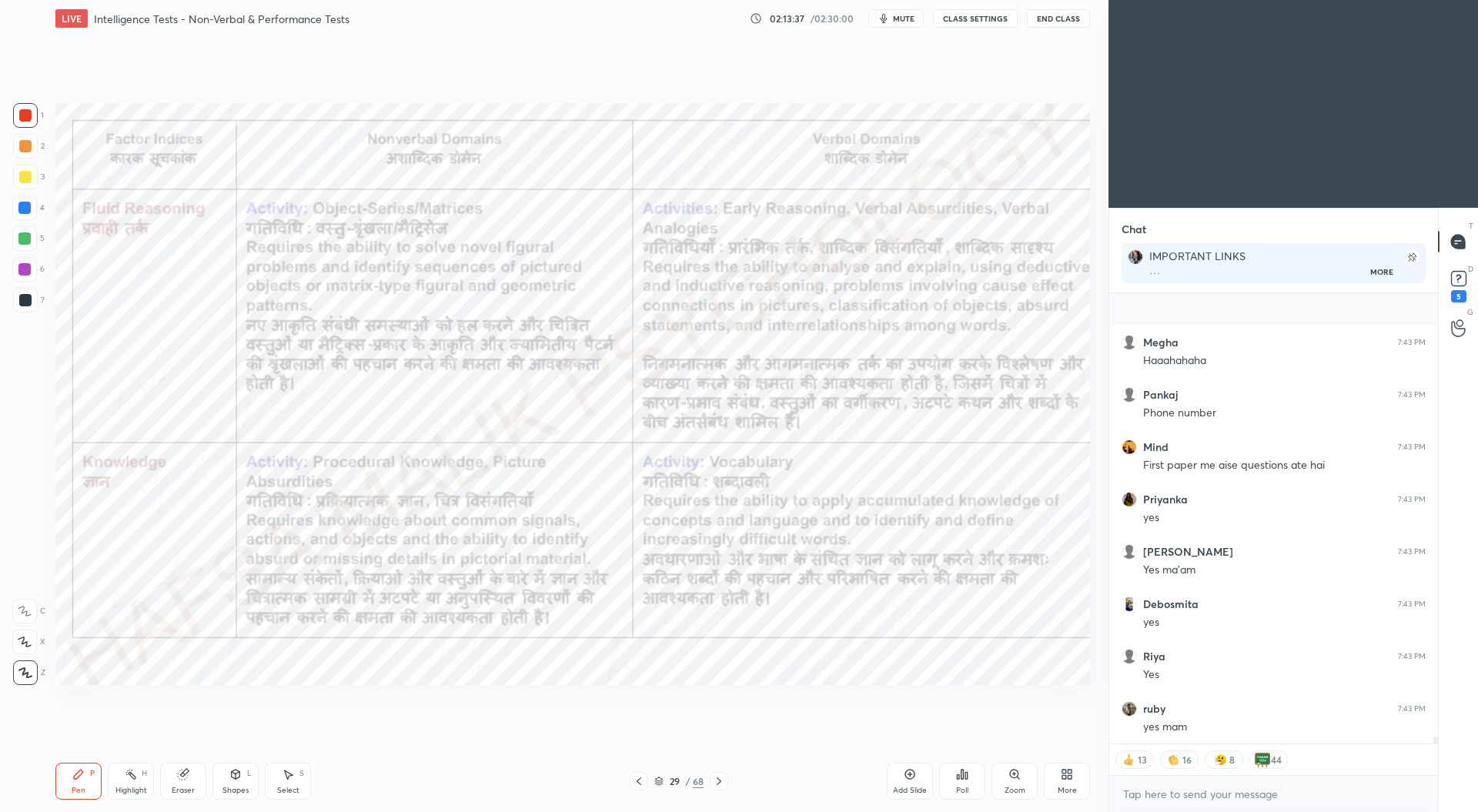
scroll to position [28344, 0]
click at [636, 776] on icon at bounding box center [639, 782] width 13 height 13
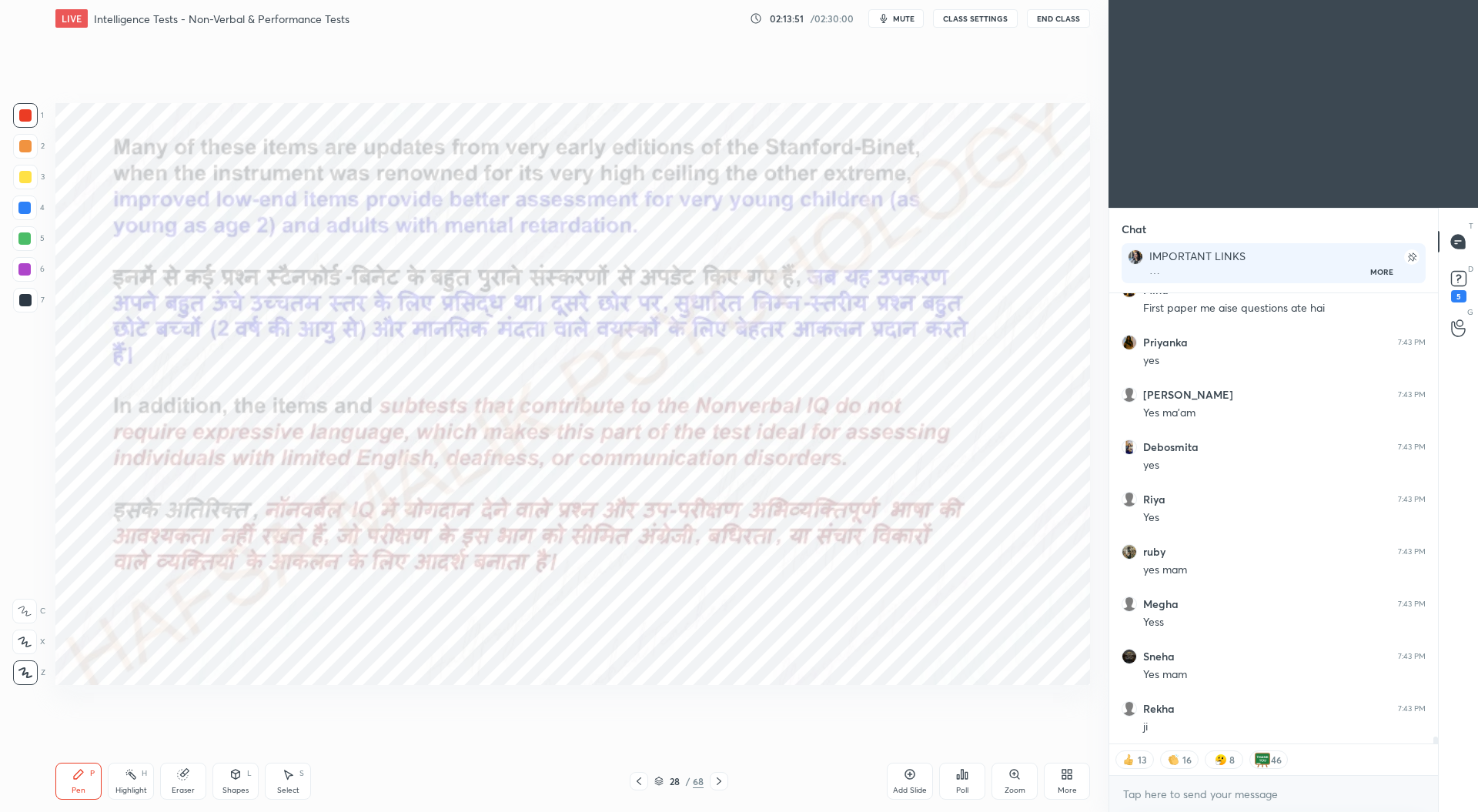
scroll to position [28448, 0]
click at [641, 779] on icon at bounding box center [639, 782] width 13 height 13
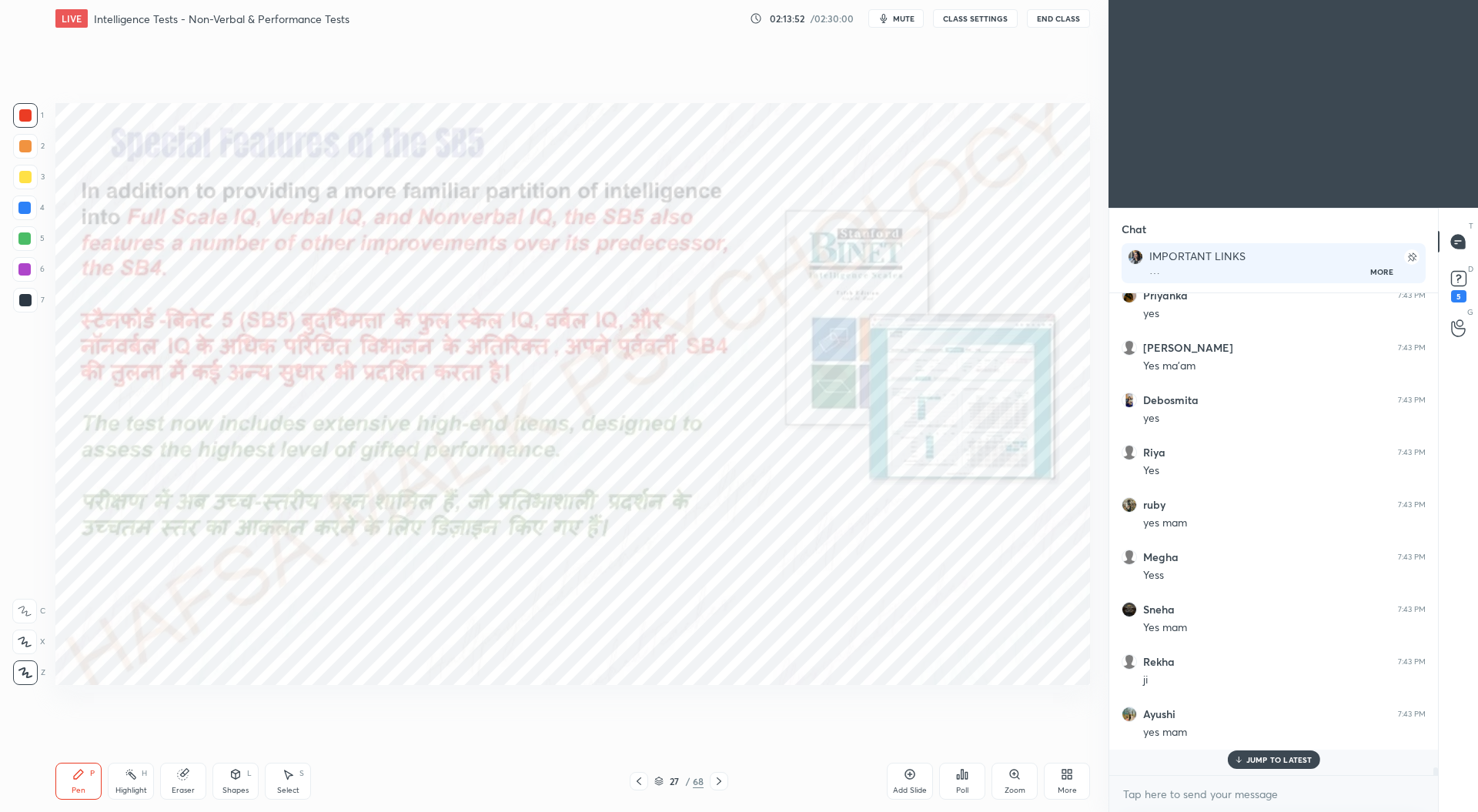
scroll to position [28416, 0]
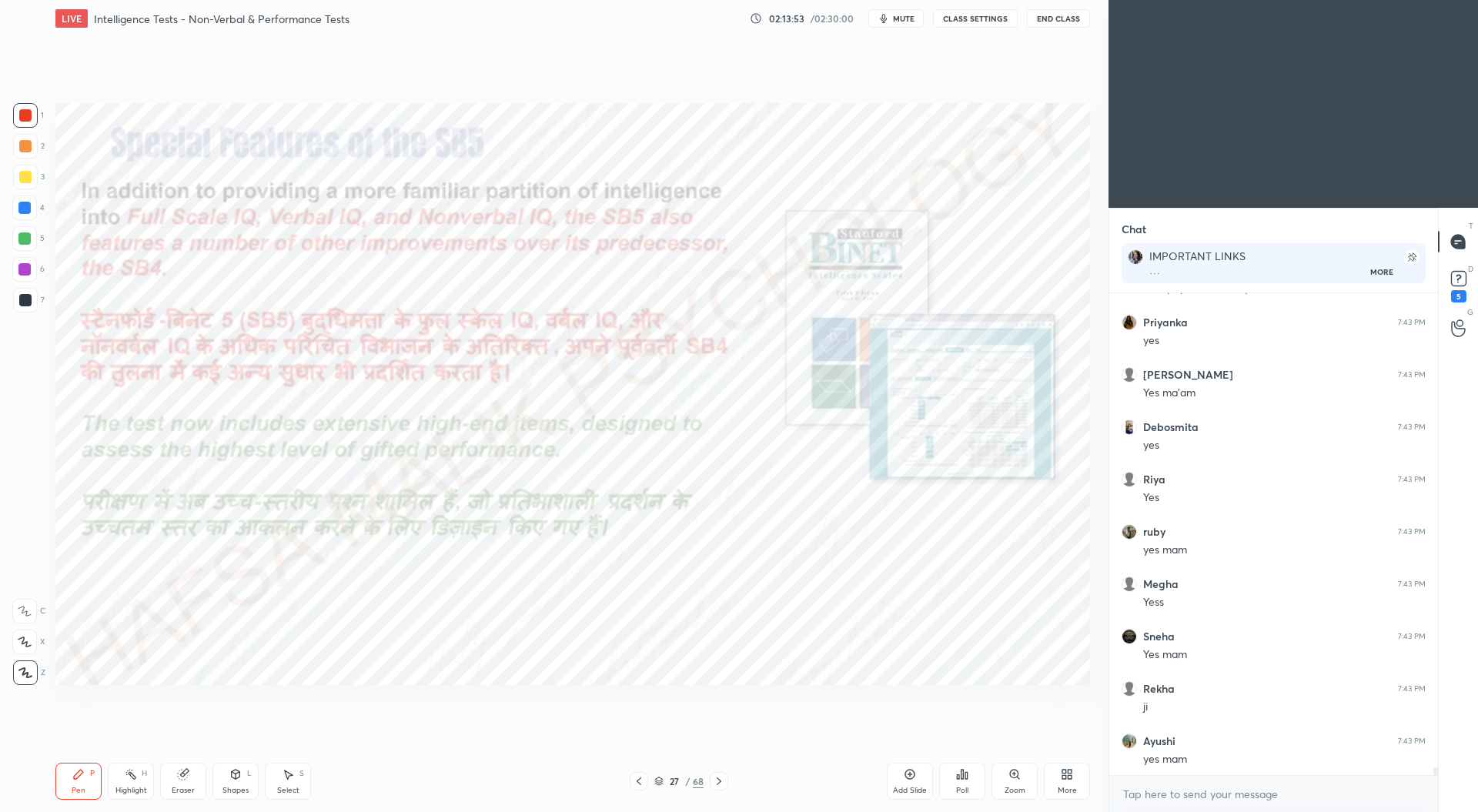
click at [714, 778] on icon at bounding box center [719, 782] width 13 height 13
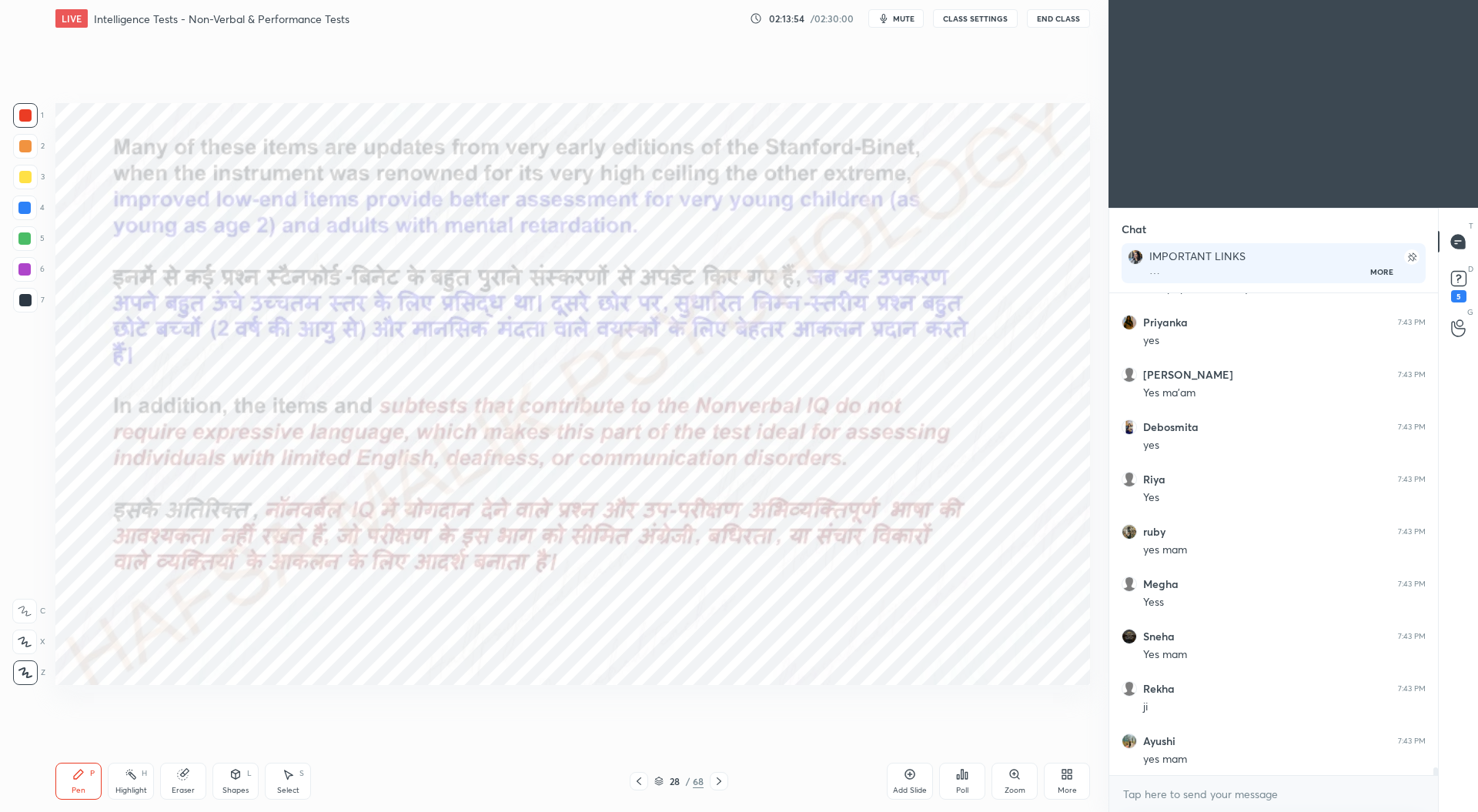
click at [716, 779] on icon at bounding box center [719, 782] width 13 height 13
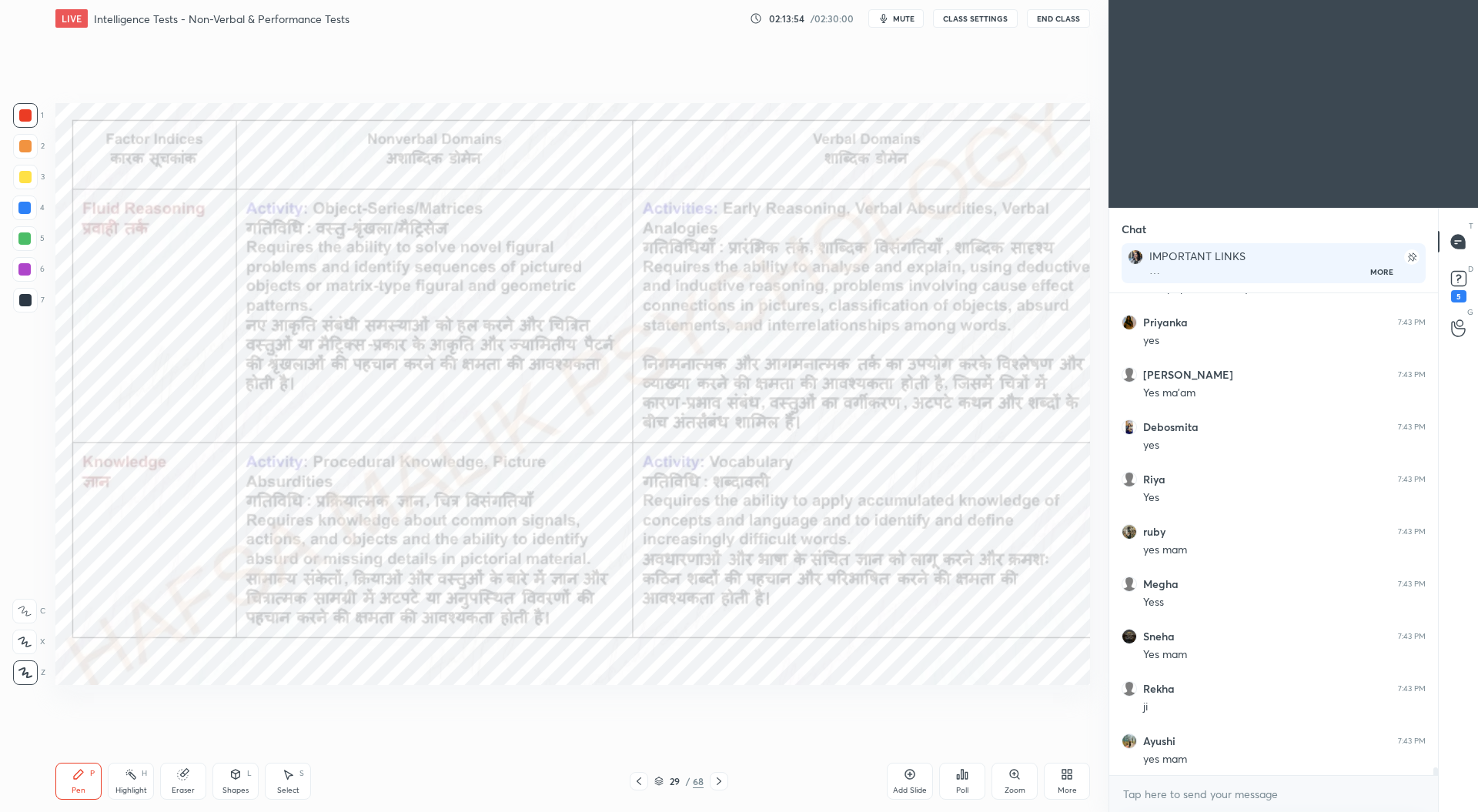
click at [718, 779] on icon at bounding box center [719, 782] width 13 height 13
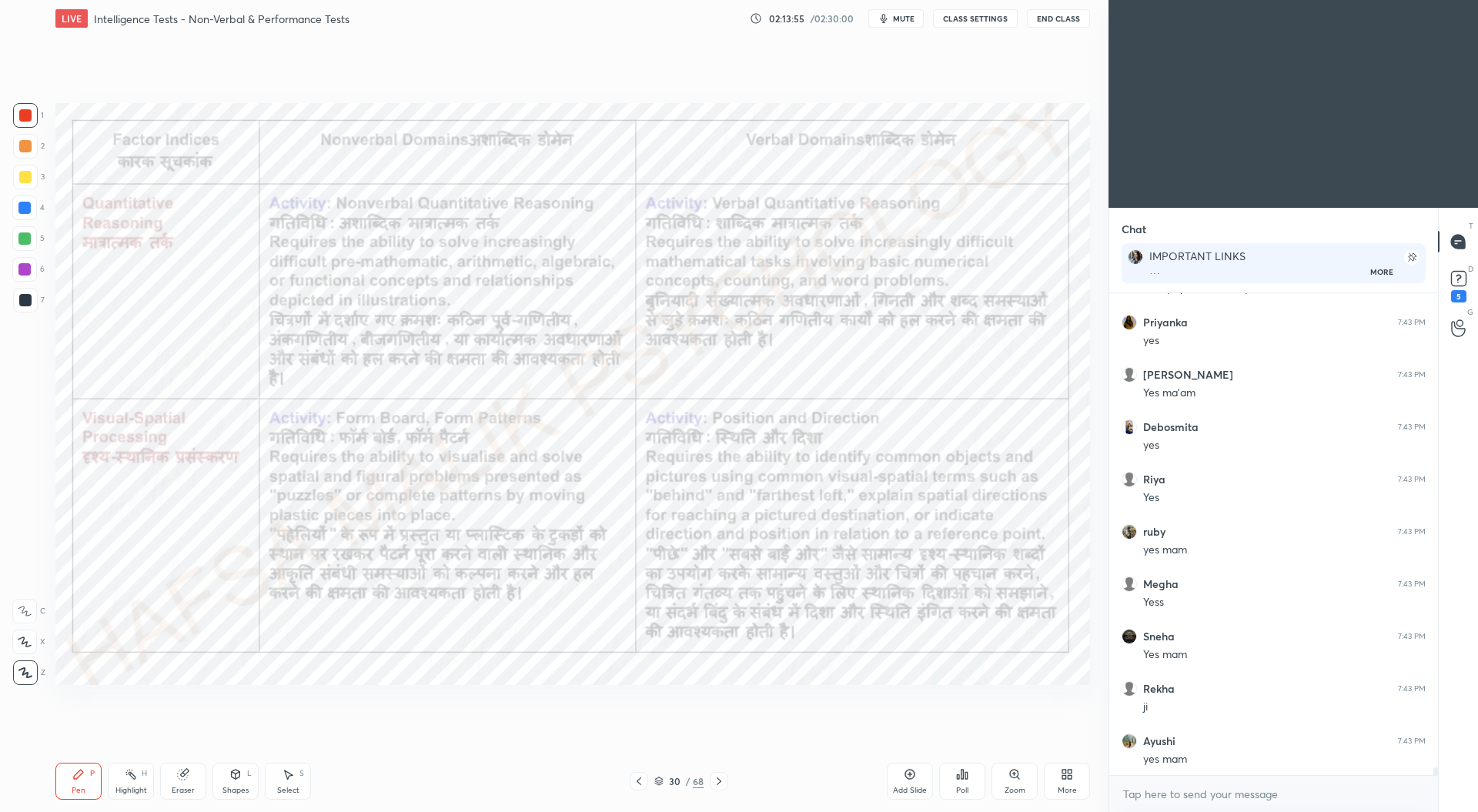
click at [719, 779] on icon at bounding box center [719, 782] width 5 height 8
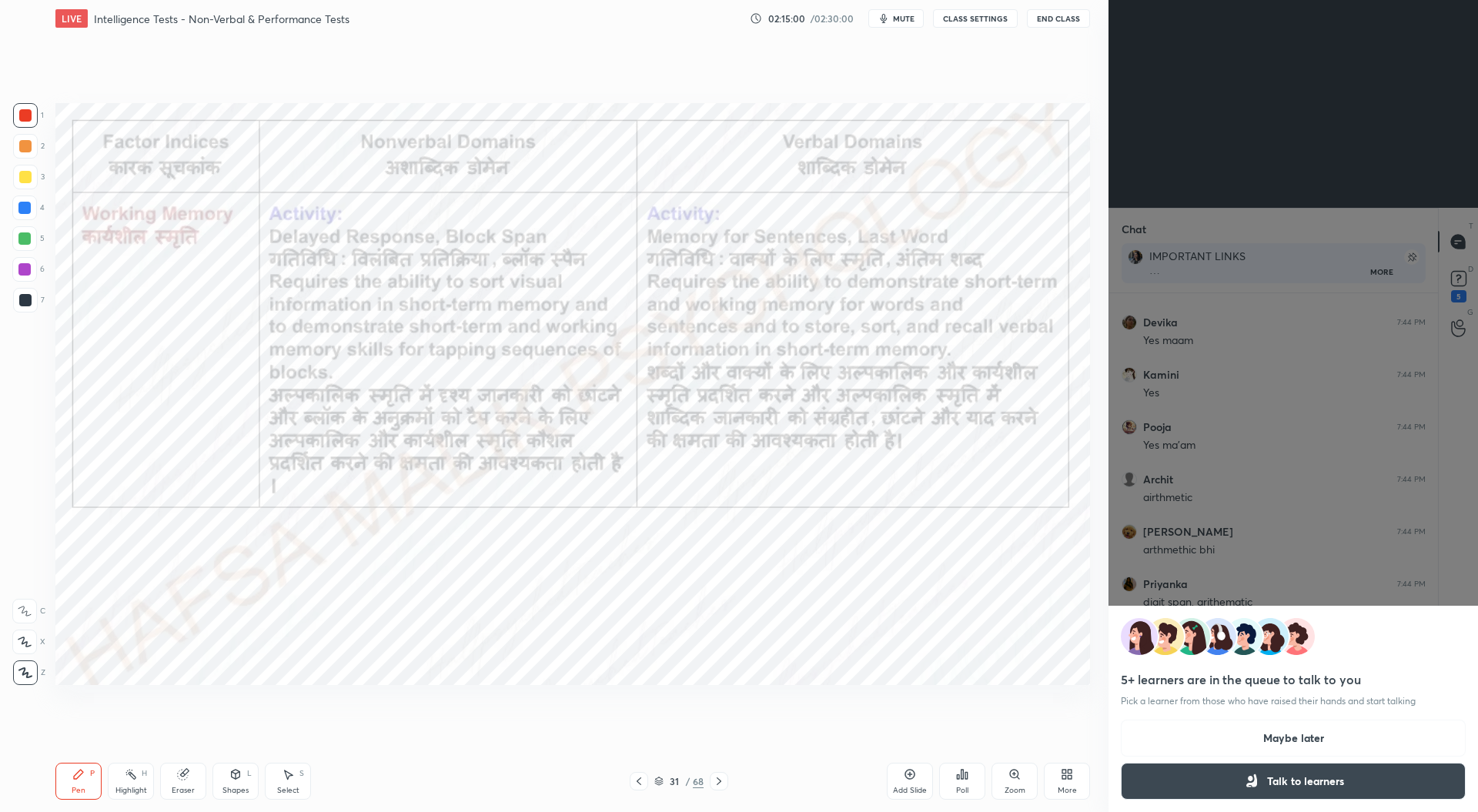
scroll to position [29410, 0]
click at [1294, 735] on button "Maybe later" at bounding box center [1293, 738] width 345 height 37
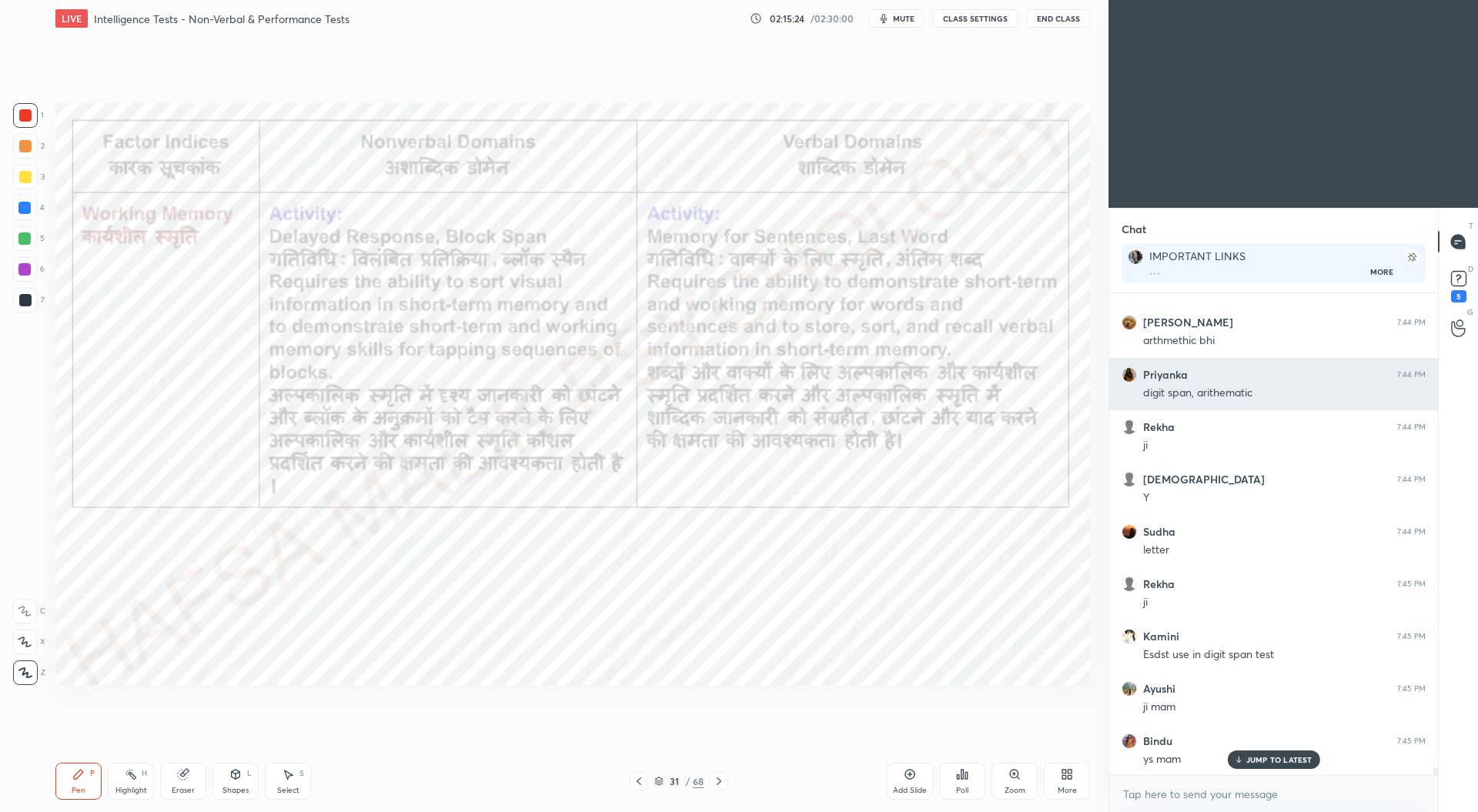
scroll to position [5, 5]
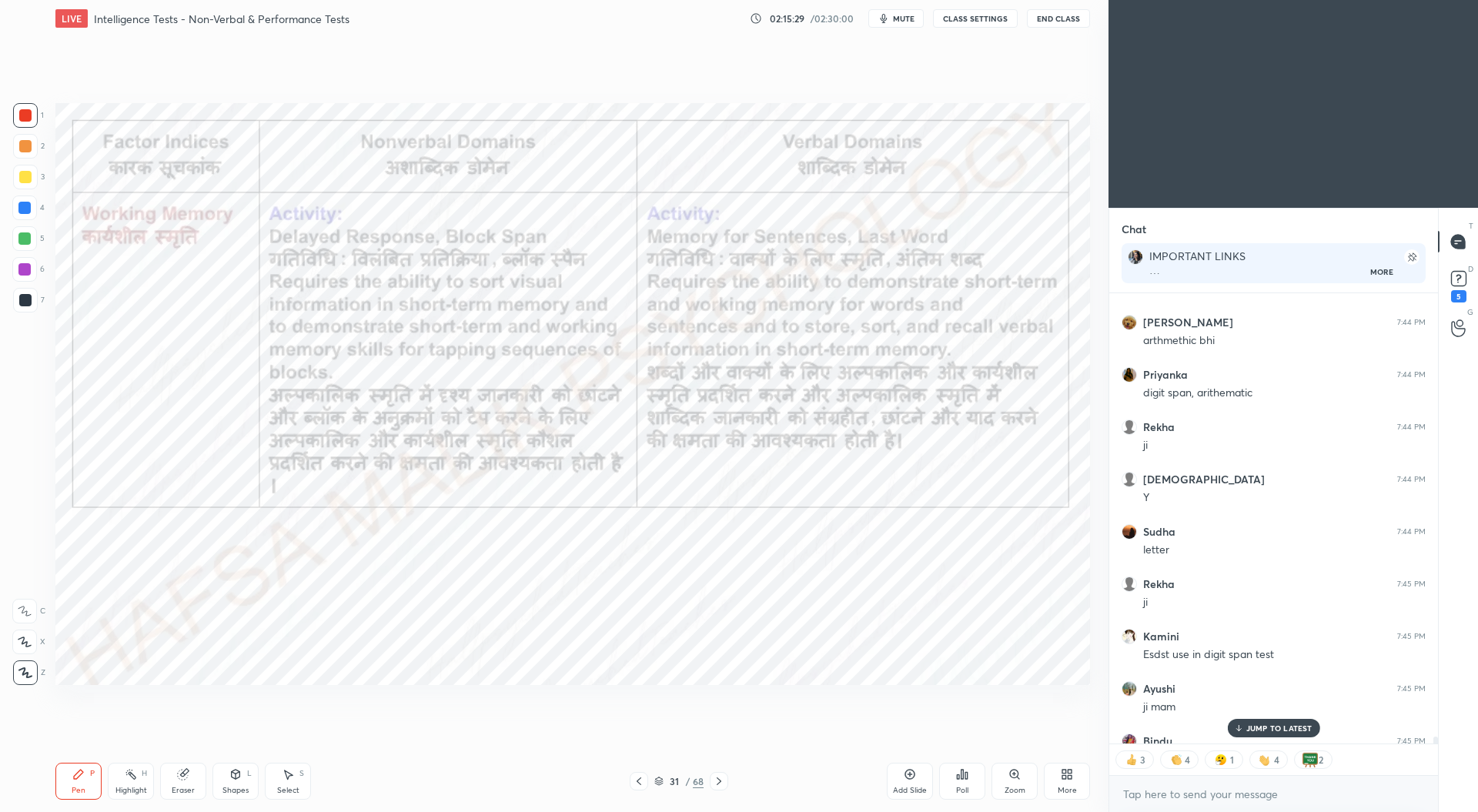
click at [639, 781] on icon at bounding box center [639, 782] width 13 height 13
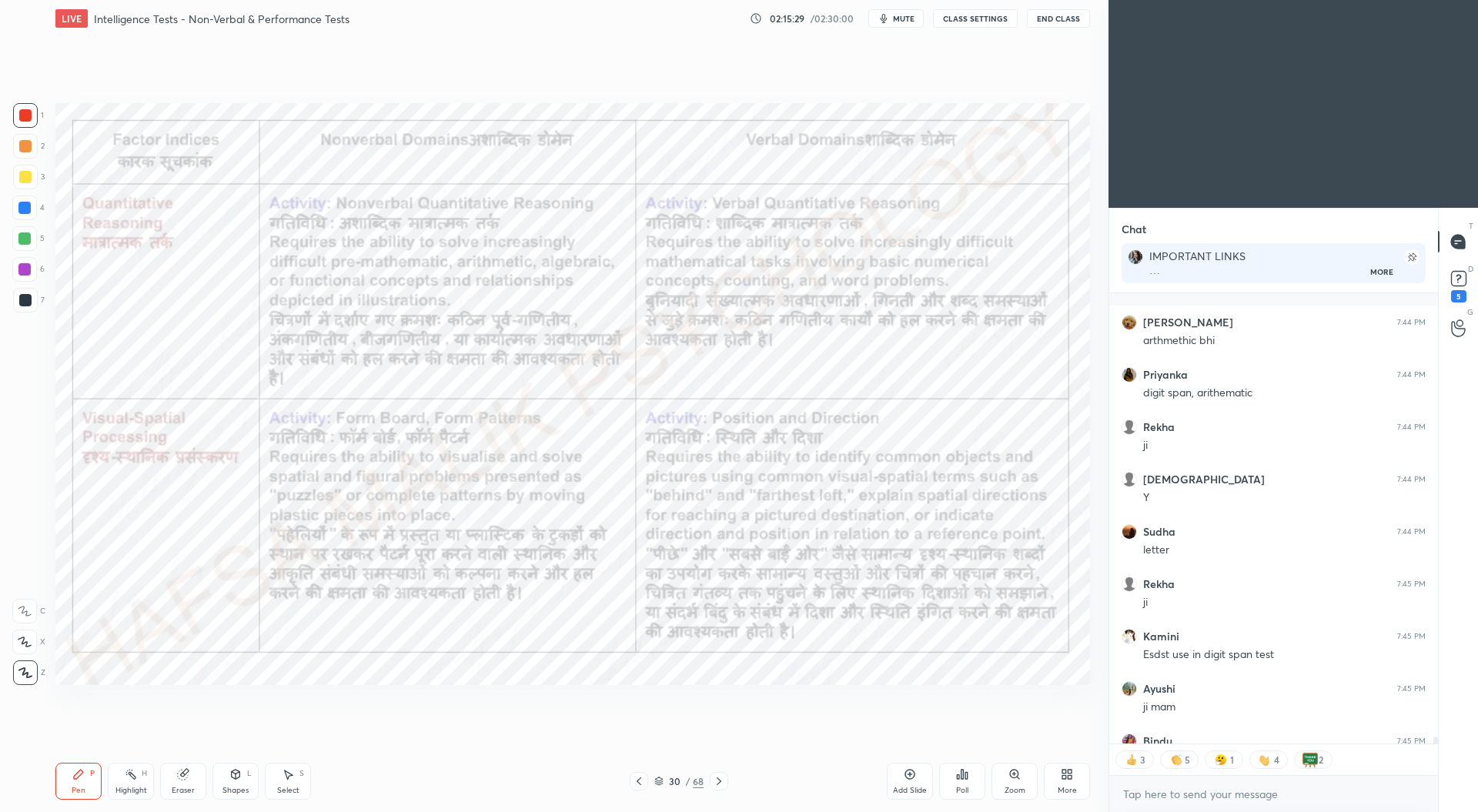
scroll to position [29652, 0]
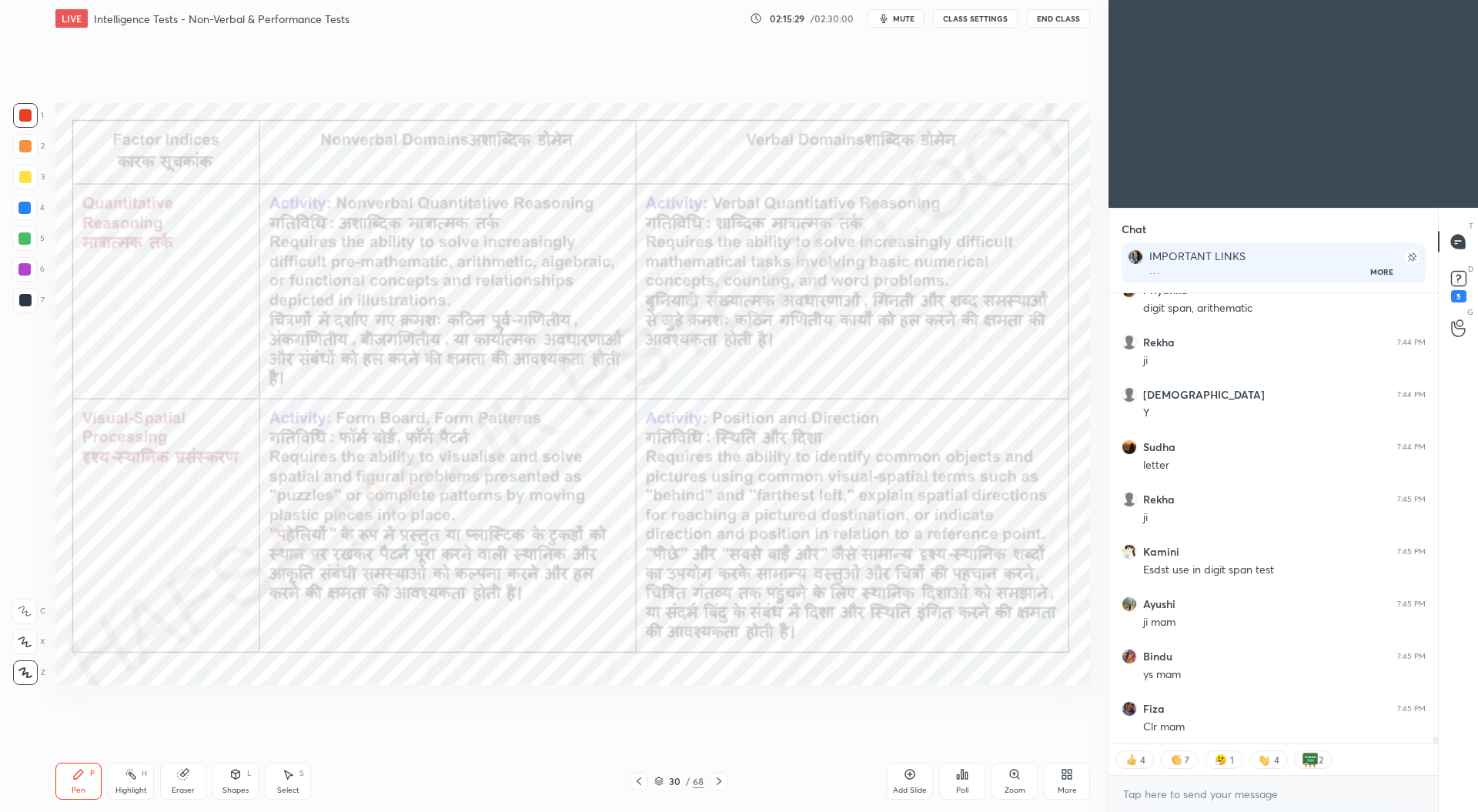
click at [637, 777] on icon at bounding box center [639, 782] width 13 height 13
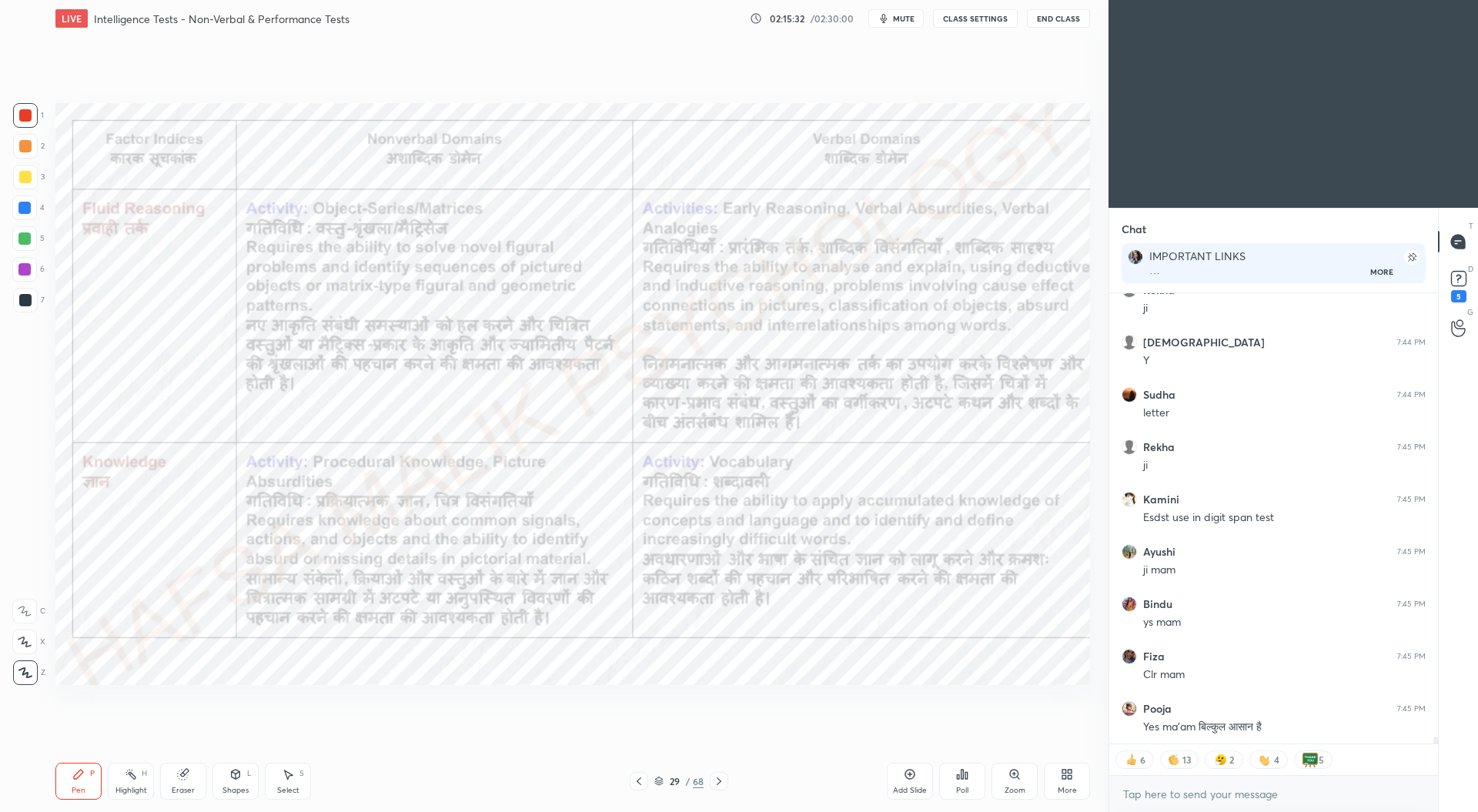
scroll to position [29756, 0]
click at [725, 784] on icon at bounding box center [719, 782] width 13 height 13
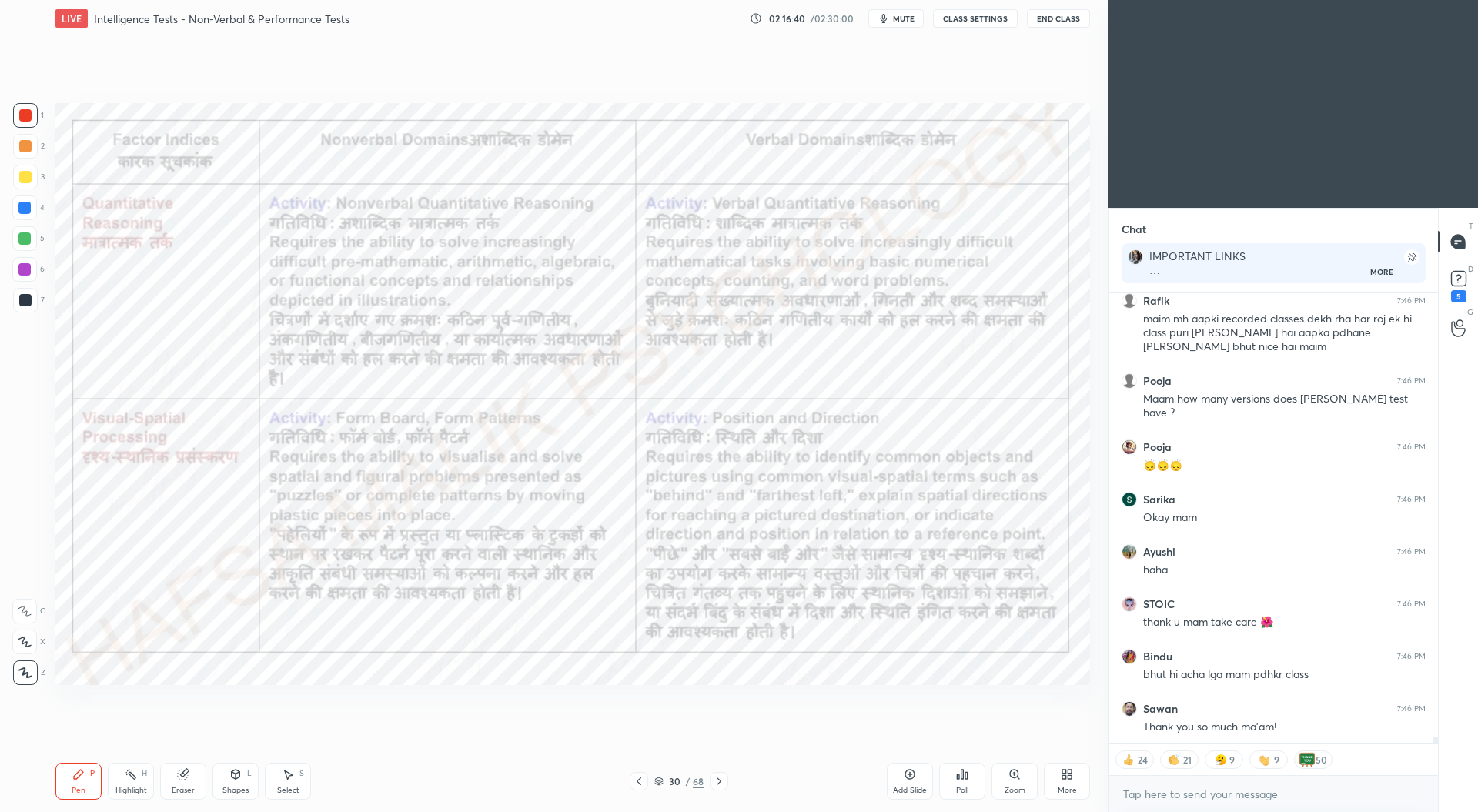
scroll to position [30545, 0]
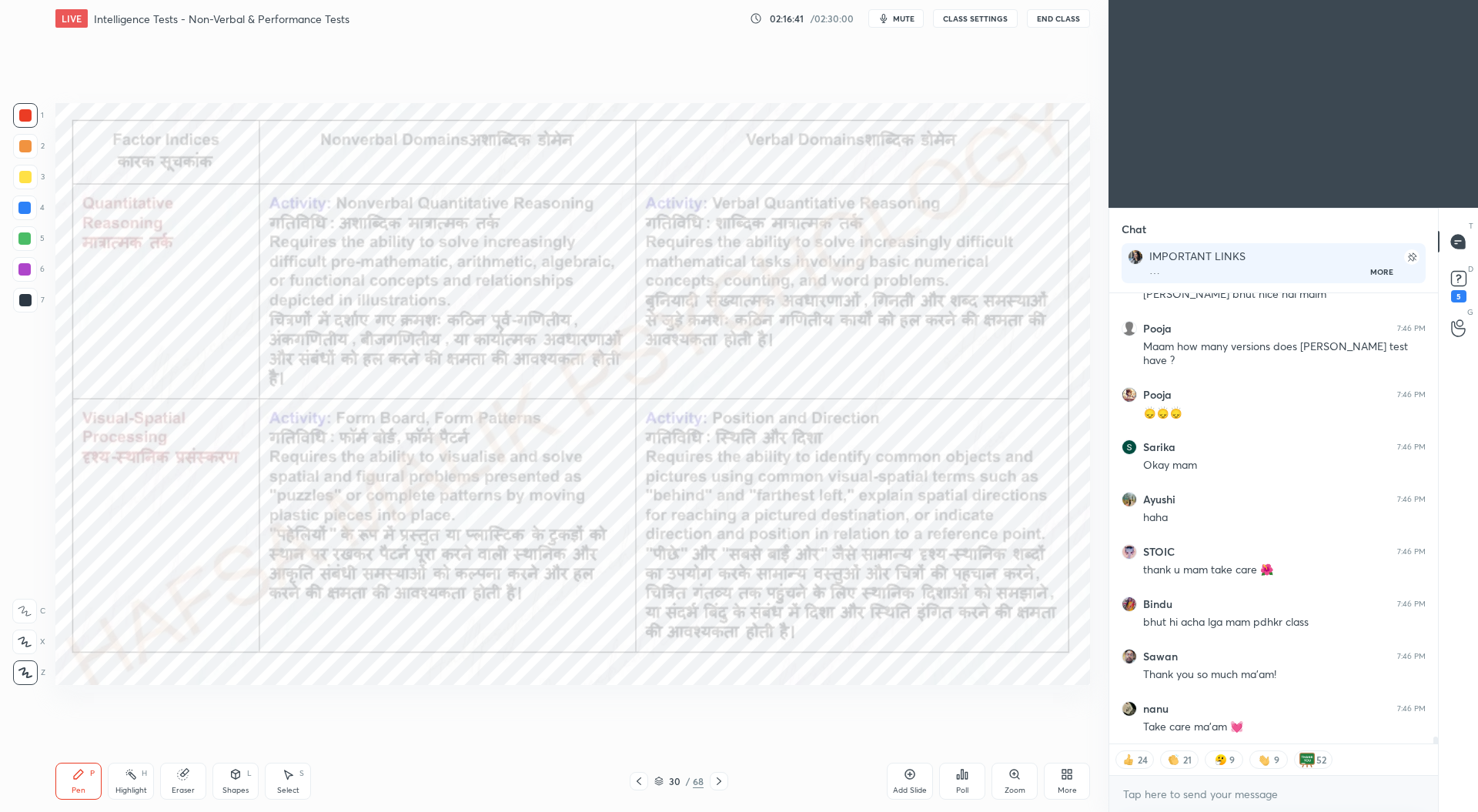
click at [660, 781] on icon at bounding box center [659, 782] width 9 height 9
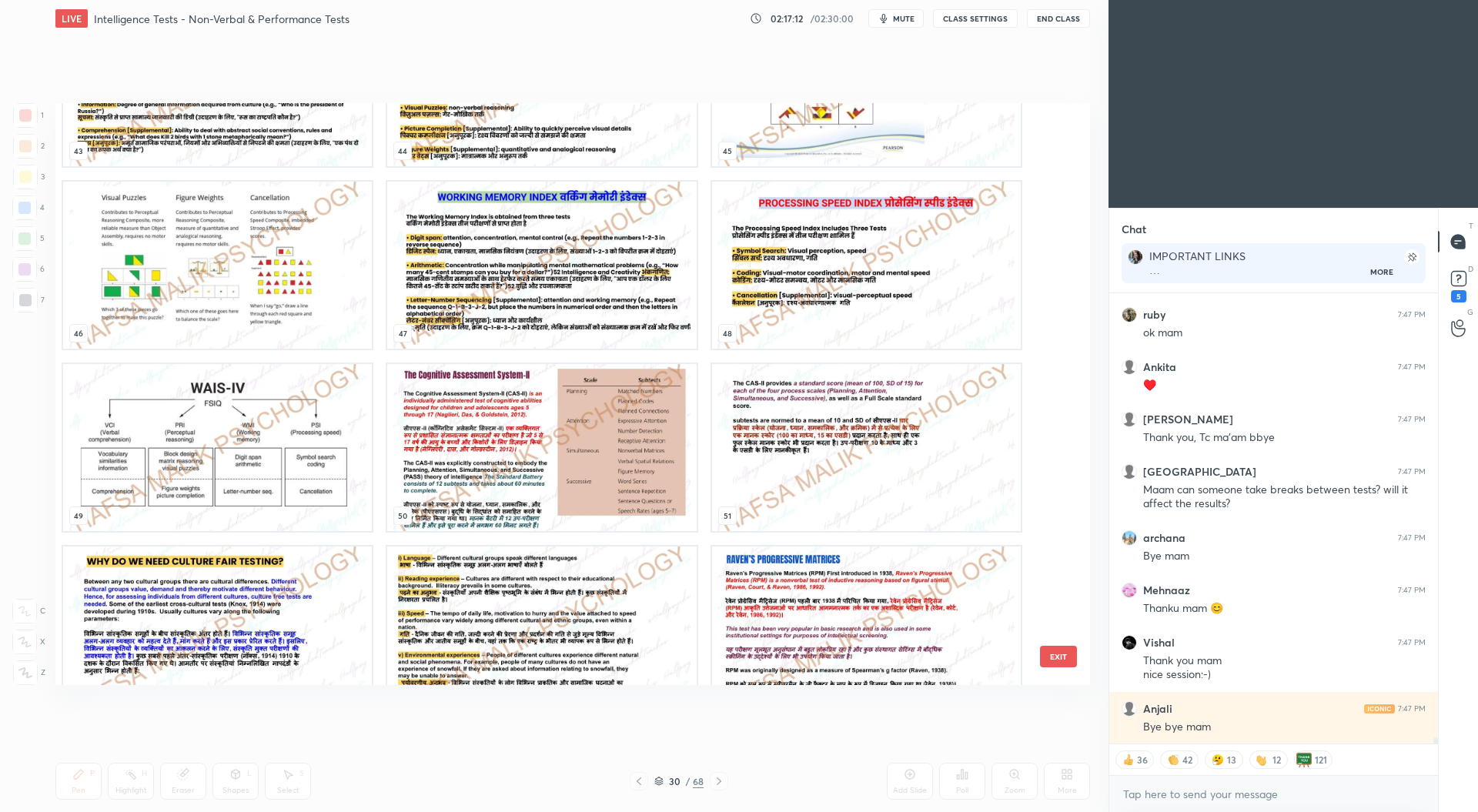
scroll to position [365, 324]
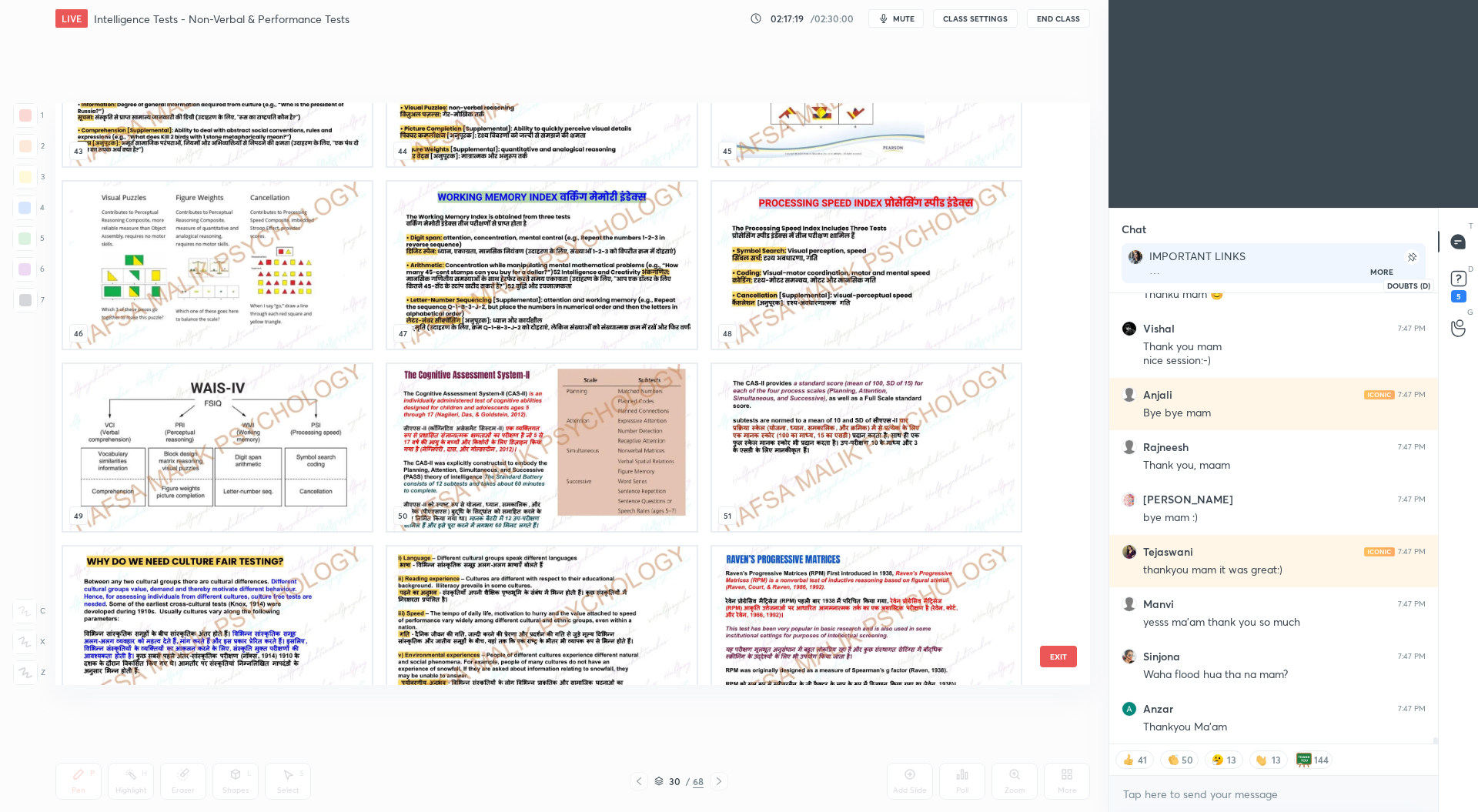
click at [1467, 279] on icon at bounding box center [1458, 279] width 23 height 23
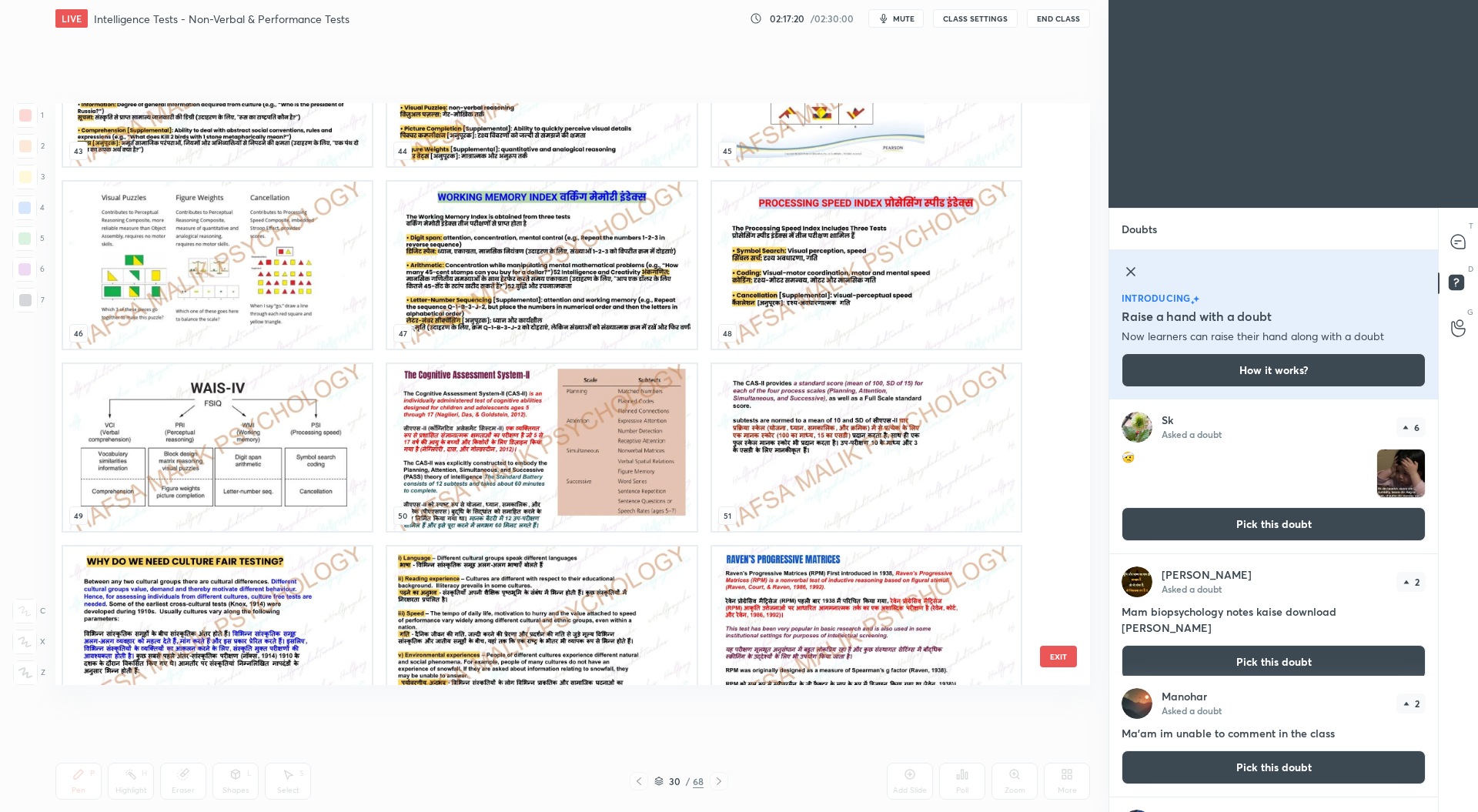
click at [1304, 515] on button "Pick this doubt" at bounding box center [1273, 524] width 304 height 34
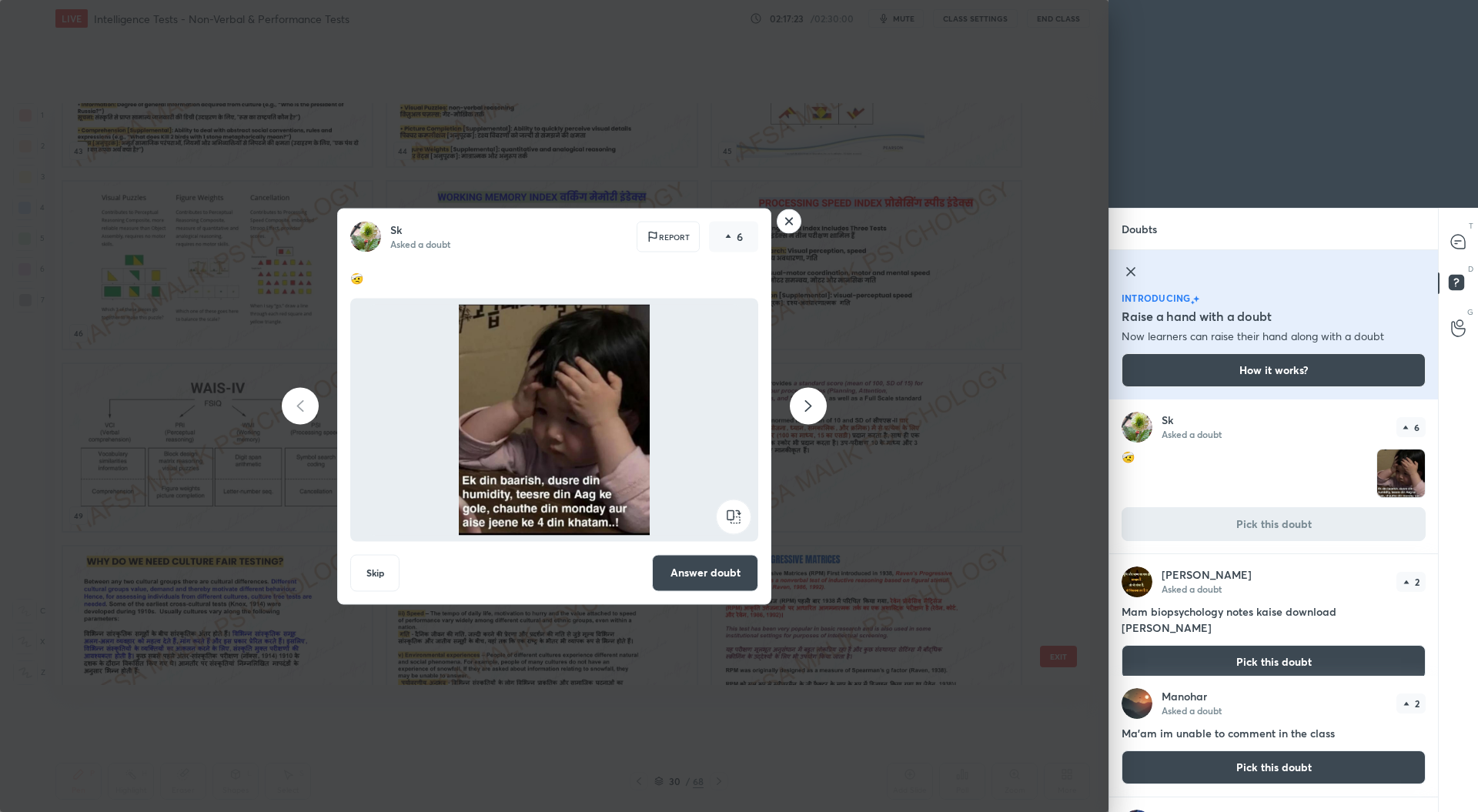
click at [795, 231] on rect at bounding box center [789, 221] width 24 height 24
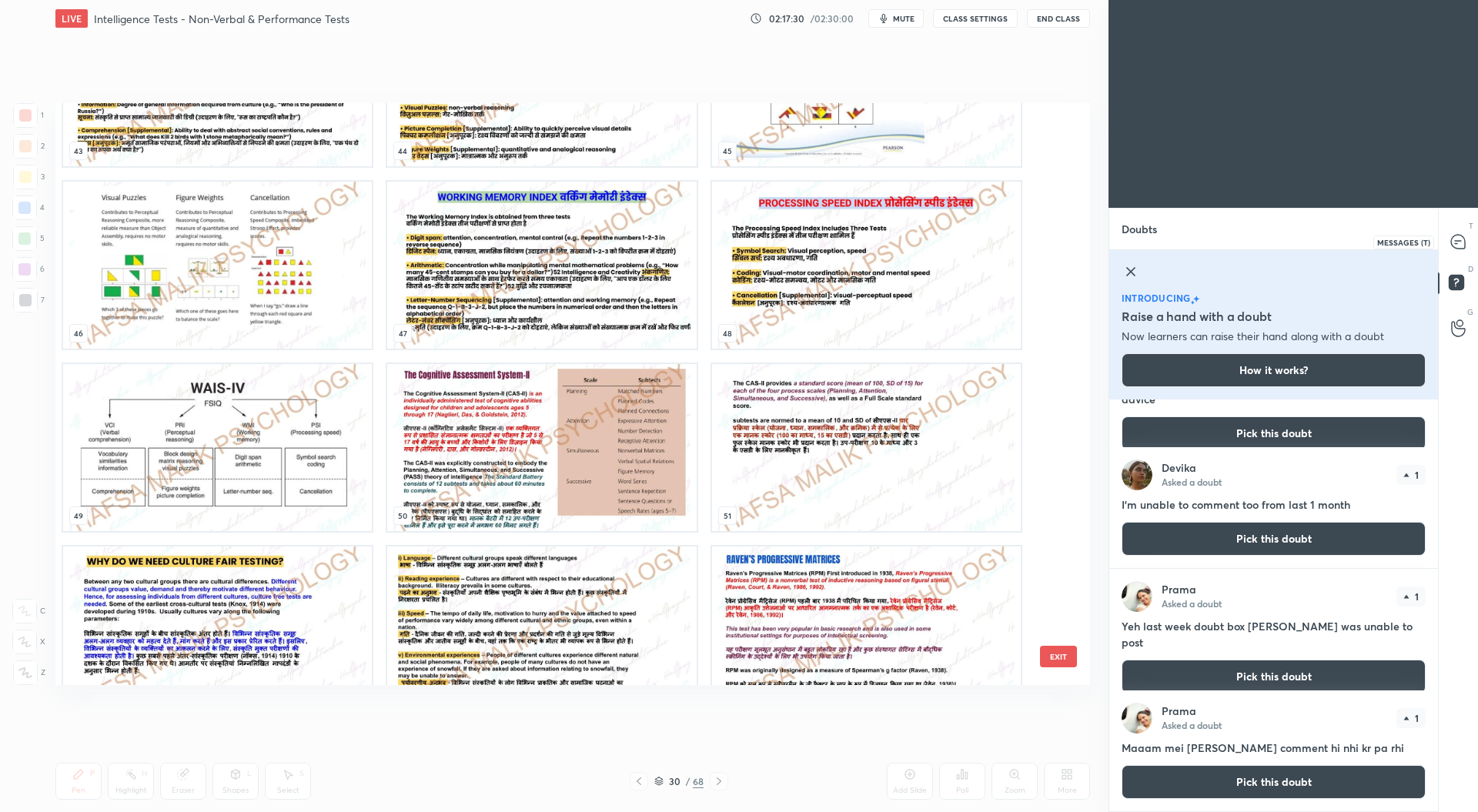
click at [1448, 238] on div at bounding box center [1458, 241] width 30 height 27
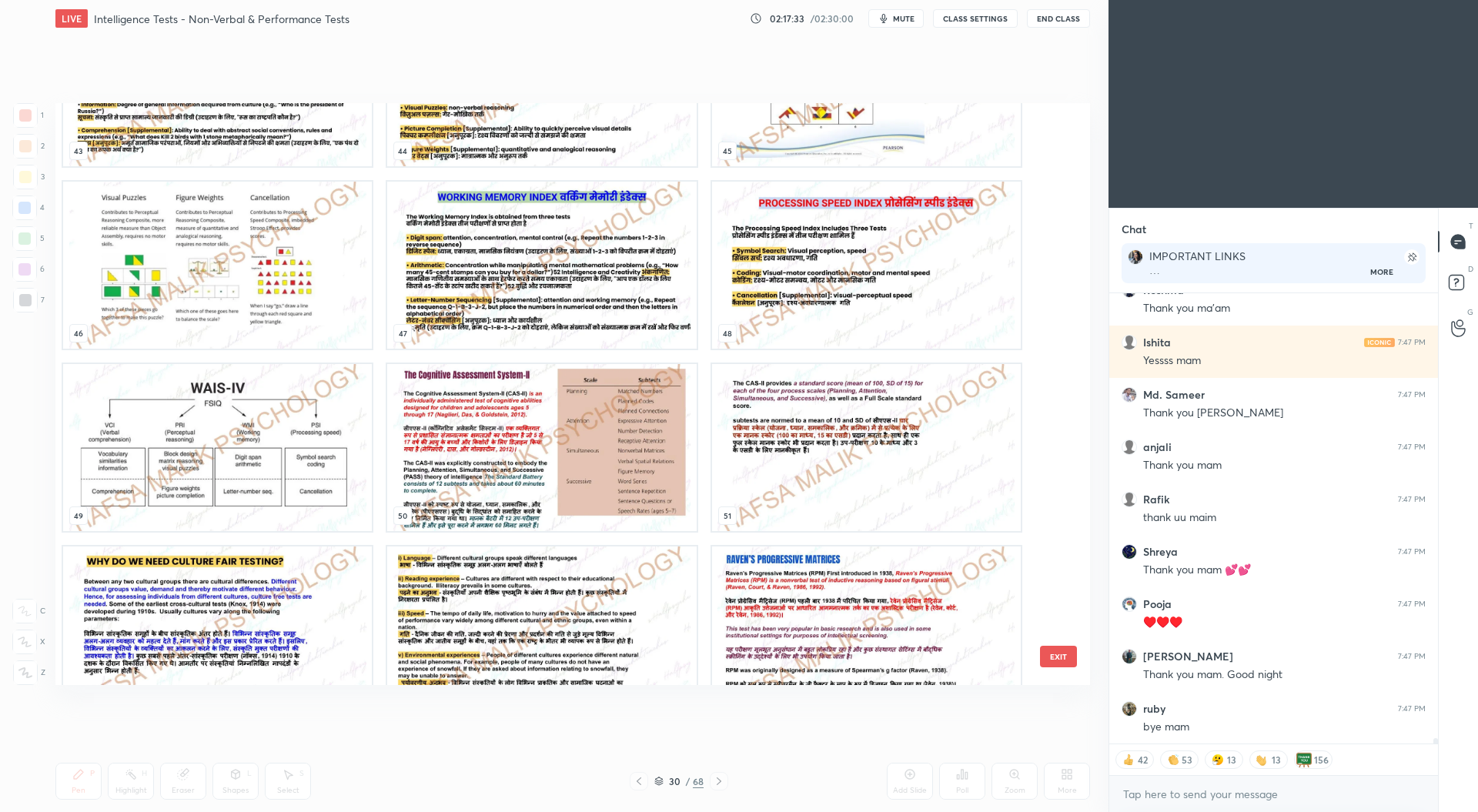
click at [1062, 651] on button "EXIT" at bounding box center [1058, 656] width 37 height 22
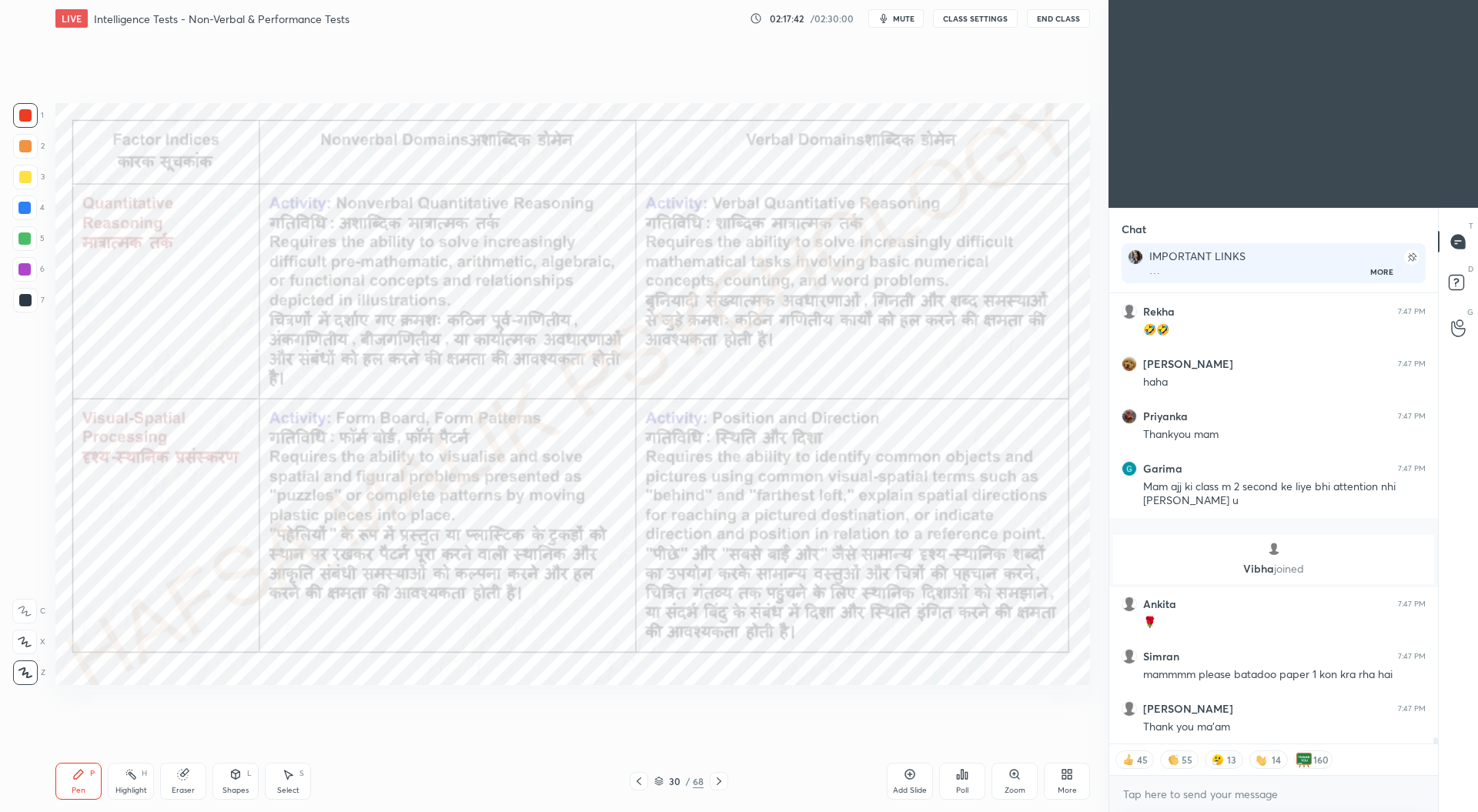
click at [1067, 15] on button "End Class" at bounding box center [1058, 19] width 63 height 19
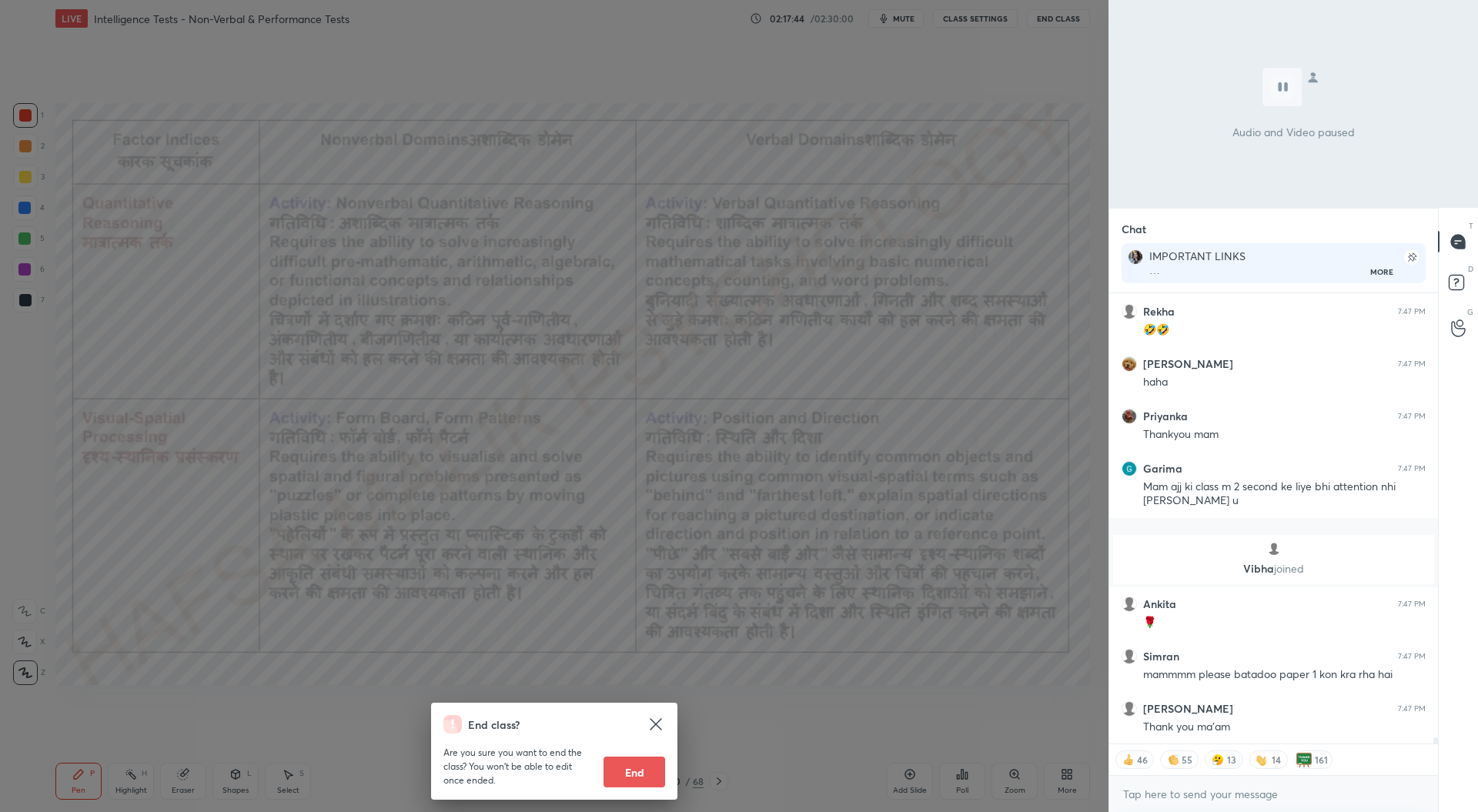
click at [642, 771] on button "End" at bounding box center [634, 771] width 62 height 30
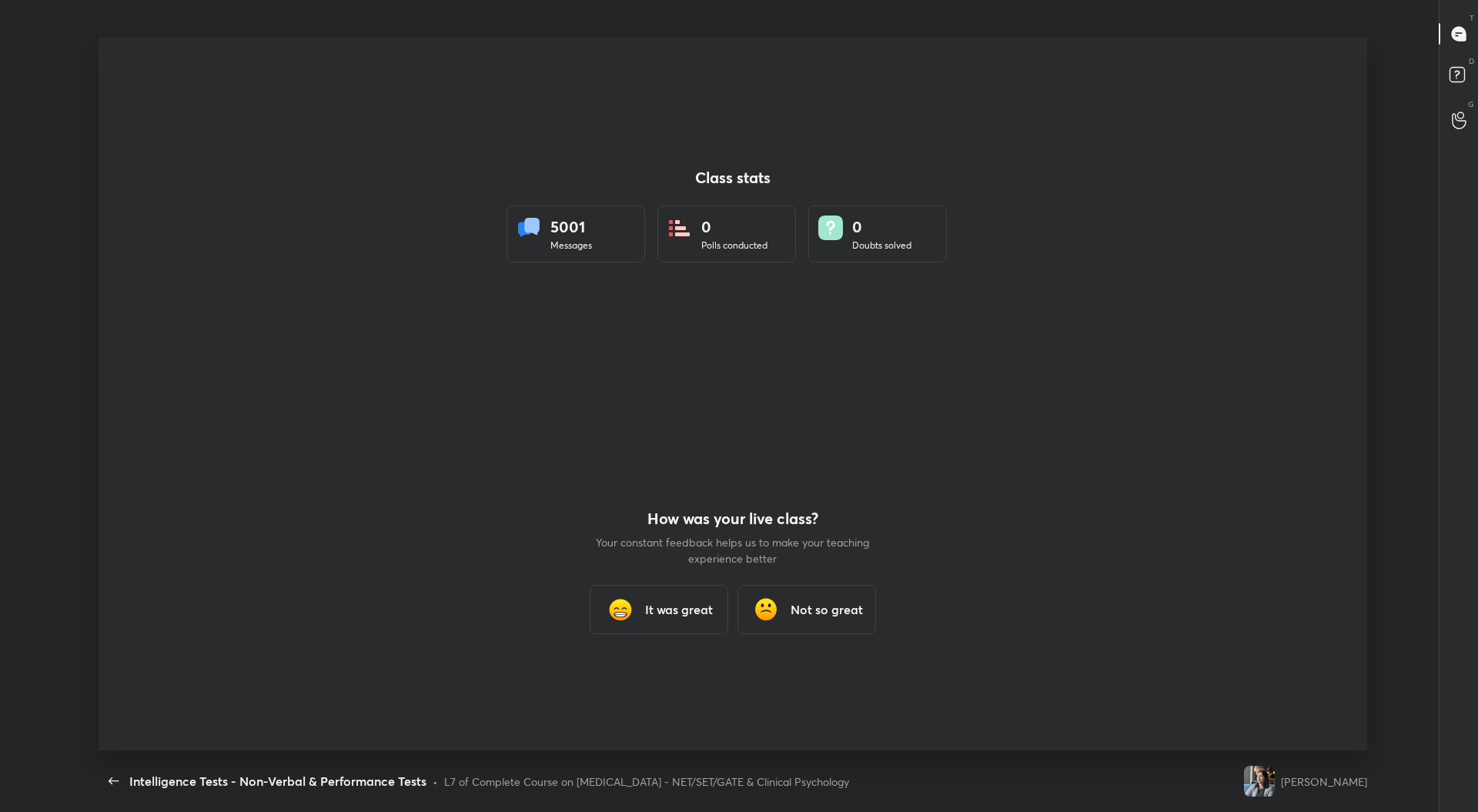
click at [676, 617] on h3 "It was great" at bounding box center [678, 610] width 68 height 19
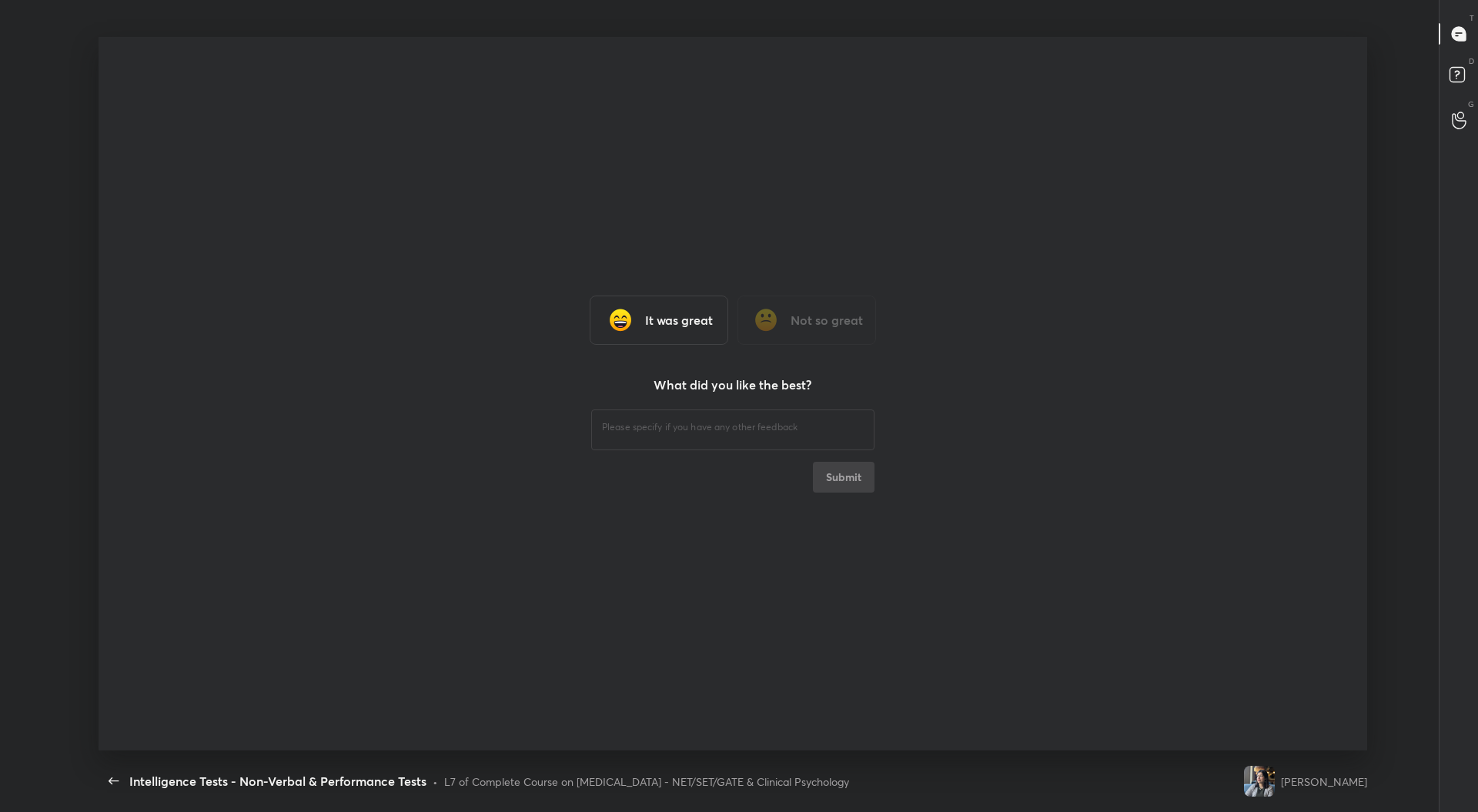
click at [705, 311] on h3 "It was great" at bounding box center [678, 320] width 68 height 19
type textarea "x"
click at [851, 486] on div "​ Submit" at bounding box center [732, 449] width 283 height 86
